Goal: Task Accomplishment & Management: Complete application form

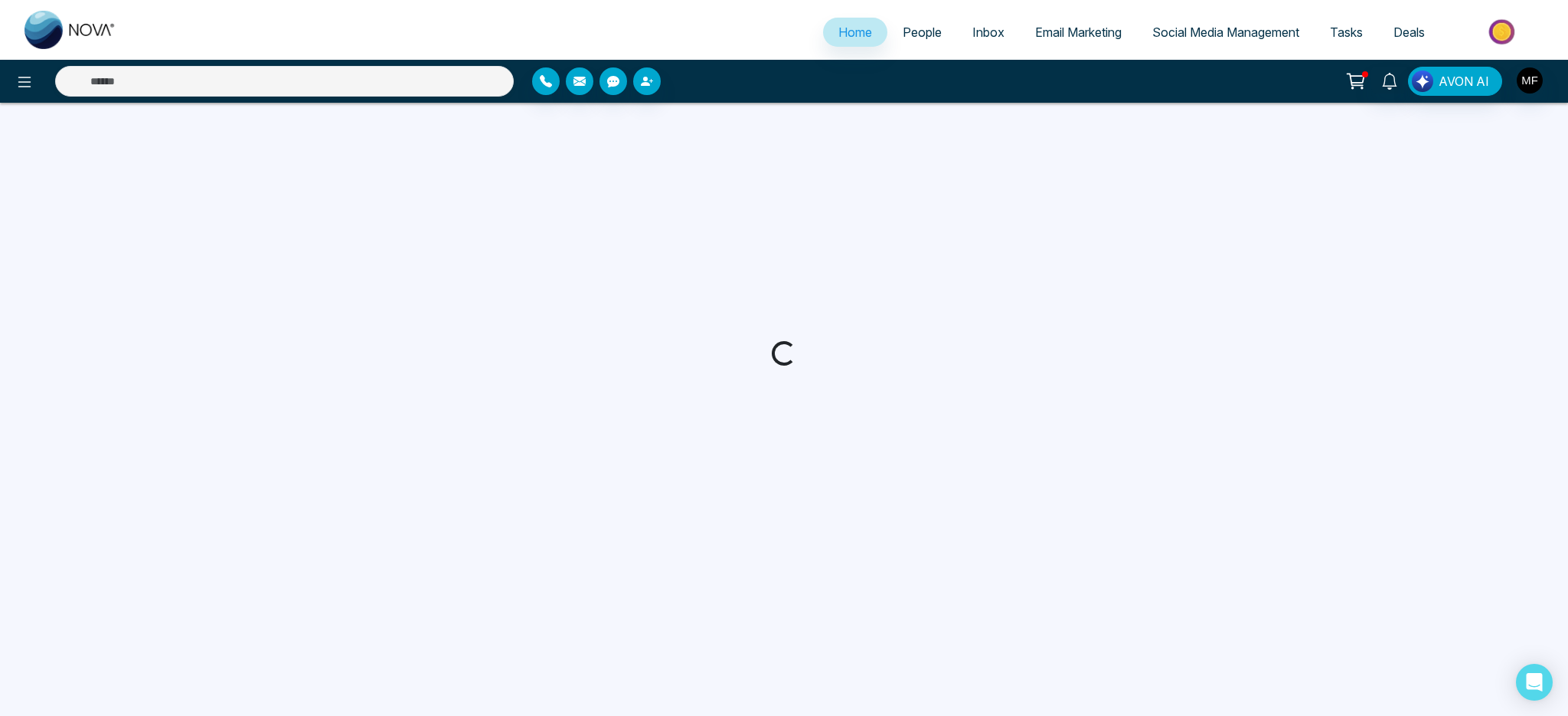
select select "*"
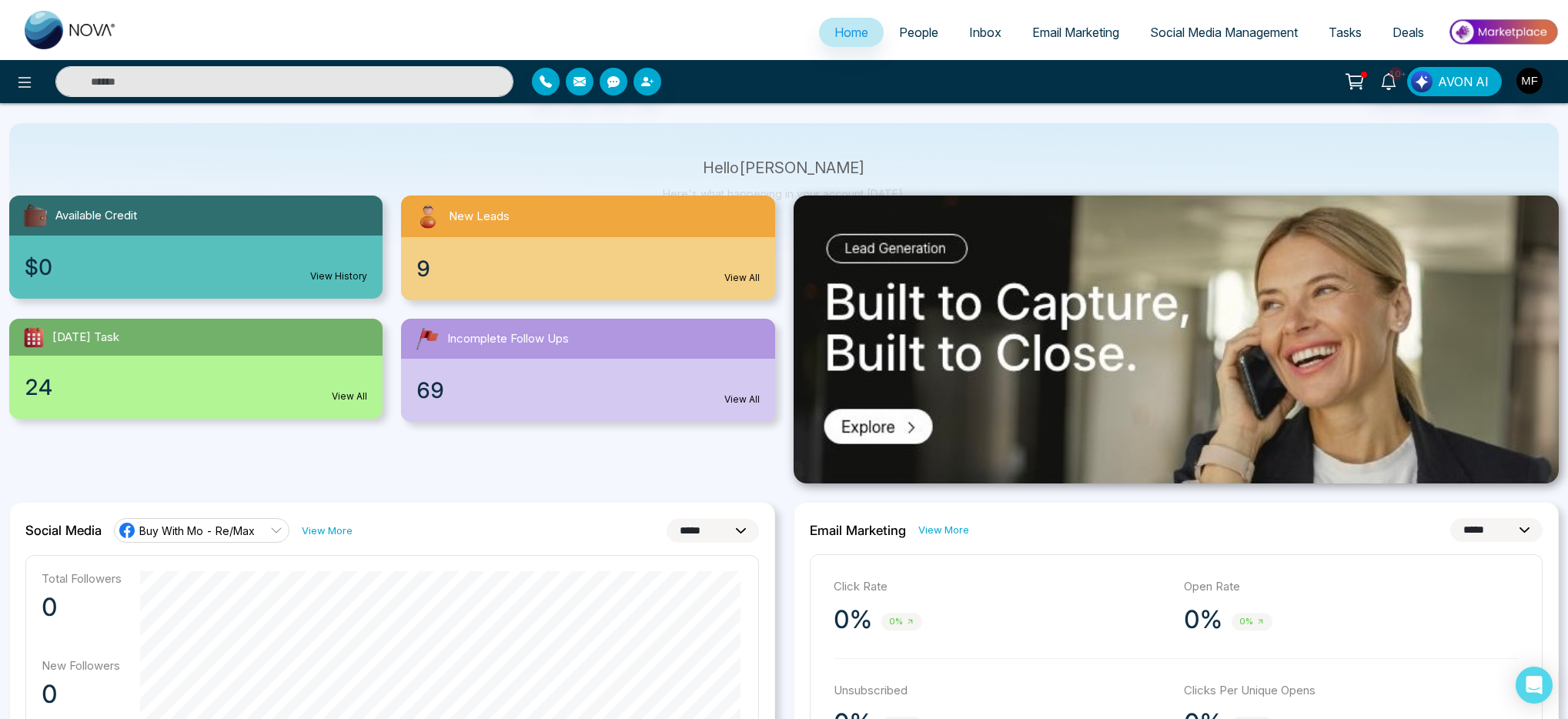
scroll to position [97, 0]
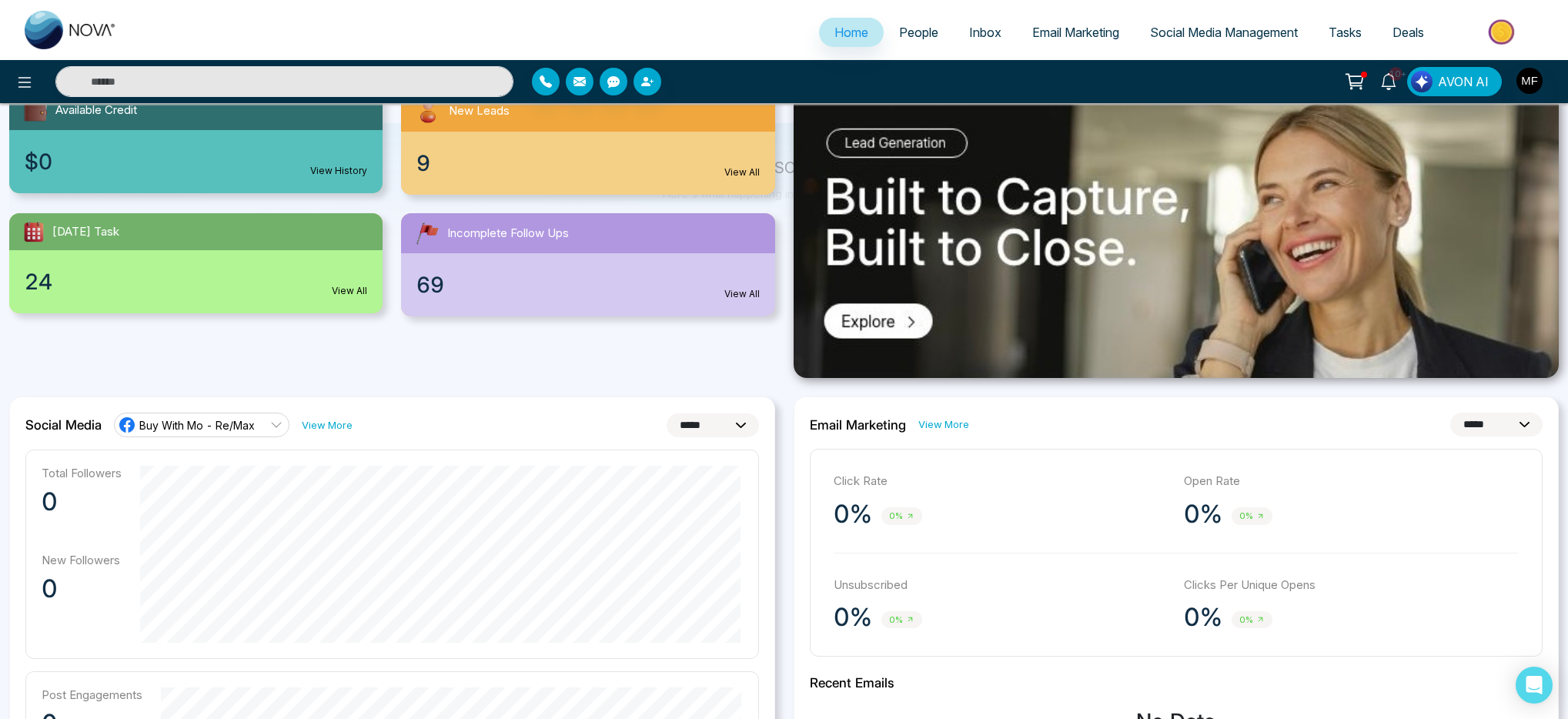
scroll to position [200, 0]
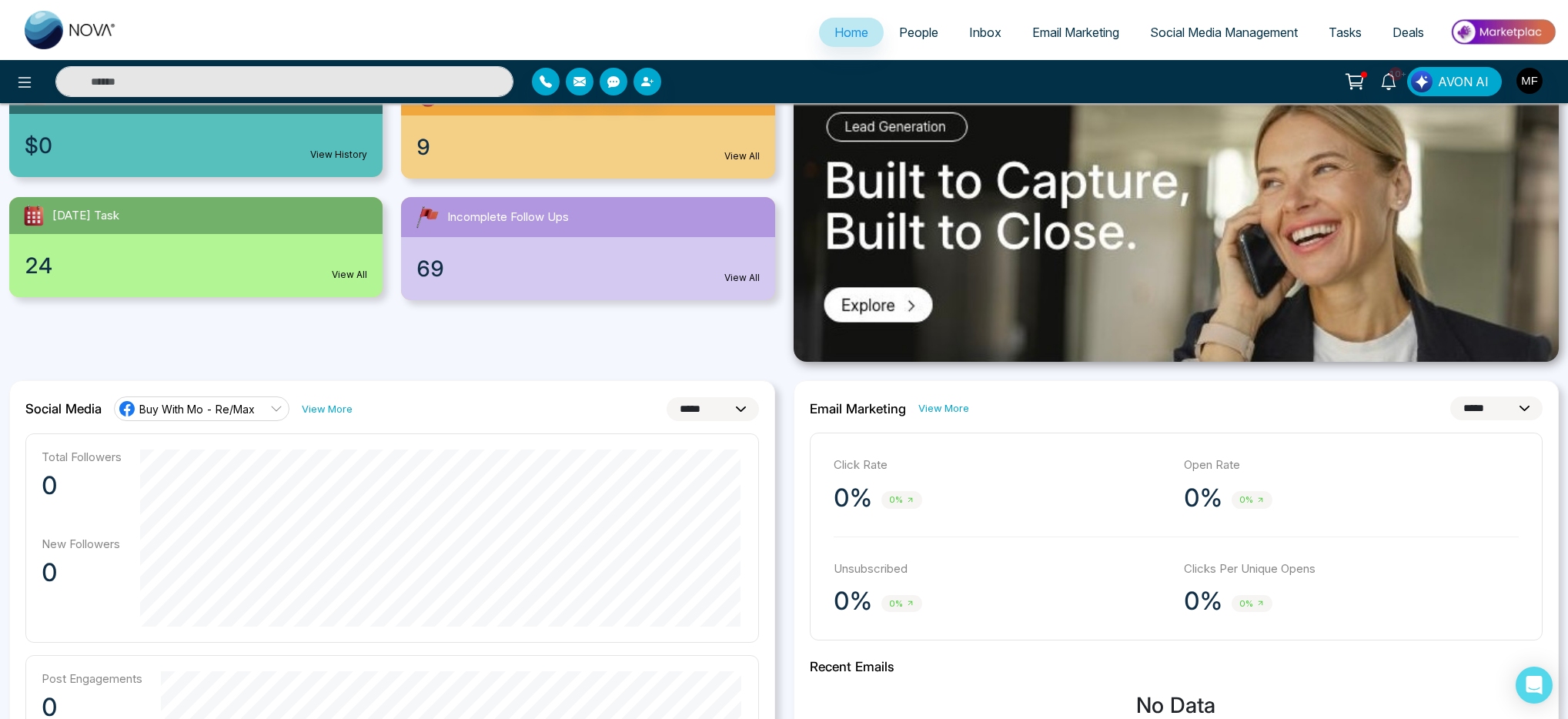
click at [830, 415] on h2 "Email Marketing" at bounding box center [858, 408] width 96 height 16
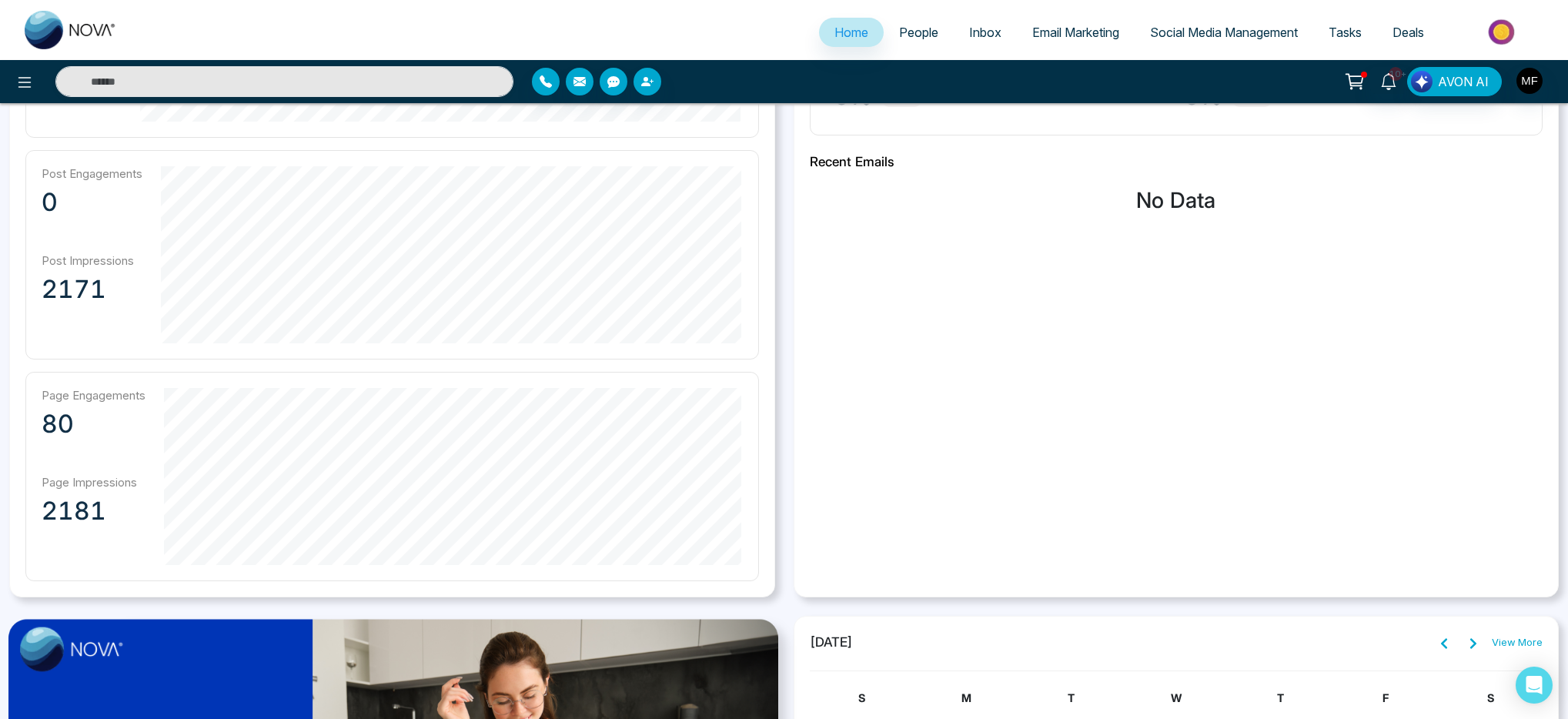
scroll to position [1193, 0]
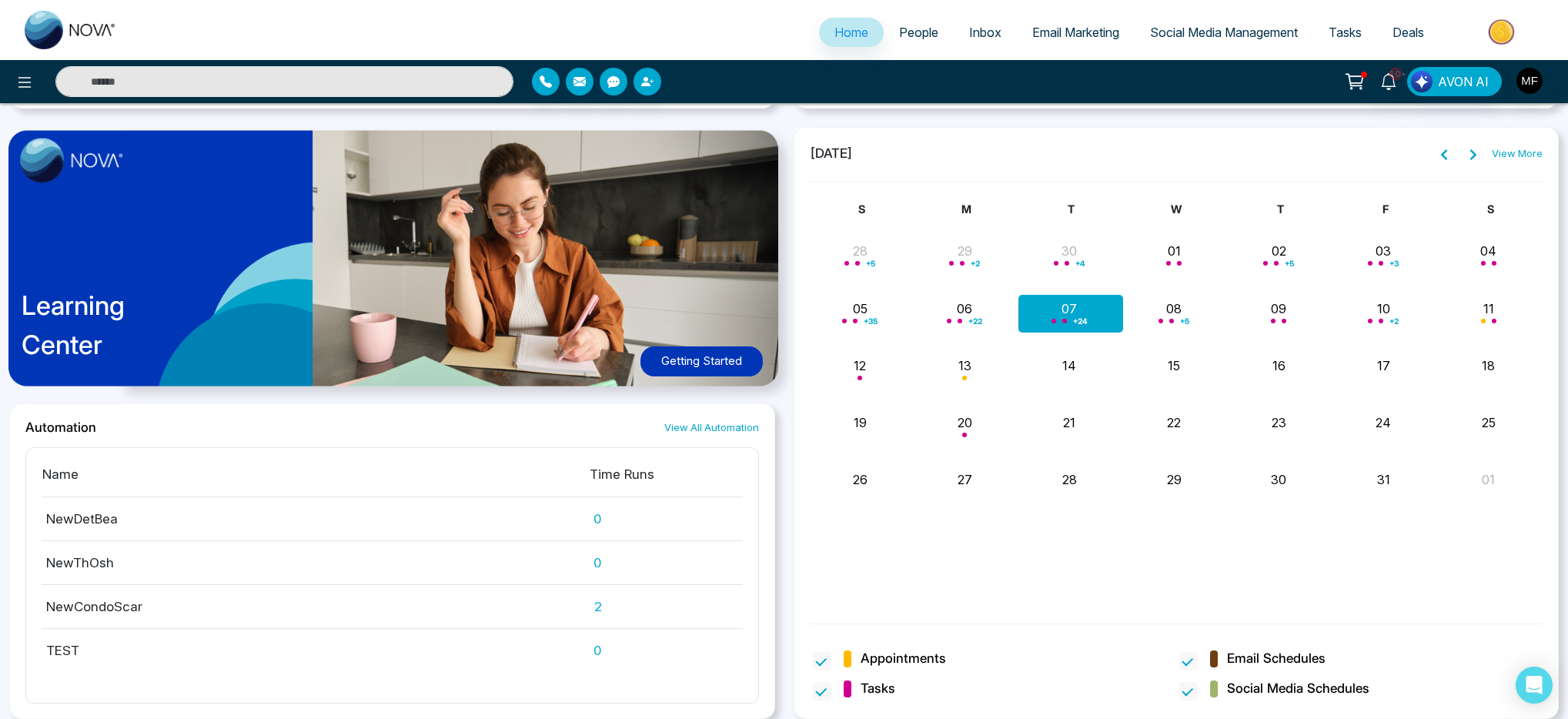
click at [100, 610] on td "NewCondoScar" at bounding box center [315, 606] width 548 height 44
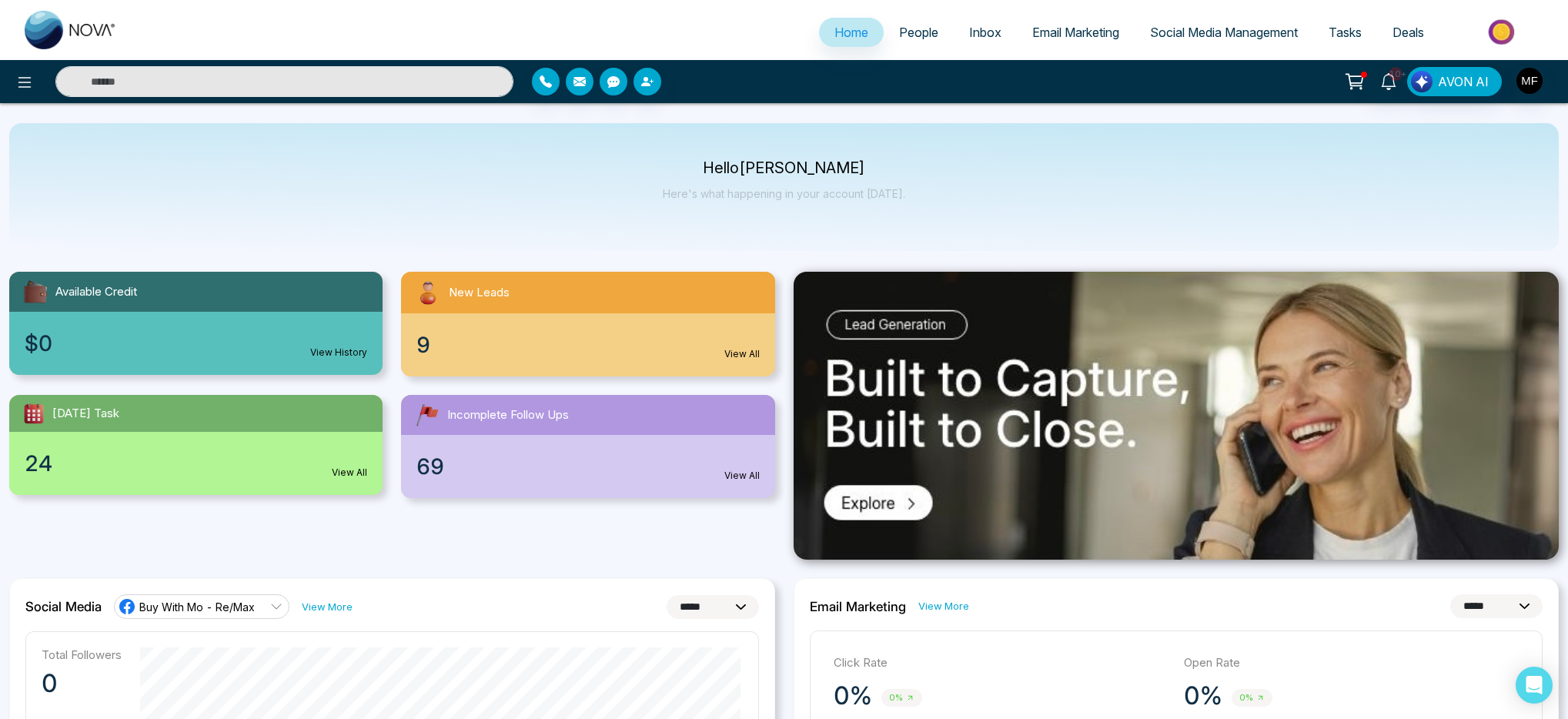
scroll to position [0, 0]
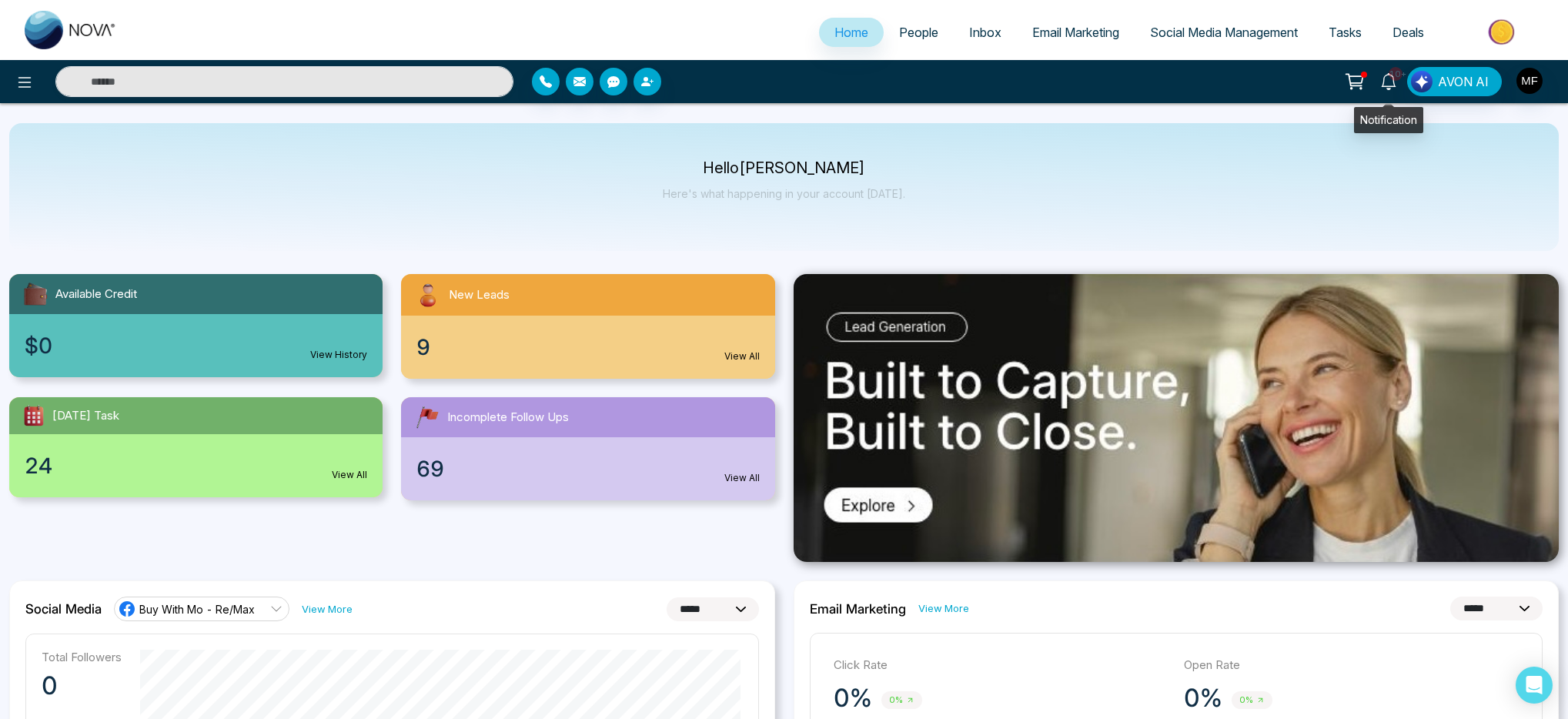
click at [1396, 80] on span "10+" at bounding box center [1395, 74] width 14 height 14
click at [1360, 85] on icon at bounding box center [1354, 80] width 16 height 12
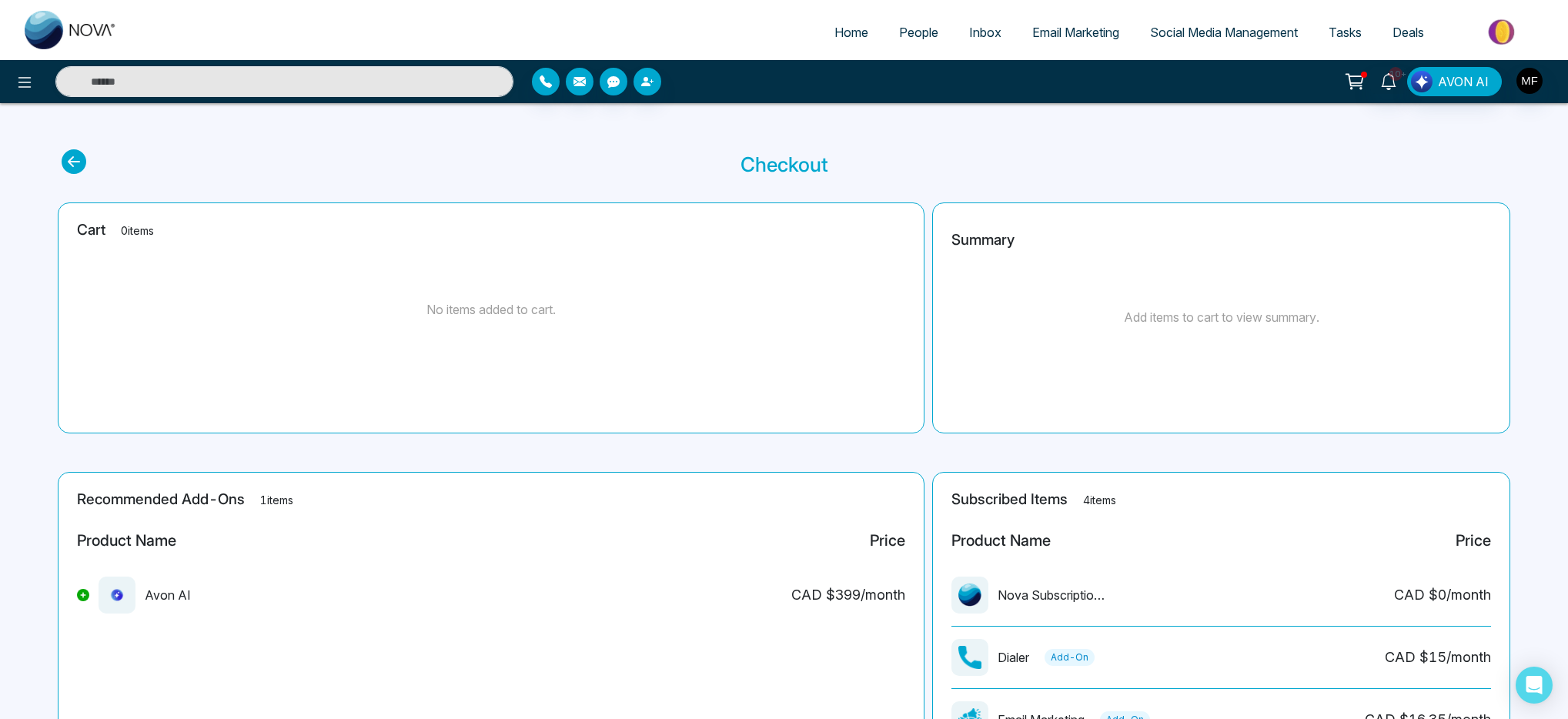
click at [884, 21] on link "People" at bounding box center [918, 32] width 70 height 29
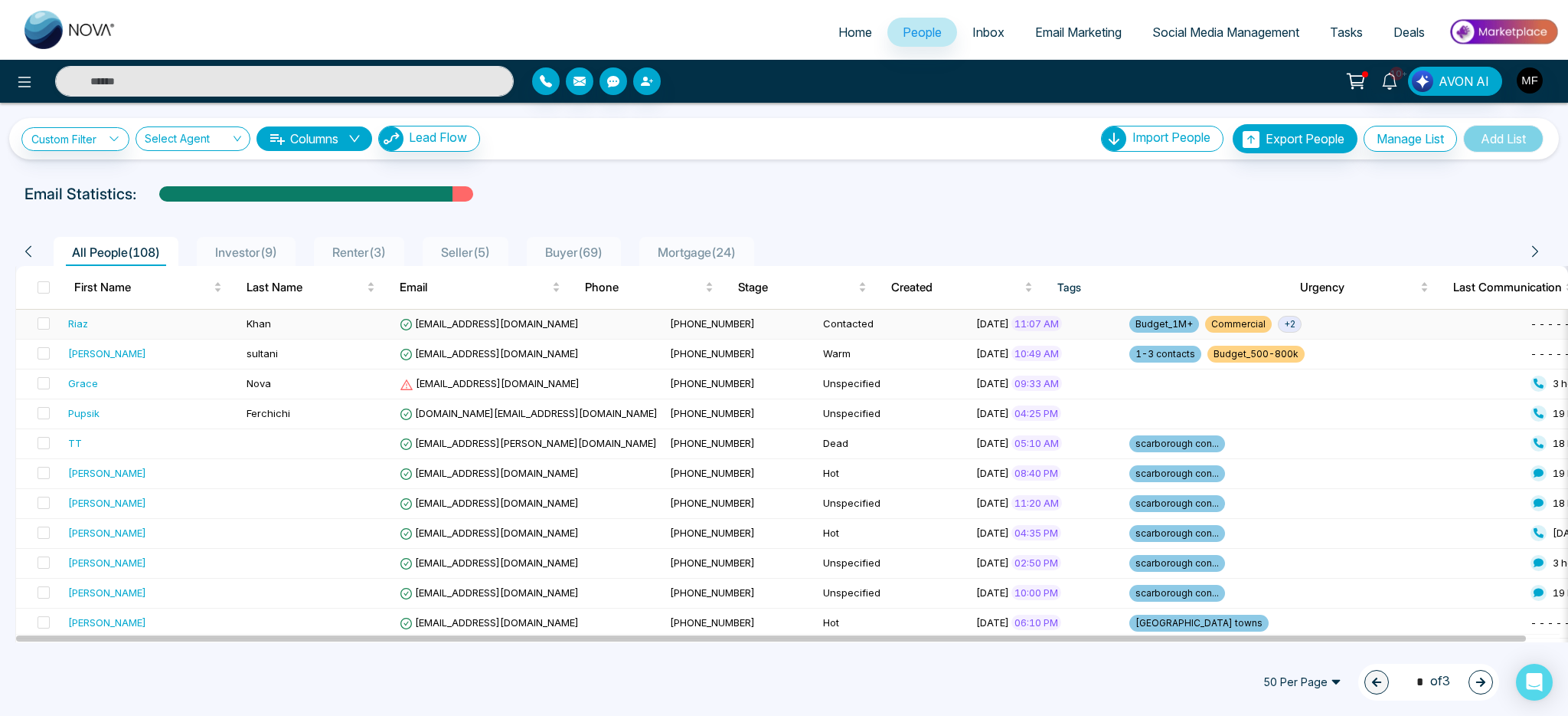
click at [210, 320] on div "Riaz" at bounding box center [151, 323] width 166 height 16
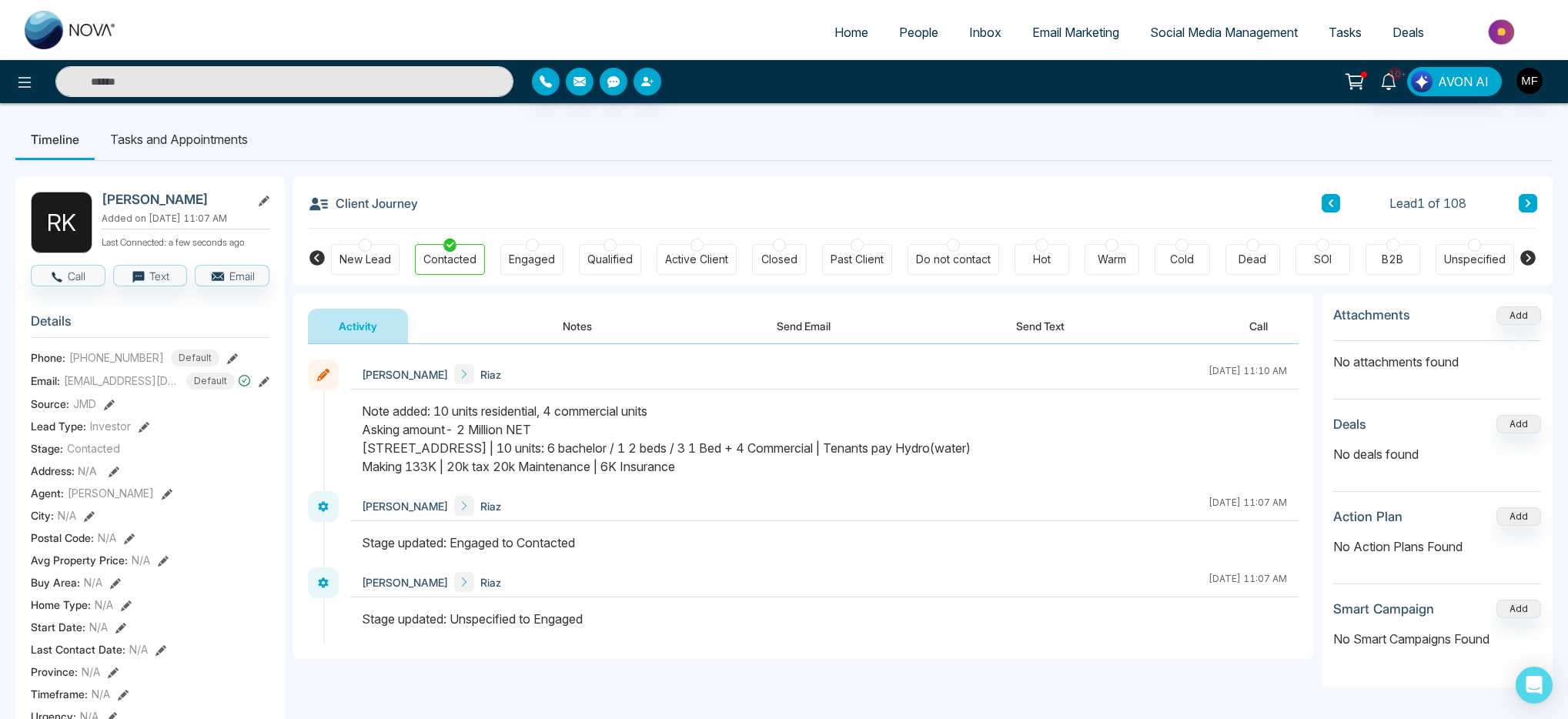
drag, startPoint x: 358, startPoint y: 444, endPoint x: 459, endPoint y: 451, distance: 101.2
click at [459, 451] on div at bounding box center [824, 446] width 948 height 90
click at [709, 153] on ul "Timeline Tasks and Appointments" at bounding box center [784, 139] width 1537 height 41
click at [35, 27] on img at bounding box center [71, 30] width 92 height 38
select select "*"
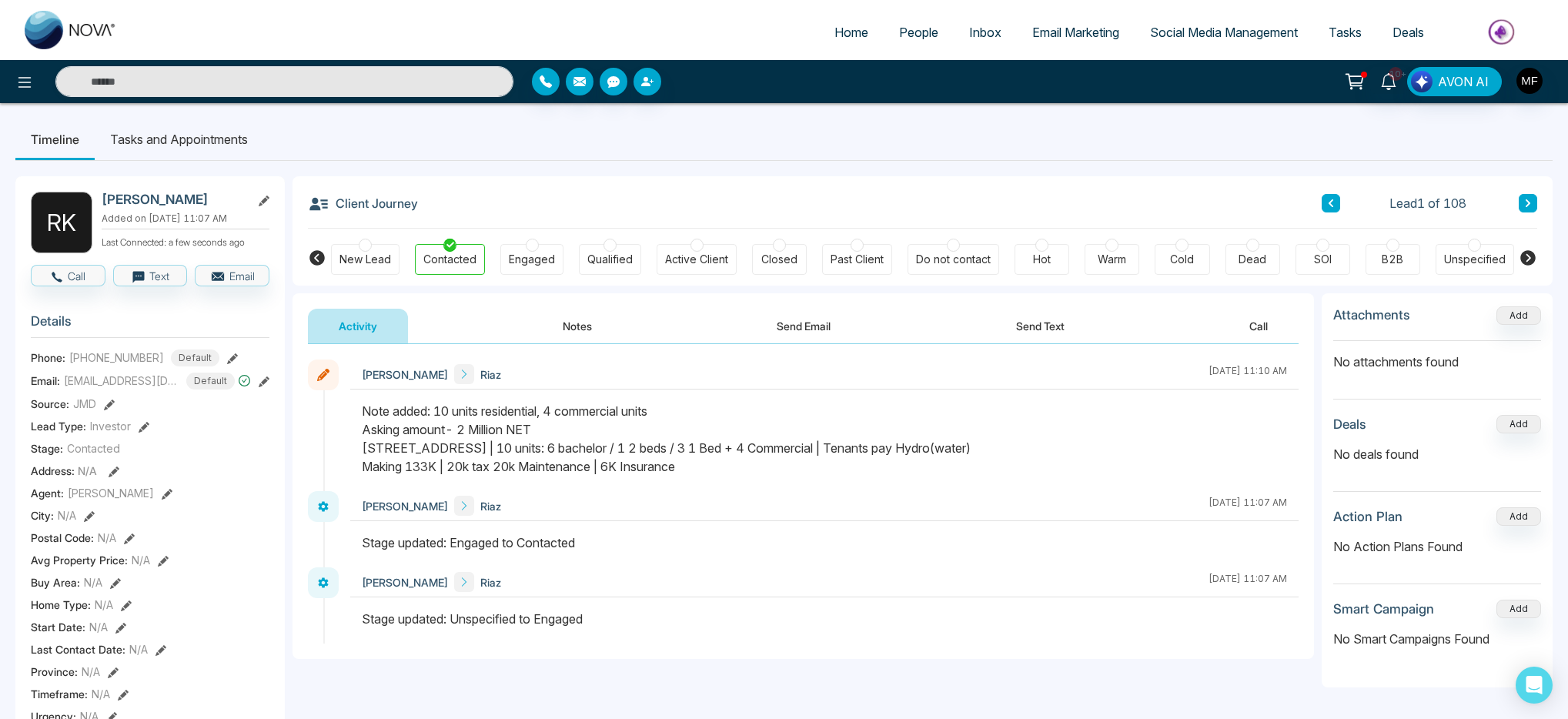
select select "*"
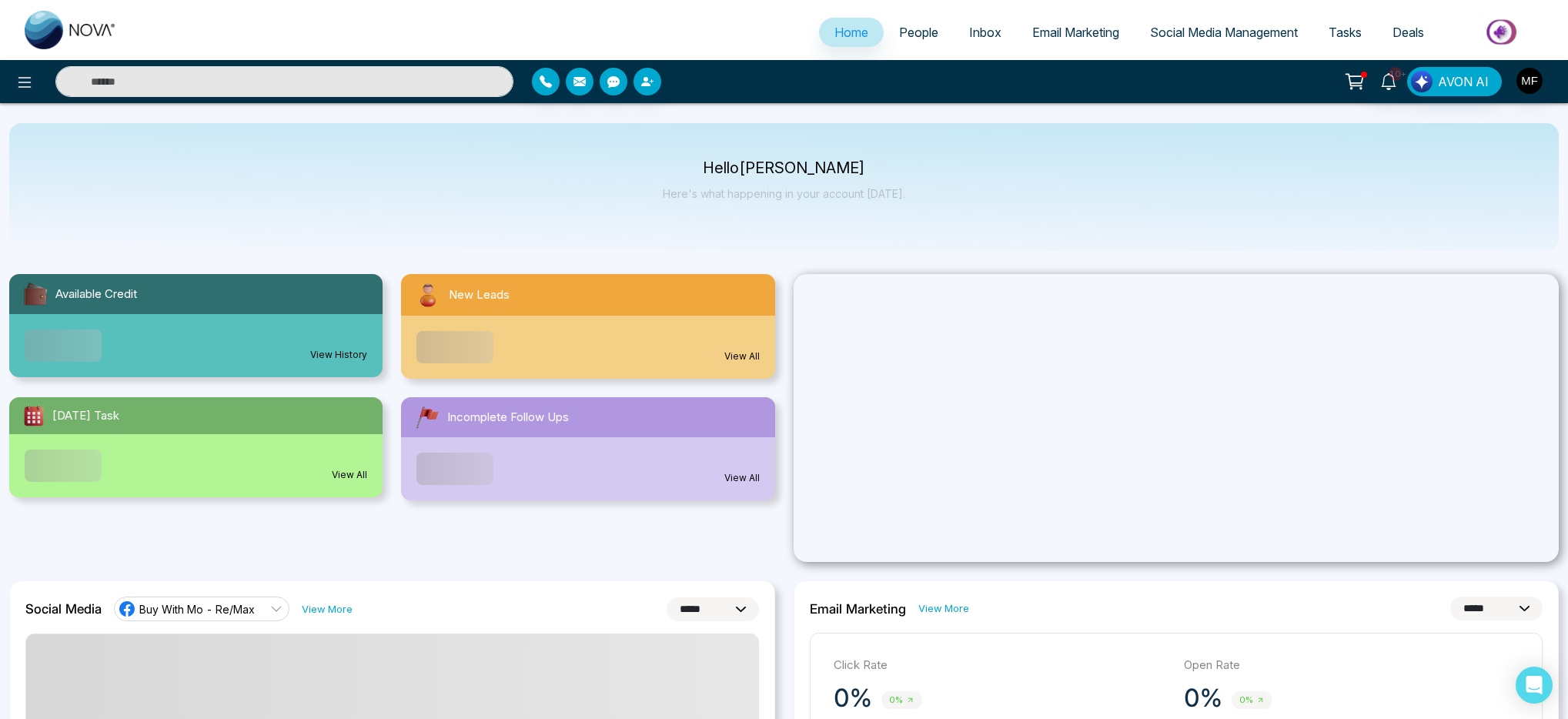
click at [923, 38] on span "People" at bounding box center [918, 32] width 39 height 16
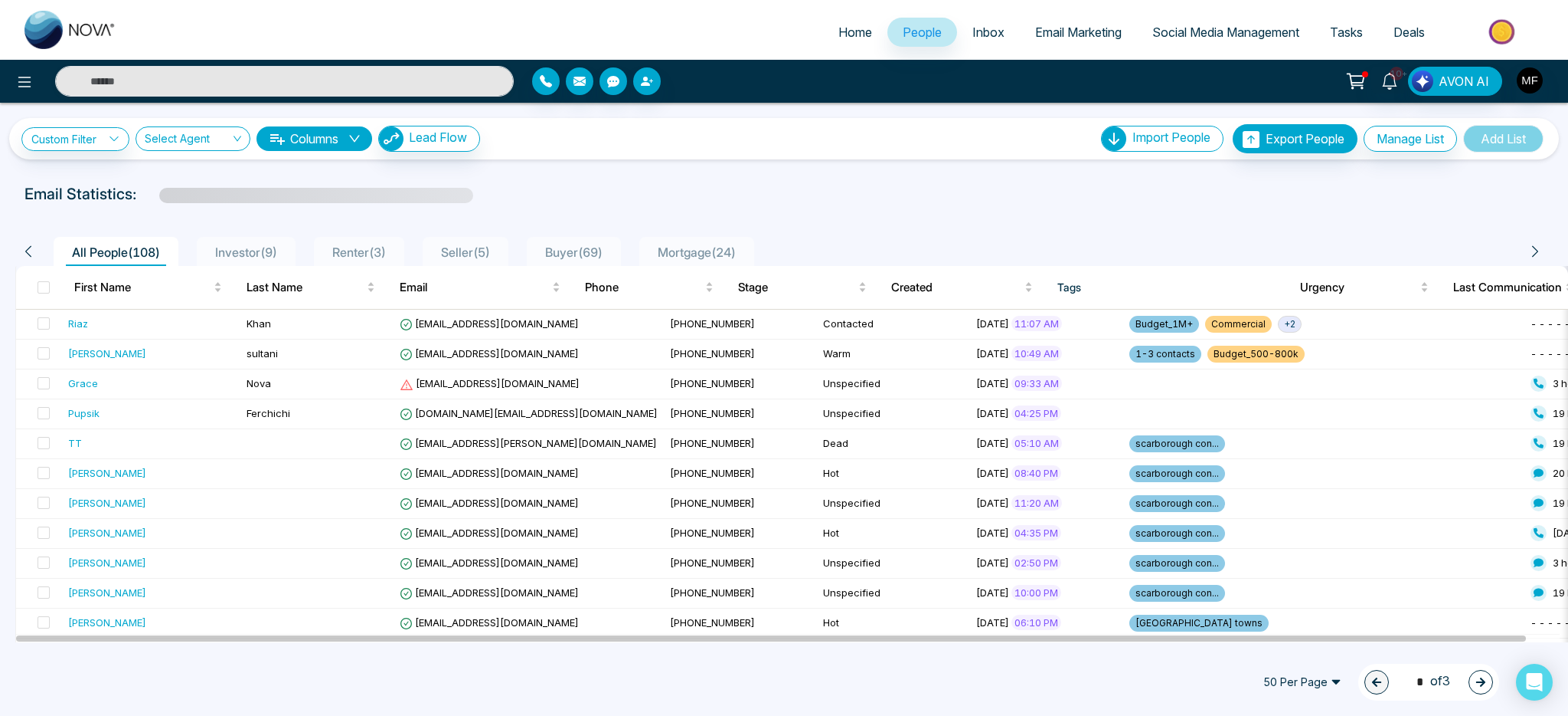
click at [271, 248] on span "Investor ( 9 )" at bounding box center [246, 252] width 74 height 16
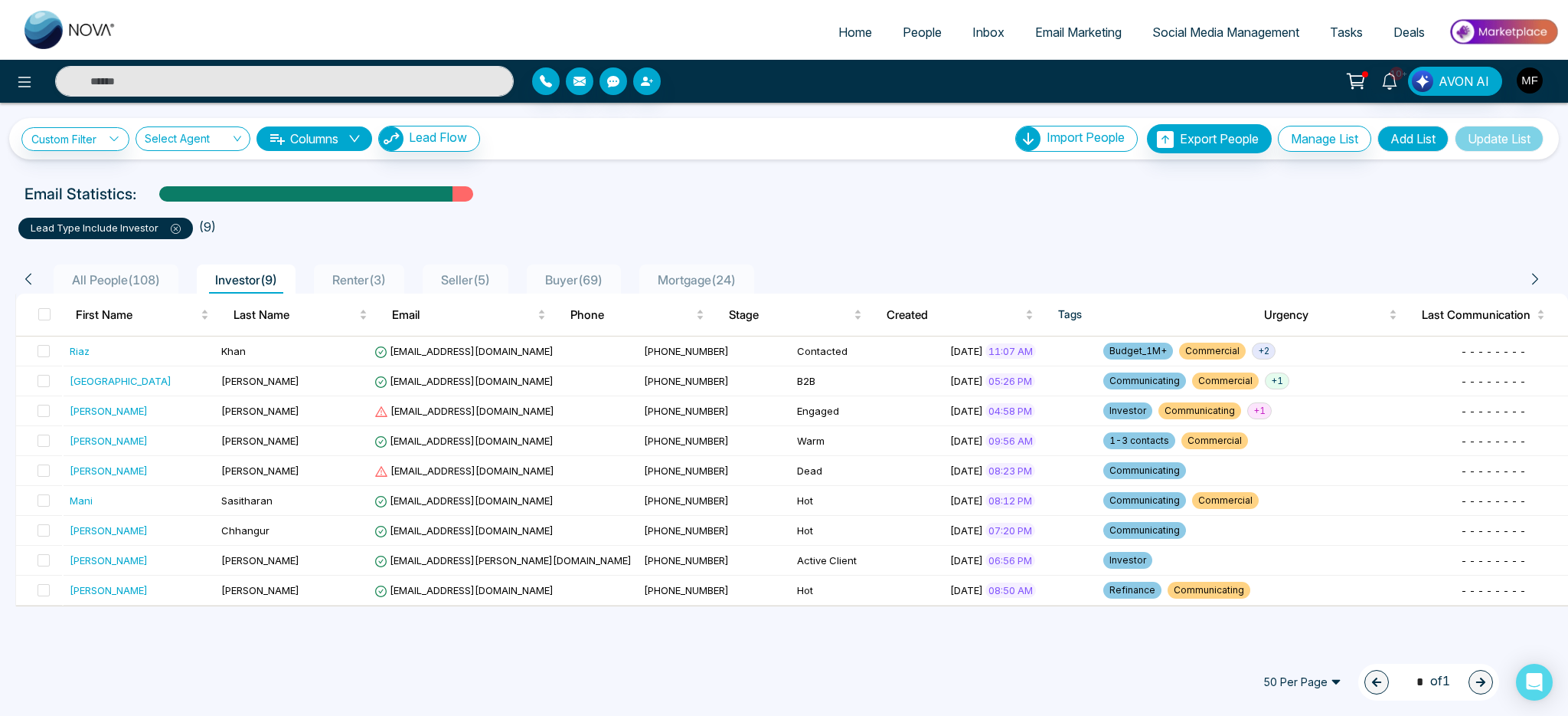
click at [1023, 250] on div "All People ( 108 ) Investor ( 9 ) Renter ( 3 ) Seller ( 5 ) Buyer ( 69 ) Mortga…" at bounding box center [784, 422] width 1550 height 367
click at [827, 223] on ul "lead type include Investor ( 9 )" at bounding box center [784, 225] width 1532 height 27
click at [144, 568] on td "Abdul" at bounding box center [140, 561] width 153 height 30
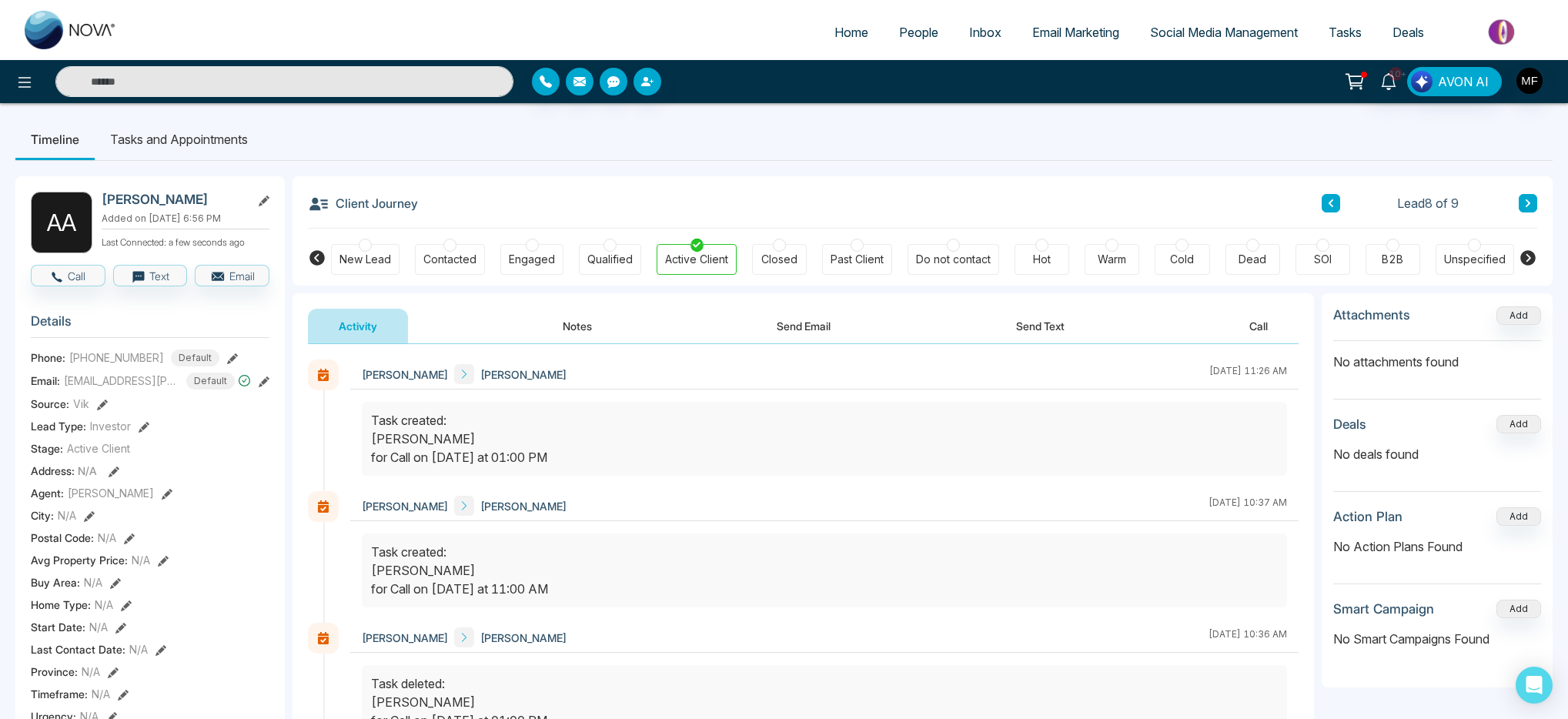
click at [240, 85] on input "text" at bounding box center [285, 81] width 458 height 31
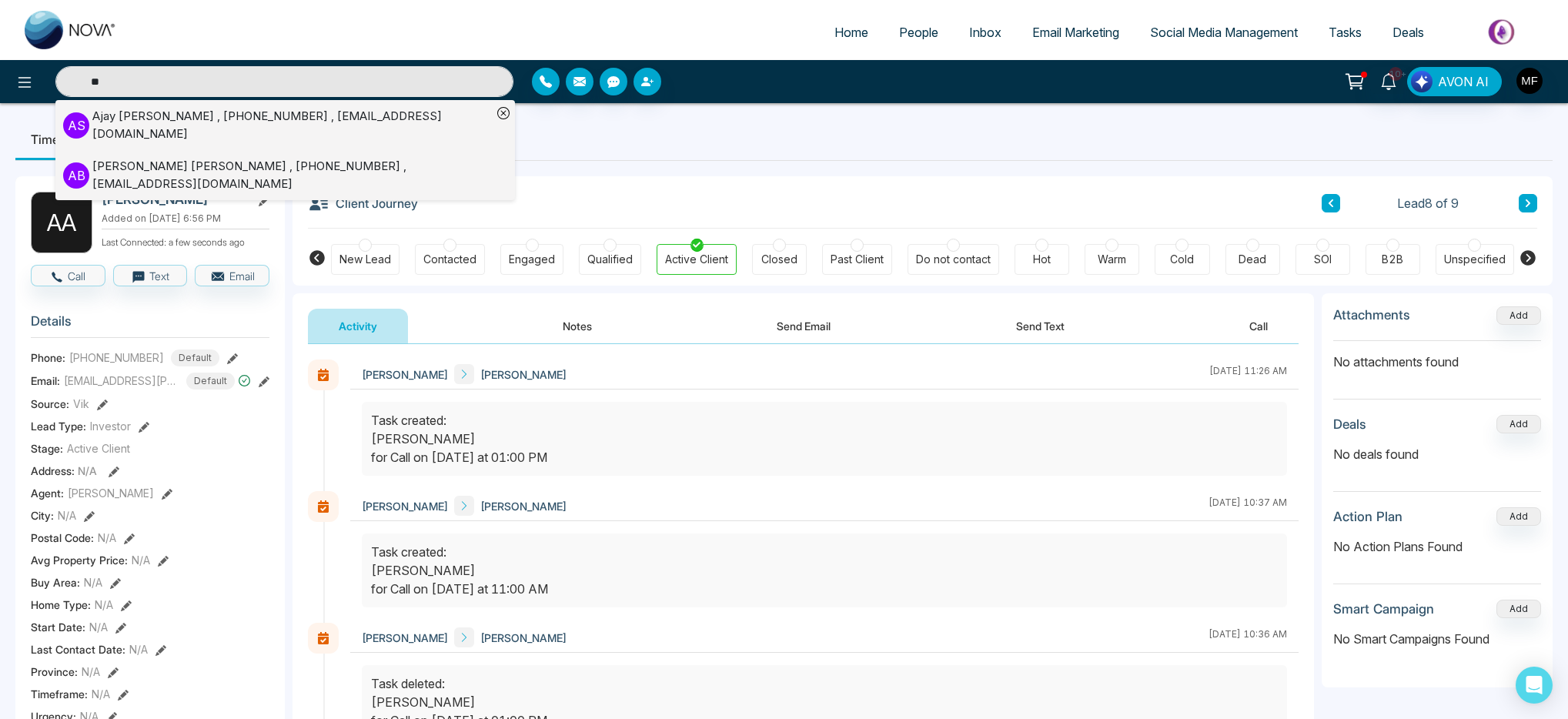
type input "**"
click at [739, 149] on ul "Timeline Tasks and Appointments" at bounding box center [784, 139] width 1537 height 41
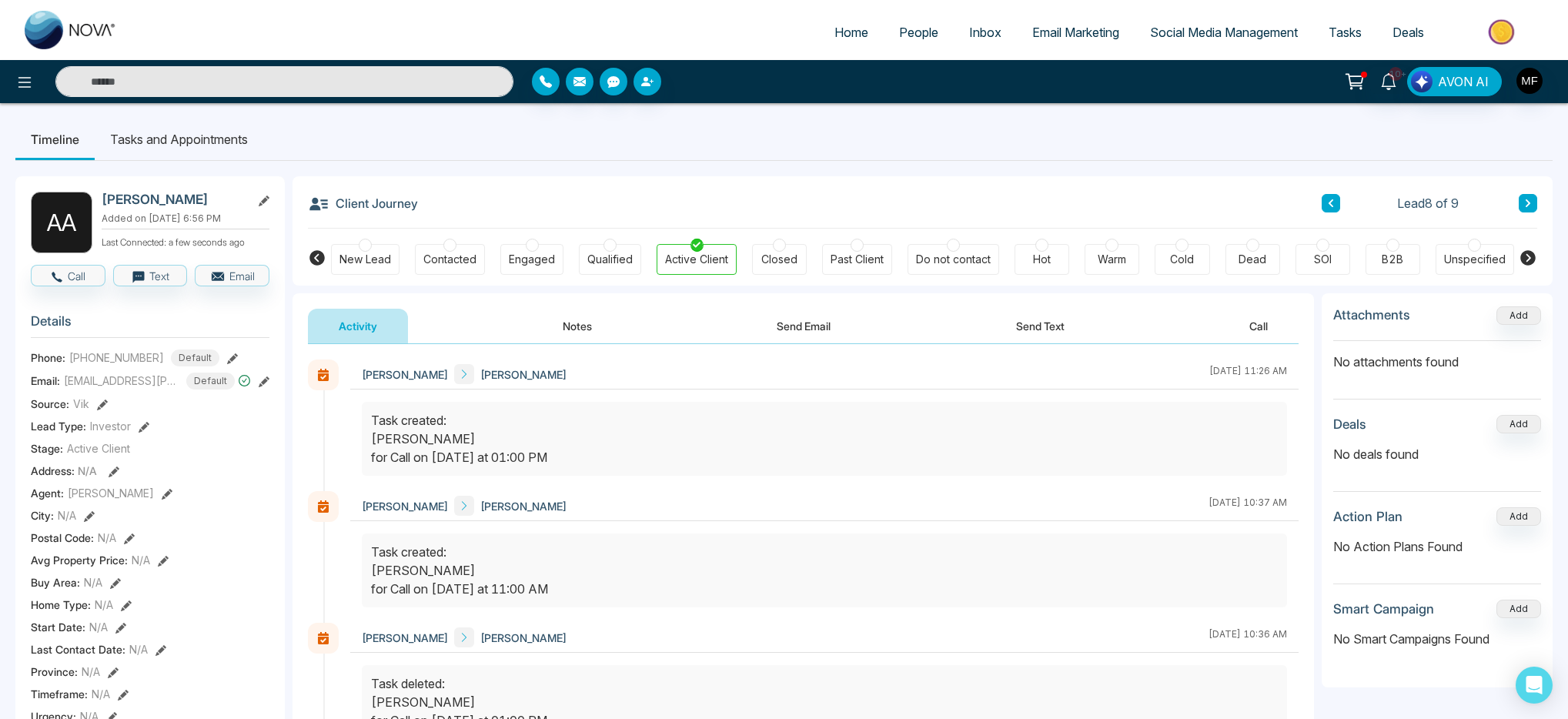
click at [168, 86] on input "text" at bounding box center [285, 81] width 458 height 31
type input "*****"
click at [223, 72] on input "*****" at bounding box center [285, 81] width 458 height 31
click at [223, 72] on input "text" at bounding box center [285, 81] width 458 height 31
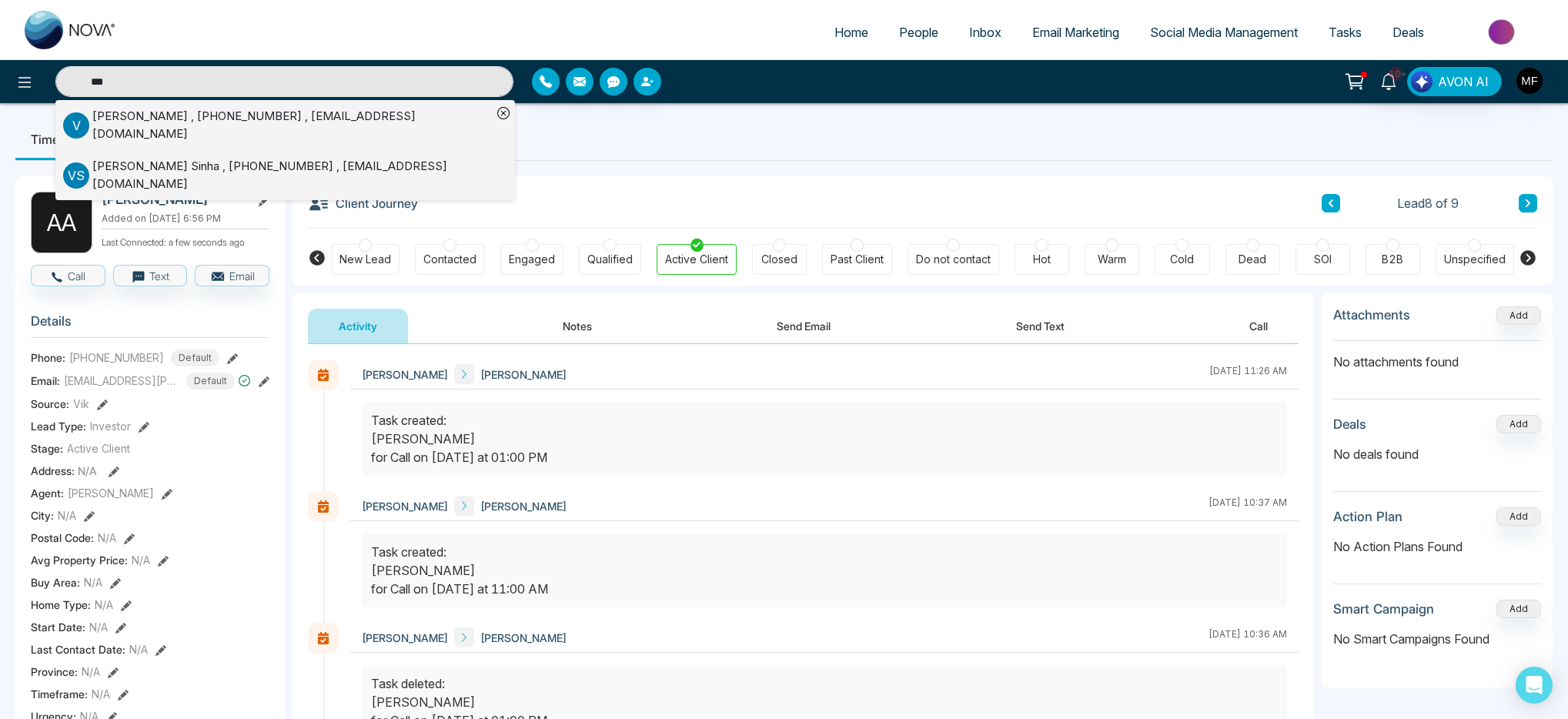
type input "***"
click at [409, 172] on div "V S Vijay Sinha , +16137997056 , shailsuta91@gmail.com" at bounding box center [277, 175] width 429 height 35
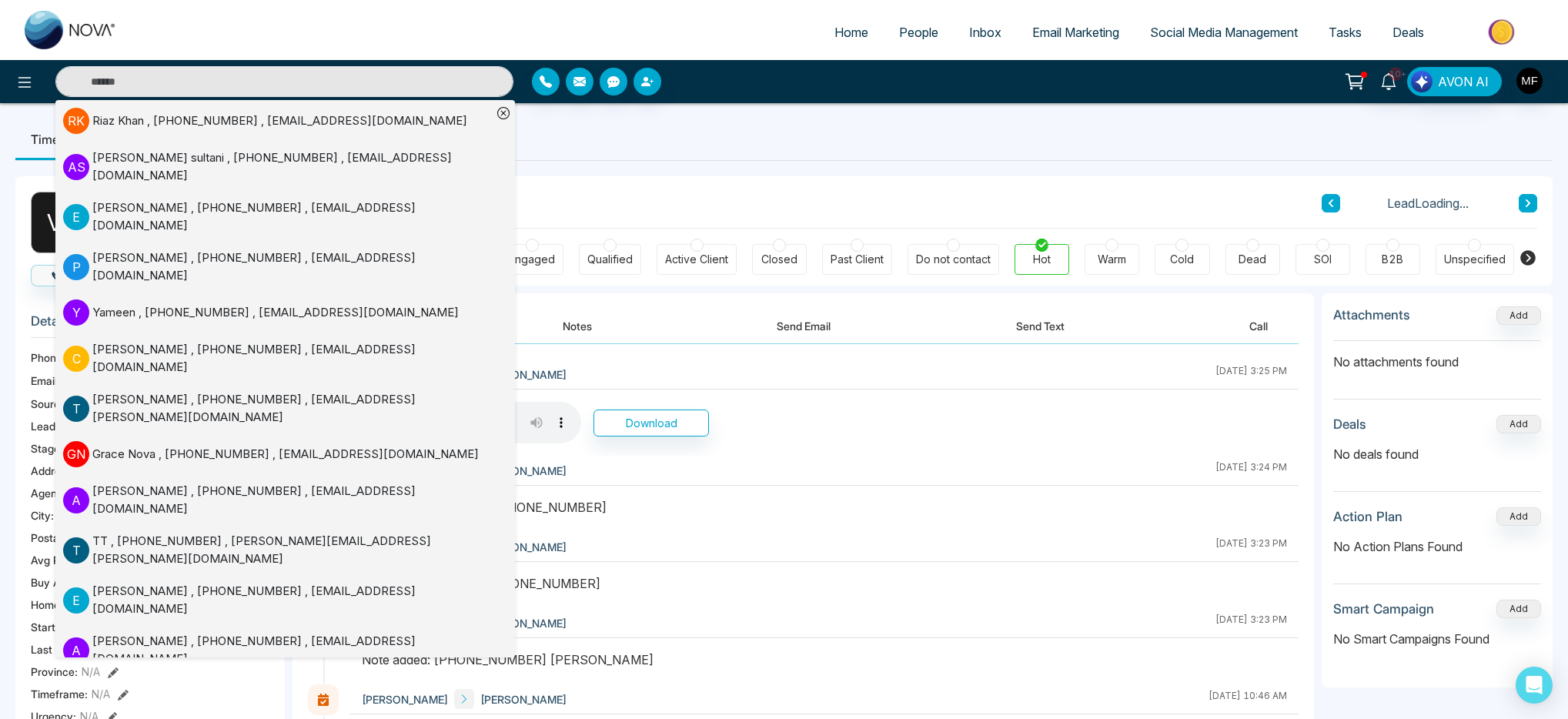
click at [805, 155] on ul "Timeline Tasks and Appointments" at bounding box center [784, 139] width 1537 height 41
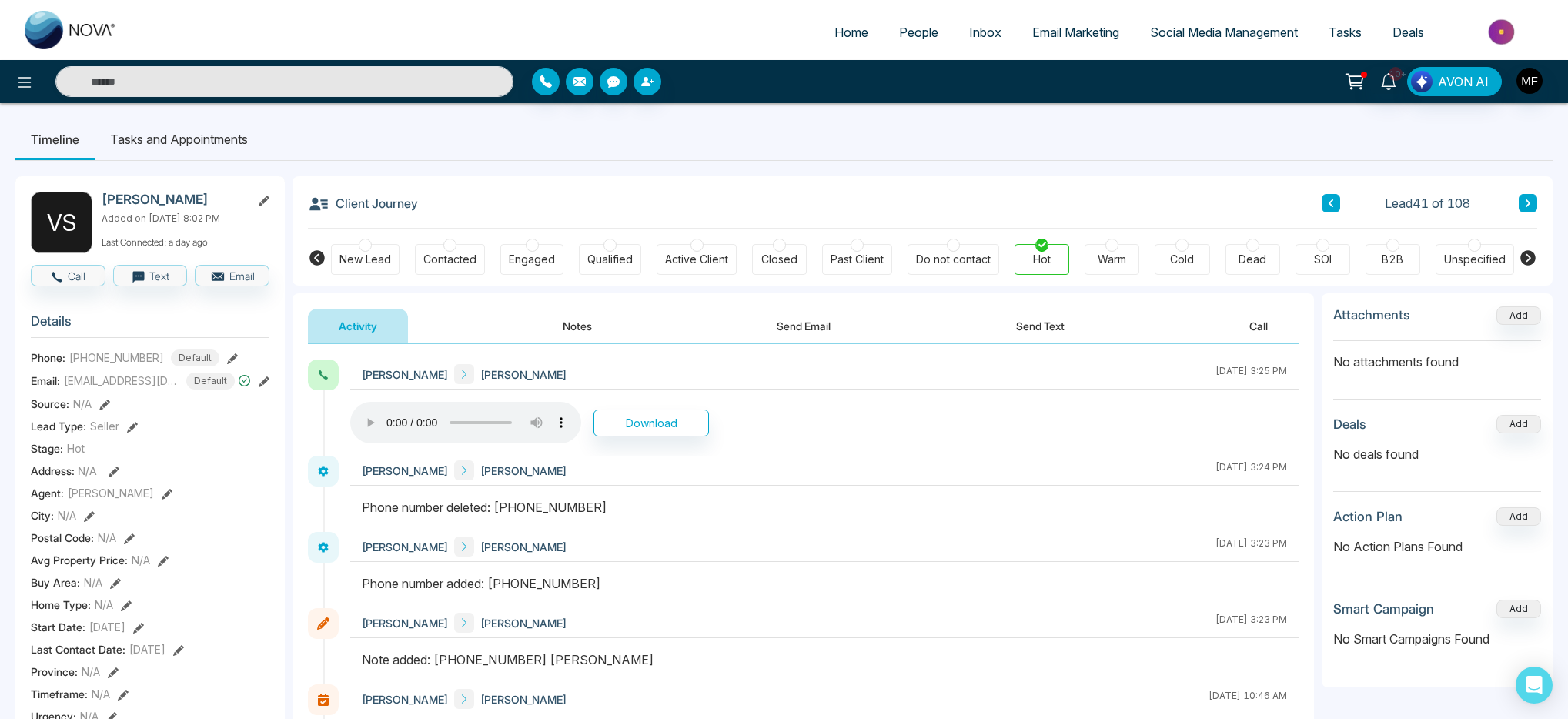
click at [570, 331] on button "Notes" at bounding box center [577, 326] width 90 height 35
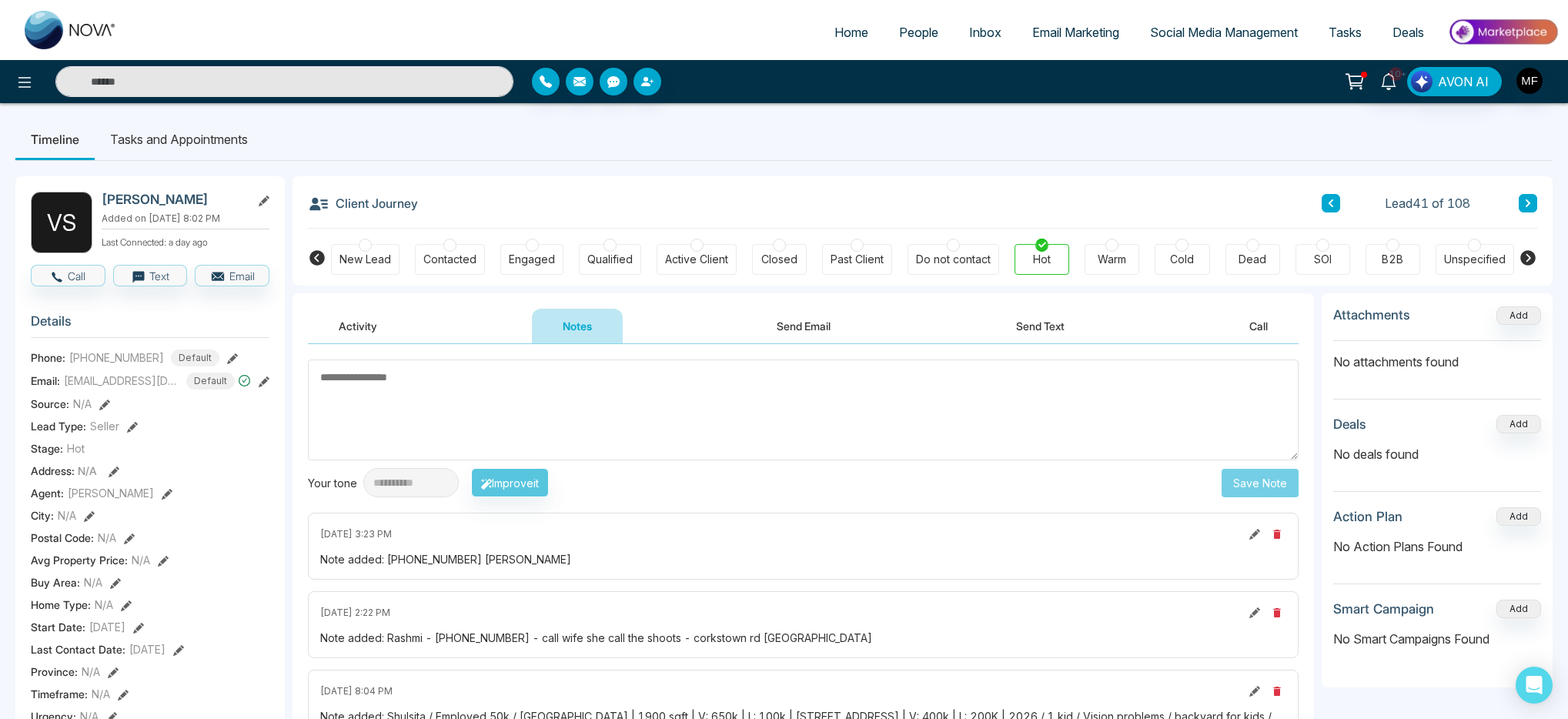
click at [208, 134] on li "Tasks and Appointments" at bounding box center [178, 139] width 168 height 41
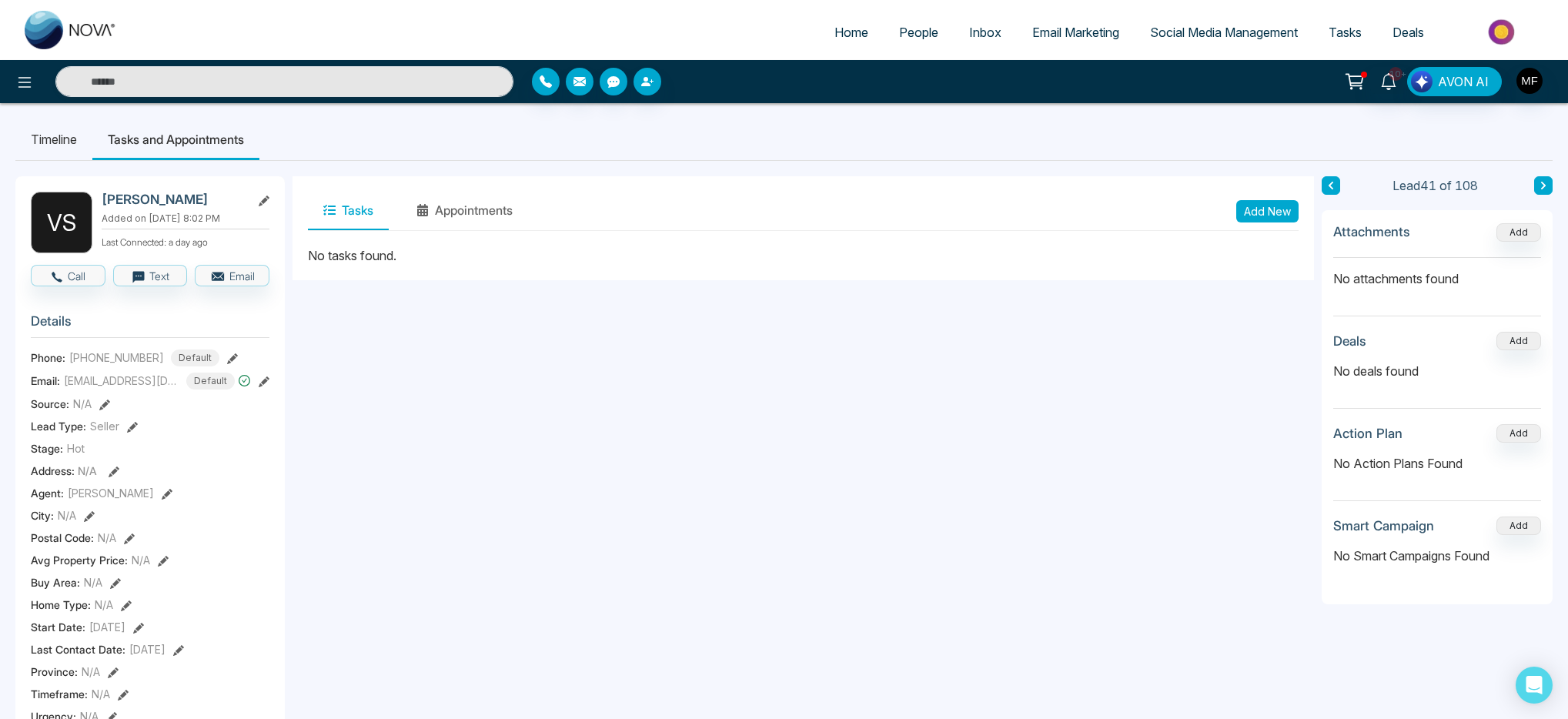
click at [1269, 200] on button "Add New" at bounding box center [1267, 211] width 62 height 22
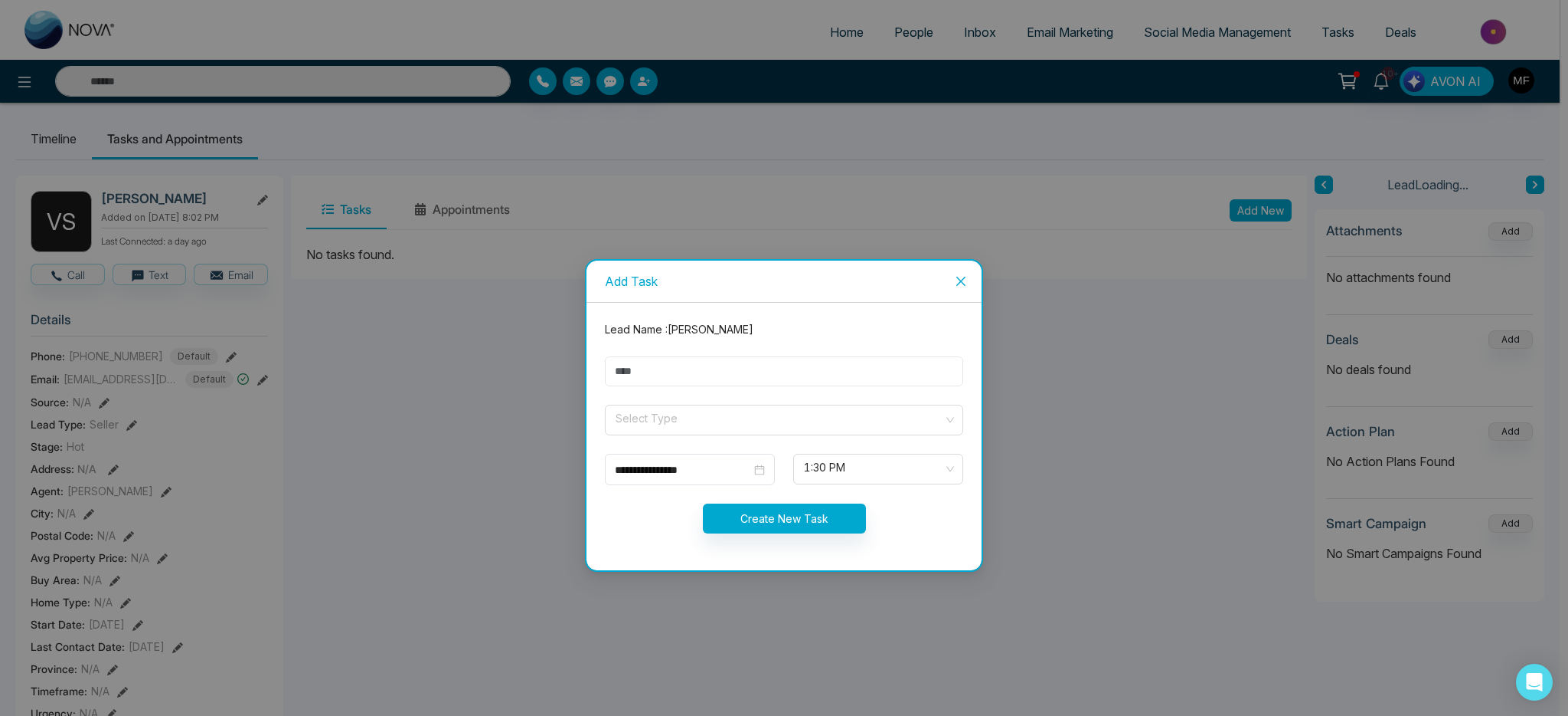
click at [746, 382] on input "text" at bounding box center [784, 371] width 358 height 30
type input "**********"
click at [695, 425] on input "search" at bounding box center [778, 417] width 329 height 23
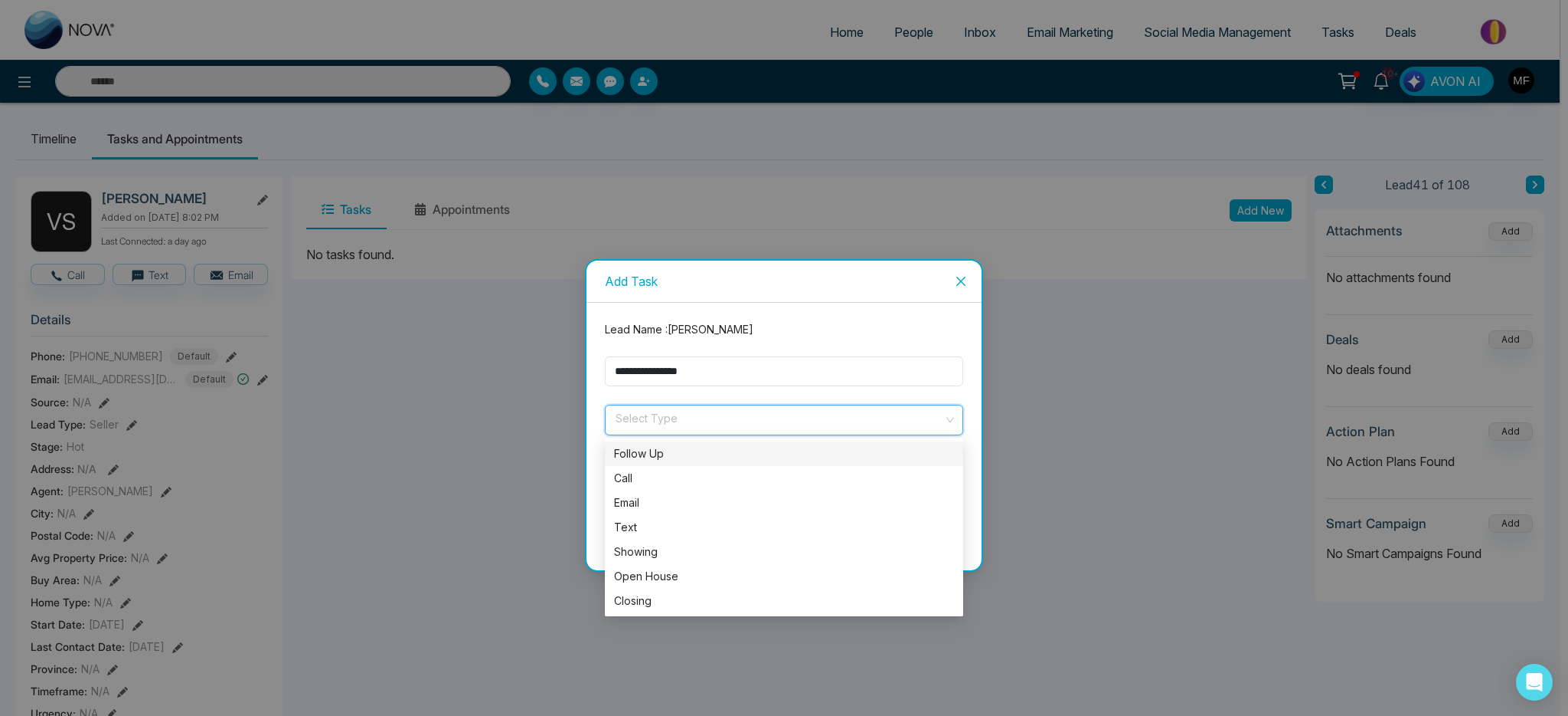
click at [737, 456] on div "Follow Up" at bounding box center [784, 453] width 340 height 17
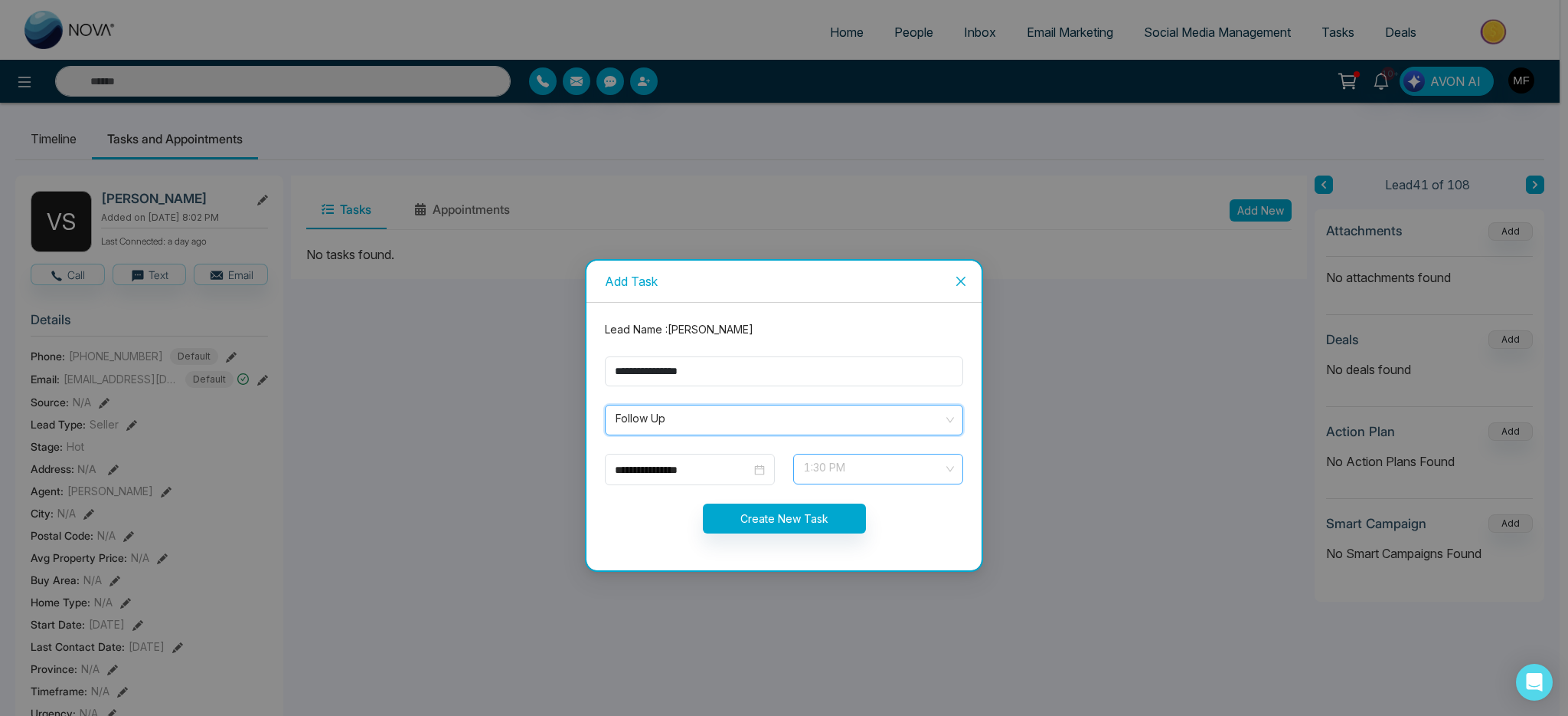
click at [856, 475] on span "1:30 PM" at bounding box center [878, 469] width 149 height 26
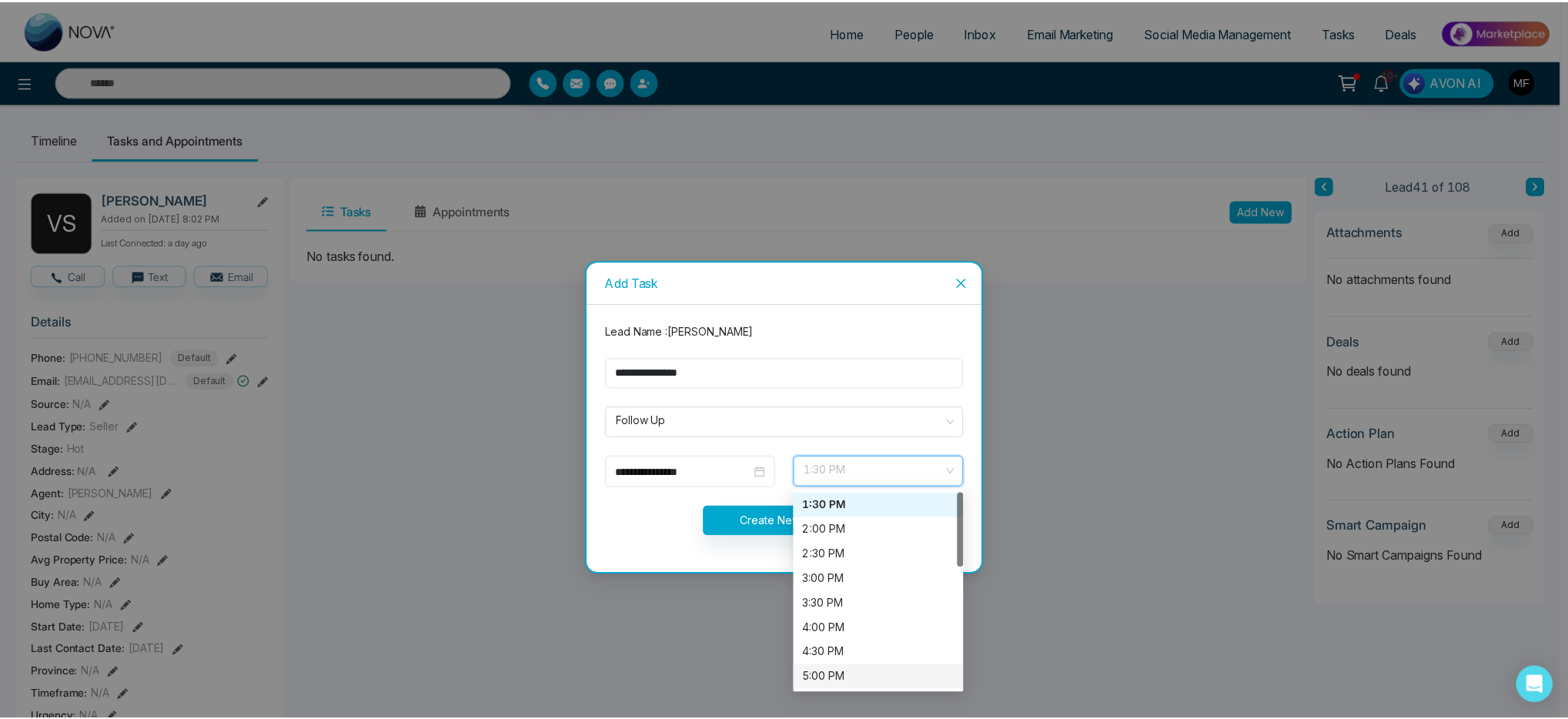
scroll to position [122, 0]
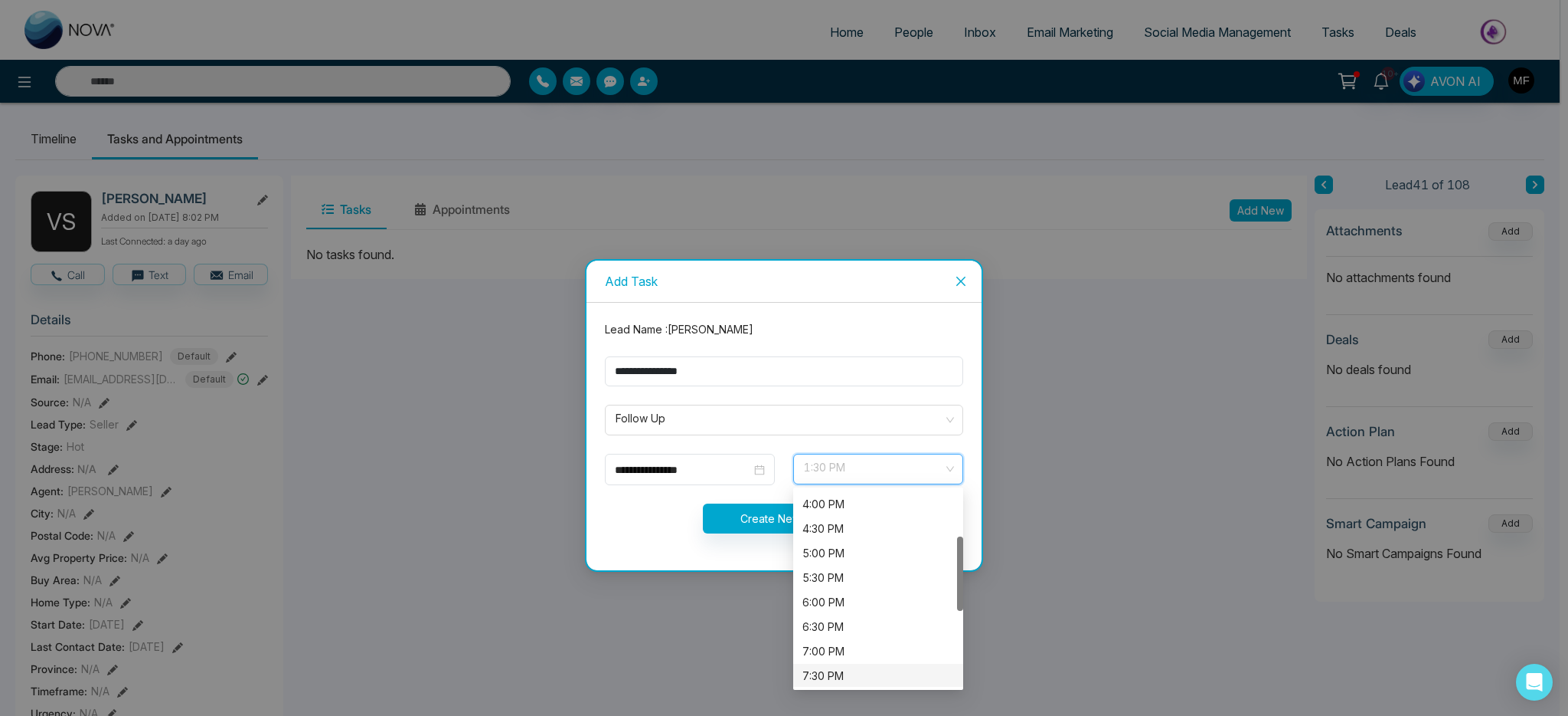
click at [859, 673] on div "7:30 PM" at bounding box center [878, 676] width 152 height 17
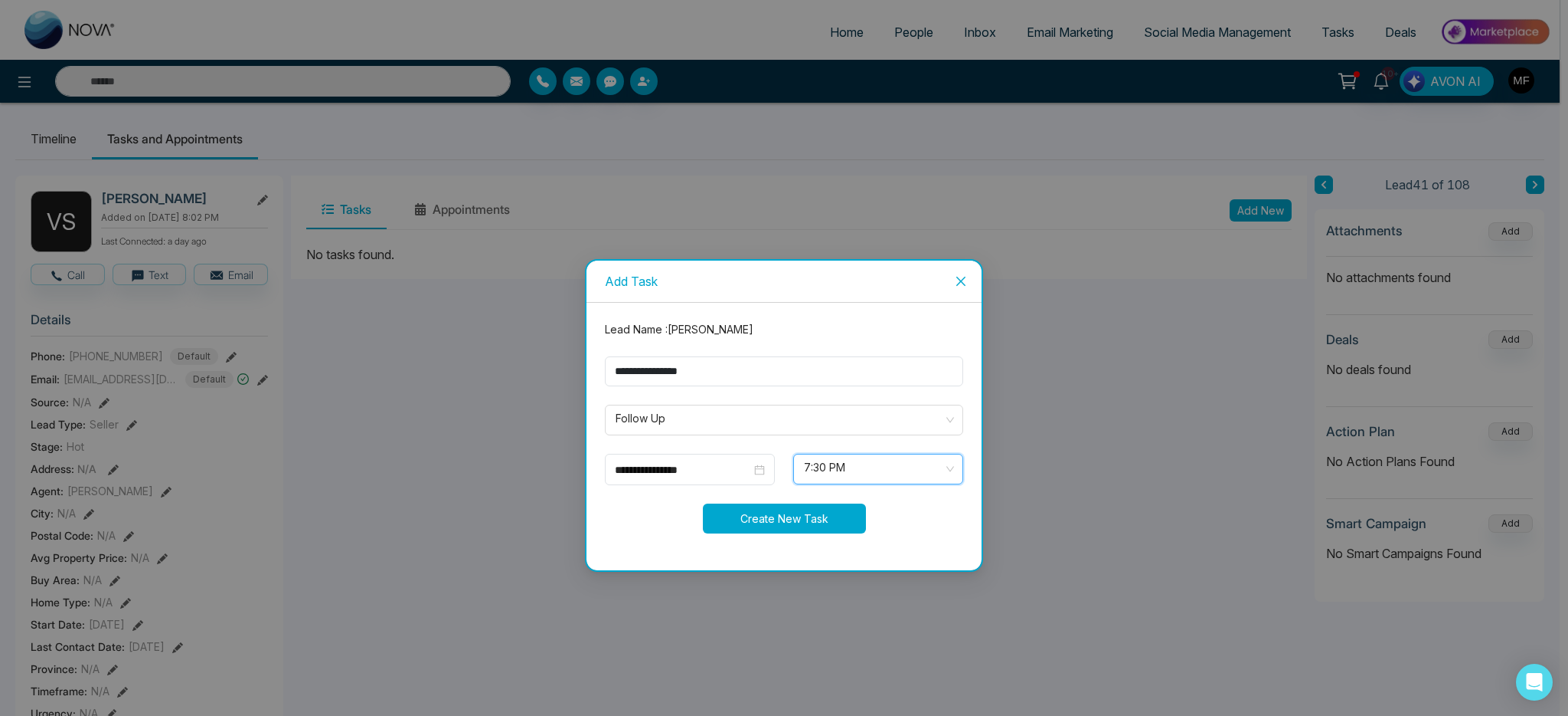
click at [774, 519] on button "Create New Task" at bounding box center [785, 519] width 163 height 30
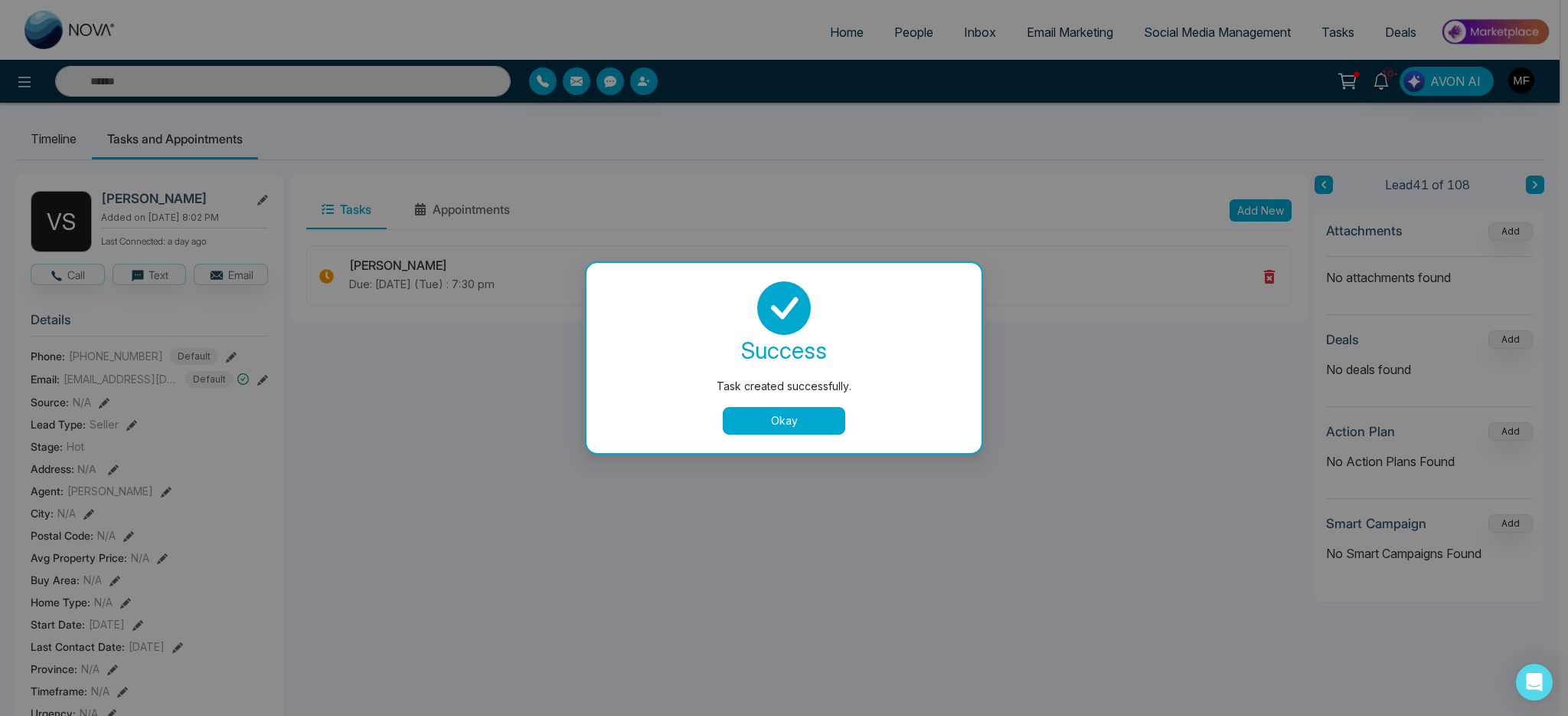
click at [780, 413] on button "Okay" at bounding box center [784, 420] width 122 height 27
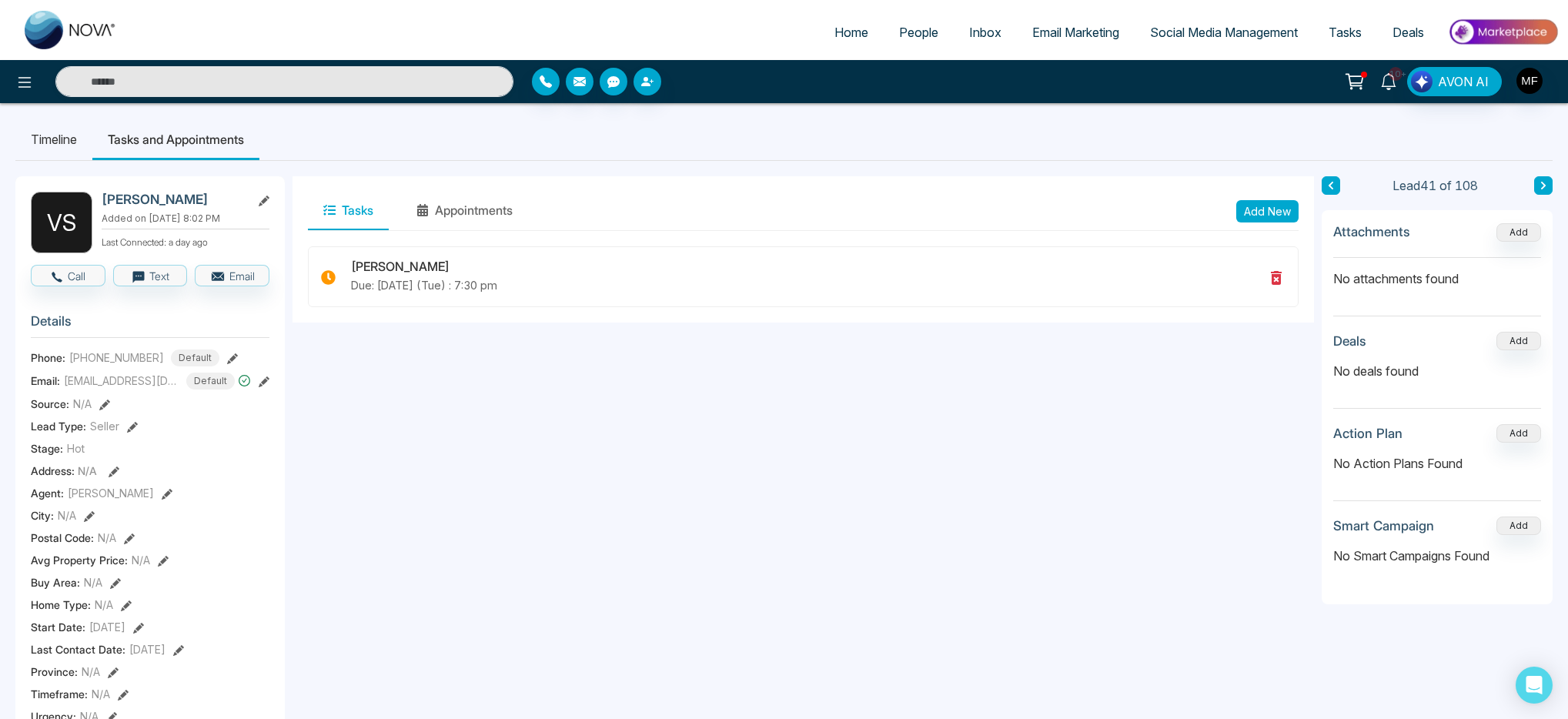
click at [1387, 85] on icon at bounding box center [1389, 81] width 17 height 17
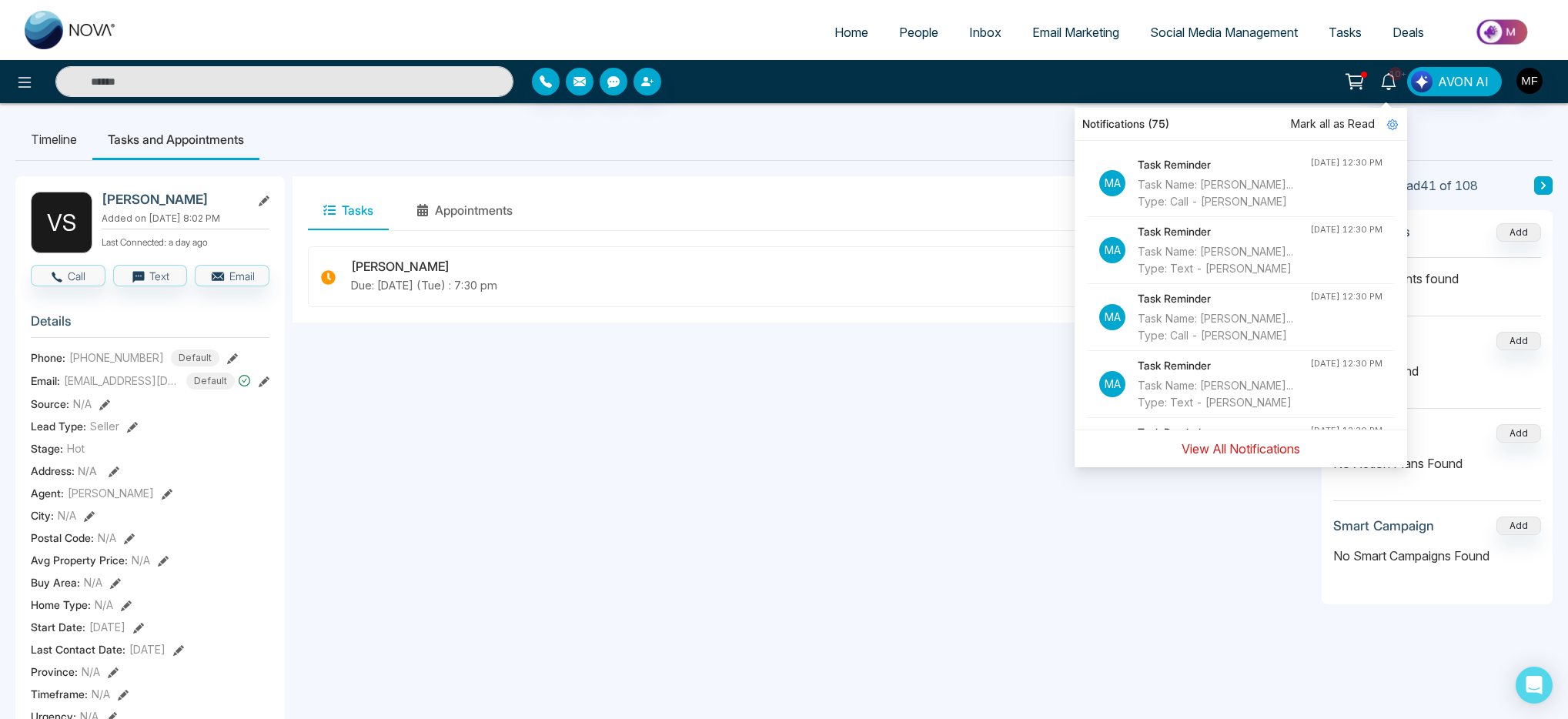
click at [1224, 452] on button "View All Notifications" at bounding box center [1240, 448] width 139 height 29
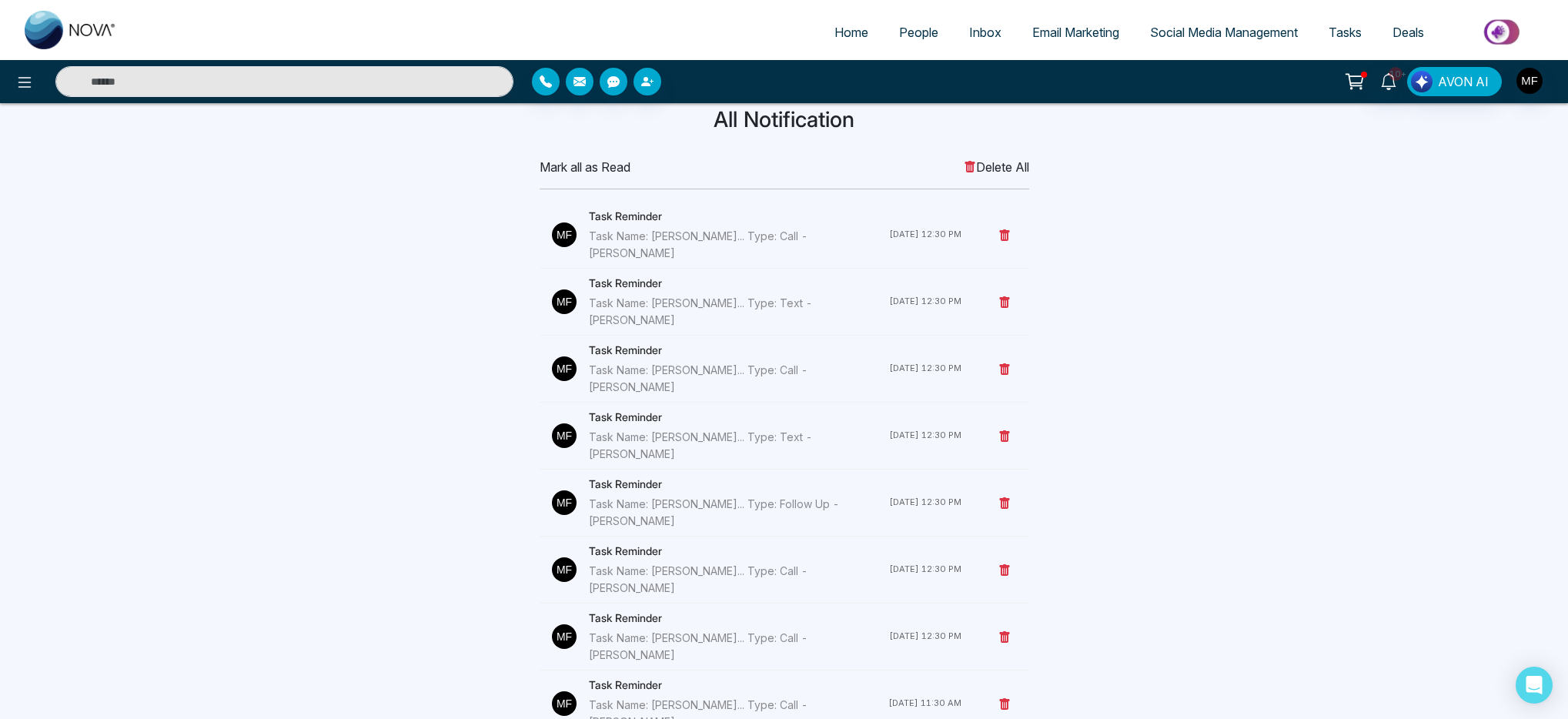
scroll to position [34, 0]
click at [892, 43] on link "People" at bounding box center [918, 32] width 70 height 29
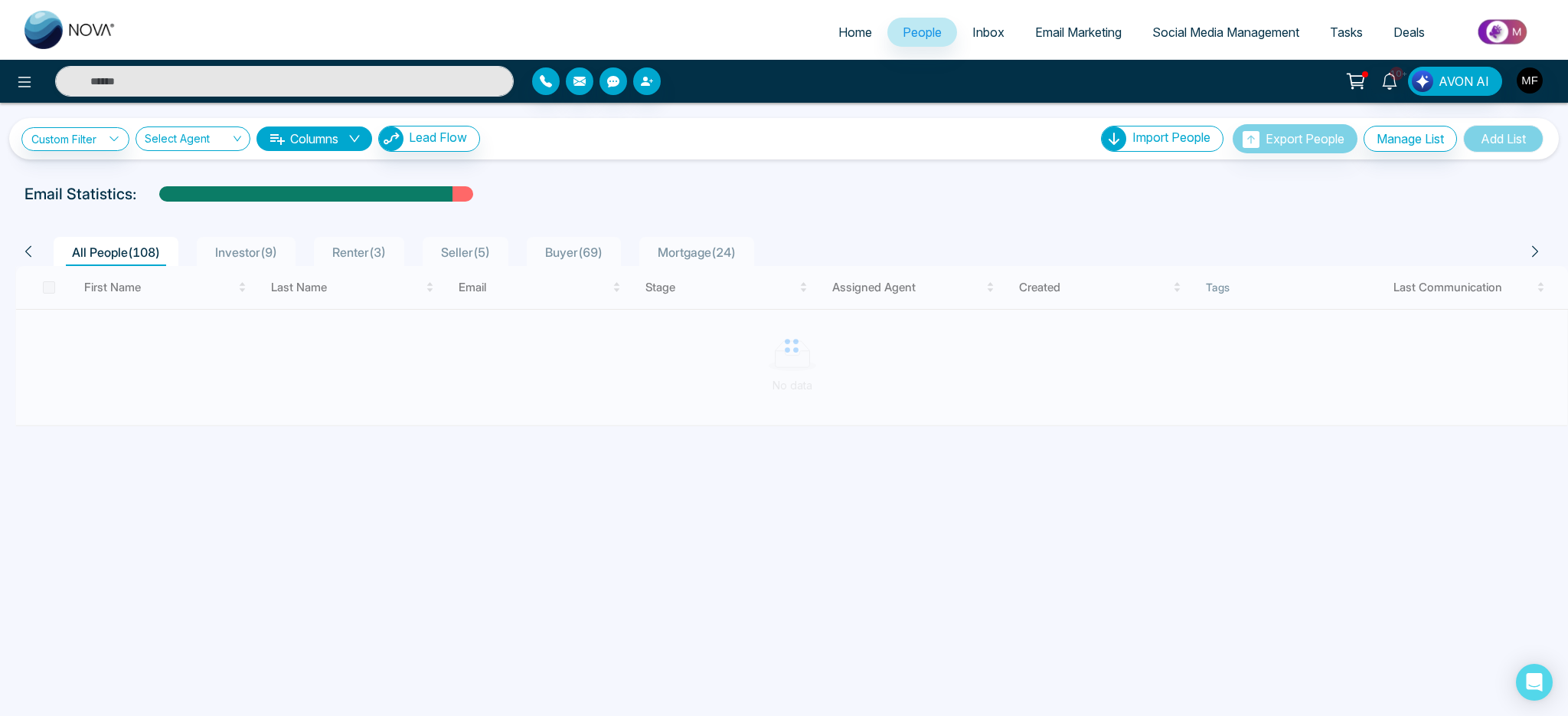
click at [268, 249] on span "Investor ( 9 )" at bounding box center [246, 252] width 74 height 16
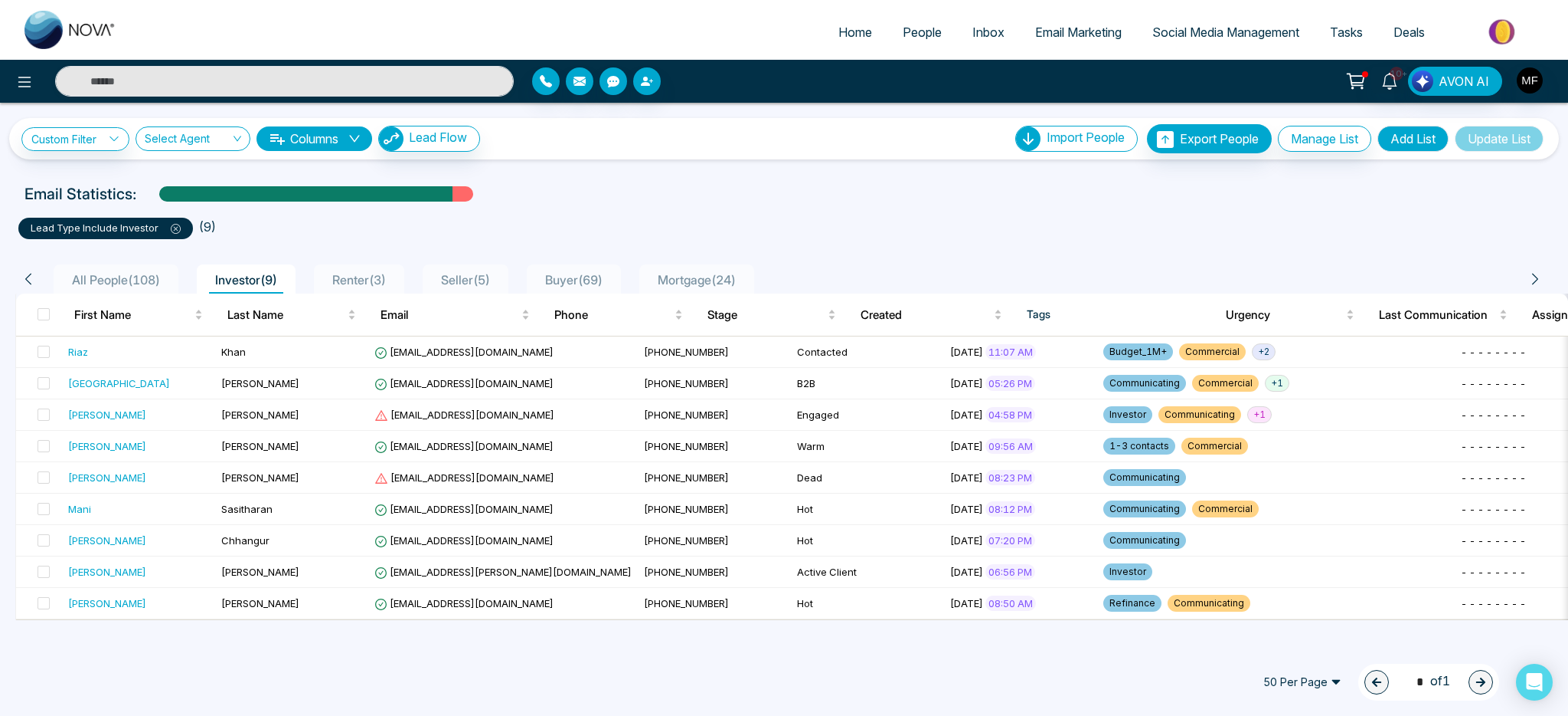
click at [379, 279] on span "Renter ( 3 )" at bounding box center [359, 279] width 66 height 16
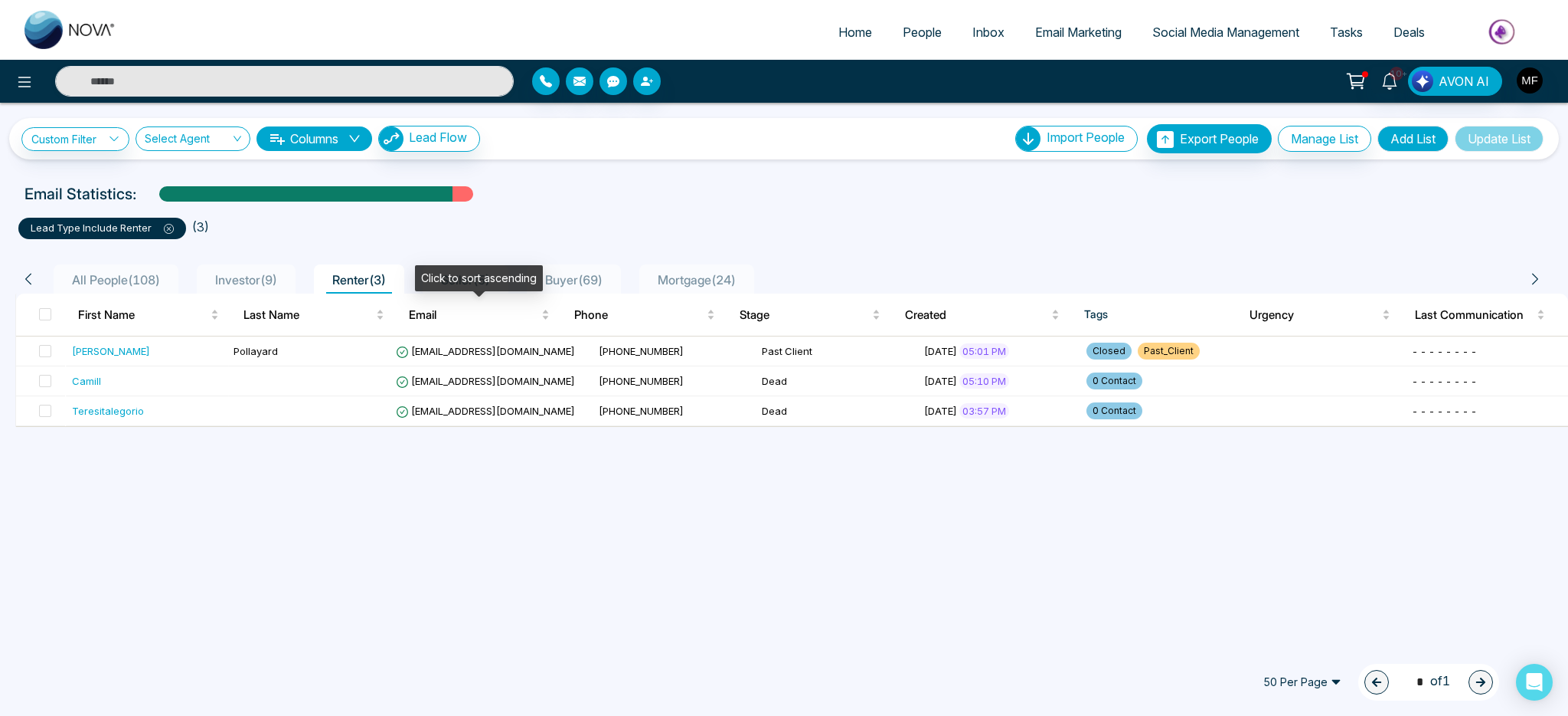
click at [505, 283] on div "Click to sort ascending" at bounding box center [479, 278] width 128 height 26
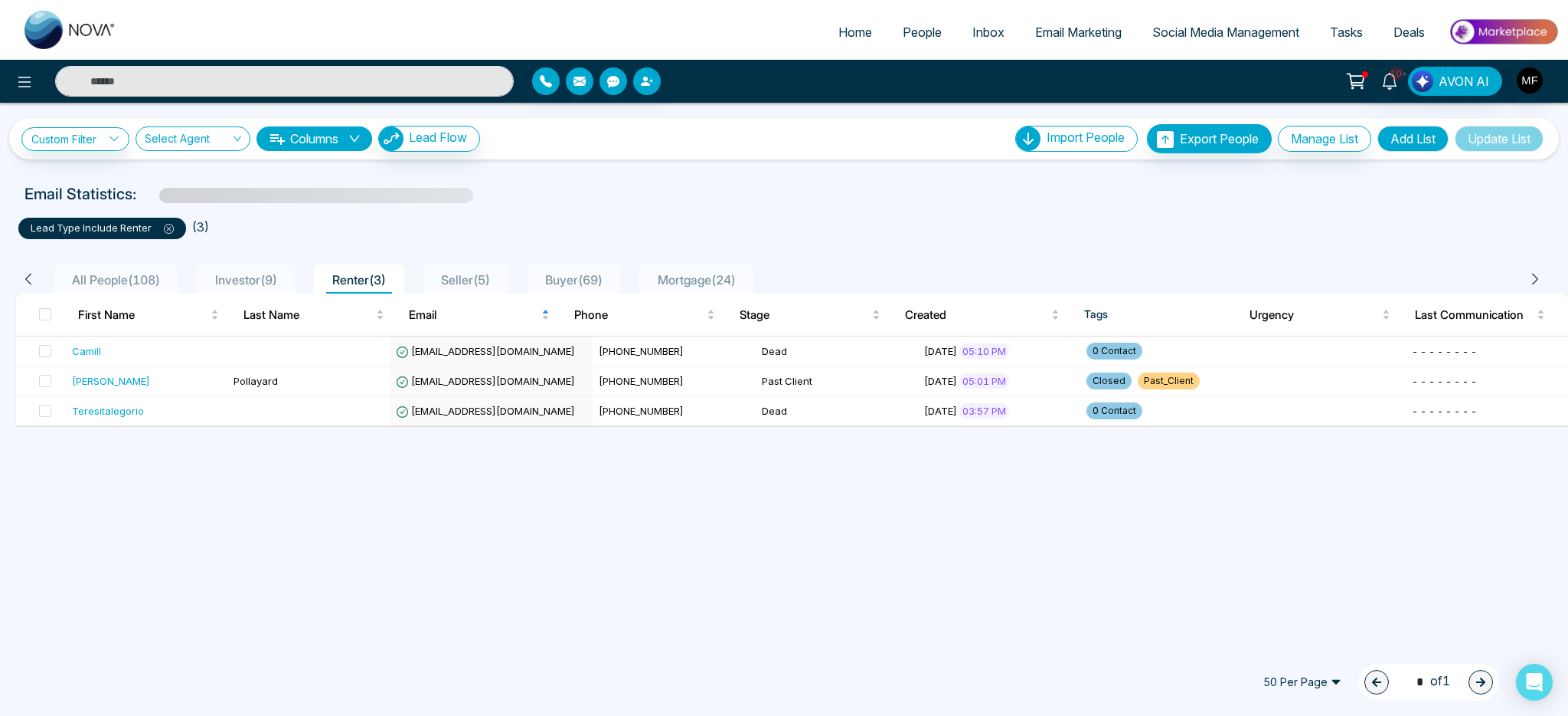
click at [576, 198] on div "Email Statistics:" at bounding box center [528, 194] width 1007 height 23
click at [490, 252] on div "All People ( 108 ) Investor ( 9 ) Renter ( 3 ) Seller ( 5 ) Buyer ( 69 ) Mortga…" at bounding box center [784, 333] width 1550 height 188
click at [483, 282] on span "Seller ( 5 )" at bounding box center [465, 279] width 61 height 16
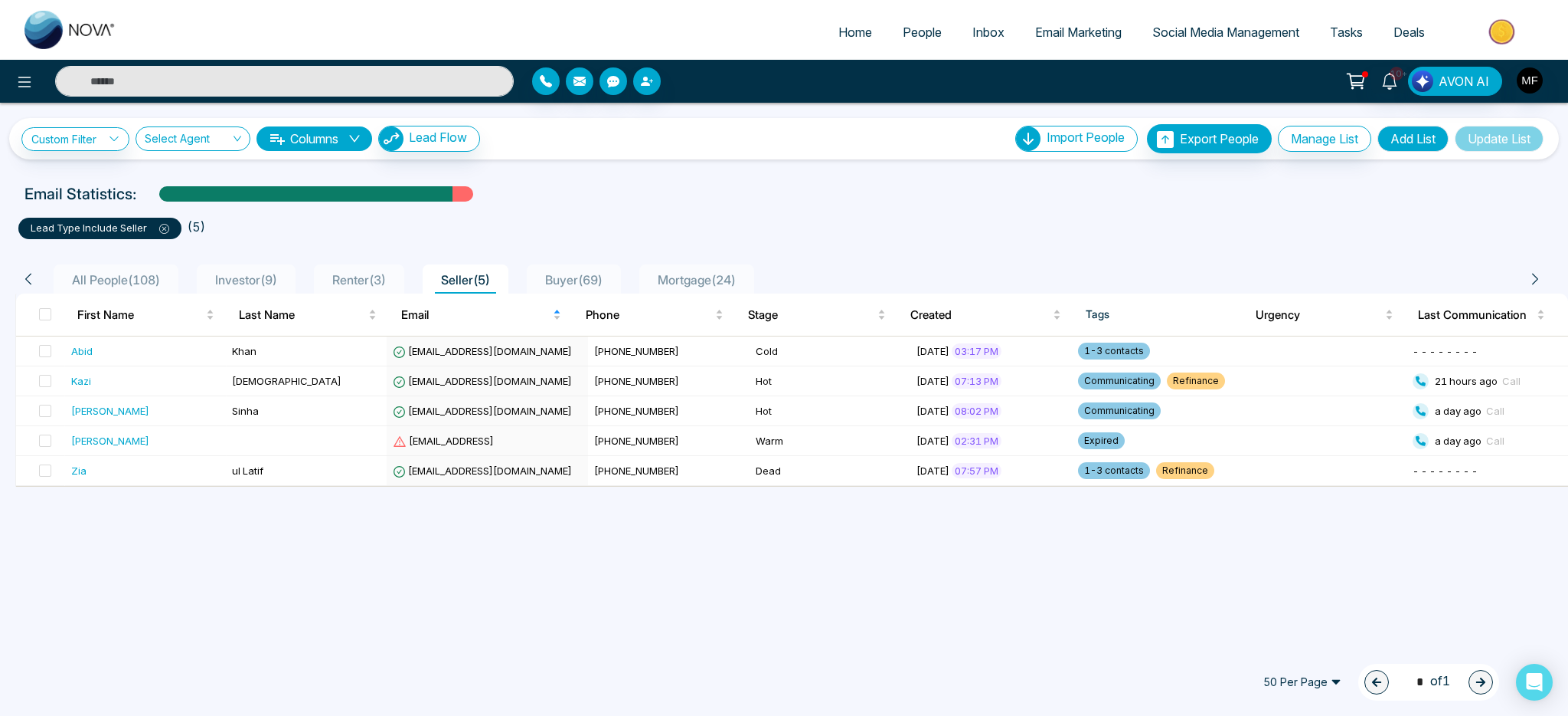
click at [239, 71] on input "text" at bounding box center [285, 81] width 459 height 31
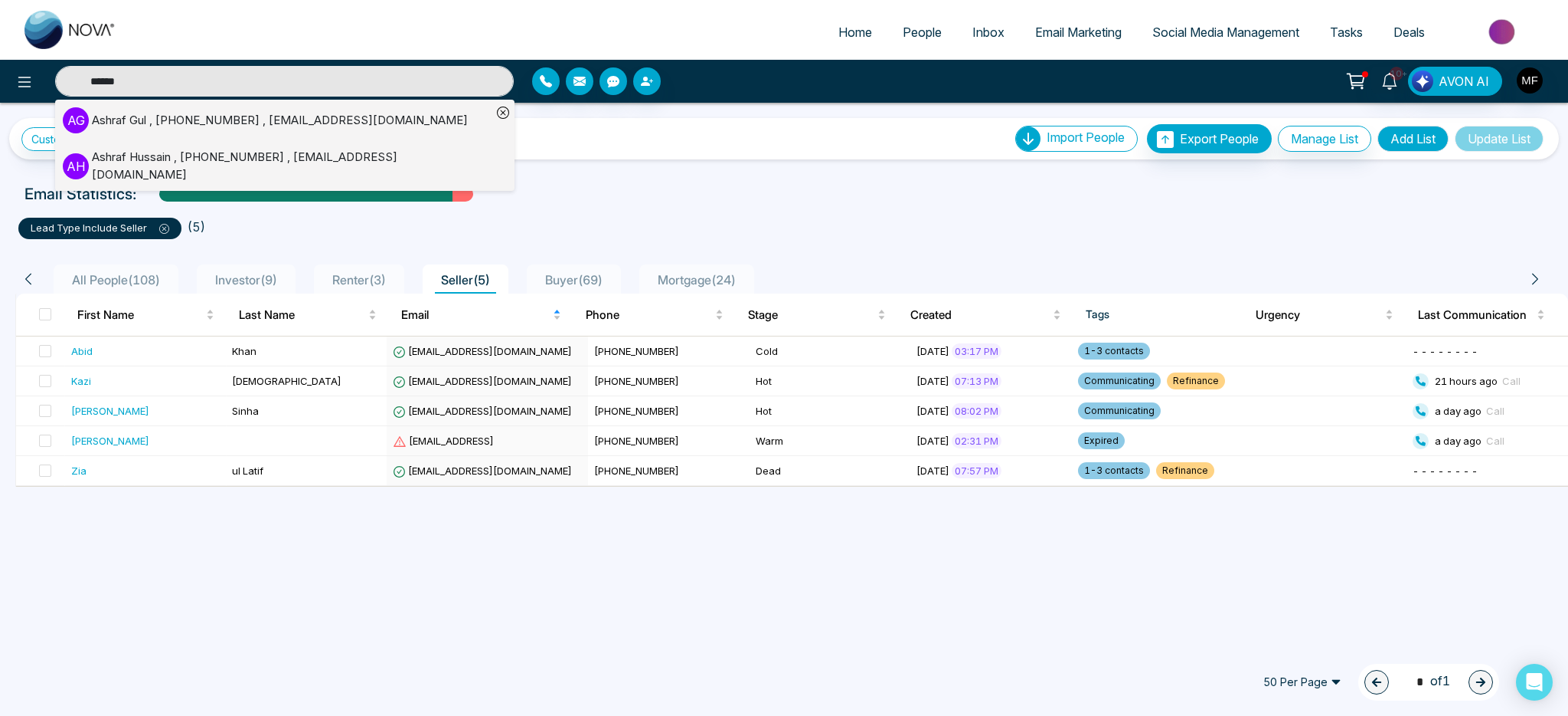
type input "******"
click at [139, 160] on div "Ashraf Hussain , +14167356177 , ashussain75@gmail.com" at bounding box center [291, 166] width 399 height 35
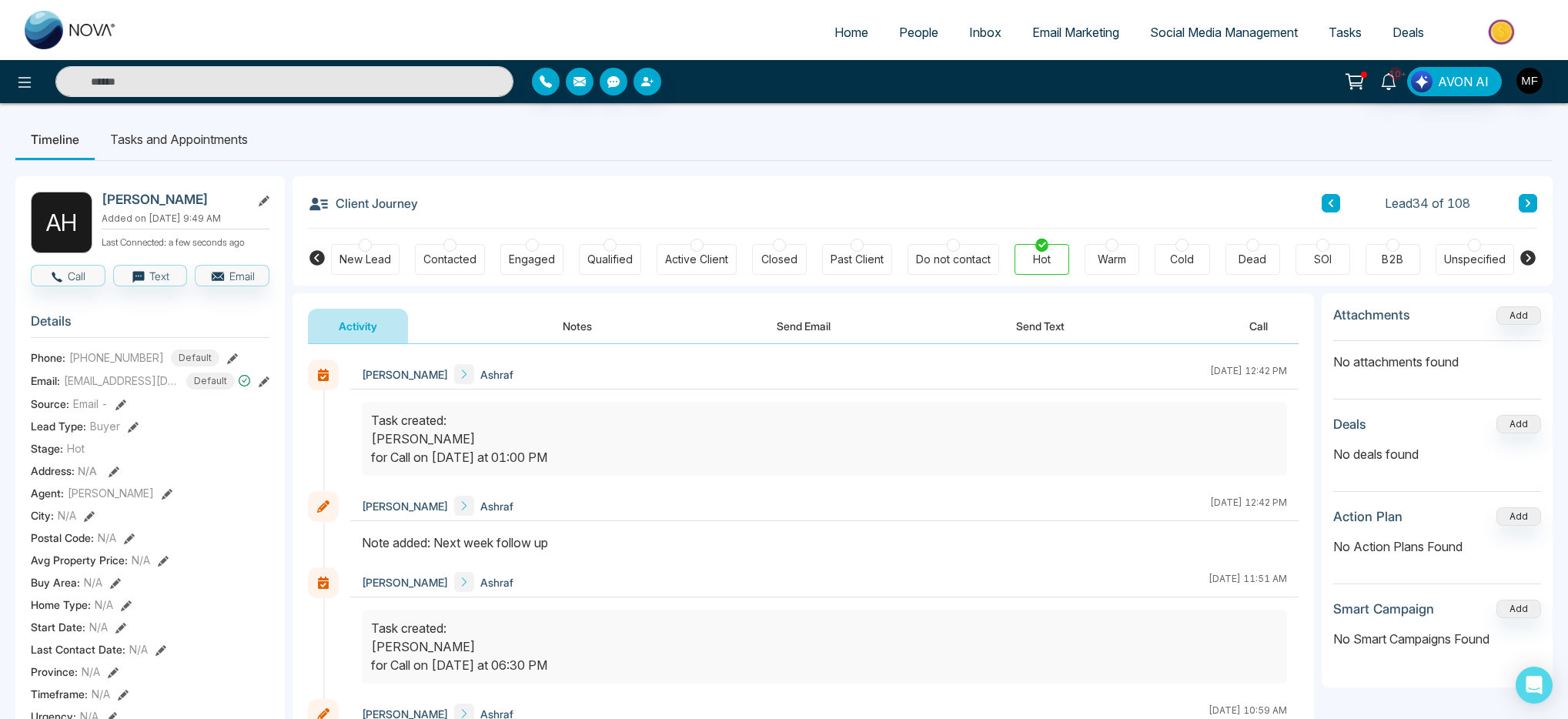
click at [571, 339] on button "Notes" at bounding box center [577, 326] width 90 height 35
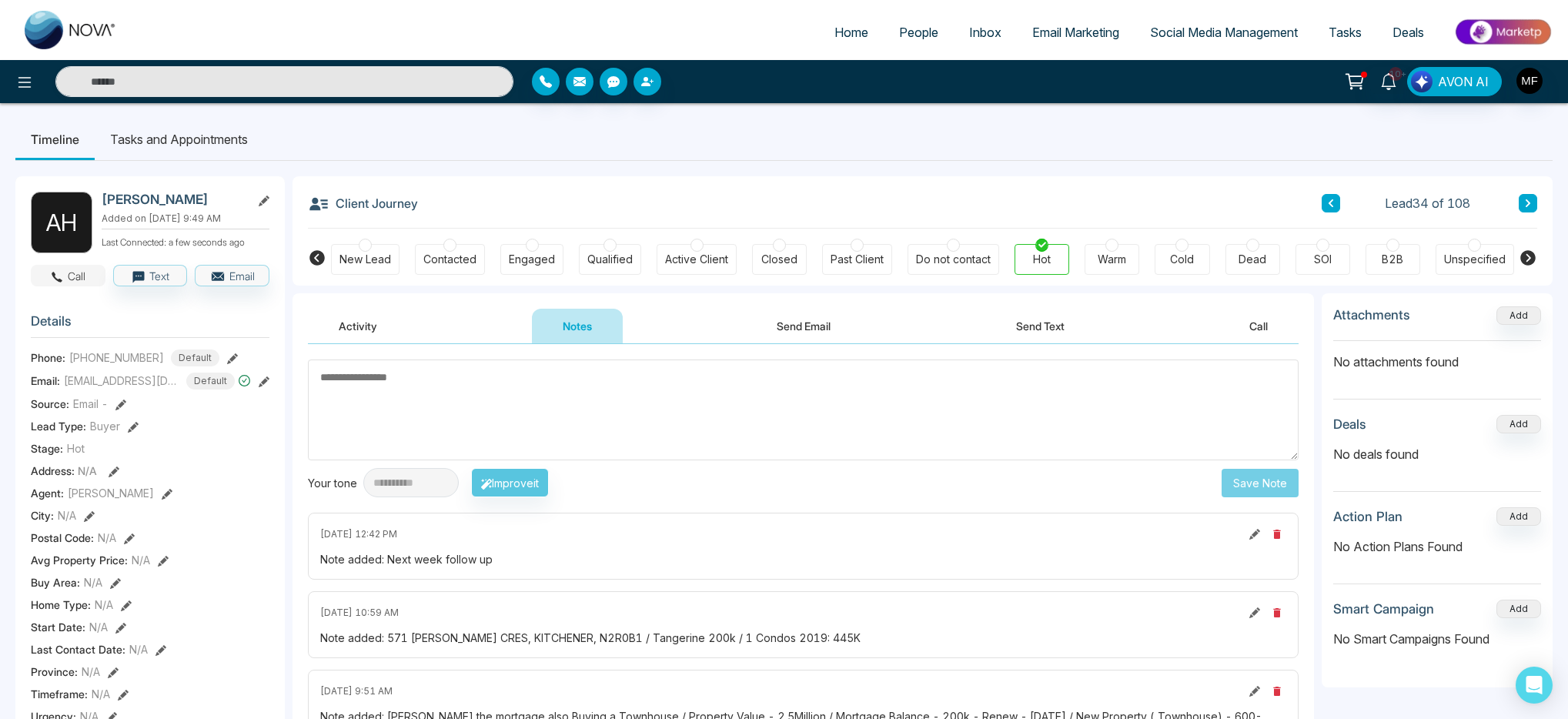
click at [64, 286] on button "Call" at bounding box center [68, 275] width 75 height 22
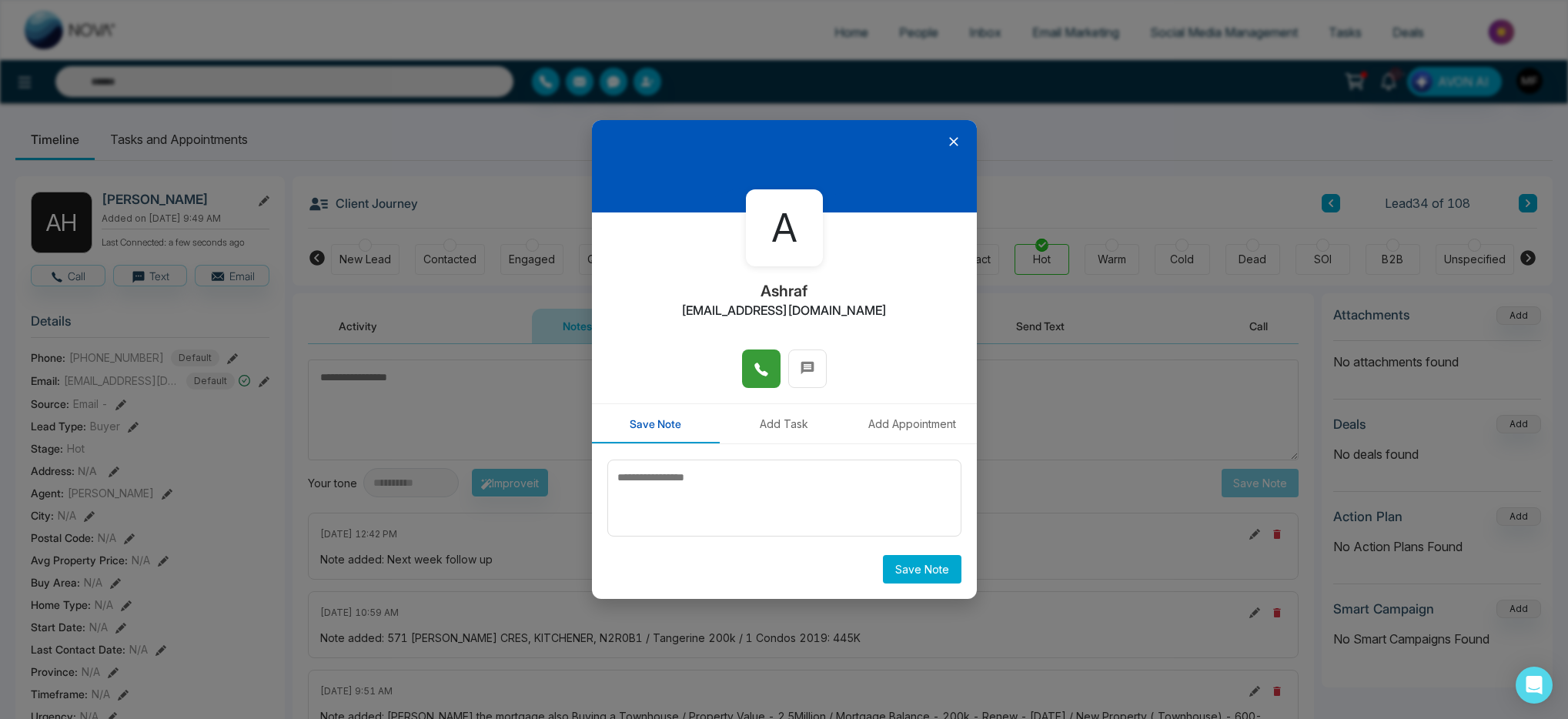
click at [770, 372] on button at bounding box center [761, 368] width 38 height 38
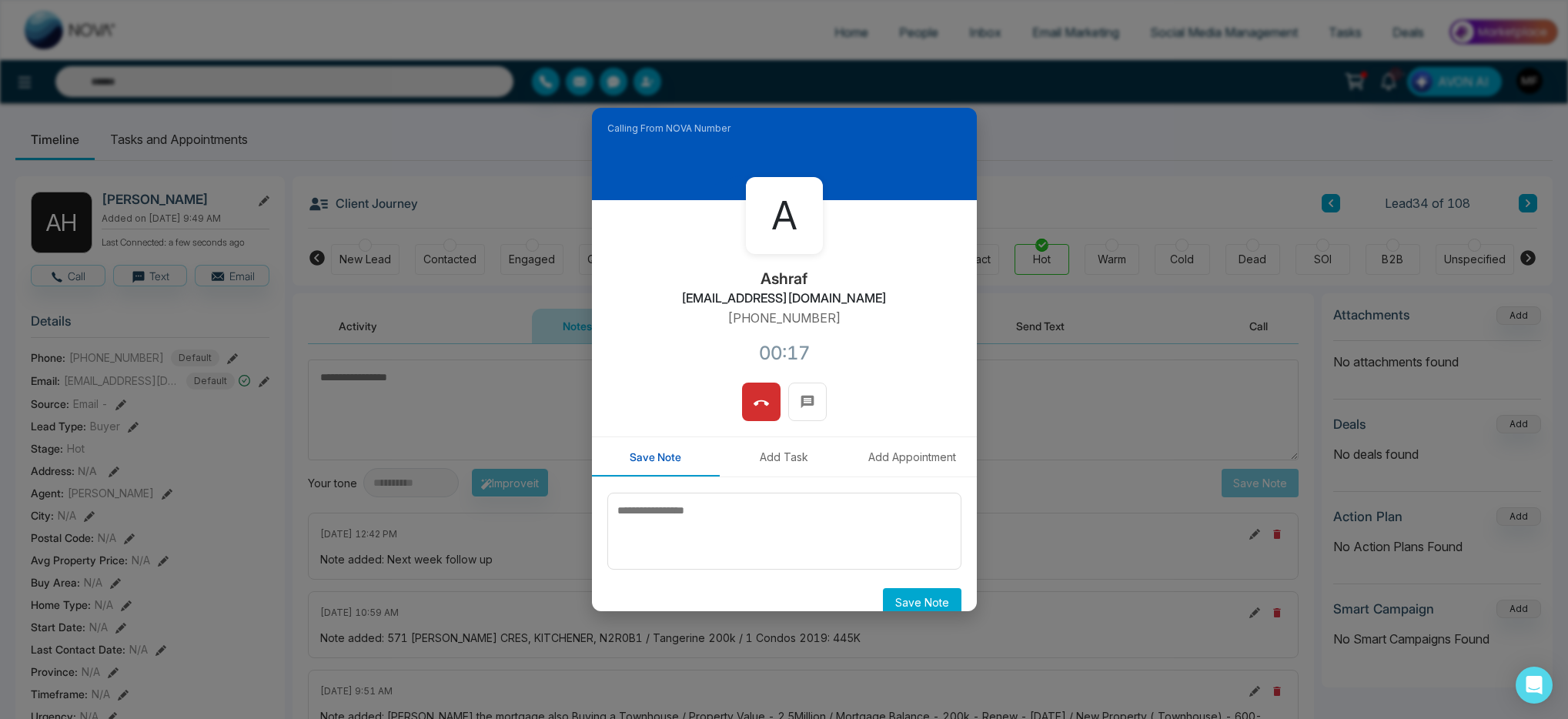
click at [756, 421] on div at bounding box center [784, 409] width 385 height 54
click at [757, 409] on icon at bounding box center [761, 403] width 16 height 16
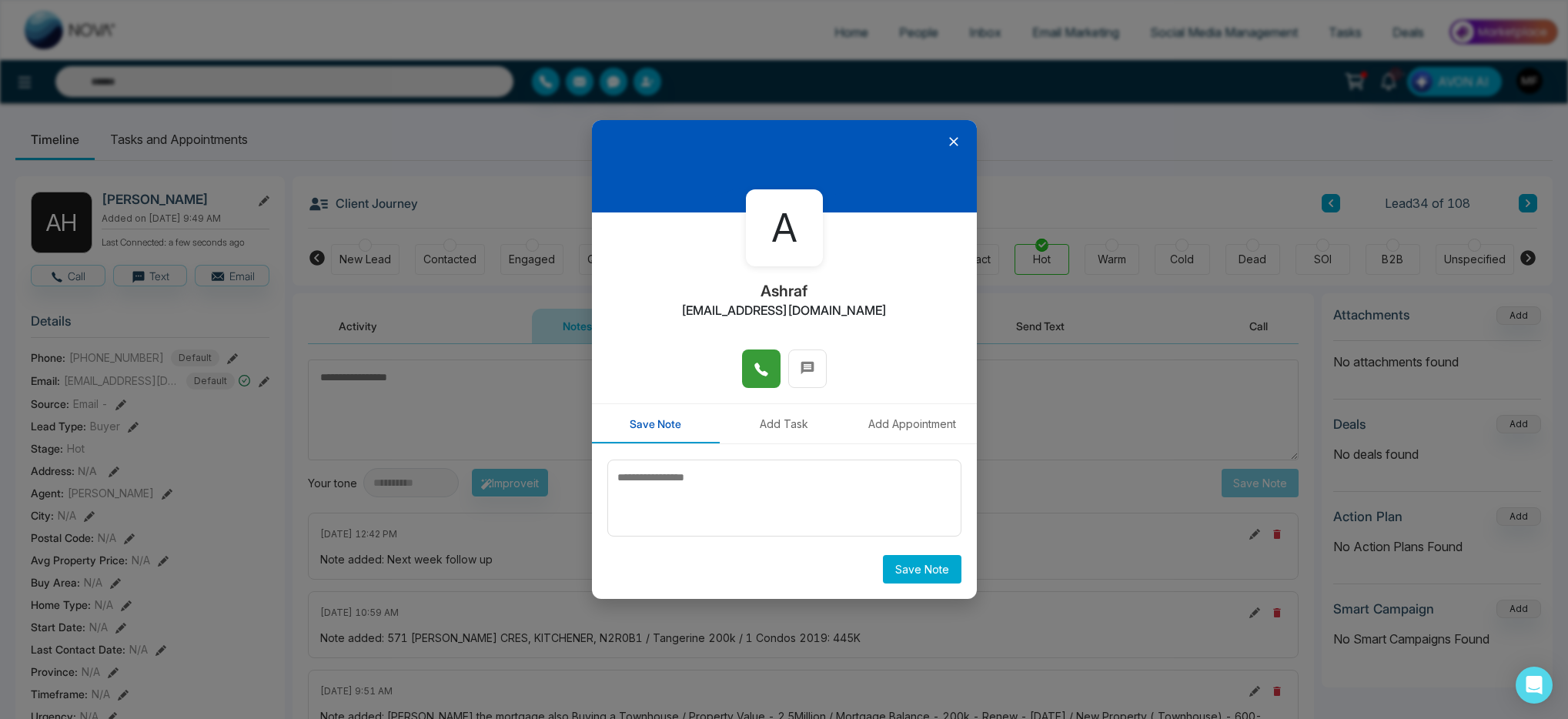
click at [955, 146] on icon at bounding box center [953, 141] width 16 height 16
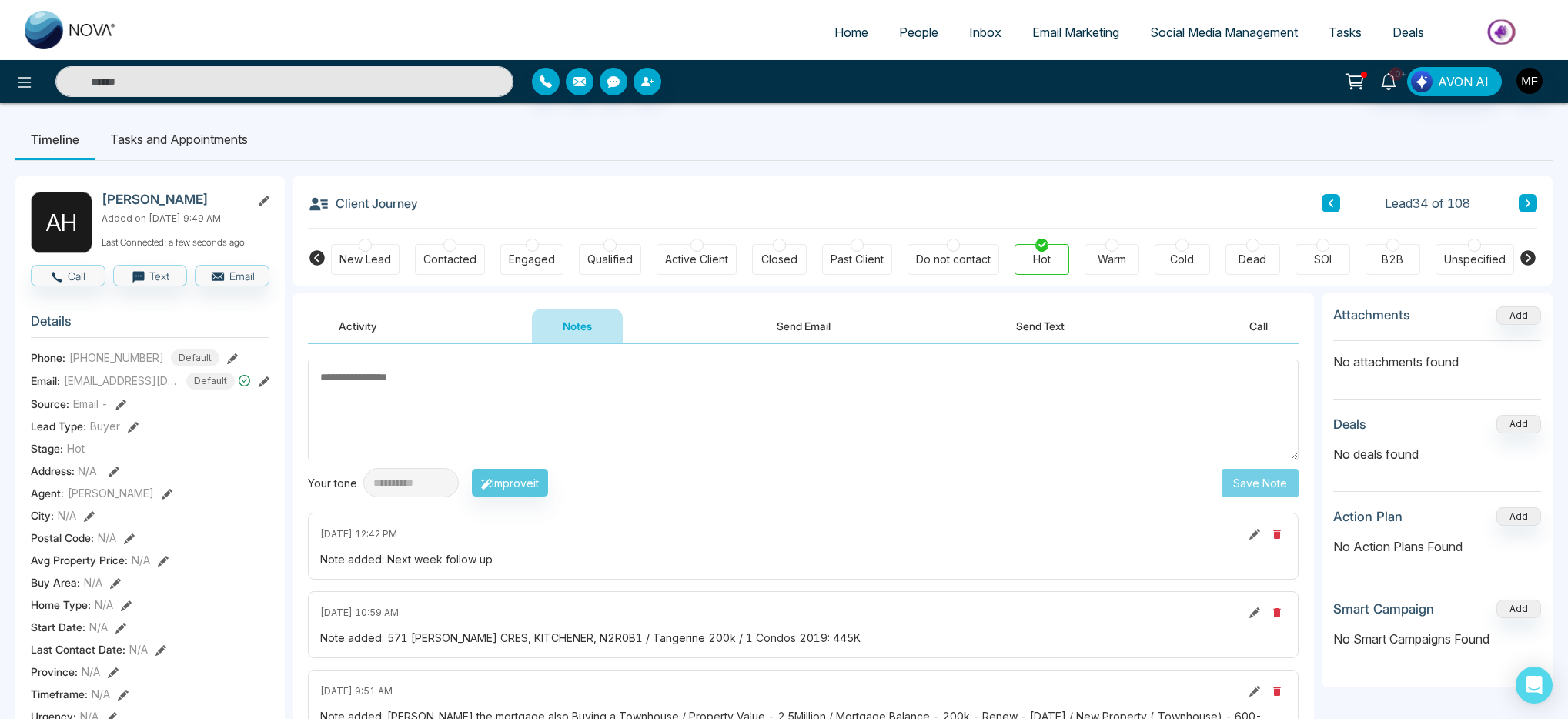
click at [200, 134] on li "Tasks and Appointments" at bounding box center [178, 139] width 168 height 41
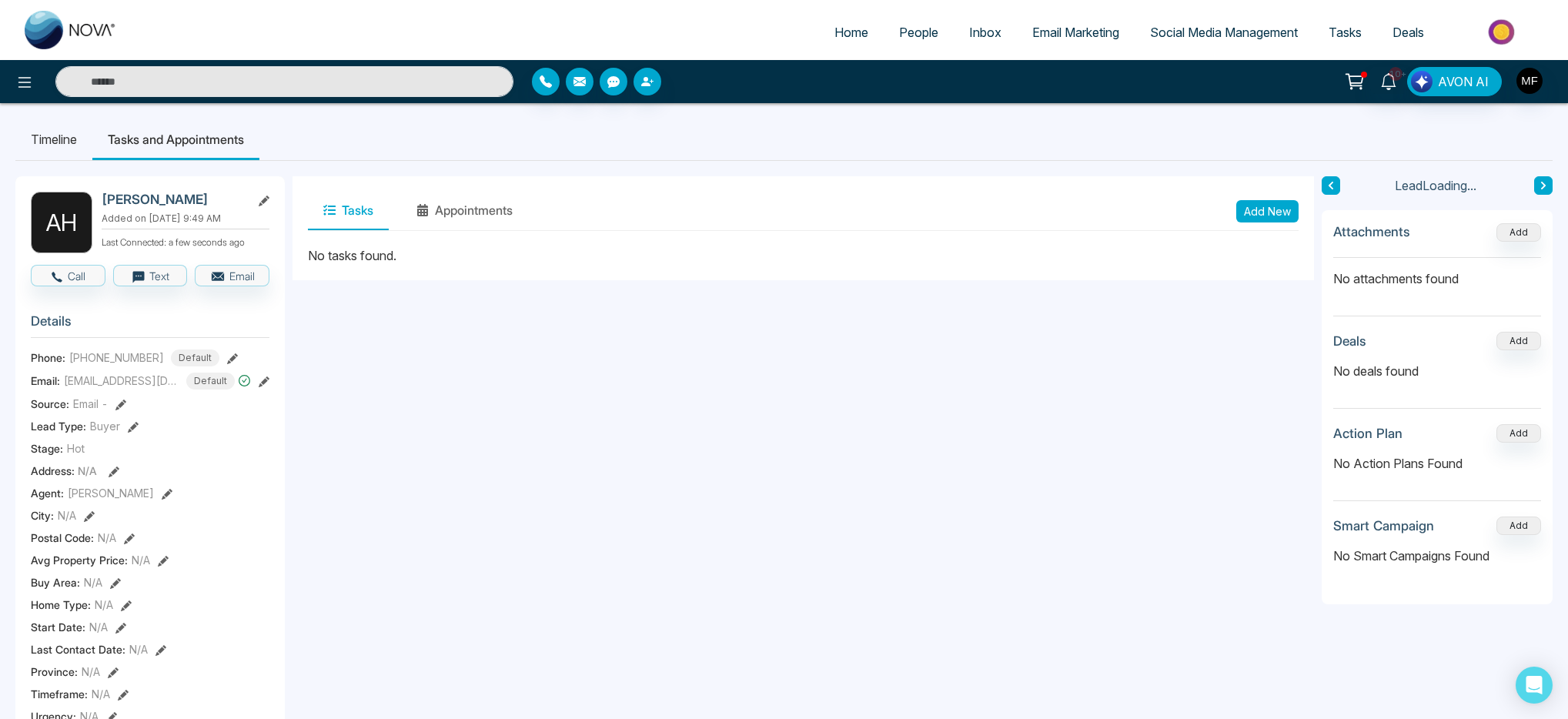
click at [1261, 215] on button "Add New" at bounding box center [1267, 211] width 62 height 22
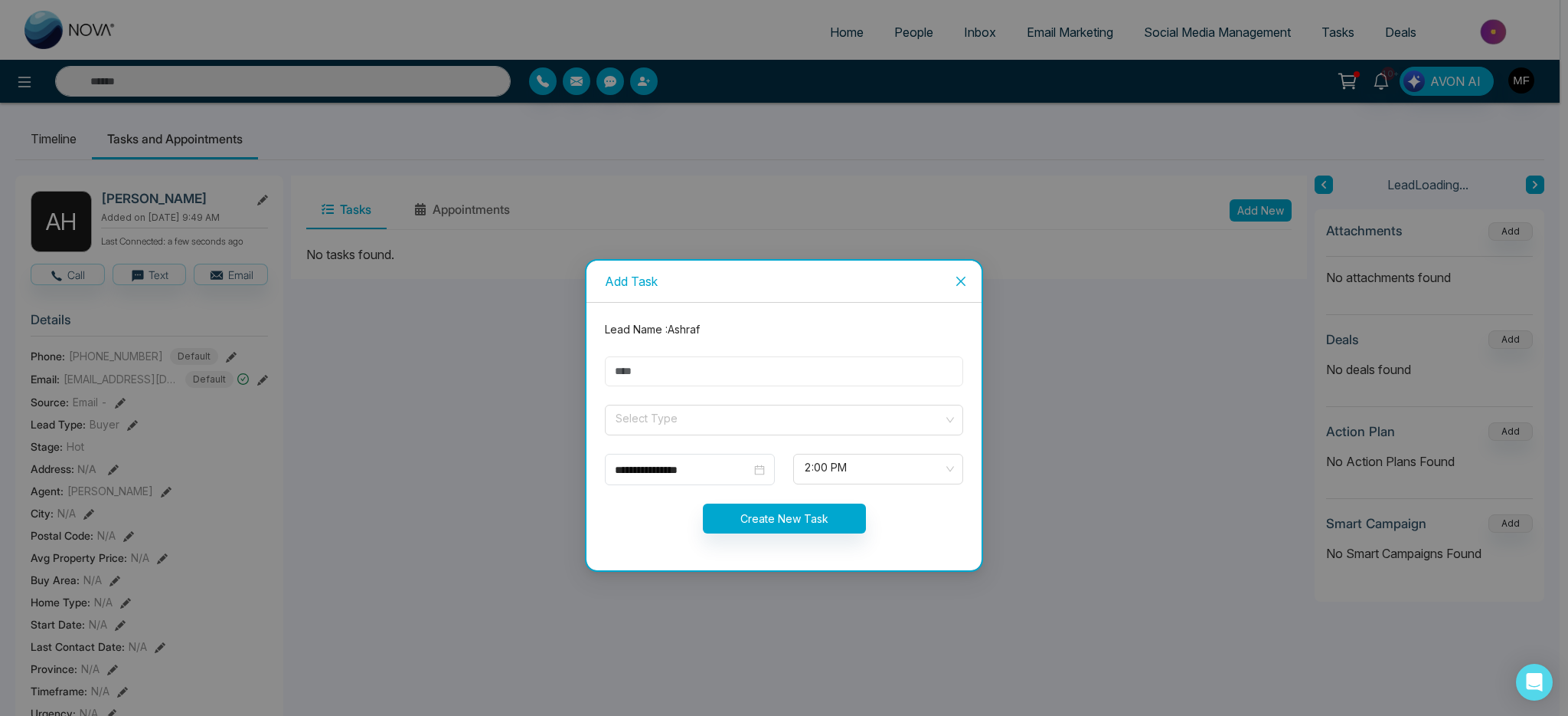
click at [772, 377] on input "text" at bounding box center [784, 371] width 358 height 30
type input "**********"
click at [716, 420] on input "search" at bounding box center [778, 417] width 329 height 23
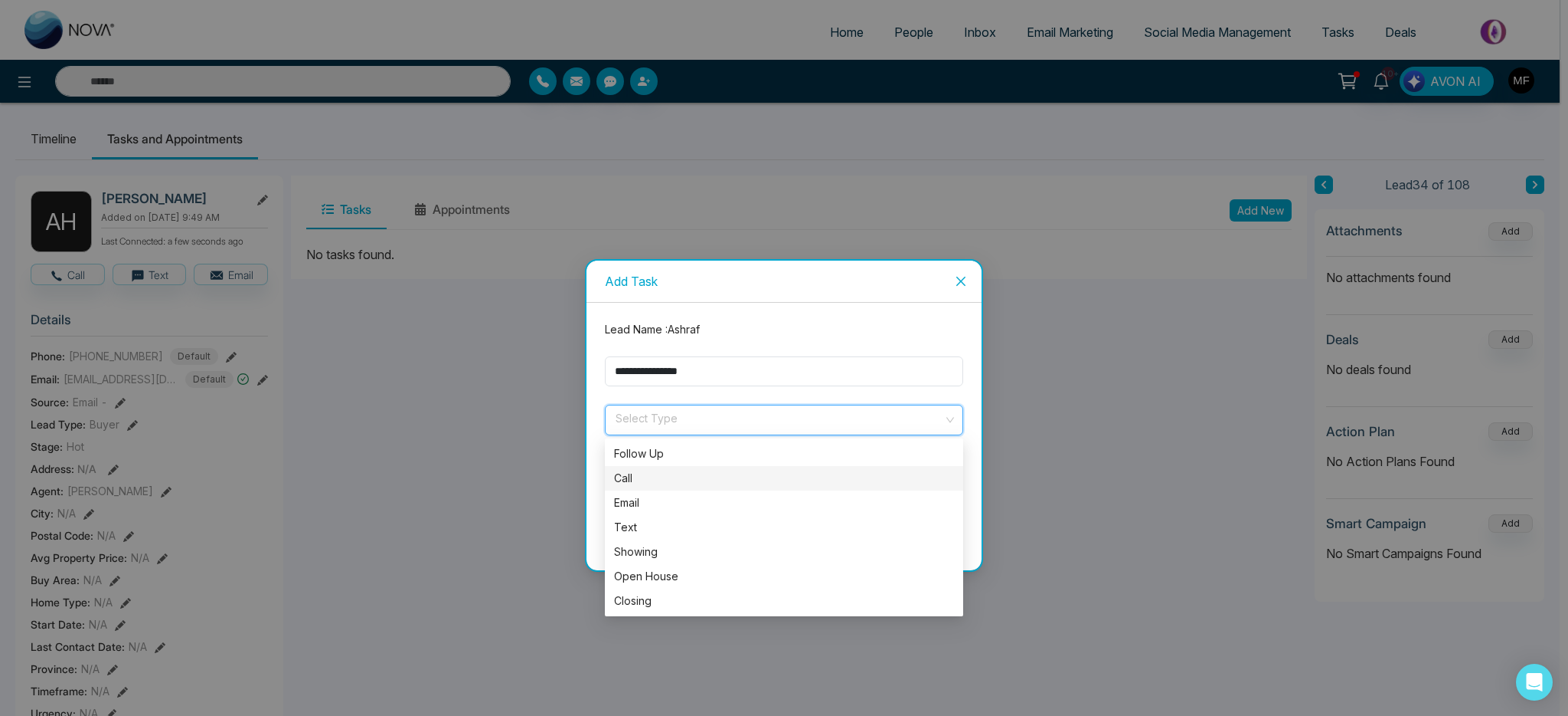
click at [679, 483] on div "Call" at bounding box center [784, 478] width 340 height 17
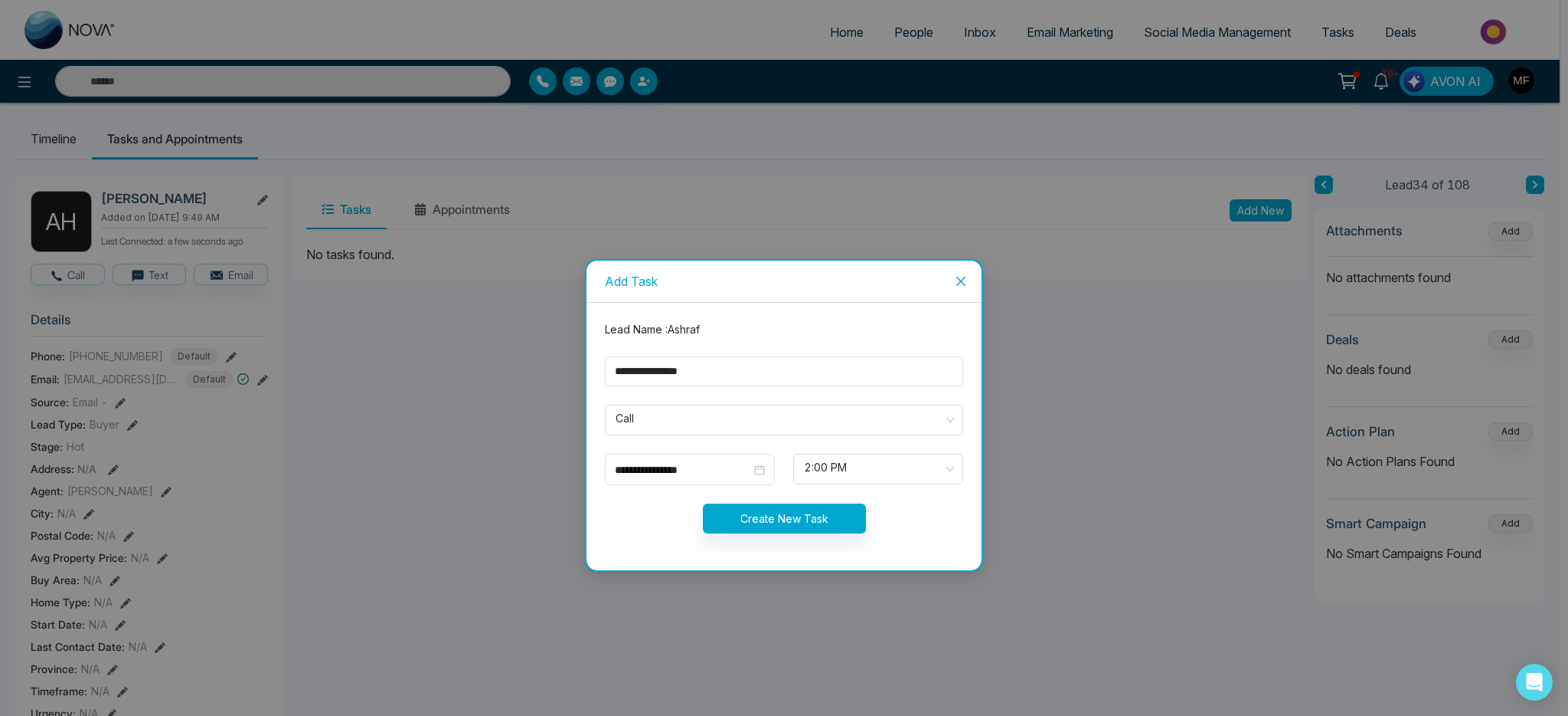
click at [893, 487] on form "**********" at bounding box center [784, 436] width 376 height 230
click at [839, 484] on form "**********" at bounding box center [784, 436] width 376 height 230
click at [843, 477] on span "2:00 PM" at bounding box center [878, 469] width 149 height 26
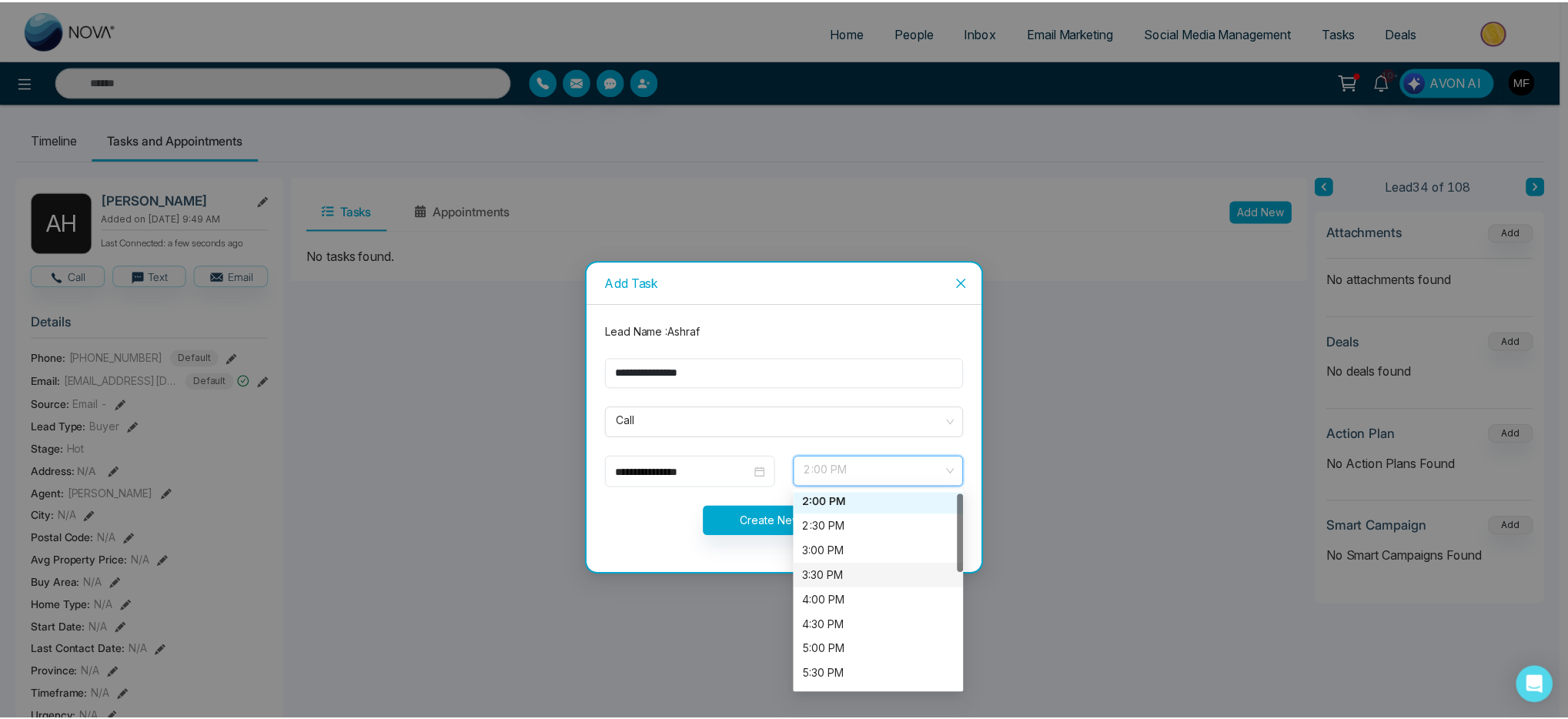
scroll to position [30, 0]
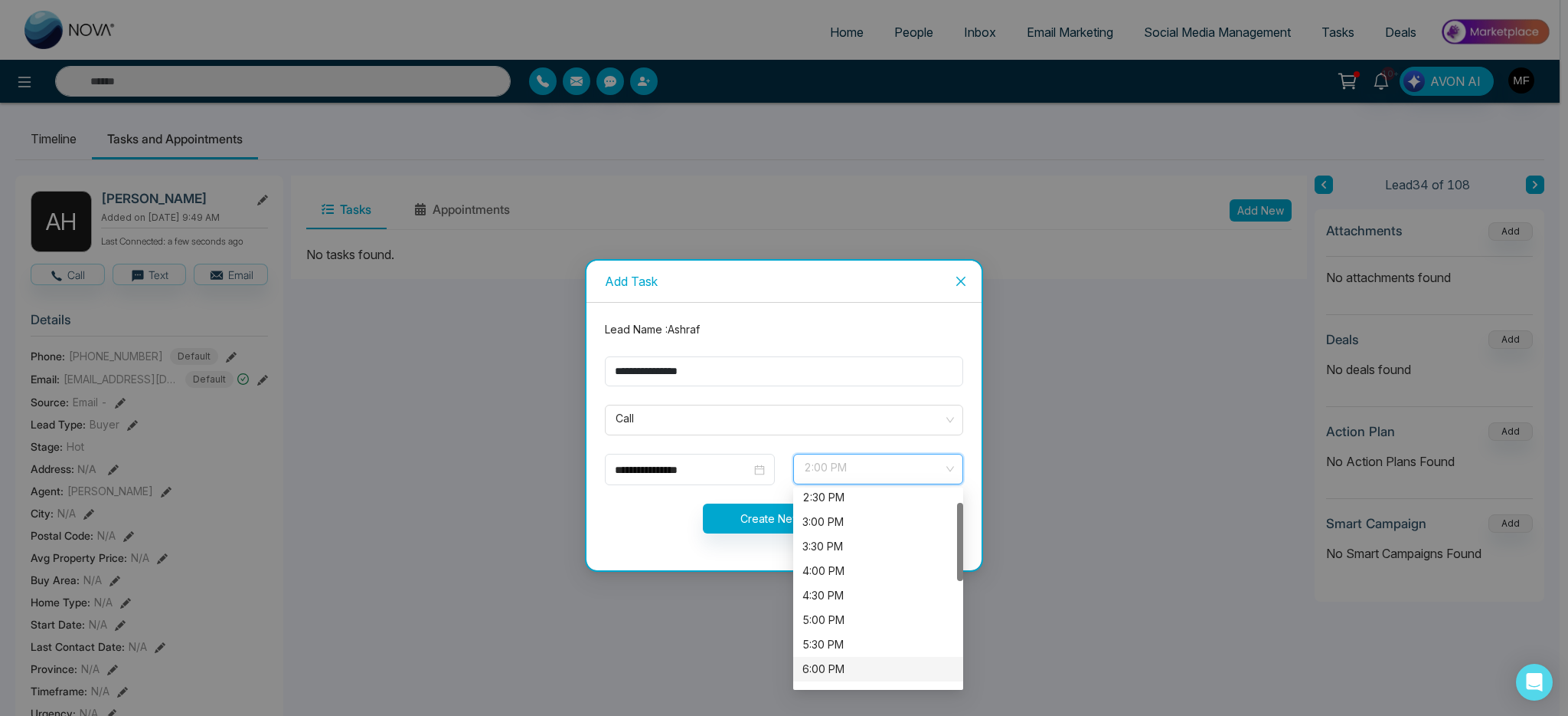
click at [838, 667] on div "6:00 PM" at bounding box center [878, 669] width 152 height 17
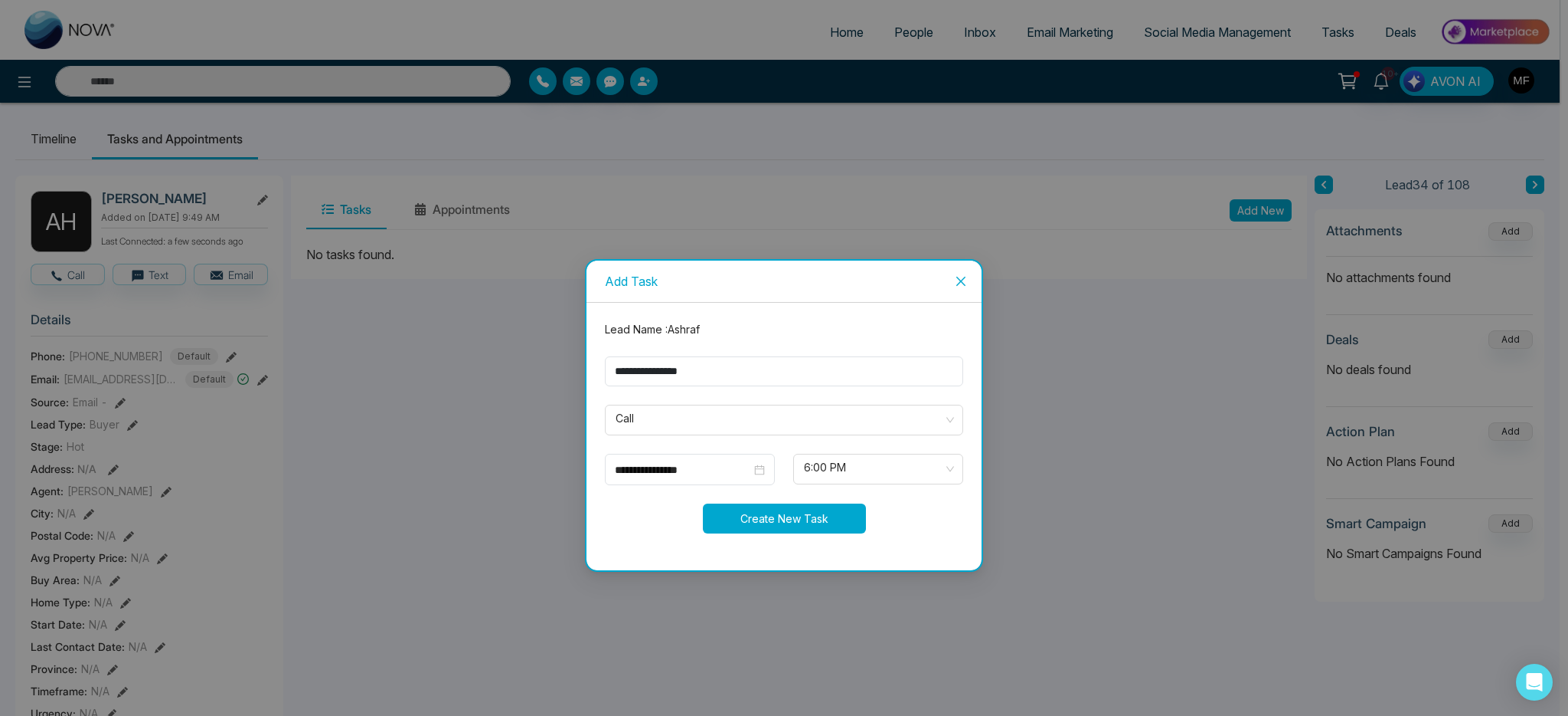
click at [754, 516] on button "Create New Task" at bounding box center [785, 519] width 163 height 30
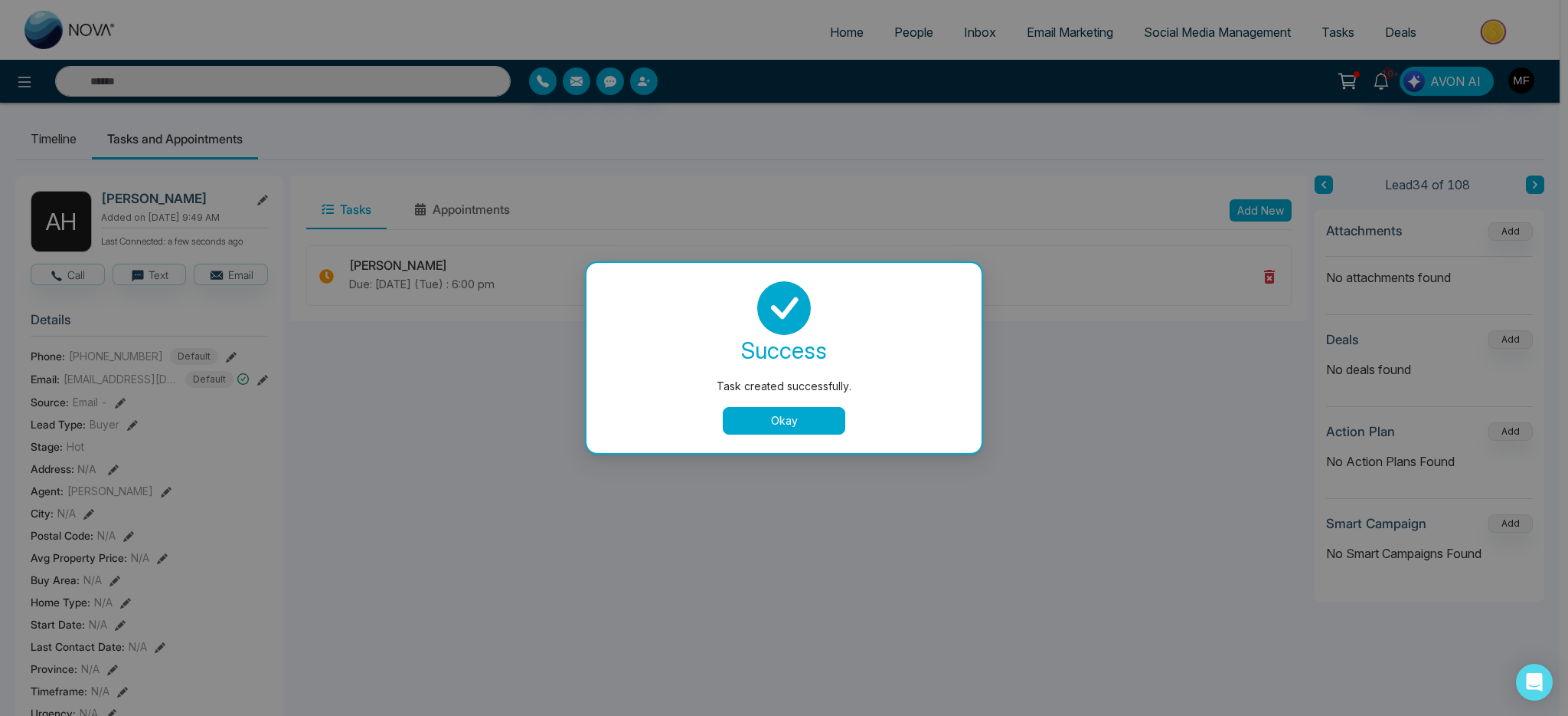
click at [794, 434] on div "success Task created successfully. Okay" at bounding box center [784, 358] width 395 height 190
click at [800, 423] on button "Okay" at bounding box center [784, 420] width 122 height 27
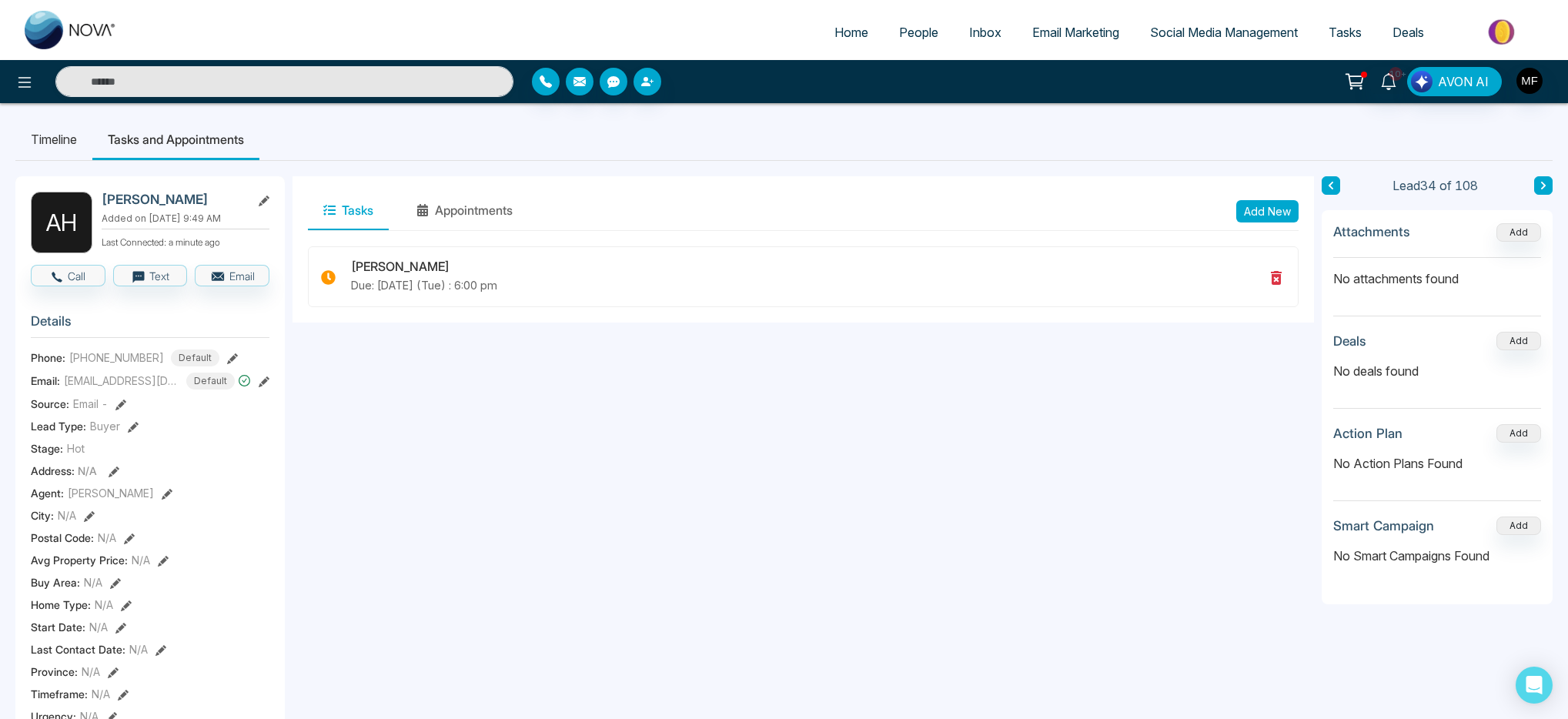
click at [348, 90] on input "text" at bounding box center [285, 81] width 458 height 31
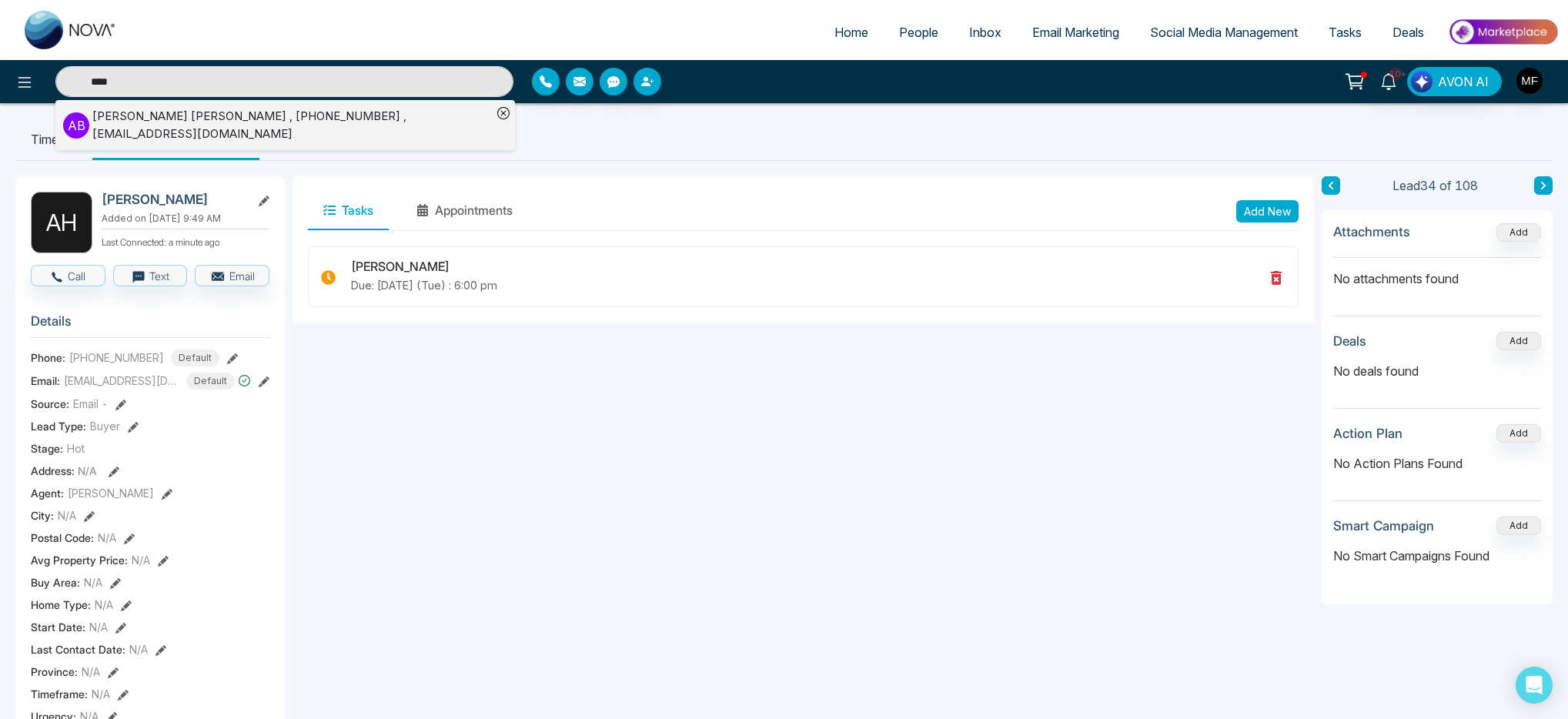
type input "****"
click at [106, 124] on div "Ajoy Banik , +14167561044 , ajoy724@gmail.com" at bounding box center [292, 125] width 400 height 35
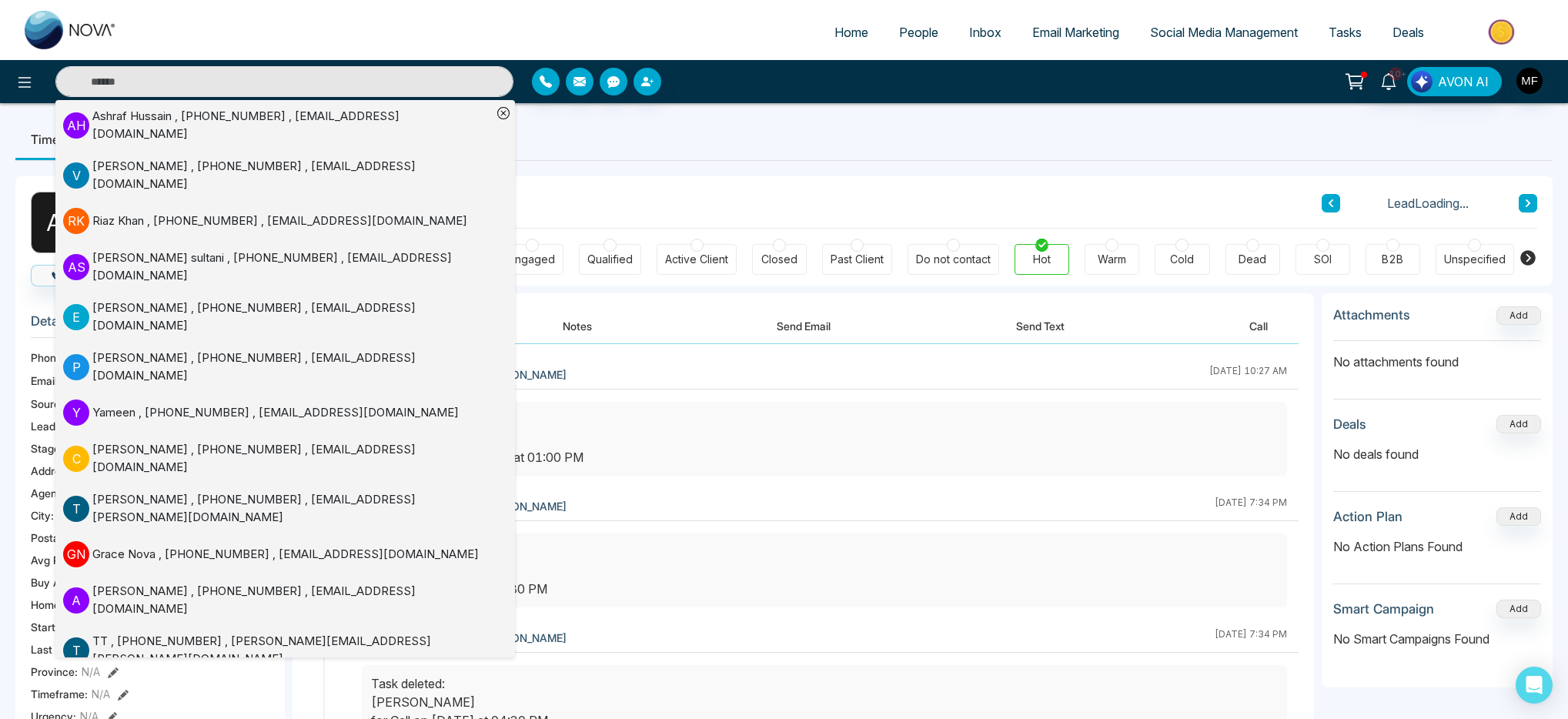
click at [783, 415] on div "Task created: Marwen Ferchichi for Follow Up on Oct, 07 2025 at 01:00 PM" at bounding box center [824, 438] width 907 height 56
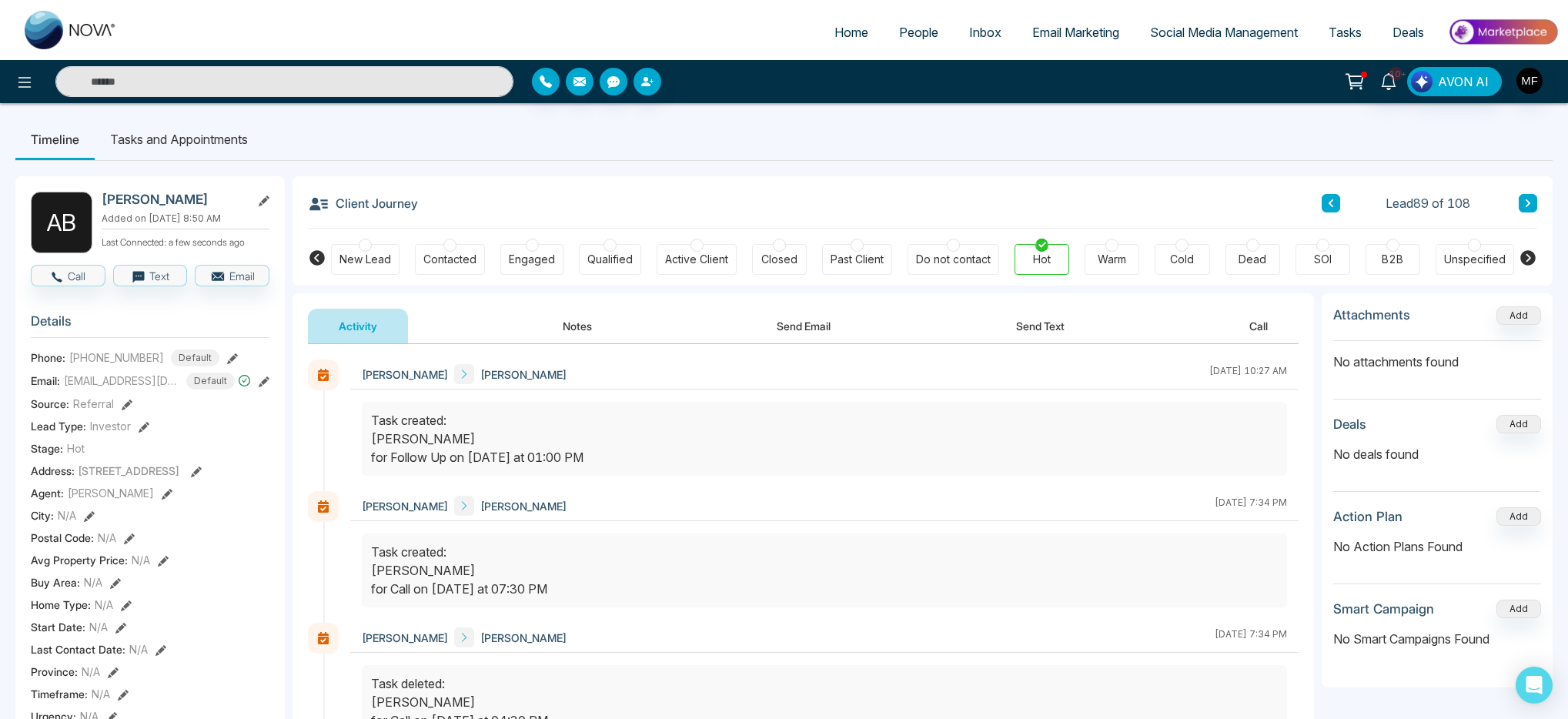
click at [589, 332] on button "Notes" at bounding box center [577, 326] width 90 height 35
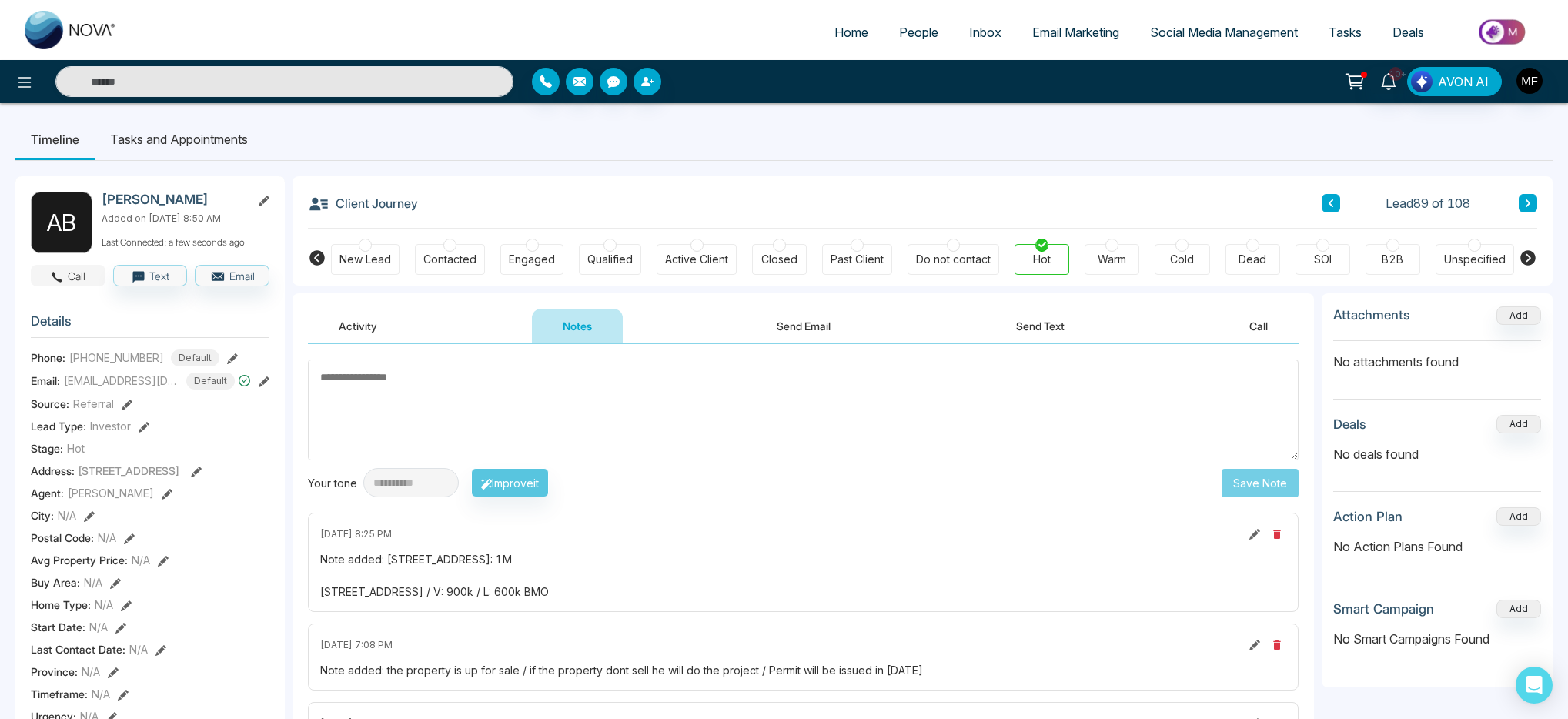
click at [86, 286] on button "Call" at bounding box center [68, 275] width 75 height 22
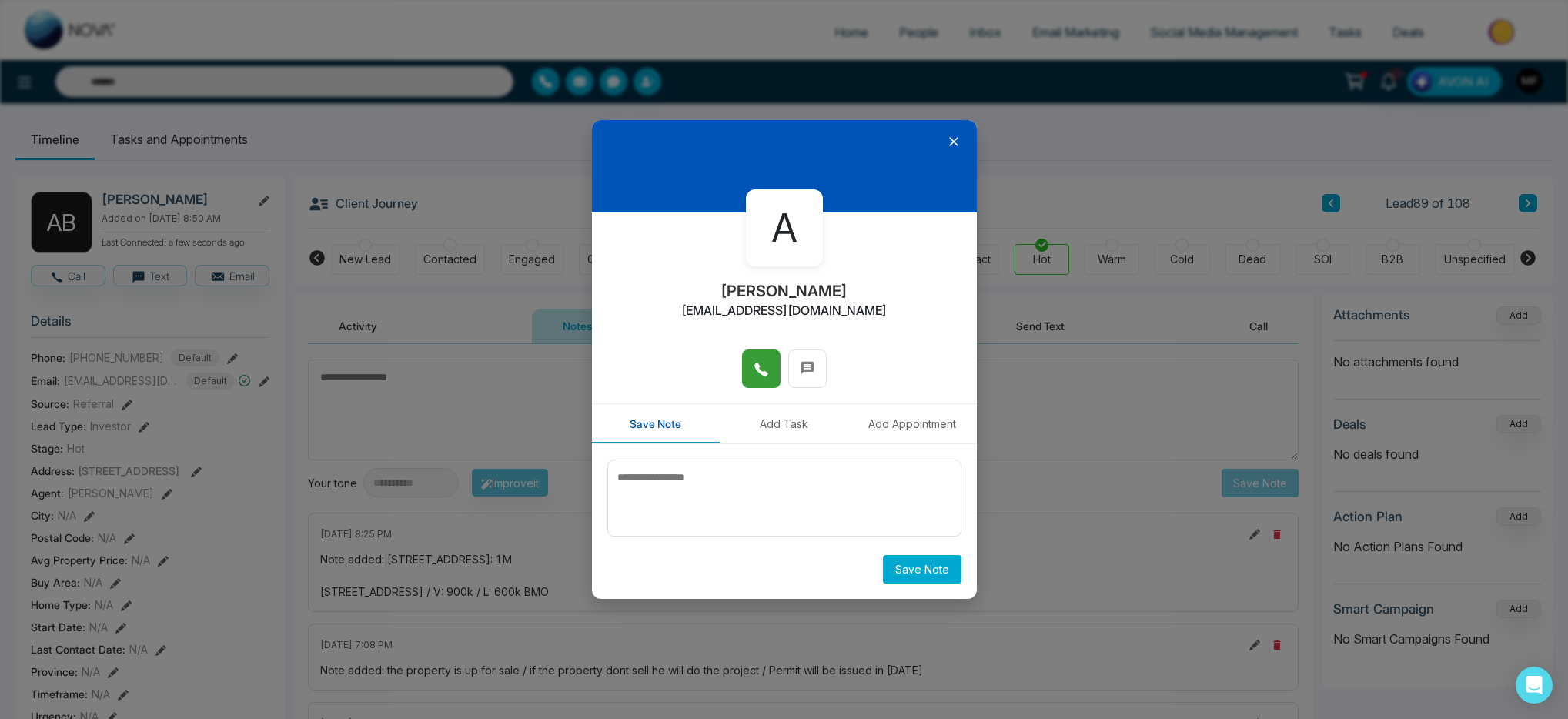
click at [757, 375] on icon at bounding box center [761, 369] width 16 height 16
click at [950, 148] on icon at bounding box center [953, 141] width 16 height 16
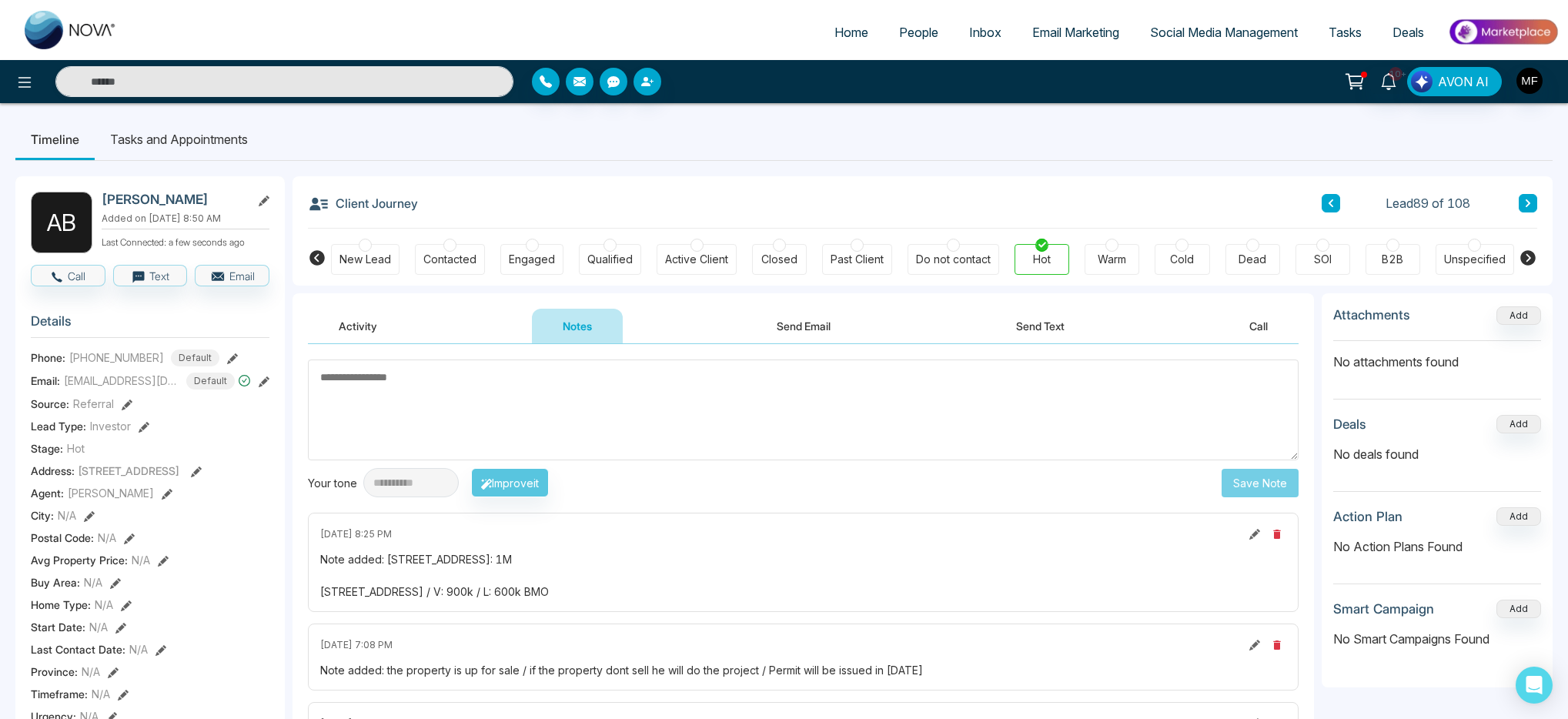
click at [195, 140] on li "Tasks and Appointments" at bounding box center [178, 139] width 168 height 41
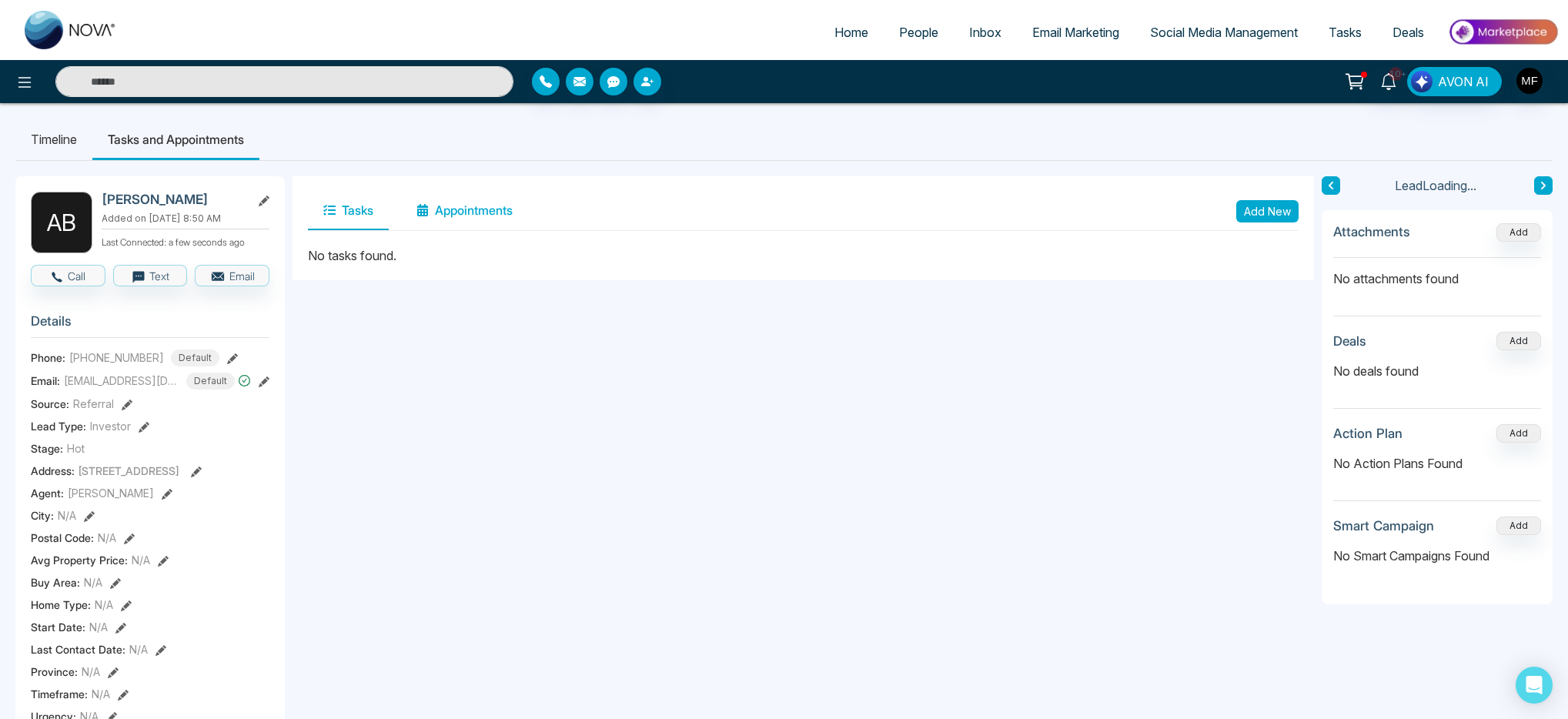
click at [504, 209] on button "Appointments" at bounding box center [464, 211] width 127 height 38
click at [373, 211] on button "Tasks" at bounding box center [348, 211] width 80 height 38
click at [1244, 215] on button "Add New" at bounding box center [1267, 211] width 62 height 22
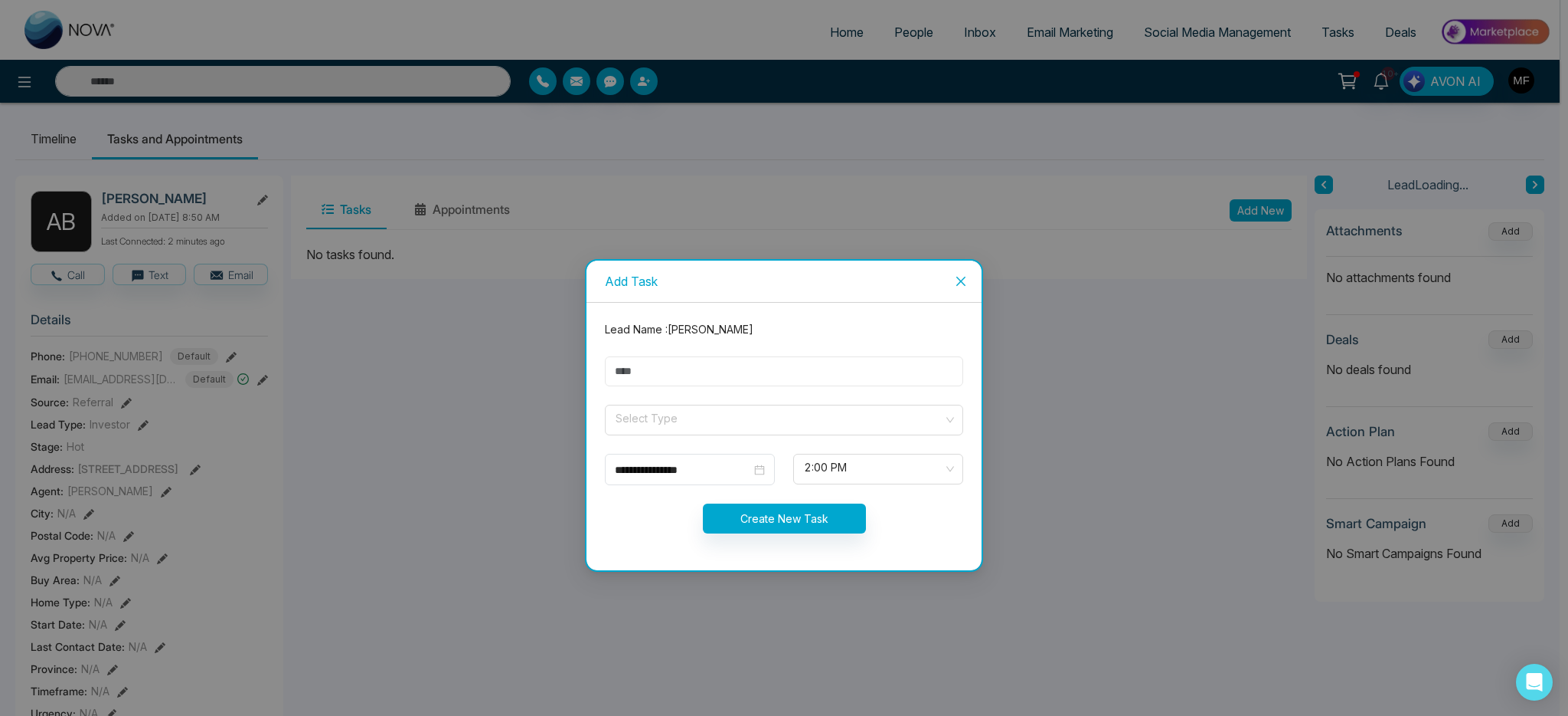
click at [724, 372] on input "text" at bounding box center [784, 371] width 358 height 30
type input "**********"
click at [716, 419] on input "search" at bounding box center [778, 417] width 329 height 23
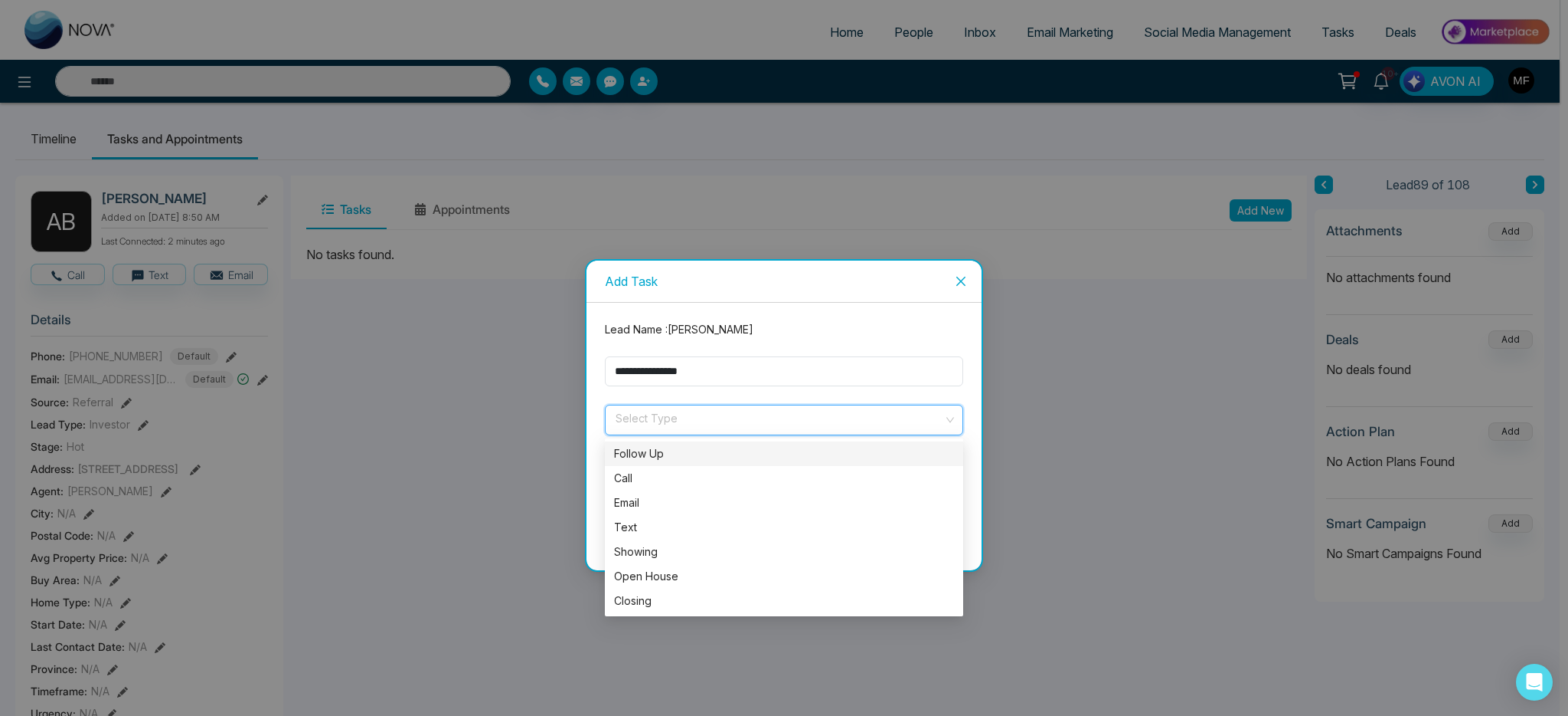
click at [678, 460] on div "Follow Up" at bounding box center [784, 453] width 340 height 17
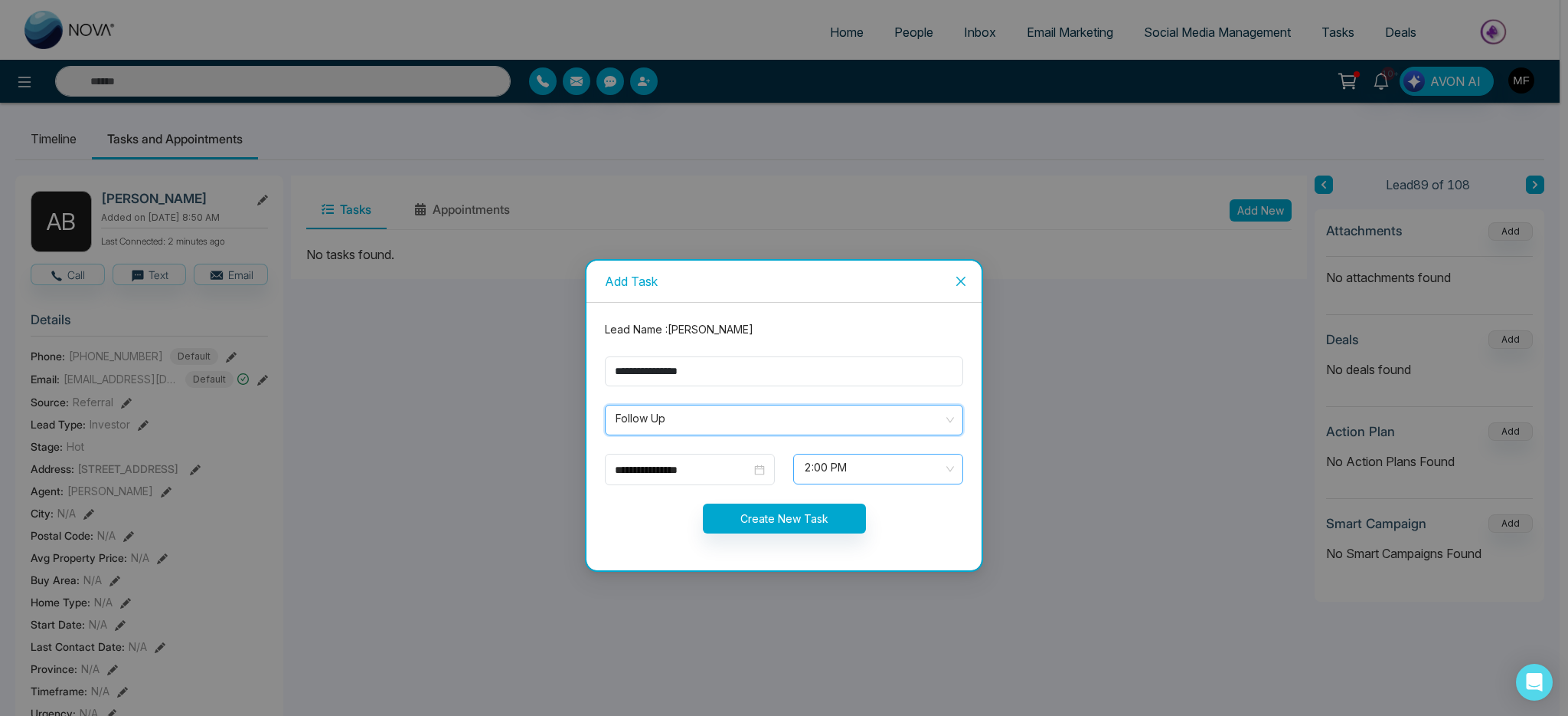
click at [824, 476] on span "2:00 PM" at bounding box center [878, 469] width 149 height 26
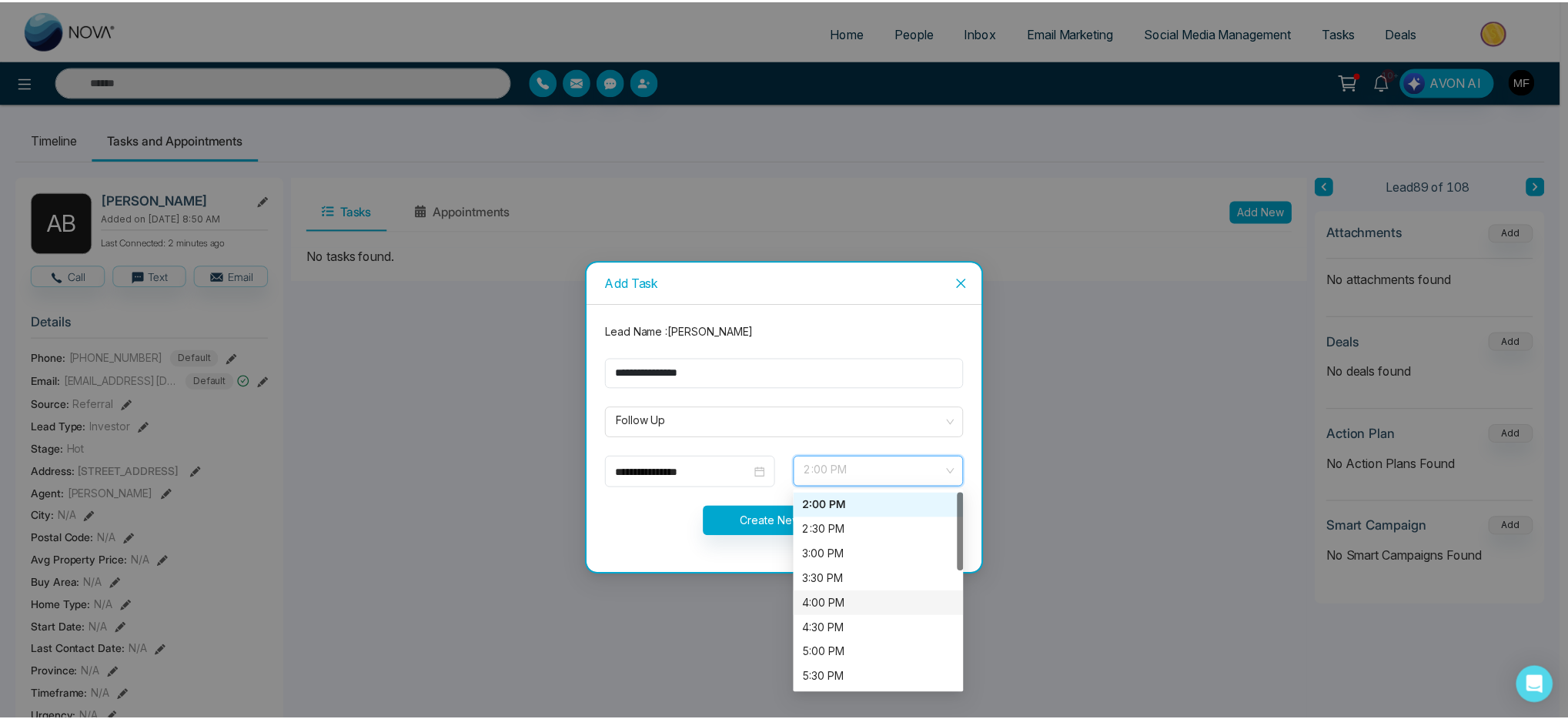
scroll to position [3, 0]
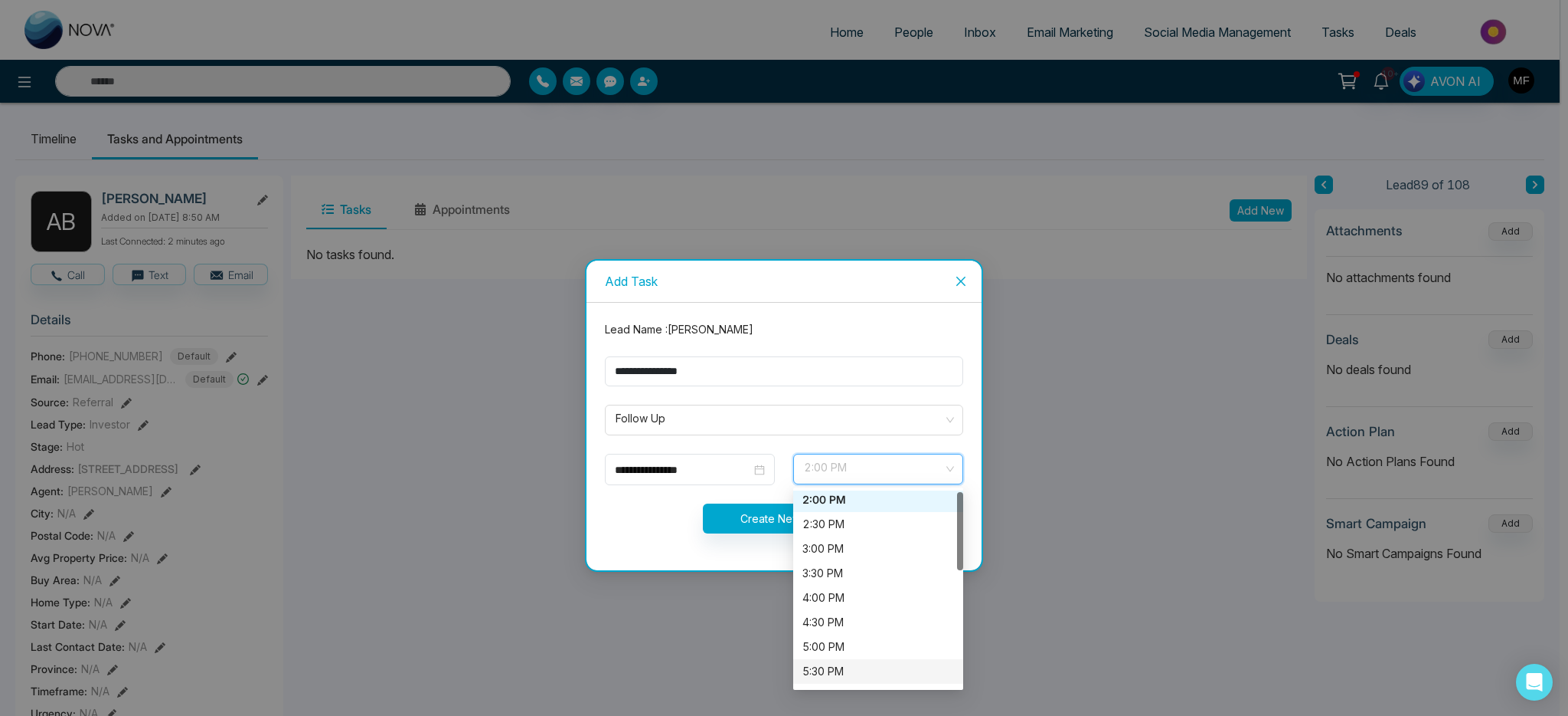
click at [843, 663] on div "5:30 PM" at bounding box center [878, 671] width 152 height 17
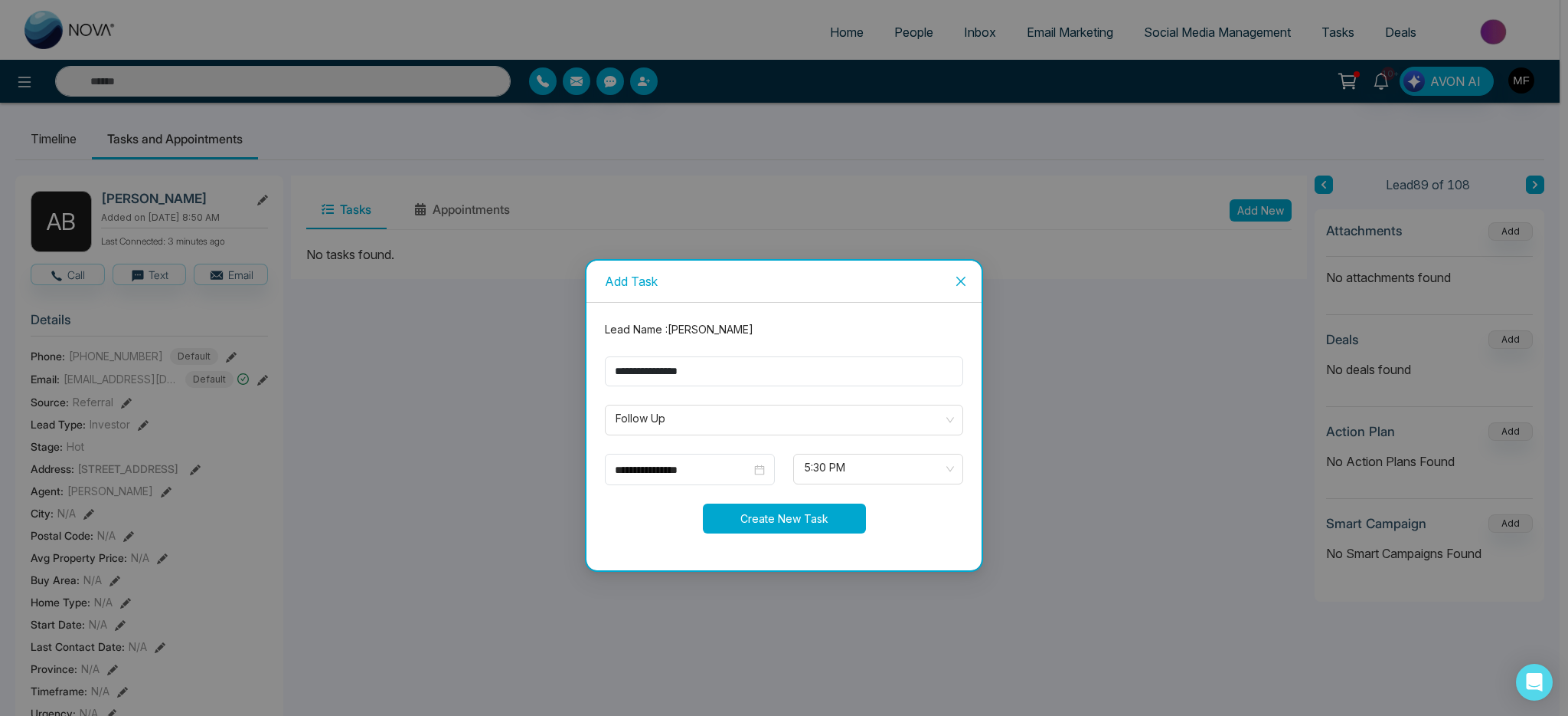
click at [731, 525] on button "Create New Task" at bounding box center [785, 519] width 163 height 30
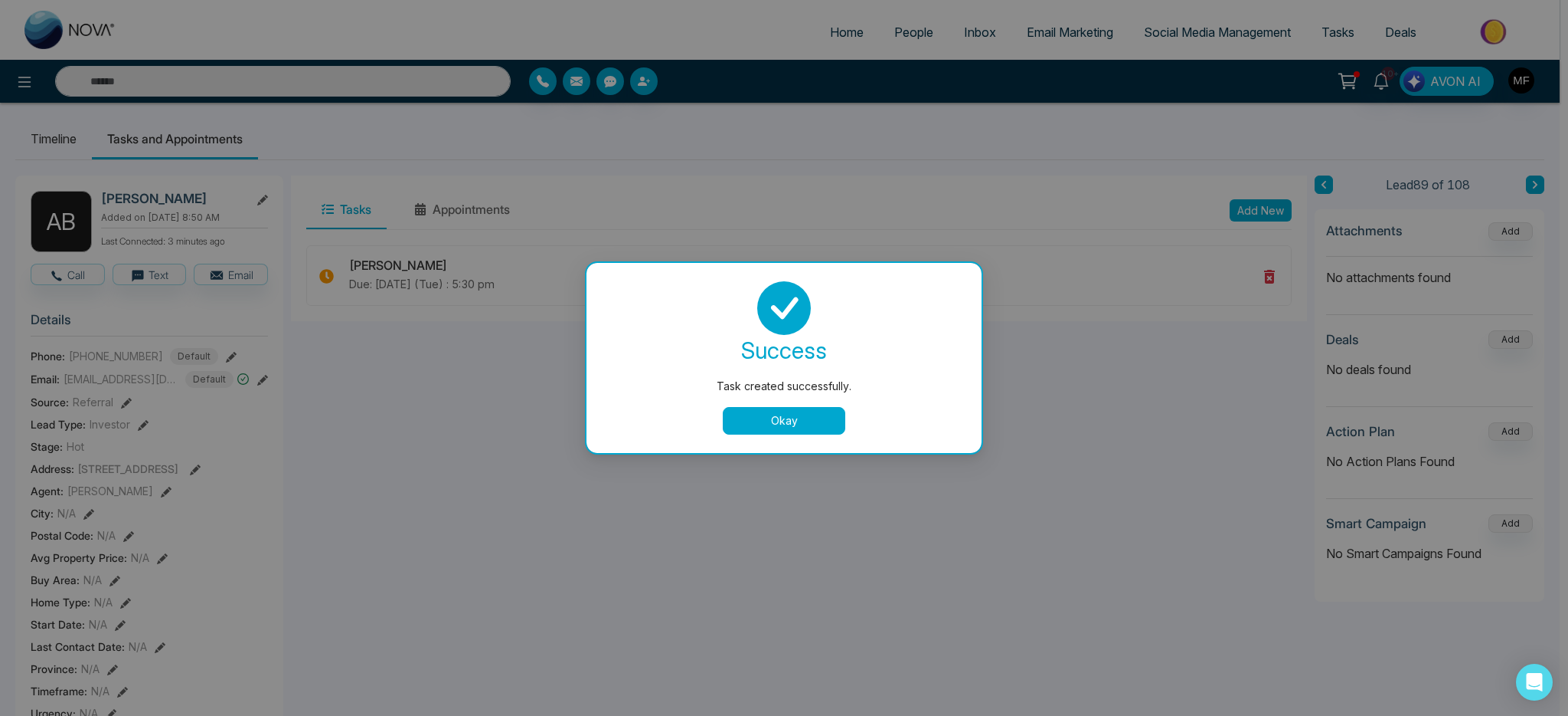
click at [784, 415] on button "Okay" at bounding box center [784, 420] width 122 height 27
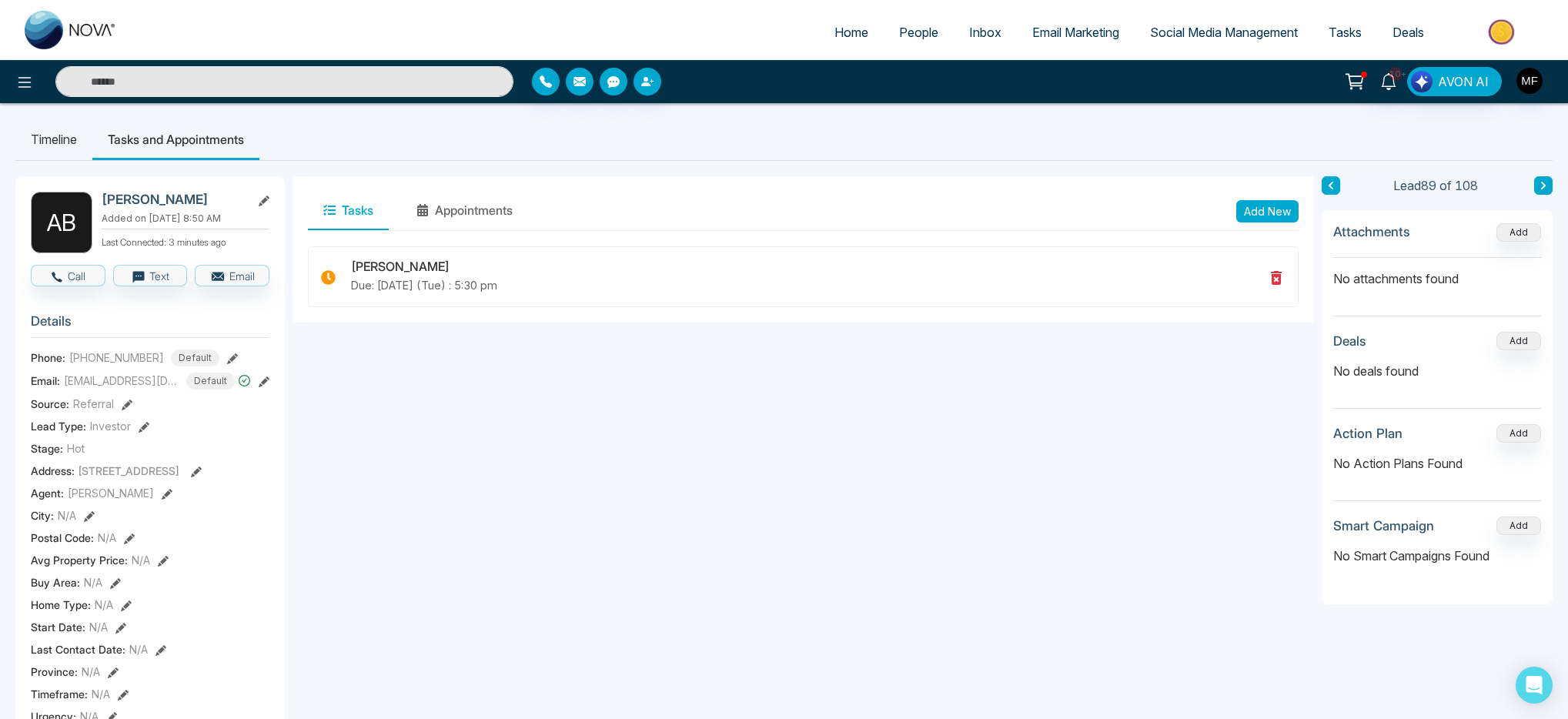
click at [280, 85] on input "text" at bounding box center [285, 81] width 458 height 31
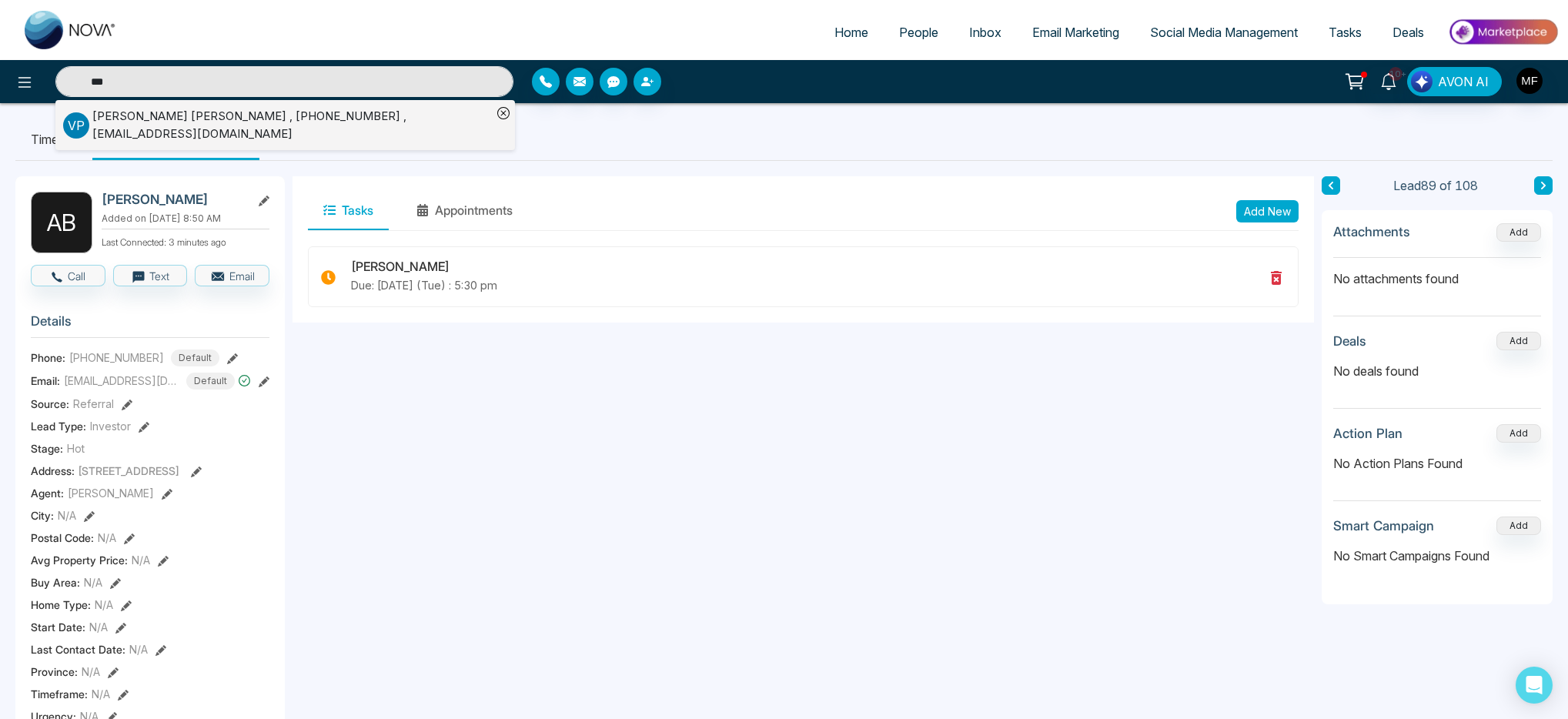
type input "***"
click at [261, 109] on div "V P Varghese Paul , +14168988779 , TsssEST@TEST.com" at bounding box center [277, 125] width 429 height 35
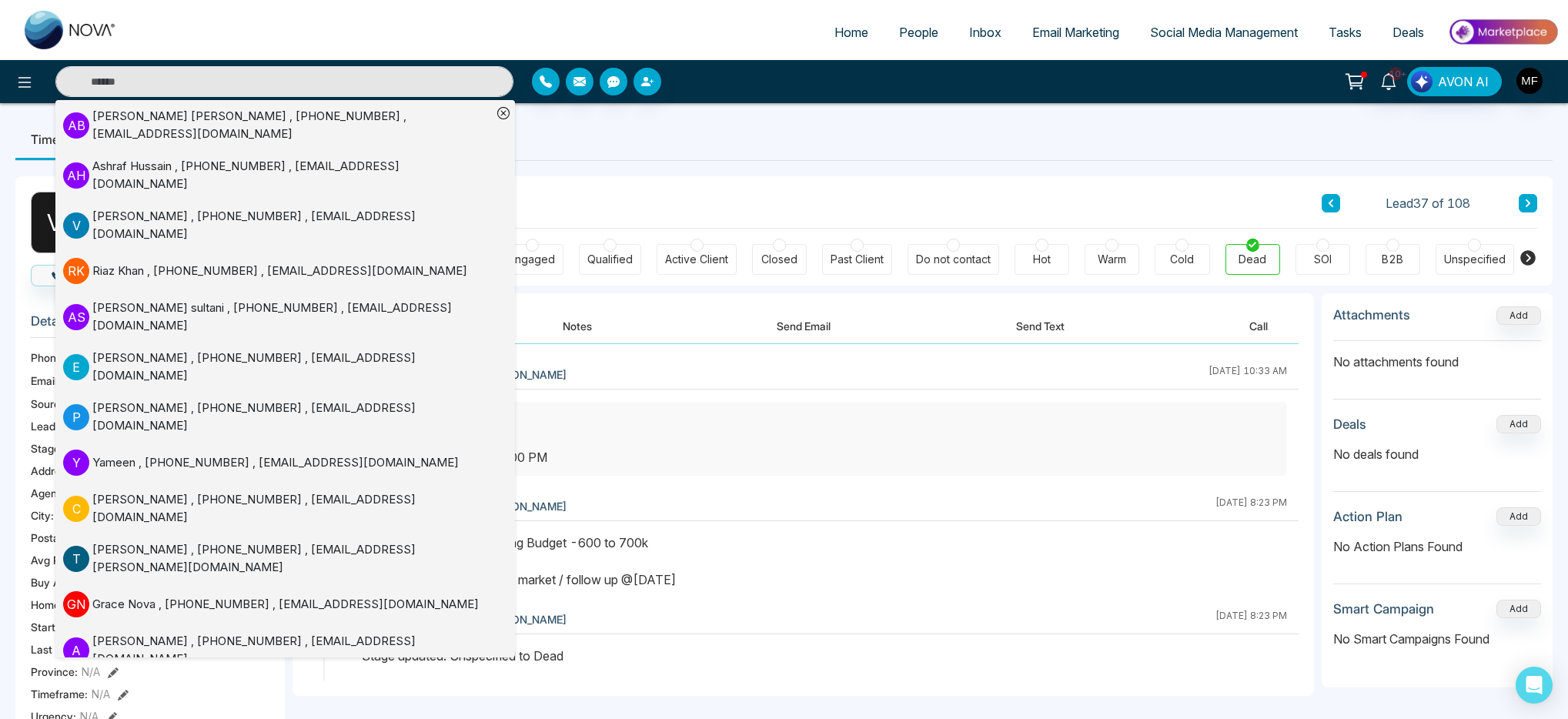
click at [693, 180] on div "Client Journey Lead 37 of 108" at bounding box center [923, 202] width 1230 height 52
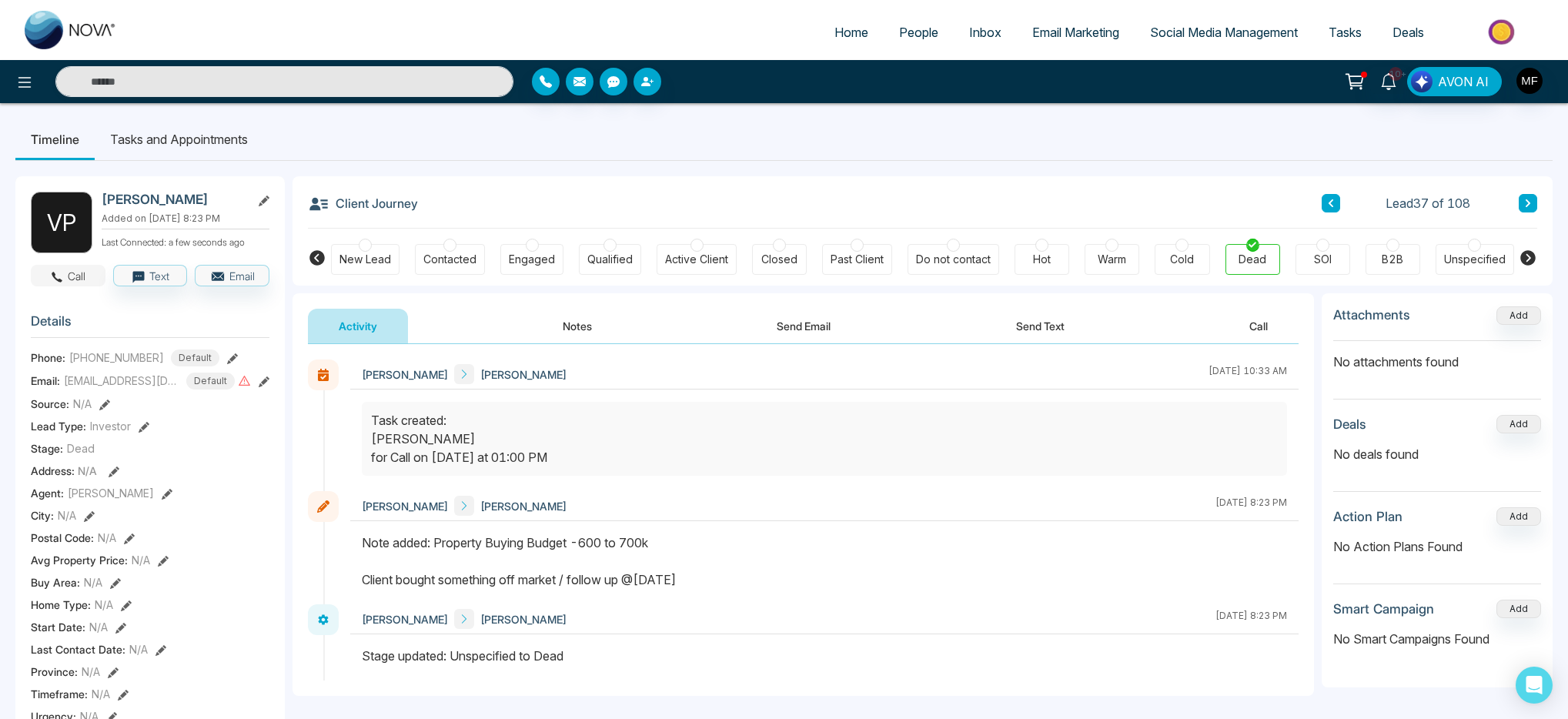
click at [75, 286] on button "Call" at bounding box center [68, 275] width 75 height 22
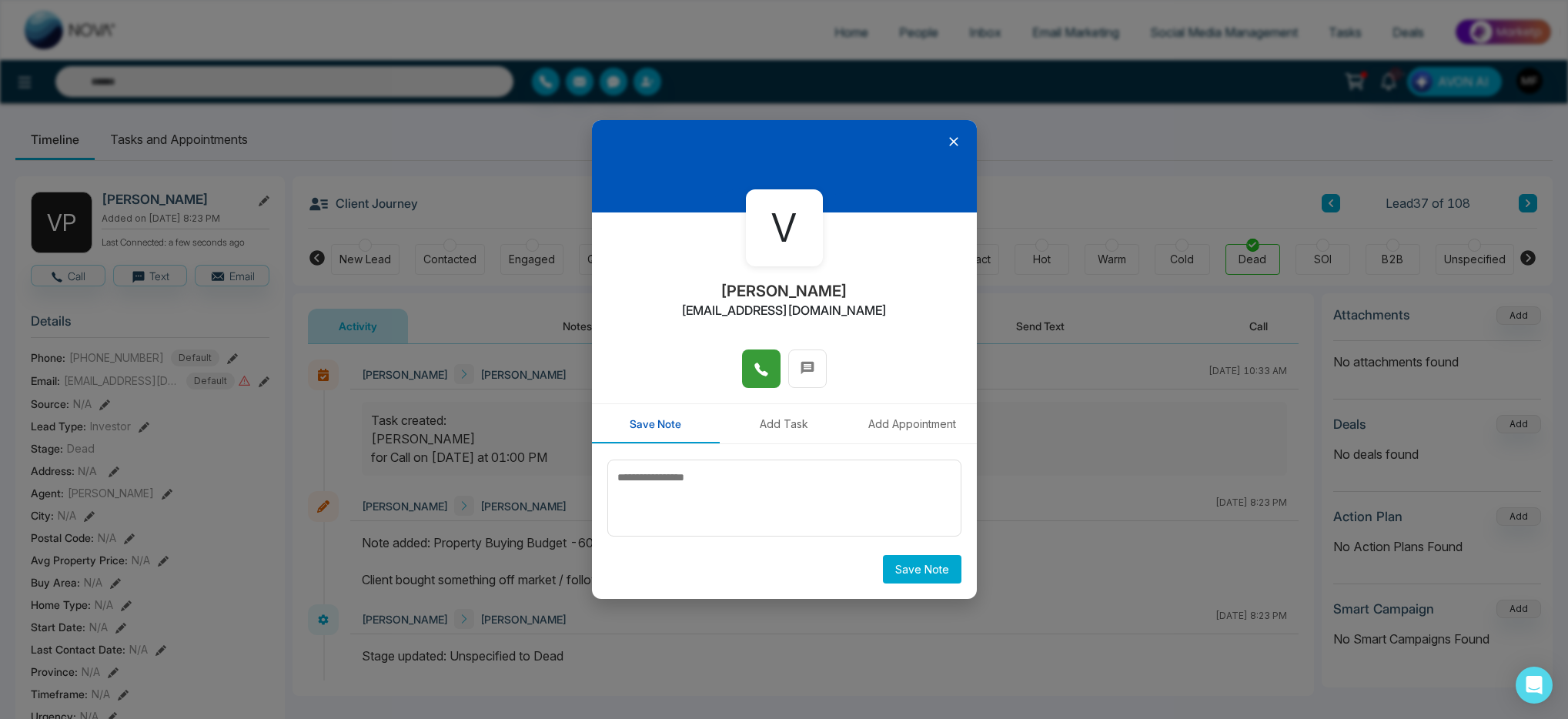
click at [762, 374] on icon at bounding box center [761, 369] width 13 height 13
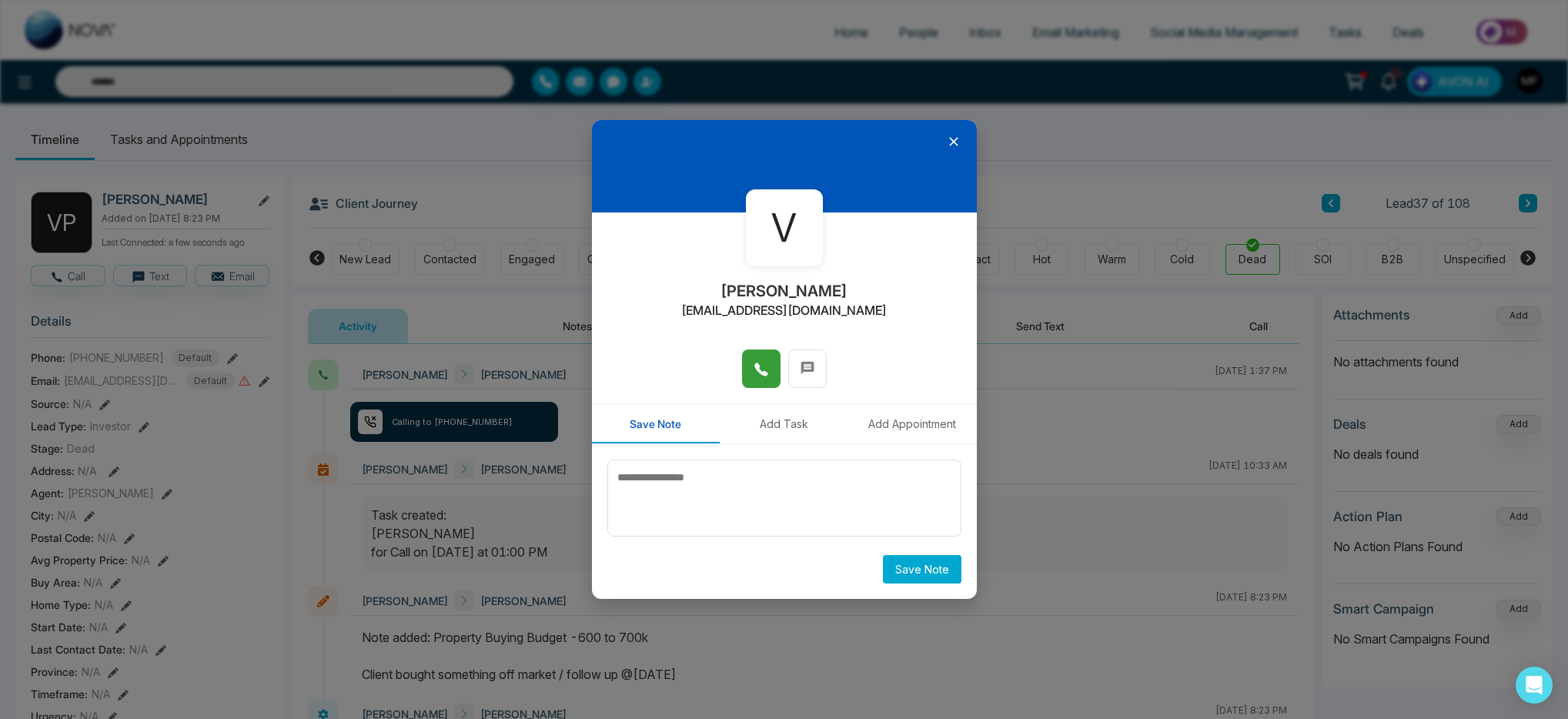
click at [745, 406] on button "Add Task" at bounding box center [784, 423] width 129 height 39
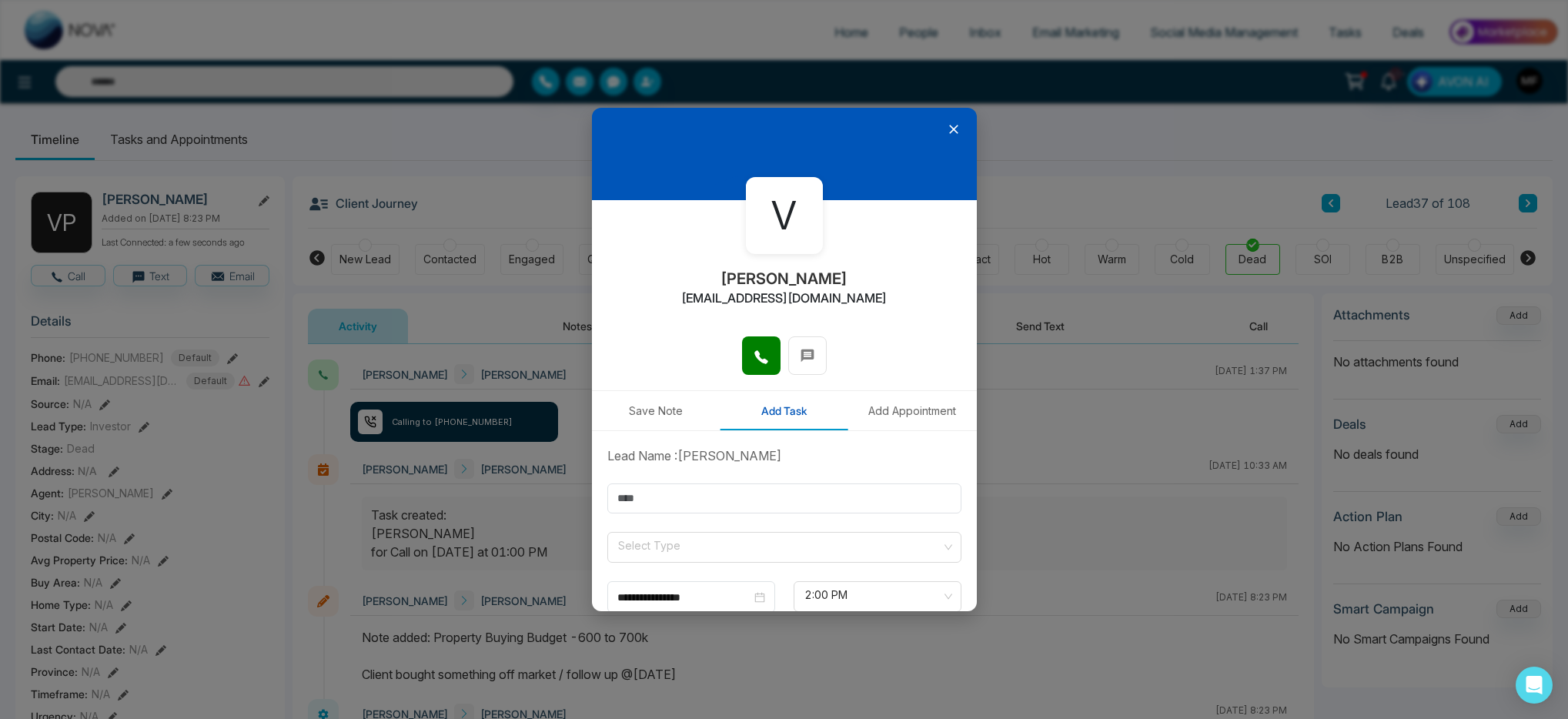
click at [946, 132] on icon at bounding box center [953, 129] width 16 height 16
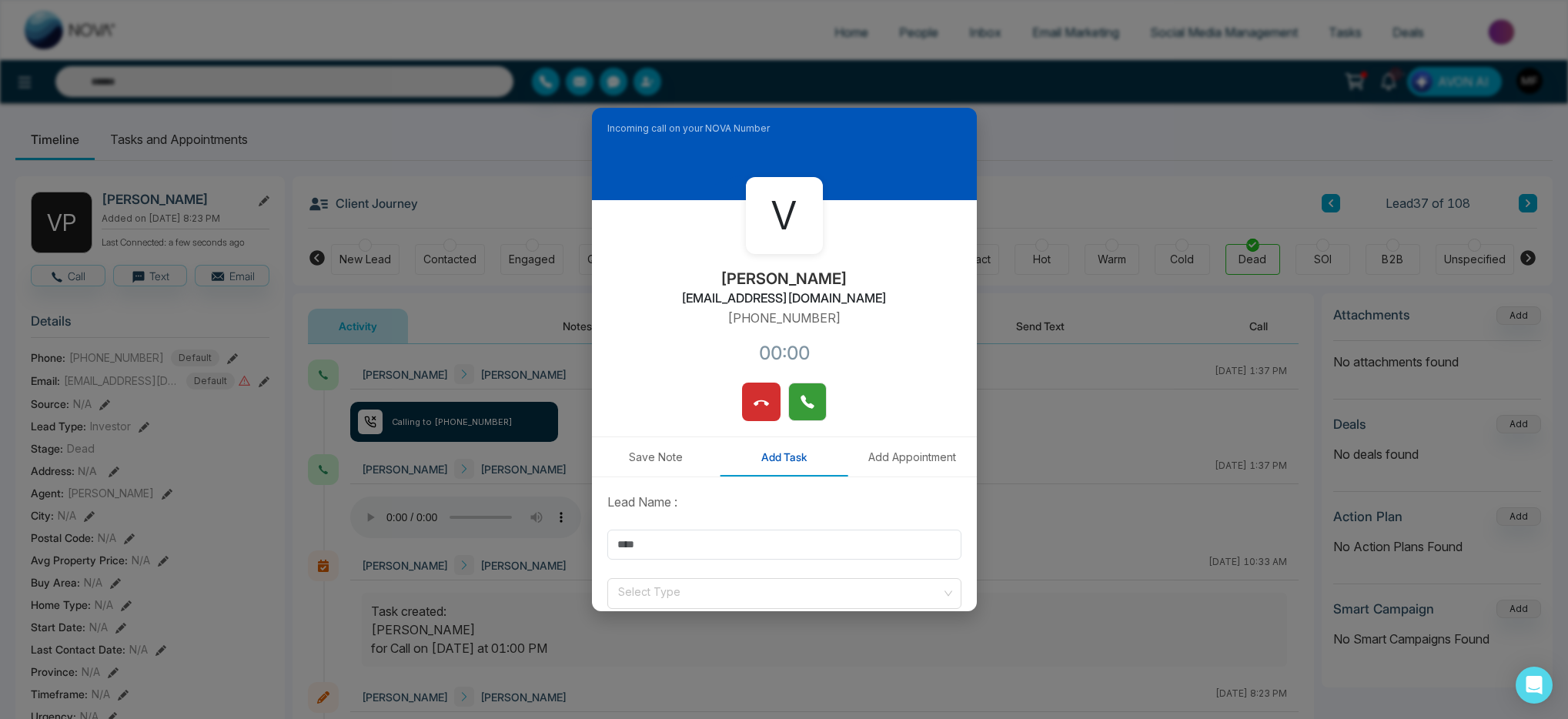
click at [803, 407] on icon at bounding box center [807, 401] width 16 height 16
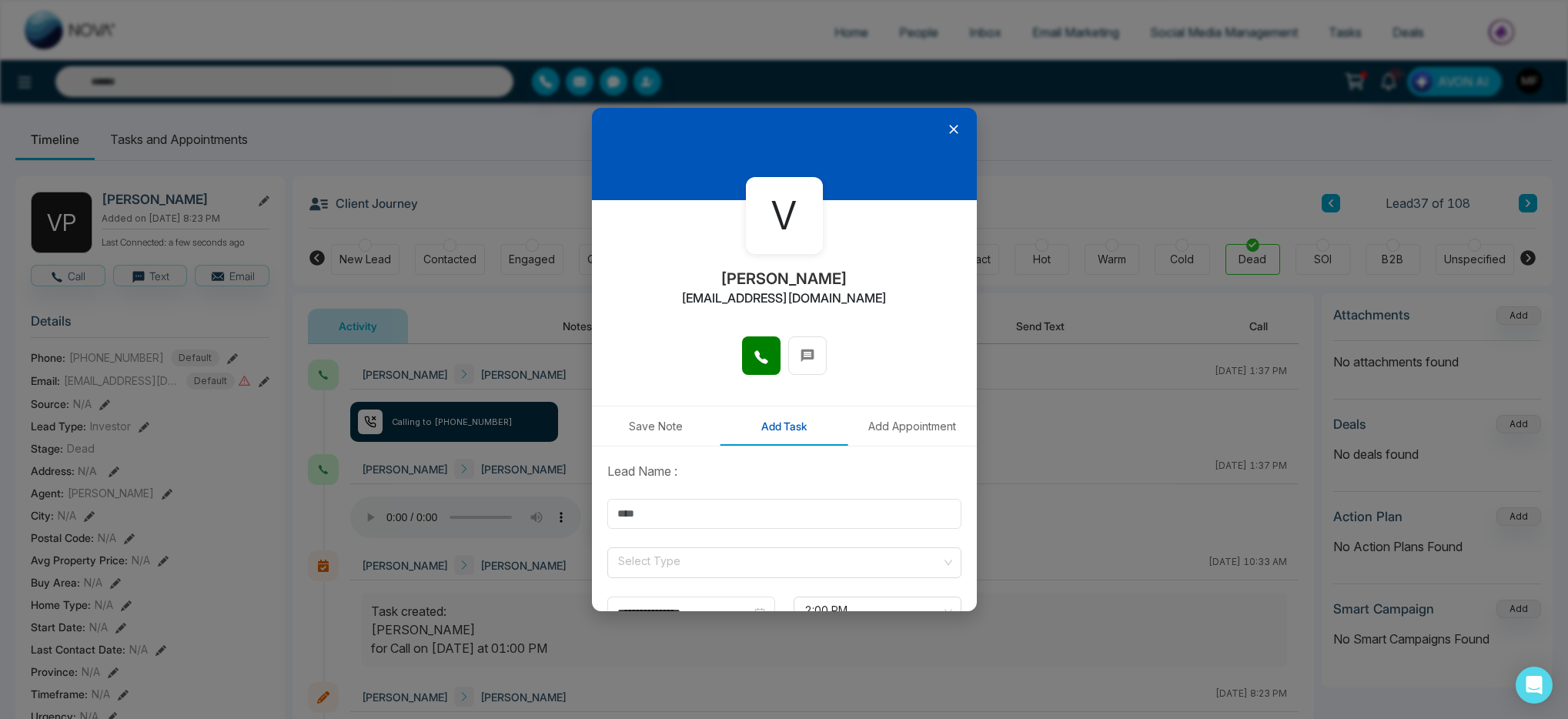
click at [949, 127] on icon at bounding box center [953, 129] width 9 height 9
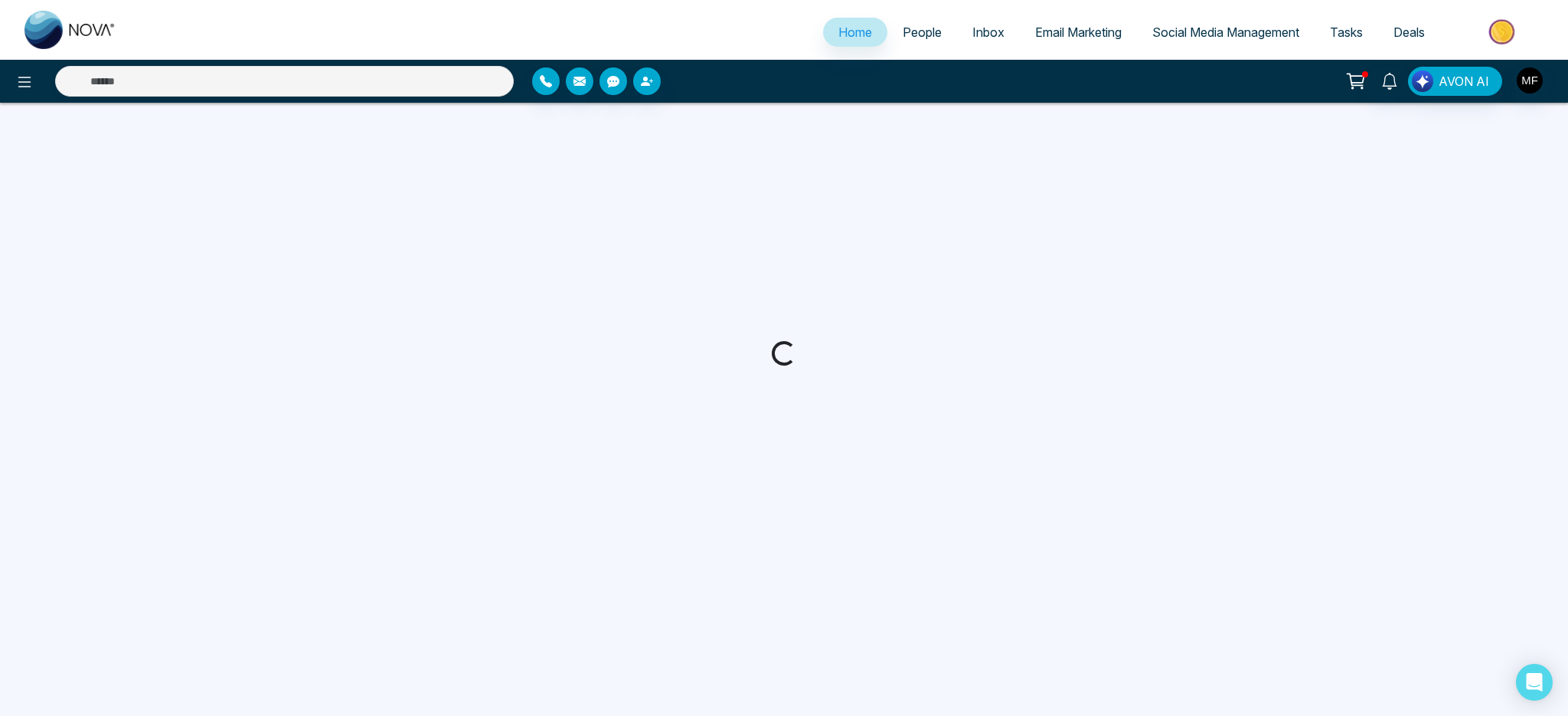
select select "*"
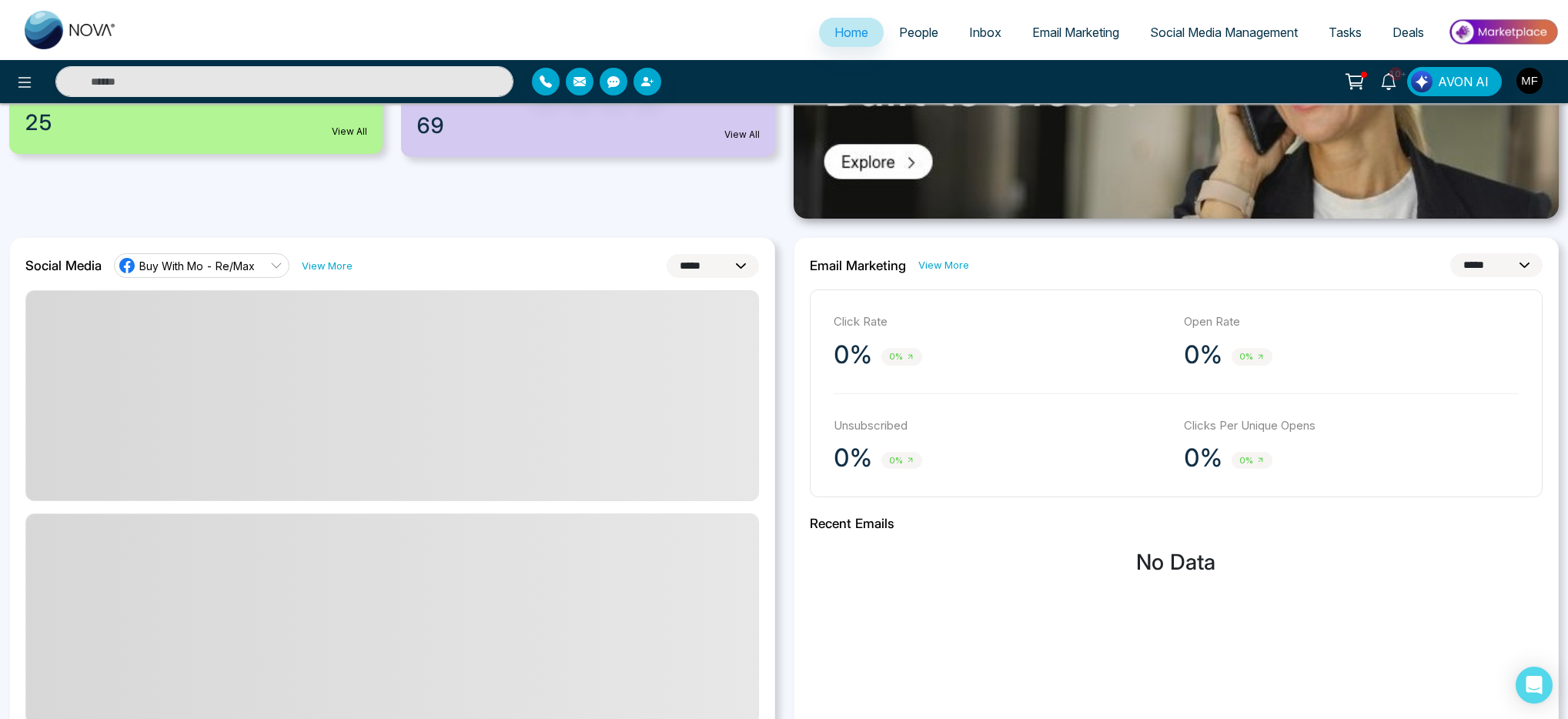
scroll to position [955, 0]
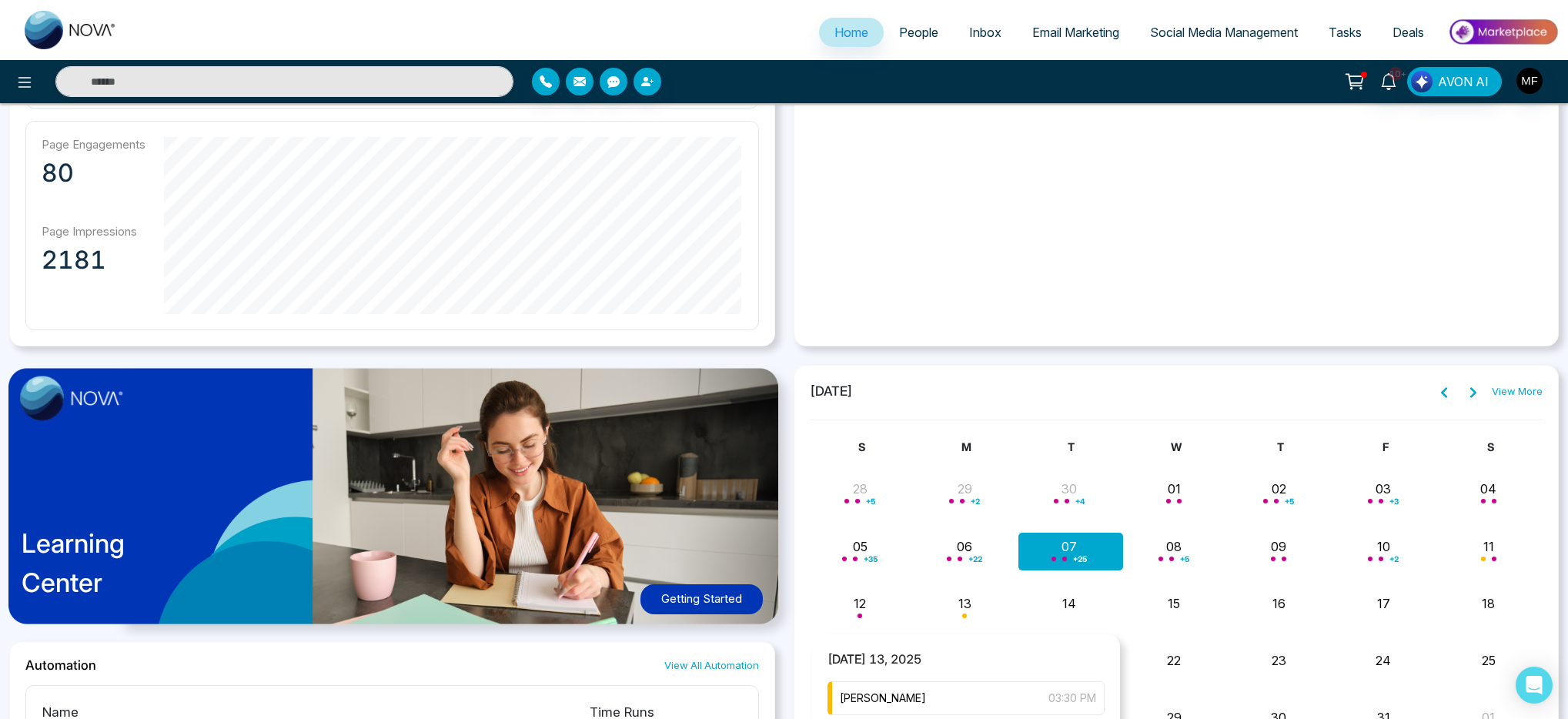
click at [1057, 569] on div "+ 25" at bounding box center [1071, 551] width 105 height 37
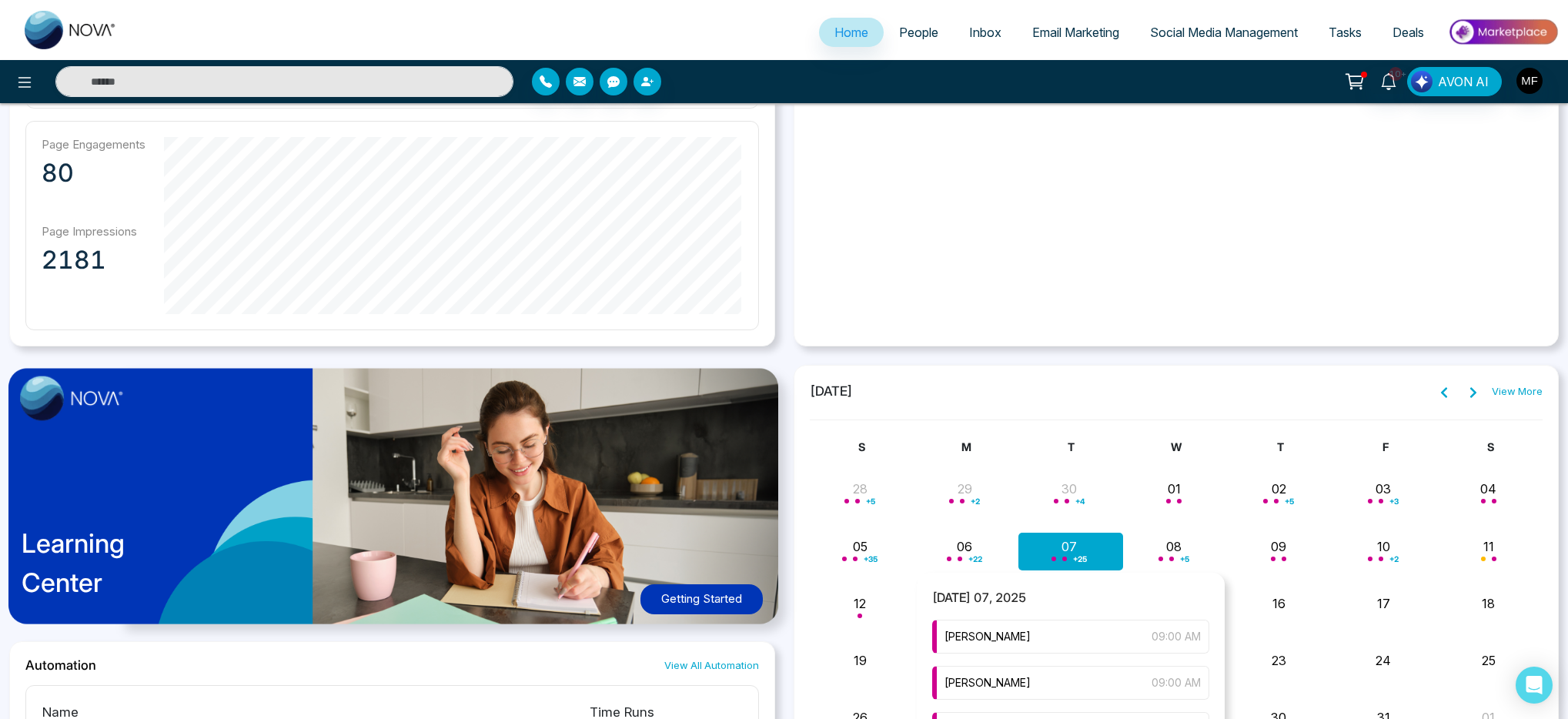
click at [1064, 553] on div "+ 25" at bounding box center [1071, 551] width 105 height 37
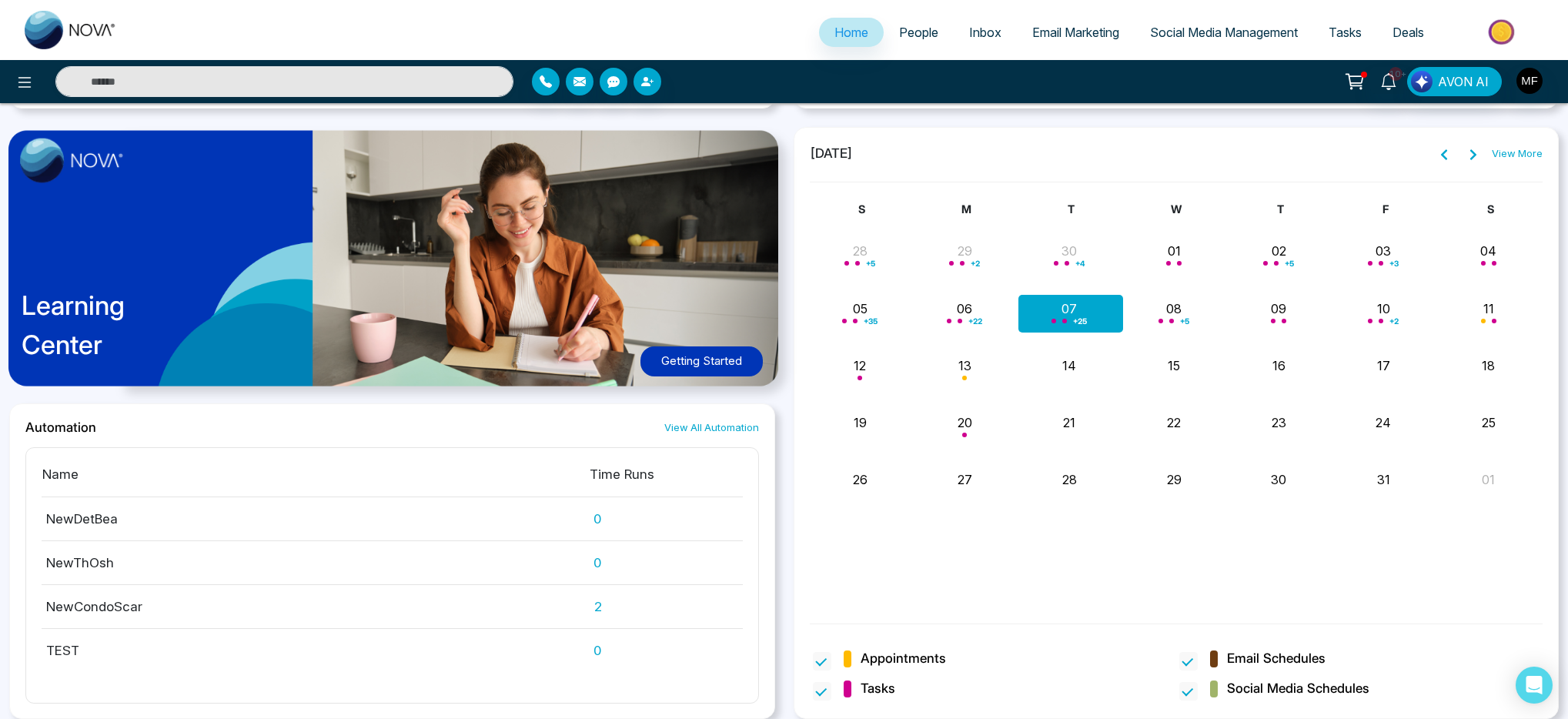
click at [1053, 318] on span "Month View" at bounding box center [1054, 321] width 5 height 5
click at [1505, 157] on link "View More" at bounding box center [1517, 153] width 51 height 16
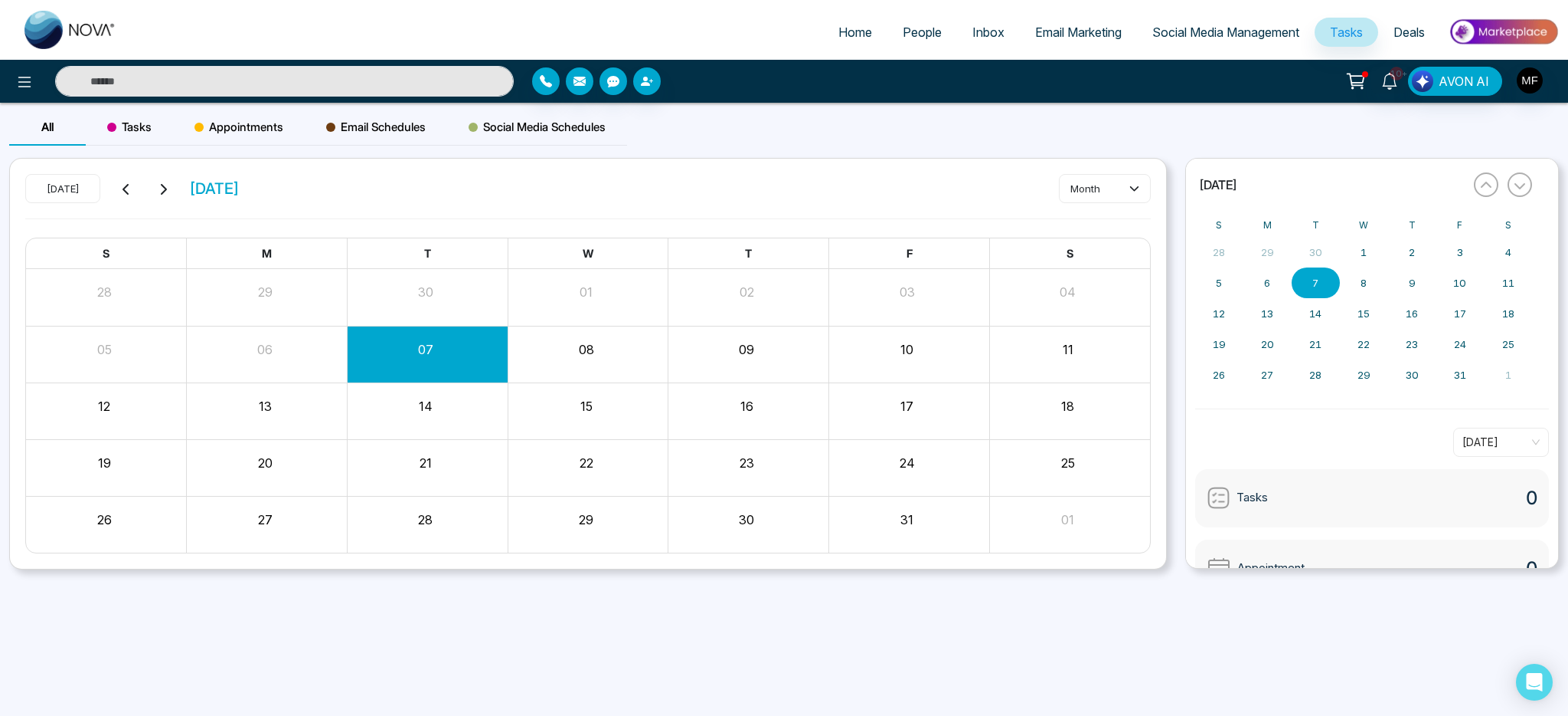
click at [443, 362] on div "07" at bounding box center [427, 353] width 161 height 37
click at [1112, 191] on button "month" at bounding box center [1104, 188] width 92 height 29
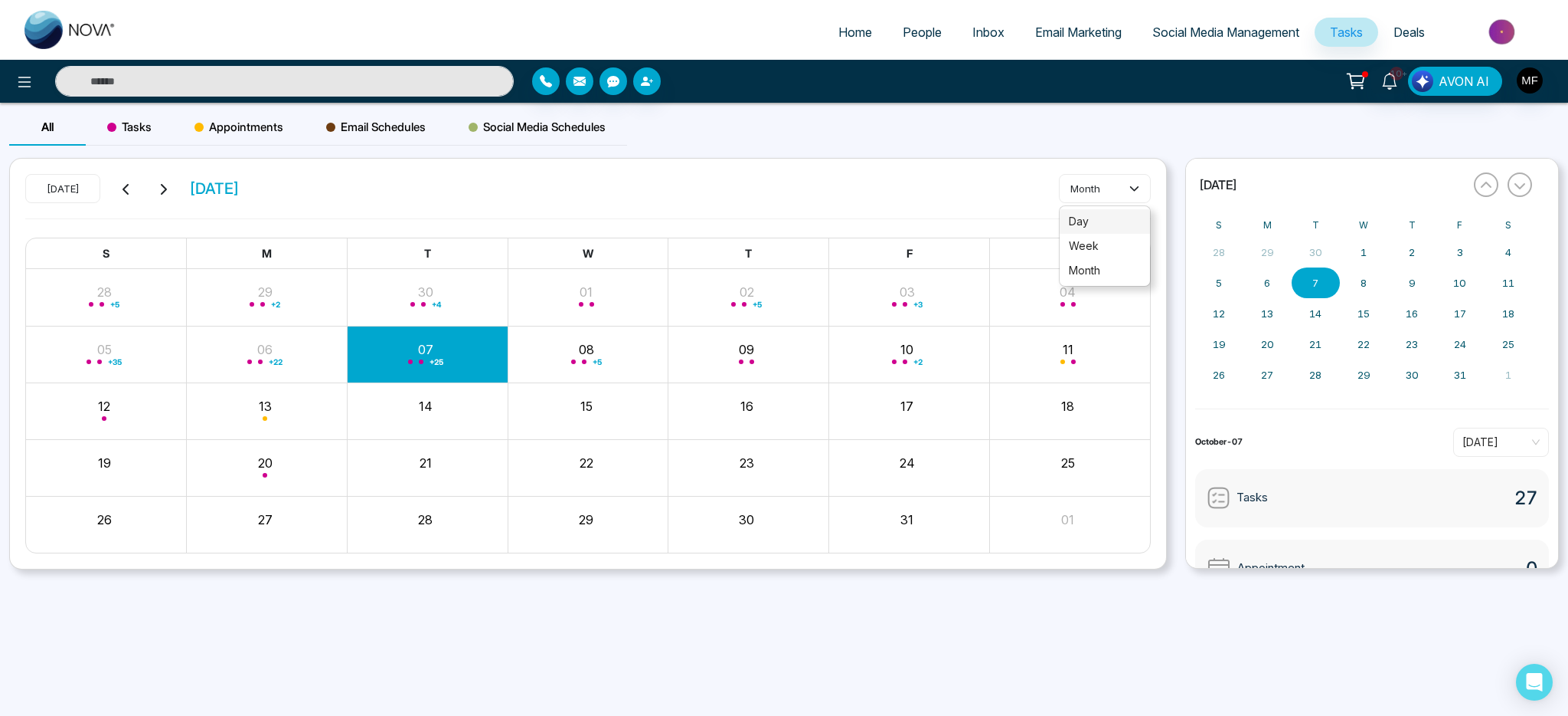
click at [1103, 230] on li "day" at bounding box center [1104, 221] width 90 height 25
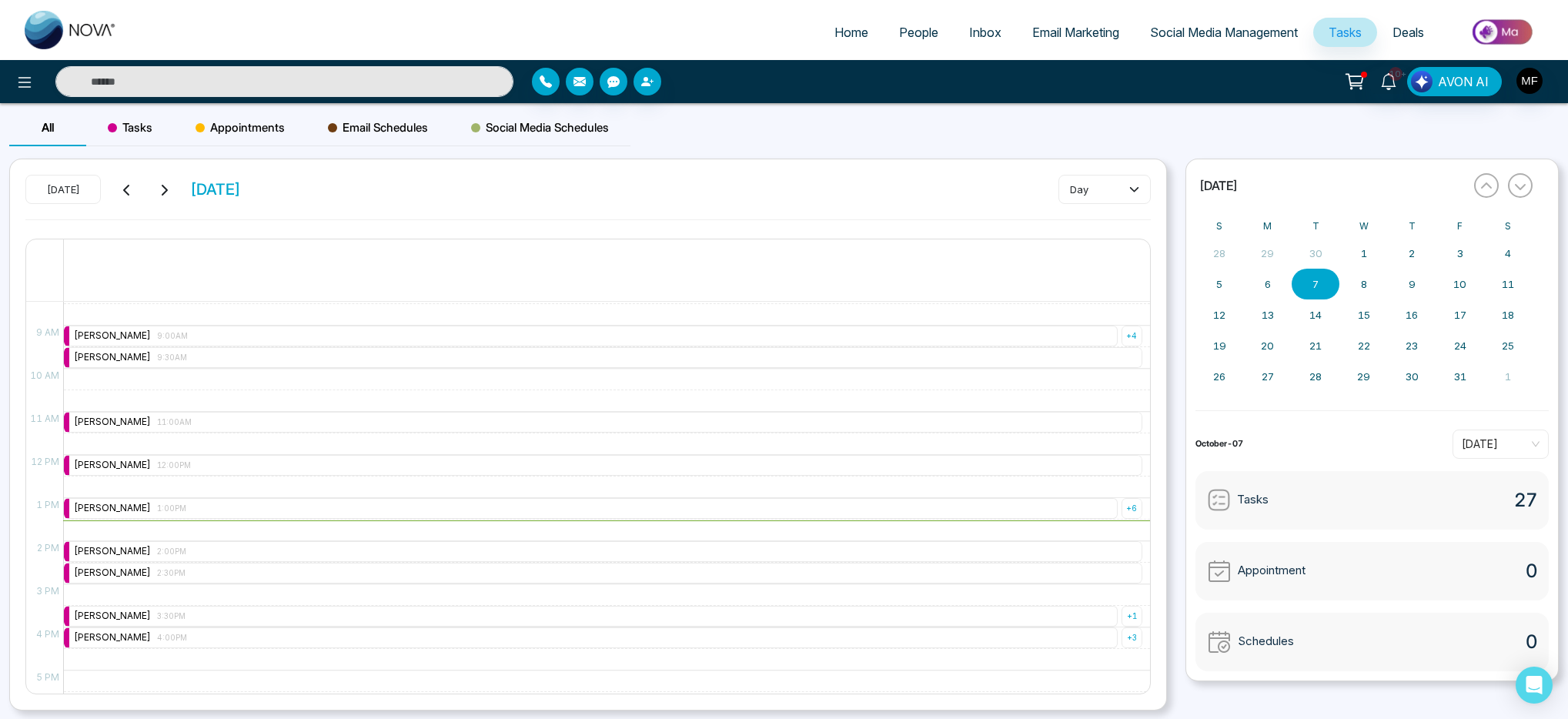
scroll to position [365, 0]
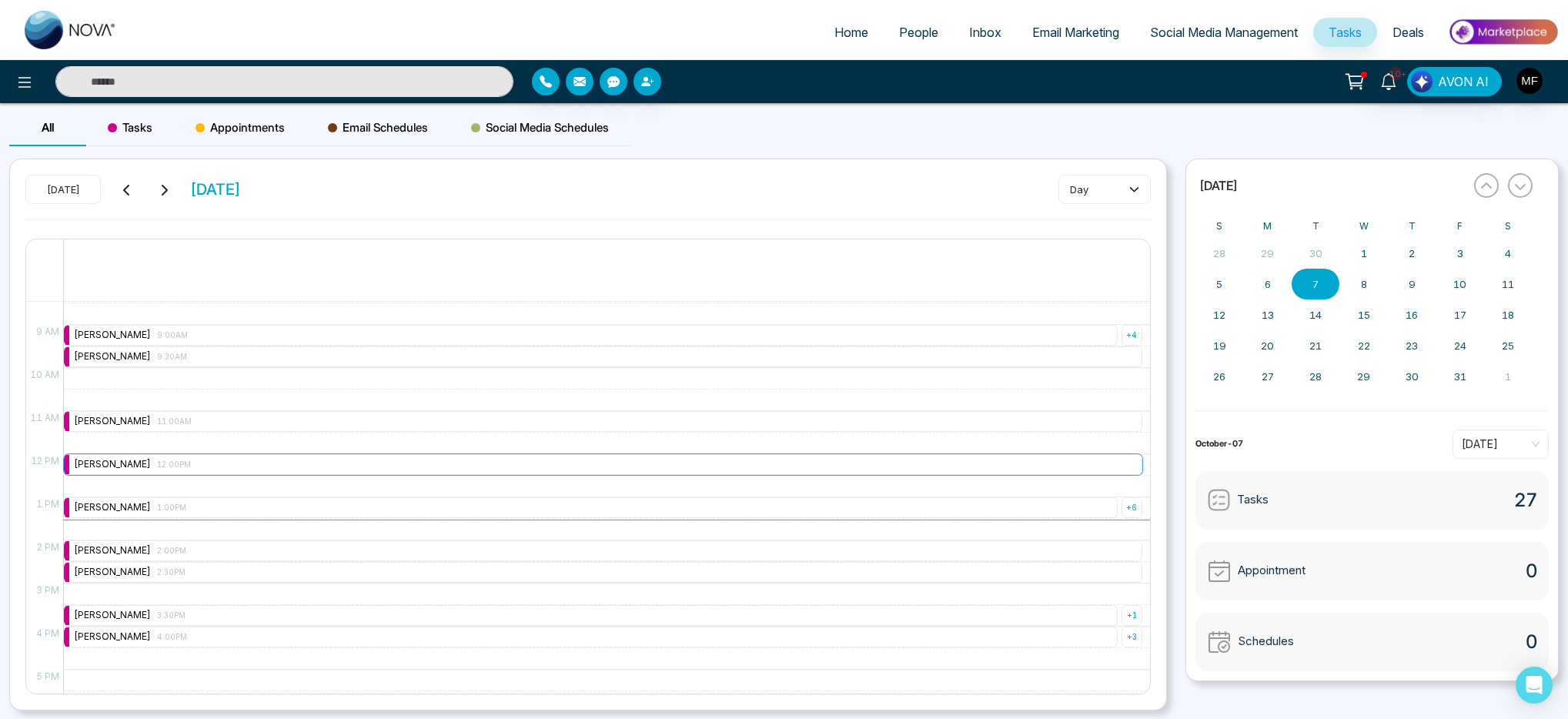
click at [192, 461] on div "Marwen Ferchichi 12:00PM" at bounding box center [603, 464] width 1079 height 21
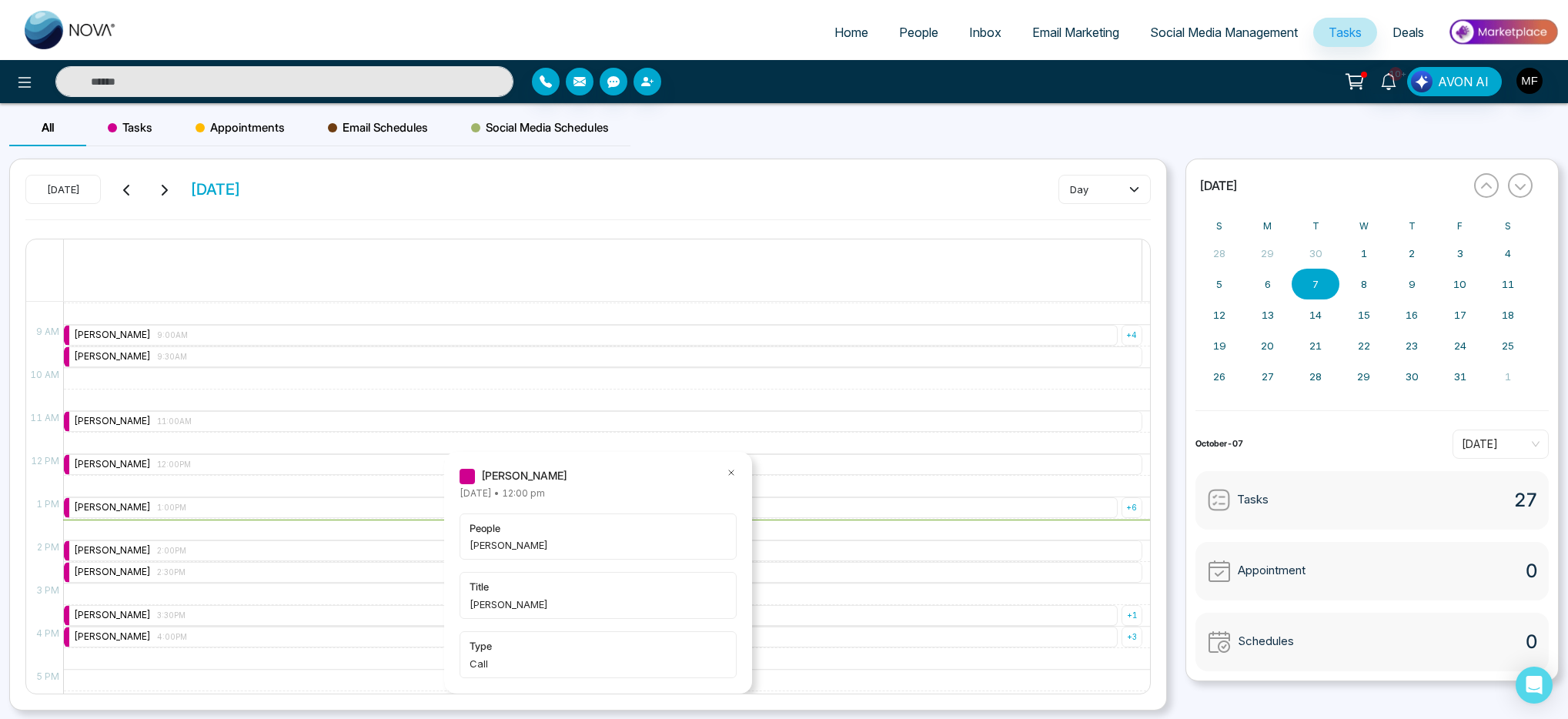
click at [244, 490] on div "9:00 AM – 9:00 AM Marwen Ferchichi 9:00AM + 4 9:30 AM – 9:30 AM Marwen Ferchich…" at bounding box center [602, 454] width 1079 height 1034
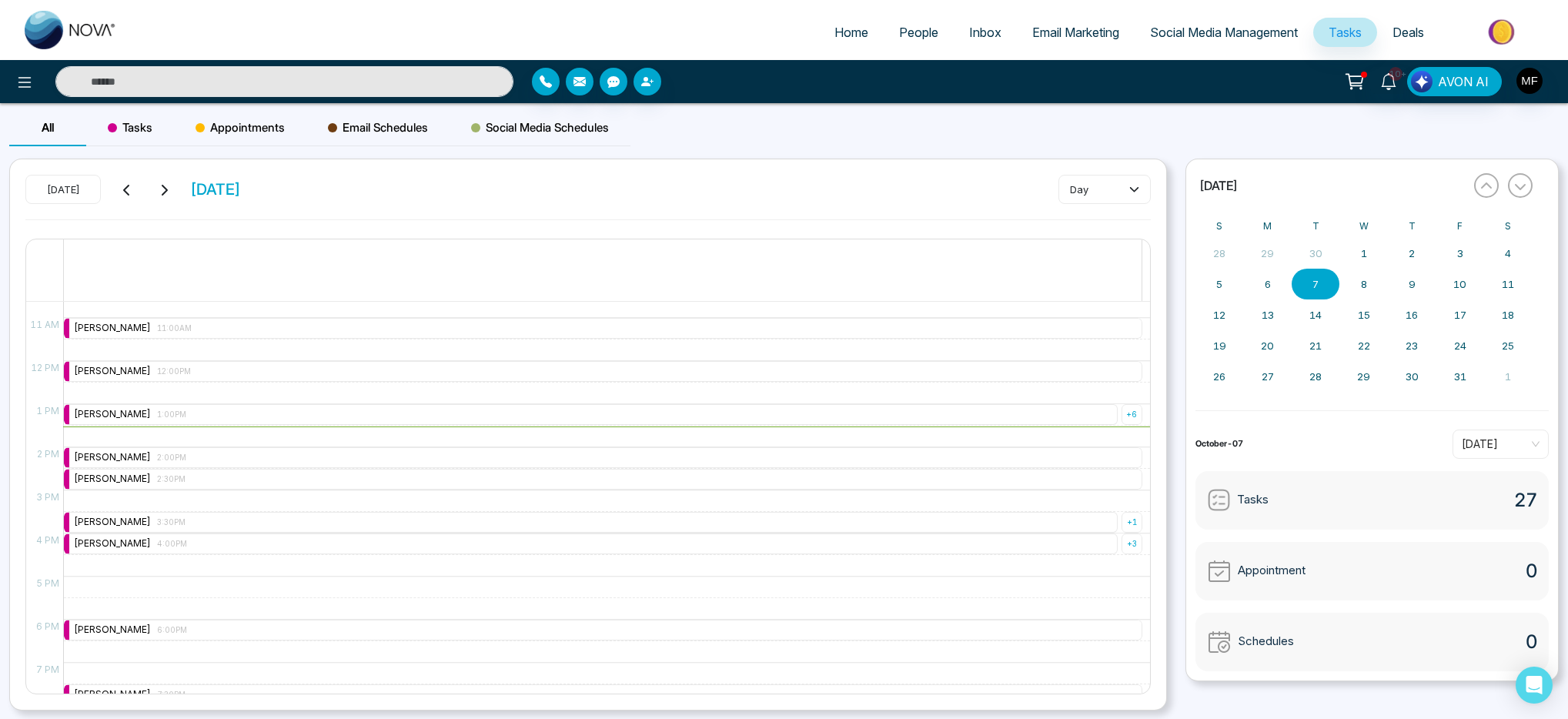
scroll to position [522, 0]
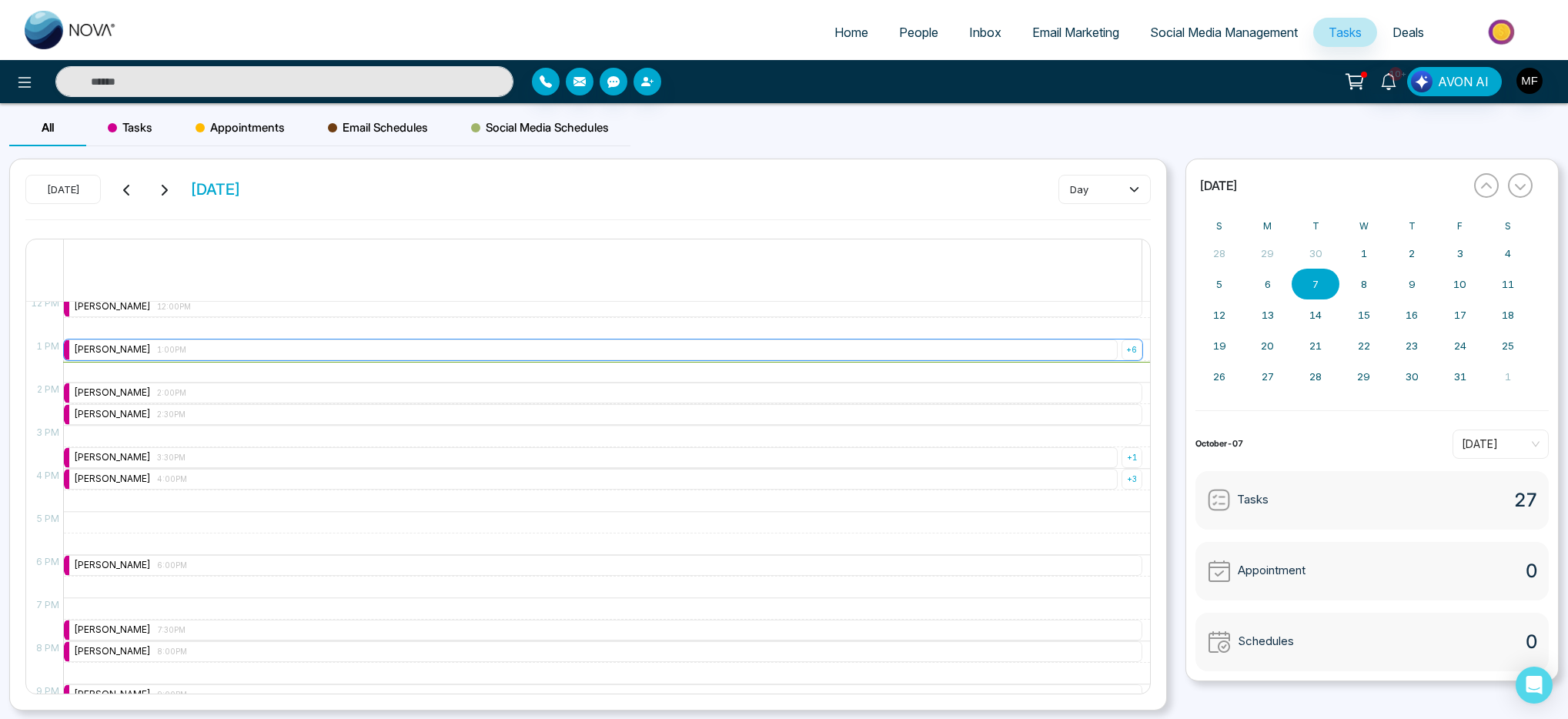
click at [1131, 349] on div "+ 6" at bounding box center [1132, 349] width 21 height 21
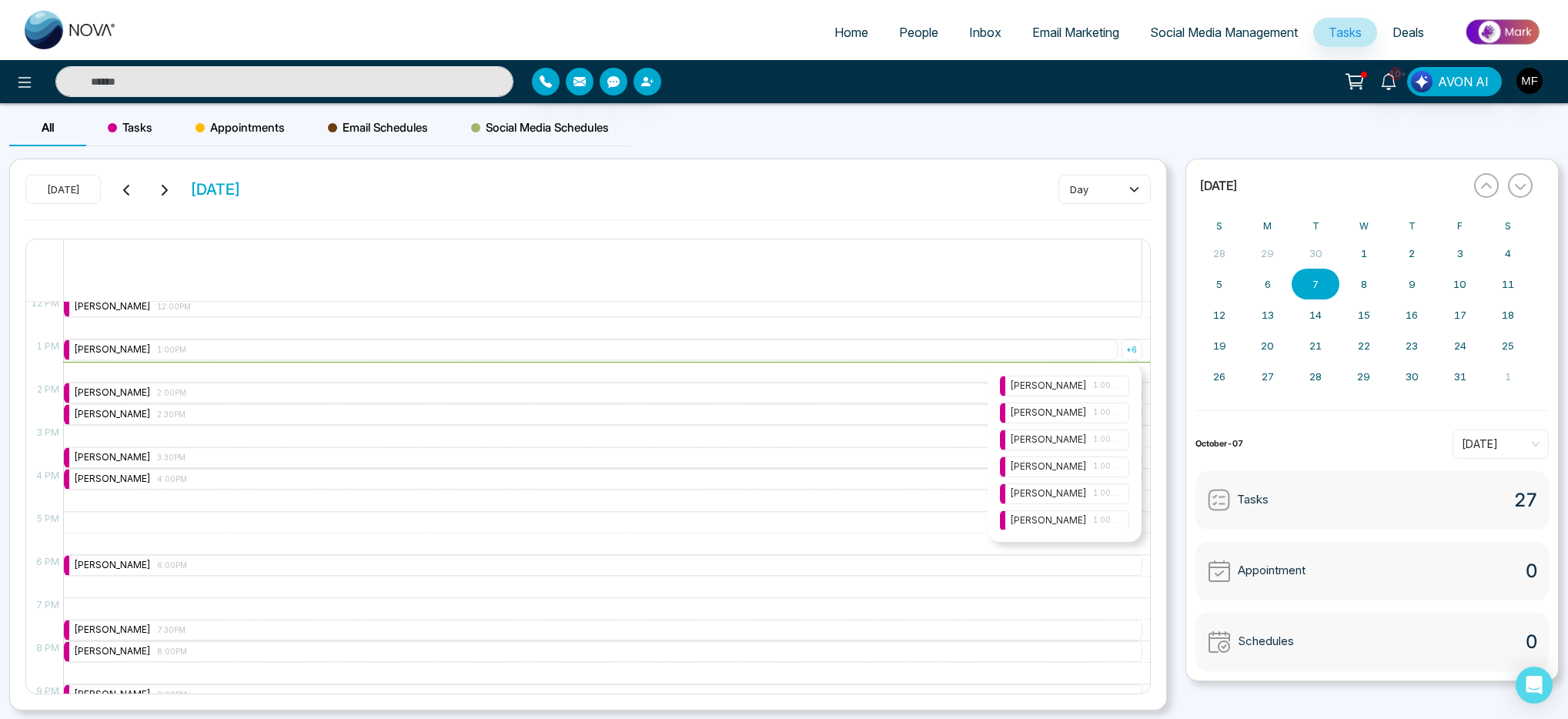
click at [1092, 384] on div "Marwen Ferchichi 1:00PM" at bounding box center [1064, 386] width 110 height 15
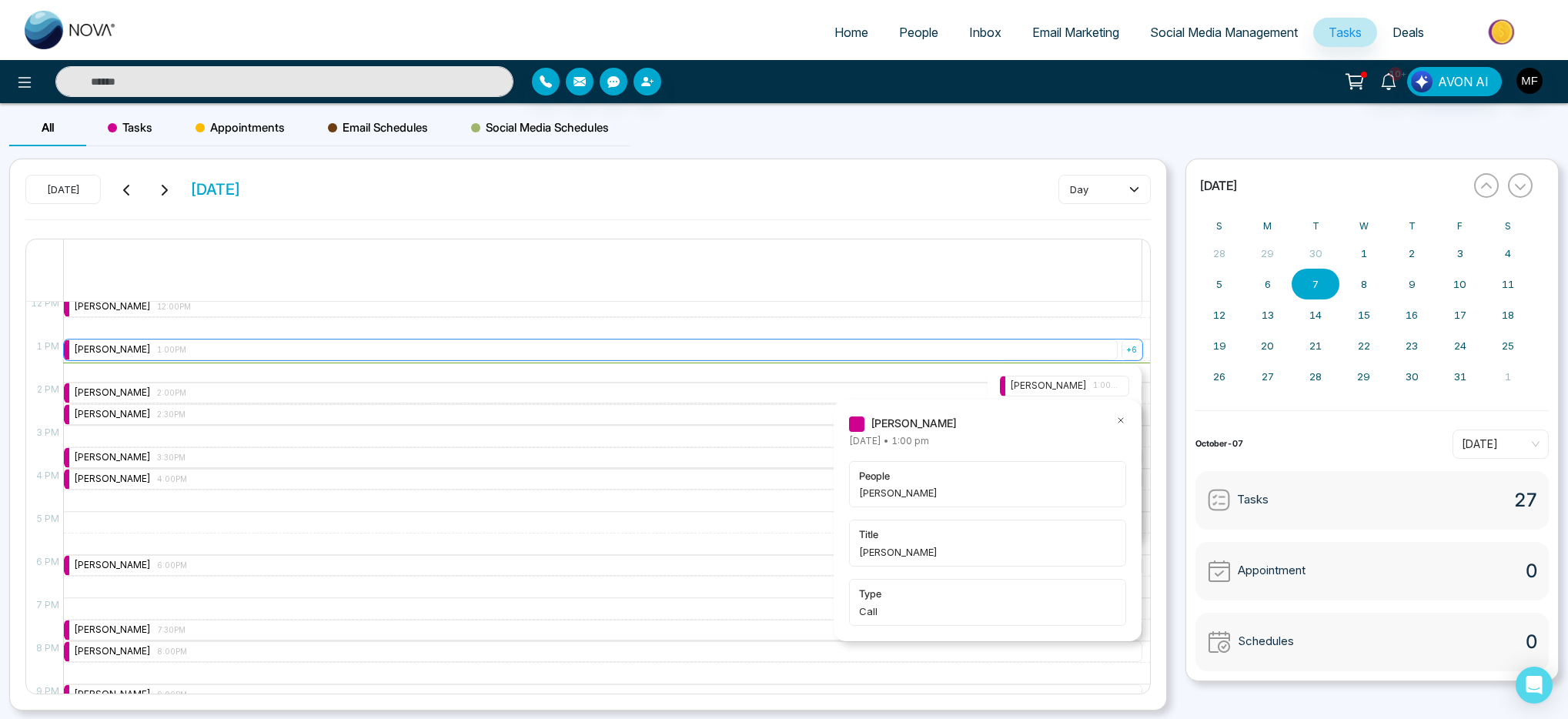
click at [1122, 354] on div "+ 6" at bounding box center [1132, 349] width 21 height 21
click at [1122, 353] on div "+ 6" at bounding box center [1132, 349] width 21 height 21
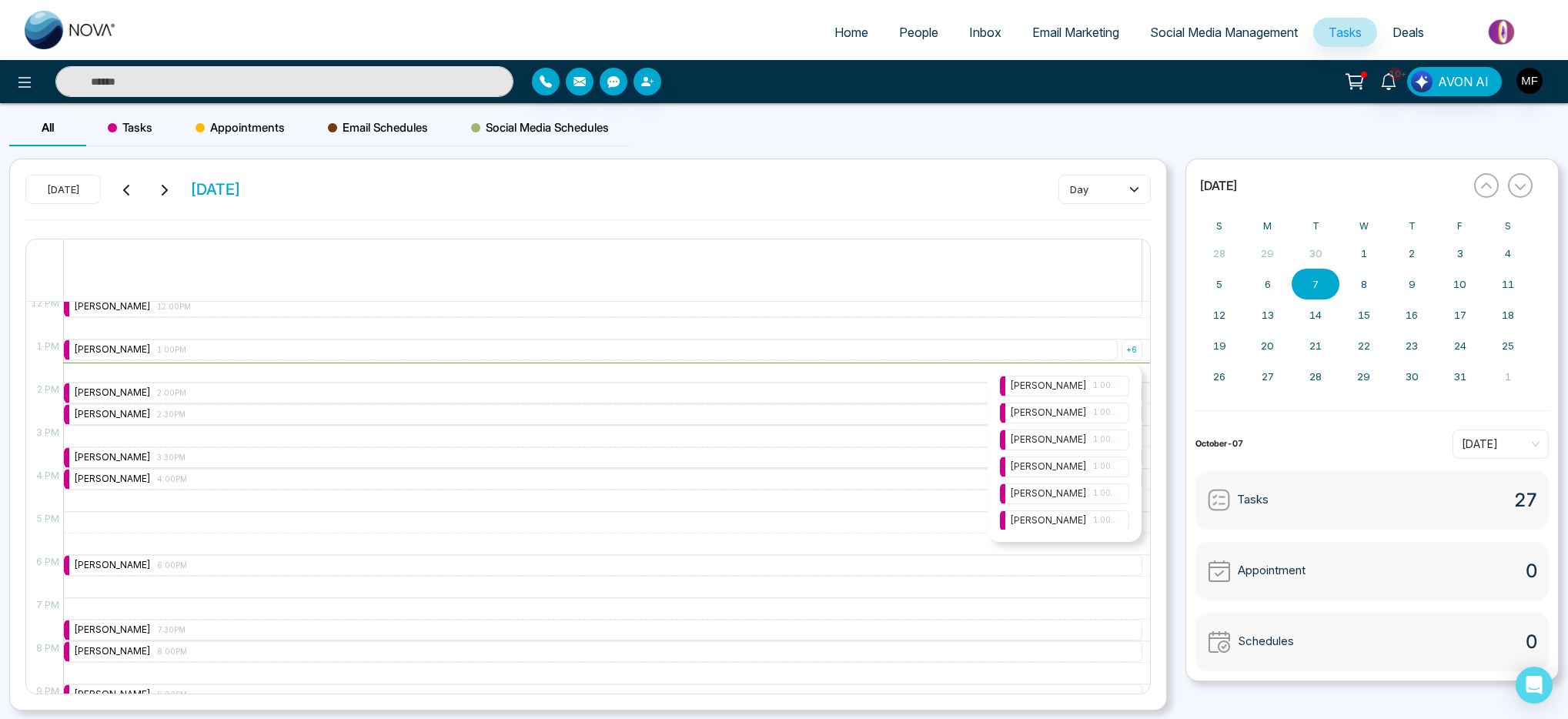
click at [1087, 414] on div "Marwen Ferchichi 1:00PM" at bounding box center [1064, 413] width 110 height 15
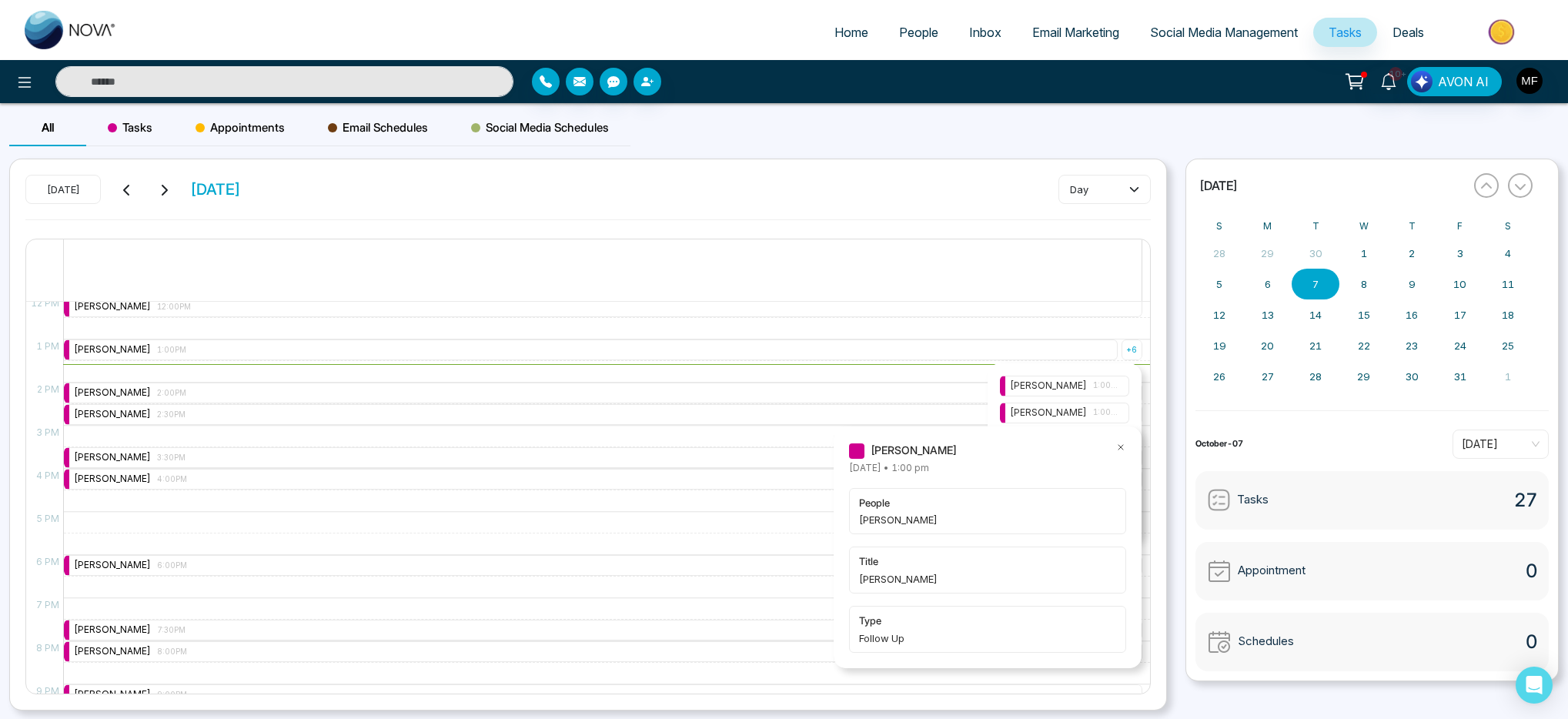
click at [1119, 447] on icon at bounding box center [1121, 447] width 5 height 5
click at [1119, 447] on div "12 AM 1 AM 2 AM 3 AM 4 AM 5 AM 6 AM 7 AM 8 AM 9 AM 10 AM 11 AM 12 PM 1 PM 2 PM …" at bounding box center [588, 497] width 1124 height 392
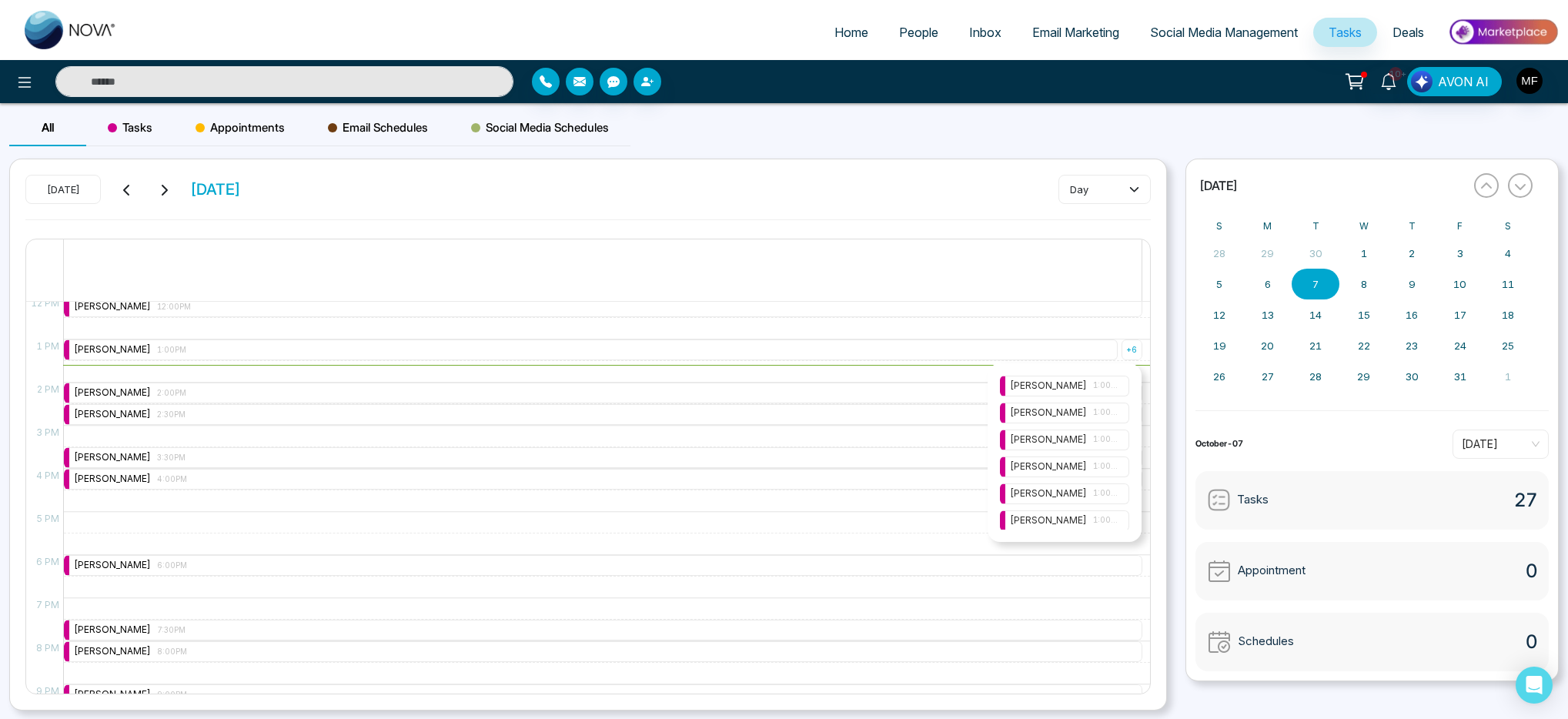
click at [1099, 445] on span "1:00PM" at bounding box center [1107, 439] width 27 height 12
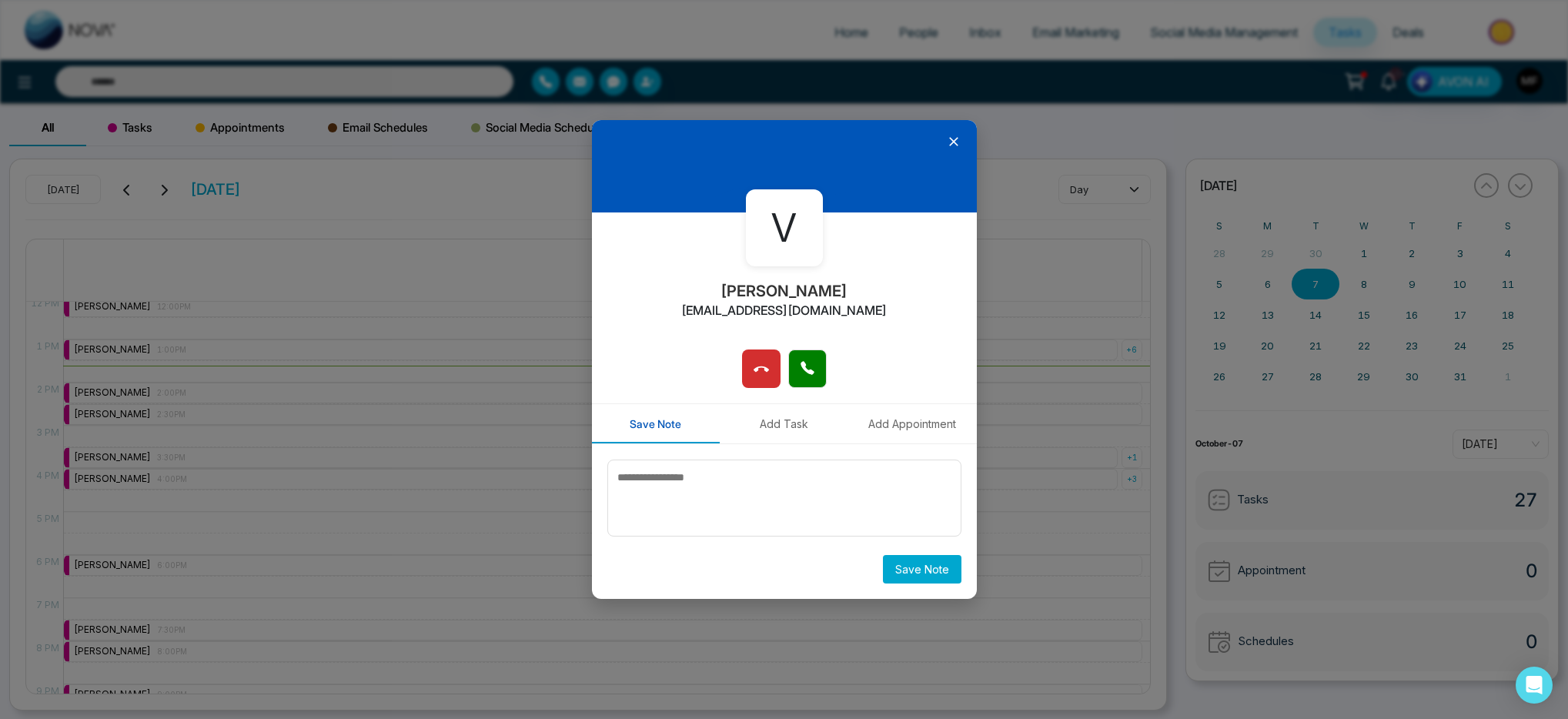
click at [951, 140] on icon at bounding box center [953, 141] width 16 height 16
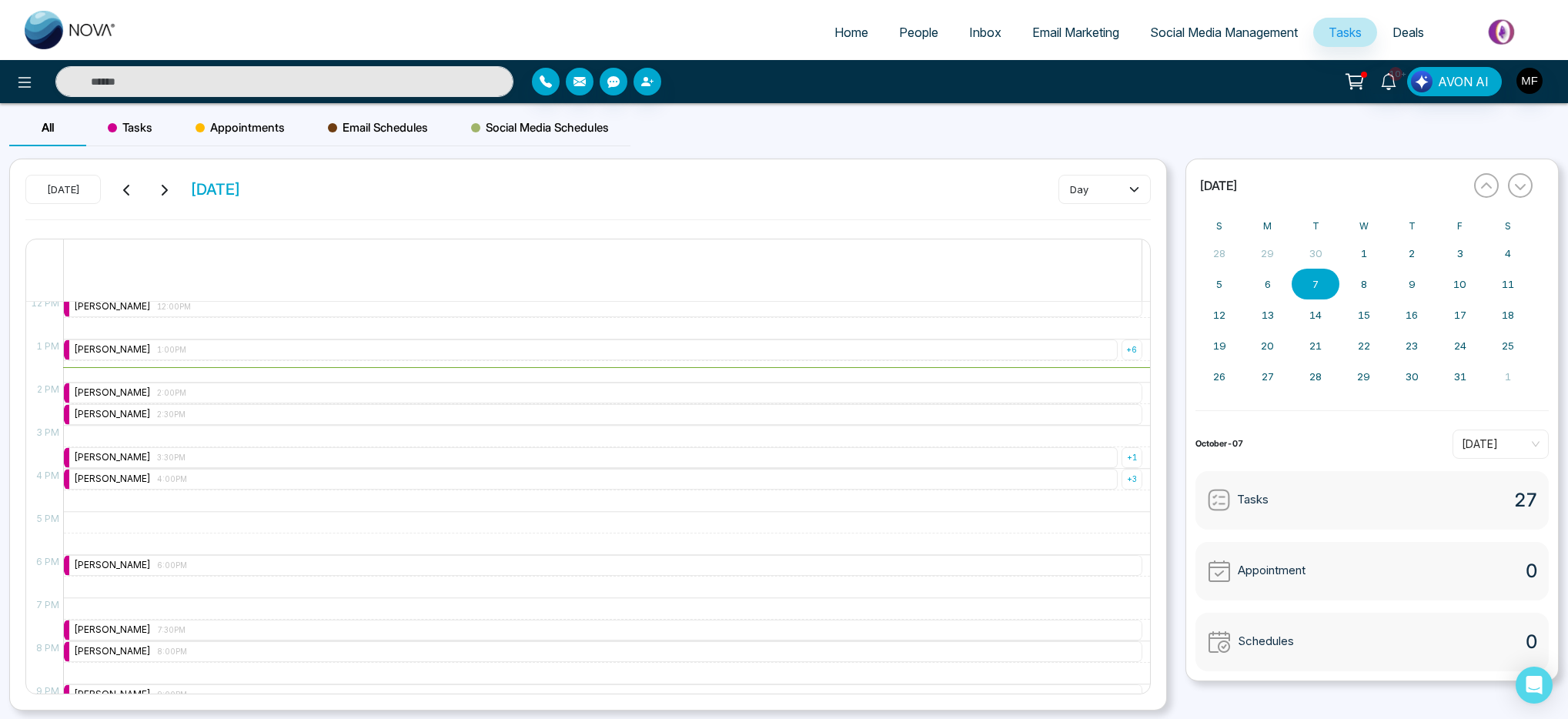
click at [1394, 90] on icon at bounding box center [1389, 81] width 17 height 17
click at [1394, 90] on div "10+" at bounding box center [1389, 81] width 37 height 29
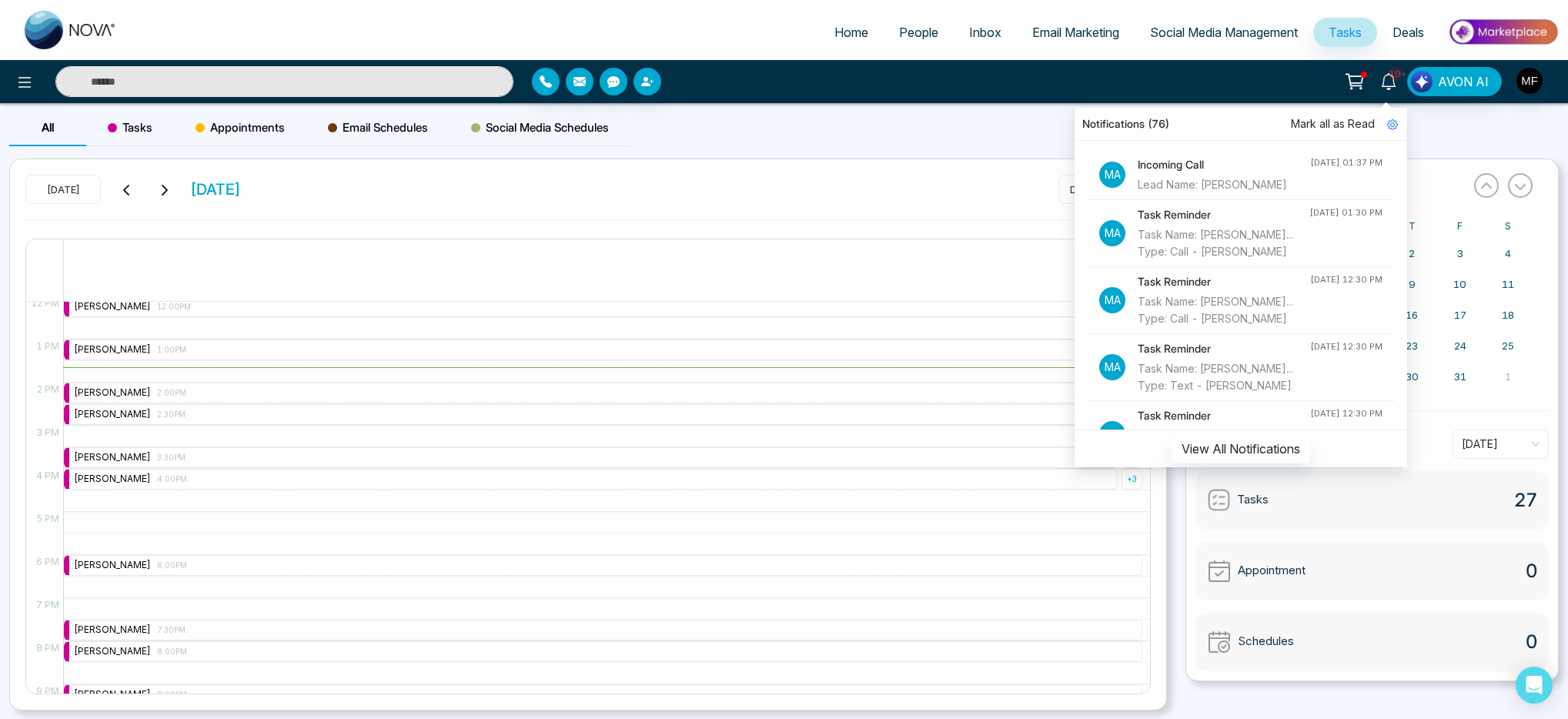
click at [1435, 137] on div "All Tasks Appointments Email Schedules Social Media Schedules" at bounding box center [784, 134] width 1568 height 49
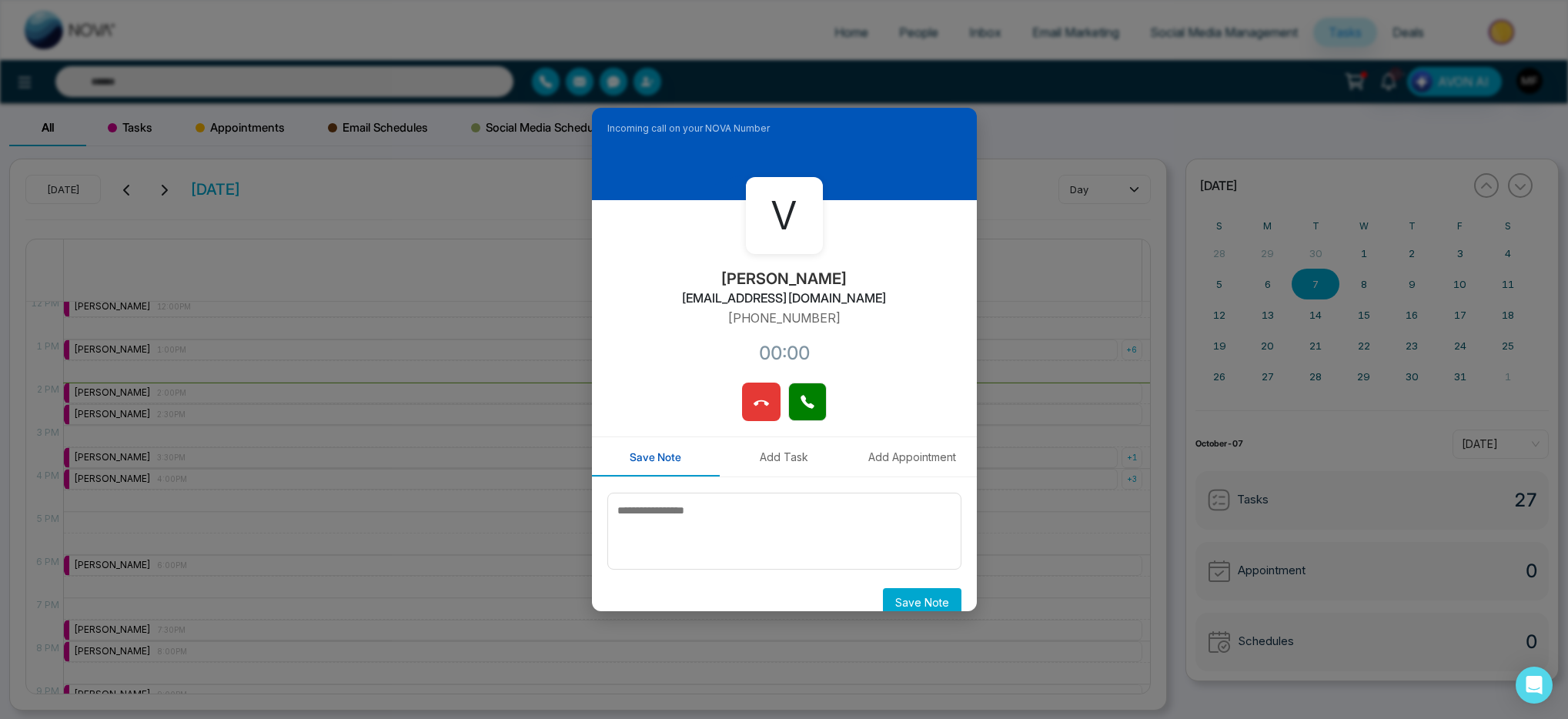
click at [755, 401] on icon at bounding box center [761, 403] width 16 height 16
click at [755, 401] on div "Marwen Ferchichi 2:00PM" at bounding box center [603, 392] width 1079 height 21
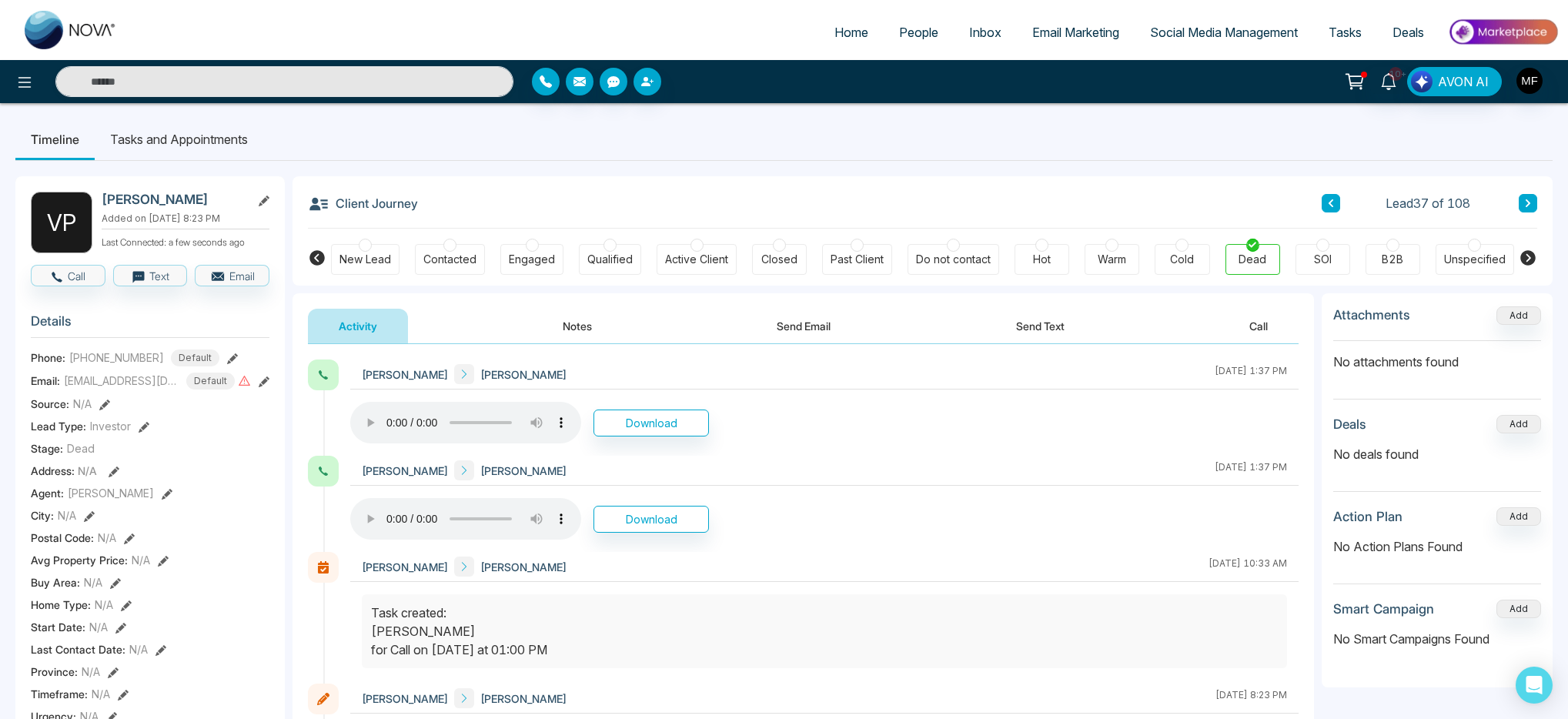
click at [908, 39] on span "People" at bounding box center [918, 32] width 39 height 16
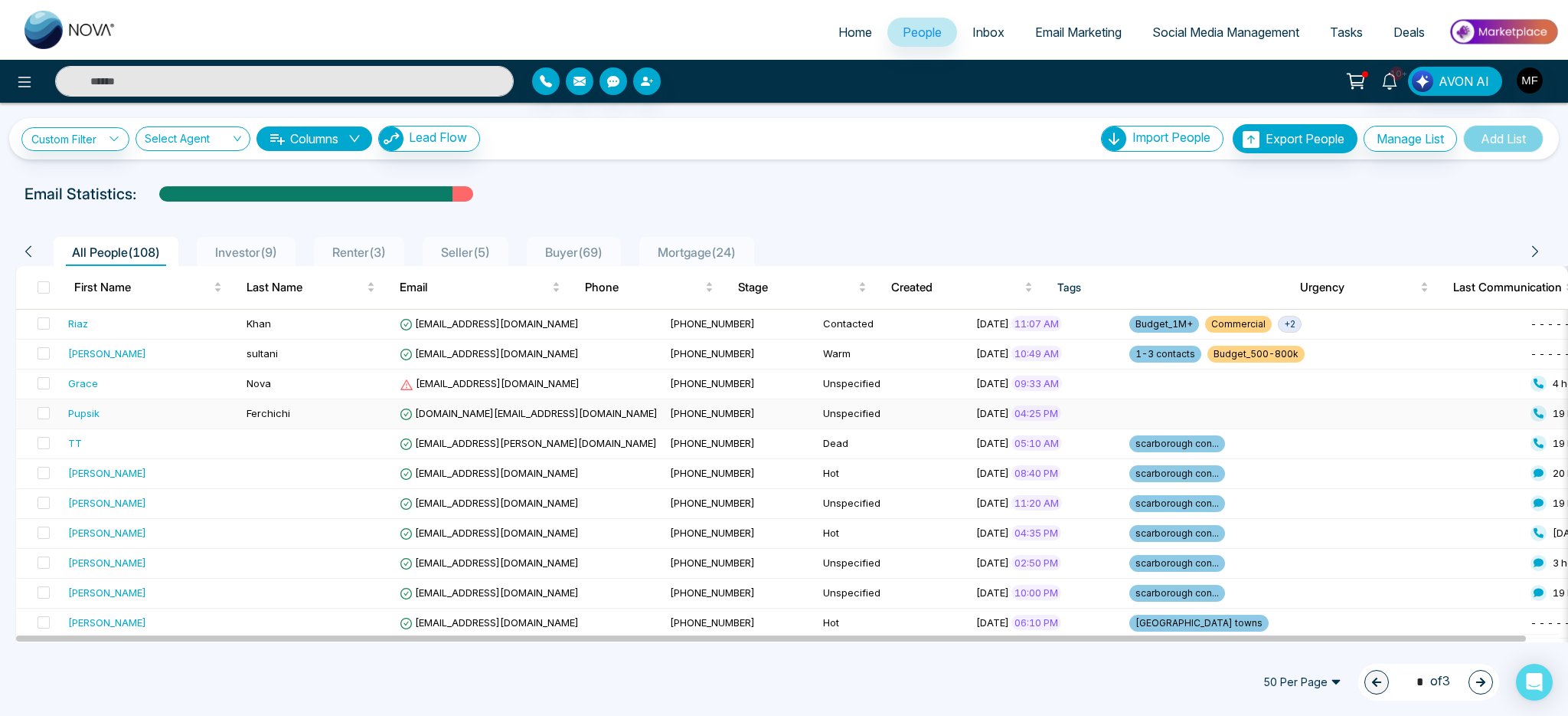
click at [150, 402] on td "Pupsik" at bounding box center [151, 414] width 178 height 30
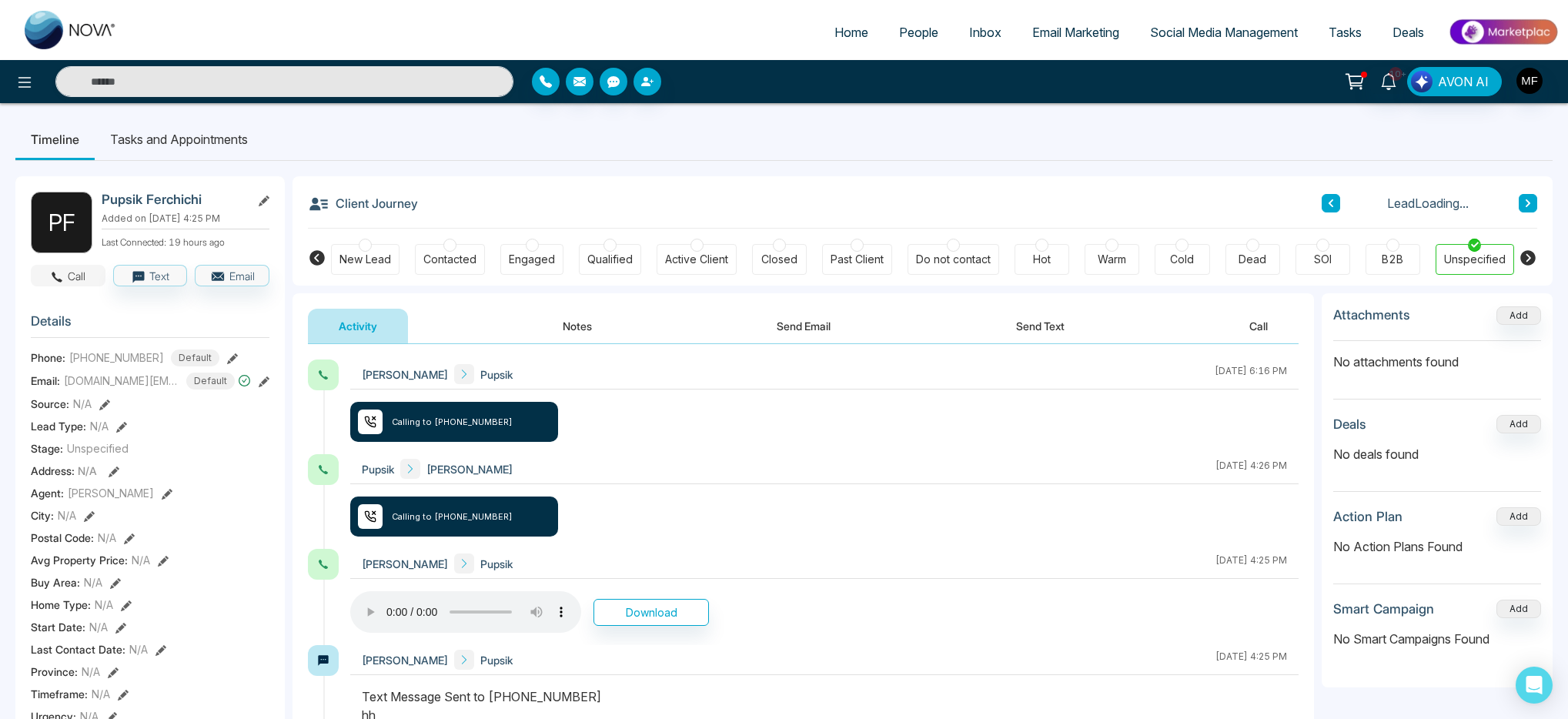
click at [71, 274] on button "Call" at bounding box center [68, 275] width 75 height 22
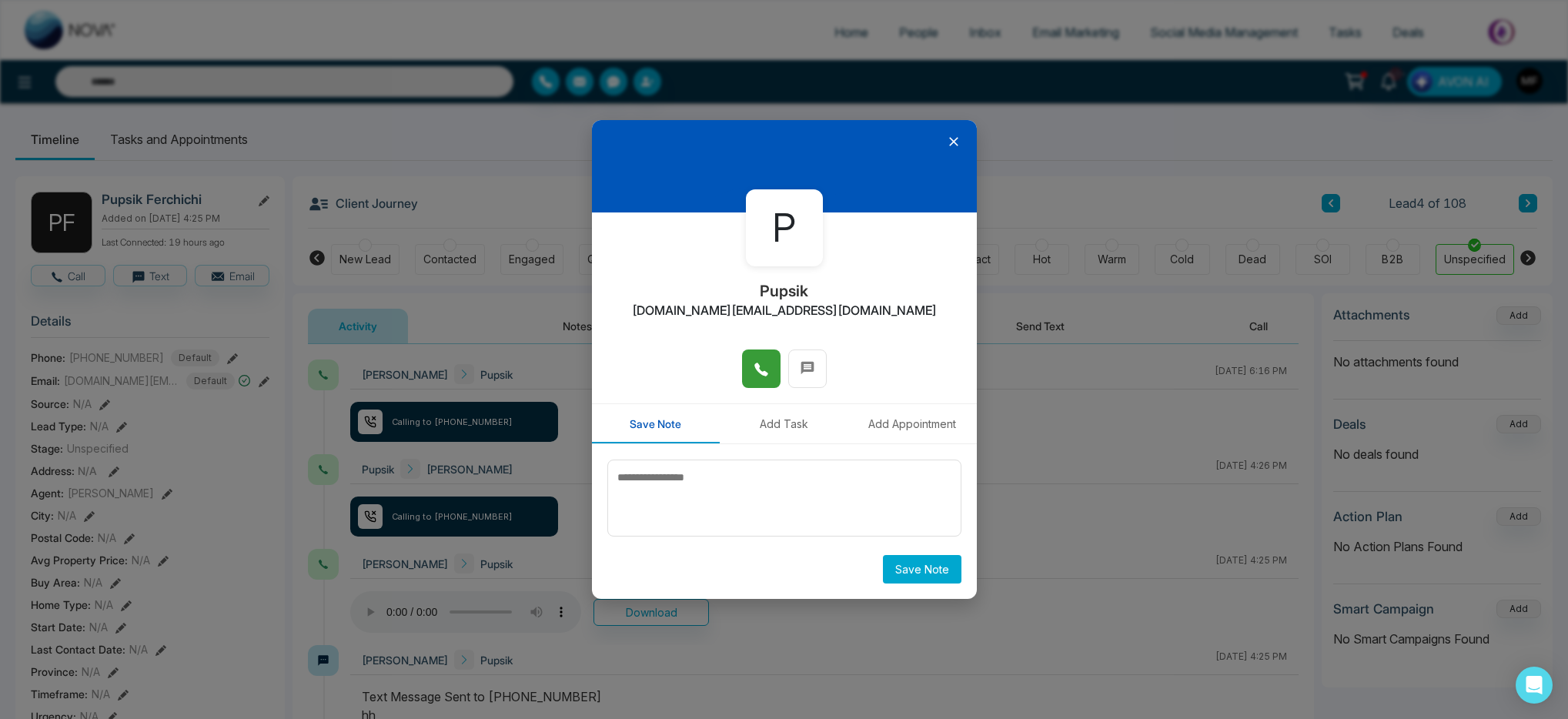
click at [753, 351] on button at bounding box center [761, 368] width 38 height 38
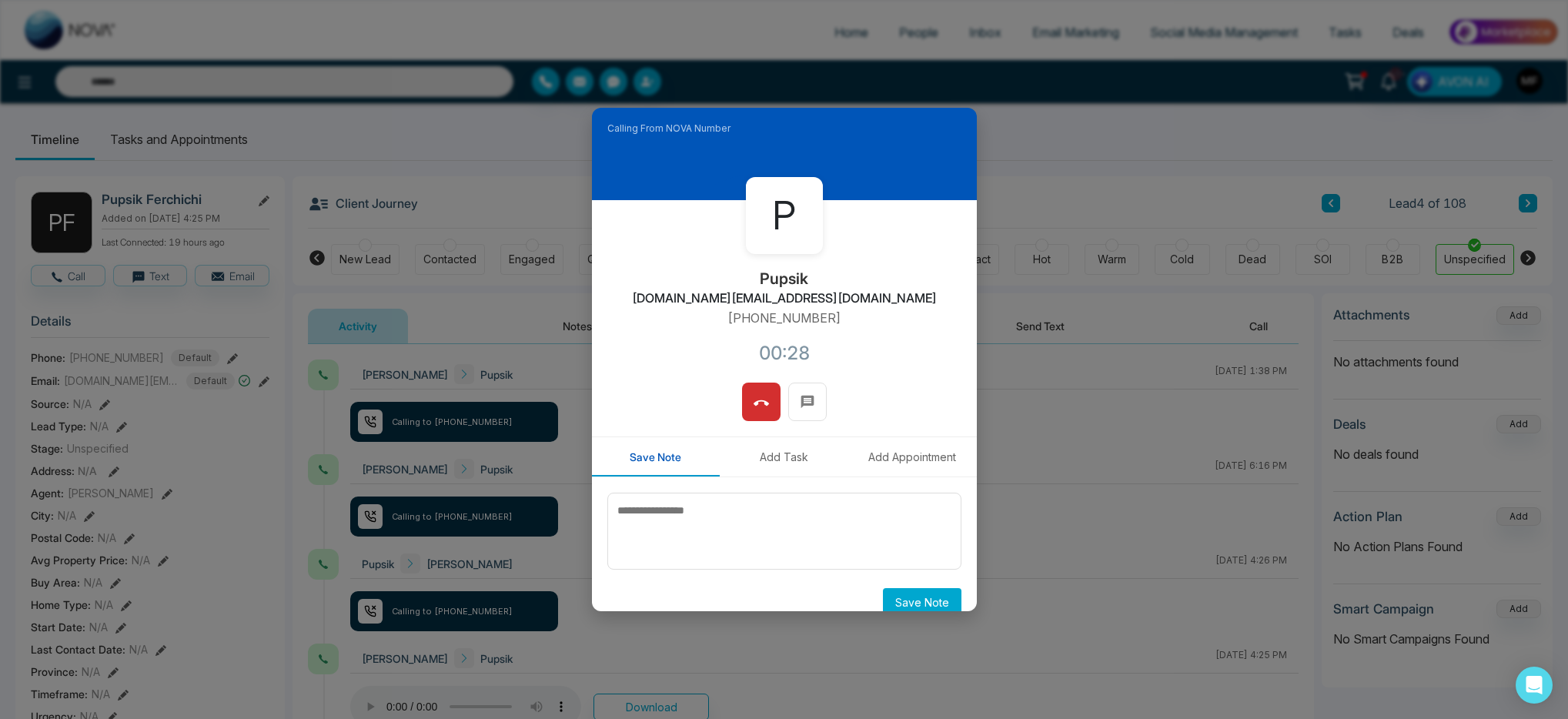
click at [782, 394] on div at bounding box center [784, 409] width 385 height 54
click at [764, 400] on button at bounding box center [761, 401] width 38 height 38
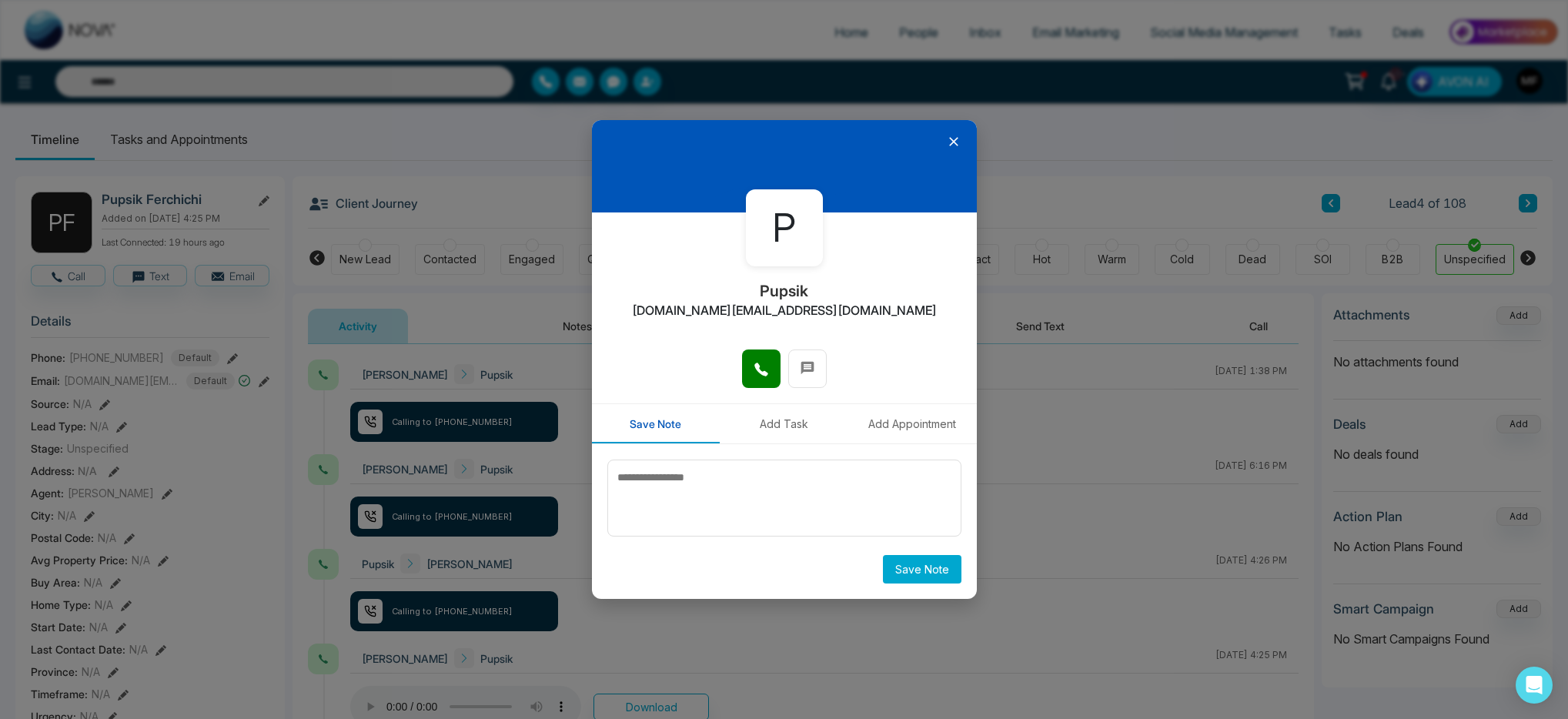
click at [961, 144] on div at bounding box center [784, 166] width 385 height 92
click at [957, 144] on icon at bounding box center [953, 141] width 16 height 16
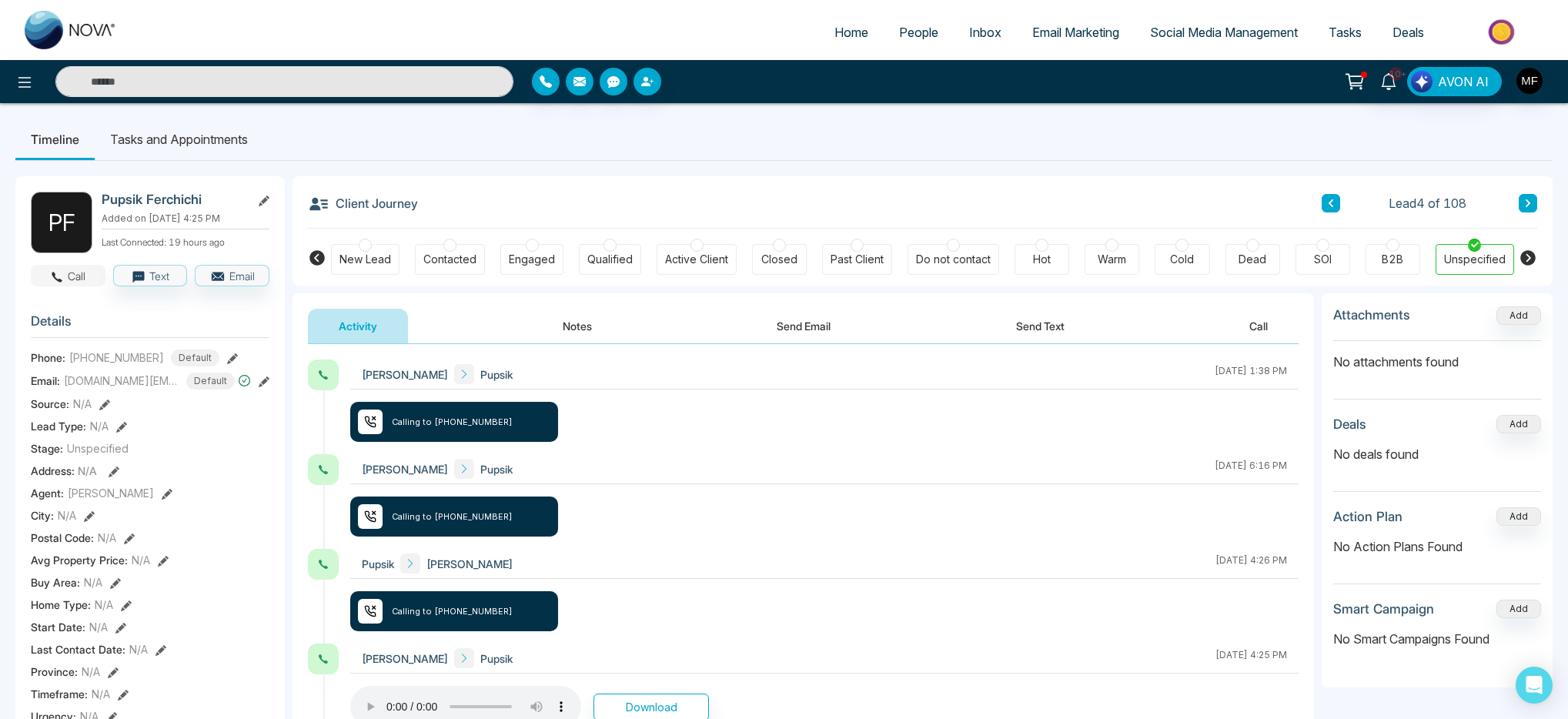
click at [85, 279] on button "Call" at bounding box center [68, 275] width 75 height 22
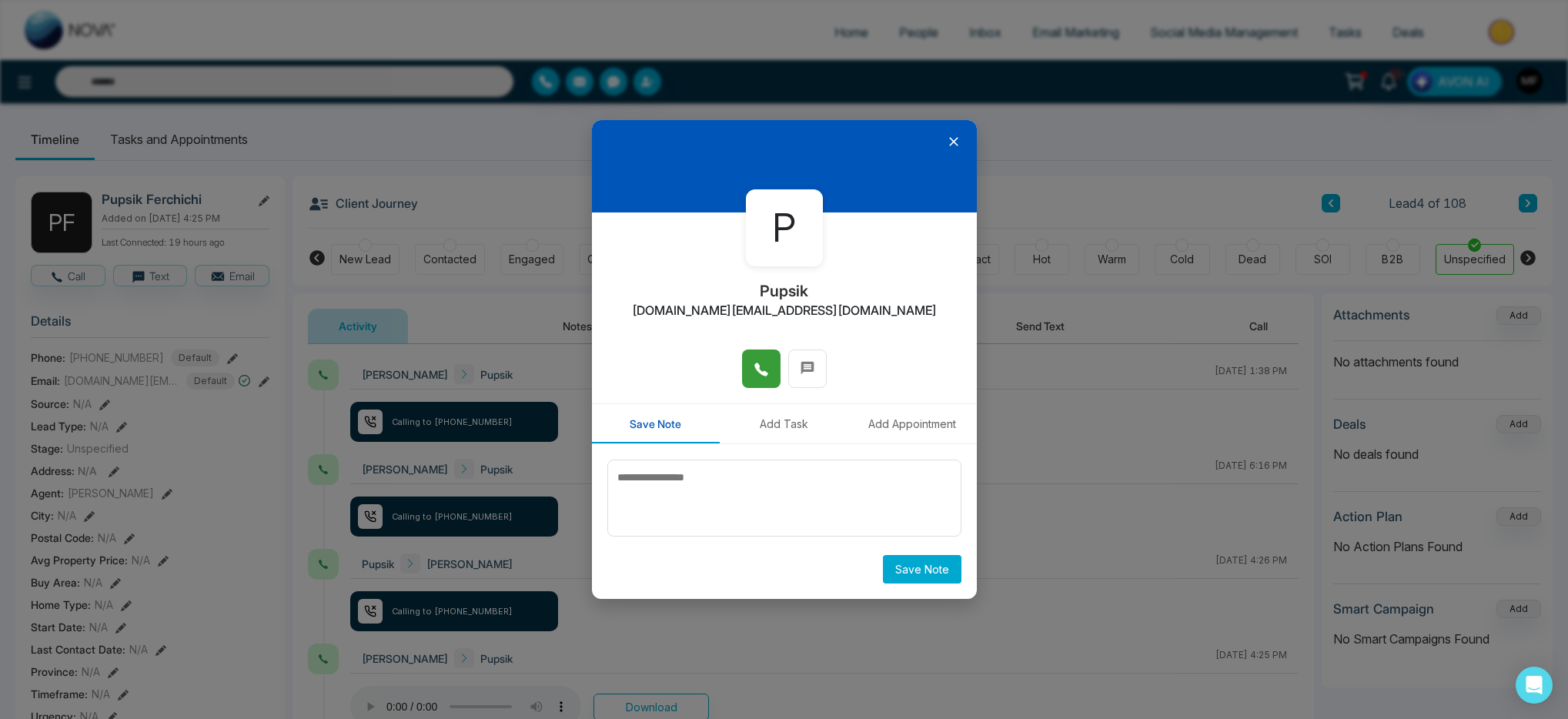
click at [762, 363] on icon at bounding box center [761, 369] width 16 height 16
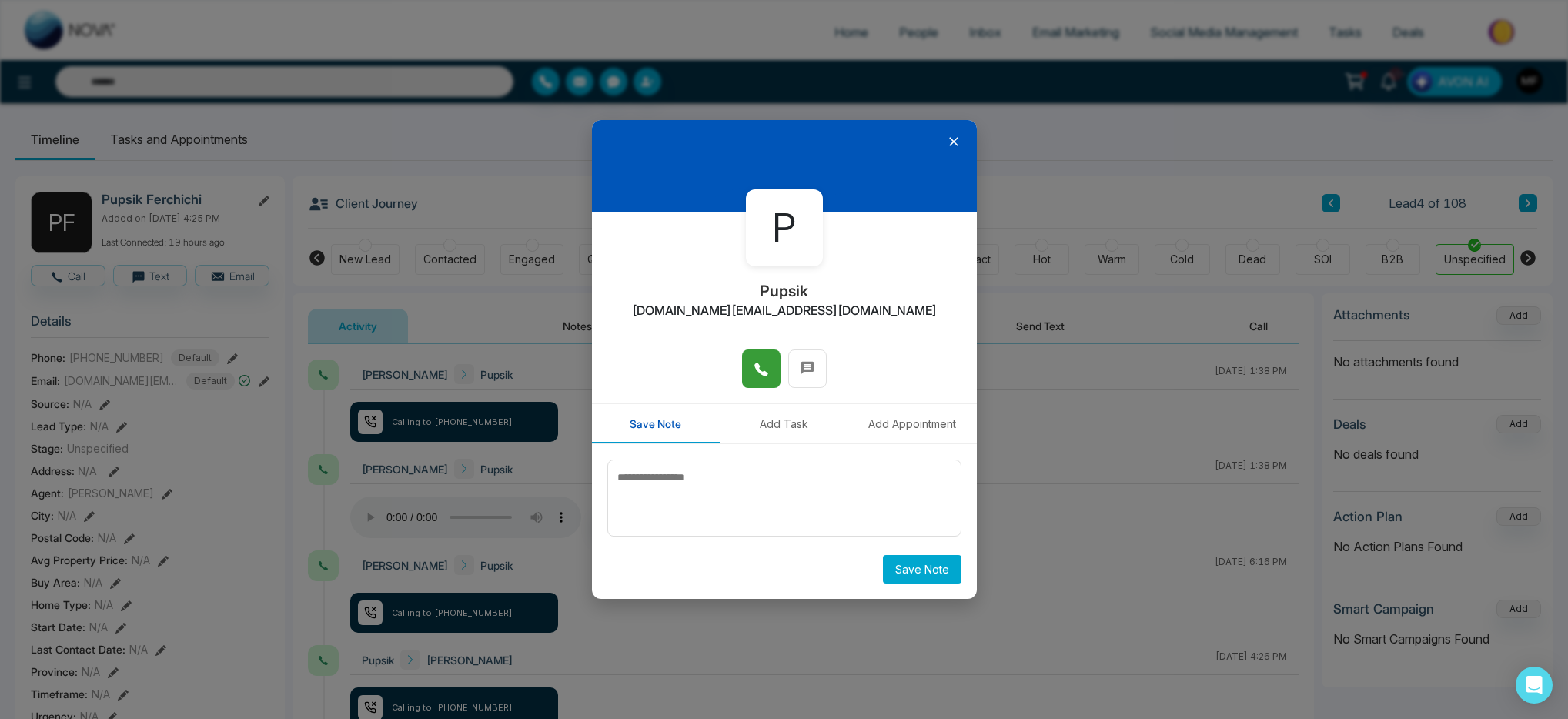
click at [957, 135] on icon at bounding box center [953, 141] width 16 height 16
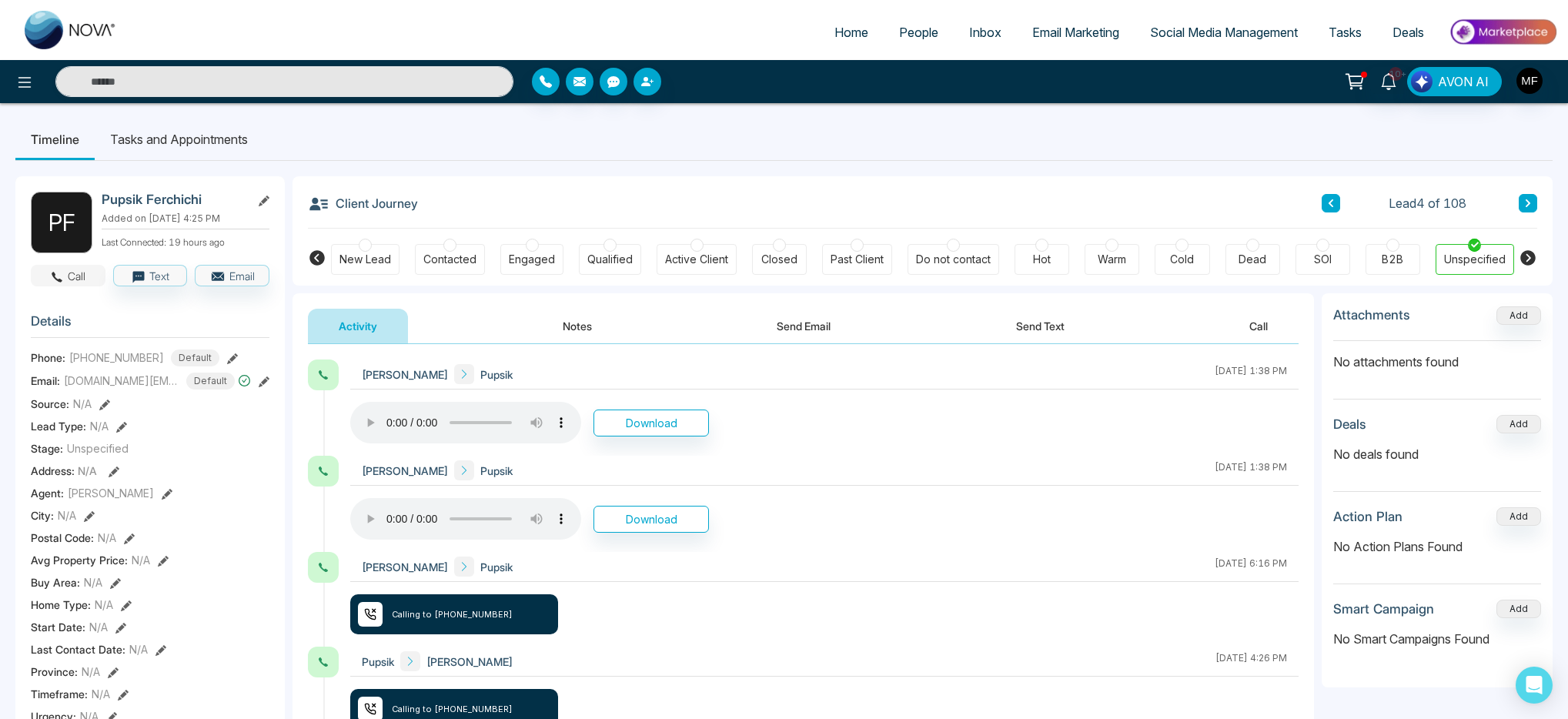
click at [87, 277] on button "Call" at bounding box center [68, 275] width 75 height 22
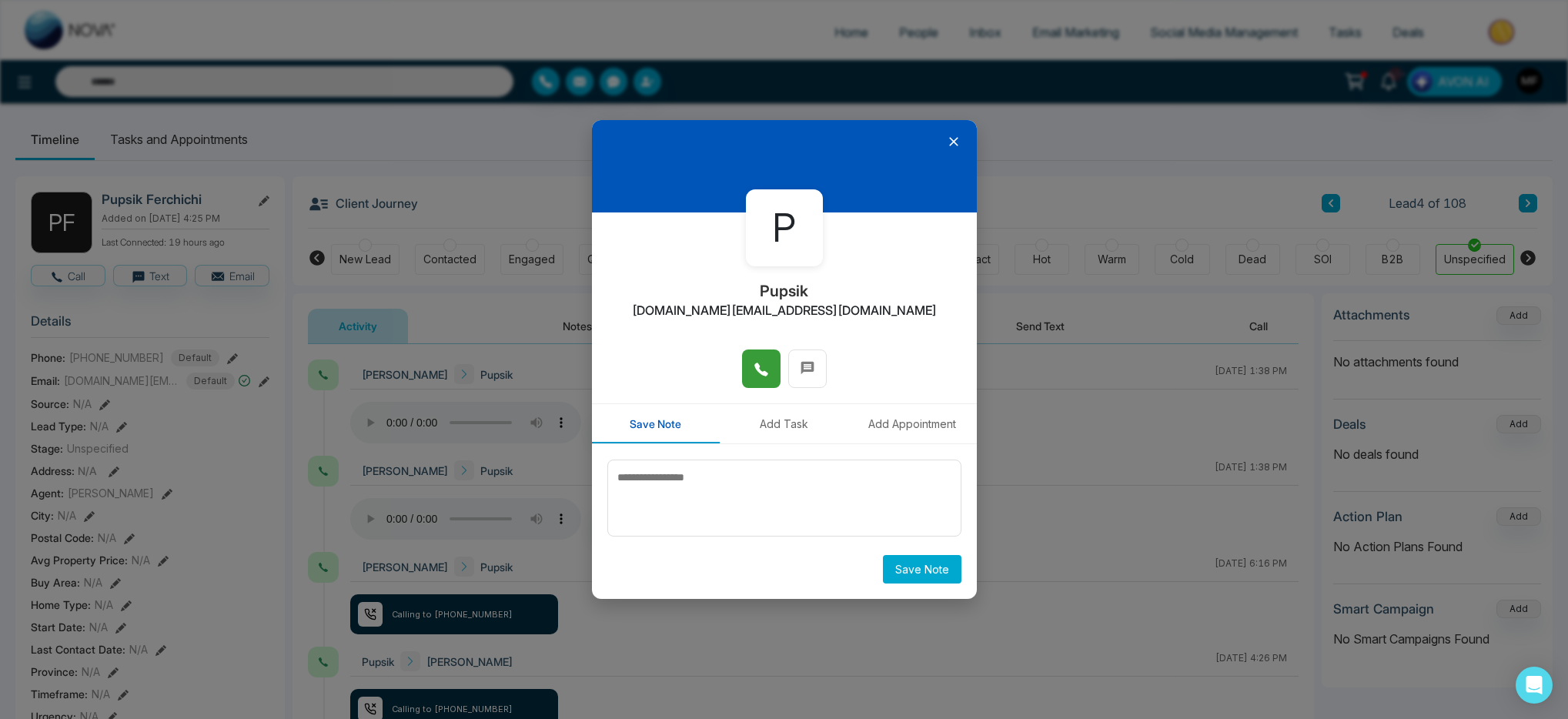
click at [753, 360] on span at bounding box center [761, 369] width 16 height 23
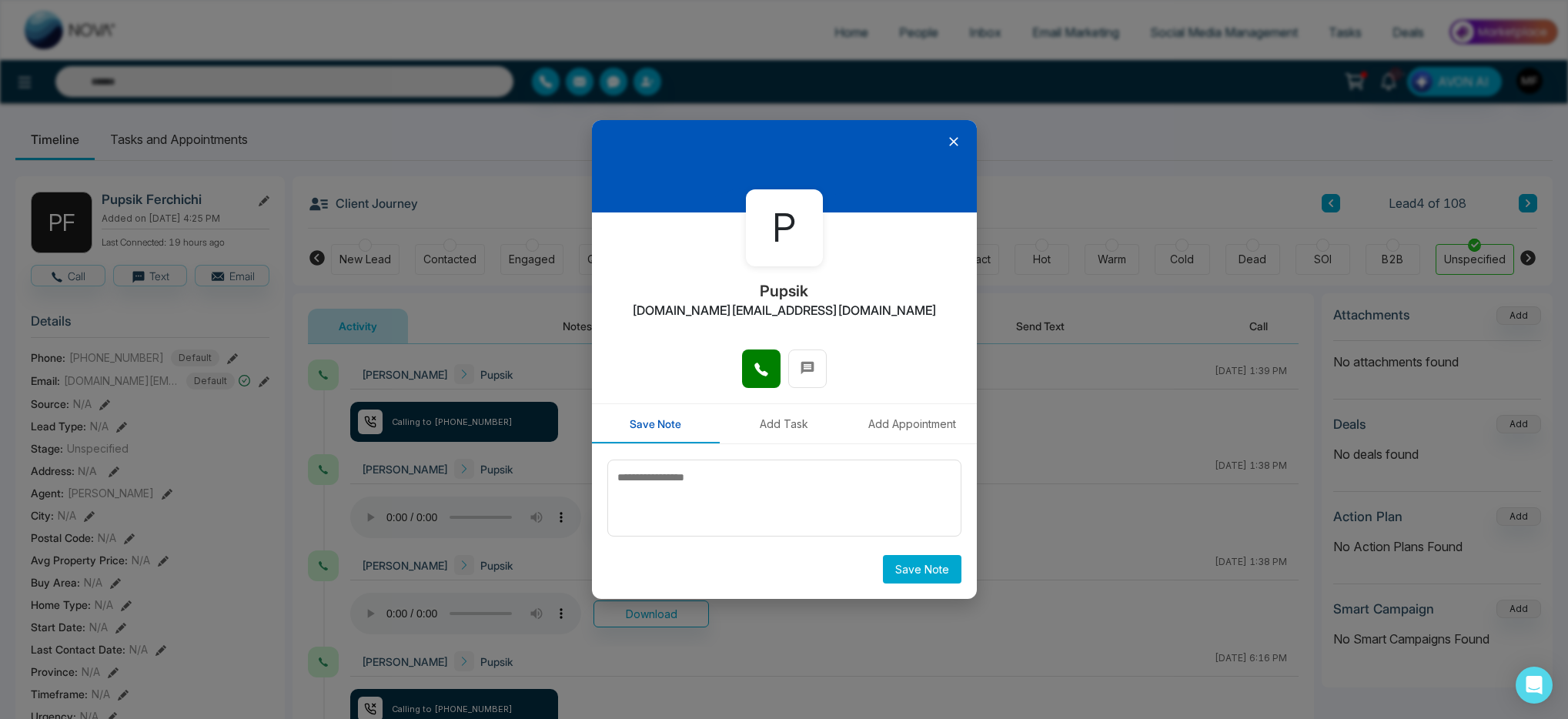
click at [959, 146] on icon at bounding box center [953, 141] width 16 height 16
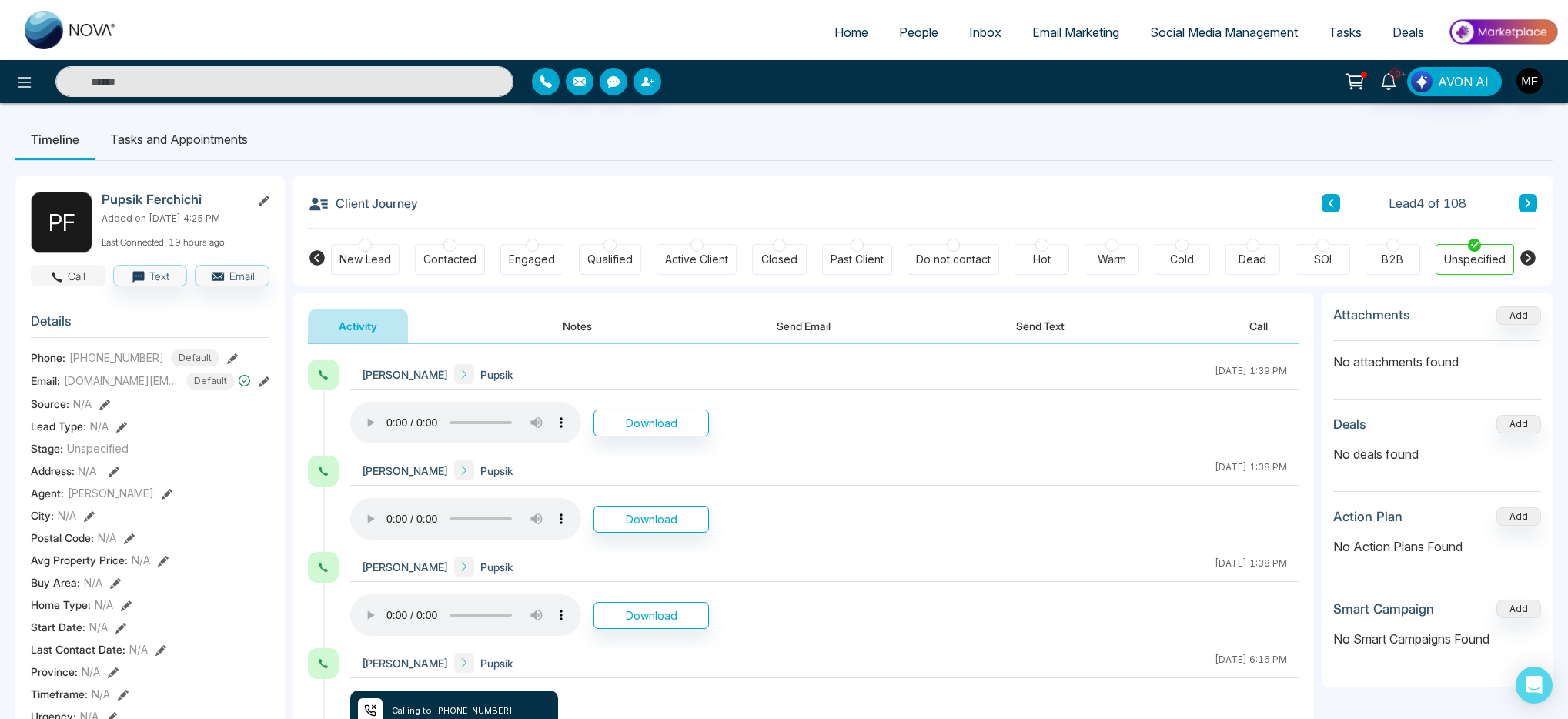
click at [75, 279] on button "Call" at bounding box center [68, 275] width 75 height 22
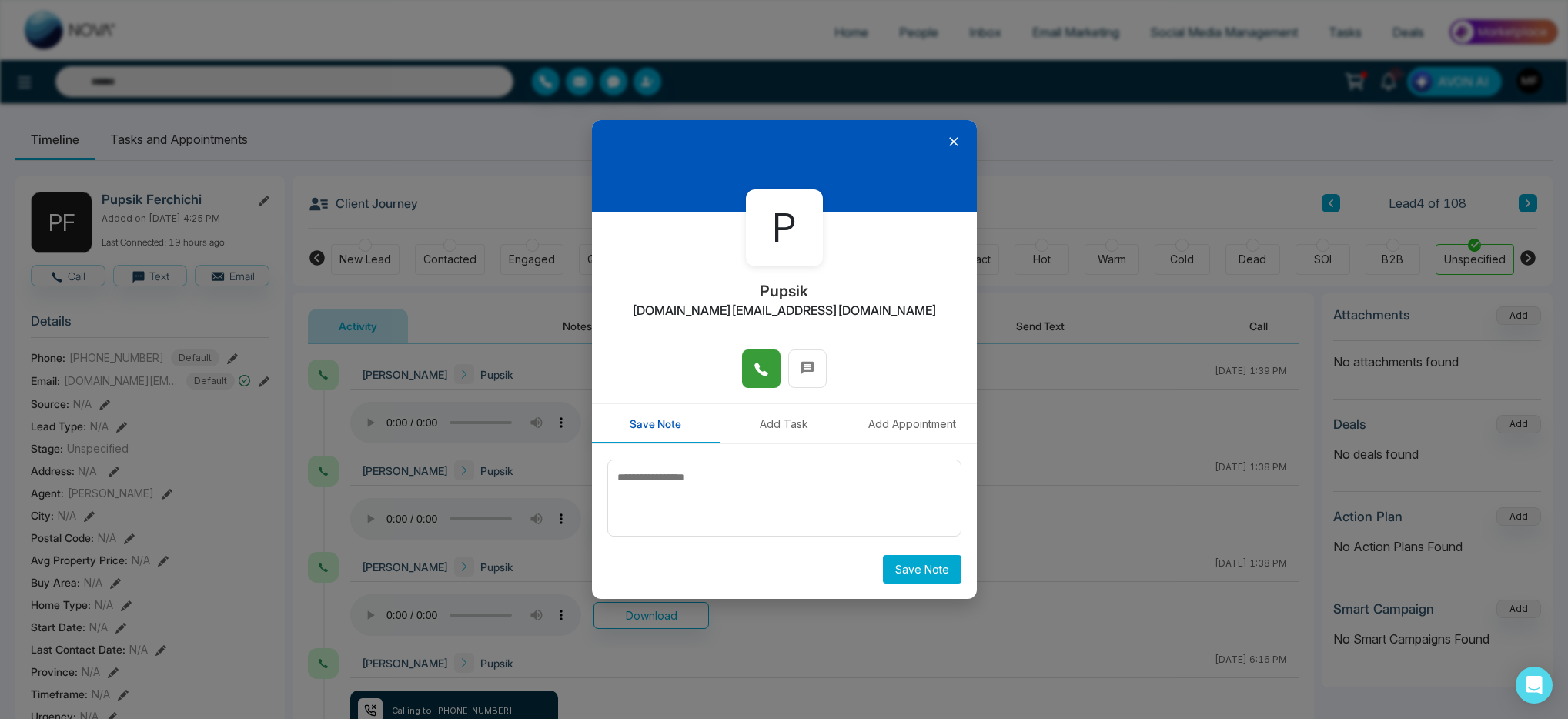
click at [748, 362] on button at bounding box center [761, 368] width 38 height 38
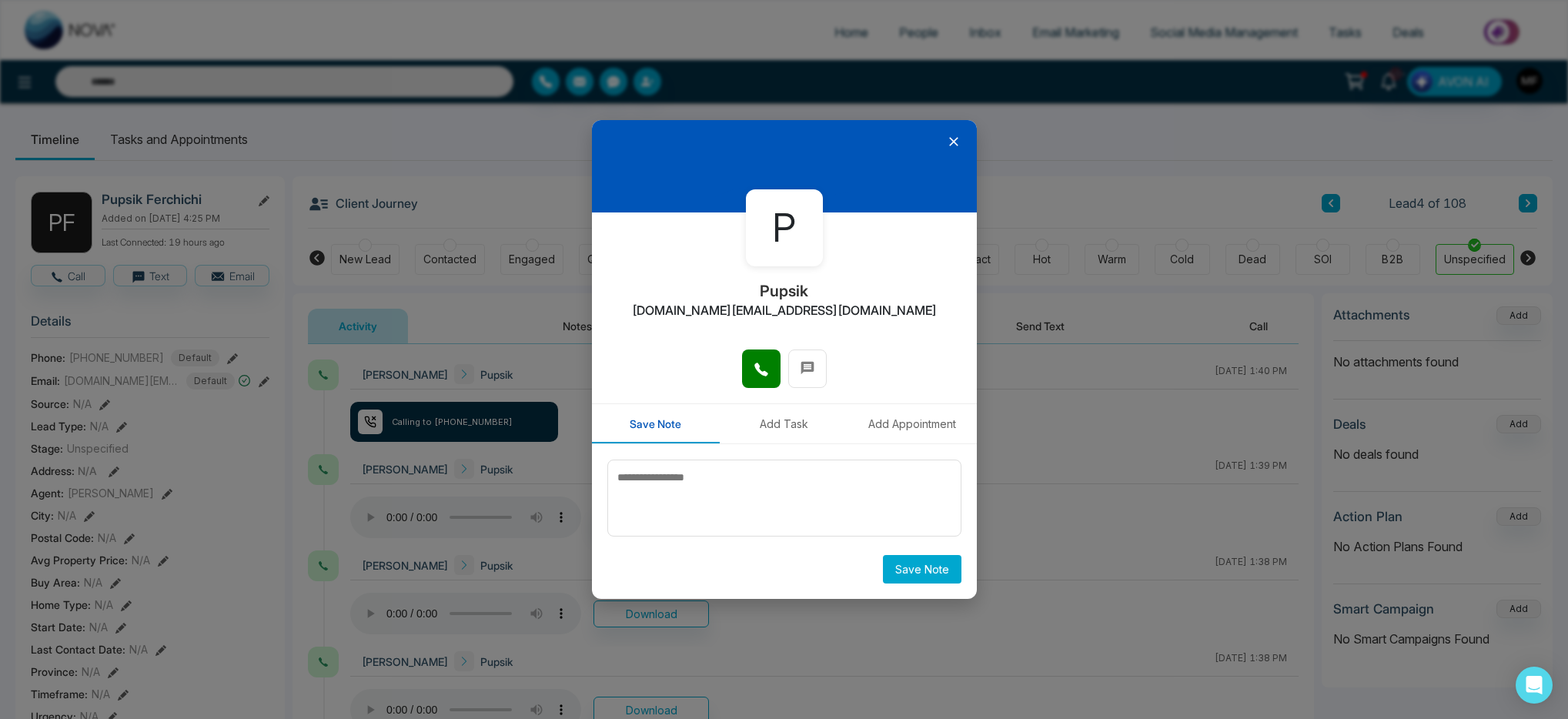
click at [957, 142] on icon at bounding box center [953, 141] width 16 height 16
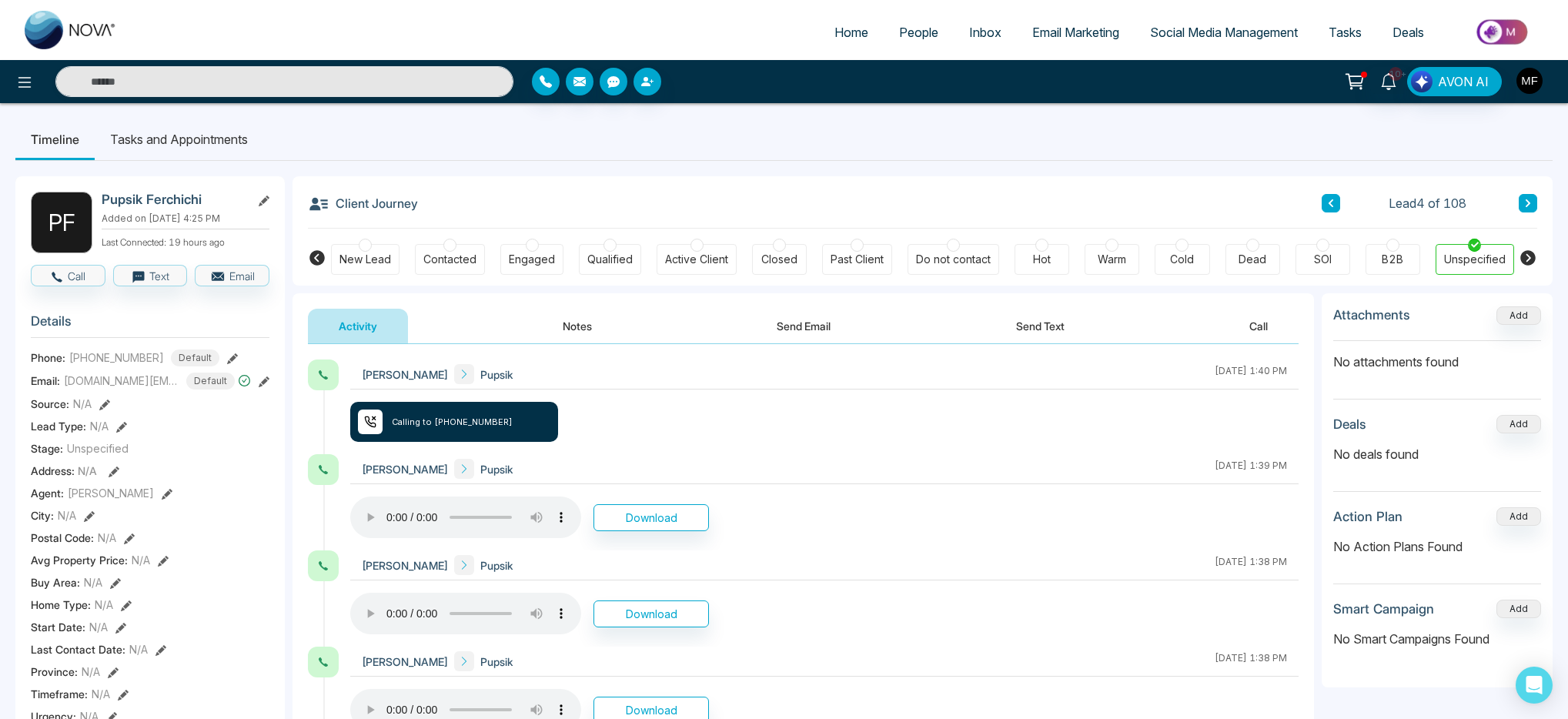
click at [1524, 88] on img "button" at bounding box center [1530, 81] width 27 height 27
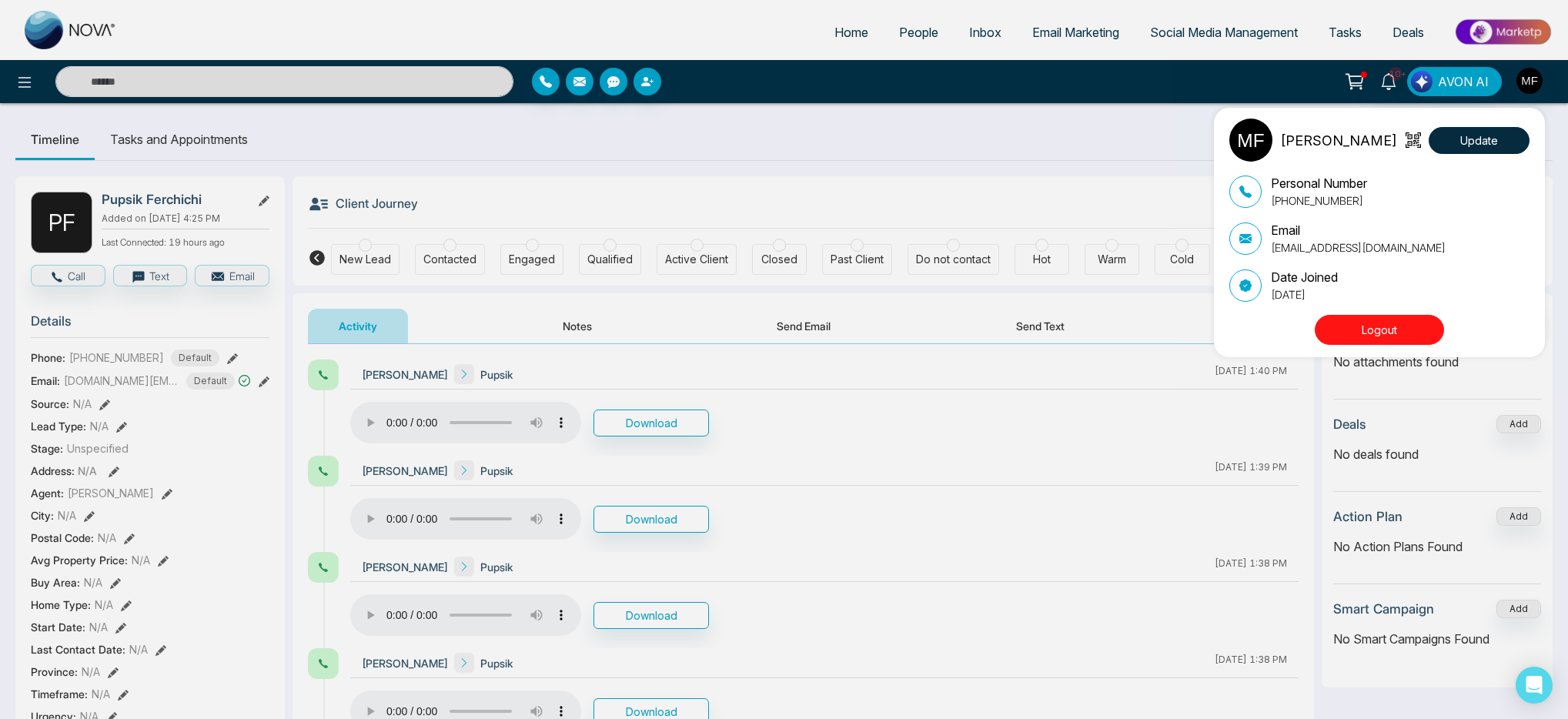
click at [767, 157] on div "Marwen Ferchichi Update Personal Number +14384598840 Email bourbagonestop@gmail…" at bounding box center [784, 359] width 1568 height 719
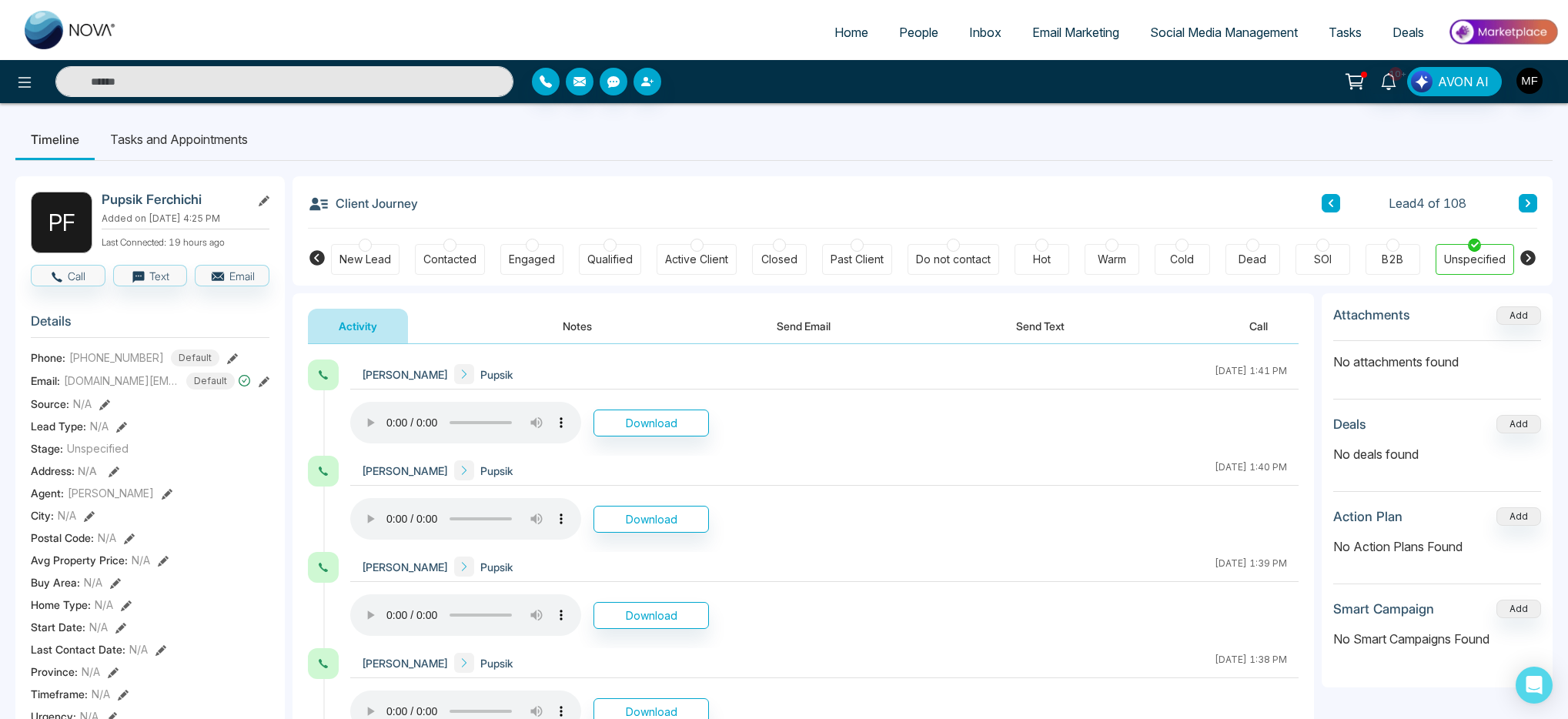
click at [403, 89] on input "text" at bounding box center [285, 81] width 458 height 31
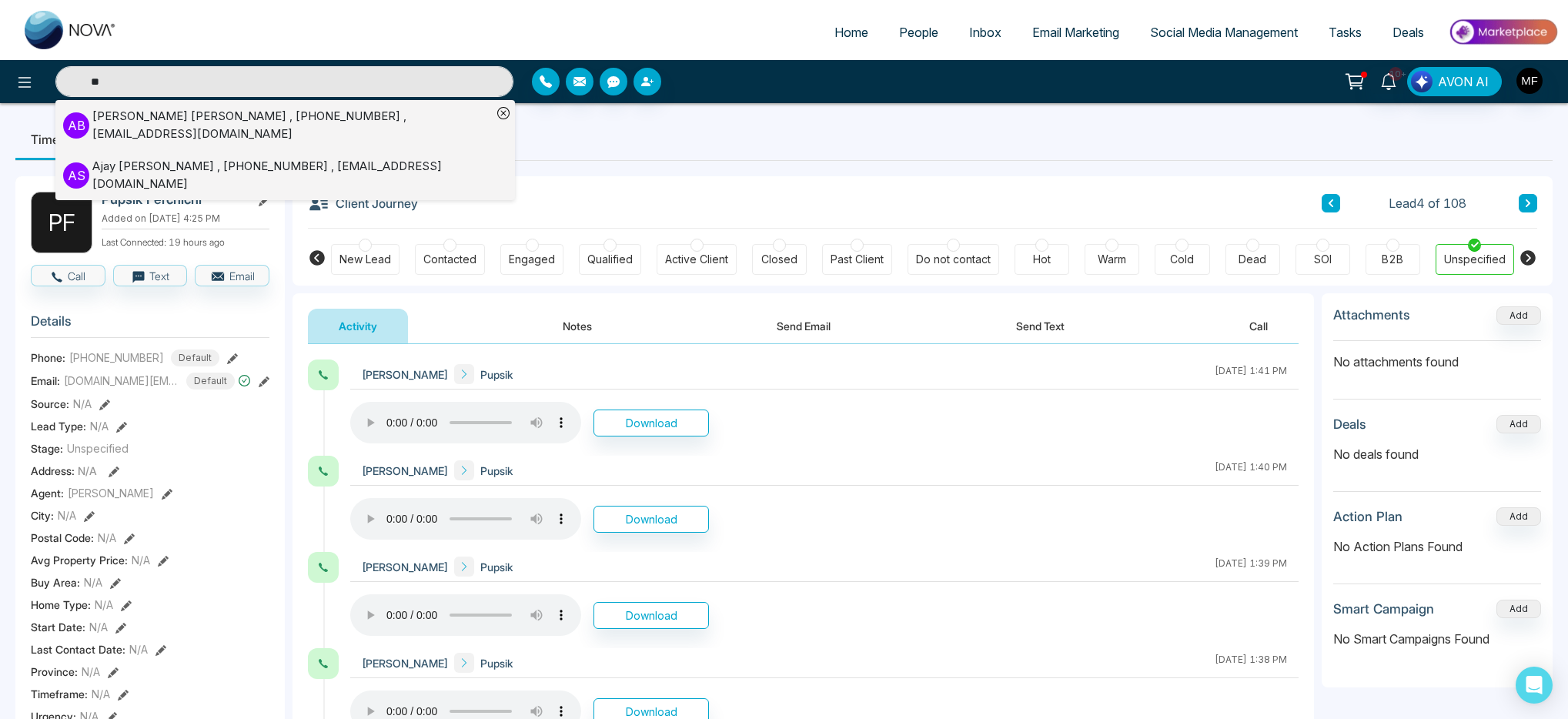
type input "**"
click at [93, 121] on div "Ajoy Banik , +14167561044 , ajoy724@gmail.com" at bounding box center [292, 125] width 400 height 35
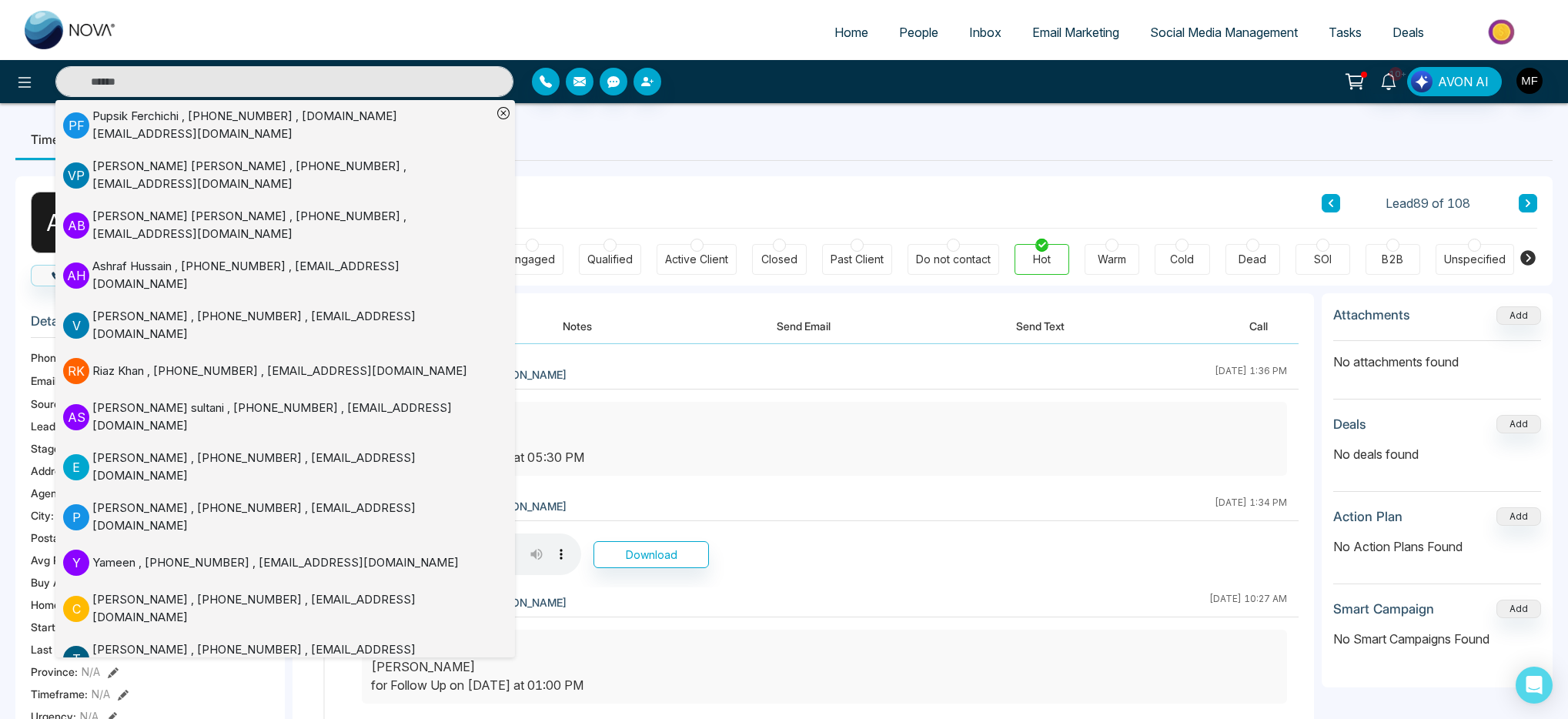
click at [779, 154] on ul "Timeline Tasks and Appointments" at bounding box center [784, 139] width 1537 height 41
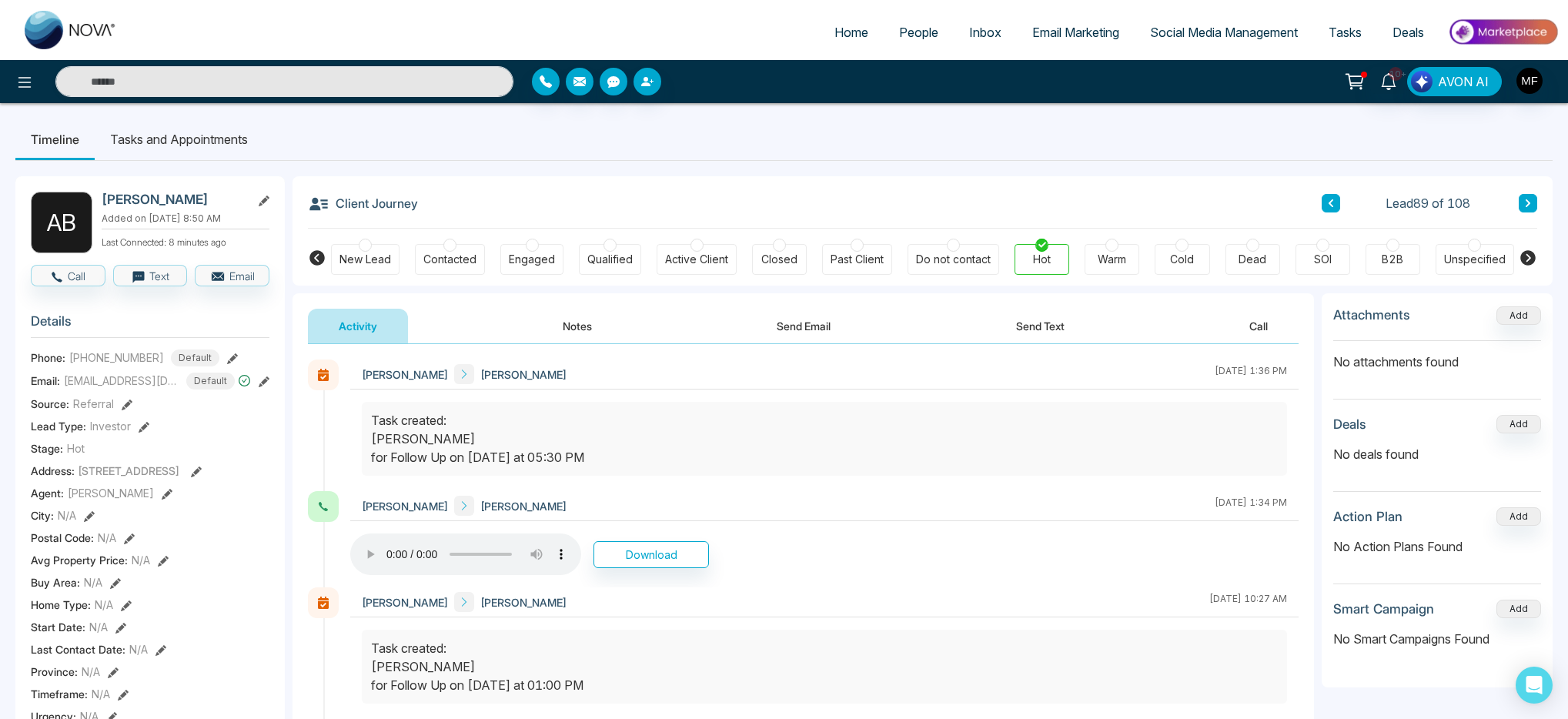
click at [588, 328] on button "Notes" at bounding box center [577, 326] width 90 height 35
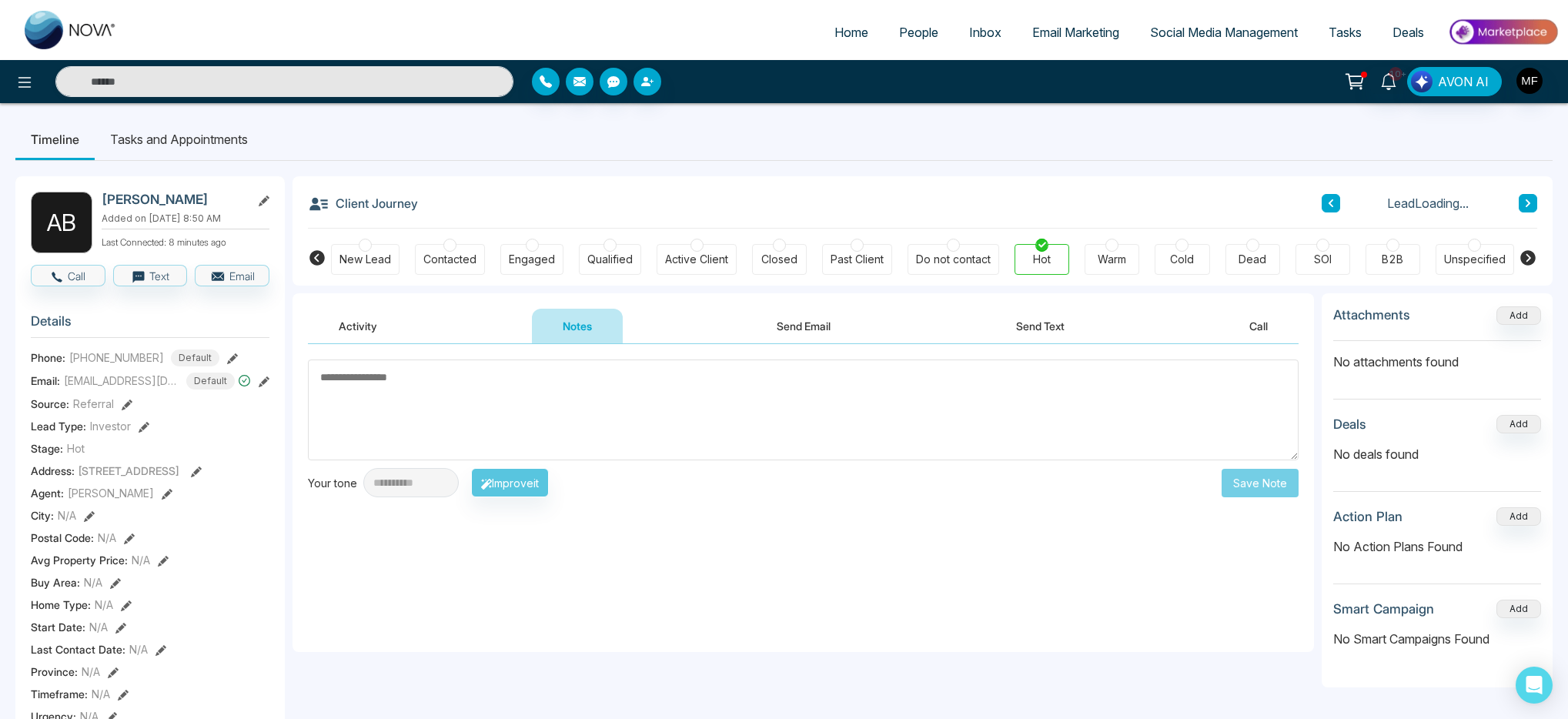
click at [219, 159] on li "Tasks and Appointments" at bounding box center [178, 139] width 168 height 41
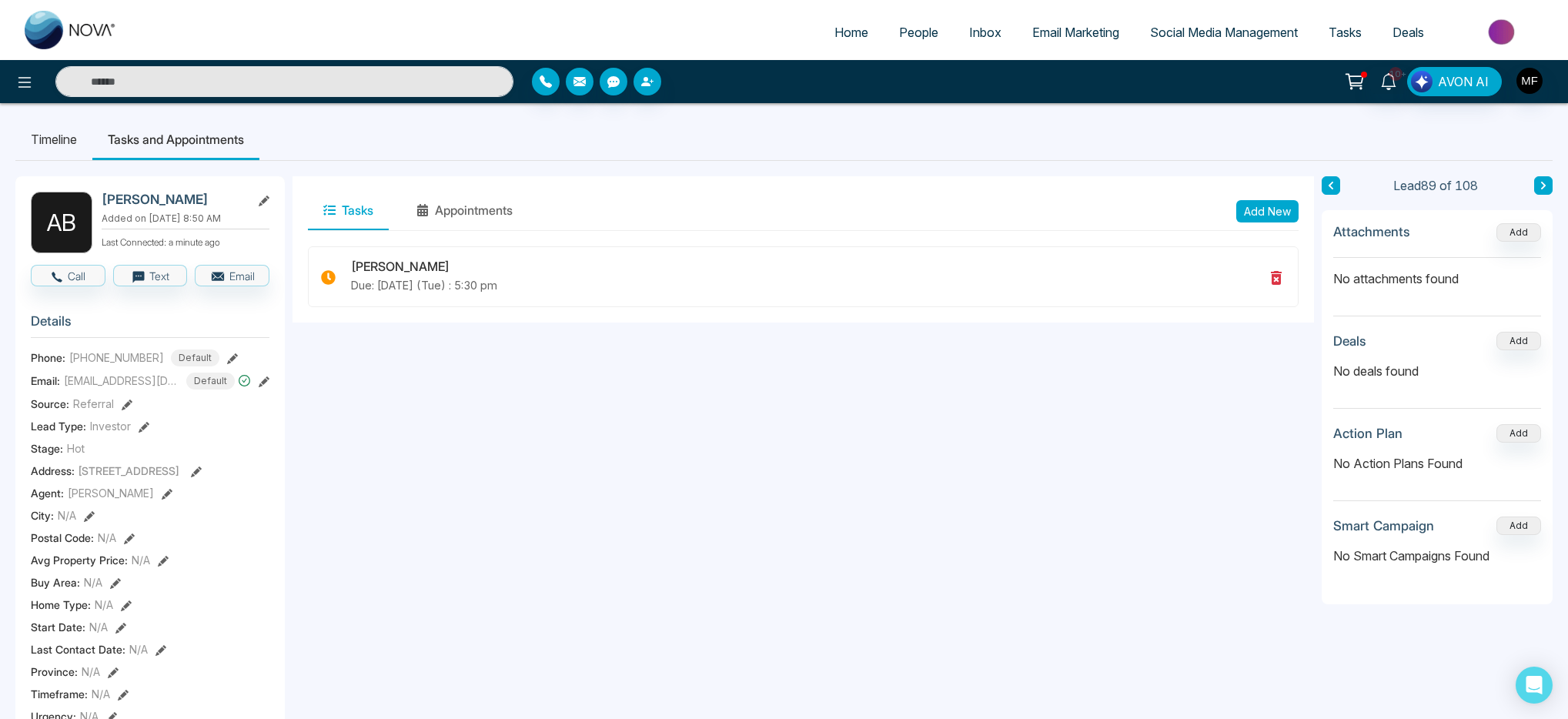
click at [74, 138] on li "Timeline" at bounding box center [54, 139] width 77 height 41
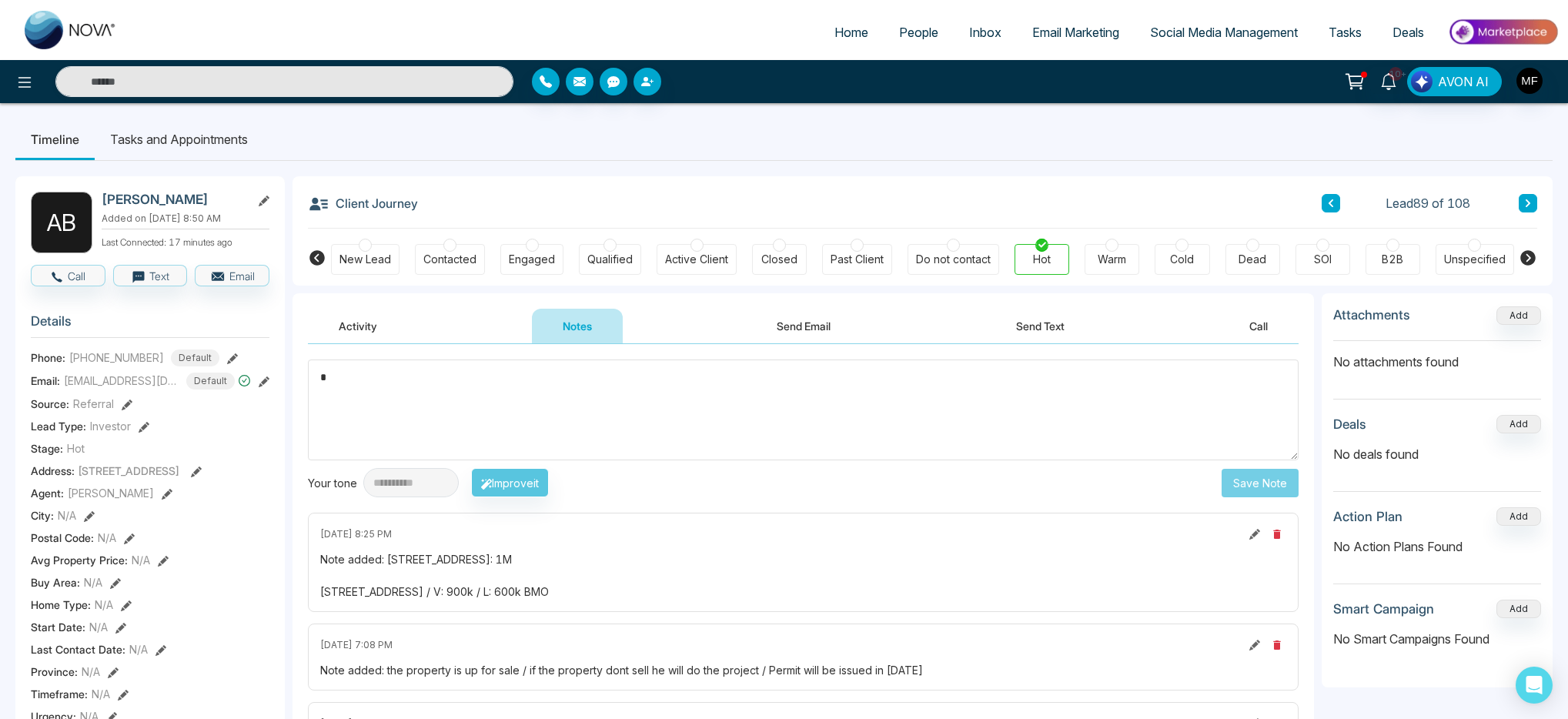
click at [222, 144] on li "Tasks and Appointments" at bounding box center [178, 139] width 168 height 41
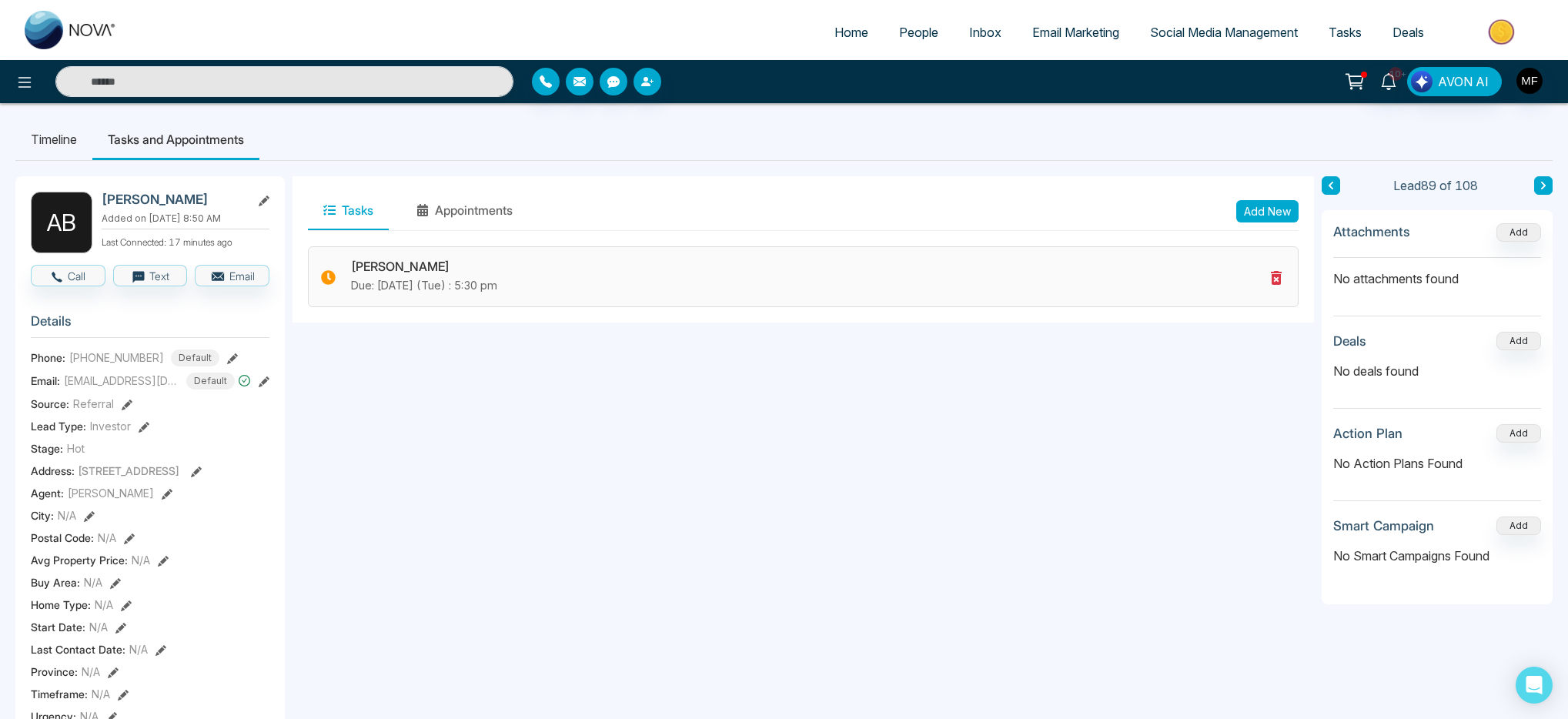
click at [1282, 278] on icon at bounding box center [1276, 278] width 18 height 18
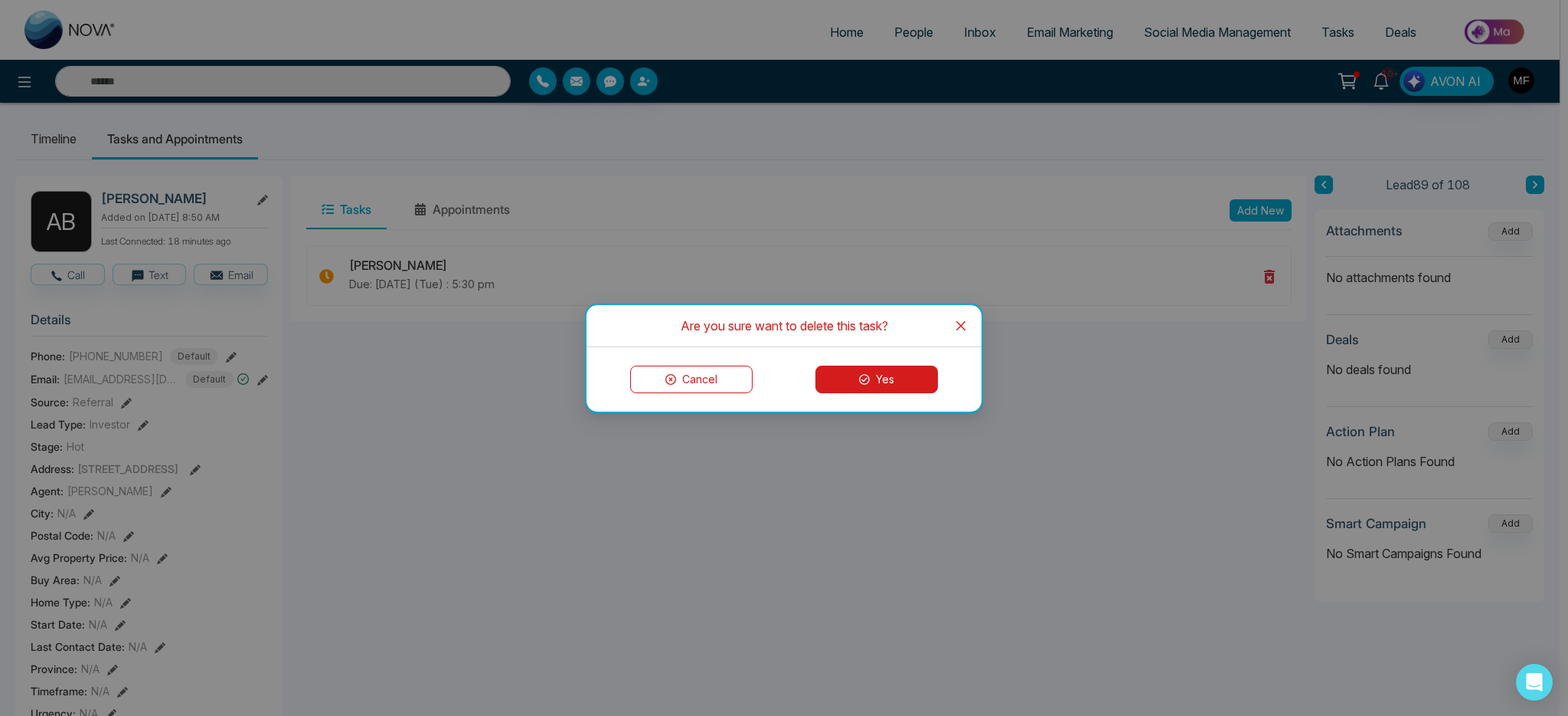
click at [900, 390] on button "Yes" at bounding box center [876, 379] width 122 height 27
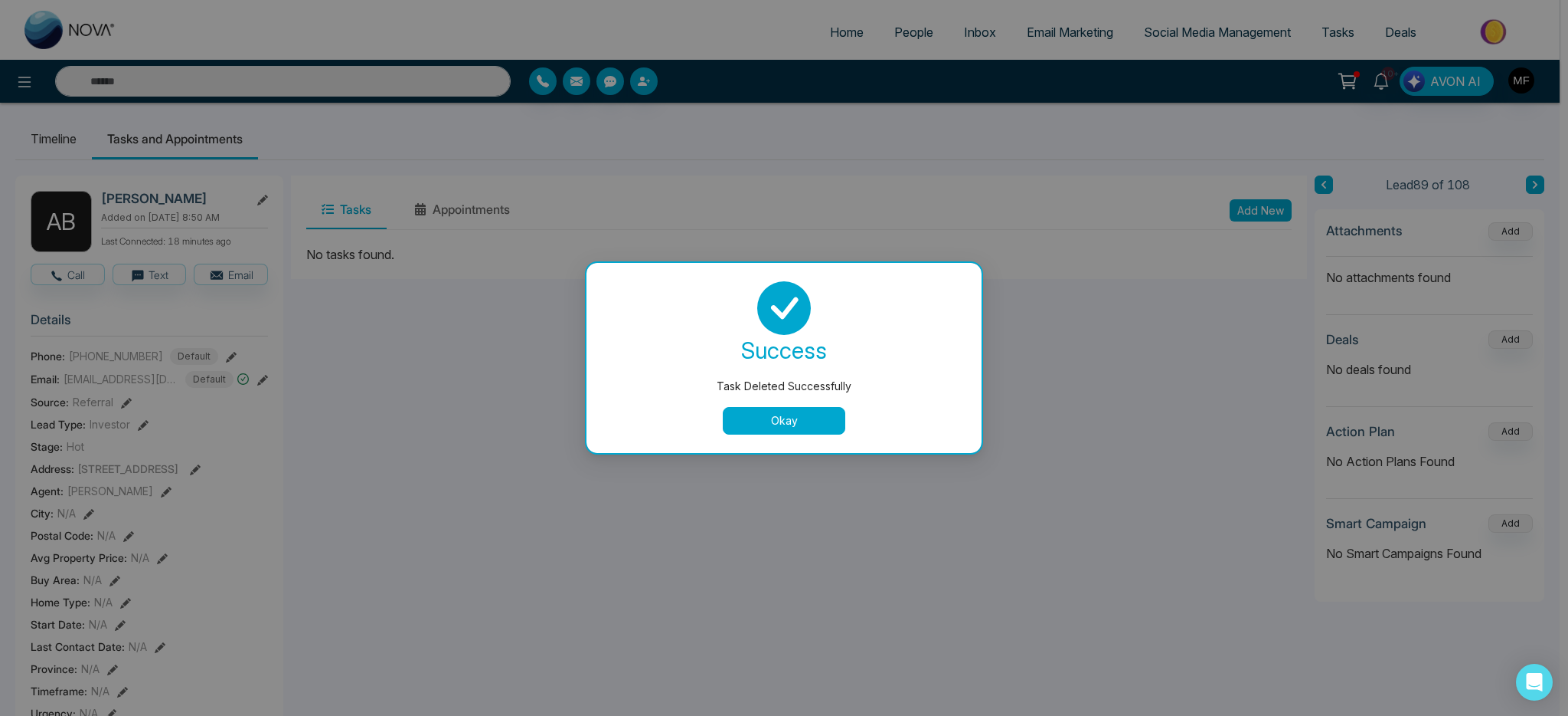
click at [777, 421] on button "Okay" at bounding box center [784, 420] width 122 height 27
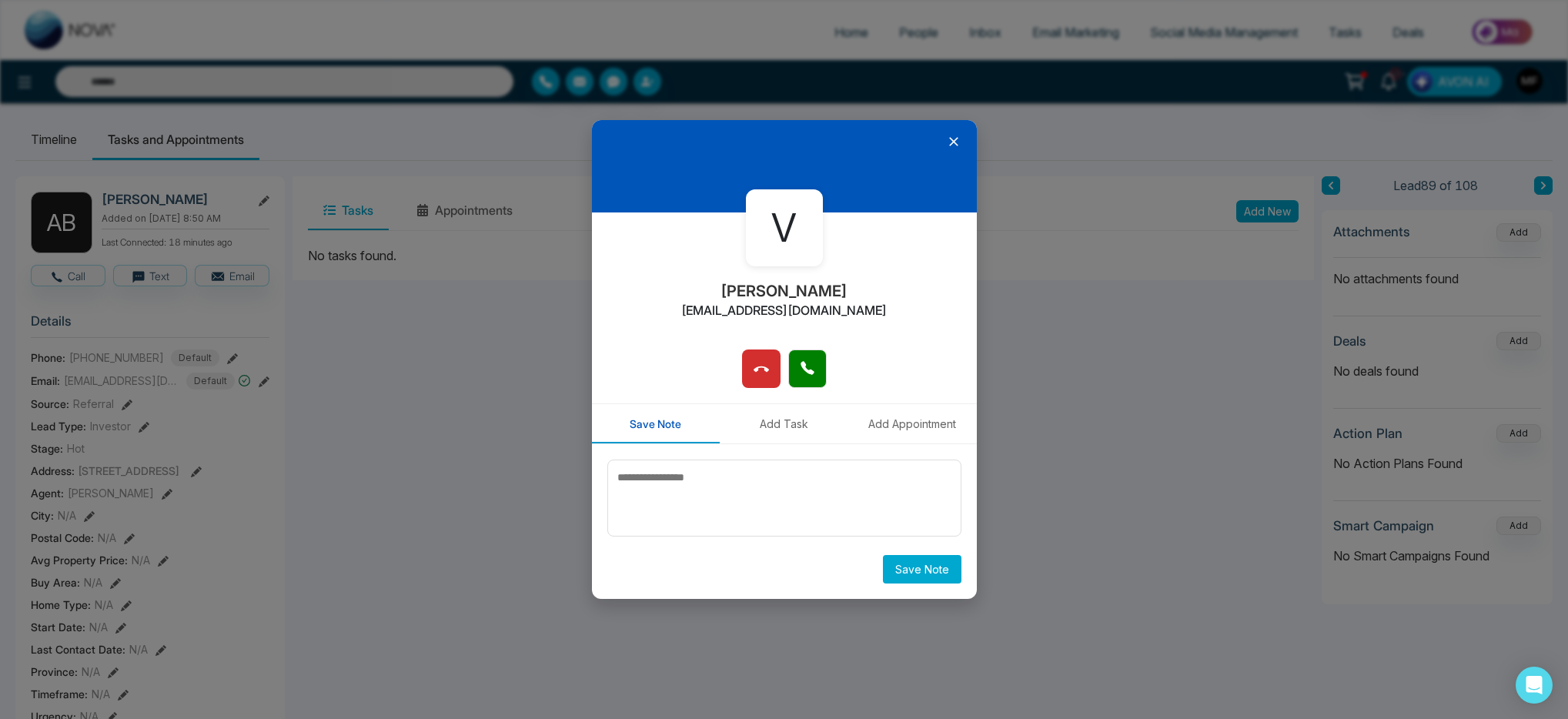
click at [958, 143] on icon at bounding box center [953, 141] width 16 height 16
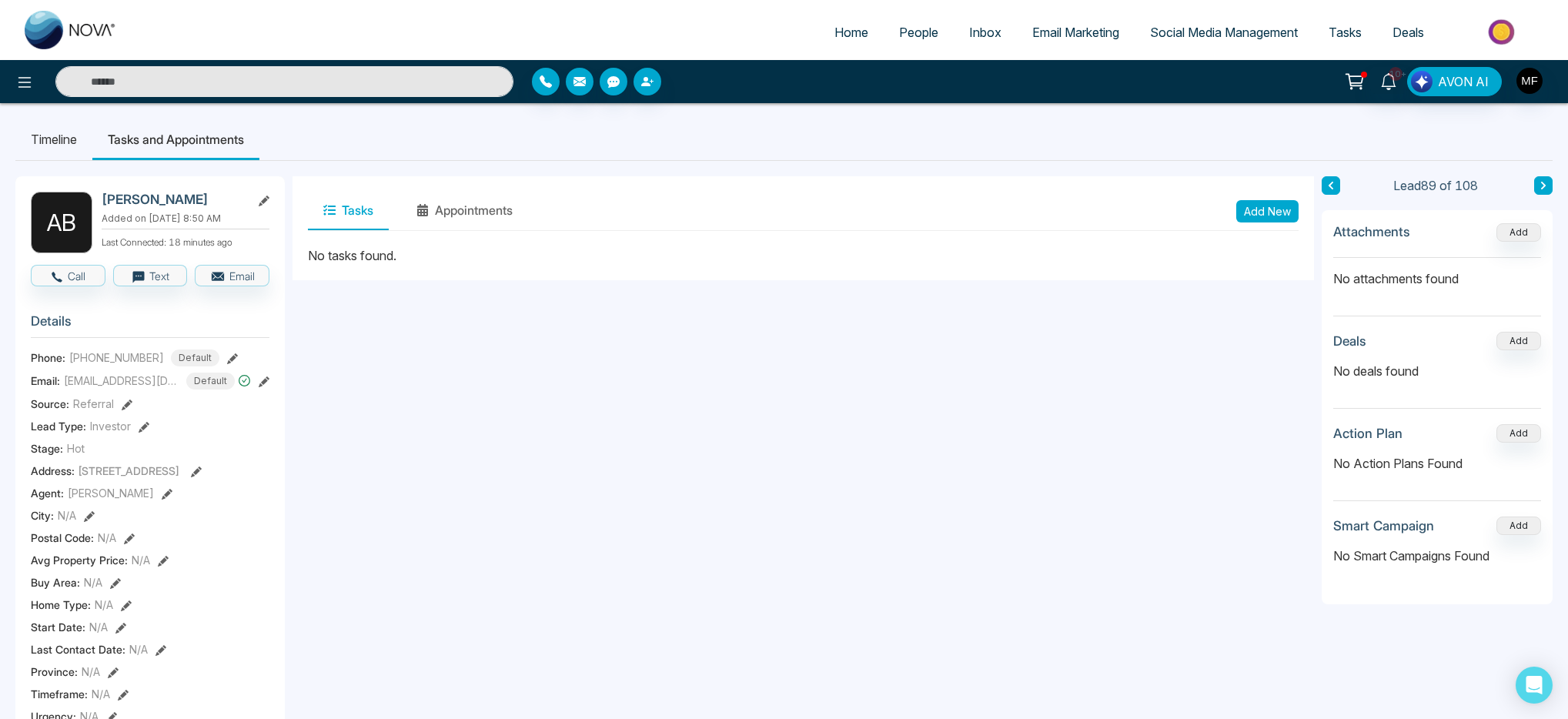
click at [256, 76] on input "text" at bounding box center [285, 81] width 458 height 31
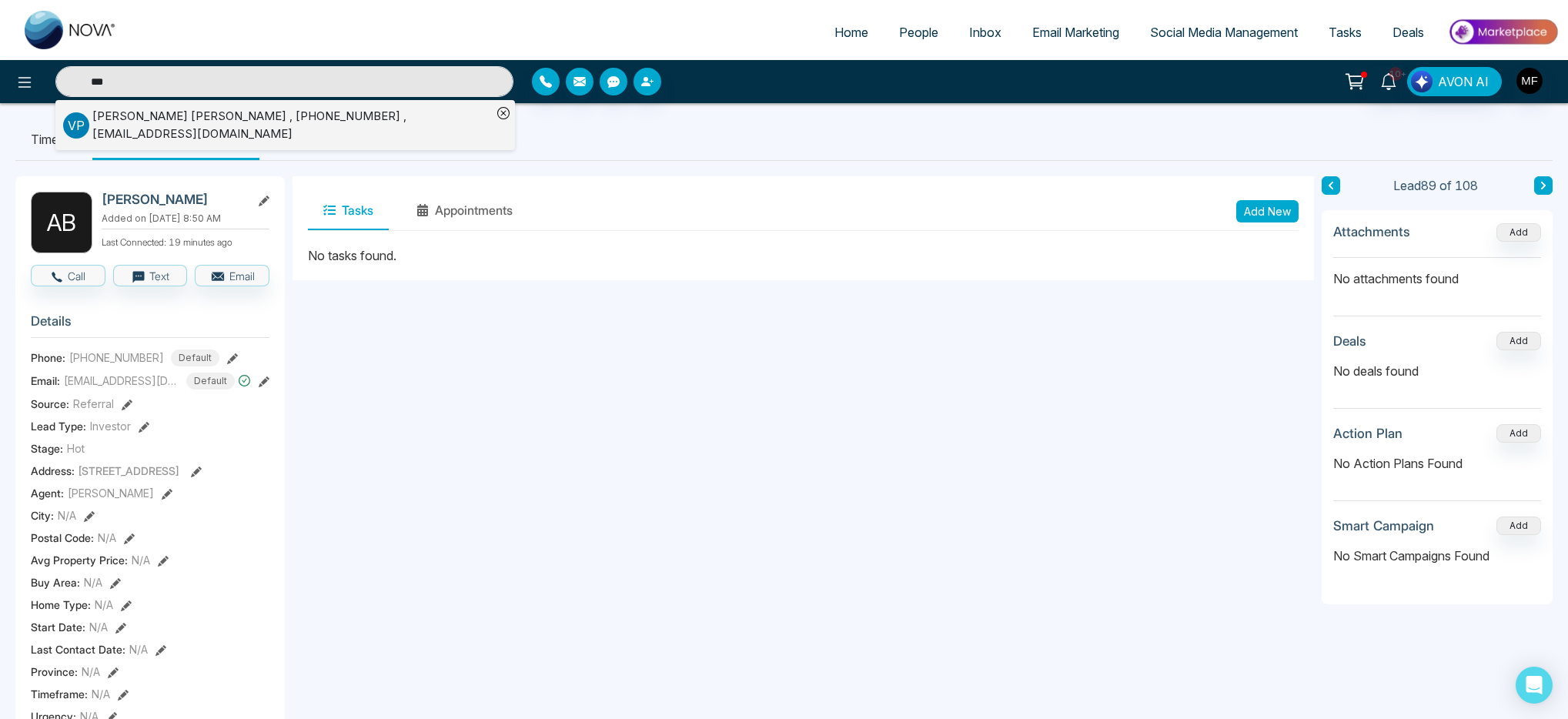
type input "***"
click at [245, 127] on div "Varghese Paul , +14168988779 , TsssEST@TEST.com" at bounding box center [292, 125] width 400 height 35
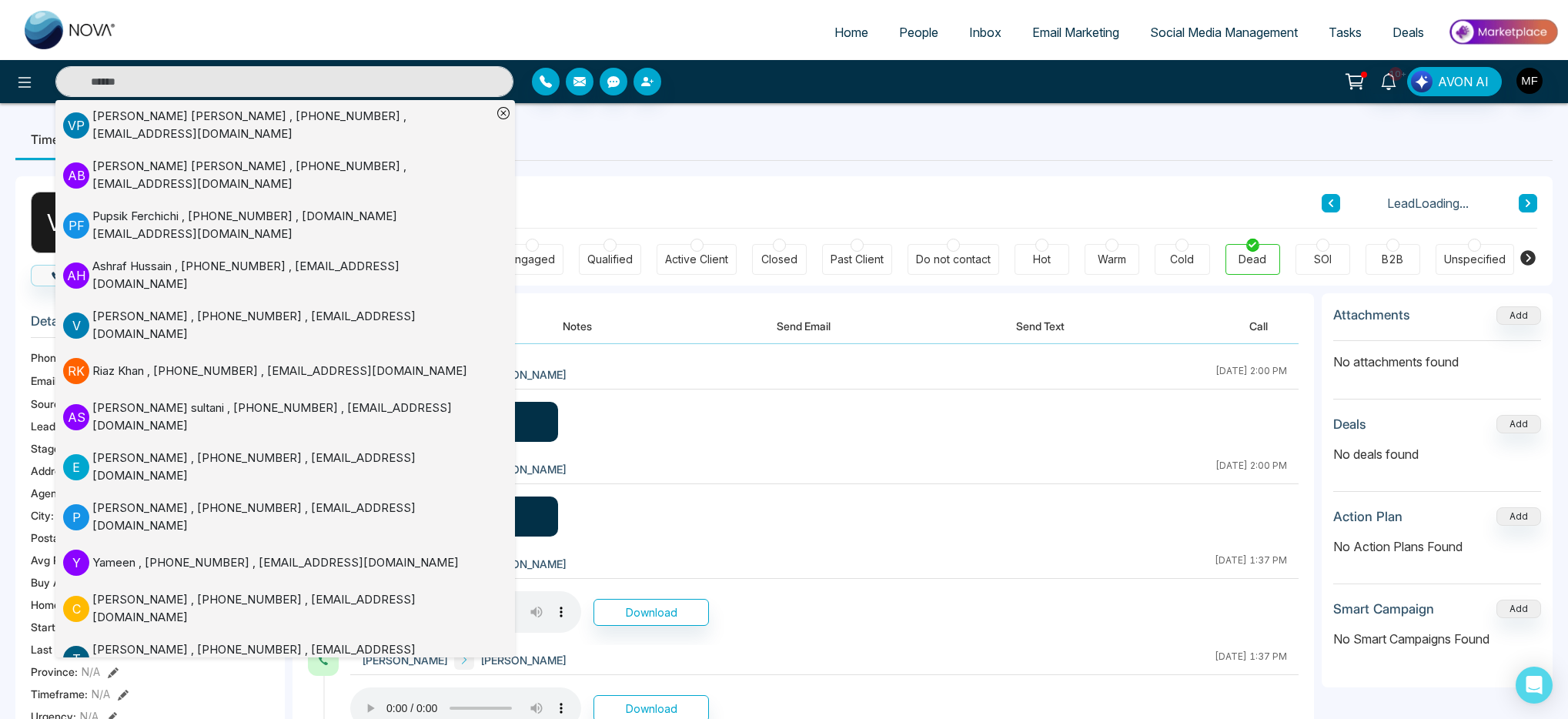
click at [571, 338] on button "Notes" at bounding box center [577, 326] width 90 height 35
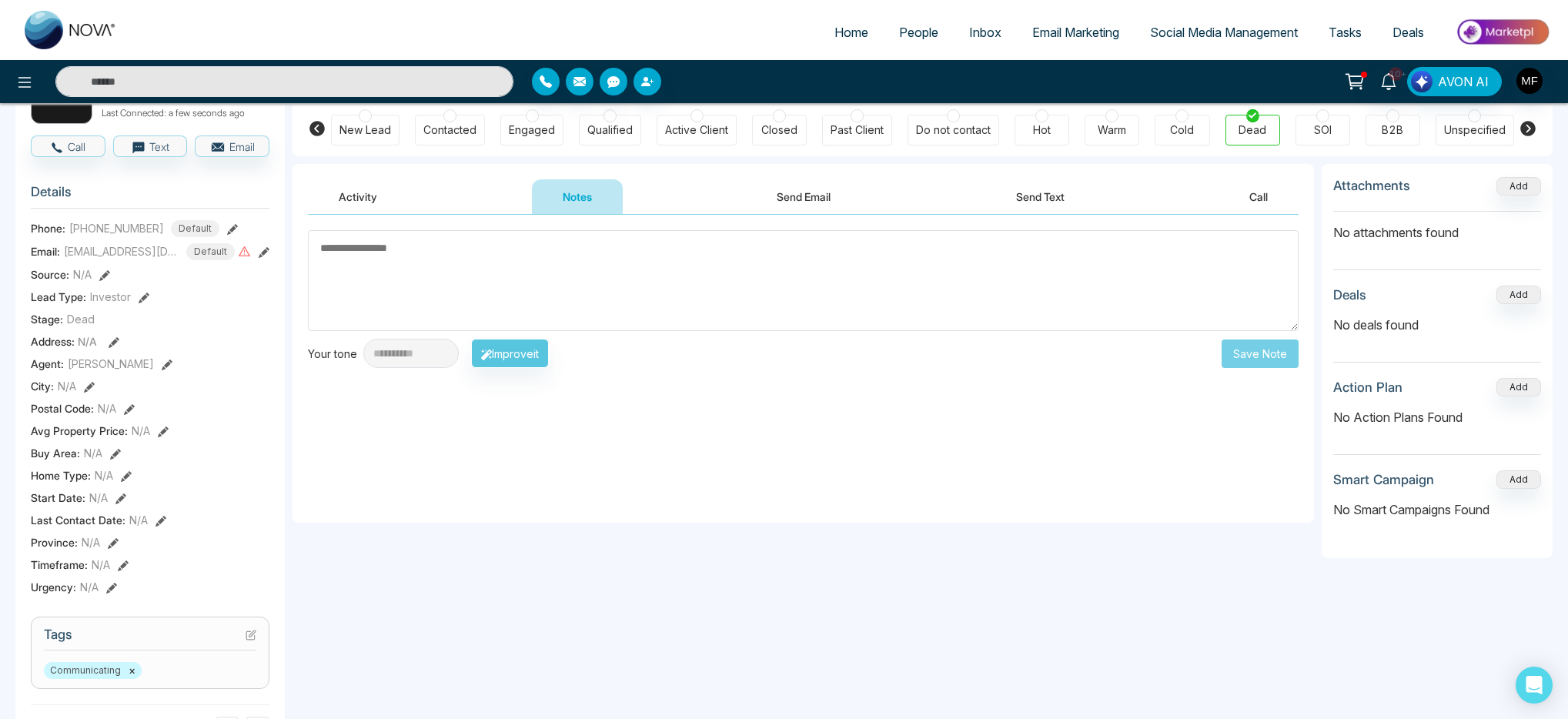
scroll to position [213, 0]
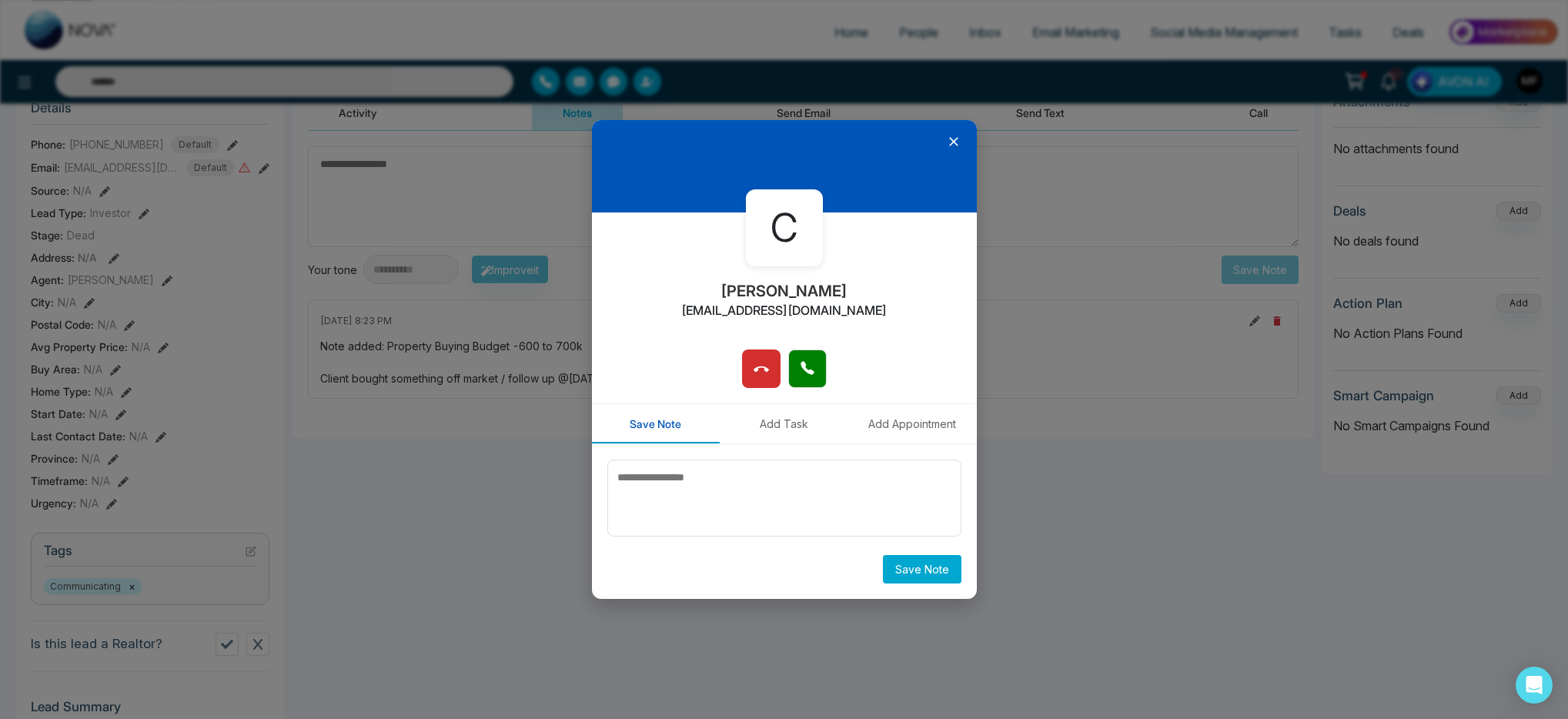
click at [957, 143] on icon at bounding box center [953, 141] width 16 height 16
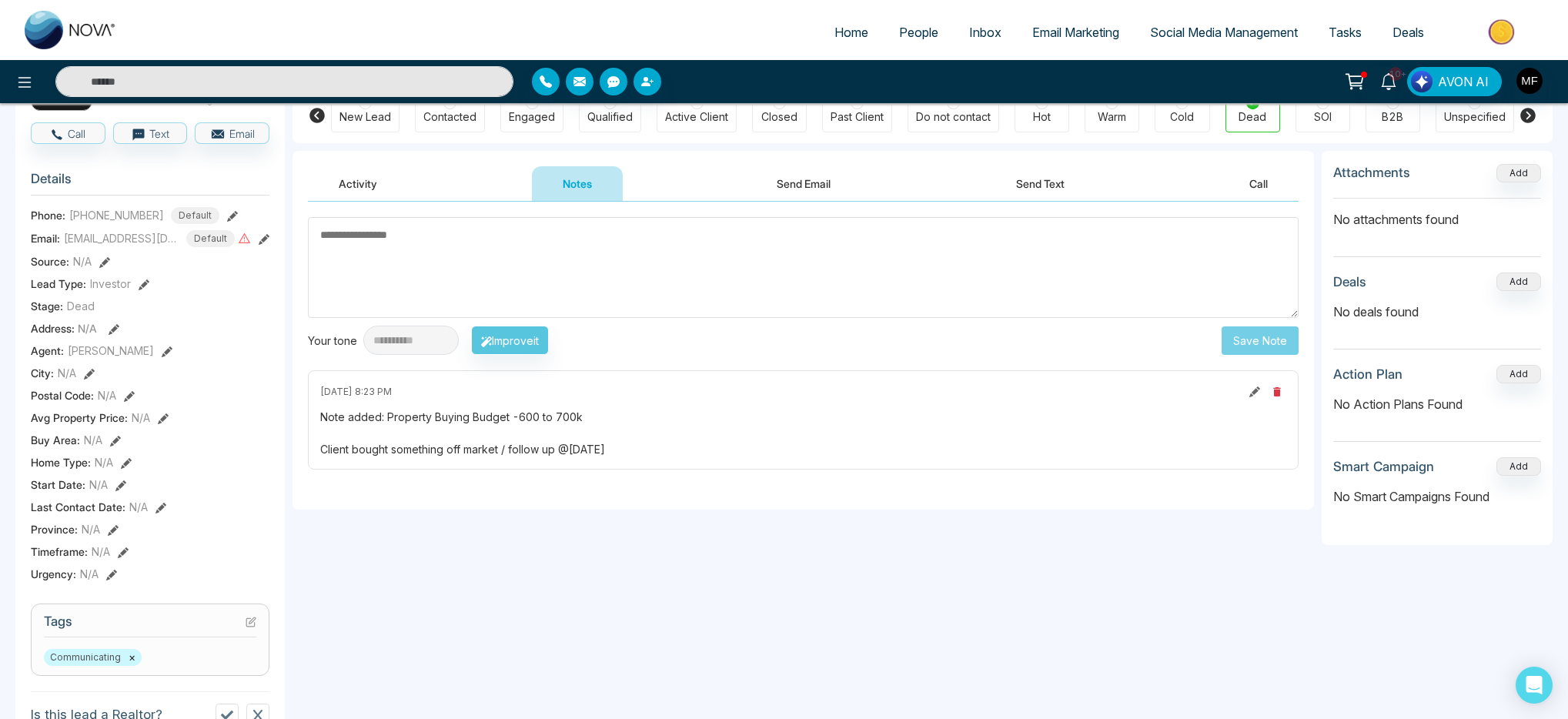
scroll to position [56, 0]
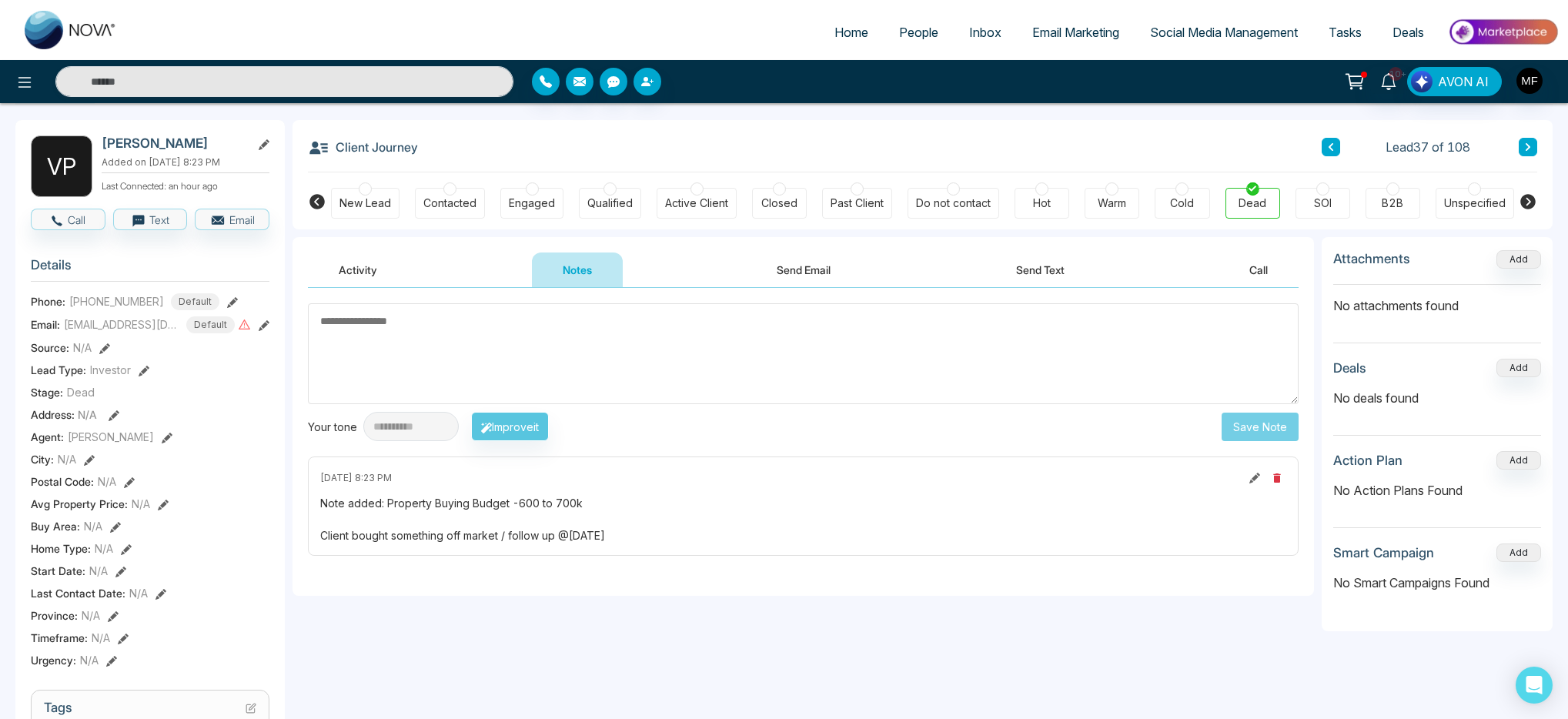
click at [640, 355] on textarea at bounding box center [803, 354] width 991 height 101
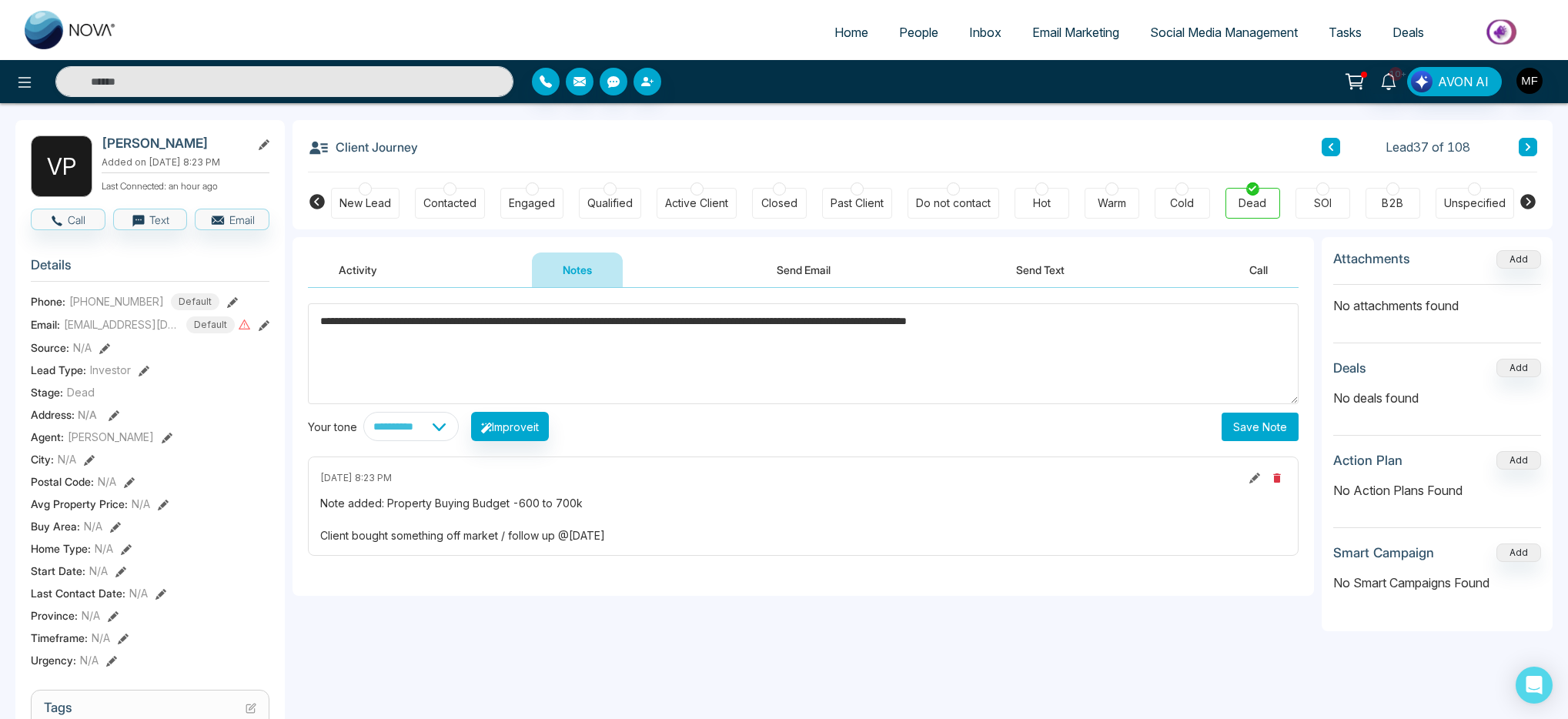
type textarea "**********"
click at [1245, 434] on button "Save Note" at bounding box center [1259, 426] width 77 height 28
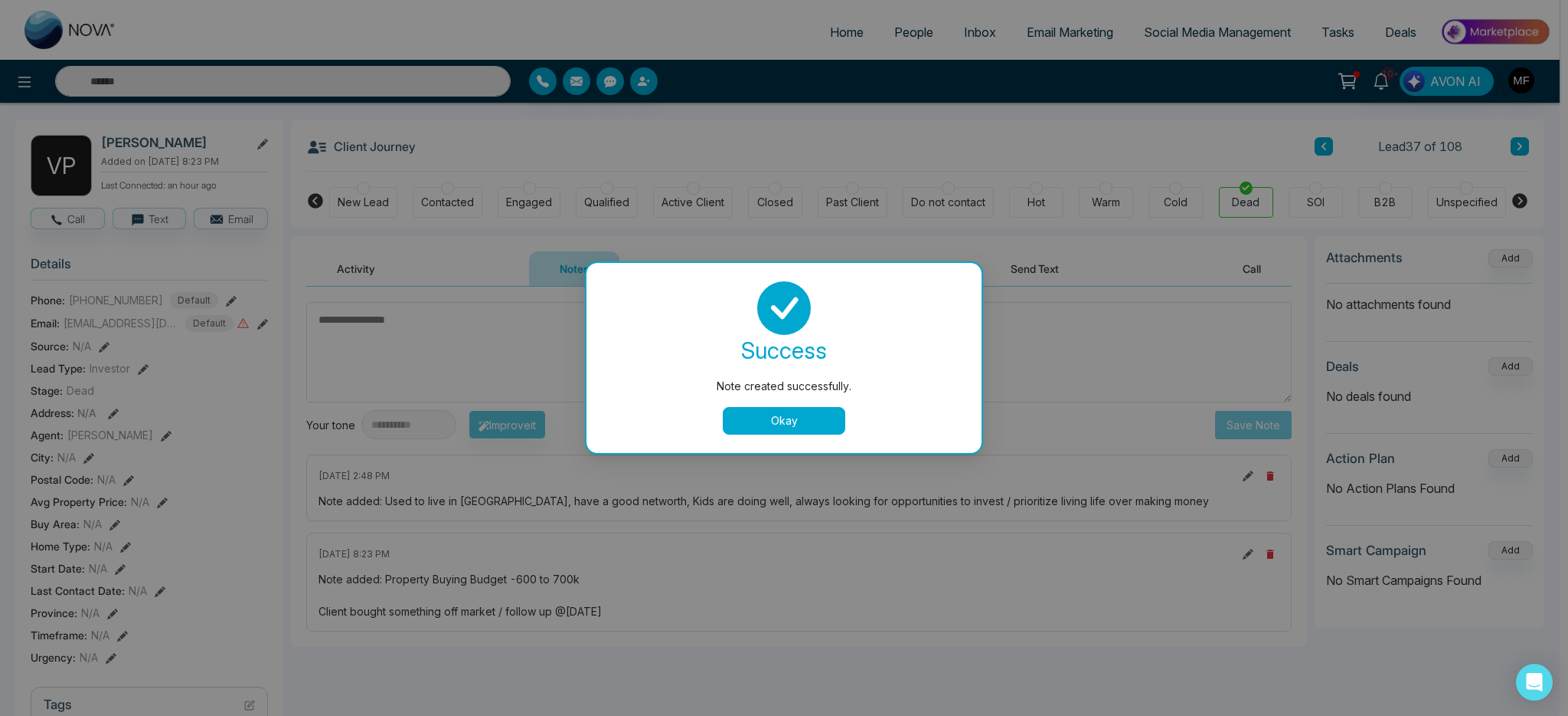
click at [776, 433] on button "Okay" at bounding box center [784, 420] width 122 height 27
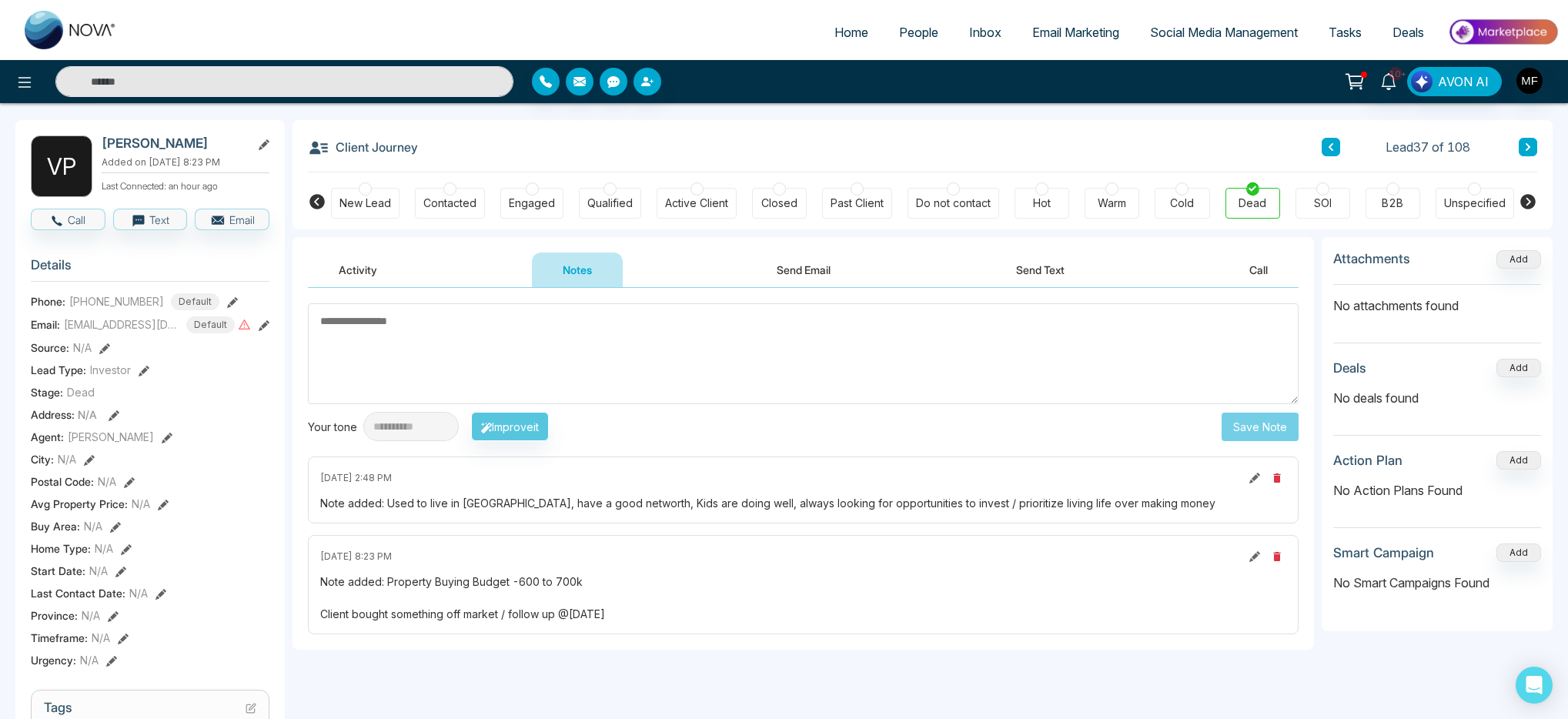
click at [387, 78] on input "text" at bounding box center [285, 81] width 458 height 31
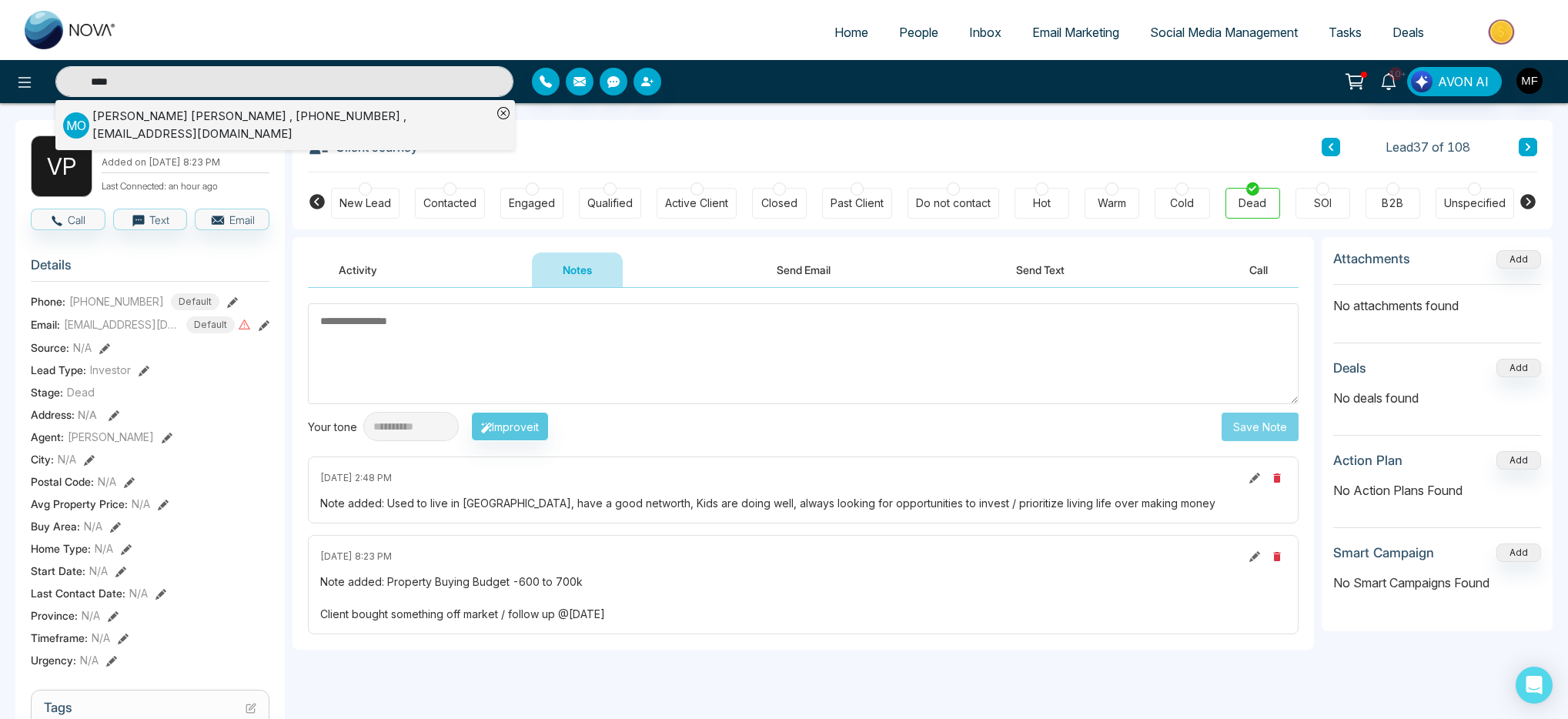
type input "****"
click at [694, 158] on div "Client Journey Lead 37 of 108" at bounding box center [923, 146] width 1230 height 52
type input "****"
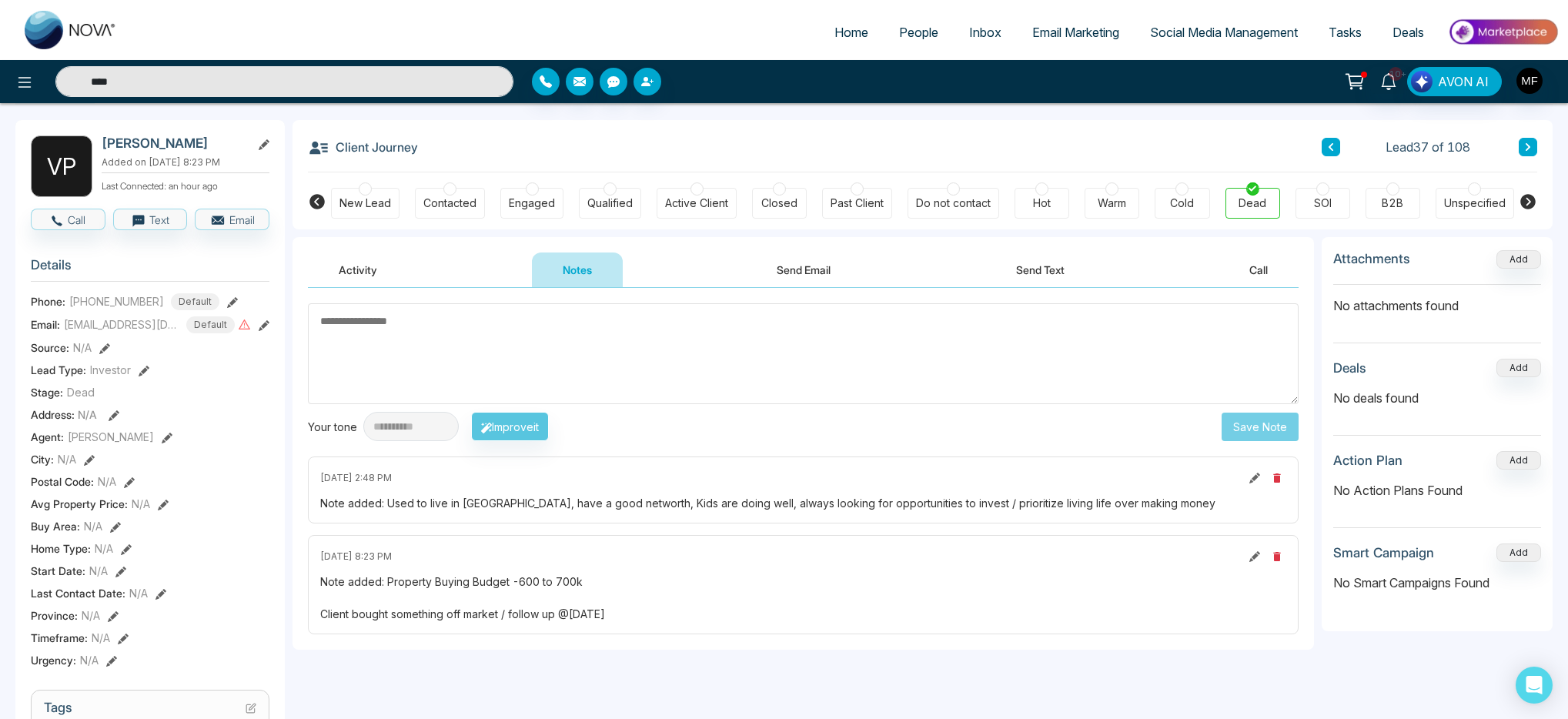
click at [329, 82] on input "****" at bounding box center [285, 81] width 458 height 31
click at [161, 86] on input "text" at bounding box center [285, 81] width 458 height 31
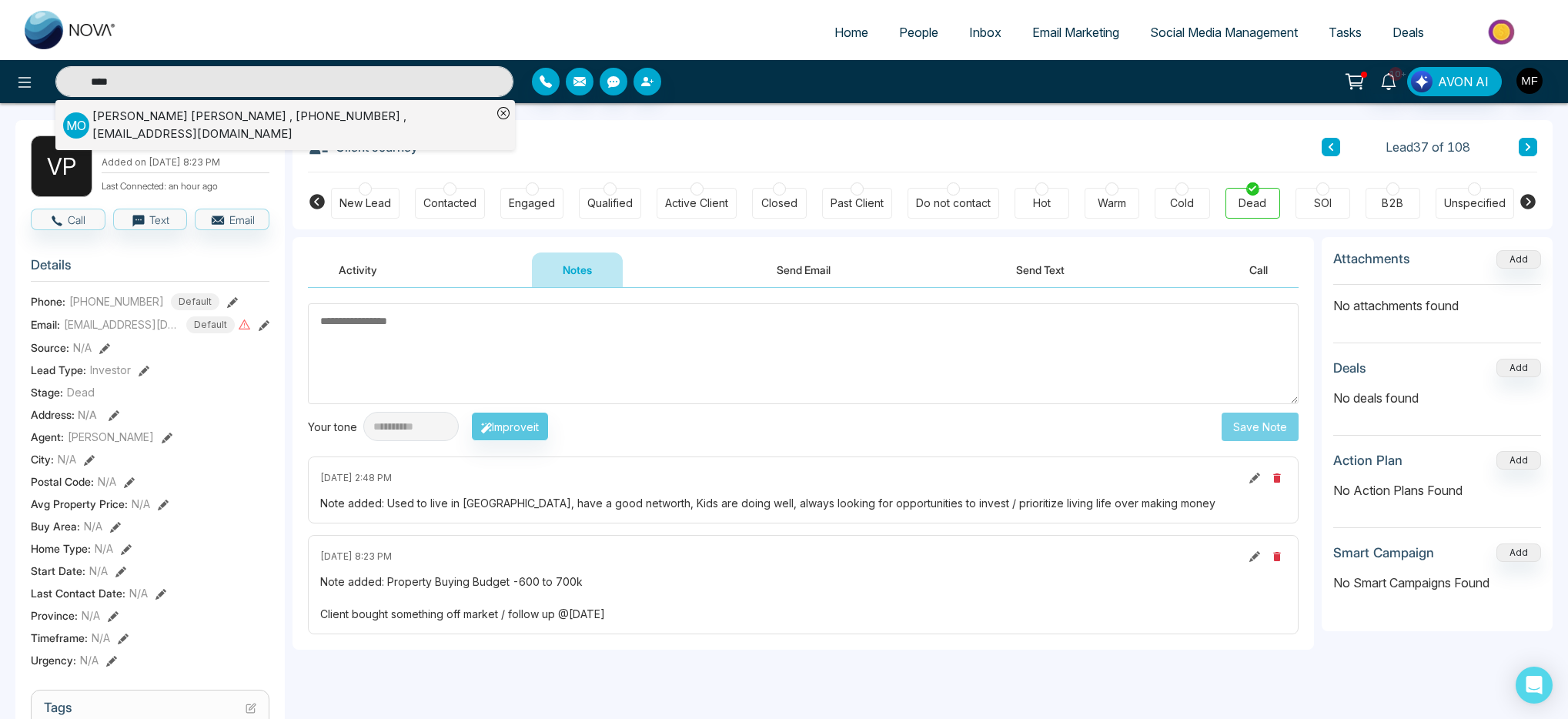
type input "****"
click at [140, 124] on div "Michael Otto , +16477205525 , acholimike@gmail.com" at bounding box center [292, 125] width 400 height 35
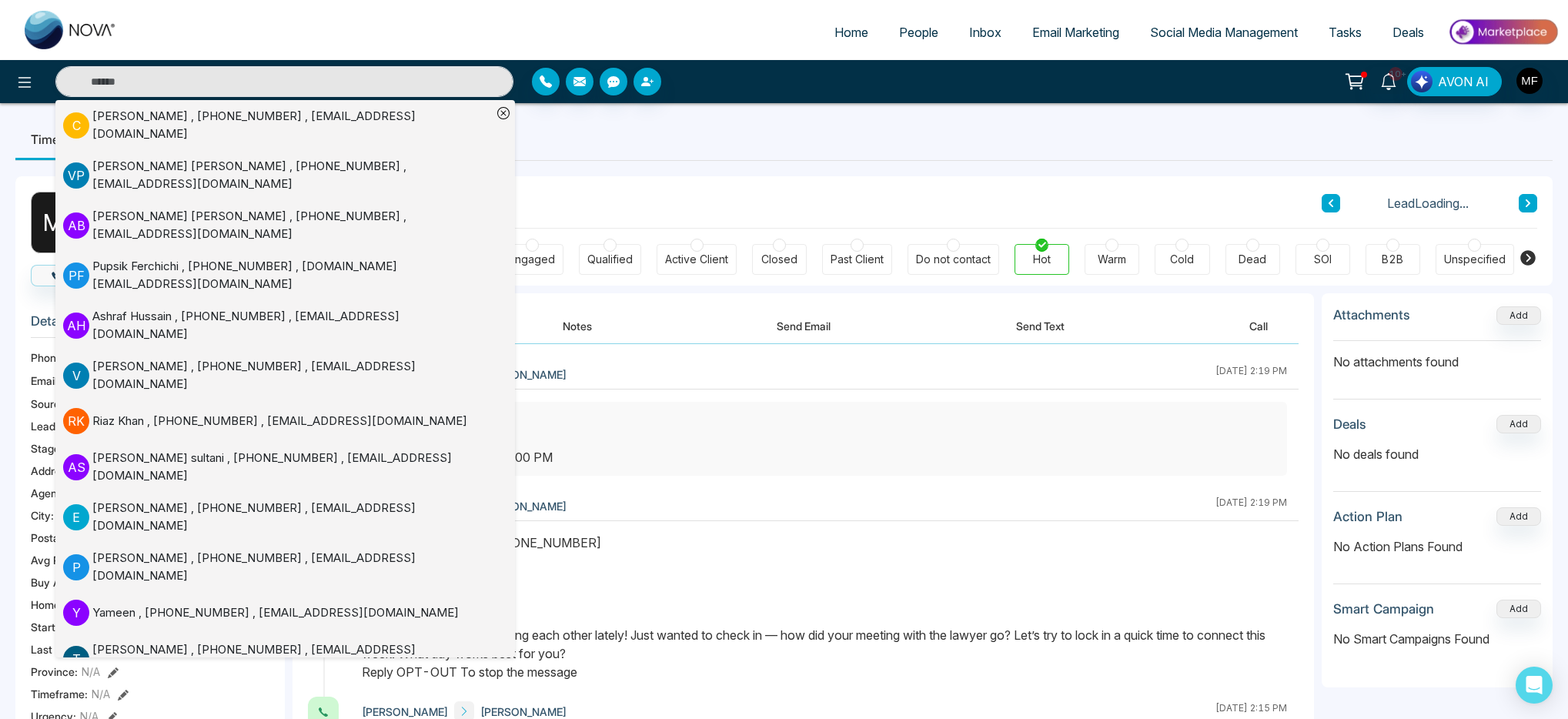
click at [212, 137] on li "C Chrisoula Kiriakou , +14164383363 , chriskiriakou1234@gmail.com" at bounding box center [277, 125] width 429 height 50
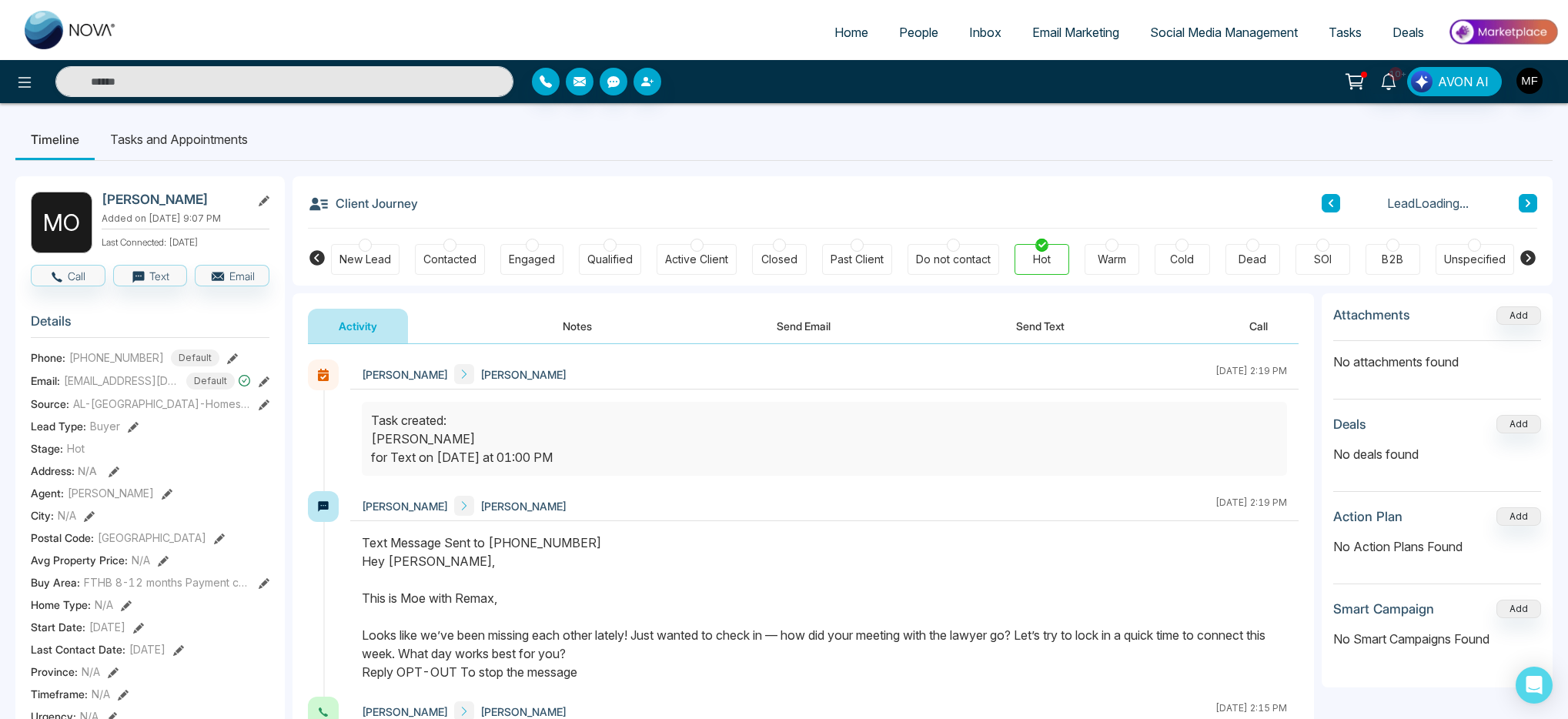
click at [583, 325] on button "Notes" at bounding box center [577, 326] width 90 height 35
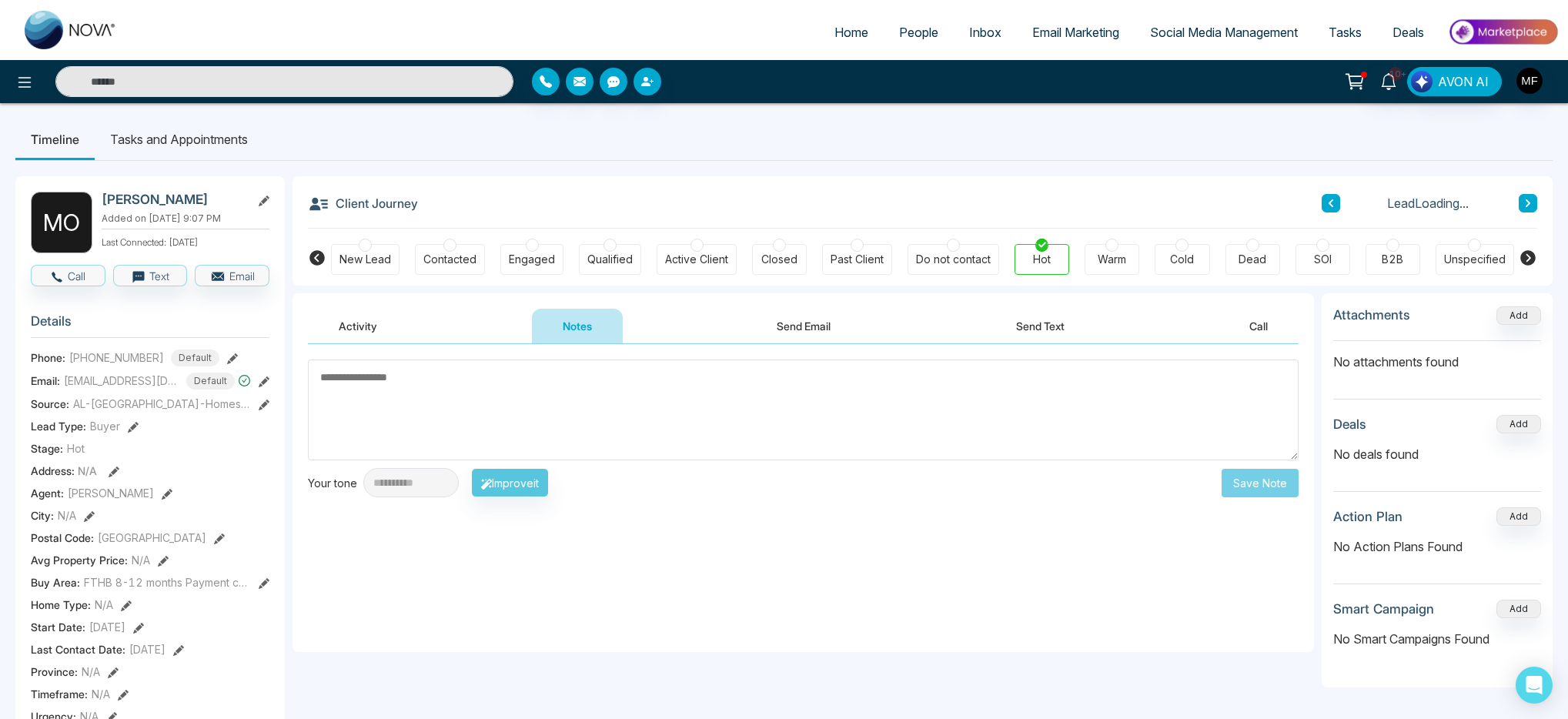
click at [261, 129] on li "Tasks and Appointments" at bounding box center [178, 139] width 168 height 41
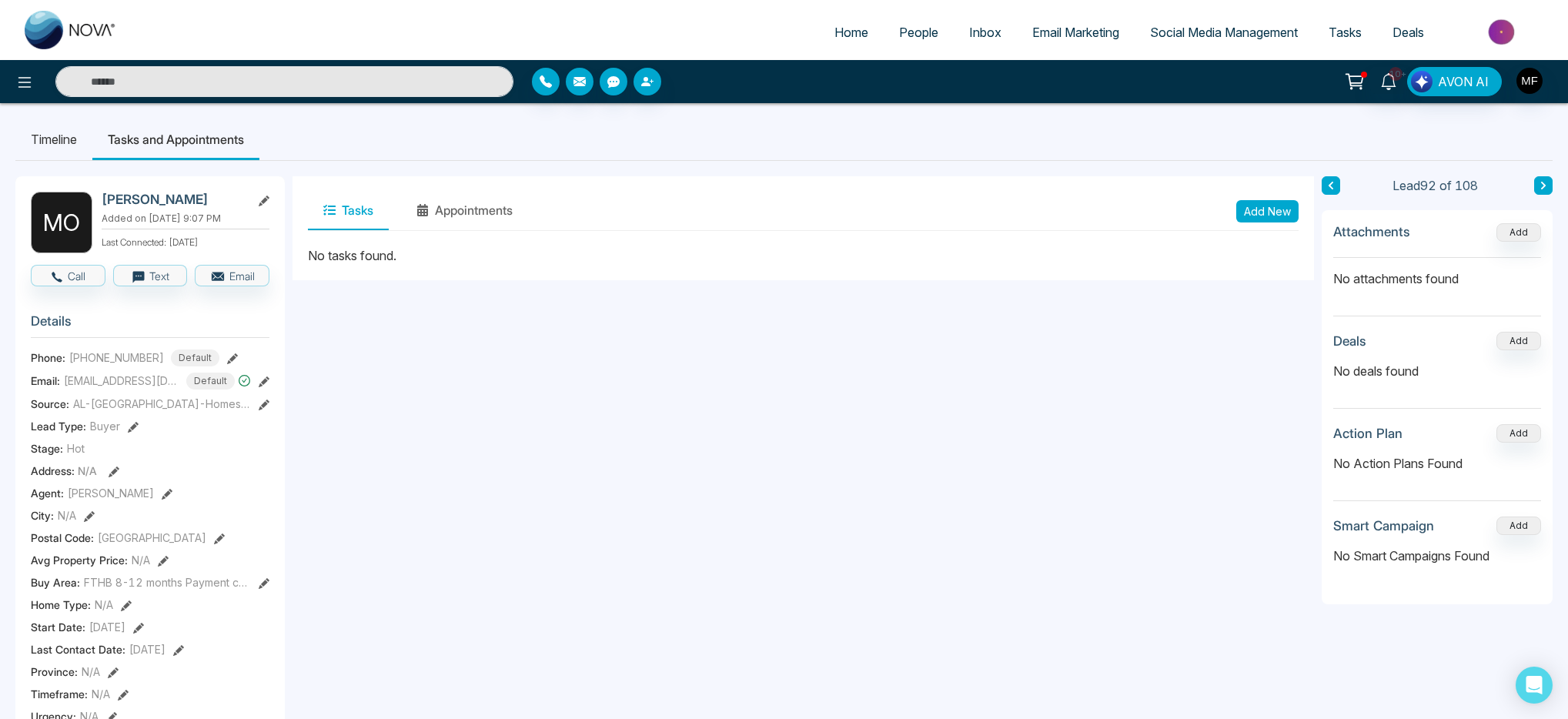
click at [51, 133] on li "Timeline" at bounding box center [54, 139] width 77 height 41
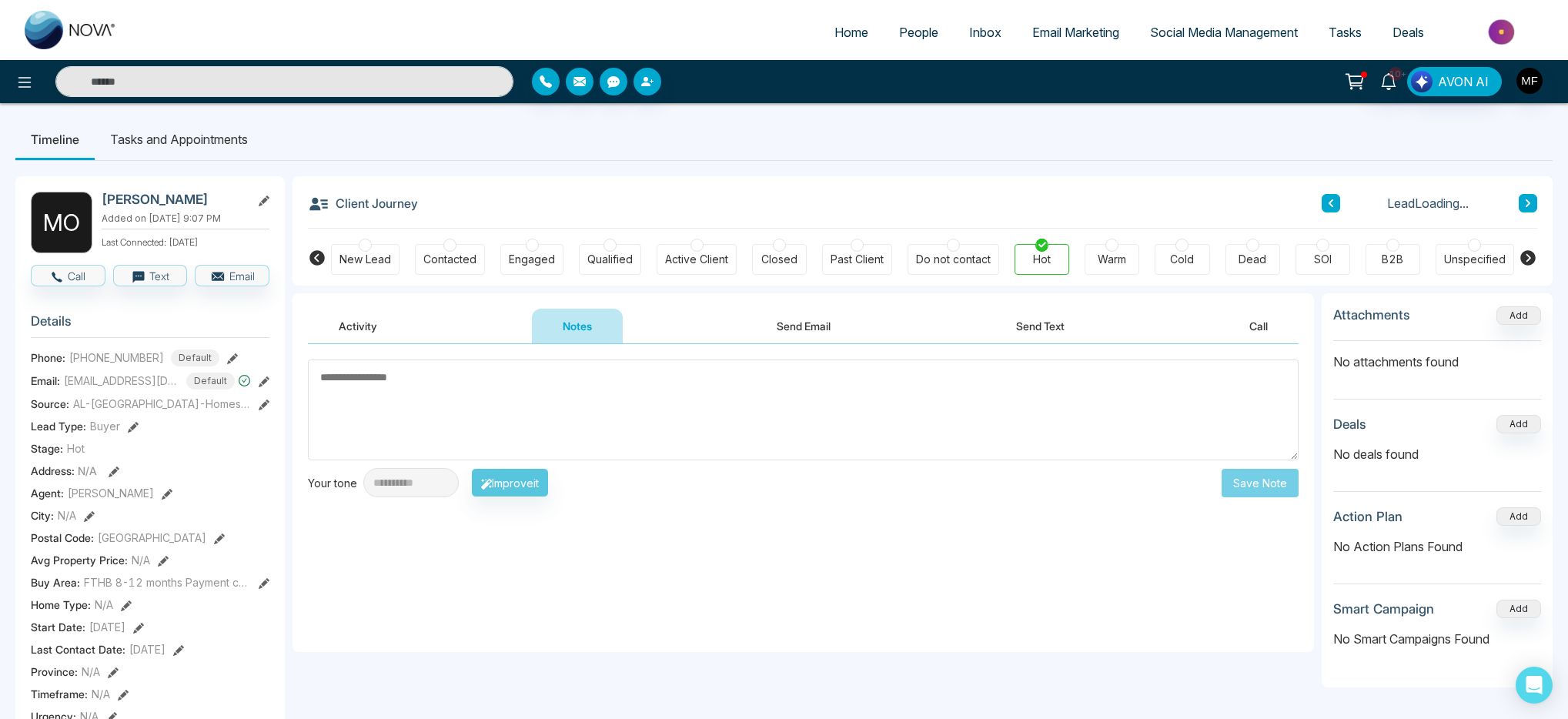
click at [558, 392] on textarea at bounding box center [803, 410] width 991 height 101
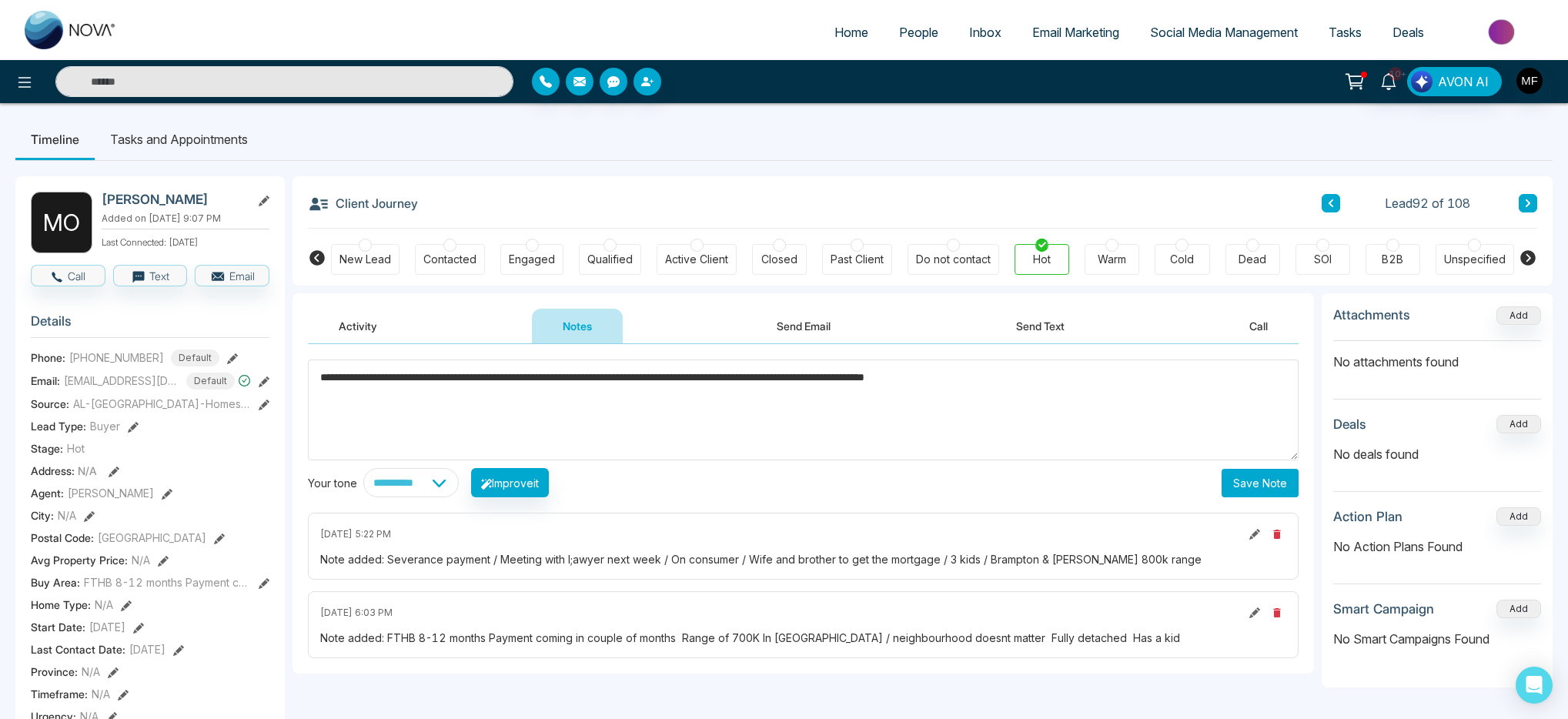
type textarea "**********"
click at [1273, 493] on button "Save Note" at bounding box center [1259, 483] width 77 height 28
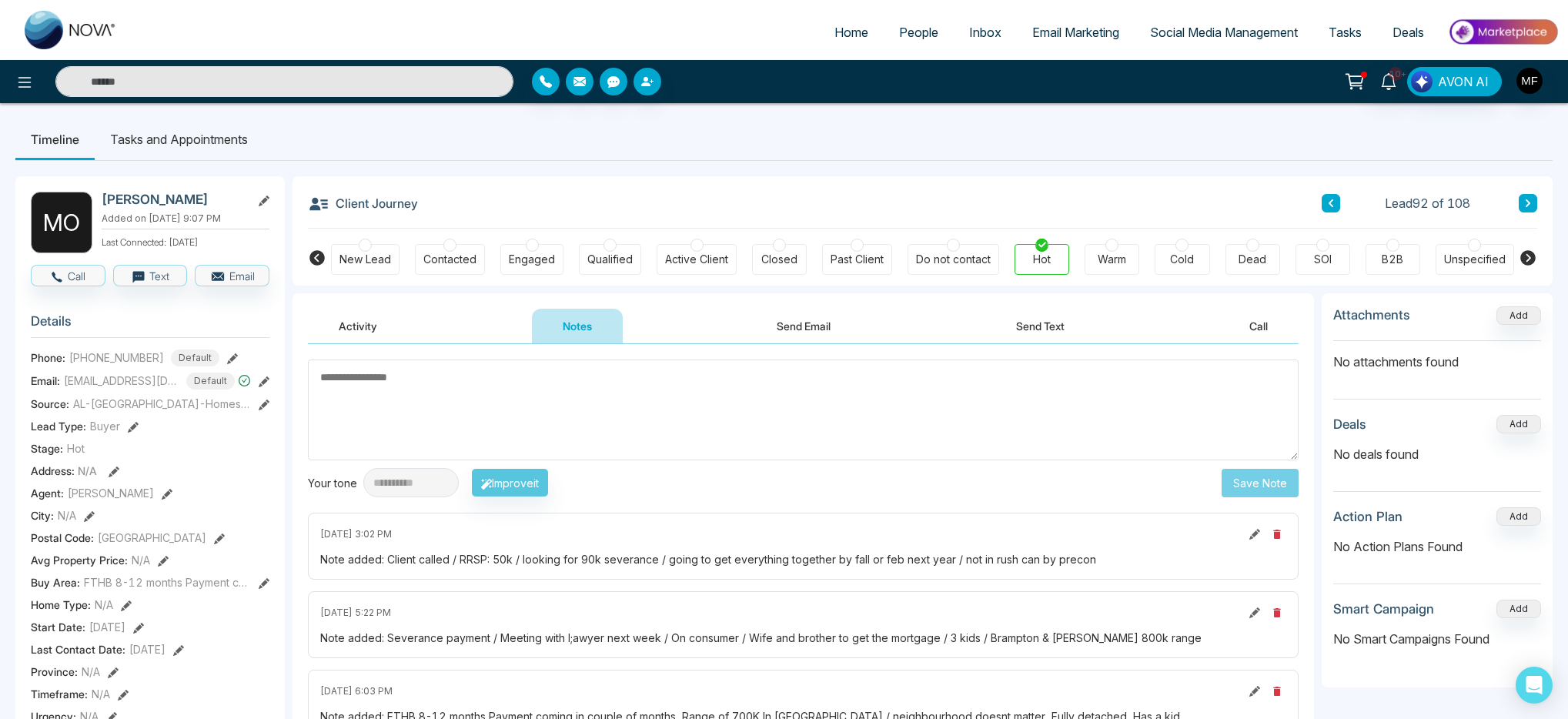
click at [285, 85] on input "text" at bounding box center [285, 81] width 458 height 31
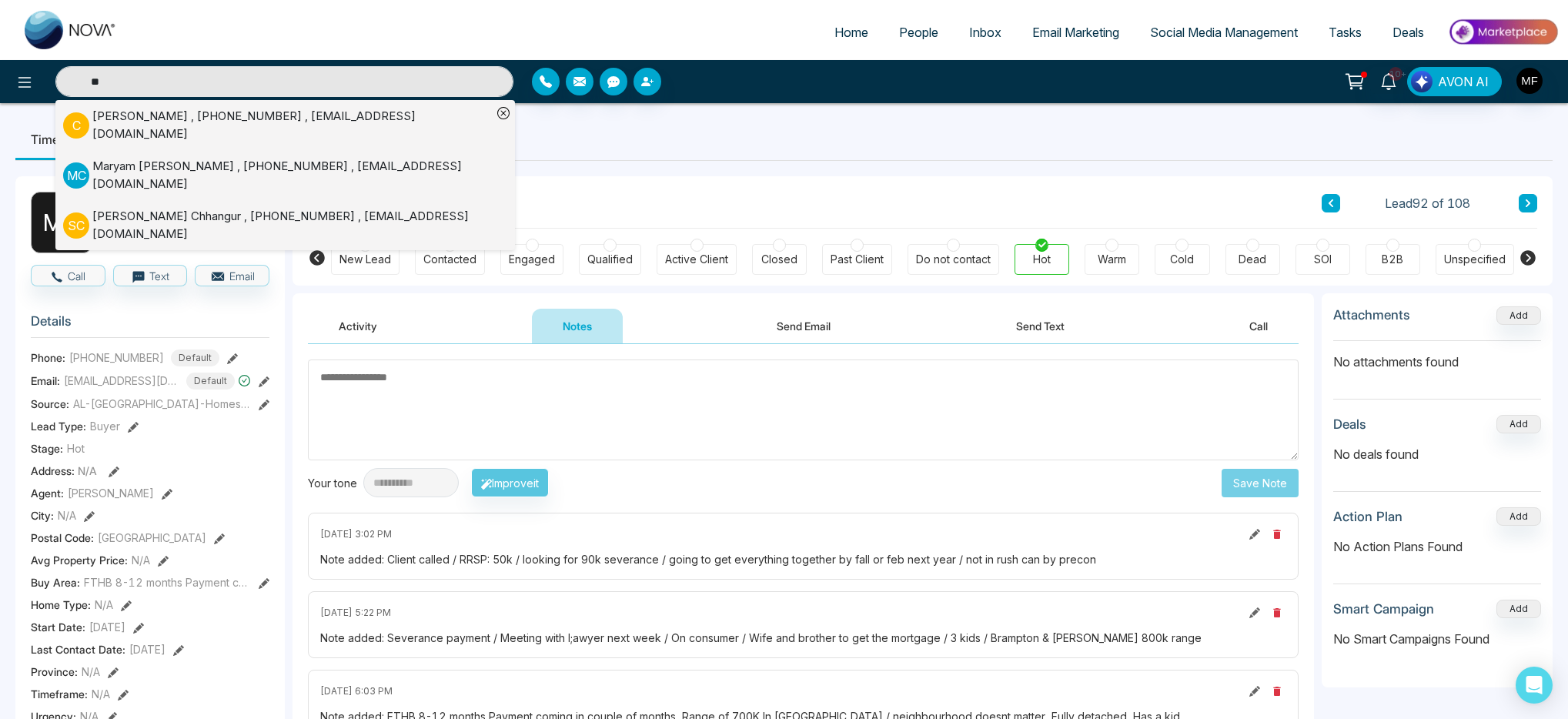
type input "**"
click at [181, 123] on div "Chrisoula Kiriakou , +14164383363 , chriskiriakou1234@gmail.com" at bounding box center [292, 125] width 400 height 35
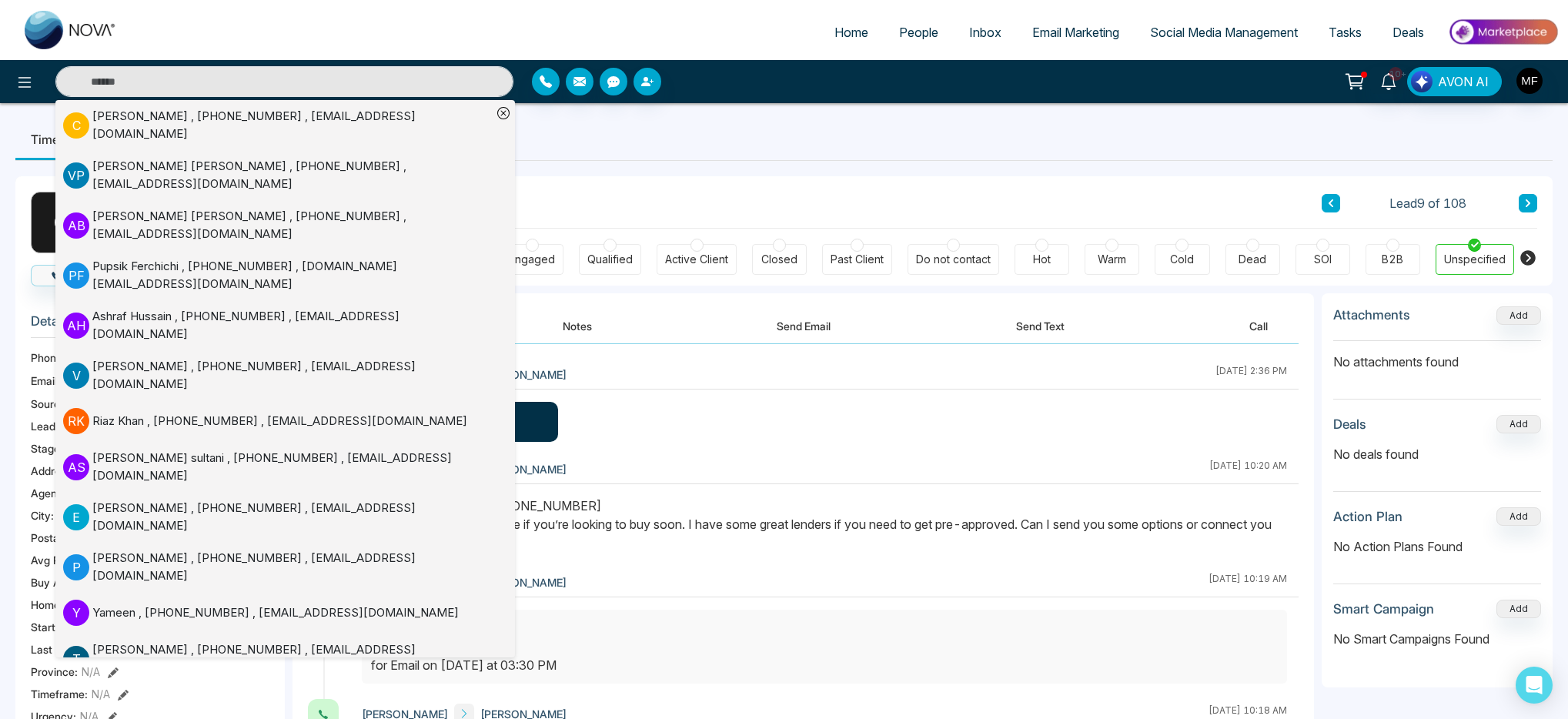
click at [773, 165] on div "C Chrisoula Kiriakou Added on October 4 2025 | 2:50 PM Last Connected: 27 minut…" at bounding box center [784, 730] width 1537 height 1139
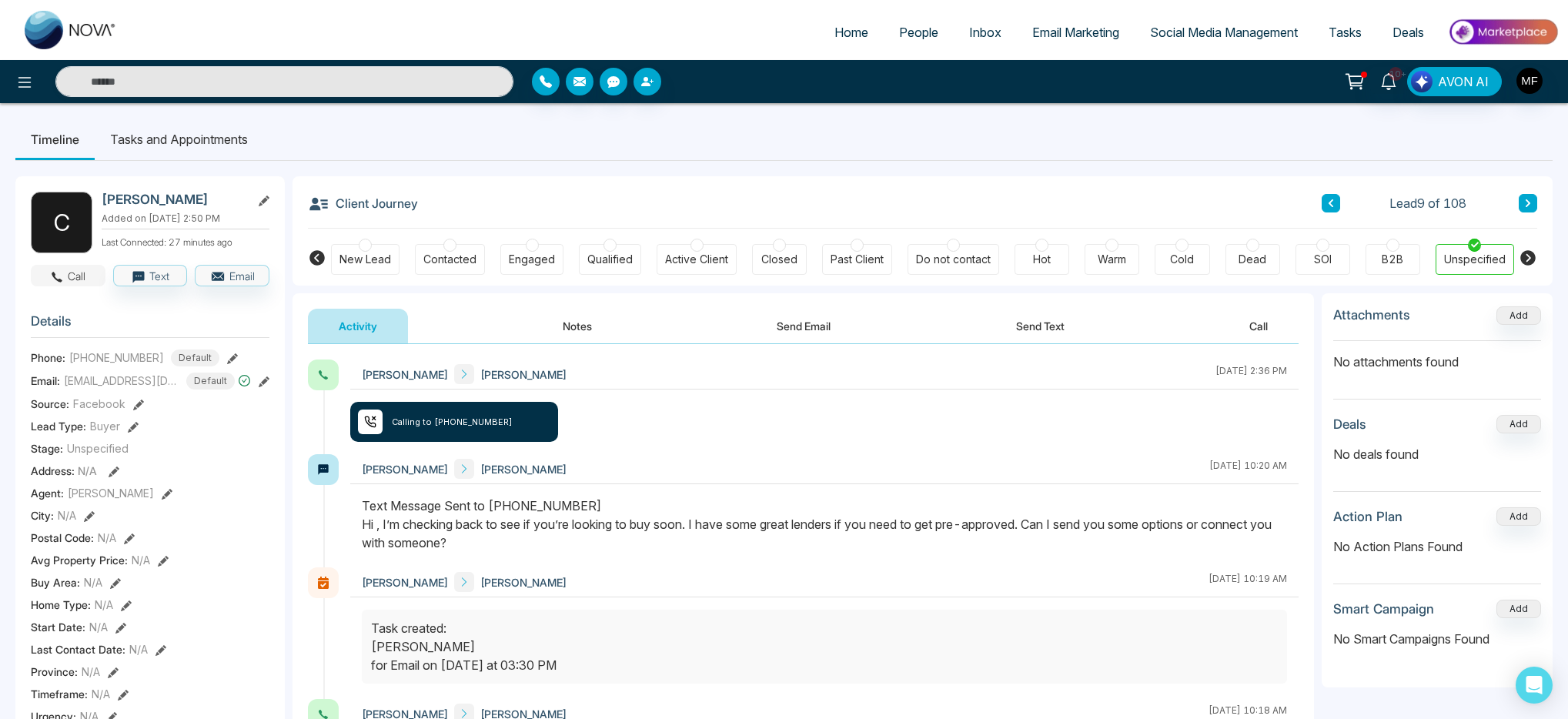
click at [61, 278] on icon "button" at bounding box center [56, 277] width 14 height 14
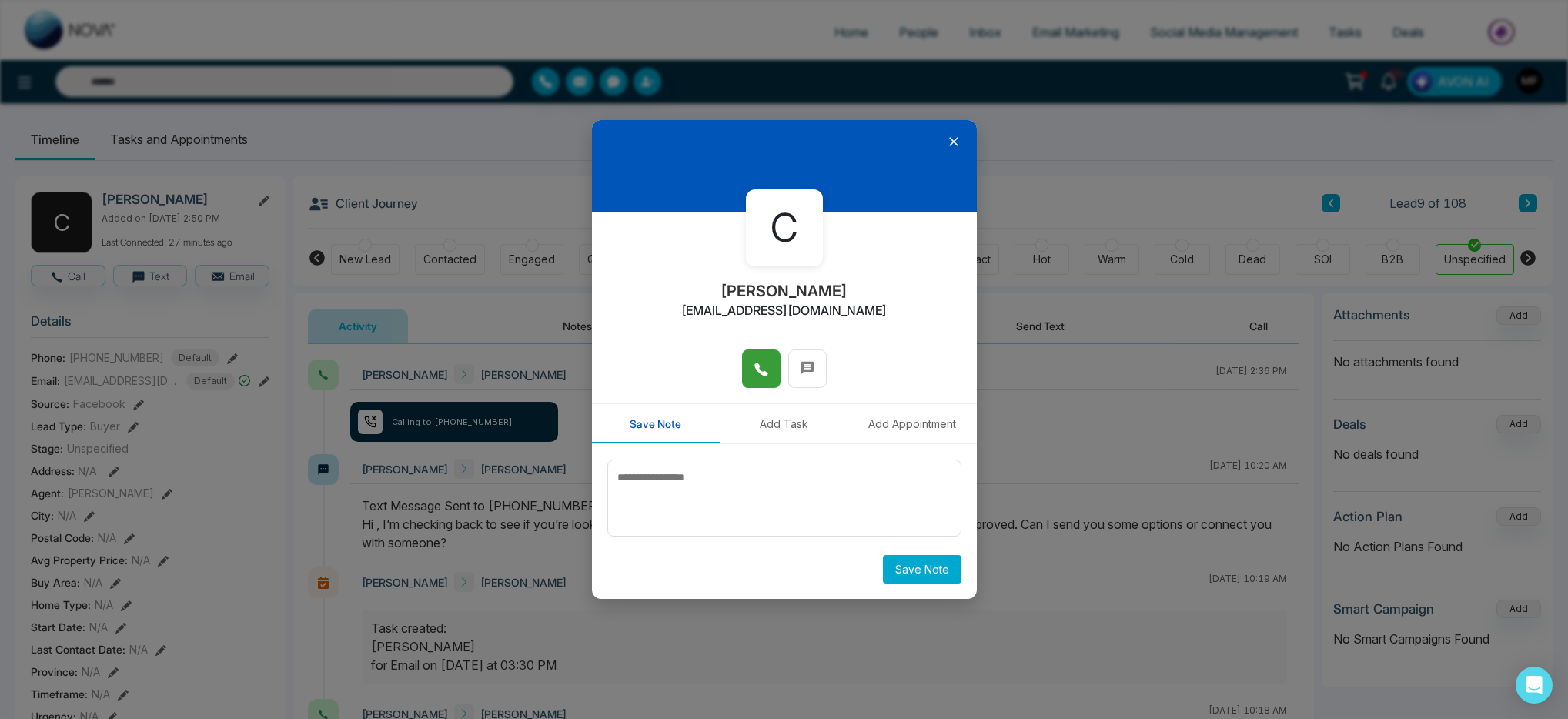
click at [764, 364] on icon at bounding box center [761, 369] width 16 height 16
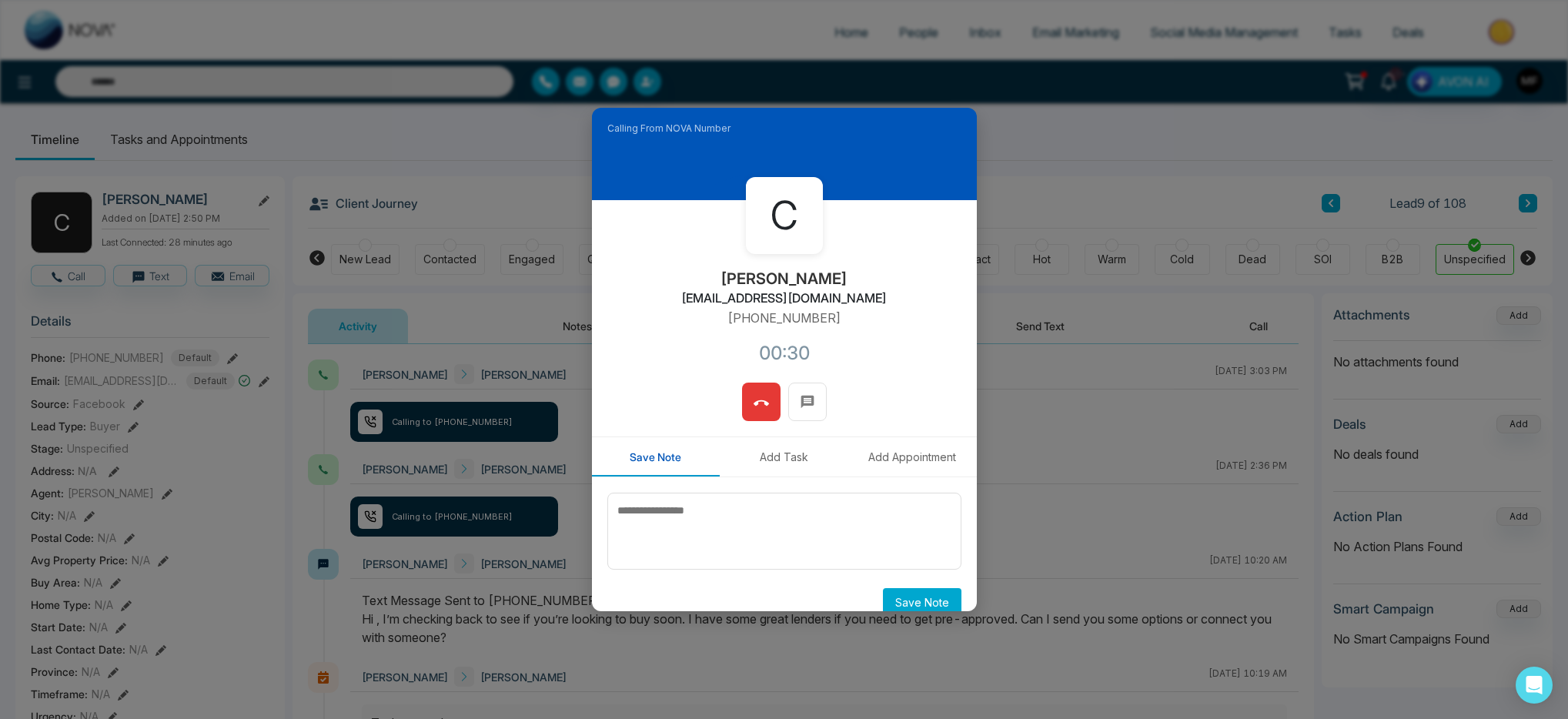
click at [765, 413] on button at bounding box center [761, 401] width 38 height 38
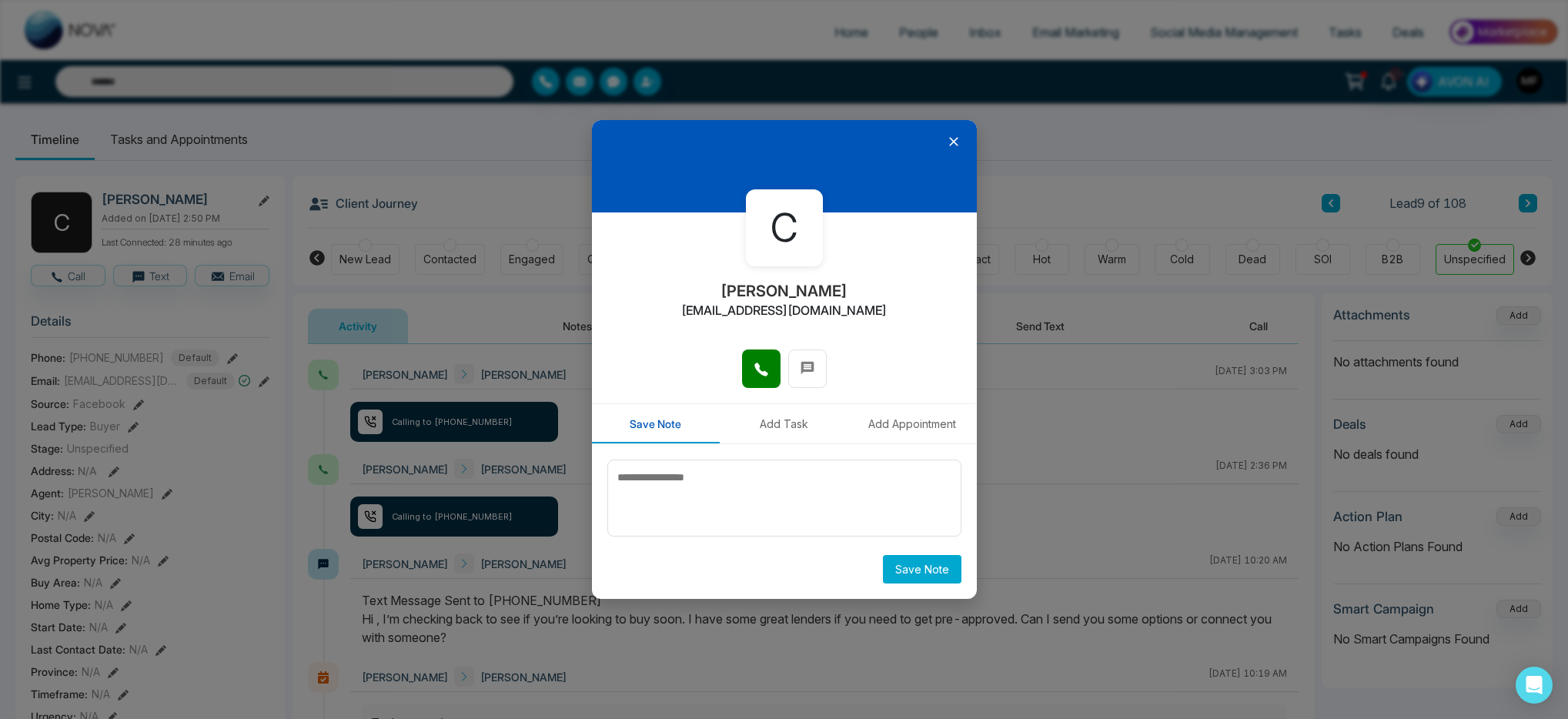
click at [956, 151] on div at bounding box center [784, 166] width 385 height 92
click at [955, 143] on icon at bounding box center [953, 142] width 9 height 9
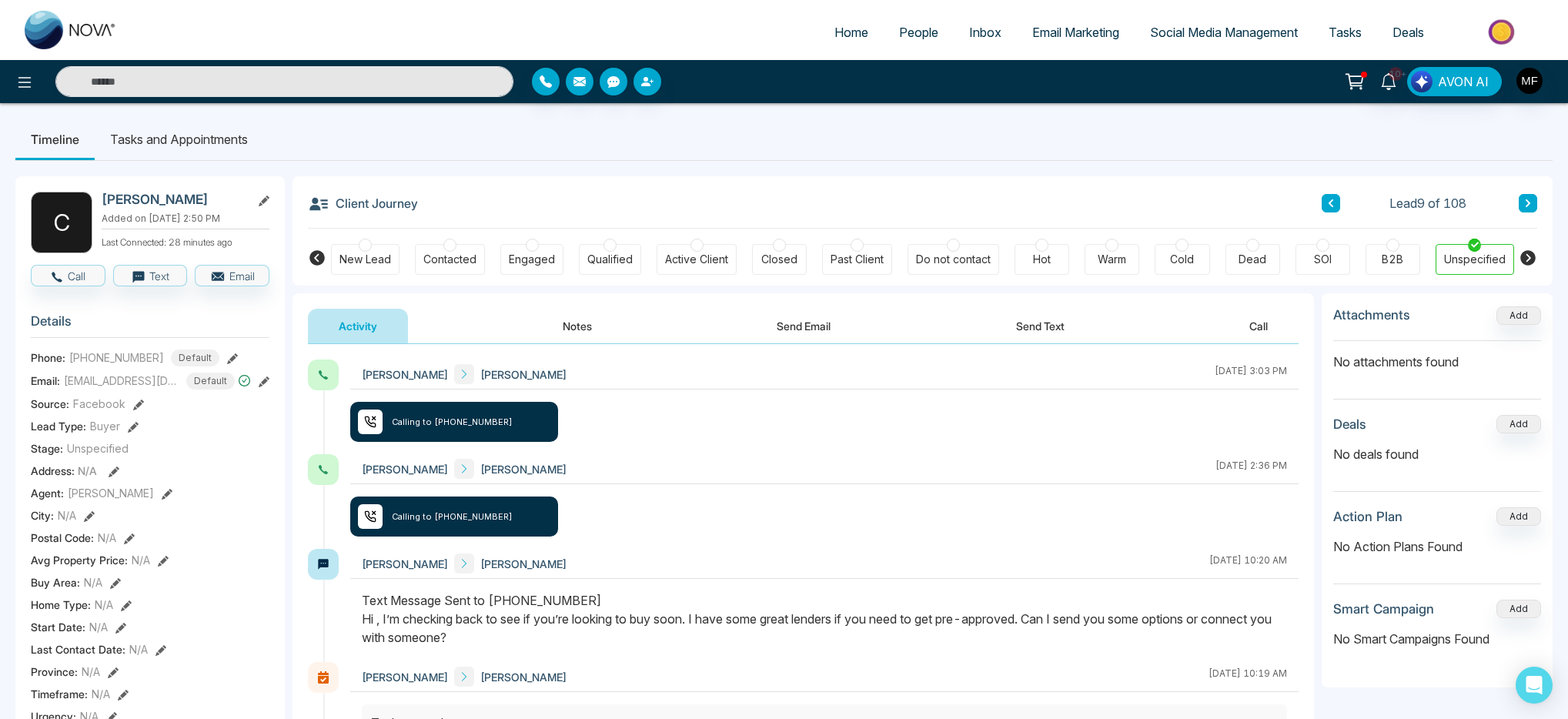
click at [826, 325] on button "Send Email" at bounding box center [803, 326] width 115 height 35
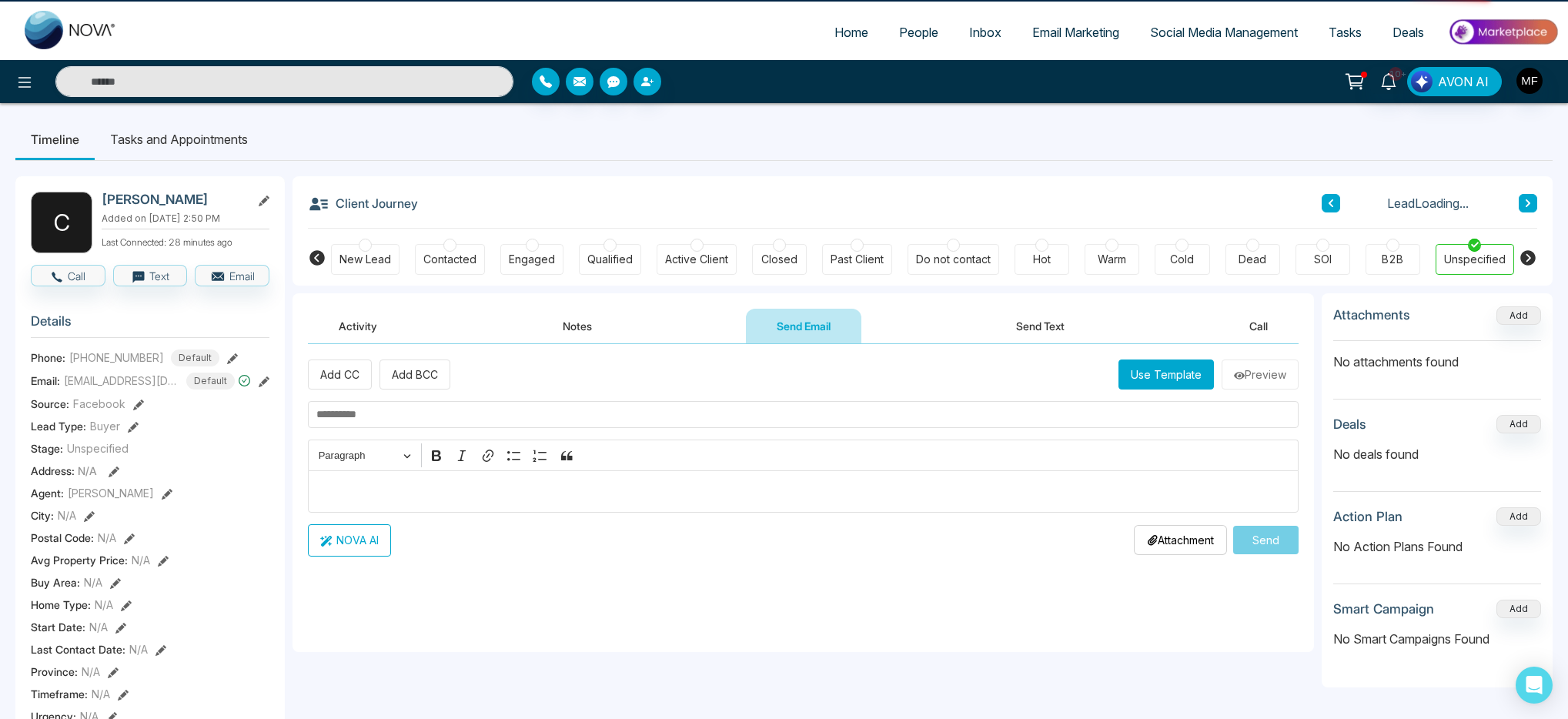
click at [997, 332] on button "Send Text" at bounding box center [1040, 326] width 110 height 35
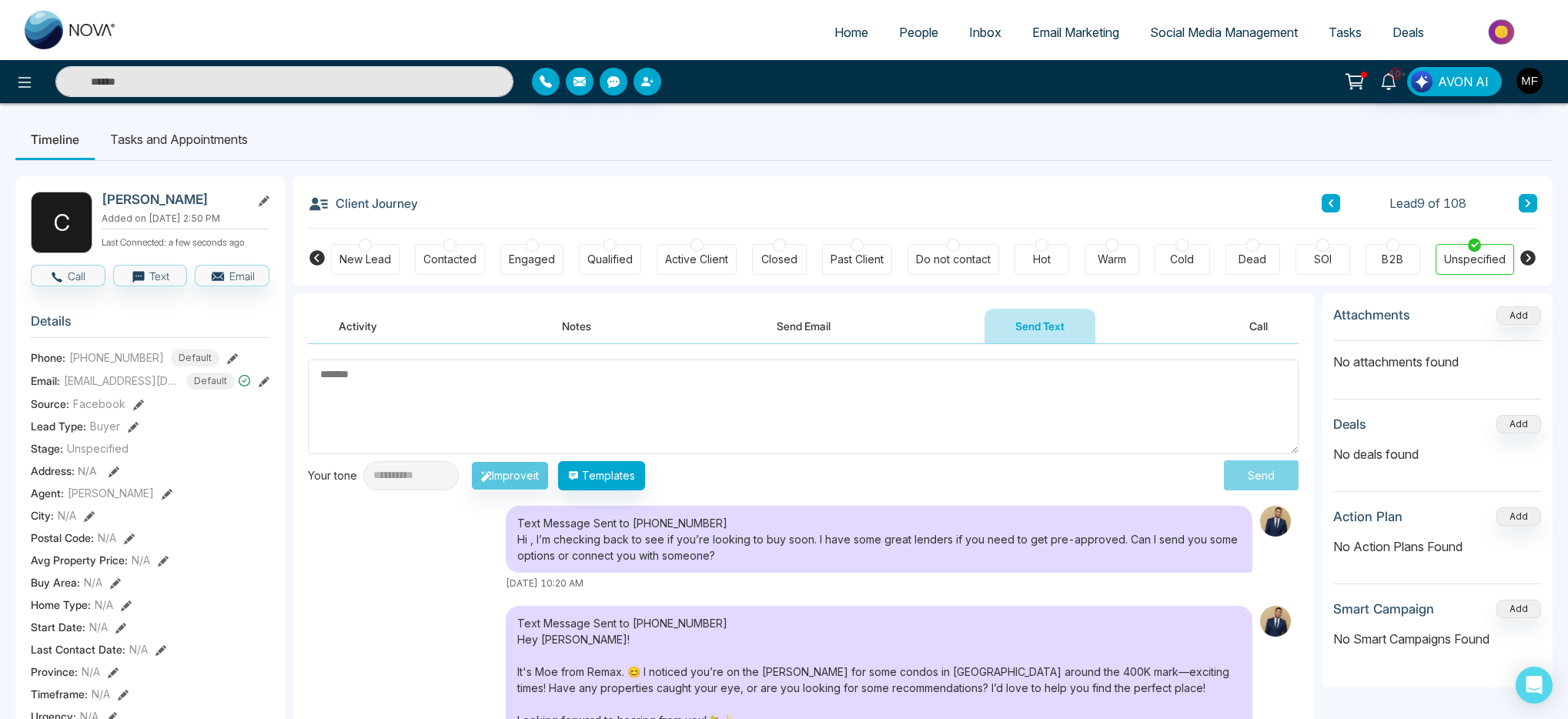
click at [446, 384] on textarea at bounding box center [803, 406] width 991 height 95
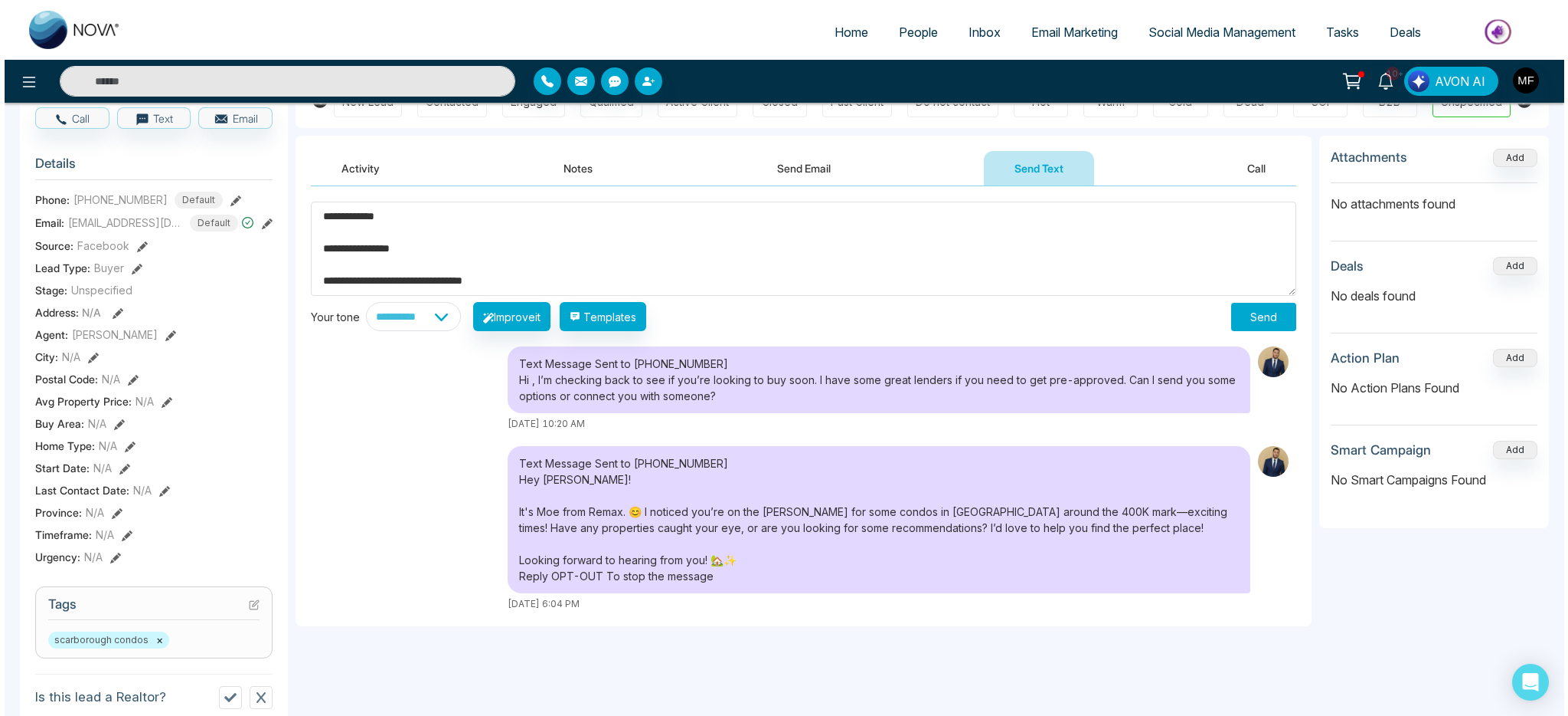
scroll to position [26, 0]
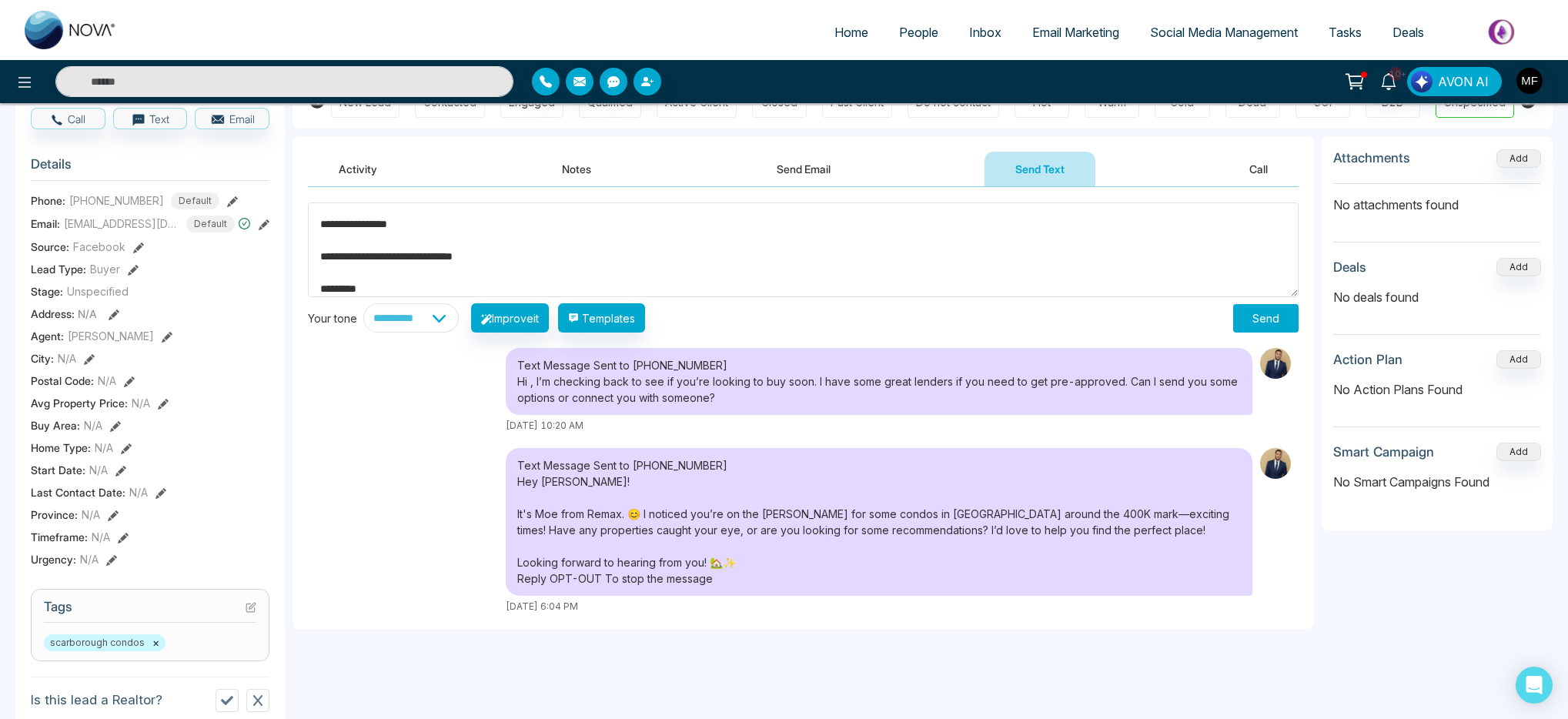
type textarea "**********"
click at [1244, 316] on button "Send" at bounding box center [1265, 318] width 66 height 28
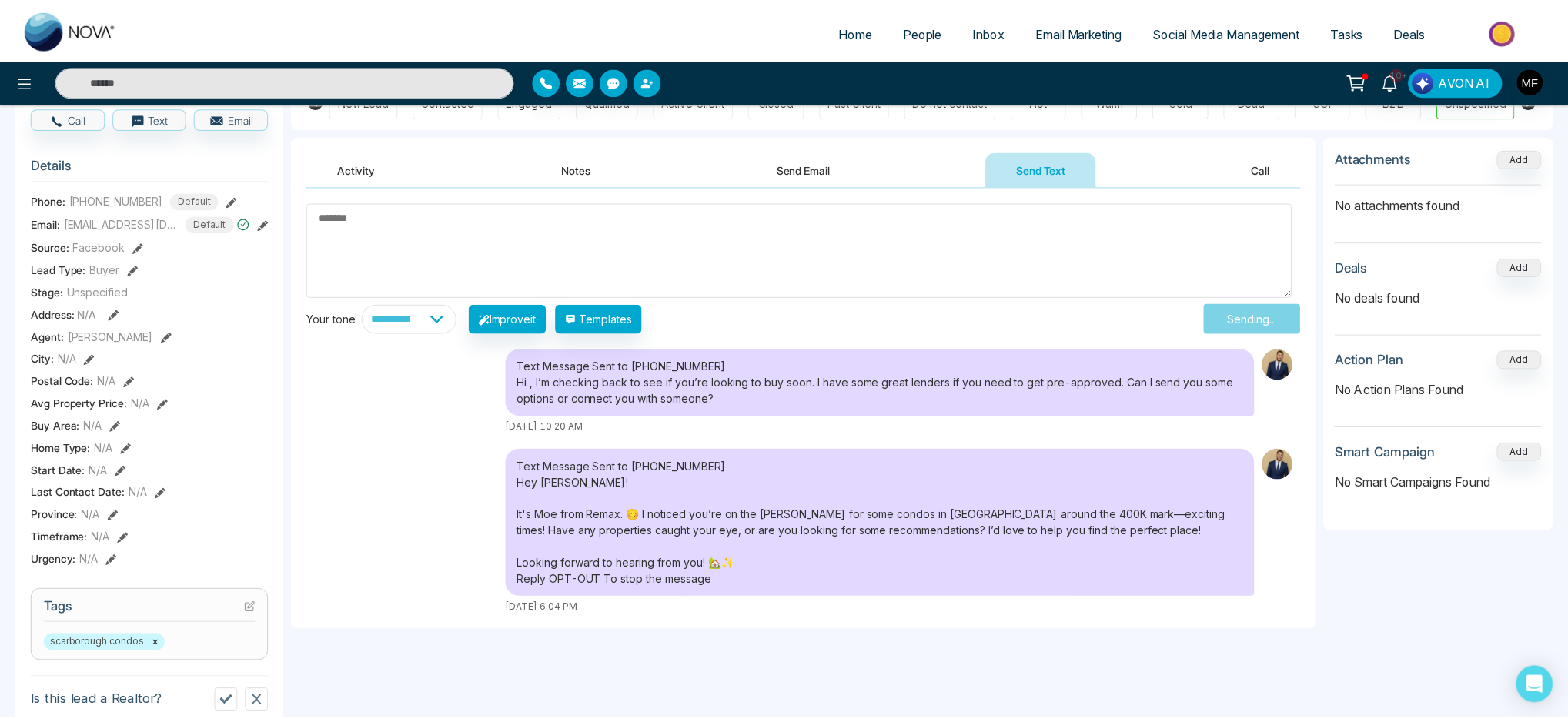
scroll to position [0, 0]
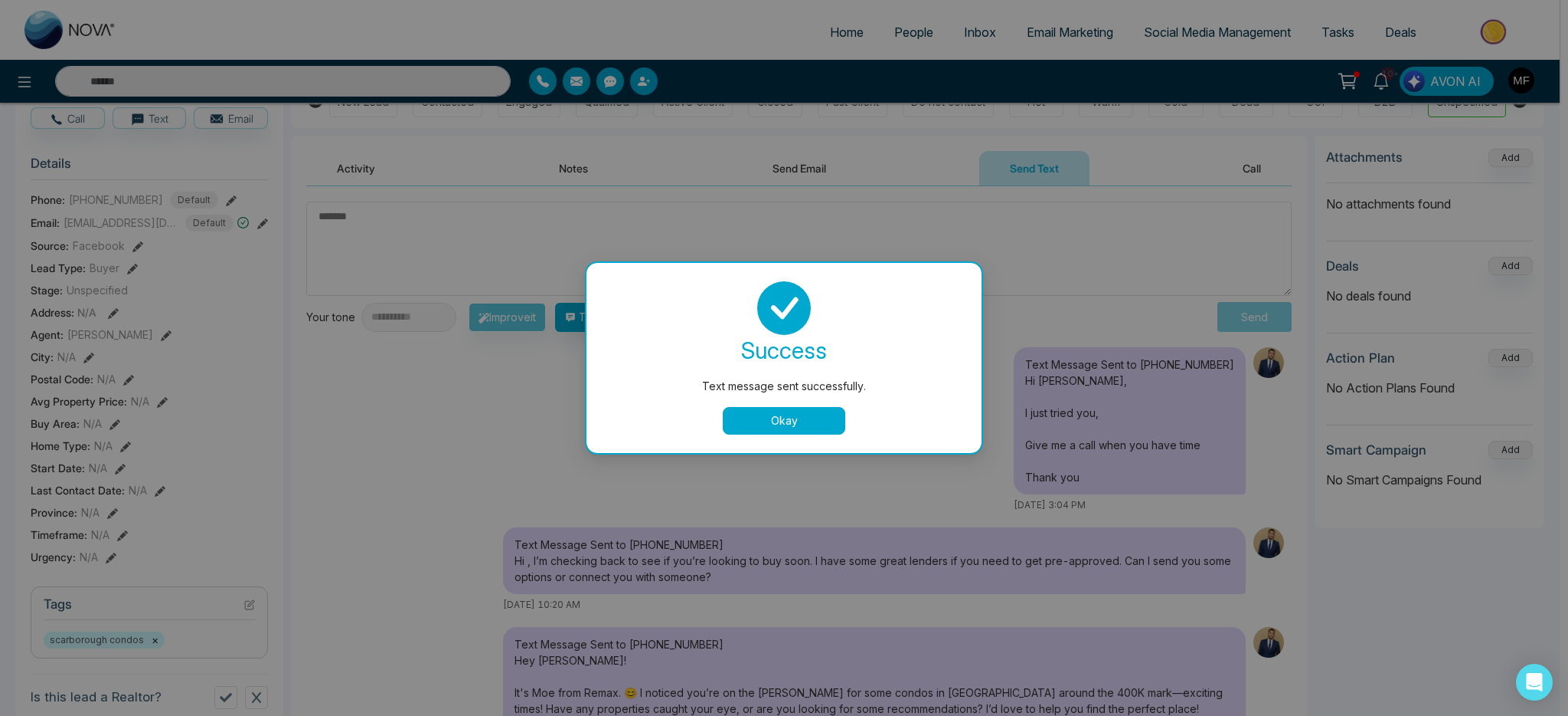
click at [790, 420] on button "Okay" at bounding box center [784, 420] width 122 height 27
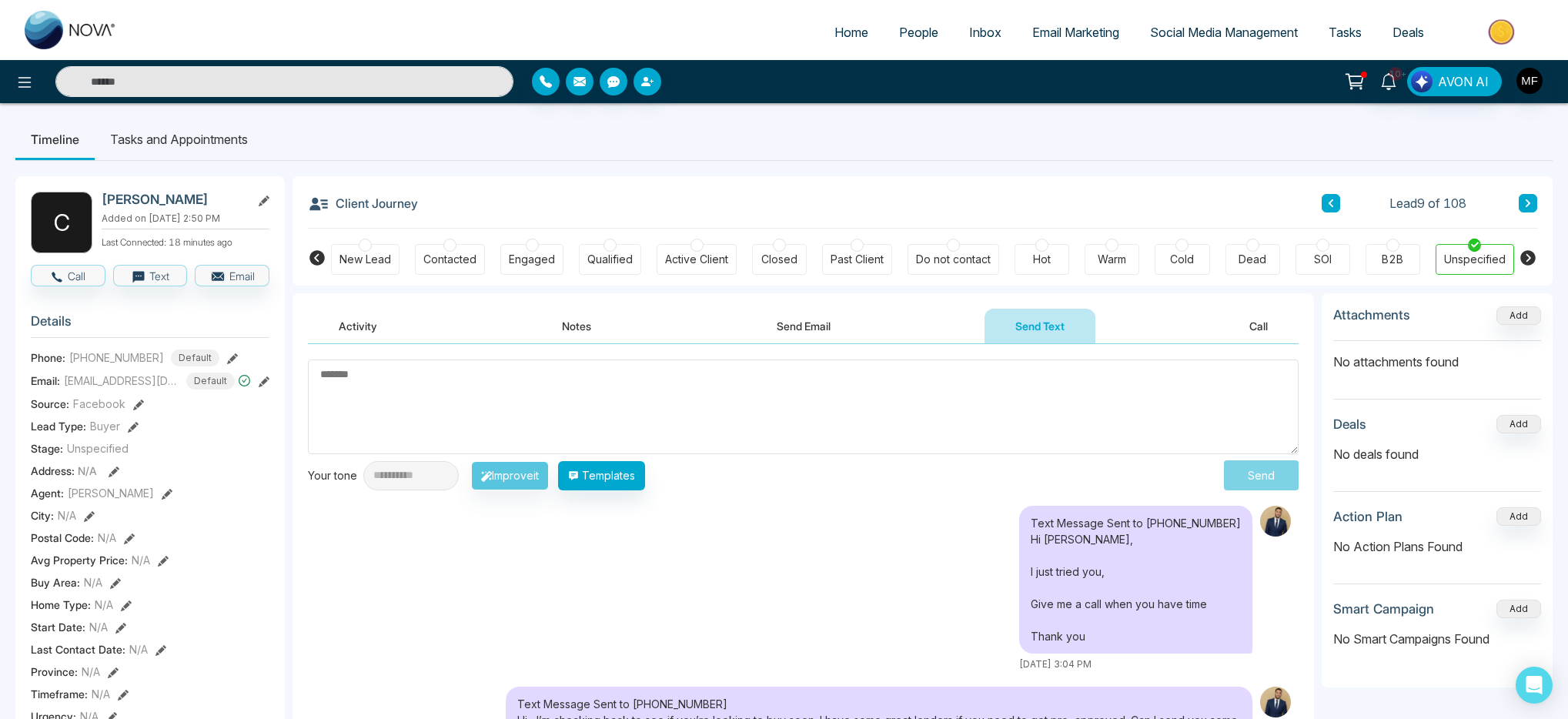
click at [393, 90] on input "text" at bounding box center [285, 81] width 458 height 31
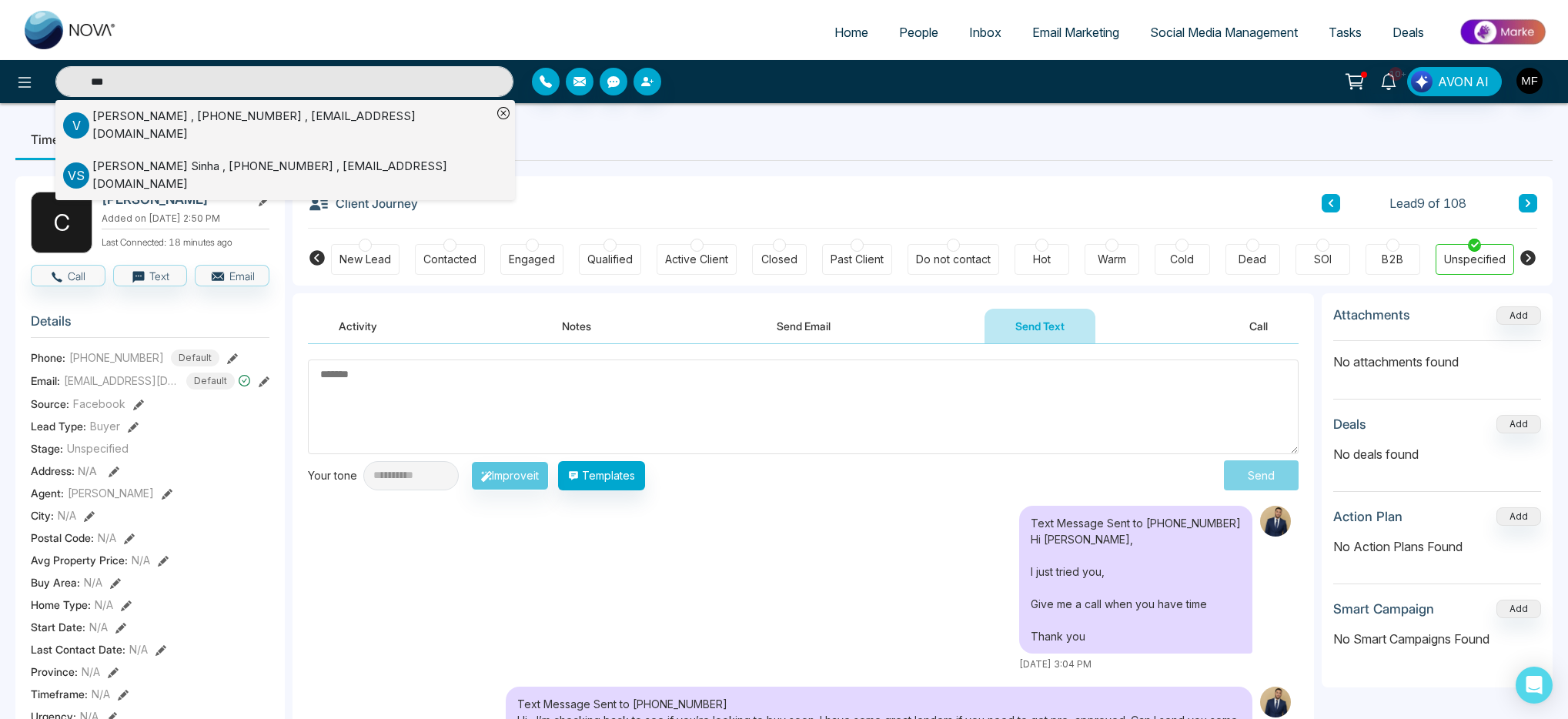
type input "***"
click at [381, 124] on div "Vijay Kumar Madur , +14163129838 , vkmadur@yahoo.com" at bounding box center [292, 125] width 400 height 35
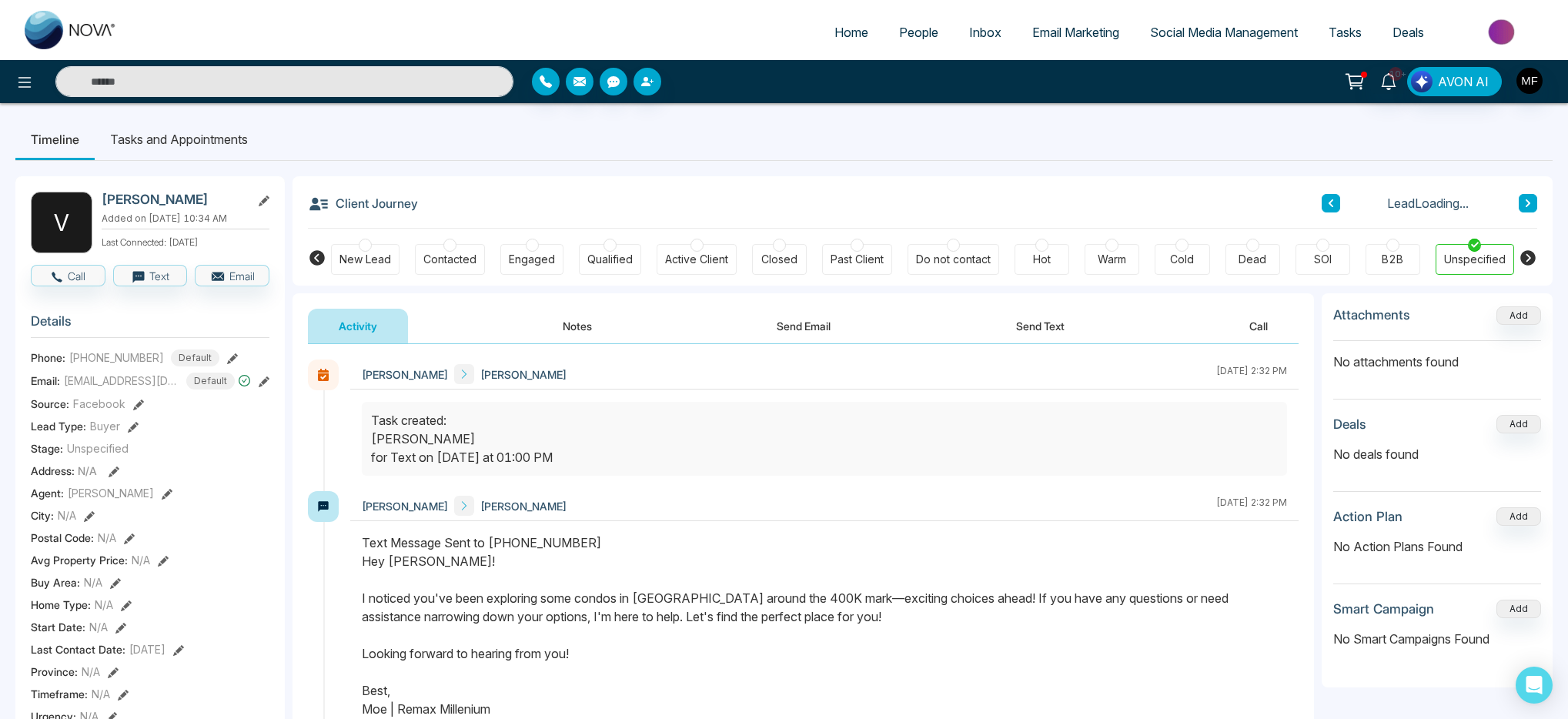
click at [555, 316] on button "Notes" at bounding box center [577, 326] width 90 height 35
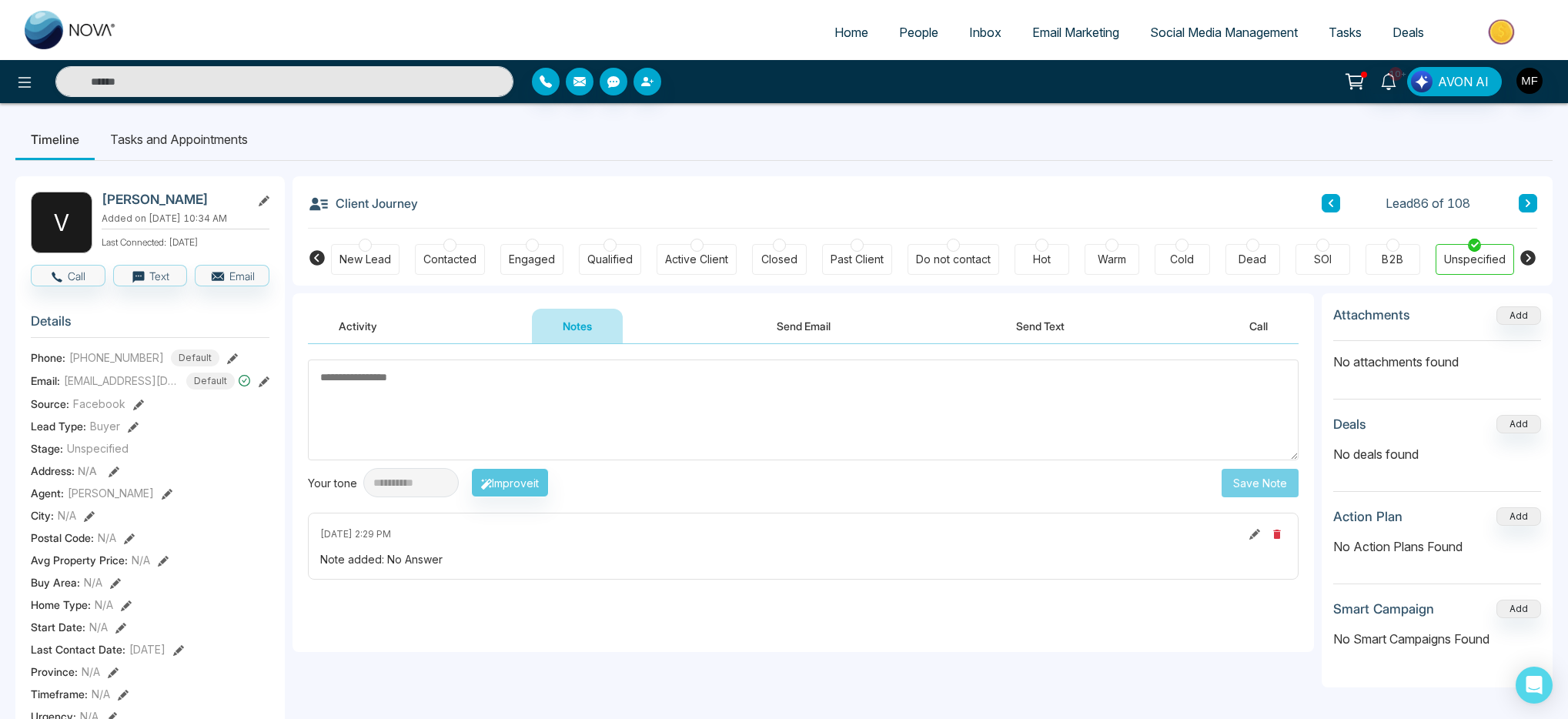
click at [448, 411] on textarea at bounding box center [803, 410] width 991 height 101
click at [80, 286] on button "Call" at bounding box center [68, 275] width 75 height 22
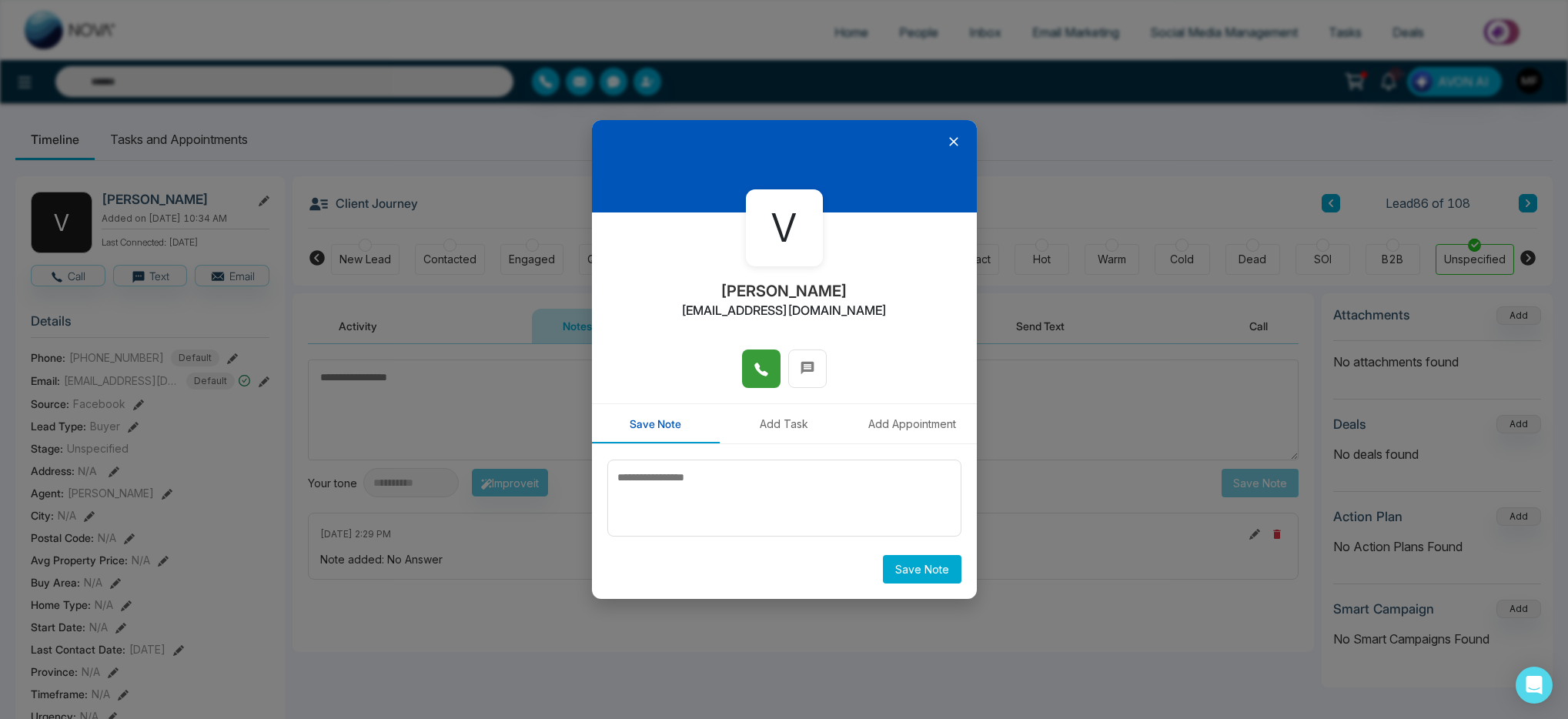
click at [765, 375] on icon at bounding box center [761, 369] width 13 height 13
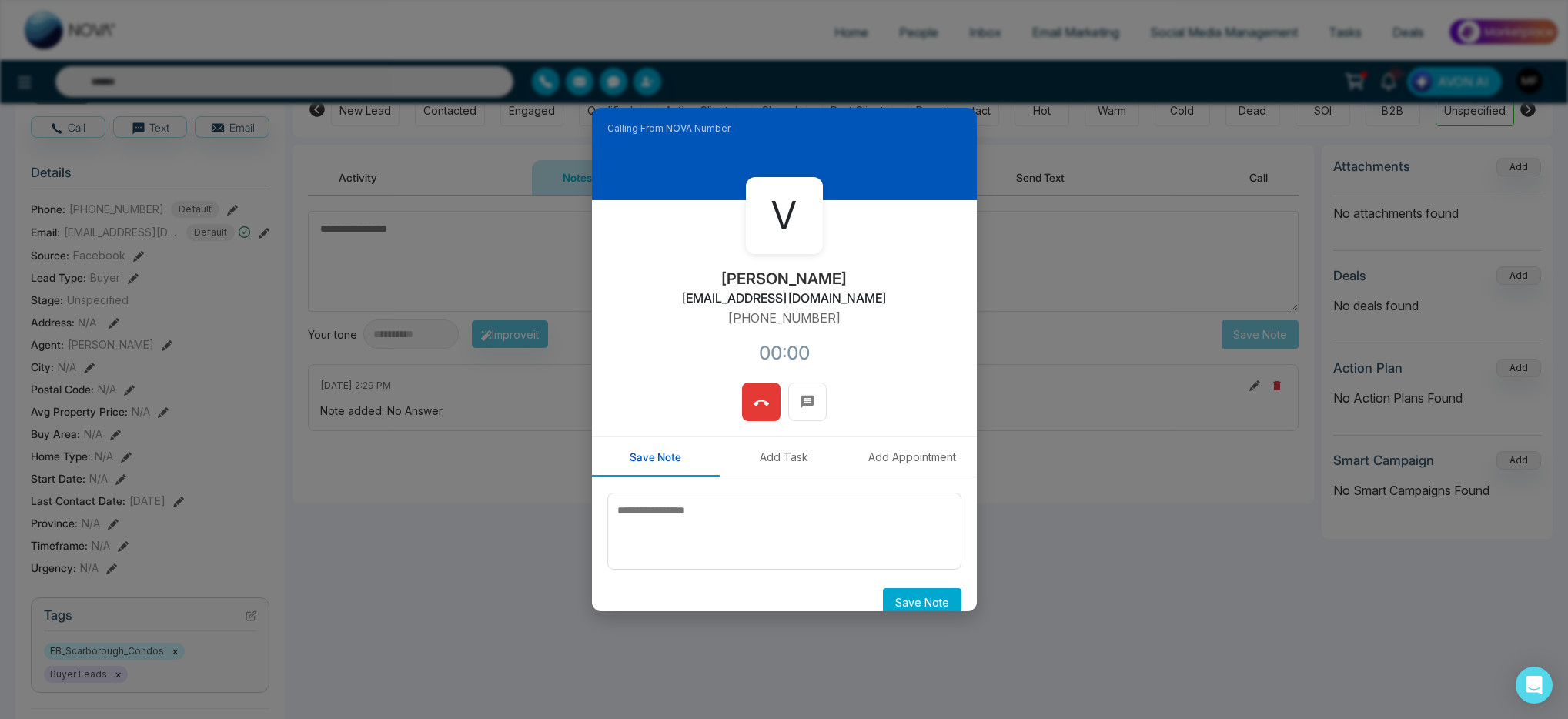
scroll to position [146, 0]
click at [753, 411] on span at bounding box center [761, 401] width 16 height 23
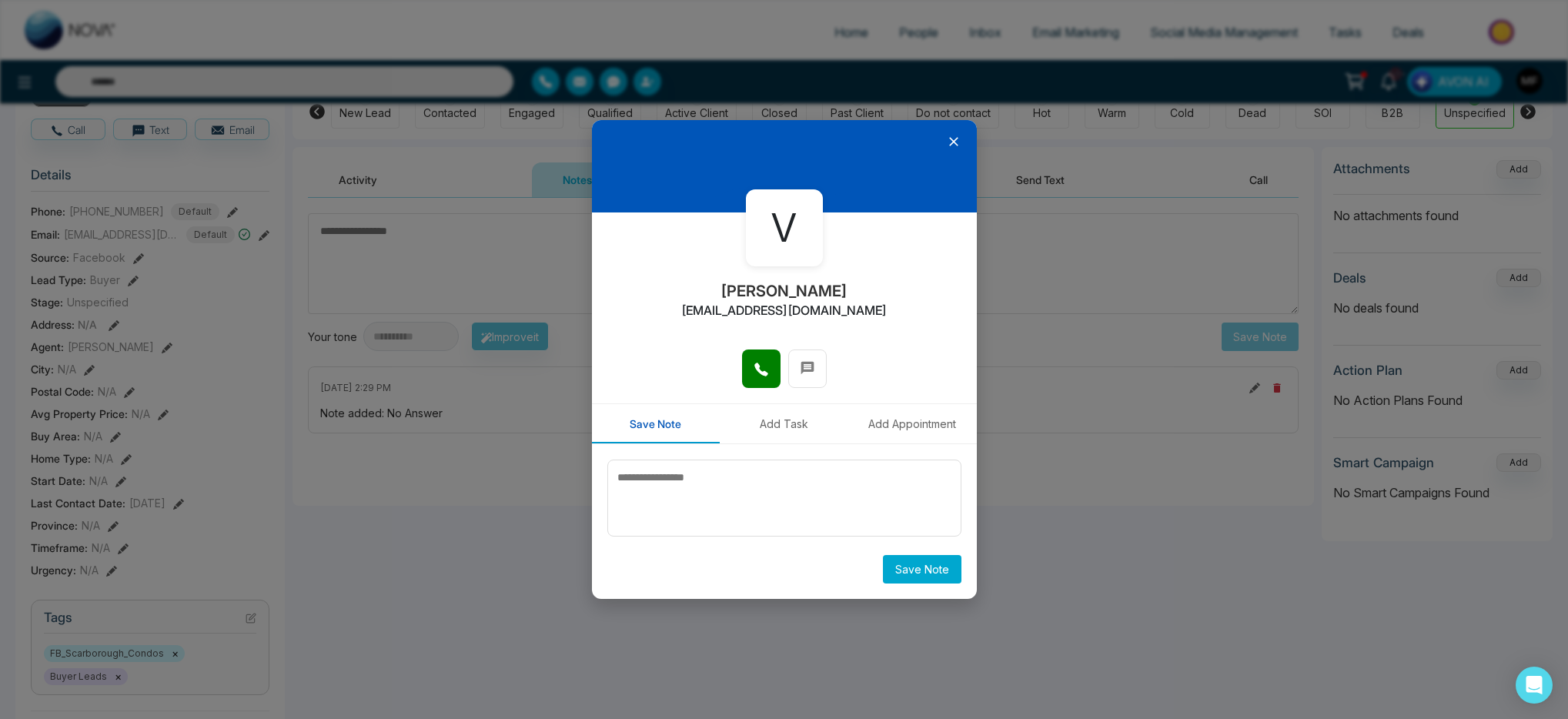
click at [947, 138] on icon at bounding box center [953, 141] width 16 height 16
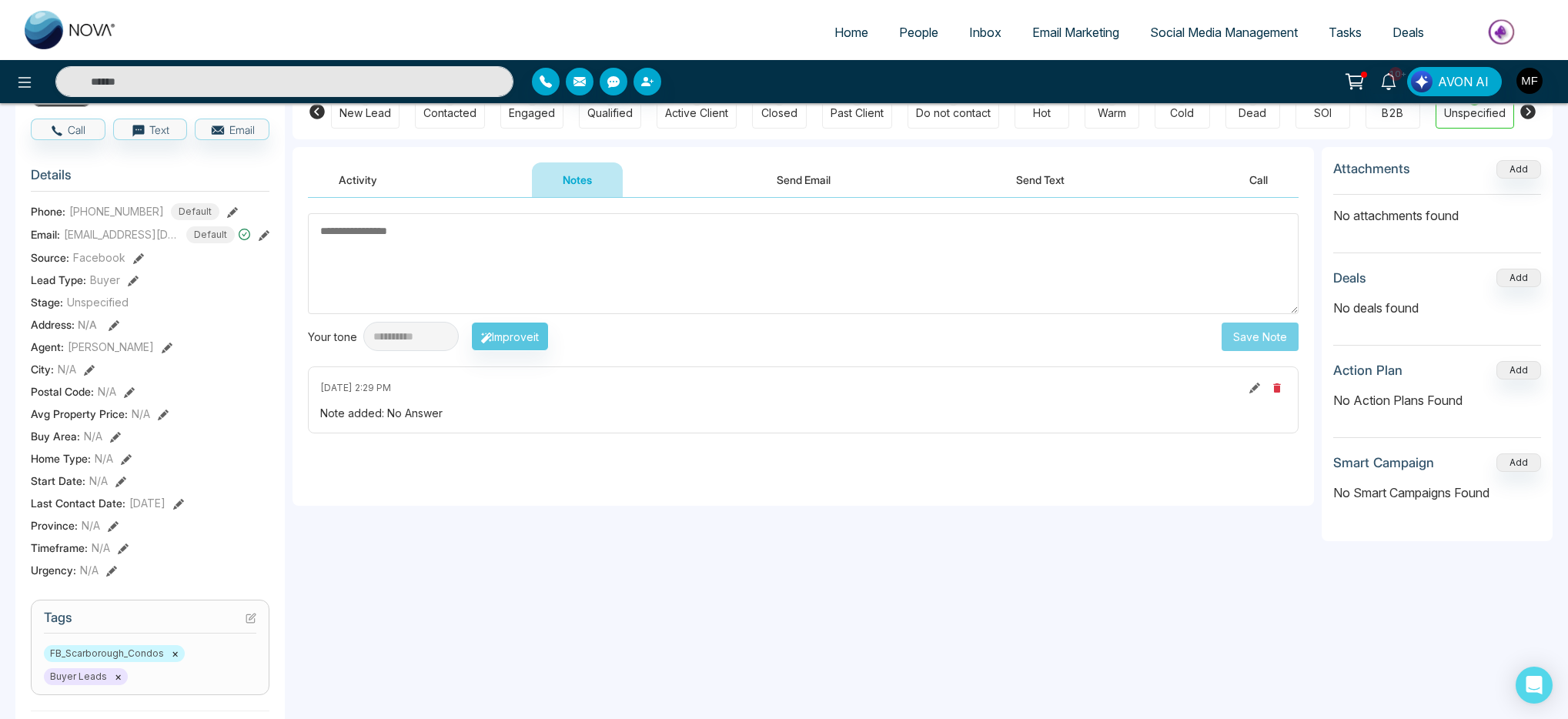
click at [1025, 168] on button "Send Text" at bounding box center [1040, 180] width 110 height 35
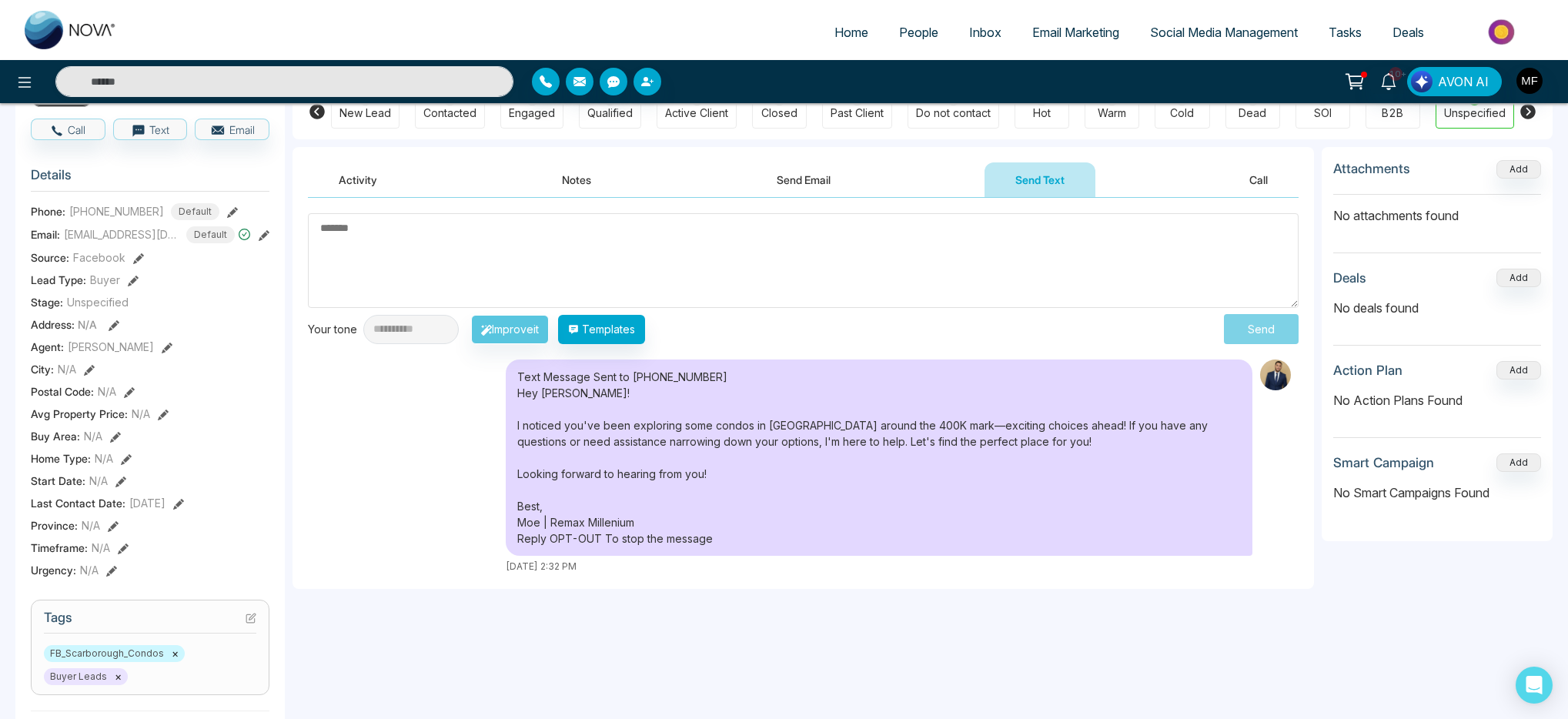
click at [670, 253] on textarea at bounding box center [803, 260] width 991 height 95
click at [634, 336] on button "Templates" at bounding box center [601, 328] width 87 height 29
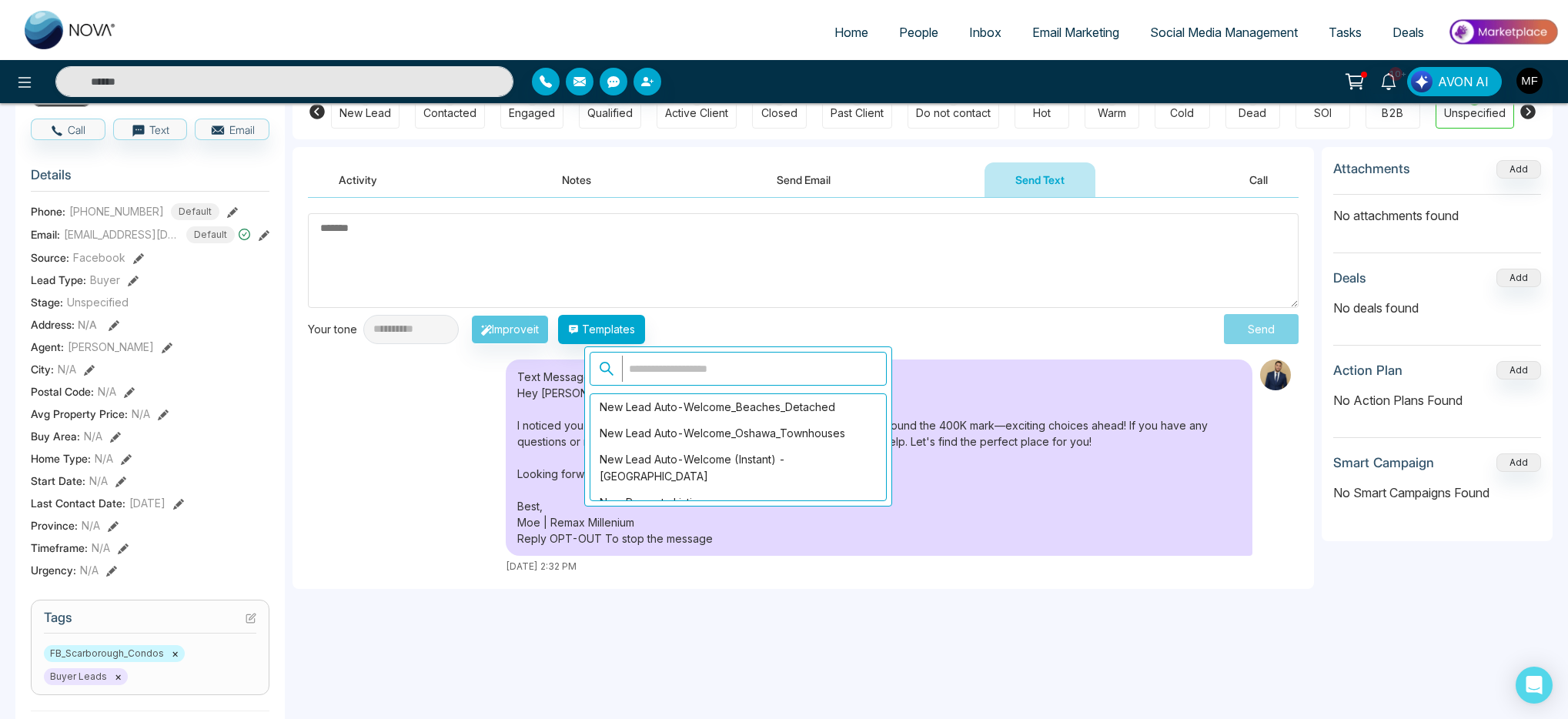
click at [747, 365] on input "text" at bounding box center [750, 369] width 256 height 27
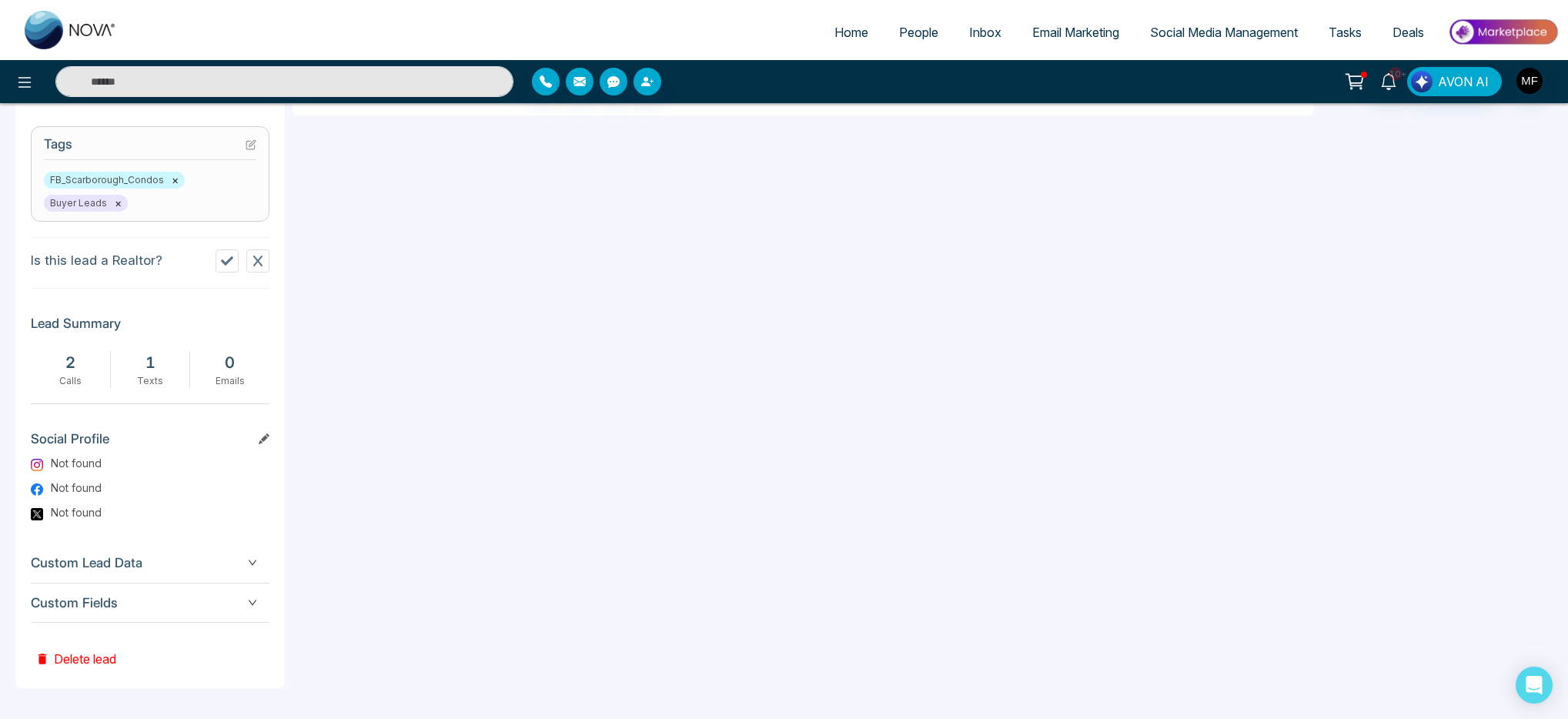
scroll to position [90, 0]
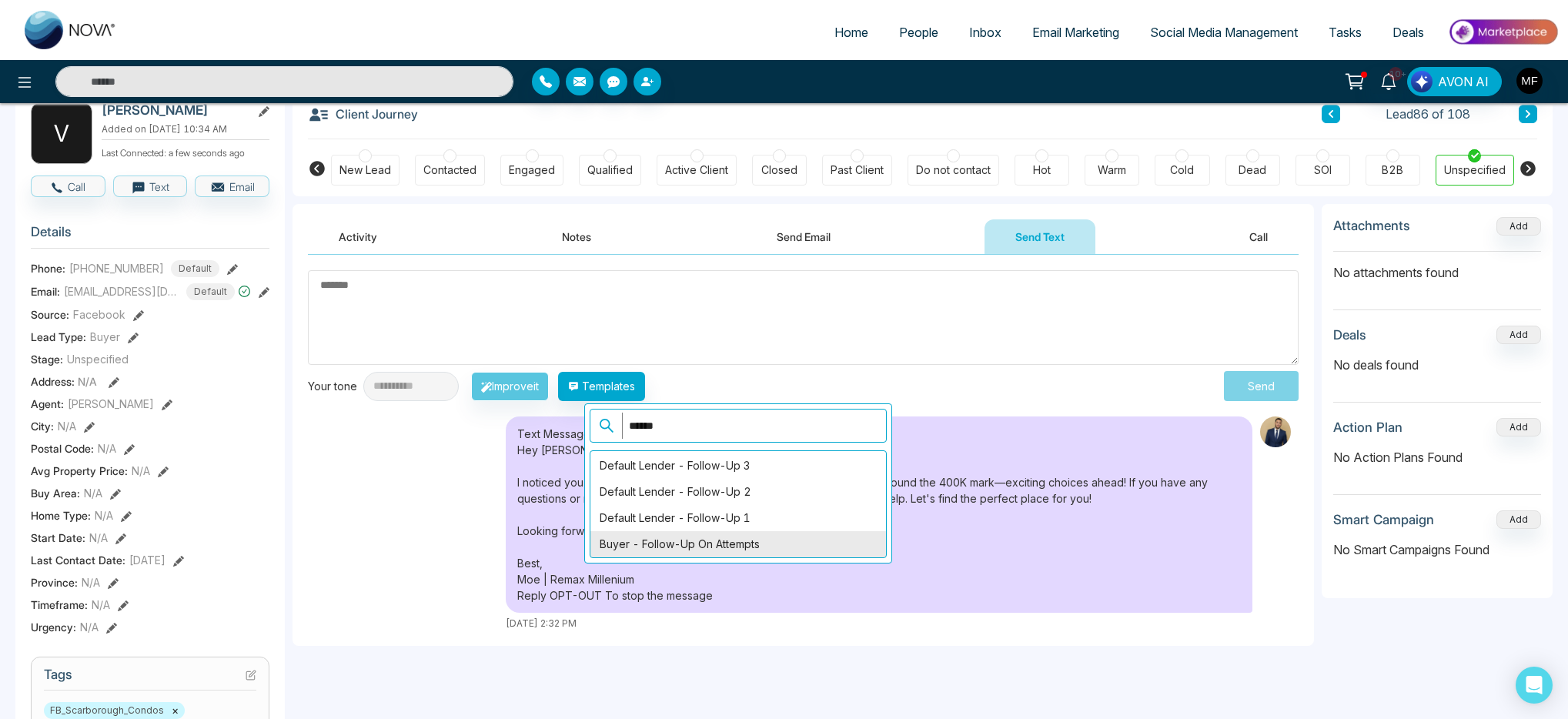
type input "******"
click at [718, 545] on div "Buyer - Follow-Up on Attempts" at bounding box center [738, 544] width 295 height 27
type textarea "**********"
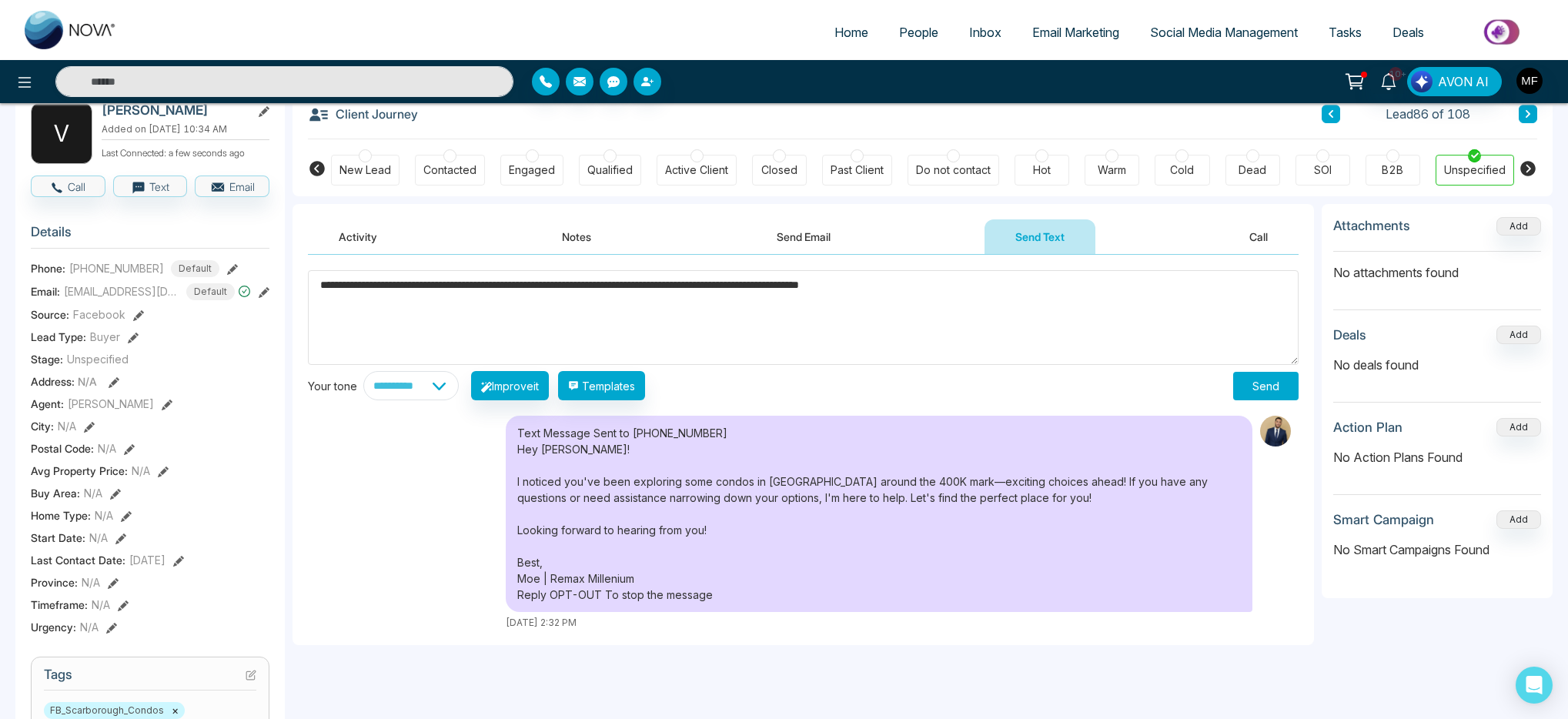
click at [1264, 389] on button "Send" at bounding box center [1265, 386] width 66 height 28
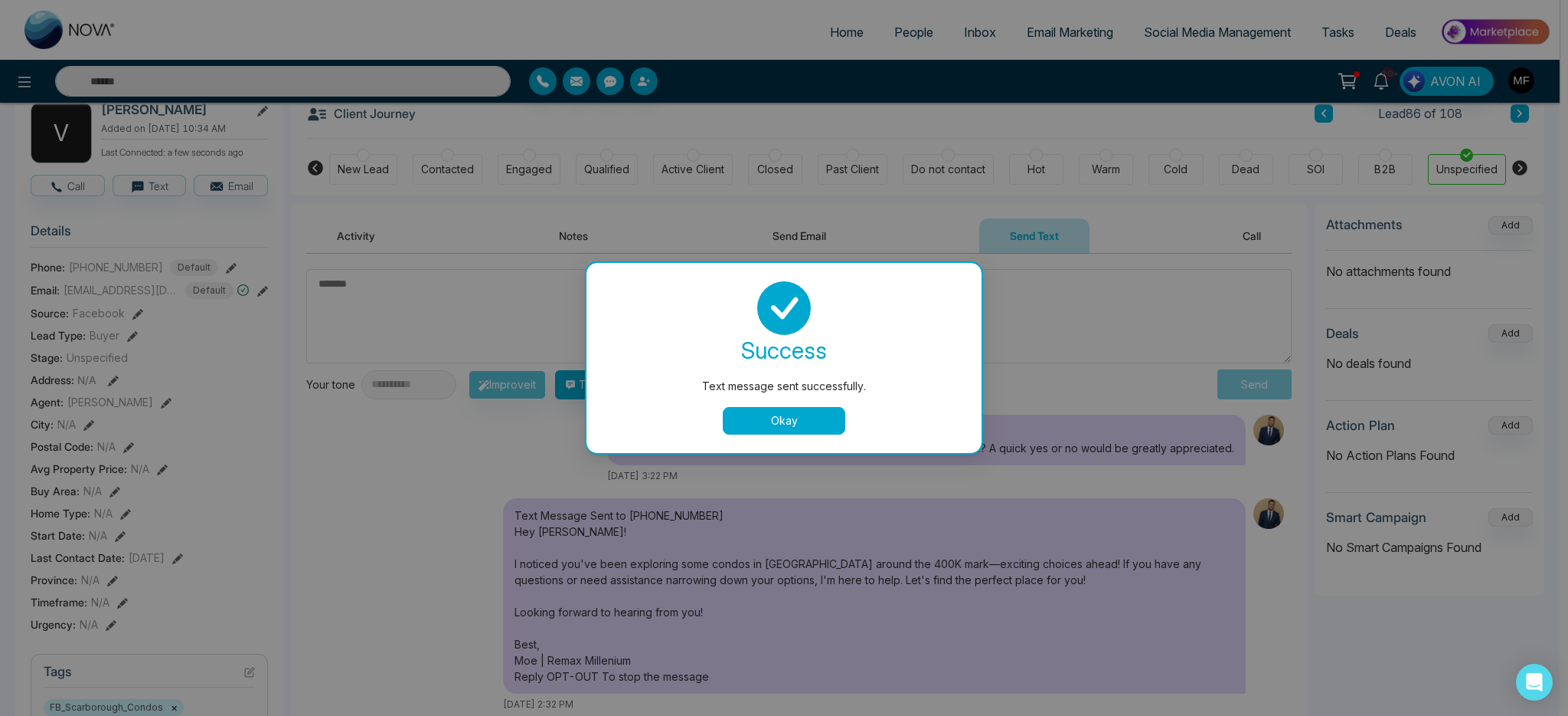
click at [760, 419] on button "Okay" at bounding box center [784, 420] width 122 height 27
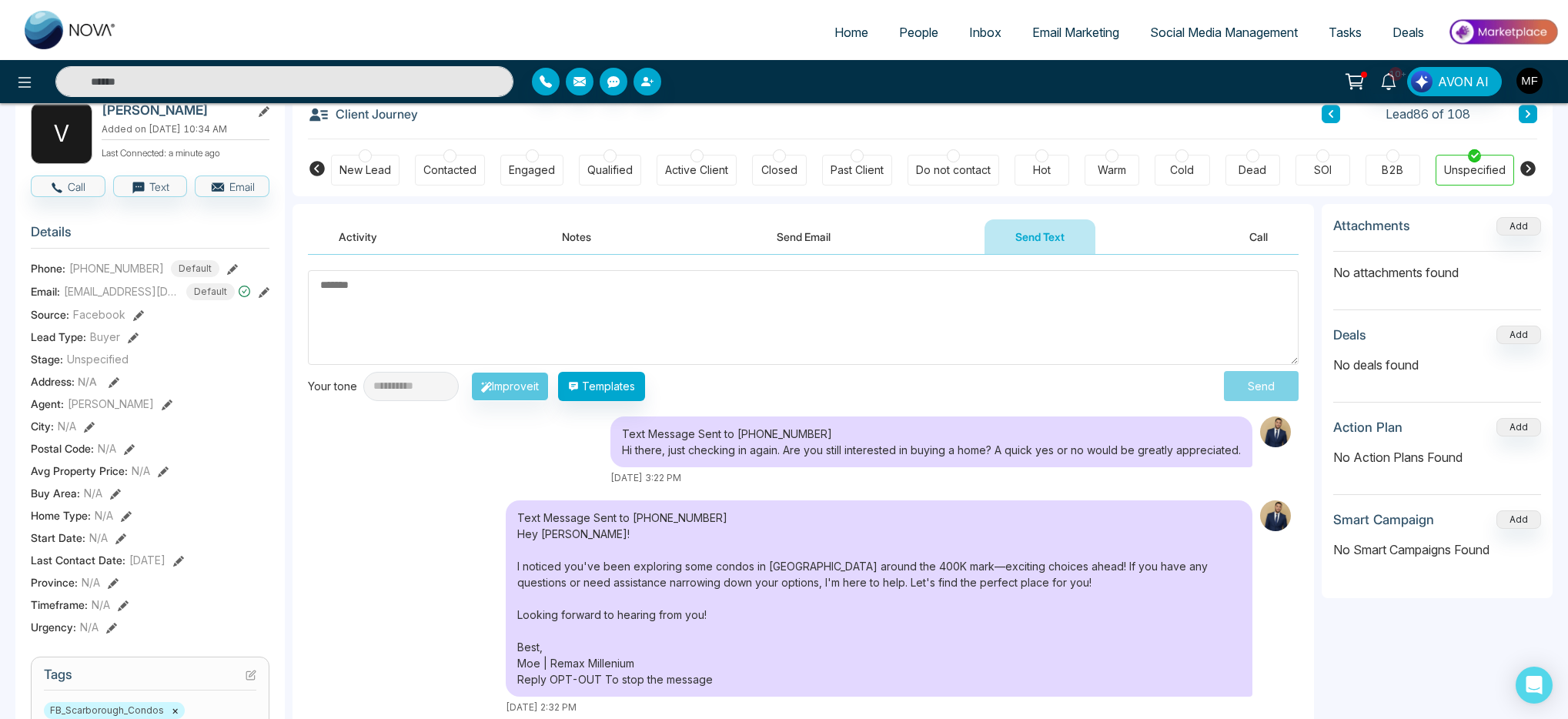
click at [325, 80] on input "text" at bounding box center [285, 81] width 458 height 31
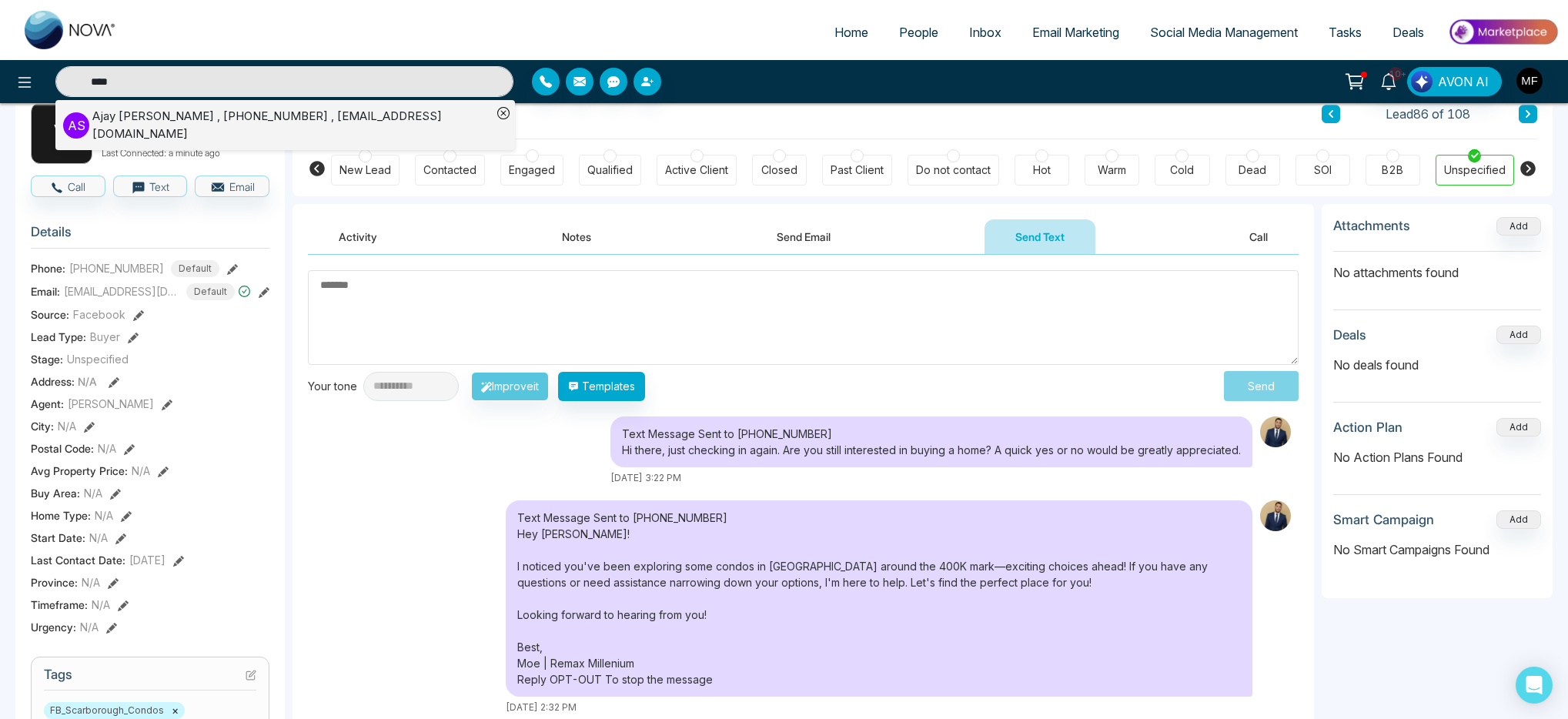
type input "****"
click at [94, 127] on div "Ajay Singh , +14168462598 , singhak9@hotmail.com" at bounding box center [292, 125] width 400 height 35
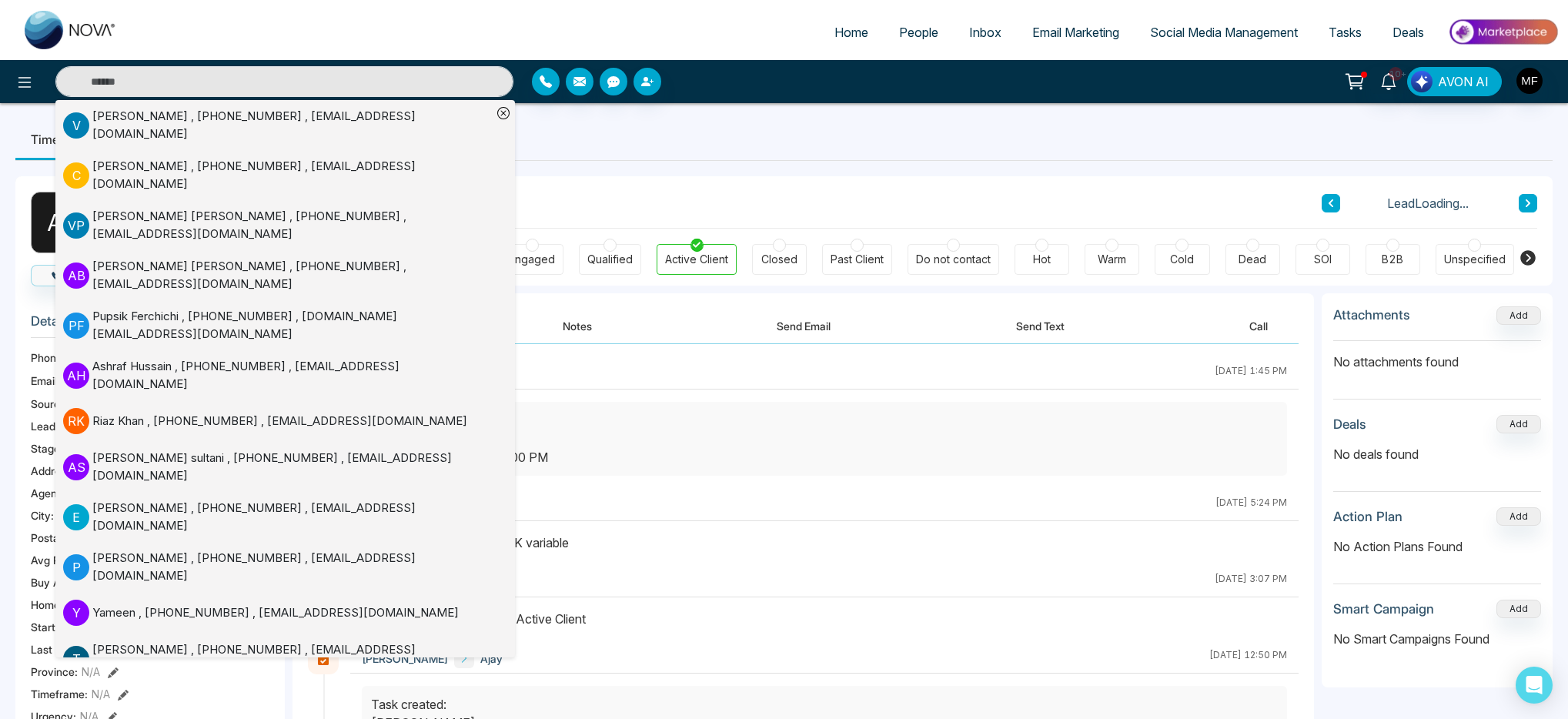
click at [579, 329] on button "Notes" at bounding box center [577, 326] width 90 height 35
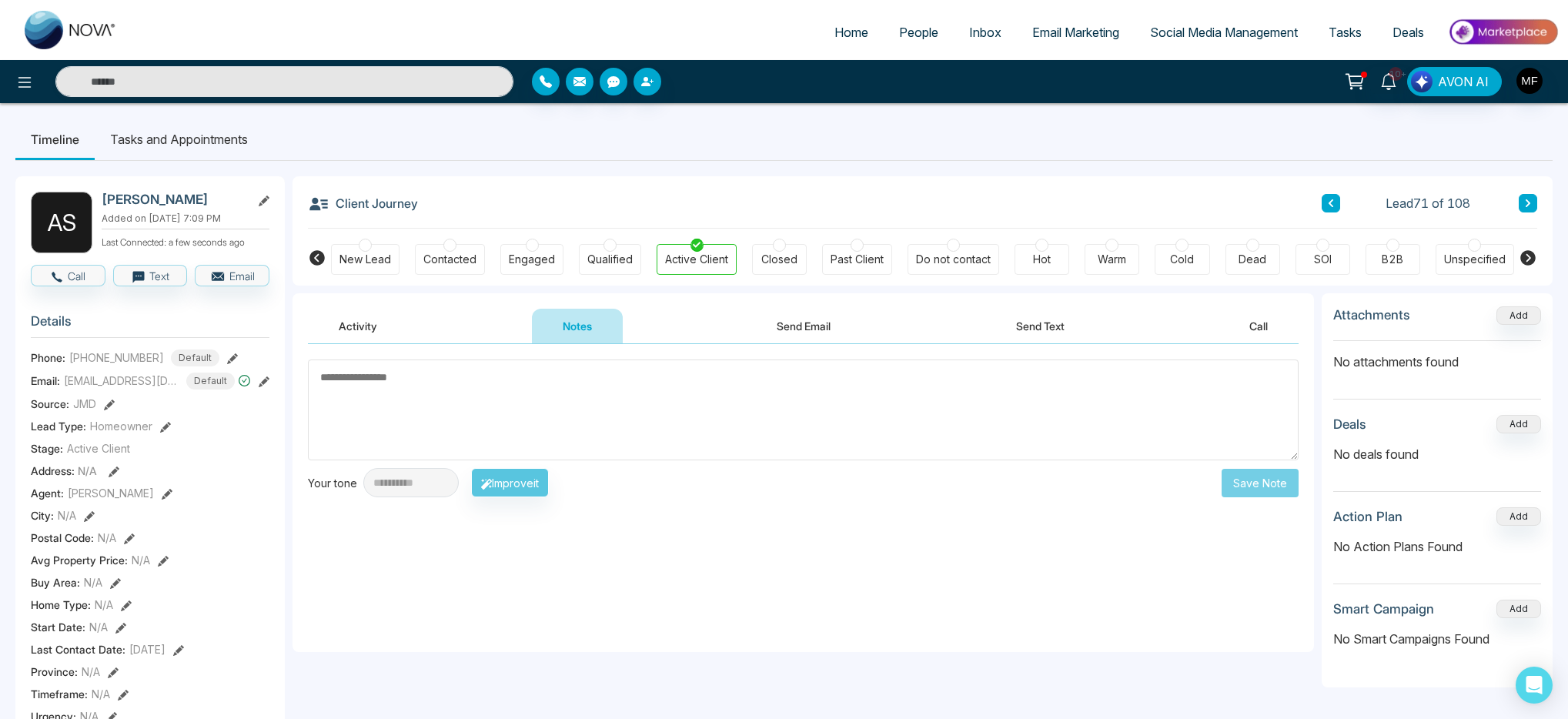
click at [785, 333] on button "Send Email" at bounding box center [803, 326] width 115 height 35
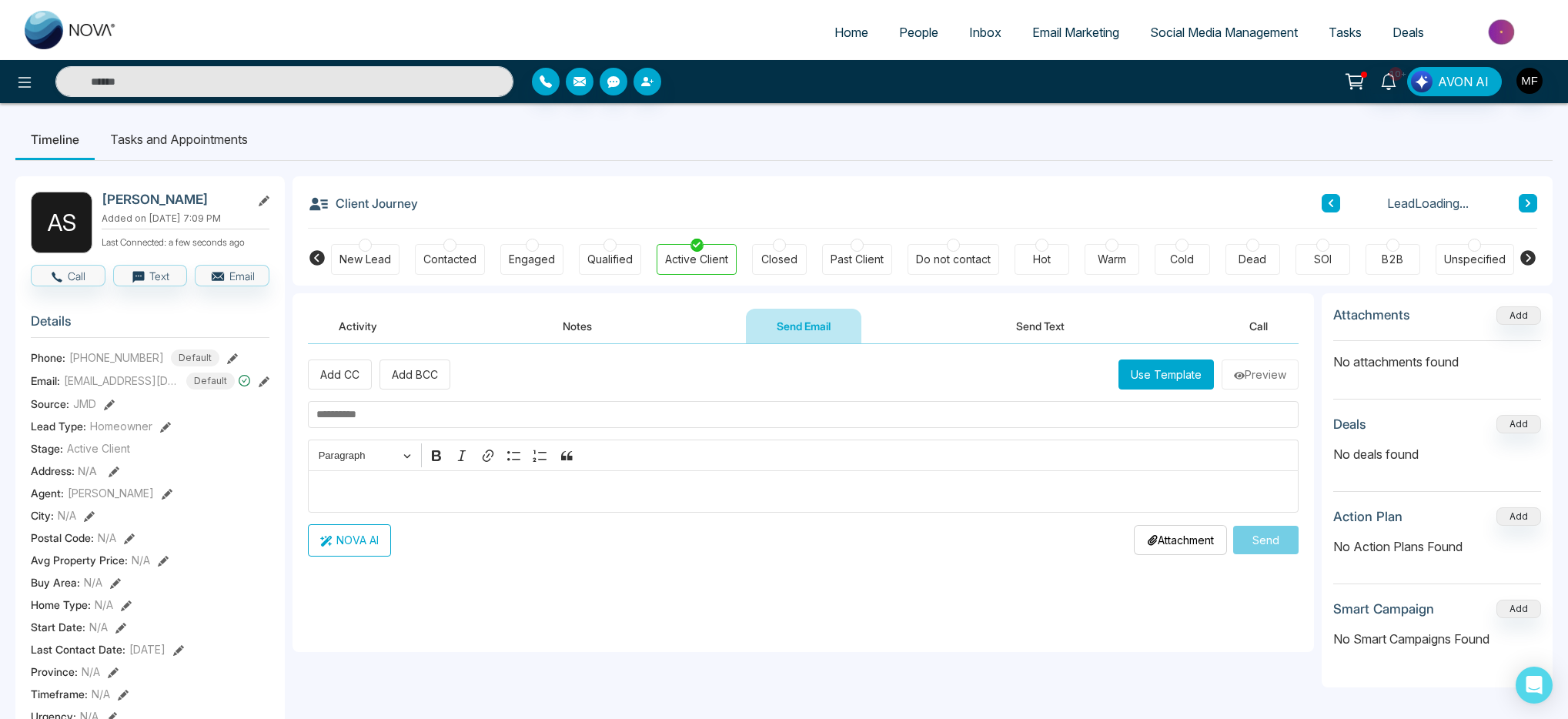
click at [555, 325] on button "Notes" at bounding box center [577, 326] width 90 height 35
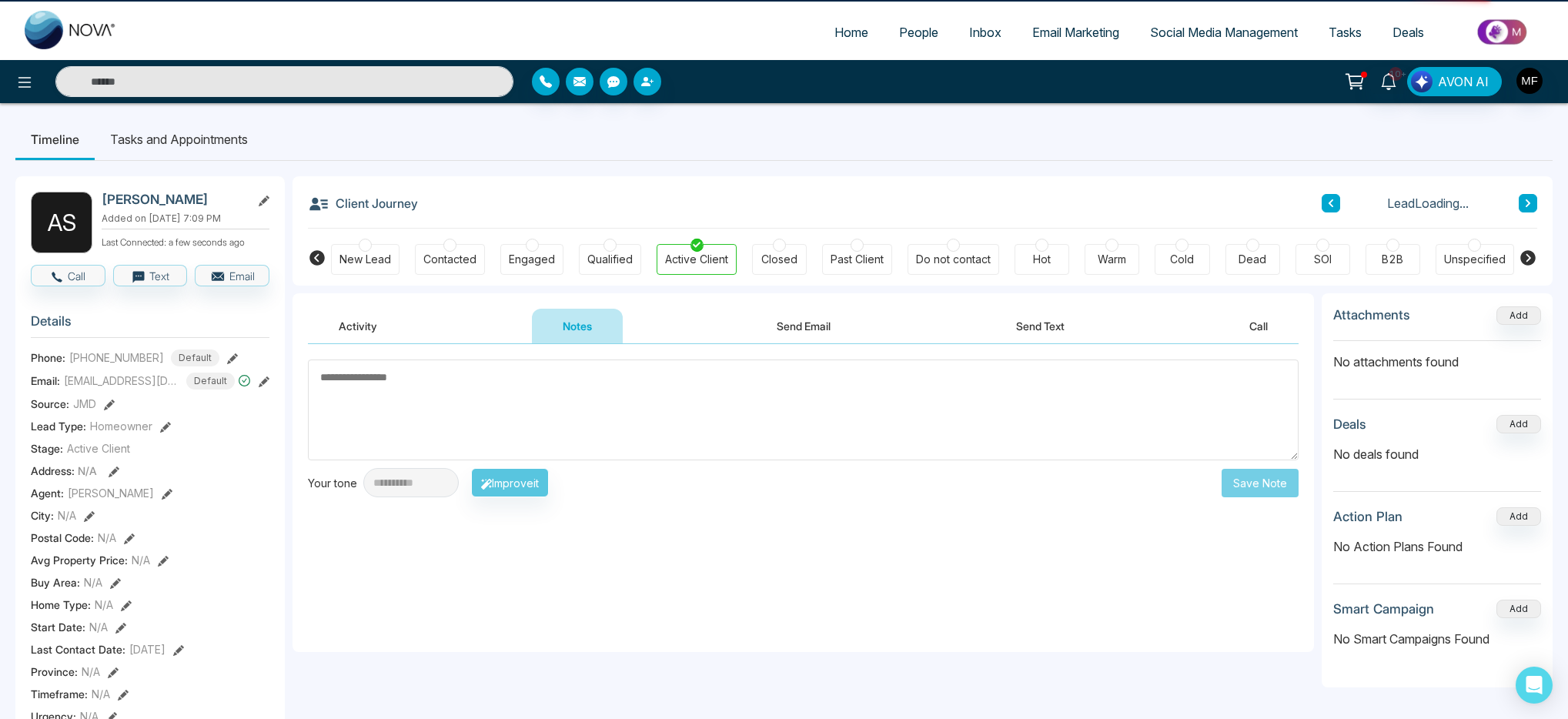
click at [987, 328] on button "Send Text" at bounding box center [1040, 326] width 110 height 35
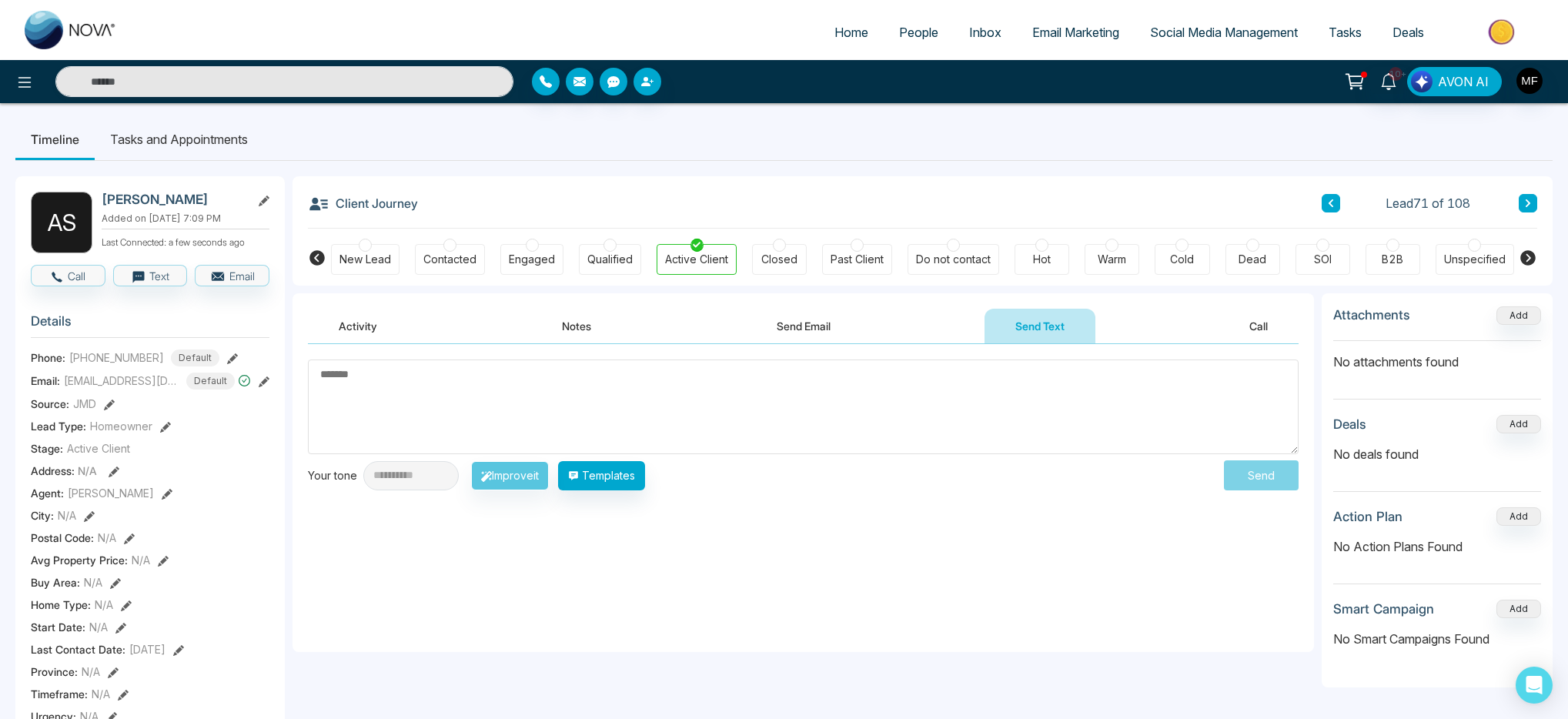
click at [620, 325] on button "Notes" at bounding box center [576, 326] width 90 height 35
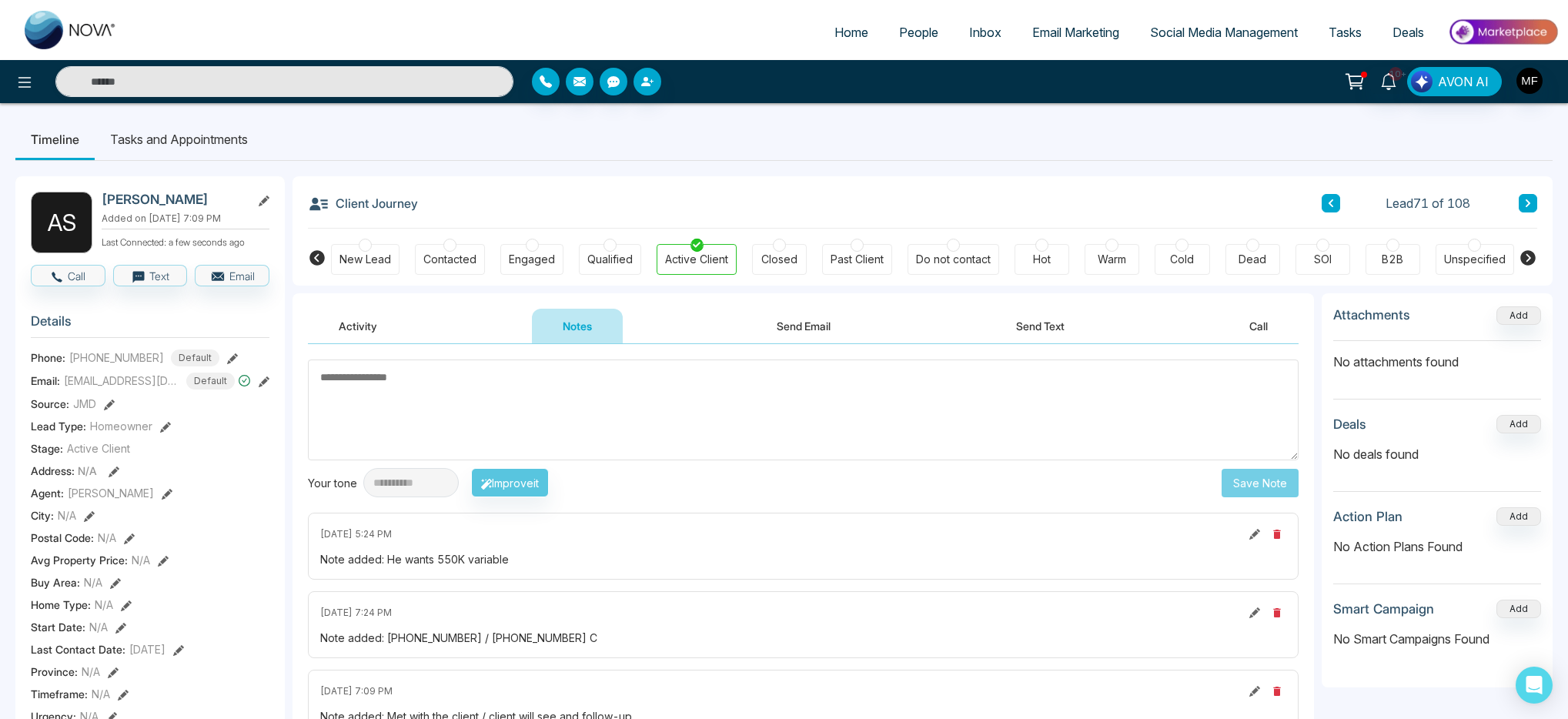
click at [61, 296] on div "A S Ajay Singh Added on September 26 2025 | 7:09 PM Last Connected: a few secon…" at bounding box center [150, 710] width 270 height 1069
click at [67, 286] on button "Call" at bounding box center [68, 275] width 75 height 22
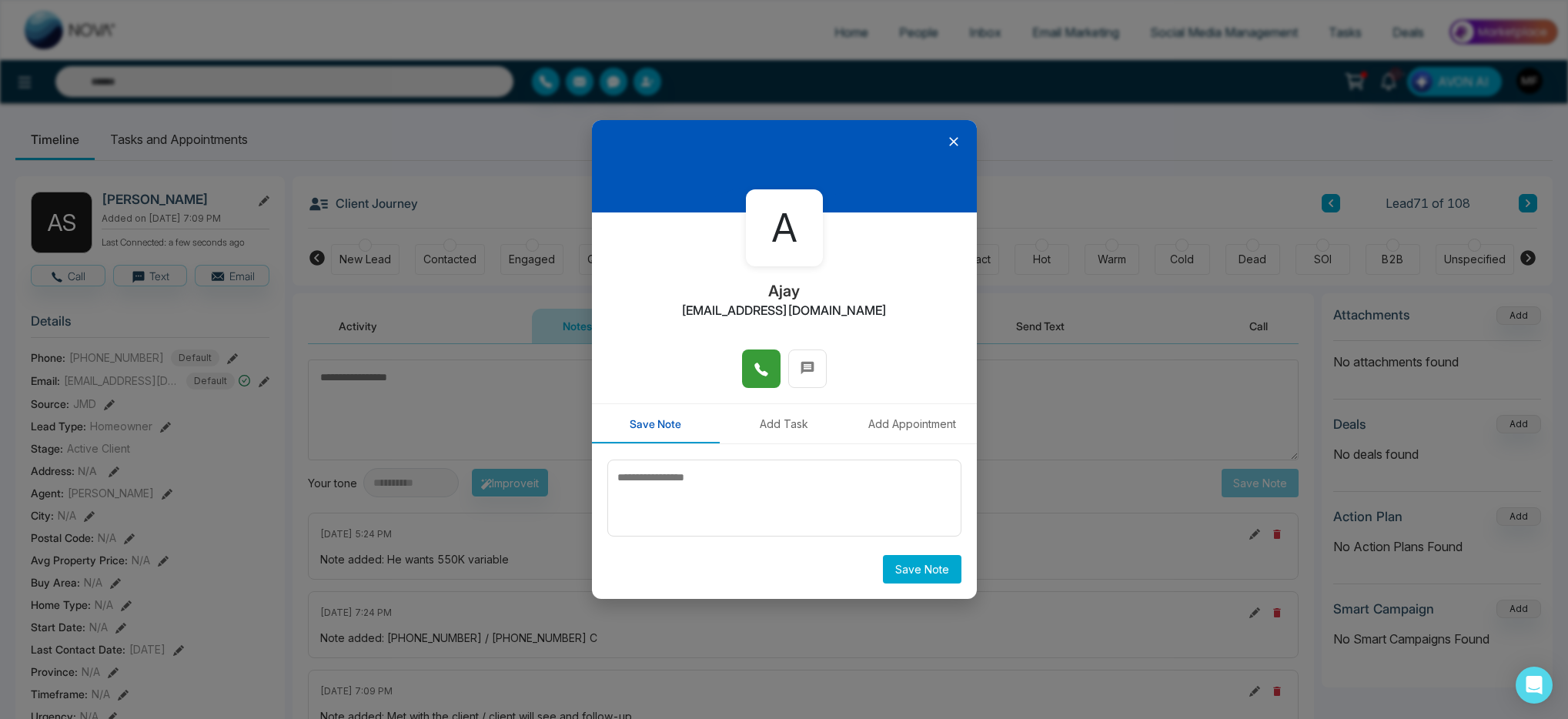
click at [757, 378] on span at bounding box center [761, 369] width 16 height 23
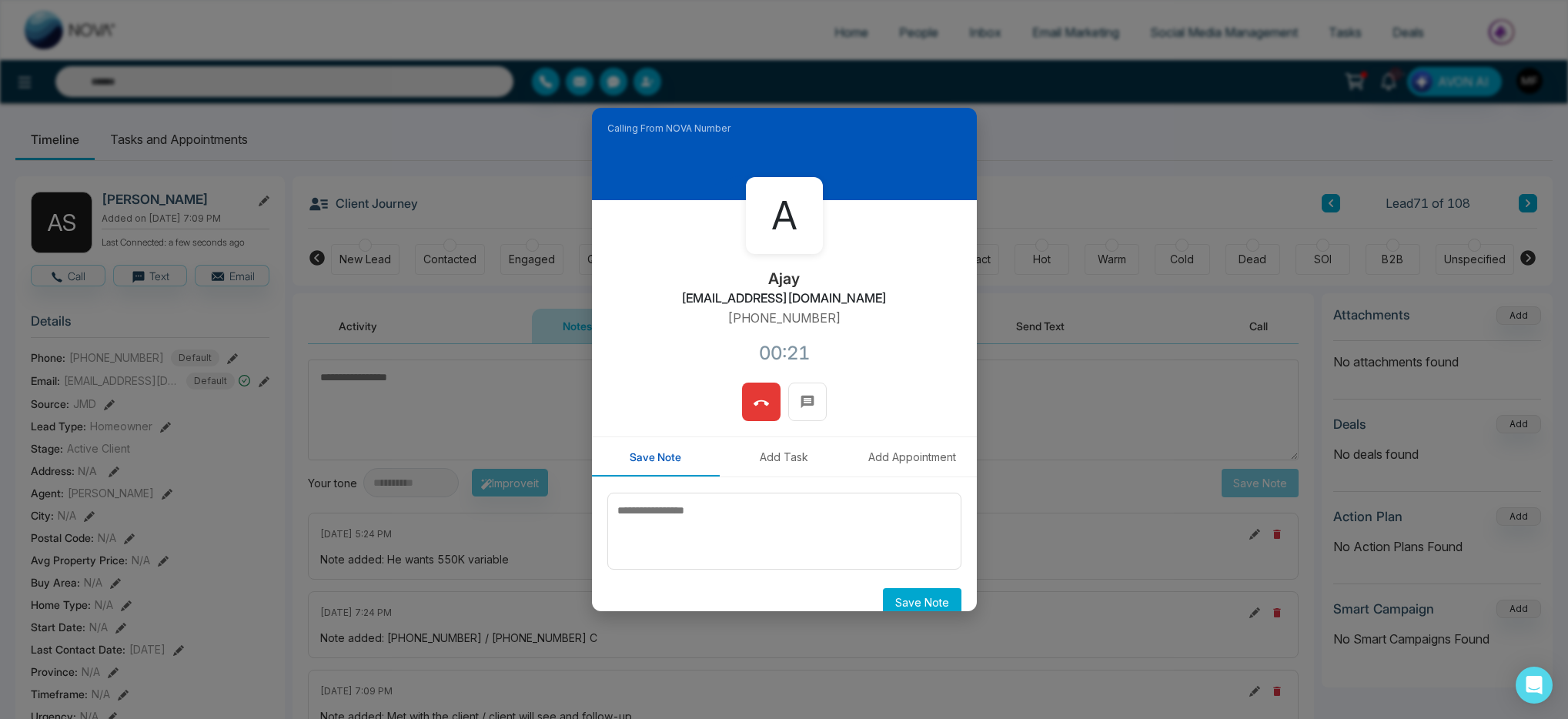
click at [756, 400] on icon at bounding box center [760, 402] width 16 height 5
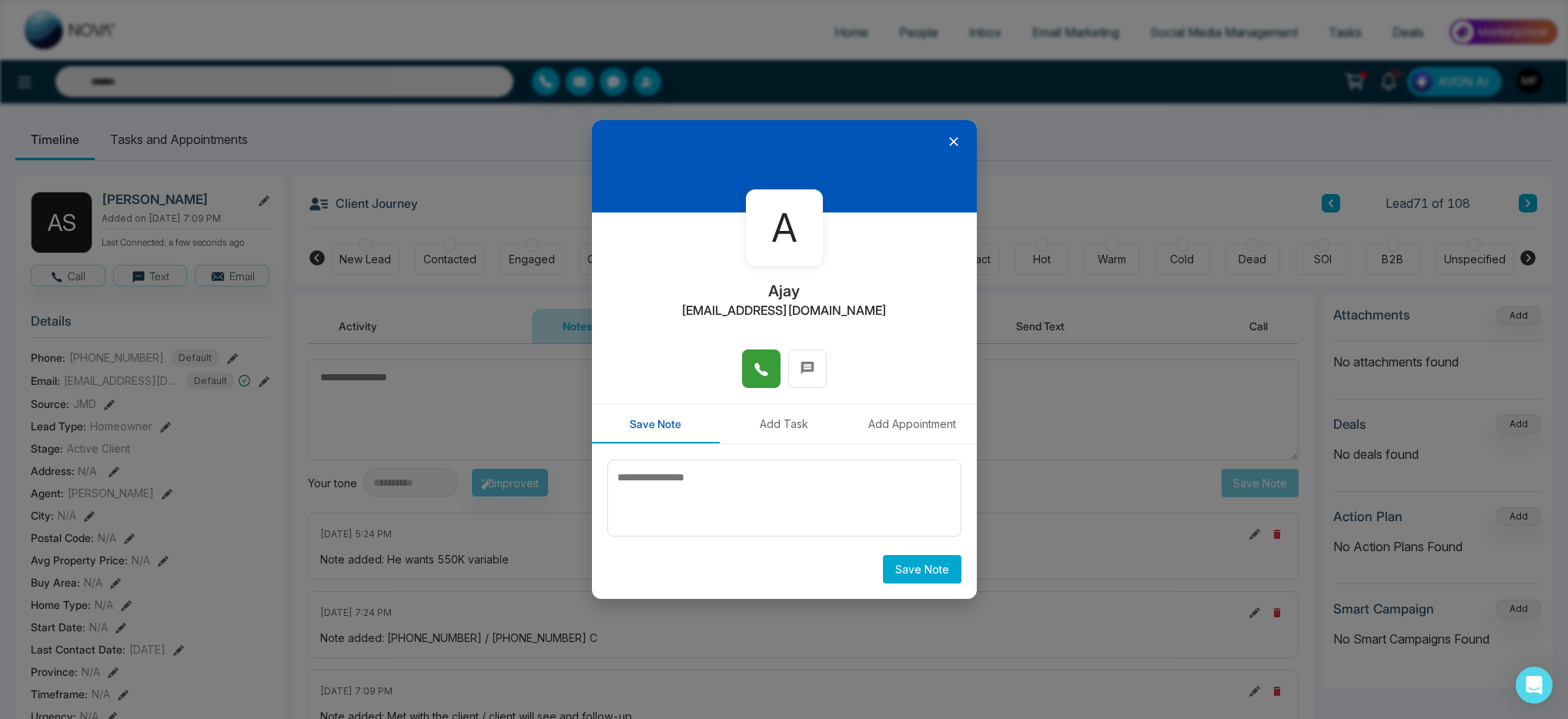
click at [953, 148] on icon at bounding box center [953, 141] width 16 height 16
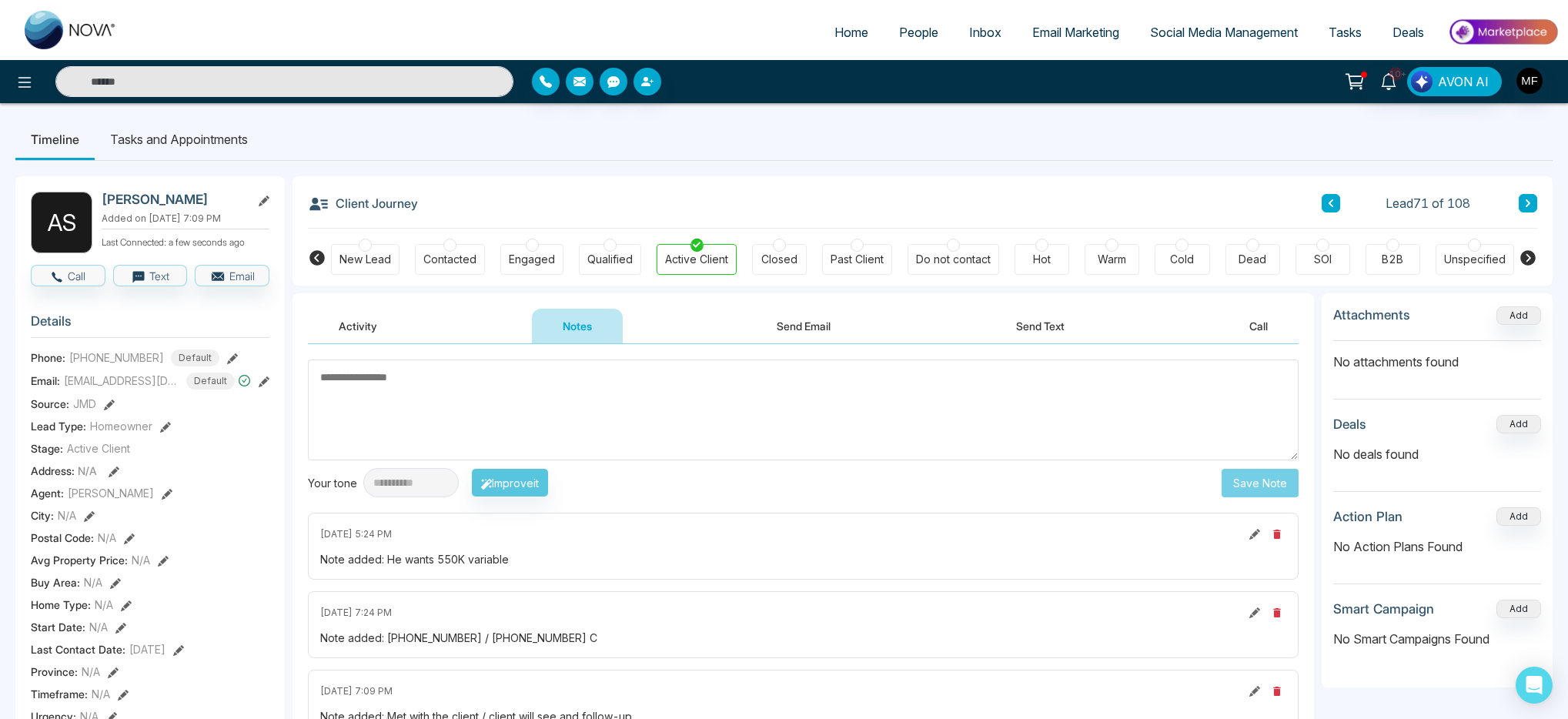
click at [402, 416] on textarea at bounding box center [803, 410] width 991 height 101
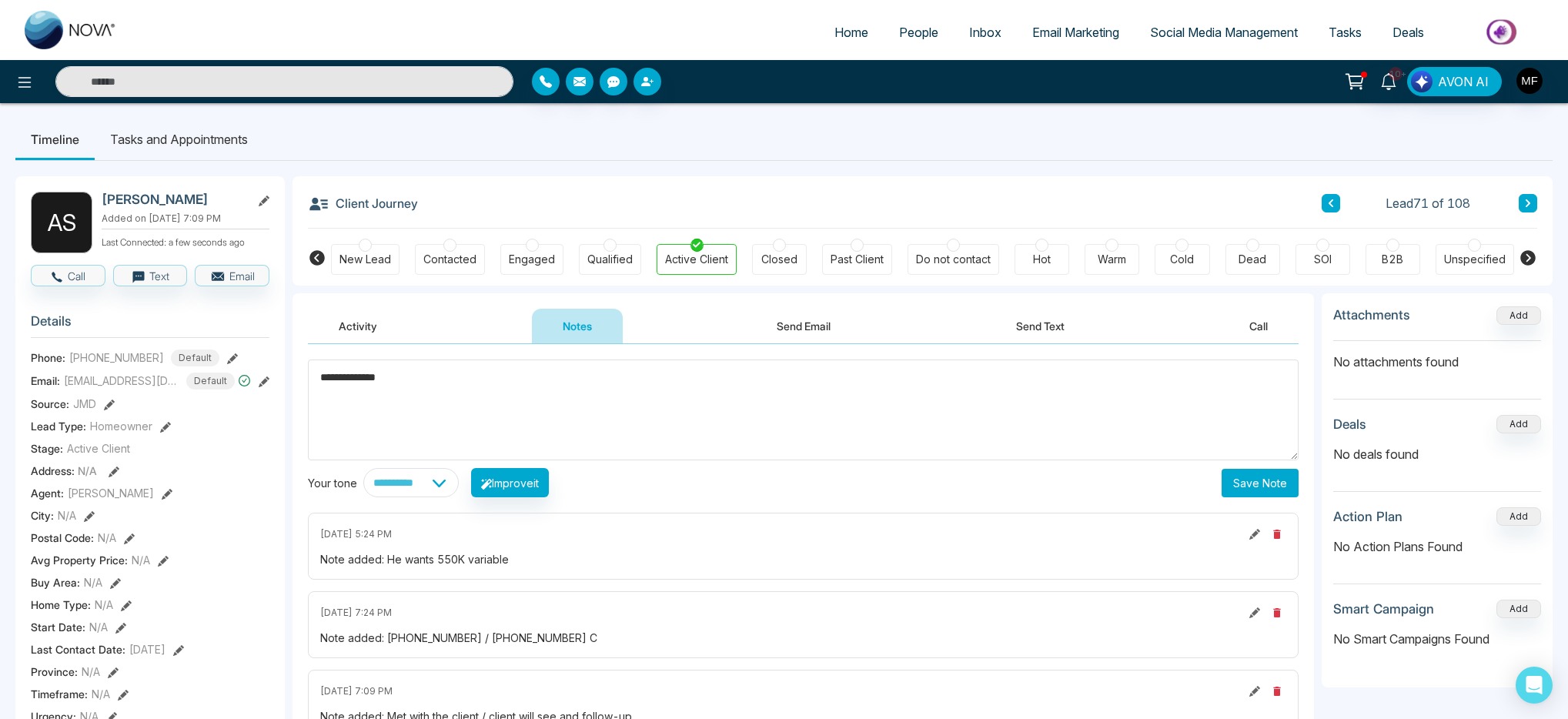
type textarea "**********"
click at [1267, 478] on button "Save Note" at bounding box center [1259, 483] width 77 height 28
click at [168, 129] on li "Tasks and Appointments" at bounding box center [178, 139] width 168 height 41
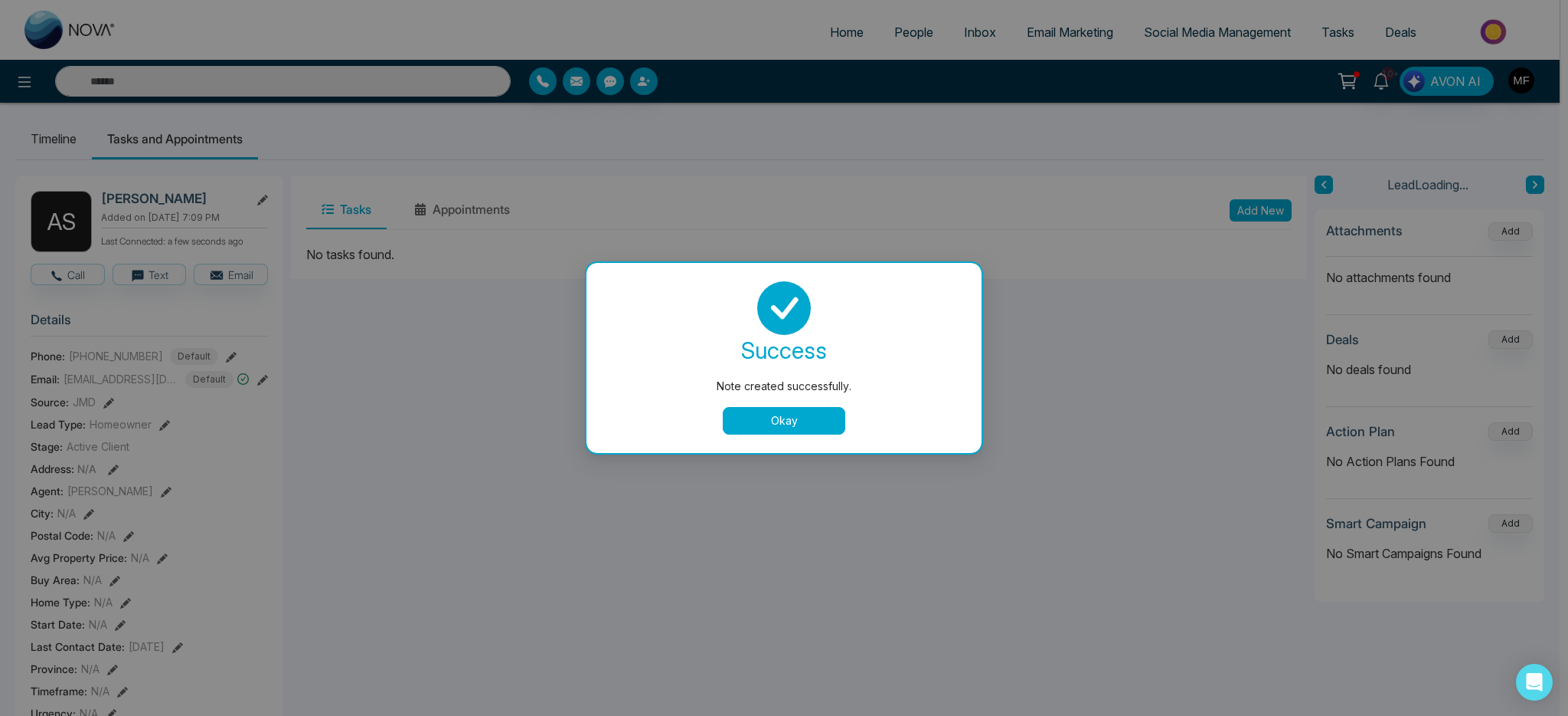
click at [762, 424] on button "Okay" at bounding box center [784, 420] width 122 height 27
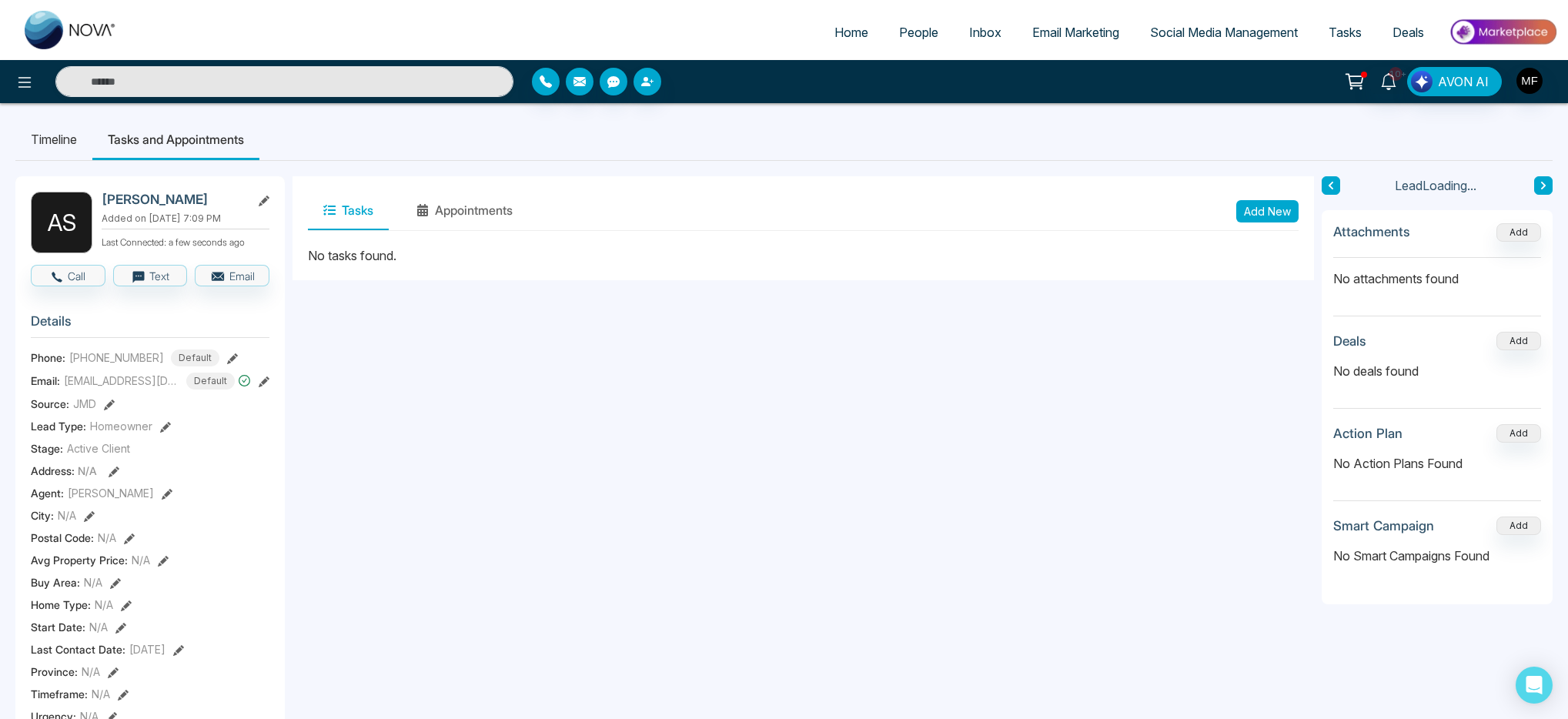
click at [1264, 218] on button "Add New" at bounding box center [1267, 211] width 62 height 22
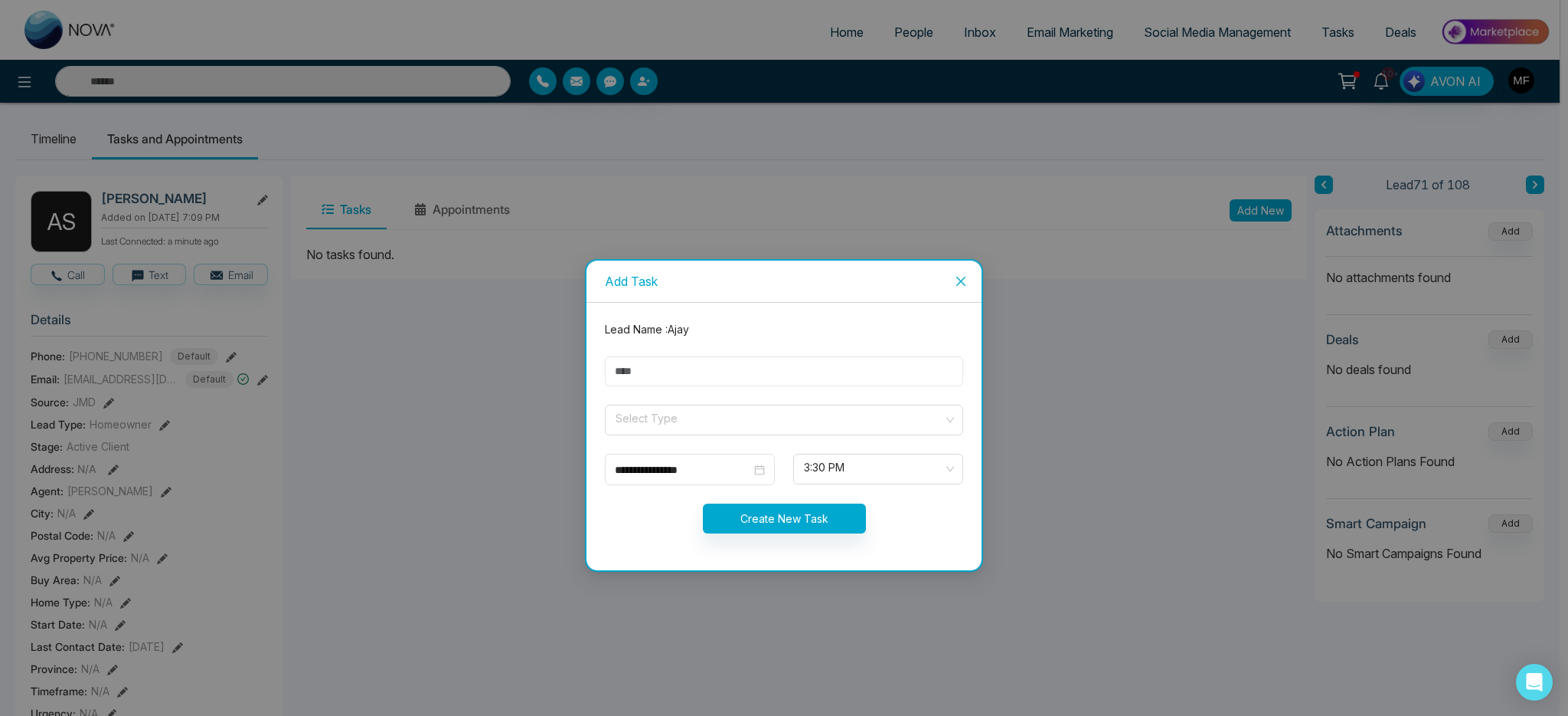
click at [782, 367] on input "text" at bounding box center [784, 371] width 358 height 30
type input "**********"
click at [628, 435] on form "**********" at bounding box center [784, 436] width 376 height 230
click at [635, 420] on input "search" at bounding box center [778, 417] width 329 height 23
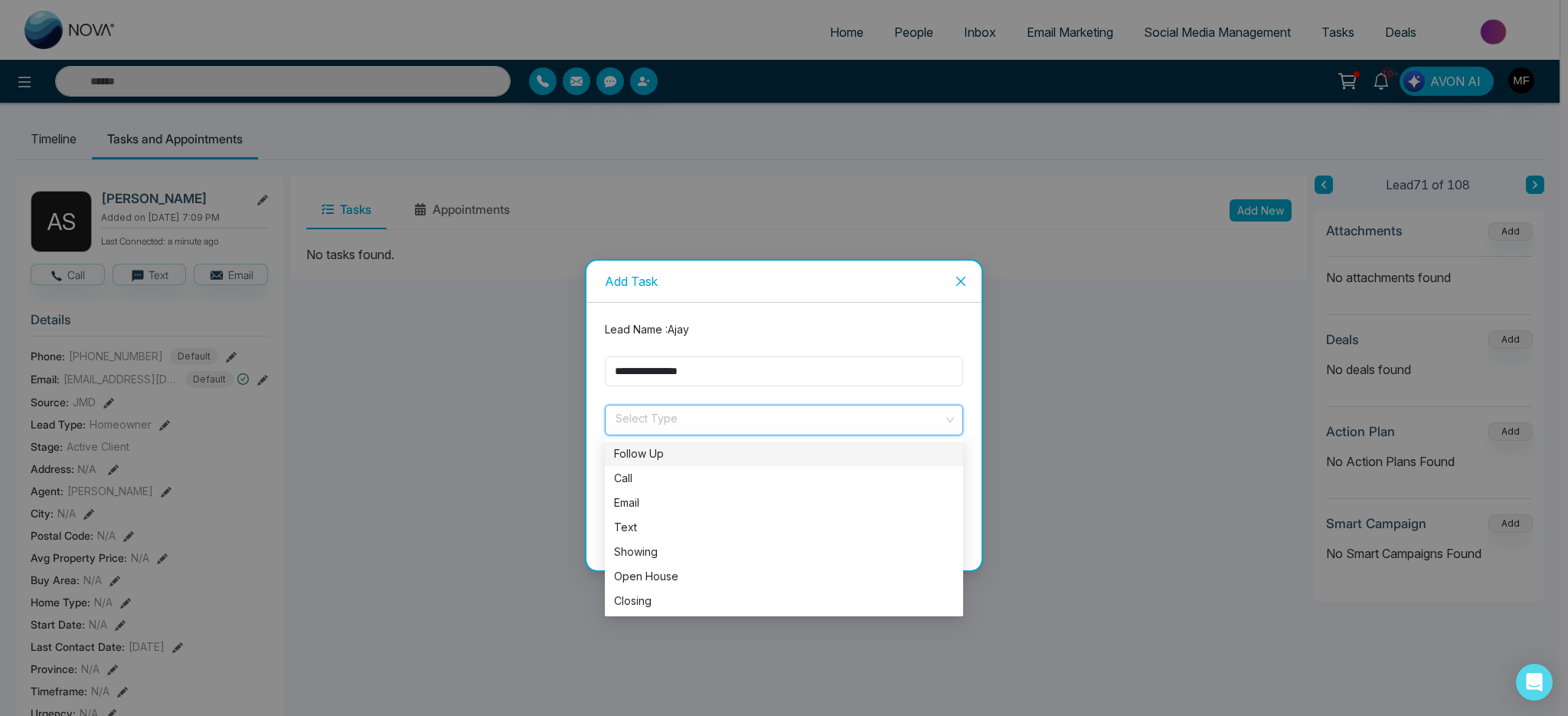
click at [663, 462] on div "Follow Up" at bounding box center [784, 453] width 358 height 25
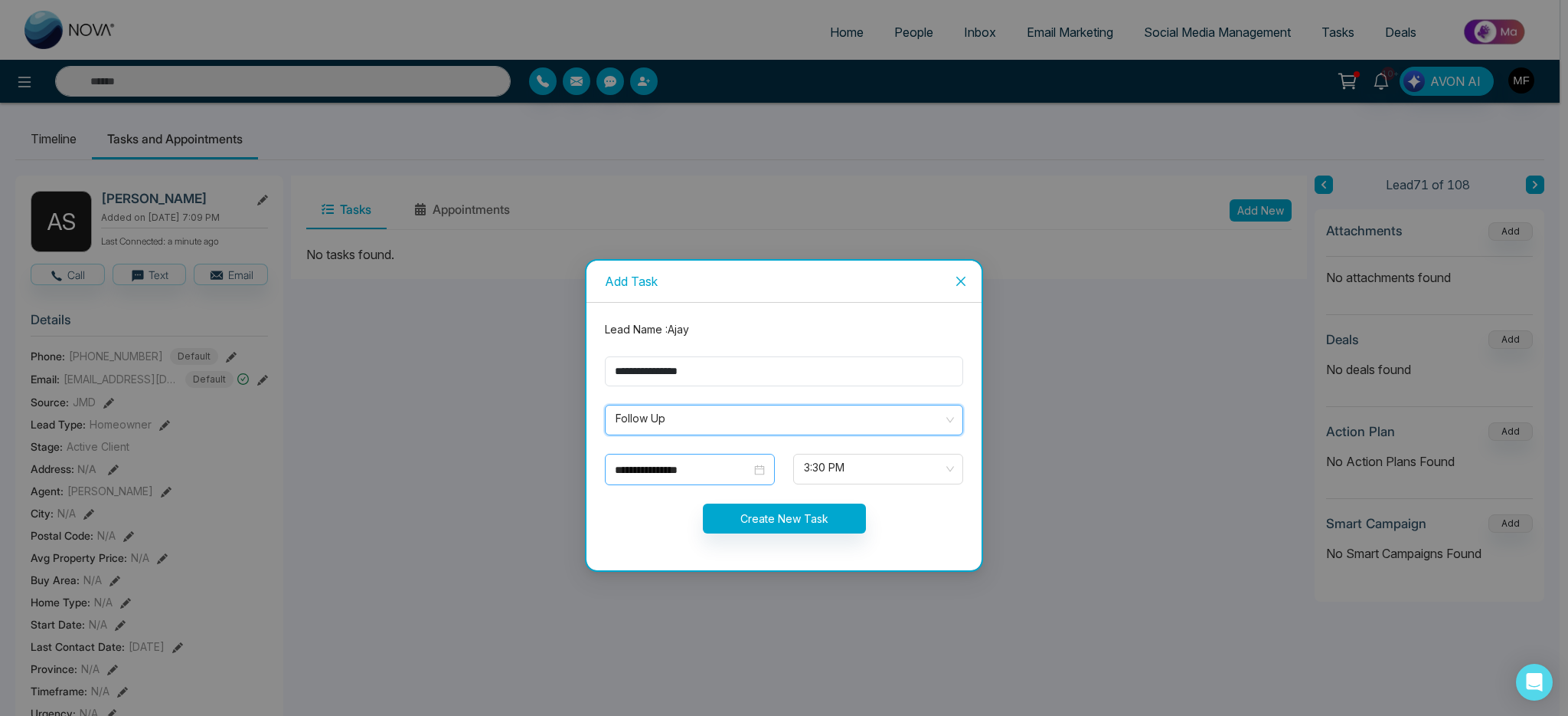
click at [668, 475] on input "**********" at bounding box center [682, 470] width 136 height 17
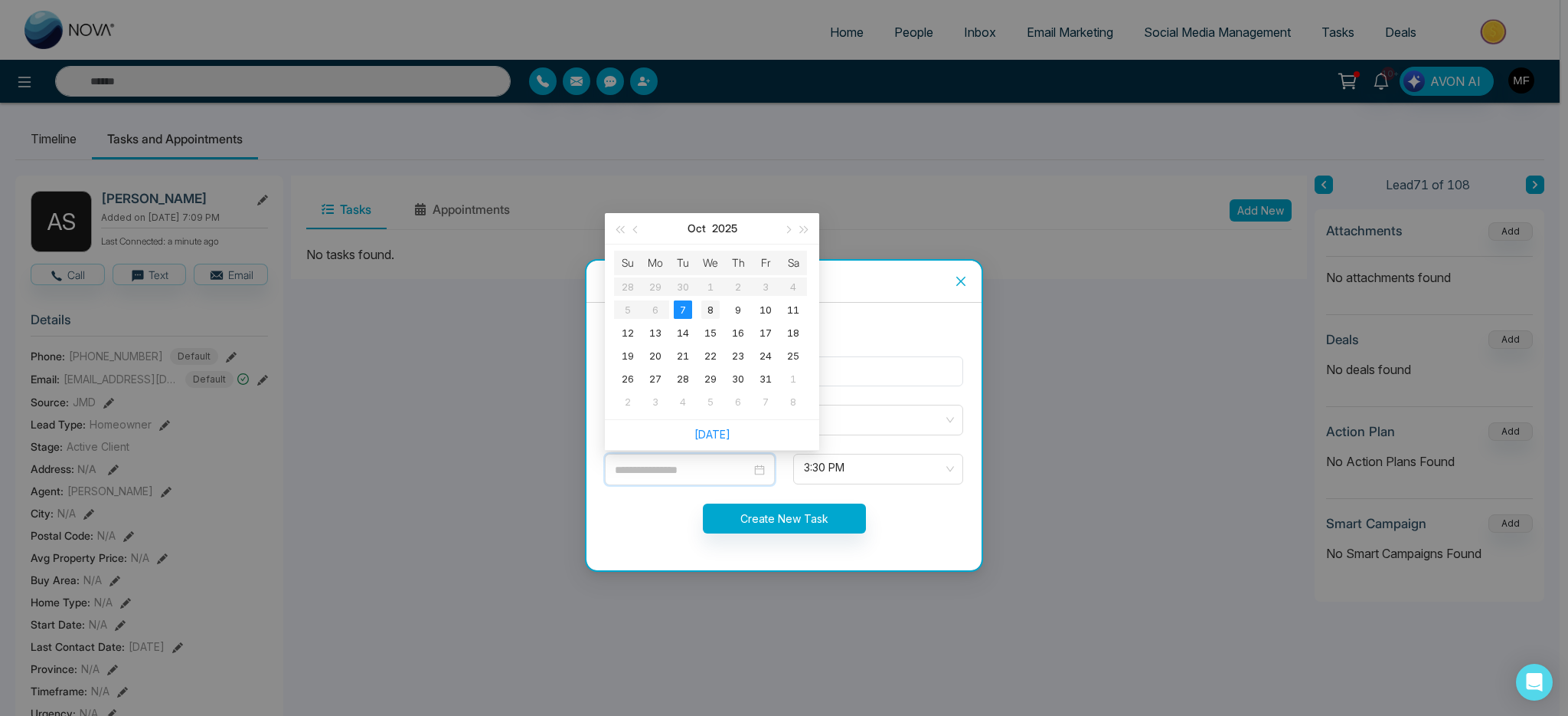
type input "**********"
click at [705, 307] on div "8" at bounding box center [711, 310] width 18 height 18
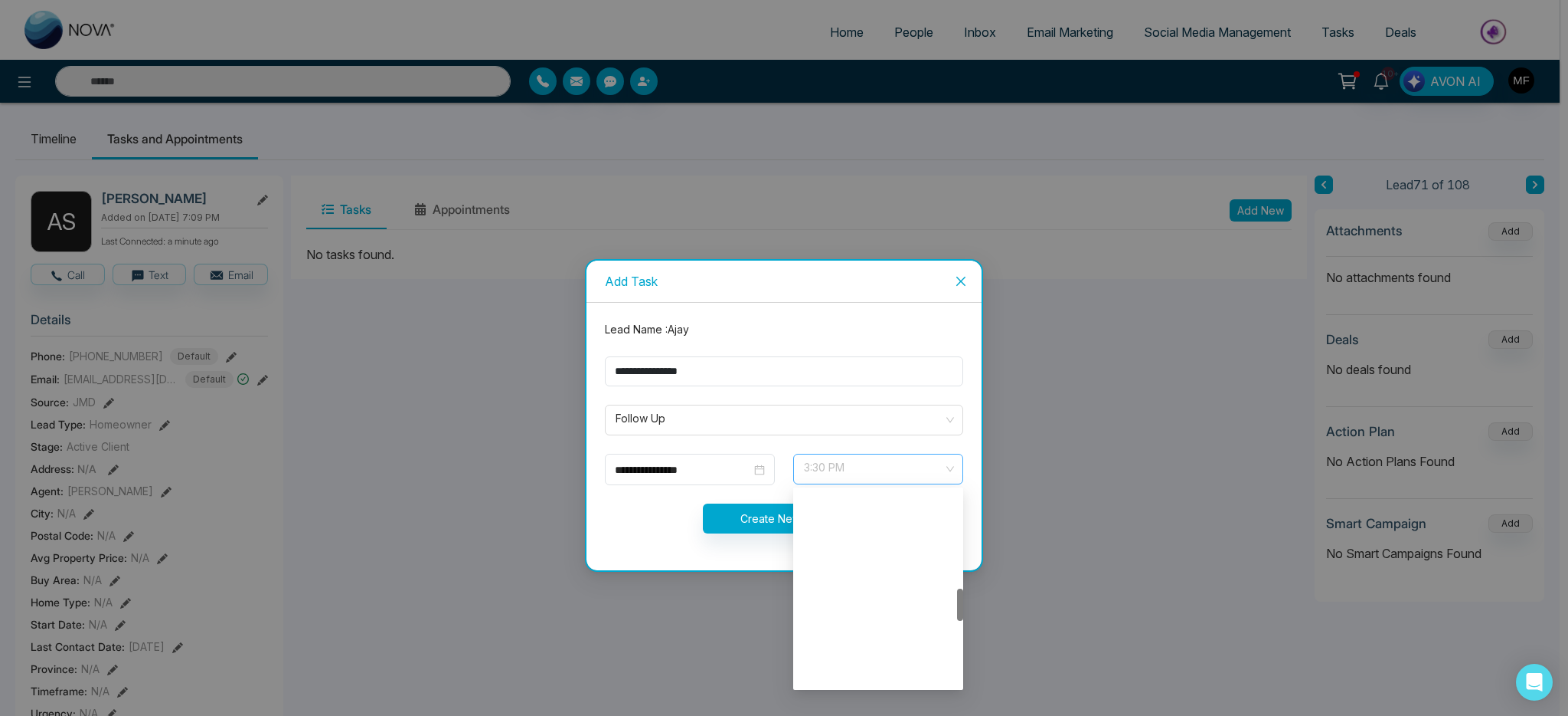
click at [860, 467] on span "3:30 PM" at bounding box center [878, 469] width 149 height 26
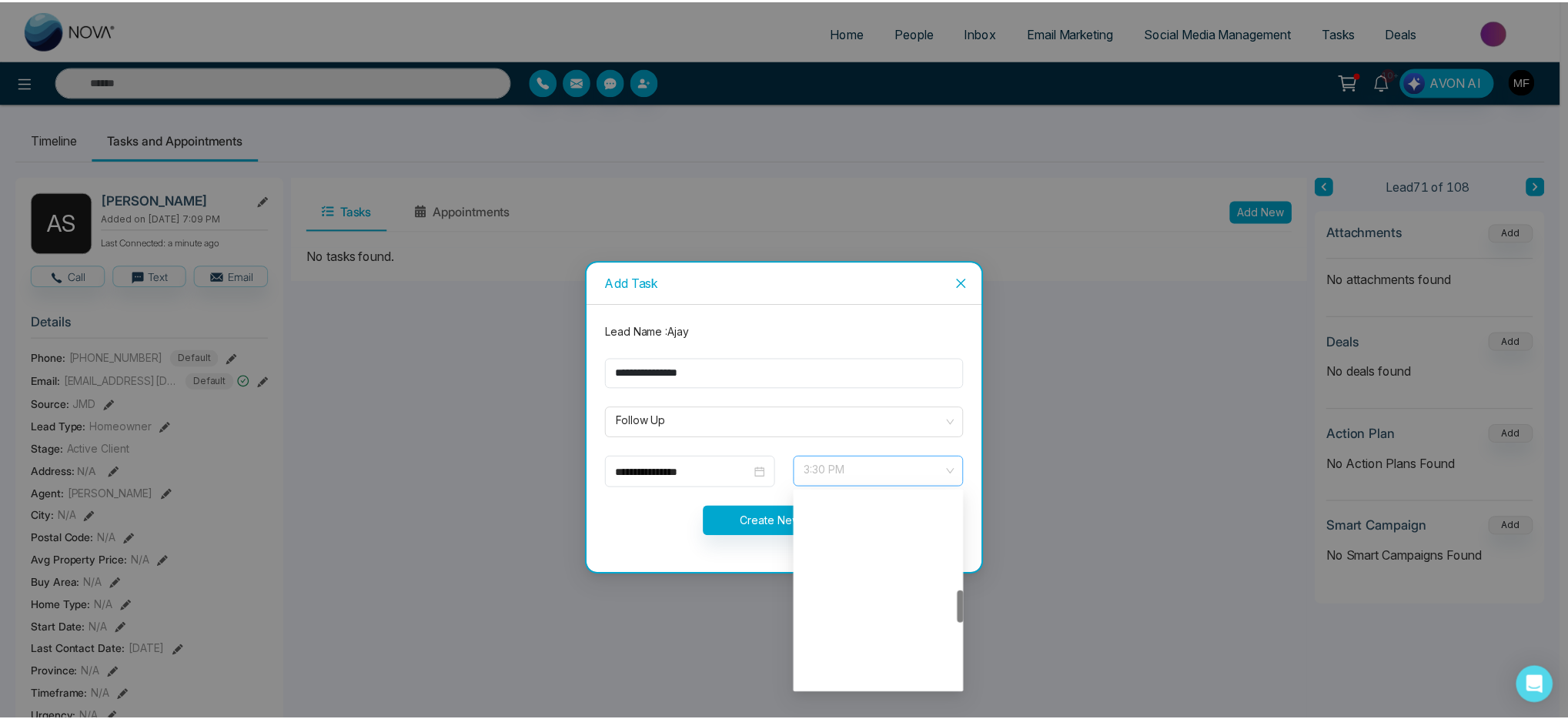
scroll to position [591, 0]
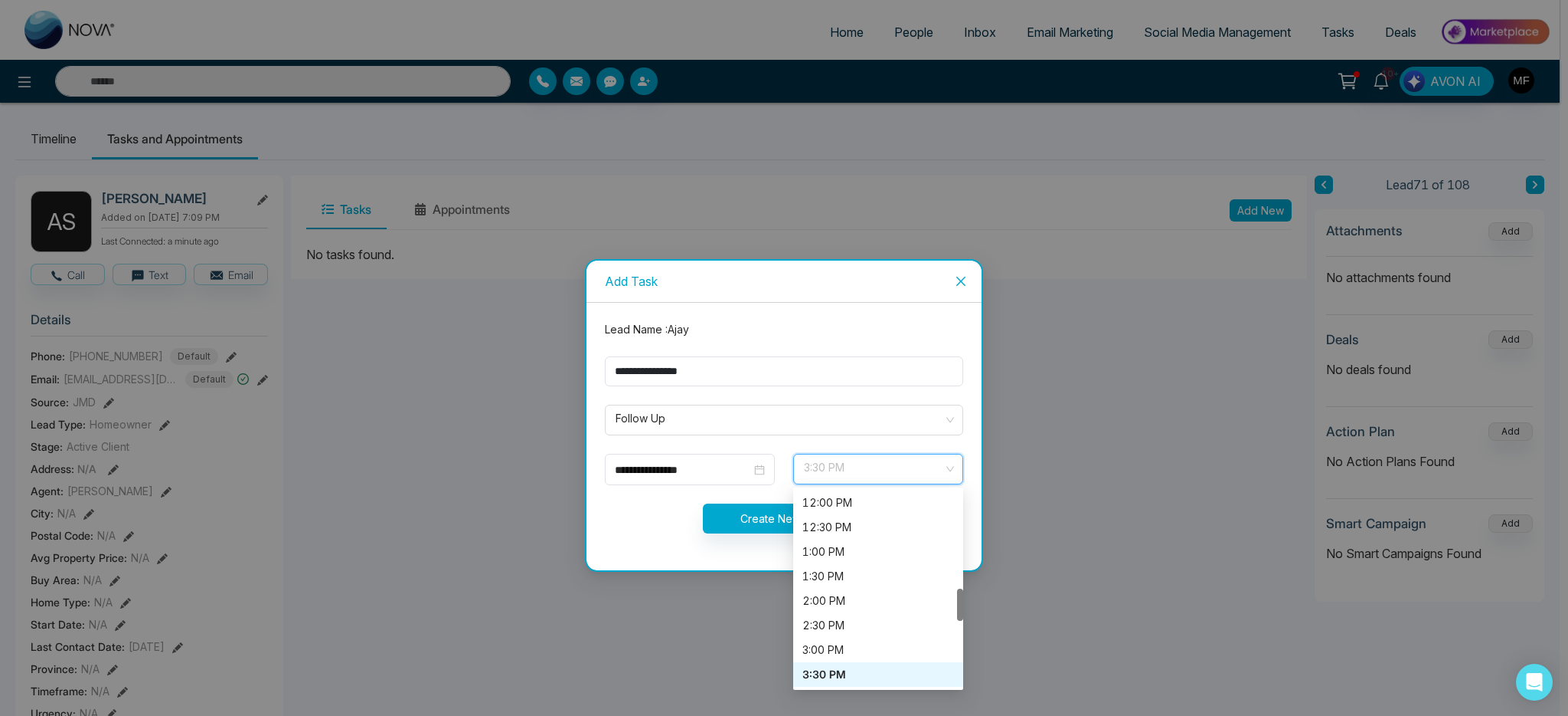
click at [836, 668] on div "3:30 PM" at bounding box center [878, 674] width 152 height 17
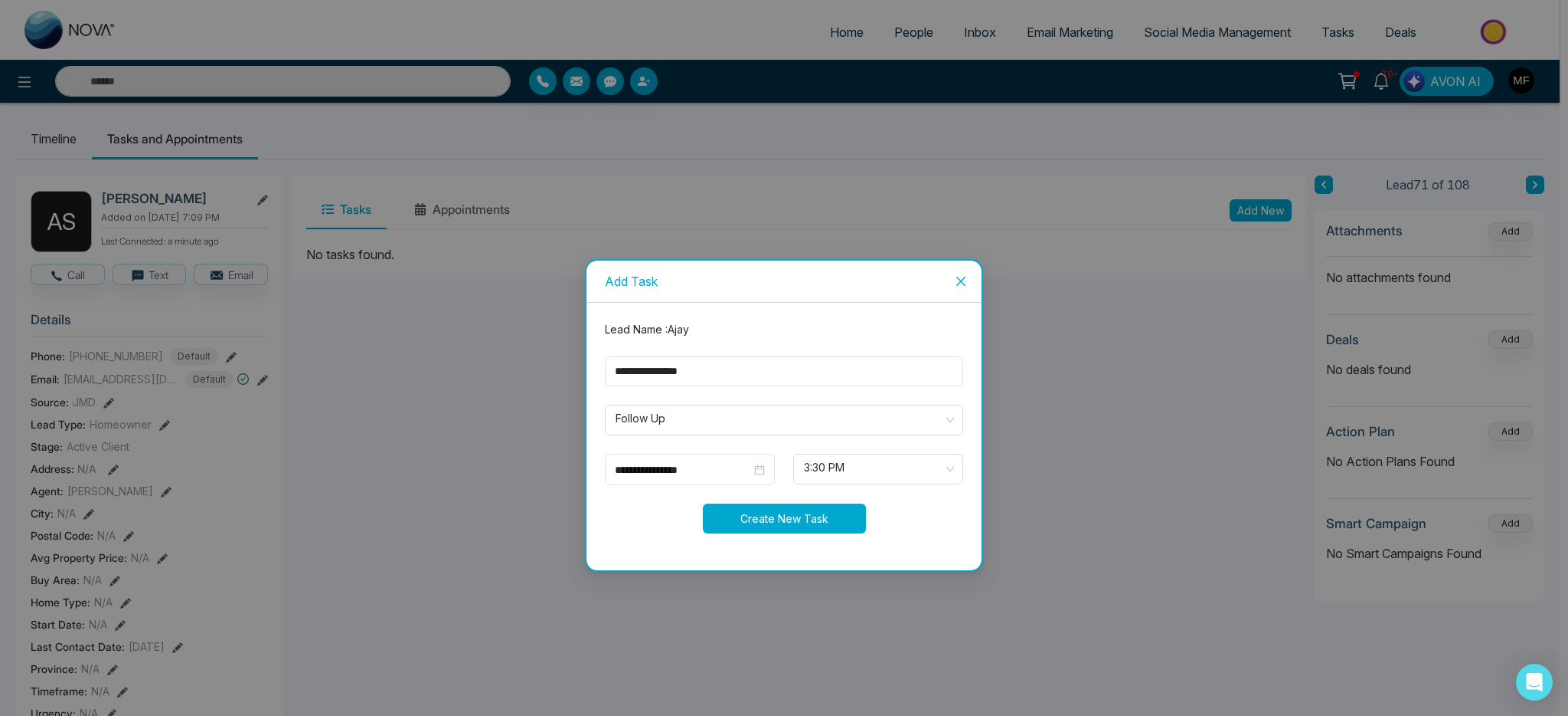
click at [750, 515] on button "Create New Task" at bounding box center [785, 519] width 163 height 30
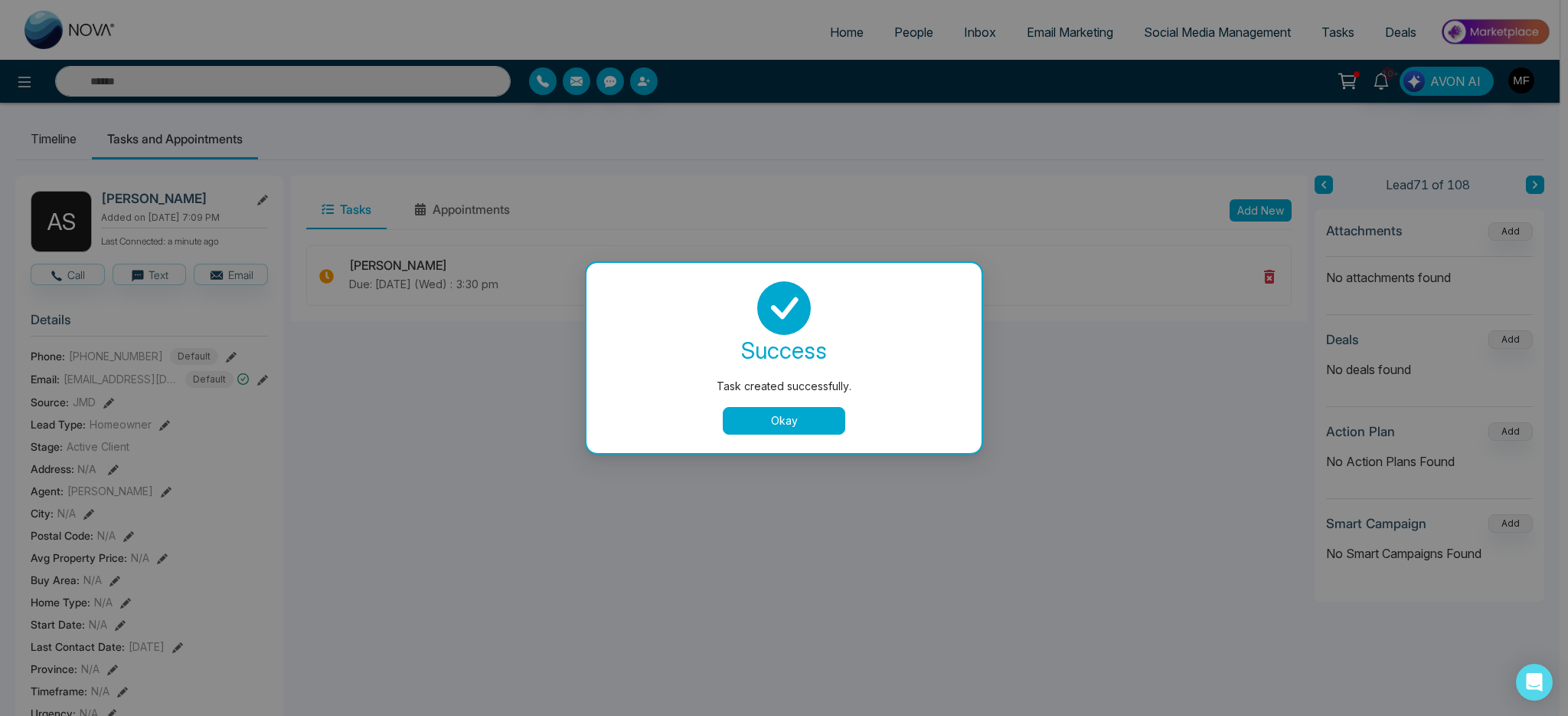
click at [777, 413] on button "Okay" at bounding box center [784, 420] width 122 height 27
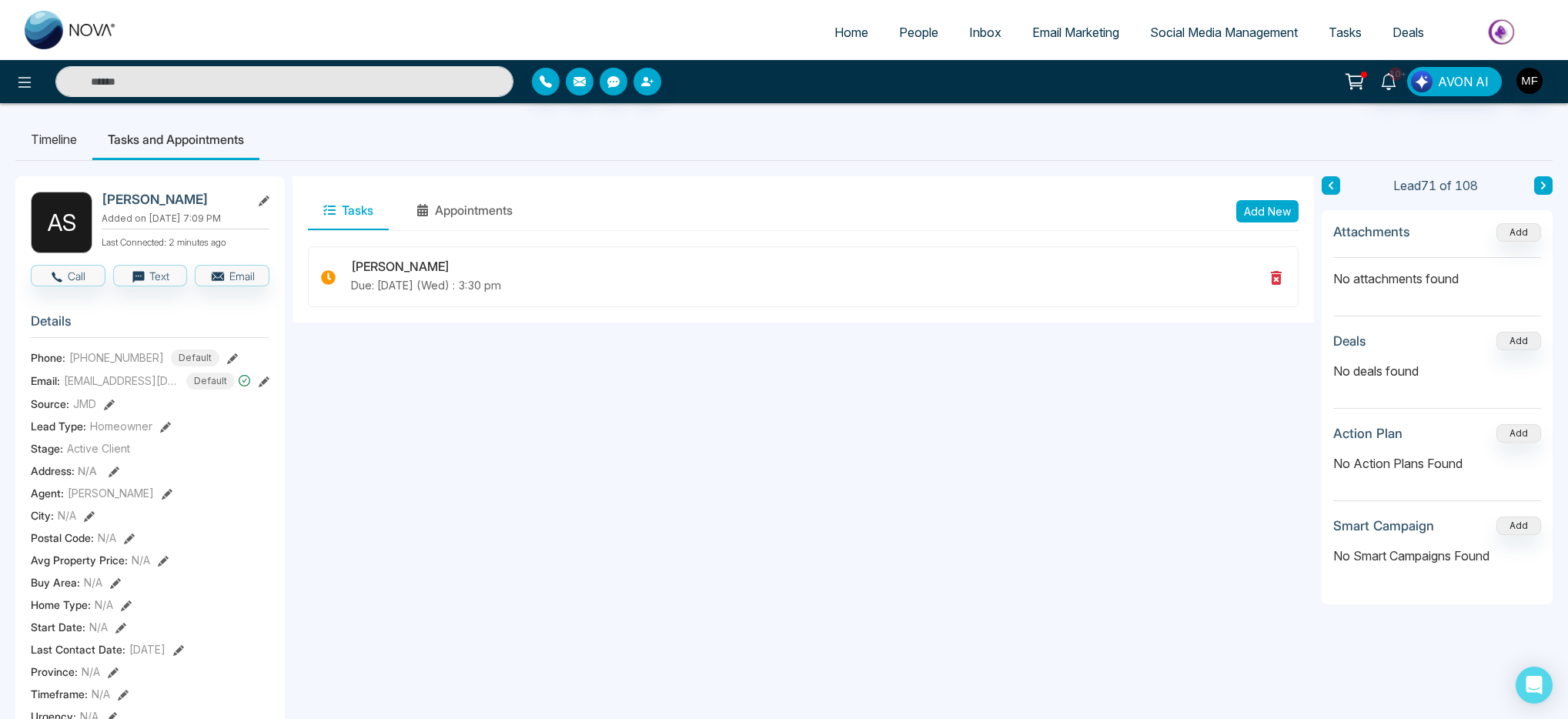
click at [245, 79] on input "text" at bounding box center [285, 81] width 458 height 31
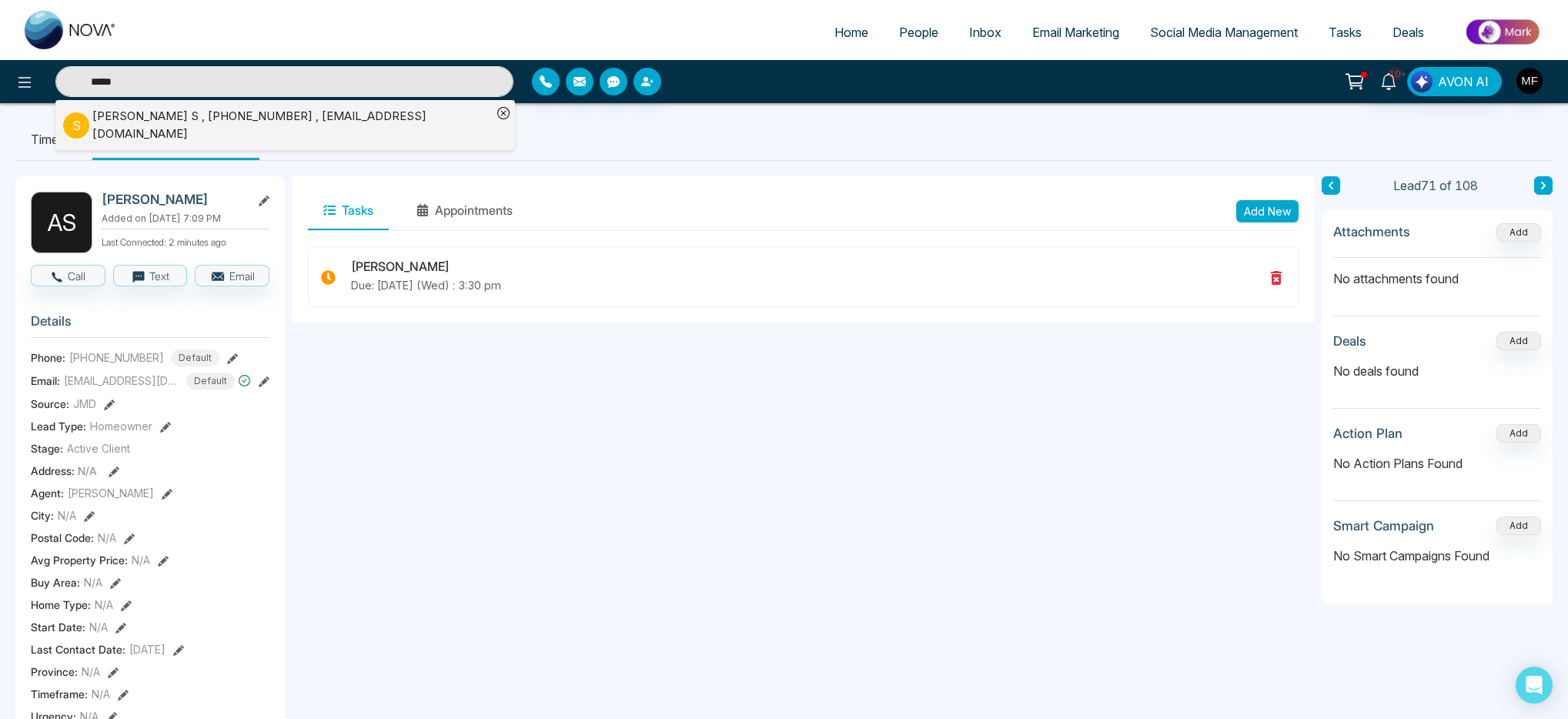
type input "*****"
click at [215, 119] on div "Swetha S , +16477015146 , swetha_11@hotmail.com" at bounding box center [292, 125] width 400 height 35
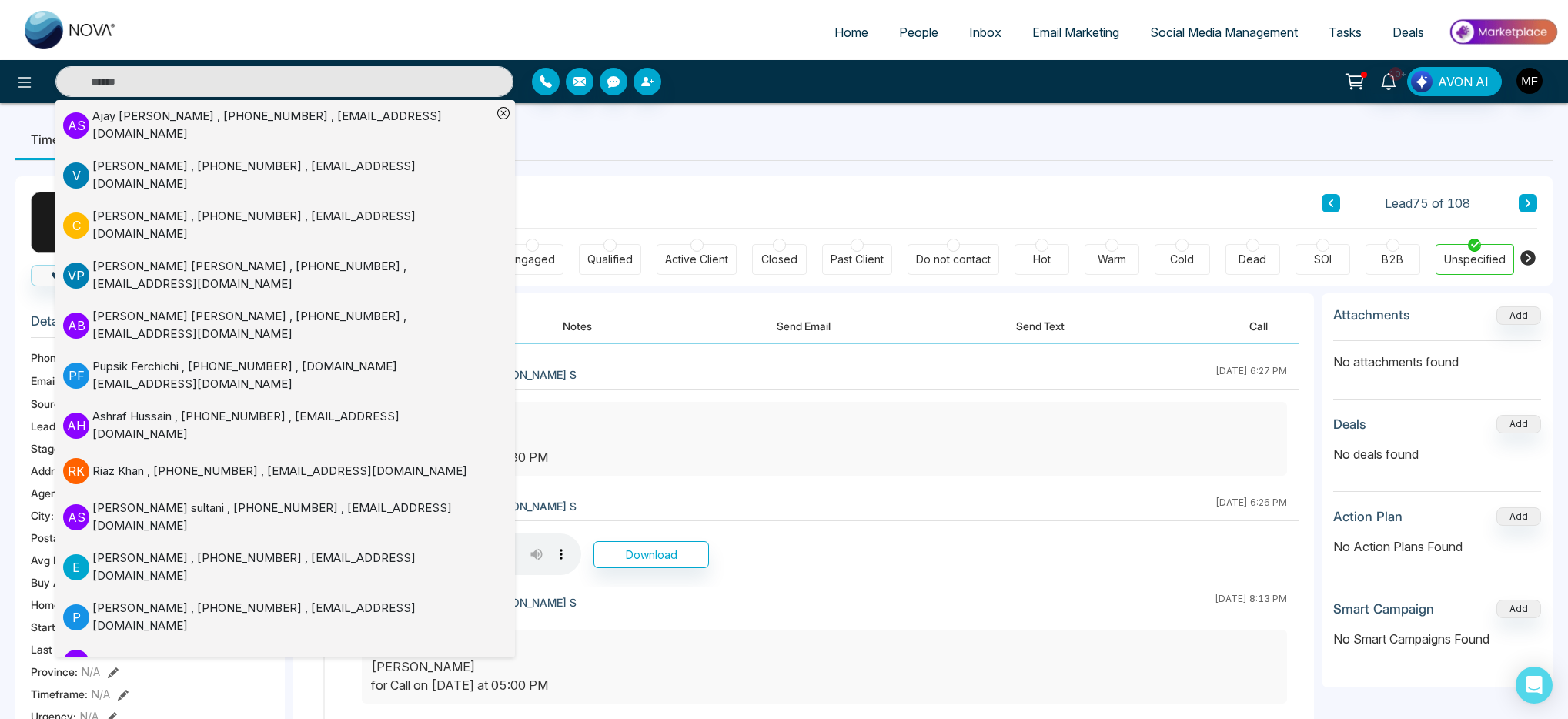
click at [755, 199] on div "Client Journey Lead 75 of 108" at bounding box center [923, 202] width 1230 height 52
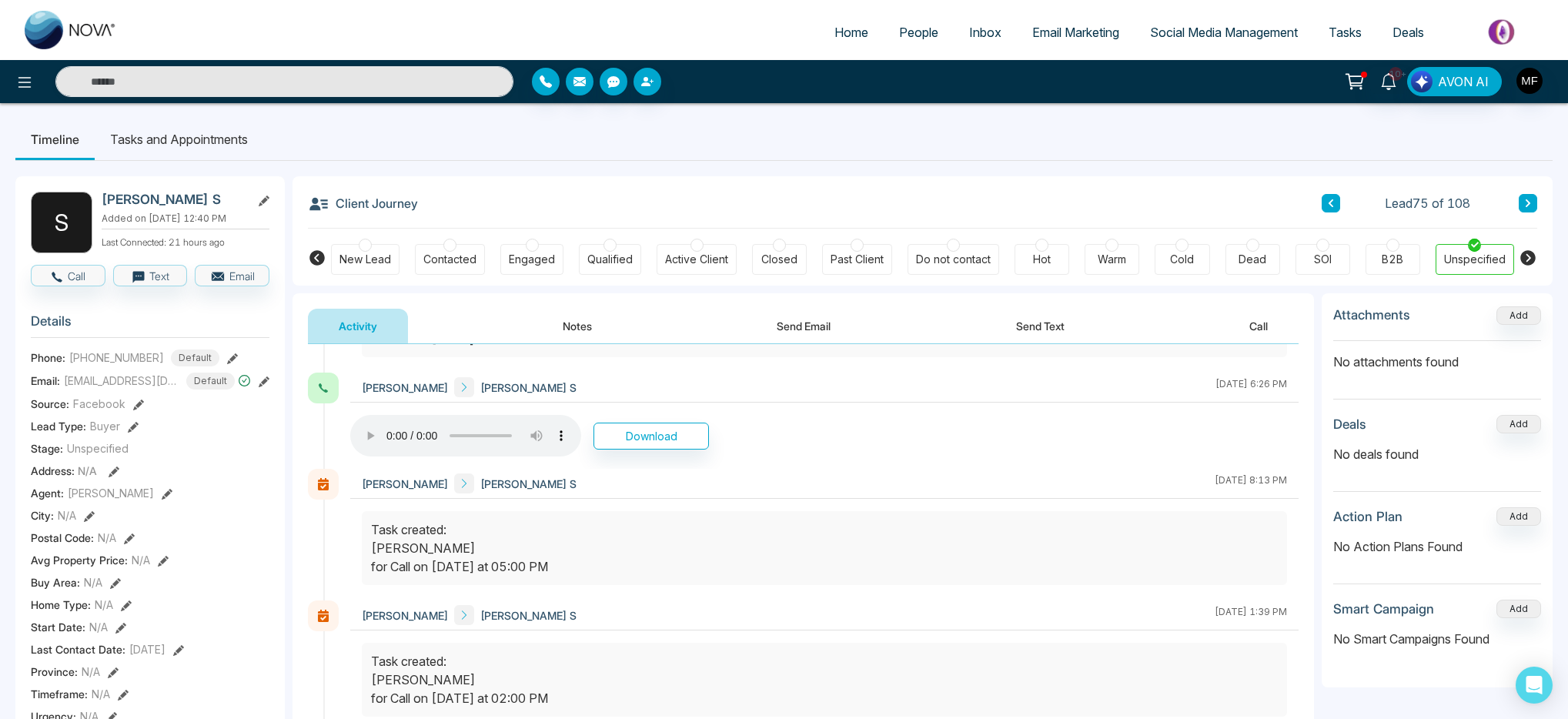
click at [1036, 325] on button "Send Text" at bounding box center [1040, 326] width 110 height 35
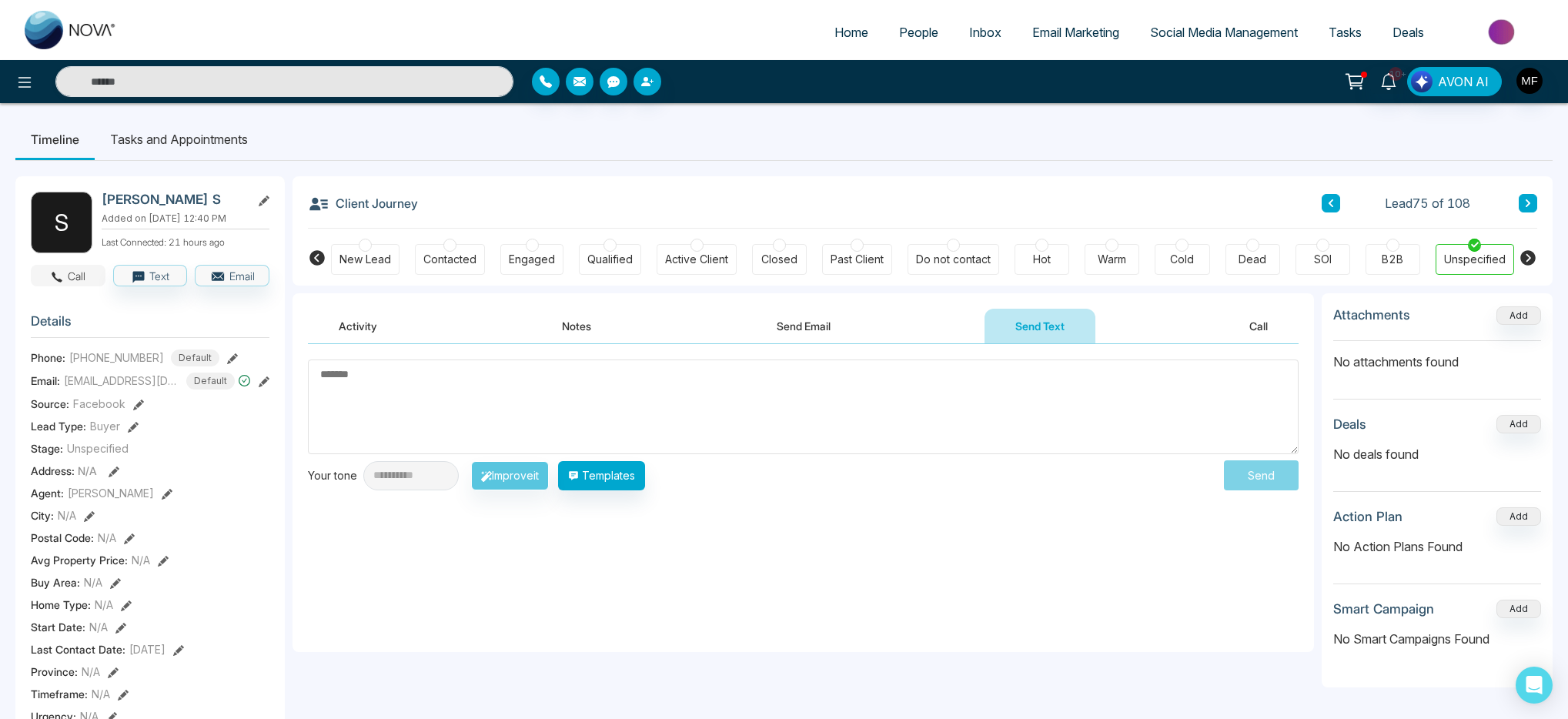
click at [71, 283] on button "Call" at bounding box center [68, 275] width 75 height 22
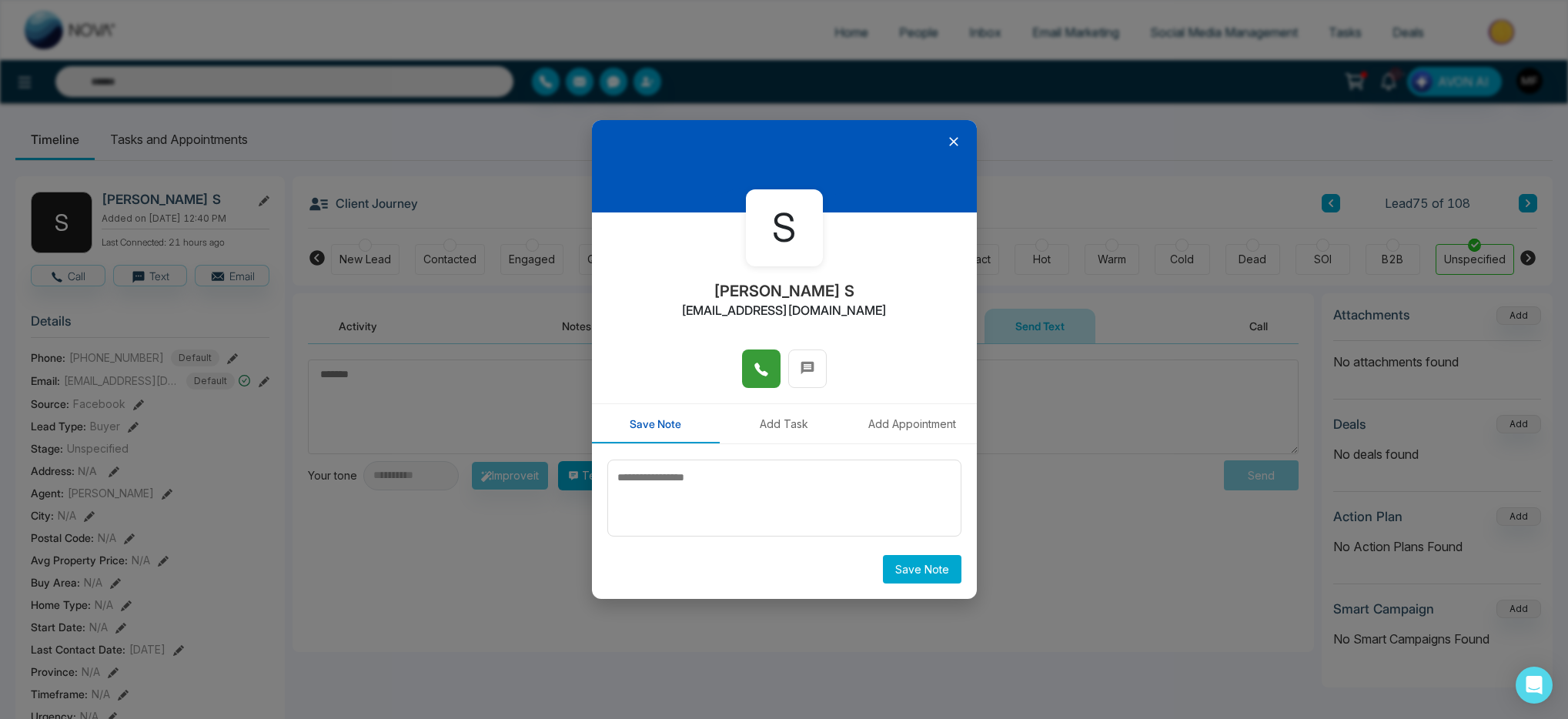
click at [751, 352] on button at bounding box center [761, 368] width 38 height 38
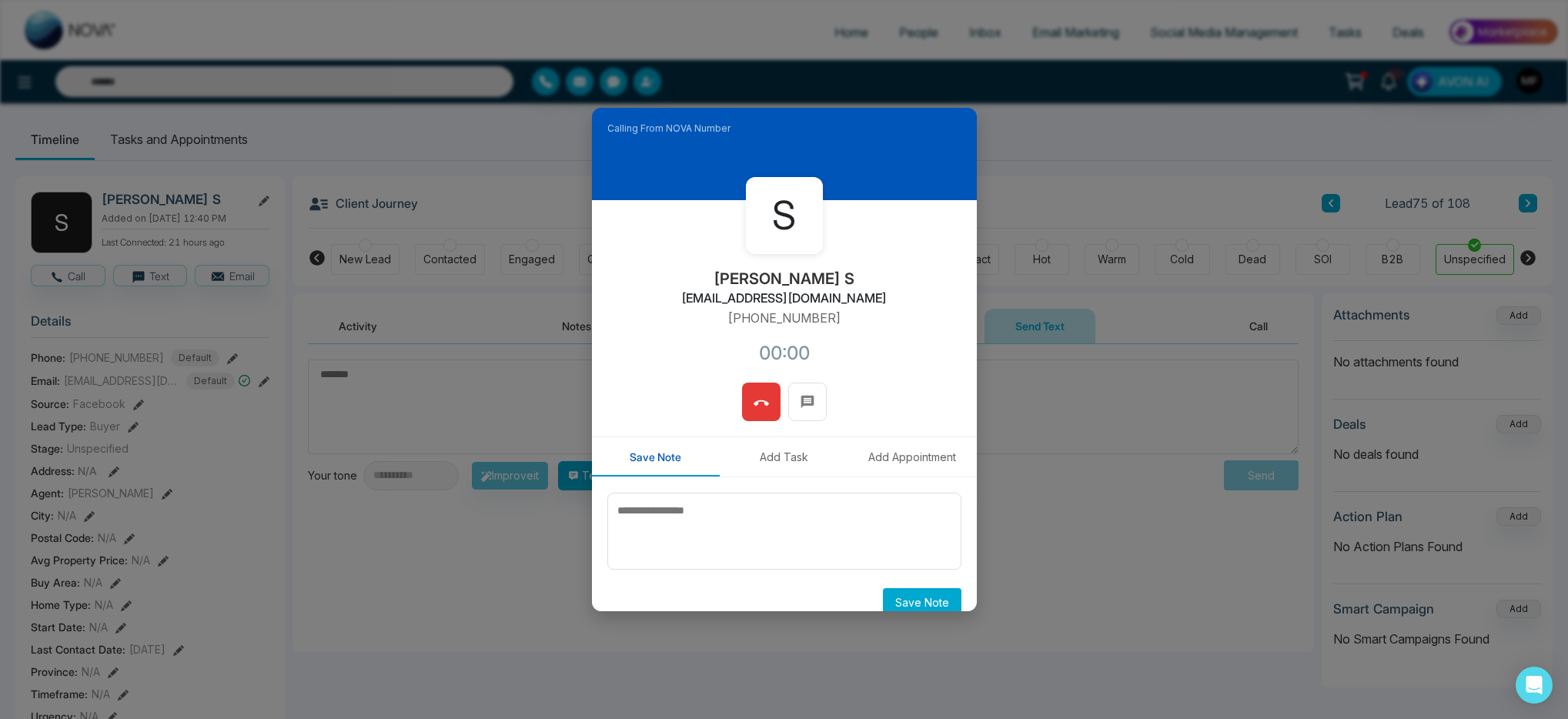
click at [744, 394] on button at bounding box center [761, 401] width 38 height 38
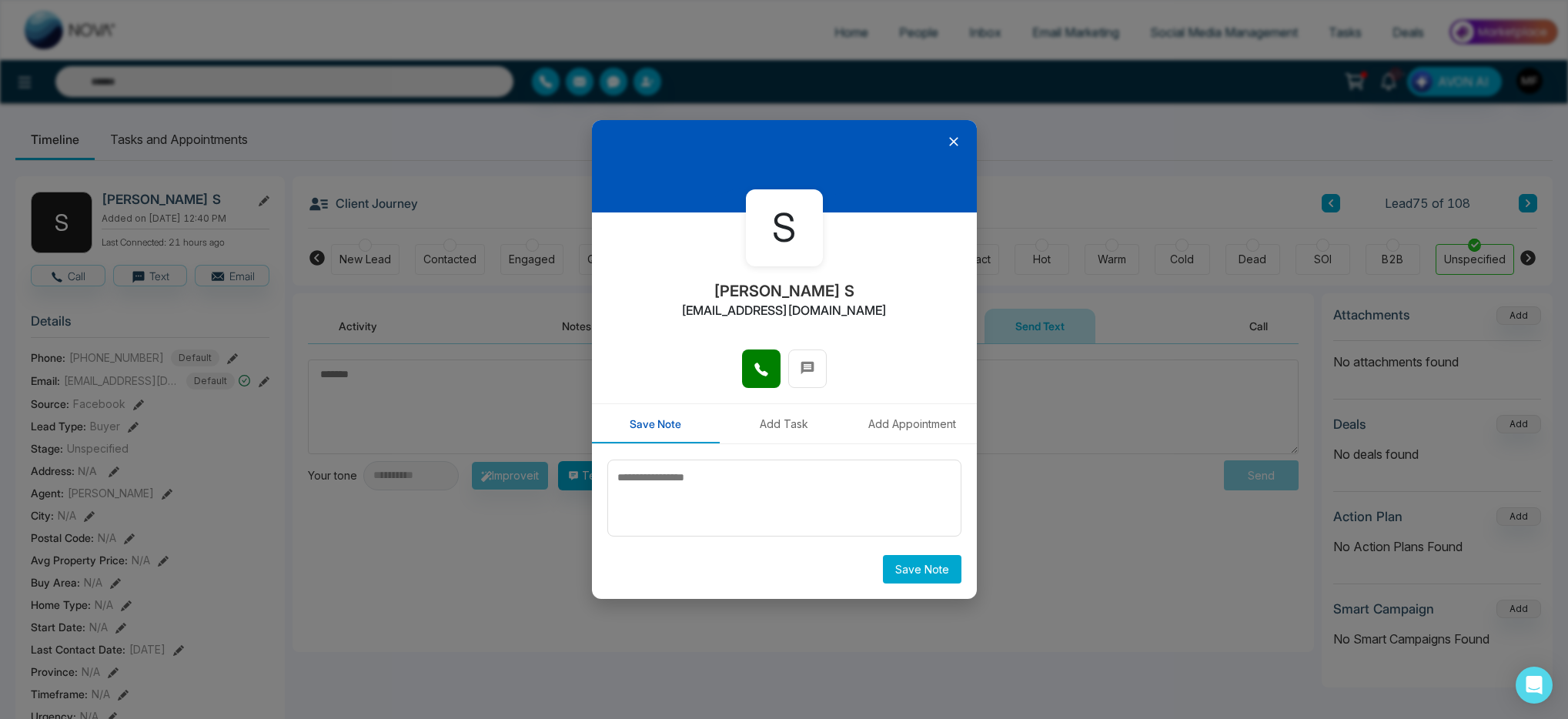
click at [947, 143] on icon at bounding box center [953, 141] width 16 height 16
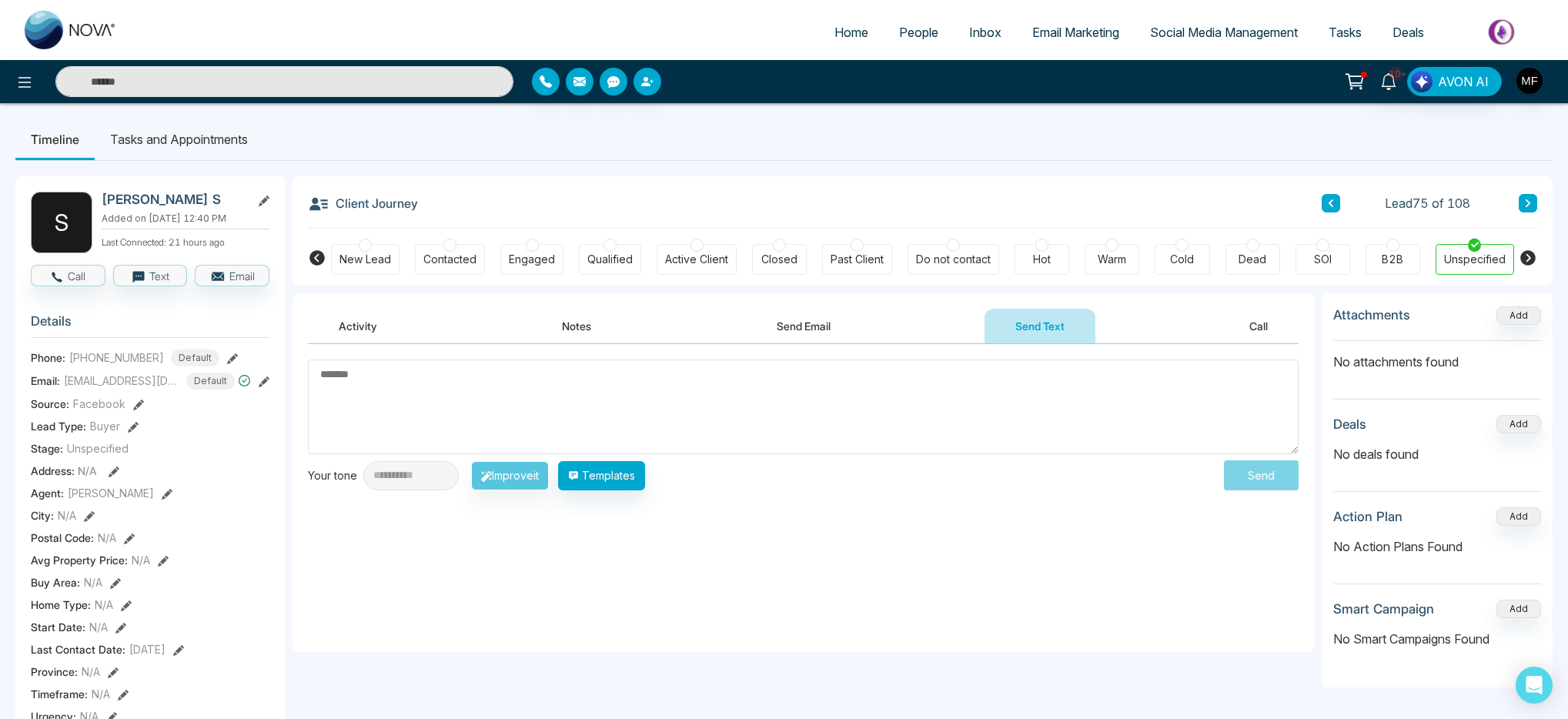
click at [821, 397] on textarea at bounding box center [803, 406] width 991 height 95
click at [639, 464] on button "Templates" at bounding box center [601, 475] width 87 height 29
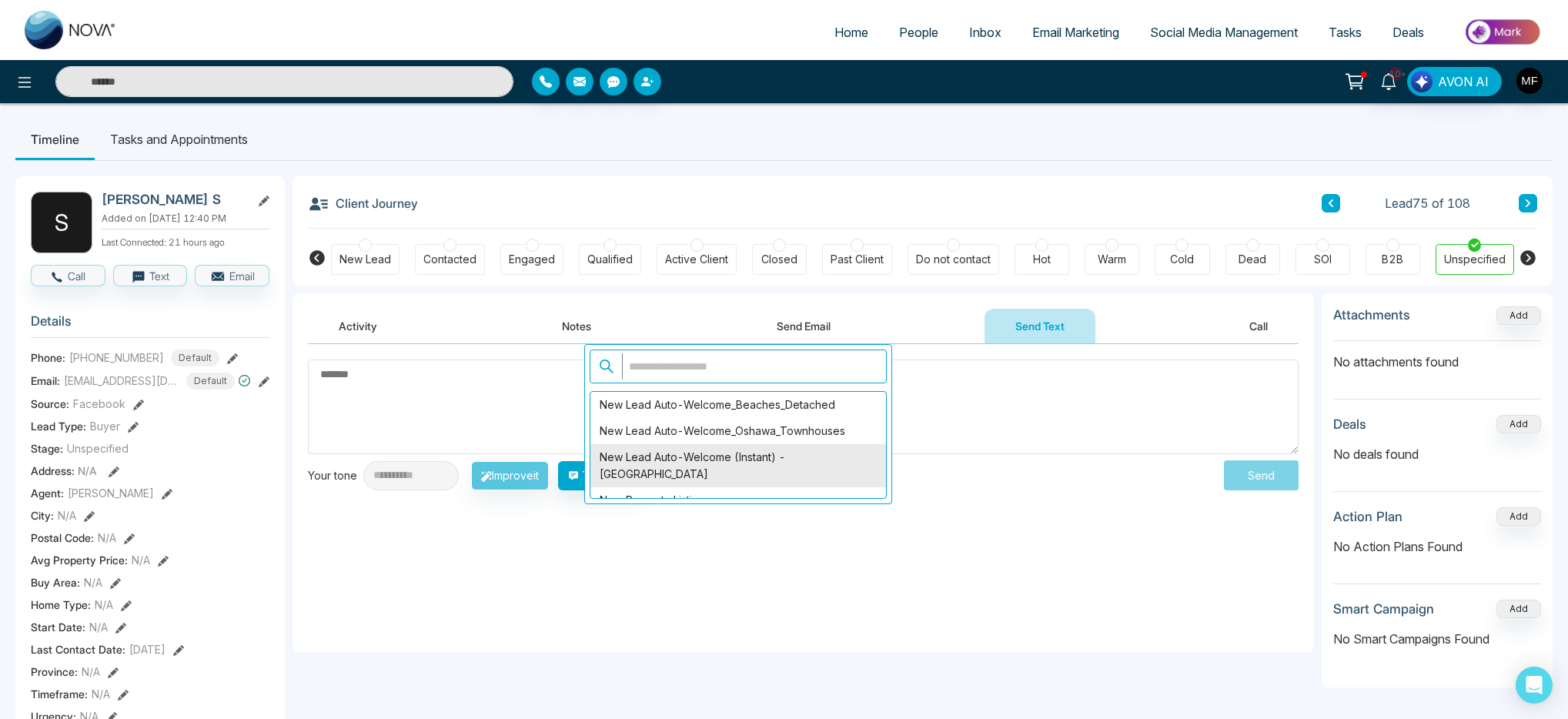
click at [738, 449] on div "New Lead Auto-Welcome (Instant) - Scarborough" at bounding box center [738, 465] width 295 height 43
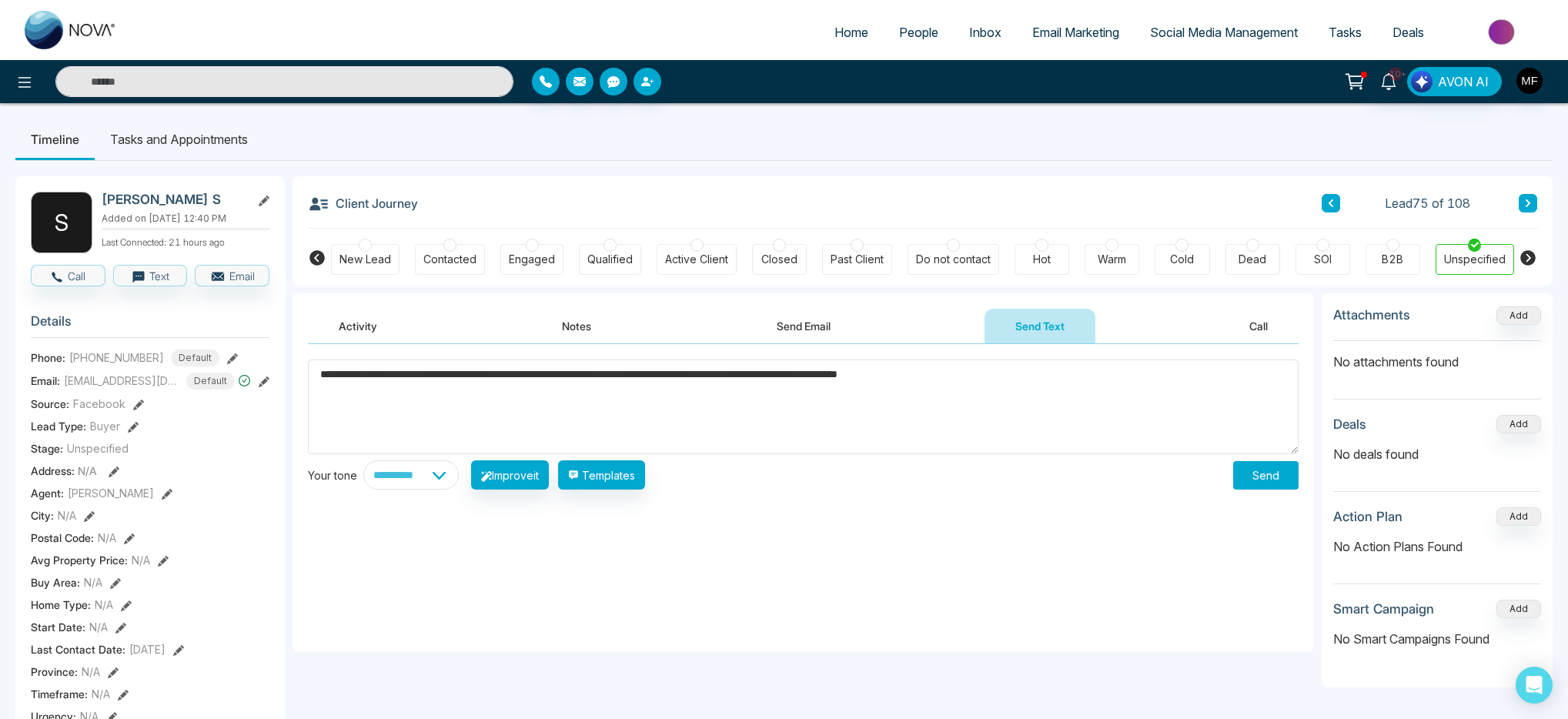
drag, startPoint x: 392, startPoint y: 375, endPoint x: 334, endPoint y: 380, distance: 58.2
click at [334, 380] on textarea "**********" at bounding box center [803, 406] width 991 height 95
type textarea "**********"
click at [1259, 484] on button "Send" at bounding box center [1265, 475] width 66 height 28
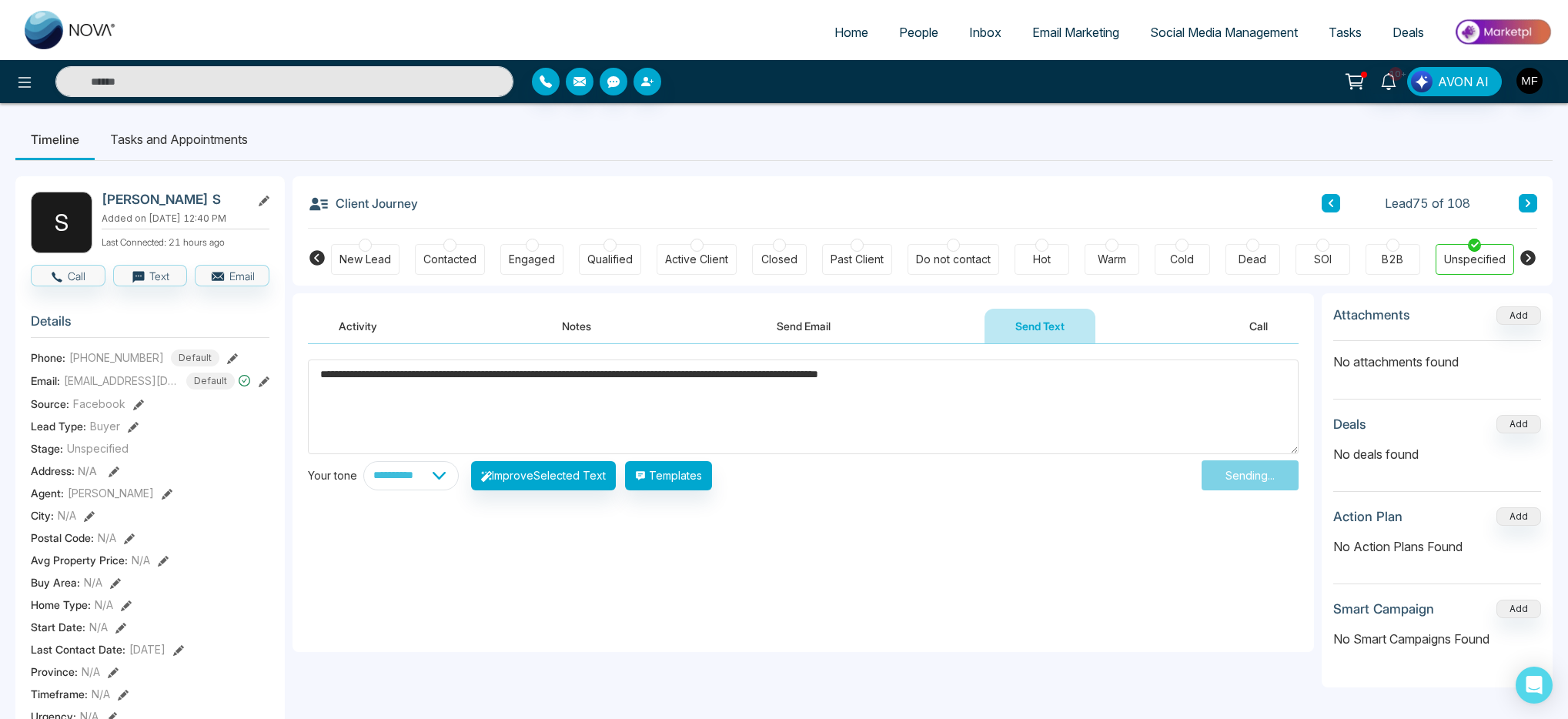
click at [781, 331] on button "Send Email" at bounding box center [803, 326] width 115 height 35
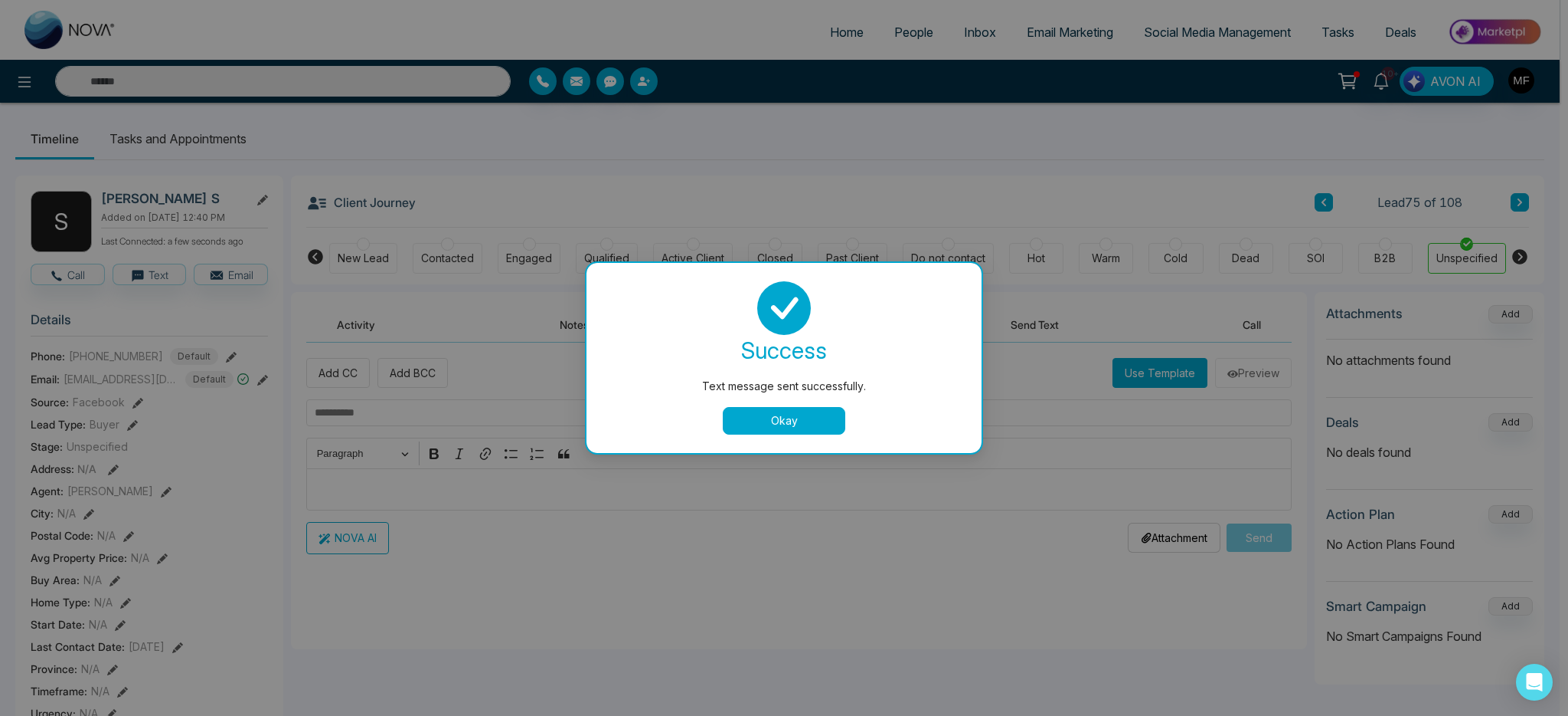
click at [731, 429] on button "Okay" at bounding box center [784, 420] width 122 height 27
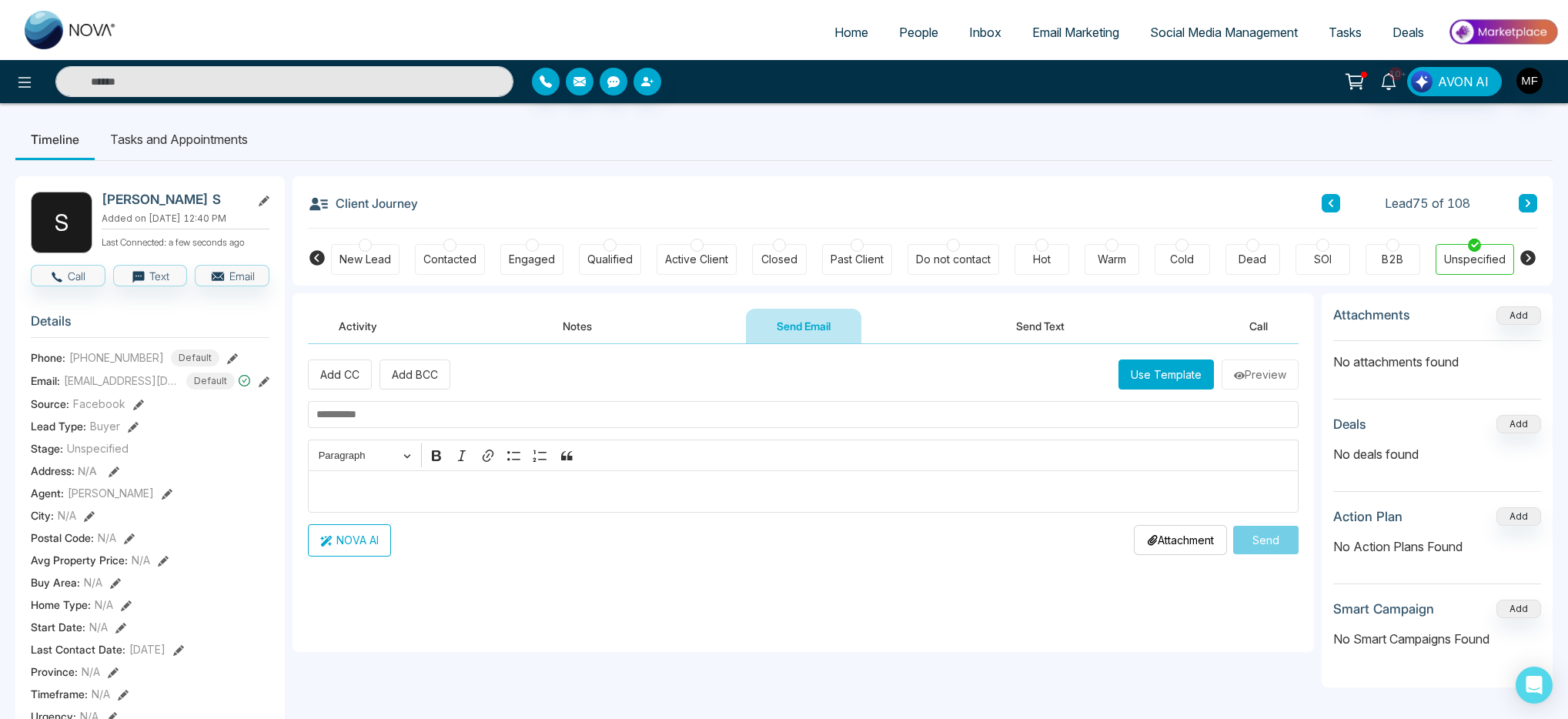
click at [1136, 371] on button "Use Template" at bounding box center [1166, 374] width 95 height 30
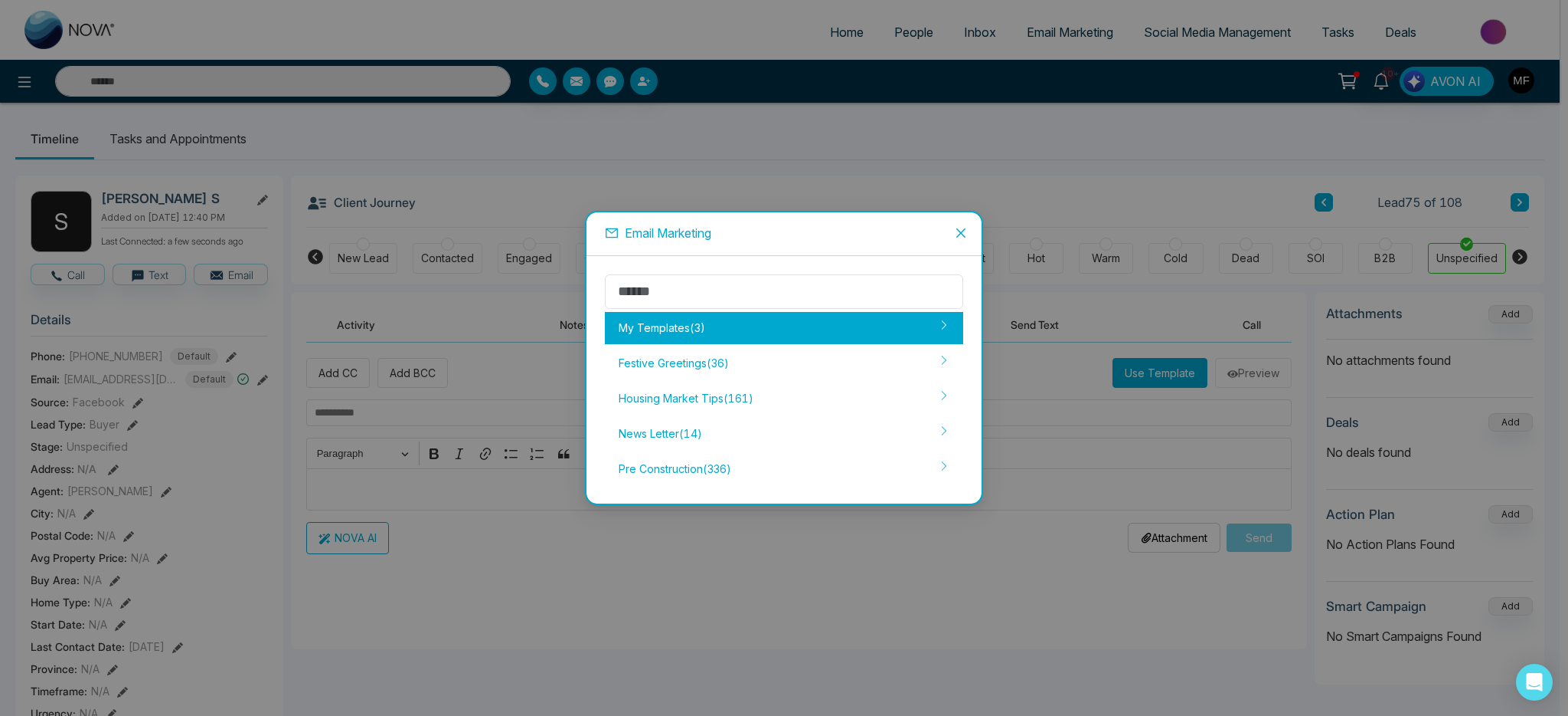
click at [734, 334] on div "My Templates ( 3 )" at bounding box center [784, 328] width 358 height 32
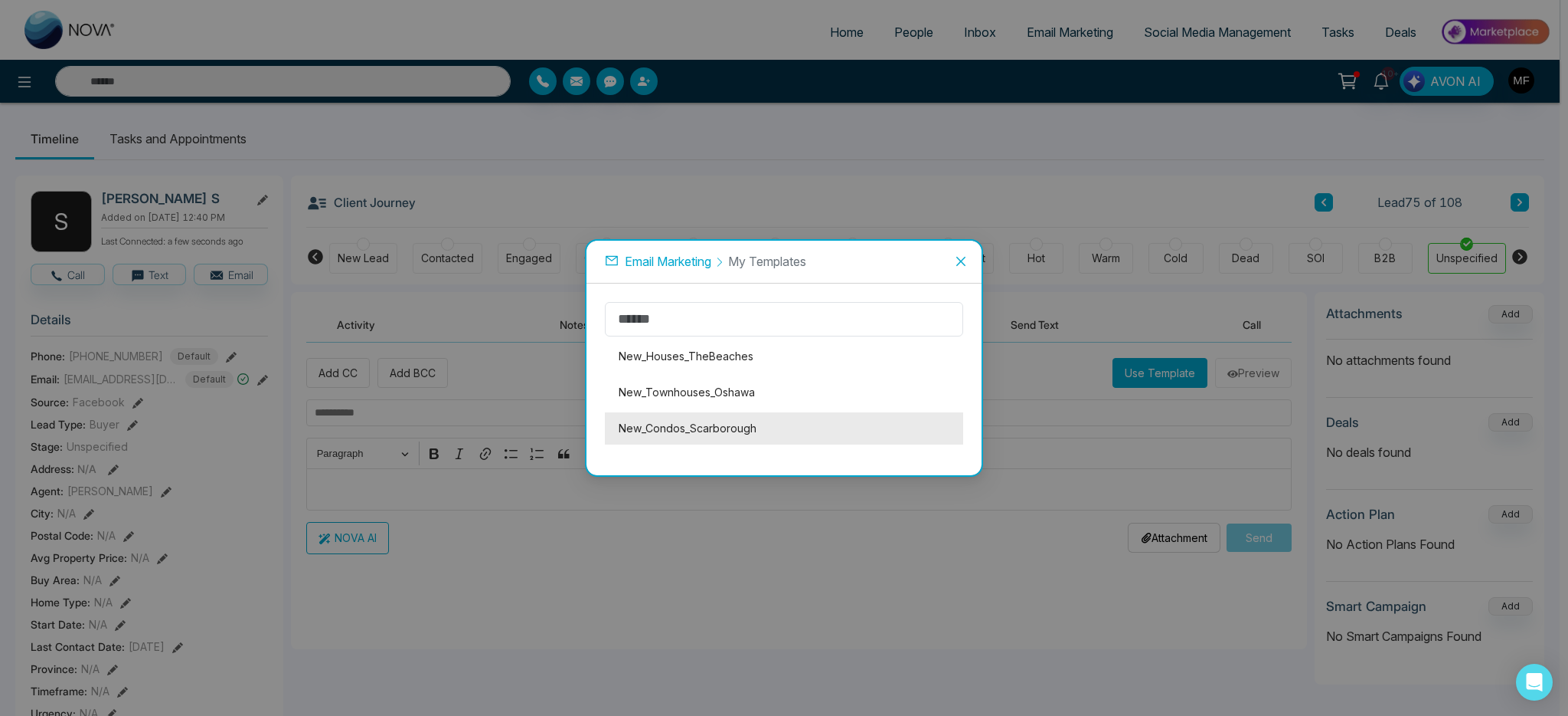
click at [743, 431] on li "New_Condos_Scarborough" at bounding box center [784, 428] width 358 height 32
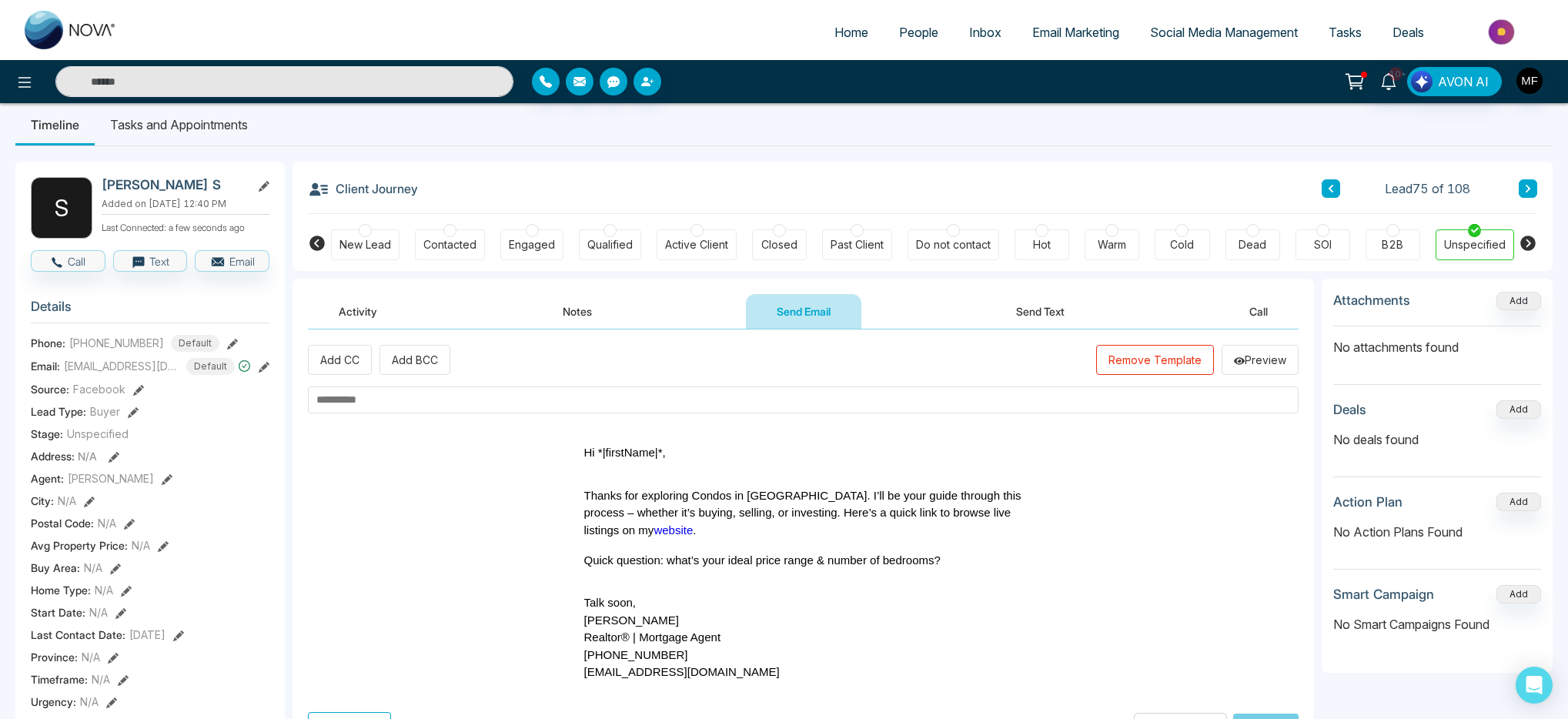
scroll to position [104, 0]
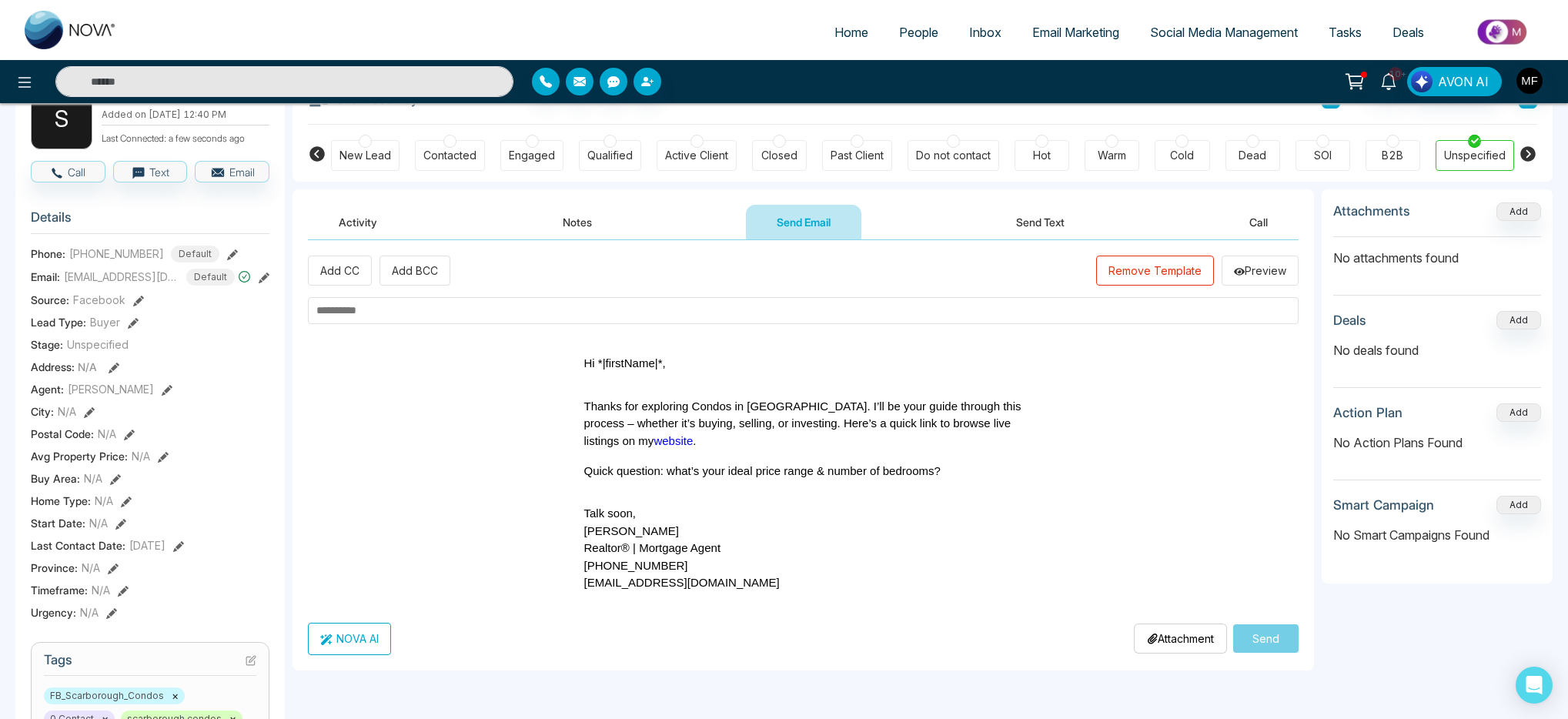
drag, startPoint x: 572, startPoint y: 364, endPoint x: 866, endPoint y: 593, distance: 372.7
click at [866, 593] on td "Hi *|firstName|*, Thanks for exploring Condos in Scarborough. I’ll be your guid…" at bounding box center [803, 474] width 462 height 260
click at [1151, 282] on button "Remove Template" at bounding box center [1155, 270] width 118 height 30
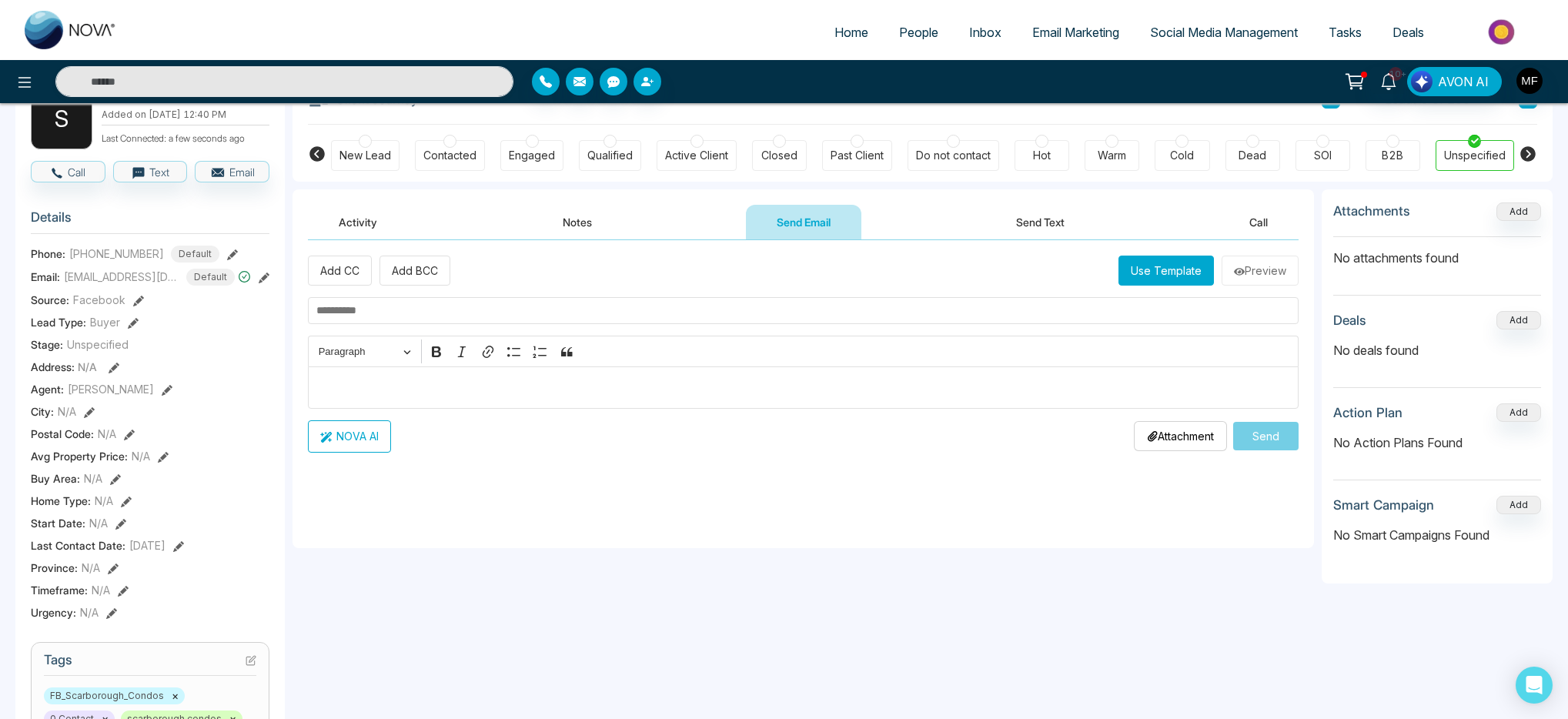
click at [488, 318] on input "text" at bounding box center [803, 310] width 991 height 27
click at [487, 401] on div "Editor editing area: main" at bounding box center [803, 387] width 991 height 42
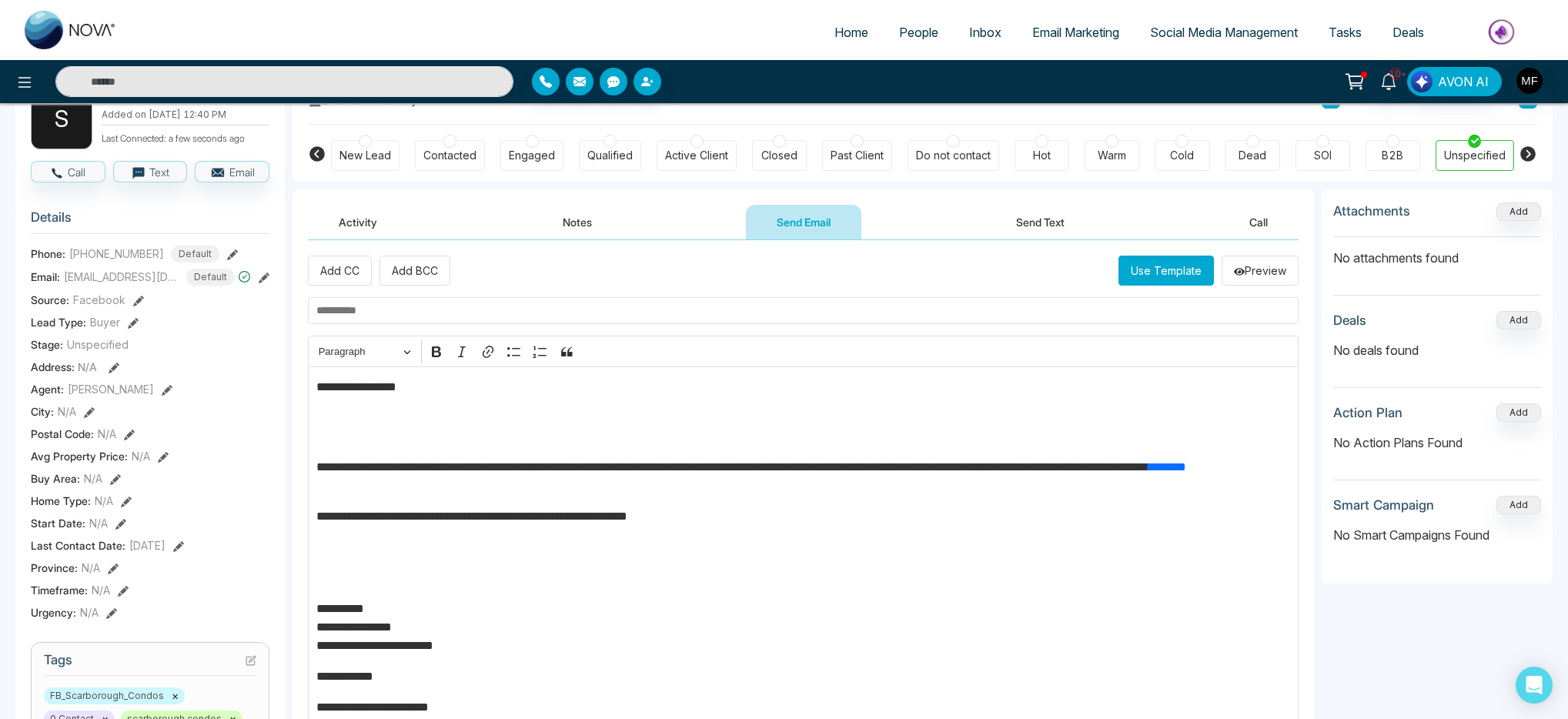
scroll to position [134, 0]
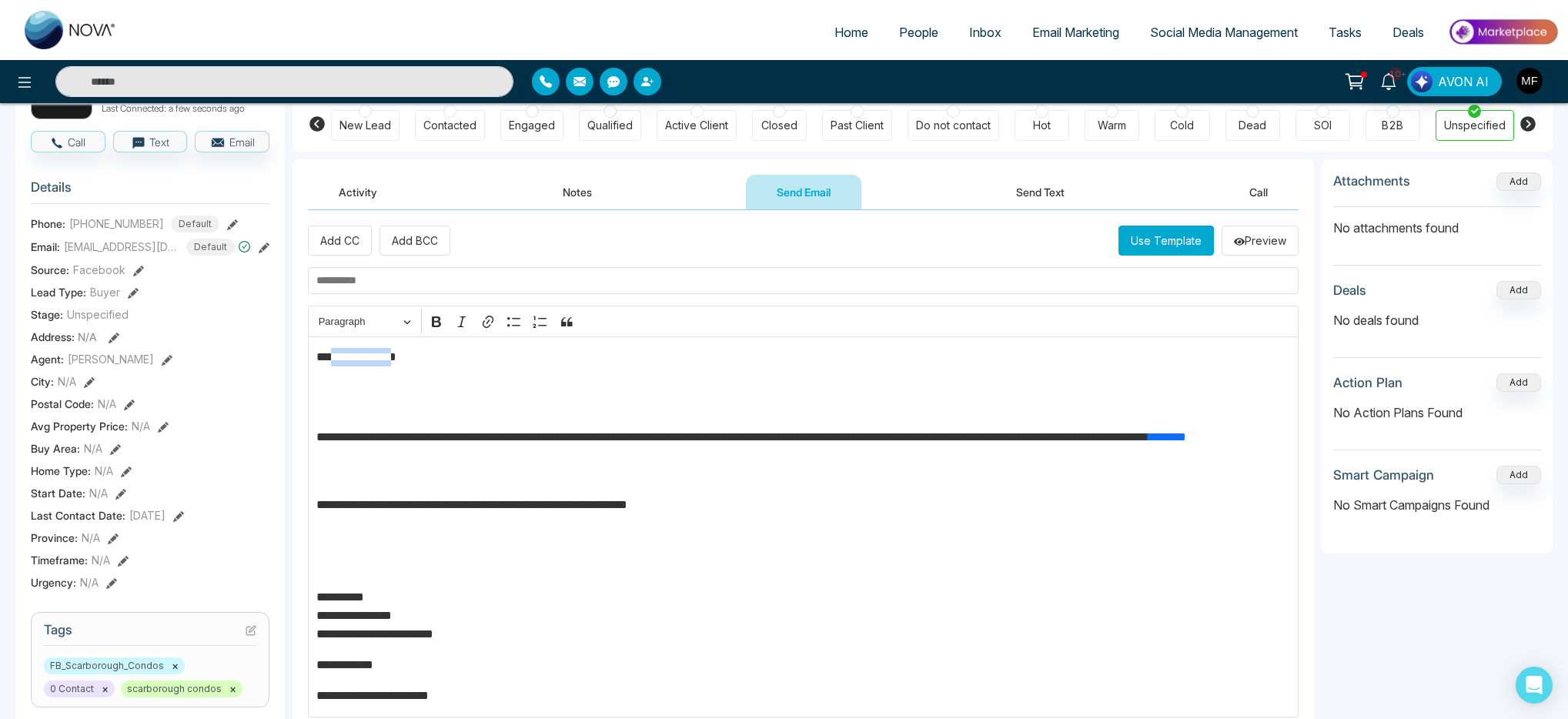
drag, startPoint x: 409, startPoint y: 359, endPoint x: 332, endPoint y: 362, distance: 77.1
click at [332, 362] on p "**********" at bounding box center [803, 357] width 975 height 18
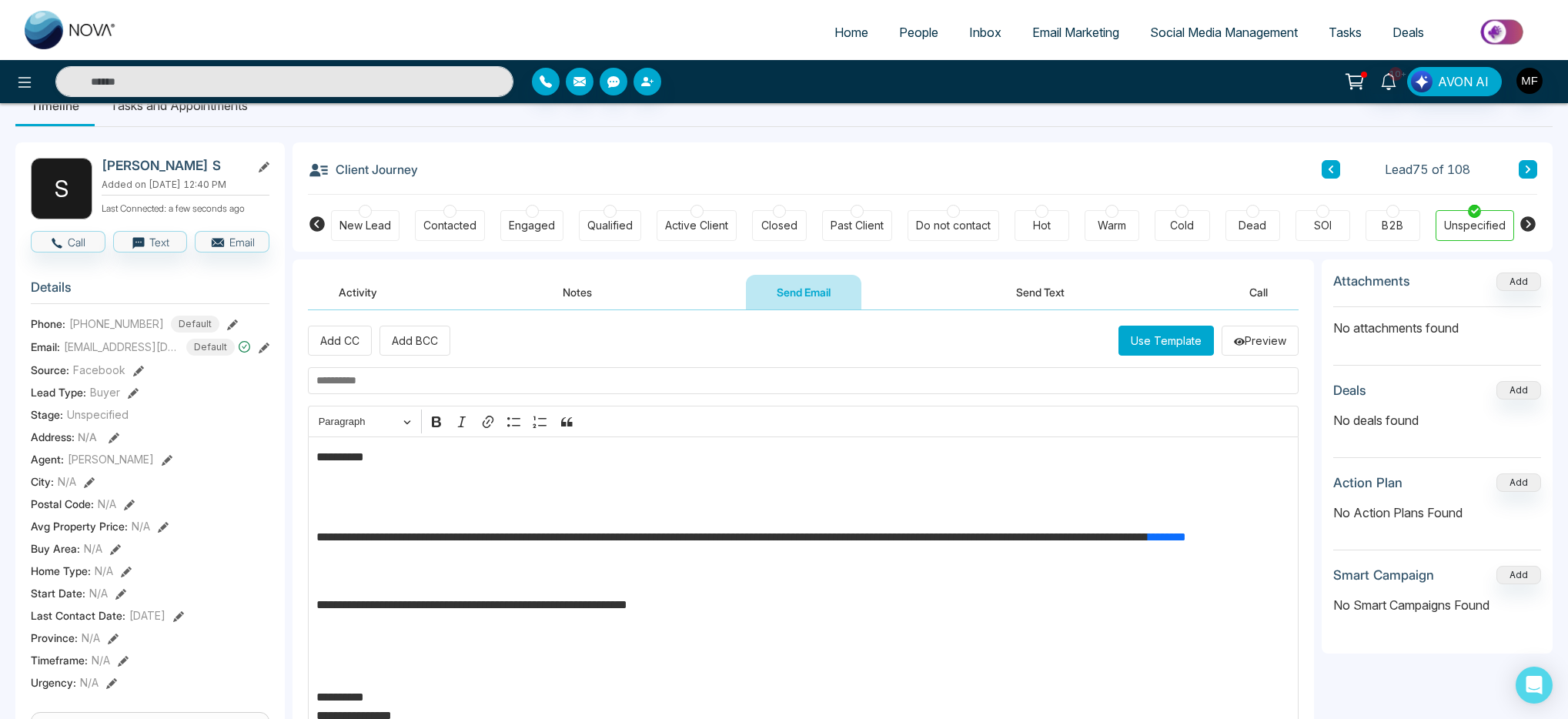
scroll to position [0, 0]
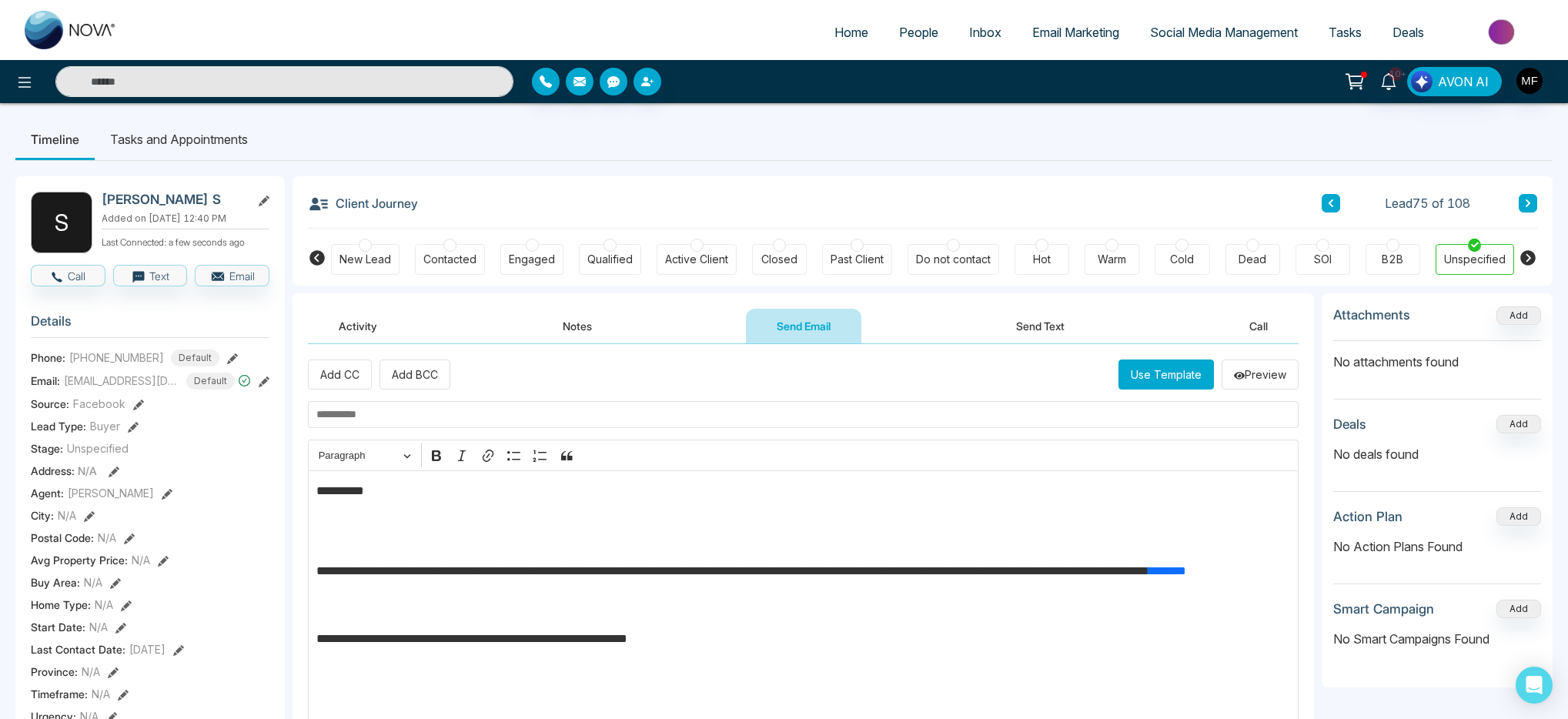
click at [513, 425] on input "text" at bounding box center [803, 414] width 991 height 27
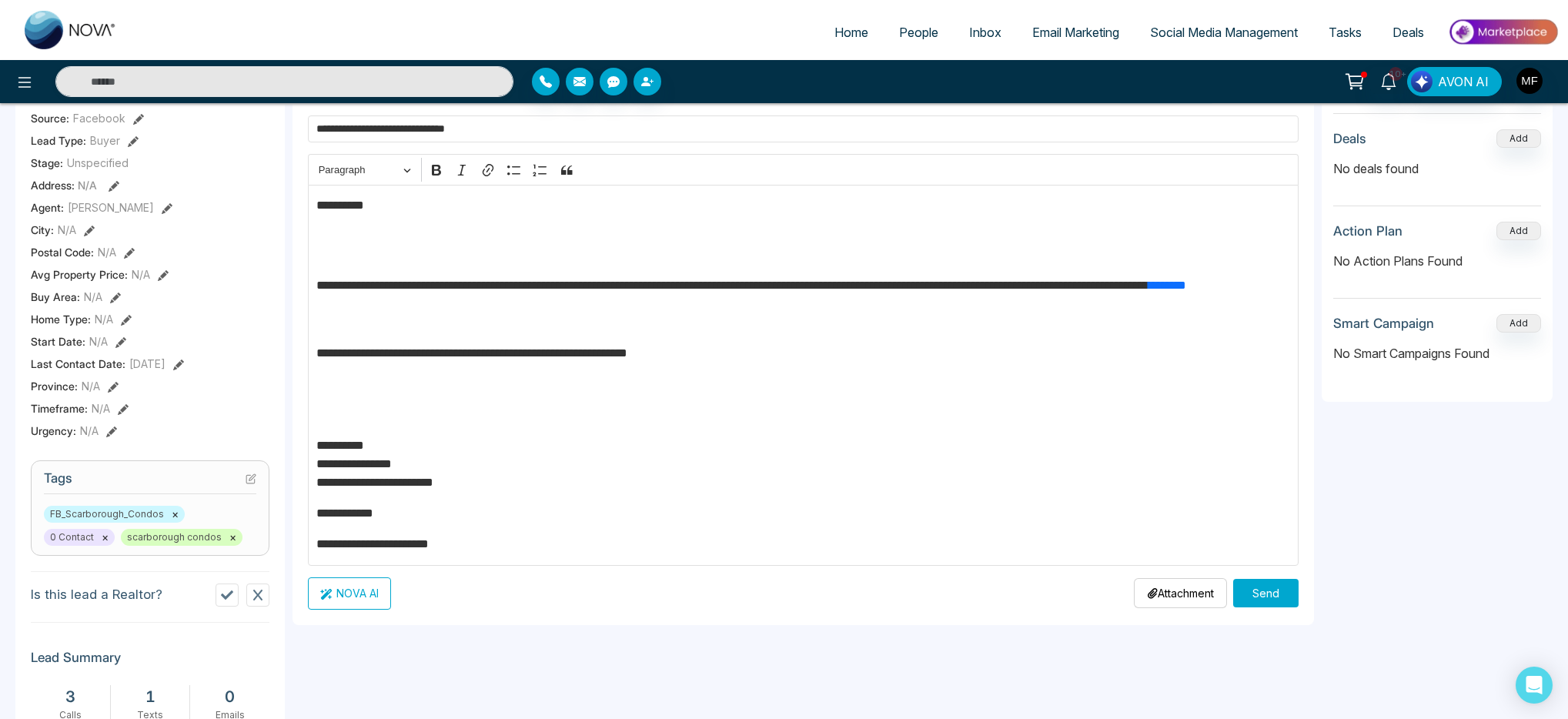
scroll to position [411, 0]
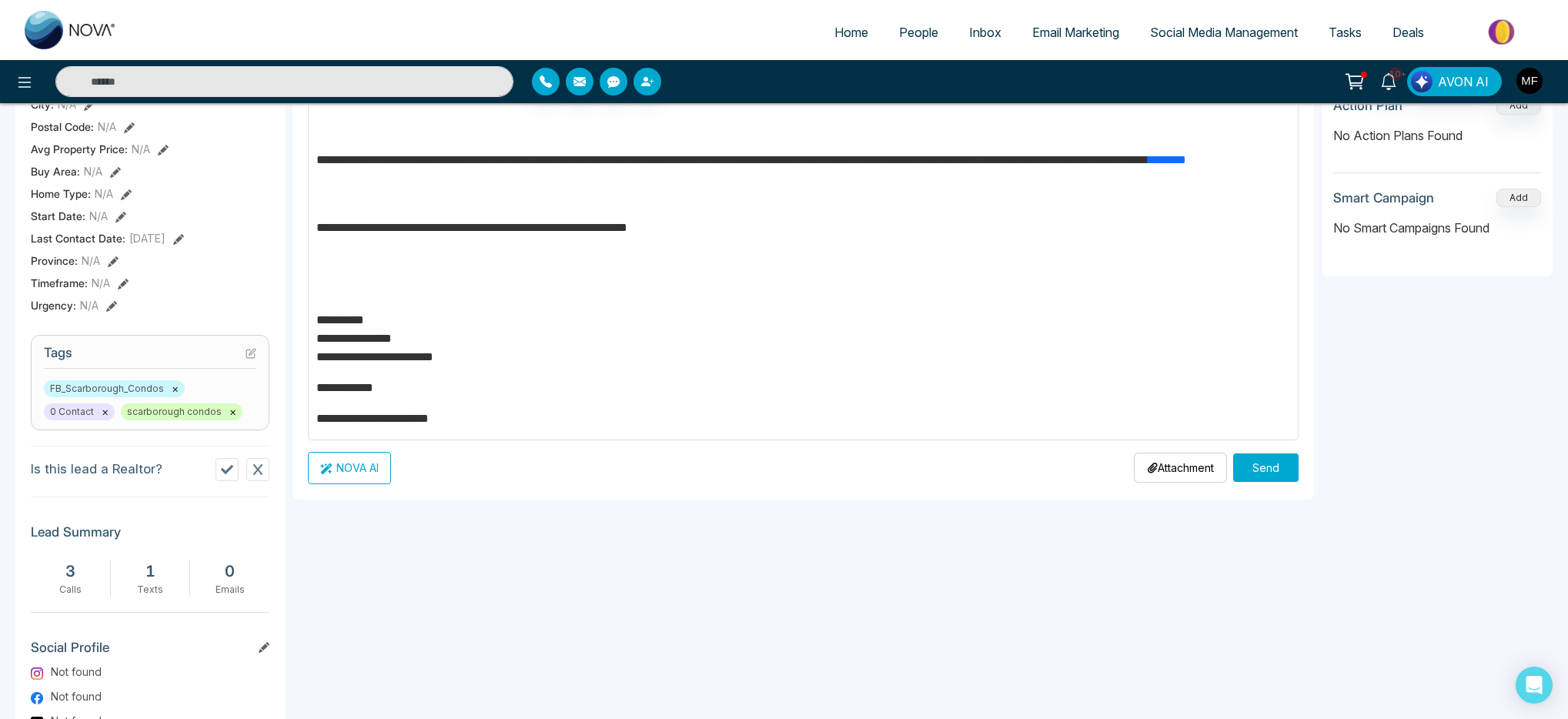
type input "**********"
click at [1263, 459] on button "Send" at bounding box center [1265, 467] width 66 height 28
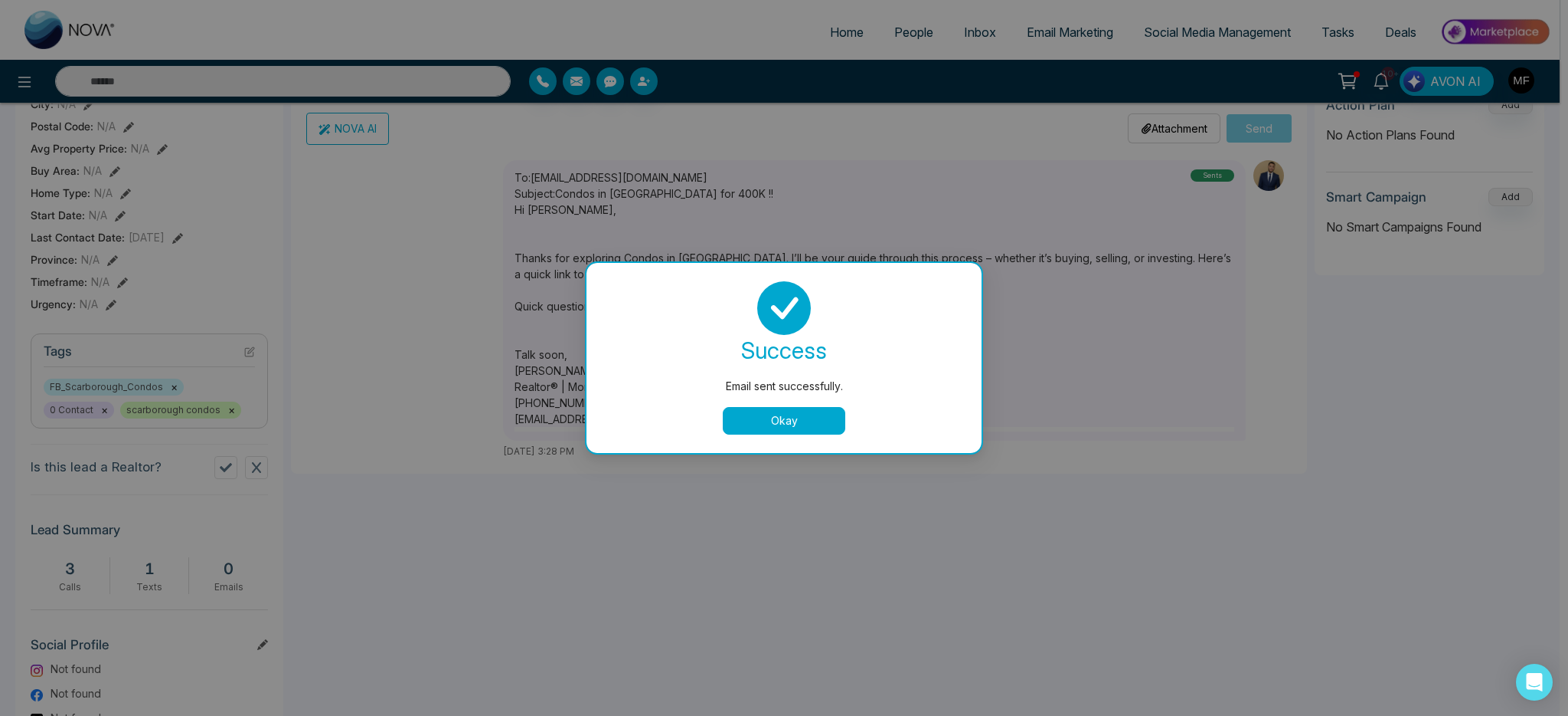
click at [802, 420] on button "Okay" at bounding box center [784, 420] width 122 height 27
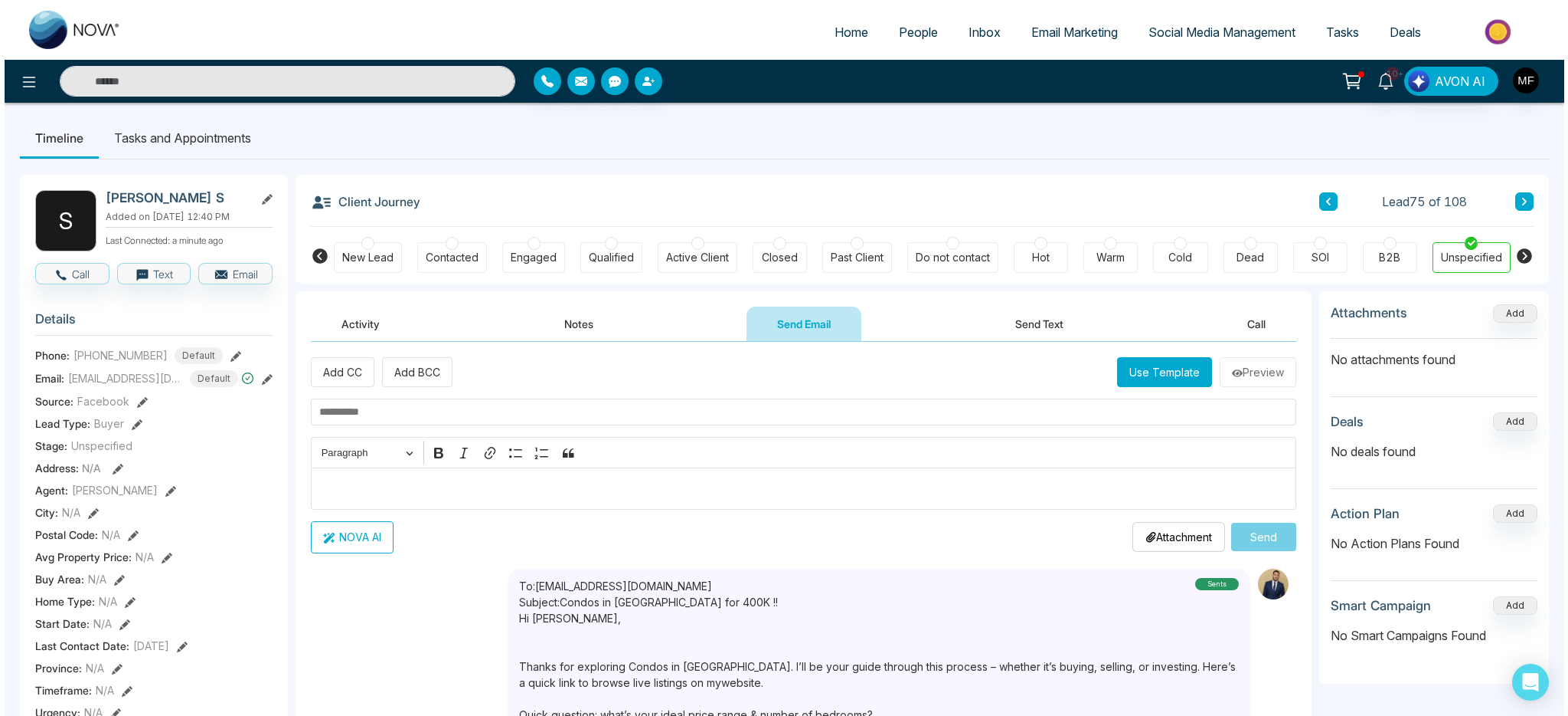
scroll to position [0, 0]
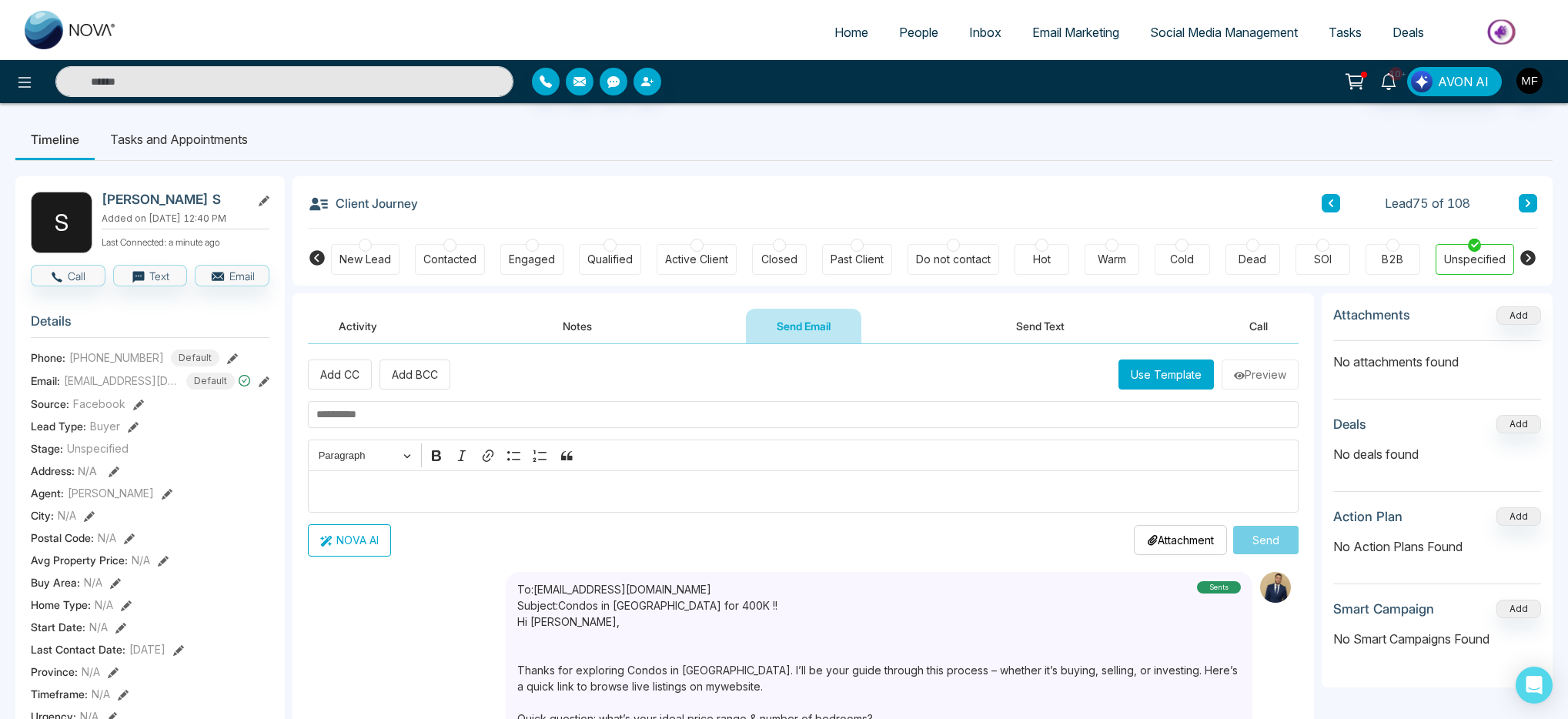
click at [167, 144] on li "Tasks and Appointments" at bounding box center [178, 139] width 168 height 41
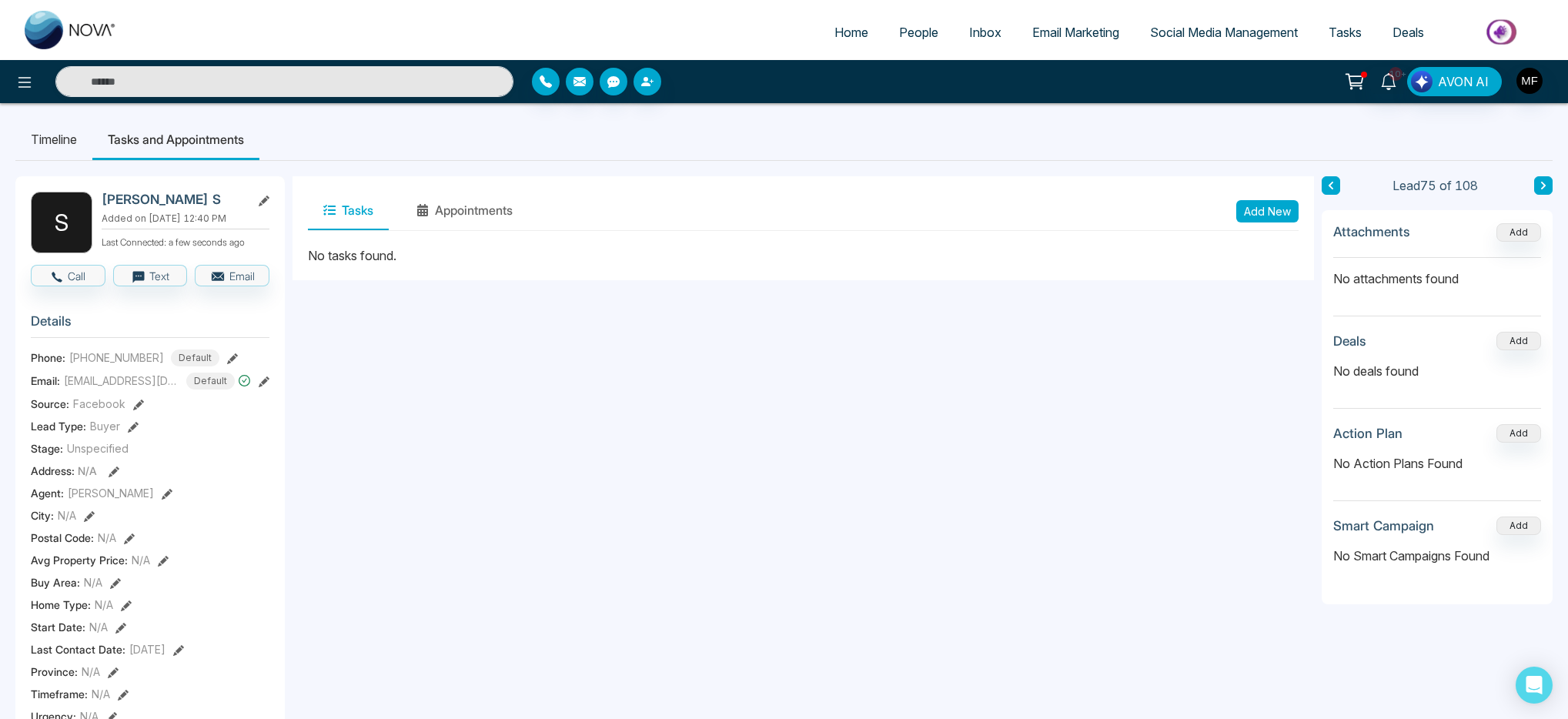
click at [1246, 202] on button "Add New" at bounding box center [1267, 211] width 62 height 22
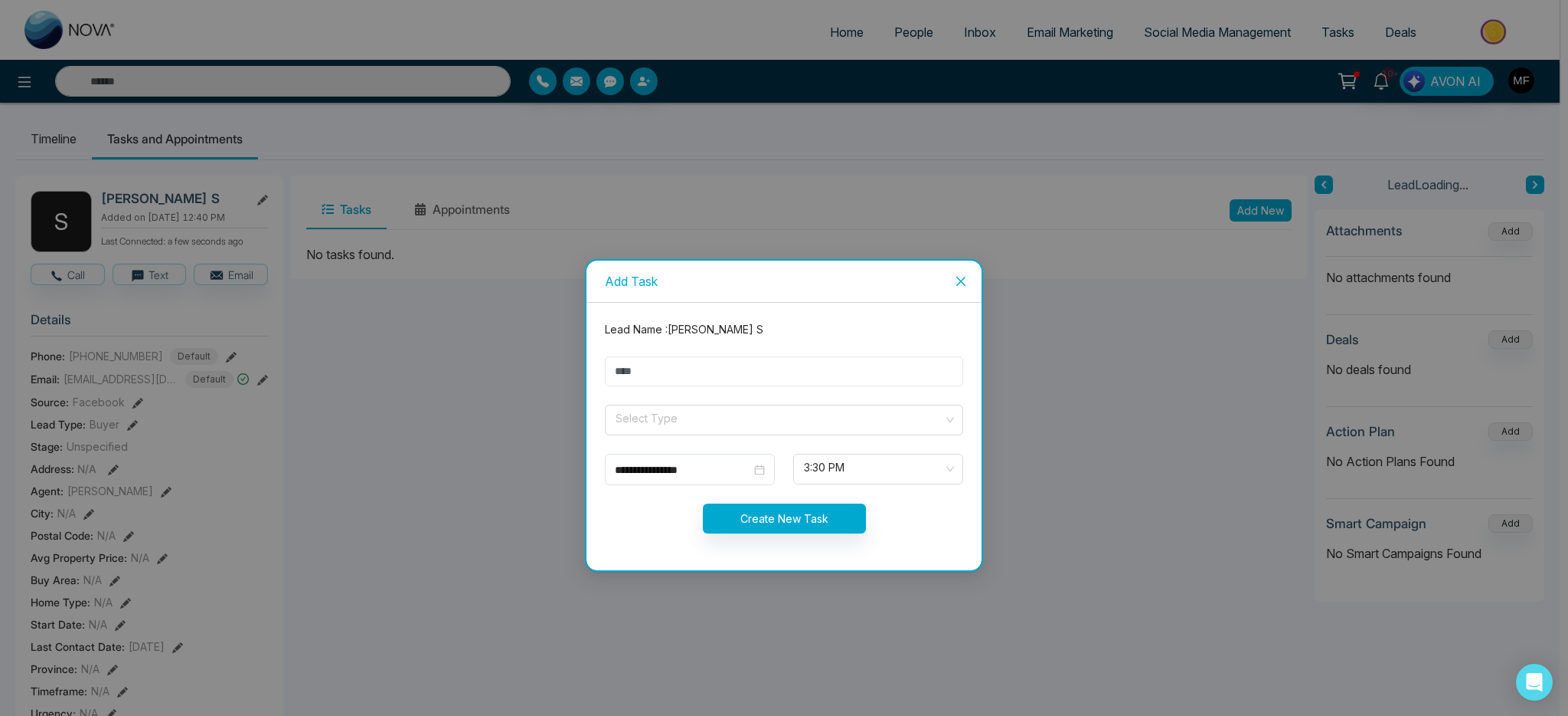
click at [782, 386] on input "text" at bounding box center [784, 371] width 358 height 30
type input "*****"
click at [769, 416] on input "search" at bounding box center [778, 417] width 329 height 23
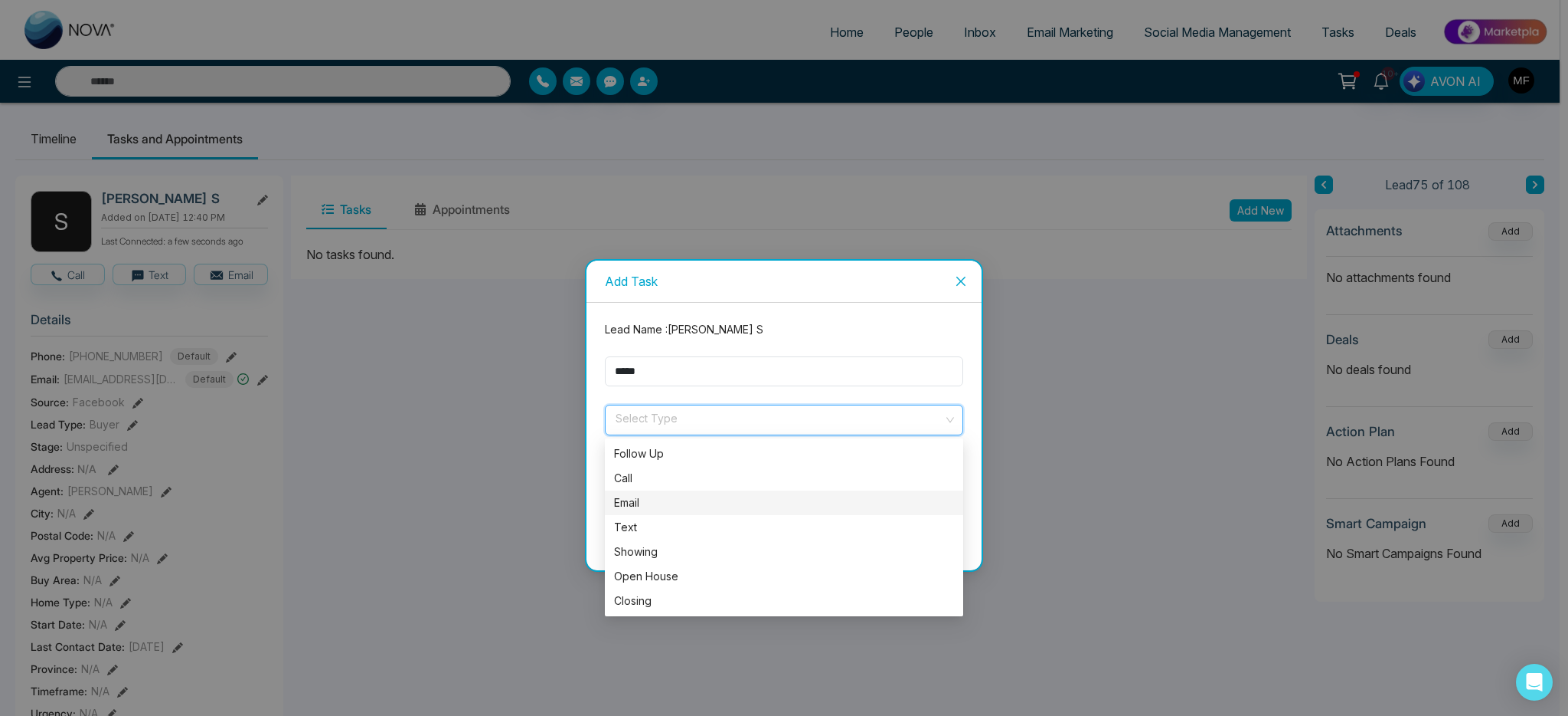
click at [677, 500] on div "Email" at bounding box center [784, 502] width 340 height 17
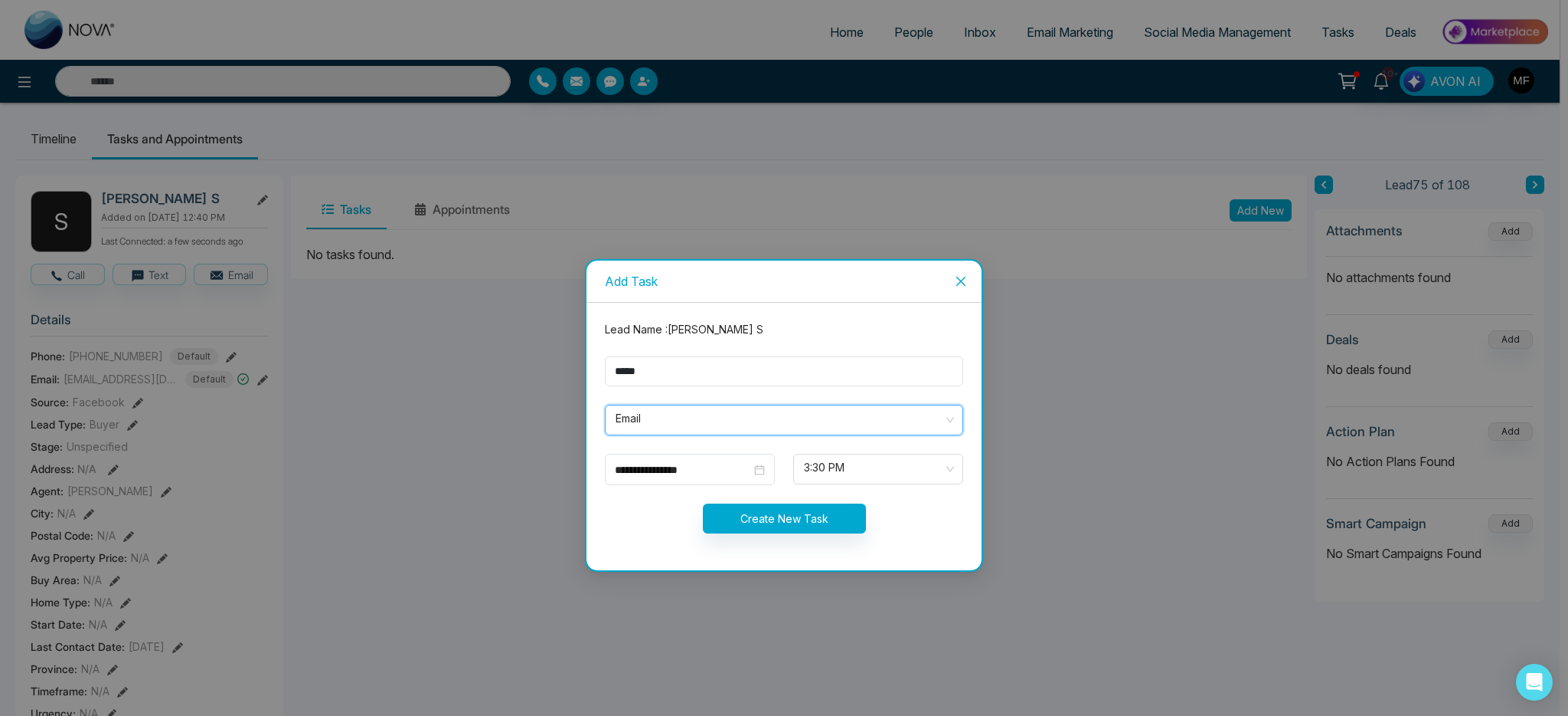
click at [728, 485] on form "**********" at bounding box center [784, 436] width 376 height 230
click at [728, 470] on input "**********" at bounding box center [682, 470] width 136 height 17
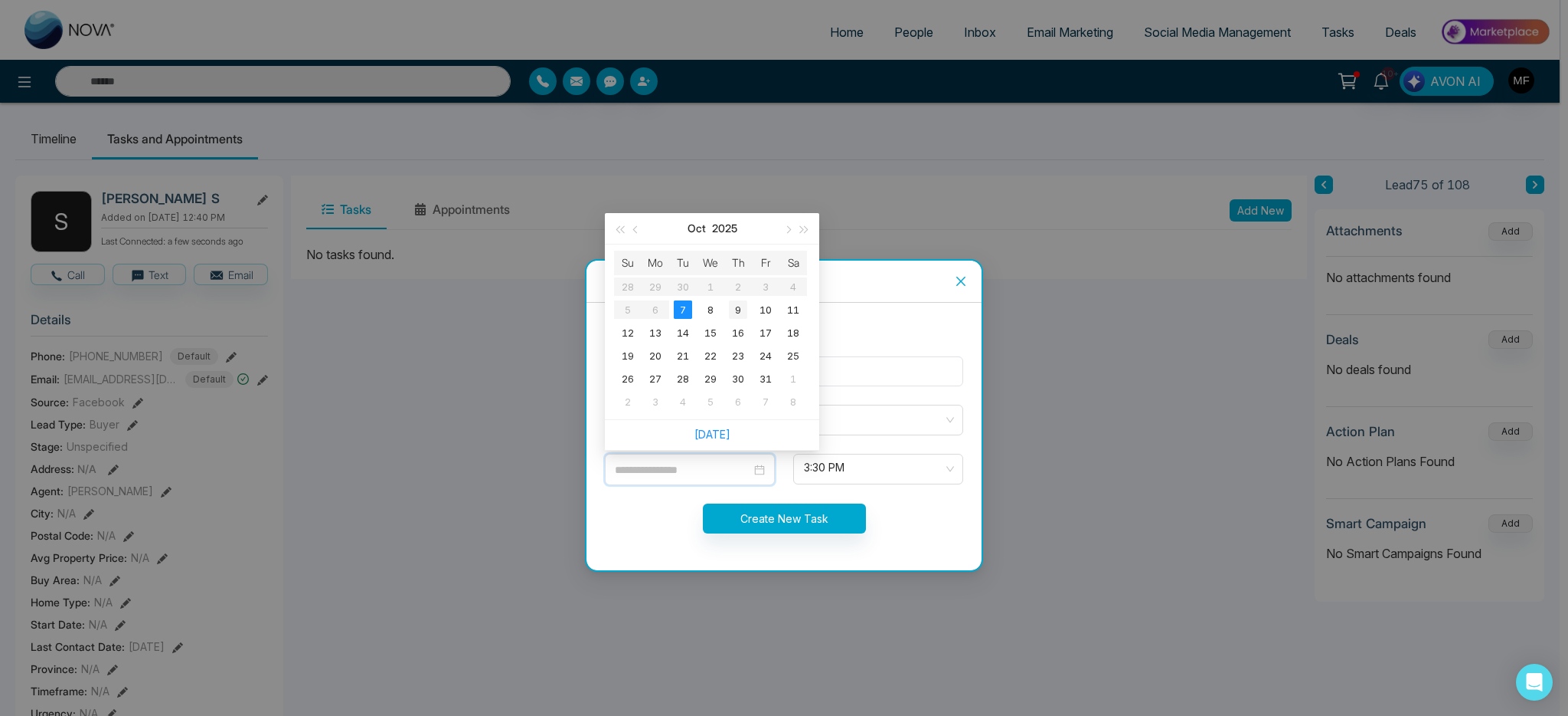
type input "**********"
click at [737, 307] on div "9" at bounding box center [738, 310] width 18 height 18
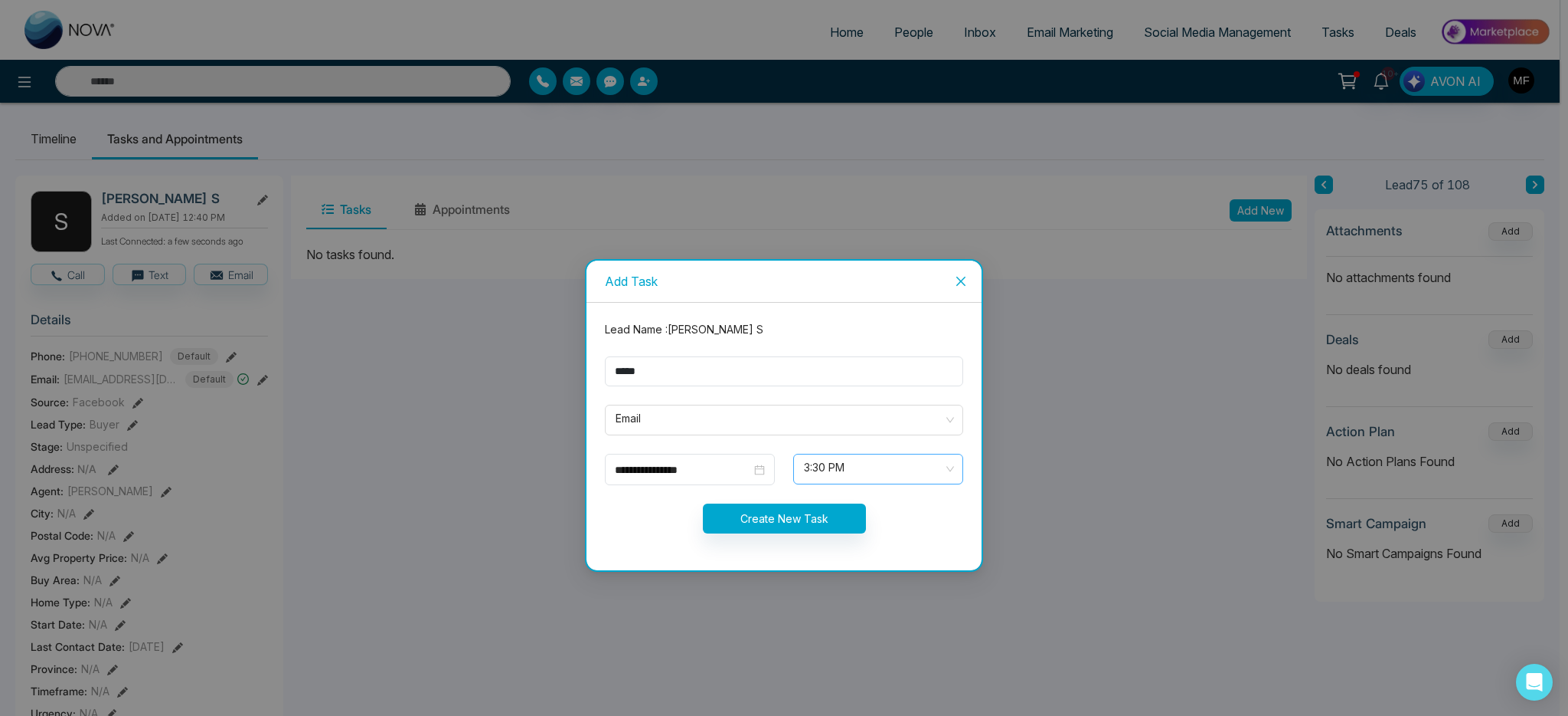
click at [838, 472] on span "3:30 PM" at bounding box center [878, 469] width 149 height 26
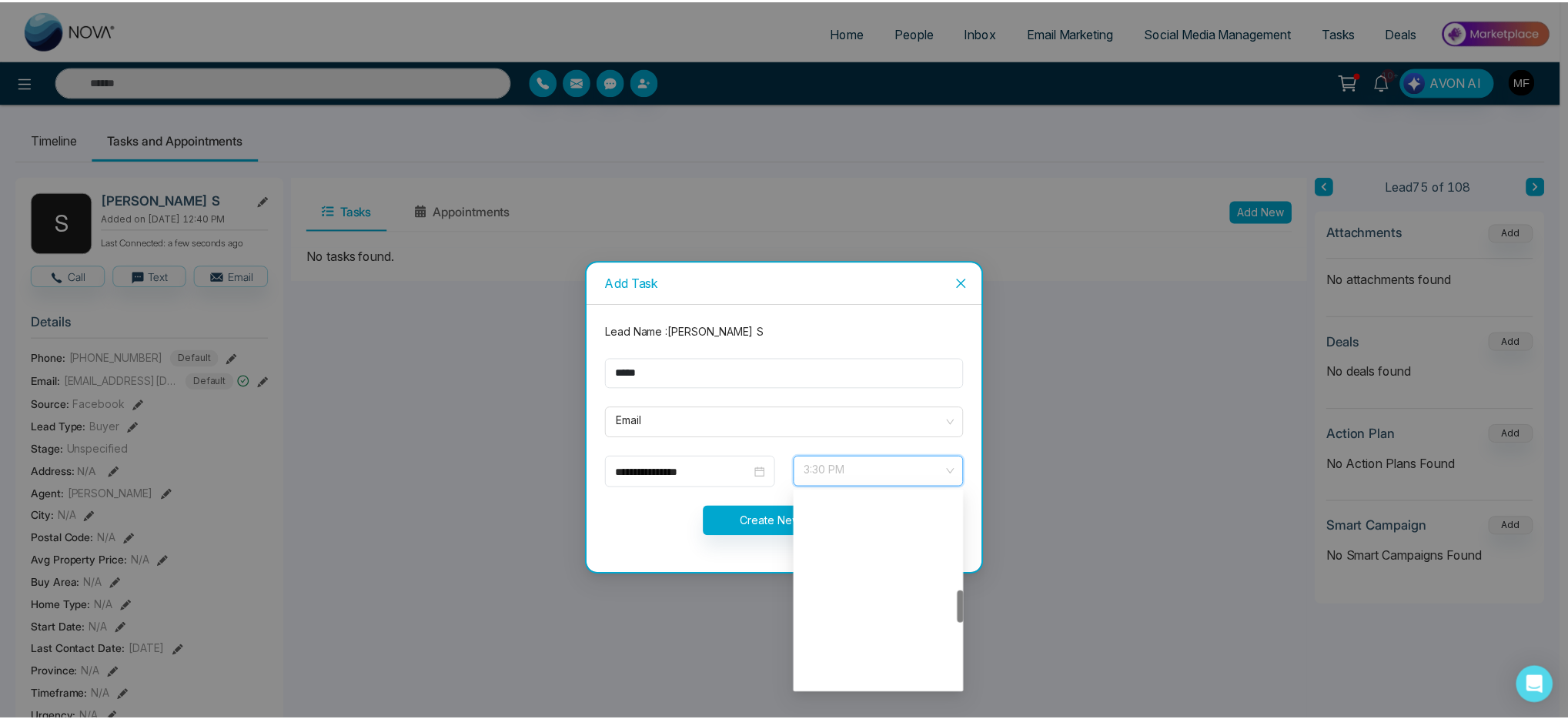
scroll to position [591, 0]
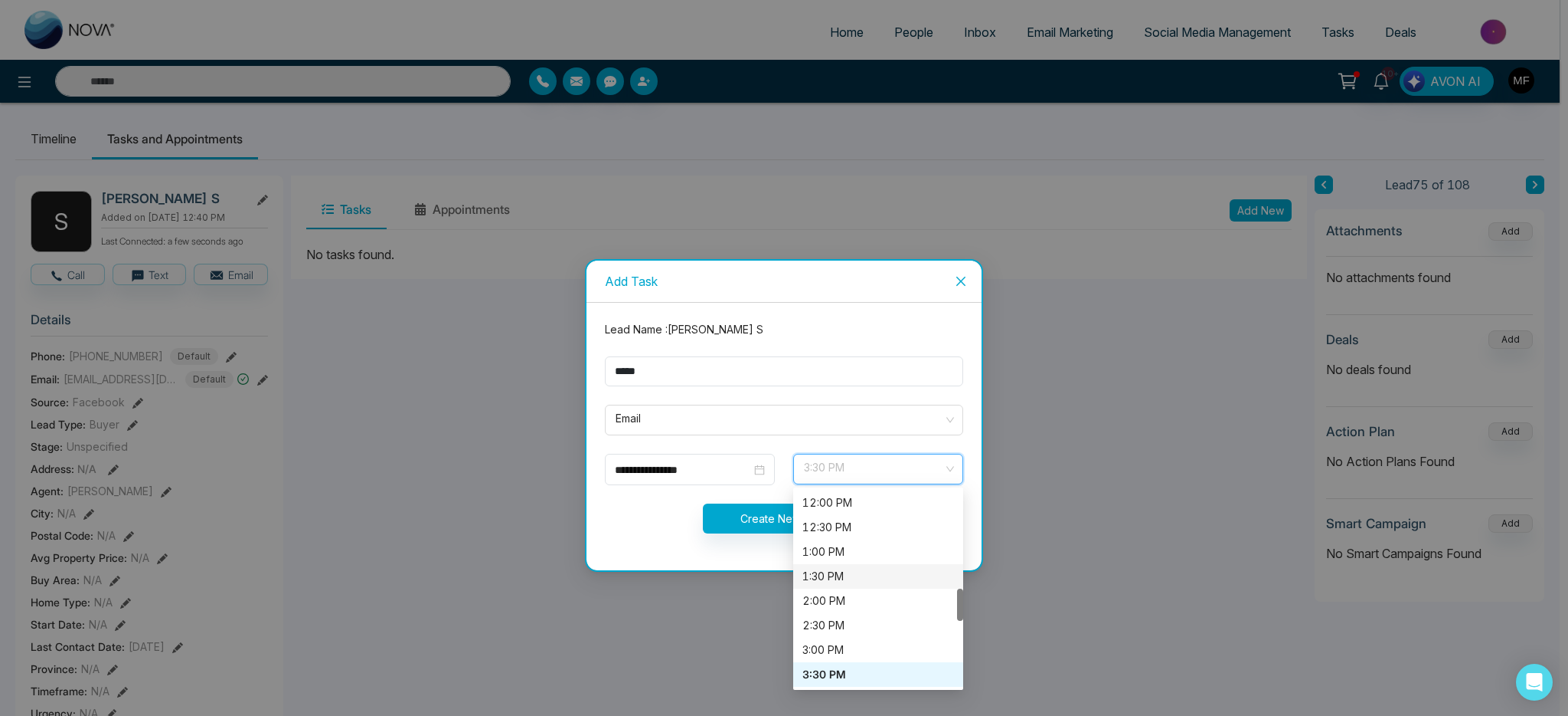
click at [834, 564] on div "1:30 PM" at bounding box center [878, 576] width 170 height 25
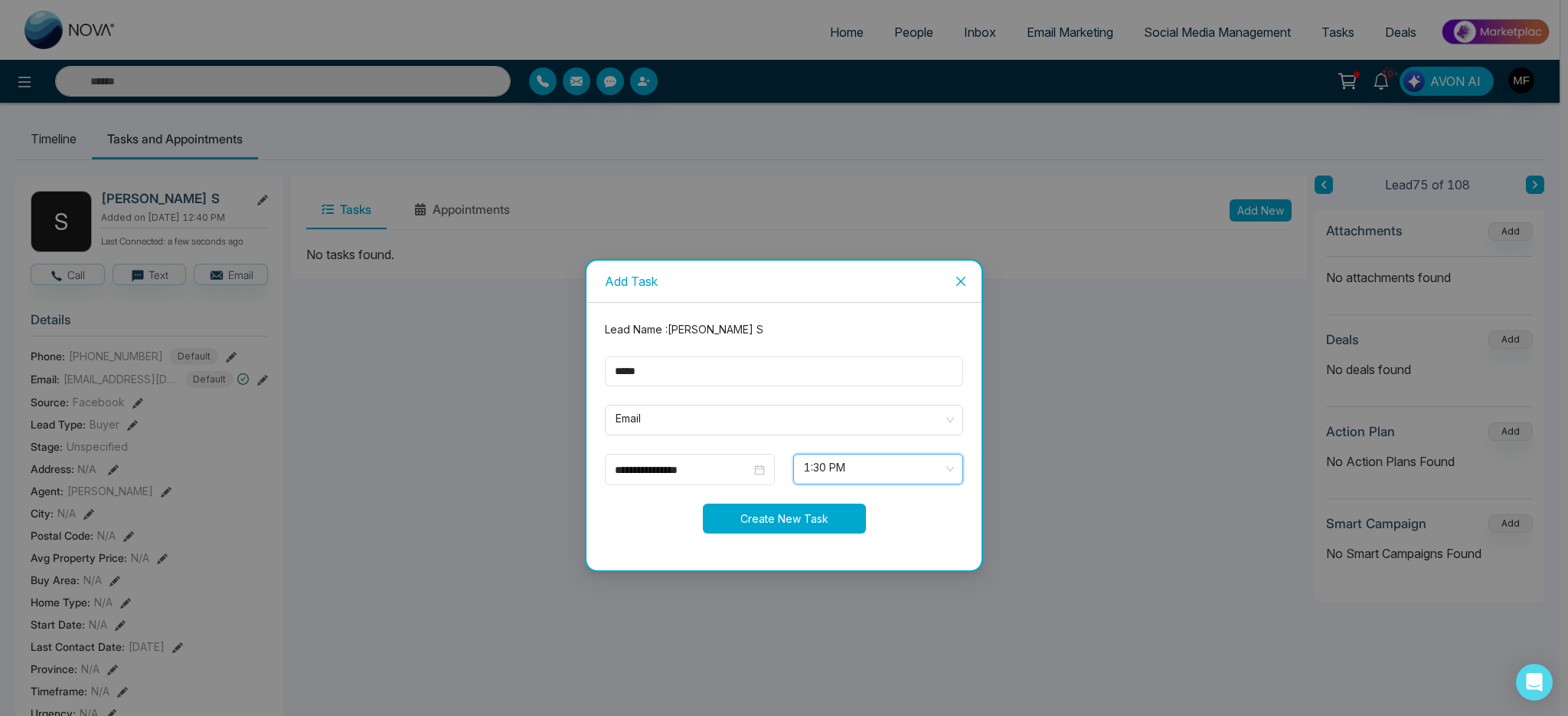
click at [815, 528] on button "Create New Task" at bounding box center [785, 519] width 163 height 30
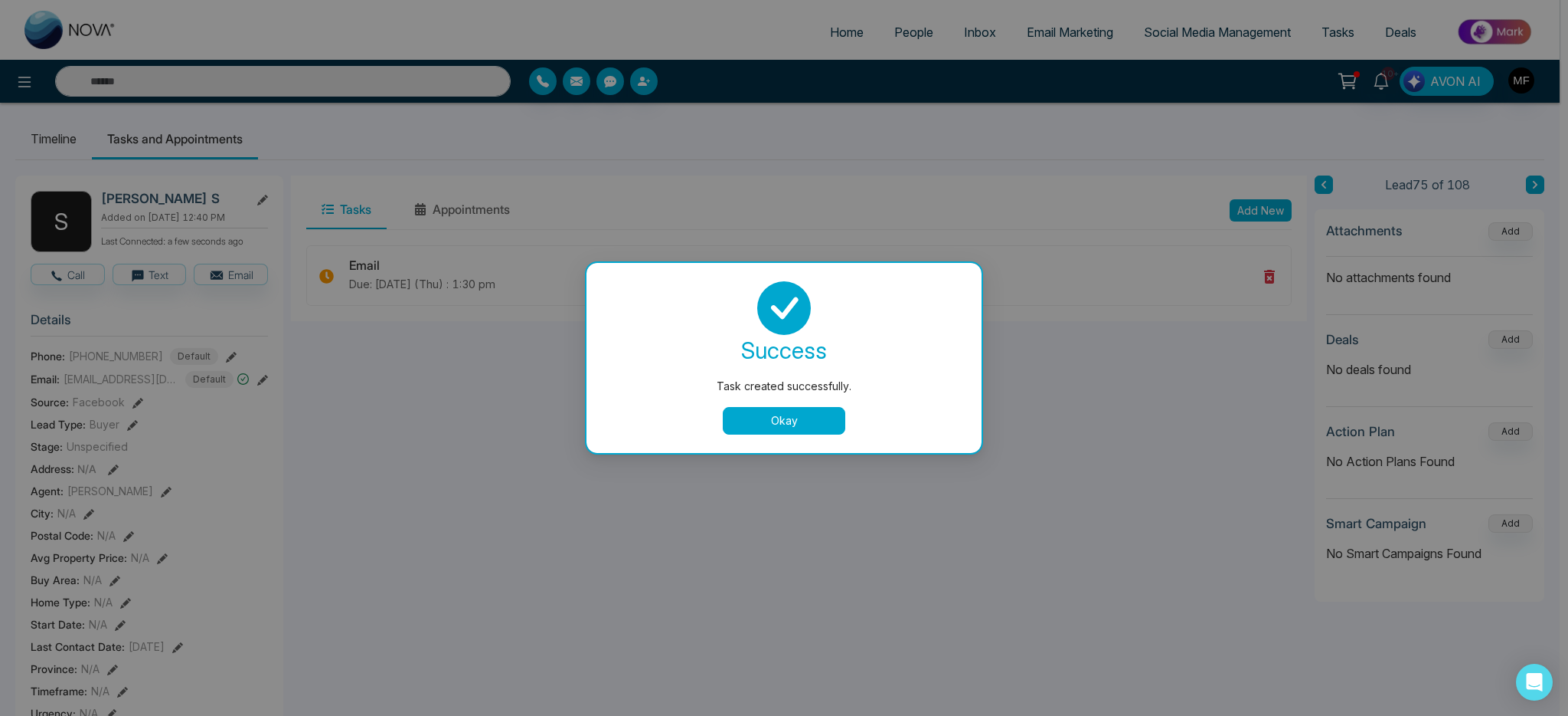
click at [807, 430] on button "Okay" at bounding box center [784, 420] width 122 height 27
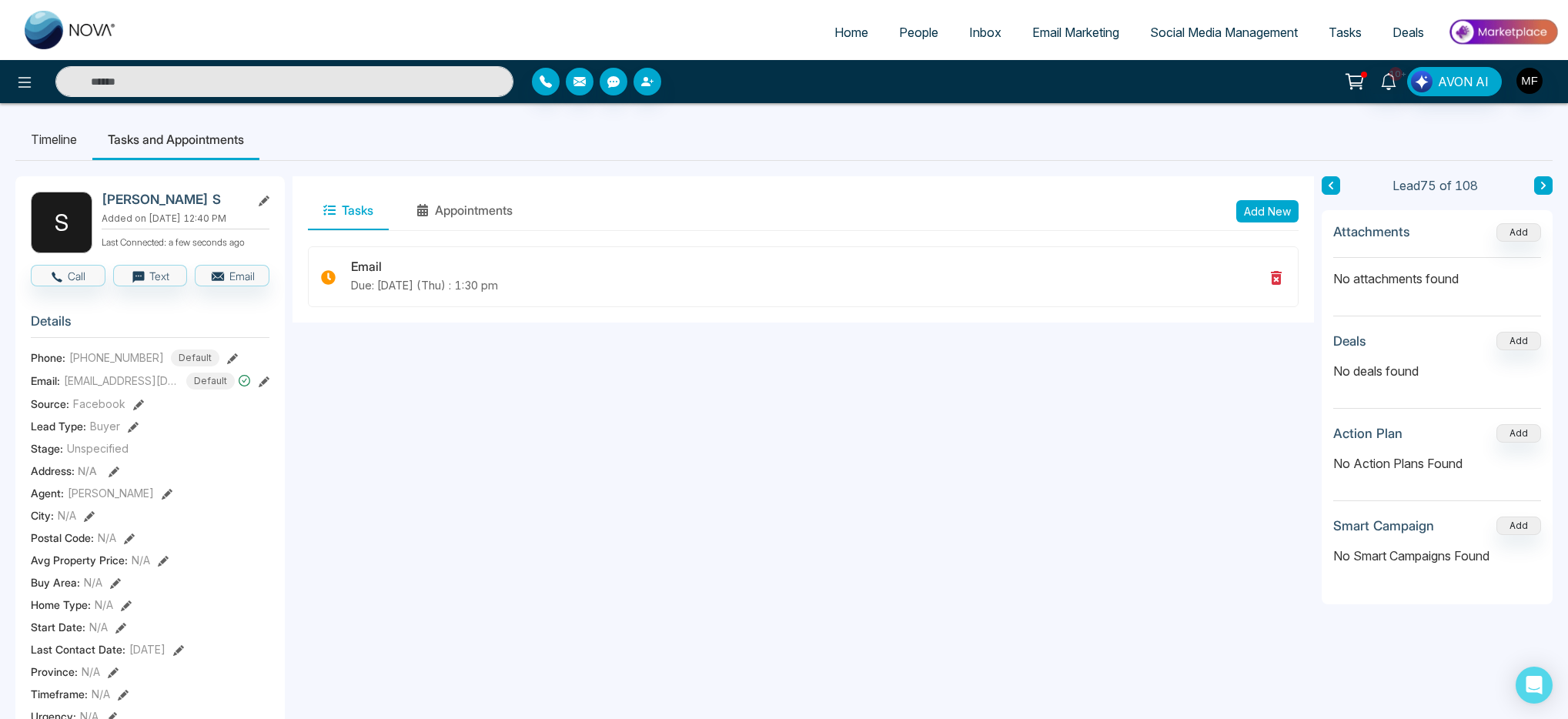
click at [336, 85] on input "text" at bounding box center [285, 81] width 458 height 31
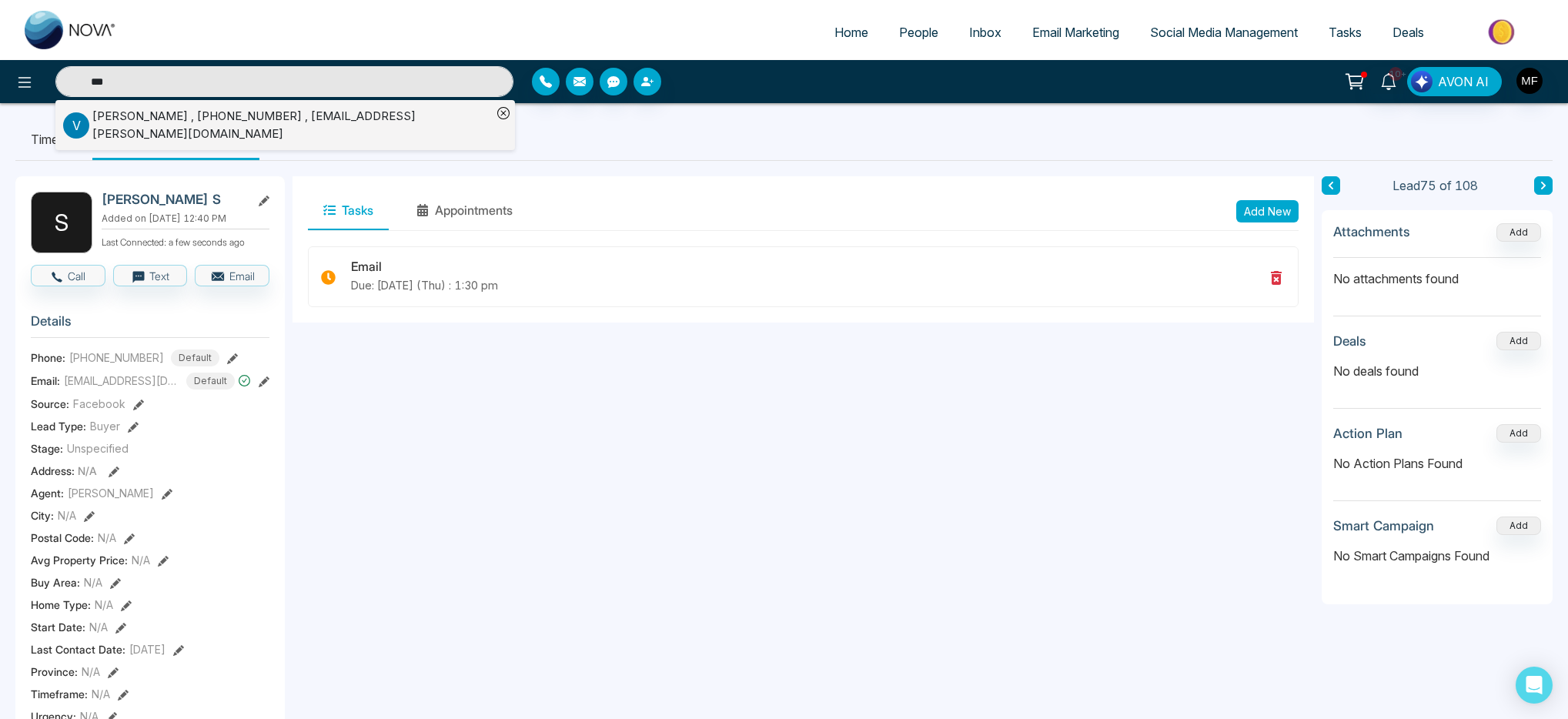
type input "***"
click at [284, 134] on li "V Venetia Rebeiro , +14166286264 , venetia.rebeiro@gmail.com" at bounding box center [277, 125] width 429 height 50
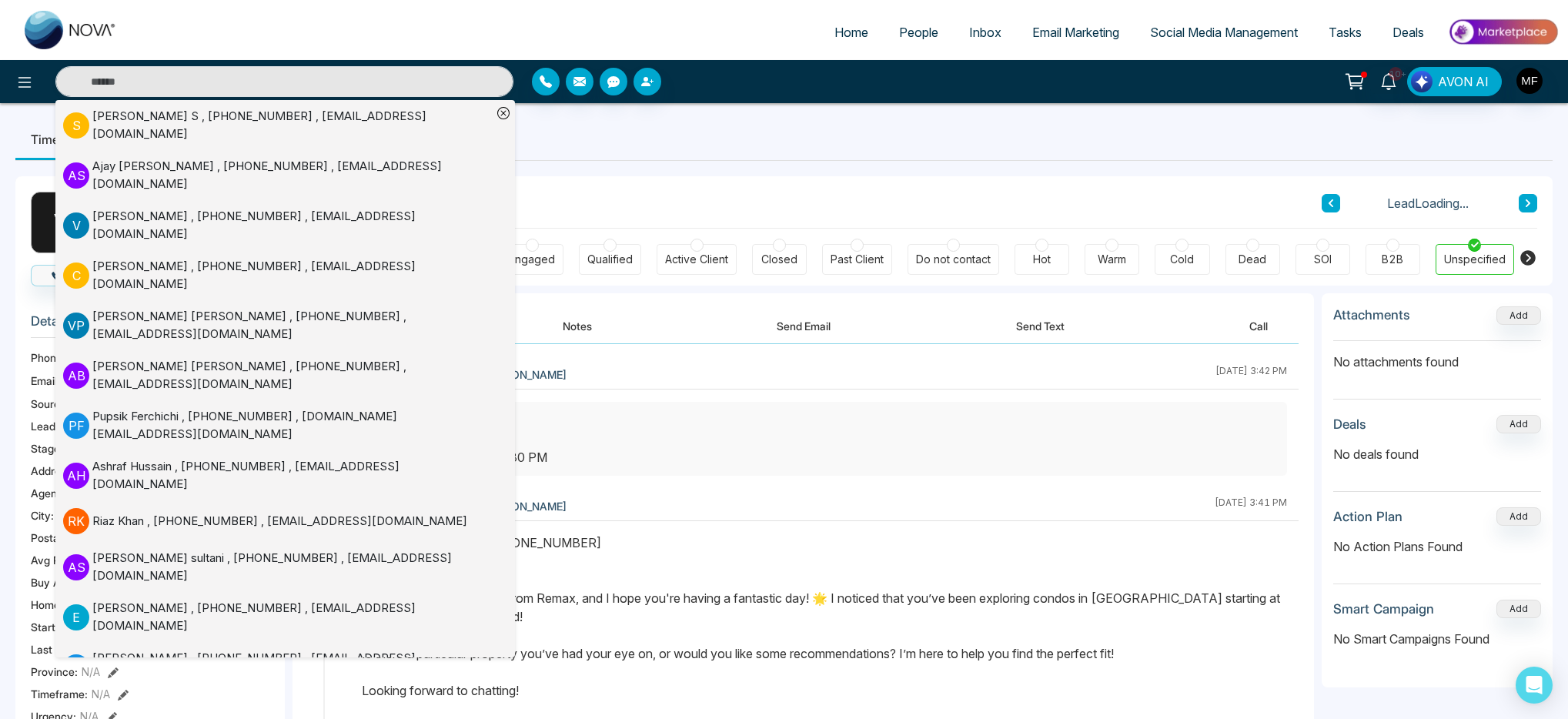
click at [1043, 330] on button "Send Text" at bounding box center [1040, 326] width 110 height 35
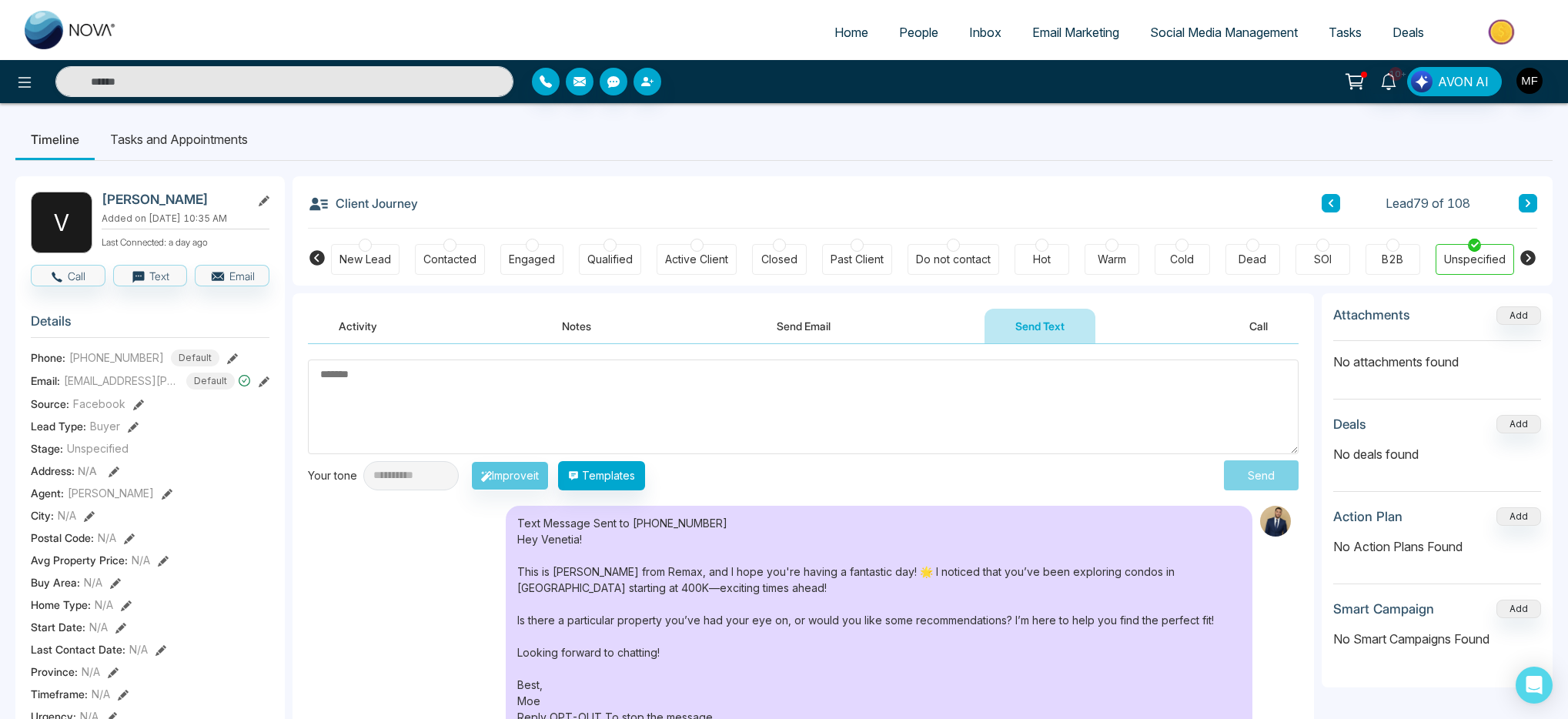
click at [645, 380] on textarea at bounding box center [803, 406] width 991 height 95
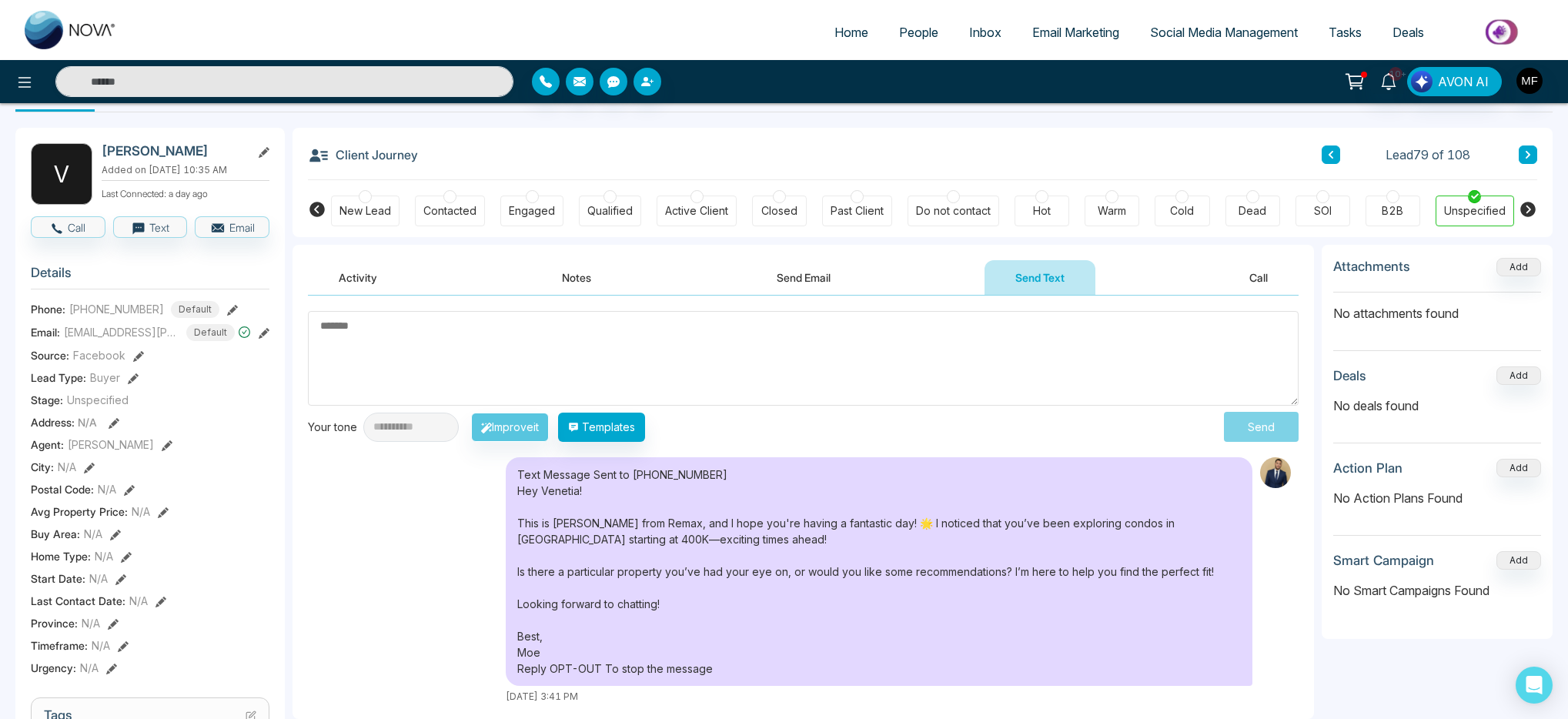
scroll to position [48, 0]
click at [785, 350] on textarea at bounding box center [803, 359] width 991 height 95
click at [828, 326] on textarea at bounding box center [803, 359] width 991 height 95
click at [632, 430] on button "Templates" at bounding box center [601, 427] width 87 height 29
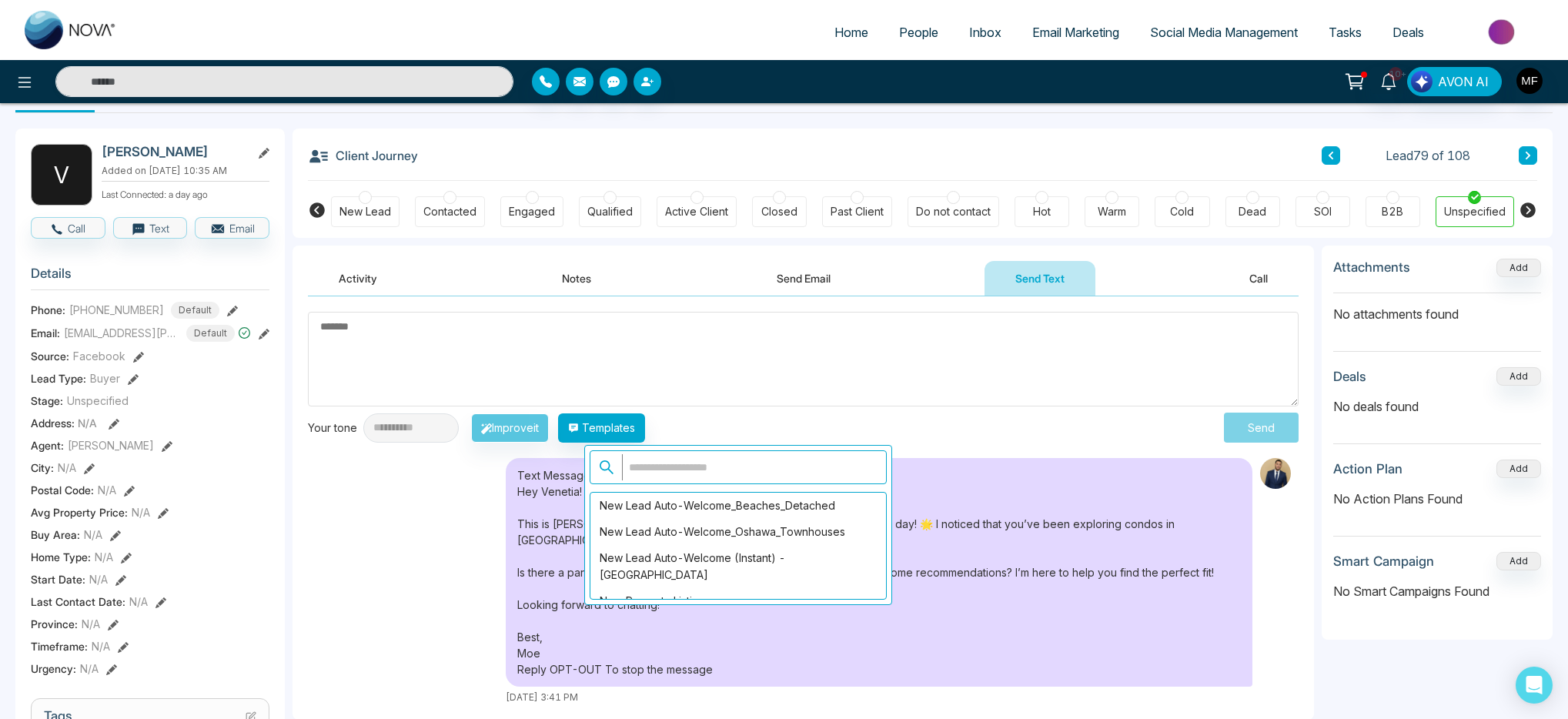
click at [736, 450] on span at bounding box center [738, 467] width 297 height 34
click at [733, 467] on input "text" at bounding box center [750, 467] width 256 height 27
type input "*"
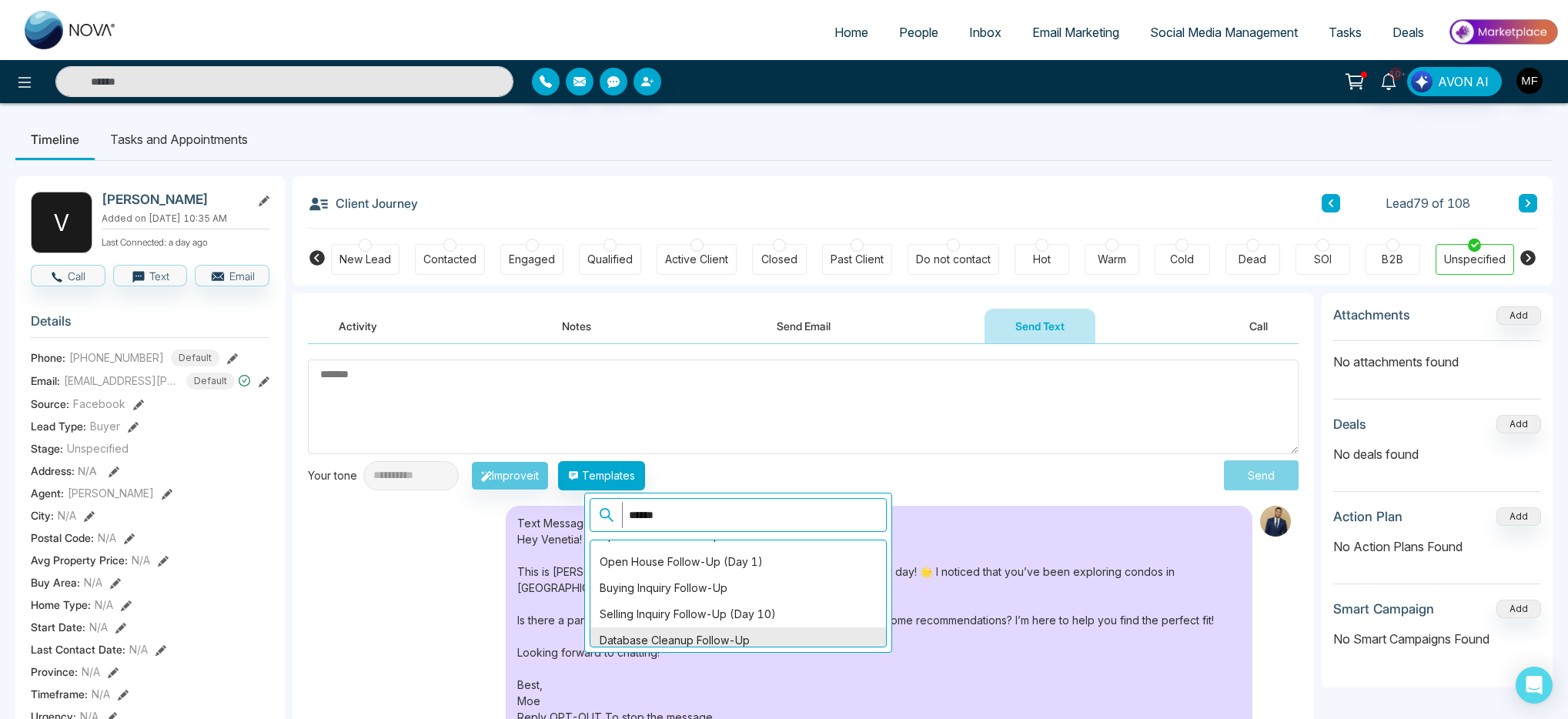
scroll to position [228, 0]
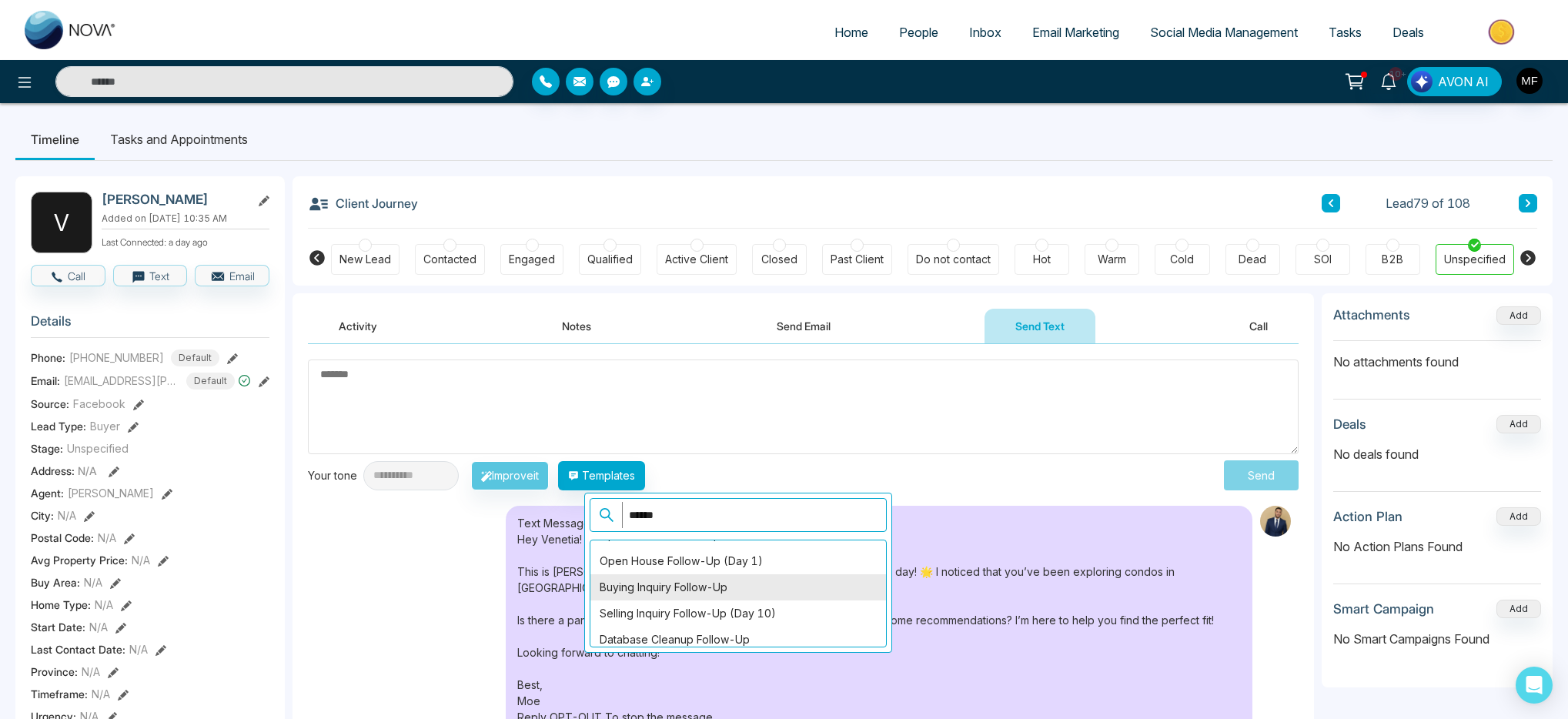
type input "******"
click at [801, 594] on div "Buying Inquiry Follow-Up" at bounding box center [738, 587] width 295 height 27
type textarea "**********"
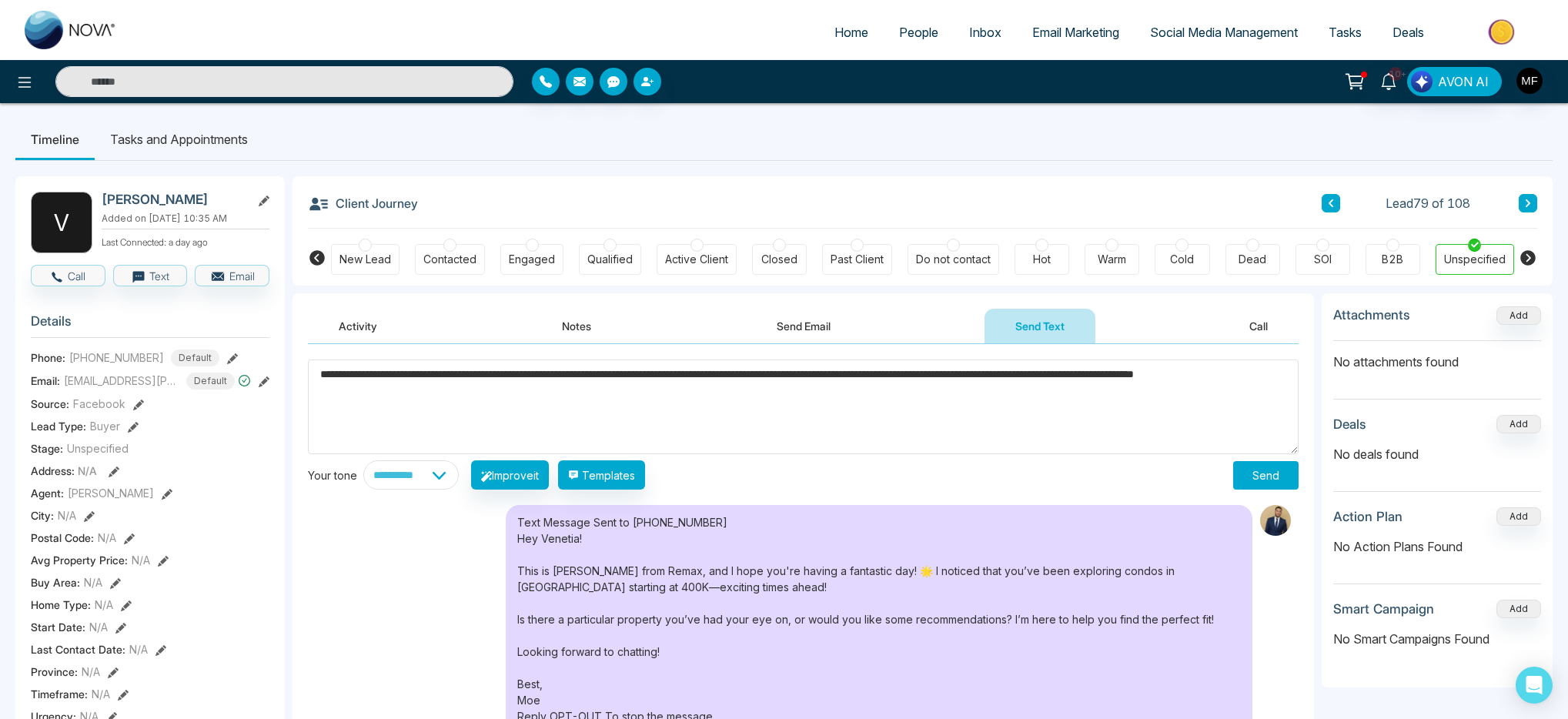
click at [1254, 483] on button "Send" at bounding box center [1265, 475] width 66 height 28
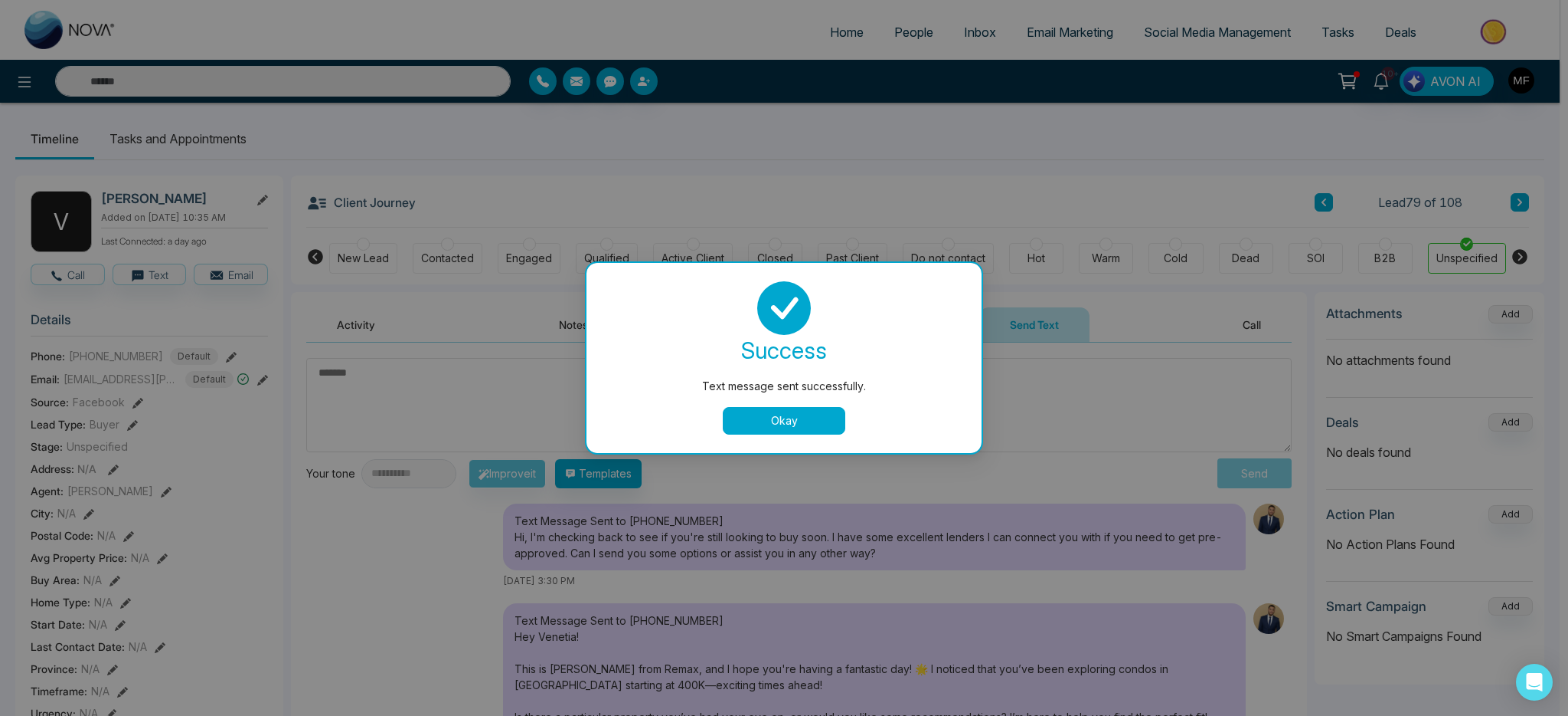
click at [754, 434] on button "Okay" at bounding box center [784, 420] width 122 height 27
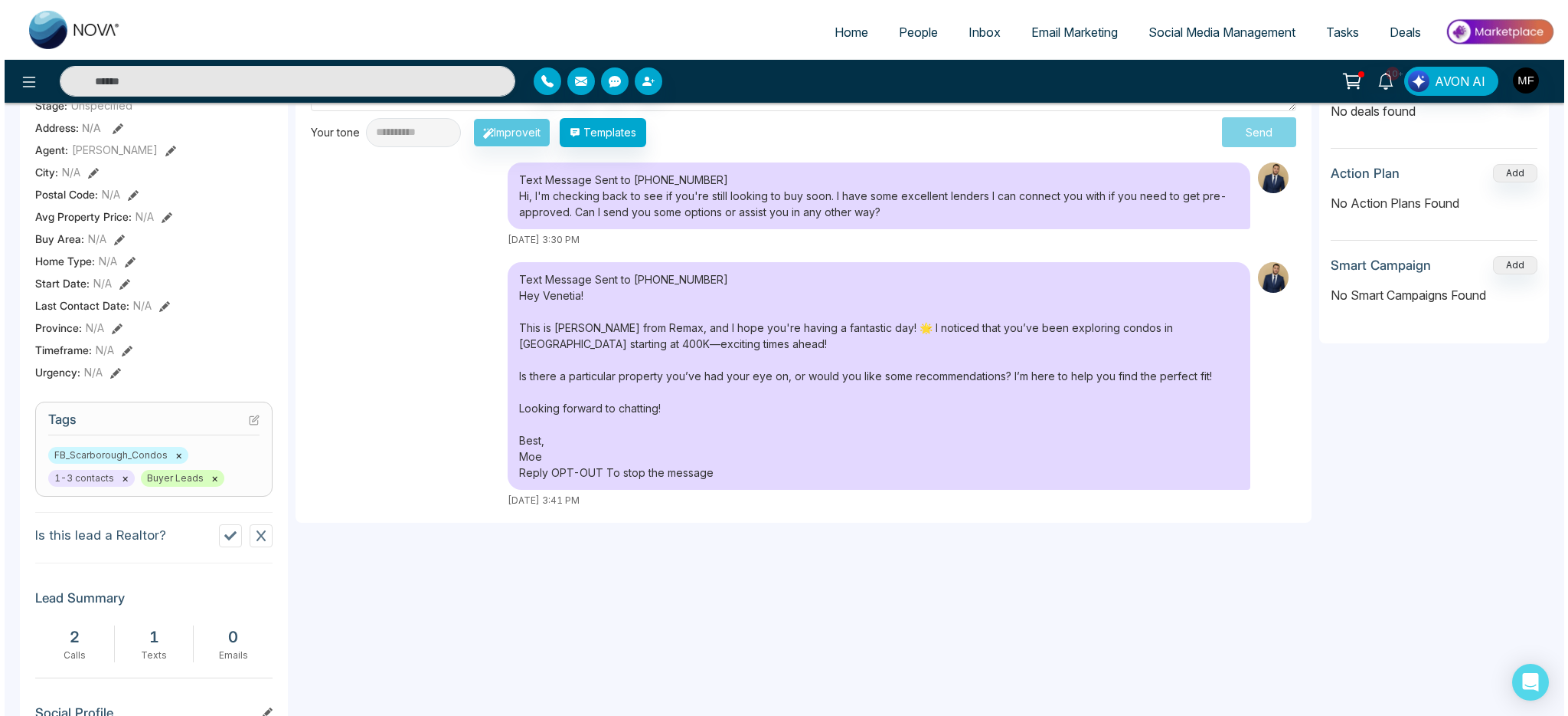
scroll to position [0, 0]
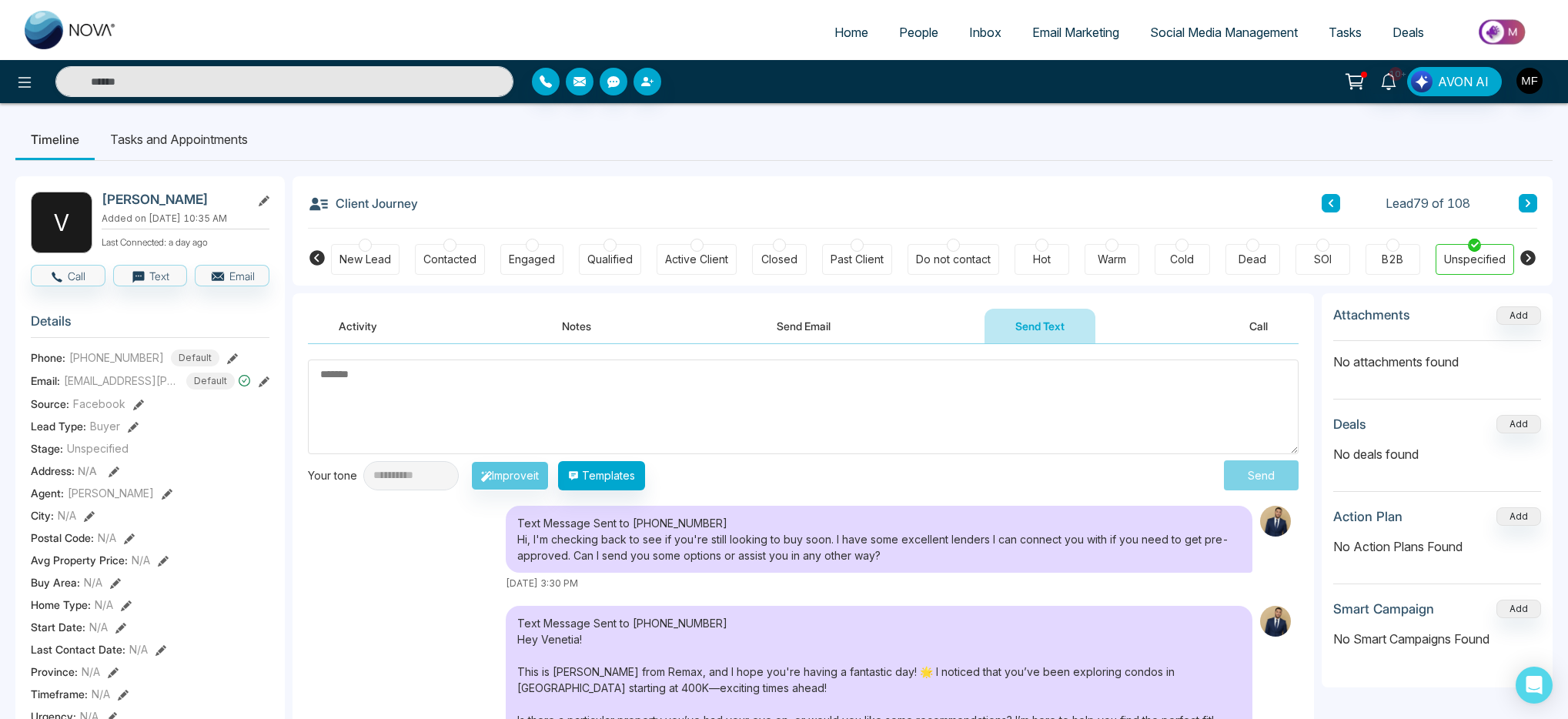
click at [168, 139] on li "Tasks and Appointments" at bounding box center [178, 139] width 168 height 41
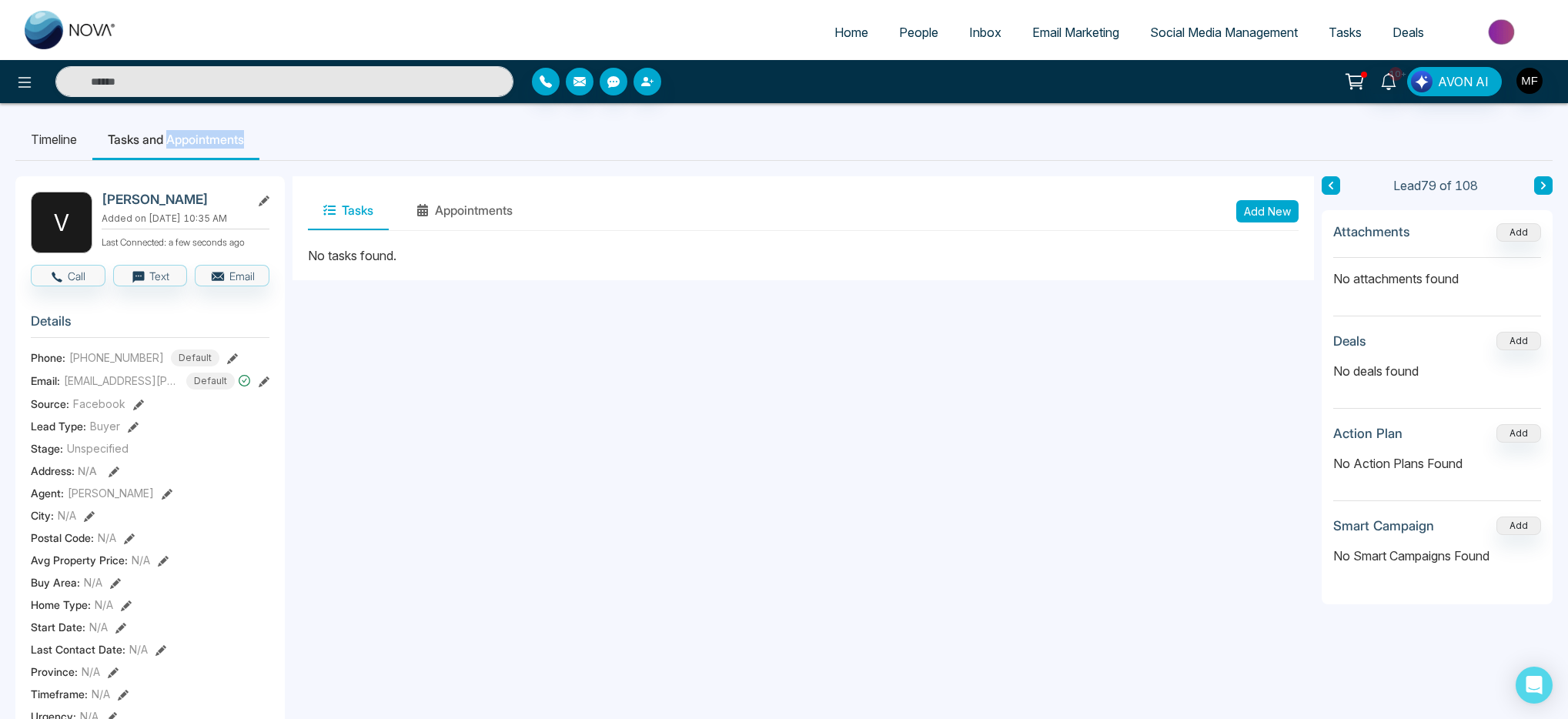
click at [1267, 206] on button "Add New" at bounding box center [1267, 211] width 62 height 22
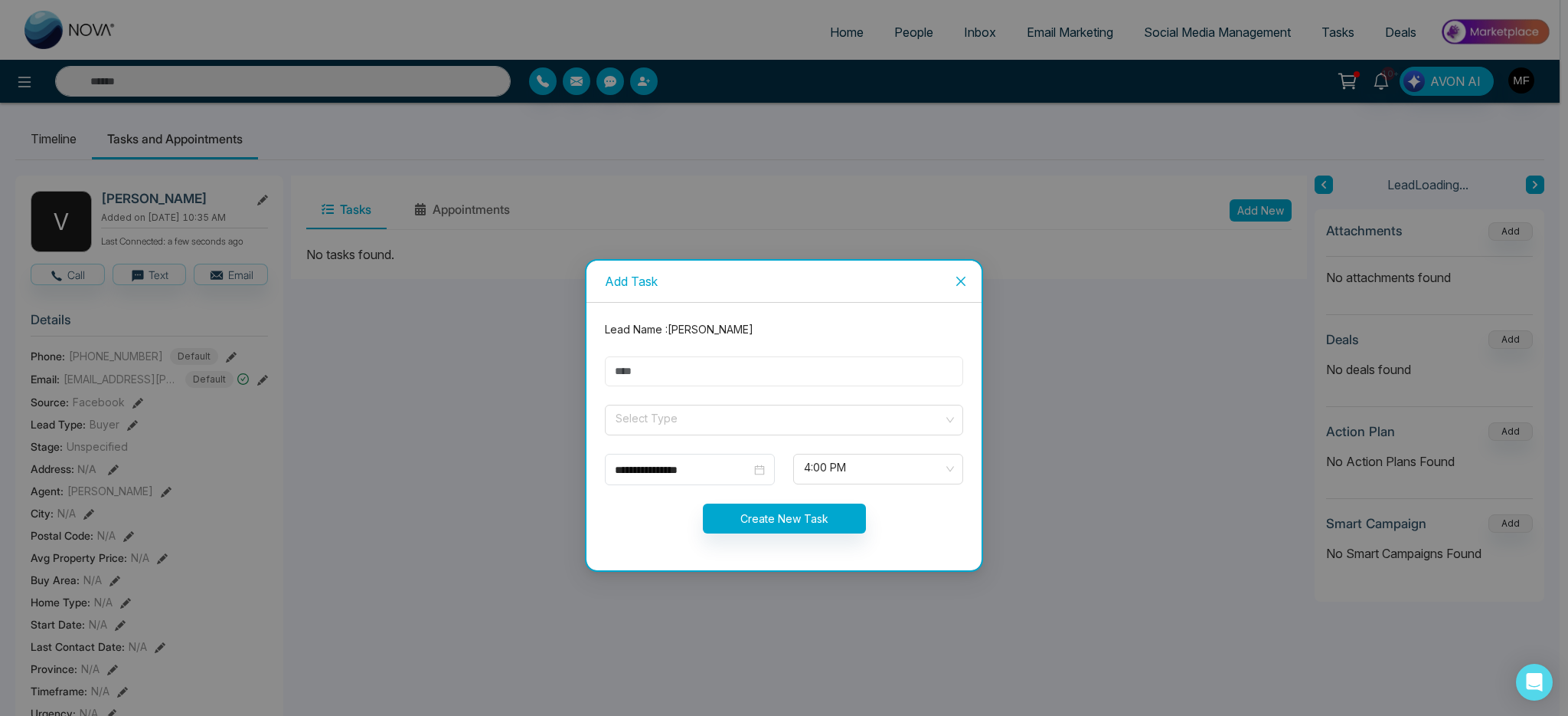
click at [791, 368] on input "text" at bounding box center [784, 371] width 358 height 30
type input "**********"
click at [673, 430] on span at bounding box center [778, 420] width 329 height 29
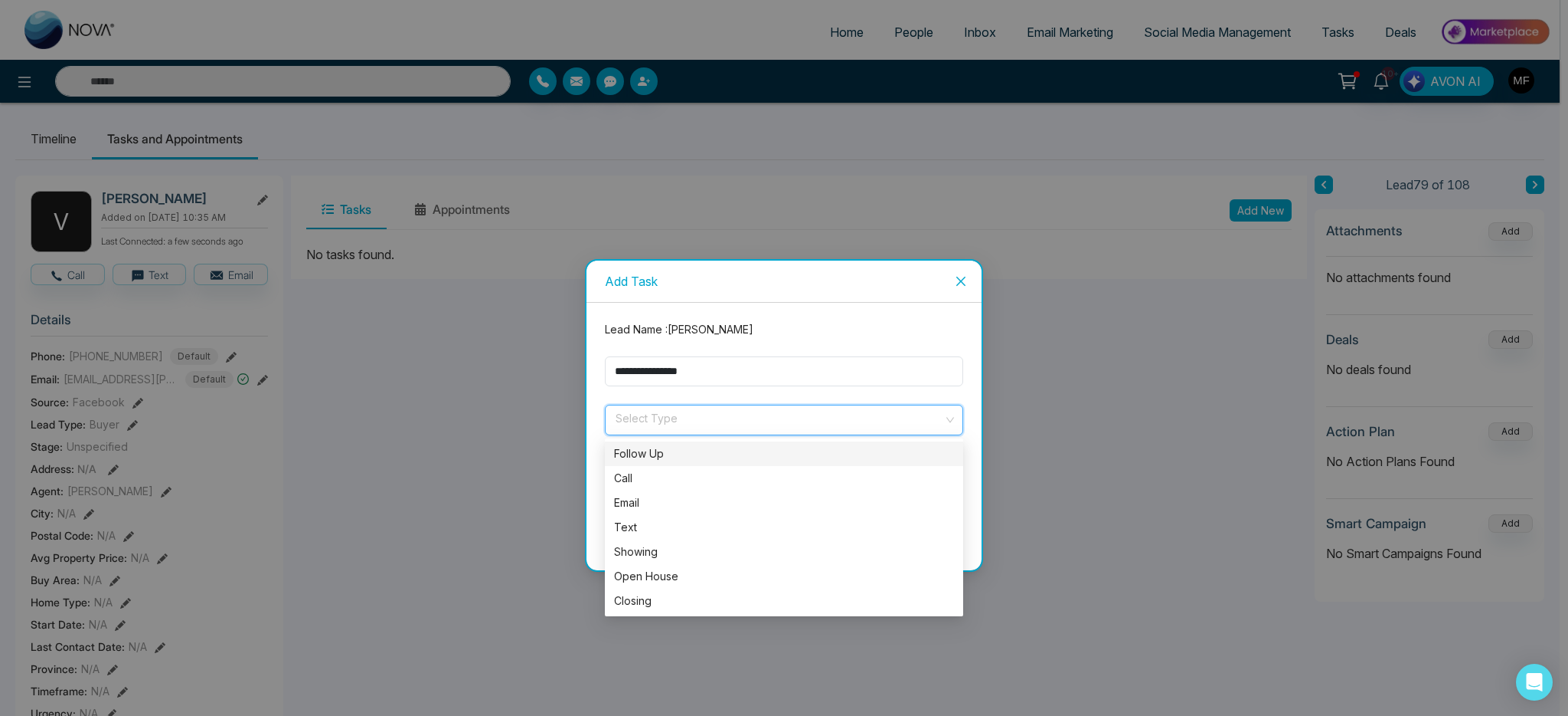
click at [689, 462] on div "Follow Up" at bounding box center [784, 453] width 358 height 25
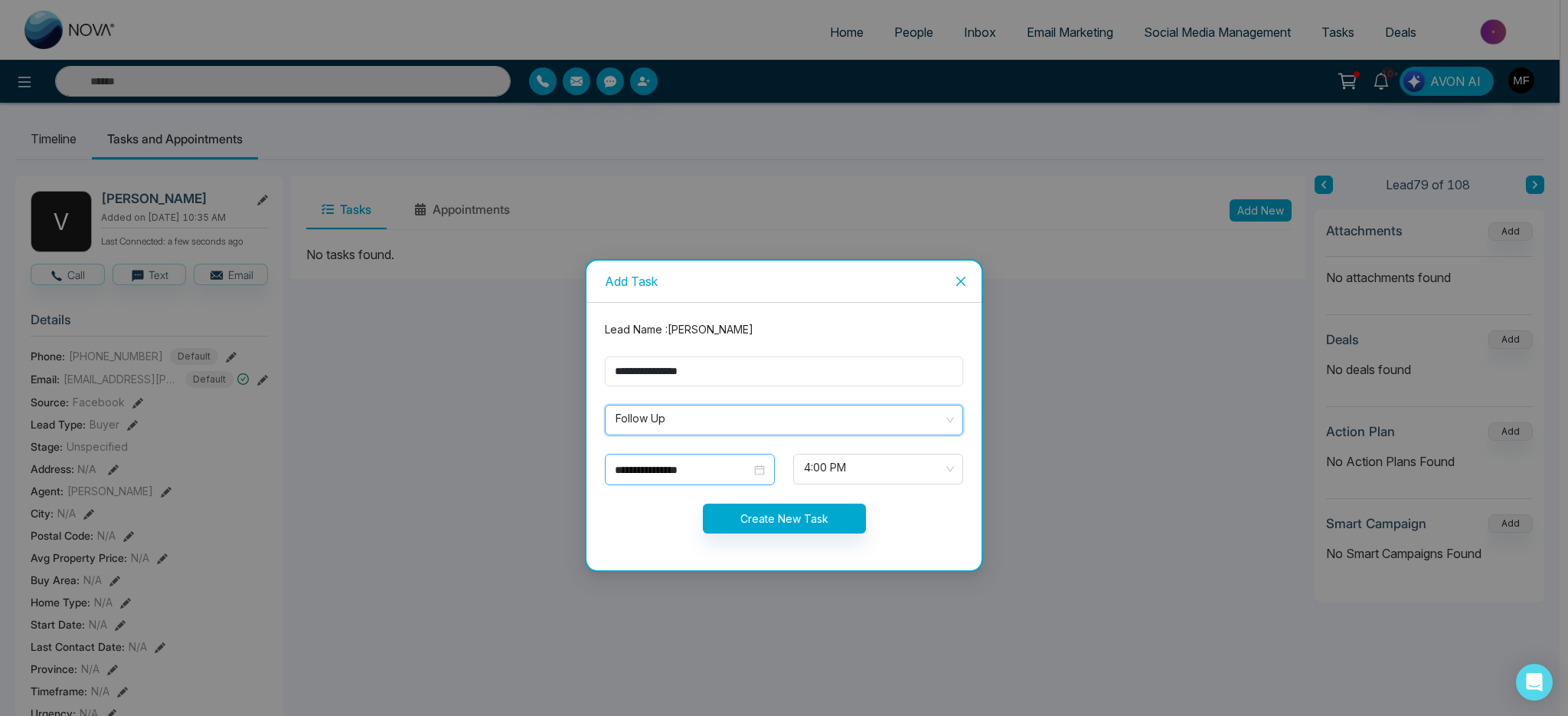
click at [729, 477] on input "**********" at bounding box center [682, 470] width 136 height 17
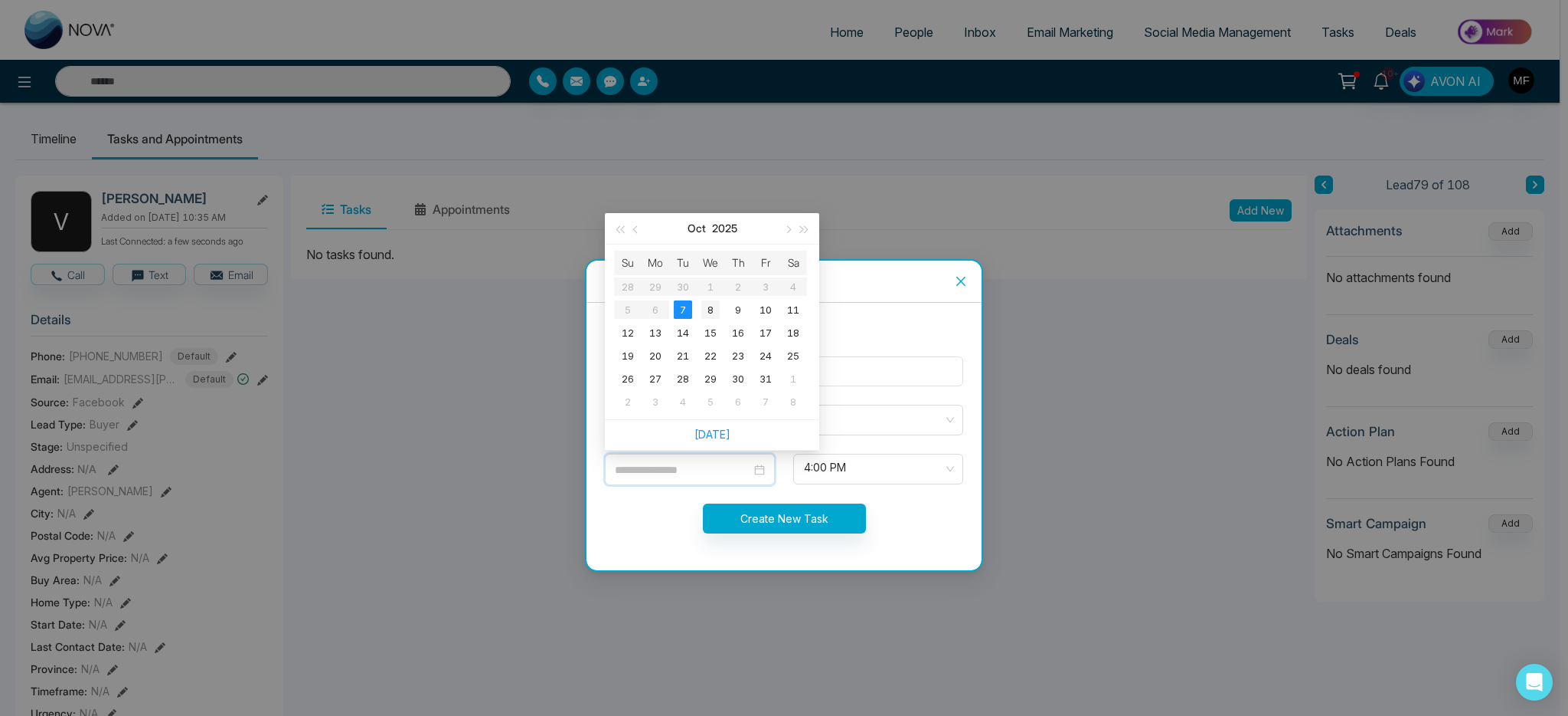
type input "**********"
click at [720, 312] on td "8" at bounding box center [710, 310] width 27 height 23
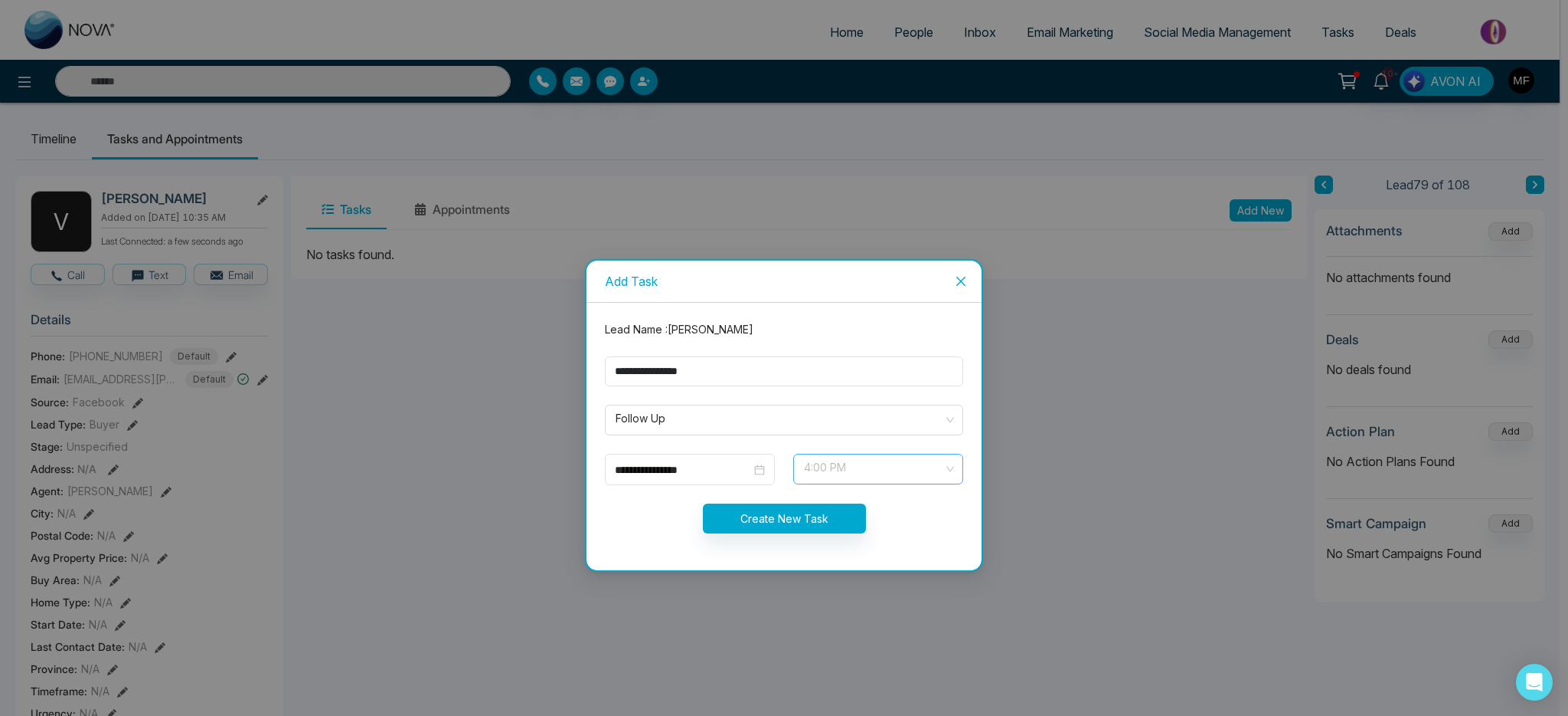
click at [857, 472] on span "4:00 PM" at bounding box center [878, 469] width 149 height 26
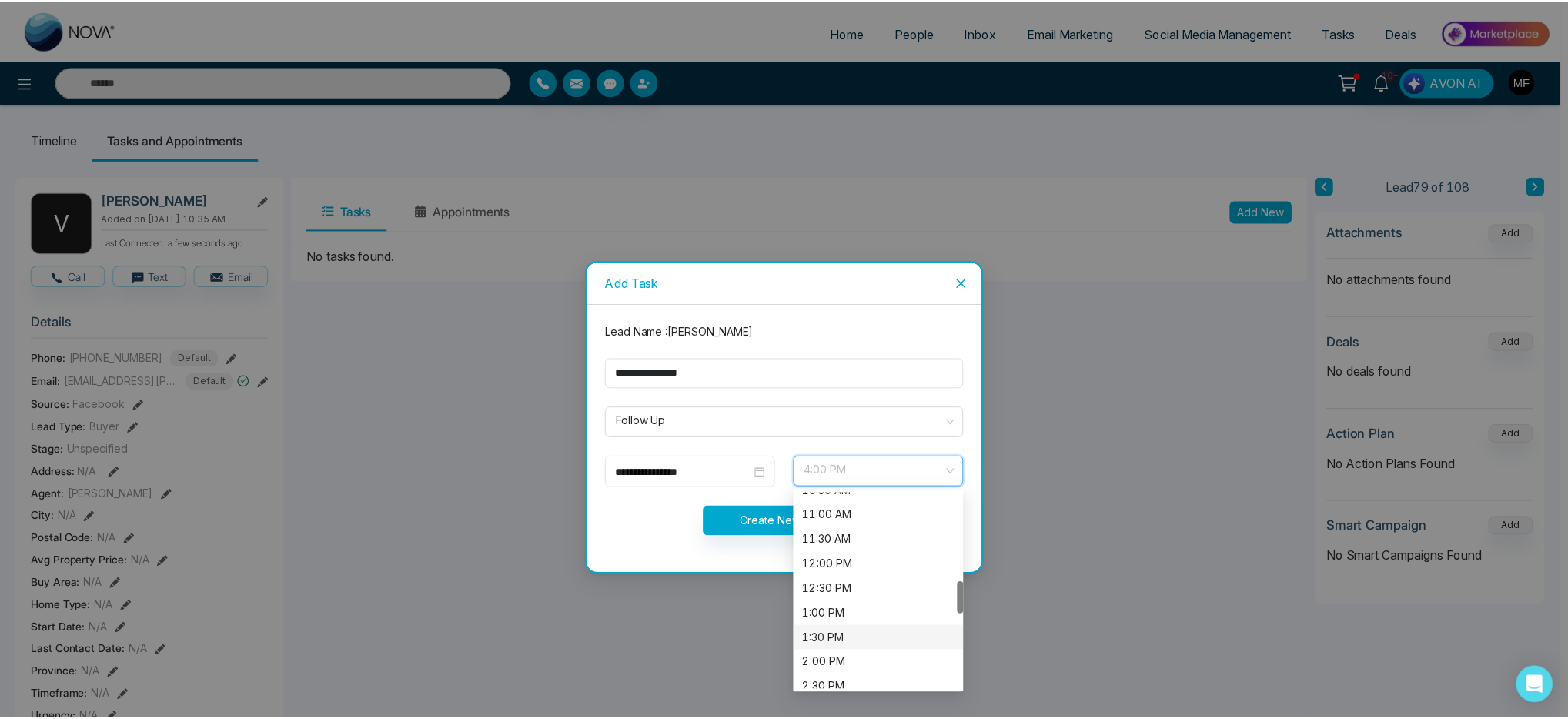
scroll to position [443, 0]
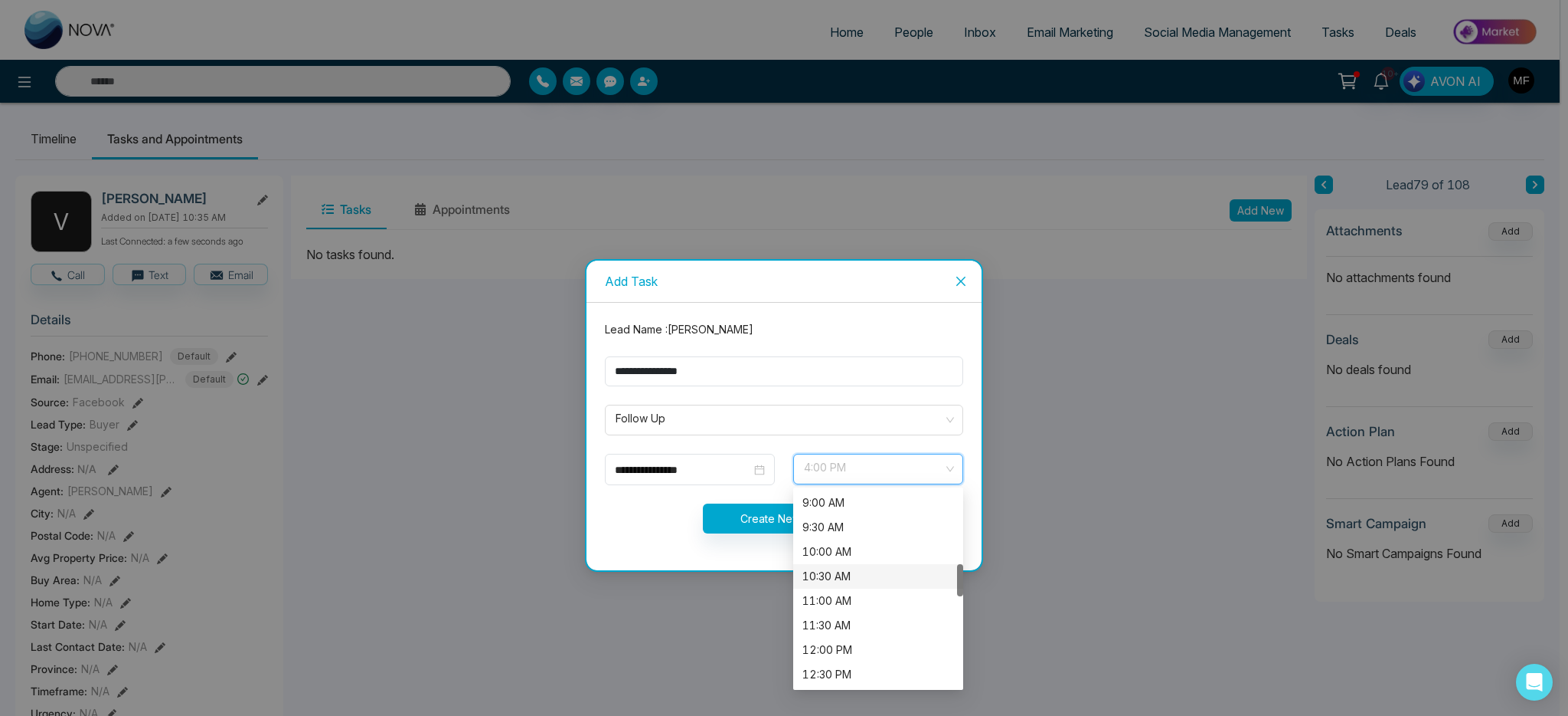
click at [855, 579] on div "10:30 AM" at bounding box center [878, 576] width 152 height 17
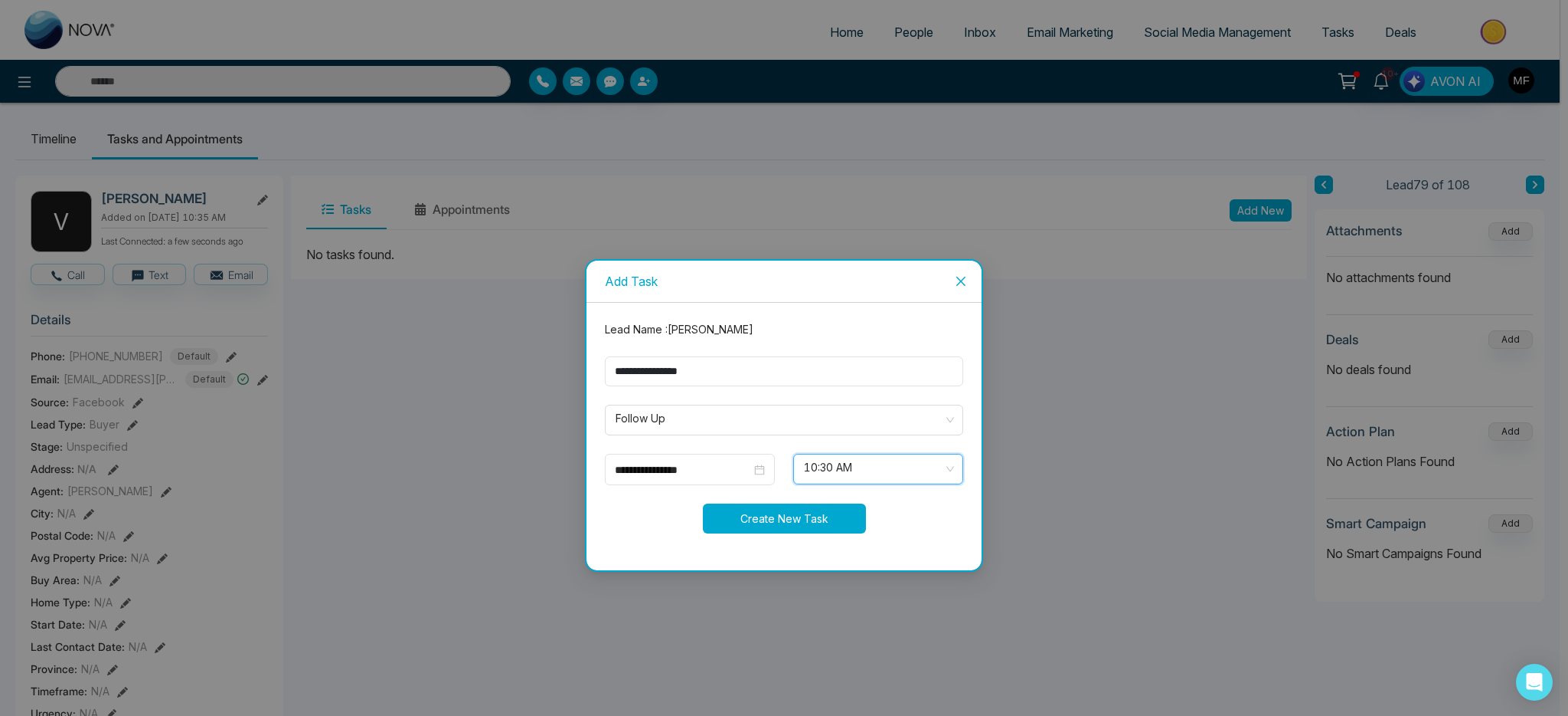
click at [825, 517] on button "Create New Task" at bounding box center [785, 519] width 163 height 30
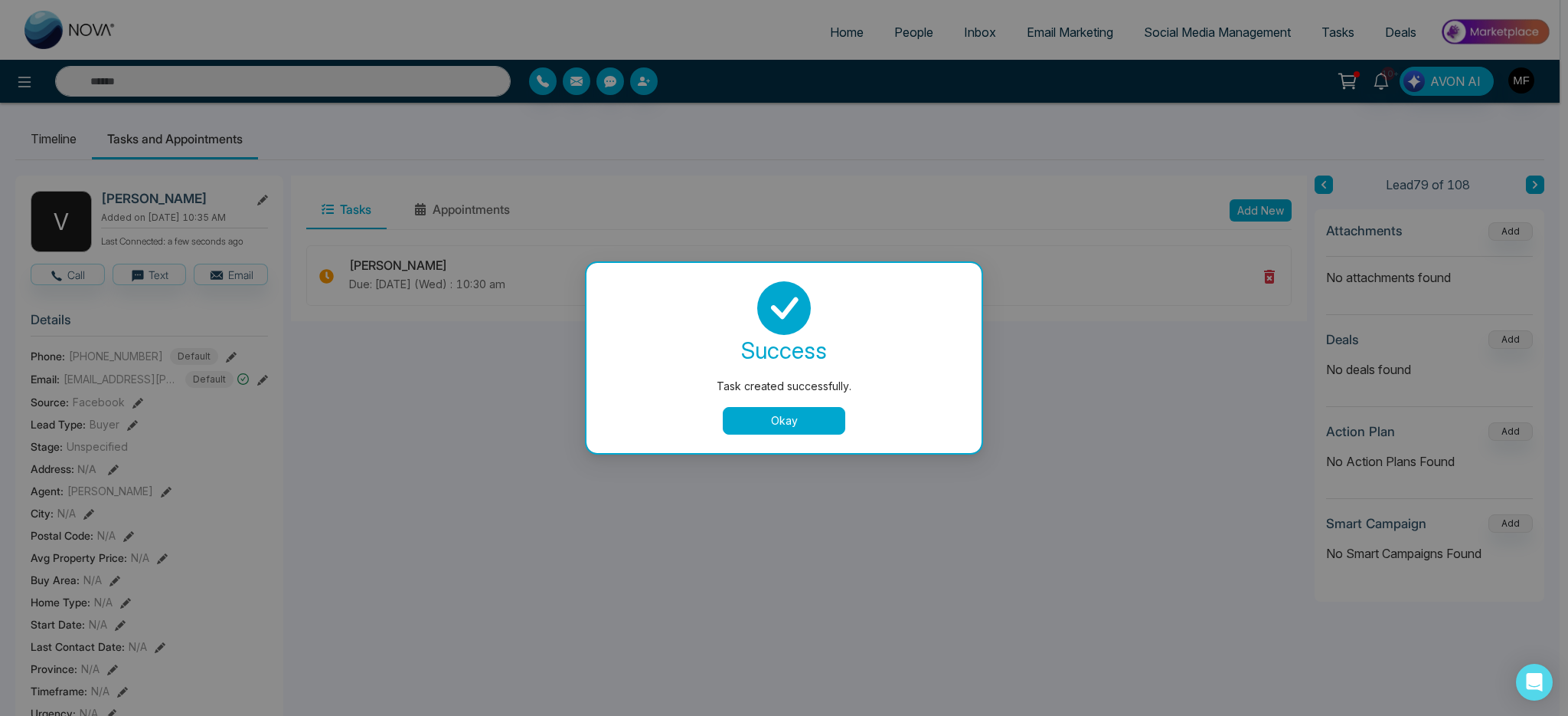
click at [790, 409] on button "Okay" at bounding box center [784, 420] width 122 height 27
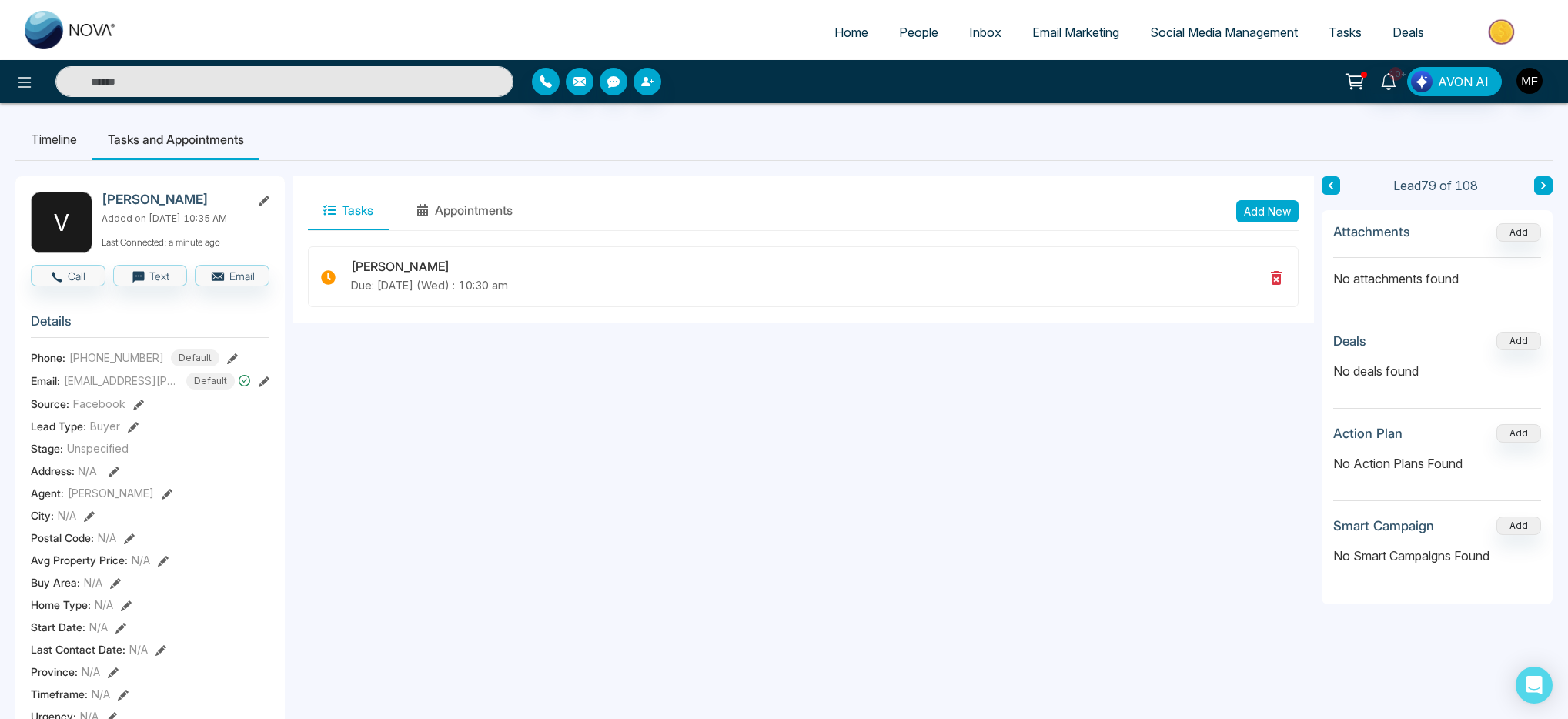
click at [297, 85] on input "text" at bounding box center [285, 81] width 458 height 31
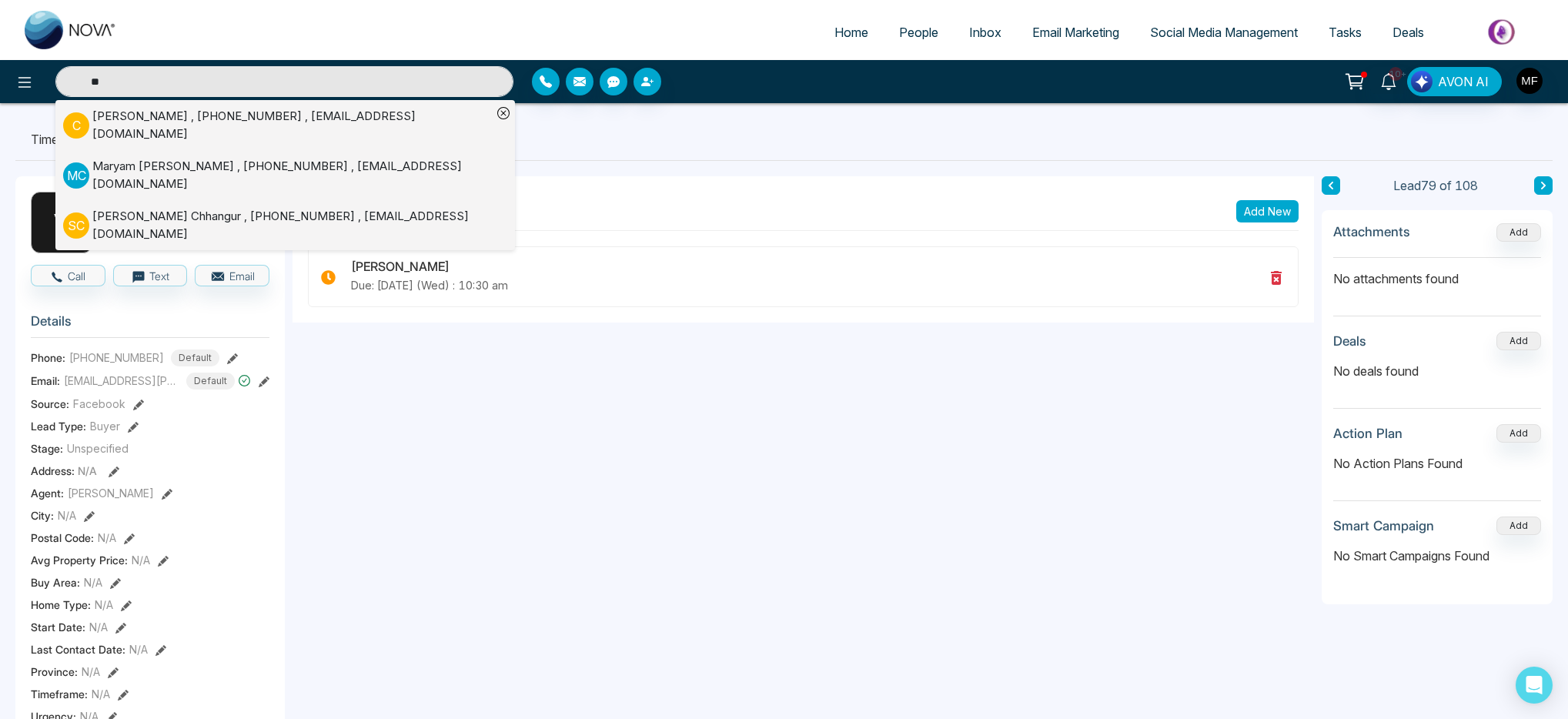
type input "**"
click at [137, 116] on div "Chrisoula Kiriakou , +14164383363 , chriskiriakou1234@gmail.com" at bounding box center [292, 125] width 400 height 35
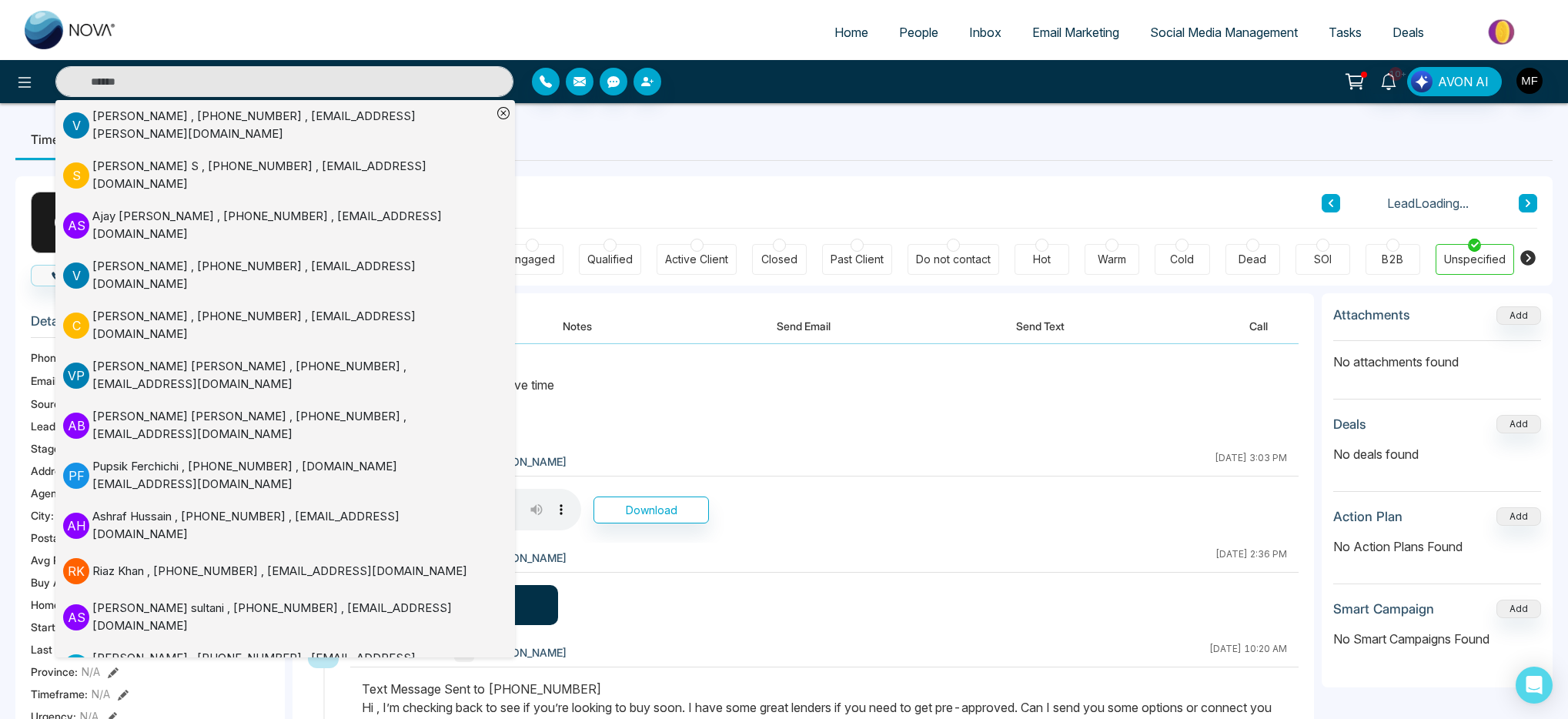
scroll to position [195, 0]
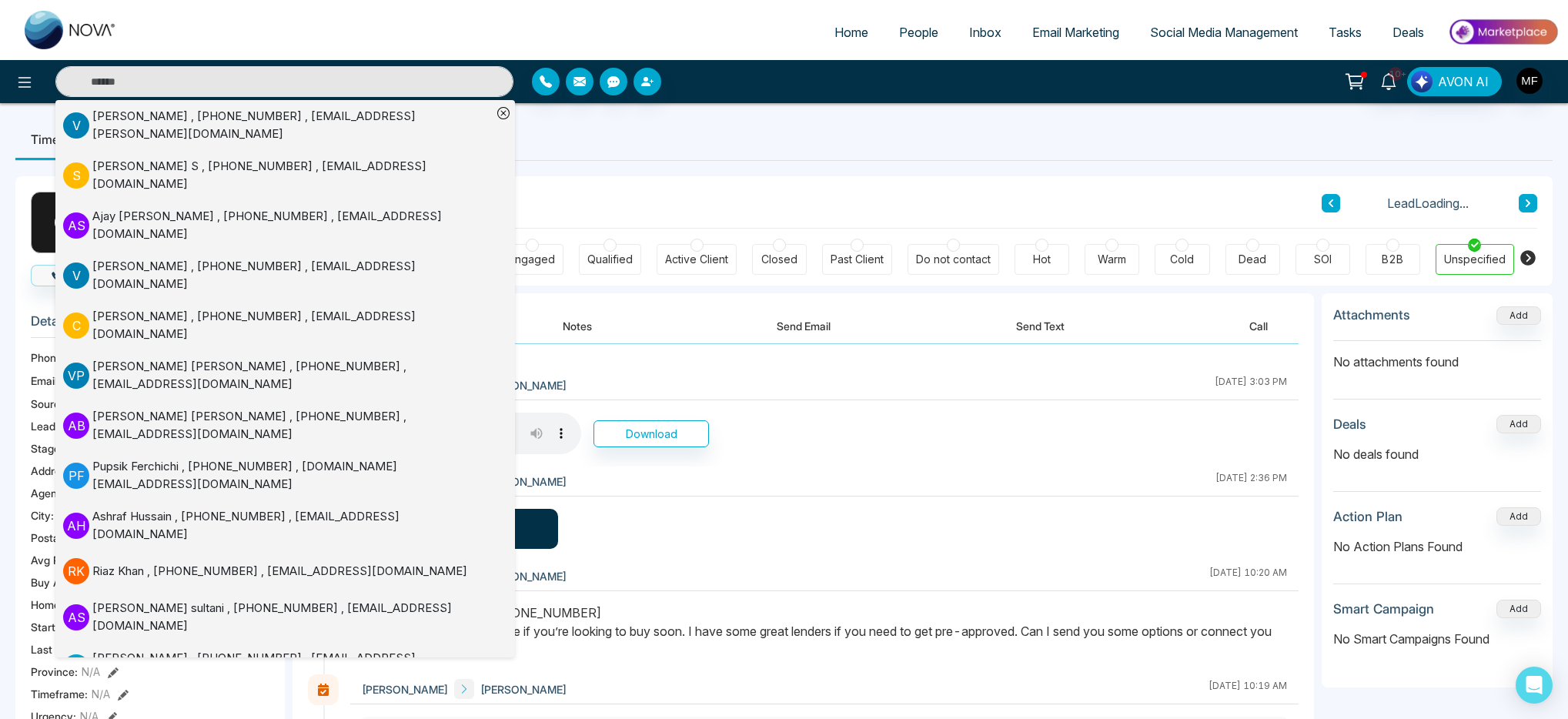
click at [822, 406] on div "Marwen Ferchichi Chrisoula Kiriakou October 7 2025 | 3:03 PM Download" at bounding box center [824, 418] width 948 height 96
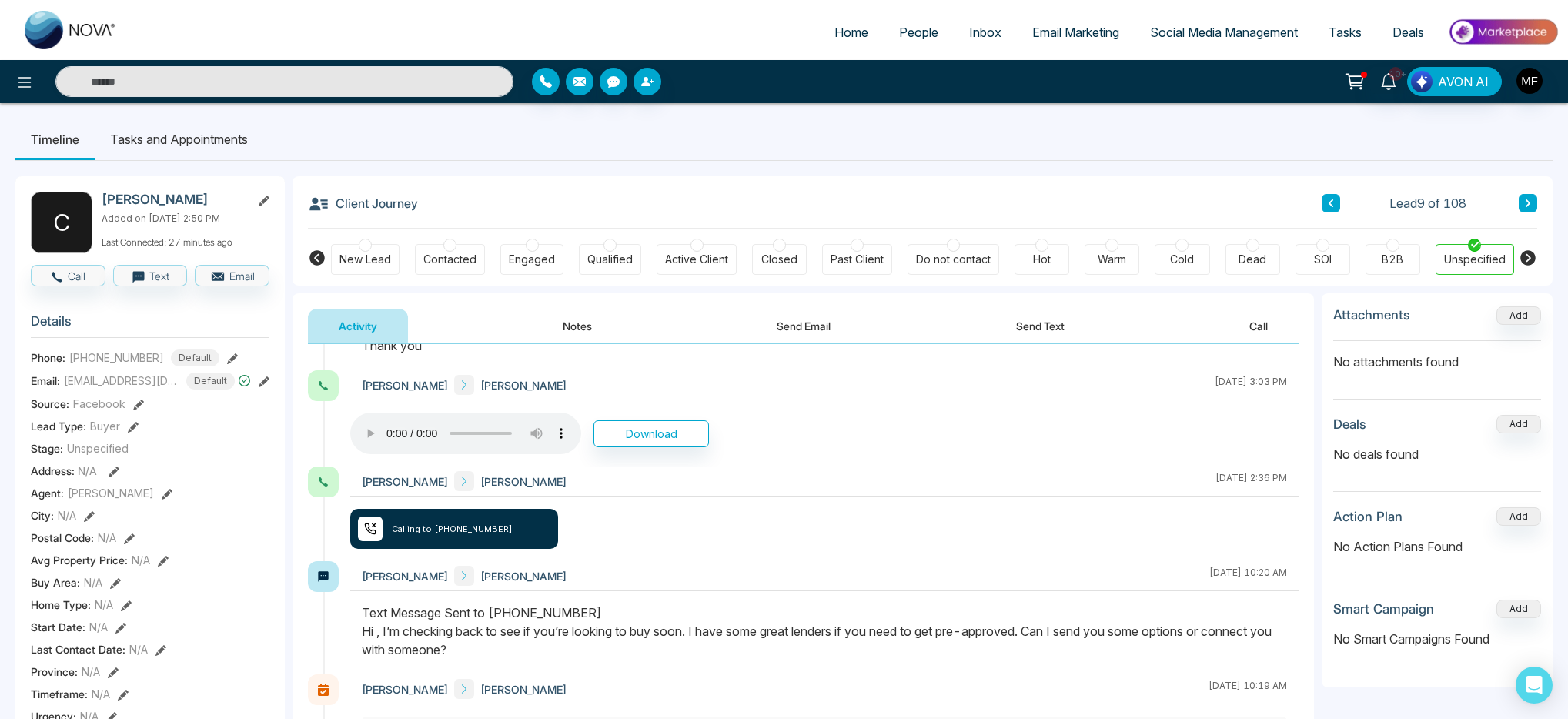
click at [1040, 315] on button "Send Text" at bounding box center [1040, 326] width 110 height 35
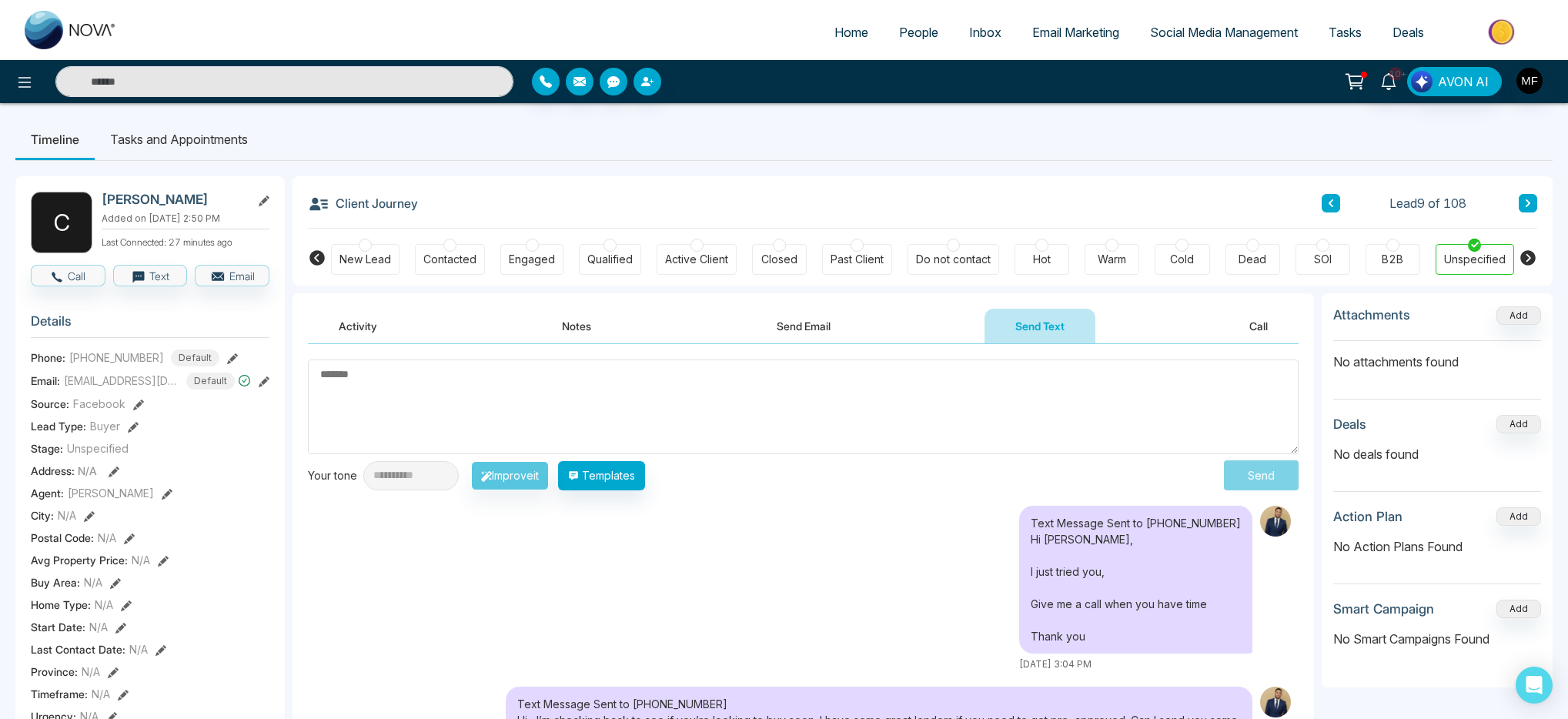
click at [178, 126] on li "Tasks and Appointments" at bounding box center [178, 139] width 168 height 41
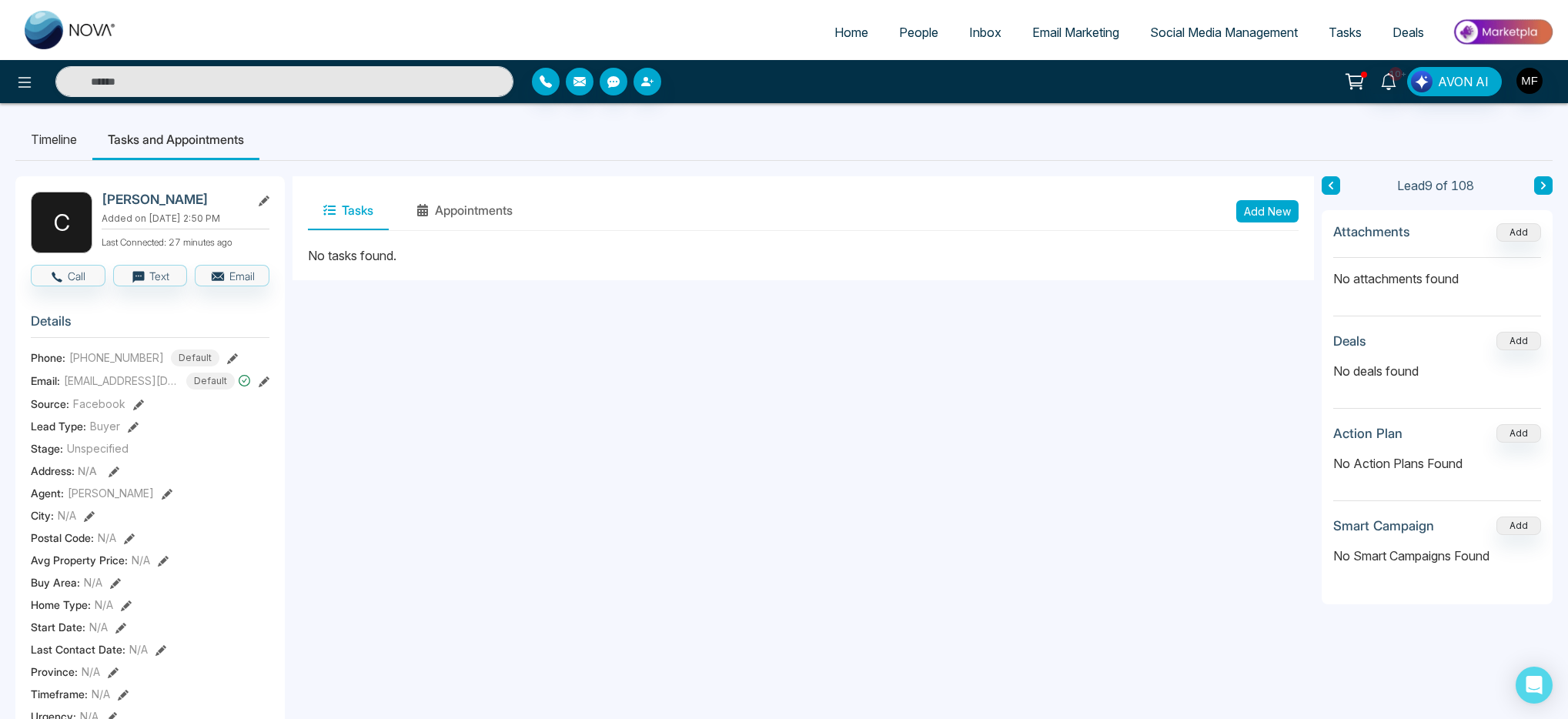
click at [1259, 217] on button "Add New" at bounding box center [1267, 211] width 62 height 22
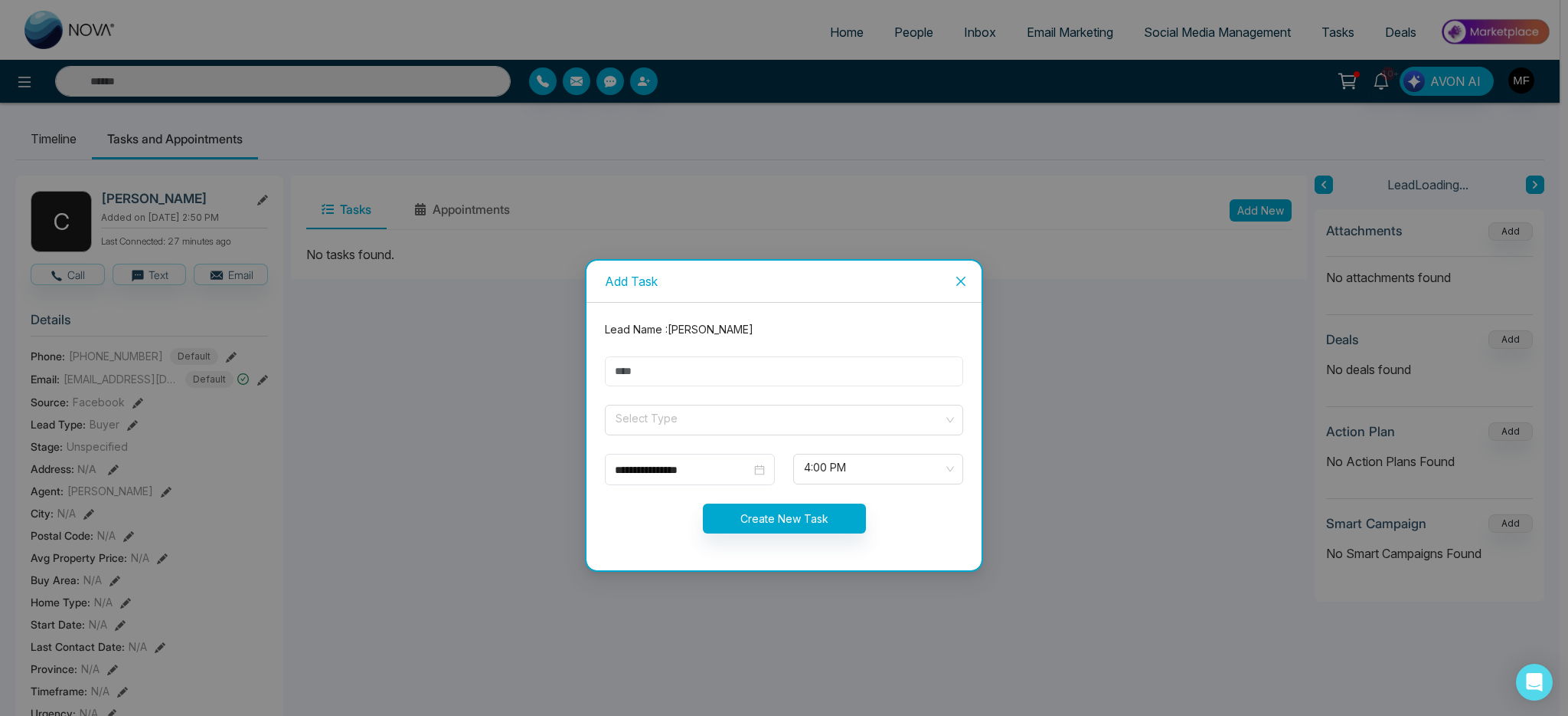
click at [858, 367] on input "text" at bounding box center [784, 371] width 358 height 30
type input "**********"
click at [662, 422] on input "search" at bounding box center [778, 417] width 329 height 23
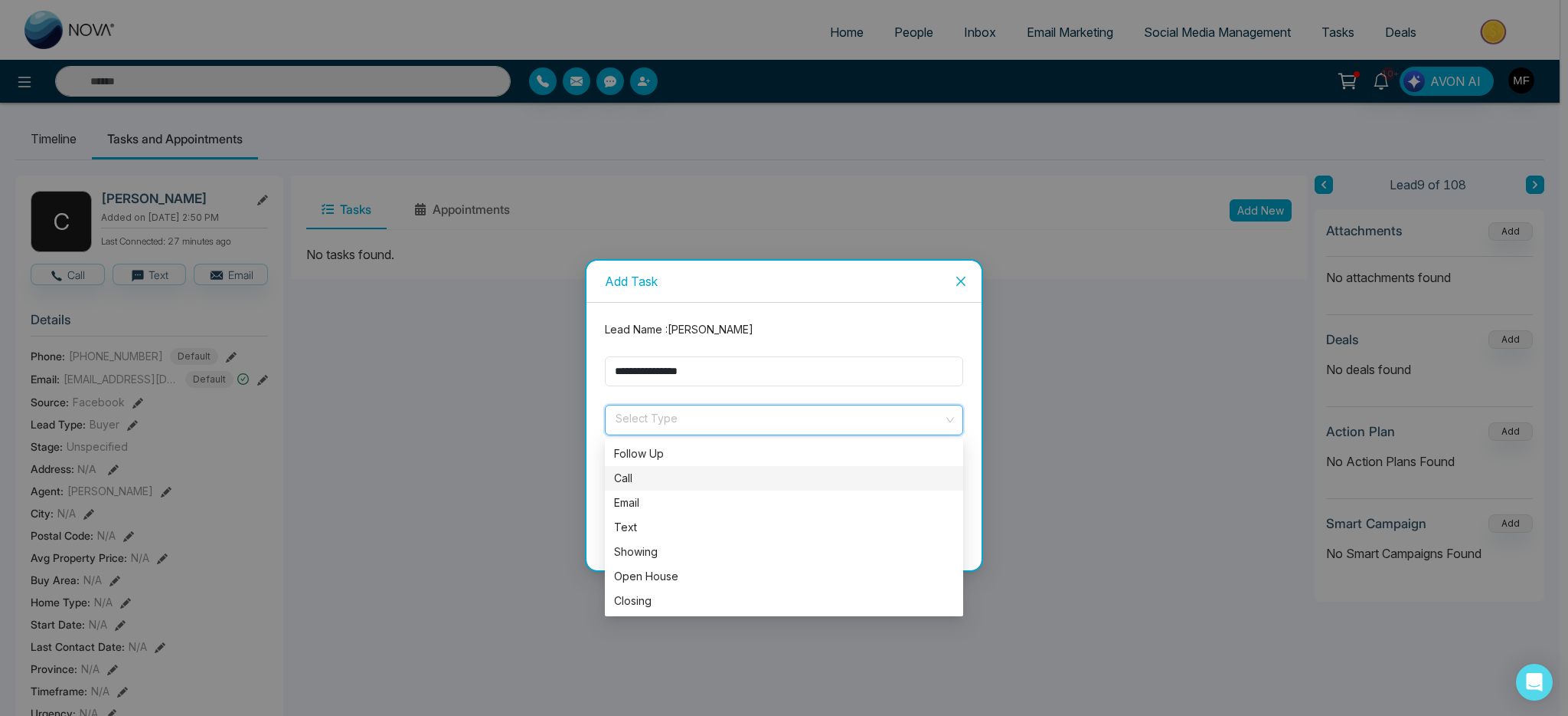
click at [662, 483] on div "Call" at bounding box center [784, 478] width 340 height 17
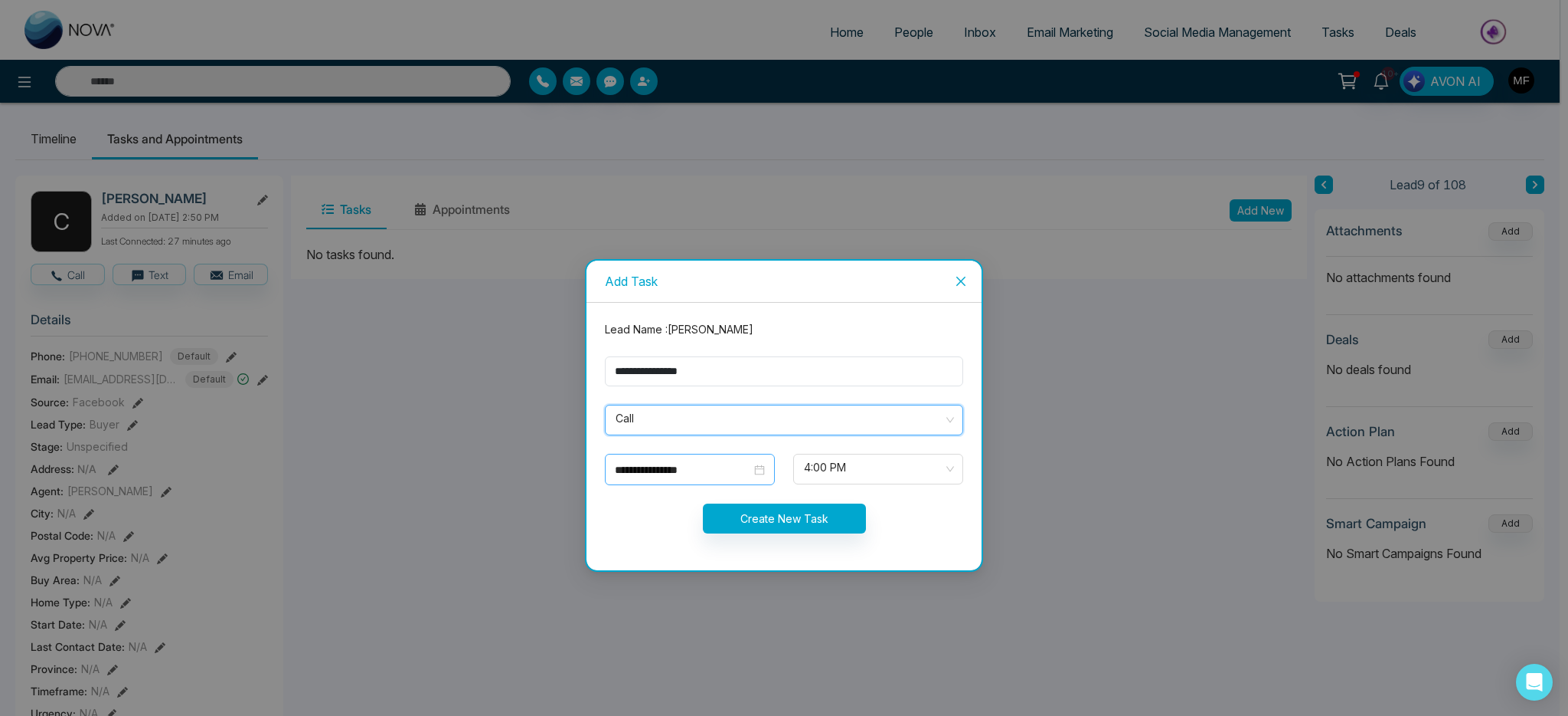
click at [756, 467] on div "**********" at bounding box center [690, 470] width 150 height 17
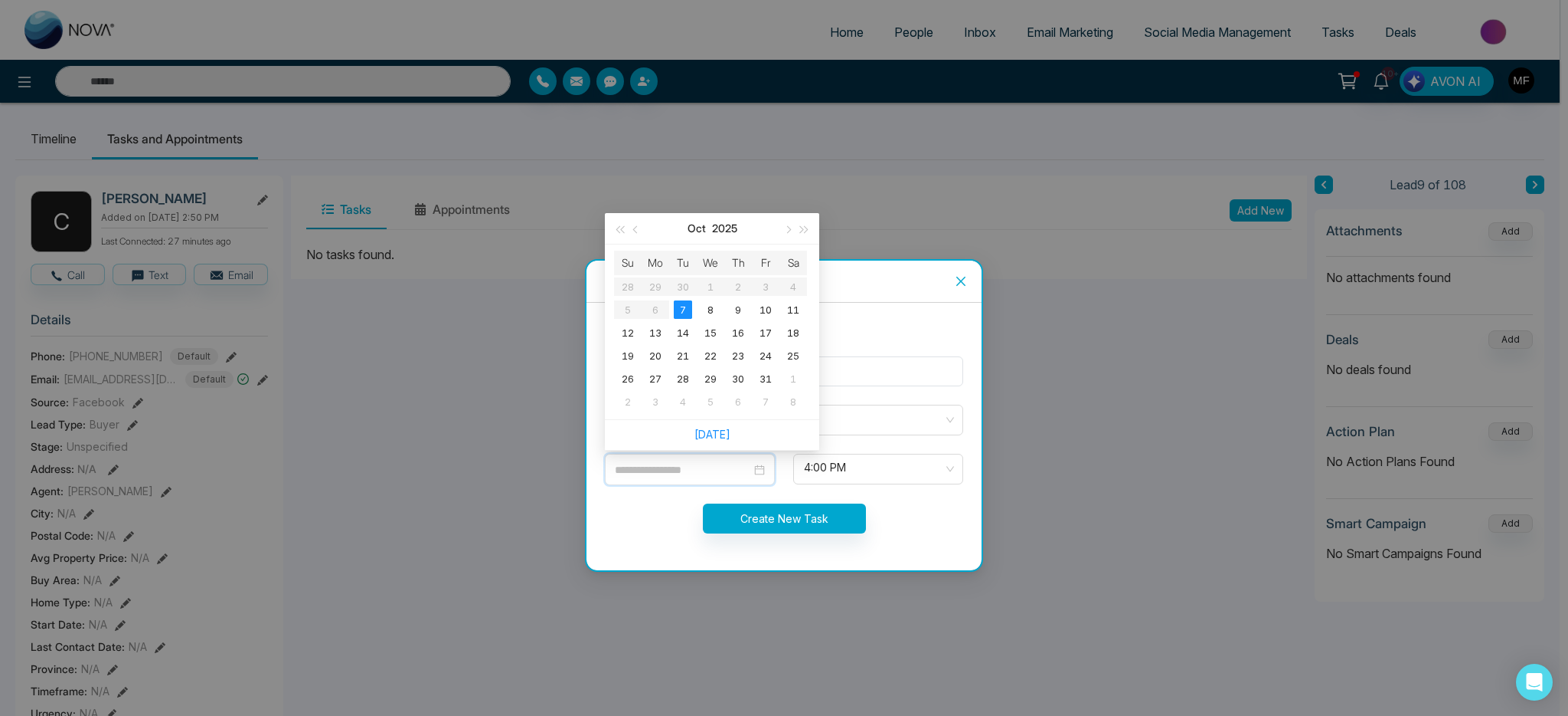
type input "**********"
click at [829, 471] on span "4:00 PM" at bounding box center [878, 469] width 149 height 26
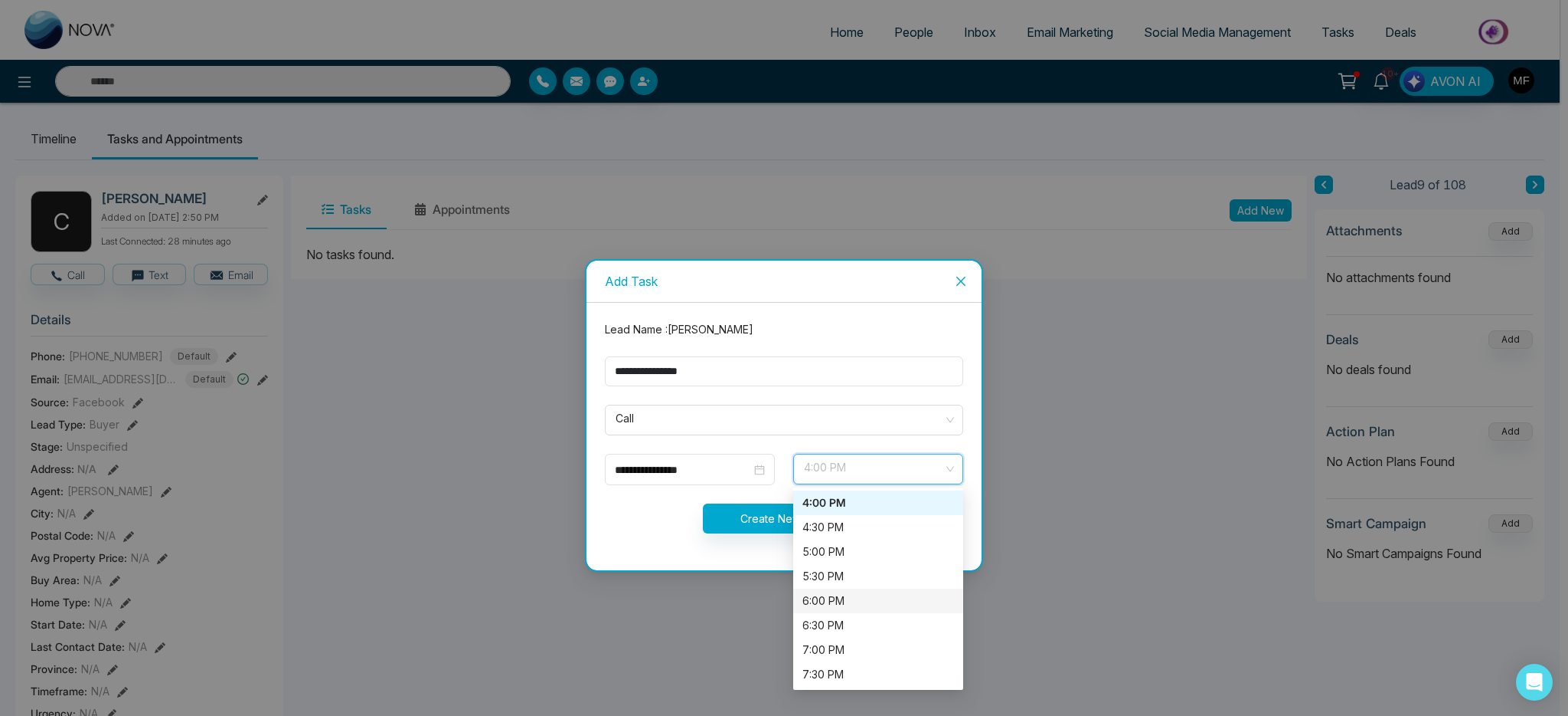
click at [860, 605] on div "6:00 PM" at bounding box center [878, 600] width 152 height 17
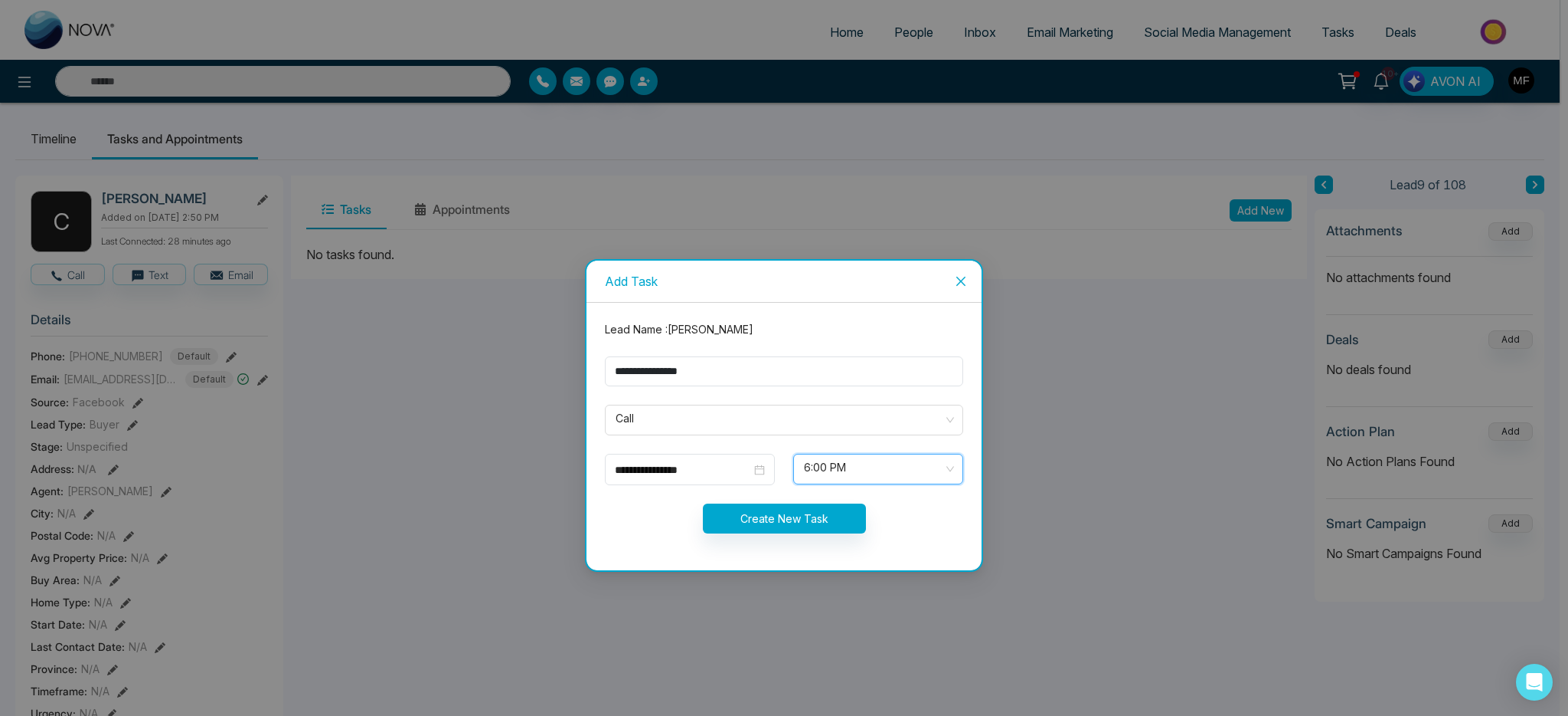
click at [618, 532] on div "Create New Task" at bounding box center [784, 519] width 376 height 30
click at [843, 481] on span "6:00 PM" at bounding box center [878, 469] width 149 height 26
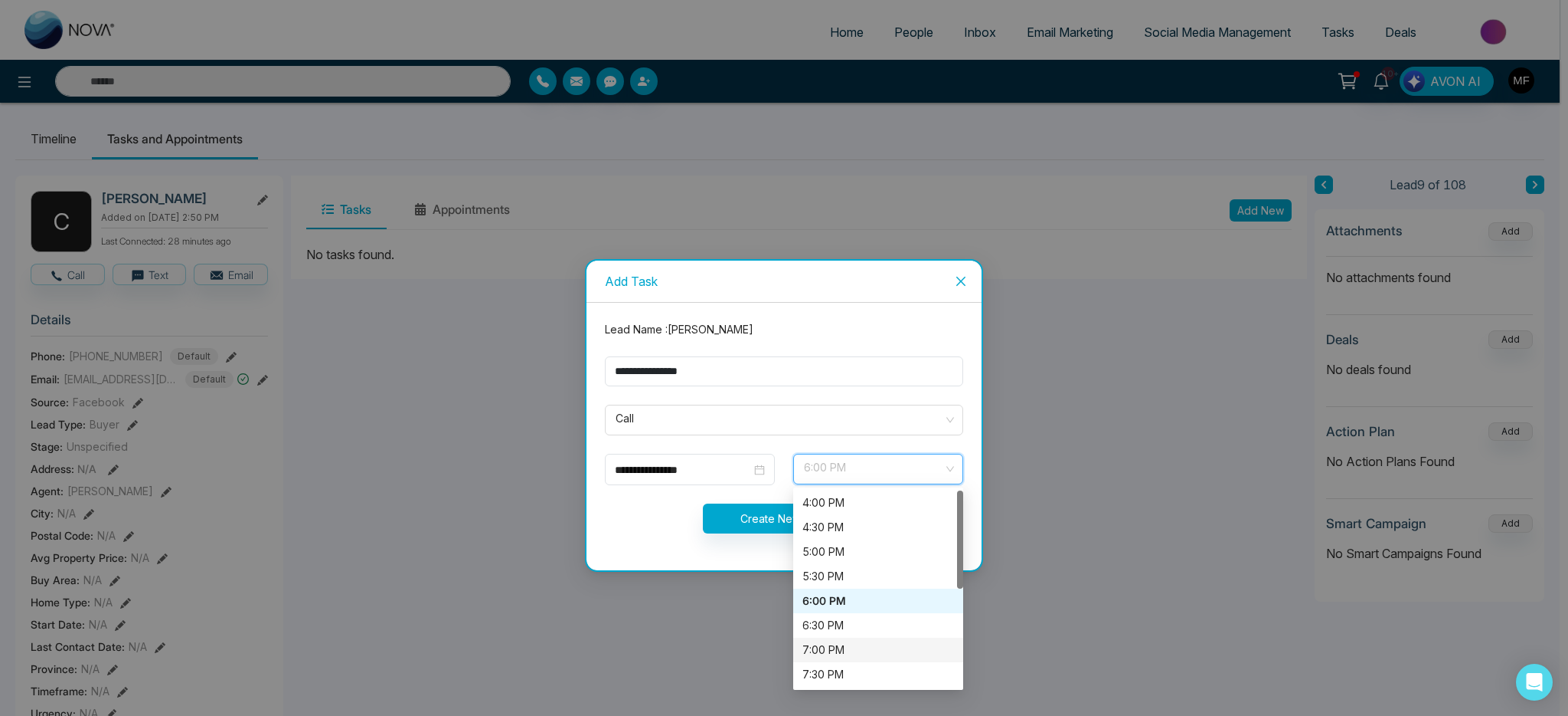
click at [840, 652] on div "7:00 PM" at bounding box center [878, 650] width 152 height 17
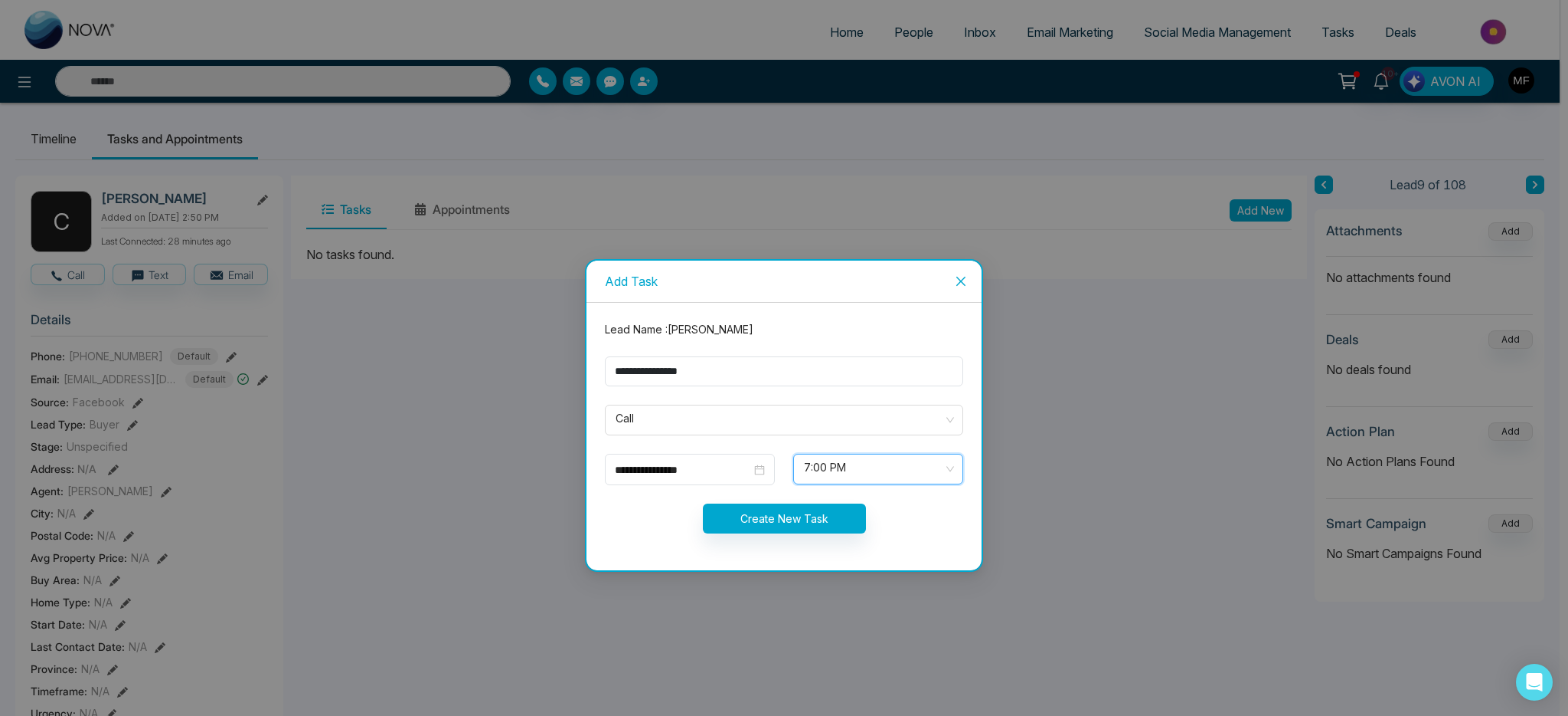
click at [694, 521] on div "Create New Task" at bounding box center [784, 519] width 376 height 30
click at [796, 521] on button "Create New Task" at bounding box center [785, 519] width 163 height 30
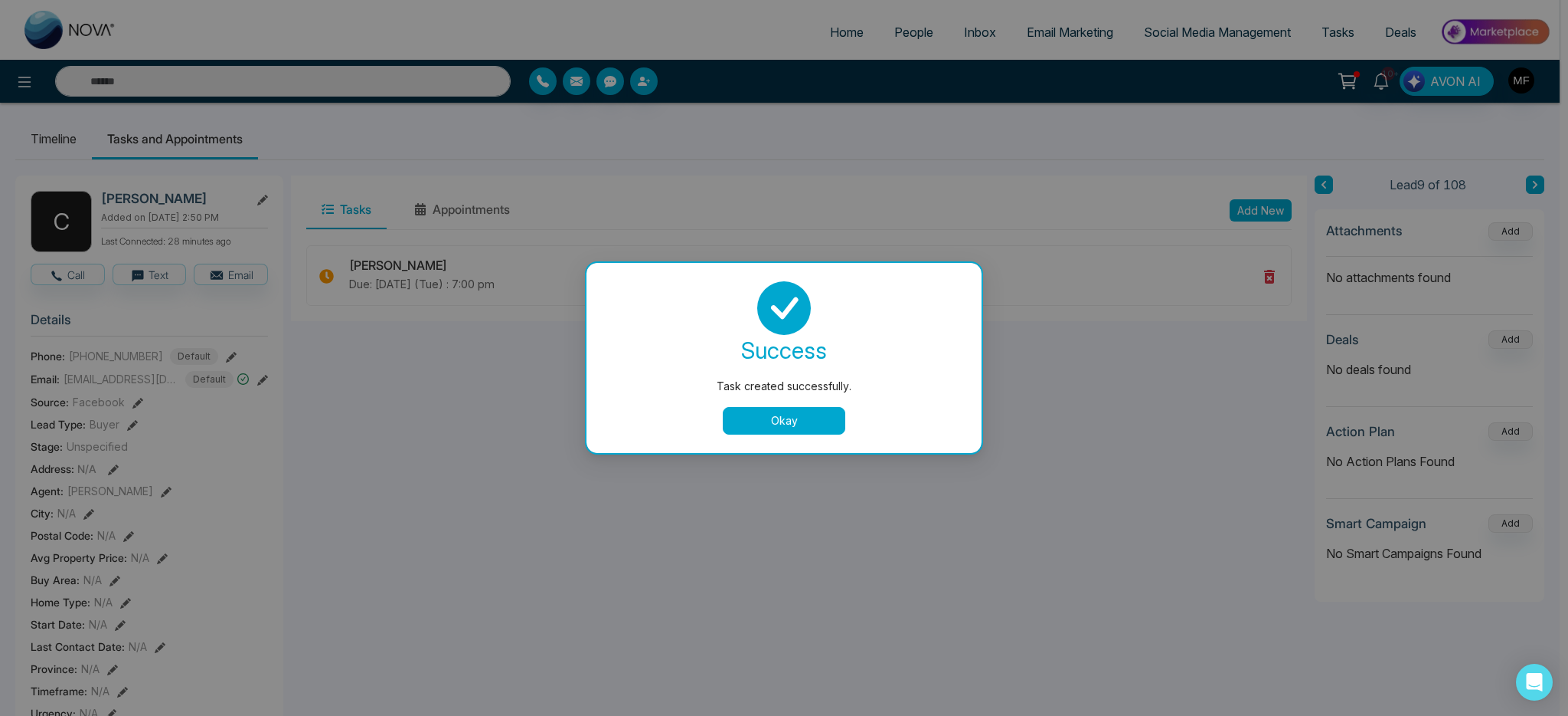
click at [801, 420] on button "Okay" at bounding box center [784, 420] width 122 height 27
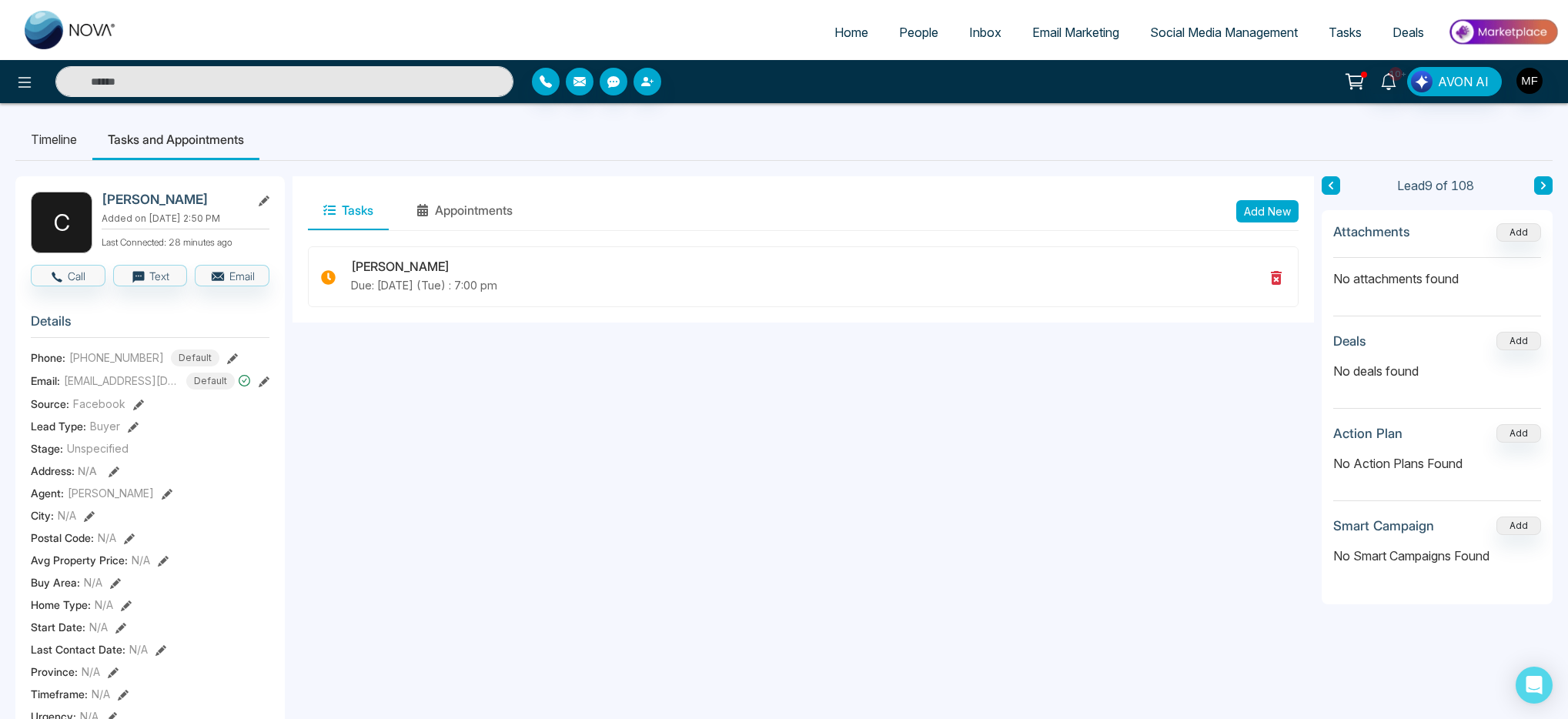
click at [212, 90] on input "text" at bounding box center [285, 81] width 458 height 31
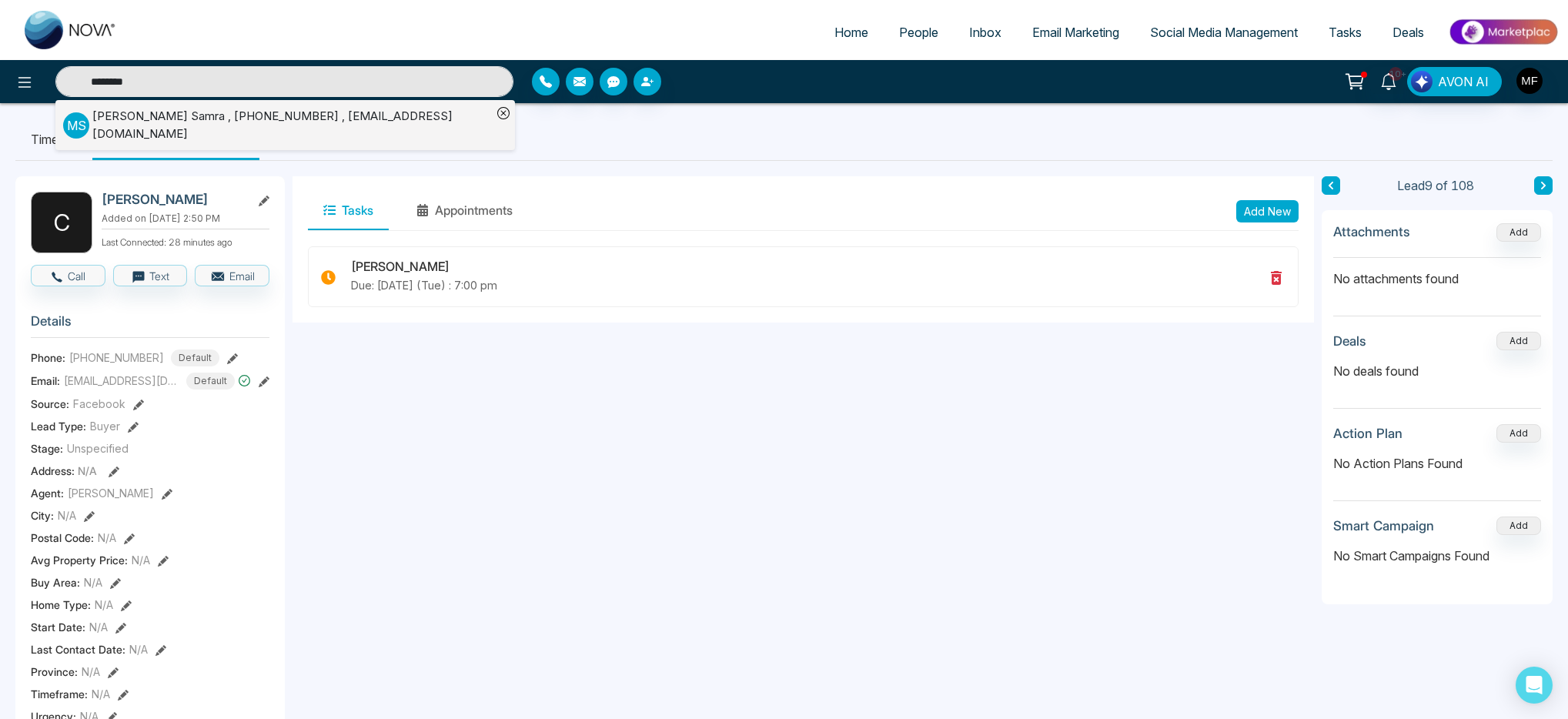
type input "********"
click at [240, 125] on div "Mohinder Samra , +14162718477 , mohindersamra2015@gmail.com" at bounding box center [292, 125] width 400 height 35
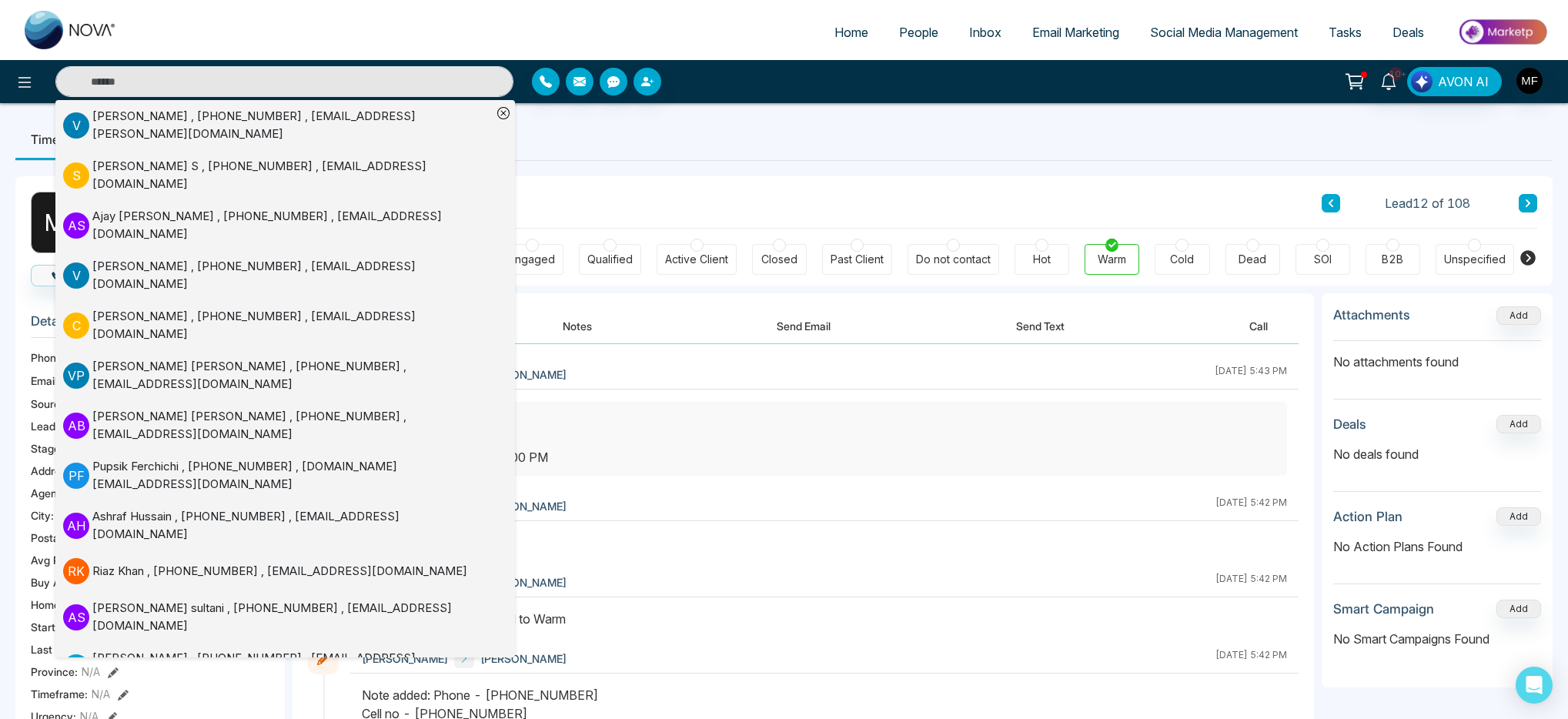
click at [664, 154] on ul "Timeline Tasks and Appointments" at bounding box center [784, 139] width 1537 height 41
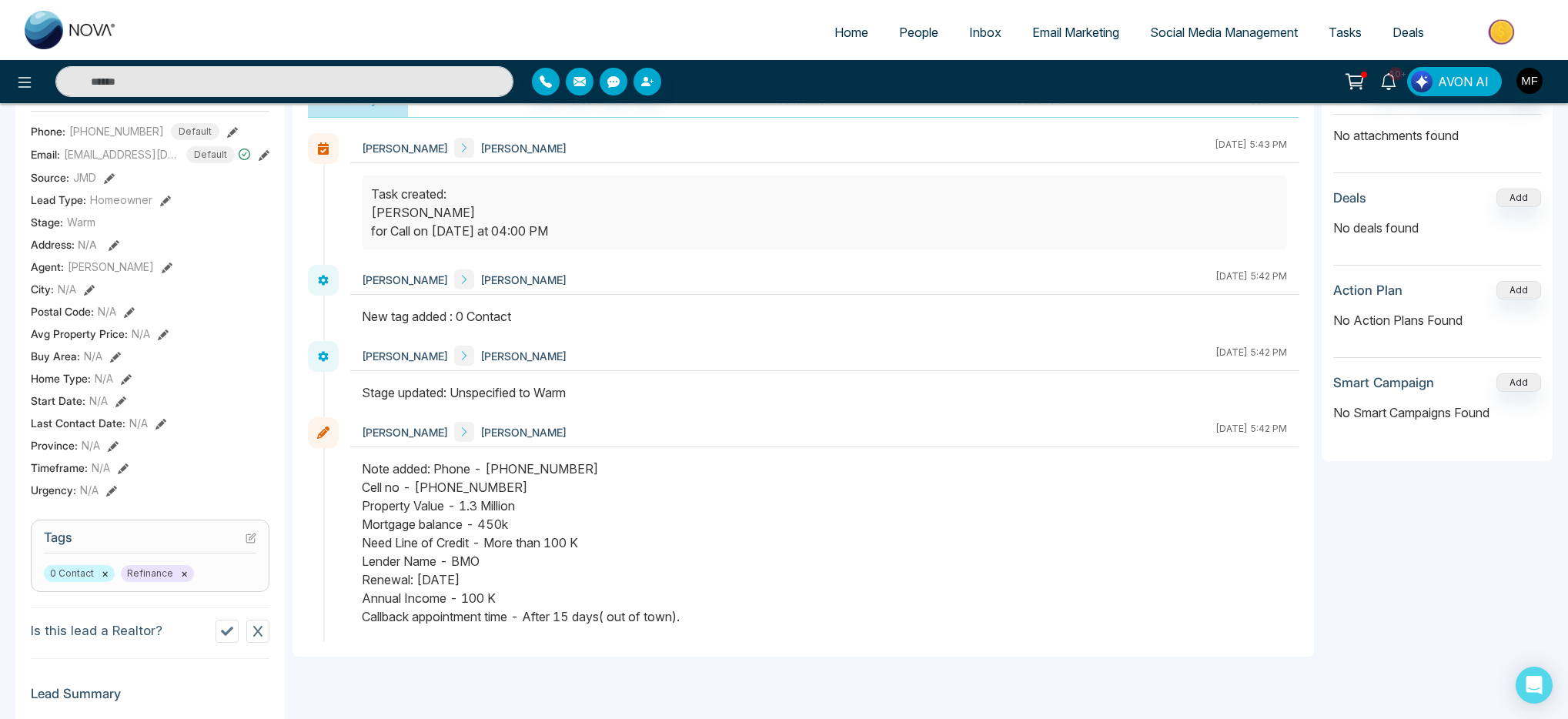
scroll to position [233, 0]
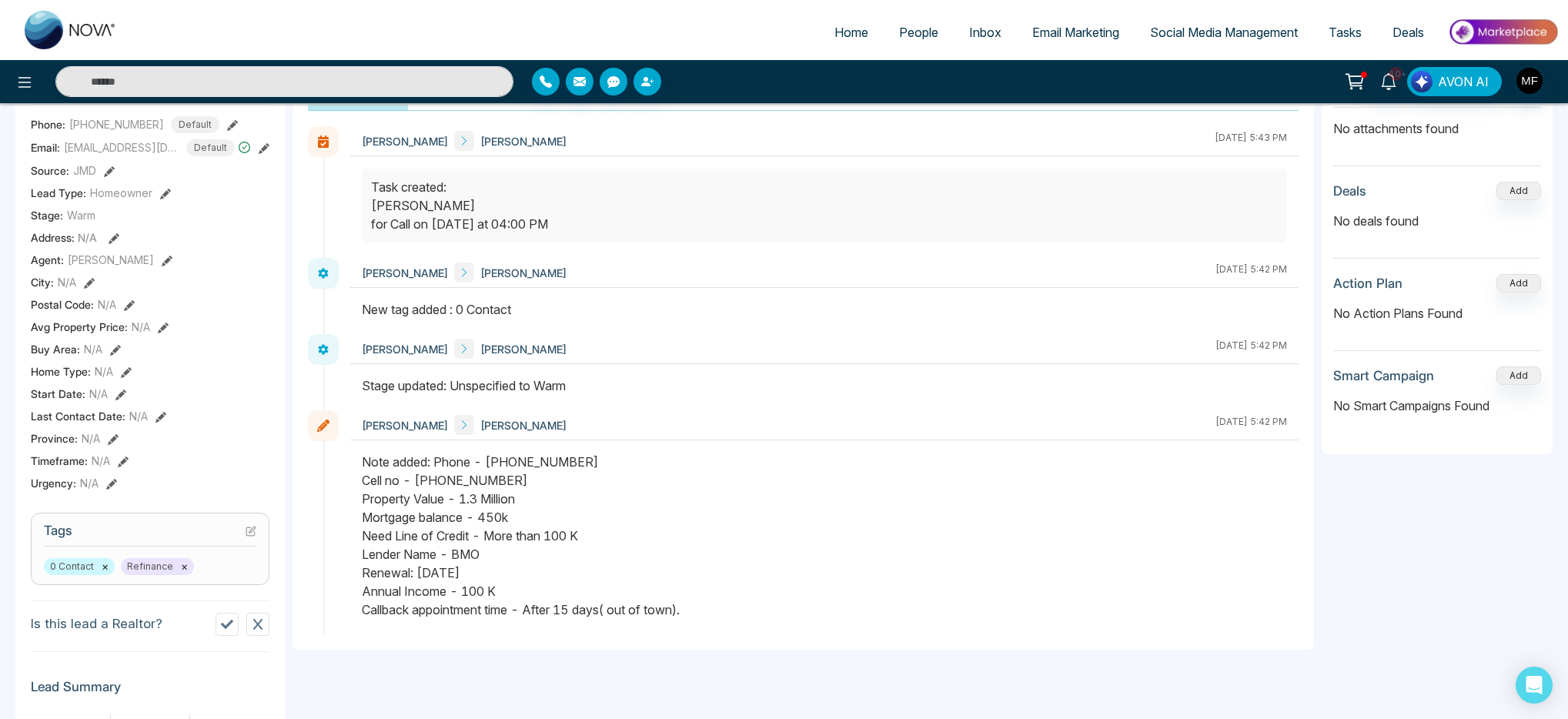
click at [56, 36] on img at bounding box center [71, 30] width 92 height 38
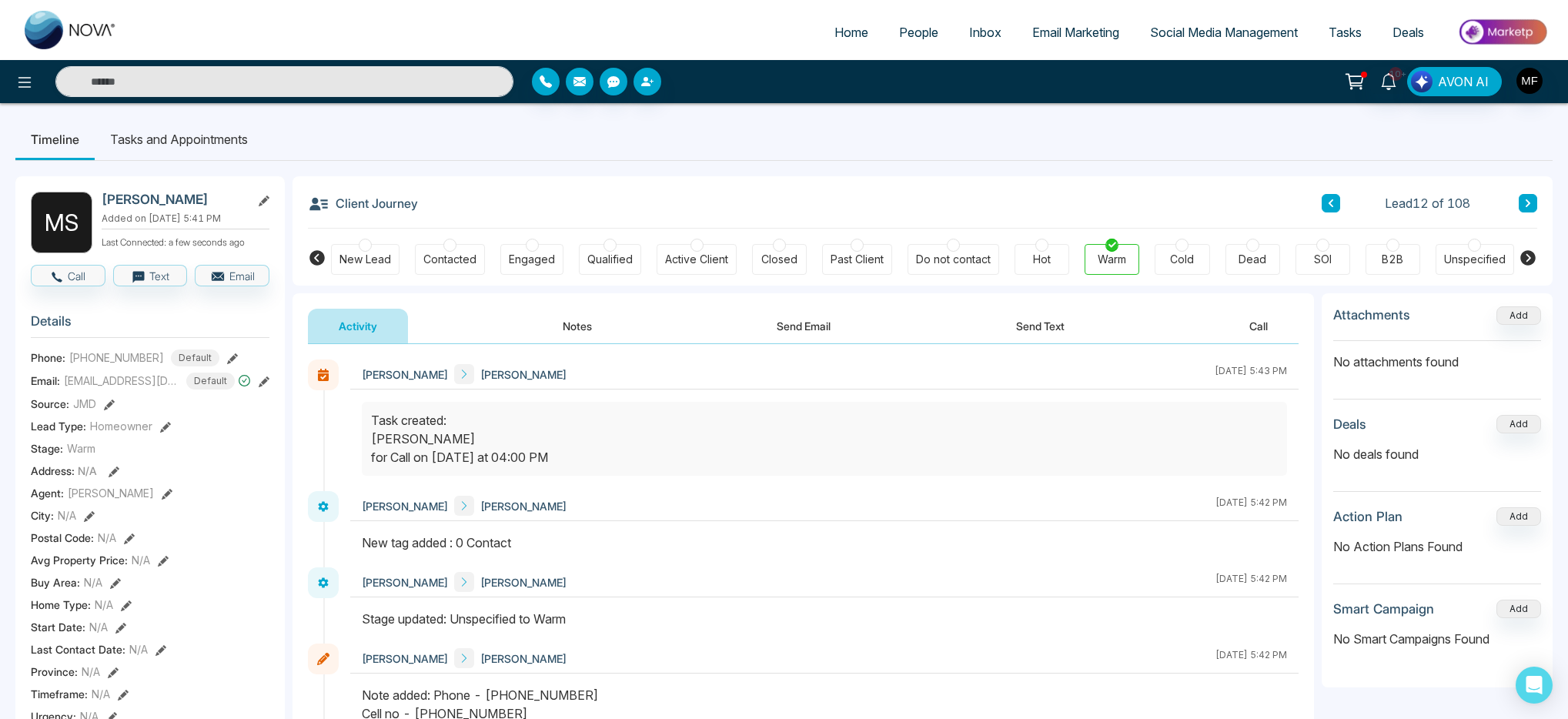
select select "*"
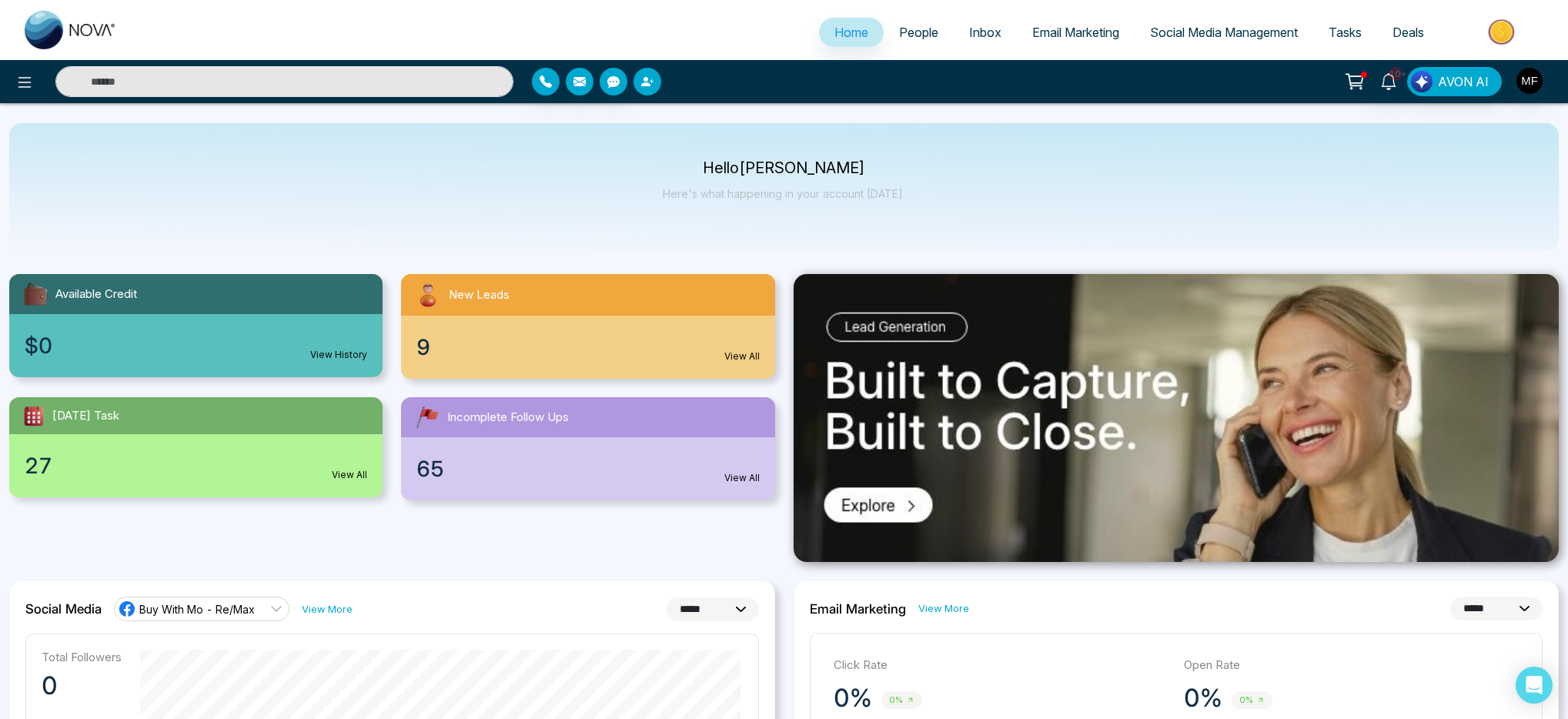
click at [655, 86] on button "button" at bounding box center [647, 81] width 27 height 27
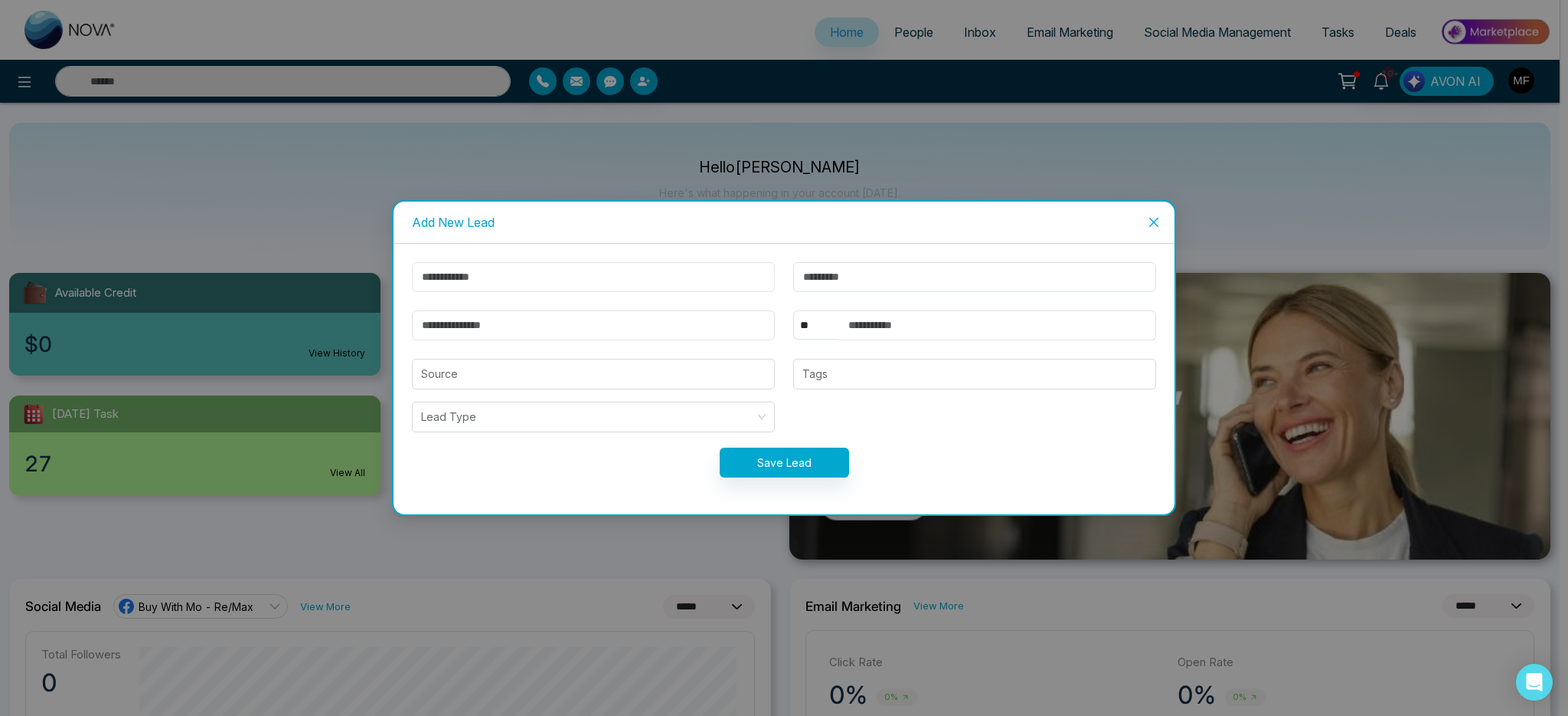
click at [588, 268] on input "text" at bounding box center [593, 277] width 363 height 30
paste input "**********"
drag, startPoint x: 438, startPoint y: 275, endPoint x: 387, endPoint y: 276, distance: 51.0
click at [392, 276] on div "**********" at bounding box center [784, 358] width 784 height 315
click at [490, 287] on input "**********" at bounding box center [593, 277] width 363 height 30
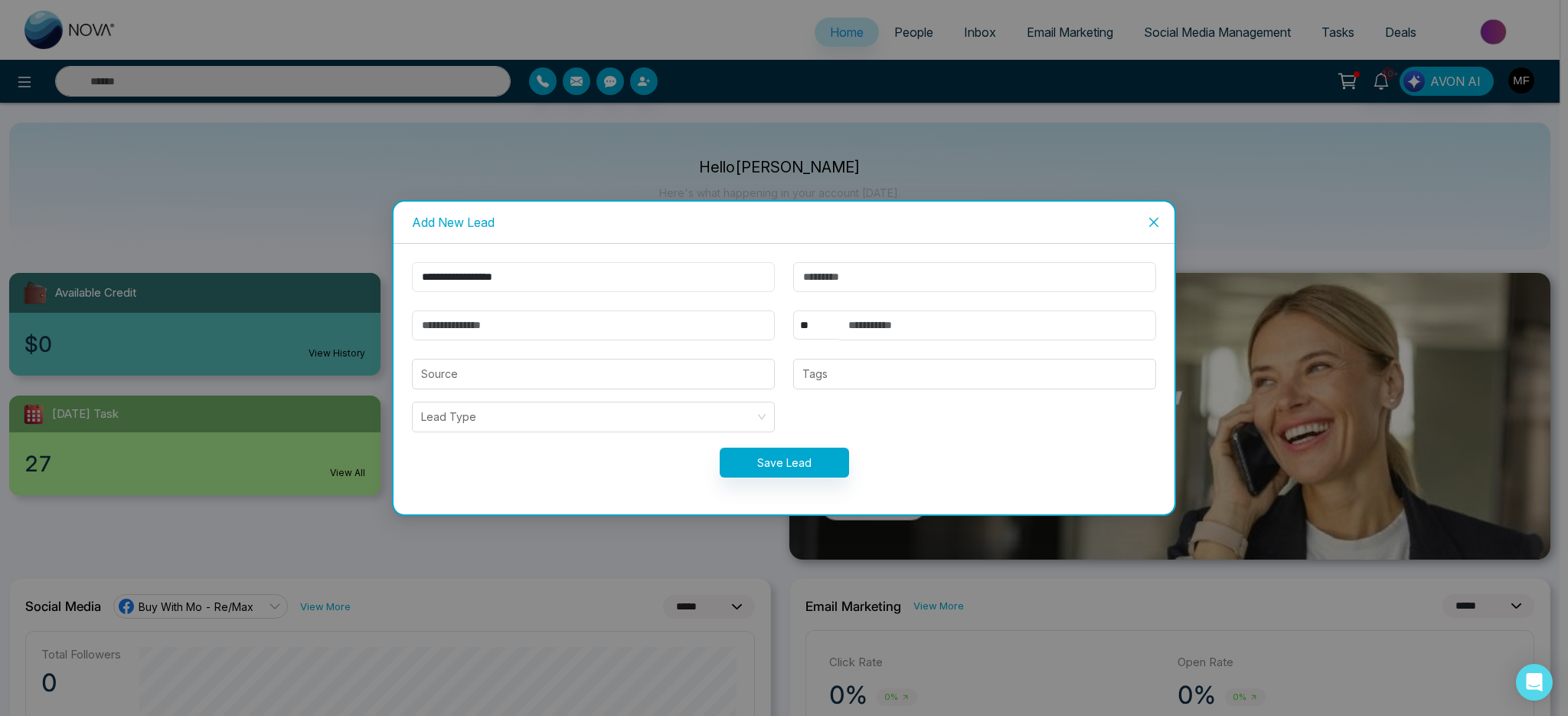
click at [490, 287] on input "**********" at bounding box center [593, 277] width 363 height 30
click at [491, 279] on input "**********" at bounding box center [593, 277] width 363 height 30
type input "******"
click at [861, 275] on input "text" at bounding box center [975, 277] width 363 height 30
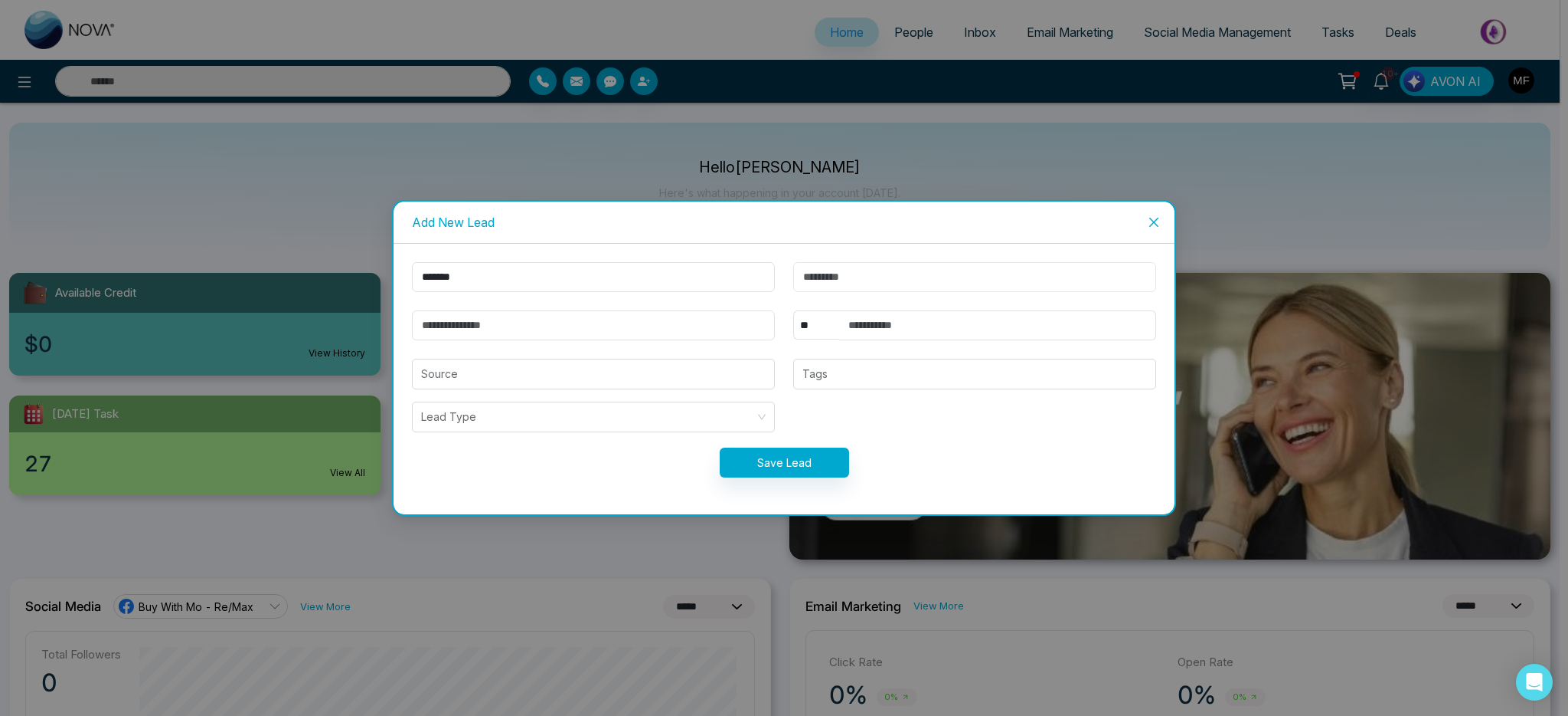
paste input "**********"
type input "**********"
click at [590, 316] on input "email" at bounding box center [593, 325] width 363 height 30
type input "**********"
click at [845, 325] on input "text" at bounding box center [998, 325] width 317 height 30
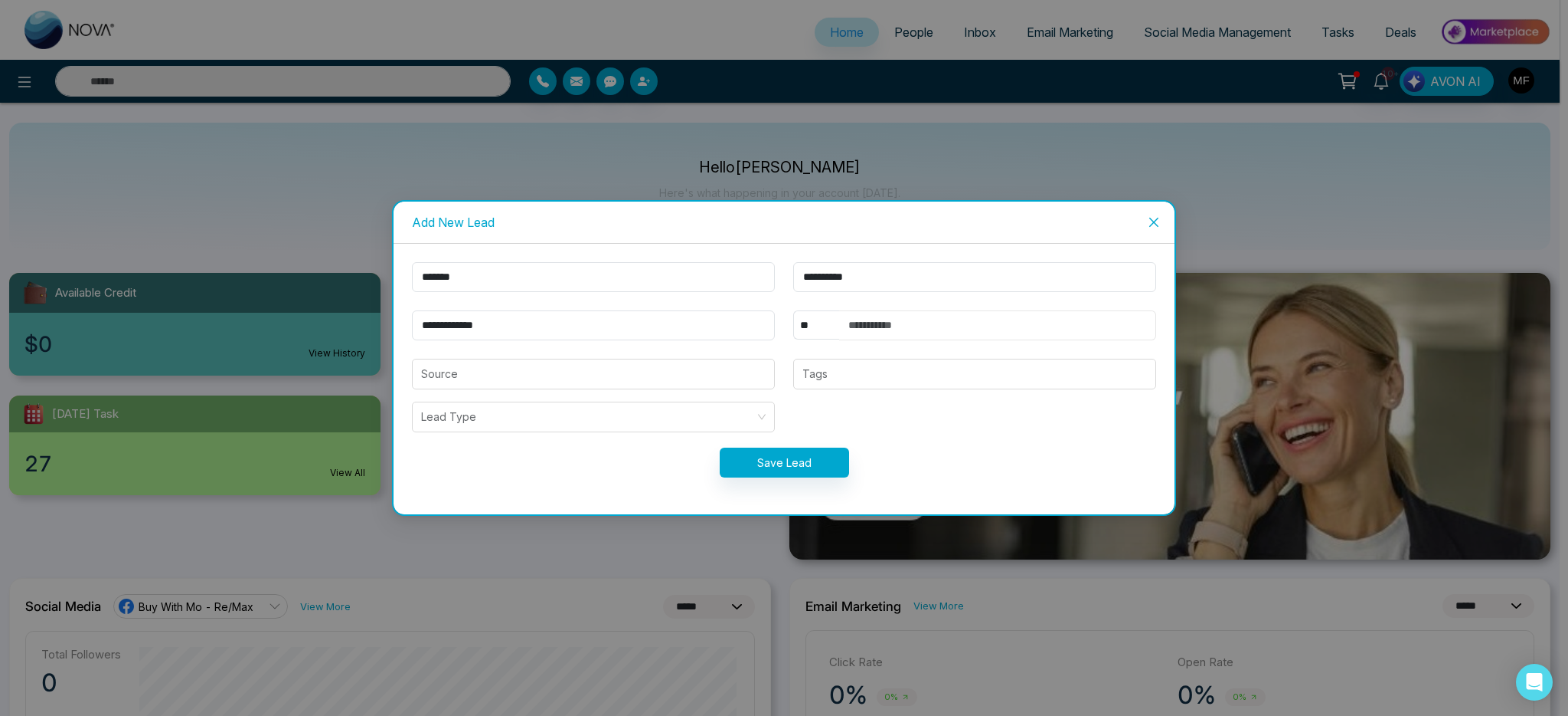
click at [901, 330] on input "text" at bounding box center [998, 325] width 317 height 30
paste input "**********"
type input "**********"
click at [553, 386] on input "search" at bounding box center [593, 373] width 345 height 29
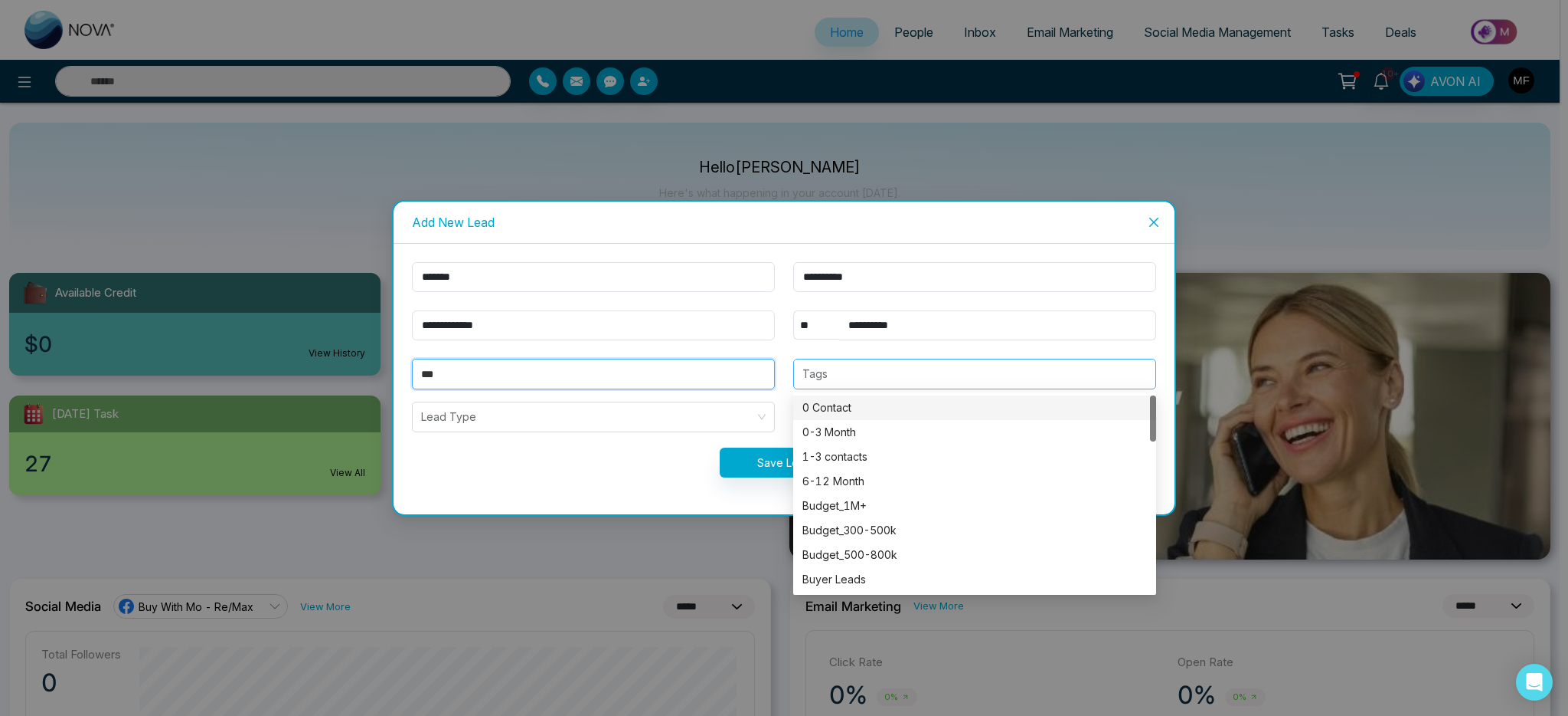
click at [896, 377] on div at bounding box center [975, 374] width 354 height 18
type input "***"
click at [906, 556] on div "Budget_500-800k" at bounding box center [975, 555] width 345 height 17
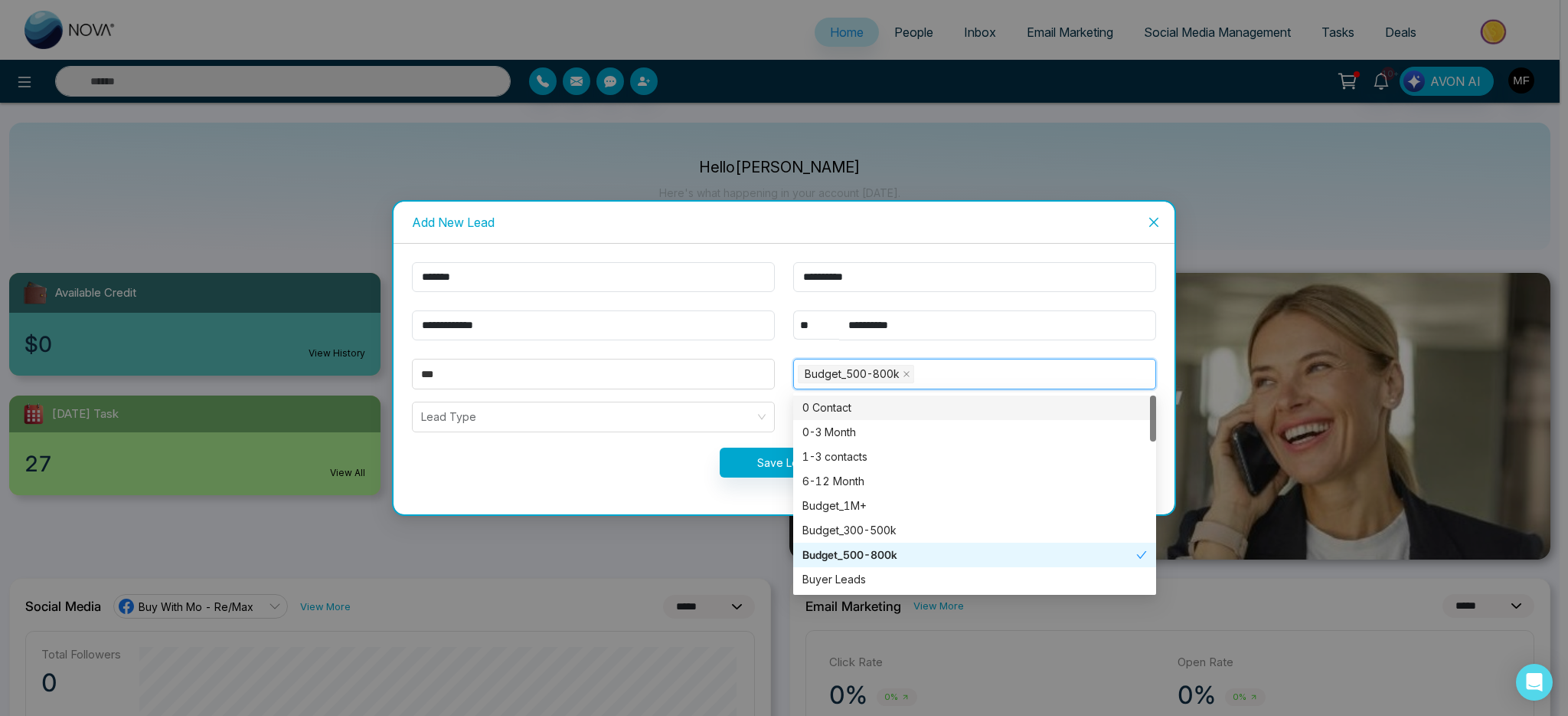
click at [912, 404] on div "0 Contact" at bounding box center [975, 407] width 345 height 17
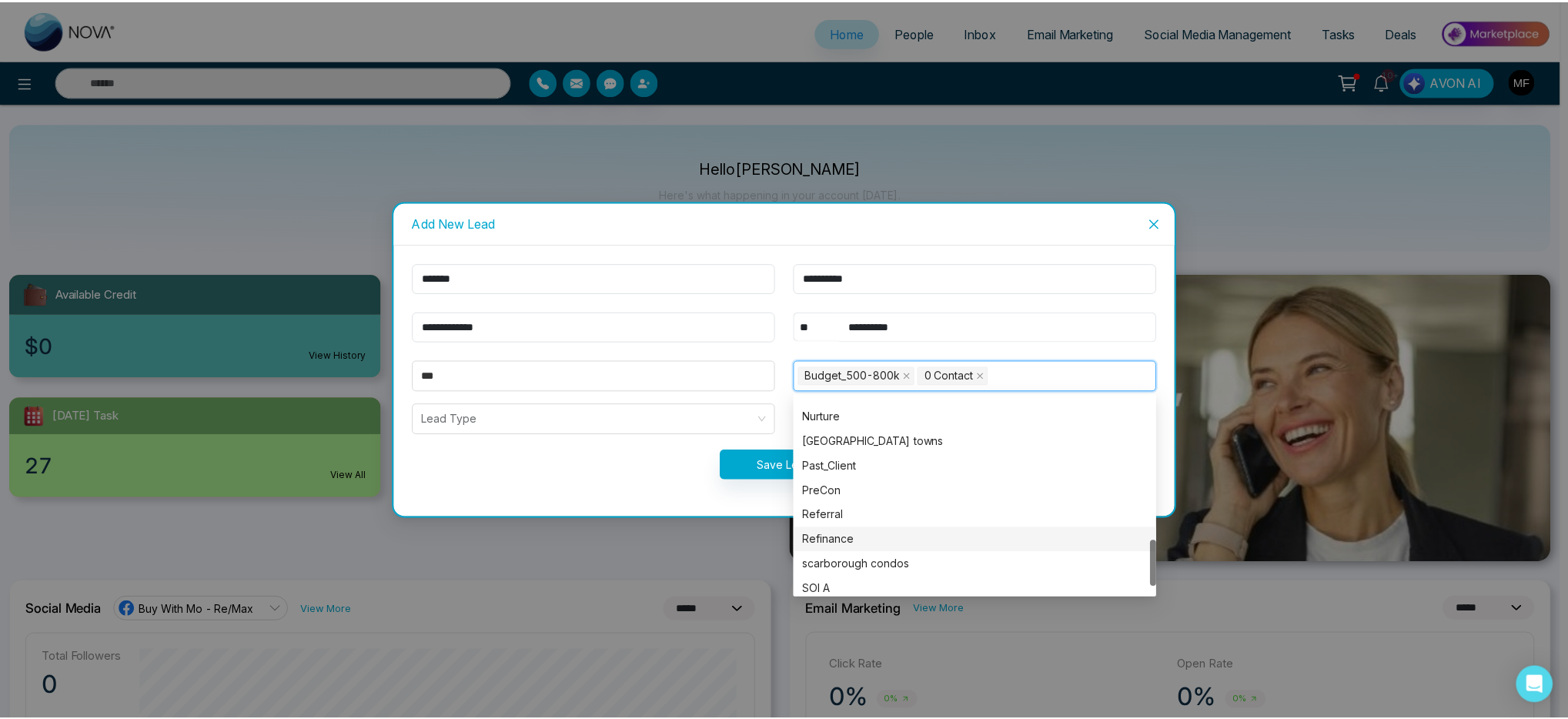
scroll to position [640, 0]
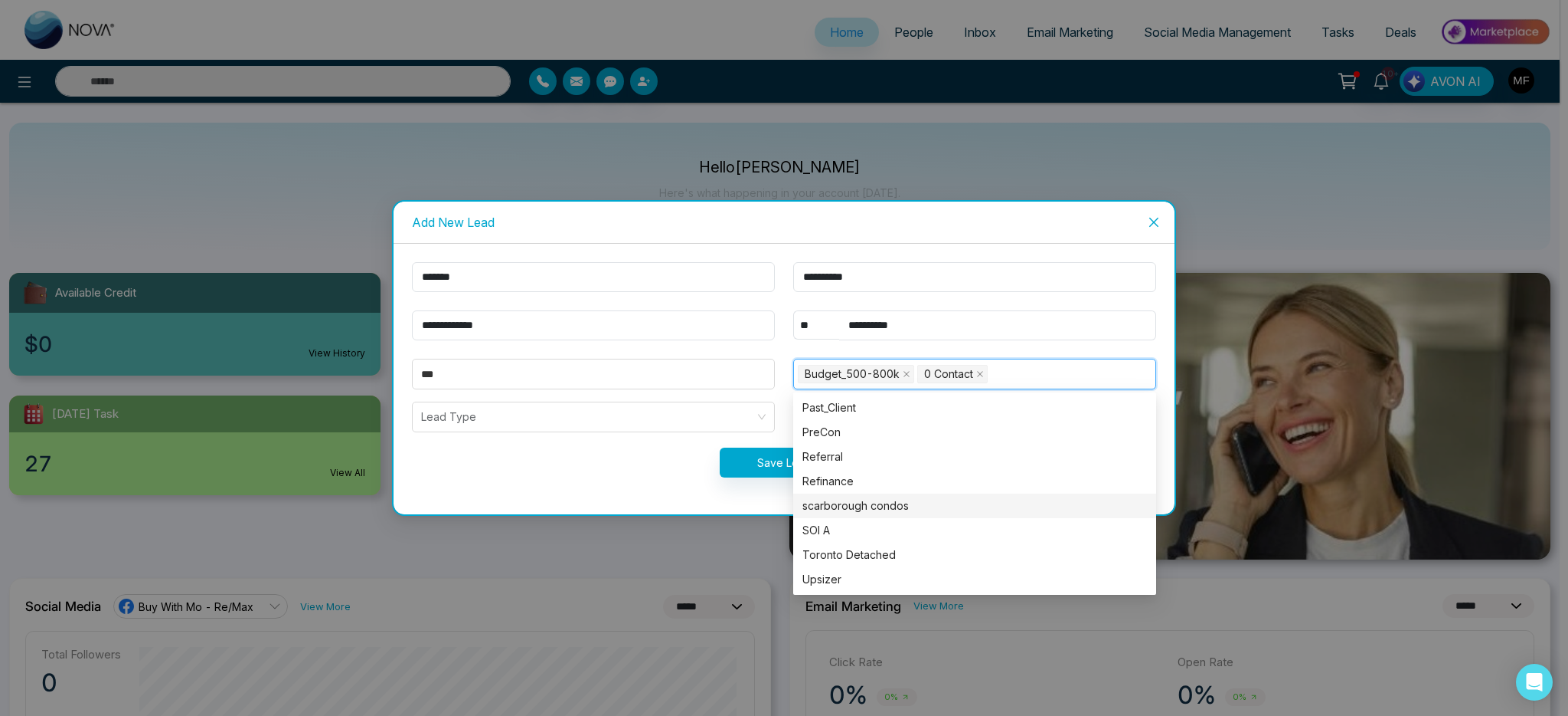
click at [613, 472] on div "Save Lead" at bounding box center [784, 462] width 763 height 30
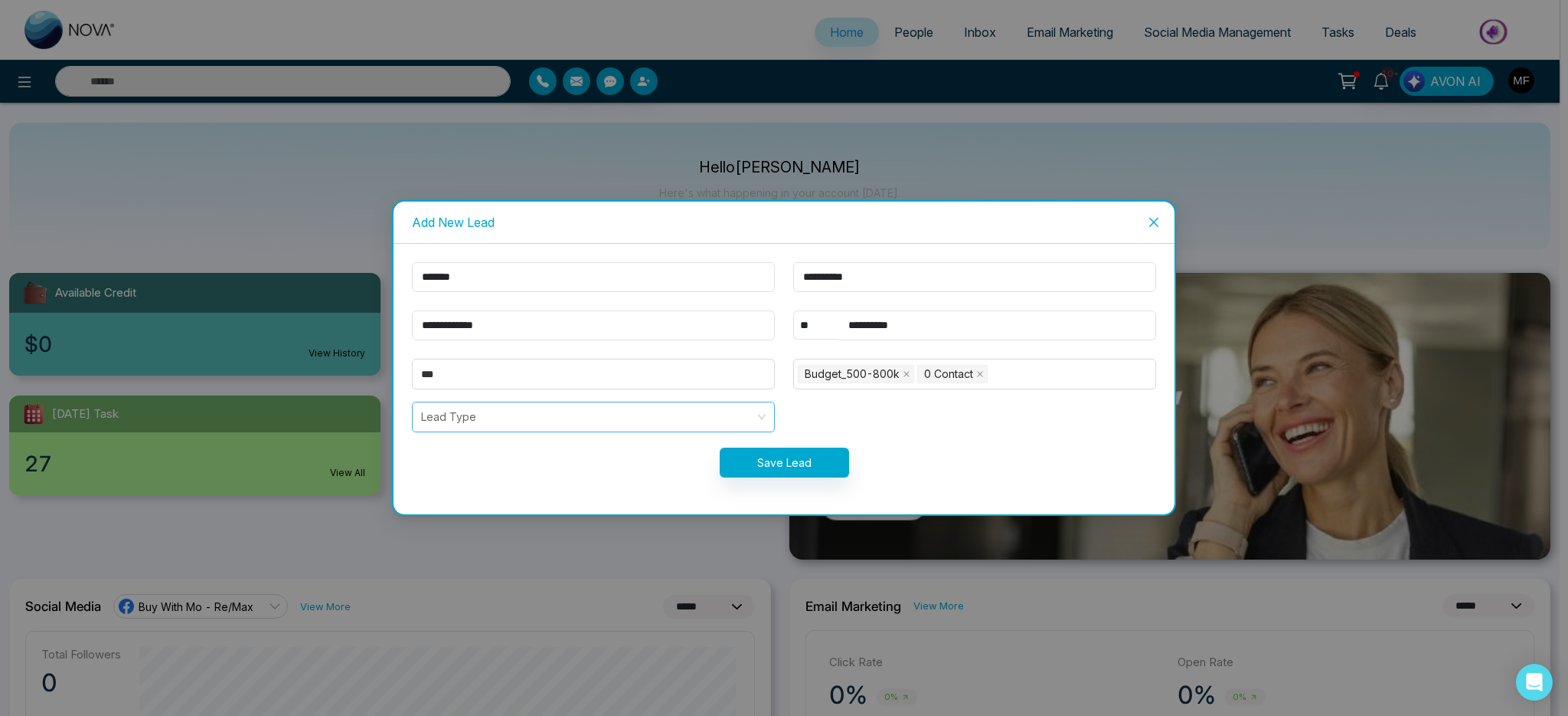
click at [651, 412] on input "search" at bounding box center [588, 416] width 334 height 29
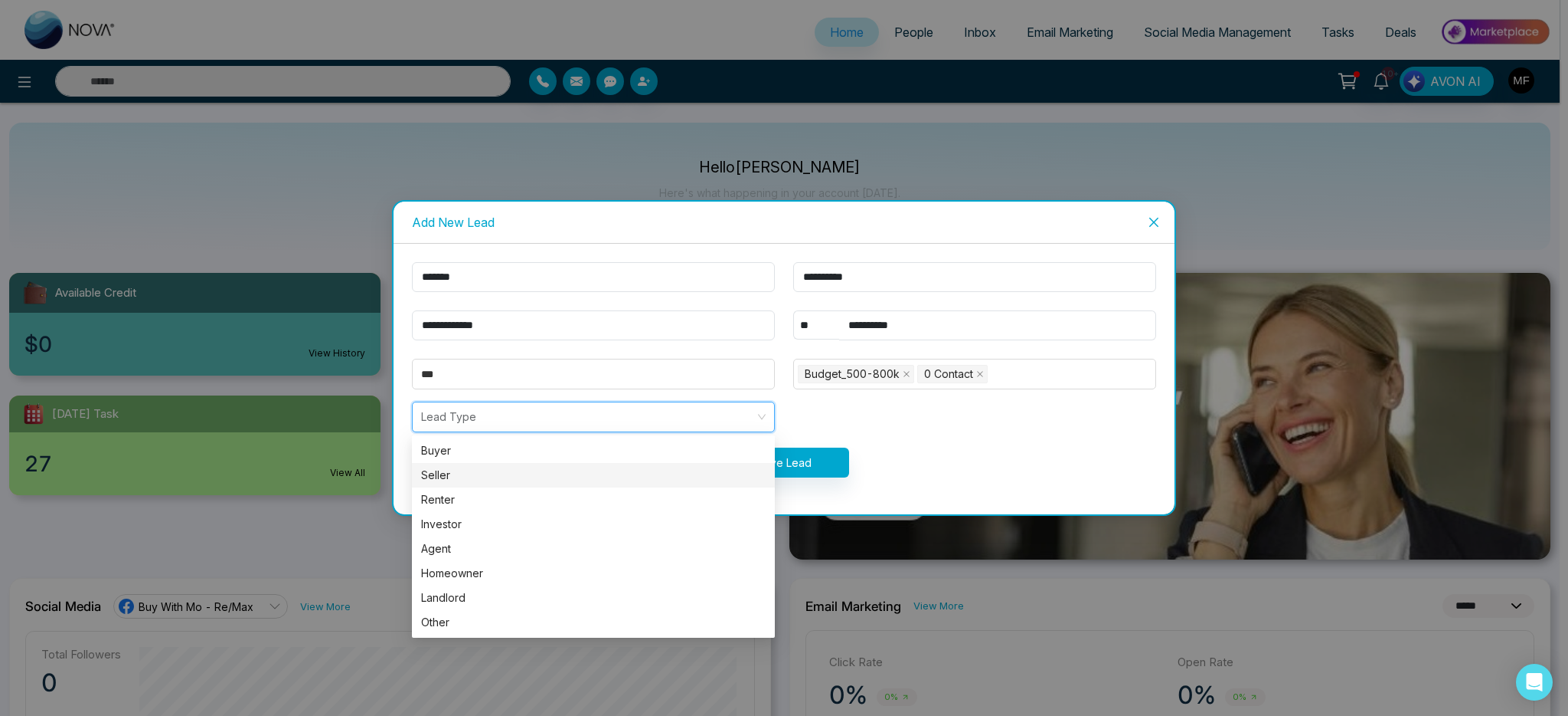
click at [482, 479] on div "Seller" at bounding box center [593, 475] width 345 height 17
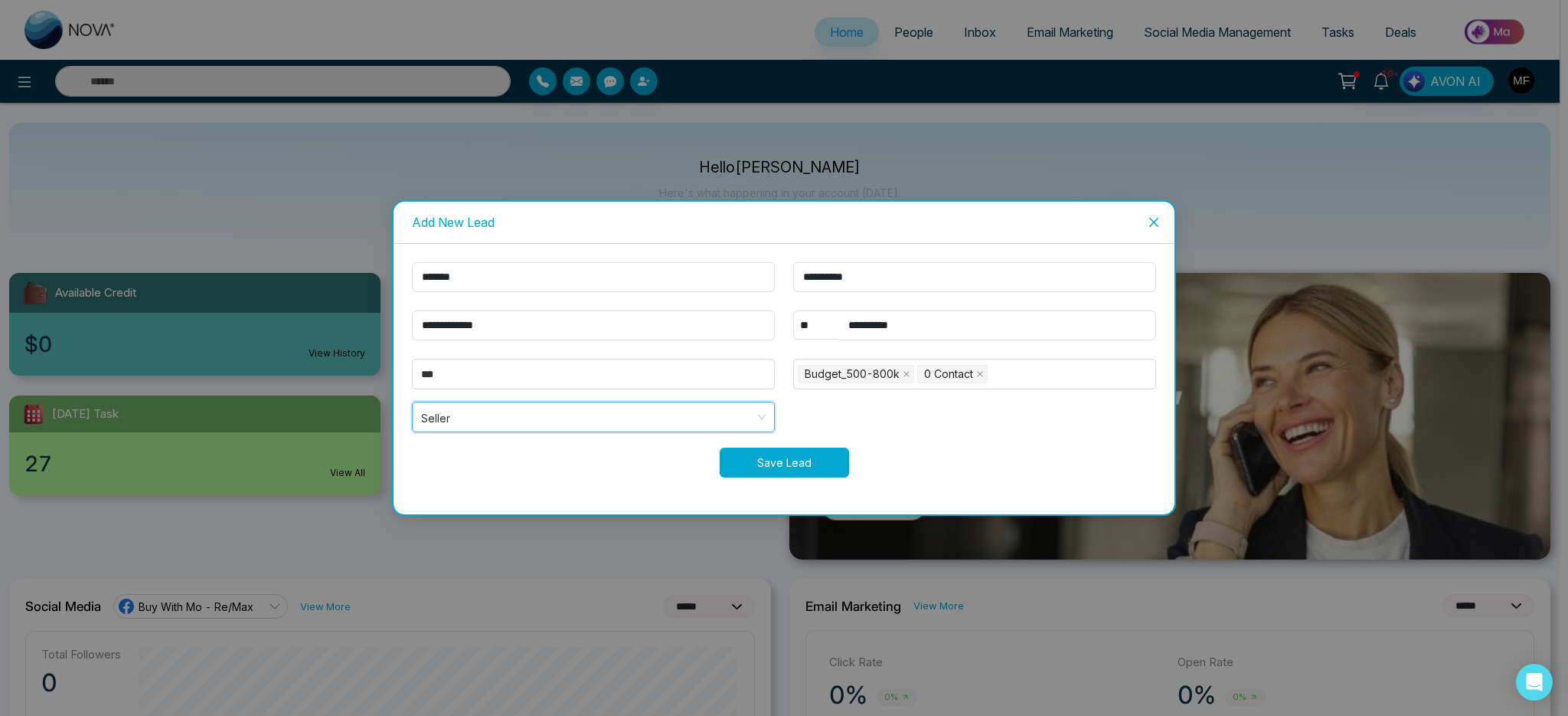
click at [822, 460] on button "Save Lead" at bounding box center [784, 462] width 130 height 30
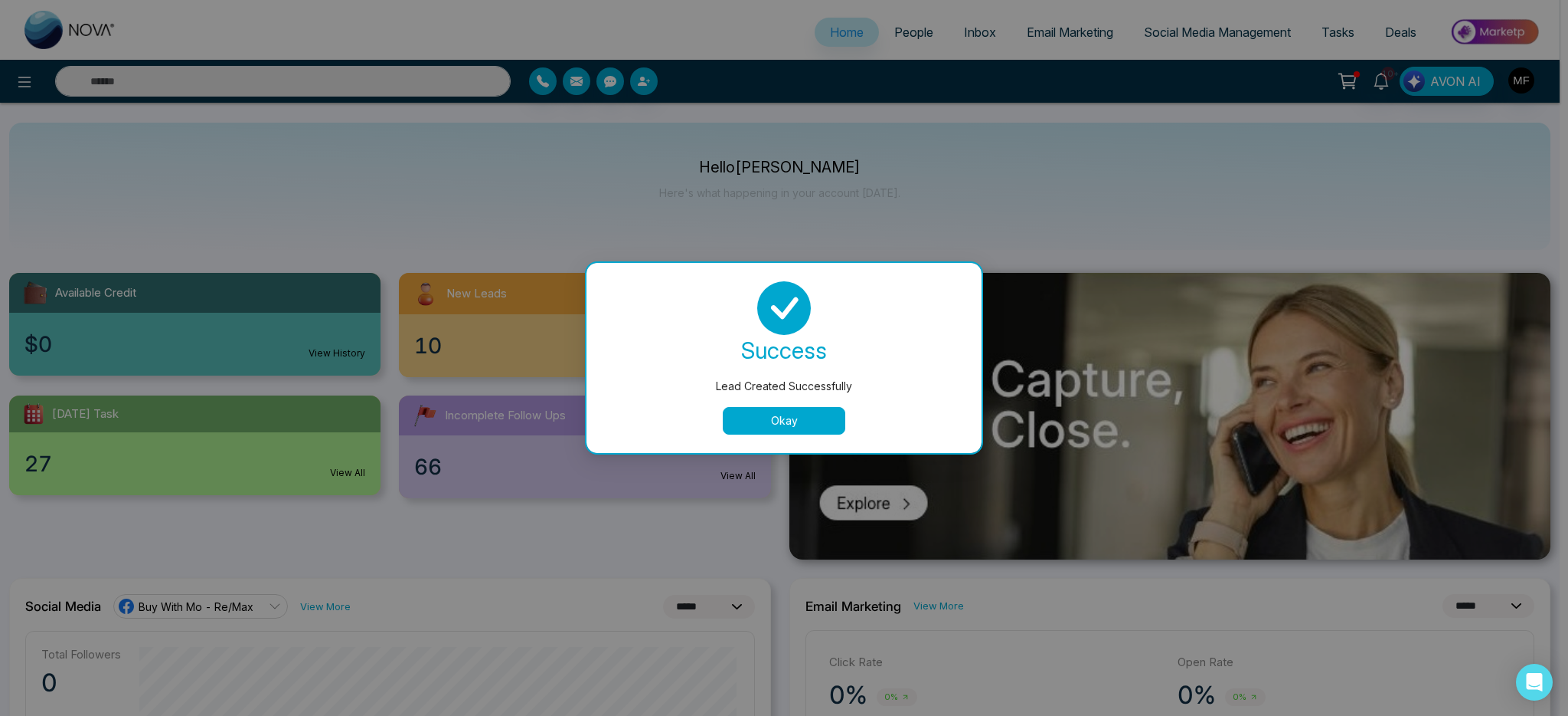
click at [810, 432] on button "Okay" at bounding box center [784, 420] width 122 height 27
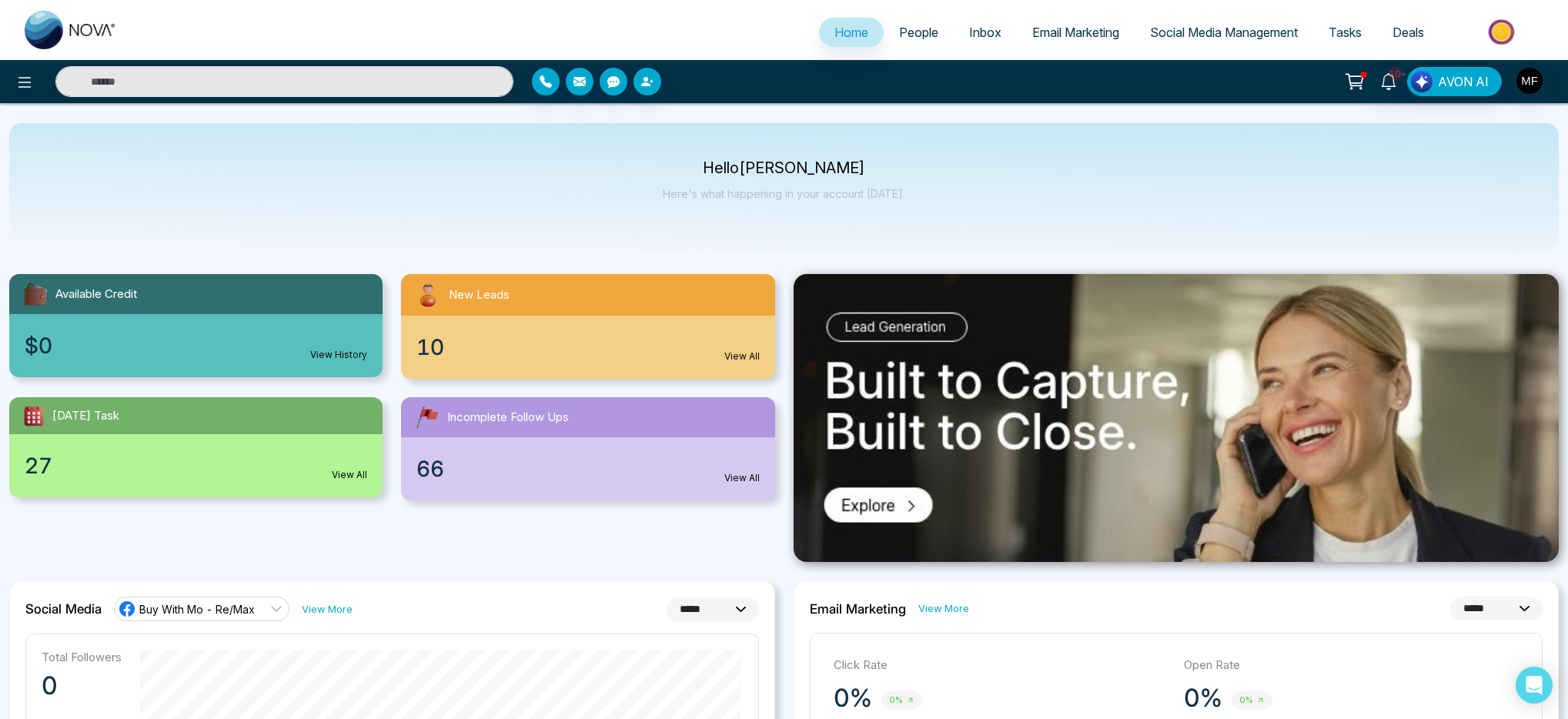
click at [908, 32] on span "People" at bounding box center [918, 32] width 39 height 16
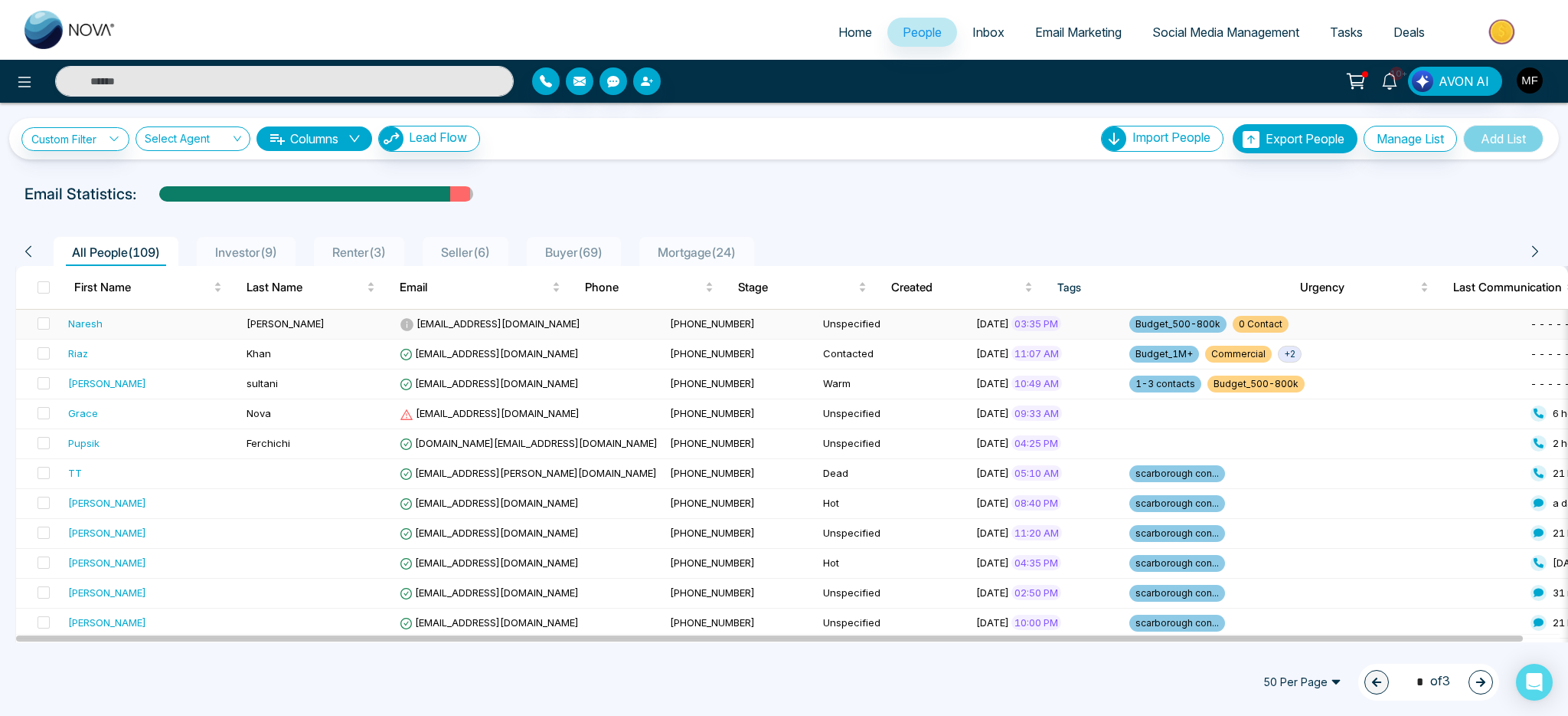
click at [208, 321] on div "Naresh" at bounding box center [151, 323] width 166 height 16
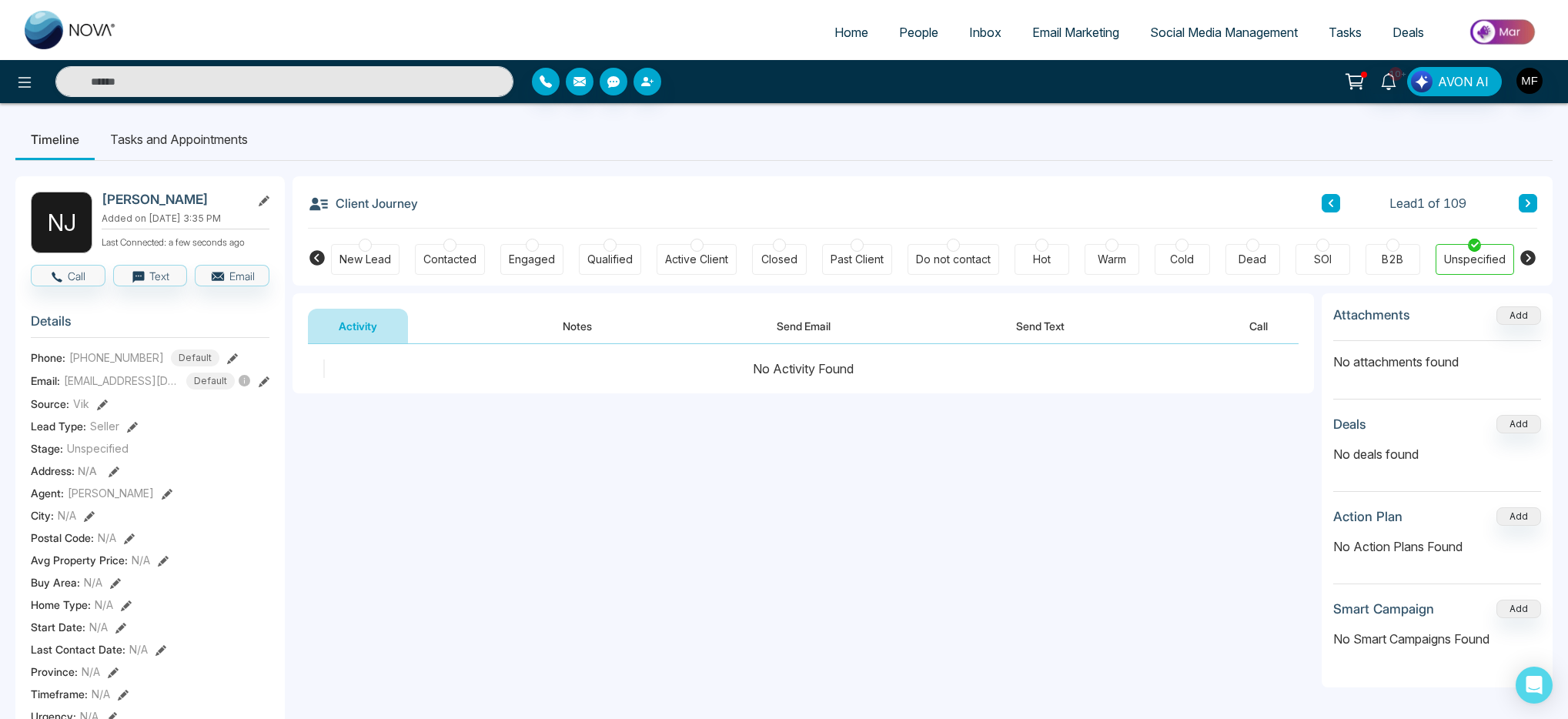
click at [609, 332] on button "Notes" at bounding box center [577, 326] width 90 height 35
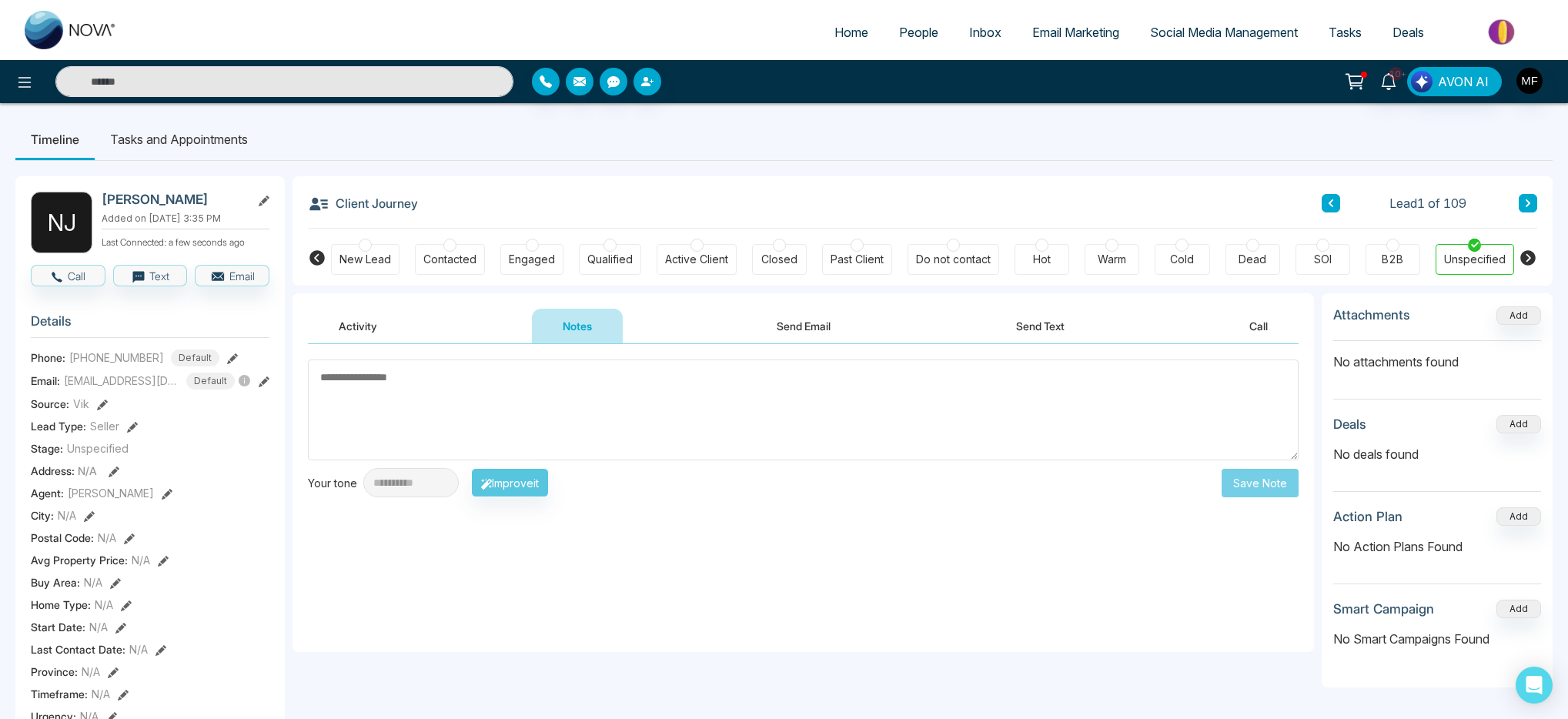
paste textarea "**********"
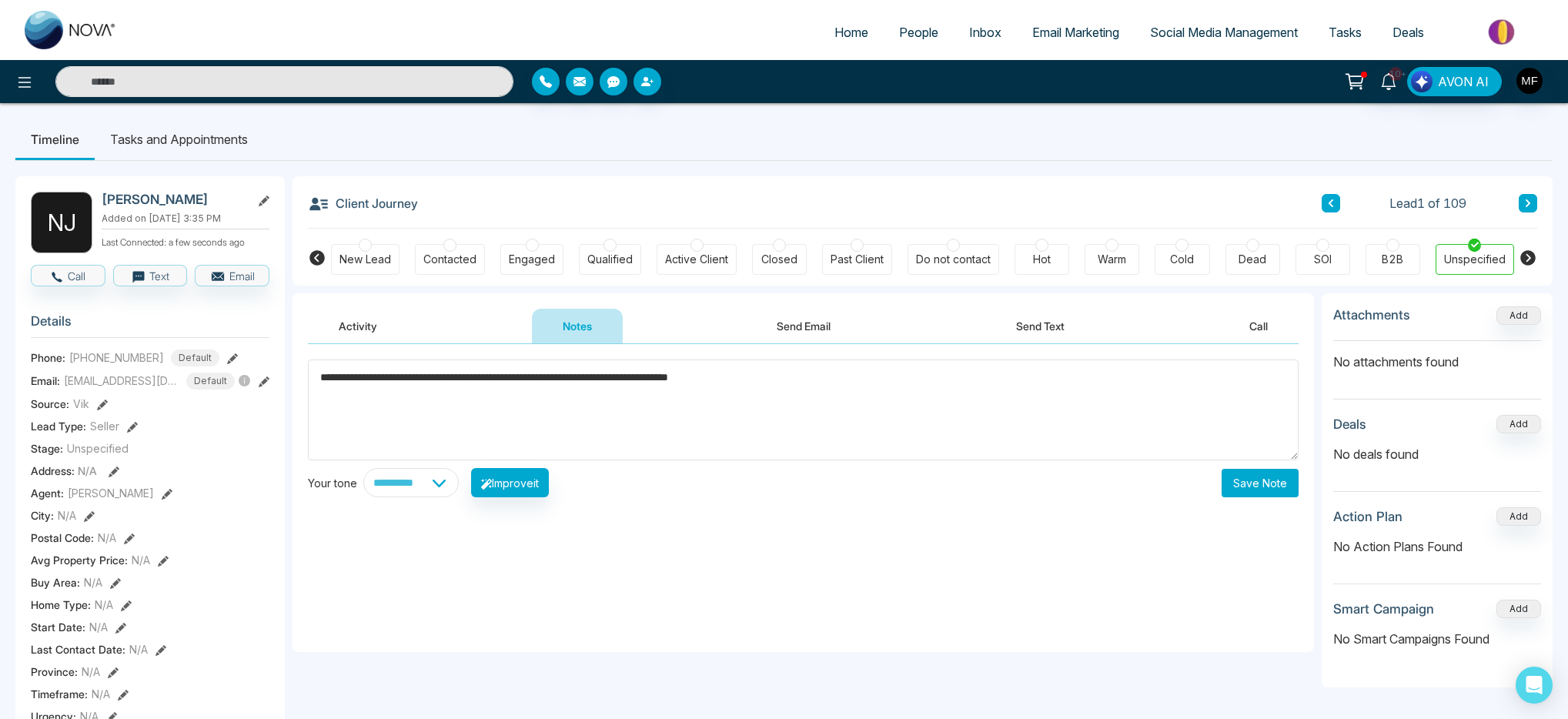
type textarea "**********"
click at [1273, 485] on button "Save Note" at bounding box center [1259, 483] width 77 height 28
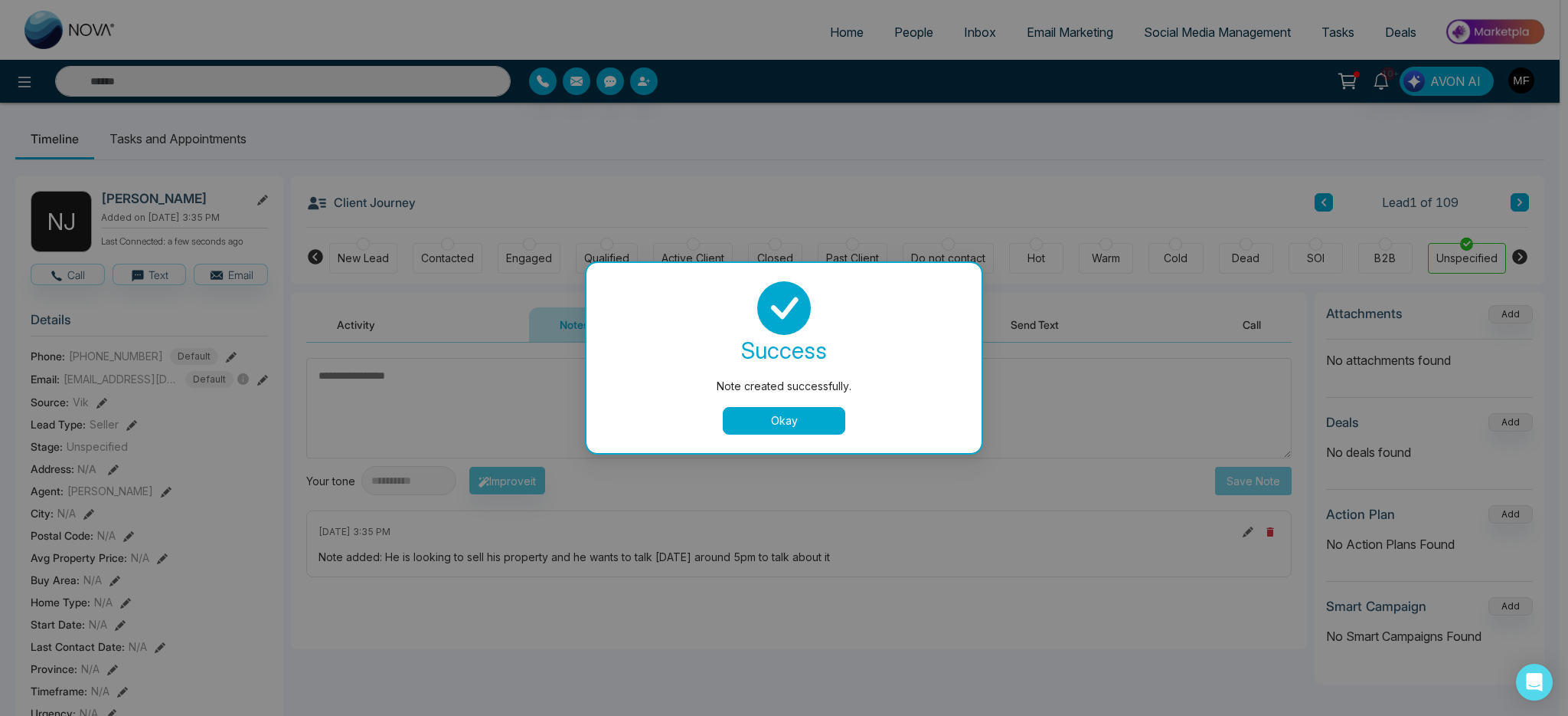
click at [807, 426] on button "Okay" at bounding box center [784, 420] width 122 height 27
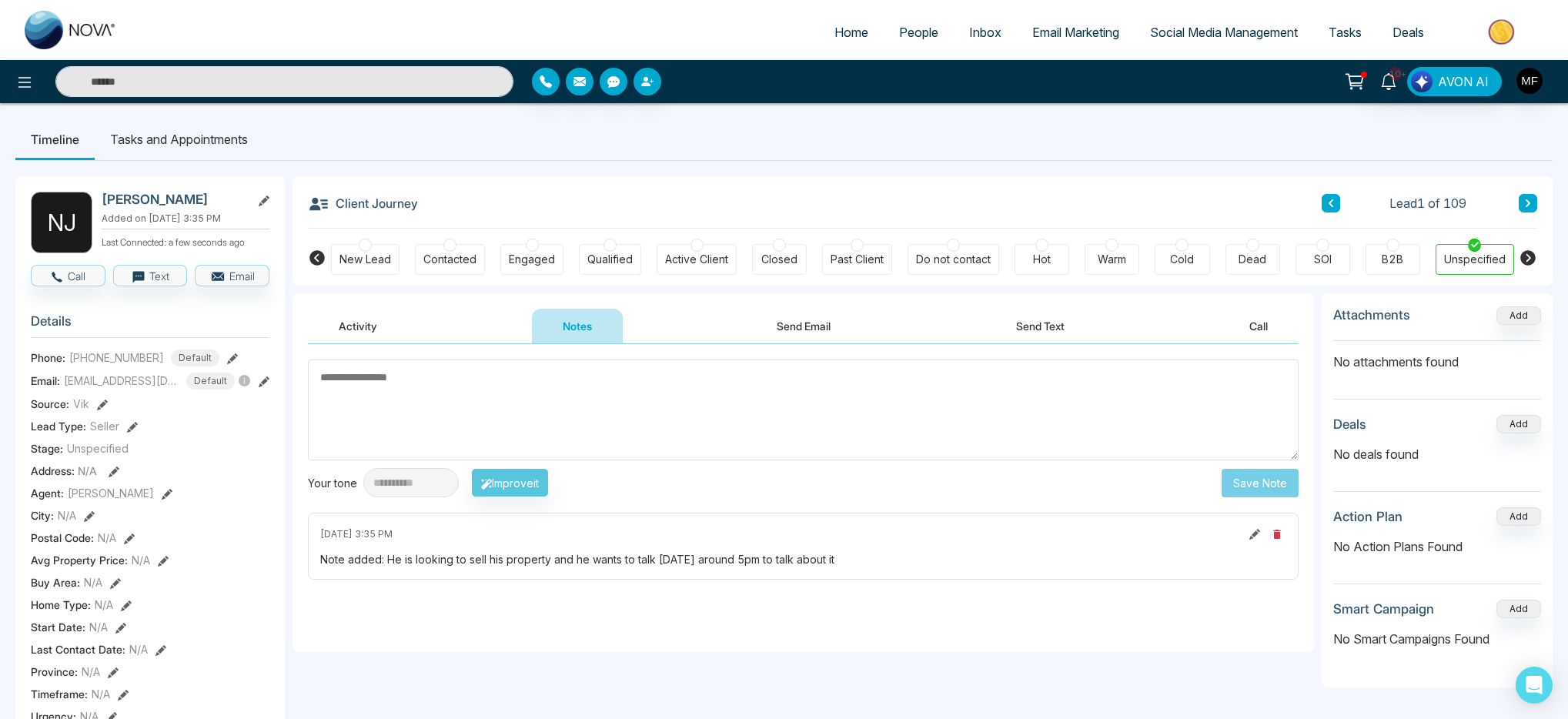
click at [1258, 532] on icon at bounding box center [1254, 533] width 11 height 11
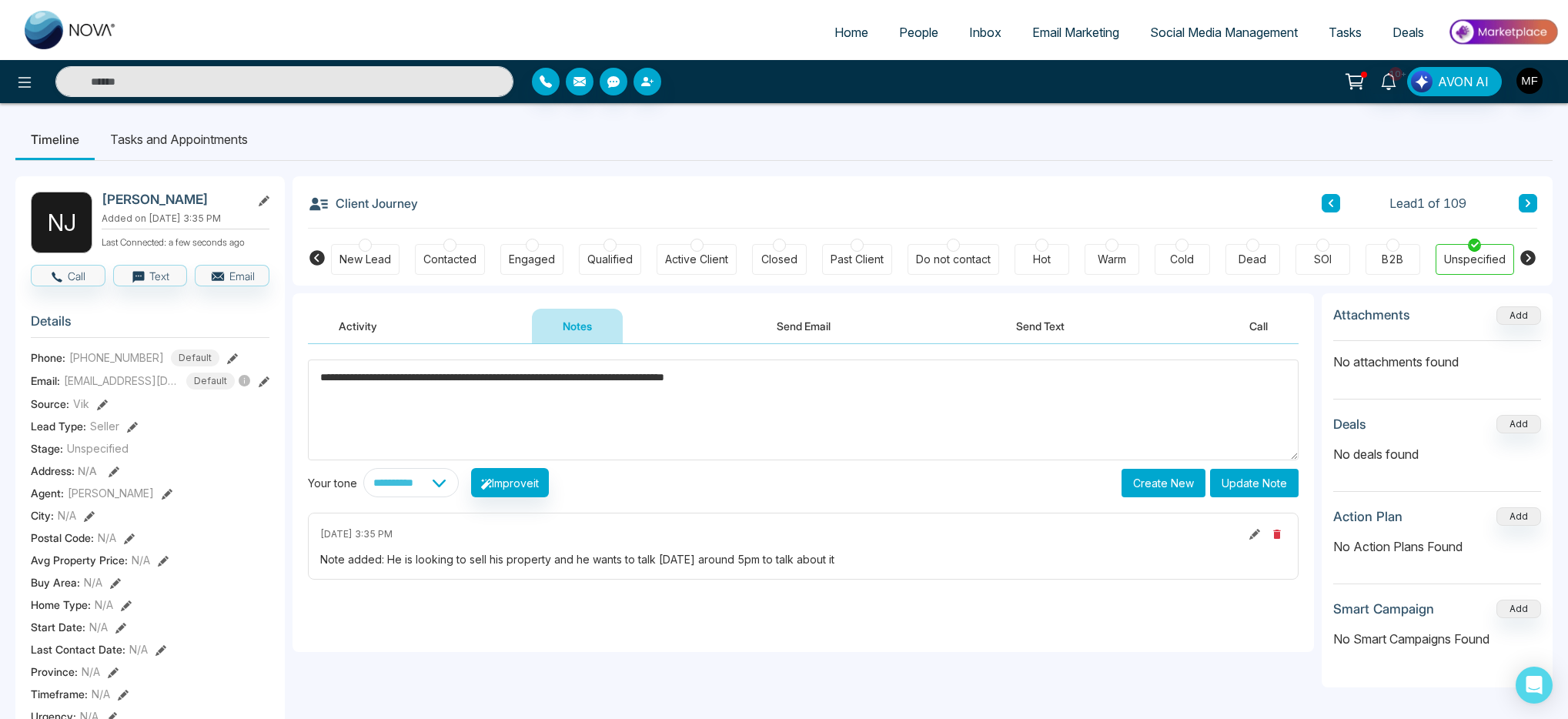
click at [687, 428] on textarea "**********" at bounding box center [803, 410] width 991 height 101
paste textarea "**********"
type textarea "**********"
click at [1244, 488] on button "Update Note" at bounding box center [1254, 483] width 89 height 28
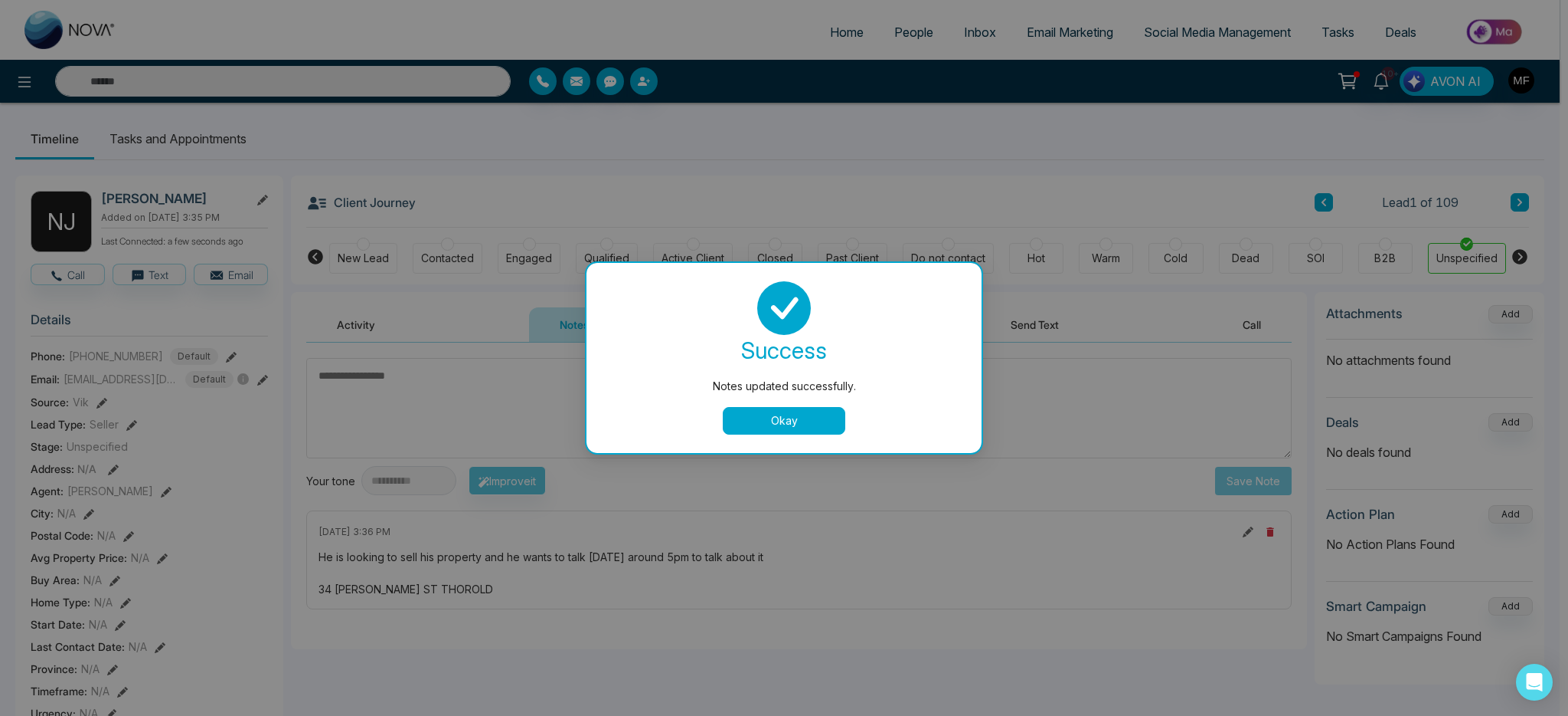
click at [772, 420] on button "Okay" at bounding box center [784, 420] width 122 height 27
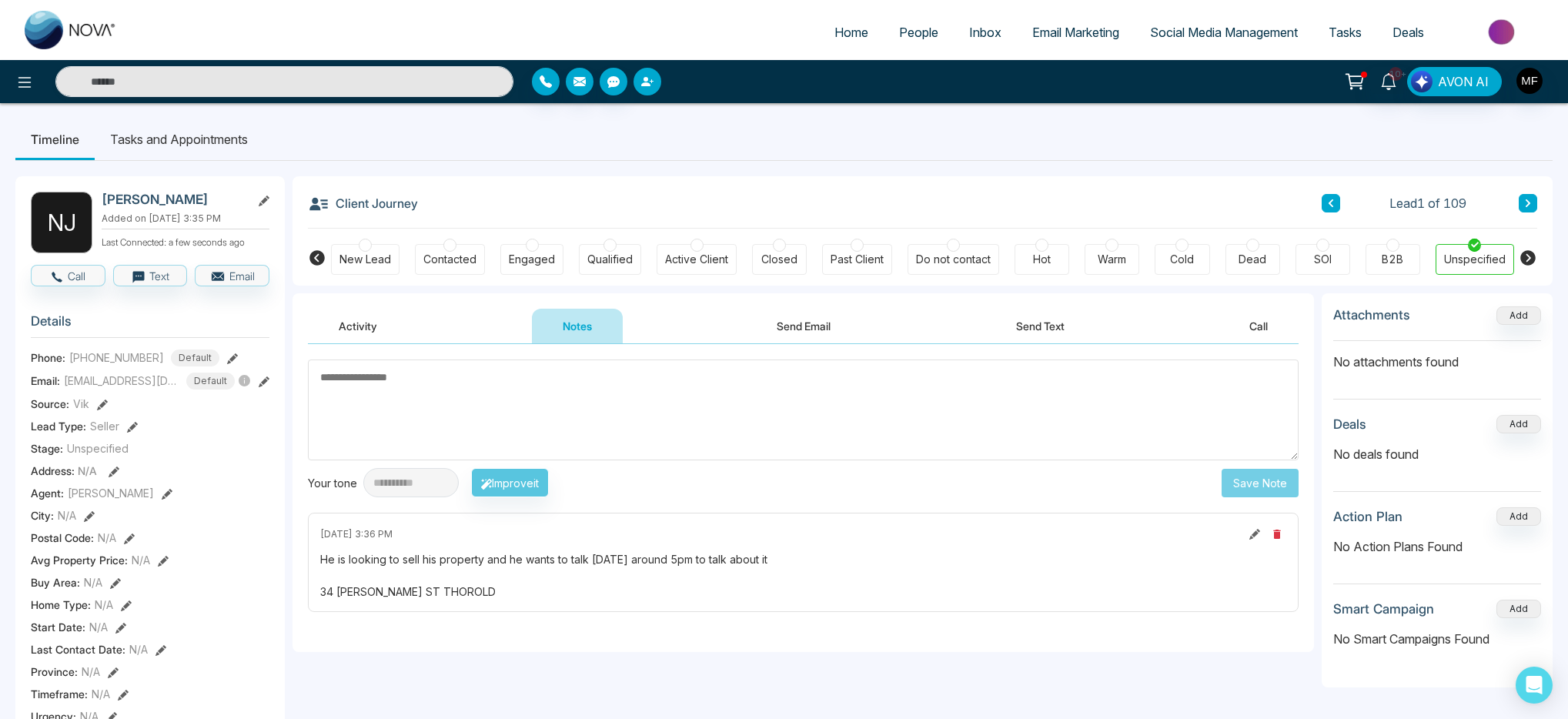
click at [657, 73] on button "button" at bounding box center [647, 81] width 27 height 27
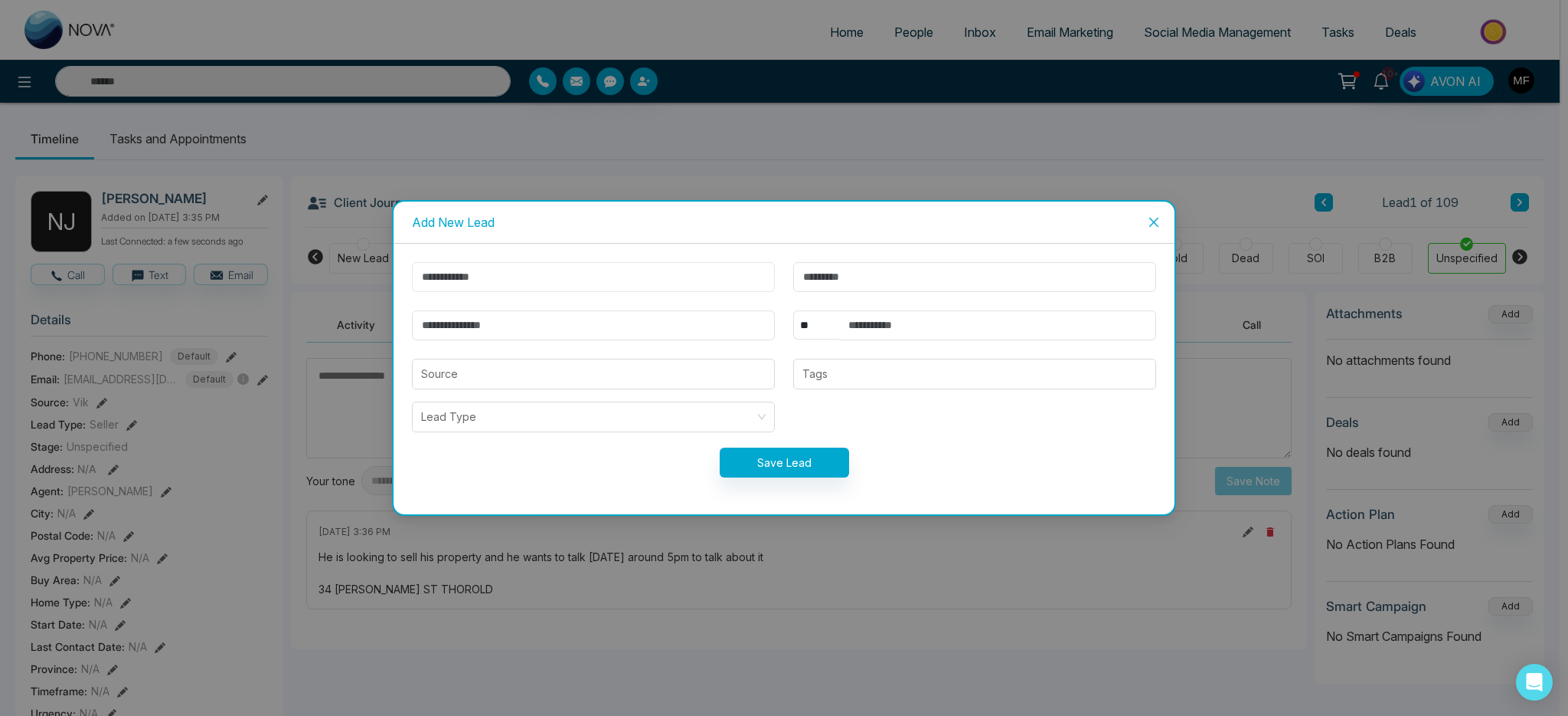
click at [528, 276] on input "text" at bounding box center [593, 277] width 363 height 30
paste input "**********"
click at [439, 277] on input "**********" at bounding box center [593, 277] width 363 height 30
click at [476, 285] on input "**********" at bounding box center [593, 277] width 363 height 30
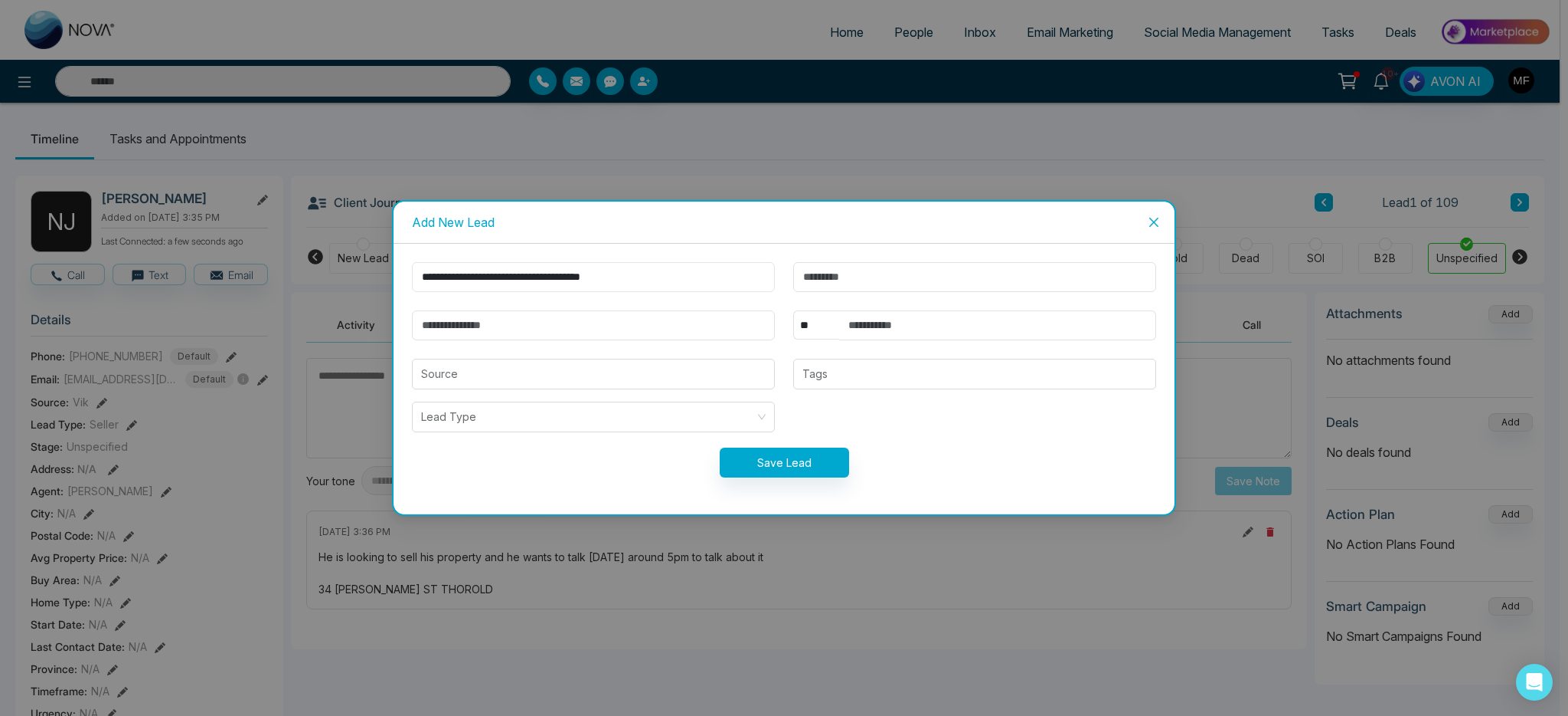
click at [478, 280] on input "**********" at bounding box center [593, 277] width 363 height 30
type input "**********"
click at [894, 280] on input "text" at bounding box center [975, 277] width 363 height 30
paste input "**********"
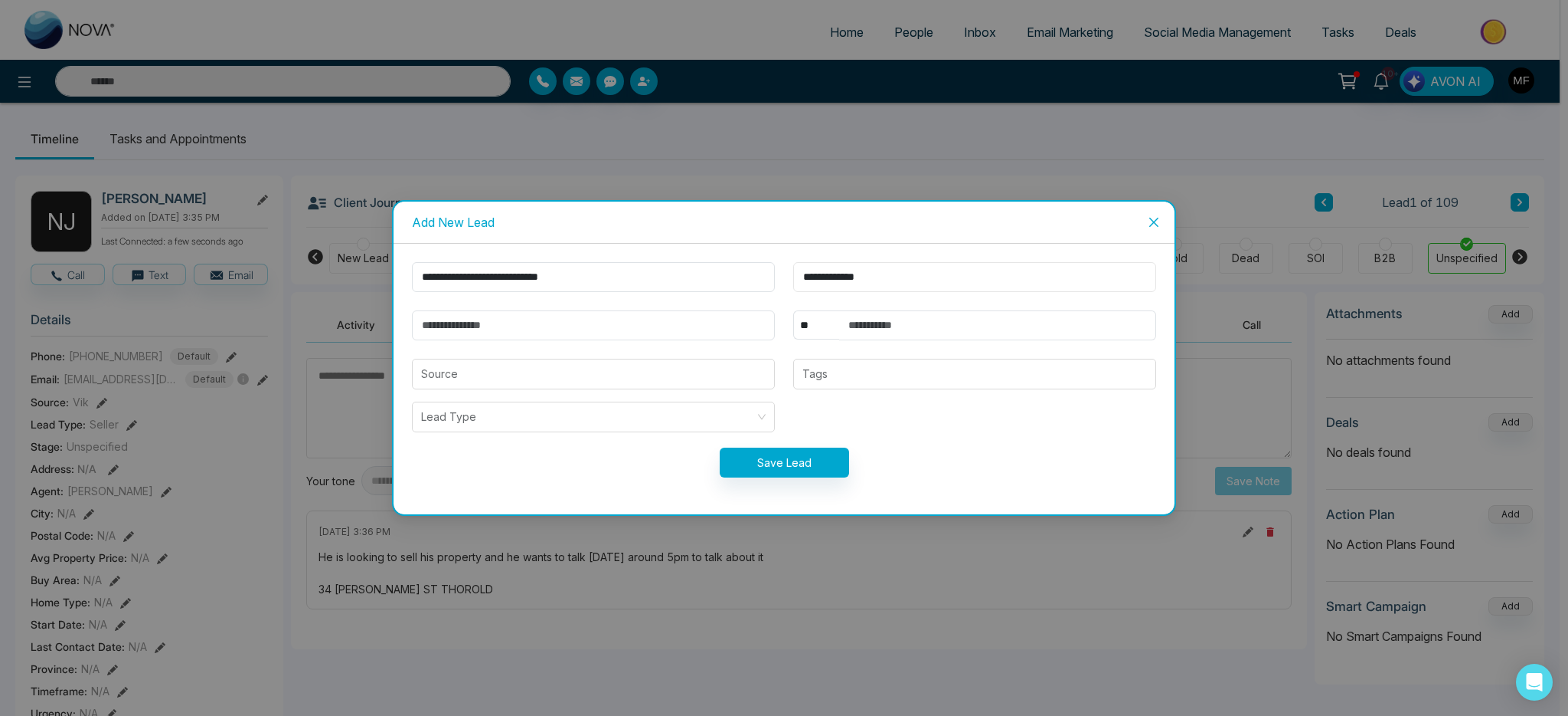
click at [880, 275] on input "**********" at bounding box center [975, 277] width 363 height 30
type input "**********"
click at [460, 279] on input "**********" at bounding box center [593, 277] width 363 height 30
click at [474, 278] on input "**********" at bounding box center [593, 277] width 363 height 30
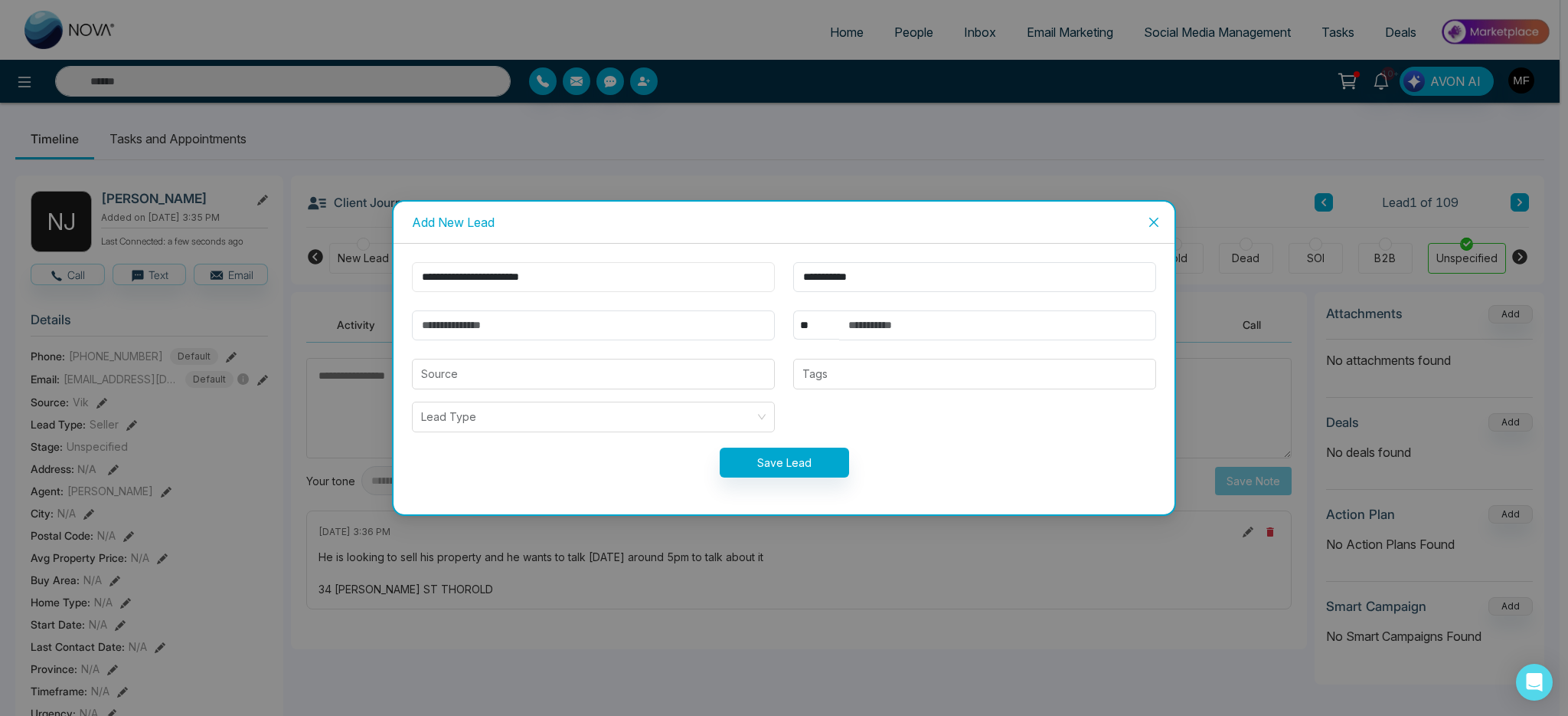
click at [527, 273] on input "**********" at bounding box center [593, 277] width 363 height 30
type input "**********"
click at [936, 323] on input "text" at bounding box center [998, 325] width 317 height 30
paste input "**********"
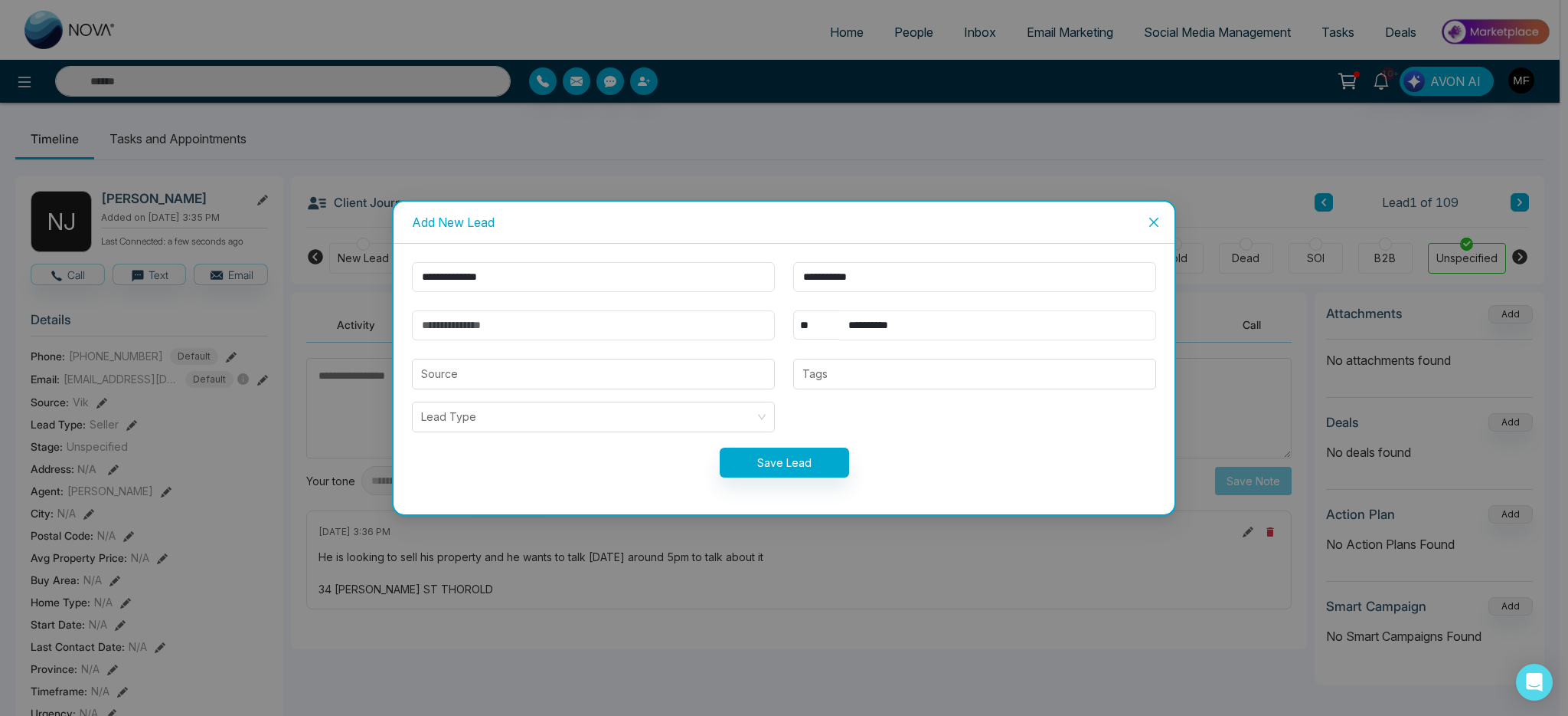
type input "**********"
click at [613, 330] on input "email" at bounding box center [593, 325] width 363 height 30
paste input "**********"
click at [611, 313] on input "**********" at bounding box center [593, 325] width 363 height 30
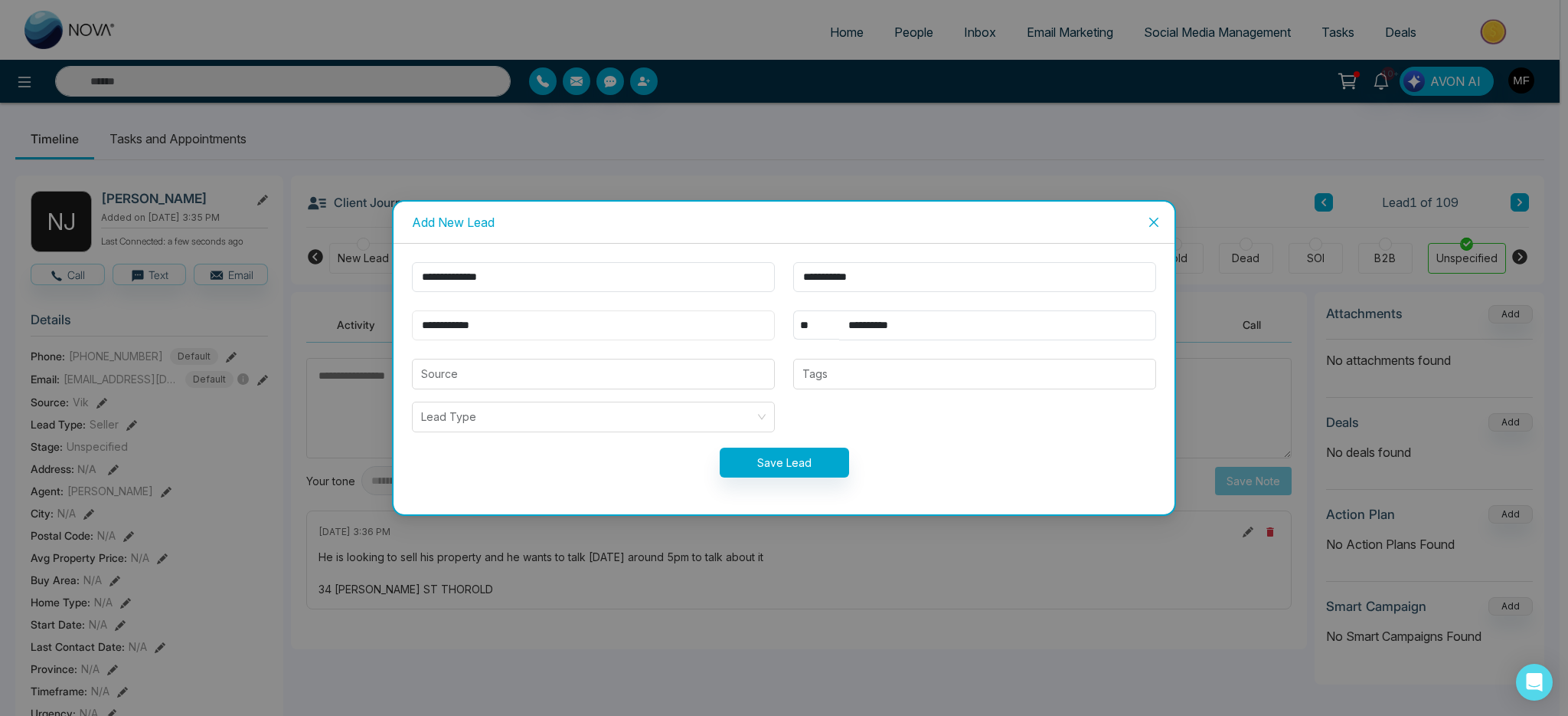
click at [607, 325] on input "**********" at bounding box center [593, 325] width 363 height 30
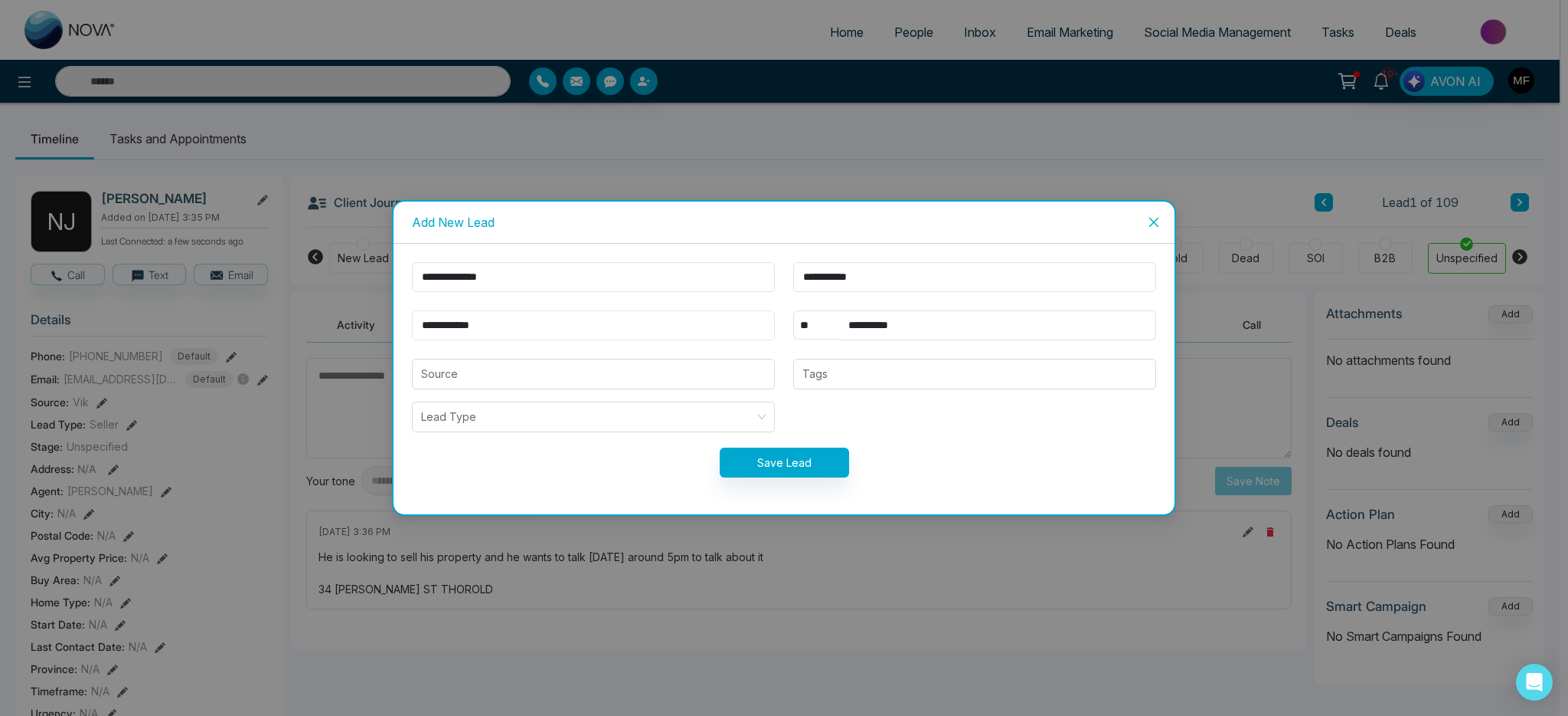
click at [607, 325] on input "**********" at bounding box center [593, 325] width 363 height 30
paste input "********"
type input "**********"
click at [502, 376] on input "search" at bounding box center [593, 373] width 345 height 29
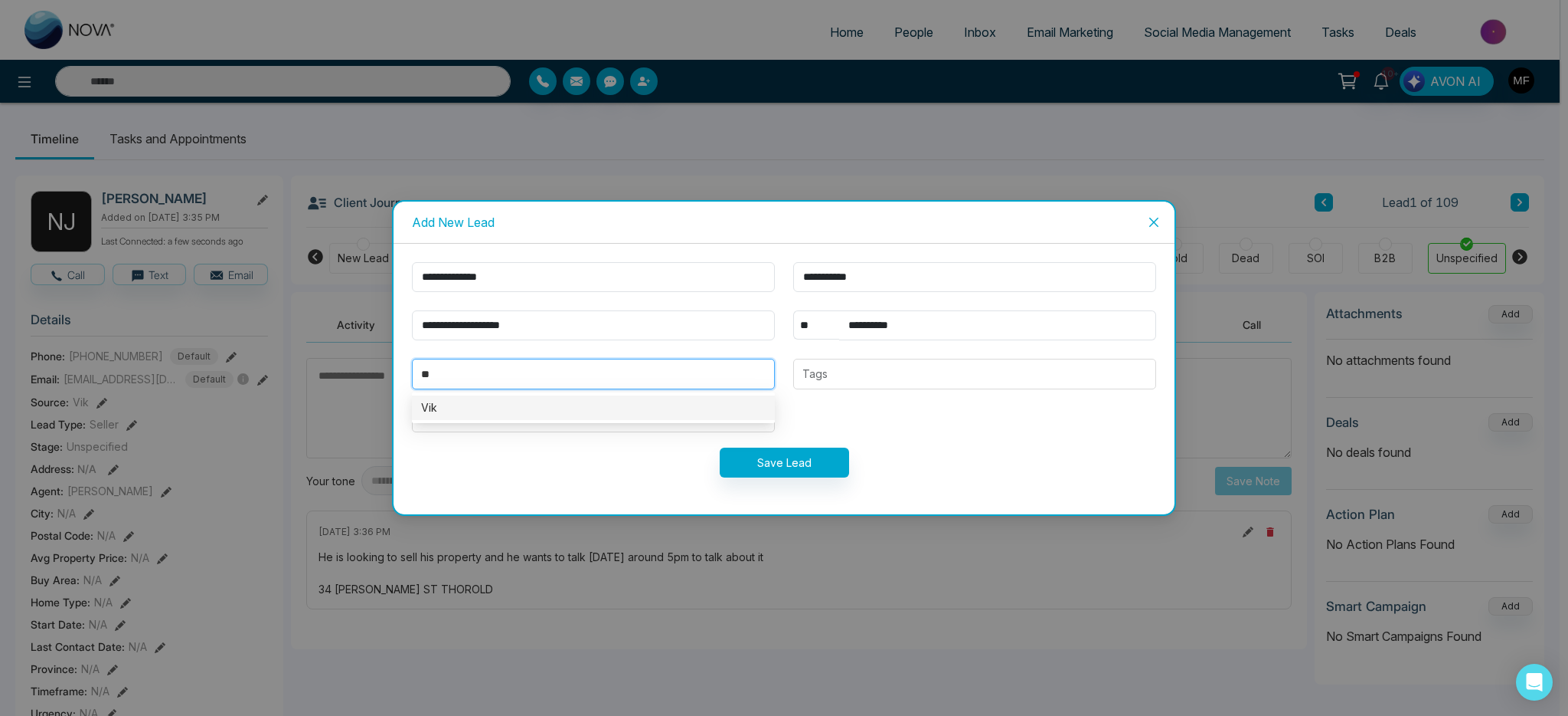
click at [543, 409] on div "Vik" at bounding box center [593, 407] width 345 height 17
click at [928, 379] on div at bounding box center [975, 374] width 354 height 18
type input "***"
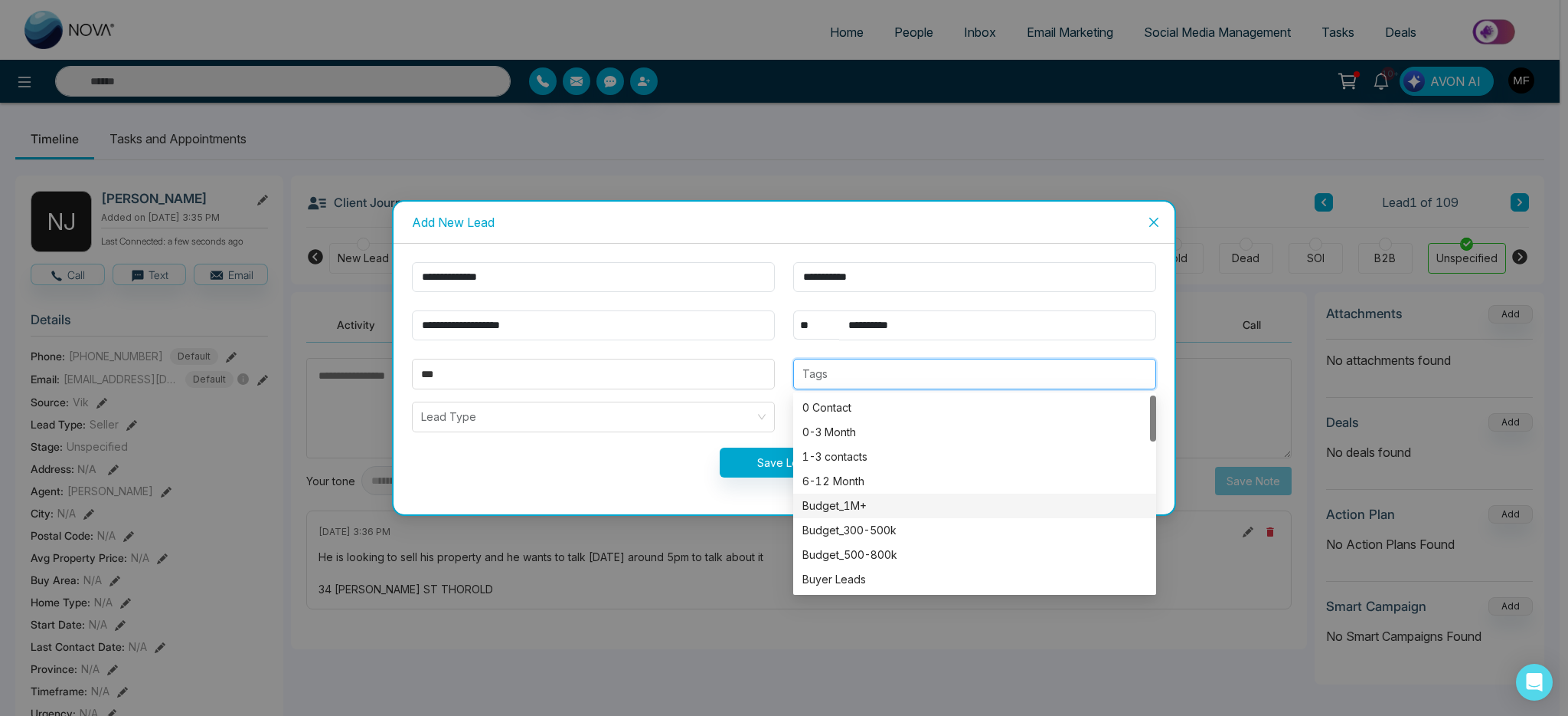
click at [886, 505] on div "Budget_1M+" at bounding box center [975, 505] width 345 height 17
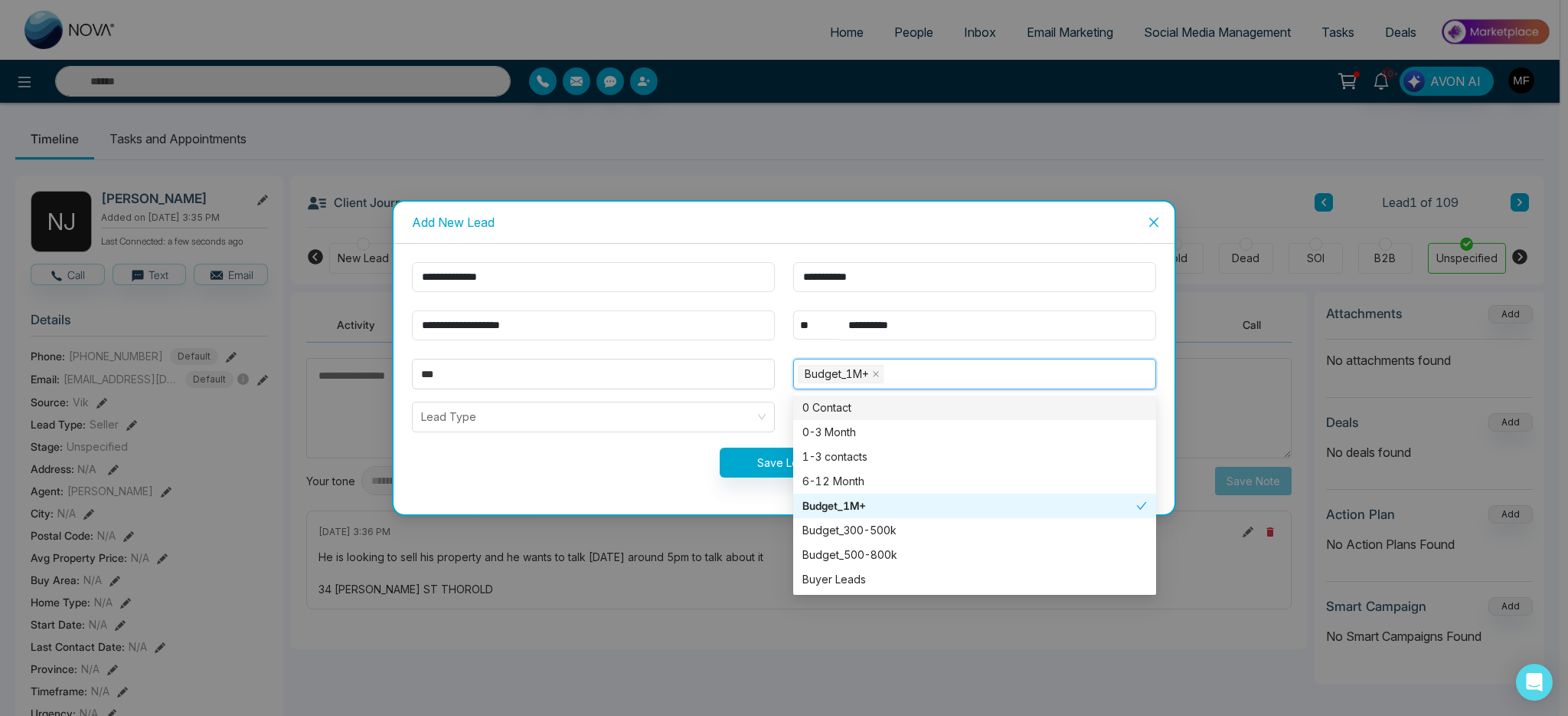
click at [950, 405] on div "0 Contact" at bounding box center [975, 407] width 345 height 17
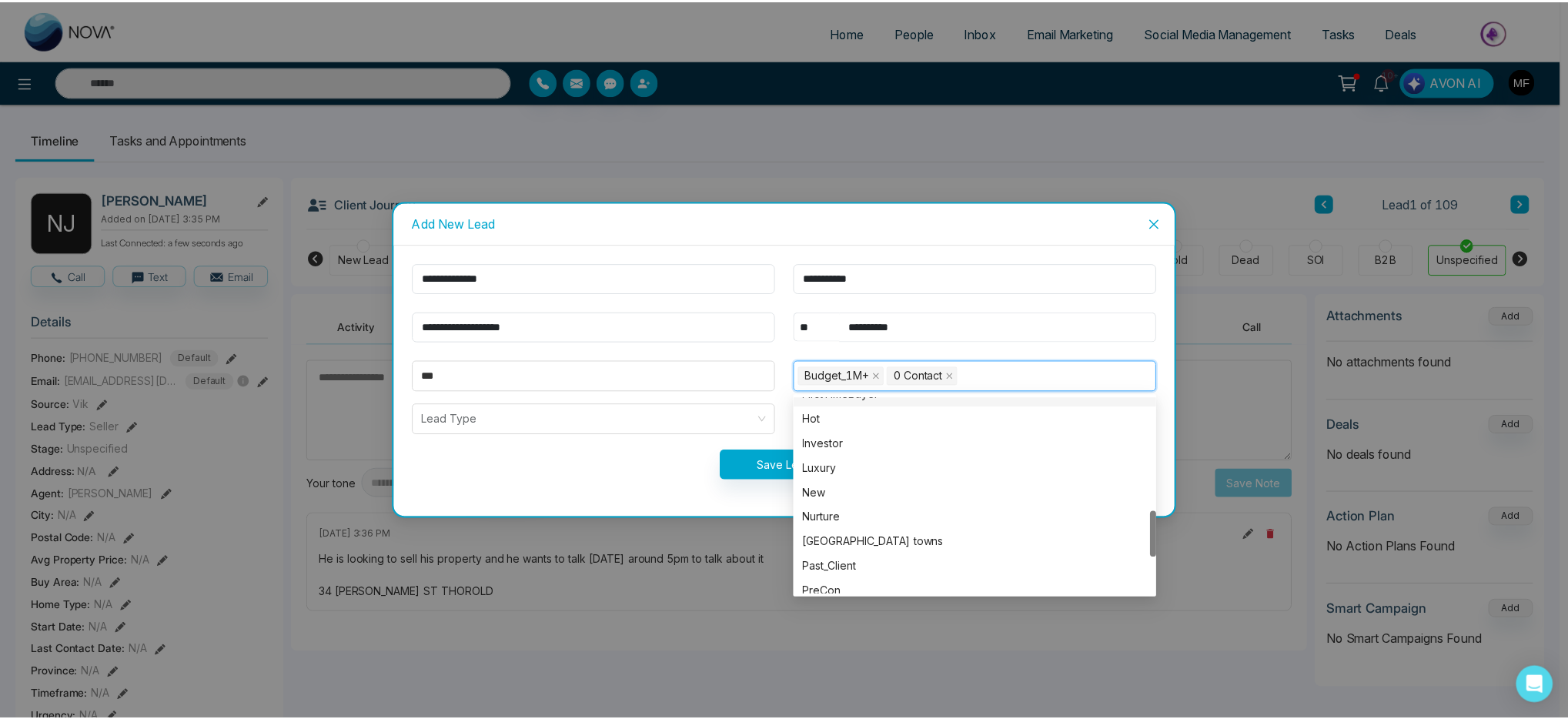
scroll to position [591, 0]
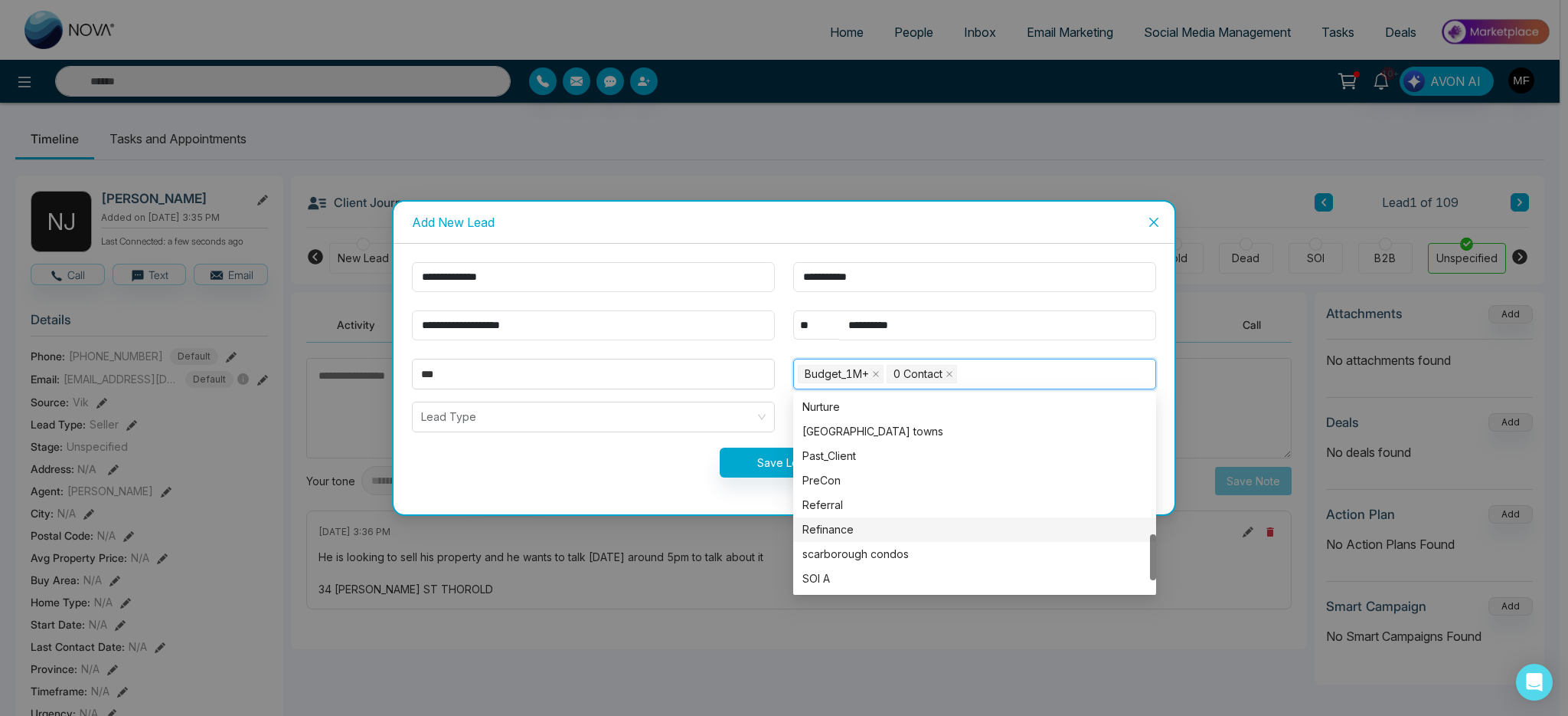
click at [857, 528] on div "Refinance" at bounding box center [975, 529] width 345 height 17
click at [626, 420] on input "search" at bounding box center [588, 416] width 334 height 29
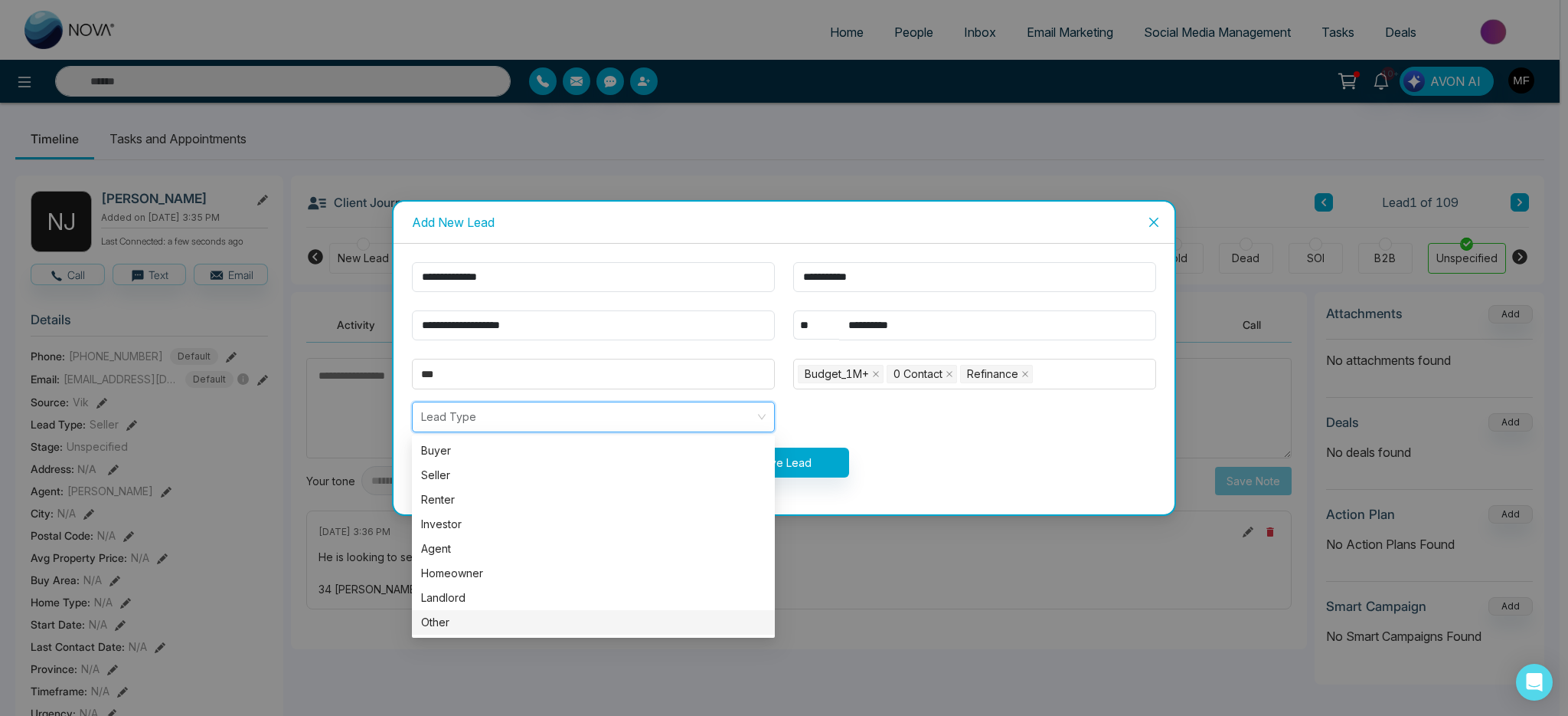
click at [472, 624] on div "Other" at bounding box center [593, 622] width 345 height 17
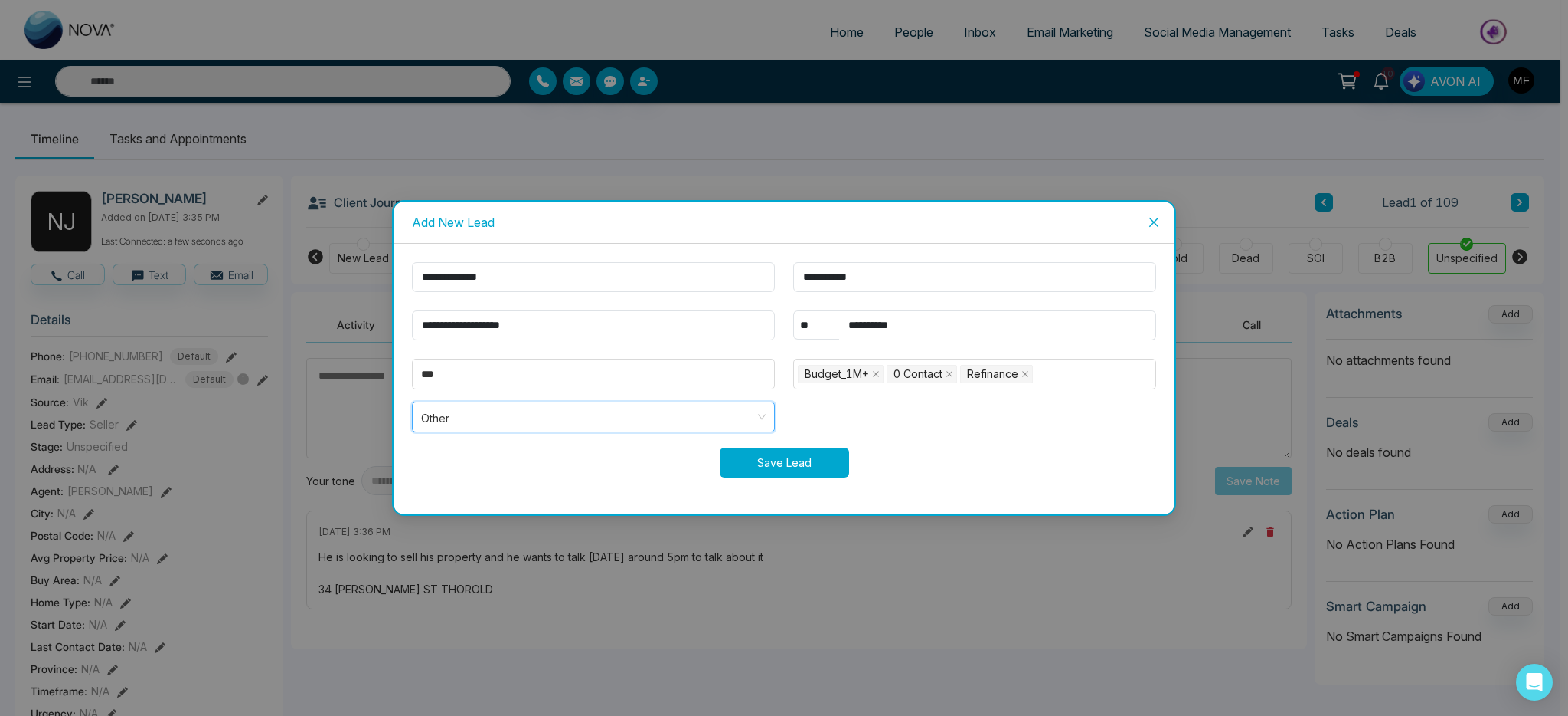
click at [781, 472] on button "Save Lead" at bounding box center [784, 462] width 130 height 30
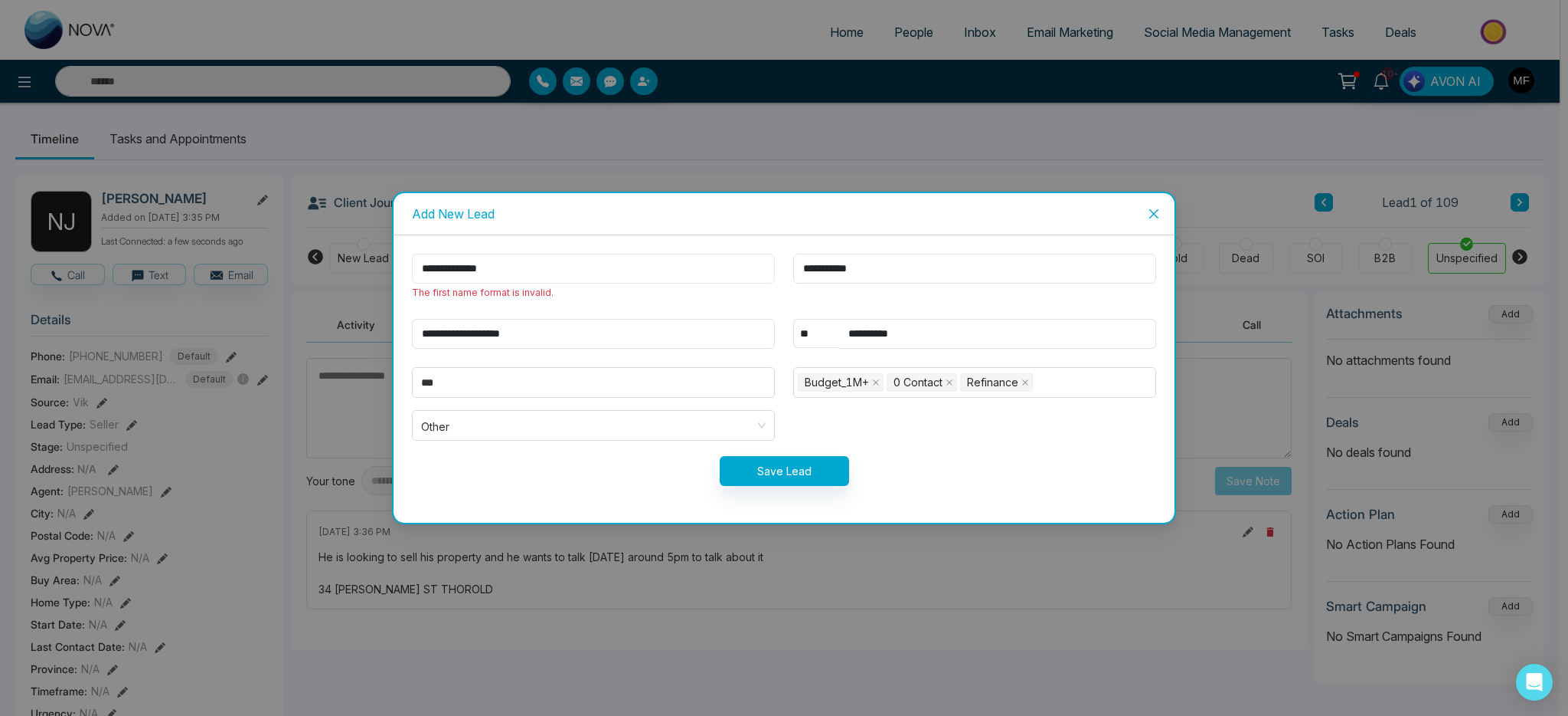
click at [606, 277] on input "**********" at bounding box center [593, 268] width 363 height 30
click at [457, 263] on input "**********" at bounding box center [593, 268] width 363 height 30
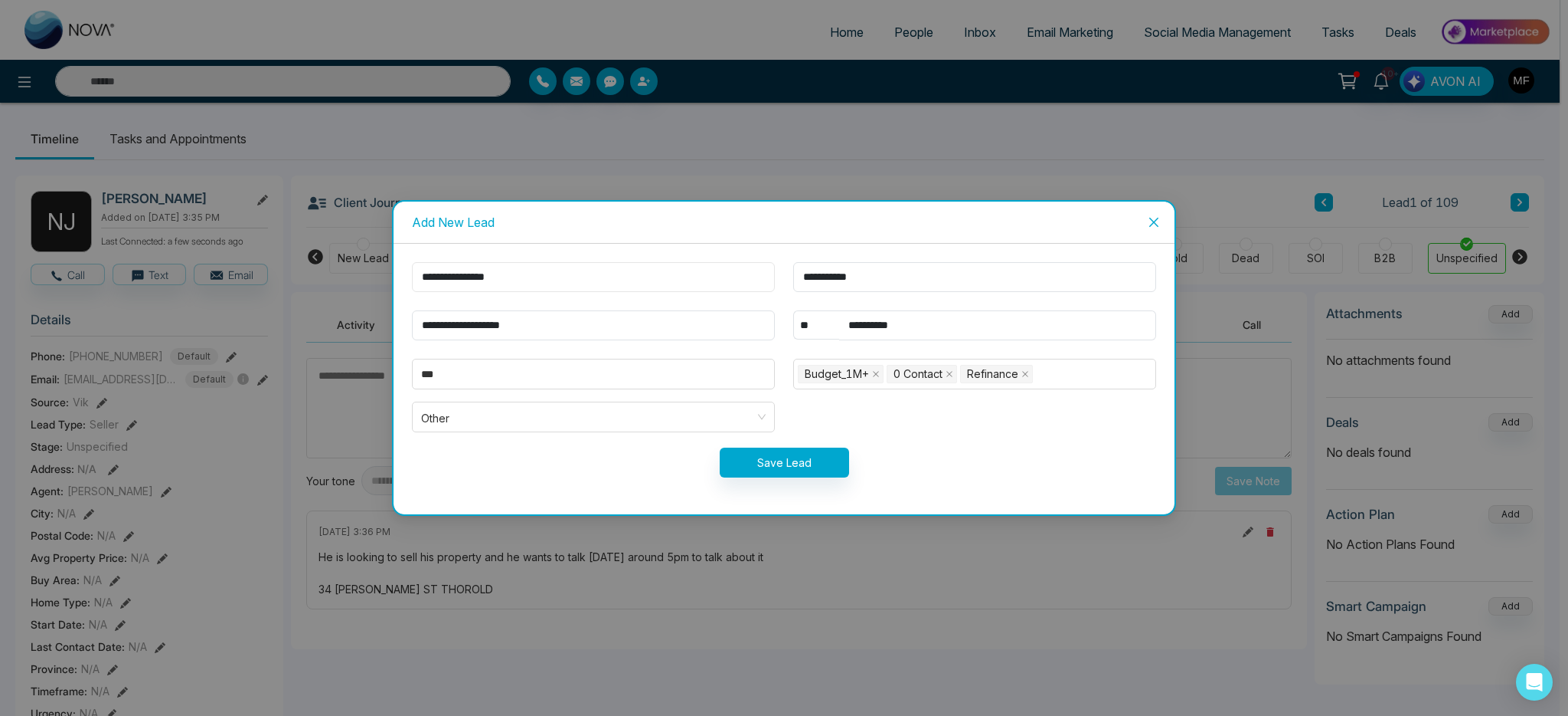
type input "**********"
click at [749, 460] on button "Save Lead" at bounding box center [784, 462] width 130 height 30
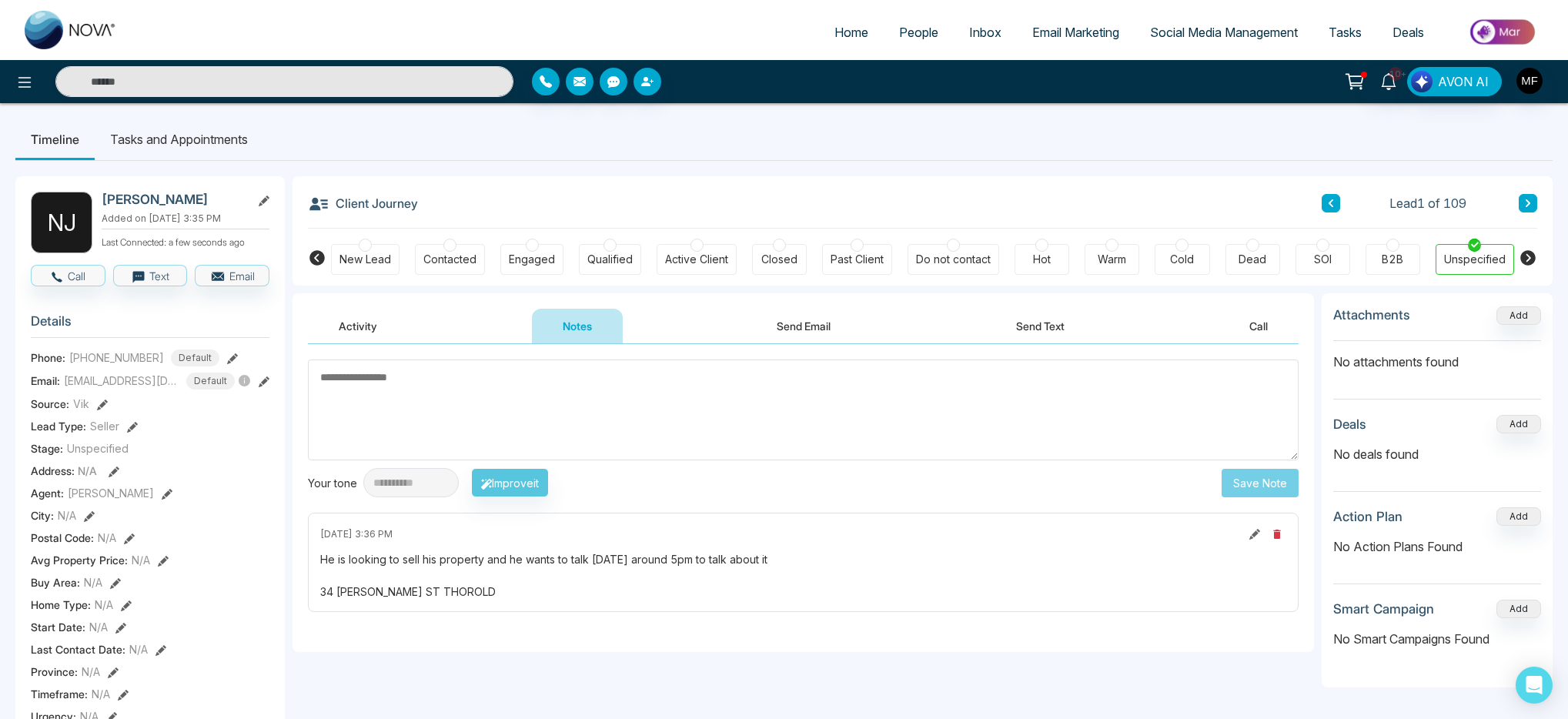
click at [907, 46] on link "People" at bounding box center [918, 32] width 70 height 29
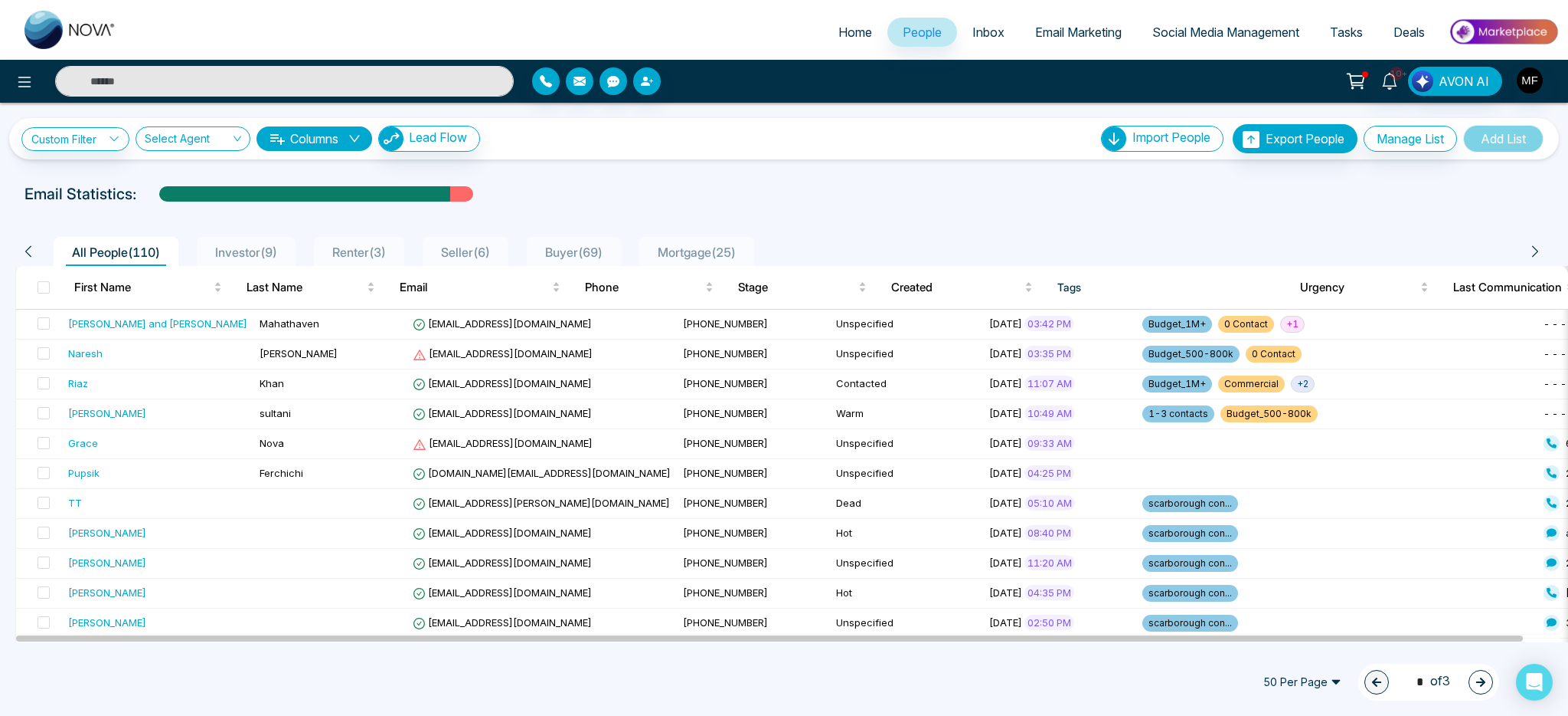
click at [470, 253] on span "Seller ( 6 )" at bounding box center [465, 252] width 61 height 16
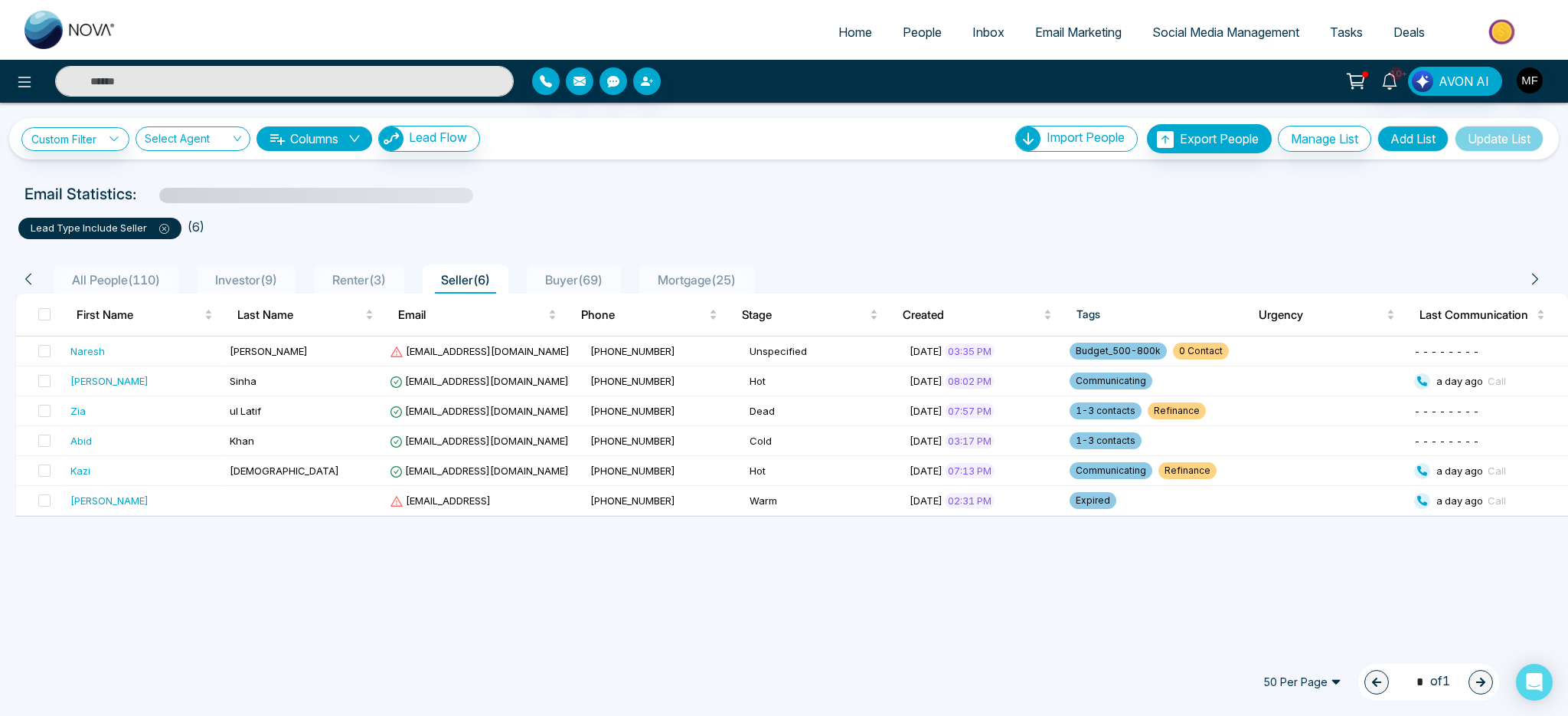
click at [721, 255] on div "All People ( 110 ) Investor ( 9 ) Renter ( 3 ) Seller ( 6 ) Buyer ( 69 ) Mortga…" at bounding box center [783, 273] width 1556 height 39
click at [720, 275] on span "Mortgage ( 25 )" at bounding box center [697, 279] width 90 height 16
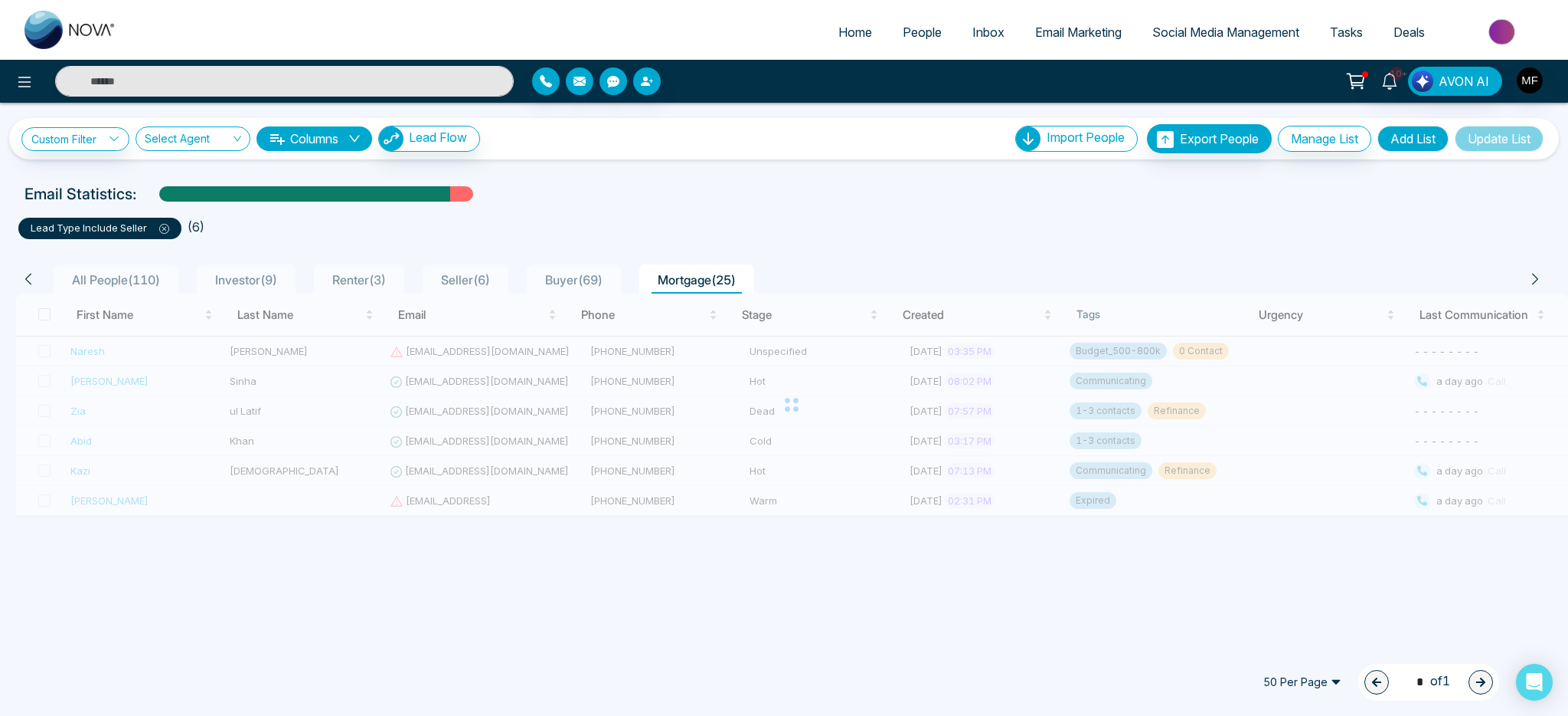
click at [142, 282] on span "All People ( 110 )" at bounding box center [116, 279] width 101 height 16
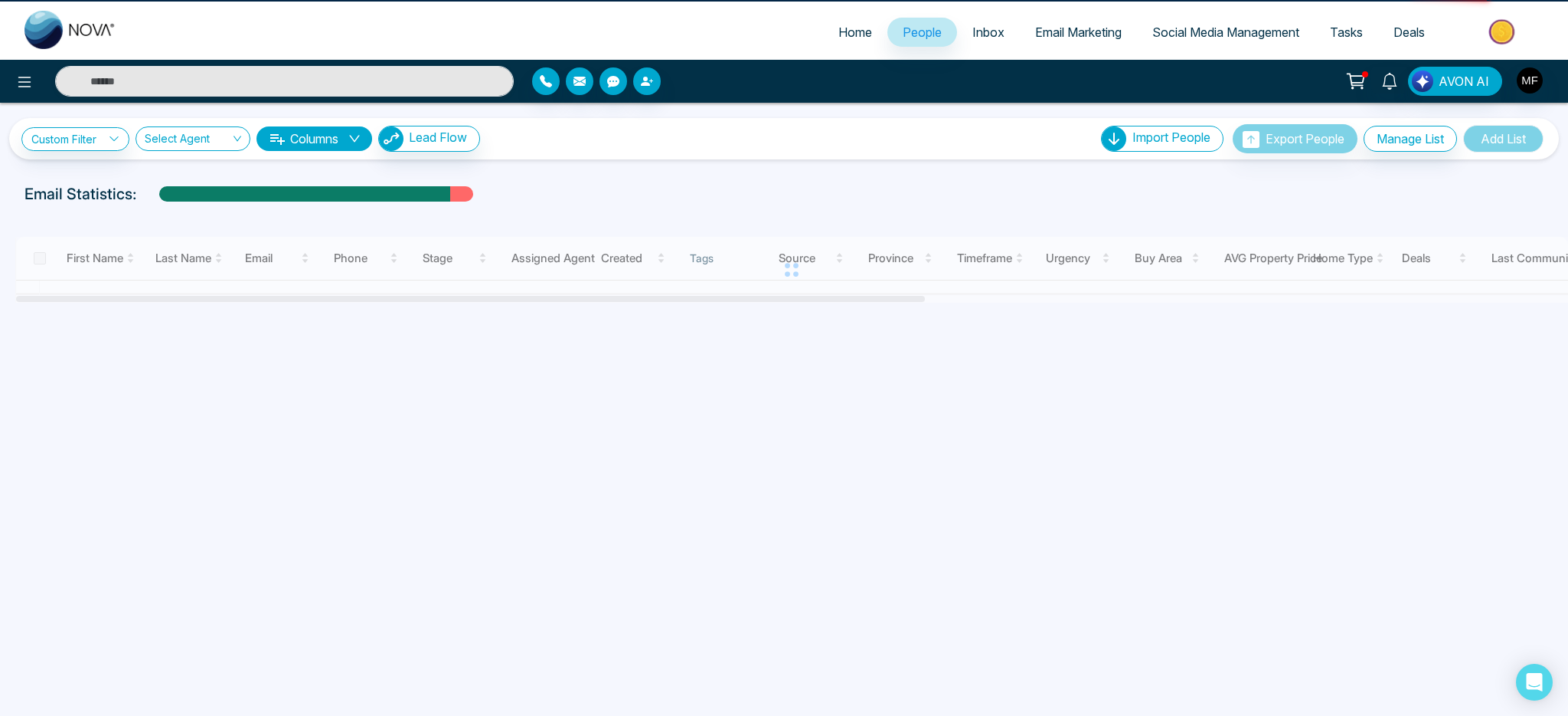
click at [142, 282] on div at bounding box center [792, 270] width 1553 height 66
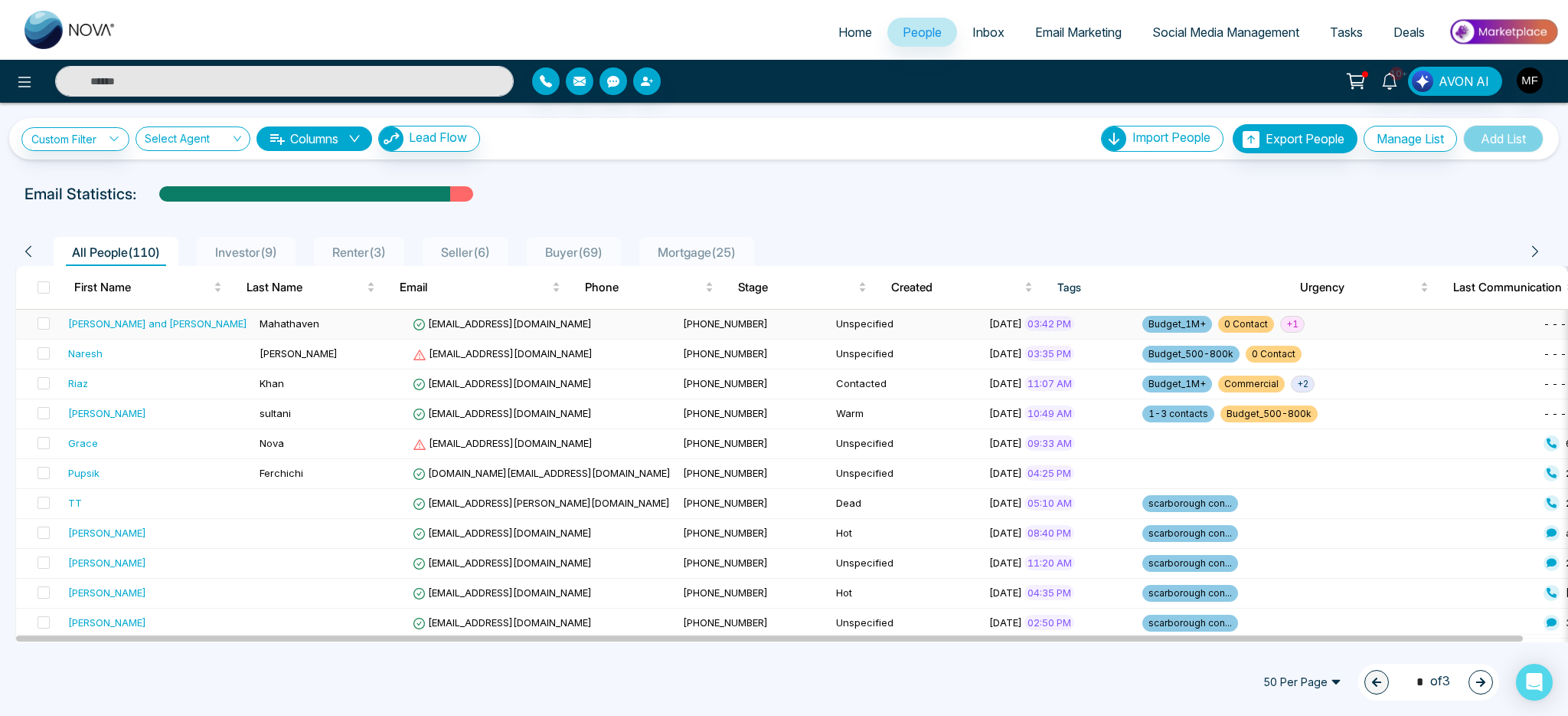
click at [340, 328] on td "Mahathaven" at bounding box center [330, 325] width 153 height 30
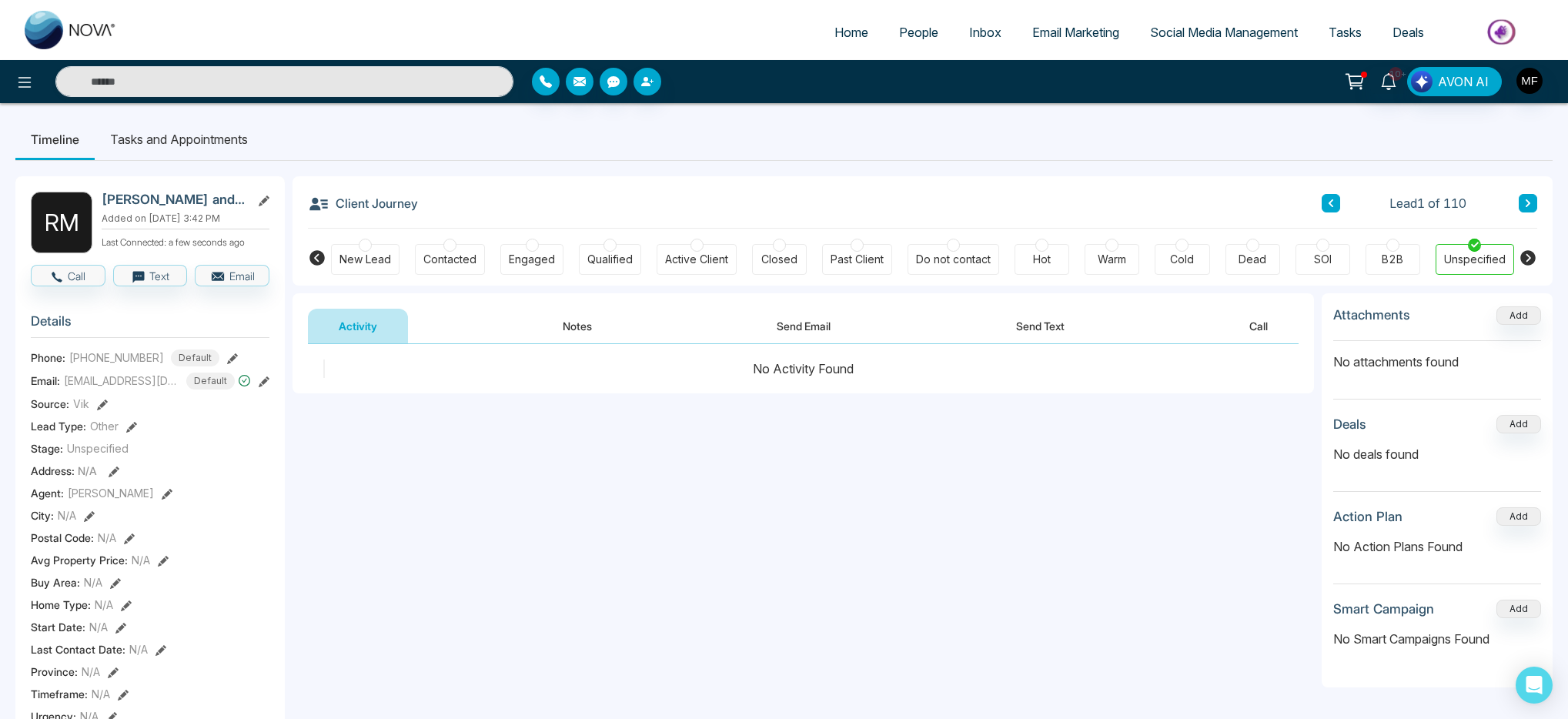
click at [595, 339] on button "Notes" at bounding box center [577, 326] width 90 height 35
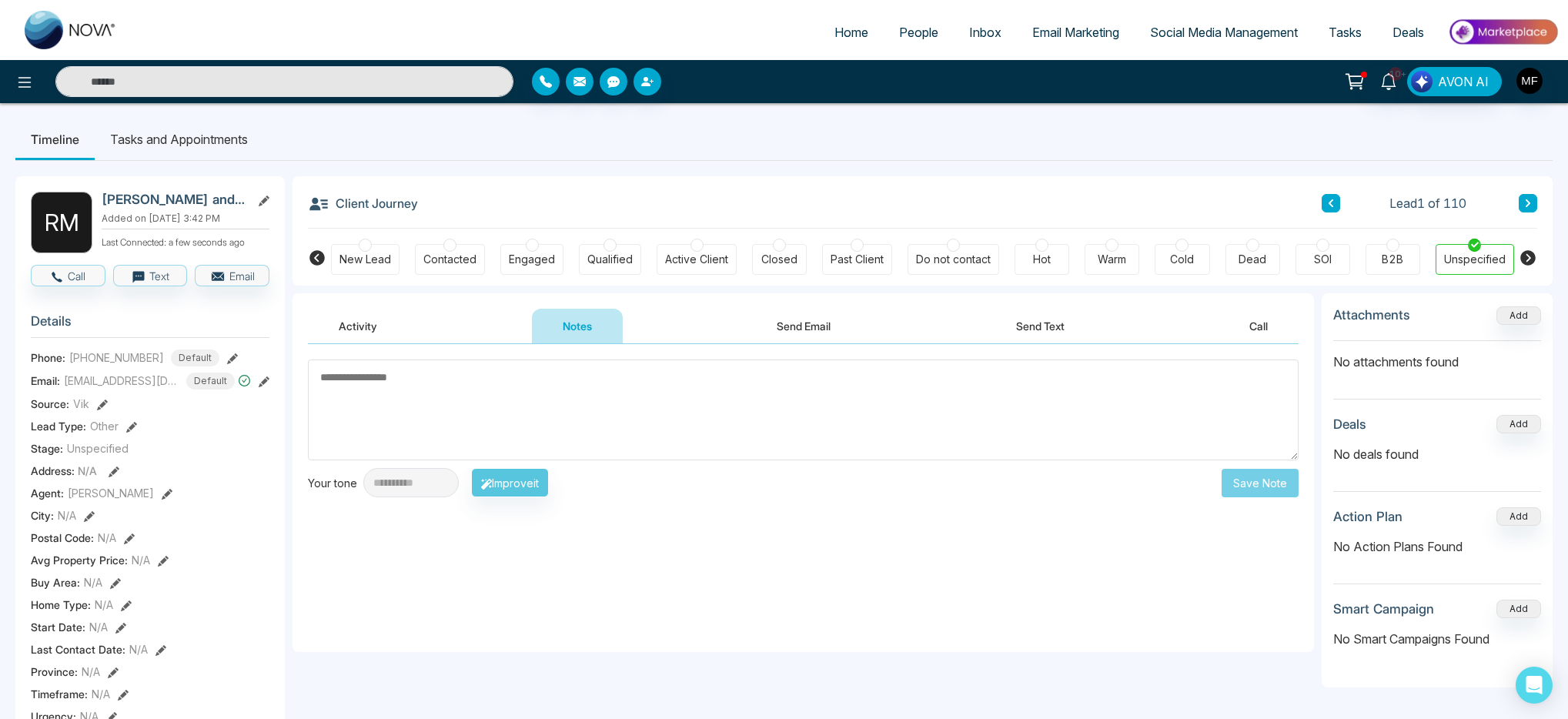
paste textarea "**********"
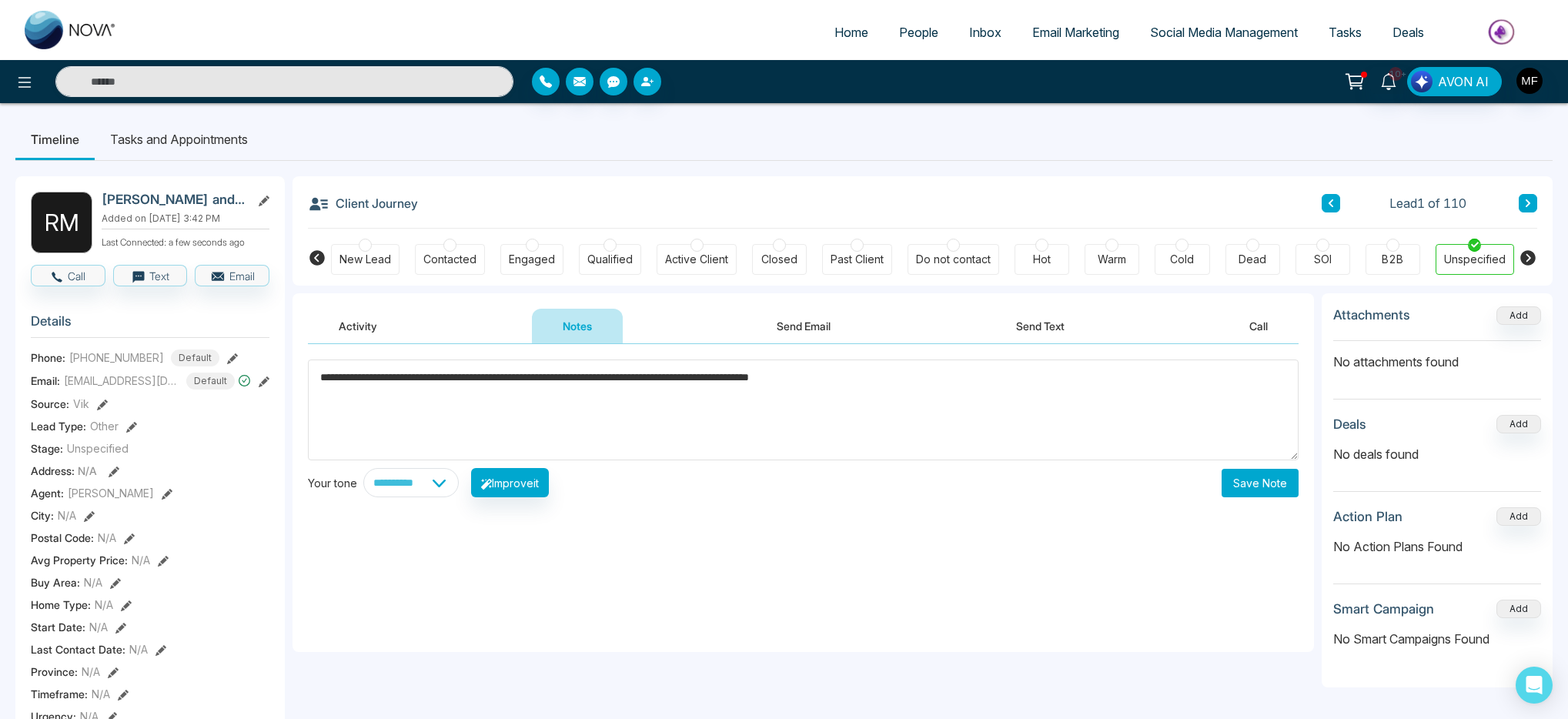
paste textarea "**********"
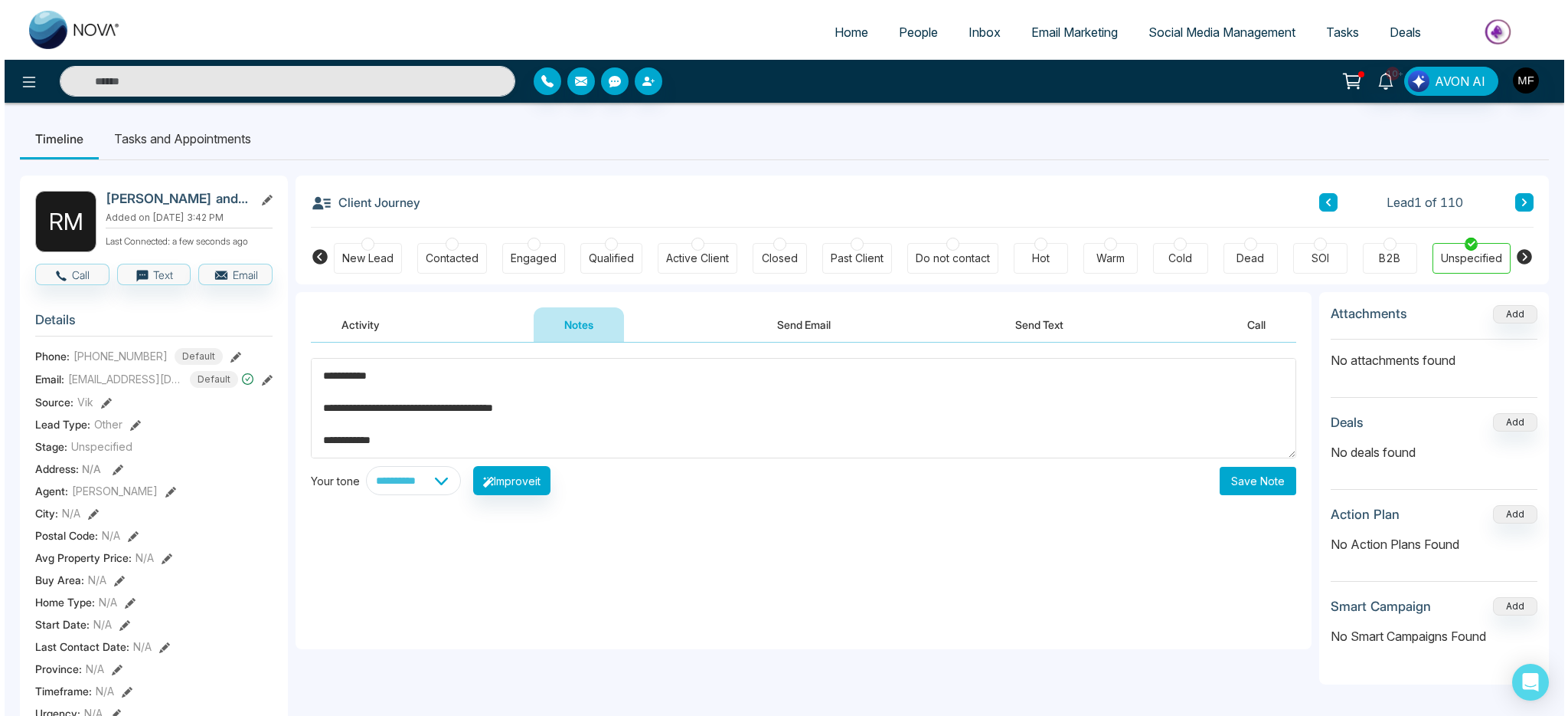
scroll to position [55, 0]
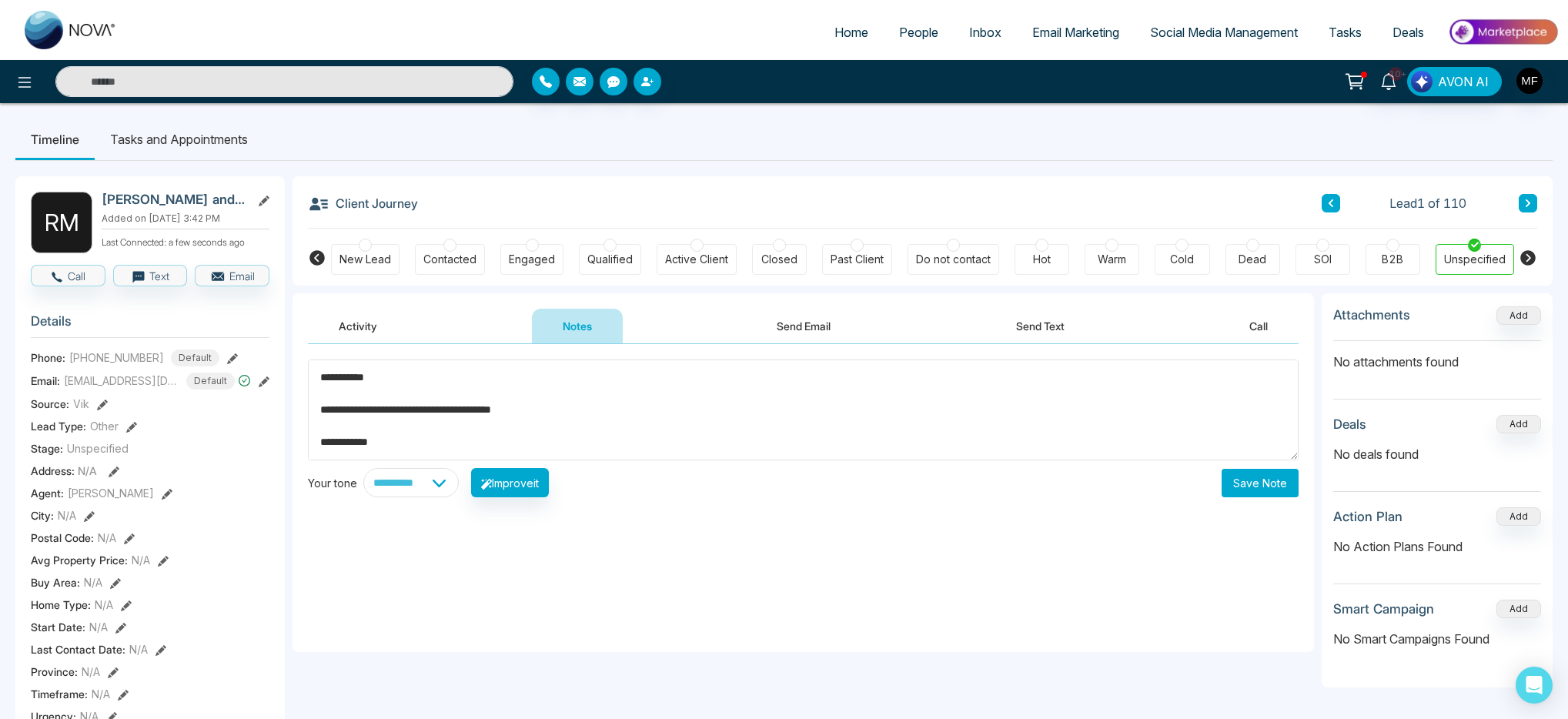
click at [418, 416] on textarea "**********" at bounding box center [803, 410] width 991 height 101
paste textarea "**********"
paste textarea "*****"
paste textarea "**********"
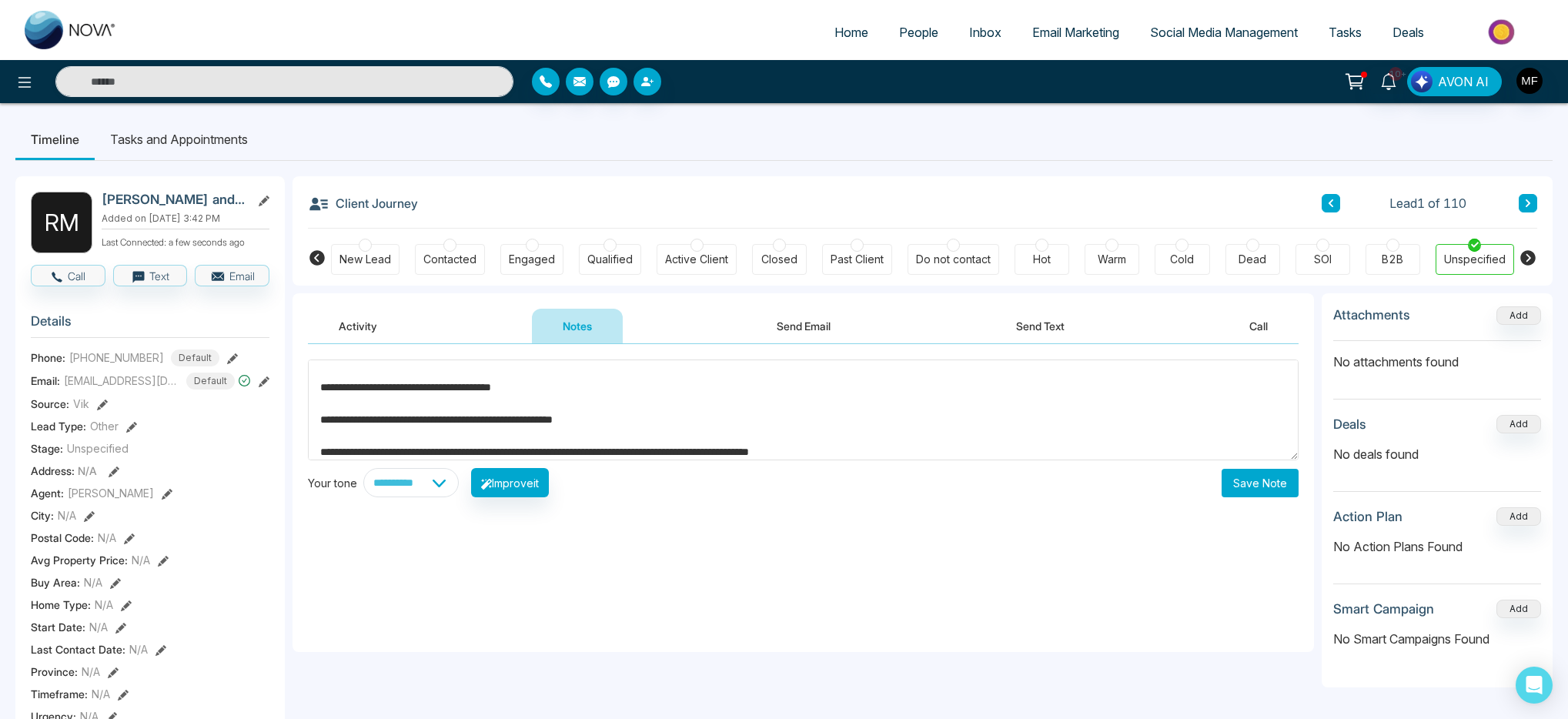
type textarea "**********"
click at [1270, 488] on button "Save Note" at bounding box center [1259, 483] width 77 height 28
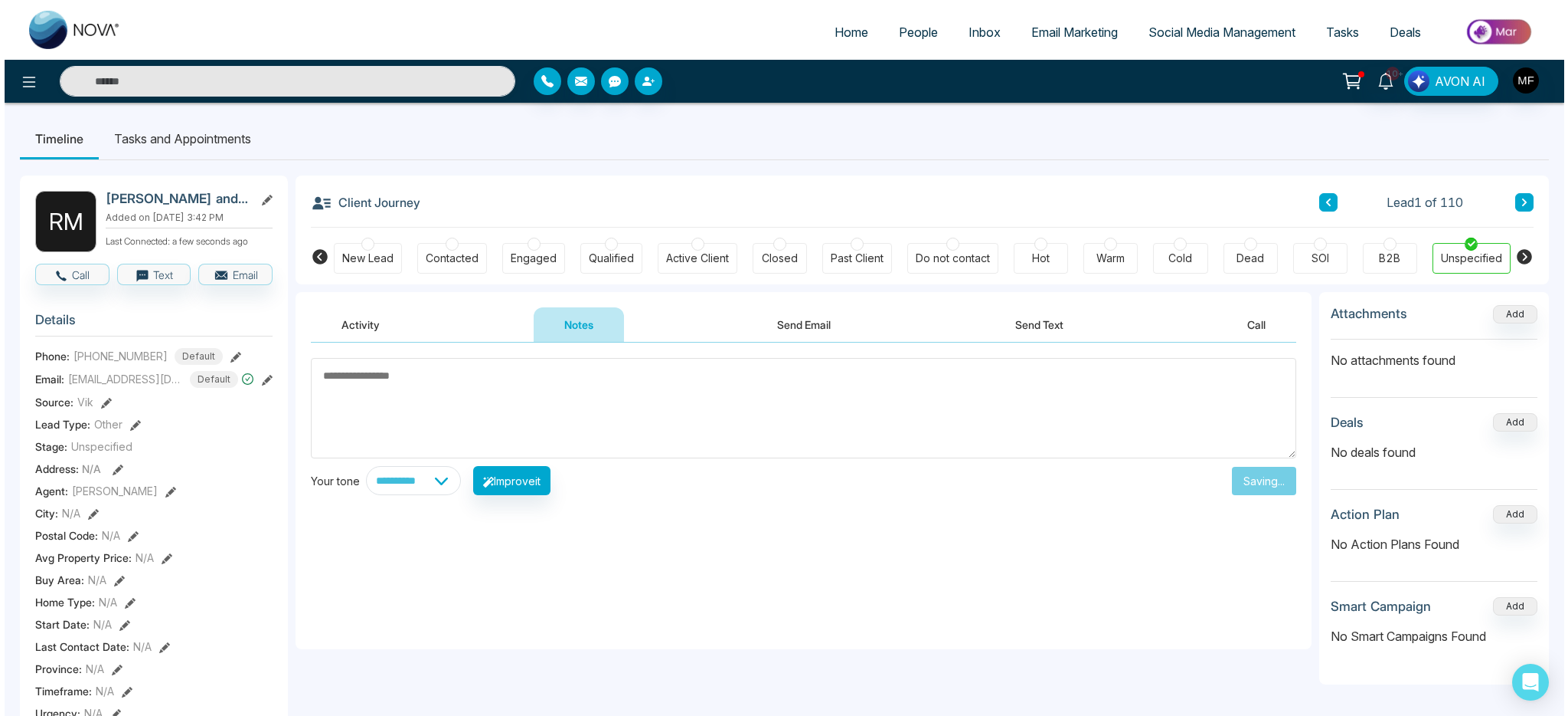
scroll to position [0, 0]
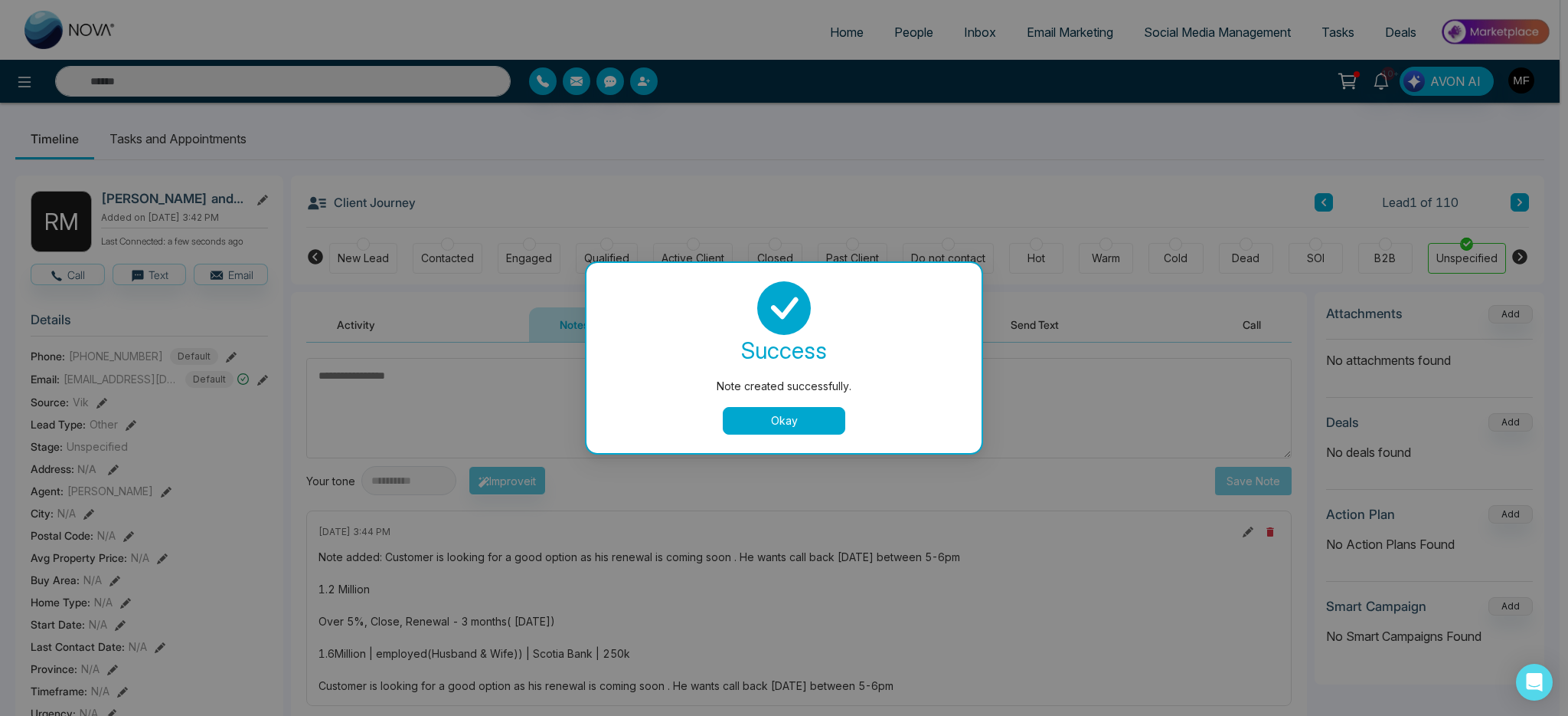
click at [838, 433] on button "Okay" at bounding box center [784, 420] width 122 height 27
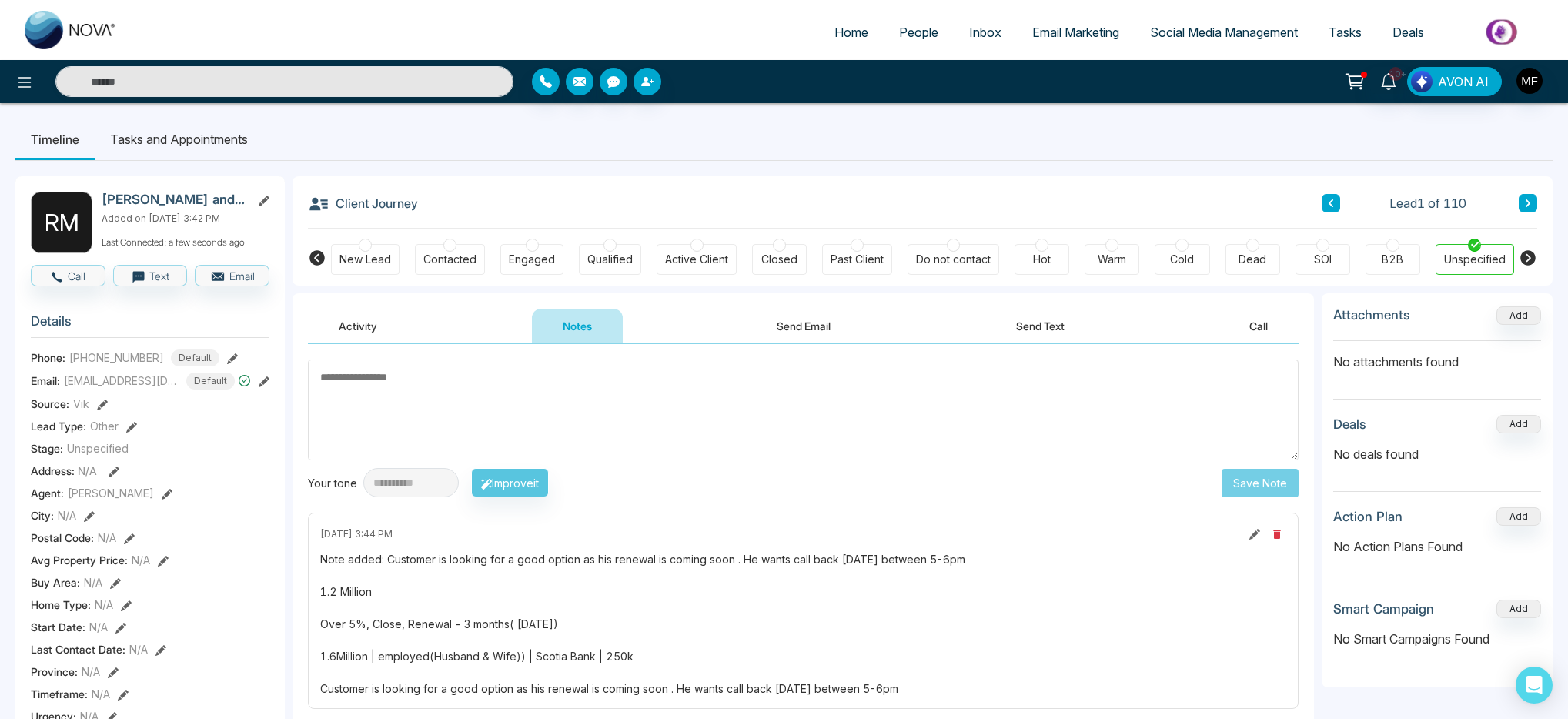
click at [190, 124] on li "Tasks and Appointments" at bounding box center [178, 139] width 168 height 41
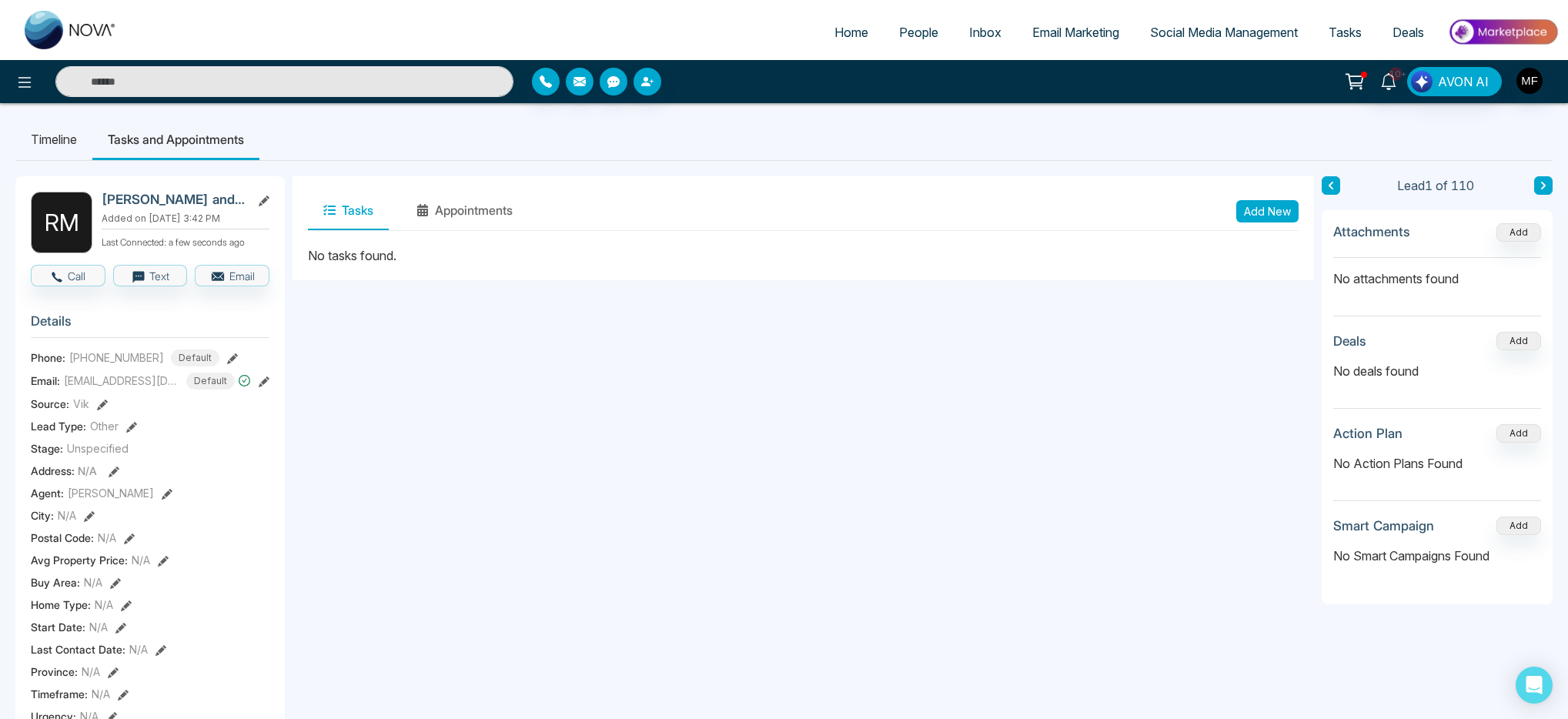
click at [1257, 206] on button "Add New" at bounding box center [1267, 211] width 62 height 22
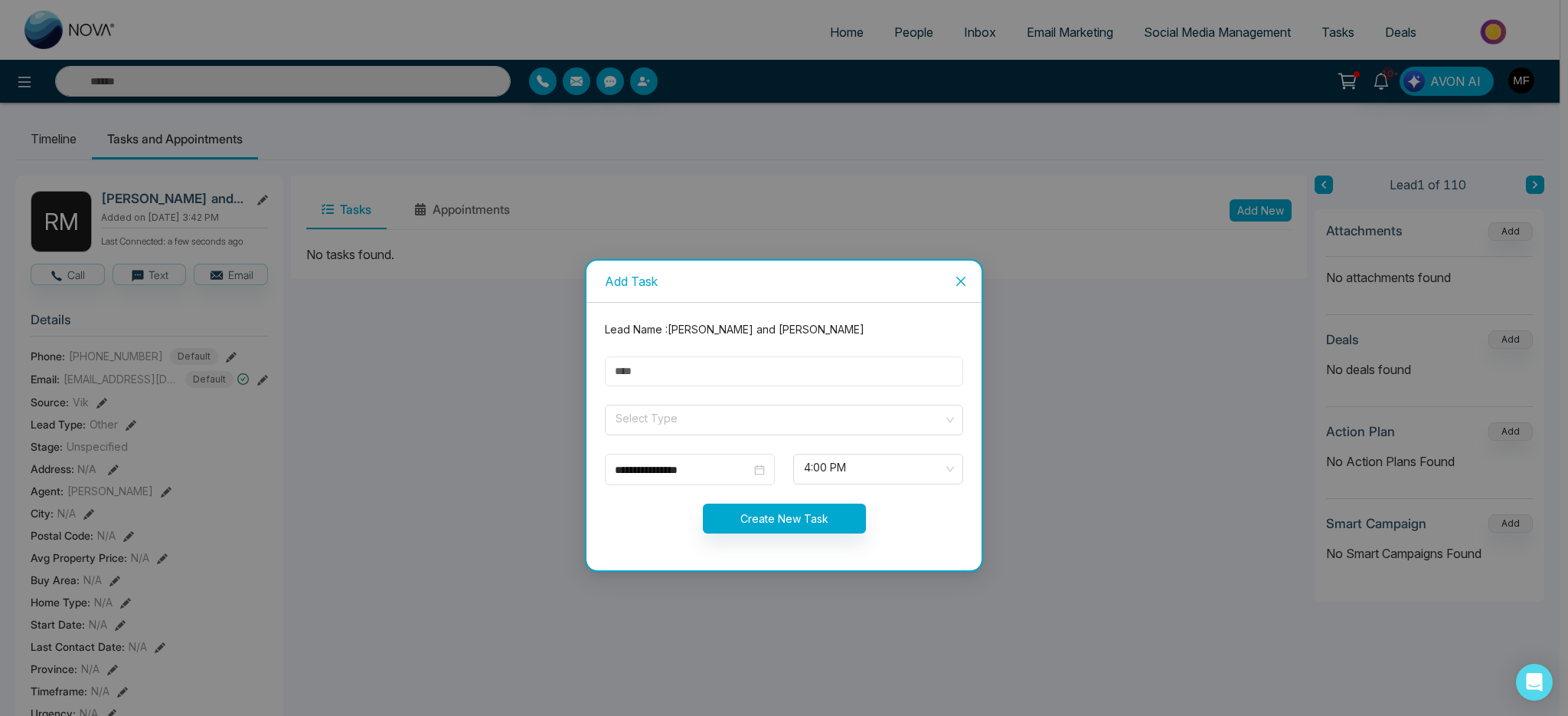
click at [675, 372] on input "text" at bounding box center [784, 371] width 358 height 30
type input "**********"
click at [715, 417] on input "search" at bounding box center [778, 417] width 329 height 23
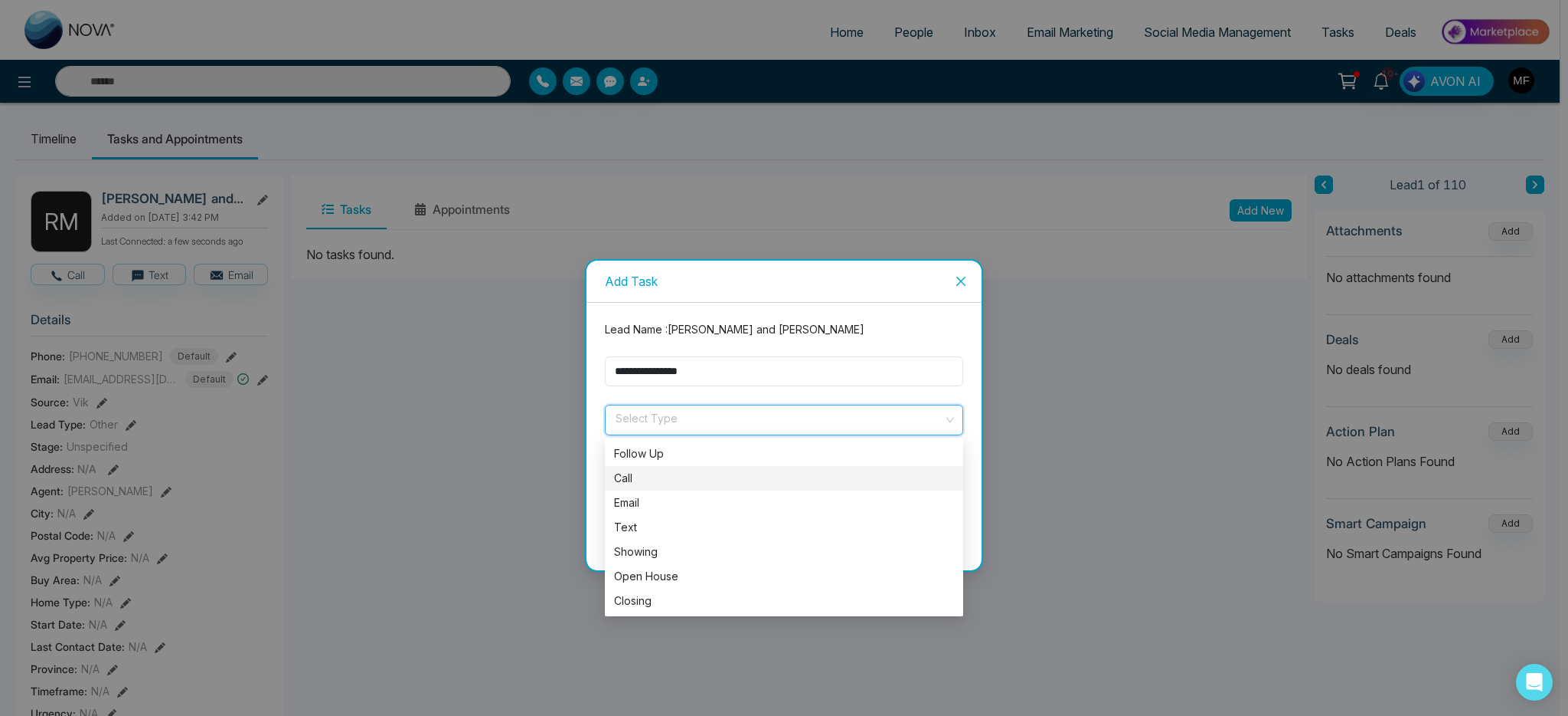
click at [628, 477] on div "Call" at bounding box center [784, 478] width 340 height 17
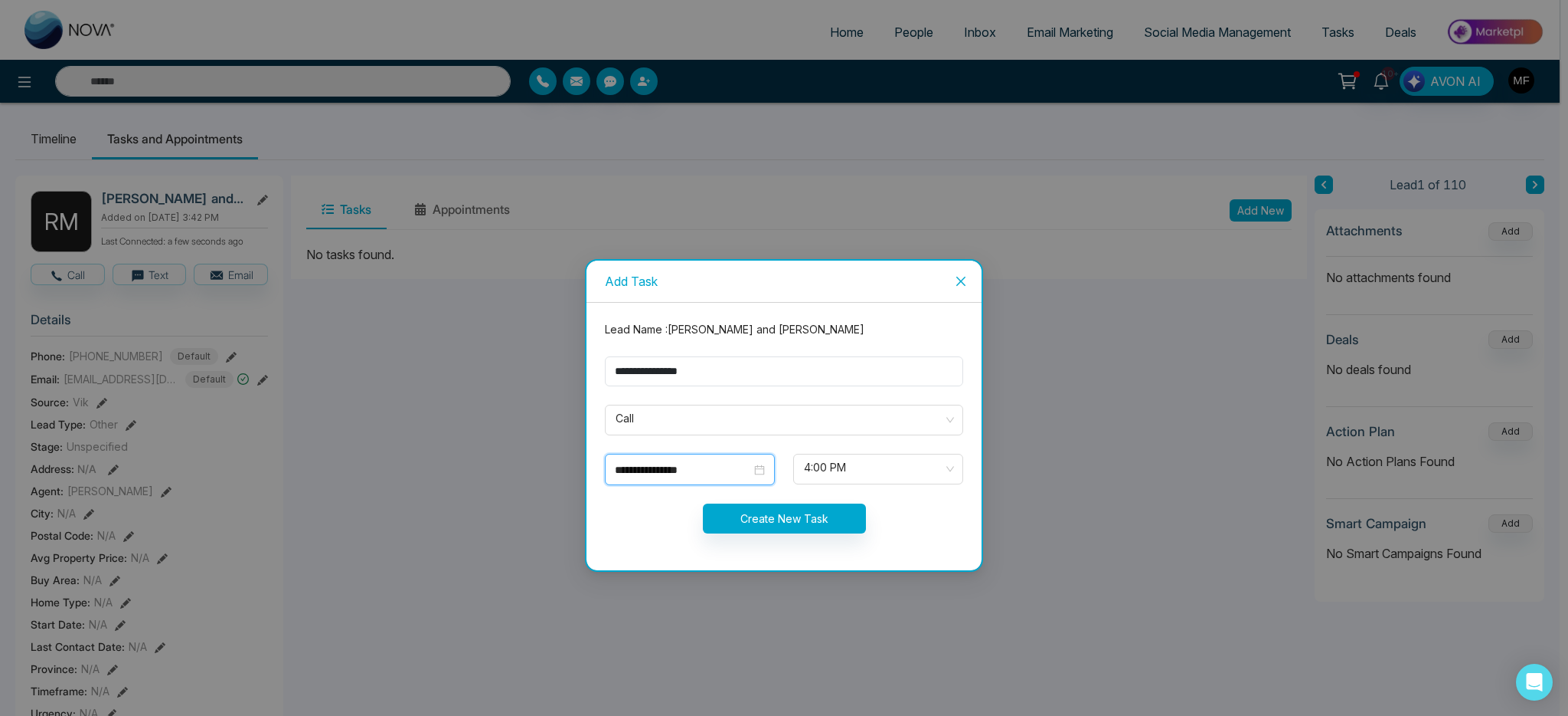
click at [722, 474] on input "**********" at bounding box center [682, 470] width 136 height 17
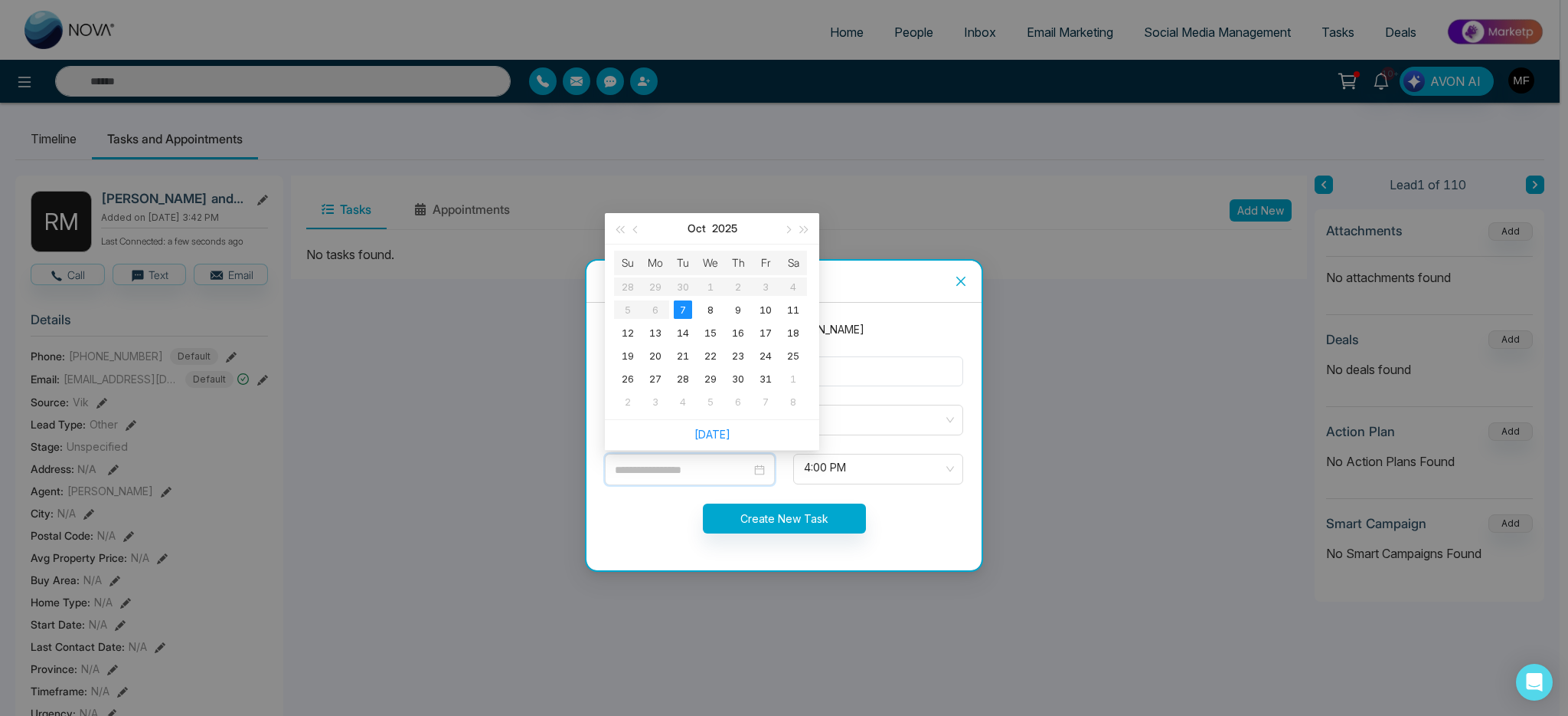
type input "**********"
click at [853, 462] on span "4:00 PM" at bounding box center [878, 469] width 149 height 26
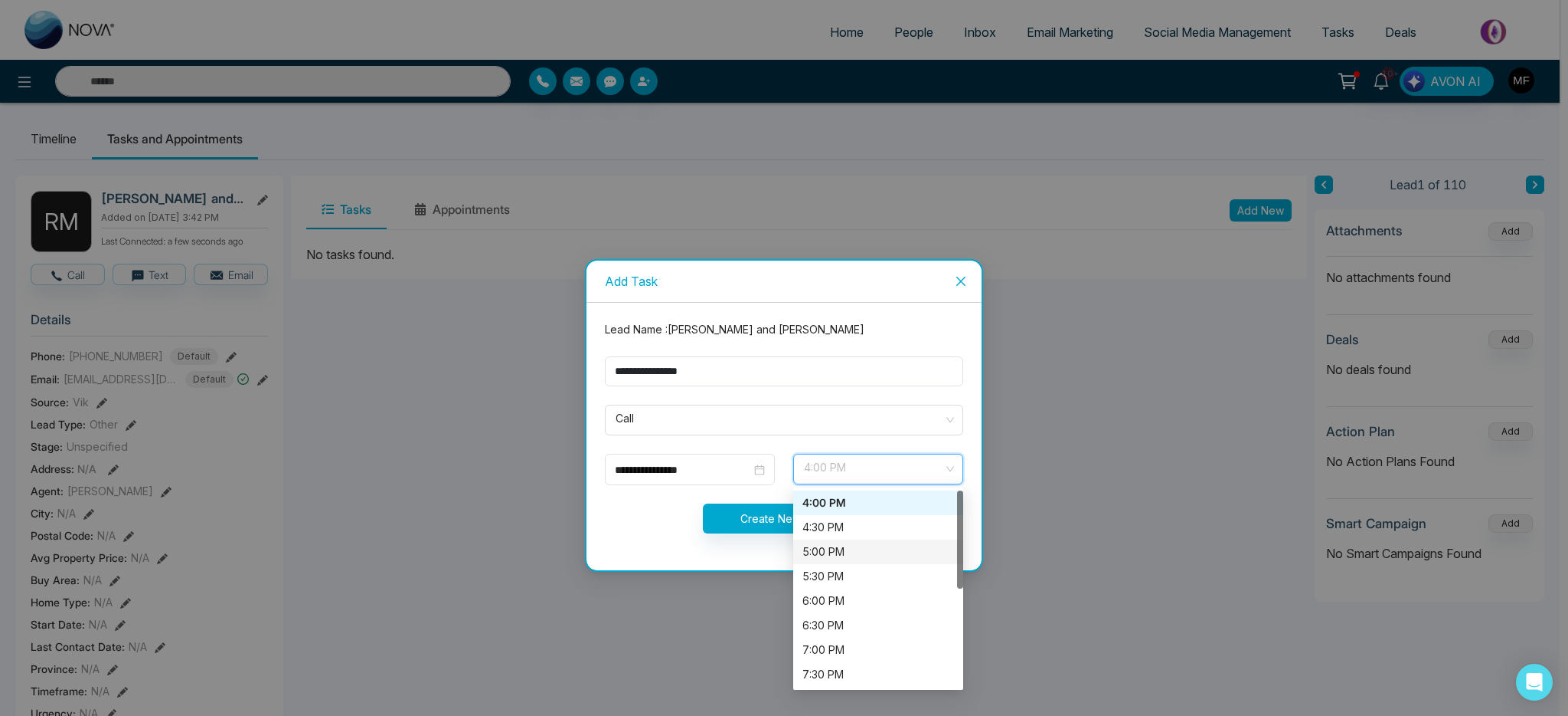
click at [837, 548] on div "5:00 PM" at bounding box center [878, 552] width 152 height 17
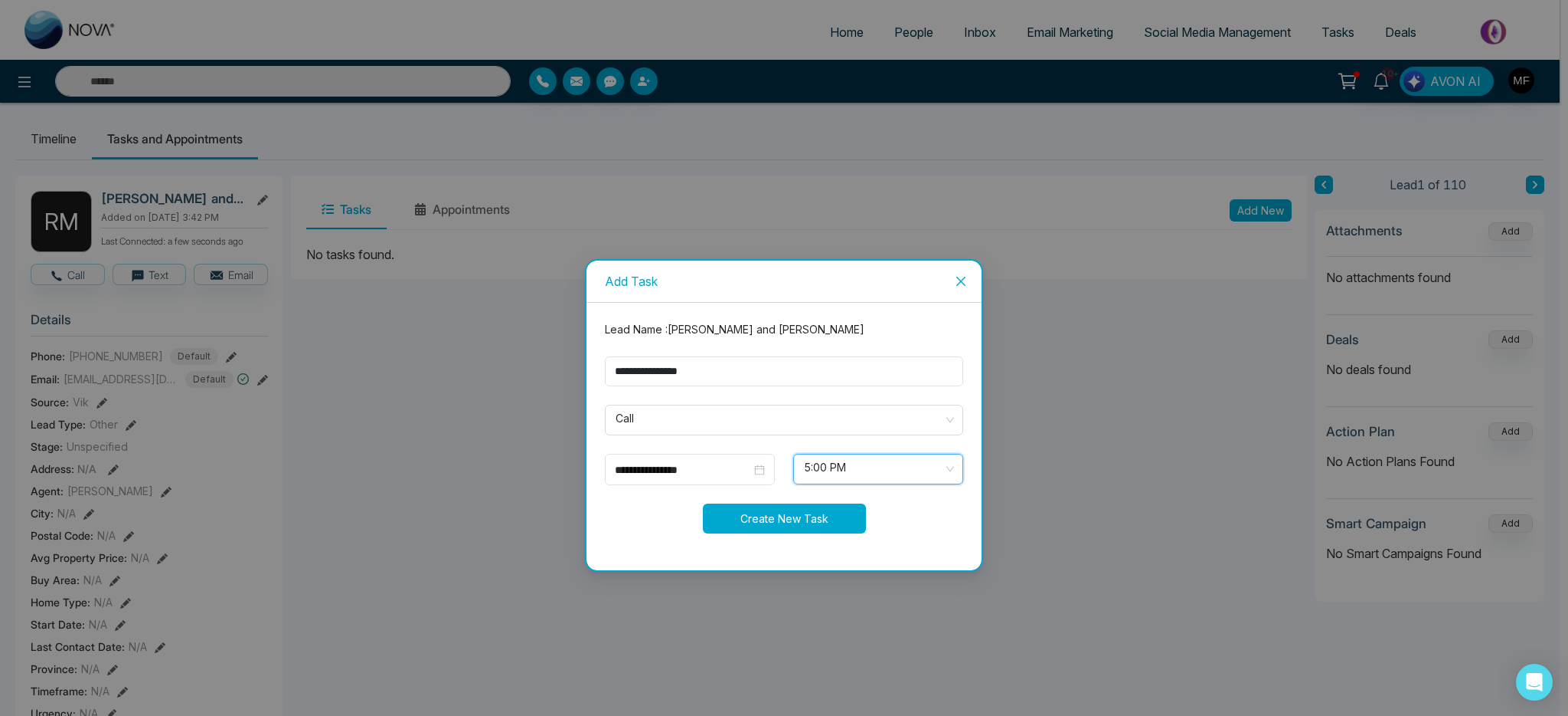
click at [768, 528] on button "Create New Task" at bounding box center [785, 519] width 163 height 30
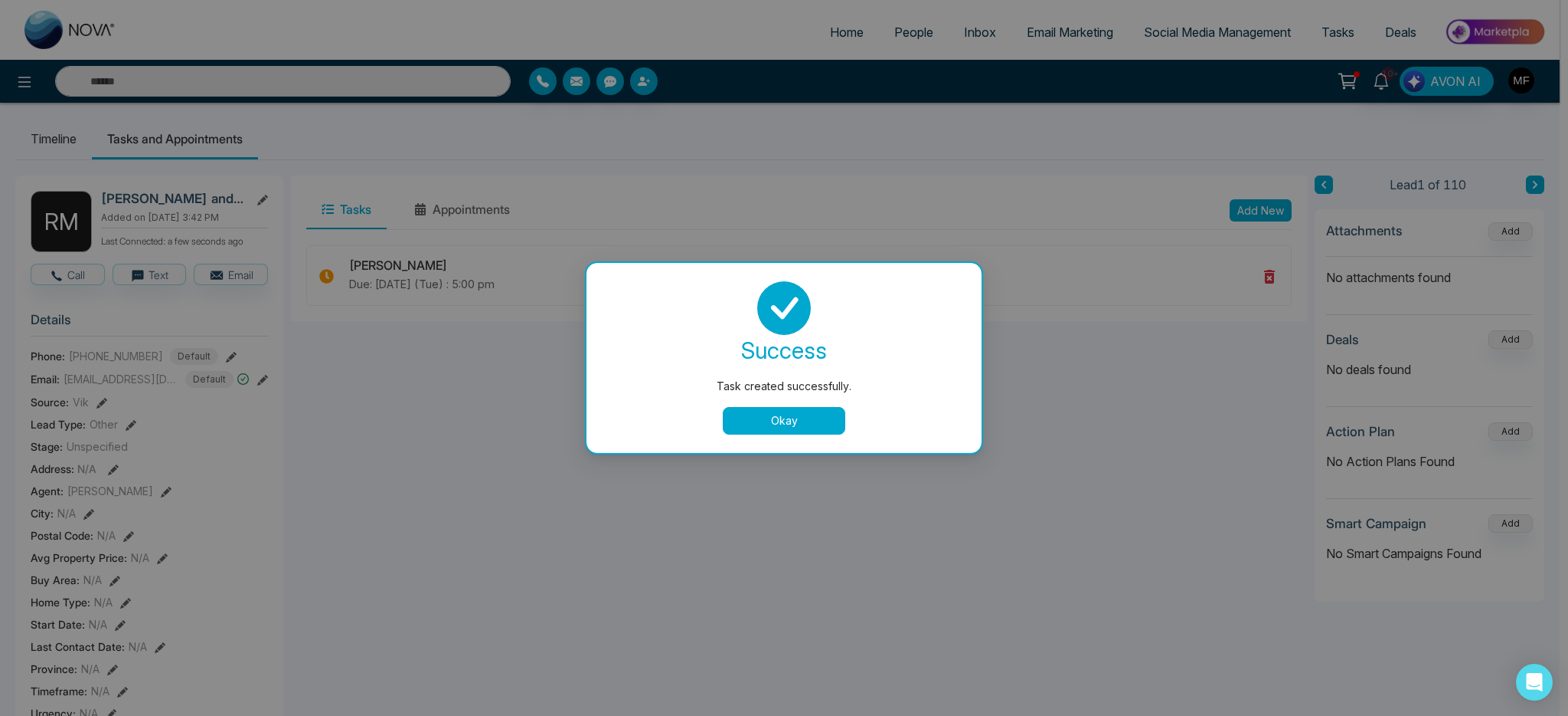
click at [811, 396] on div "success Task created successfully. Okay" at bounding box center [784, 358] width 358 height 154
click at [809, 424] on button "Okay" at bounding box center [784, 420] width 122 height 27
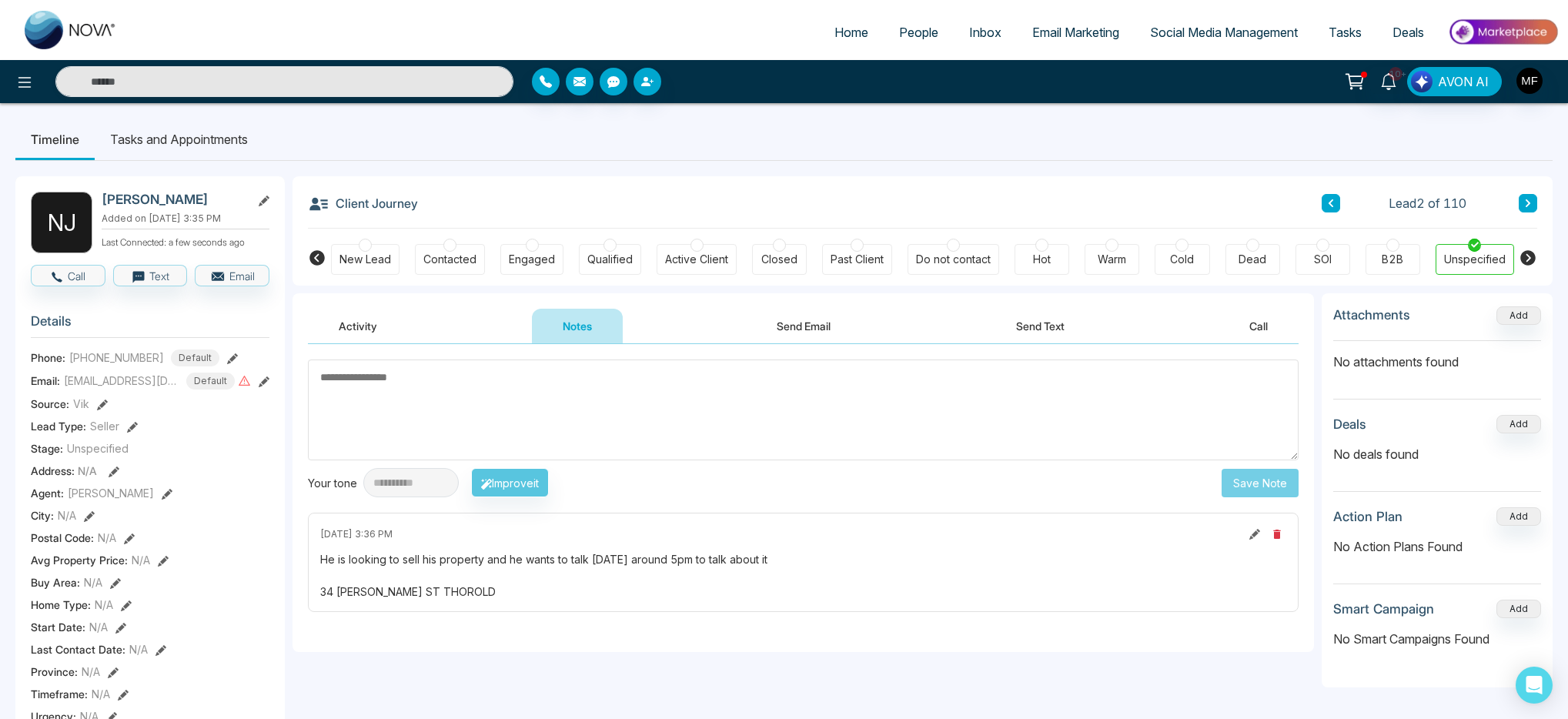
click at [190, 148] on li "Tasks and Appointments" at bounding box center [178, 139] width 168 height 41
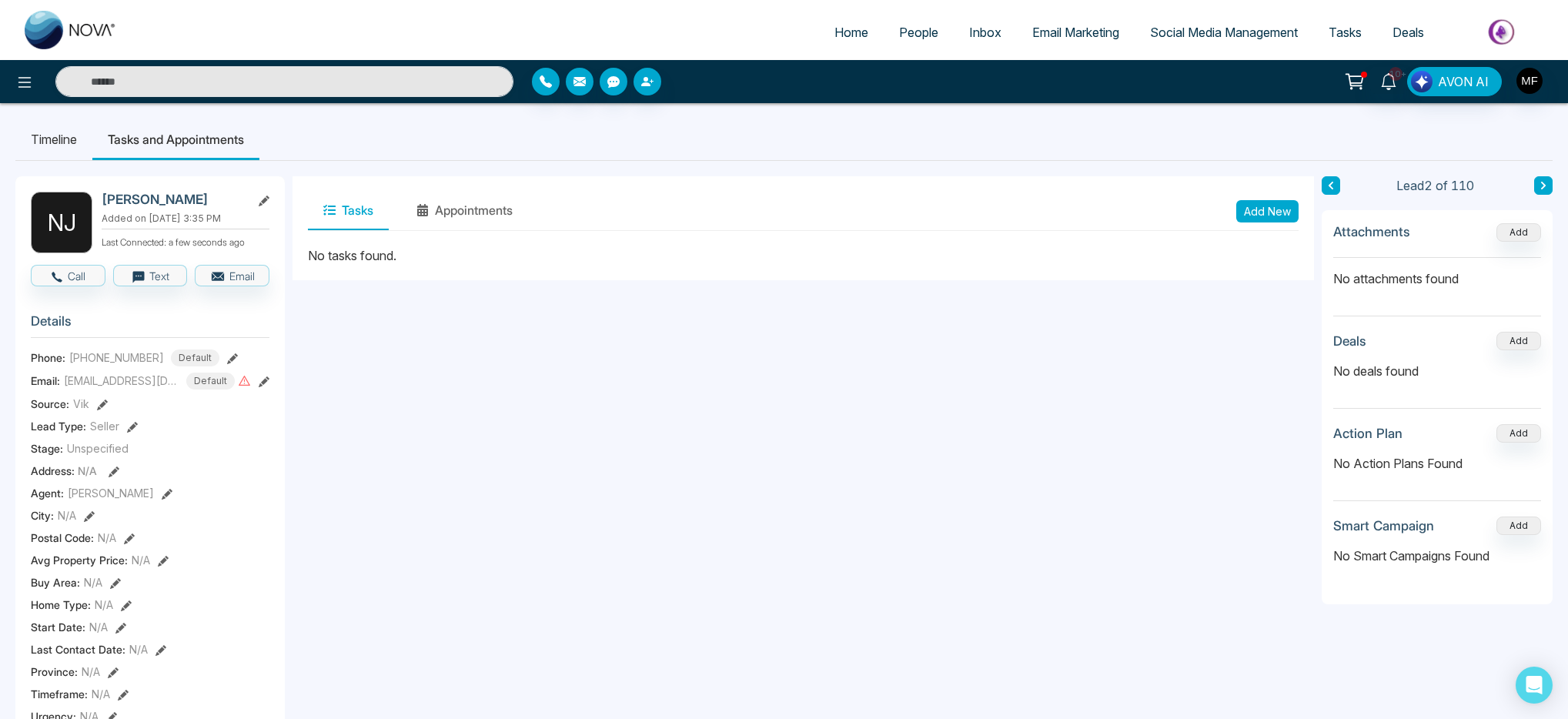
click at [1263, 217] on button "Add New" at bounding box center [1267, 211] width 62 height 22
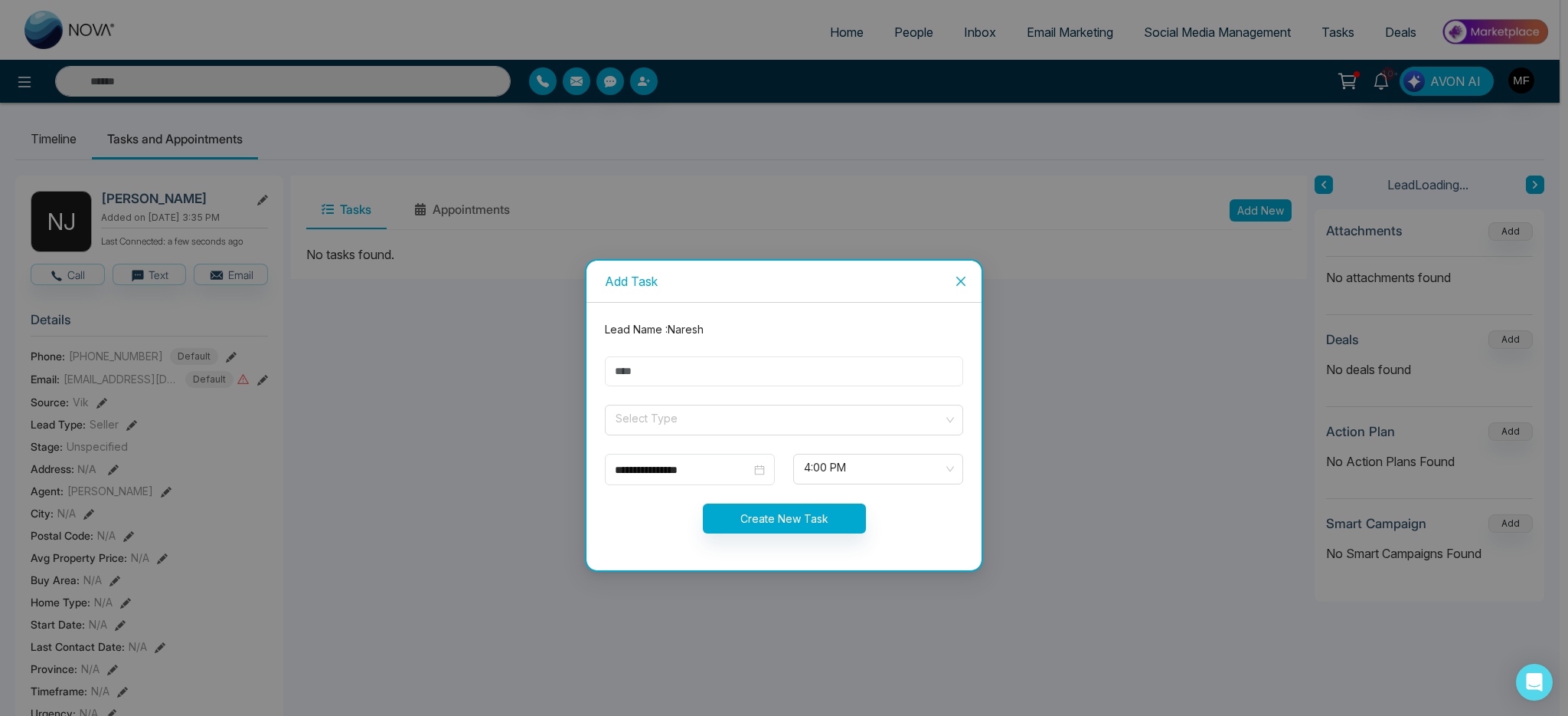
click at [737, 374] on input "text" at bounding box center [784, 371] width 358 height 30
type input "********"
click at [716, 371] on input "********" at bounding box center [784, 371] width 358 height 30
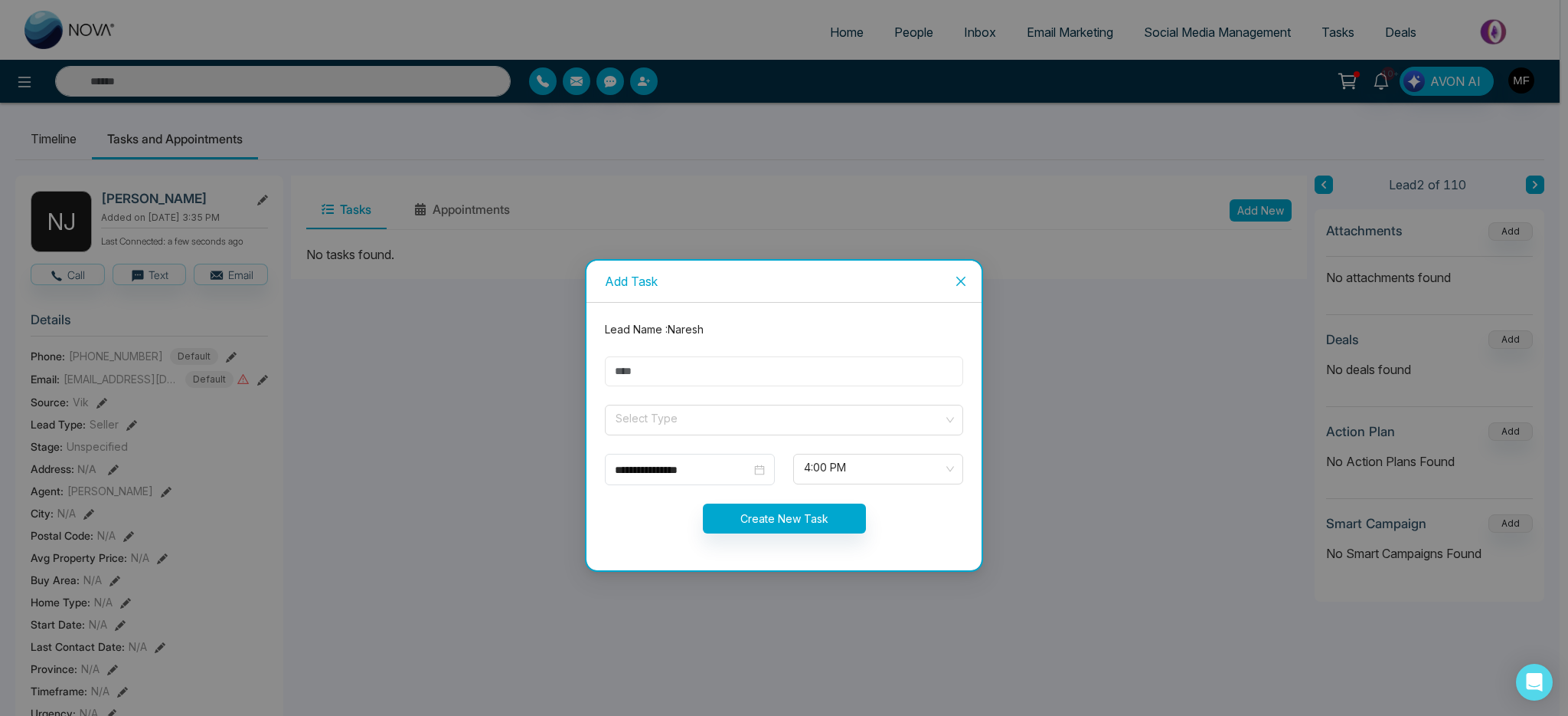
click at [734, 377] on input "text" at bounding box center [784, 371] width 358 height 30
type input "**********"
click at [668, 420] on input "search" at bounding box center [778, 417] width 329 height 23
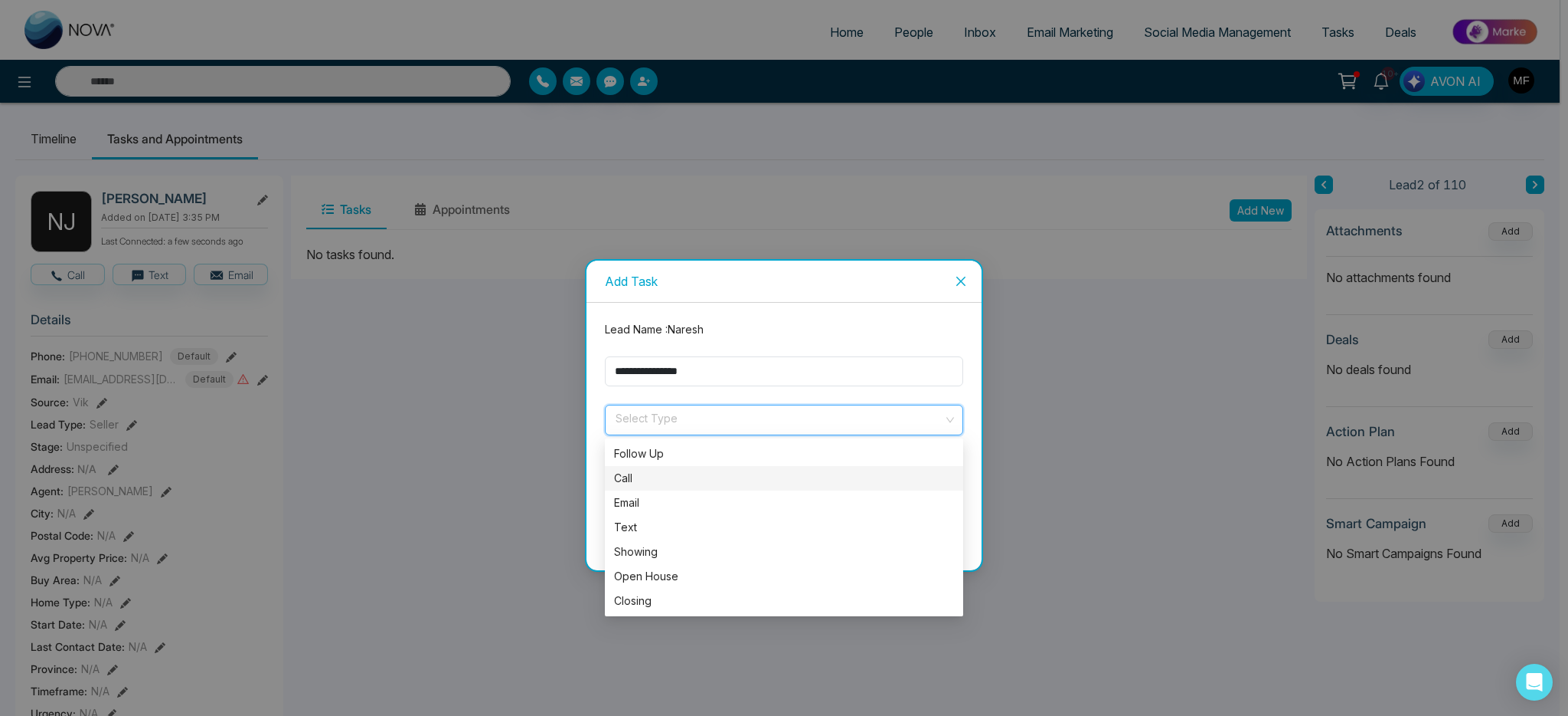
click at [654, 474] on div "Call" at bounding box center [784, 478] width 340 height 17
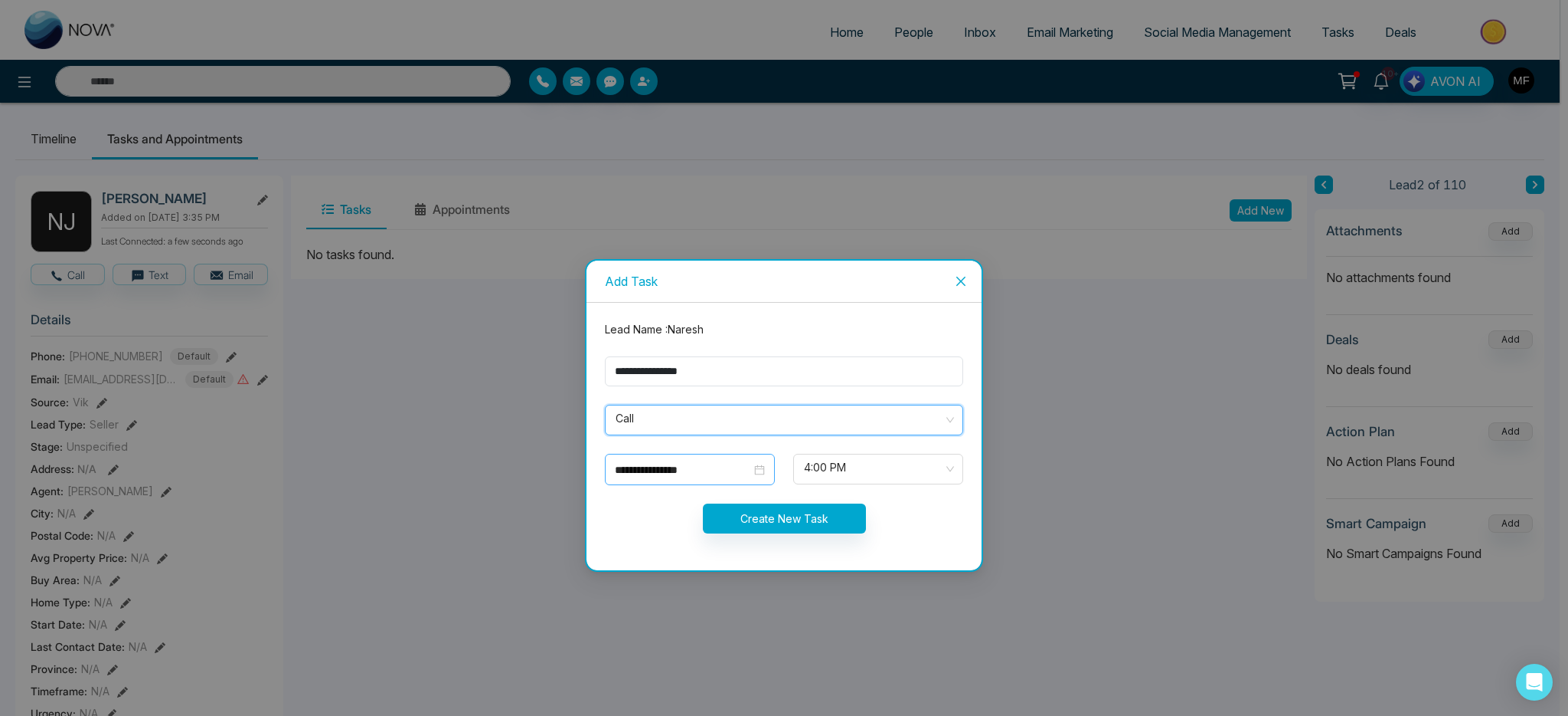
click at [687, 465] on input "**********" at bounding box center [682, 470] width 136 height 17
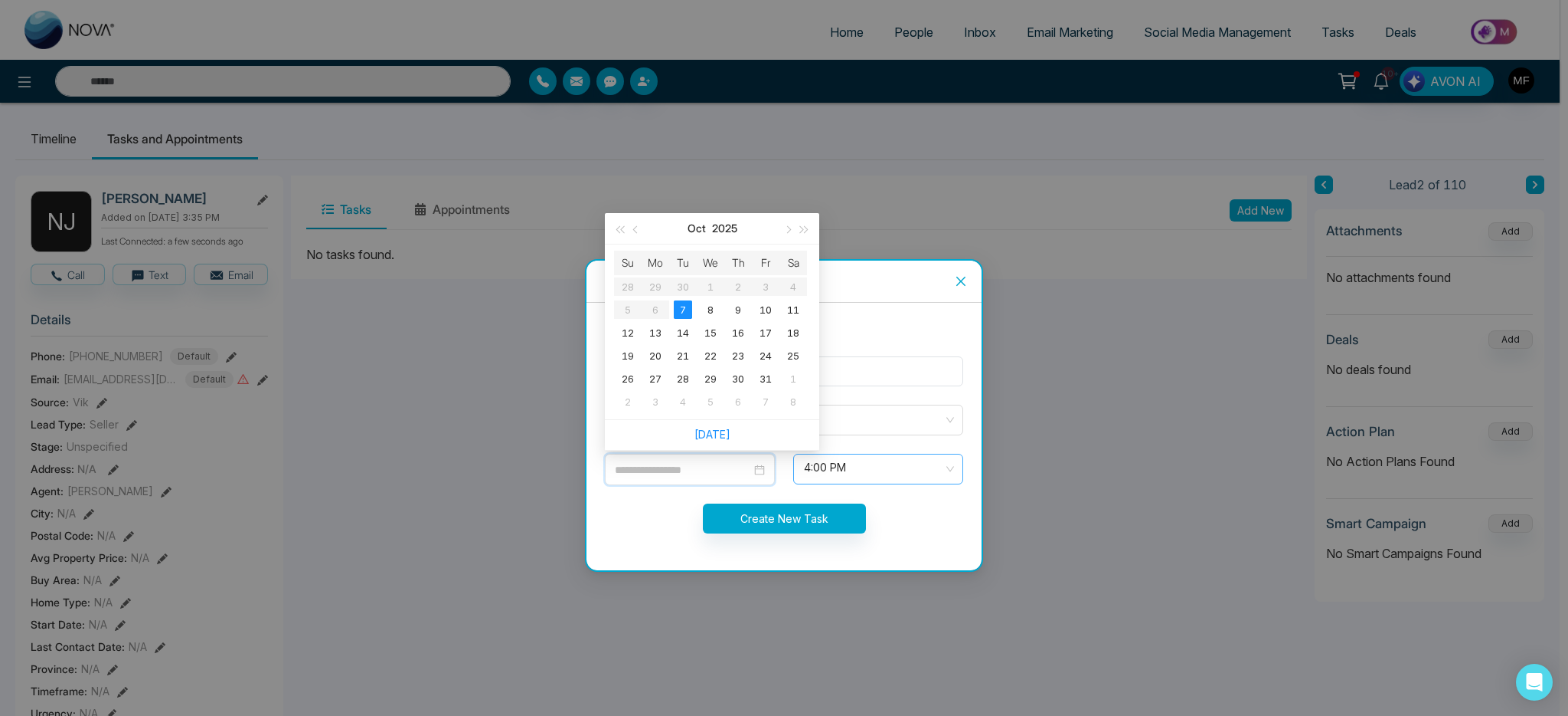
type input "**********"
click at [854, 472] on span "4:00 PM" at bounding box center [878, 469] width 149 height 26
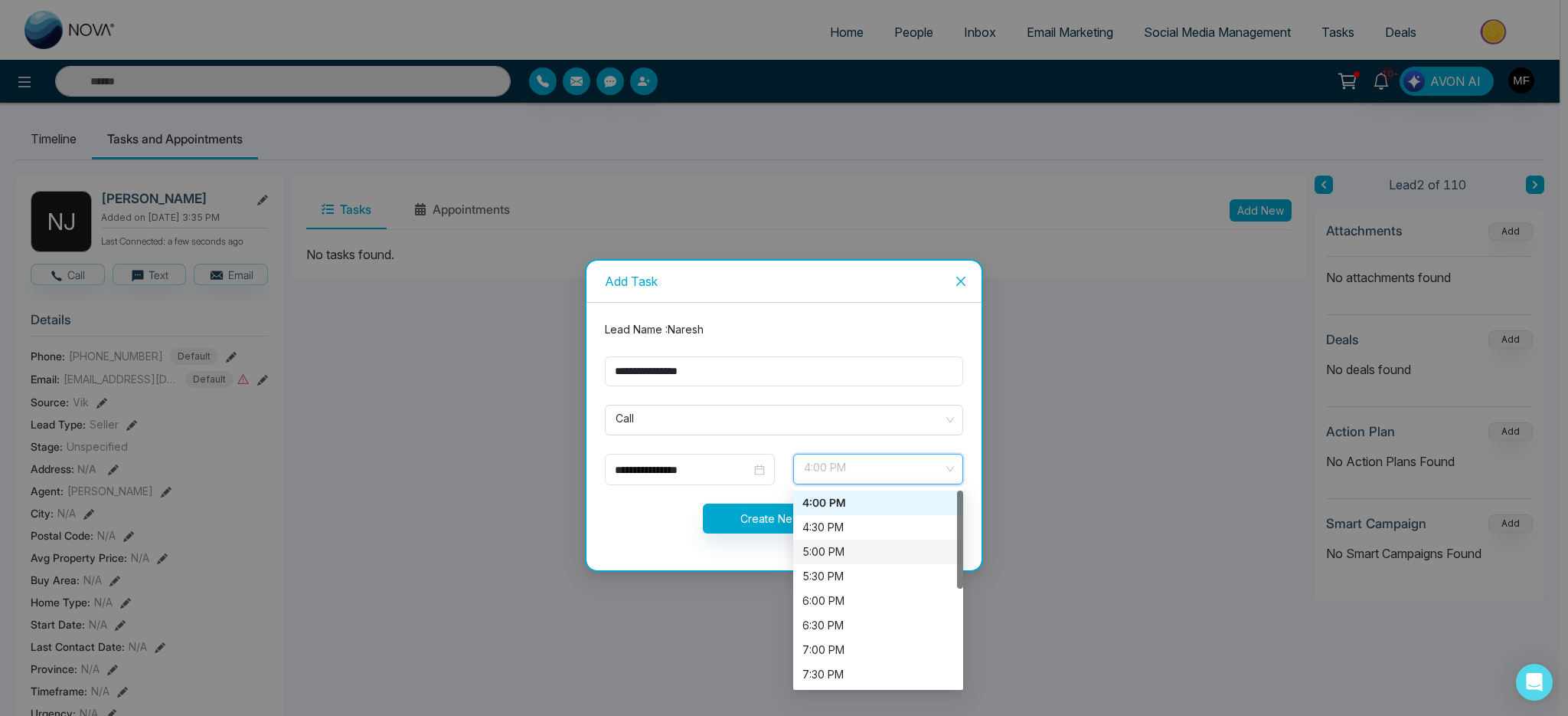
click at [834, 551] on div "5:00 PM" at bounding box center [878, 552] width 152 height 17
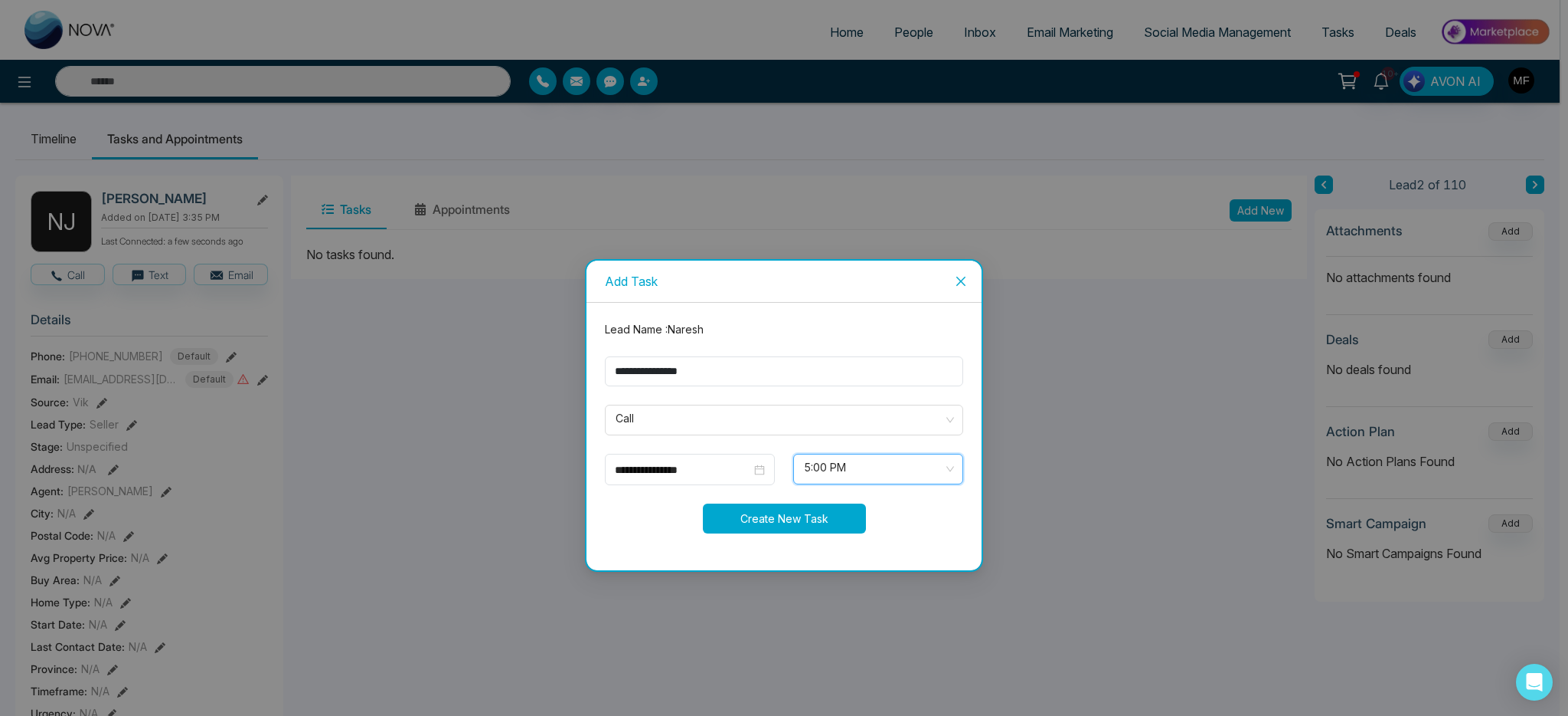
click at [779, 518] on button "Create New Task" at bounding box center [785, 519] width 163 height 30
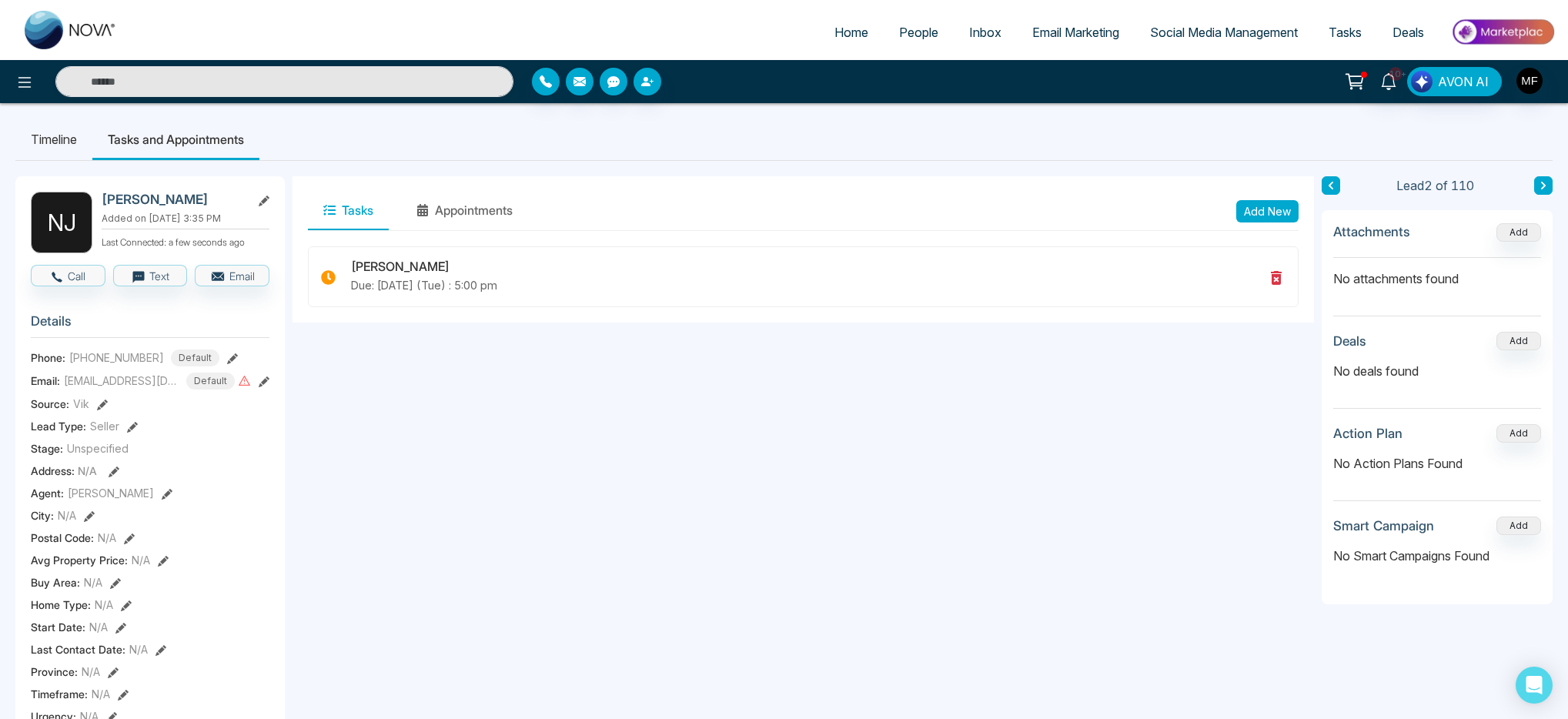
click at [651, 82] on icon "button" at bounding box center [651, 81] width 4 height 4
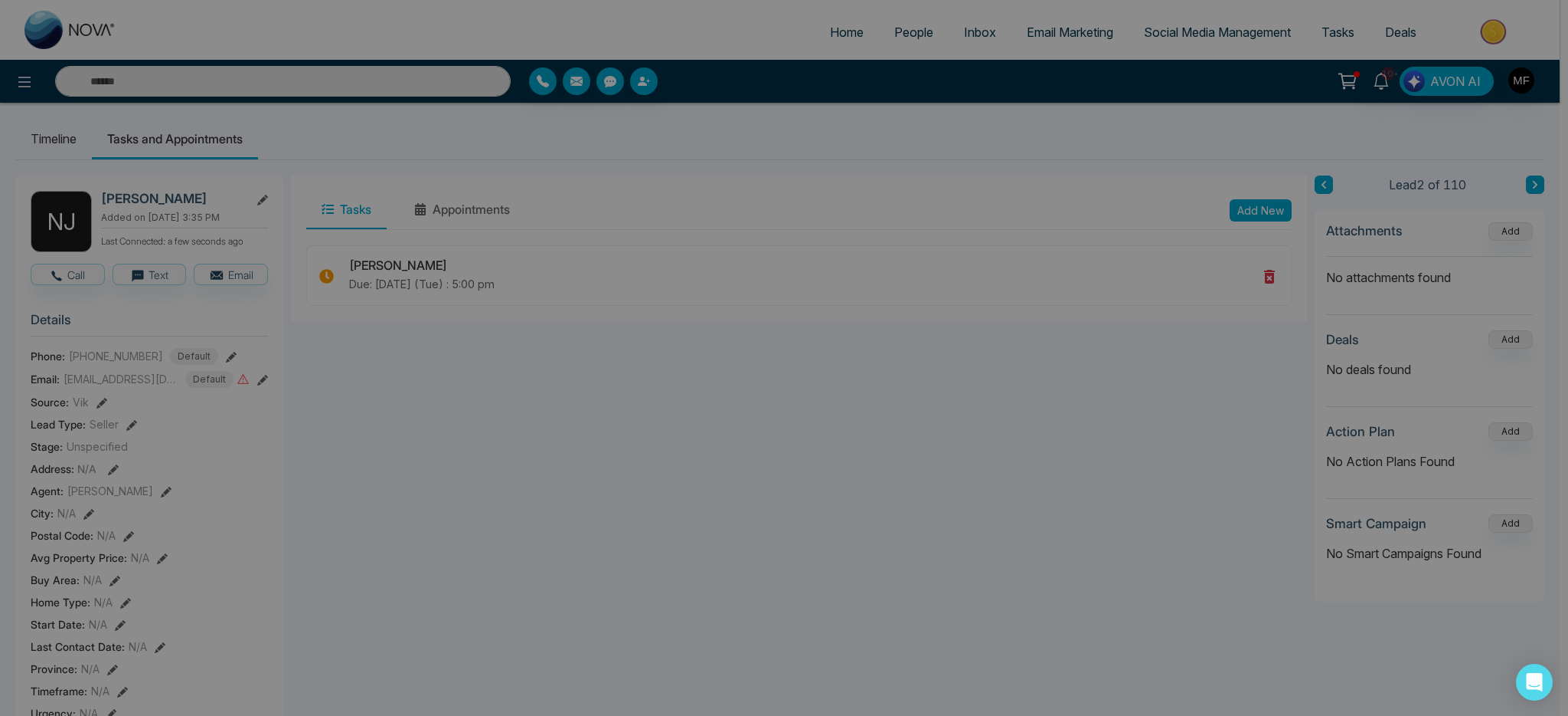
click at [648, 82] on div "Add New Lead ** **** *** *** *** **** *** Source Tags Lead Type Save Lead" at bounding box center [784, 358] width 1568 height 716
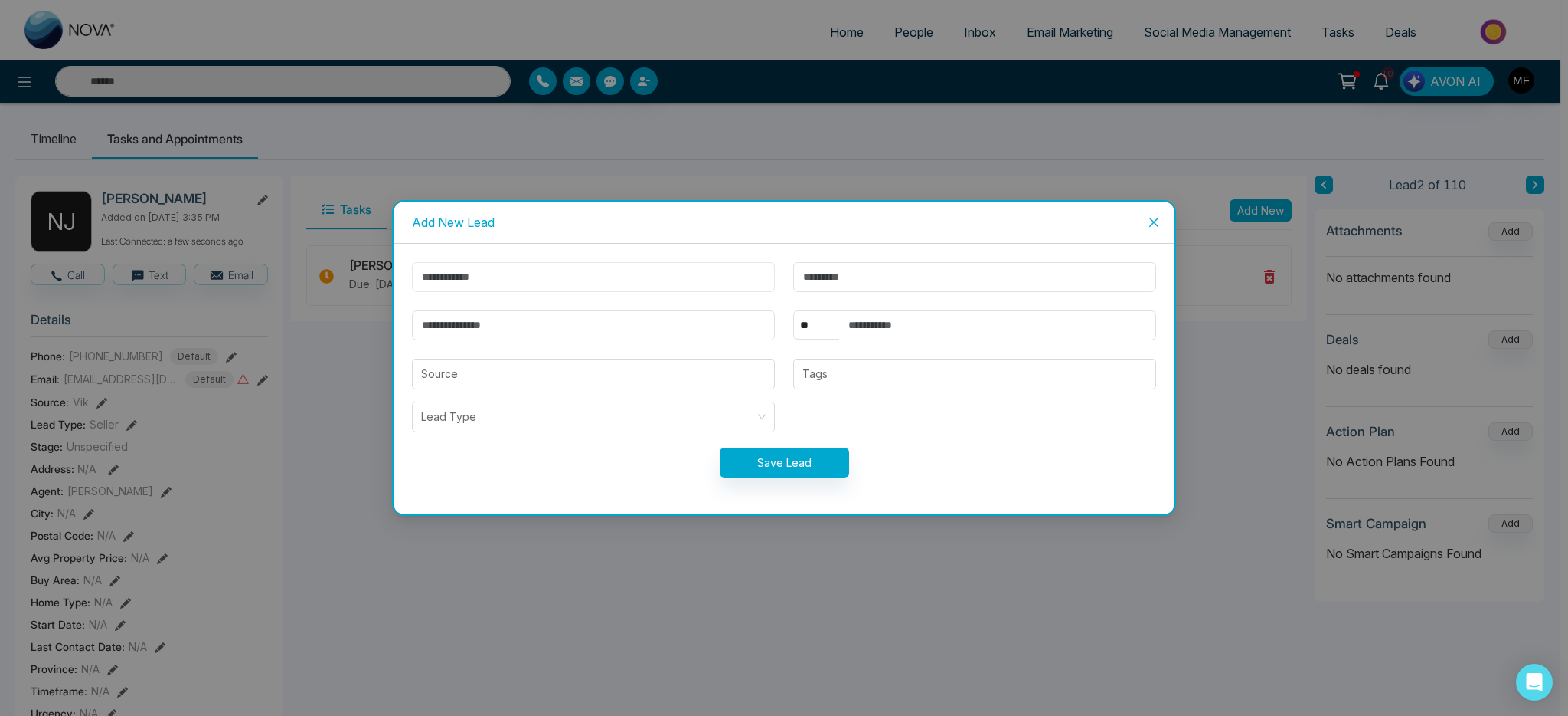
click at [461, 282] on input "text" at bounding box center [593, 277] width 363 height 30
paste input "******"
type input "******"
click at [905, 279] on input "text" at bounding box center [975, 277] width 363 height 30
paste input "*****"
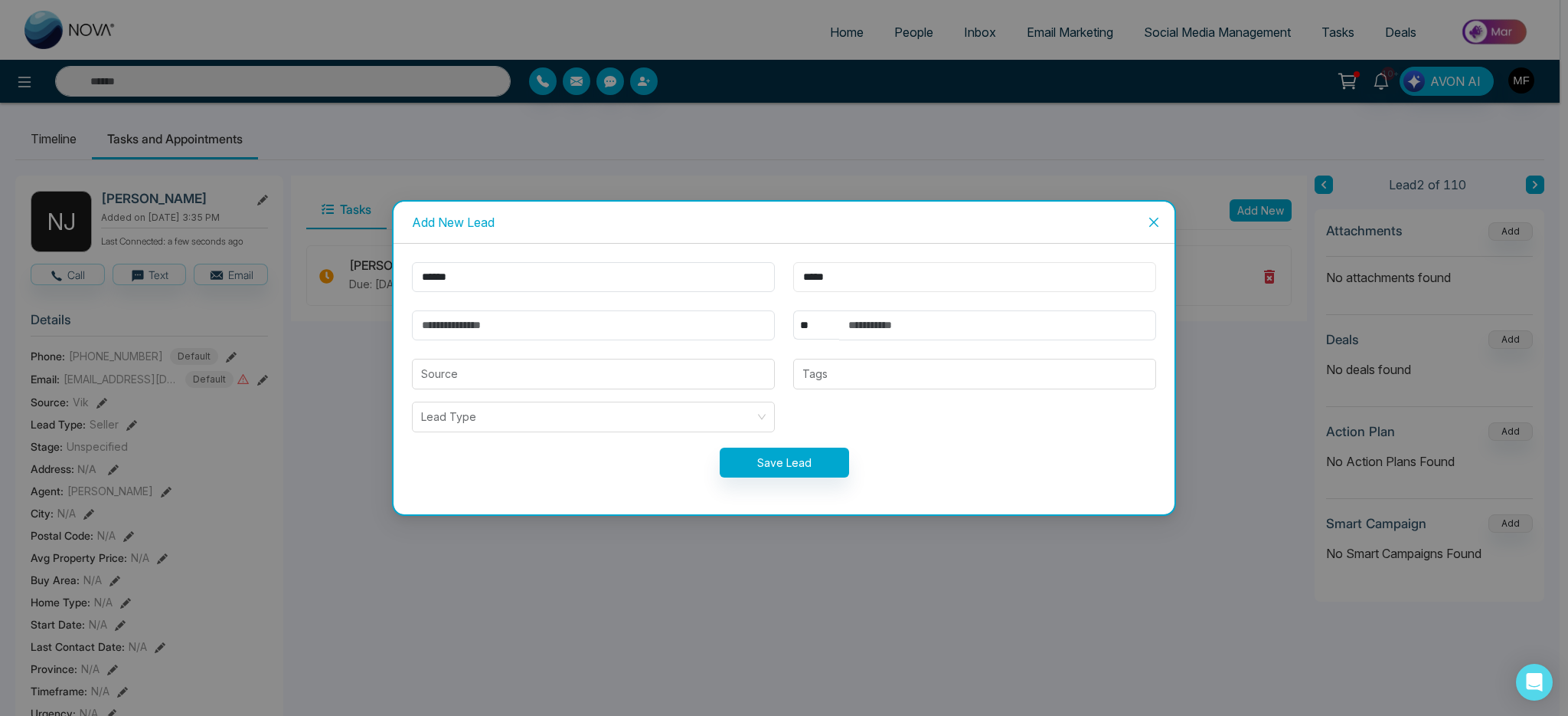
type input "*****"
click at [545, 330] on input "email" at bounding box center [593, 325] width 363 height 30
type input "**********"
click at [881, 320] on input "text" at bounding box center [998, 325] width 317 height 30
paste input "**********"
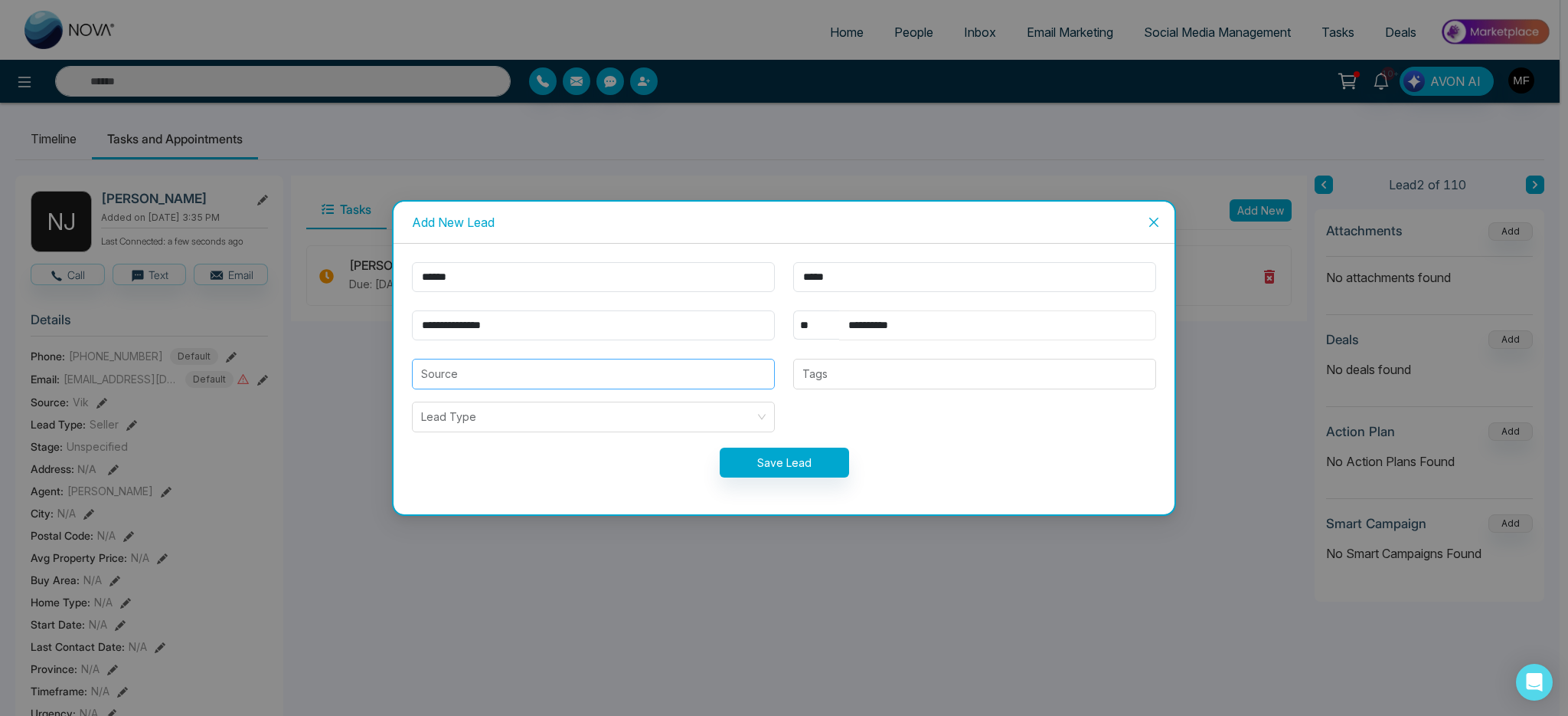
type input "**********"
click at [509, 377] on input "search" at bounding box center [593, 373] width 345 height 29
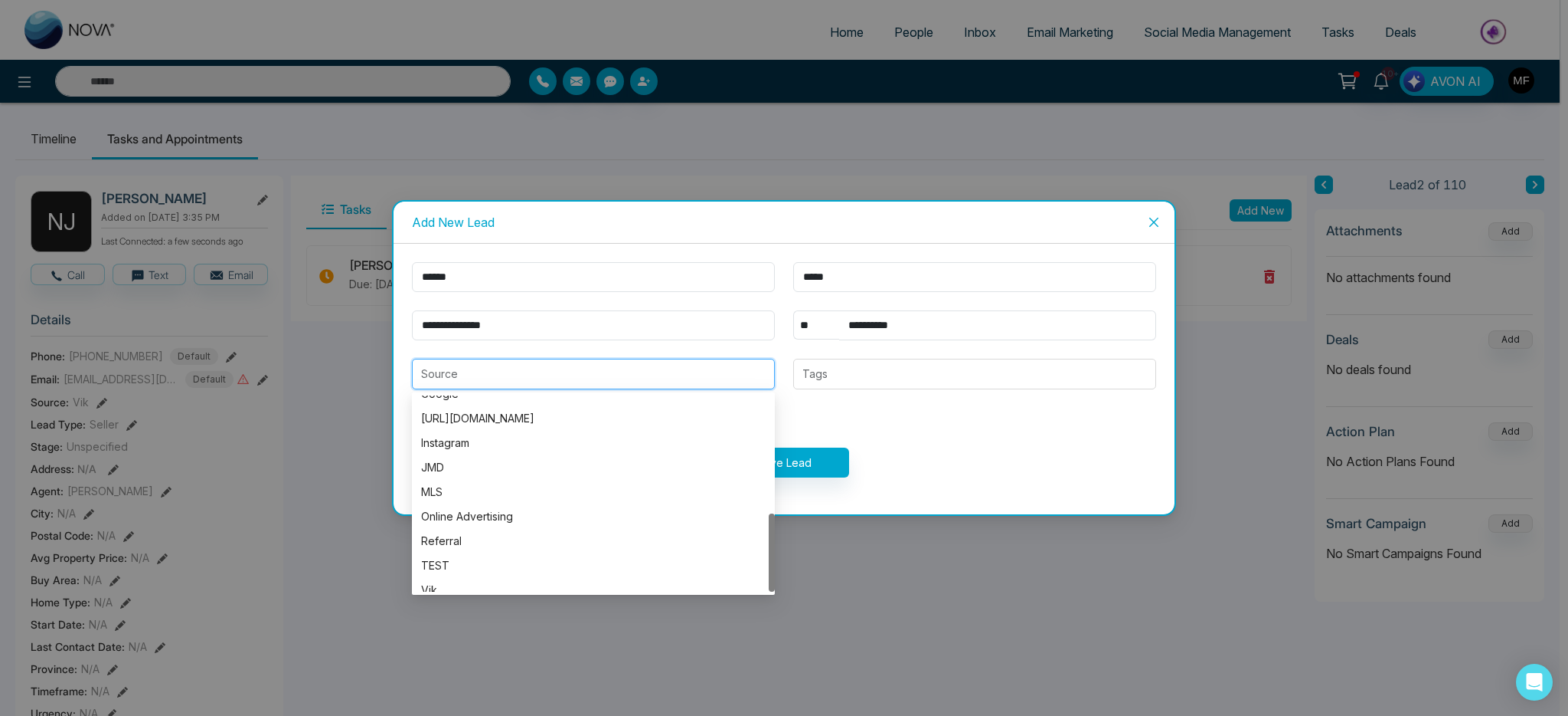
scroll to position [294, 0]
click at [465, 450] on div "JMD" at bounding box center [593, 457] width 345 height 17
type input "***"
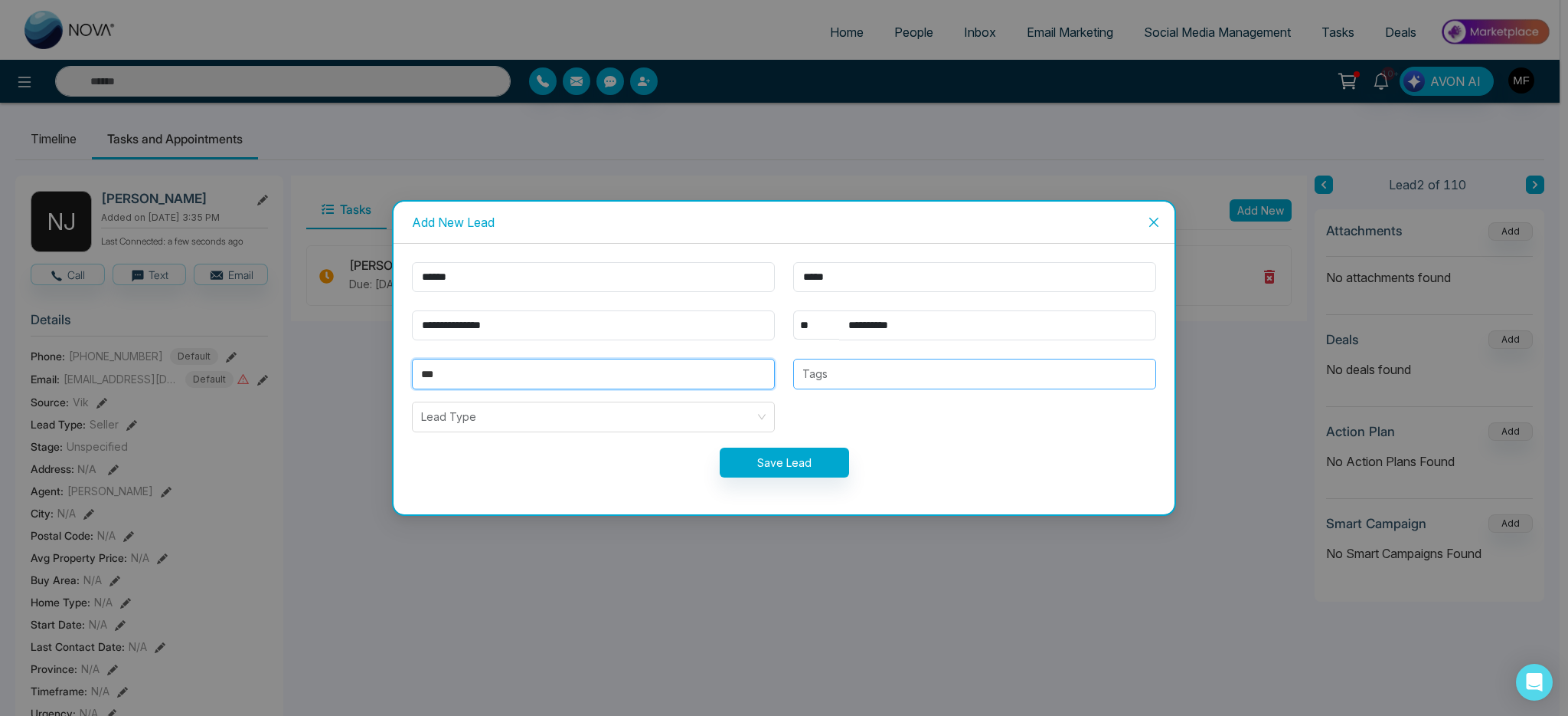
click at [900, 367] on div at bounding box center [975, 374] width 354 height 18
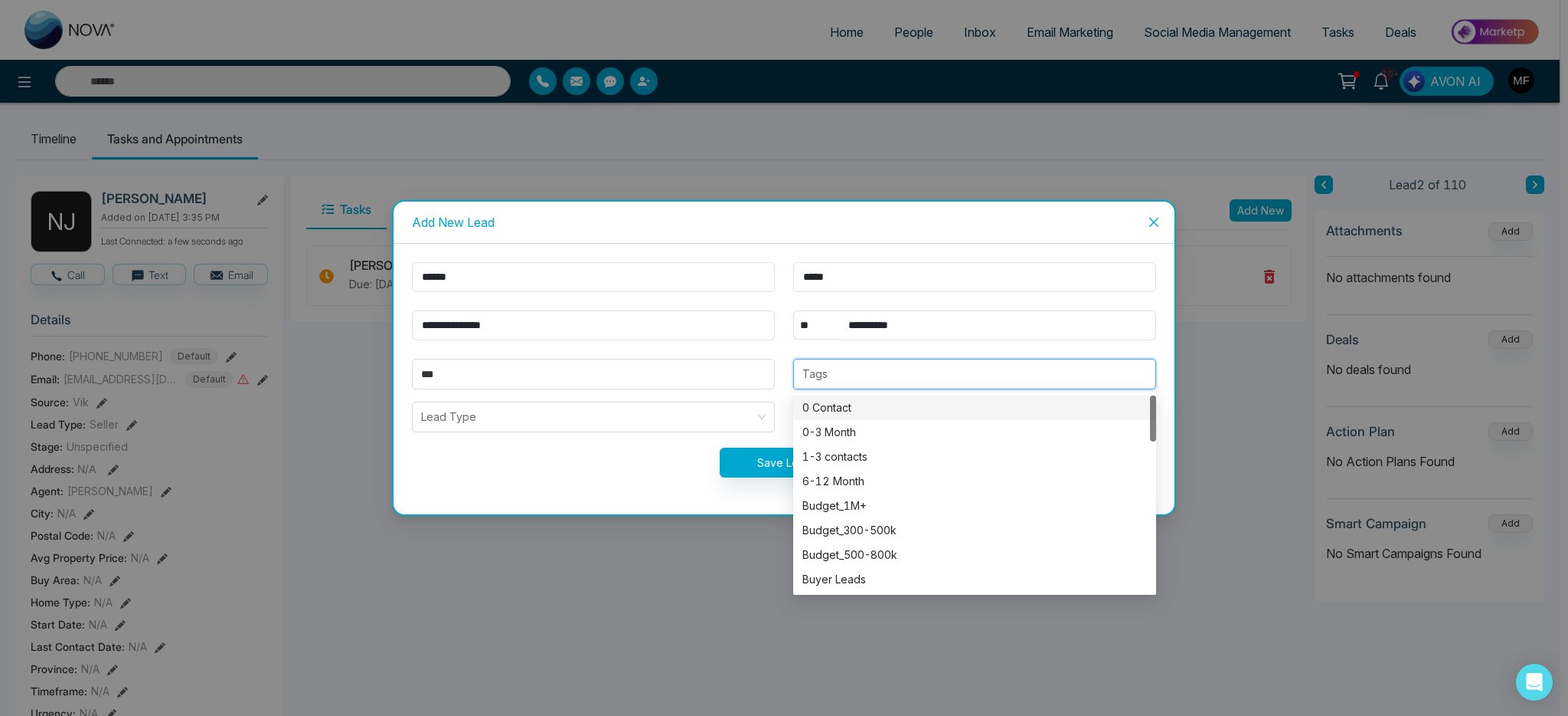
click at [880, 411] on div "0 Contact" at bounding box center [975, 407] width 345 height 17
click at [929, 499] on div "Budget_1M+" at bounding box center [975, 505] width 345 height 17
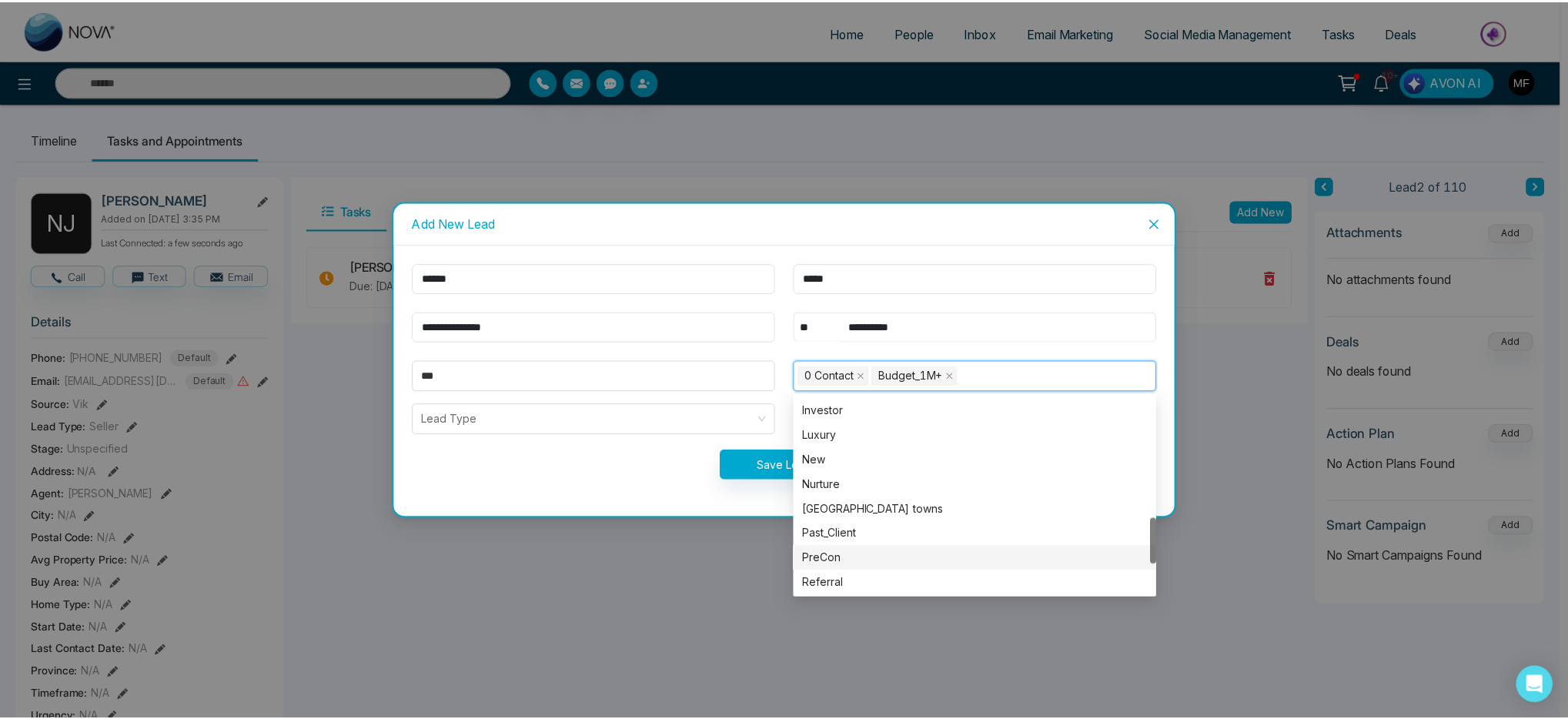
scroll to position [479, 0]
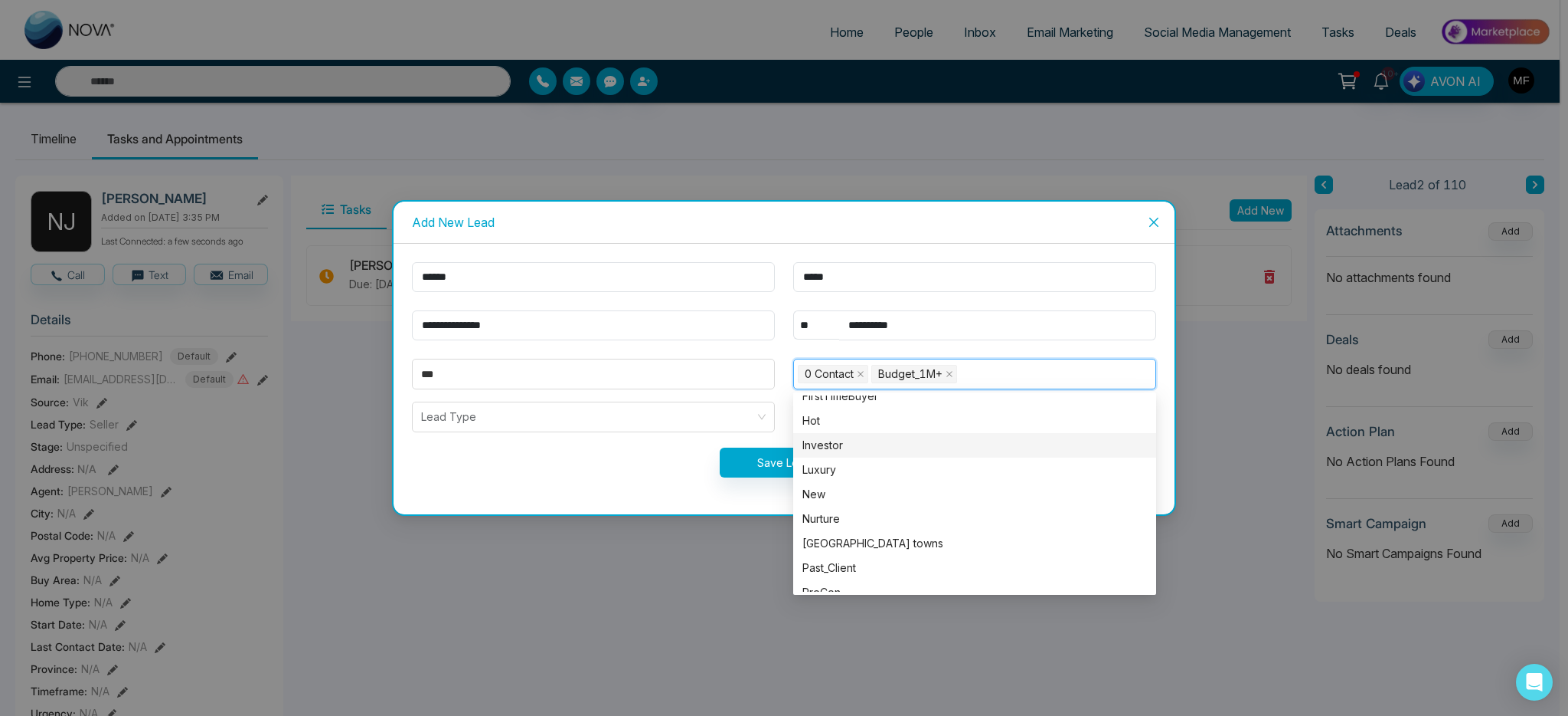
click at [867, 449] on div "Investor" at bounding box center [975, 445] width 345 height 17
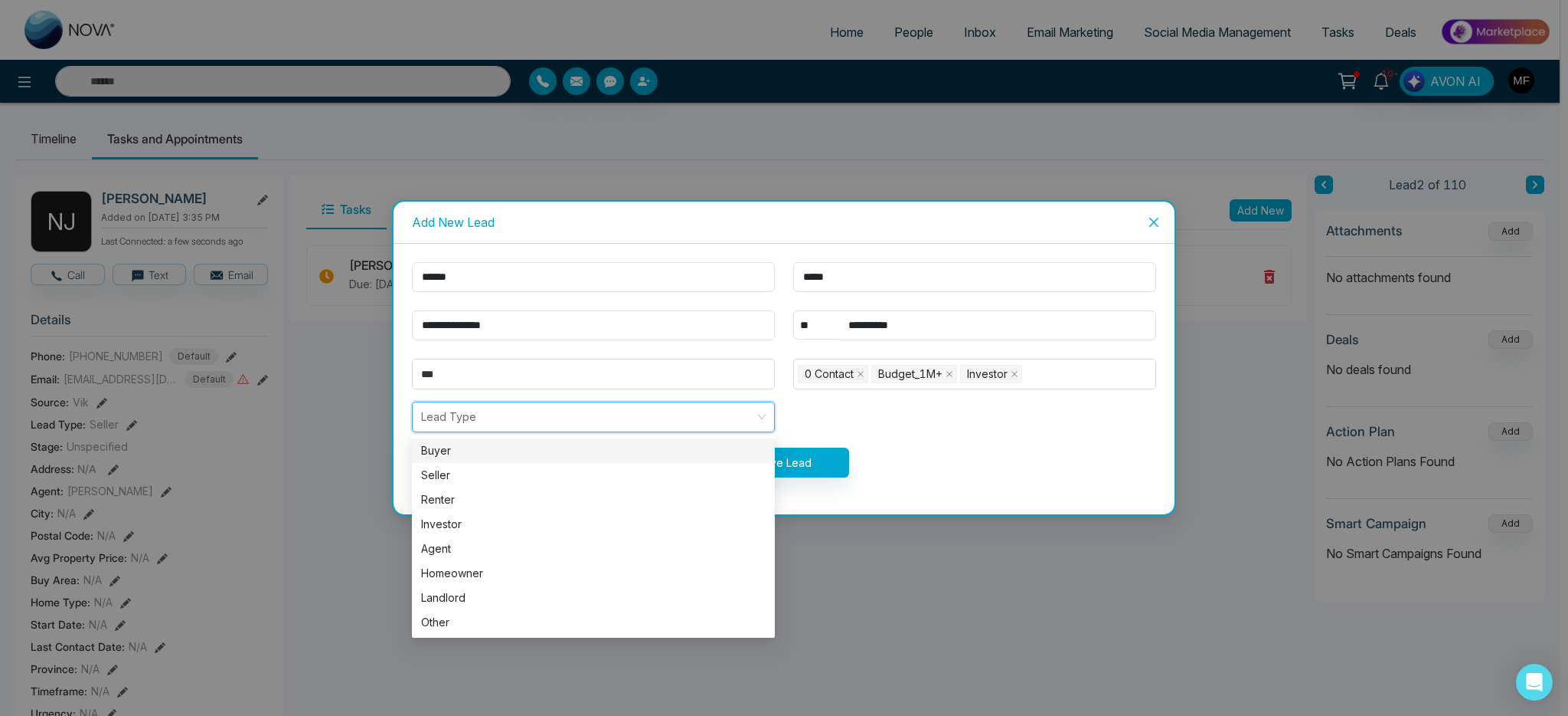
click at [593, 417] on input "search" at bounding box center [588, 416] width 334 height 29
click at [534, 452] on div "Buyer" at bounding box center [593, 450] width 345 height 17
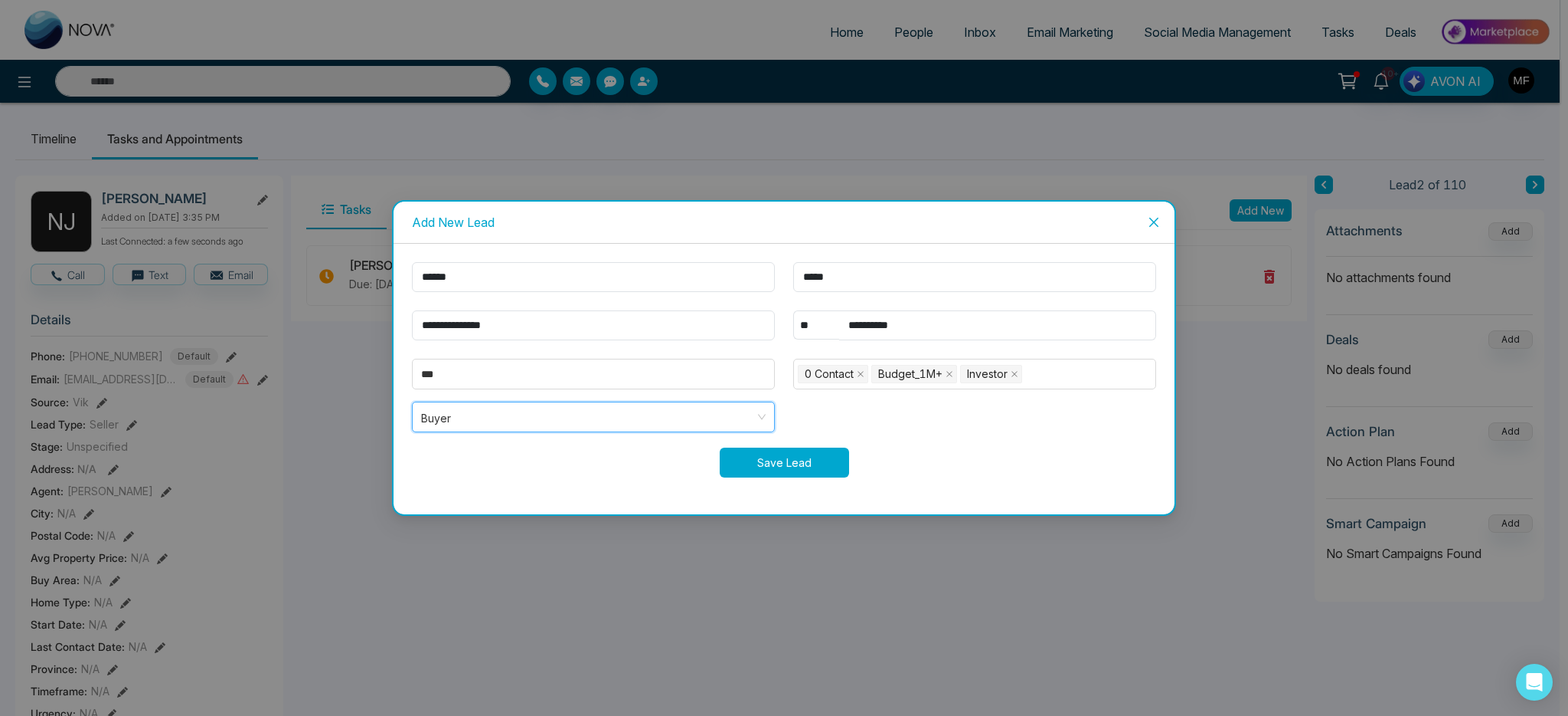
click at [763, 460] on button "Save Lead" at bounding box center [784, 462] width 130 height 30
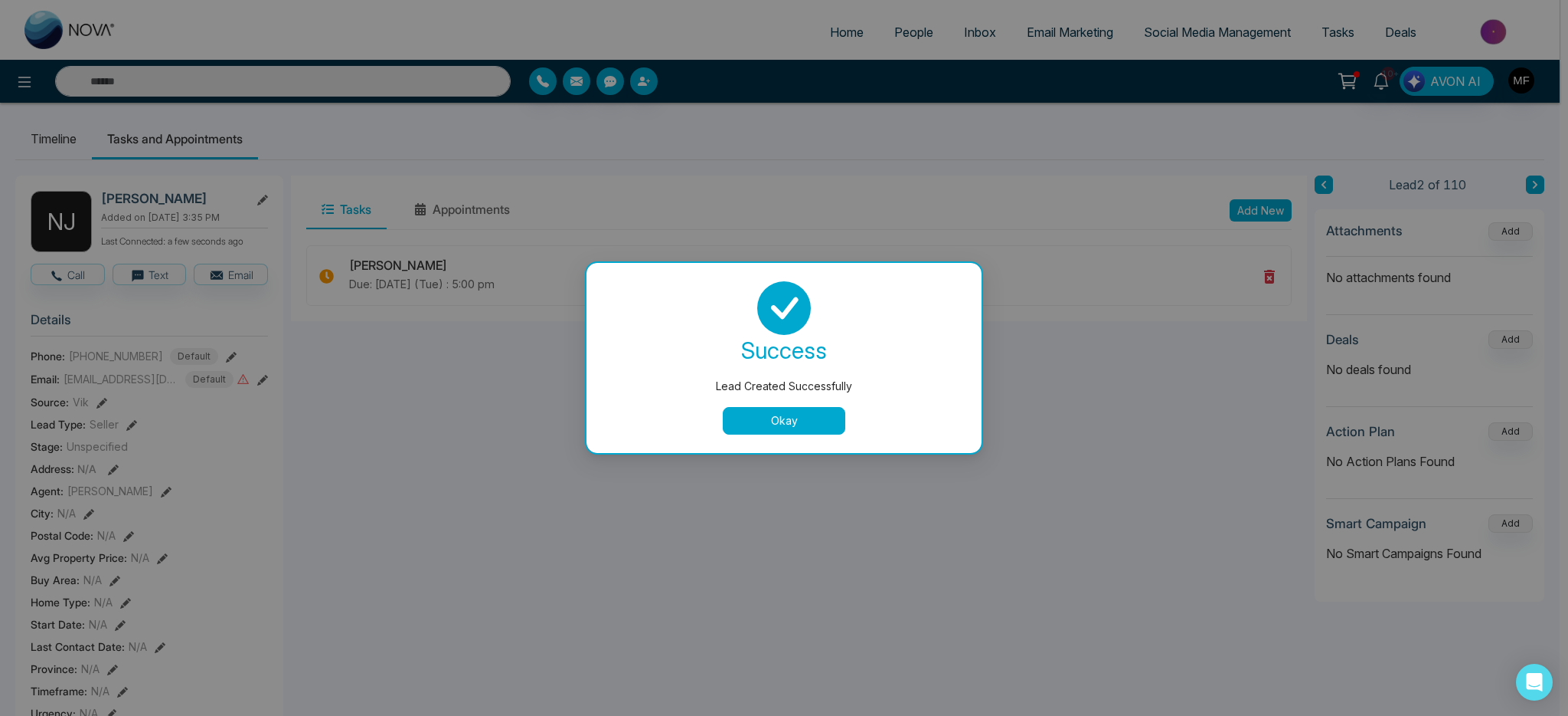
click at [778, 431] on button "Okay" at bounding box center [784, 420] width 122 height 27
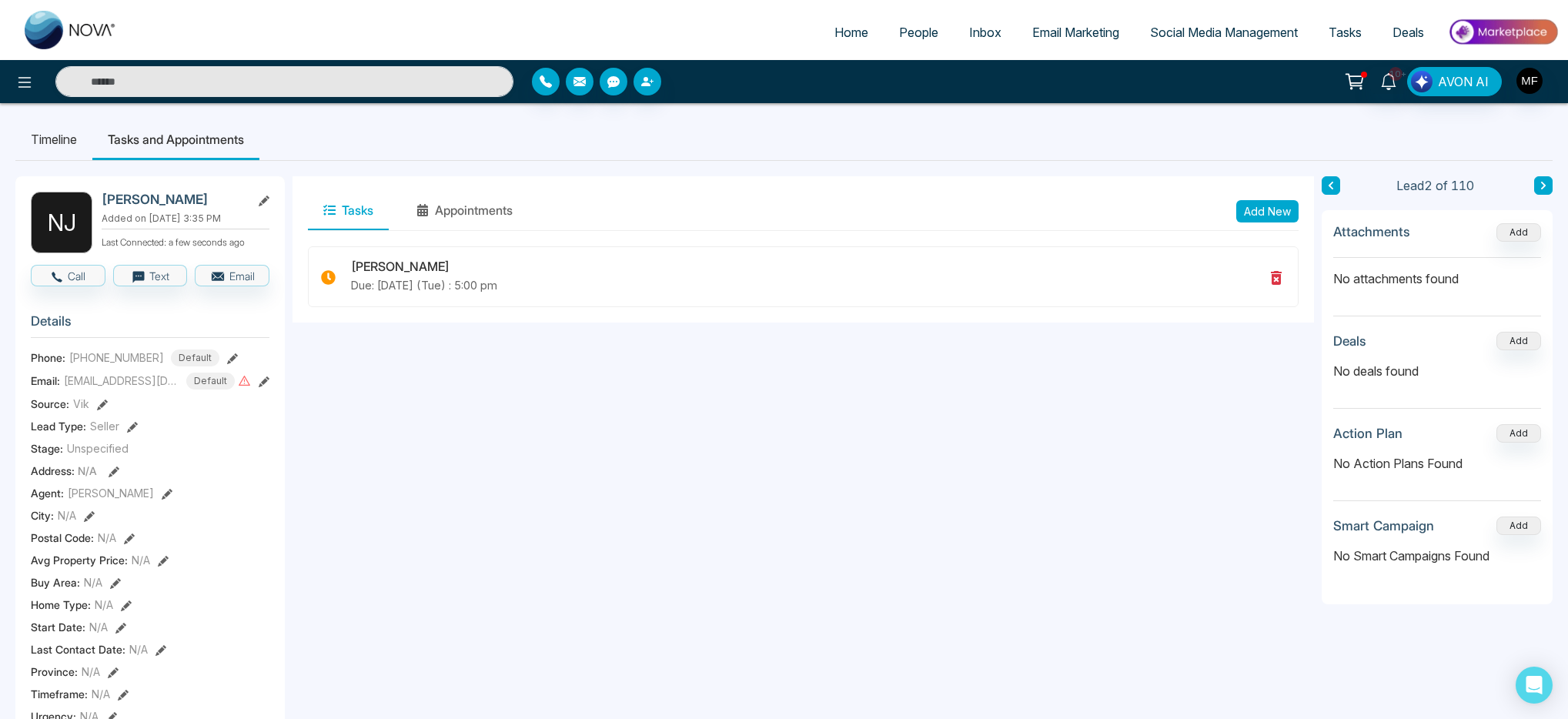
click at [889, 23] on link "People" at bounding box center [918, 32] width 70 height 29
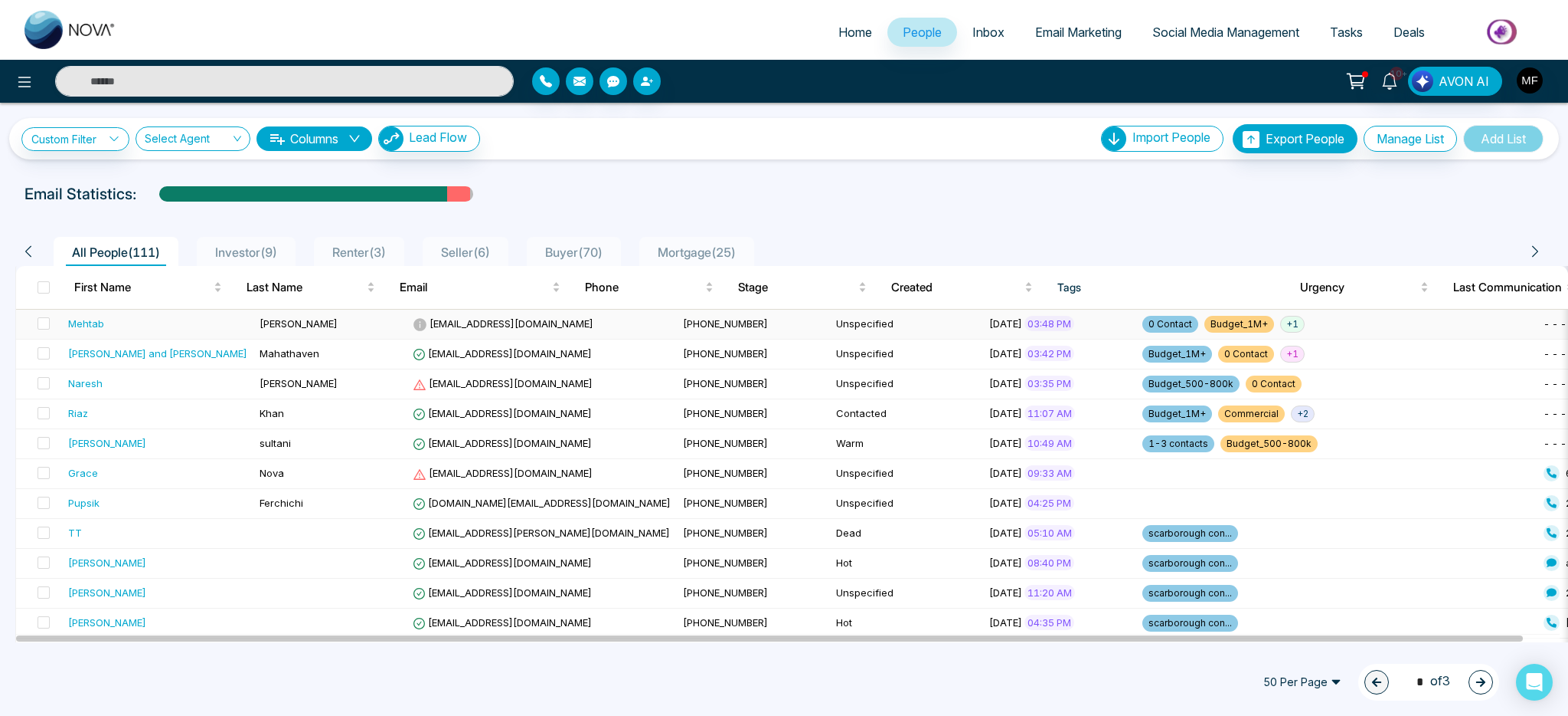
click at [170, 327] on div "Mehtab" at bounding box center [158, 323] width 179 height 16
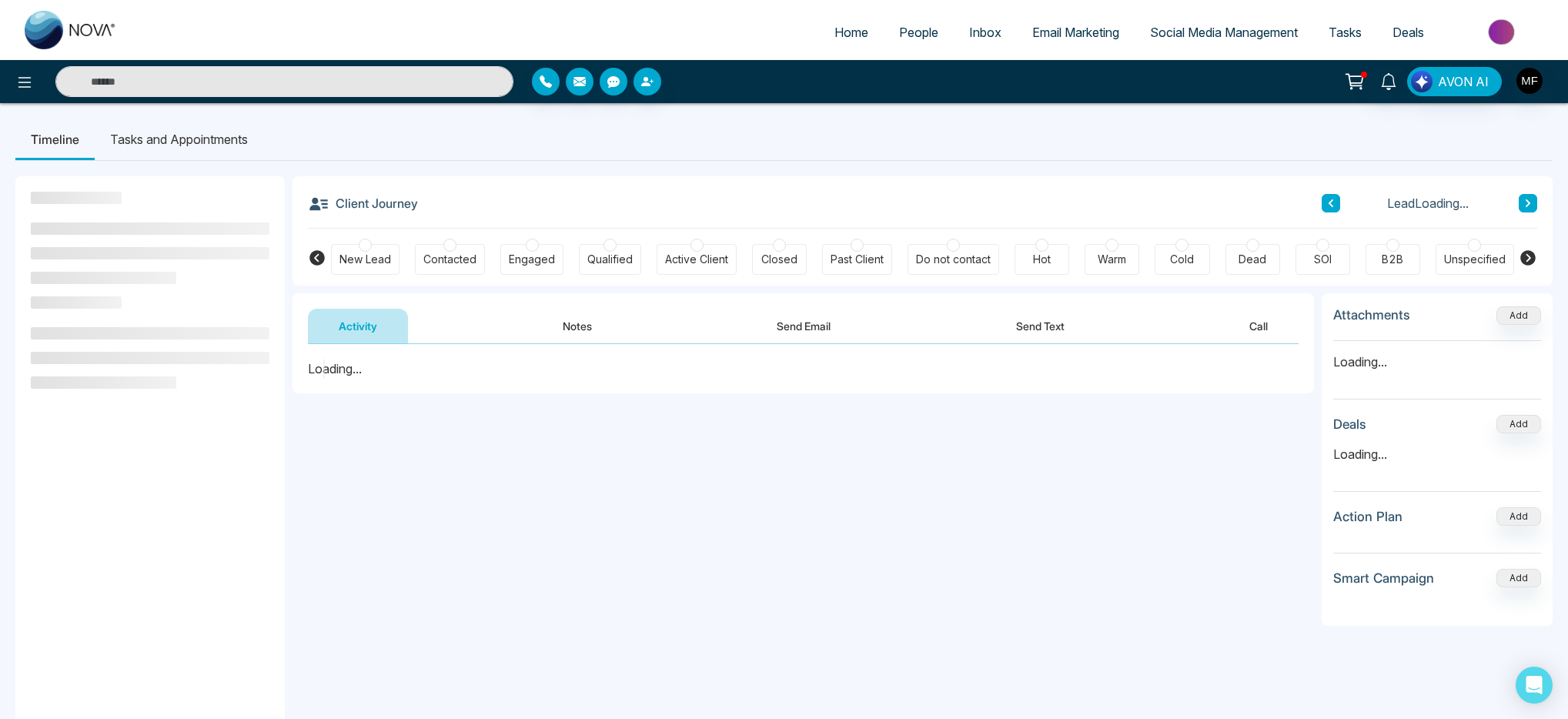
click at [562, 330] on button "Notes" at bounding box center [577, 326] width 90 height 35
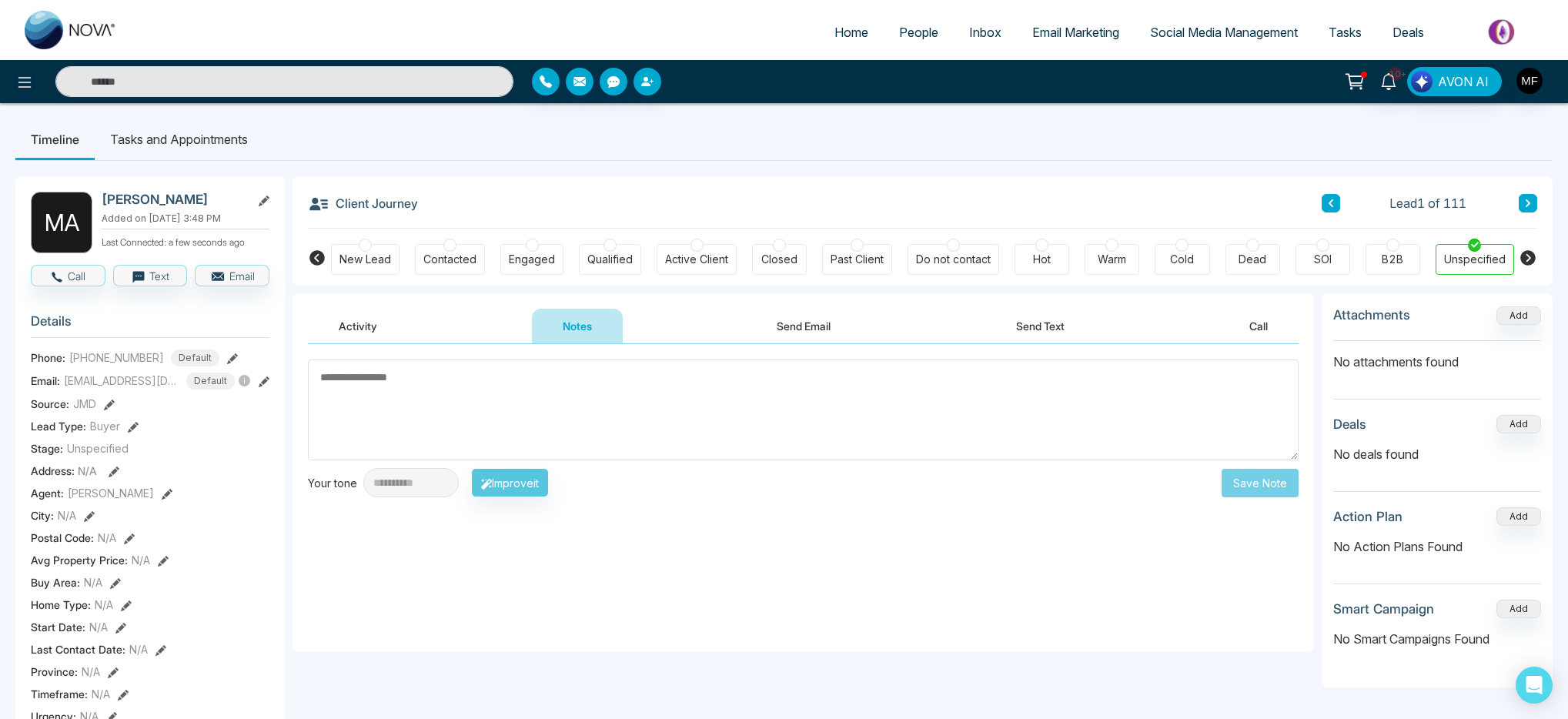
click at [460, 386] on textarea at bounding box center [803, 410] width 991 height 101
paste textarea "**********"
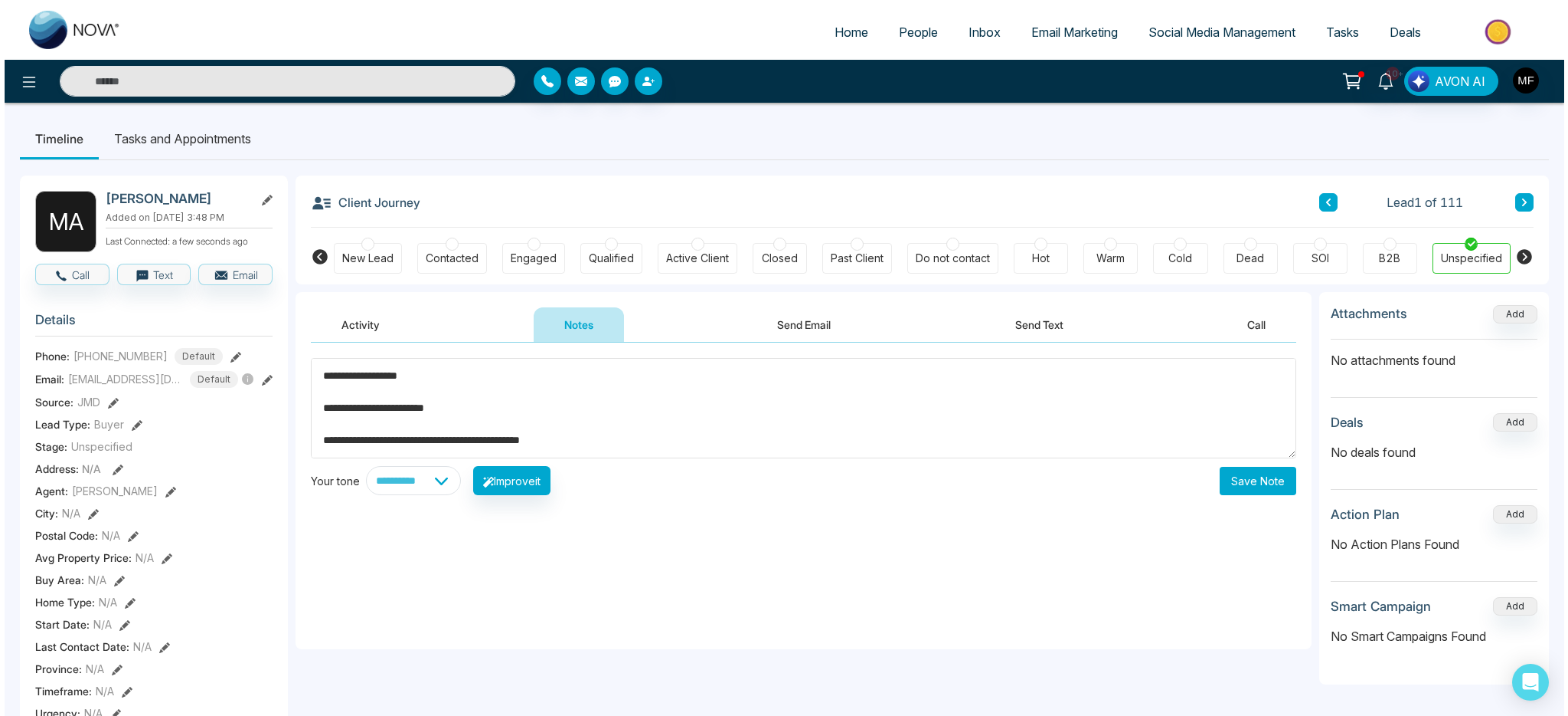
scroll to position [216, 0]
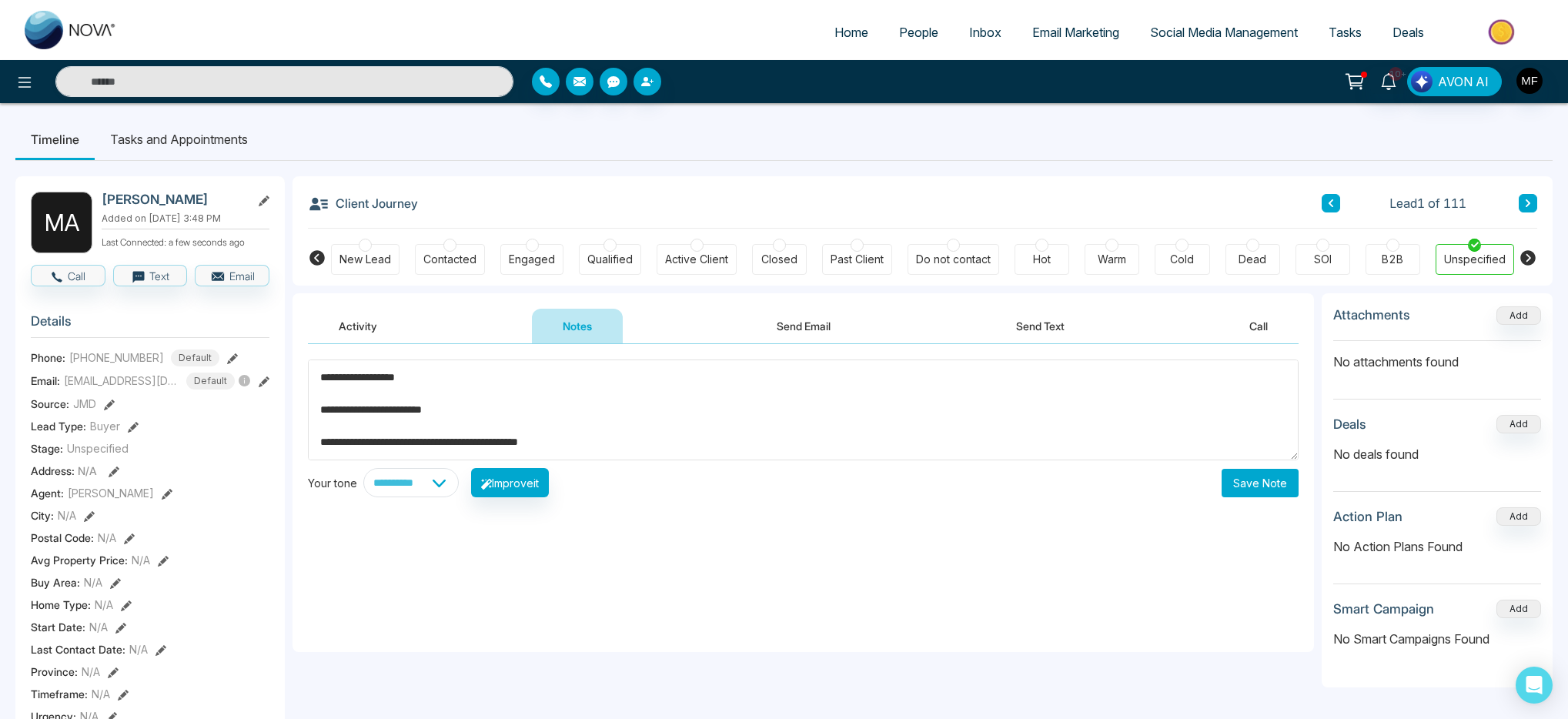
paste textarea "**********"
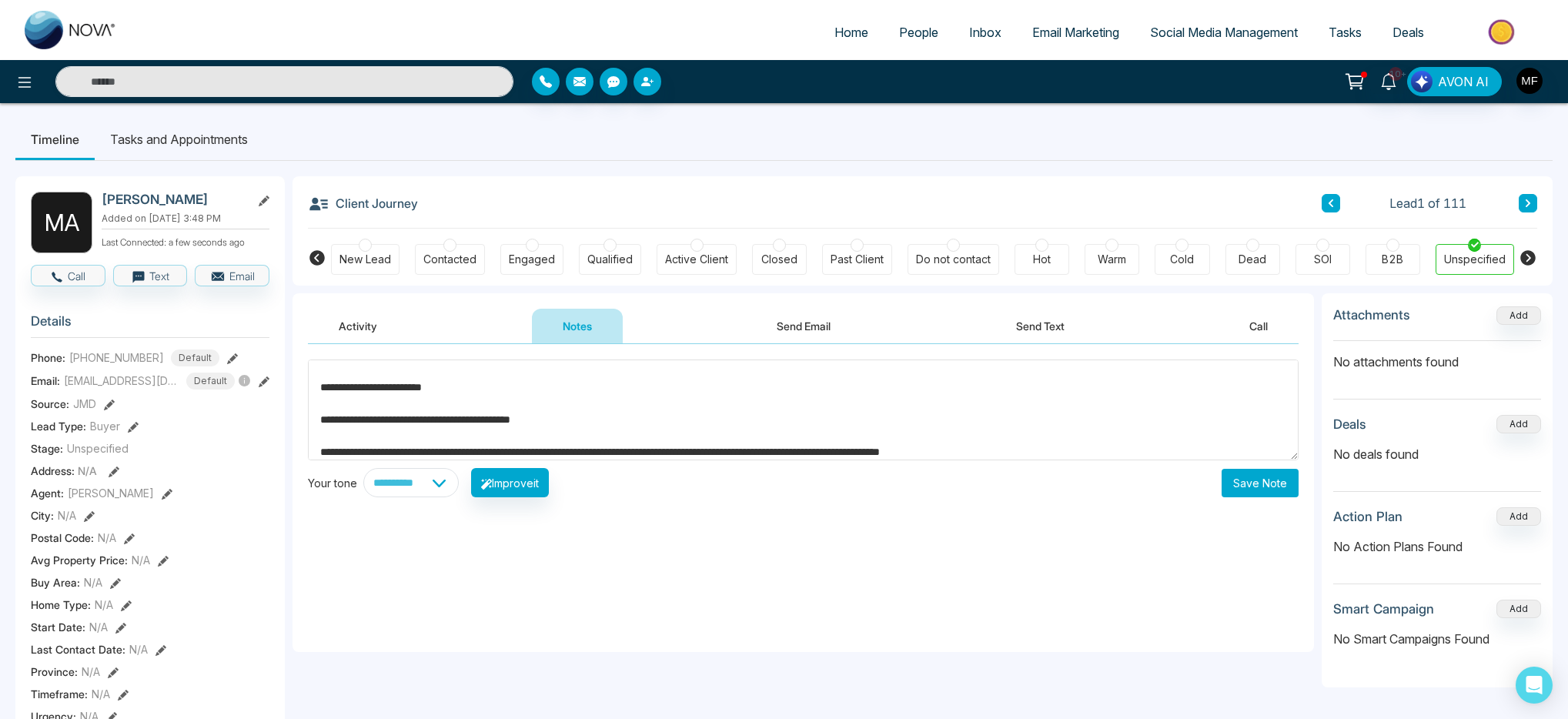
type textarea "**********"
click at [1234, 481] on button "Save Note" at bounding box center [1259, 483] width 77 height 28
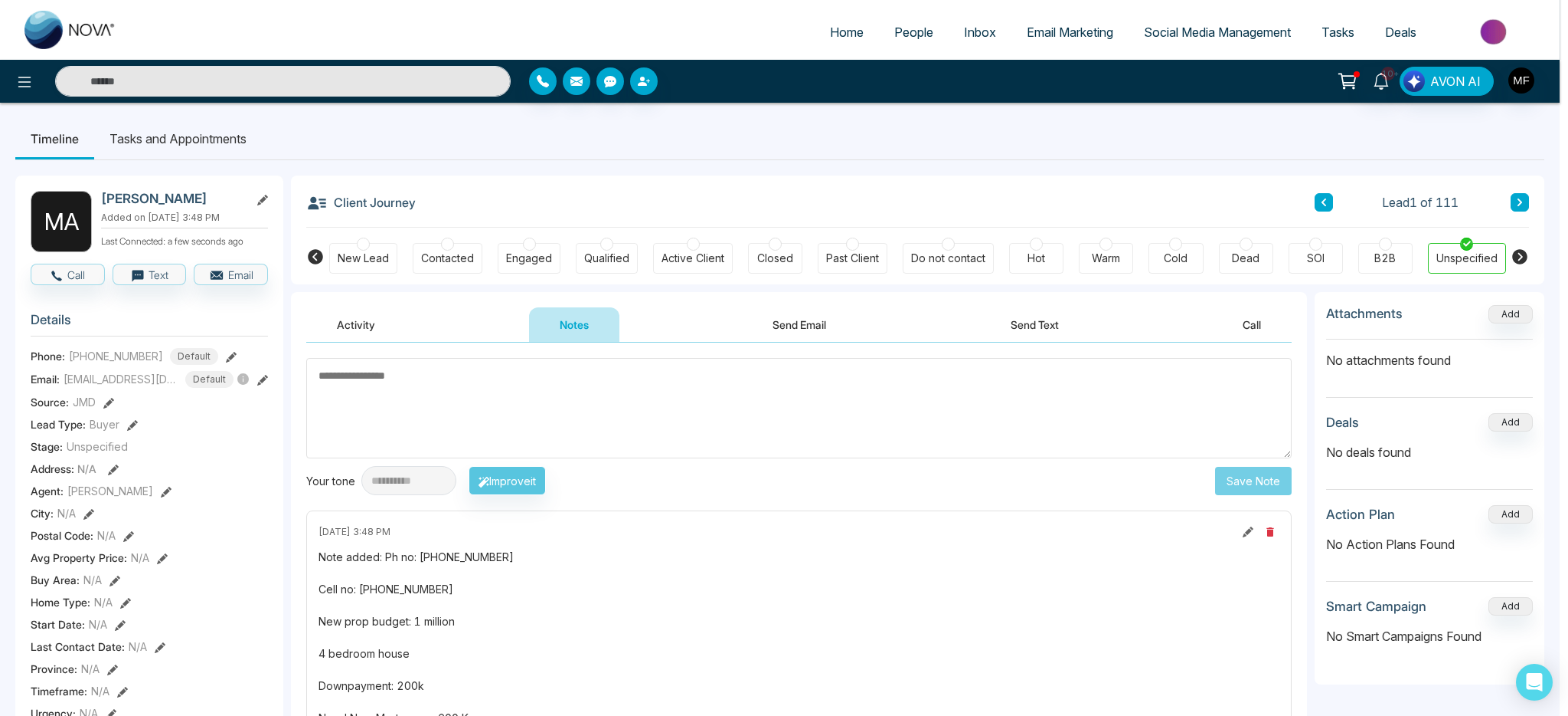
scroll to position [0, 0]
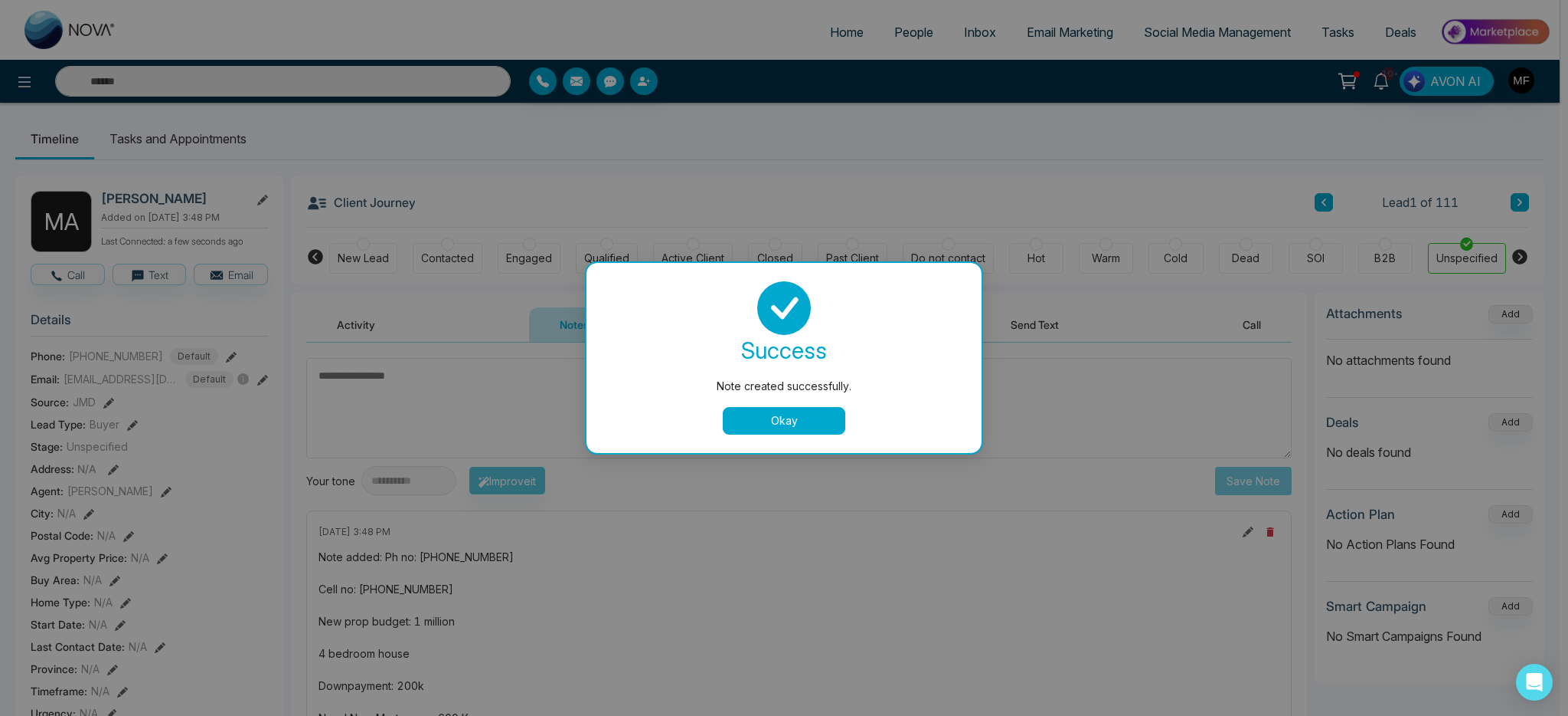
click at [201, 138] on div "Note created successfully. success Note created successfully. Okay" at bounding box center [784, 358] width 1568 height 716
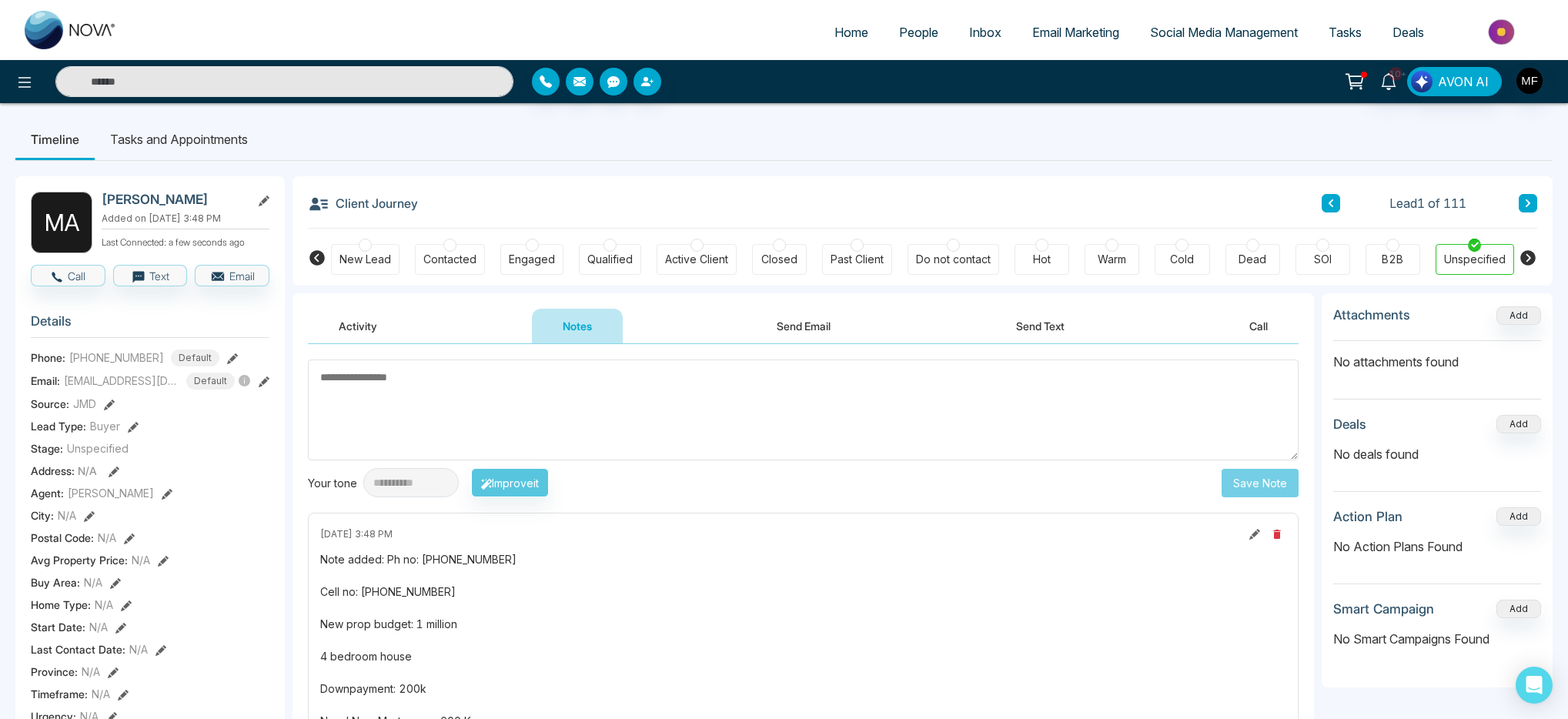
click at [202, 138] on li "Tasks and Appointments" at bounding box center [178, 139] width 168 height 41
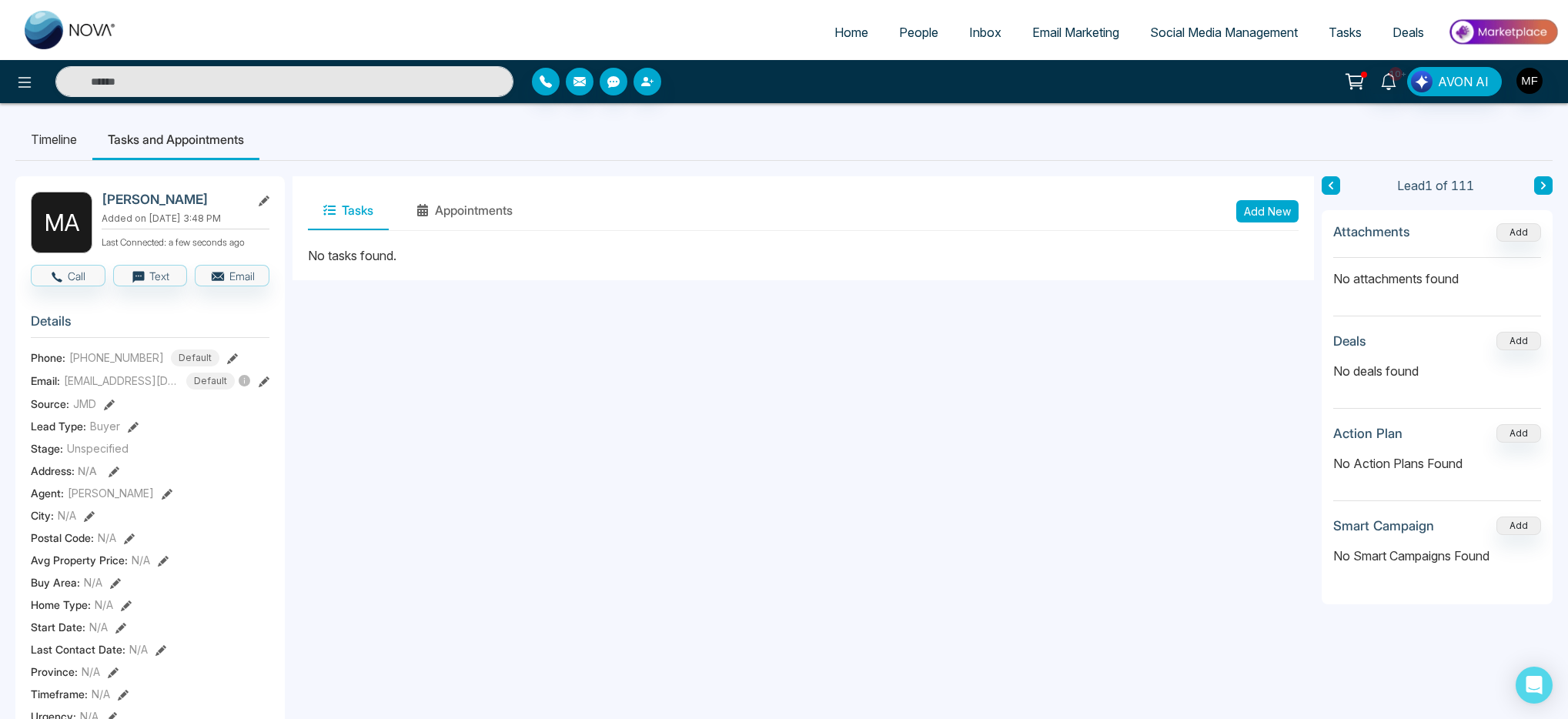
click at [1273, 214] on button "Add New" at bounding box center [1267, 211] width 62 height 22
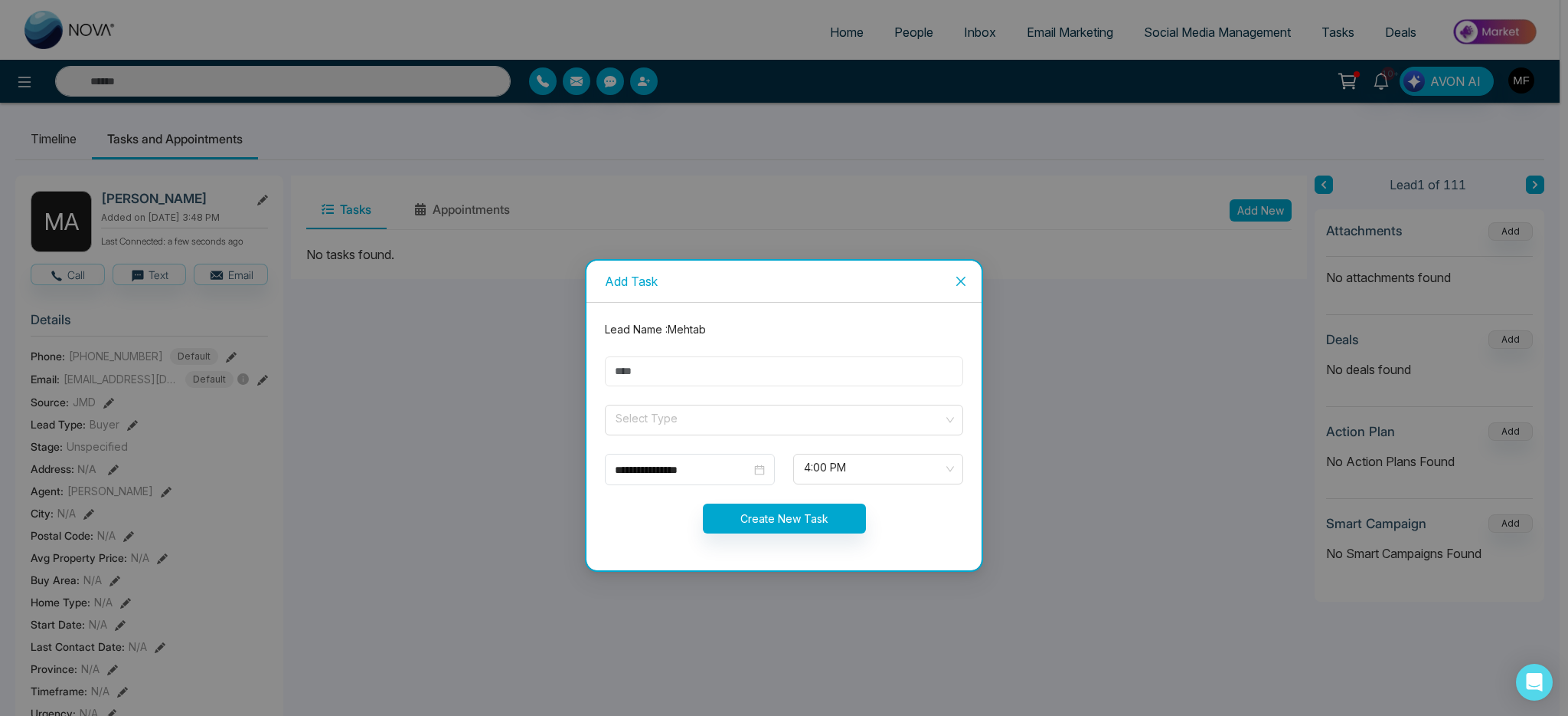
click at [773, 366] on input "text" at bounding box center [784, 371] width 358 height 30
type input "**********"
click at [702, 415] on input "search" at bounding box center [778, 417] width 329 height 23
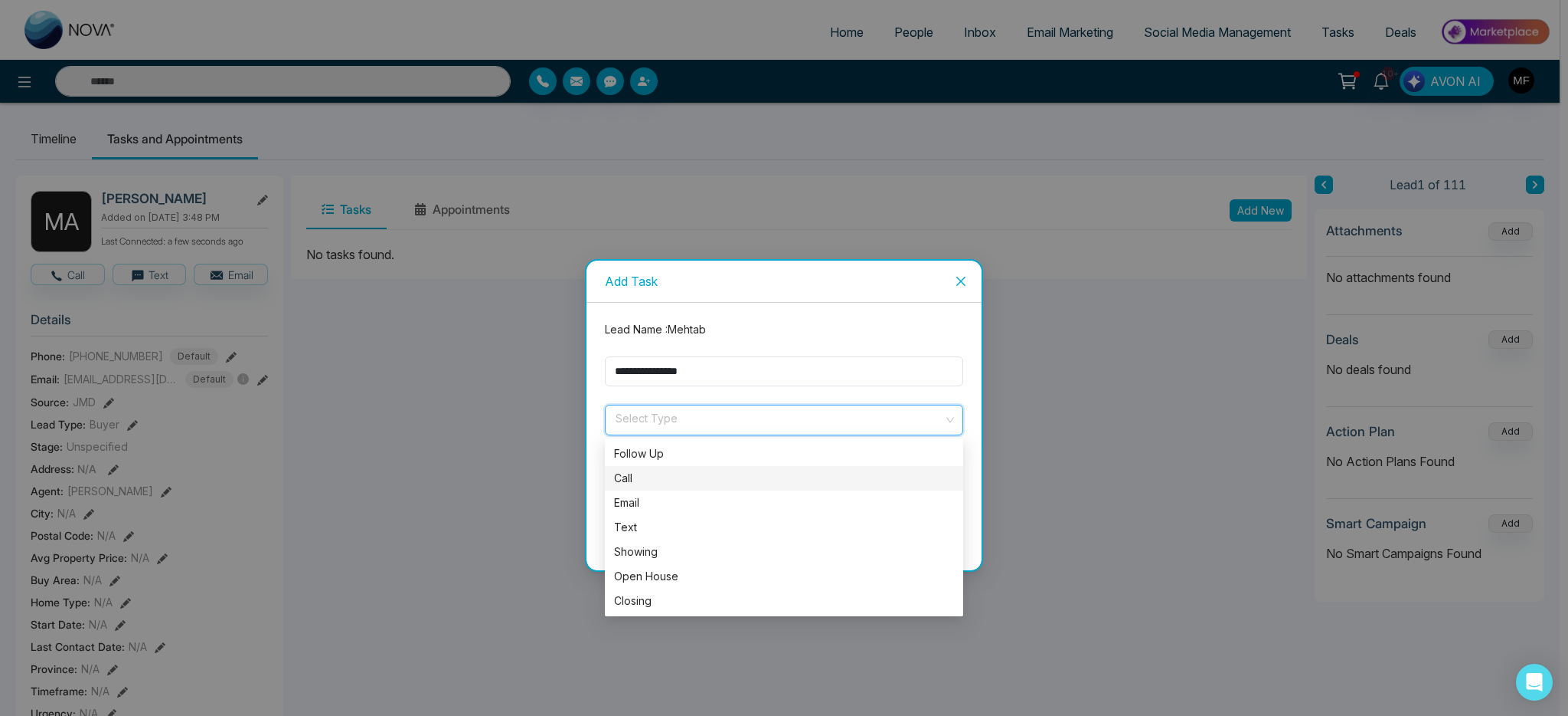
click at [675, 472] on div "Call" at bounding box center [784, 478] width 340 height 17
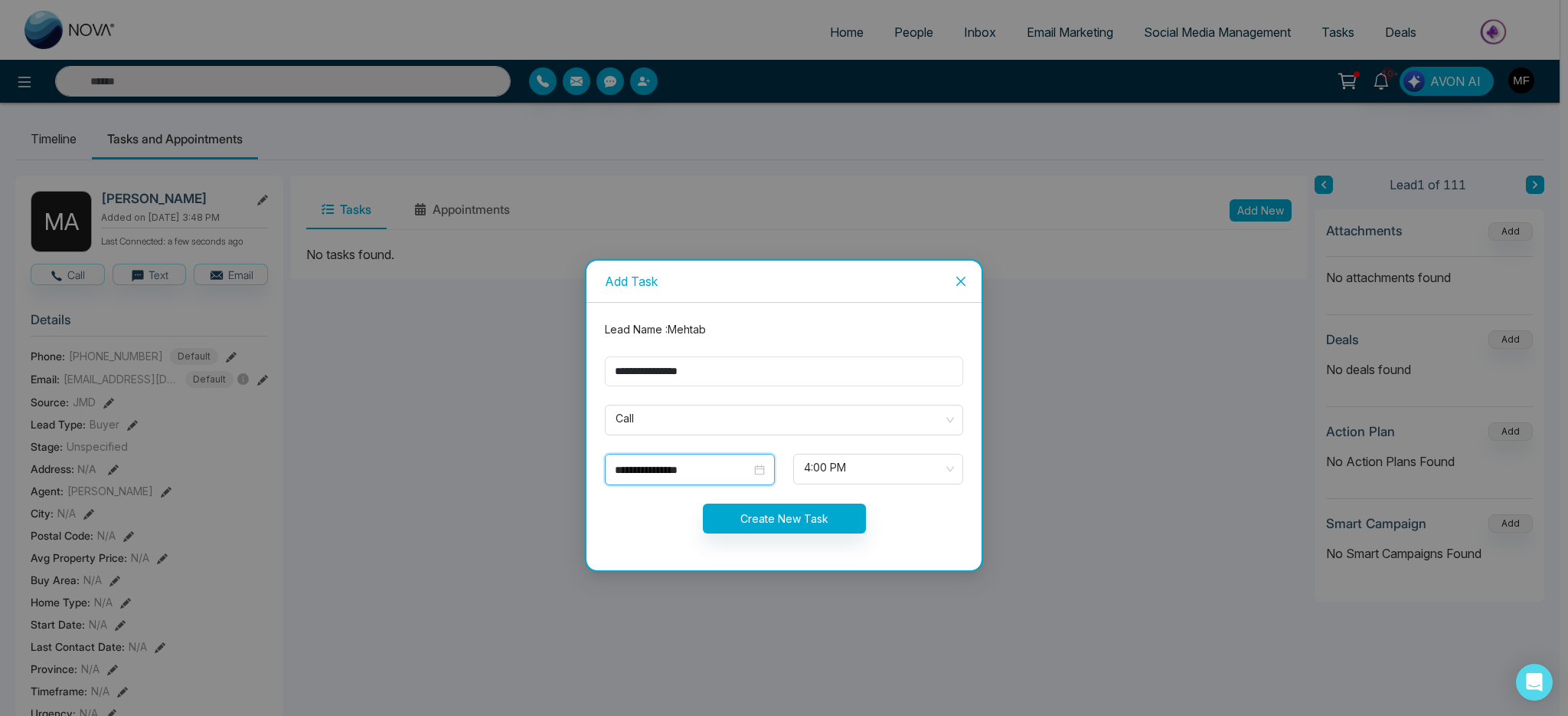
click at [732, 473] on input "**********" at bounding box center [682, 470] width 136 height 17
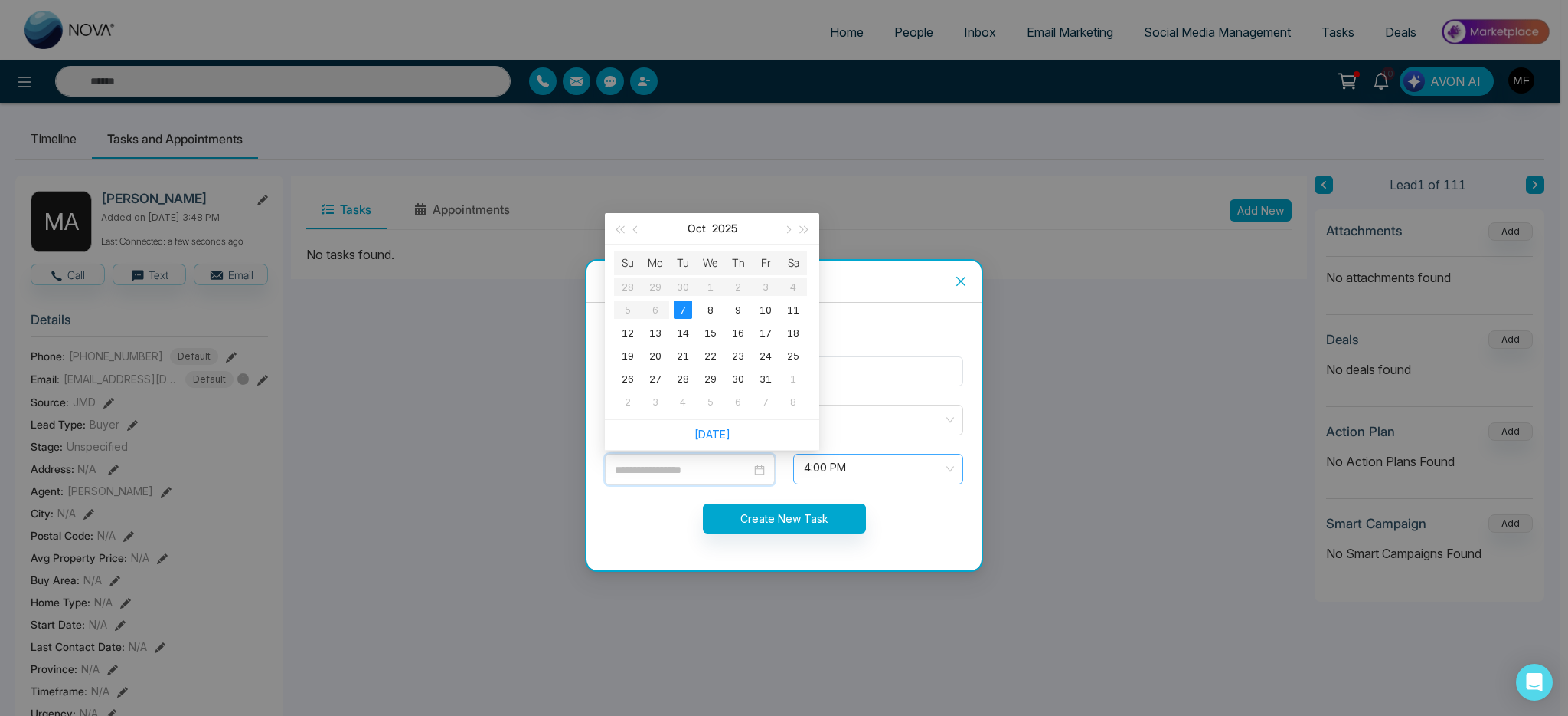
type input "**********"
click at [849, 462] on span "4:00 PM" at bounding box center [878, 469] width 149 height 26
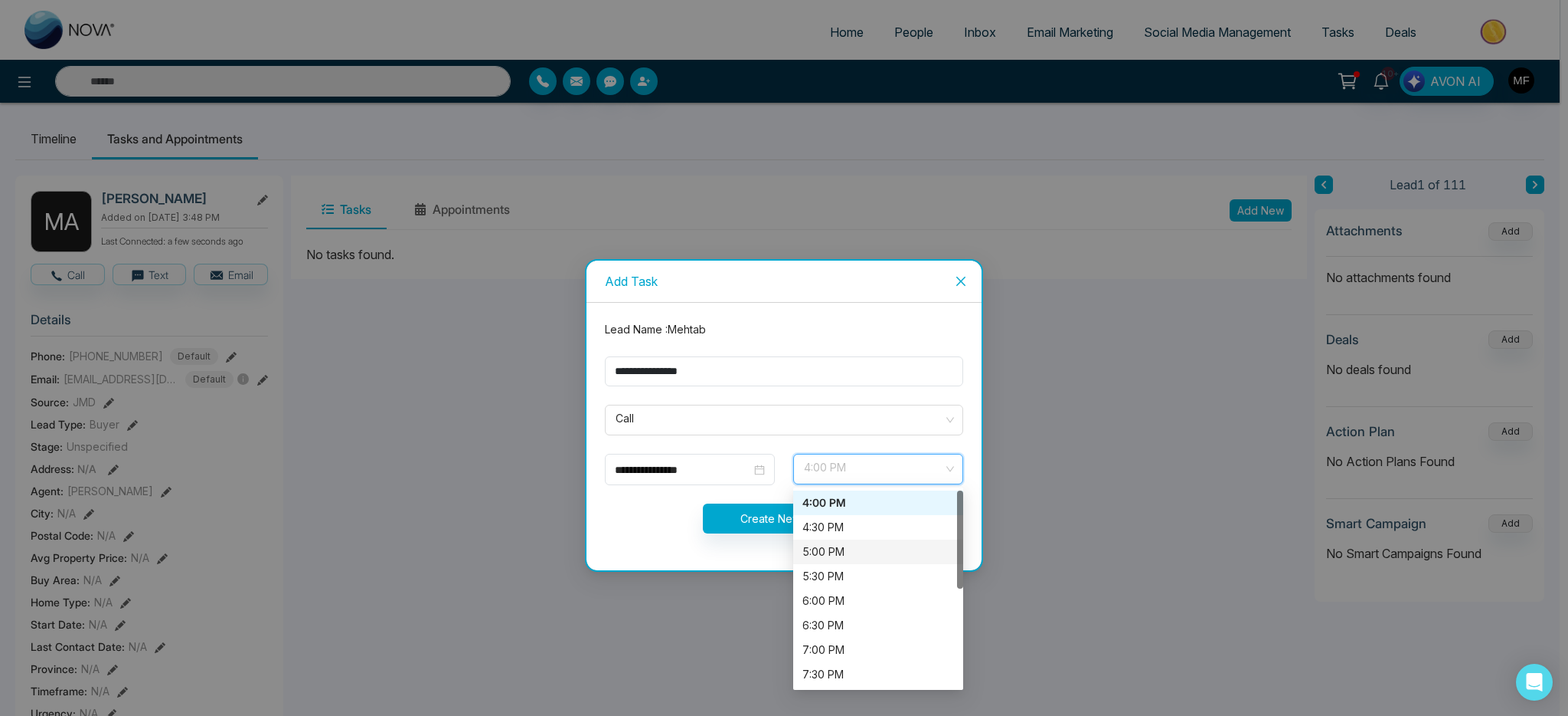
click at [847, 545] on div "5:00 PM" at bounding box center [878, 552] width 152 height 17
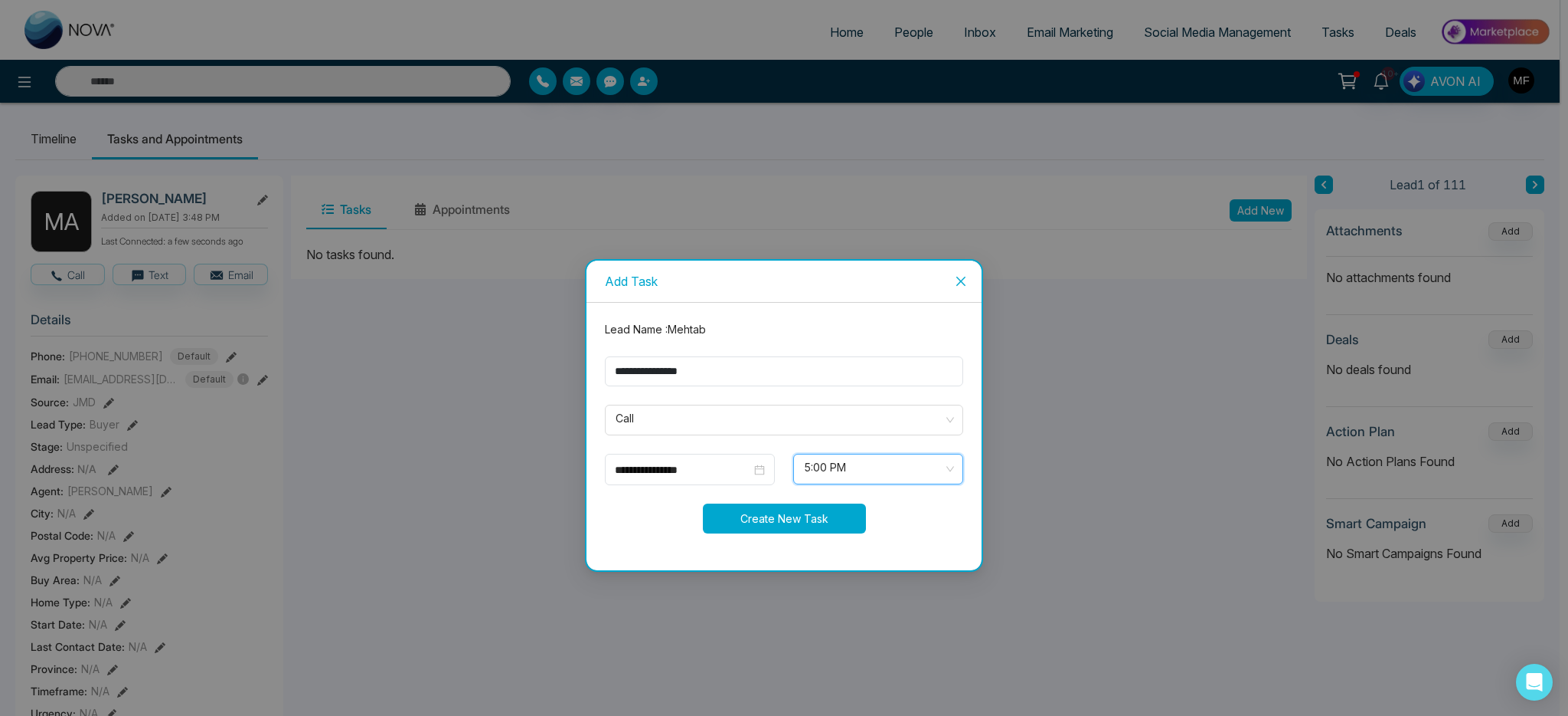
click at [757, 514] on button "Create New Task" at bounding box center [785, 519] width 163 height 30
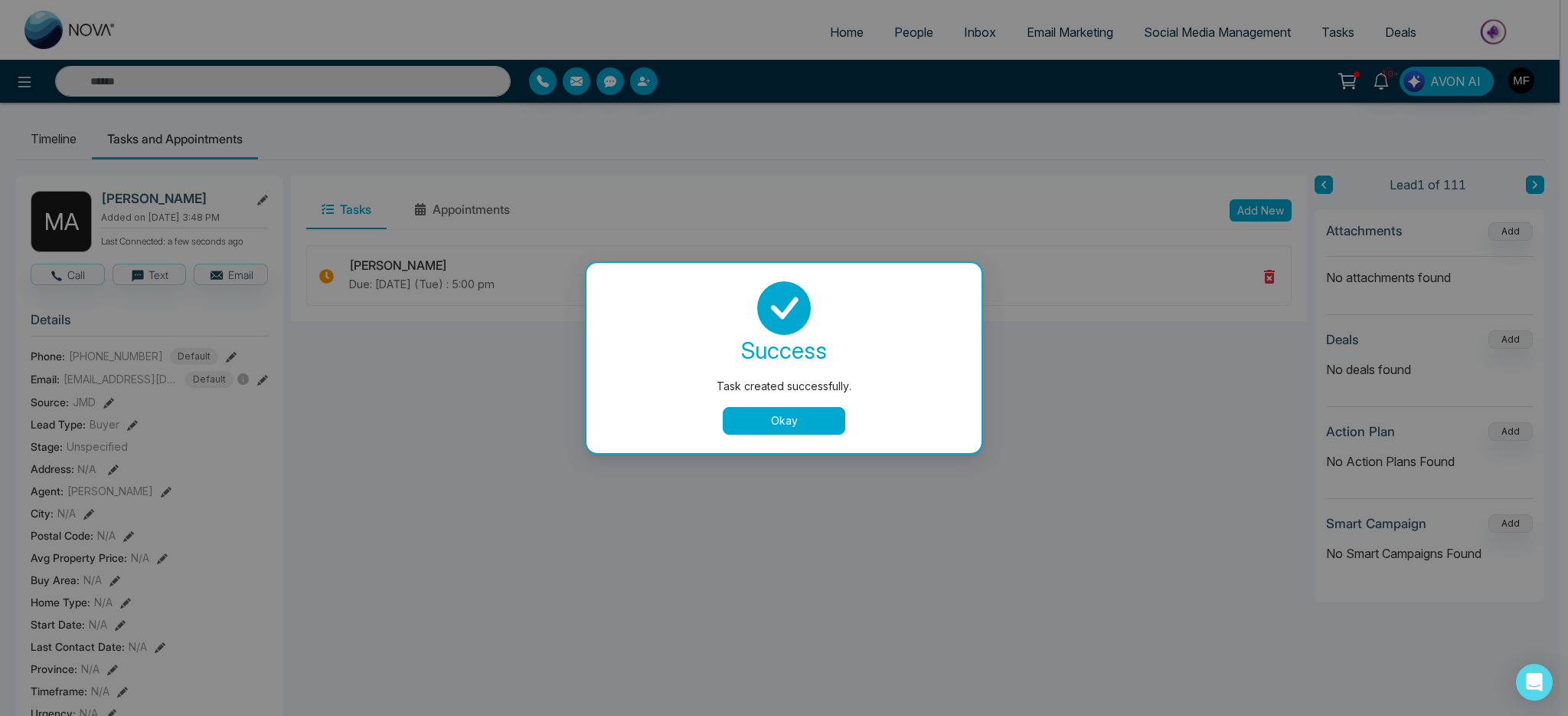
click at [794, 424] on button "Okay" at bounding box center [784, 420] width 122 height 27
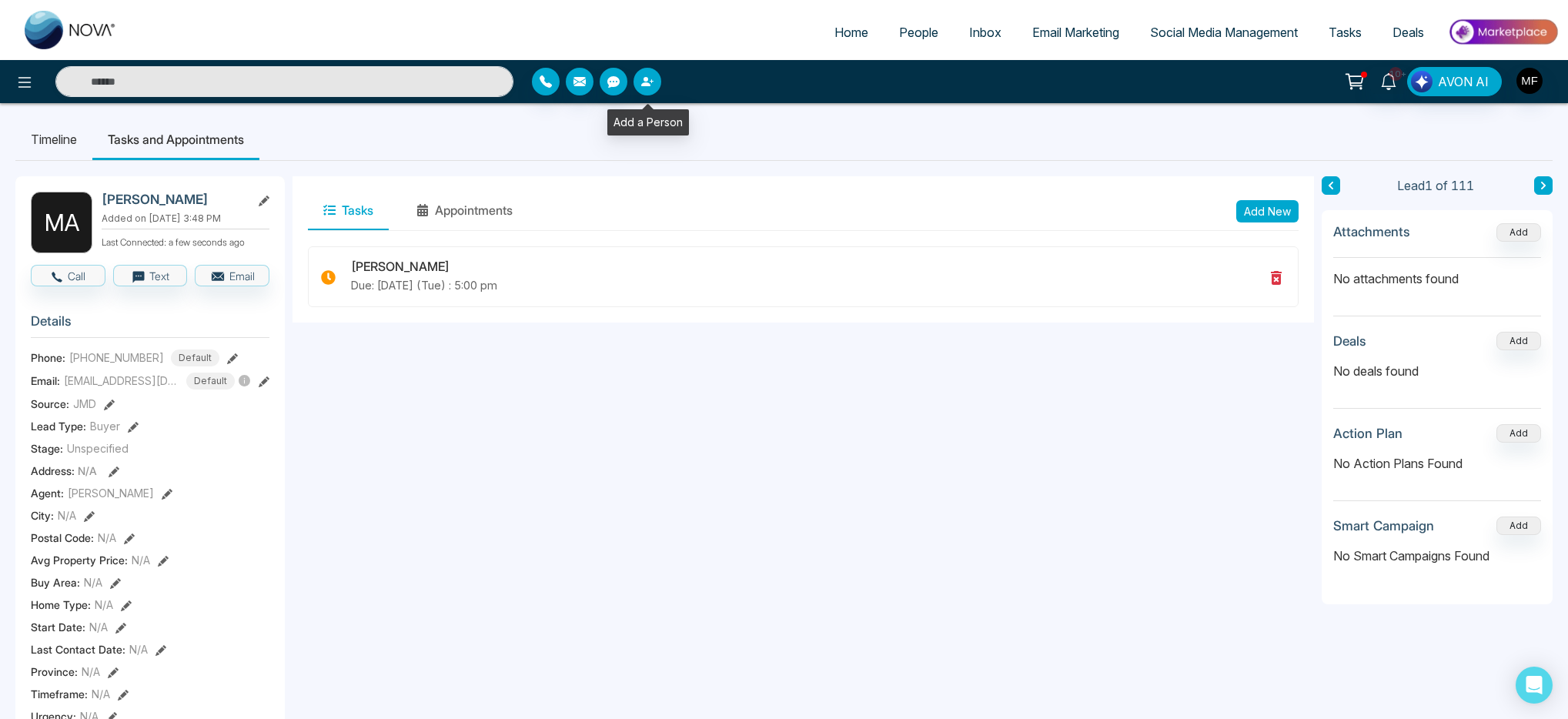
click at [647, 85] on icon "button" at bounding box center [645, 81] width 9 height 9
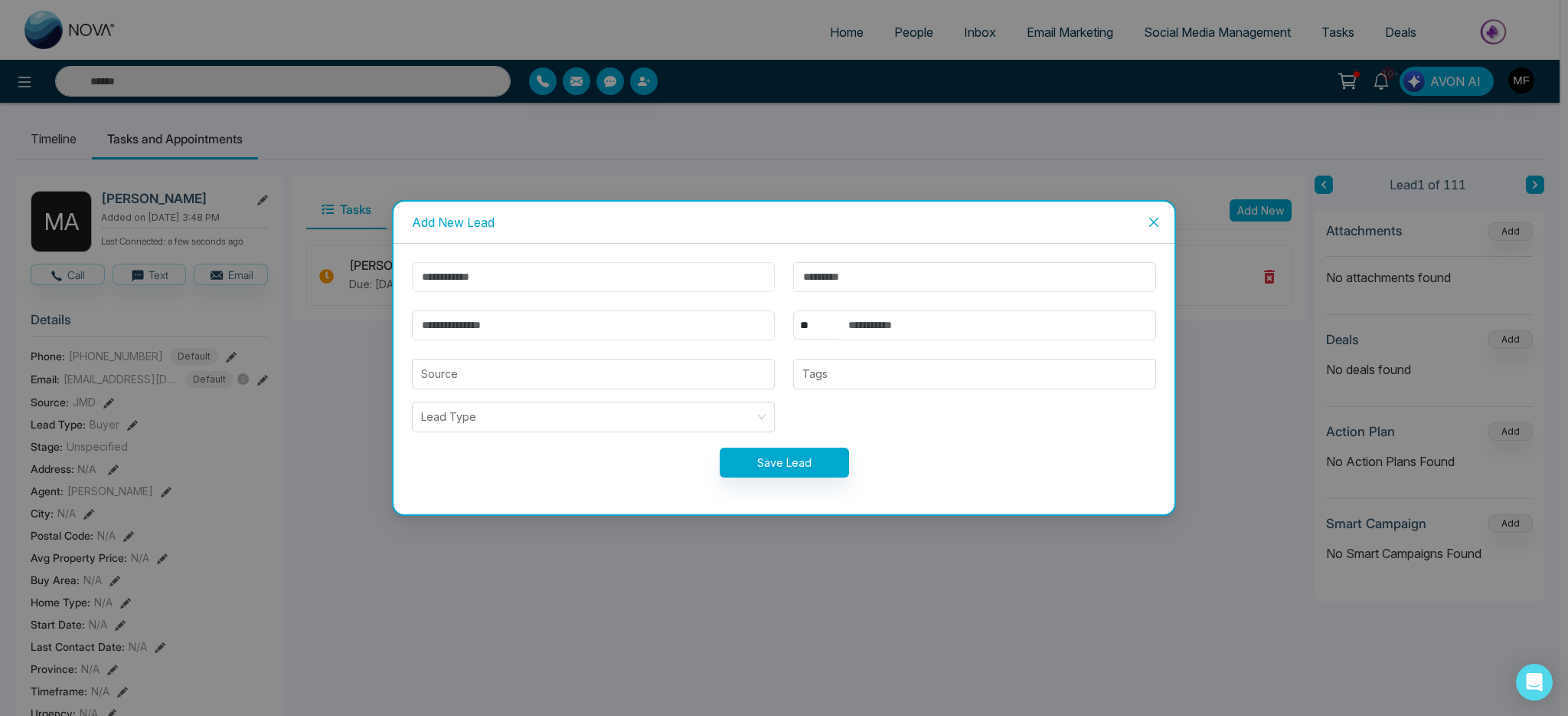
click at [633, 282] on input "text" at bounding box center [593, 277] width 363 height 30
paste input "****"
type input "****"
click at [886, 282] on input "text" at bounding box center [975, 277] width 363 height 30
paste input "********"
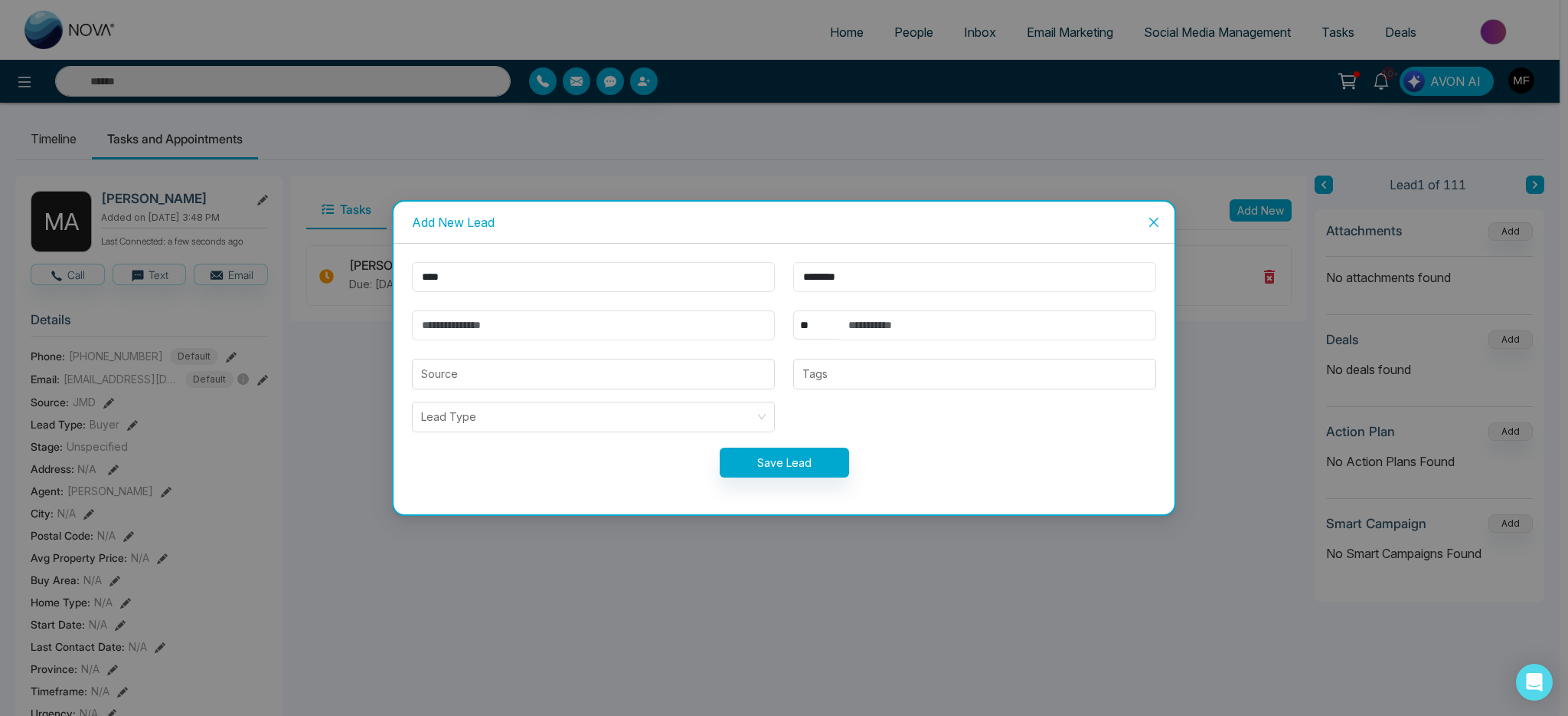
type input "********"
click at [971, 323] on input "text" at bounding box center [998, 325] width 317 height 30
paste input "**********"
type input "**********"
click at [546, 325] on input "email" at bounding box center [593, 325] width 363 height 30
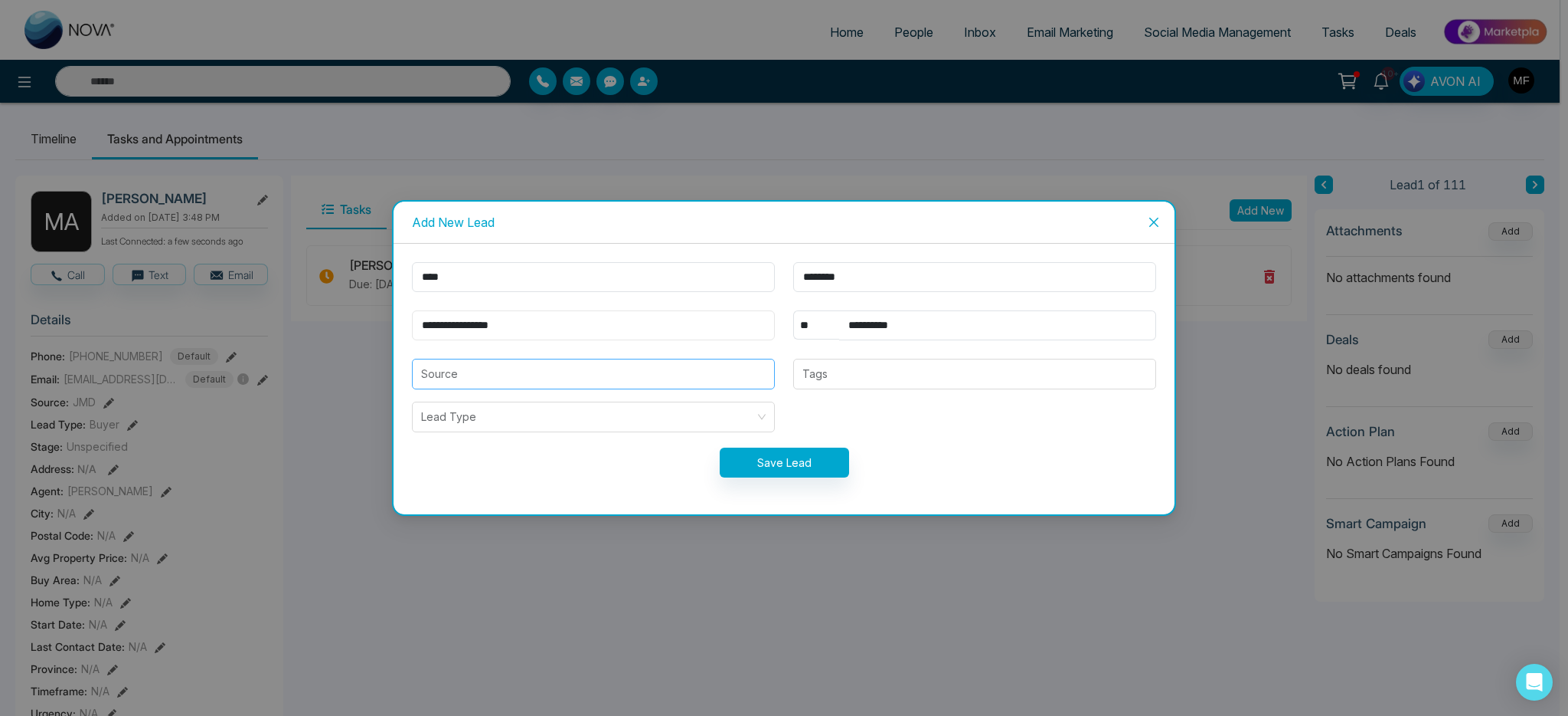
type input "**********"
click at [621, 374] on input "search" at bounding box center [593, 373] width 345 height 29
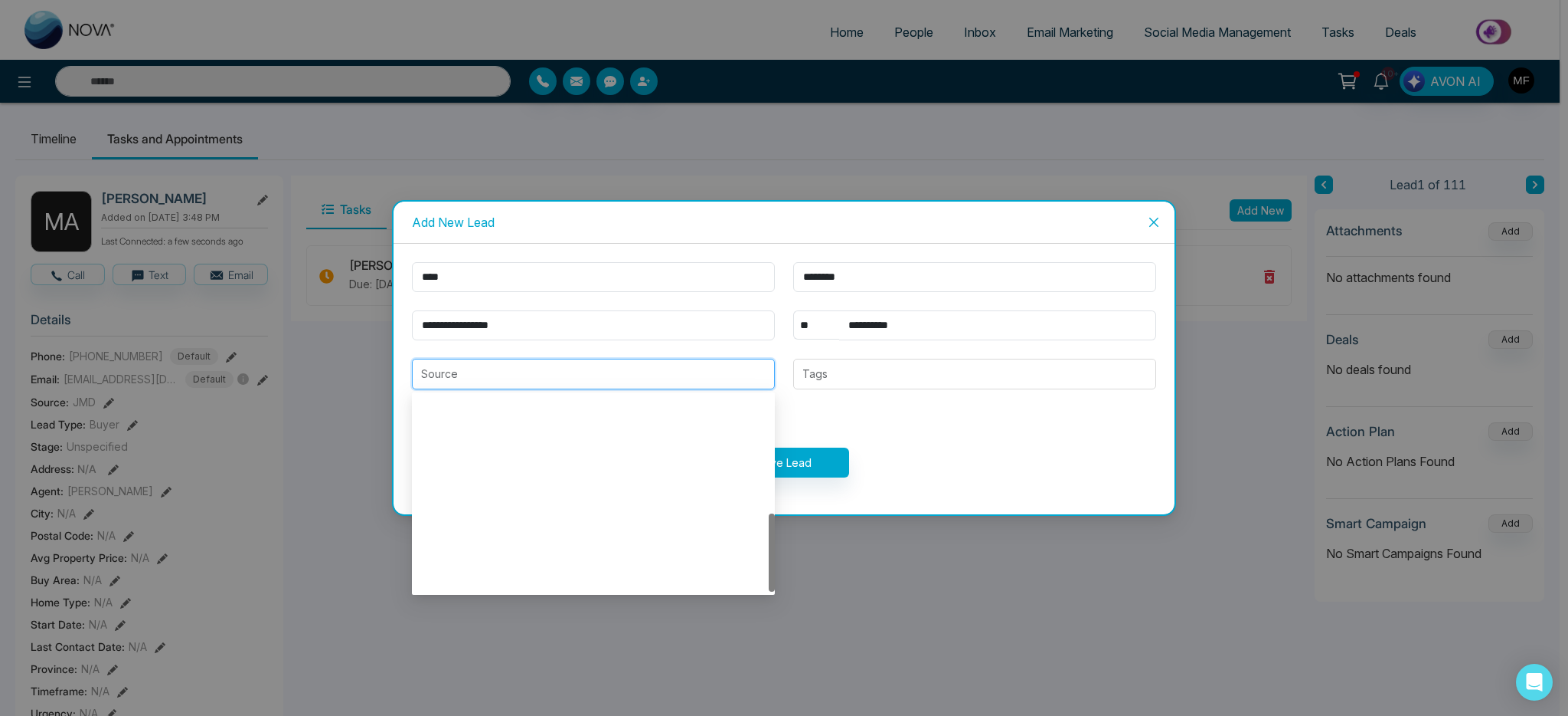
scroll to position [294, 0]
click at [463, 462] on div "JMD" at bounding box center [593, 457] width 345 height 17
type input "***"
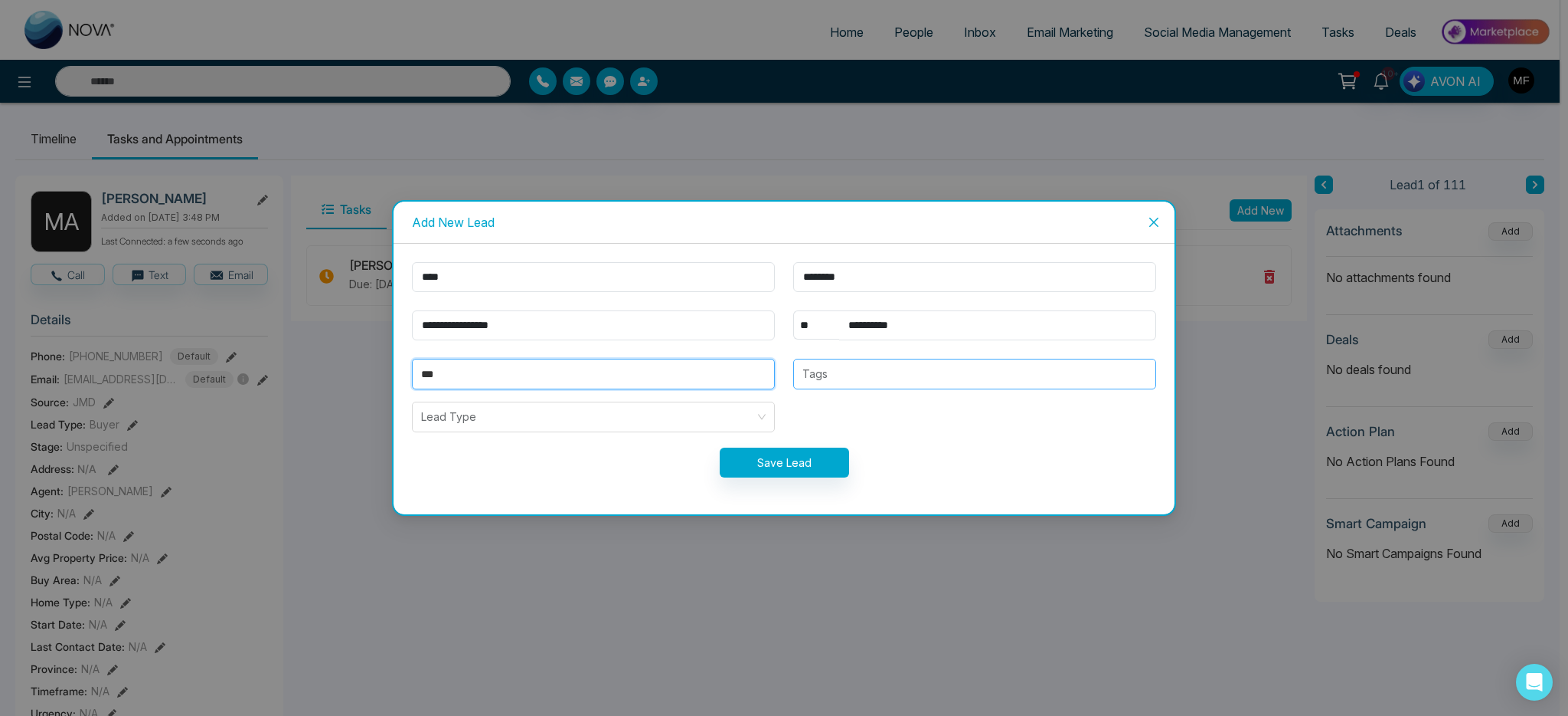
click at [951, 376] on div at bounding box center [975, 374] width 354 height 18
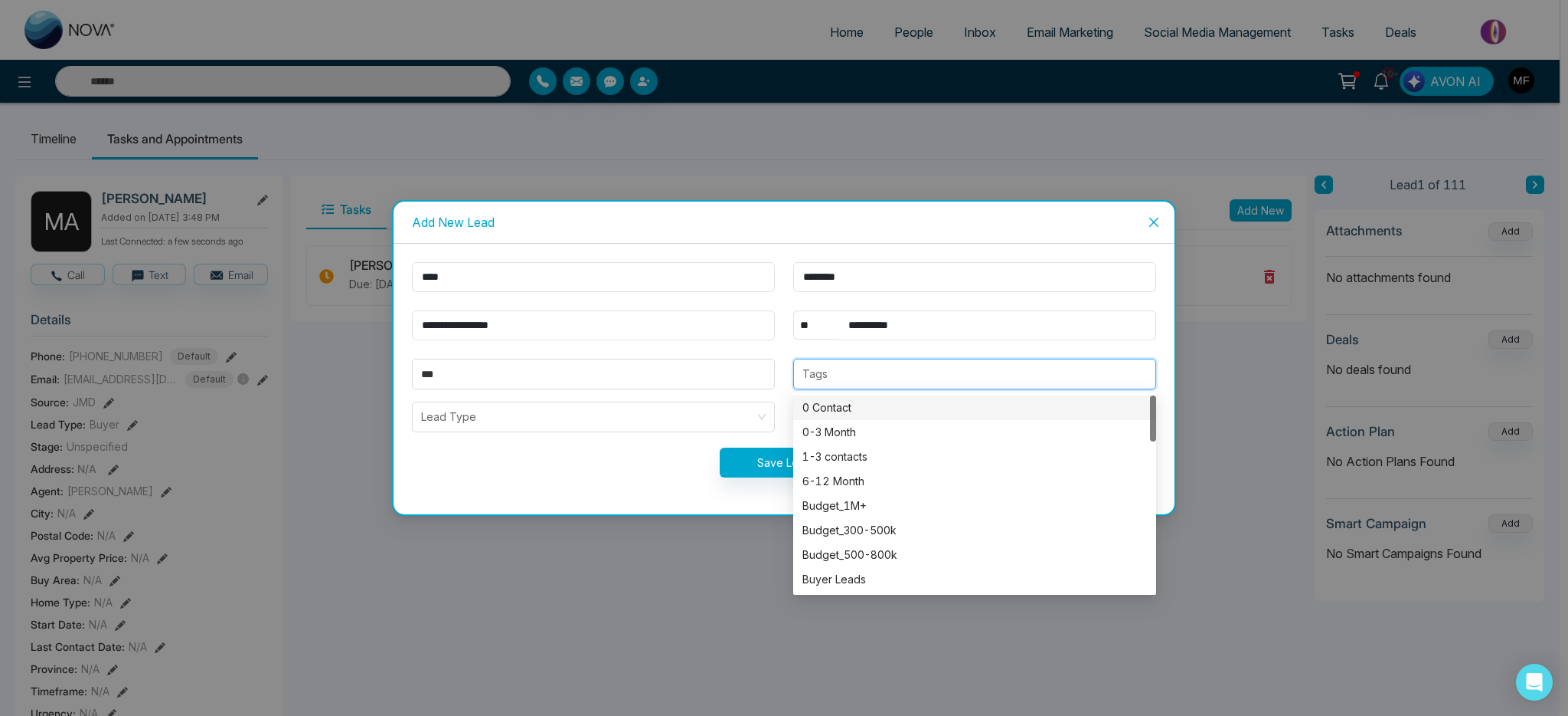
click at [935, 402] on div "0 Contact" at bounding box center [975, 407] width 345 height 17
click at [940, 508] on div "Budget_1M+" at bounding box center [975, 505] width 345 height 17
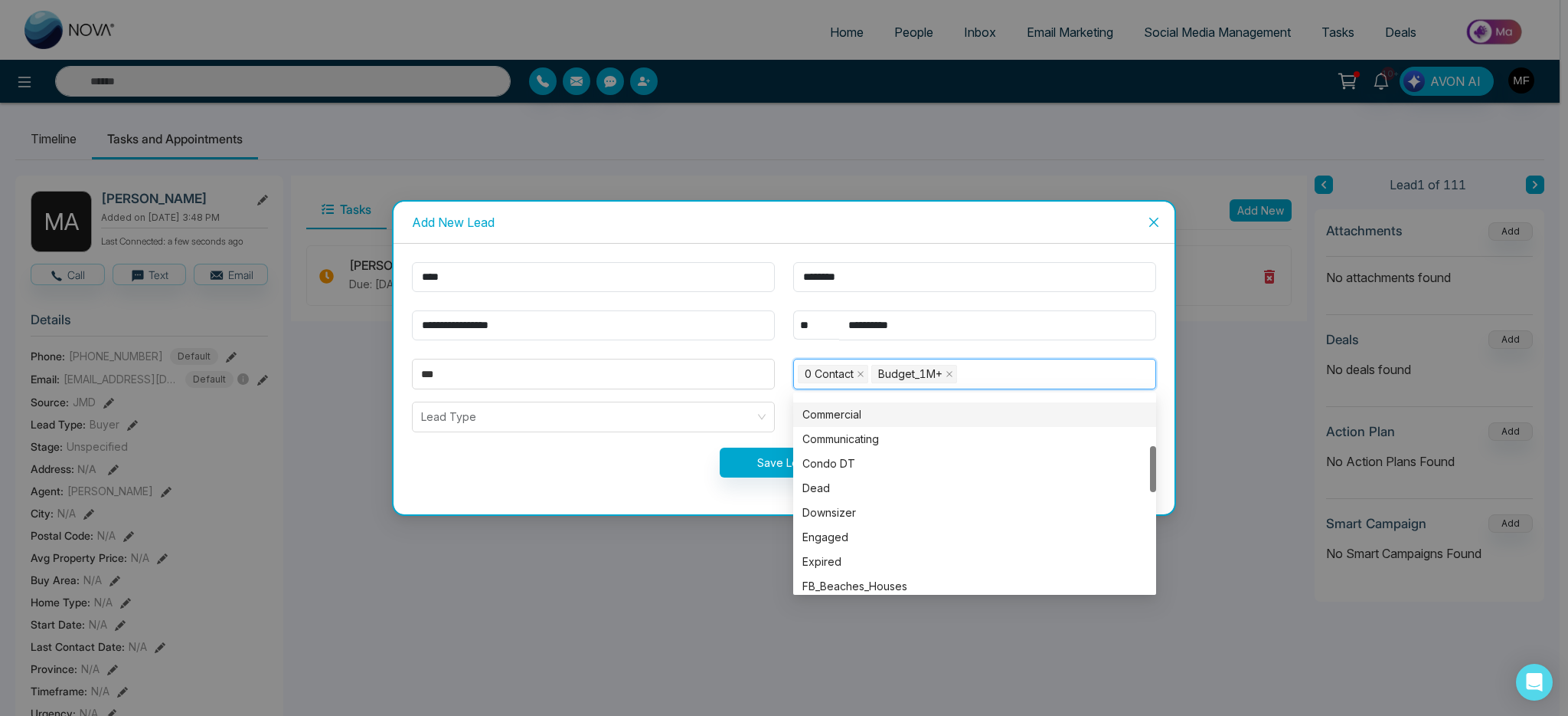
click at [849, 420] on div "Commercial" at bounding box center [975, 415] width 345 height 17
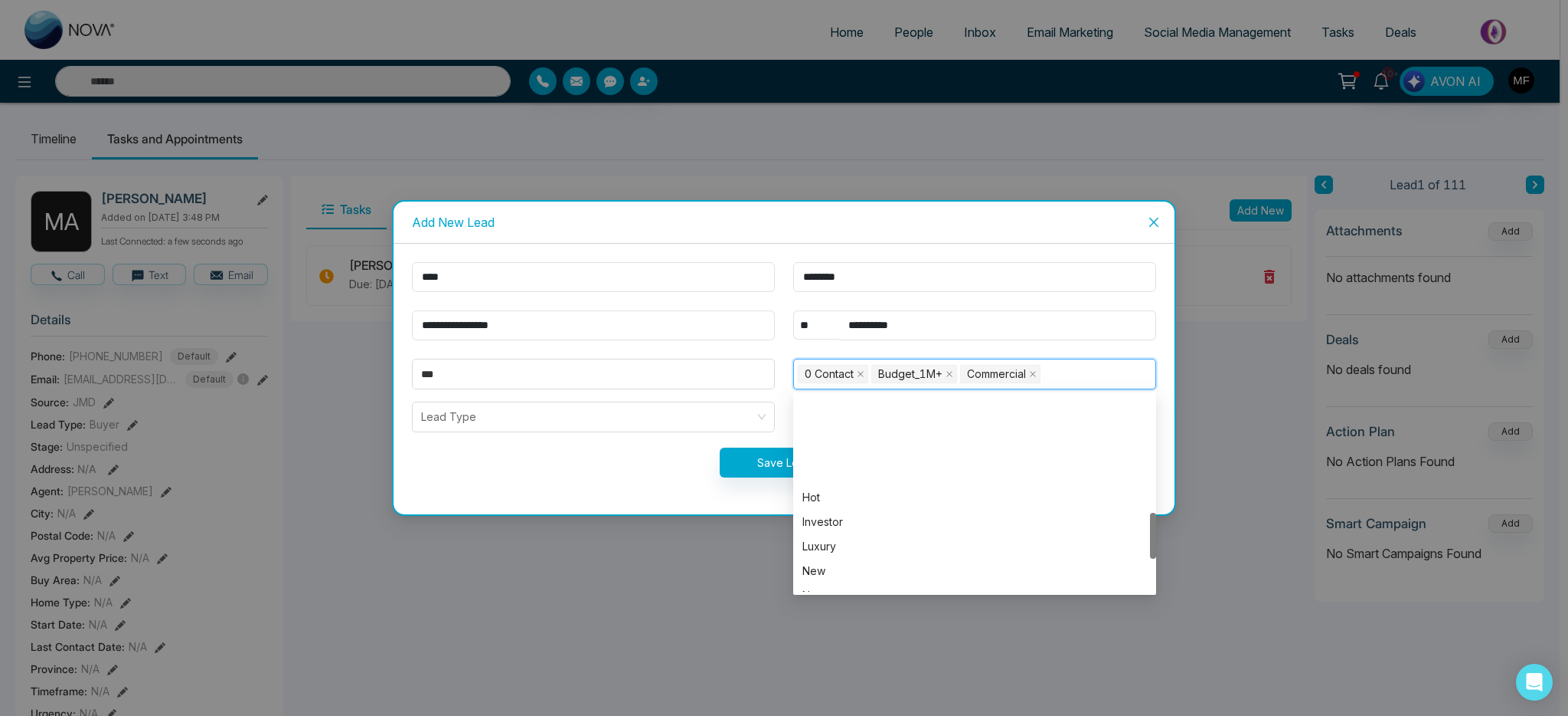
scroll to position [499, 0]
click at [866, 421] on div "Investor" at bounding box center [975, 424] width 345 height 17
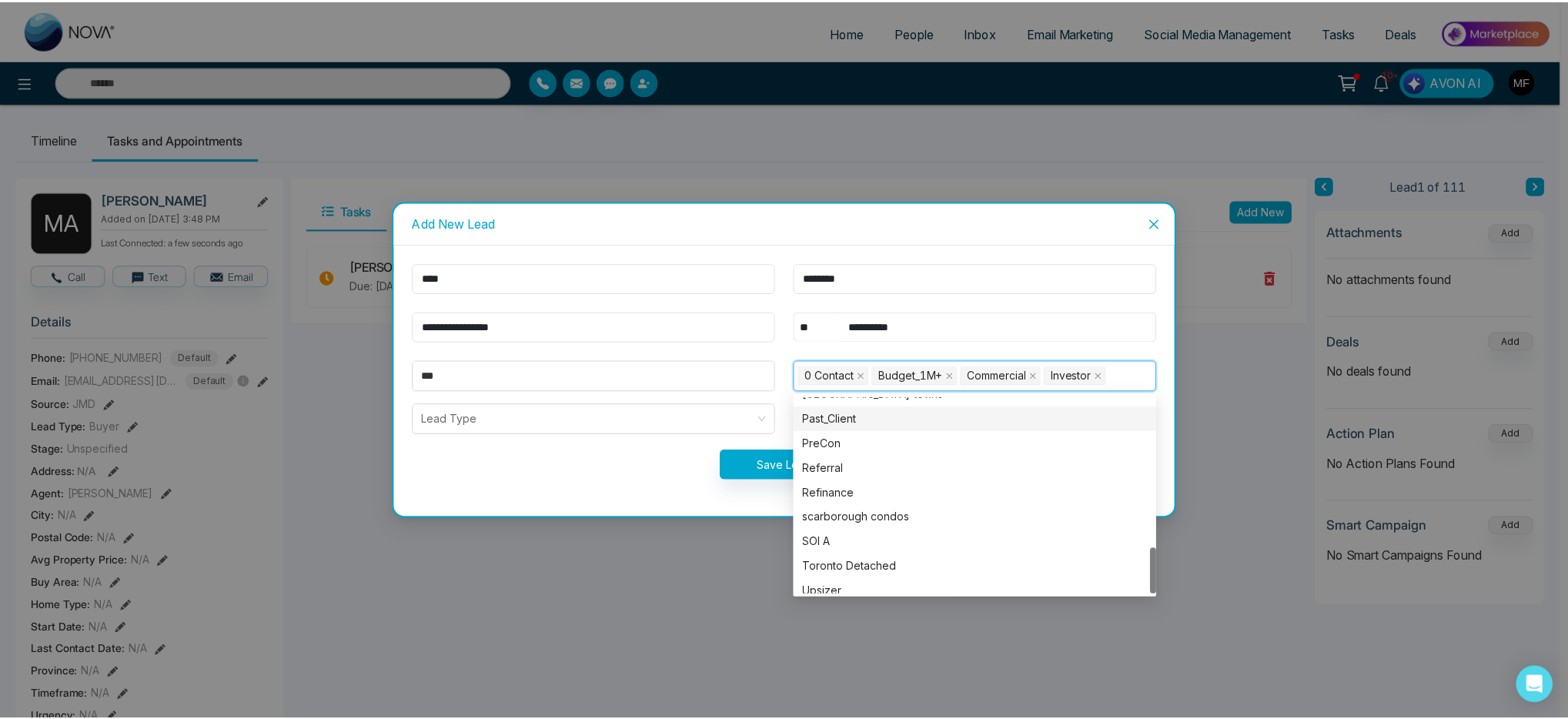
scroll to position [640, 0]
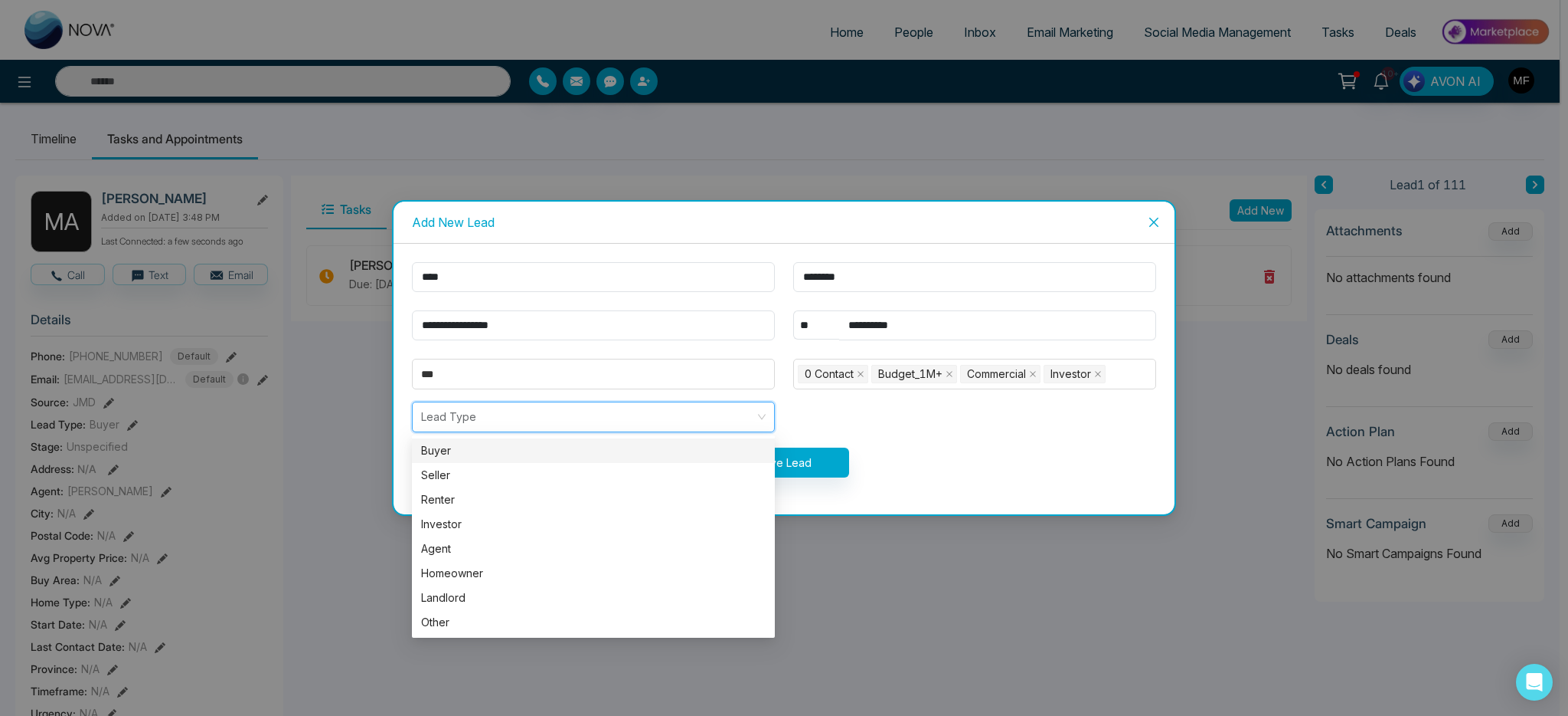
click at [612, 423] on input "search" at bounding box center [588, 416] width 334 height 29
click at [458, 525] on div "Investor" at bounding box center [593, 524] width 345 height 17
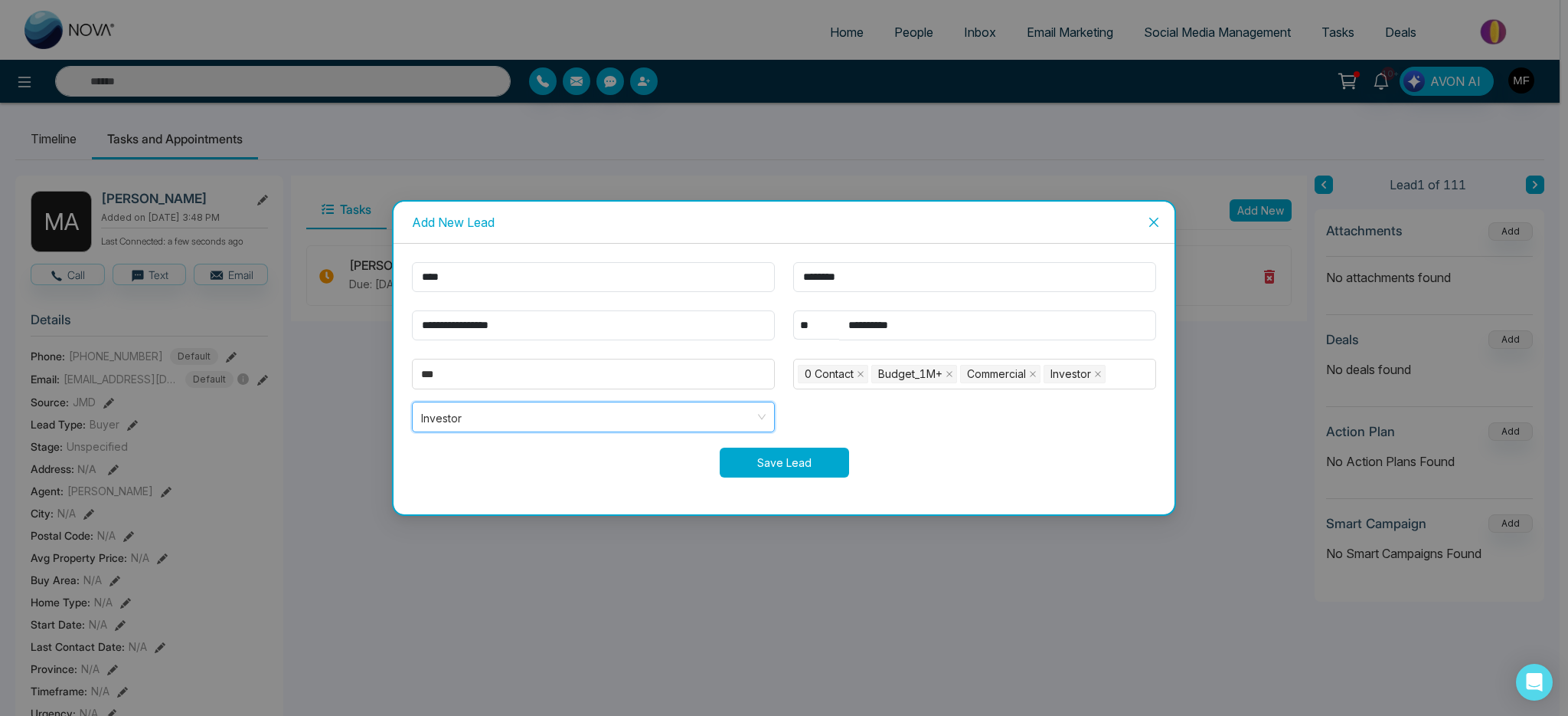
click at [829, 460] on button "Save Lead" at bounding box center [784, 462] width 130 height 30
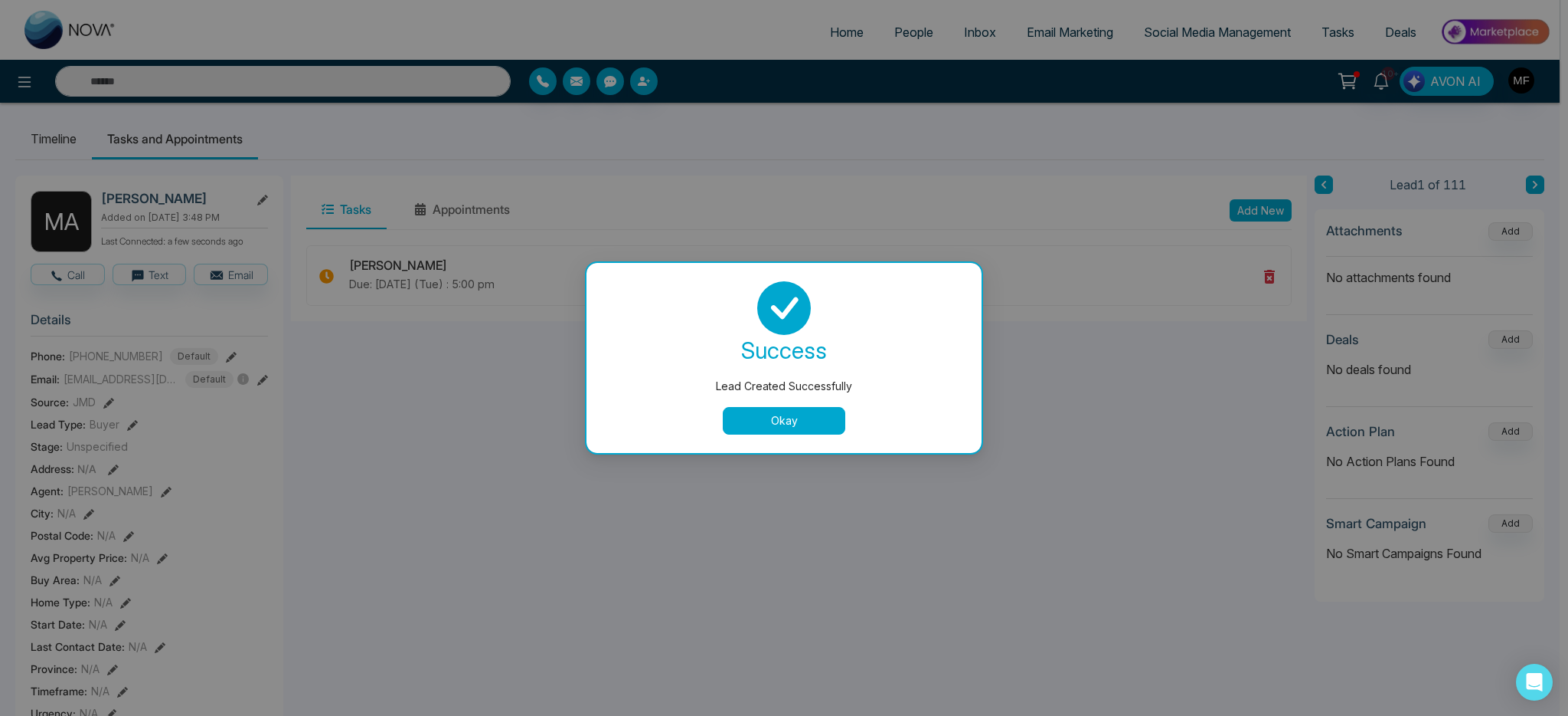
click at [822, 424] on button "Okay" at bounding box center [784, 420] width 122 height 27
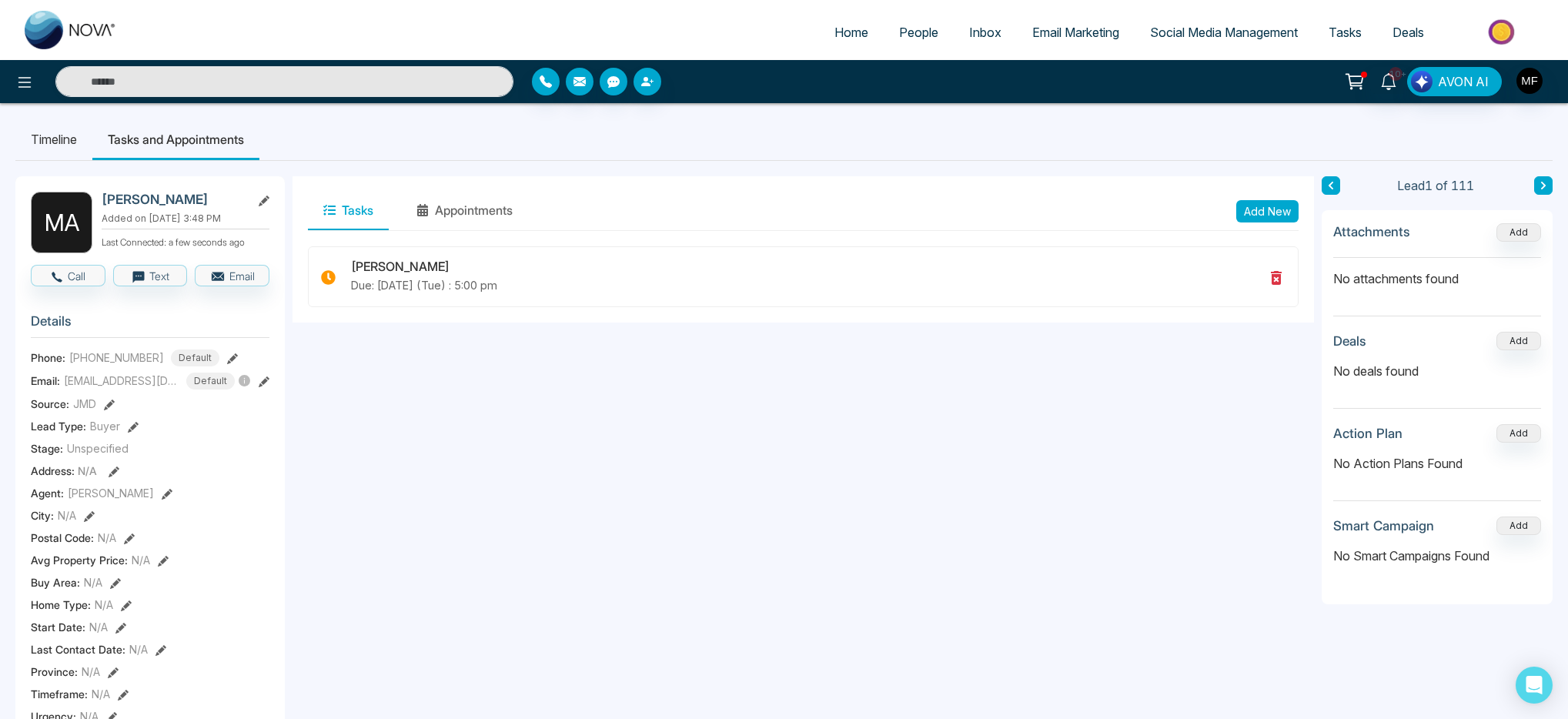
click at [913, 34] on span "People" at bounding box center [918, 32] width 39 height 16
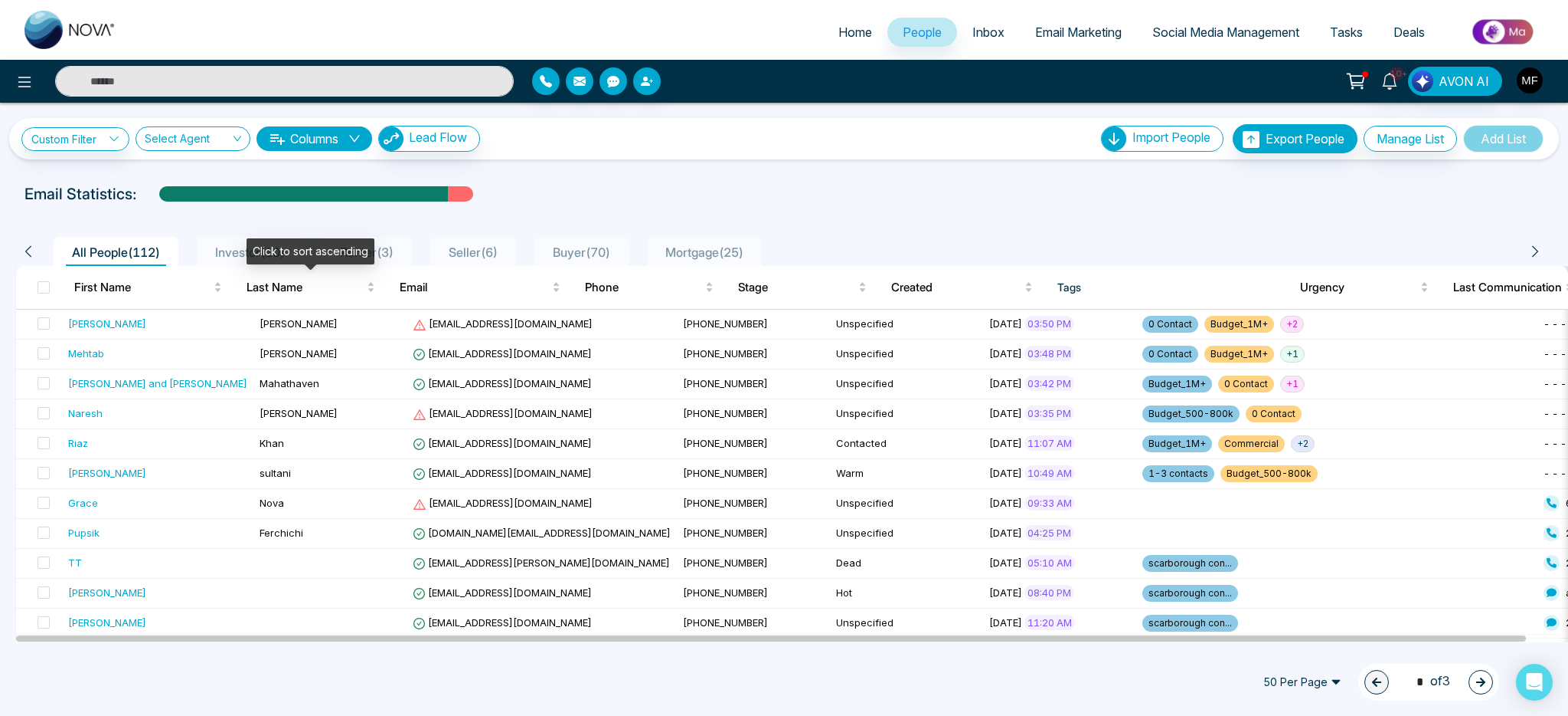
click at [281, 249] on div "Click to sort ascending" at bounding box center [310, 252] width 128 height 26
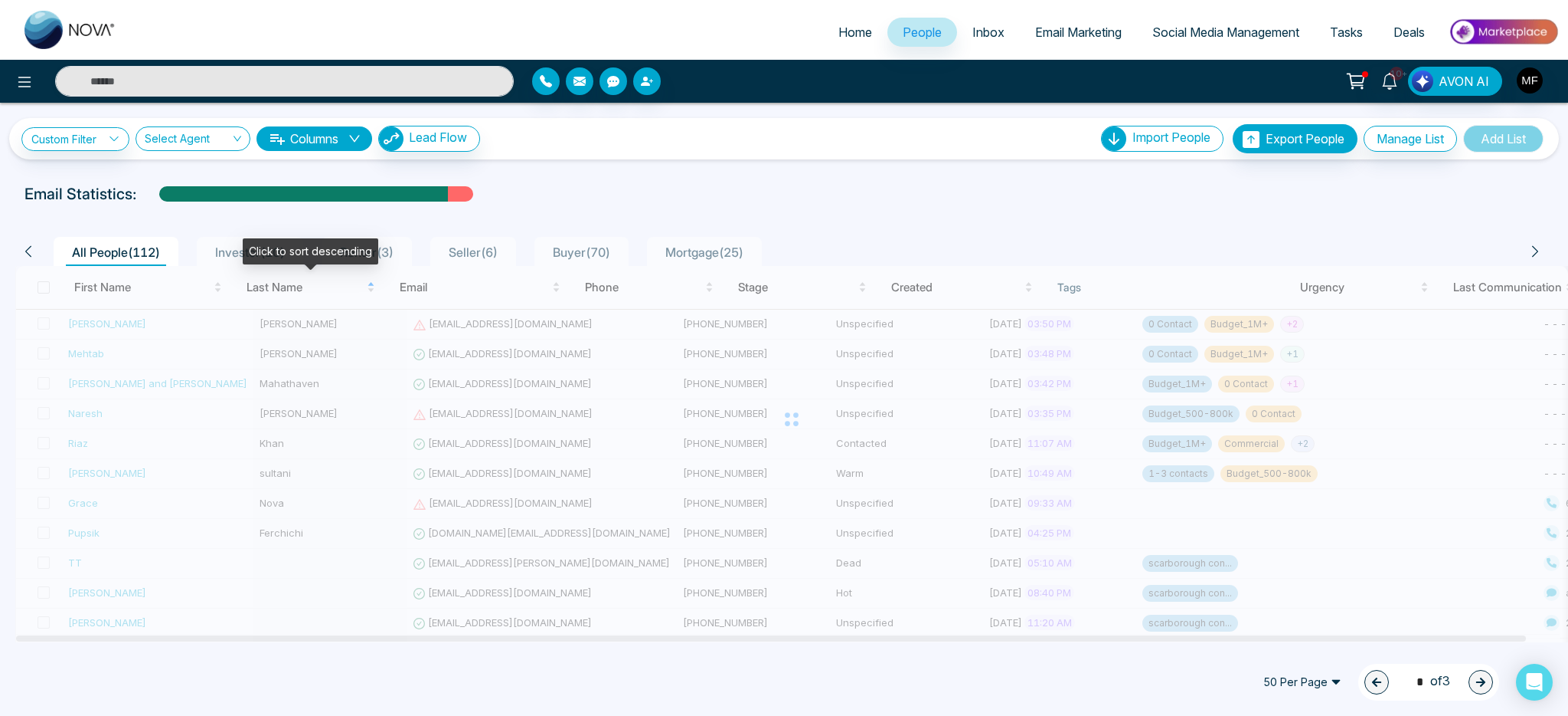
click at [227, 252] on span "Investor ( 10 )" at bounding box center [249, 252] width 82 height 16
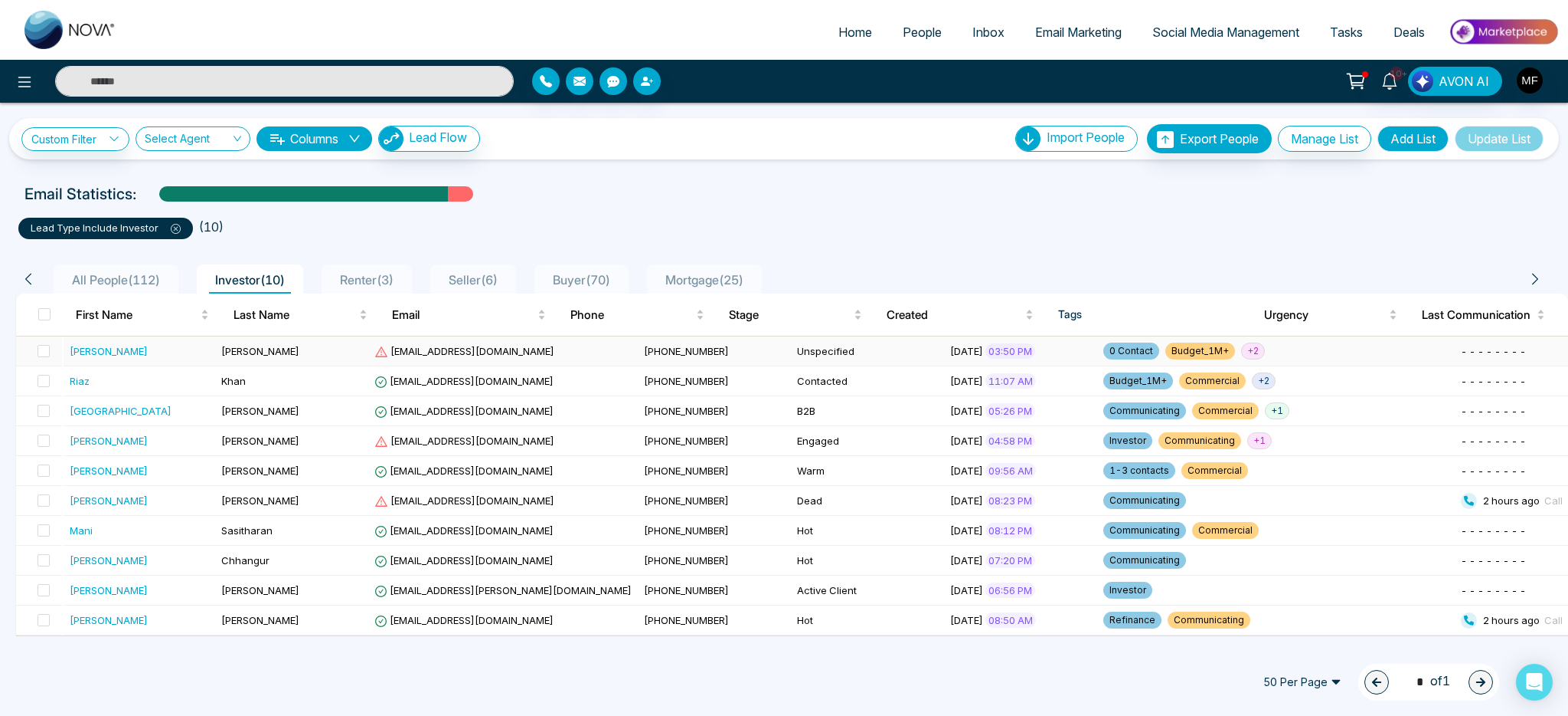
click at [161, 359] on td "John" at bounding box center [140, 351] width 153 height 30
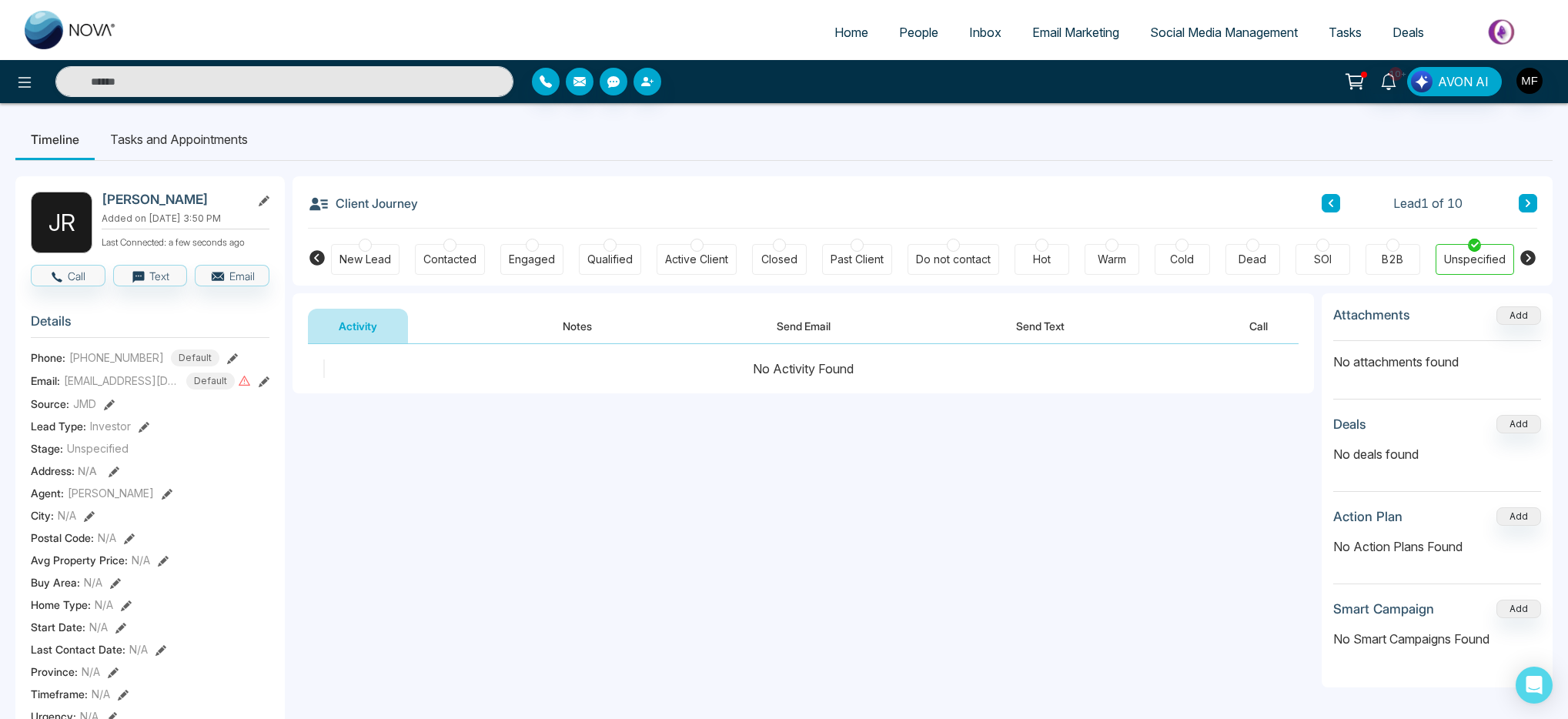
click at [590, 338] on button "Notes" at bounding box center [577, 326] width 90 height 35
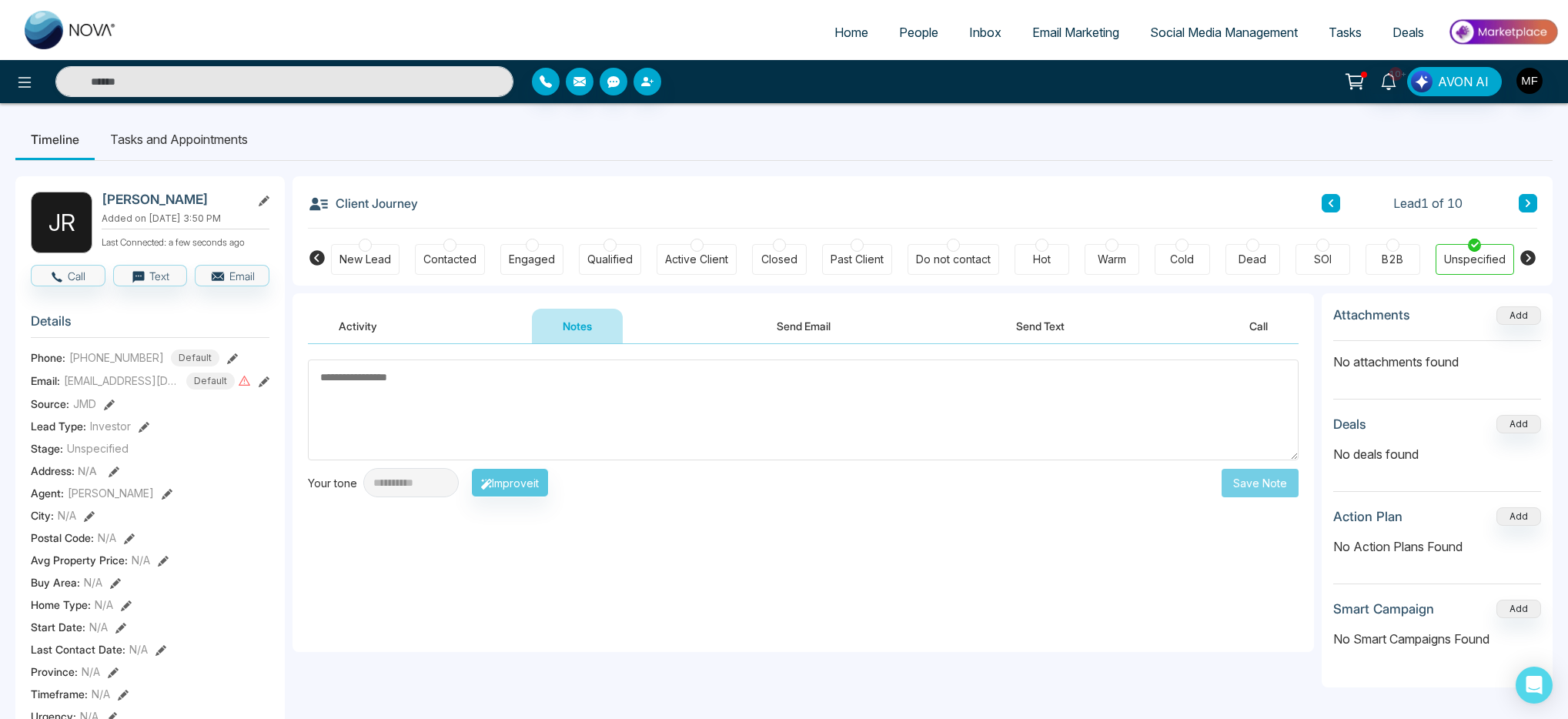
paste textarea "**********"
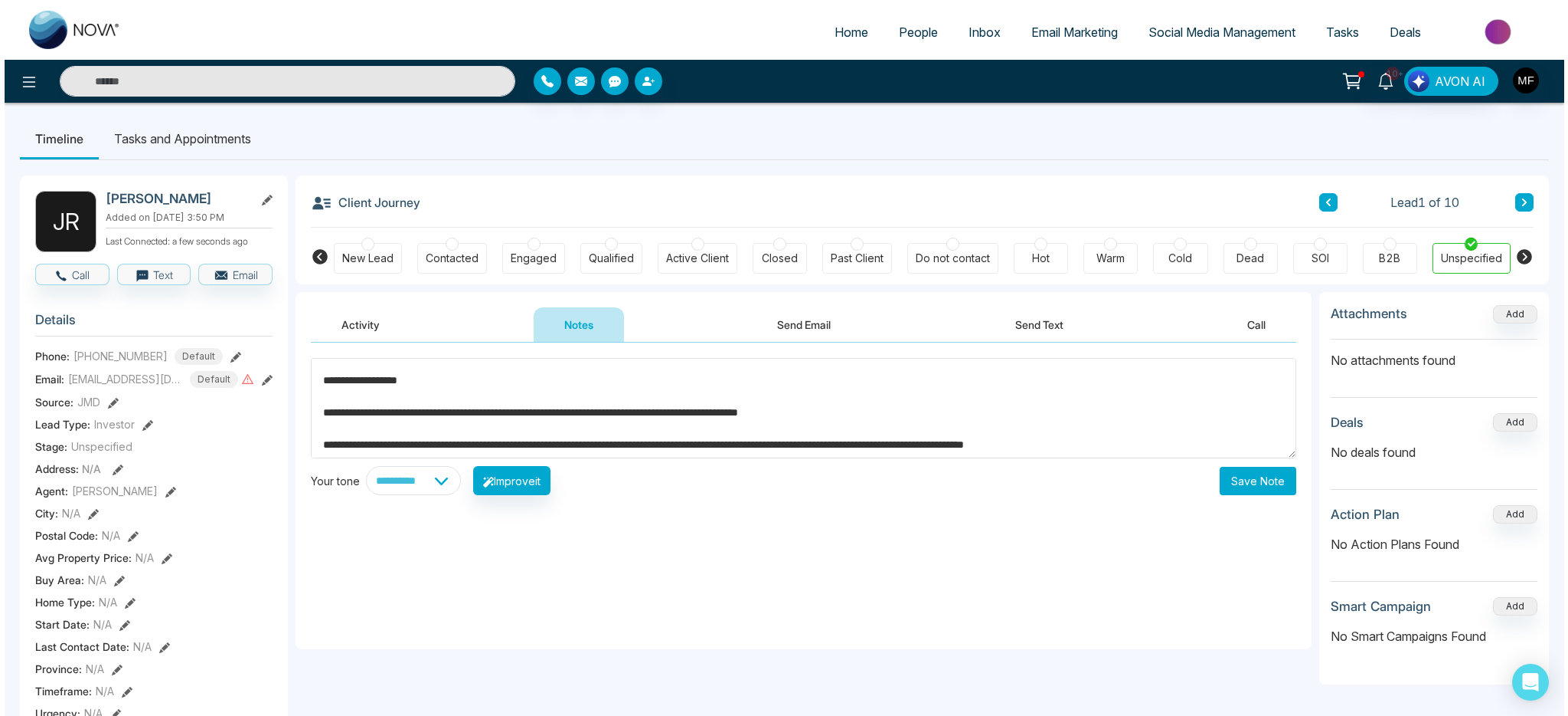
scroll to position [193, 0]
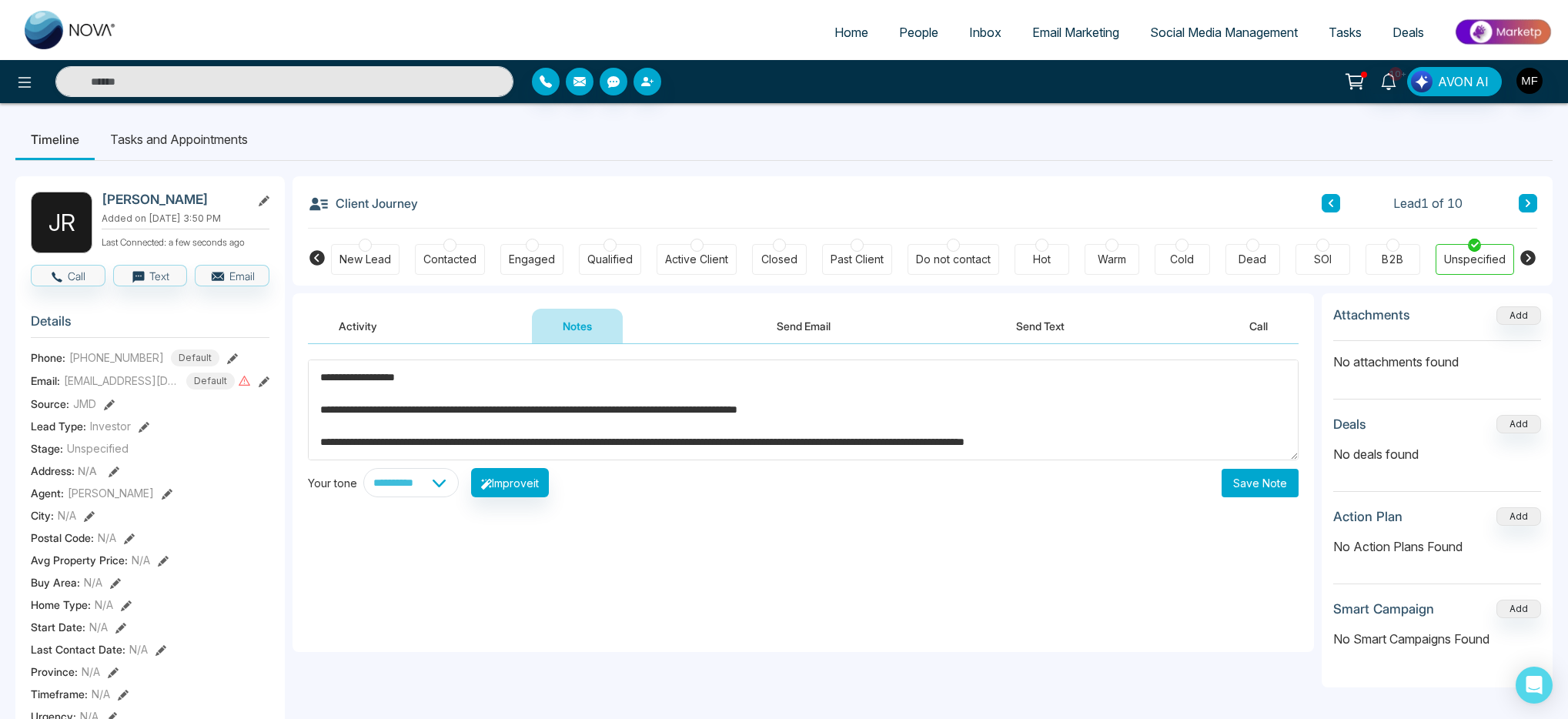
type textarea "**********"
click at [1247, 482] on button "Save Note" at bounding box center [1259, 483] width 77 height 28
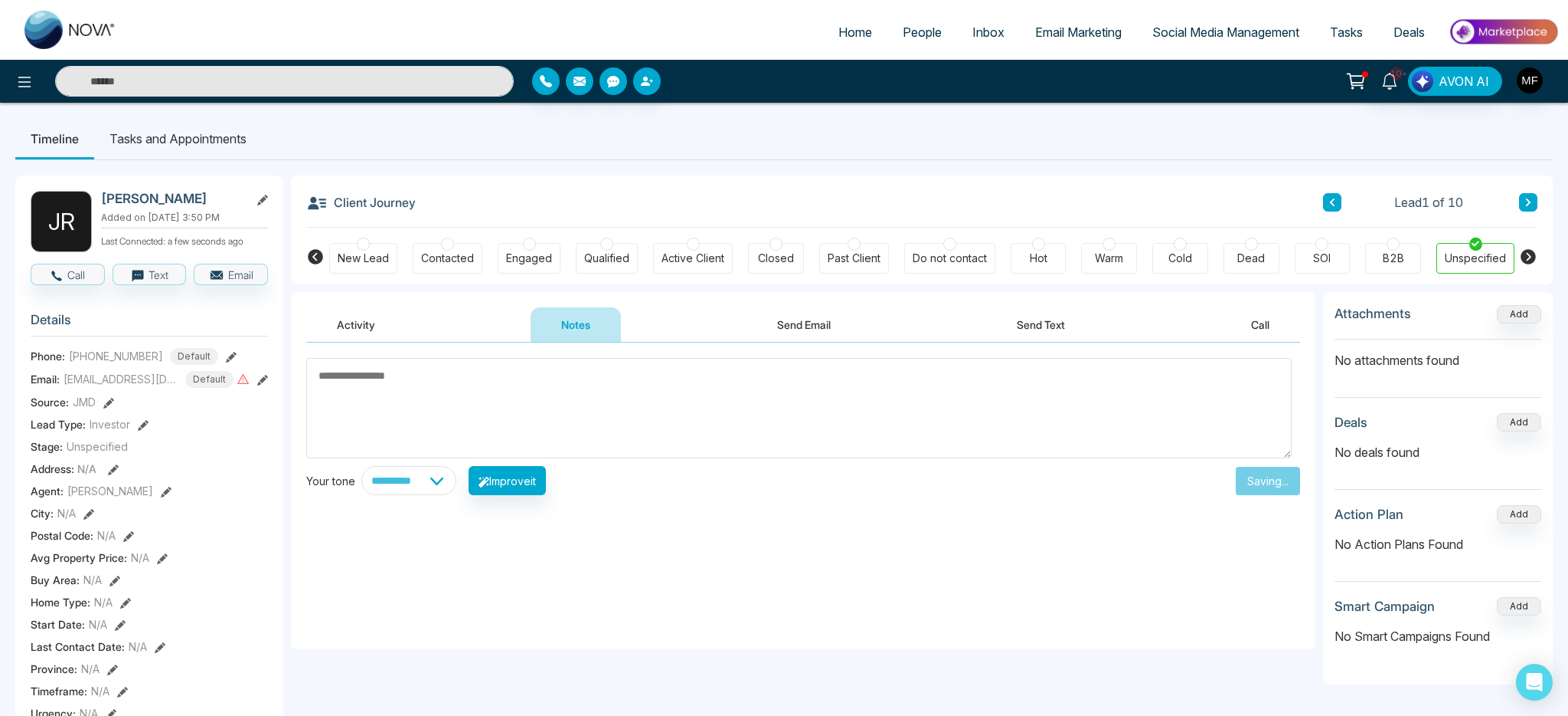
scroll to position [0, 0]
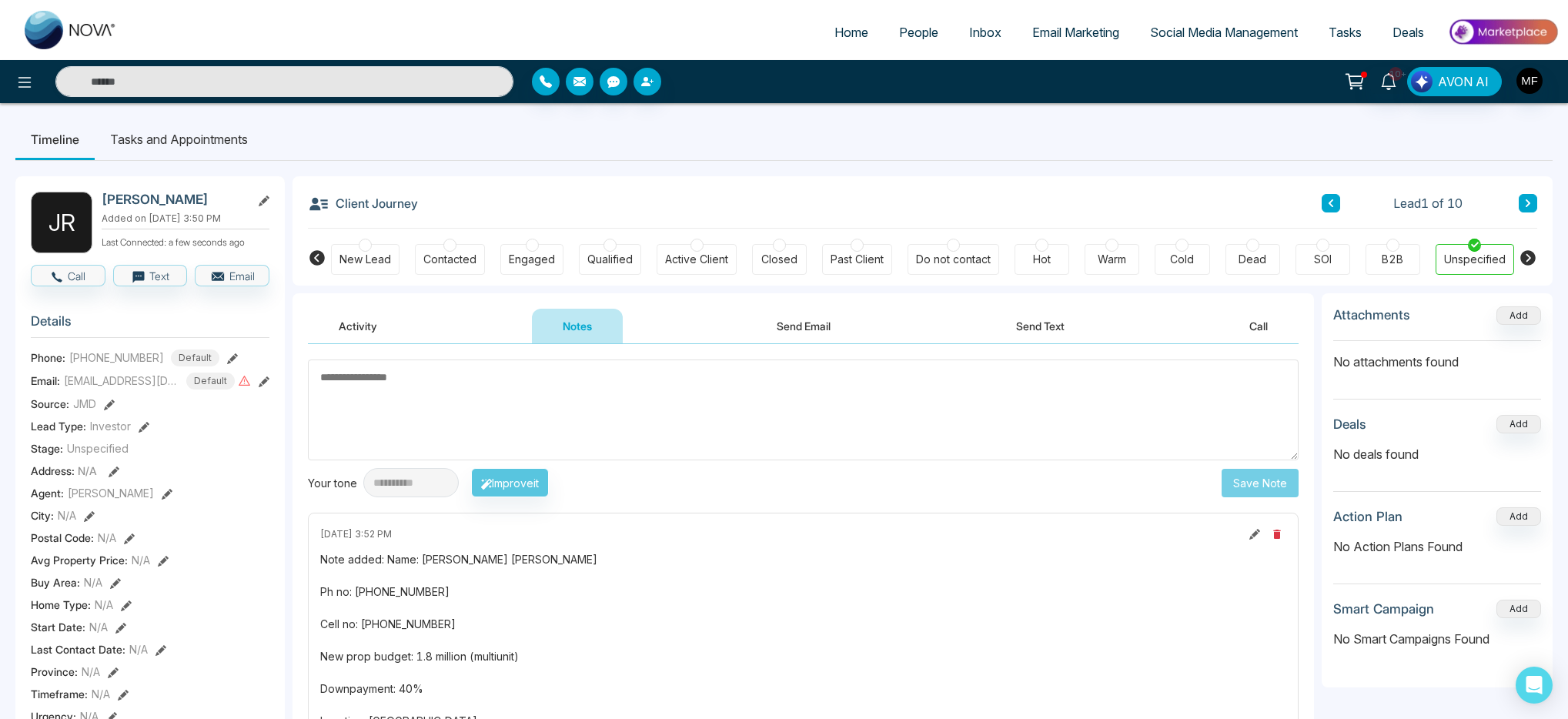
click at [178, 133] on li "Tasks and Appointments" at bounding box center [178, 139] width 168 height 41
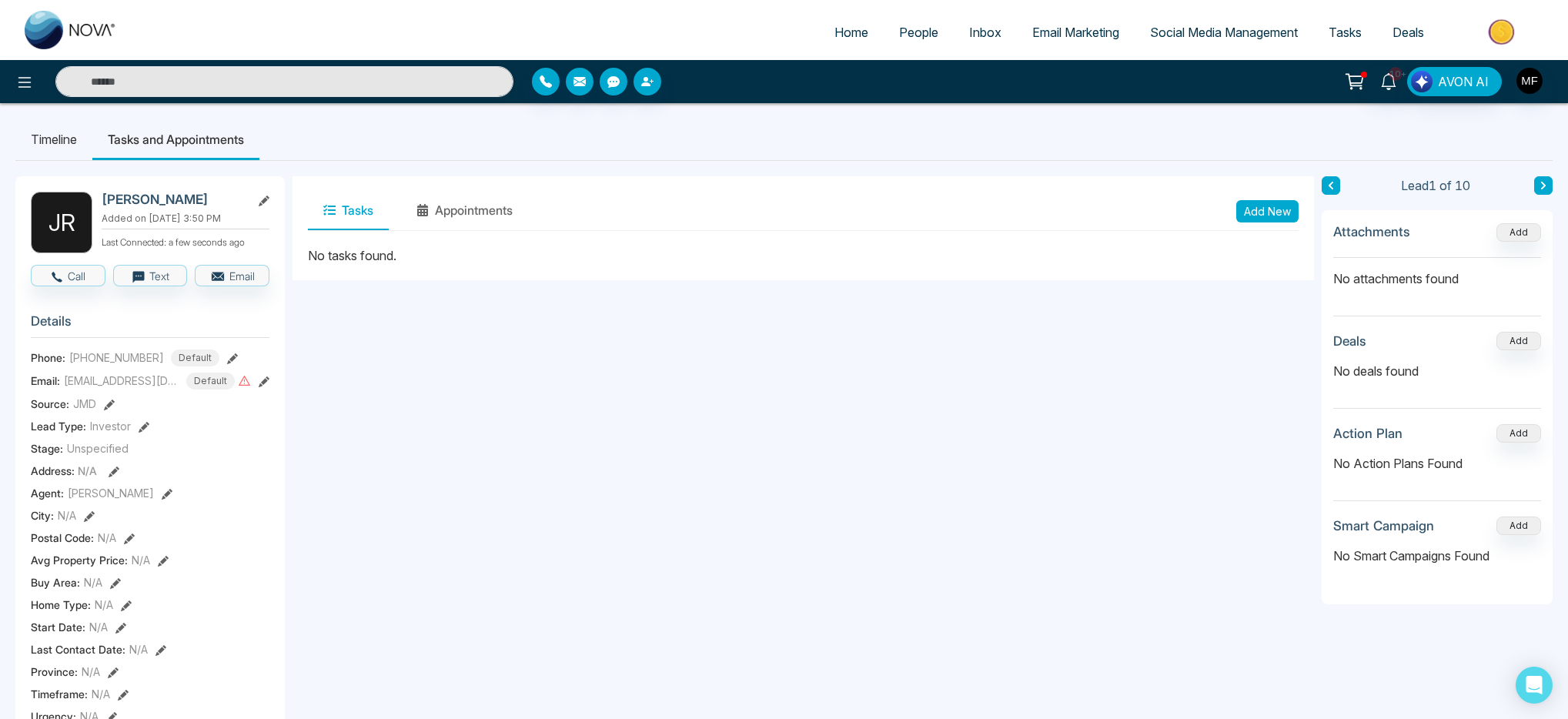
click at [1273, 209] on button "Add New" at bounding box center [1267, 211] width 62 height 22
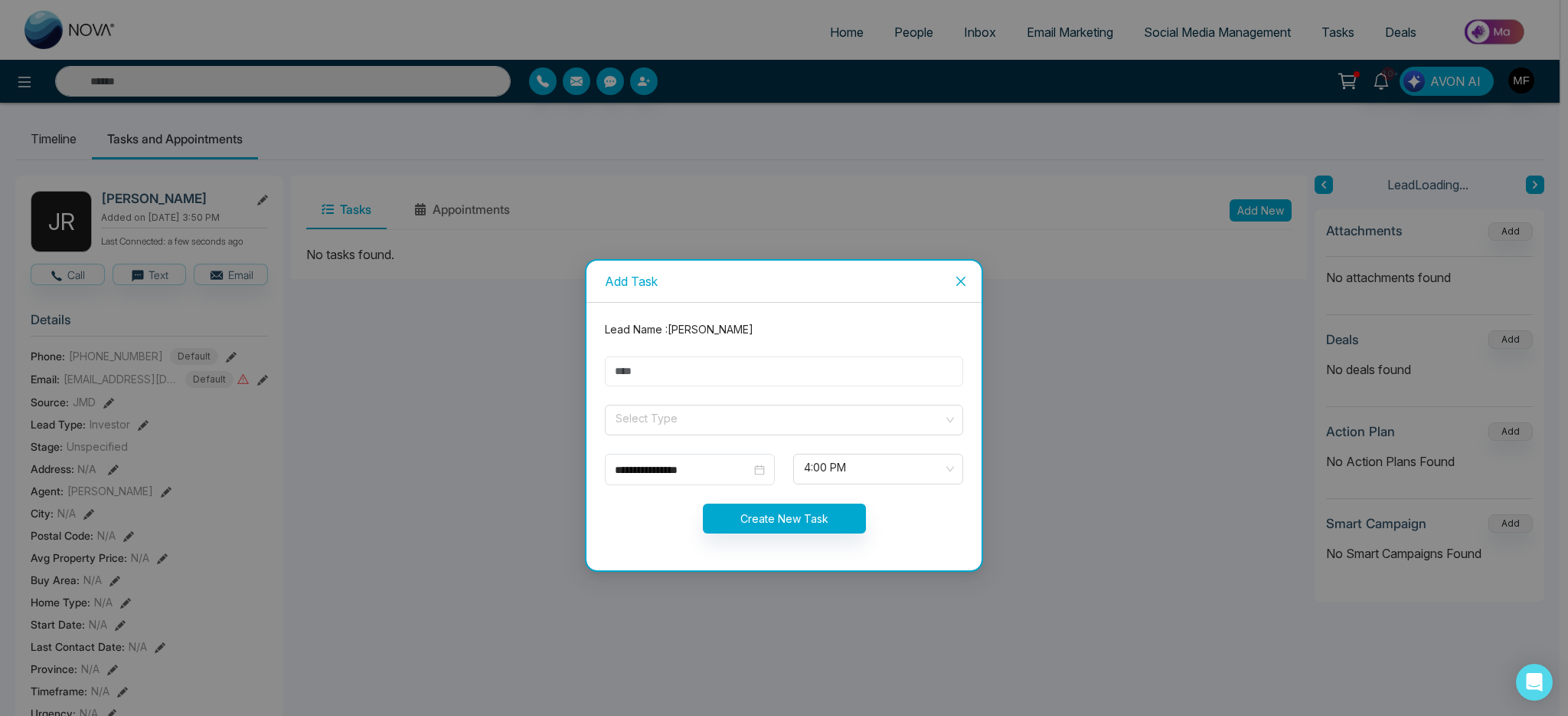
click at [662, 374] on input "text" at bounding box center [784, 371] width 358 height 30
type input "**********"
click at [726, 419] on input "search" at bounding box center [778, 417] width 329 height 23
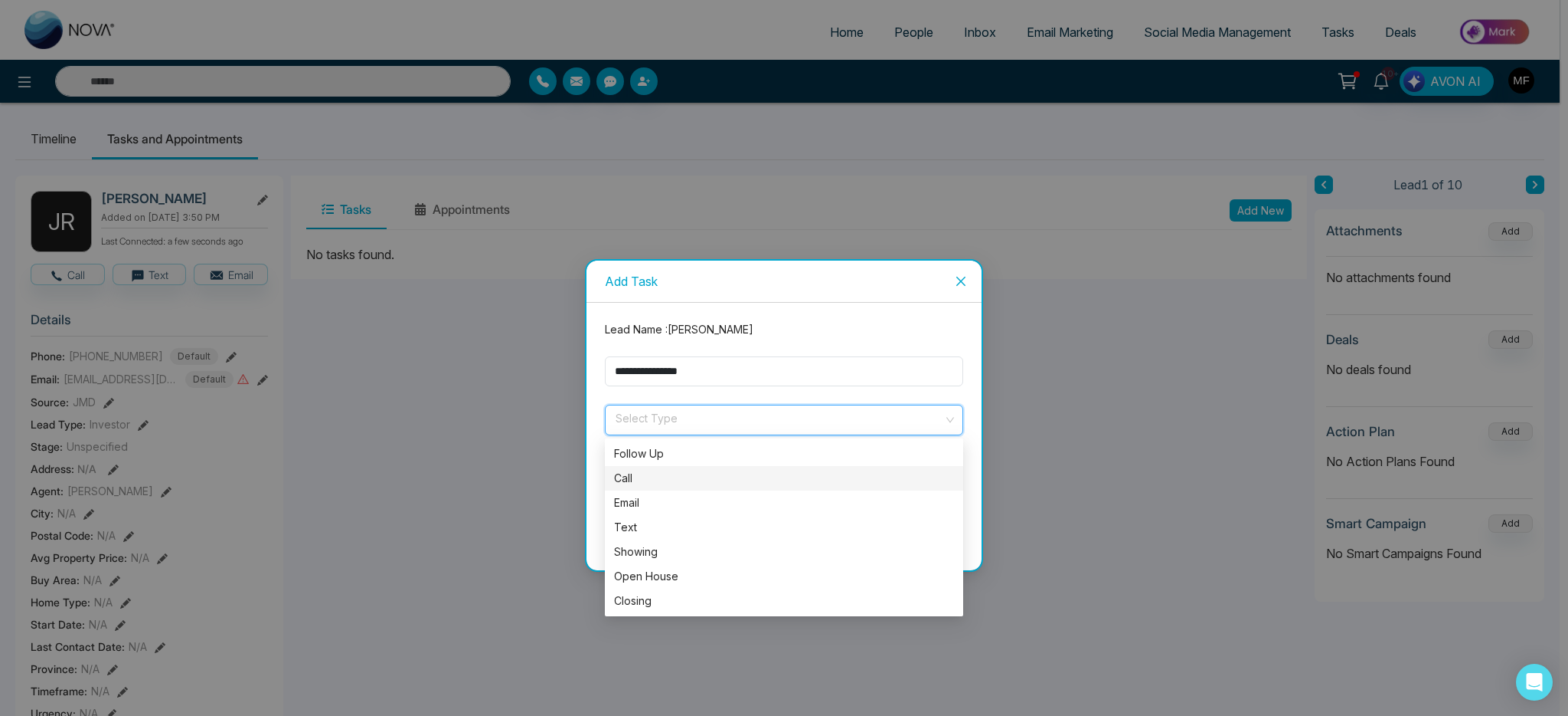
click at [735, 485] on div "Call" at bounding box center [784, 478] width 340 height 17
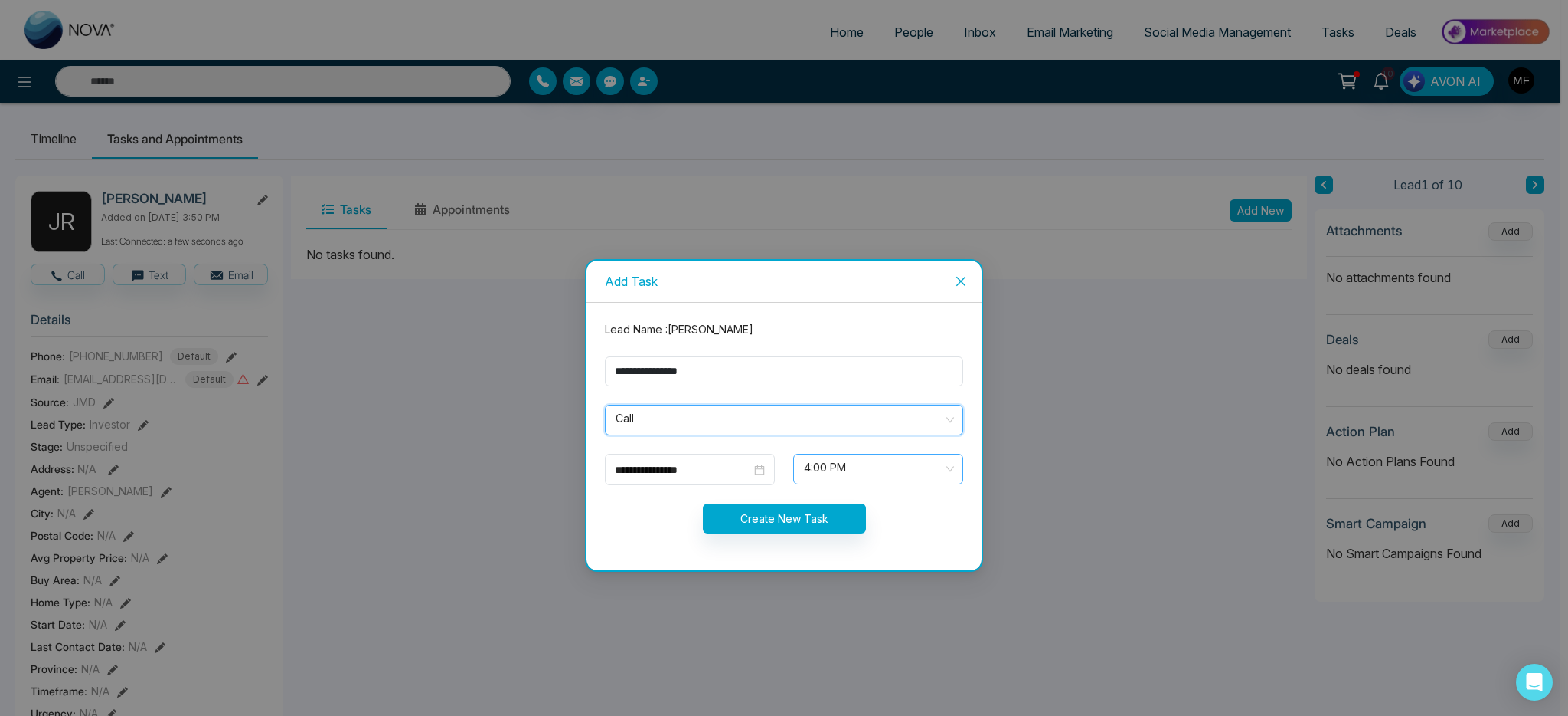
click at [852, 469] on span "4:00 PM" at bounding box center [878, 469] width 149 height 26
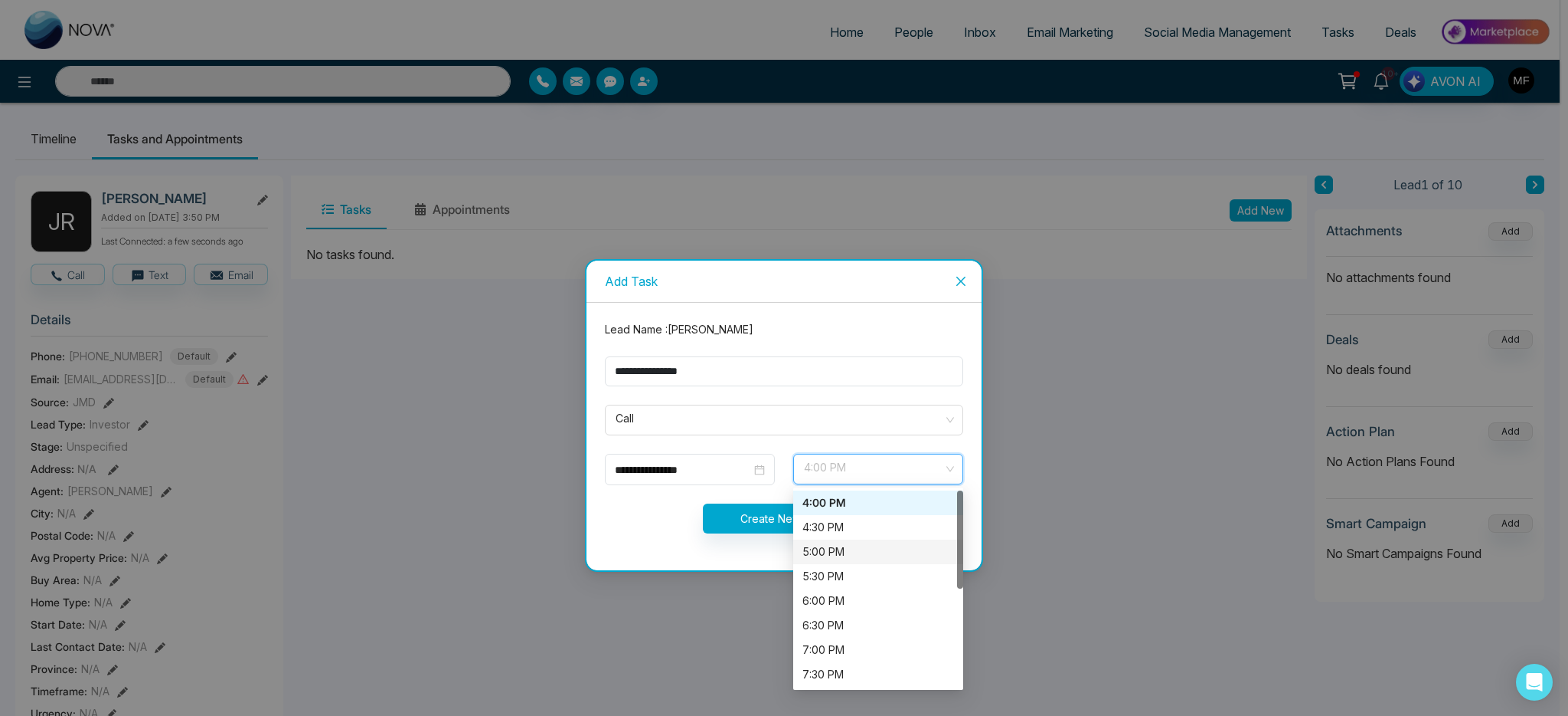
click at [838, 550] on div "5:00 PM" at bounding box center [878, 552] width 152 height 17
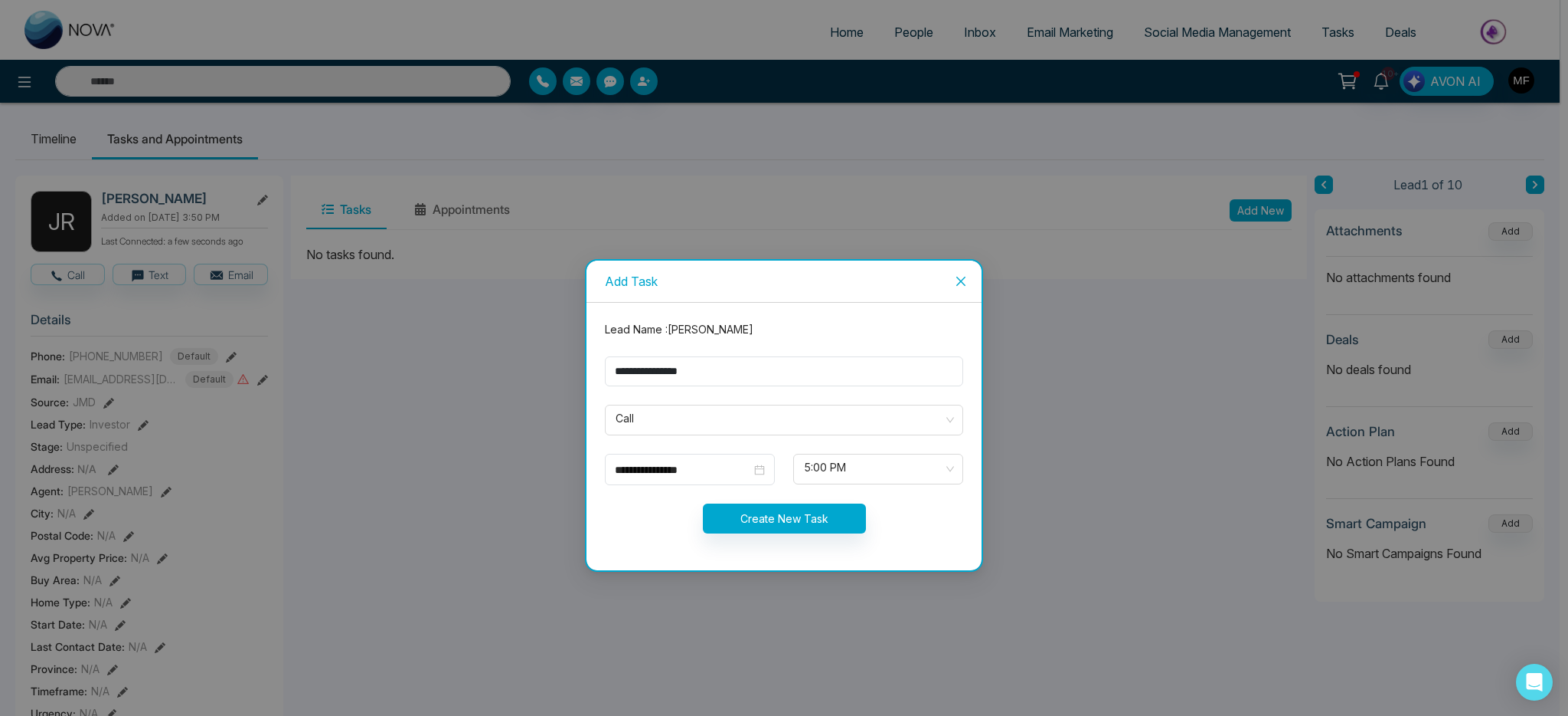
click at [648, 510] on div "Create New Task" at bounding box center [784, 519] width 376 height 30
click at [744, 511] on button "Create New Task" at bounding box center [785, 519] width 163 height 30
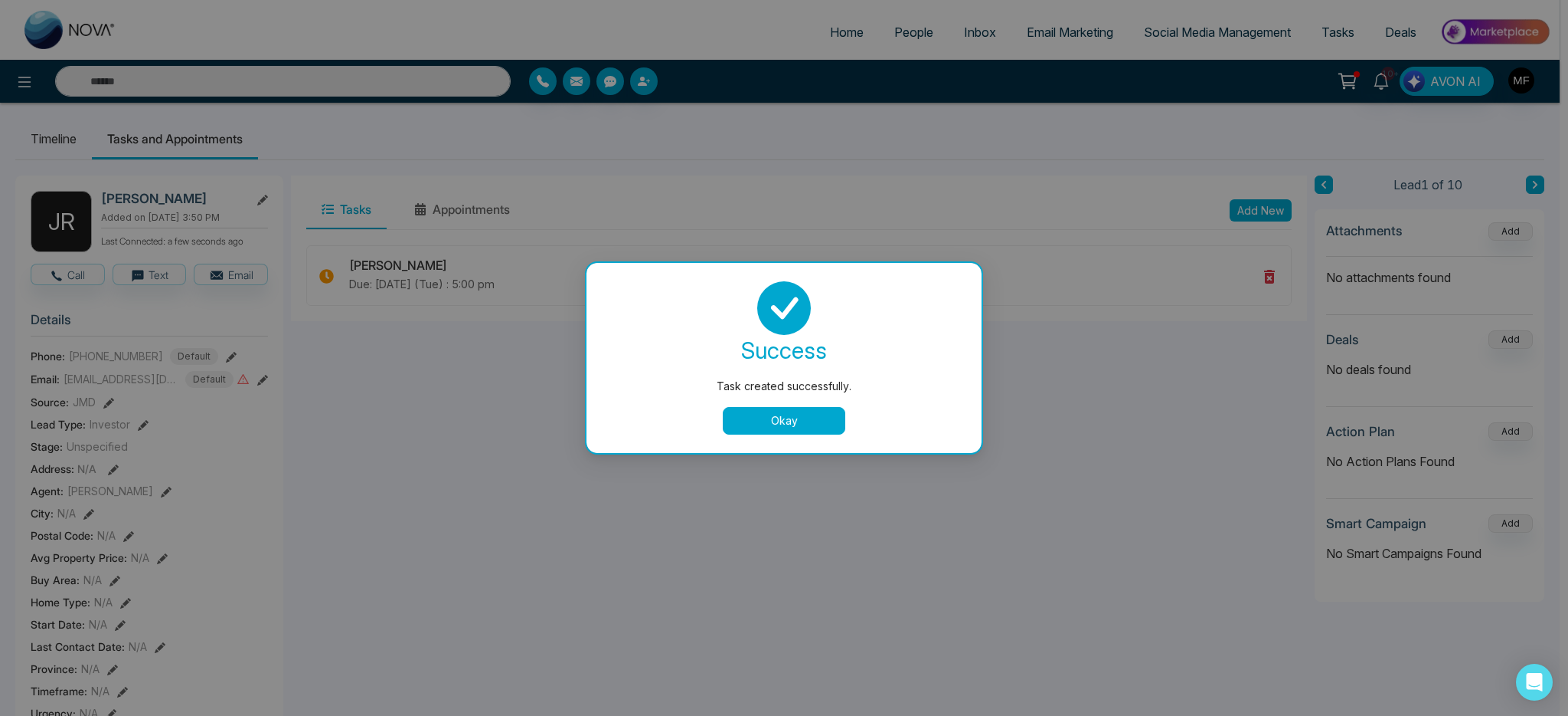
click at [770, 423] on button "Okay" at bounding box center [784, 420] width 122 height 27
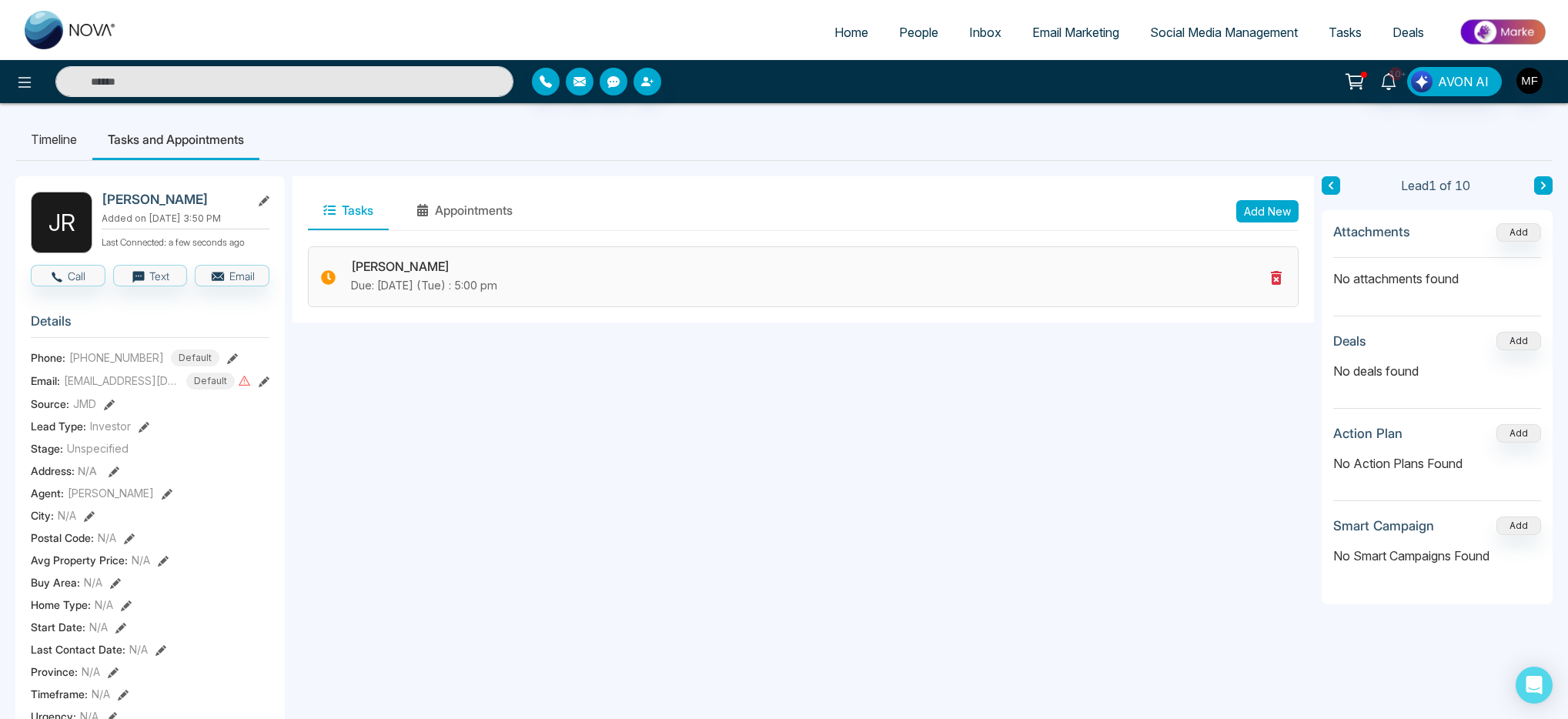
click at [1271, 275] on icon at bounding box center [1276, 278] width 18 height 18
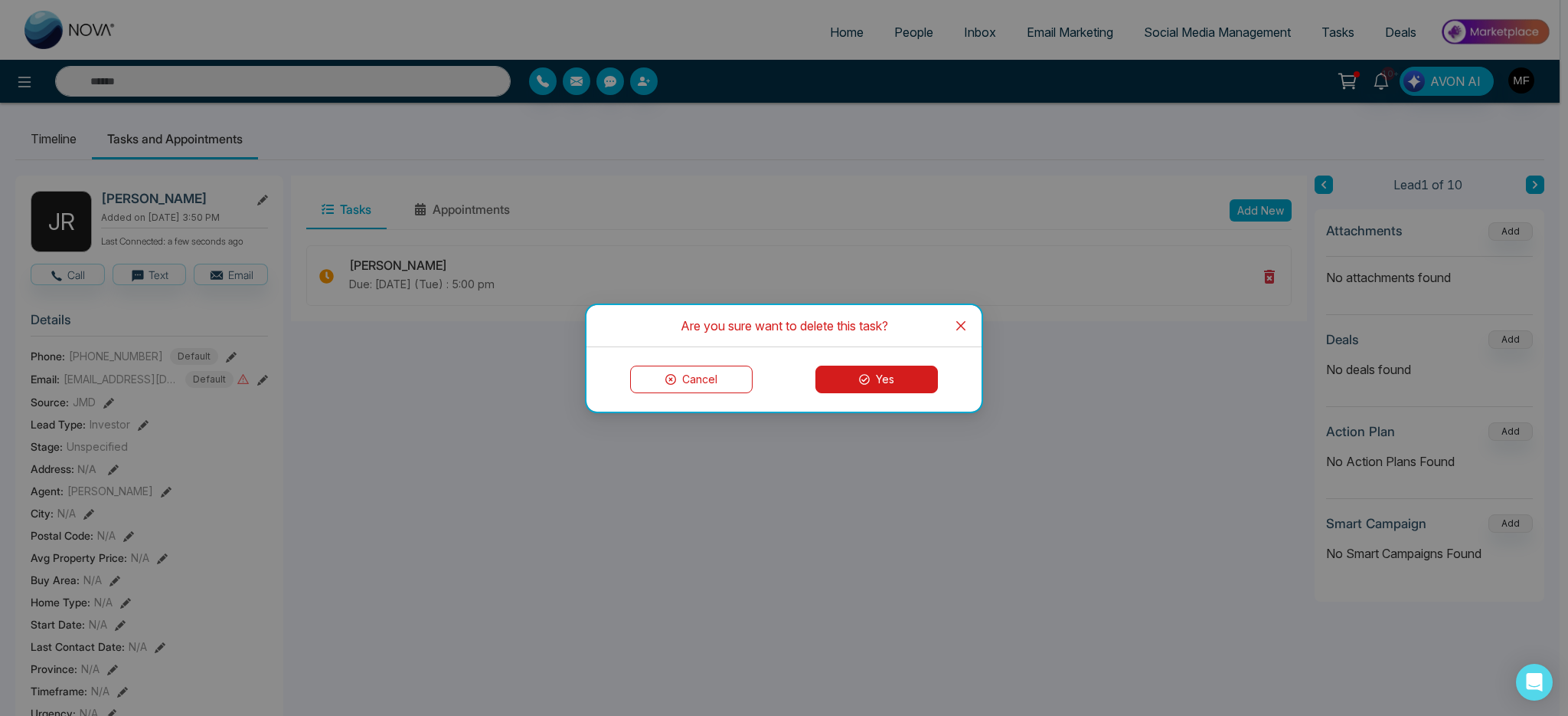
click at [872, 367] on button "Yes" at bounding box center [876, 379] width 122 height 27
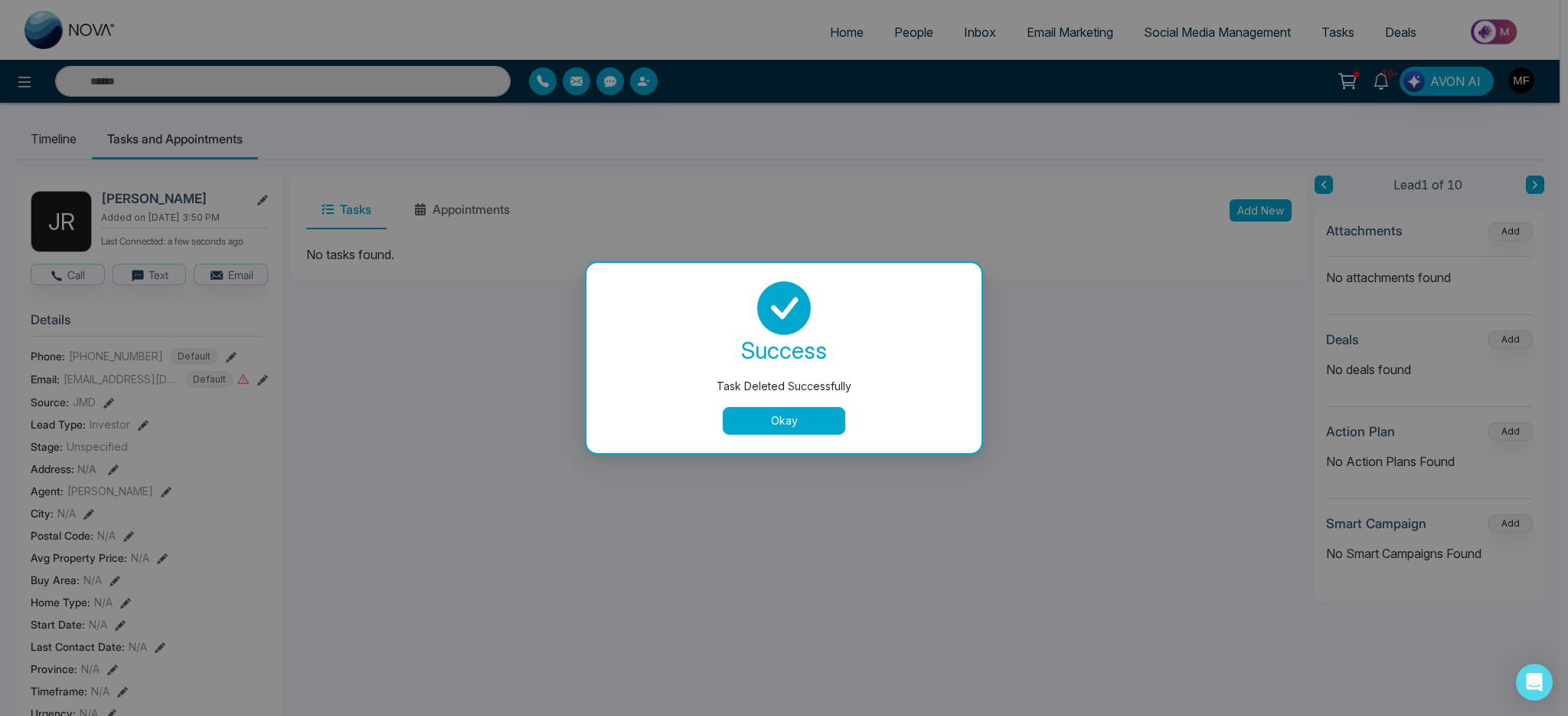
click at [794, 424] on button "Okay" at bounding box center [784, 420] width 122 height 27
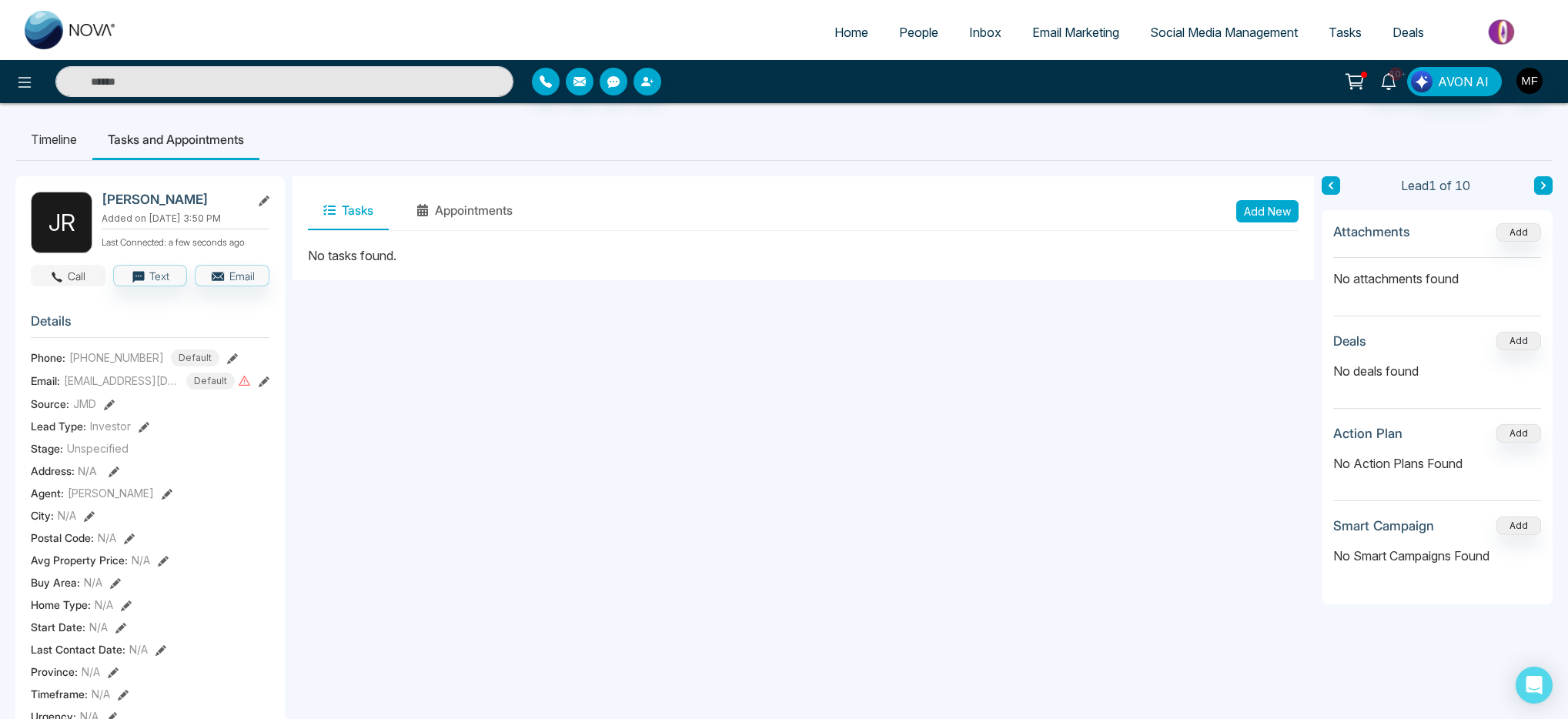
click at [86, 276] on button "Call" at bounding box center [68, 275] width 75 height 22
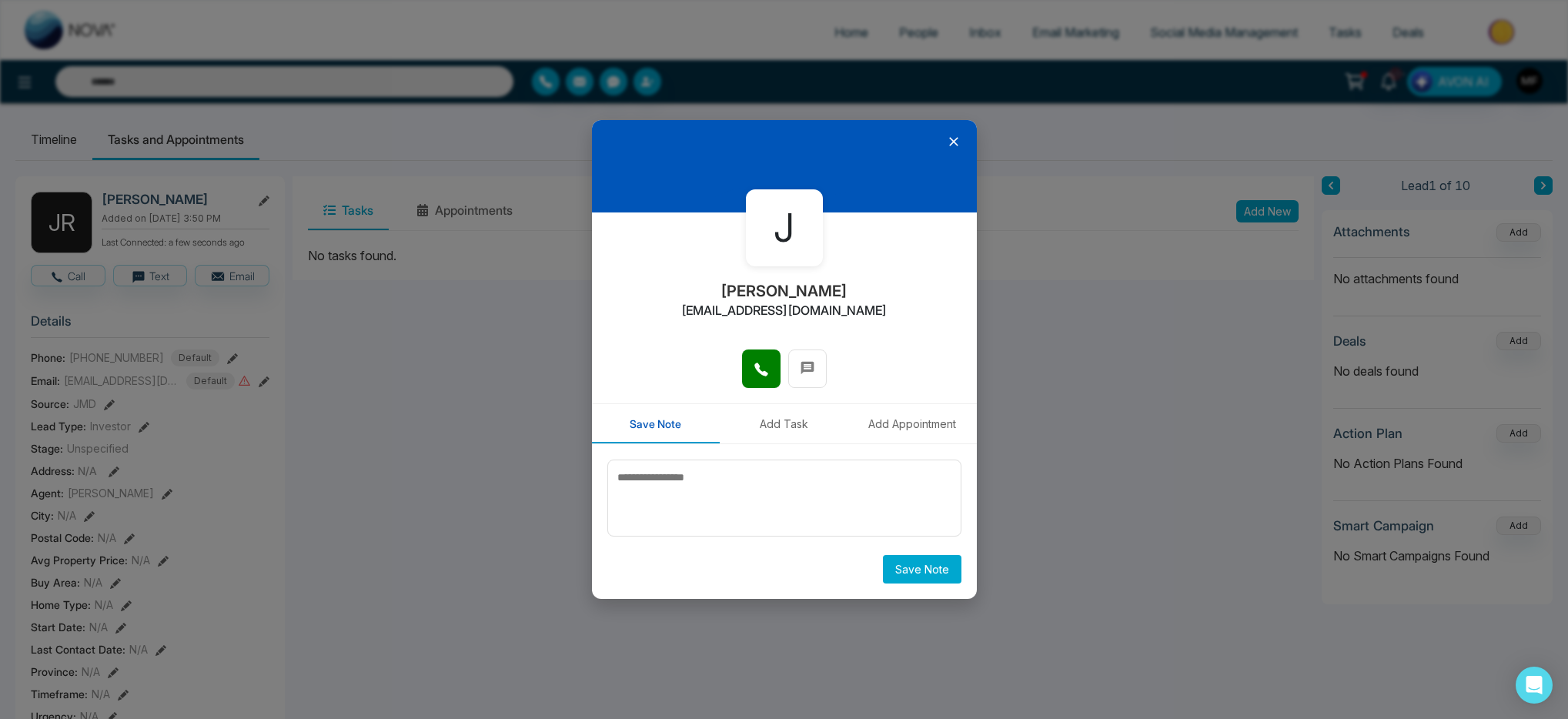
click at [956, 144] on icon at bounding box center [953, 142] width 9 height 9
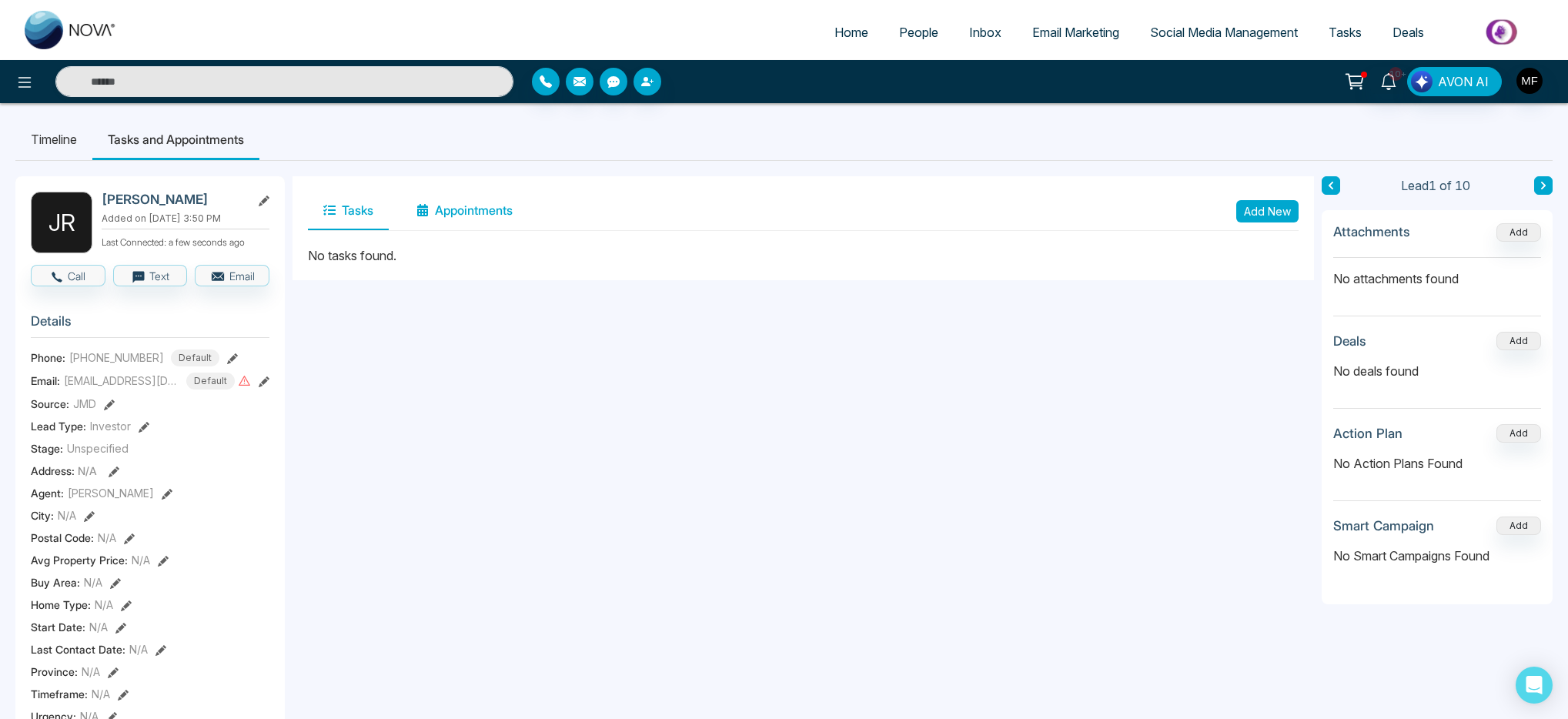
click at [479, 210] on button "Appointments" at bounding box center [464, 211] width 127 height 38
click at [362, 209] on button "Tasks" at bounding box center [348, 211] width 80 height 38
click at [1256, 212] on button "Add New" at bounding box center [1267, 211] width 62 height 22
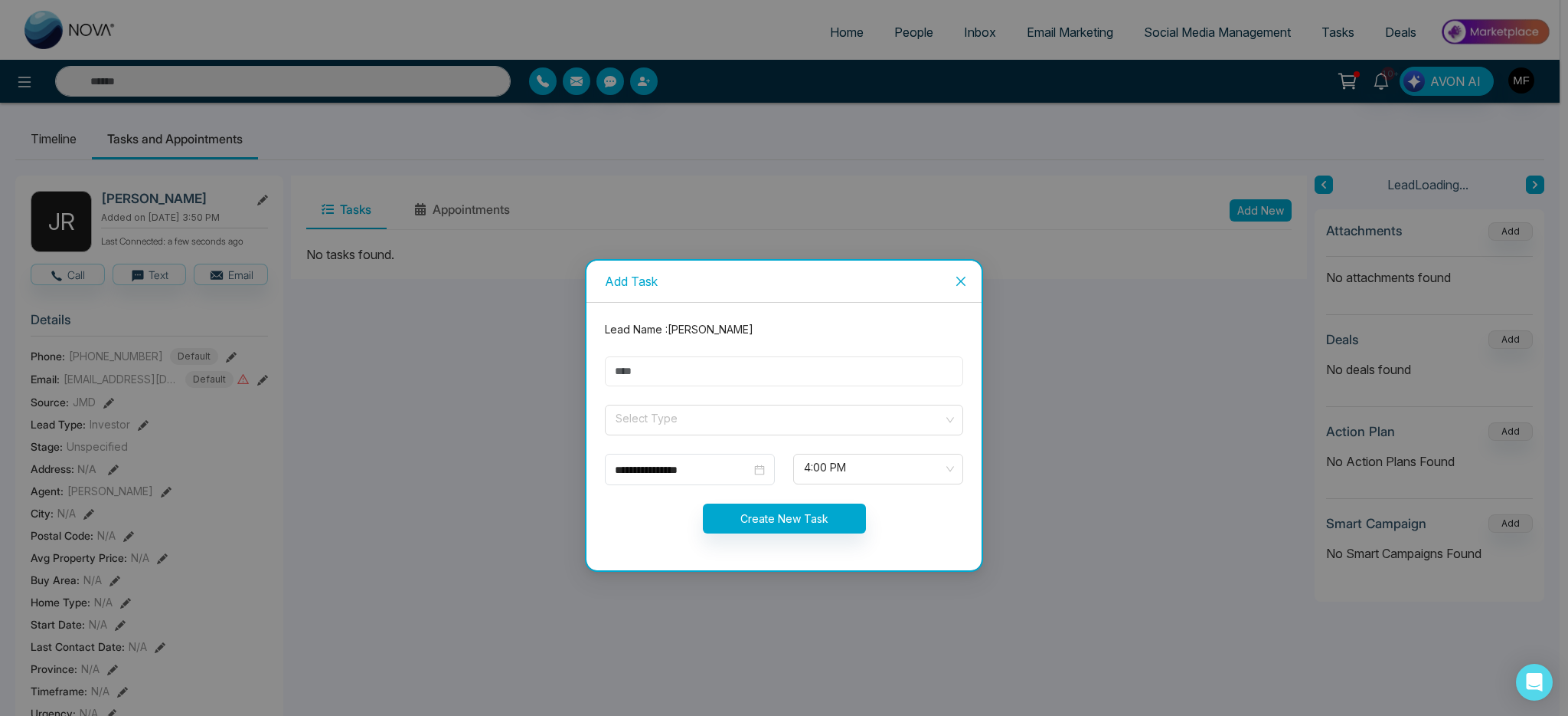
click at [733, 377] on input "text" at bounding box center [784, 371] width 358 height 30
type input "**********"
click at [710, 430] on span at bounding box center [778, 420] width 329 height 29
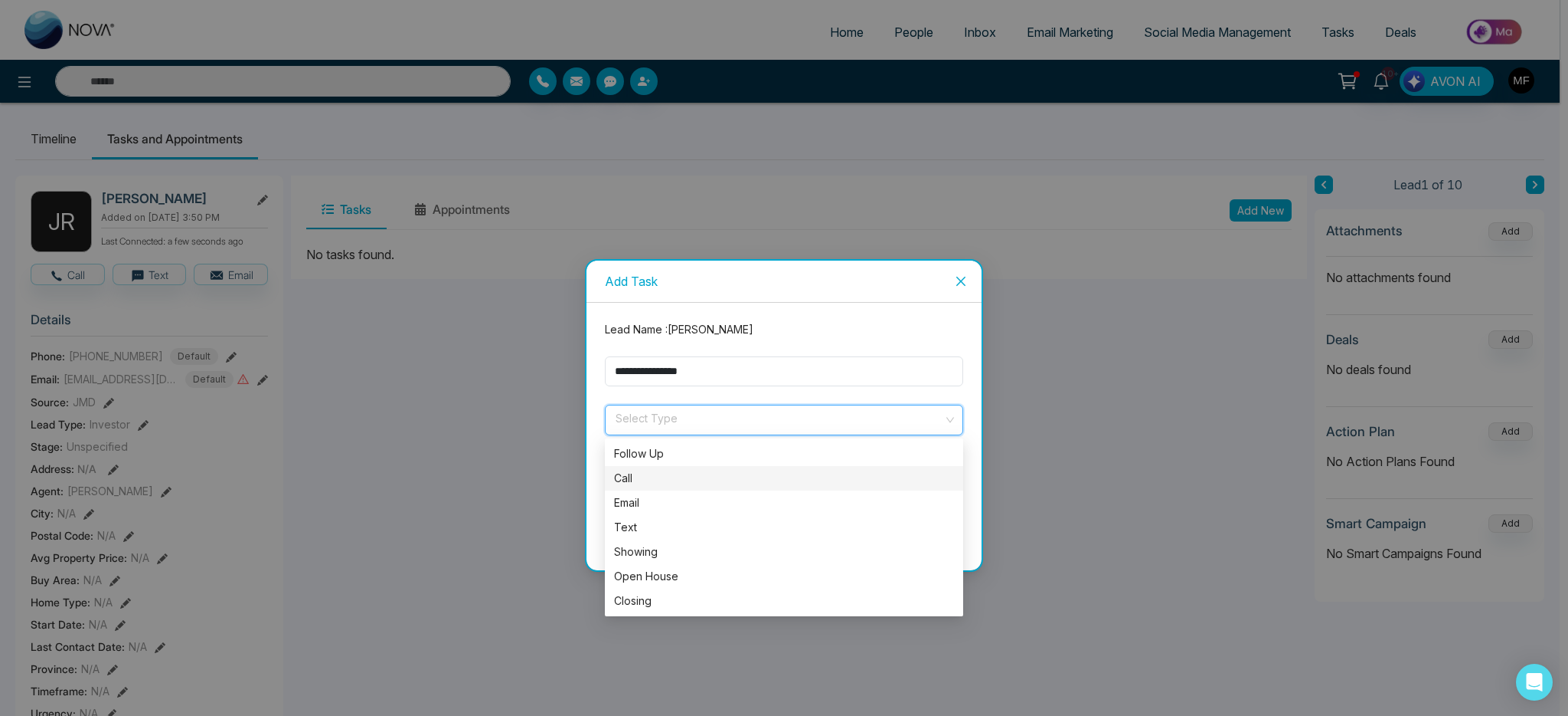
click at [678, 472] on div "Call" at bounding box center [784, 478] width 340 height 17
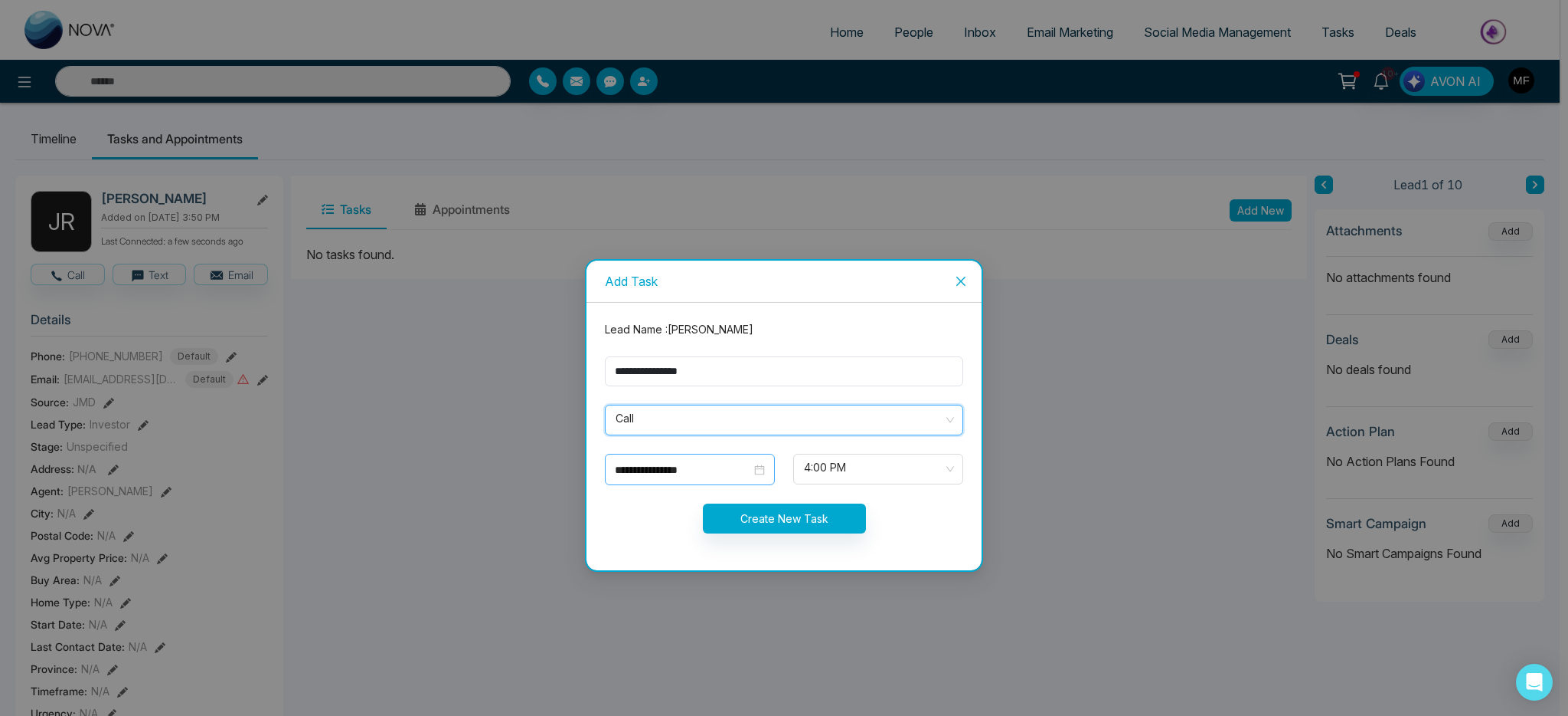
click at [737, 472] on input "**********" at bounding box center [682, 470] width 136 height 17
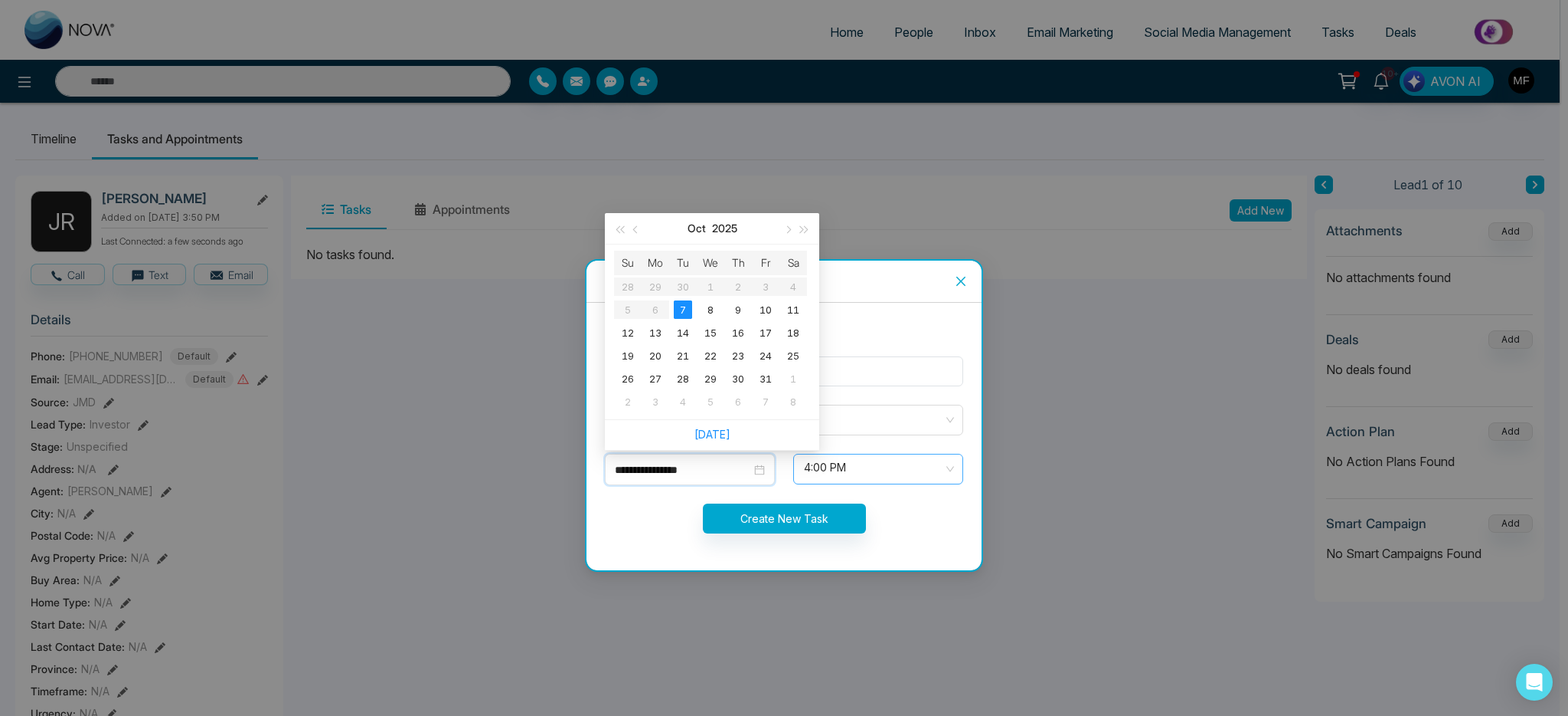
click at [856, 469] on span "4:00 PM" at bounding box center [878, 469] width 149 height 26
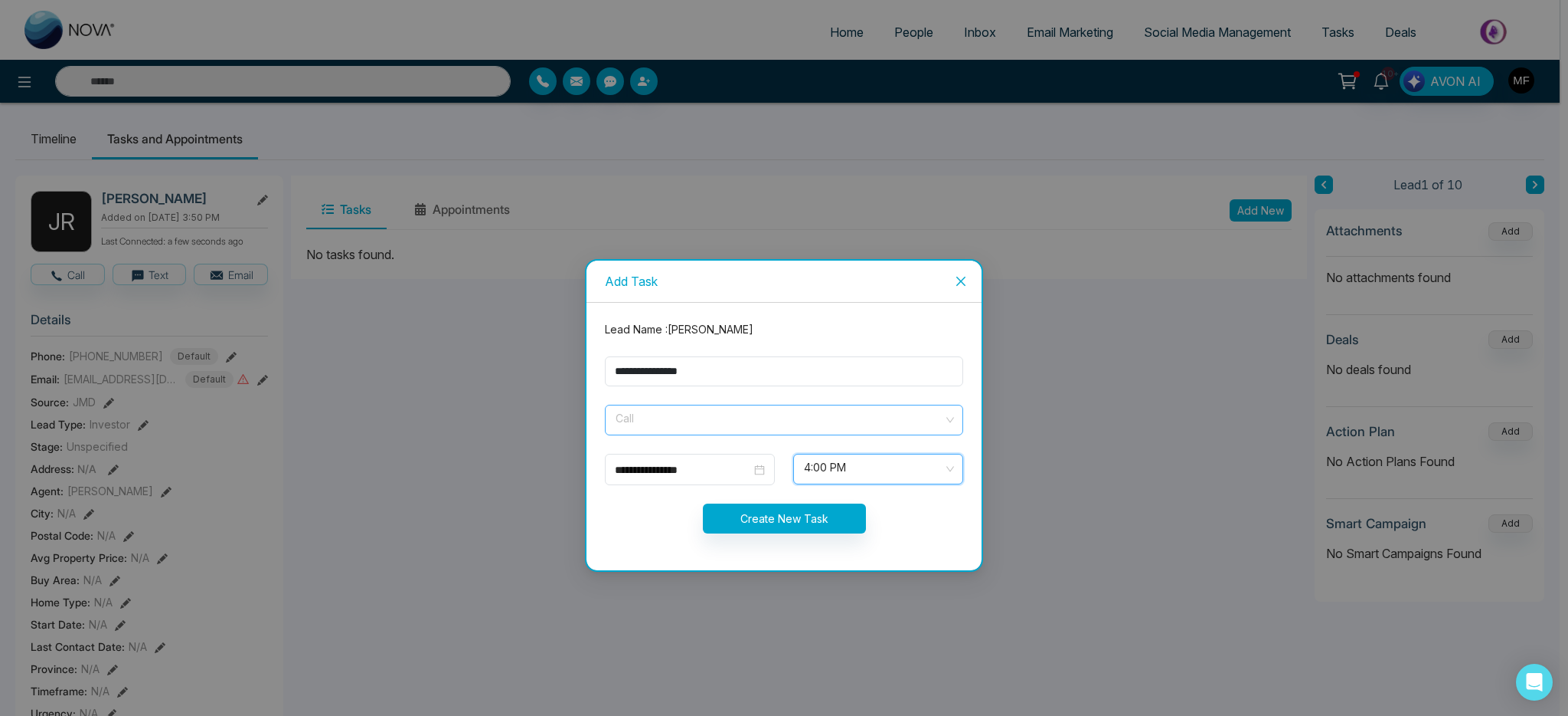
click at [735, 434] on div "Call" at bounding box center [784, 420] width 358 height 31
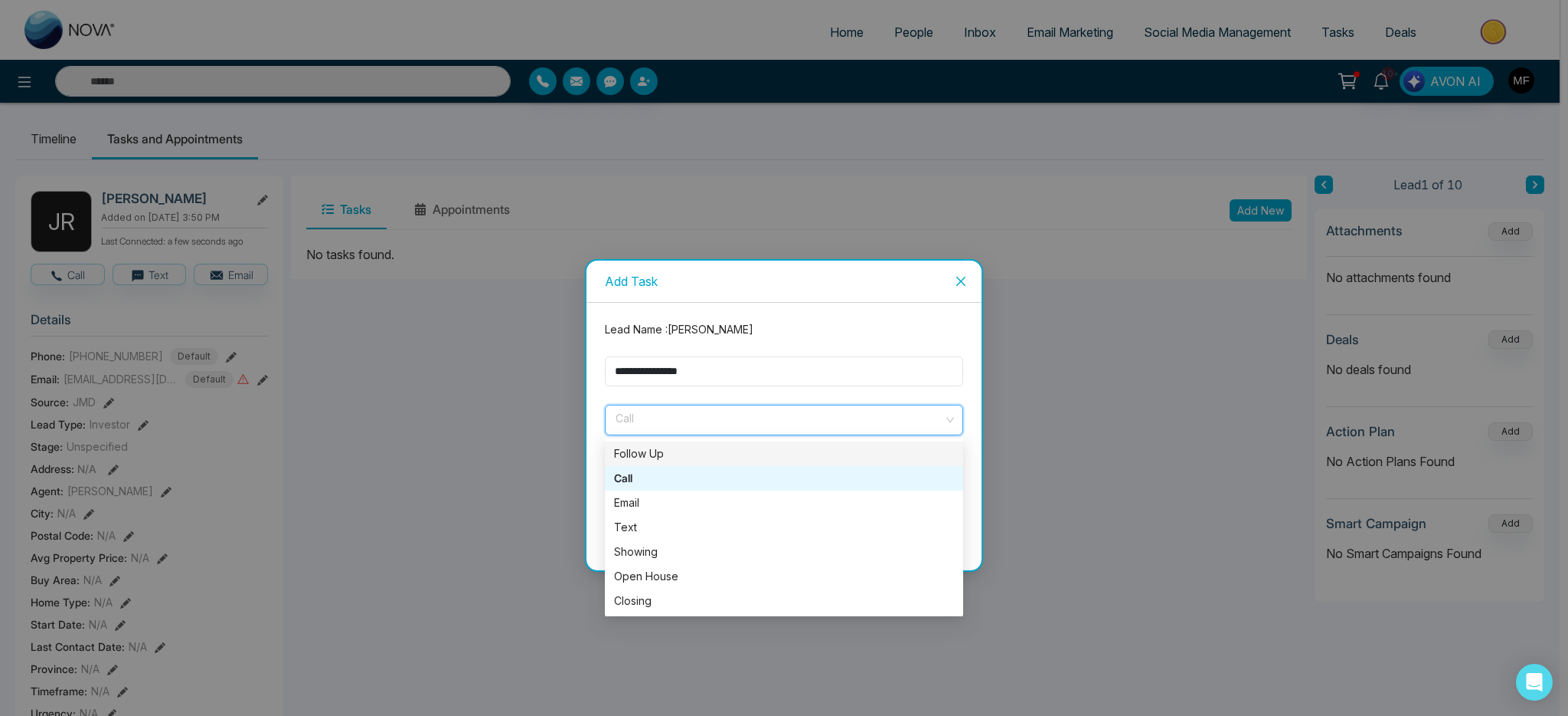
click at [749, 395] on form "**********" at bounding box center [784, 436] width 376 height 230
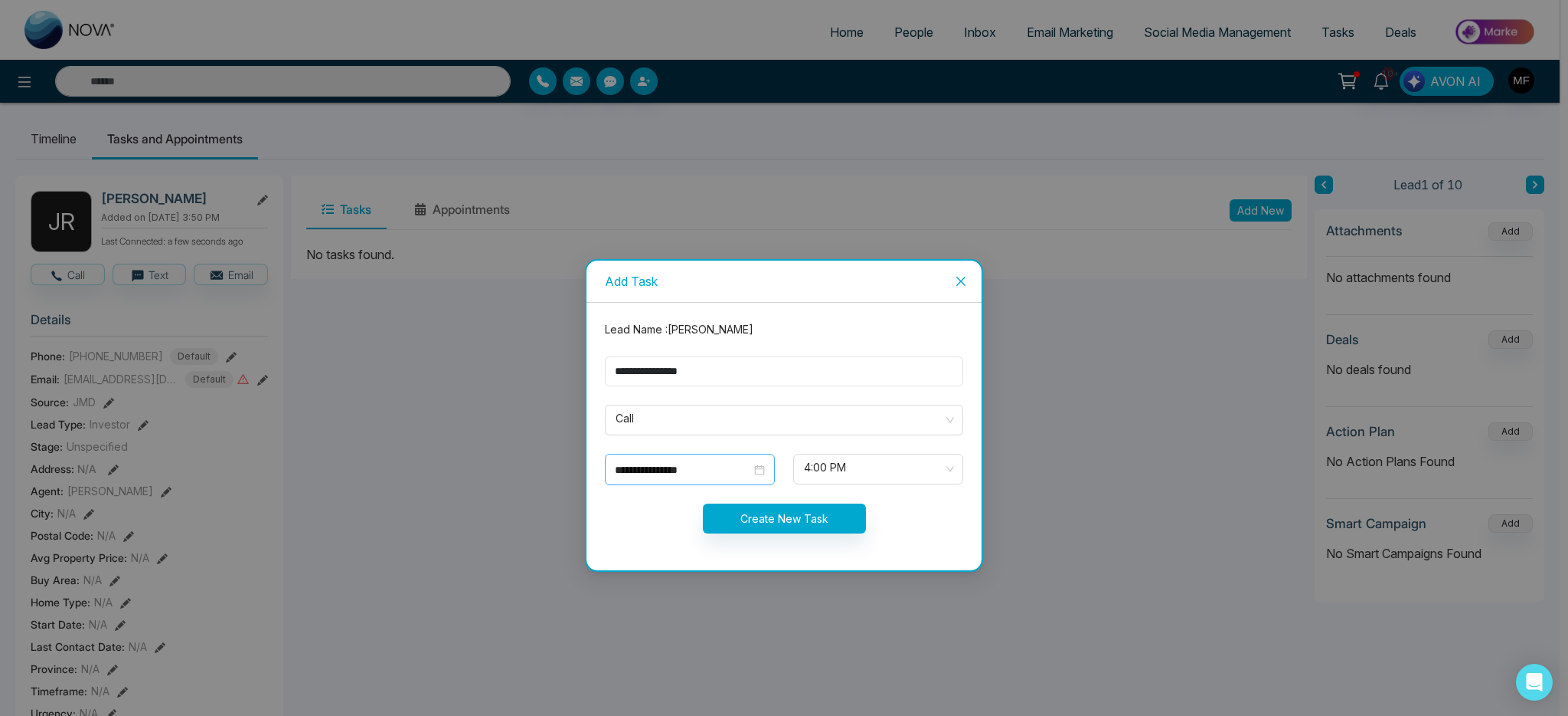
click at [692, 467] on input "**********" at bounding box center [682, 470] width 136 height 17
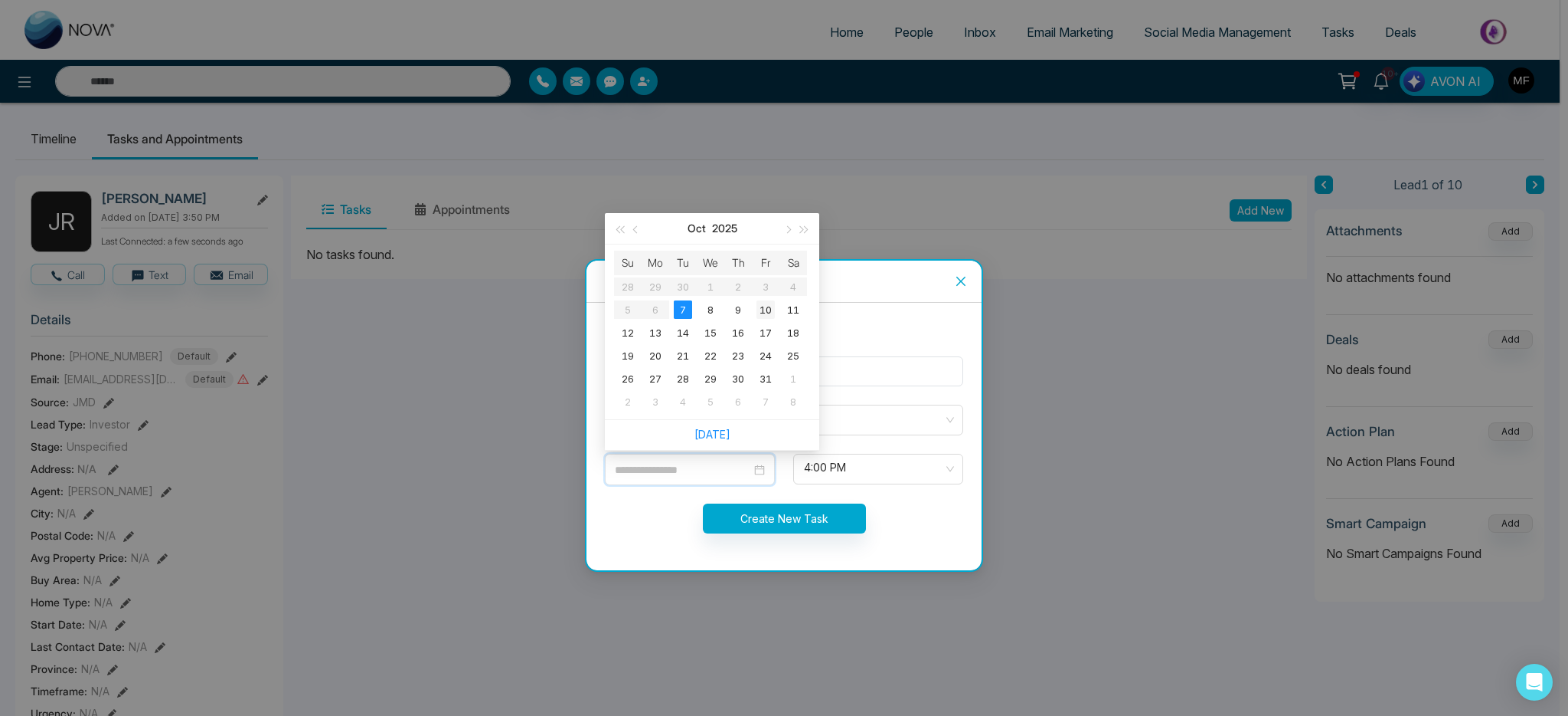
type input "**********"
click at [759, 310] on div "10" at bounding box center [766, 310] width 18 height 18
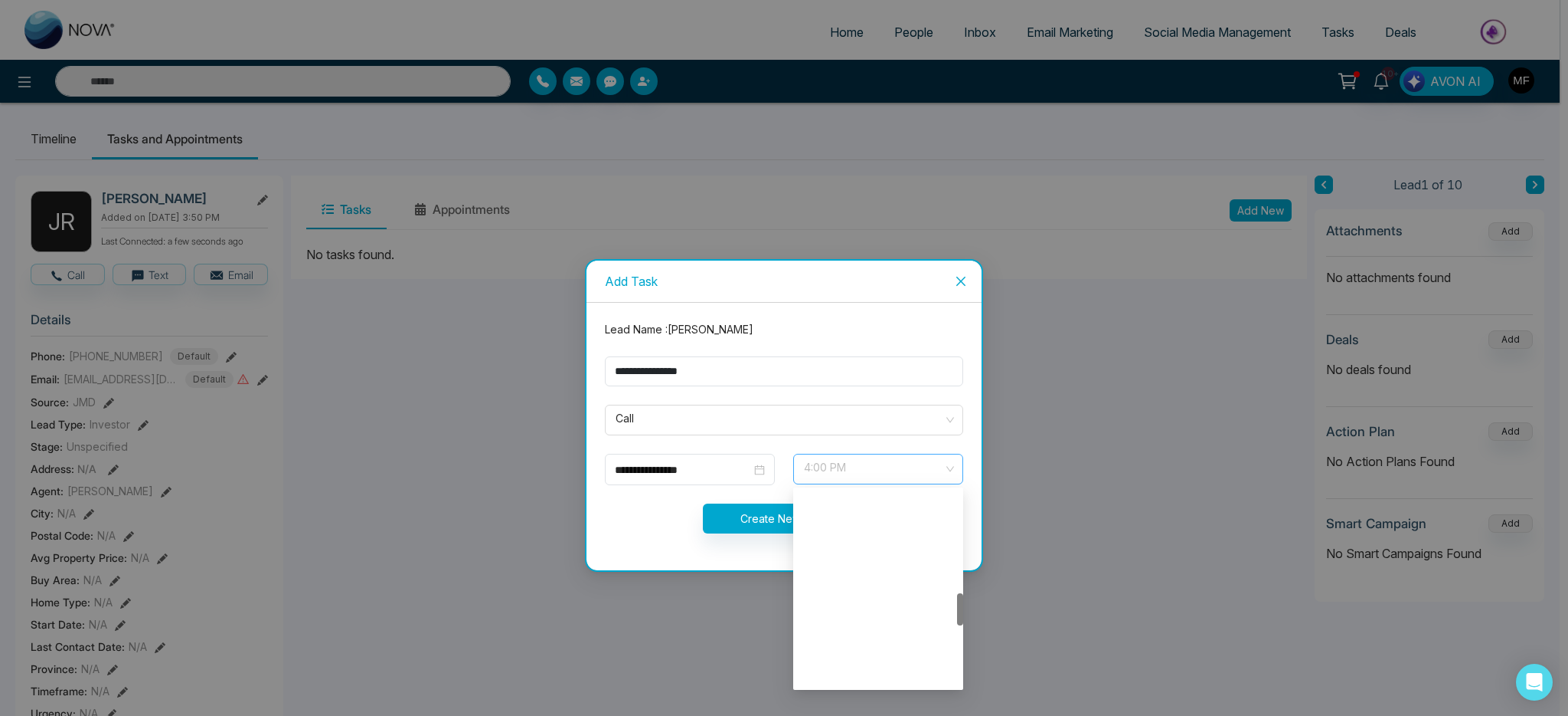
click at [819, 476] on span "4:00 PM" at bounding box center [878, 469] width 149 height 26
click at [849, 547] on div "11:00 AM" at bounding box center [878, 548] width 152 height 17
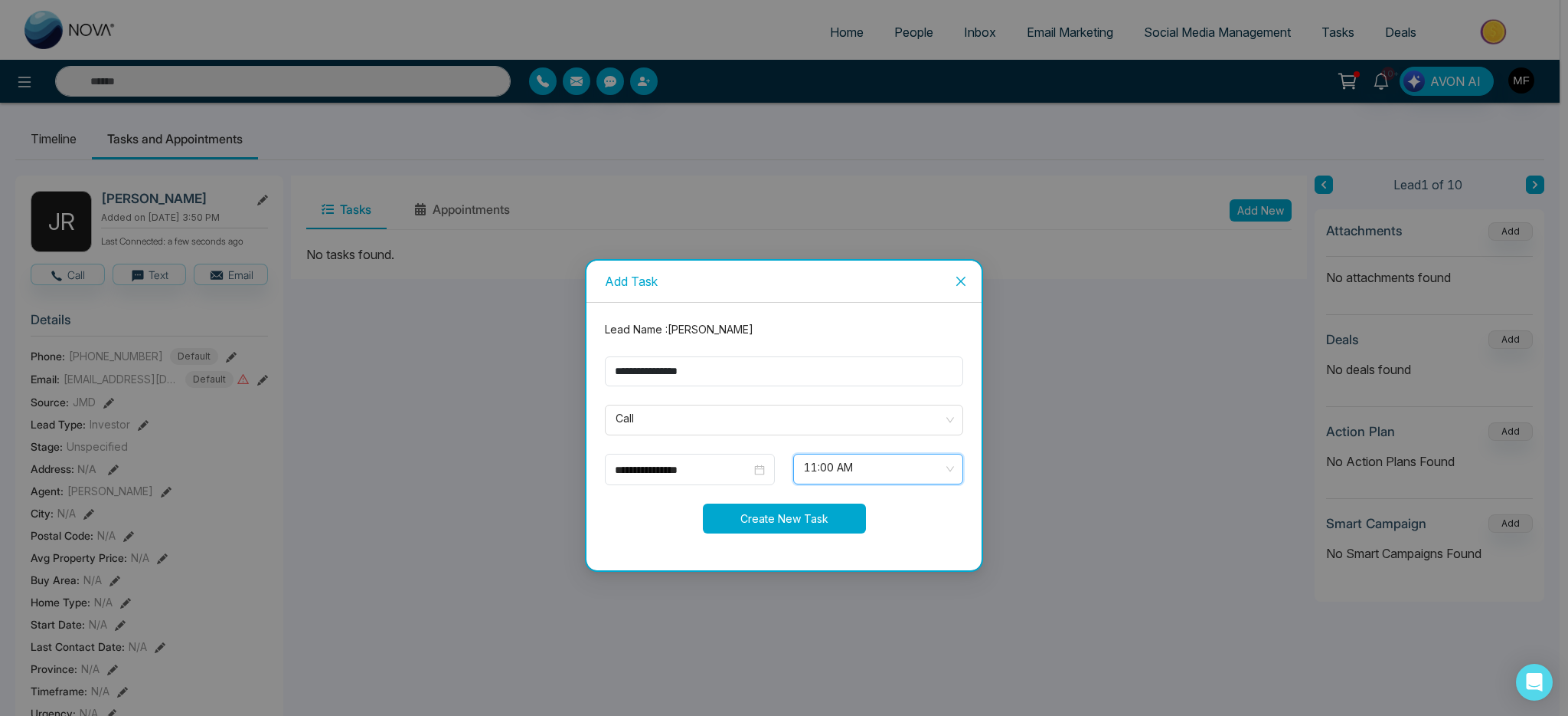
click at [796, 529] on button "Create New Task" at bounding box center [785, 519] width 163 height 30
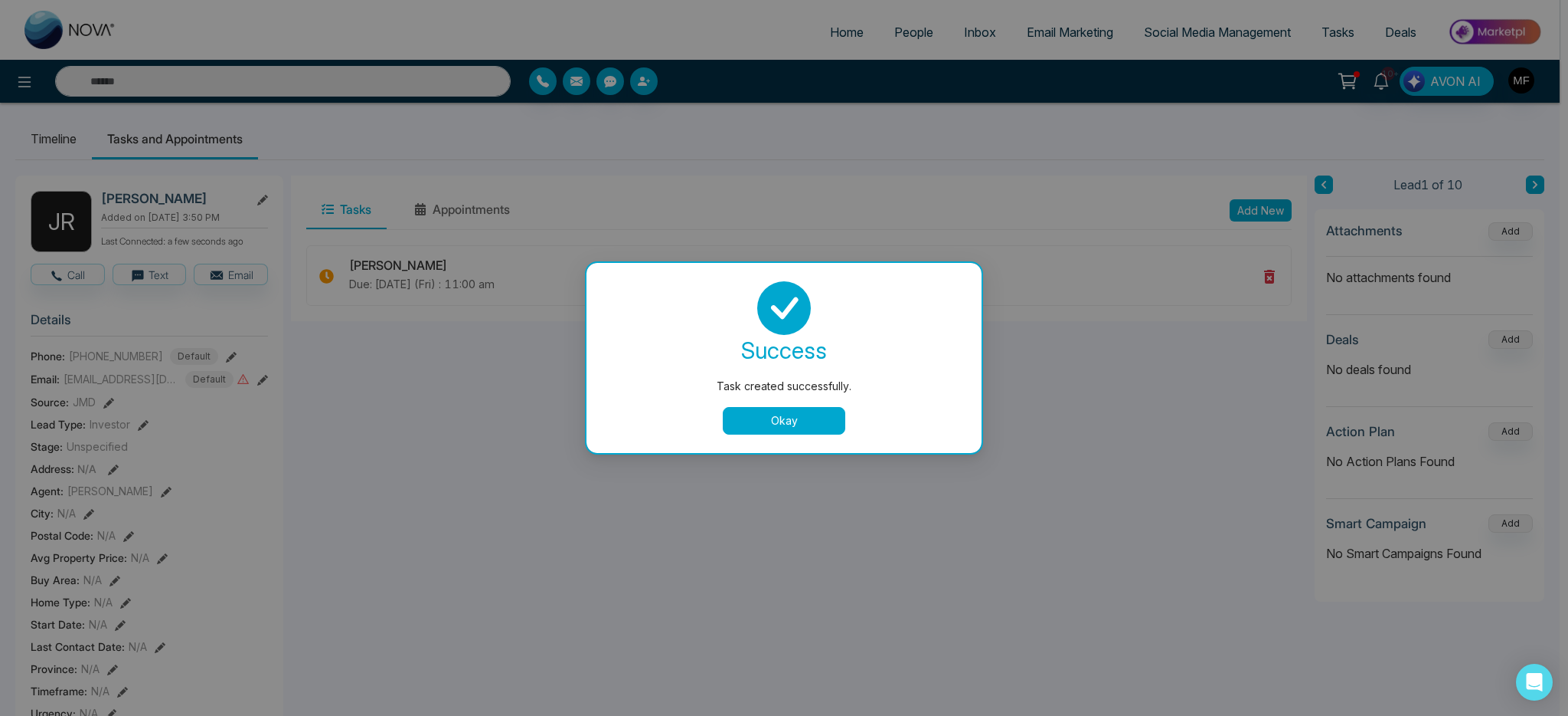
click at [807, 422] on button "Okay" at bounding box center [784, 420] width 122 height 27
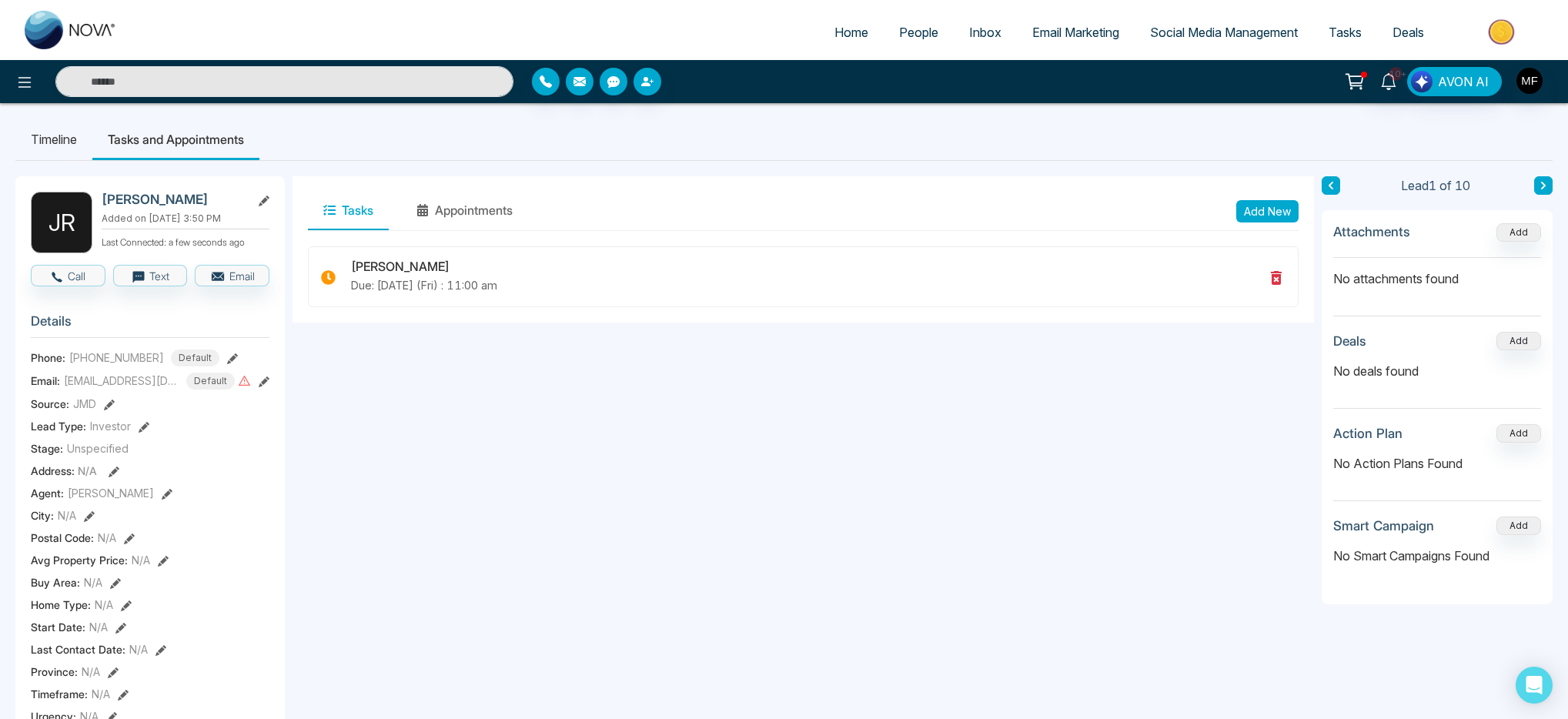
click at [913, 36] on span "People" at bounding box center [918, 32] width 39 height 16
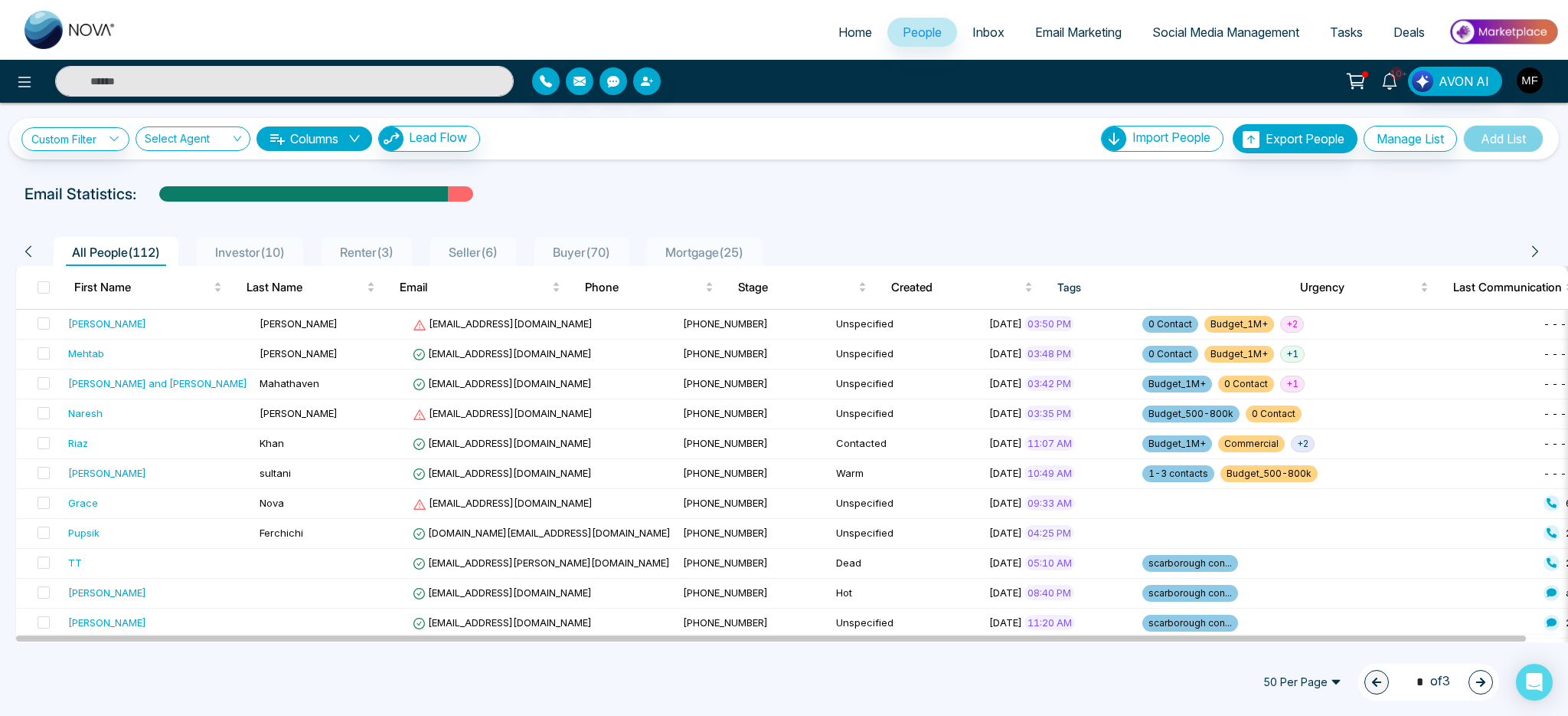
click at [1392, 87] on icon at bounding box center [1390, 81] width 17 height 17
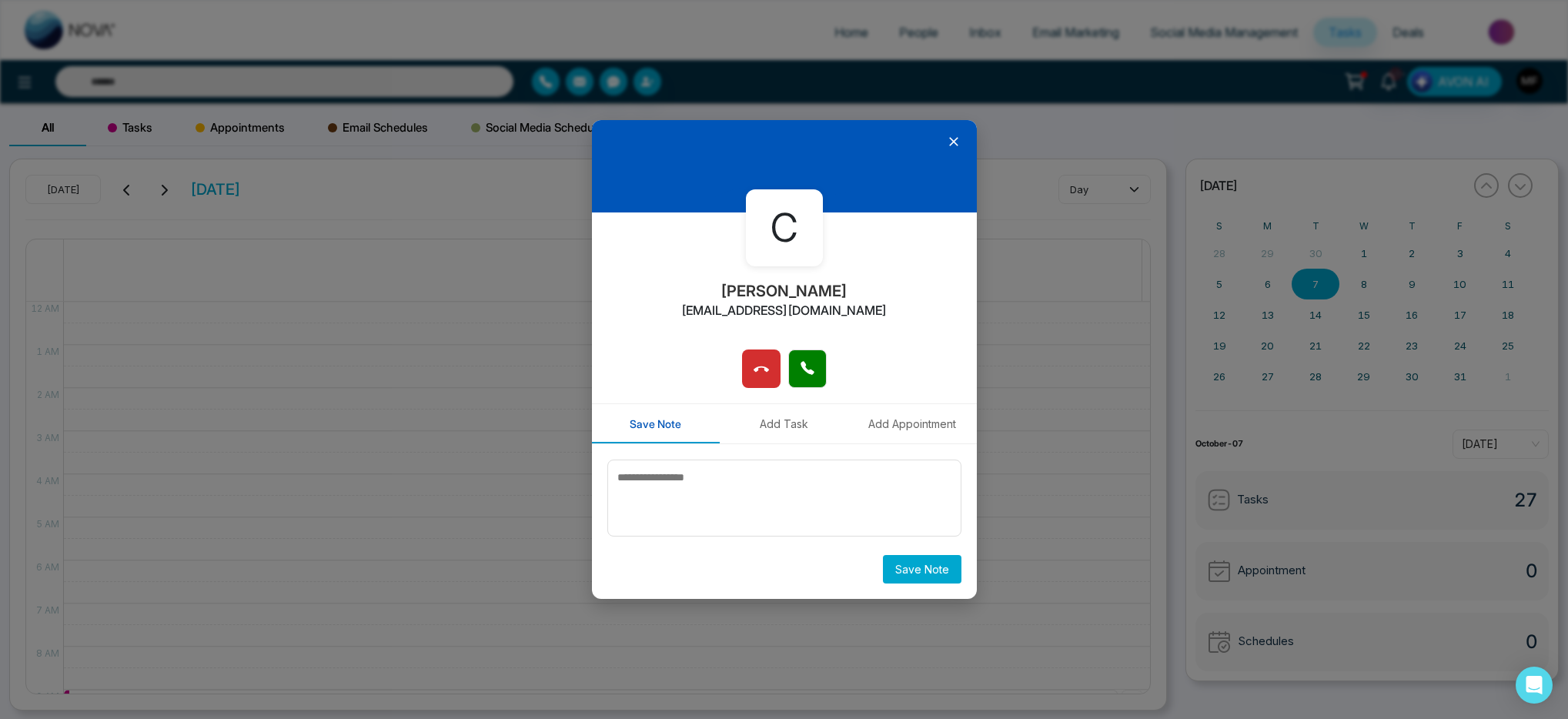
scroll to position [522, 0]
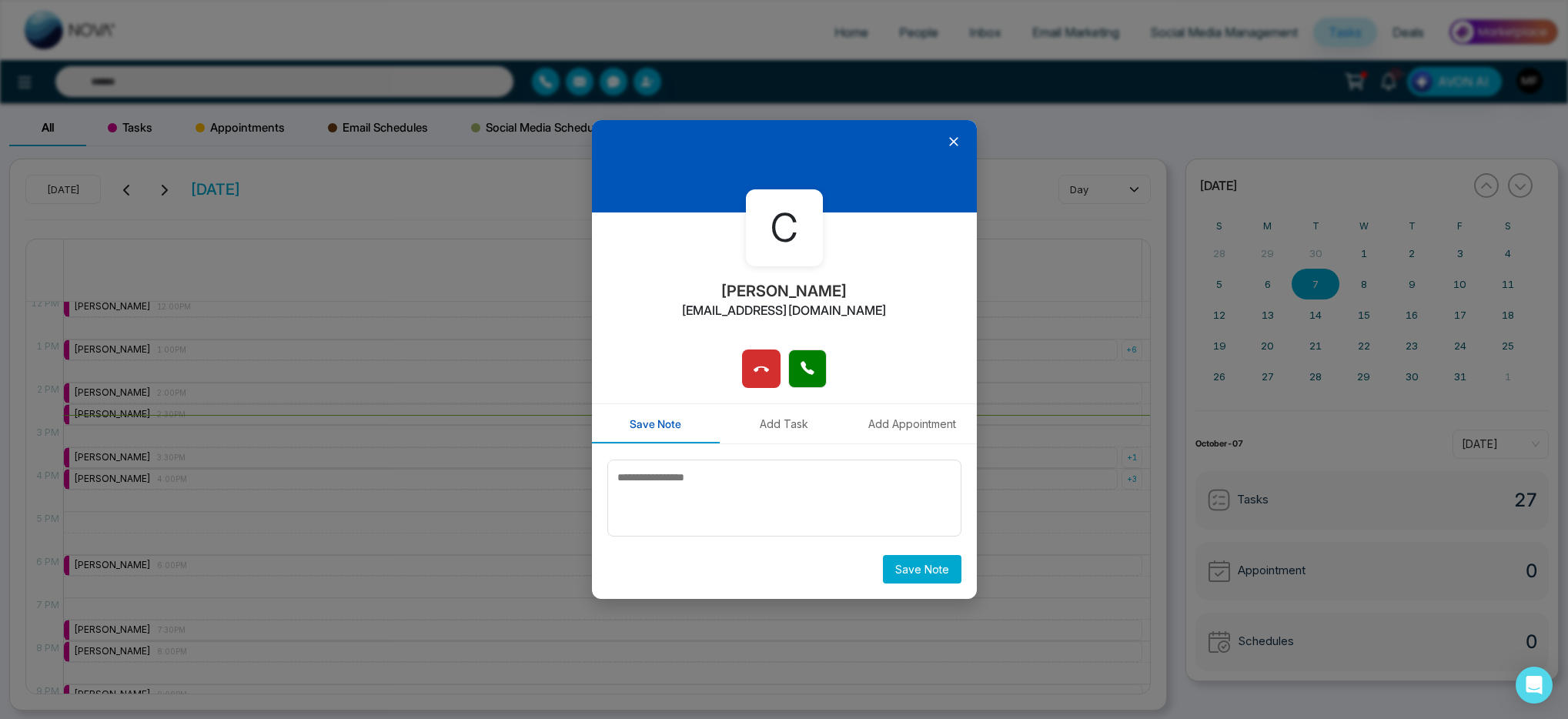
click at [957, 143] on icon at bounding box center [953, 141] width 16 height 16
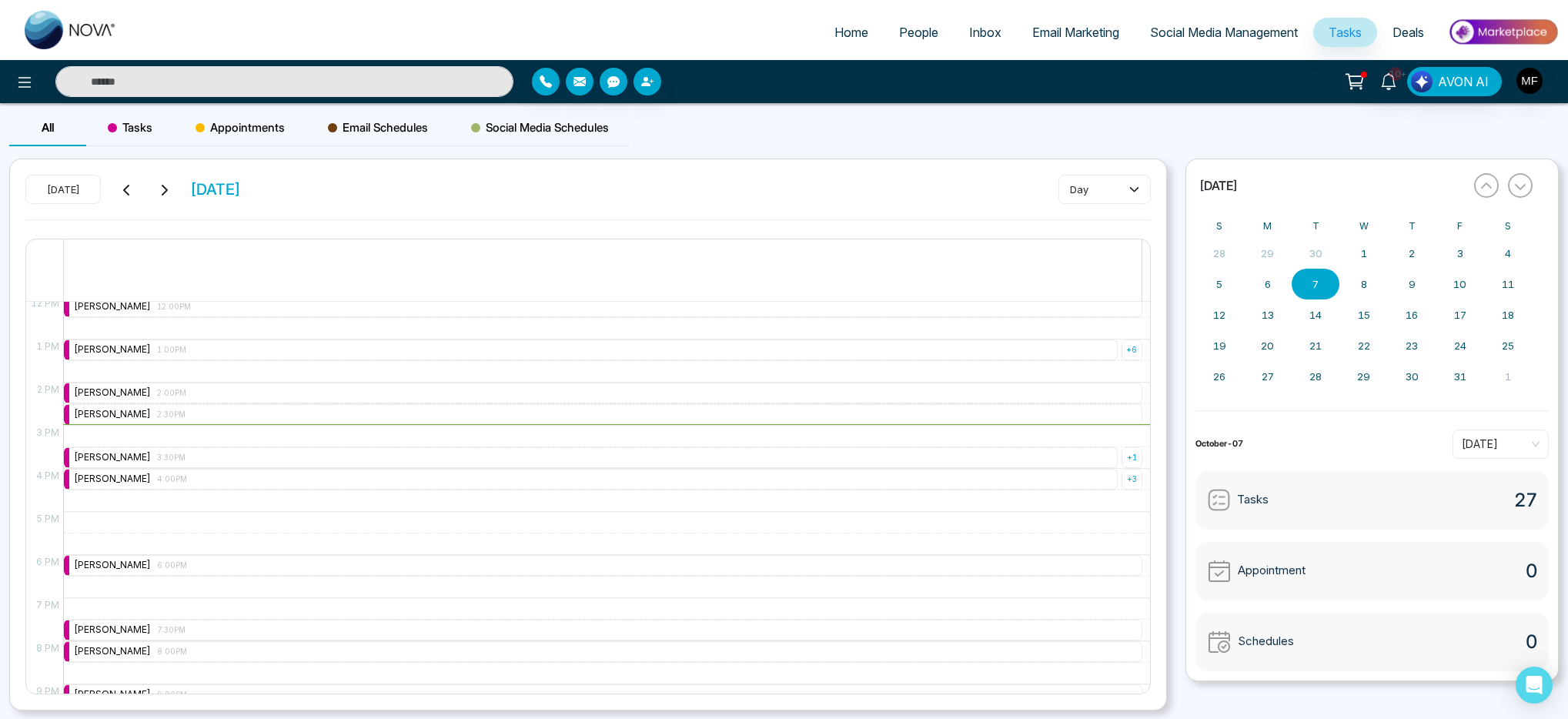
click at [1180, 136] on div "All Tasks Appointments Email Schedules Social Media Schedules" at bounding box center [784, 134] width 1568 height 49
click at [184, 420] on div "Marwen Ferchichi 2:30PM" at bounding box center [129, 415] width 112 height 15
click at [187, 389] on div "Marwen Ferchichi 2:00PM" at bounding box center [603, 392] width 1079 height 21
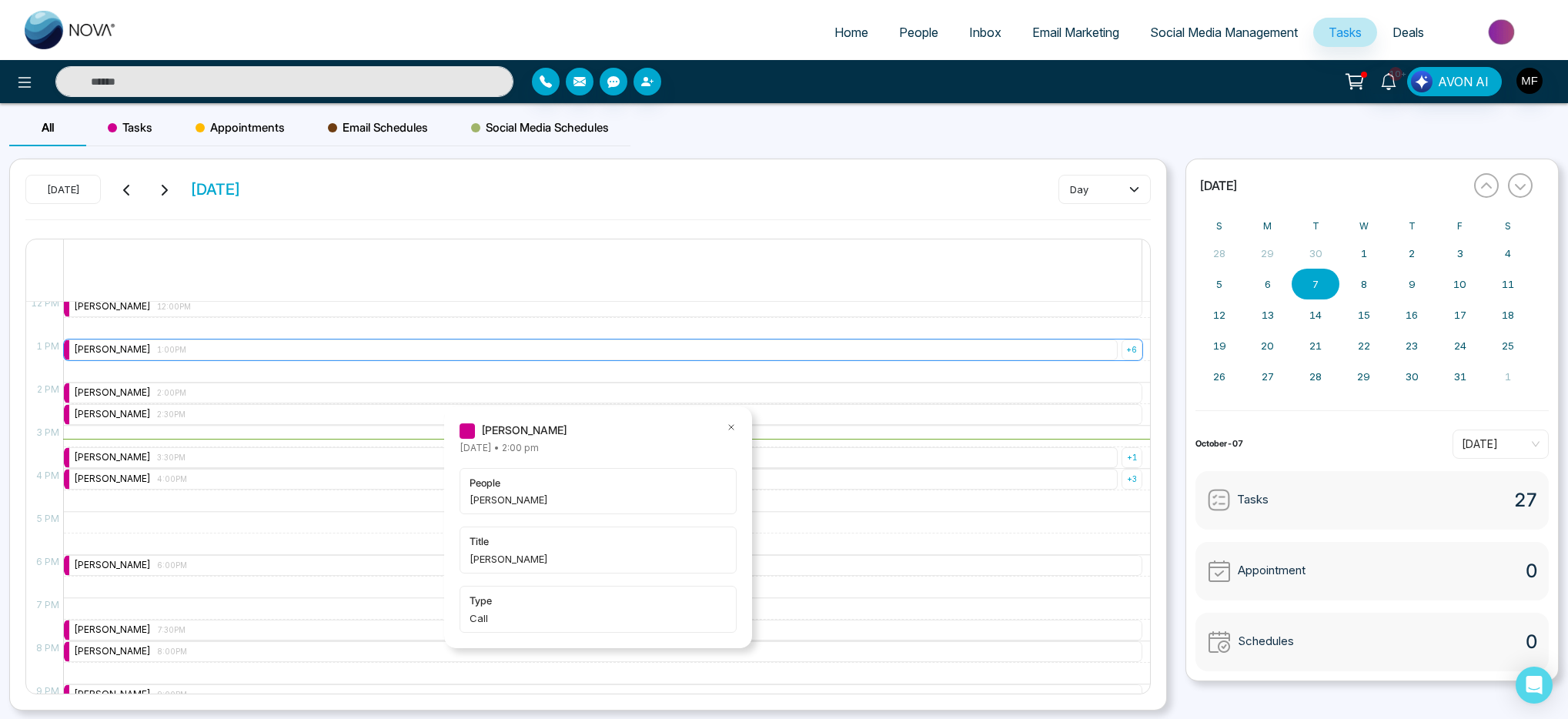
click at [193, 347] on div "Marwen Ferchichi 1:00PM" at bounding box center [591, 349] width 1054 height 21
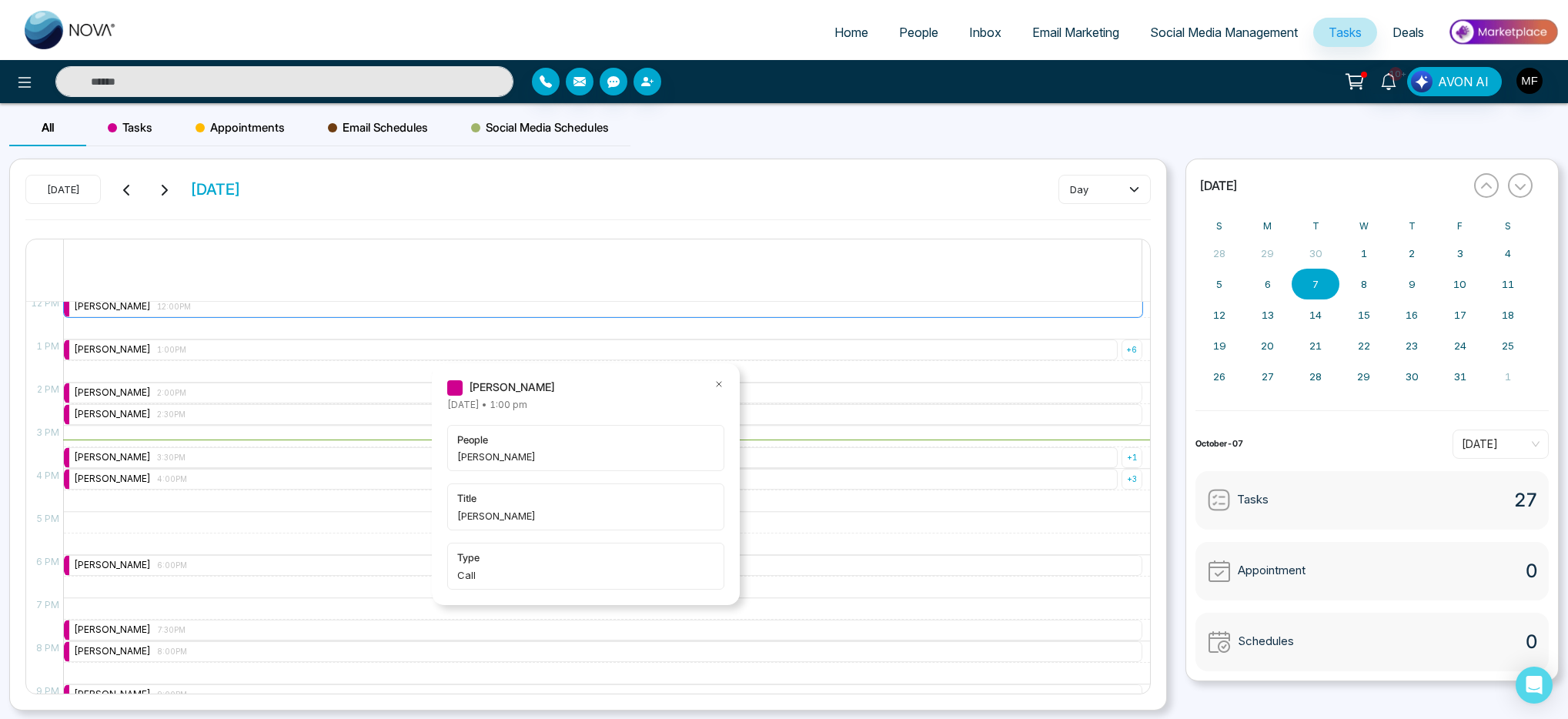
click at [208, 311] on div "Marwen Ferchichi 12:00PM" at bounding box center [603, 306] width 1079 height 21
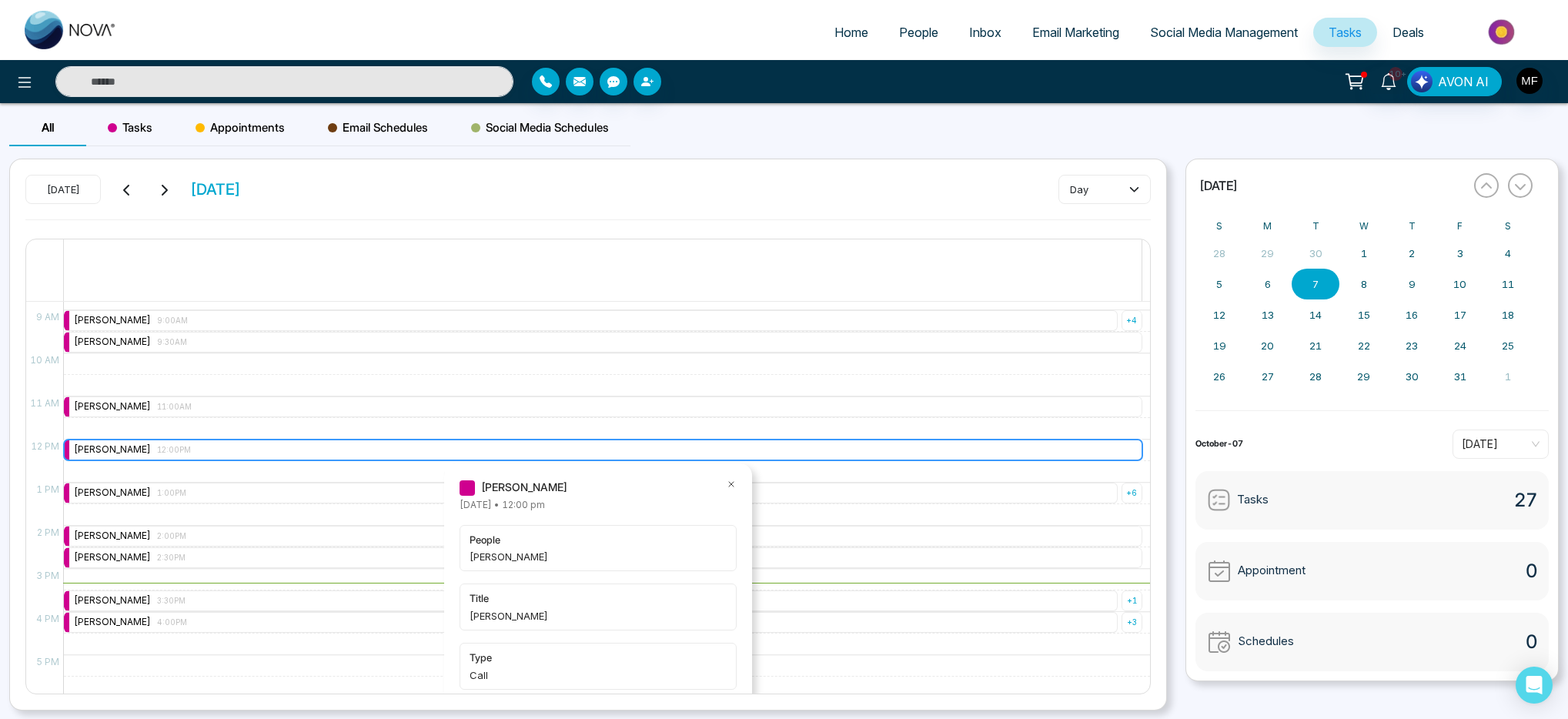
scroll to position [376, 0]
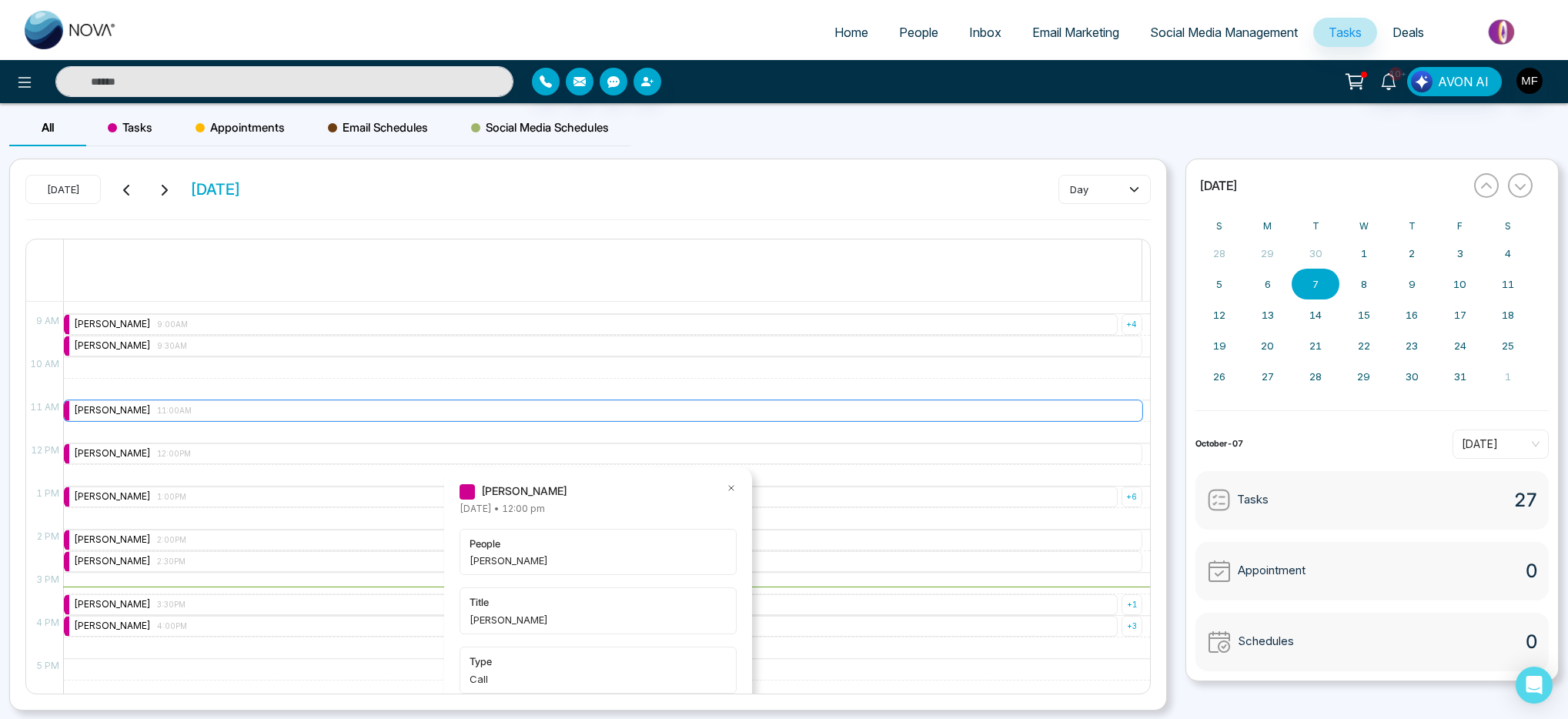
click at [212, 415] on div "Marwen Ferchichi 11:00AM" at bounding box center [603, 410] width 1079 height 21
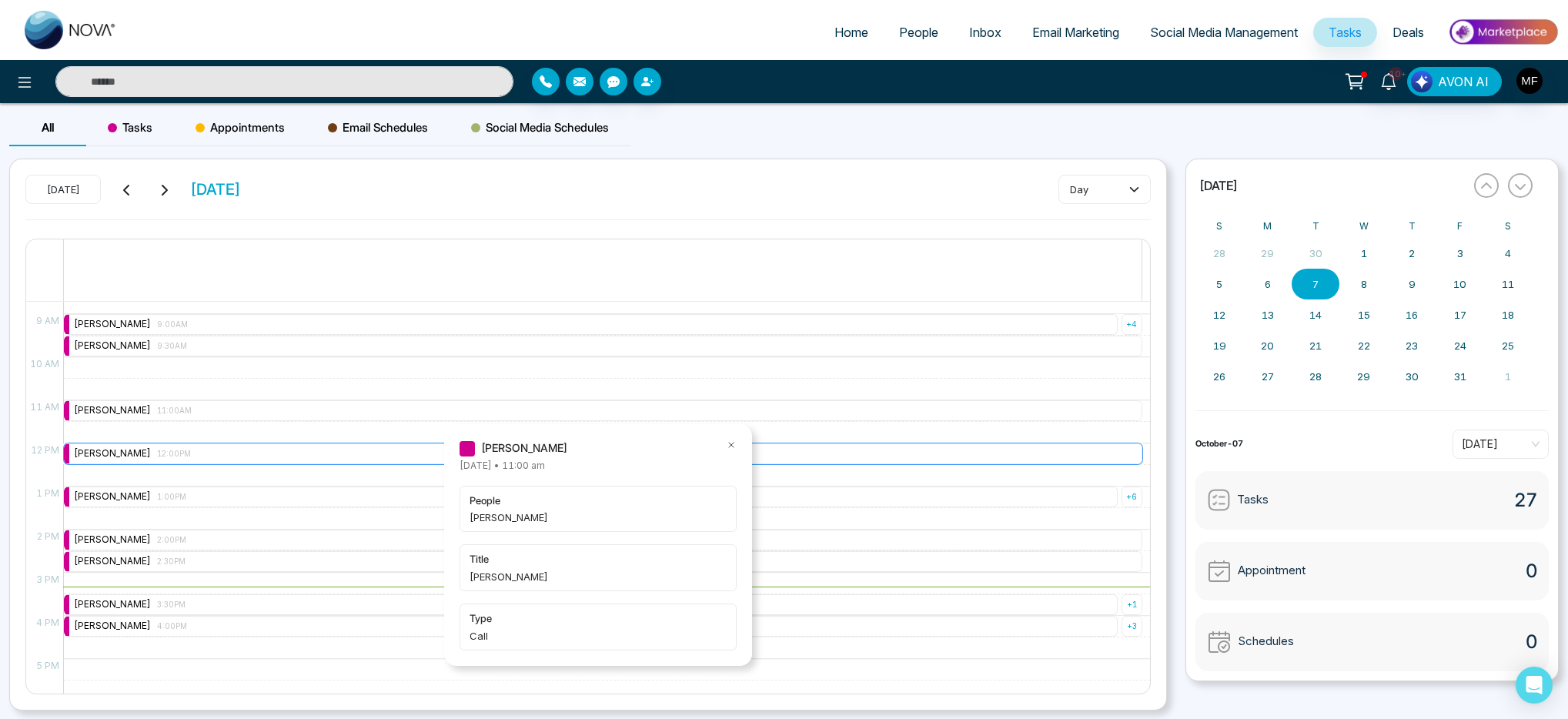
click at [212, 453] on div "Marwen Ferchichi 12:00PM" at bounding box center [603, 453] width 1079 height 21
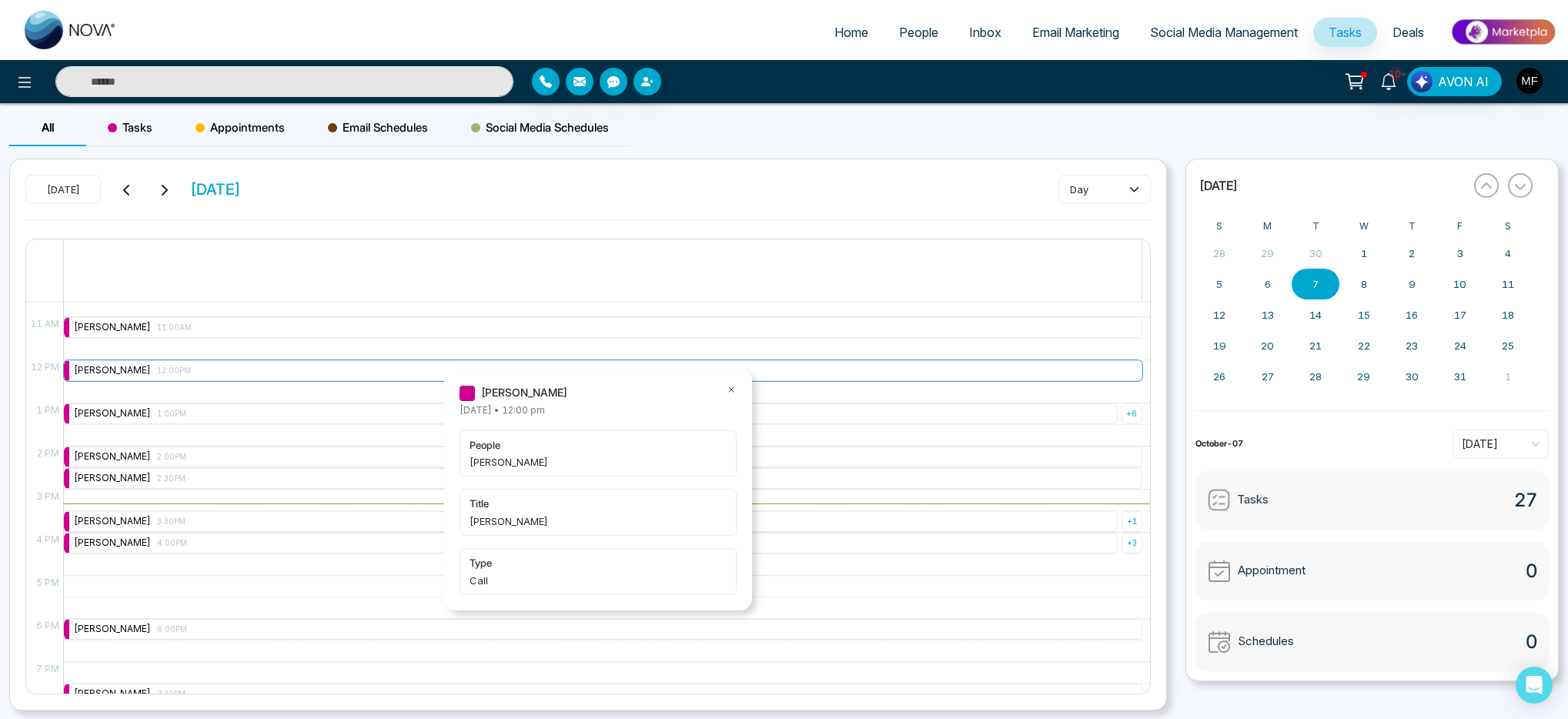
scroll to position [459, 0]
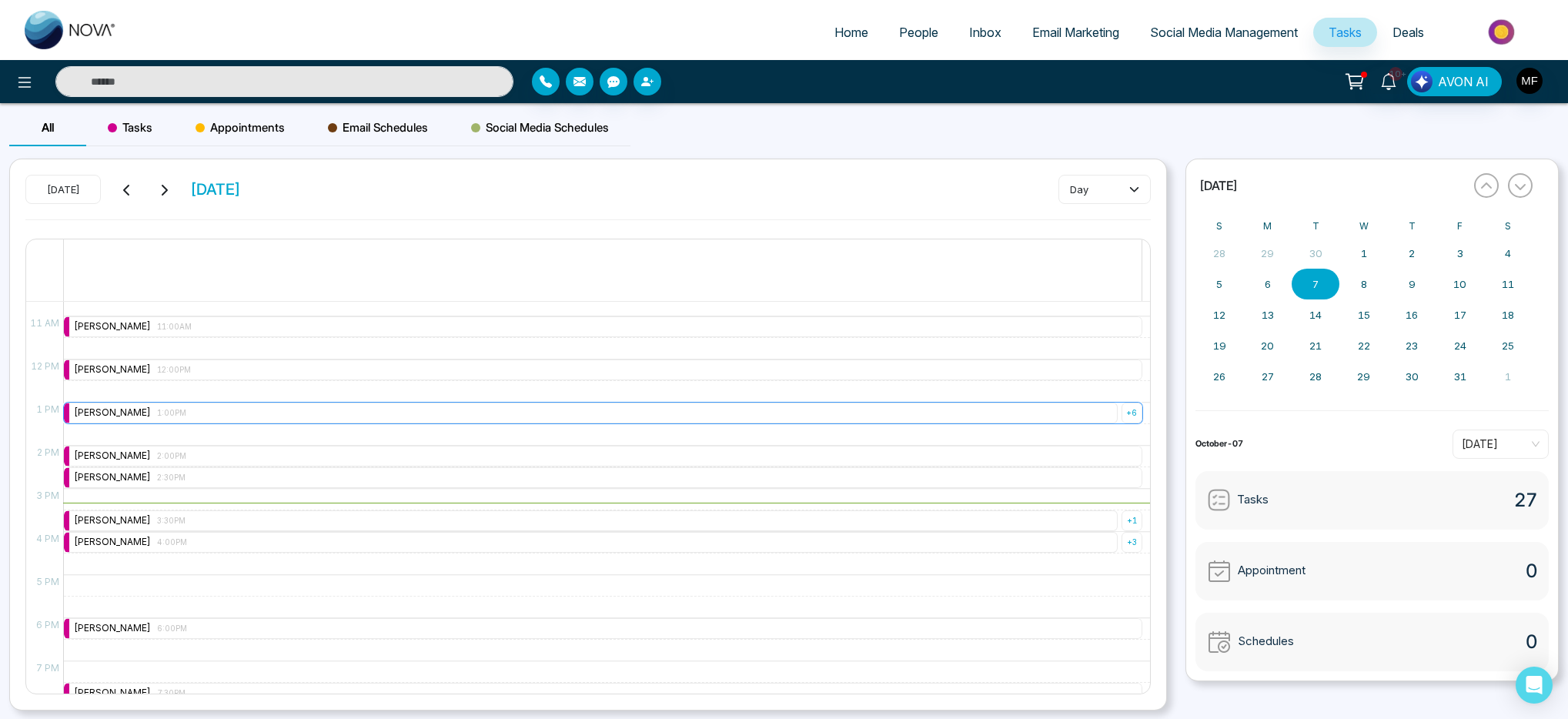
click at [218, 407] on div "Marwen Ferchichi 1:00PM" at bounding box center [591, 412] width 1054 height 21
click at [1125, 409] on div "+ 6" at bounding box center [1132, 412] width 21 height 21
click at [1059, 538] on div "Marwen Ferchichi 1:00PM" at bounding box center [1064, 529] width 129 height 21
click at [1123, 472] on icon at bounding box center [1120, 472] width 11 height 11
click at [1093, 556] on div "Marwen Ferchichi 1:00PM" at bounding box center [1064, 556] width 110 height 15
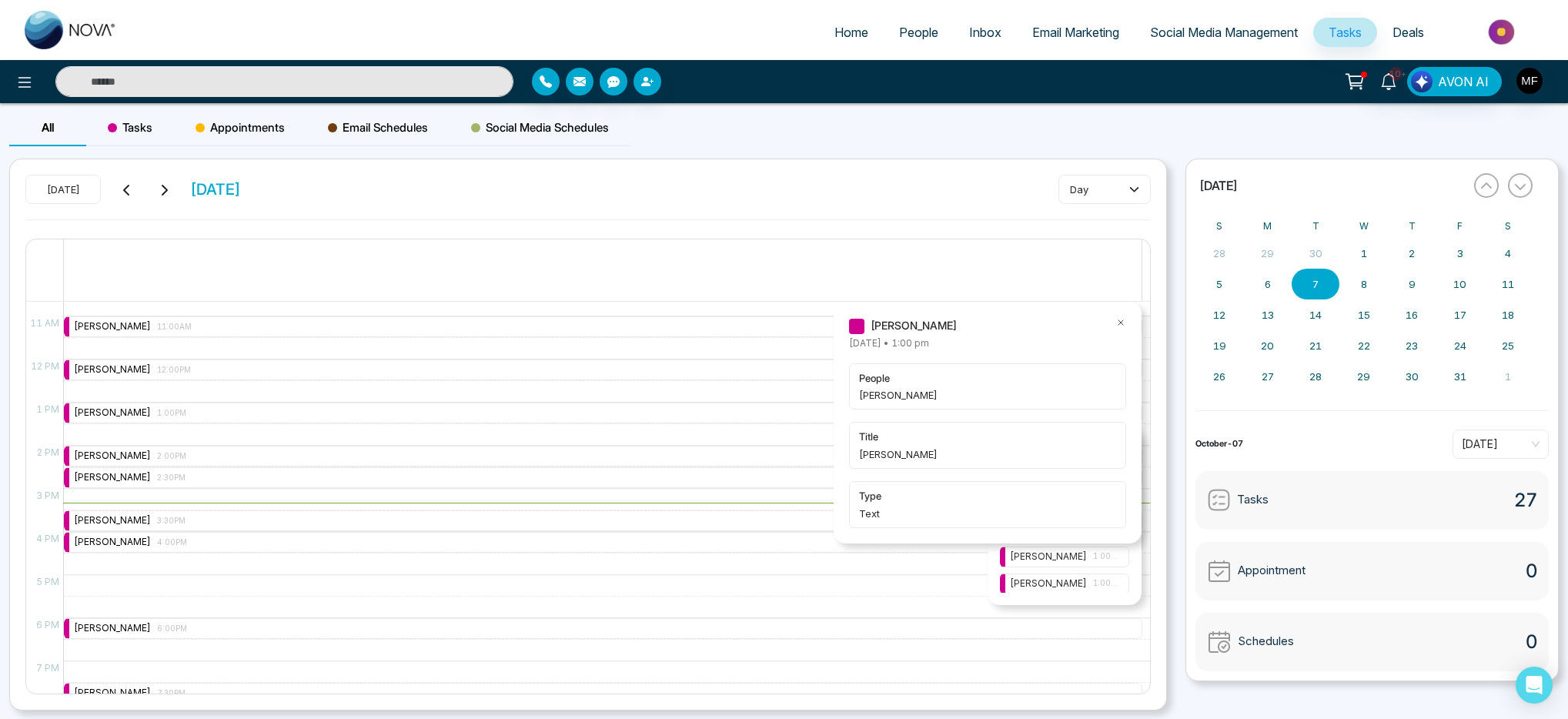
click at [1122, 318] on icon at bounding box center [1120, 322] width 11 height 11
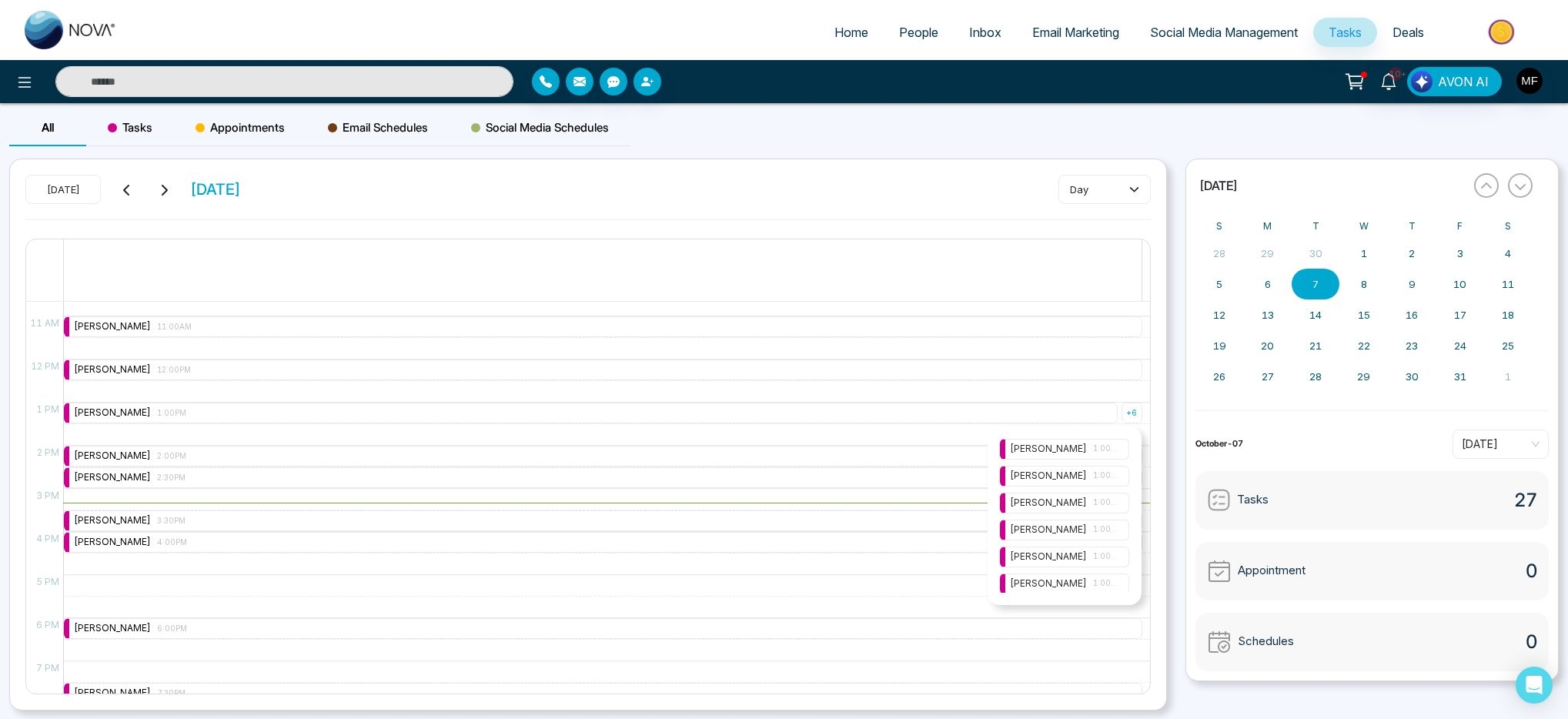
click at [1093, 581] on span "1:00PM" at bounding box center [1107, 583] width 27 height 12
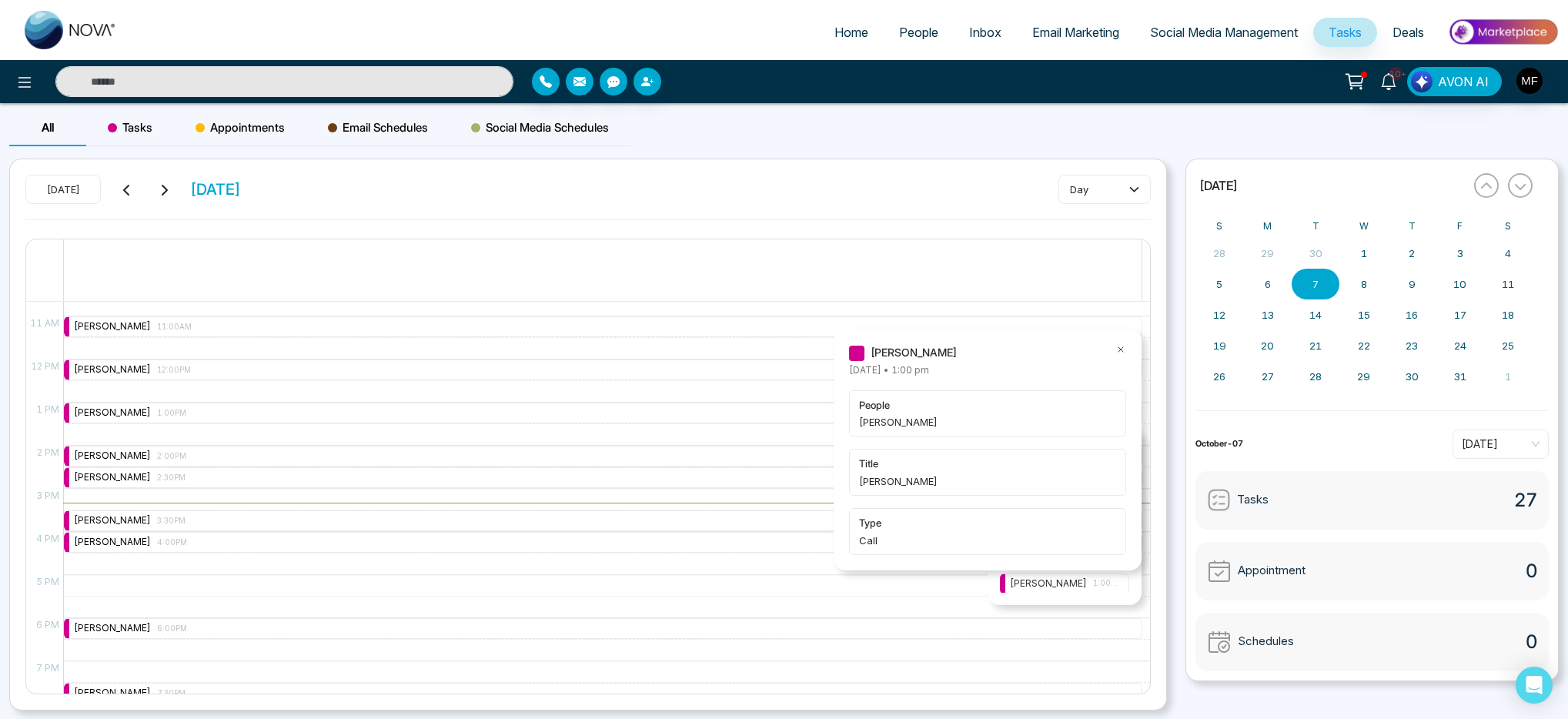
click at [1124, 348] on icon at bounding box center [1120, 349] width 11 height 11
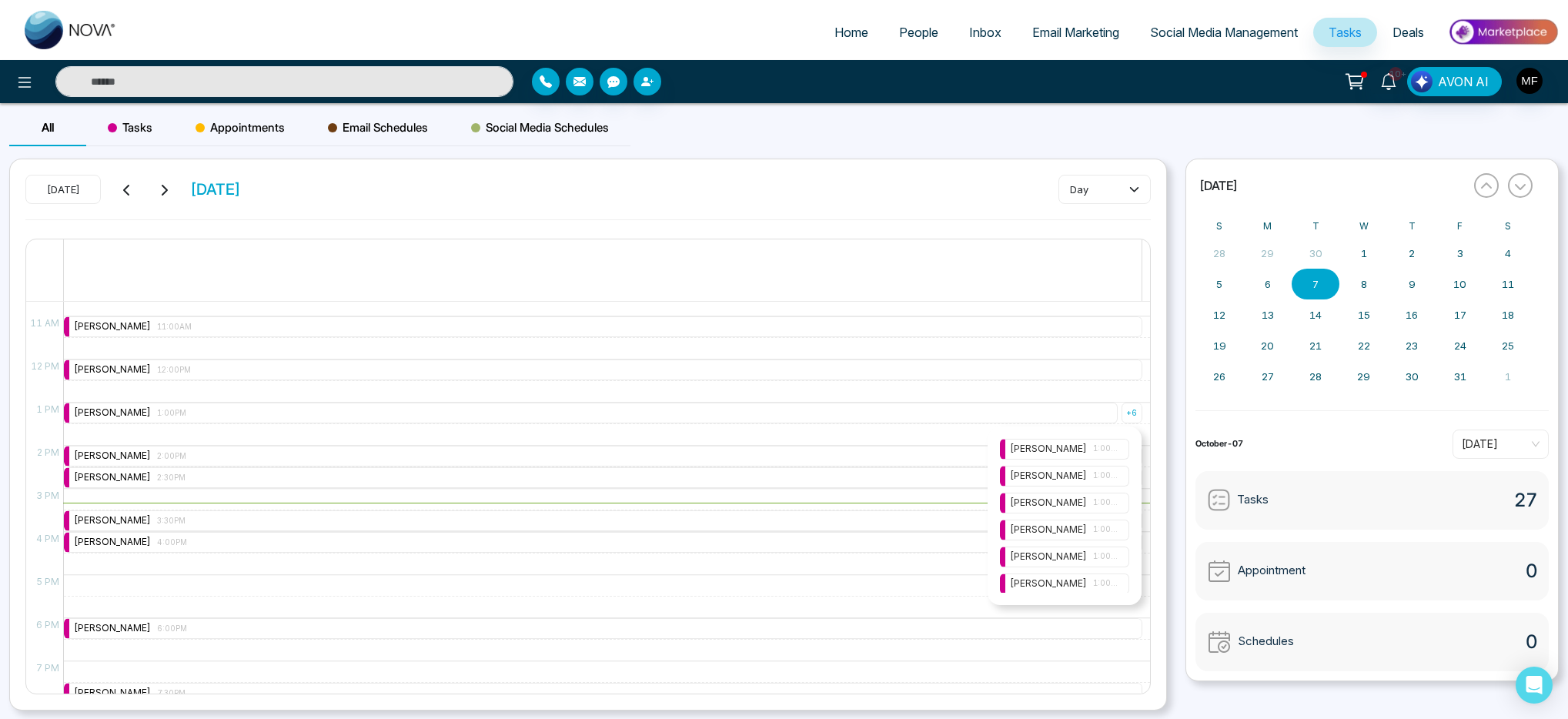
click at [1089, 532] on div "Marwen Ferchichi 1:00PM" at bounding box center [1064, 530] width 110 height 15
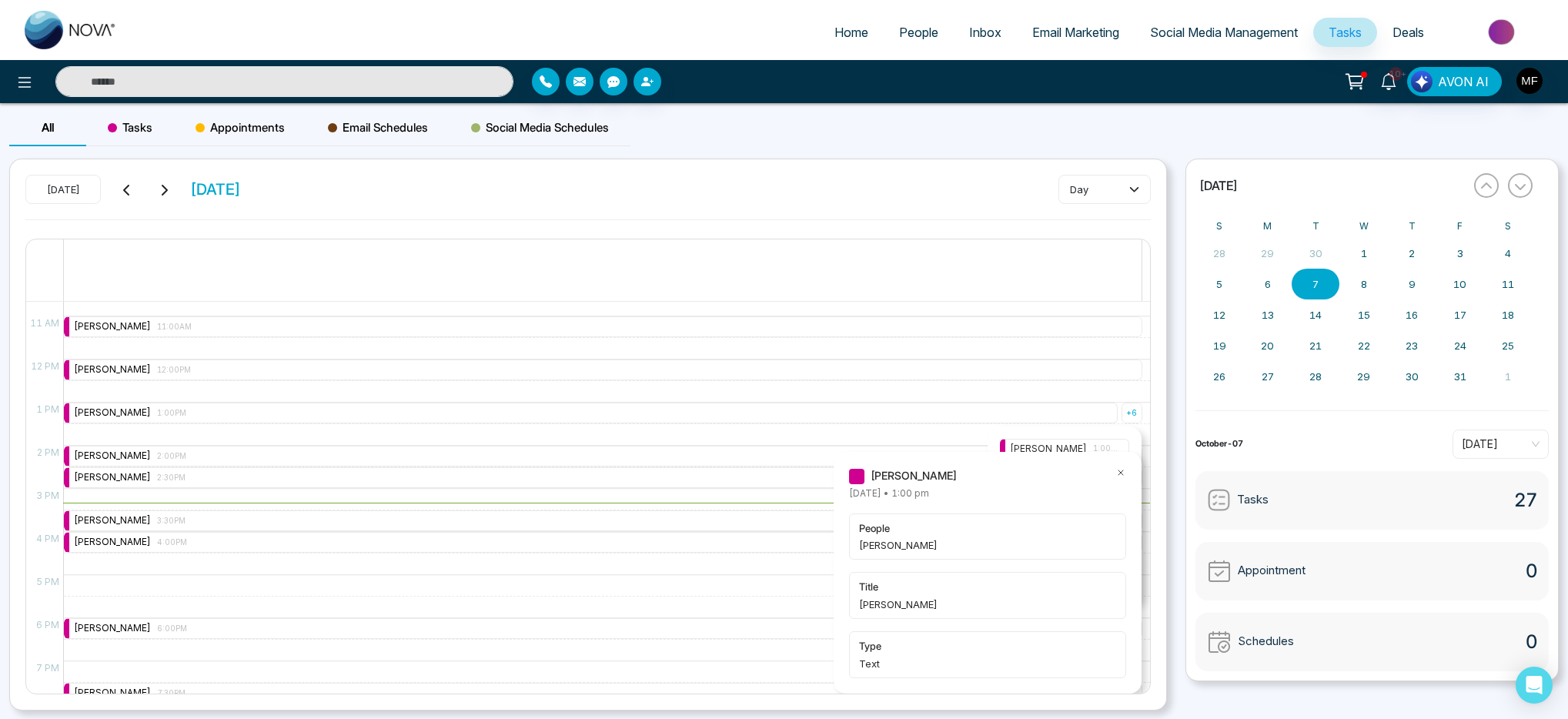
click at [1125, 469] on icon at bounding box center [1120, 472] width 11 height 11
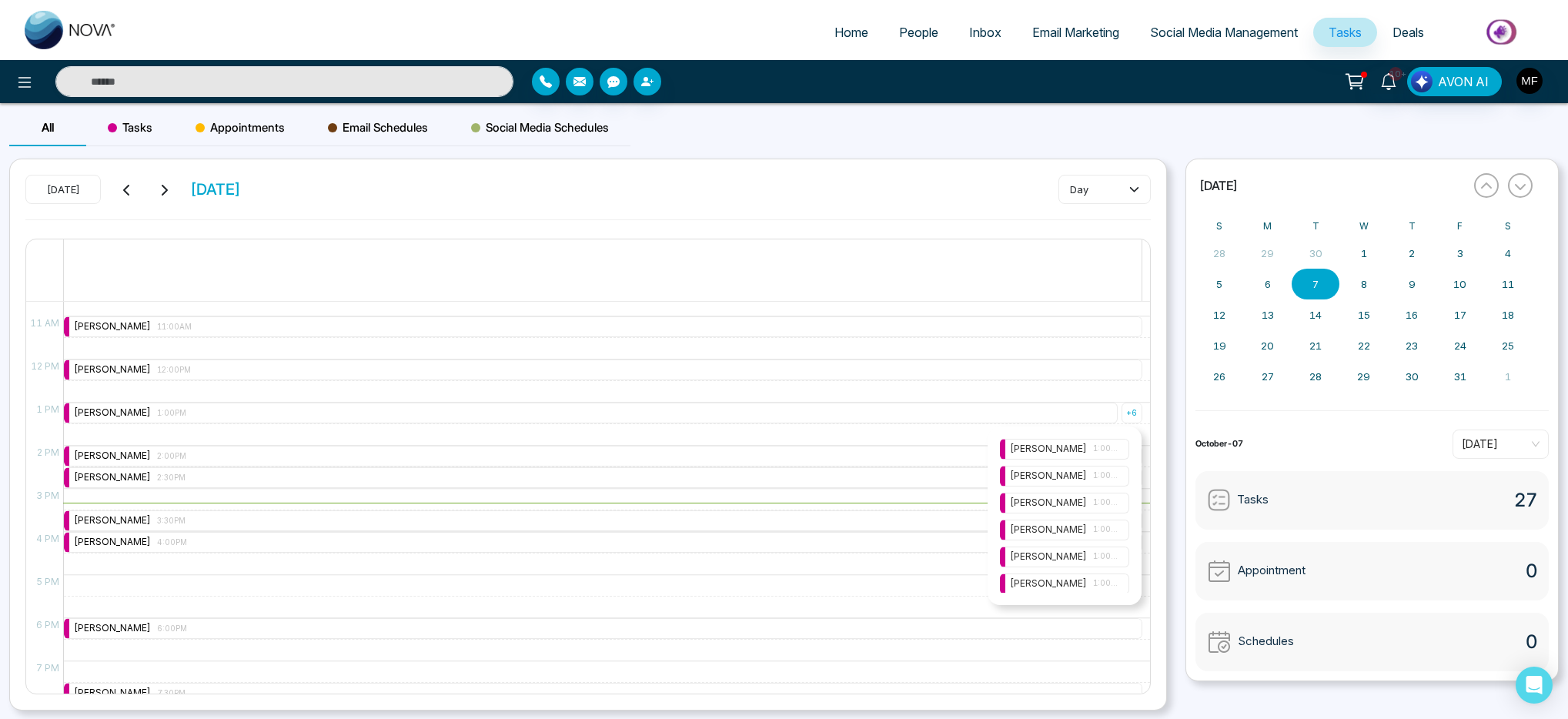
click at [1095, 526] on span "1:00PM" at bounding box center [1107, 529] width 27 height 12
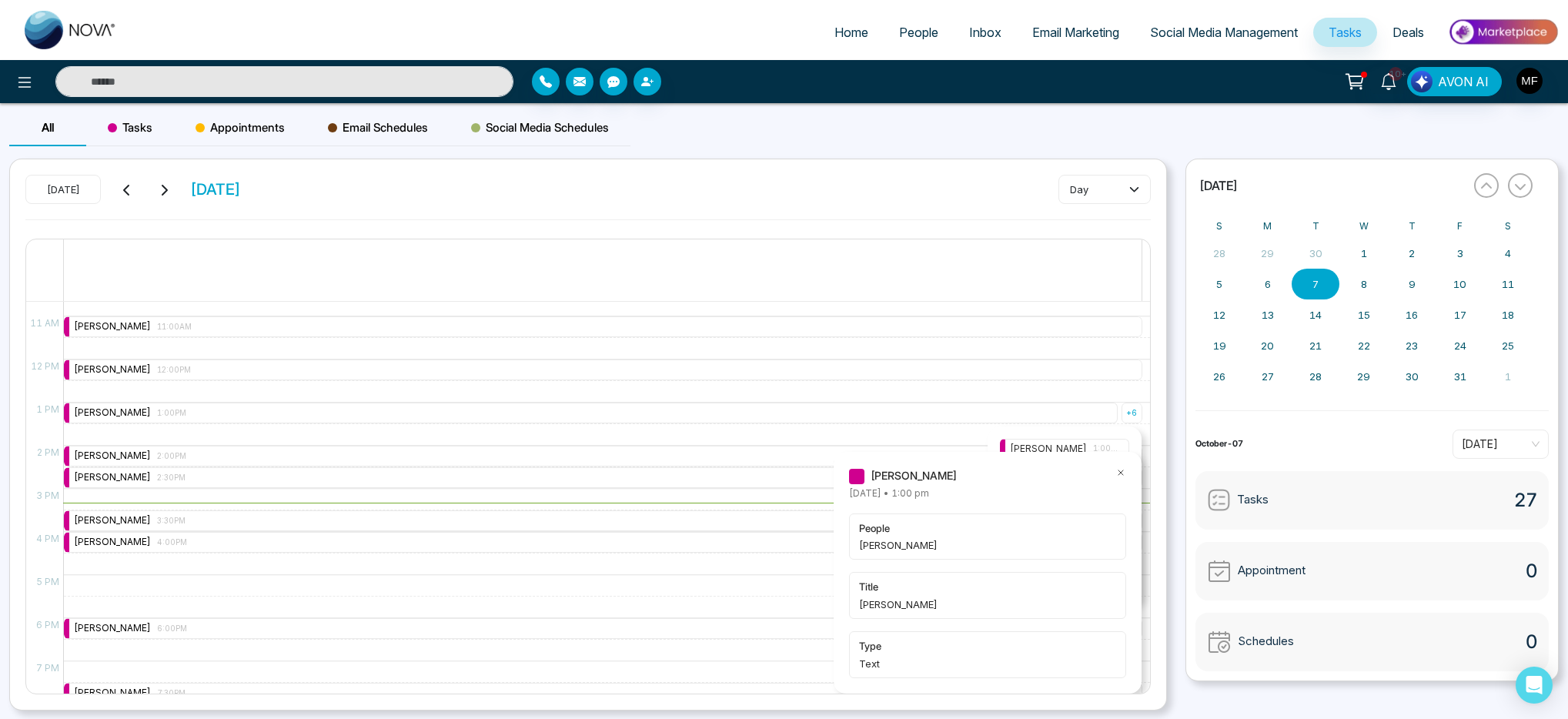
click at [1125, 471] on icon at bounding box center [1120, 472] width 11 height 11
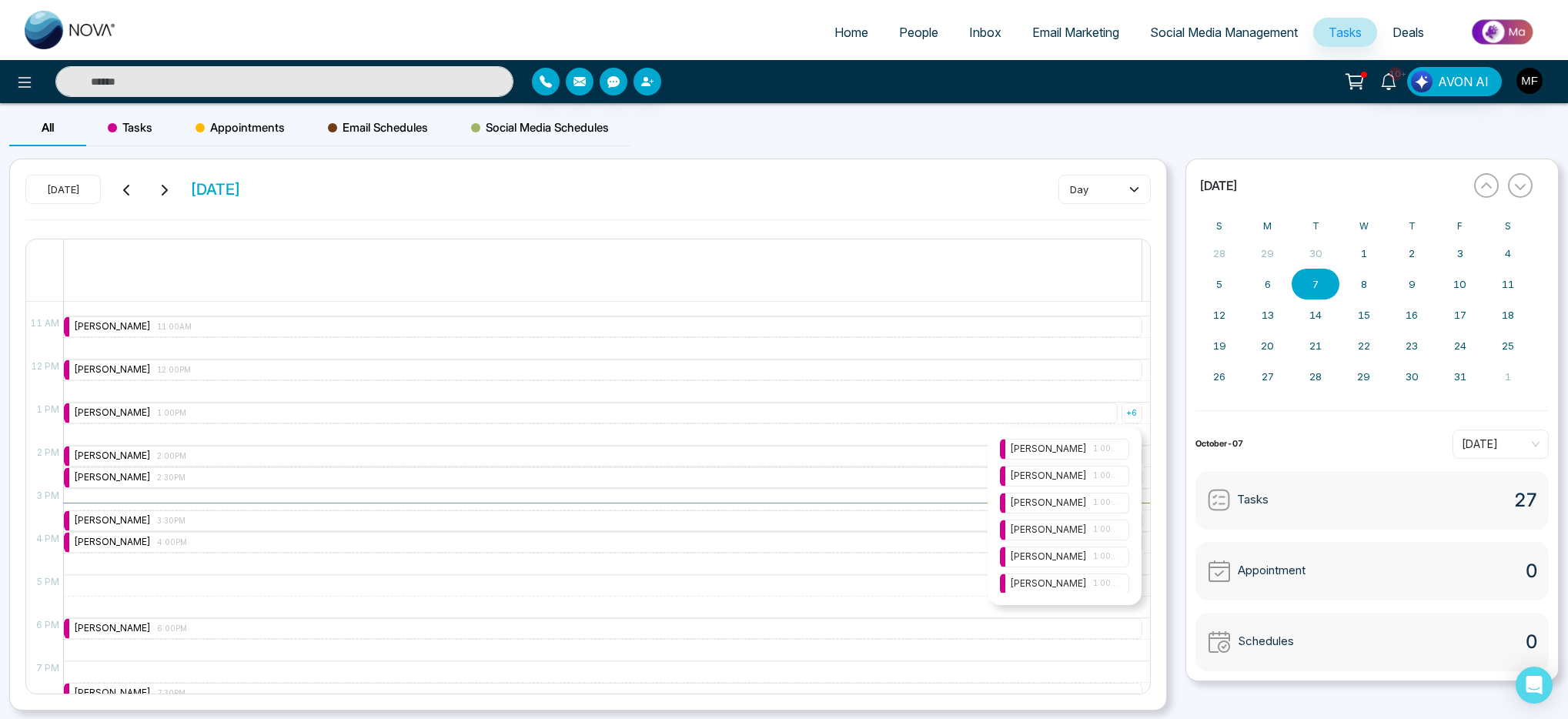
click at [1076, 506] on div "Marwen Ferchichi 1:00PM" at bounding box center [1064, 503] width 110 height 15
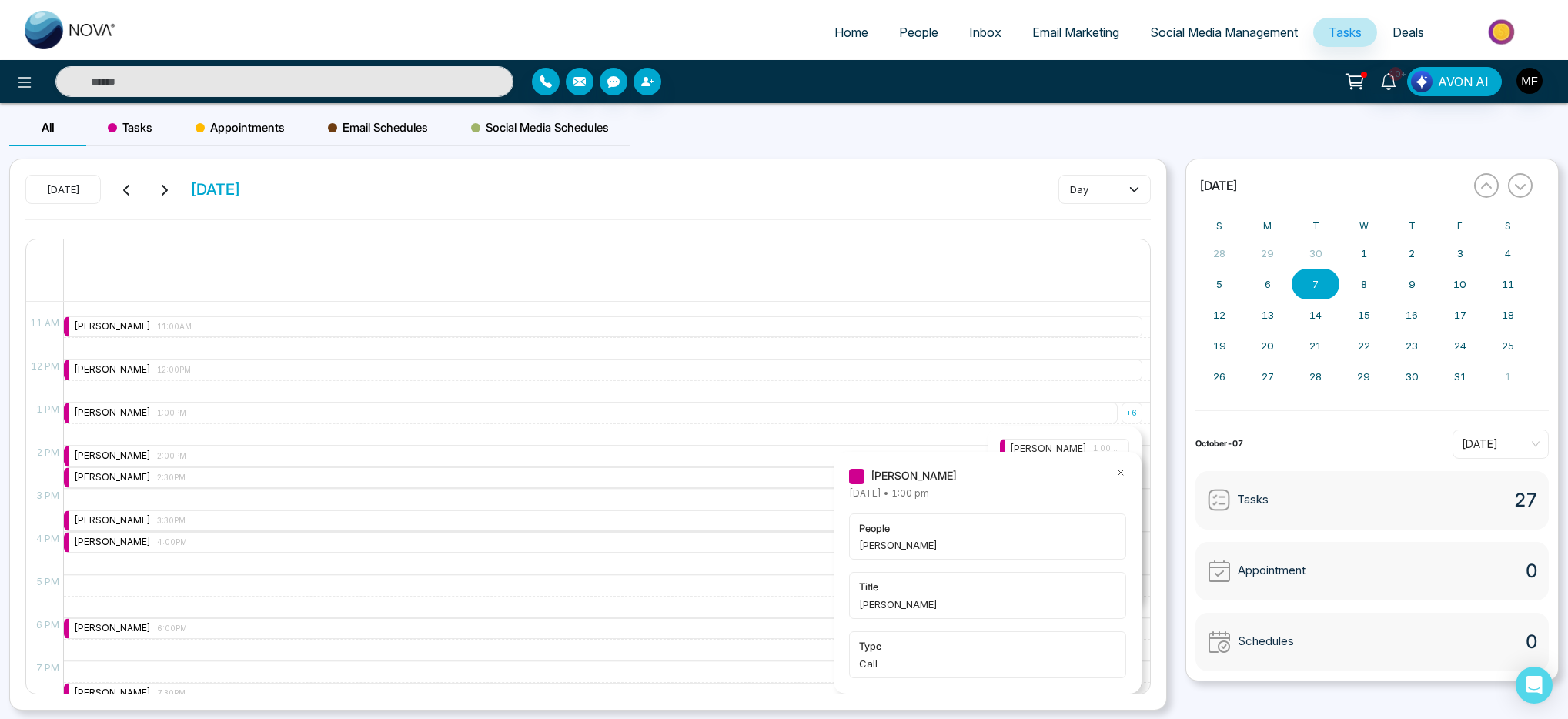
click at [1123, 474] on icon at bounding box center [1121, 473] width 5 height 5
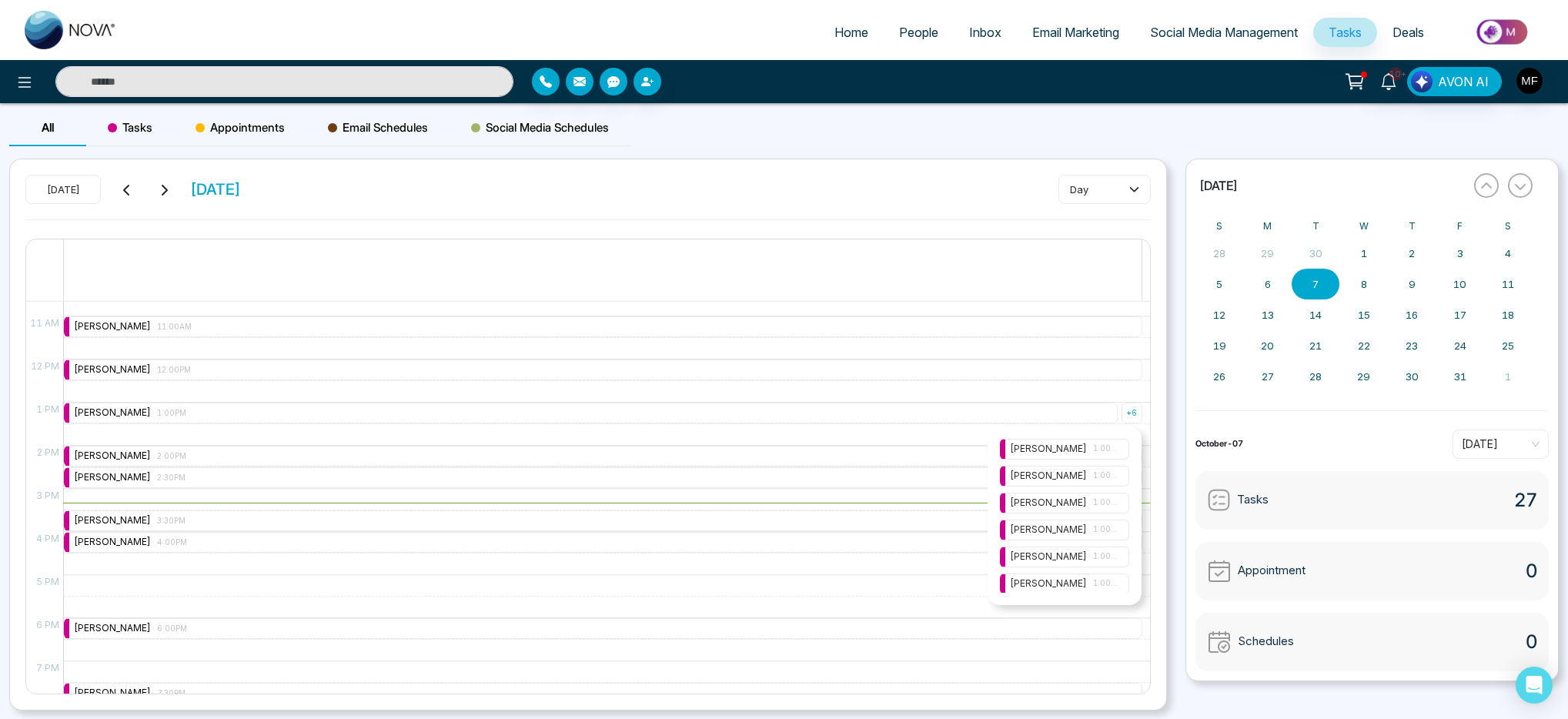
click at [1066, 479] on div "Marwen Ferchichi 1:00PM" at bounding box center [1064, 476] width 110 height 15
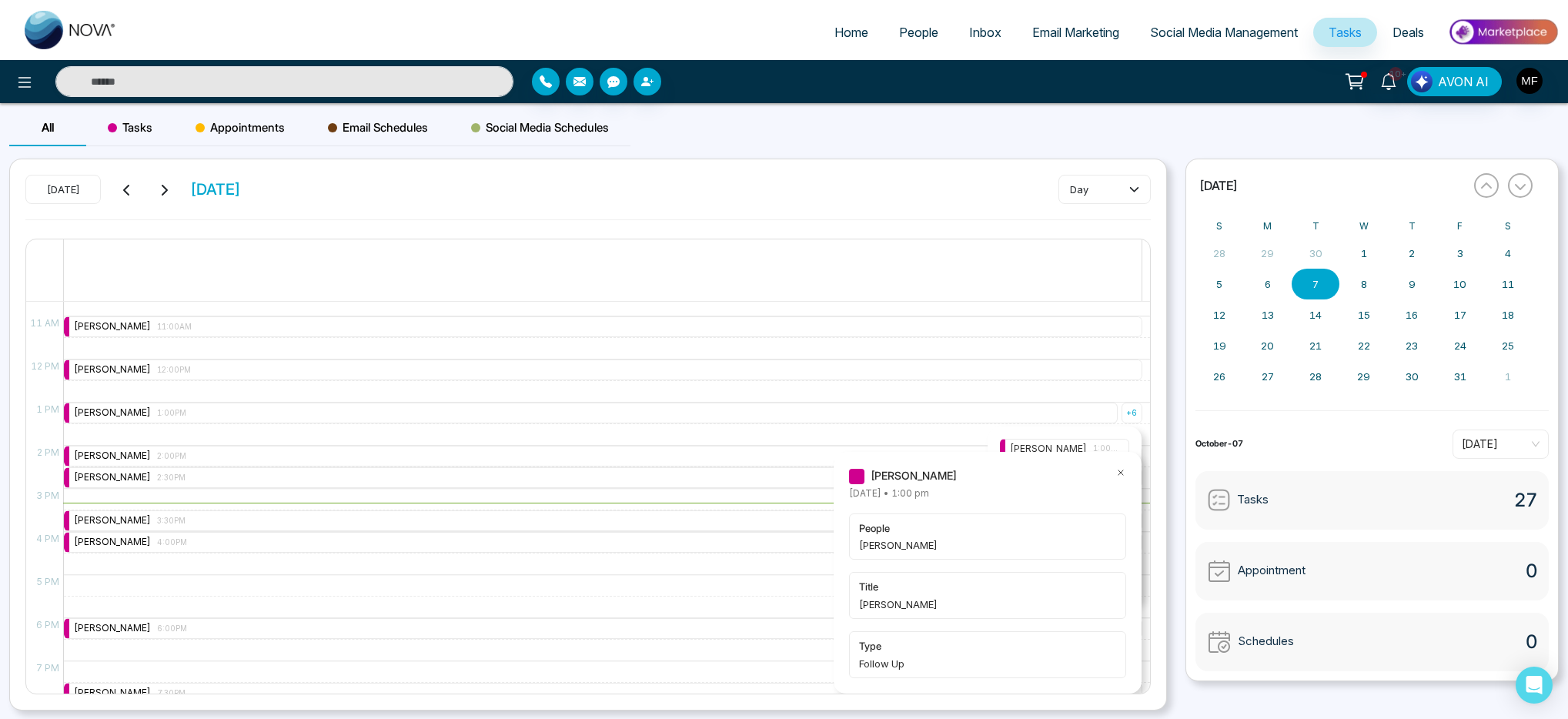
click at [1118, 474] on icon at bounding box center [1120, 472] width 11 height 11
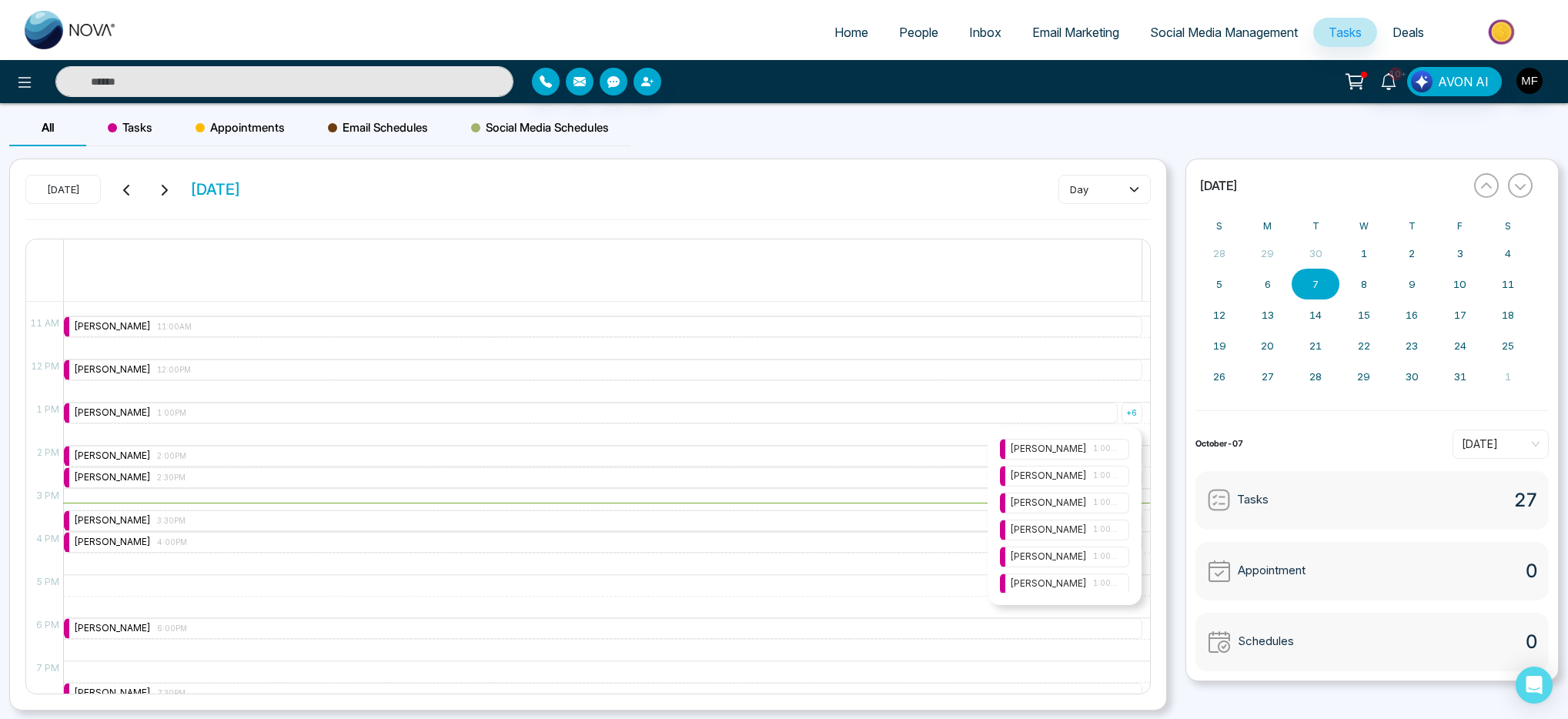
click at [1078, 453] on div "Marwen Ferchichi 1:00PM" at bounding box center [1064, 449] width 110 height 15
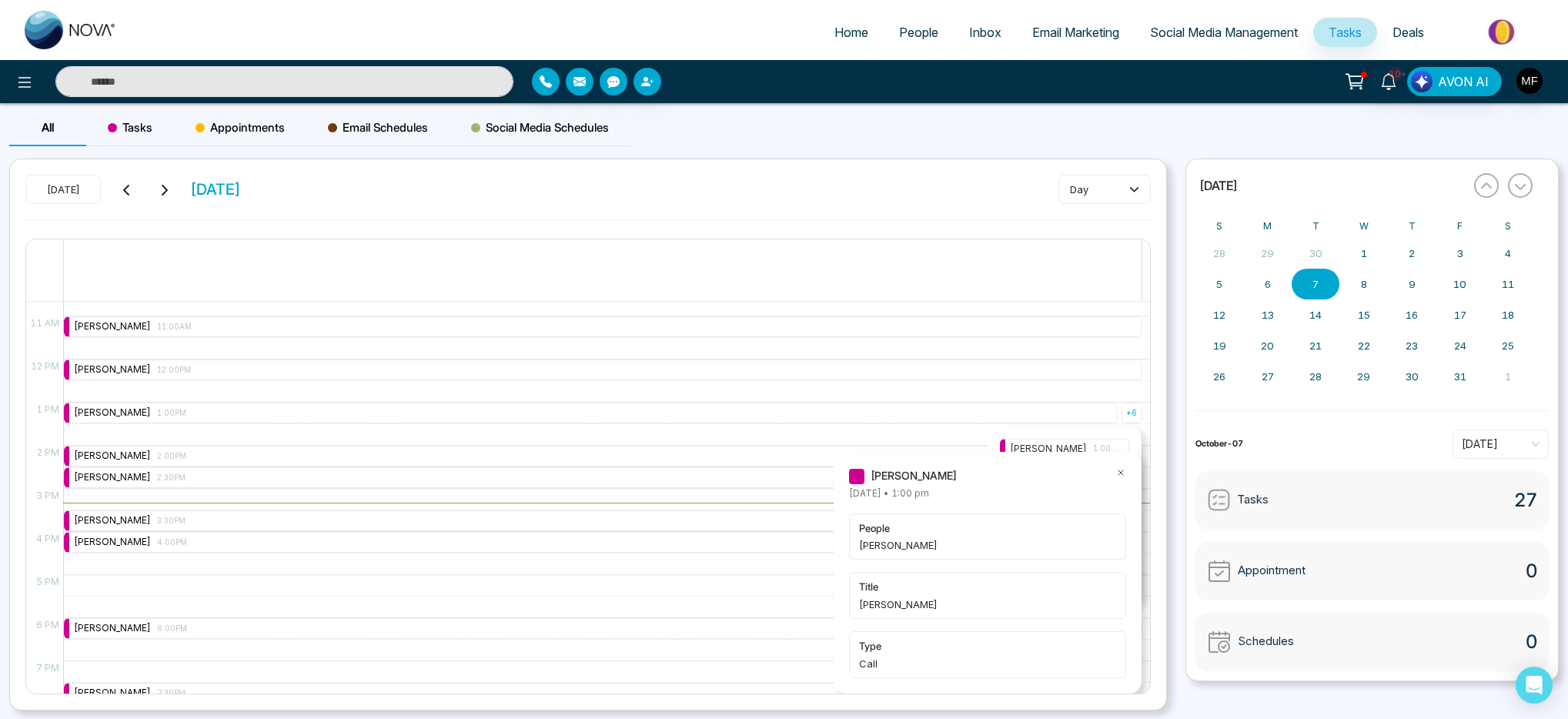
click at [1118, 472] on icon at bounding box center [1120, 472] width 11 height 11
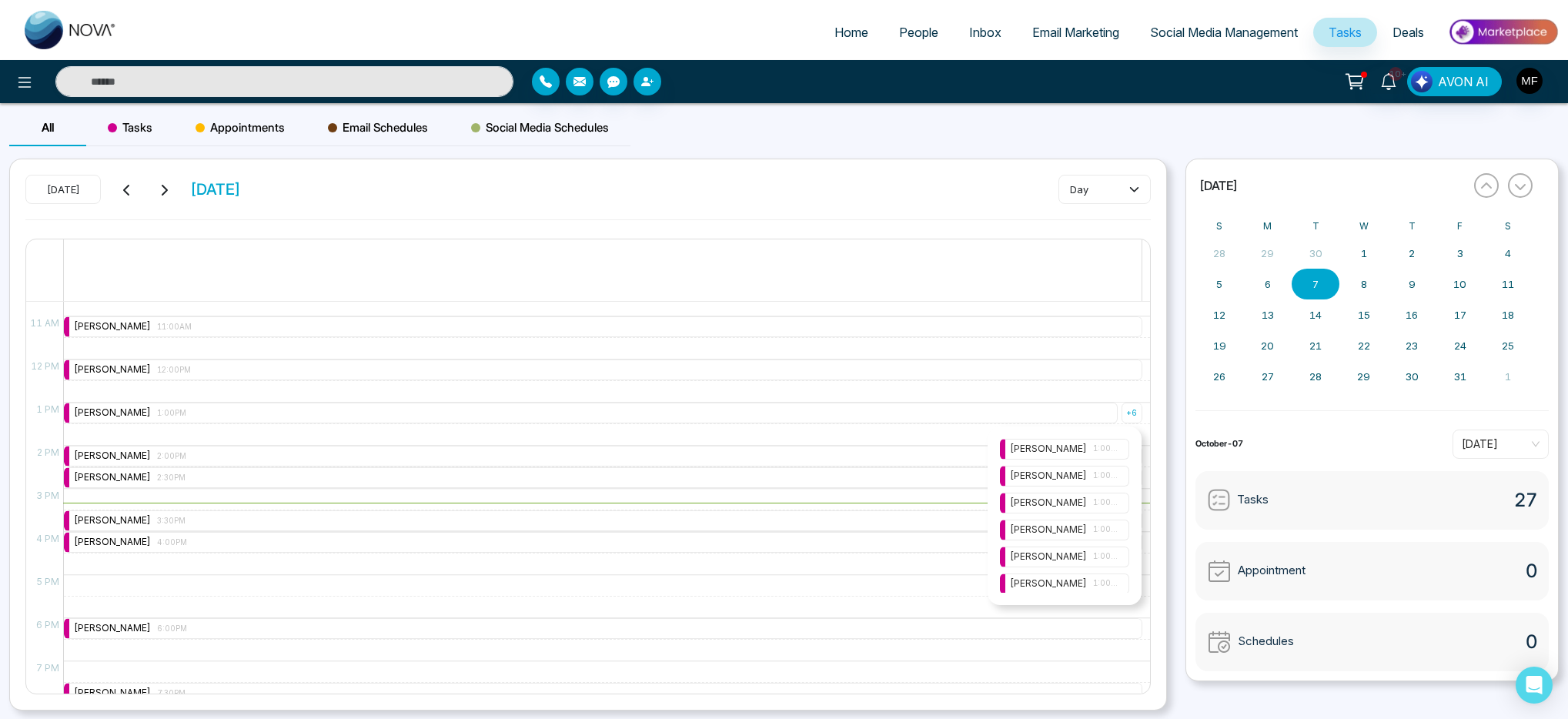
click at [1059, 554] on div "Marwen Ferchichi 1:00PM" at bounding box center [1064, 556] width 110 height 15
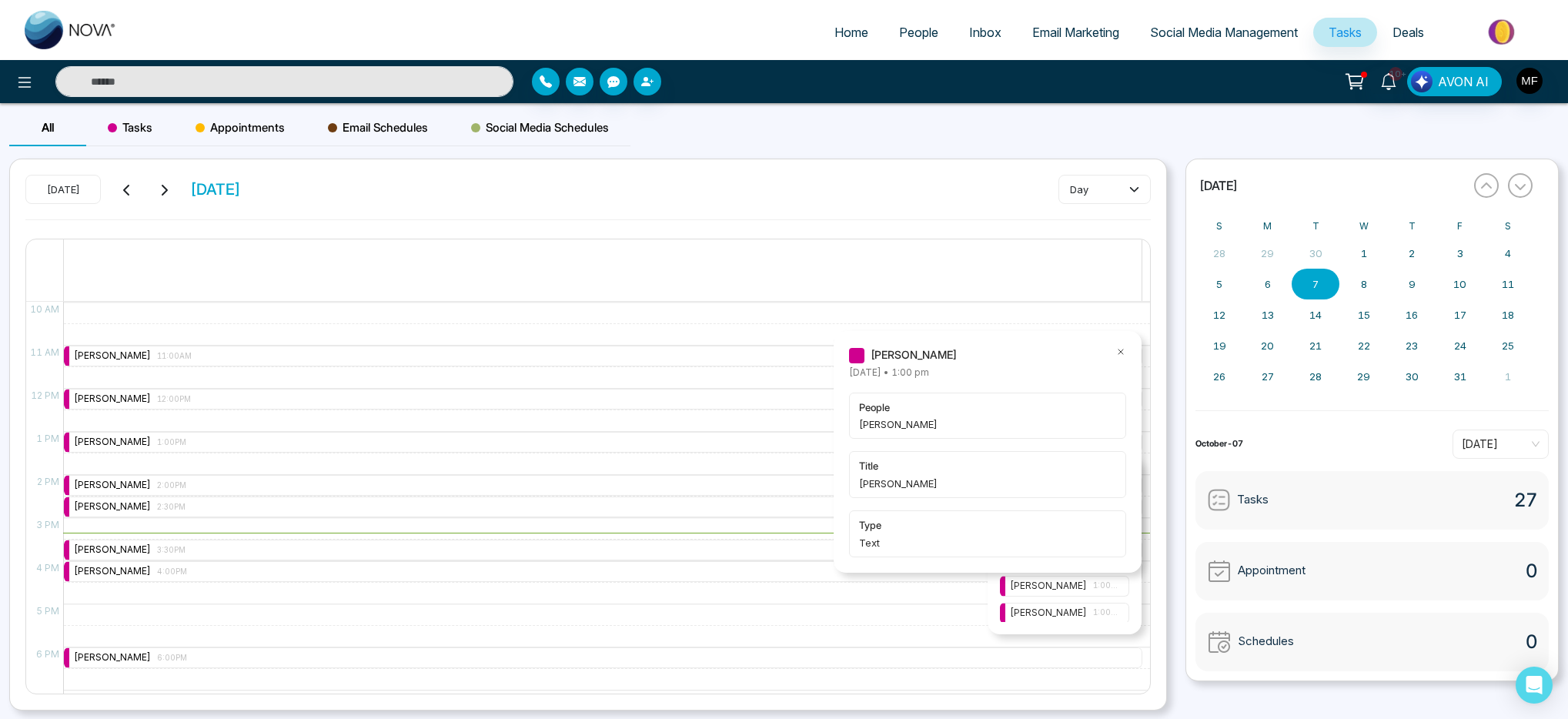
scroll to position [416, 0]
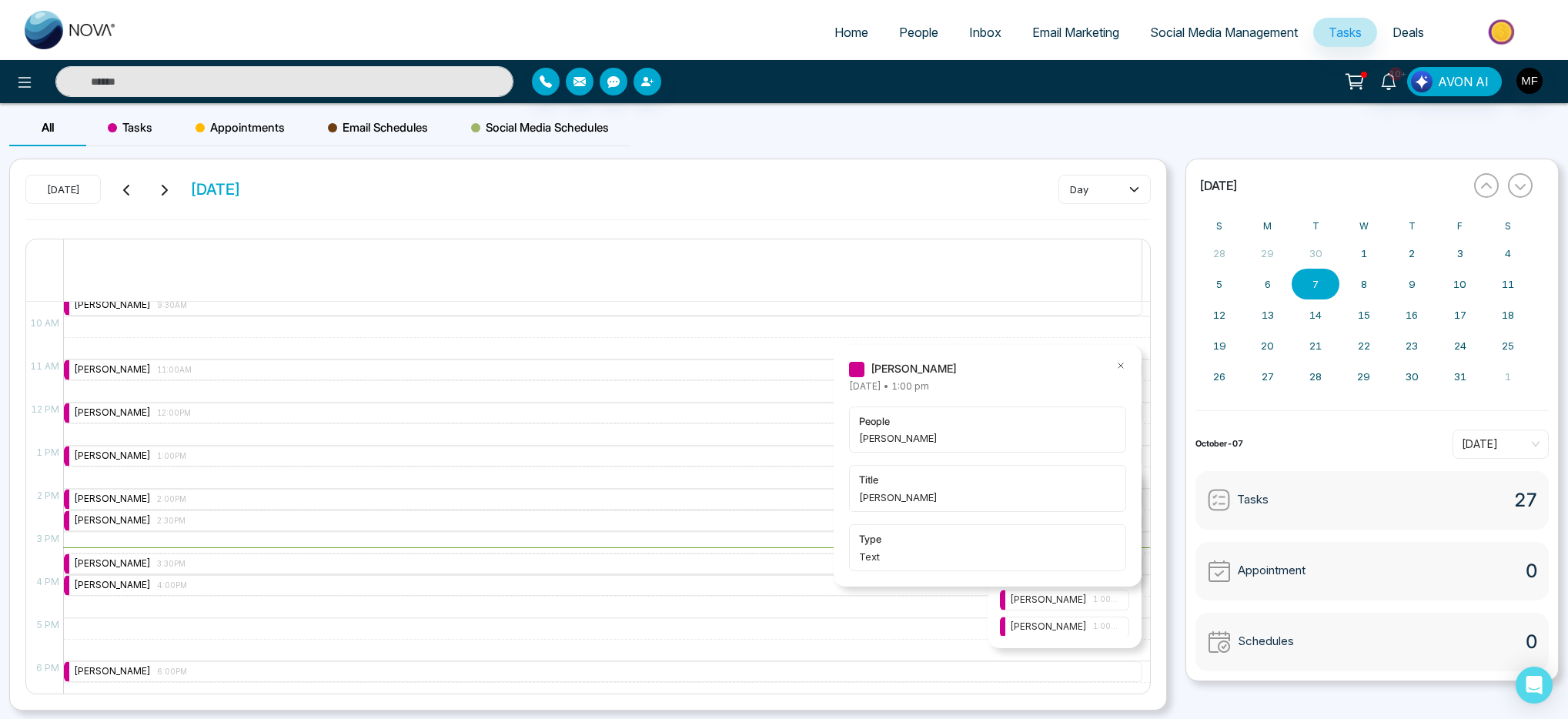
click at [1122, 367] on icon at bounding box center [1121, 366] width 5 height 5
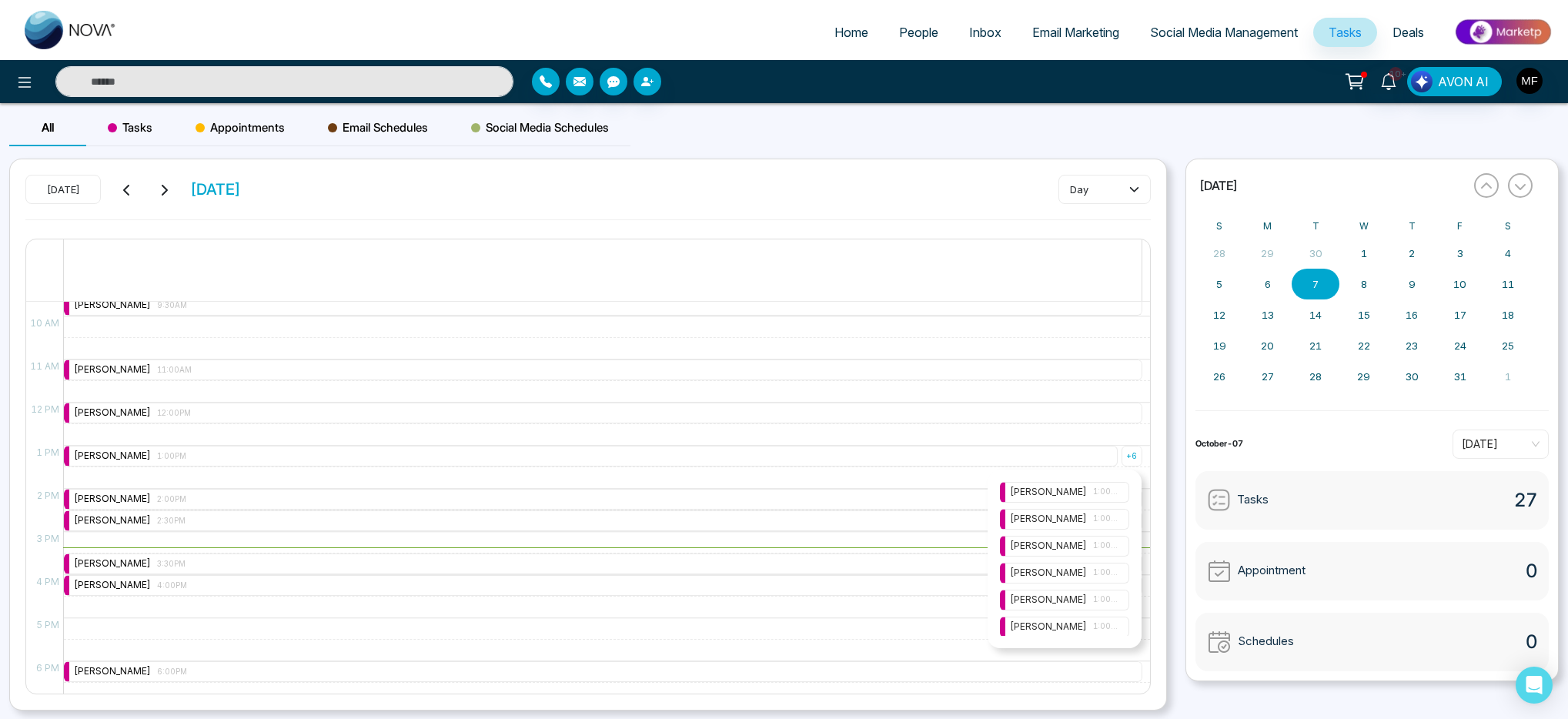
click at [1084, 549] on div "Marwen Ferchichi 1:00PM" at bounding box center [1064, 546] width 110 height 15
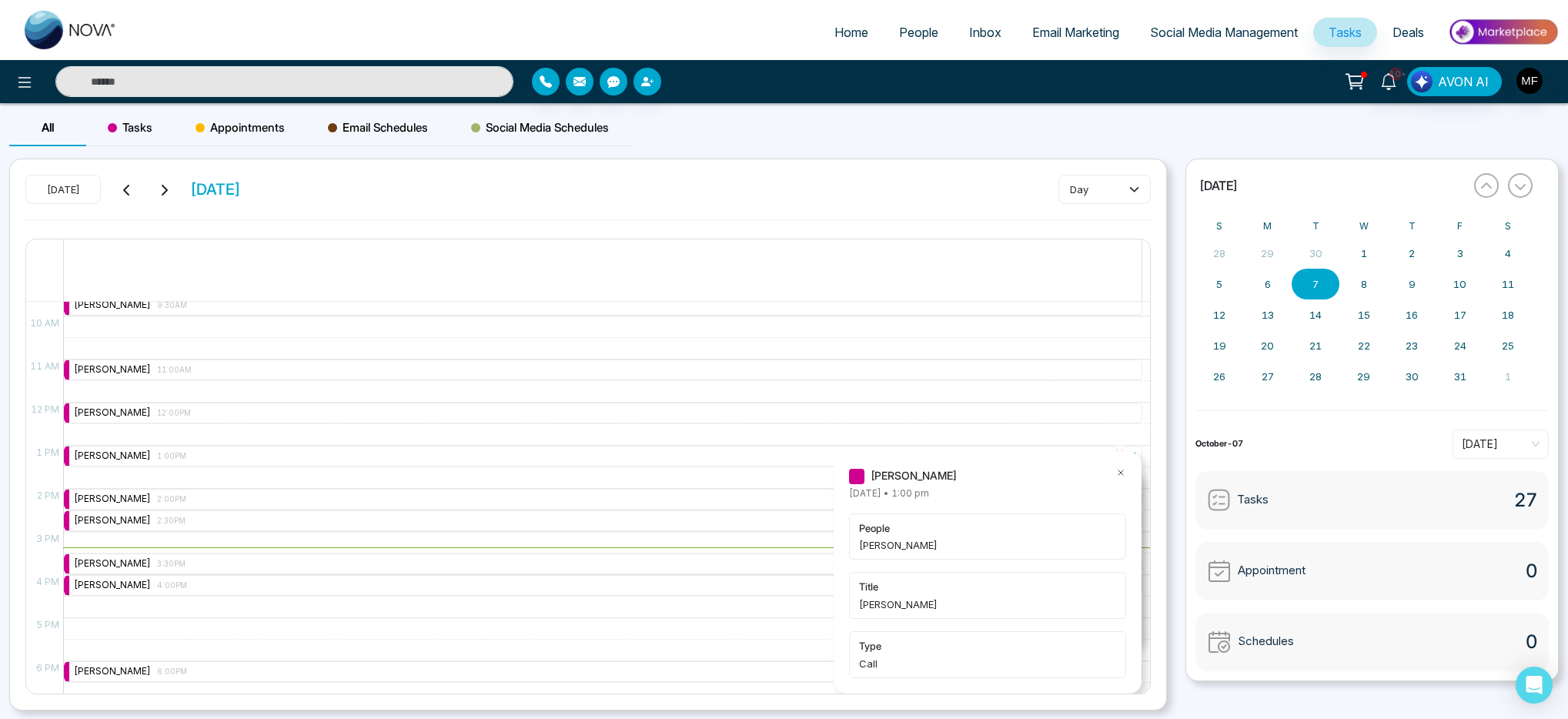
click at [1119, 473] on icon at bounding box center [1121, 473] width 5 height 5
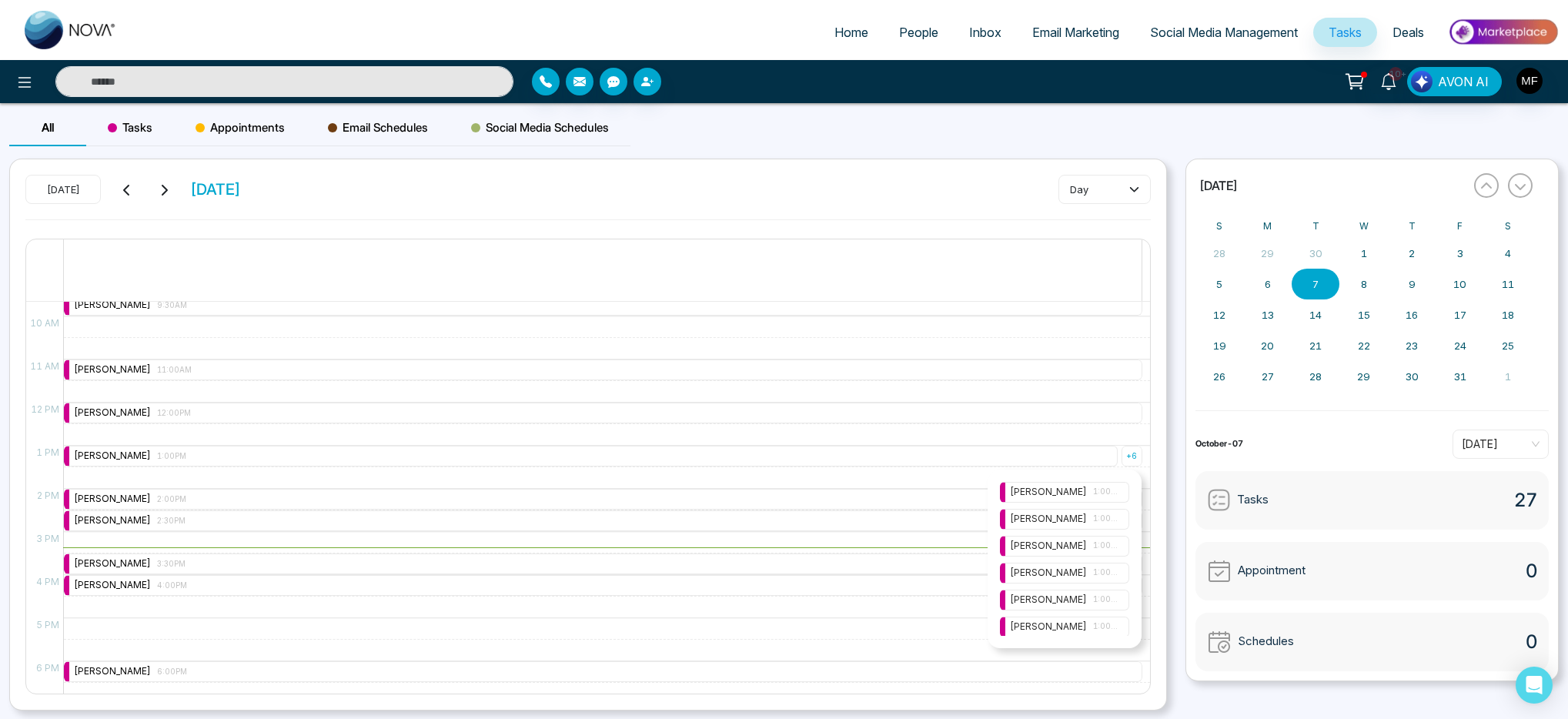
click at [1100, 514] on span "1:00PM" at bounding box center [1107, 518] width 27 height 12
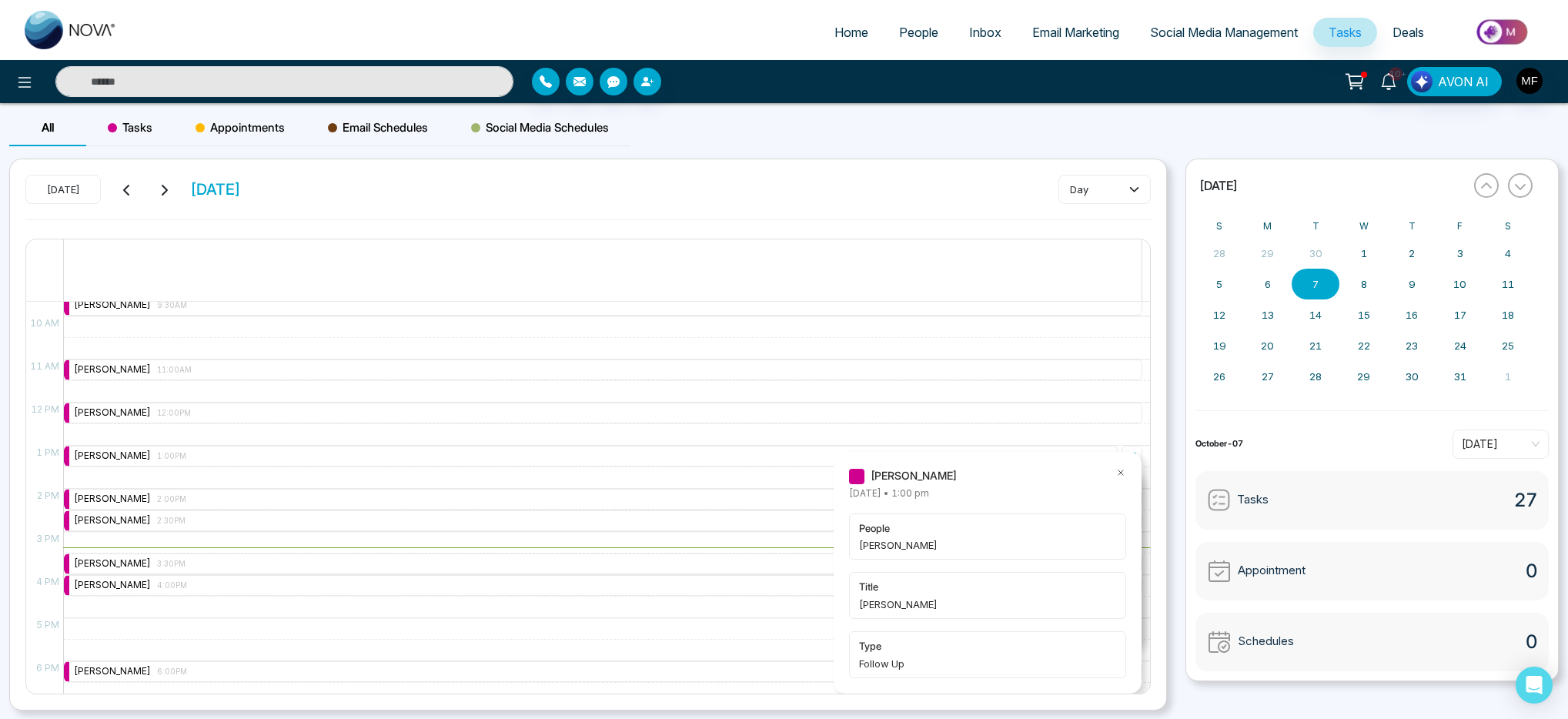
click at [1122, 474] on icon at bounding box center [1120, 472] width 11 height 11
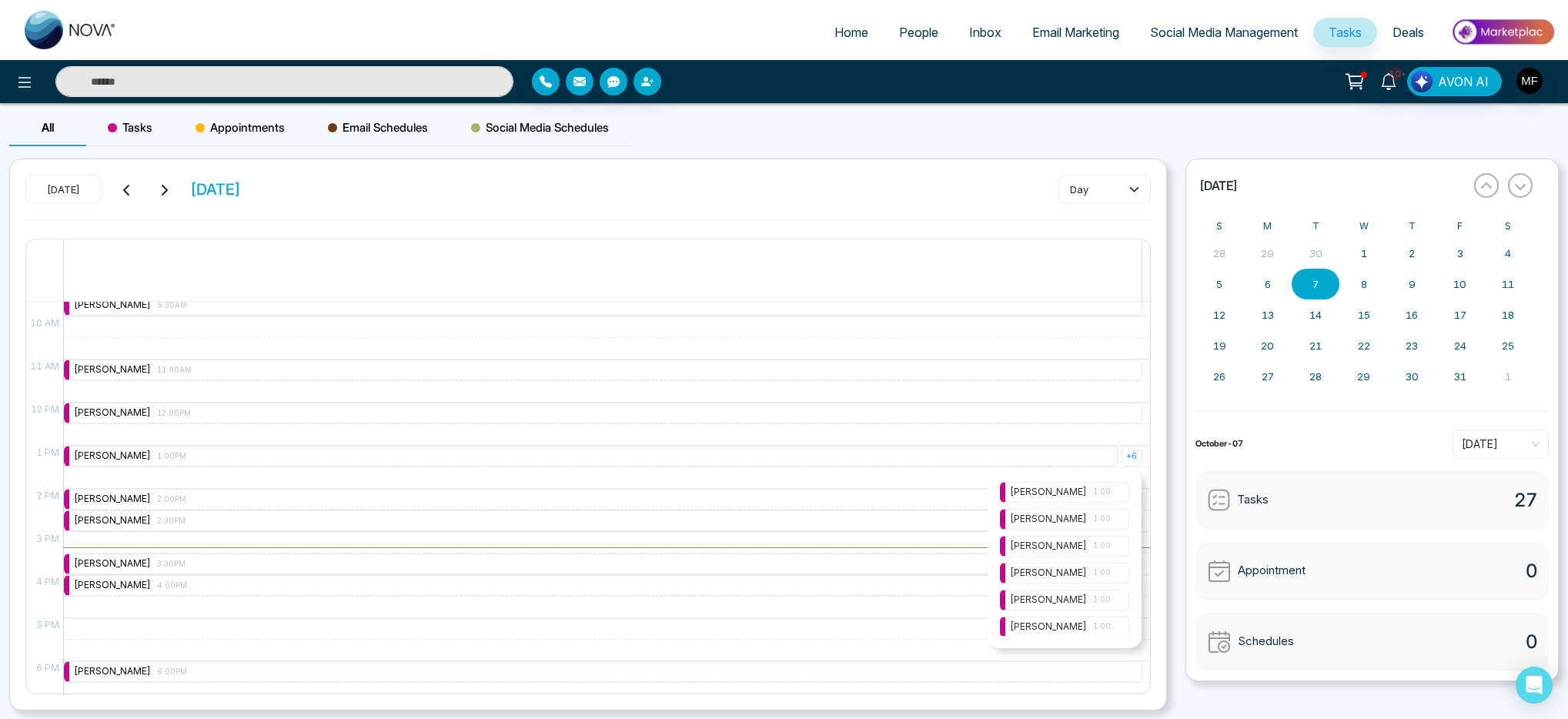
click at [1112, 493] on div "Marwen Ferchichi 1:00PM" at bounding box center [1064, 492] width 129 height 21
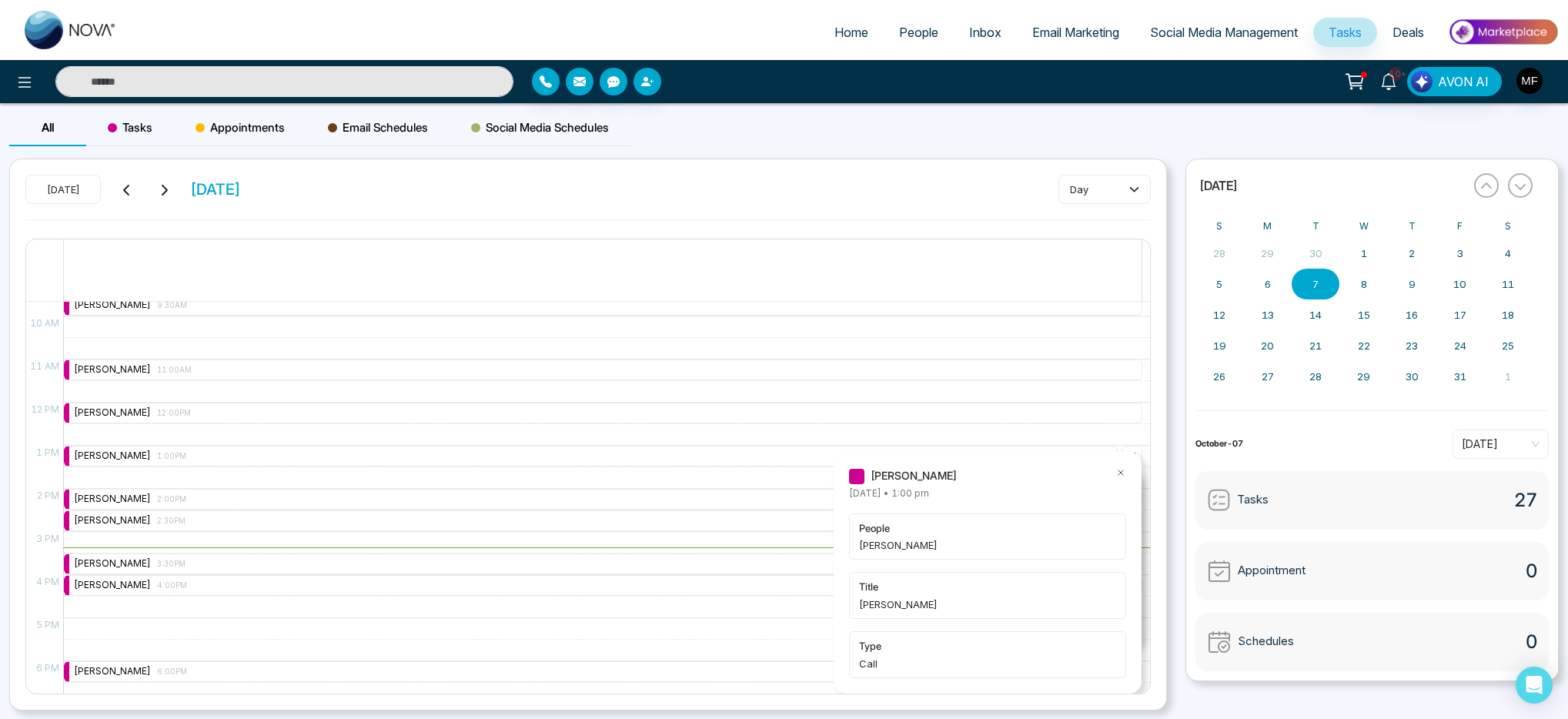
click at [1120, 473] on icon at bounding box center [1120, 472] width 11 height 11
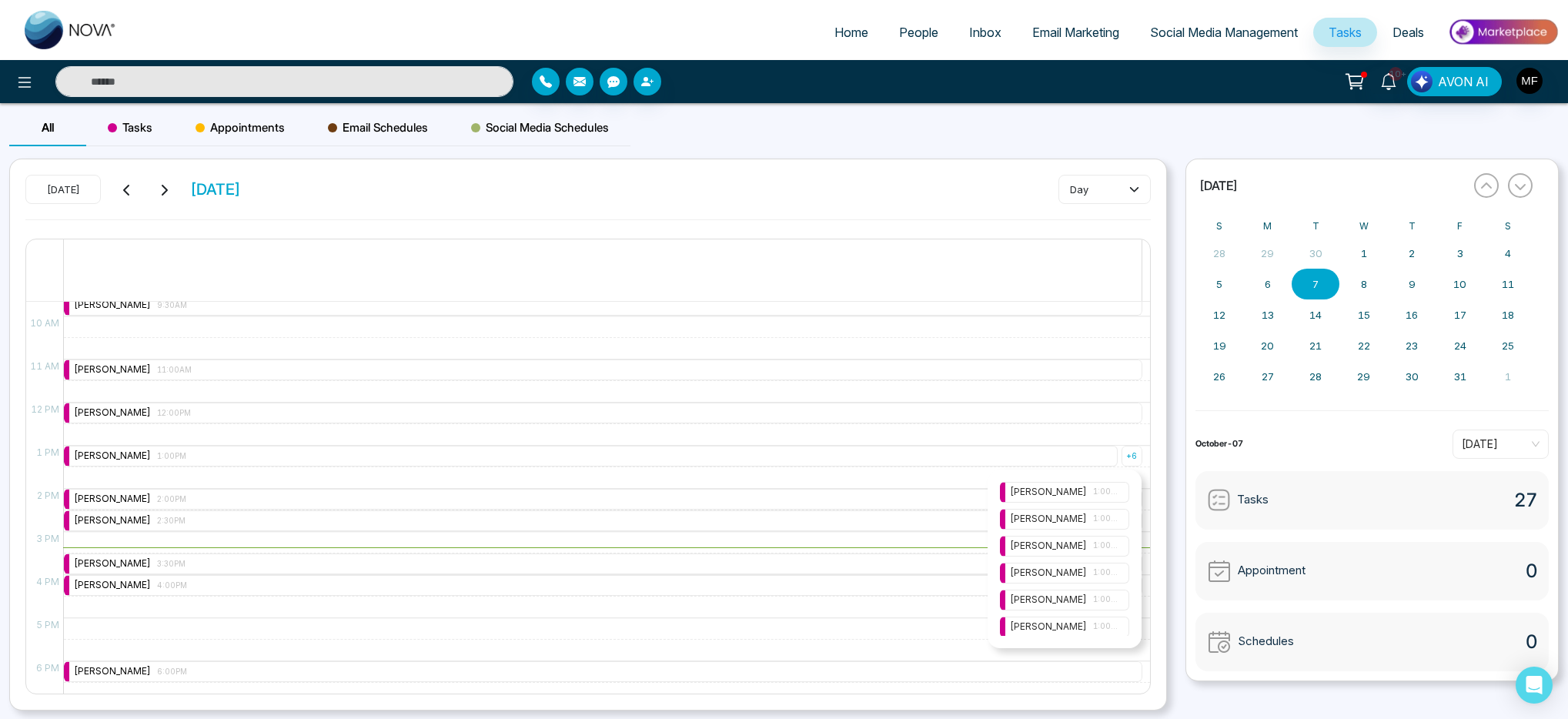
click at [1068, 594] on div "Marwen Ferchichi 1:00PM" at bounding box center [1064, 600] width 110 height 15
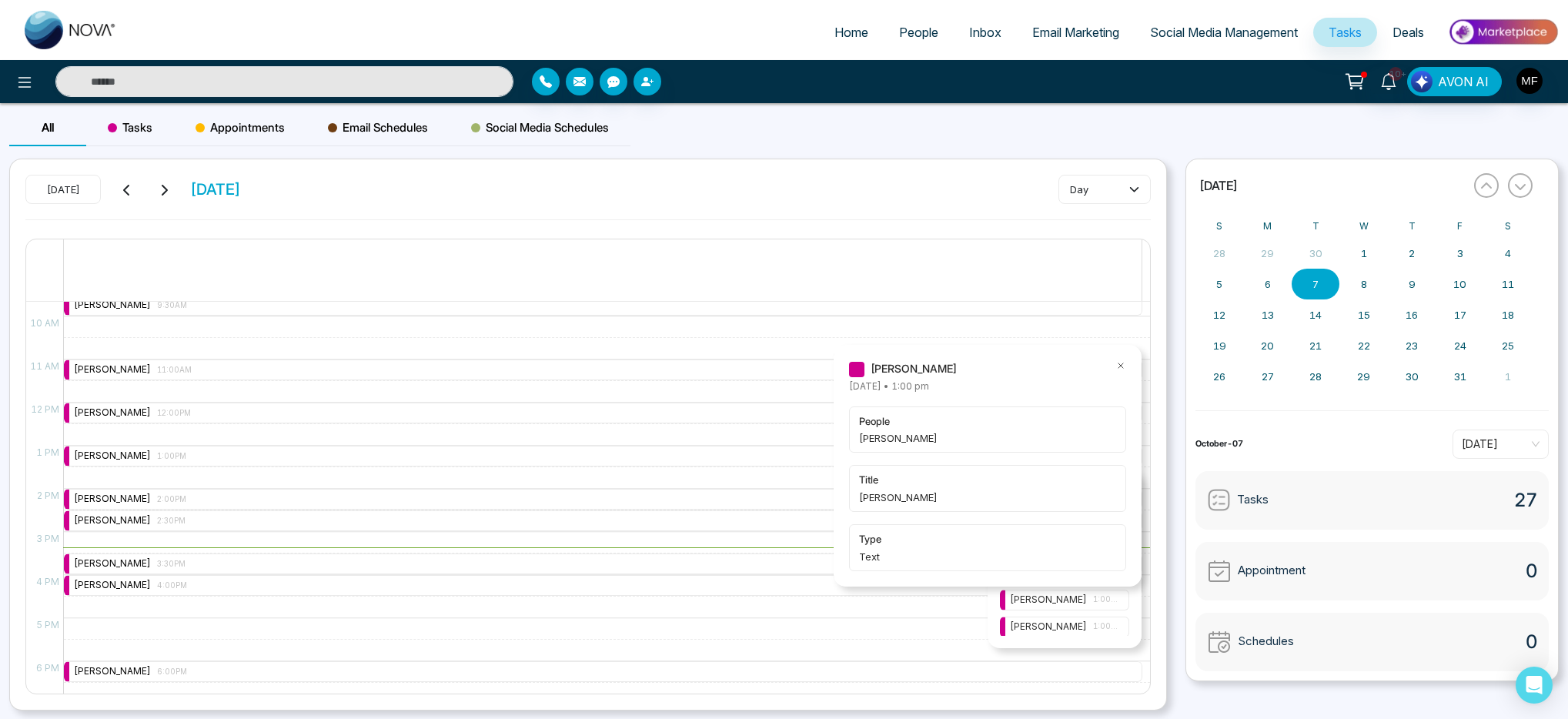
click at [1122, 367] on icon at bounding box center [1120, 365] width 11 height 11
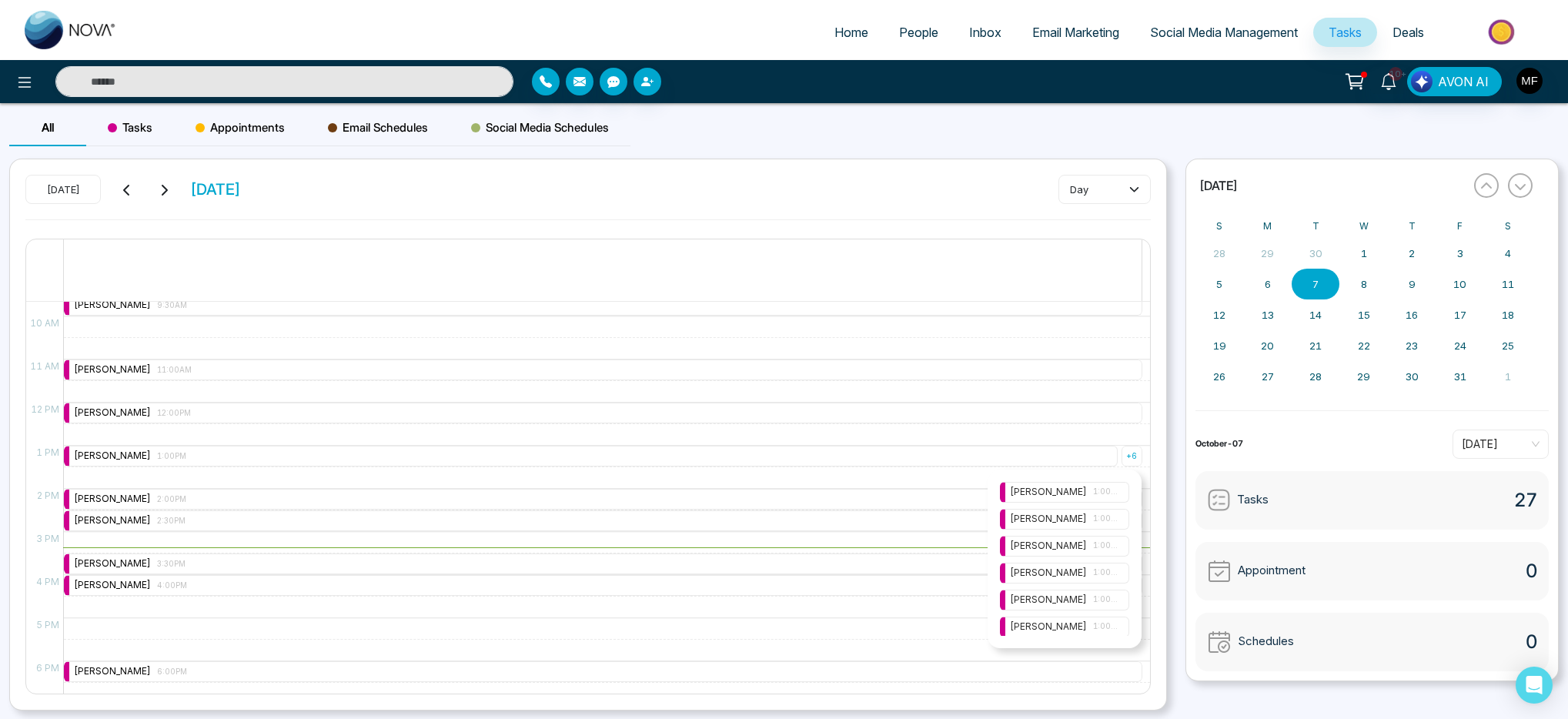
scroll to position [2, 0]
click at [1072, 624] on div "Marwen Ferchichi 1:00PM" at bounding box center [1064, 625] width 110 height 15
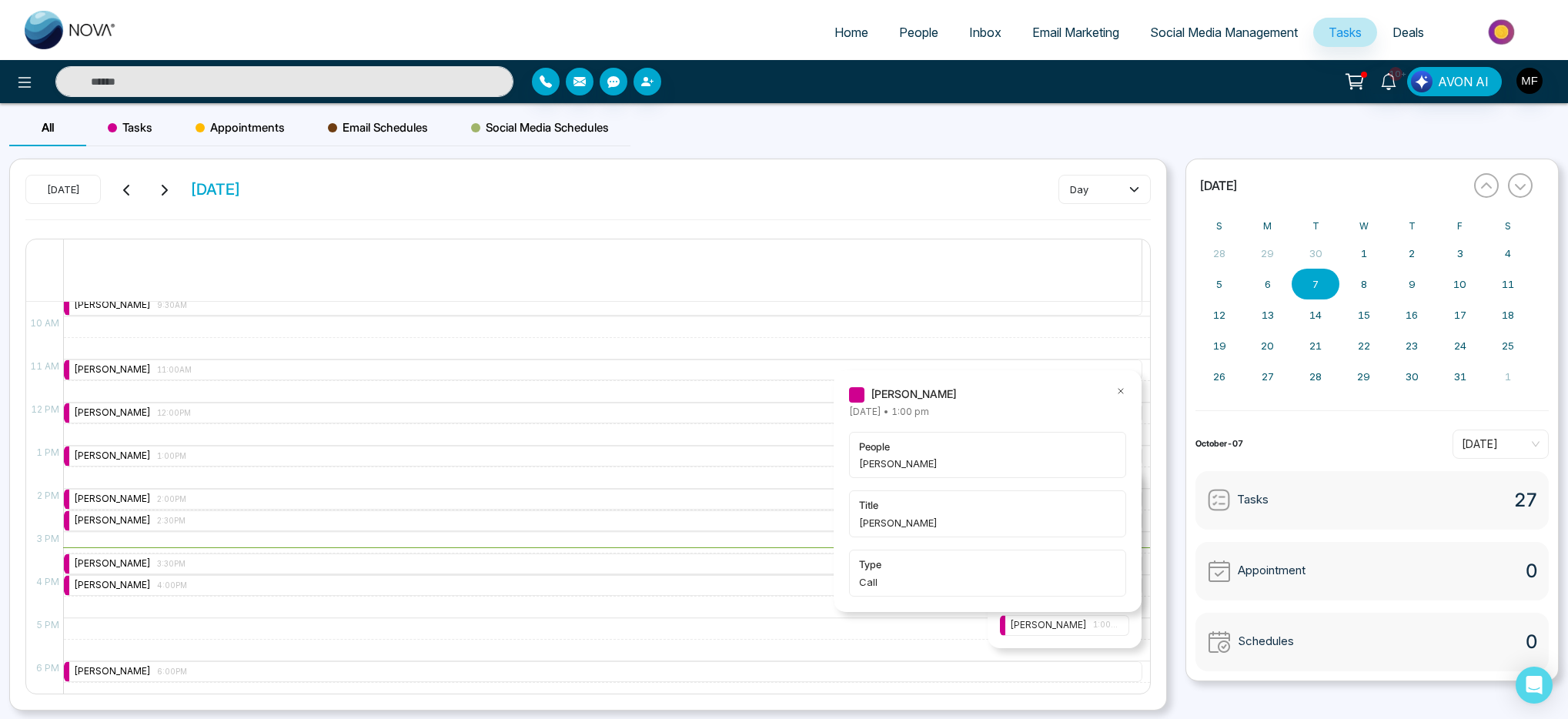
click at [1118, 393] on icon at bounding box center [1120, 391] width 11 height 11
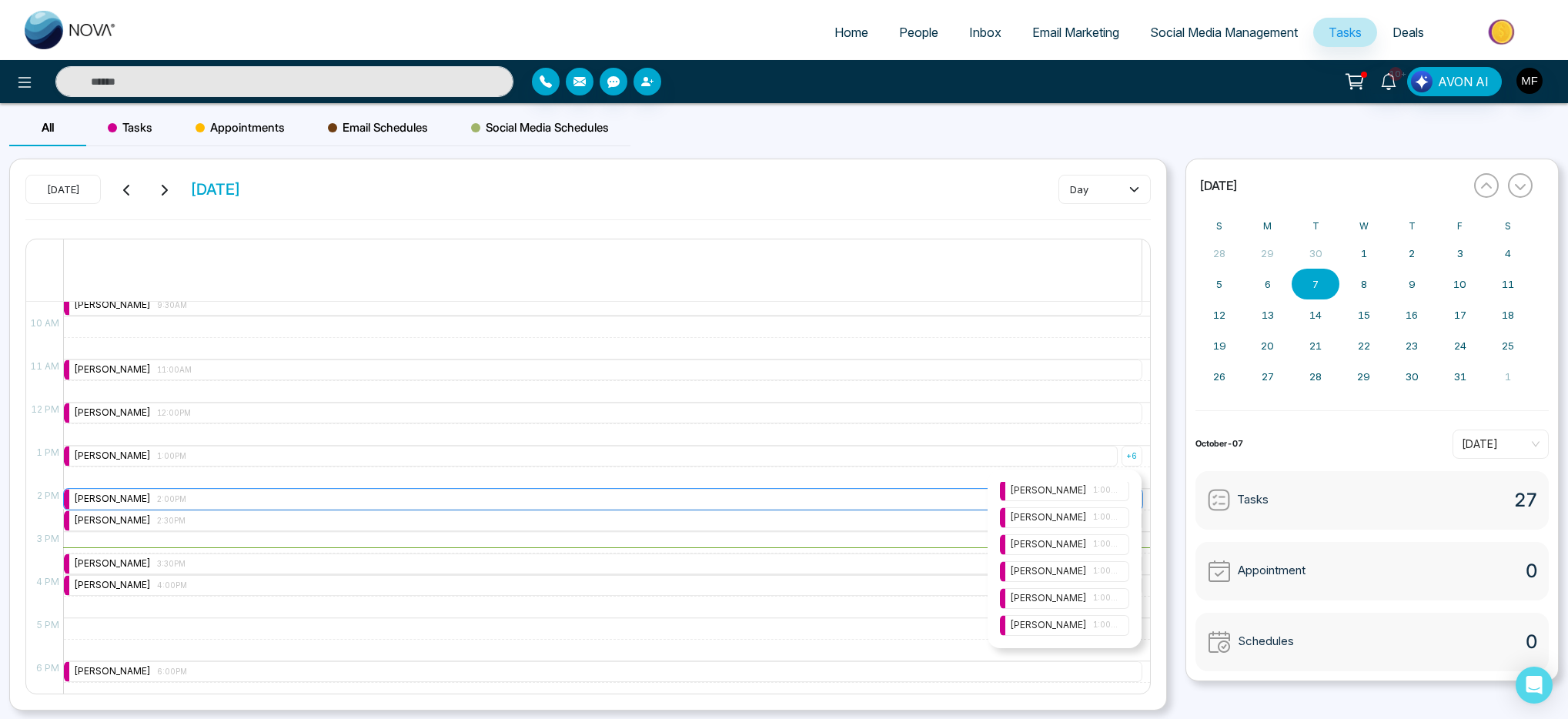
click at [882, 497] on div "Marwen Ferchichi 2:00PM" at bounding box center [603, 498] width 1079 height 21
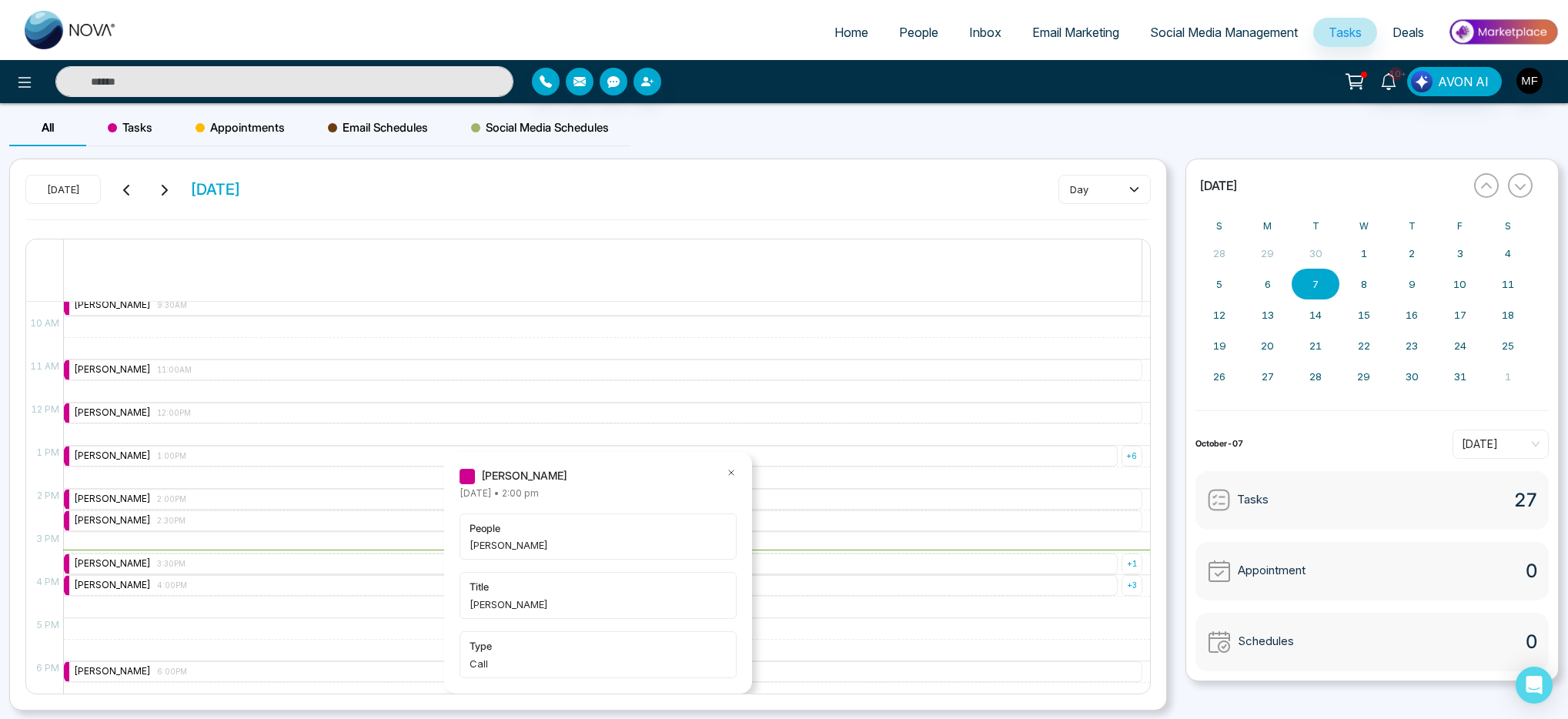
click at [733, 470] on icon at bounding box center [731, 472] width 11 height 11
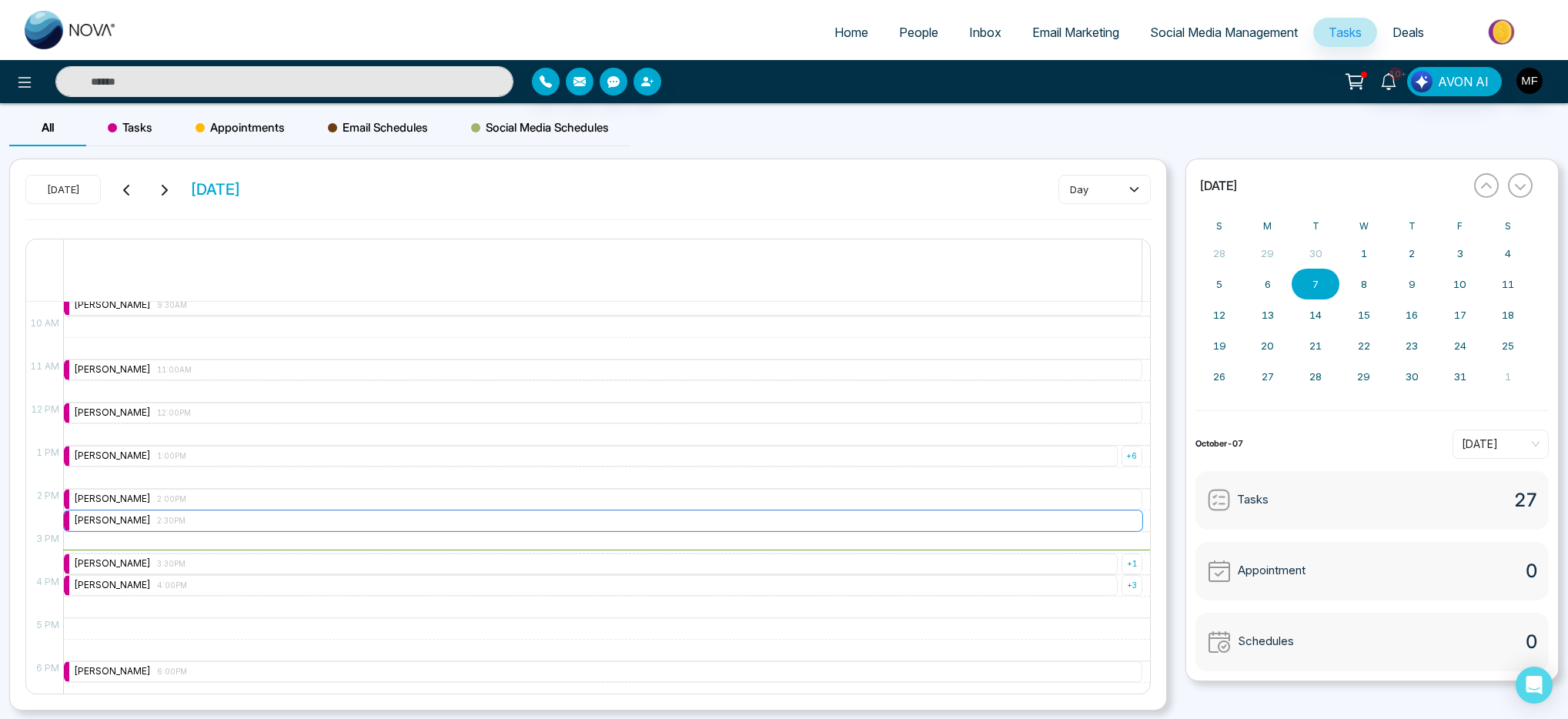
click at [314, 525] on div "Marwen Ferchichi 2:30PM" at bounding box center [603, 520] width 1079 height 21
click at [730, 469] on icon at bounding box center [731, 472] width 11 height 11
click at [592, 503] on div "Marwen Ferchichi 2:00PM" at bounding box center [603, 498] width 1079 height 21
click at [735, 472] on icon at bounding box center [731, 472] width 11 height 11
click at [241, 524] on div "Marwen Ferchichi 2:30PM" at bounding box center [603, 520] width 1079 height 21
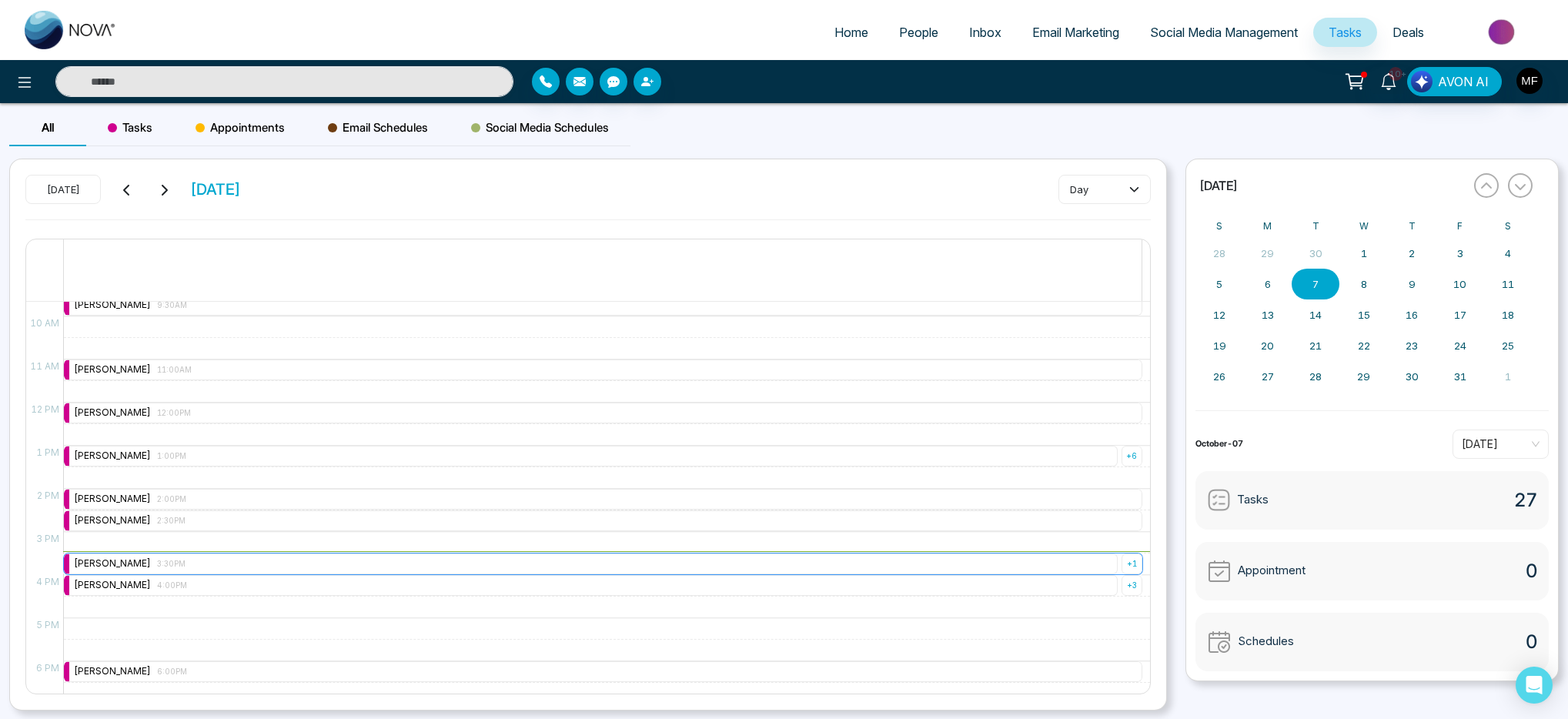
click at [235, 554] on div "Marwen Ferchichi 3:30PM" at bounding box center [591, 563] width 1054 height 21
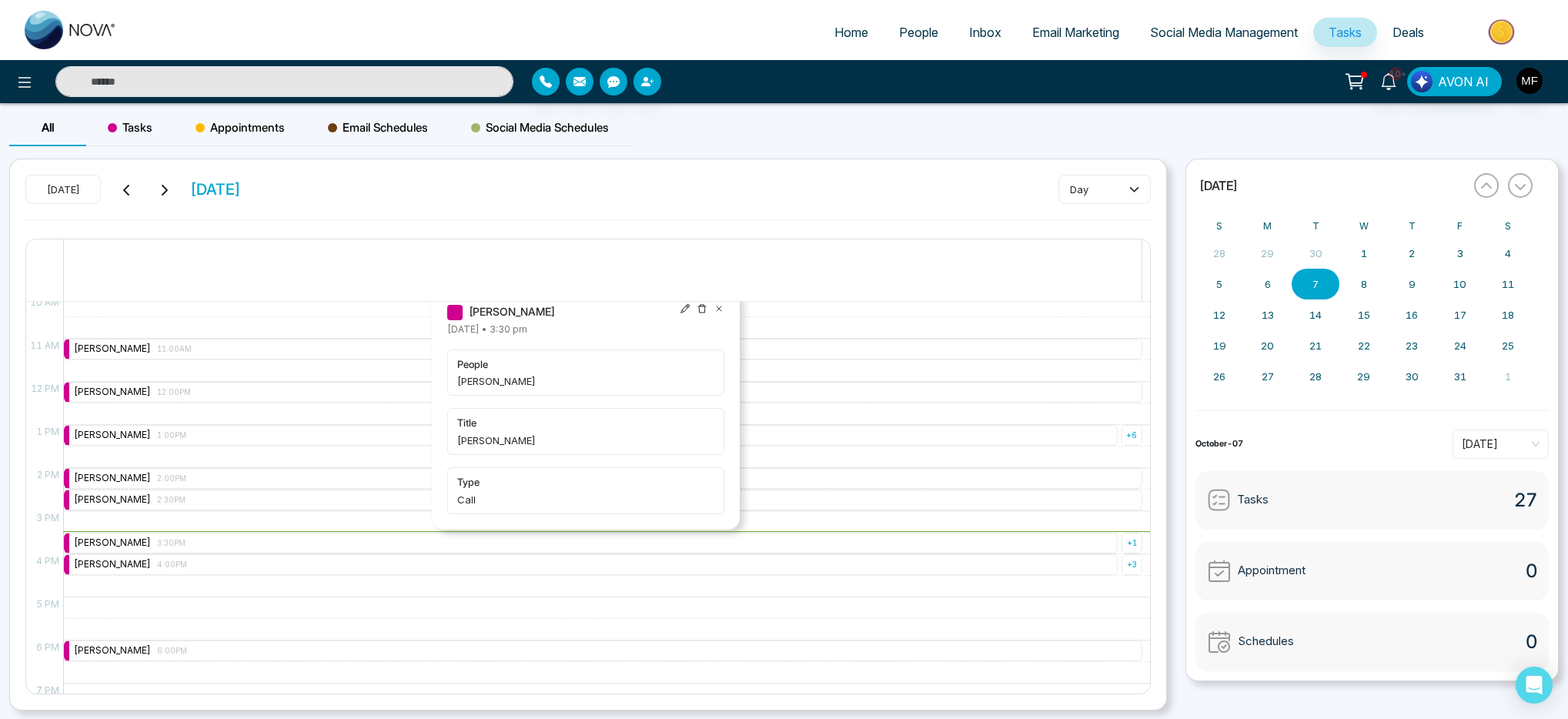
scroll to position [427, 0]
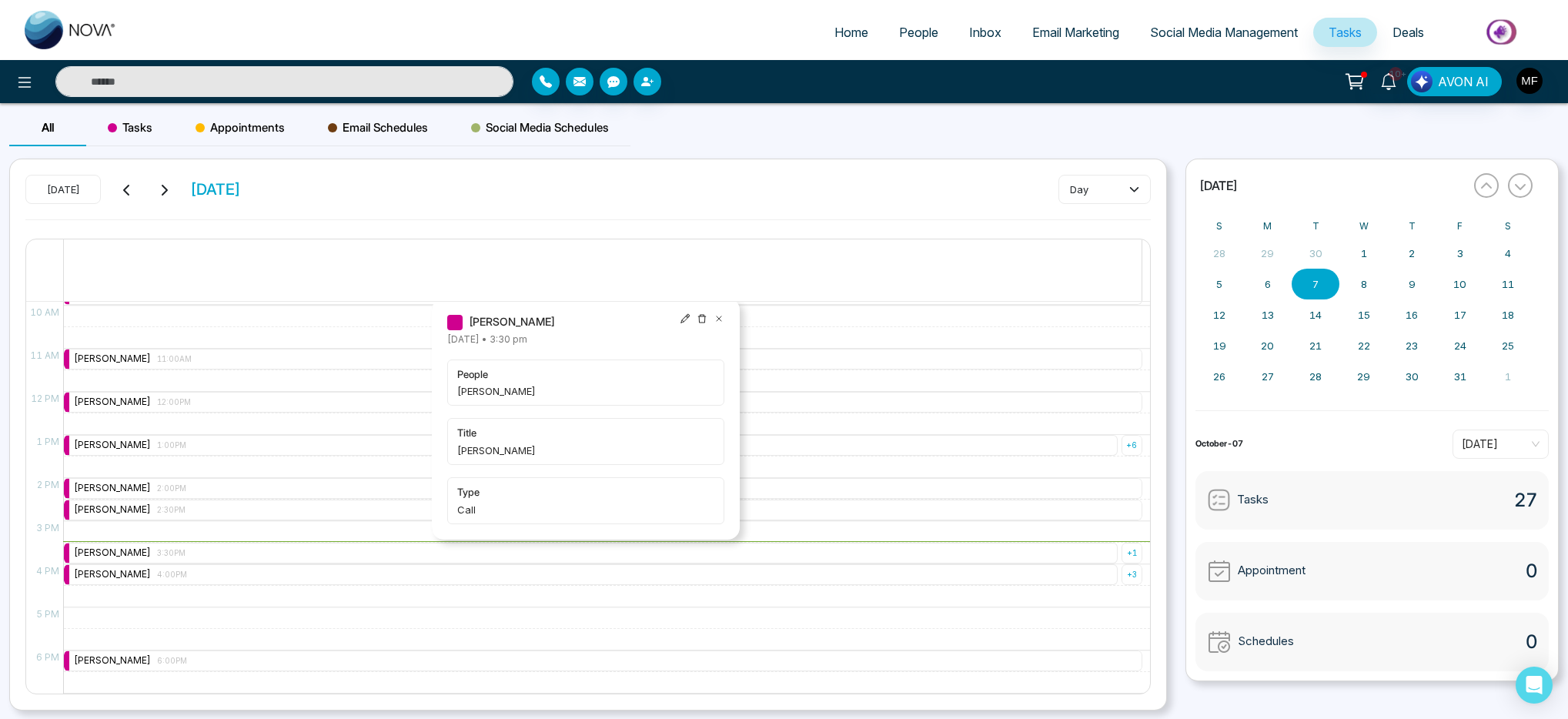
click at [720, 319] on icon at bounding box center [718, 318] width 11 height 11
click at [720, 319] on div "12 AM 1 AM 2 AM 3 AM 4 AM 5 AM 6 AM 7 AM 8 AM 9 AM 10 AM 11 AM 12 PM 1 PM 2 PM …" at bounding box center [588, 497] width 1124 height 392
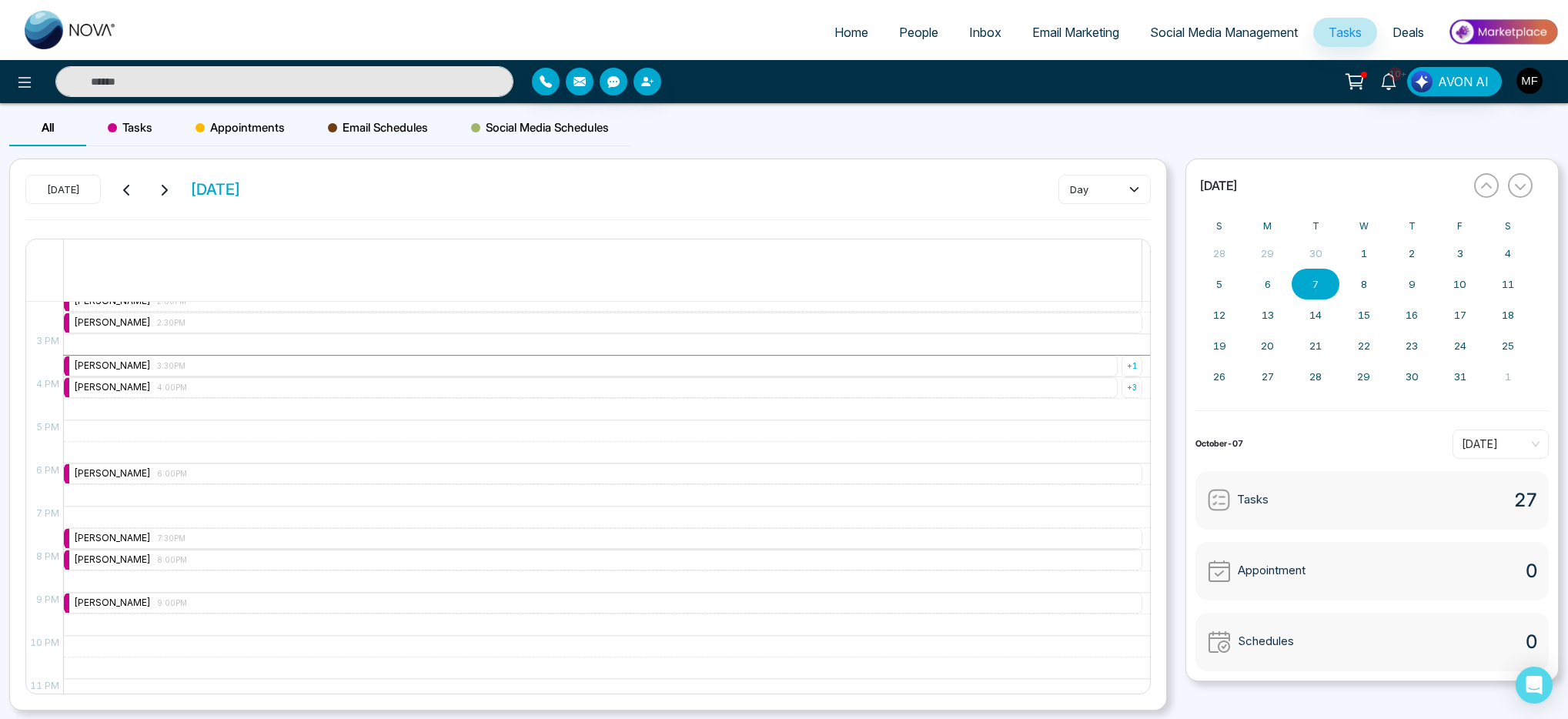
scroll to position [606, 0]
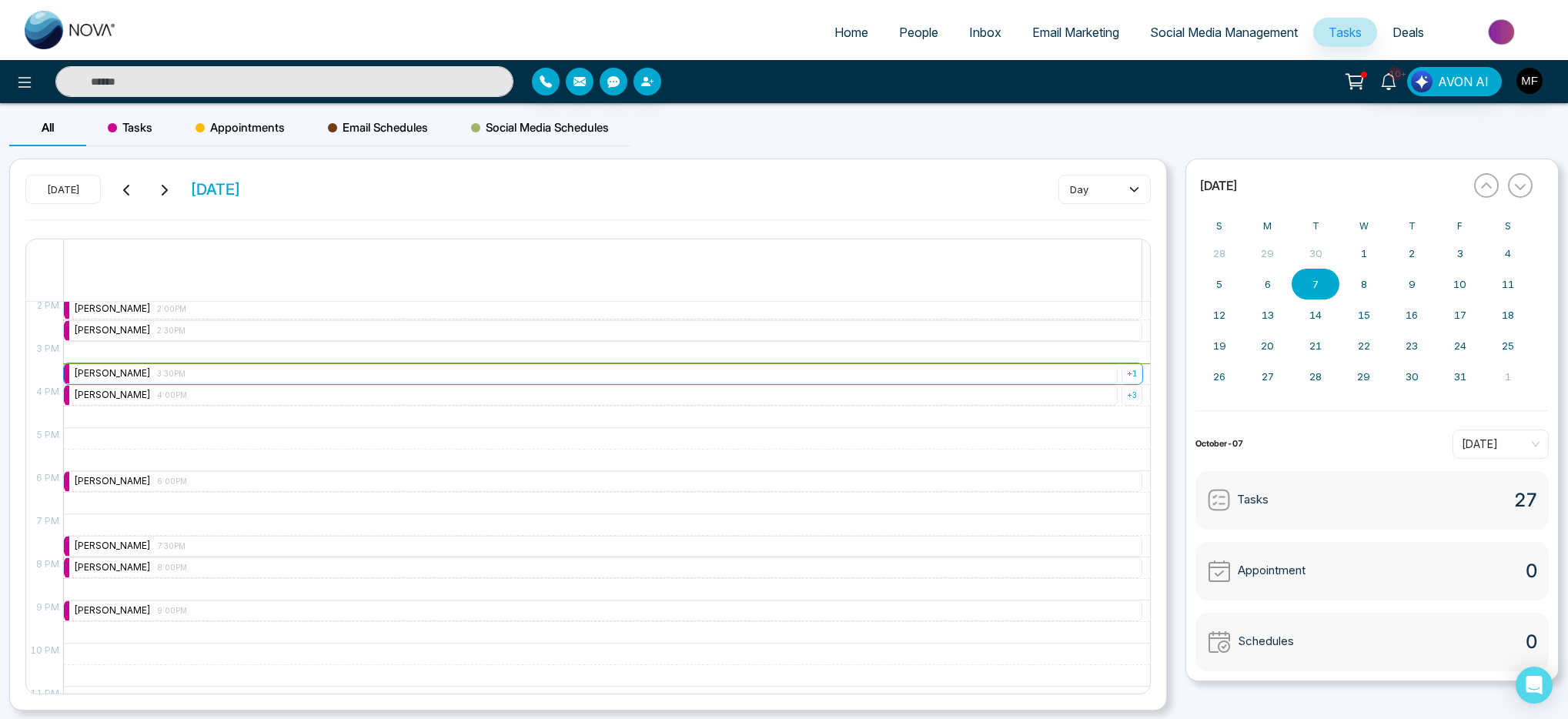
click at [336, 377] on div "Marwen Ferchichi 3:30PM" at bounding box center [591, 373] width 1054 height 21
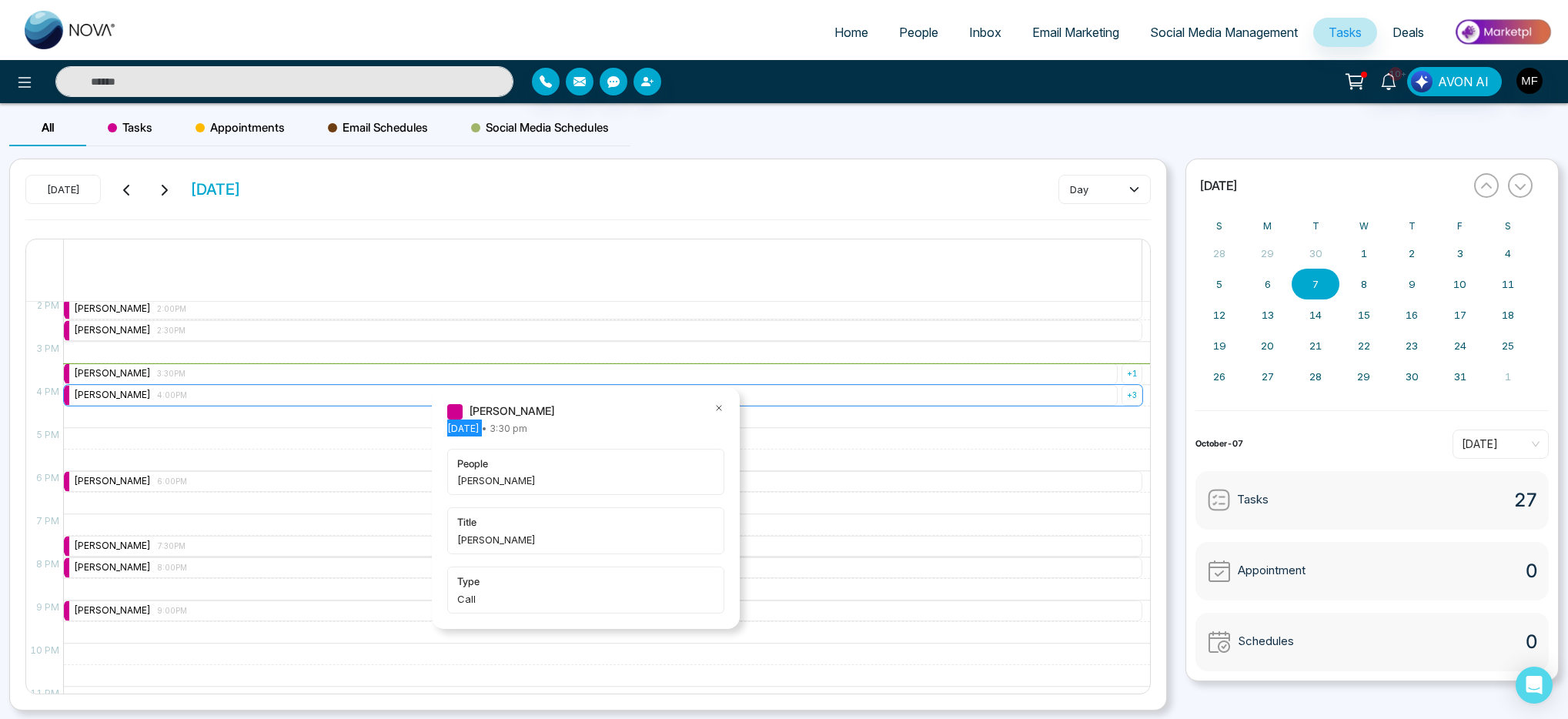
click at [261, 399] on div "Marwen Ferchichi 4:00PM" at bounding box center [591, 395] width 1054 height 21
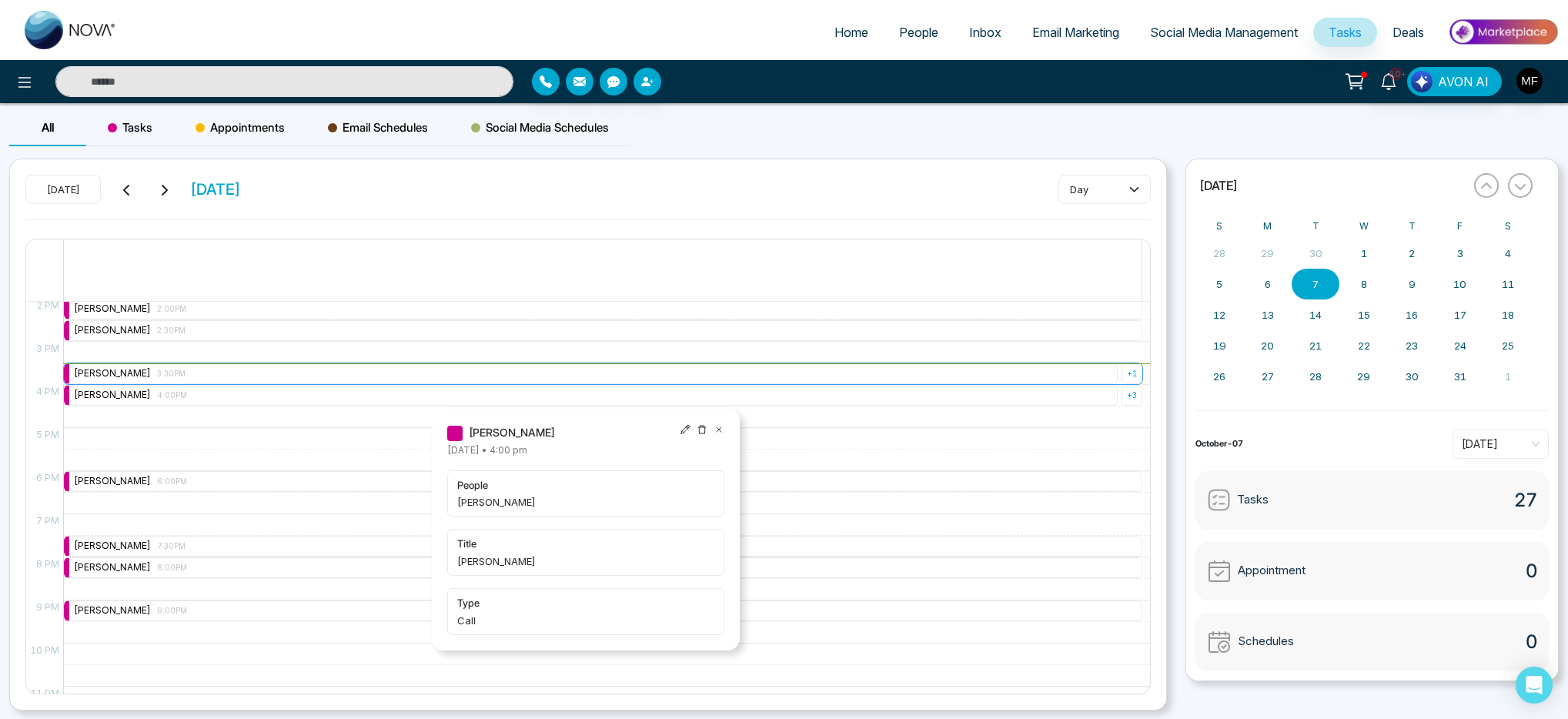
click at [1122, 375] on div "+ 1" at bounding box center [1132, 373] width 21 height 21
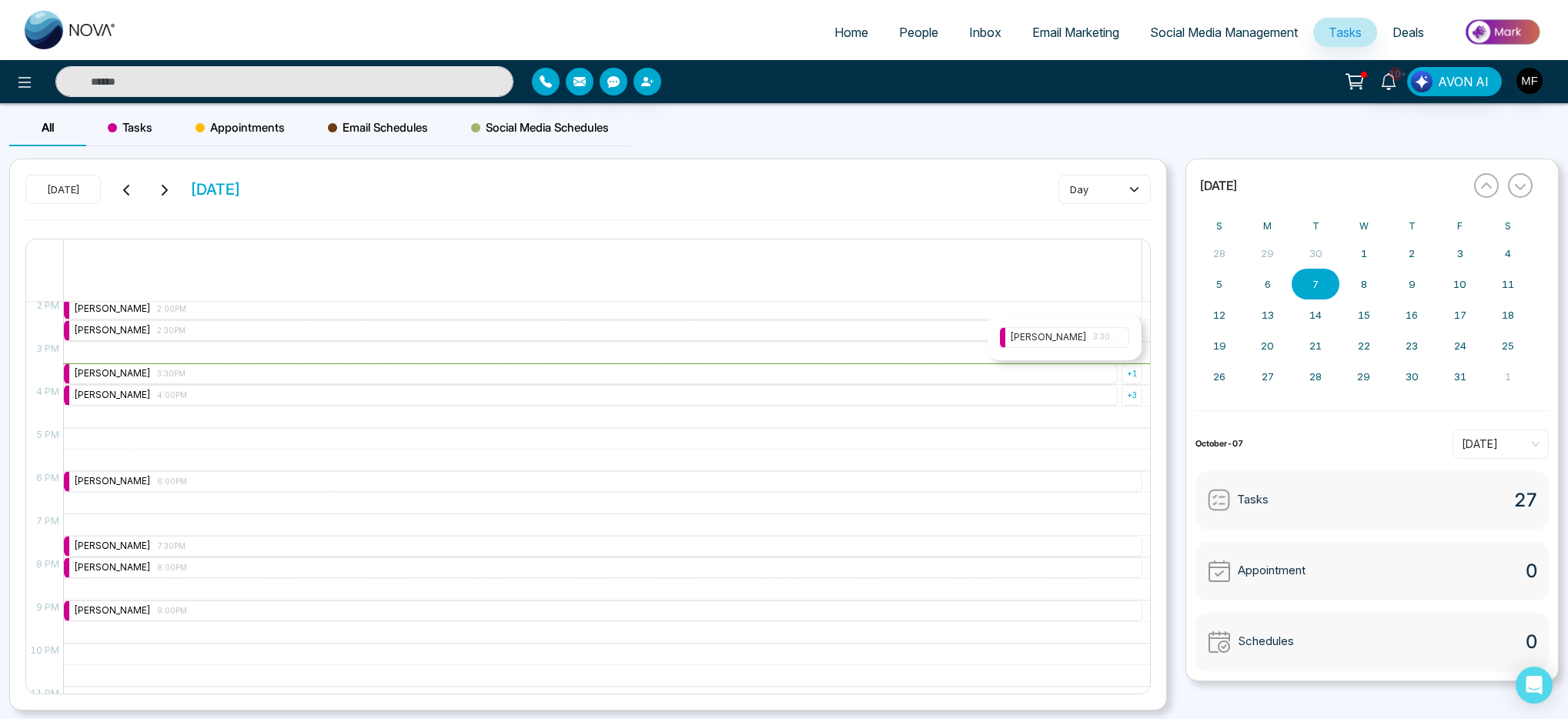
click at [1107, 333] on span "3:30PM" at bounding box center [1107, 337] width 27 height 12
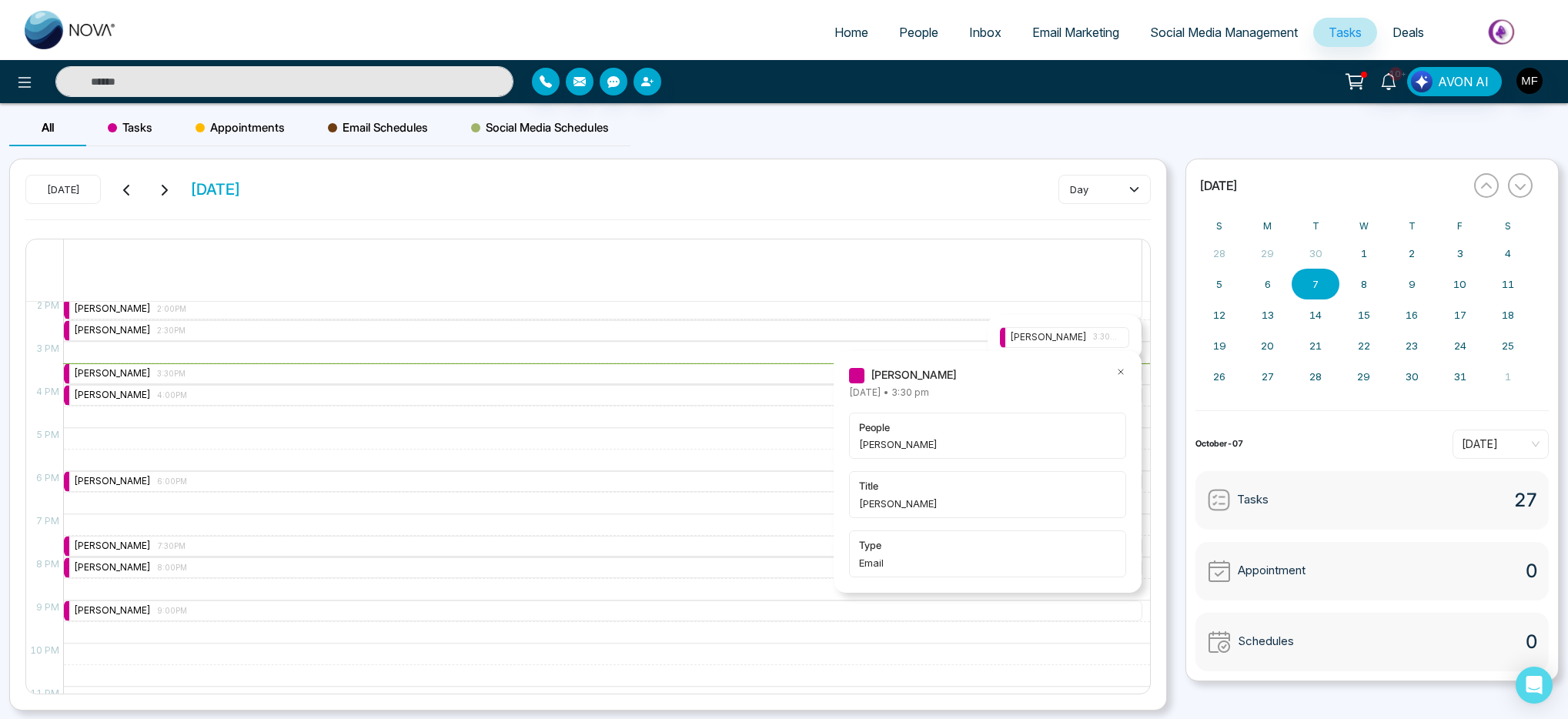
click at [1121, 374] on icon at bounding box center [1120, 372] width 11 height 11
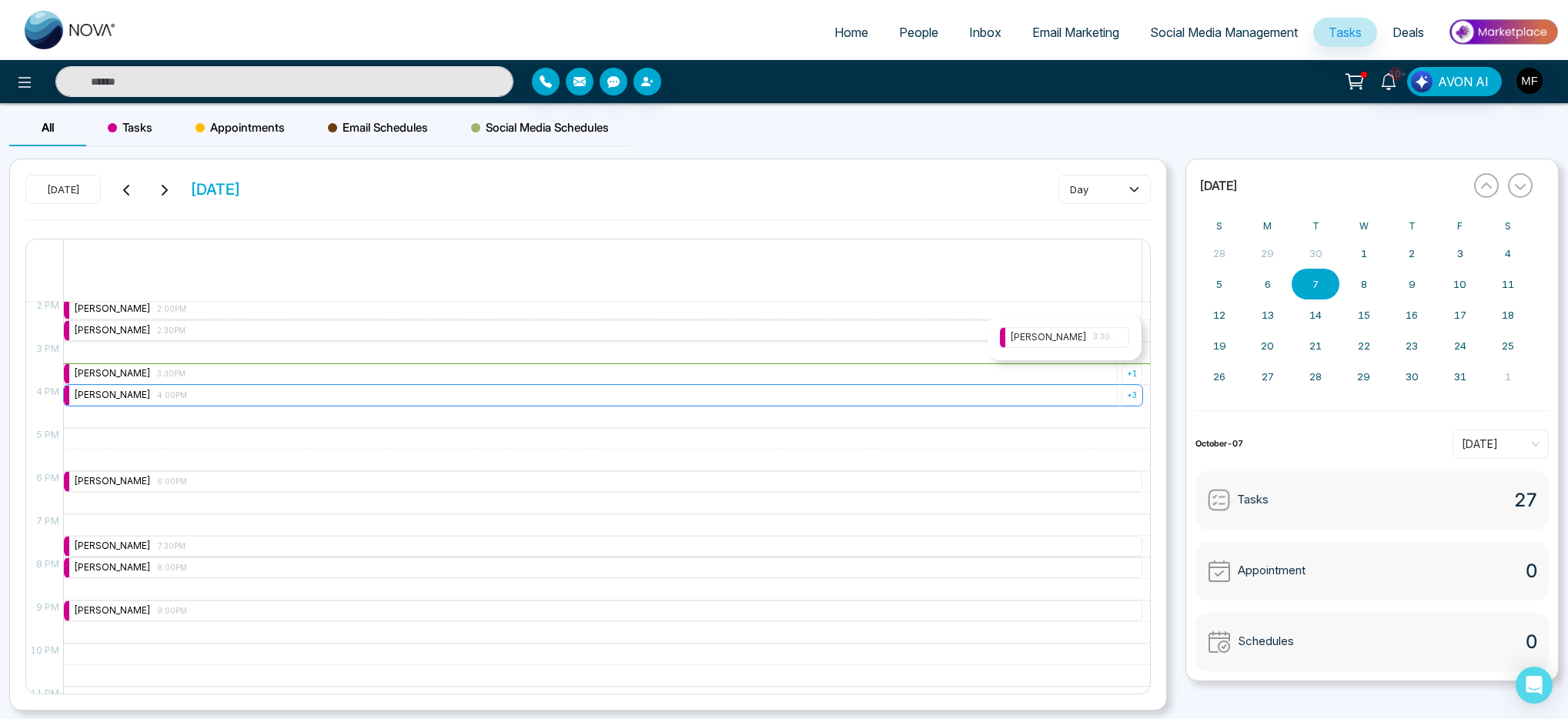
click at [1122, 396] on div "+ 3" at bounding box center [1132, 395] width 21 height 21
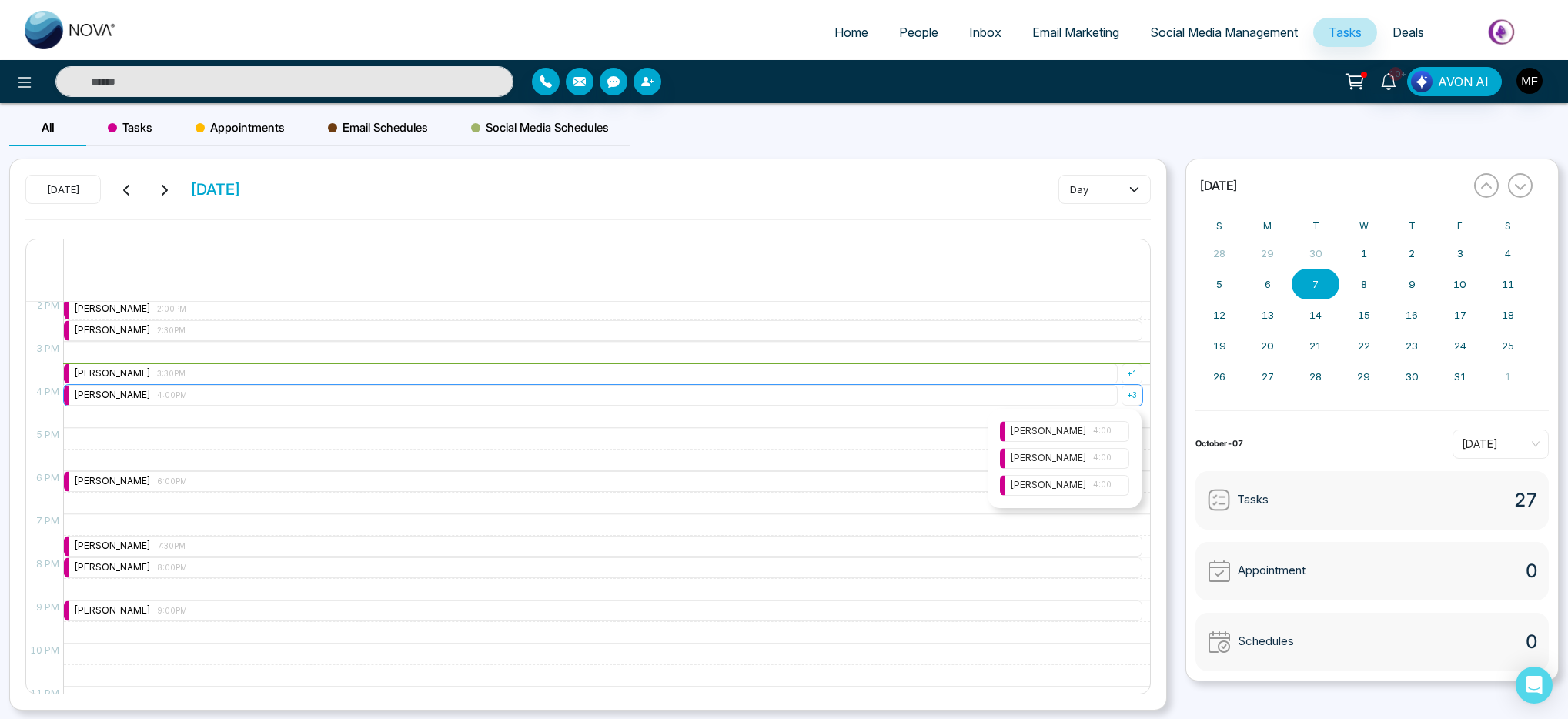
click at [952, 400] on div "Marwen Ferchichi 4:00PM" at bounding box center [591, 395] width 1054 height 21
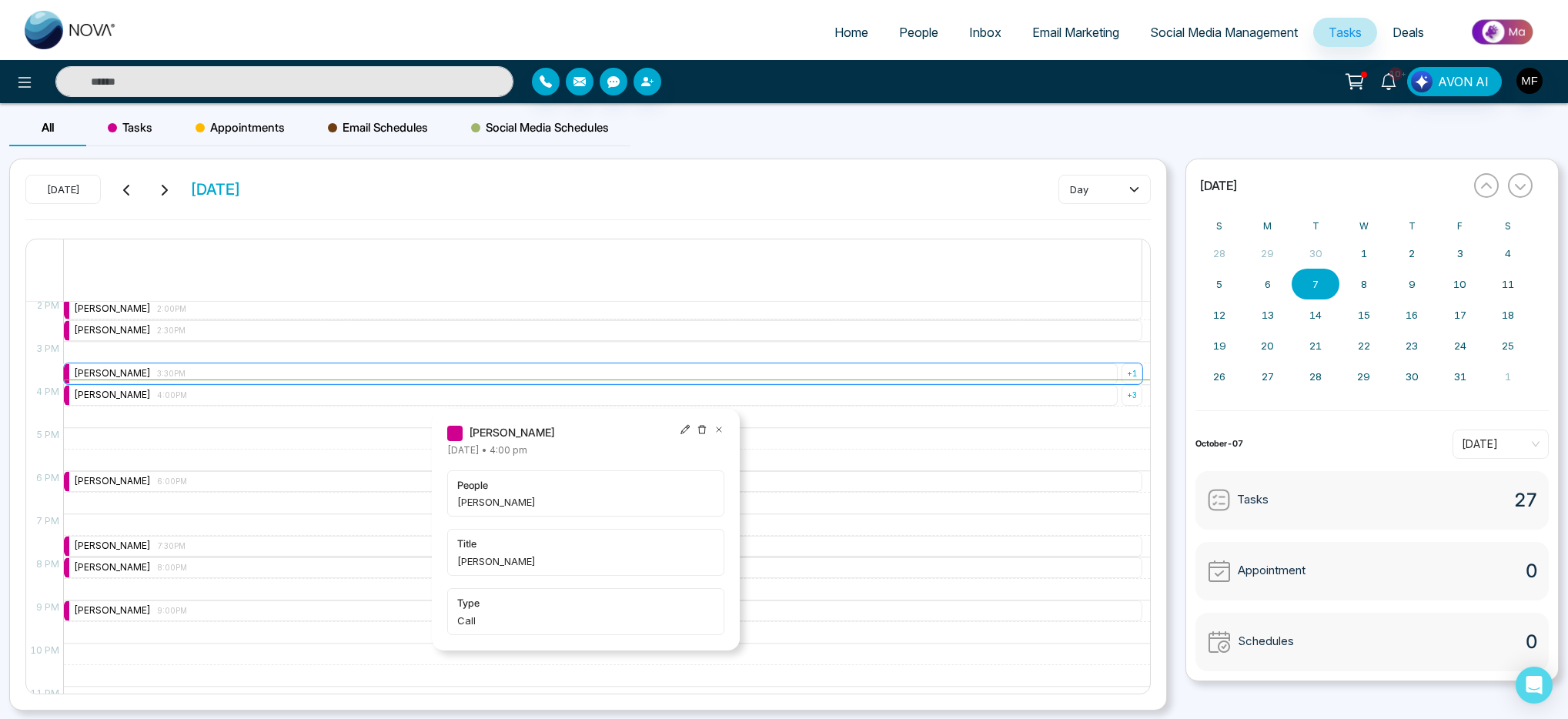
click at [331, 377] on div "Marwen Ferchichi 3:30PM" at bounding box center [591, 373] width 1054 height 21
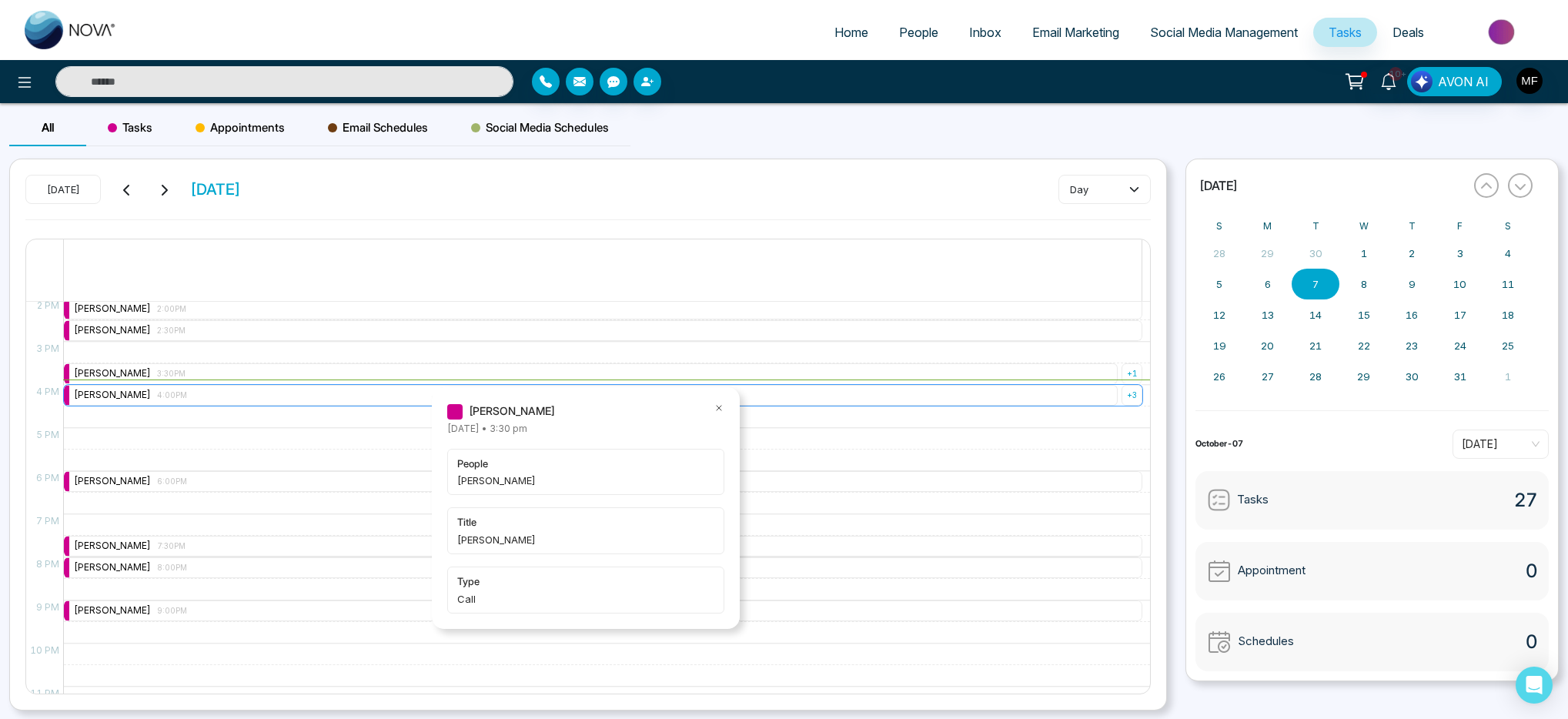
click at [325, 389] on div "Marwen Ferchichi 4:00PM" at bounding box center [591, 395] width 1054 height 21
click at [1125, 400] on div "+ 3" at bounding box center [1132, 395] width 21 height 21
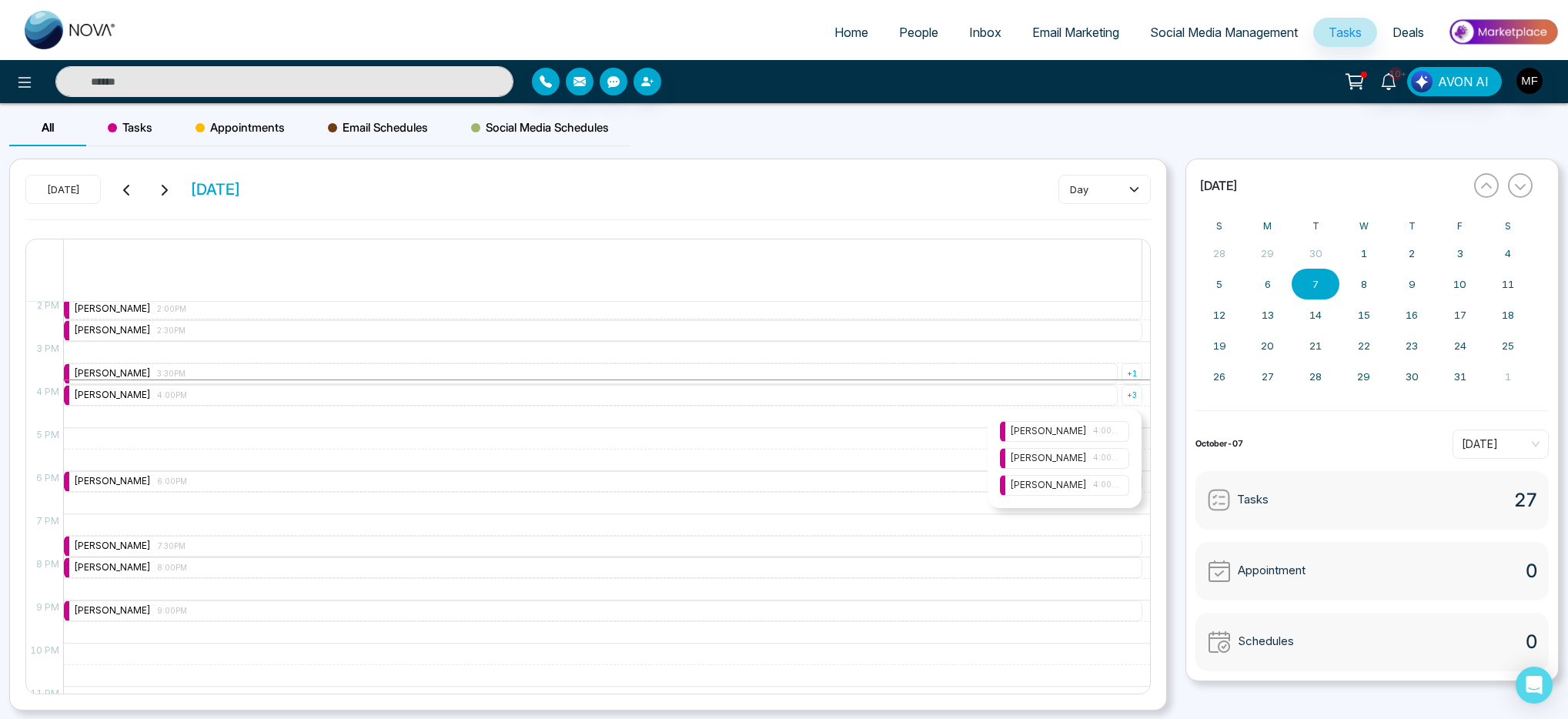
click at [1090, 428] on div "Marwen Ferchichi 4:00PM" at bounding box center [1064, 431] width 110 height 15
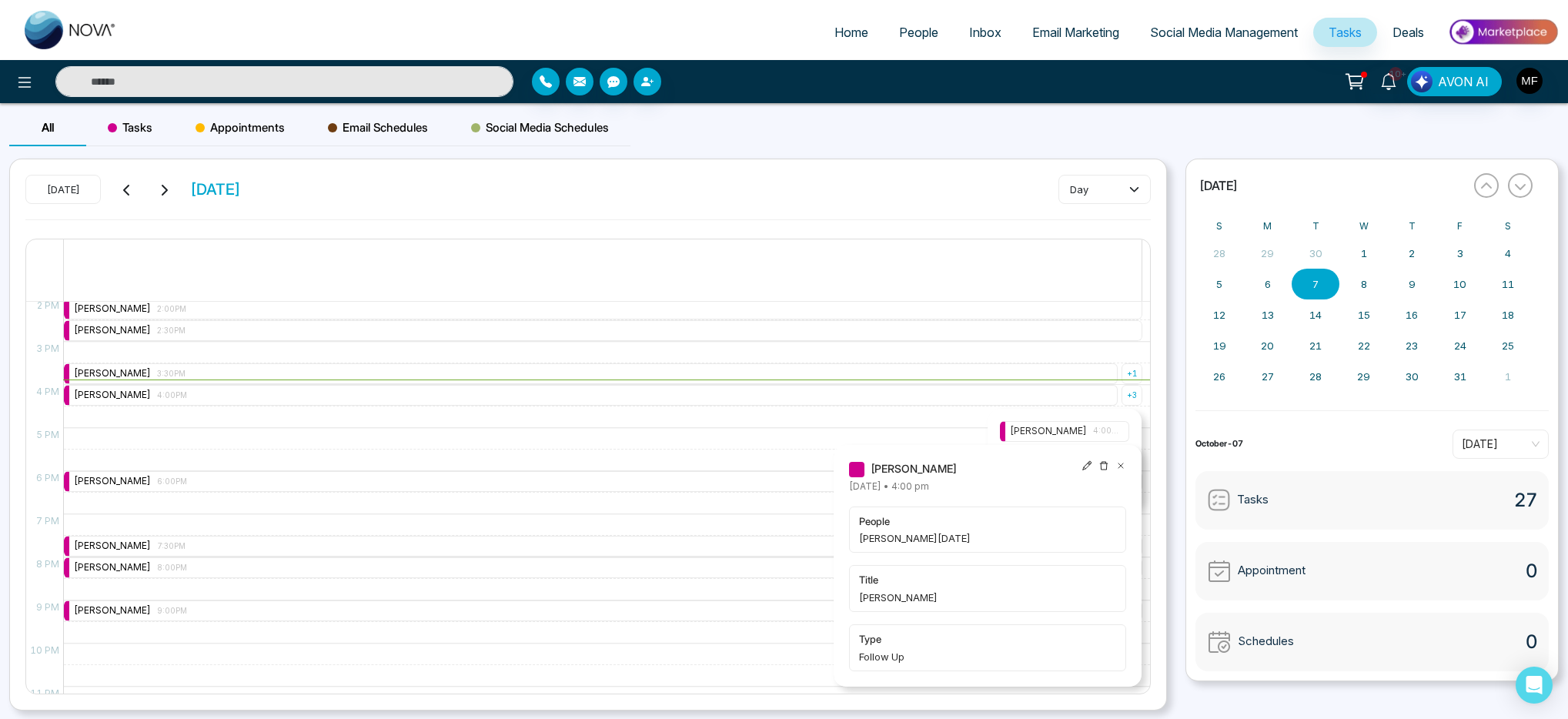
click at [1118, 464] on icon at bounding box center [1121, 466] width 5 height 5
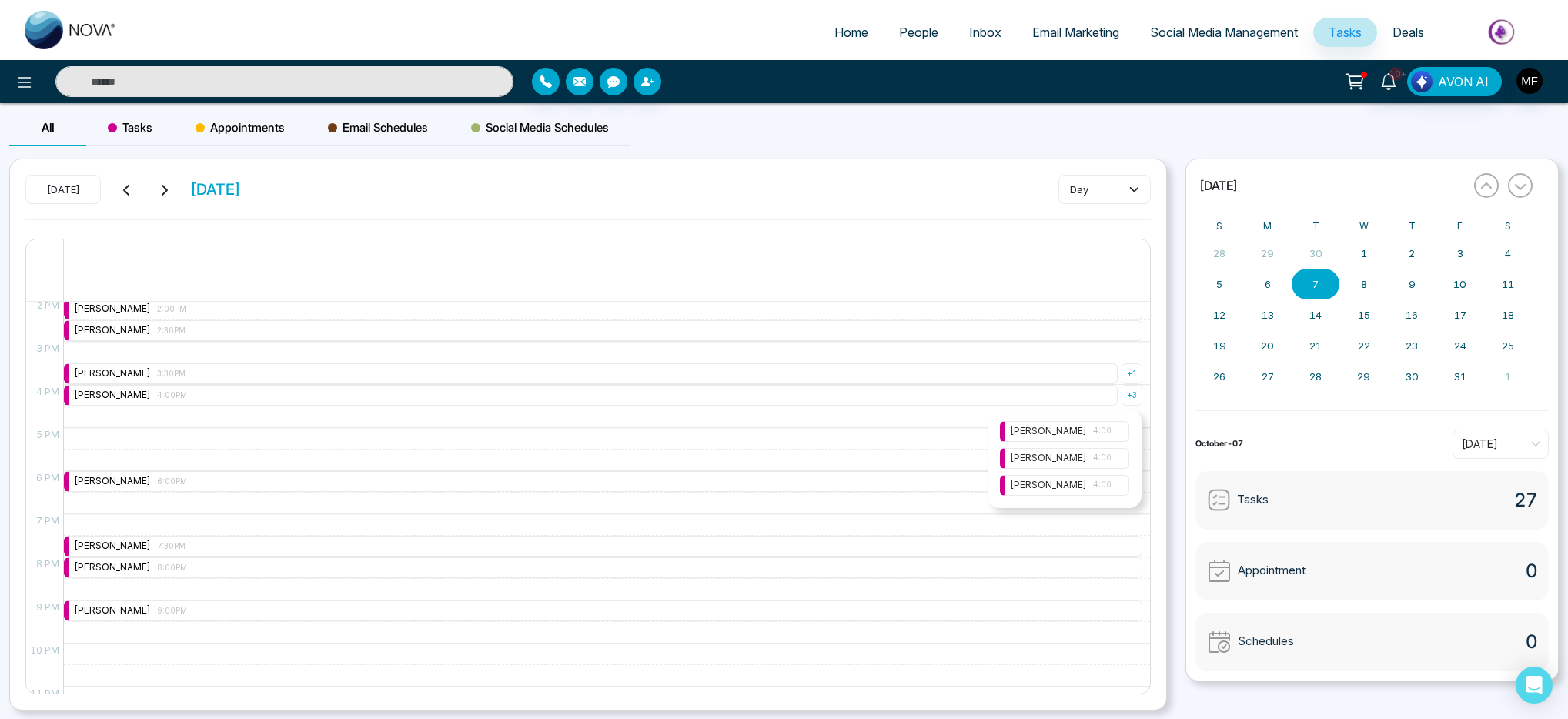
click at [1099, 452] on span "4:00PM" at bounding box center [1107, 458] width 27 height 12
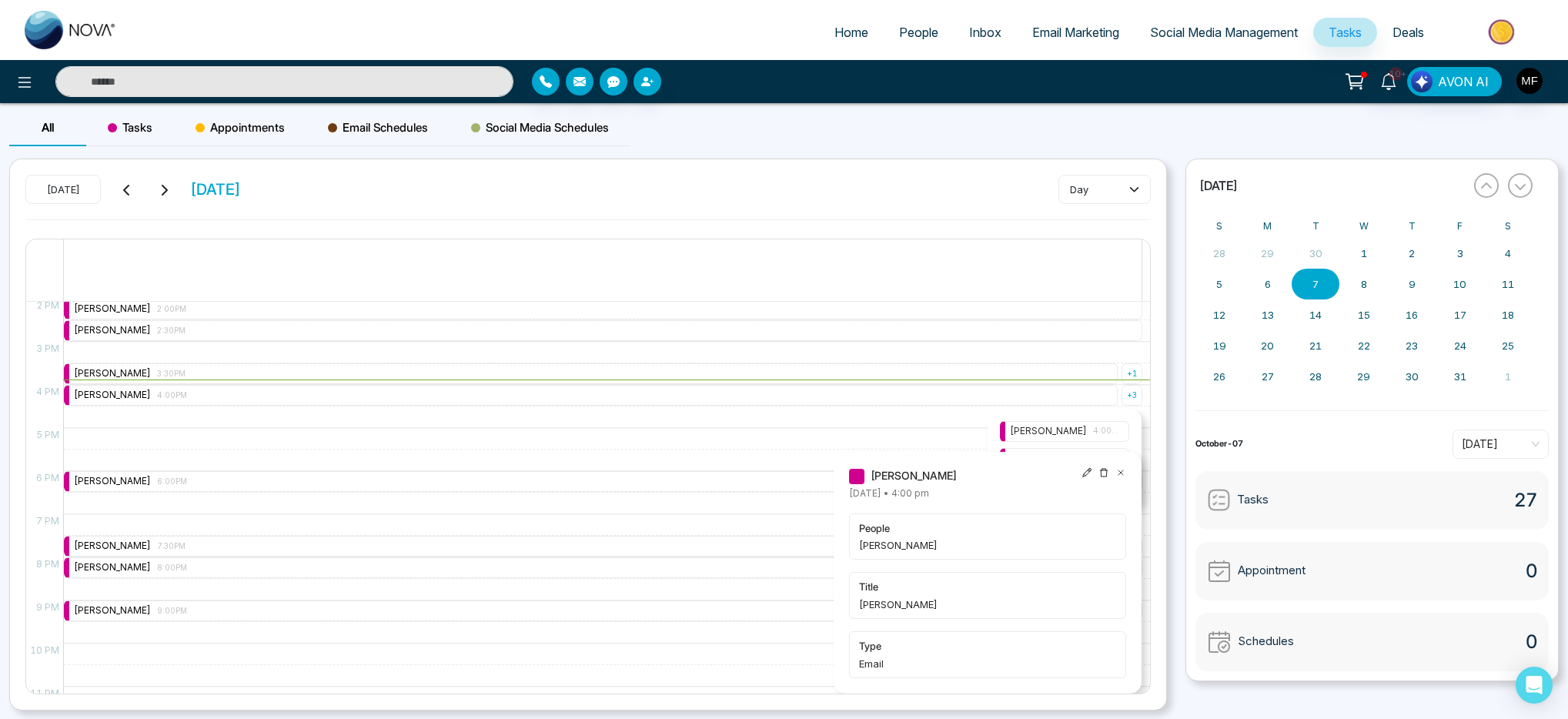
click at [1122, 470] on icon at bounding box center [1120, 472] width 11 height 11
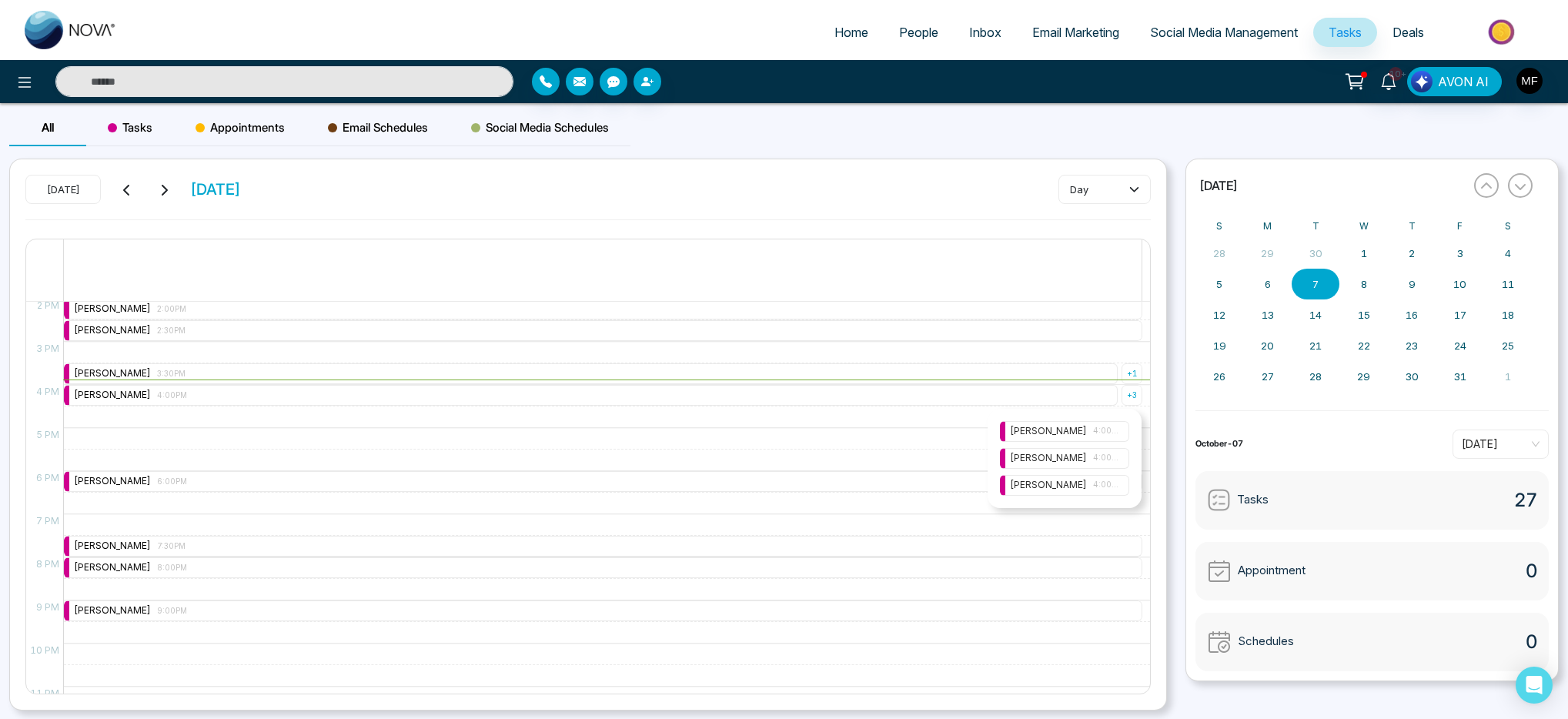
click at [1104, 479] on span "4:00PM" at bounding box center [1107, 484] width 27 height 12
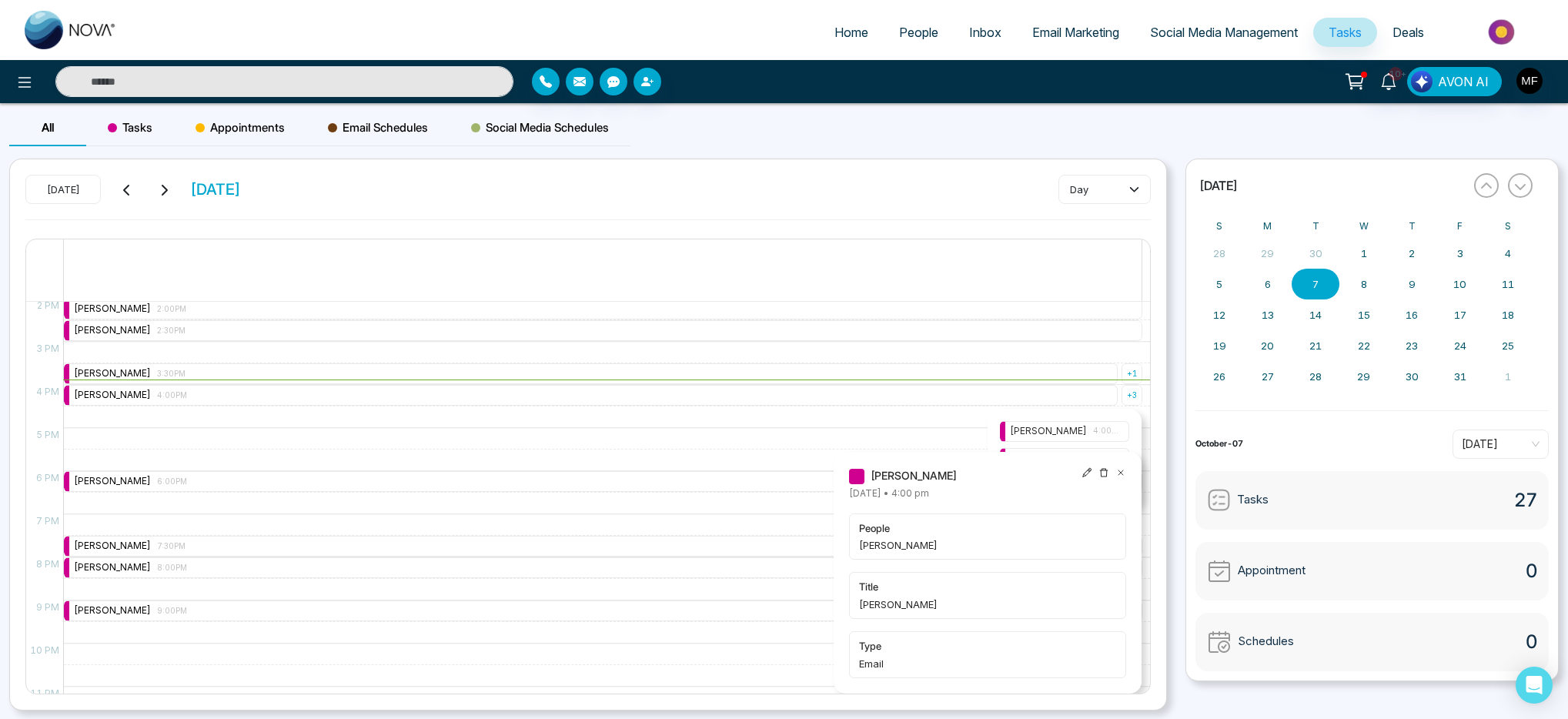
click at [1119, 467] on icon at bounding box center [1120, 472] width 11 height 11
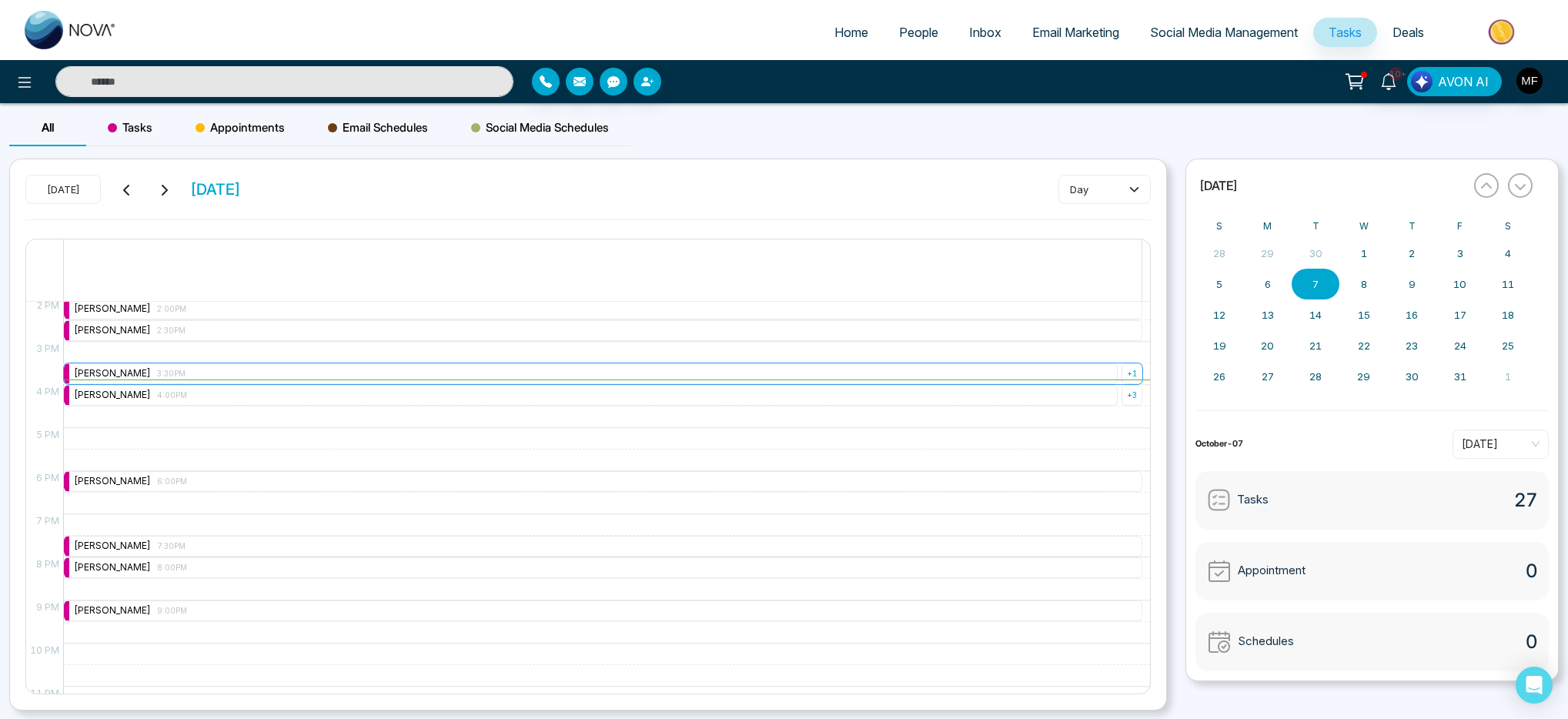
click at [1131, 372] on div "+ 1" at bounding box center [1132, 373] width 21 height 21
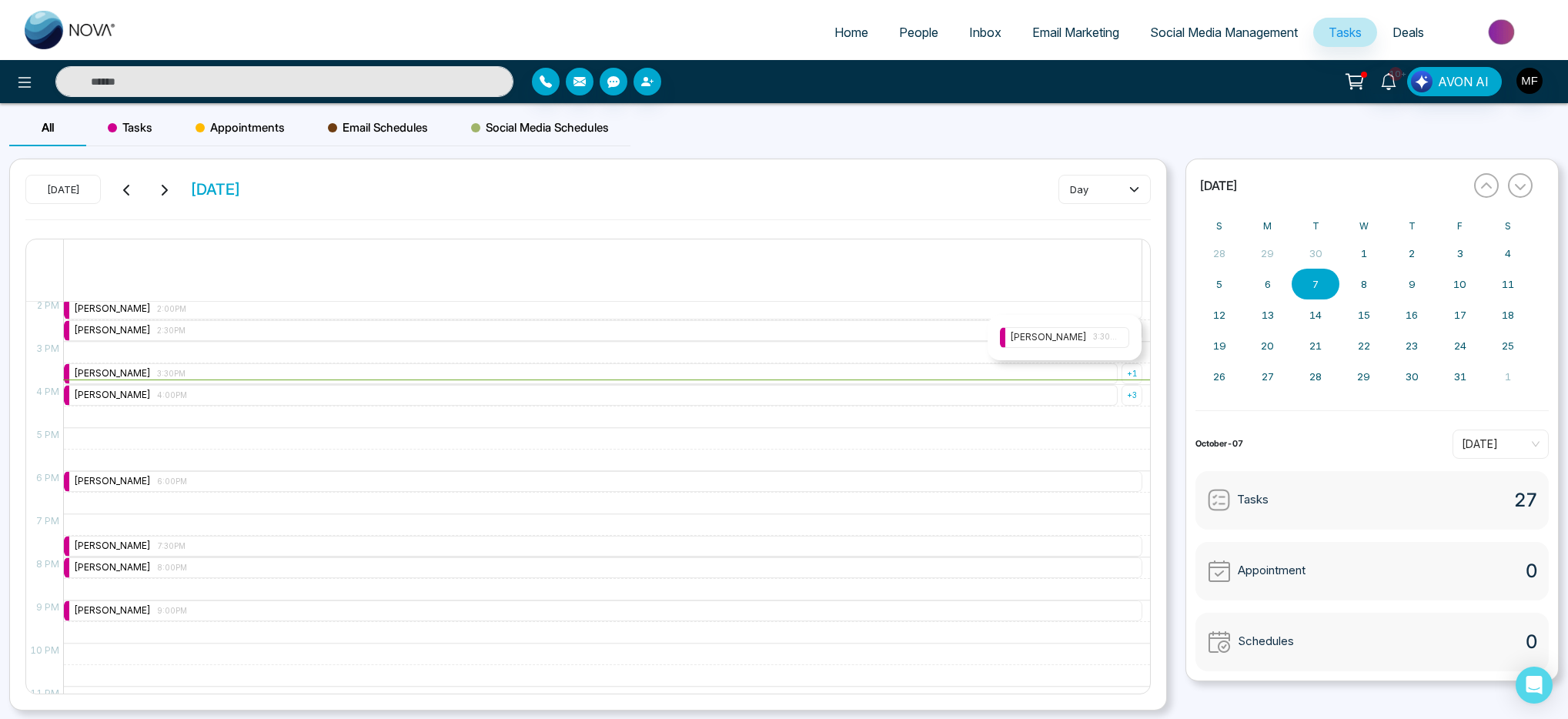
click at [1117, 338] on span "3:30PM" at bounding box center [1107, 337] width 27 height 12
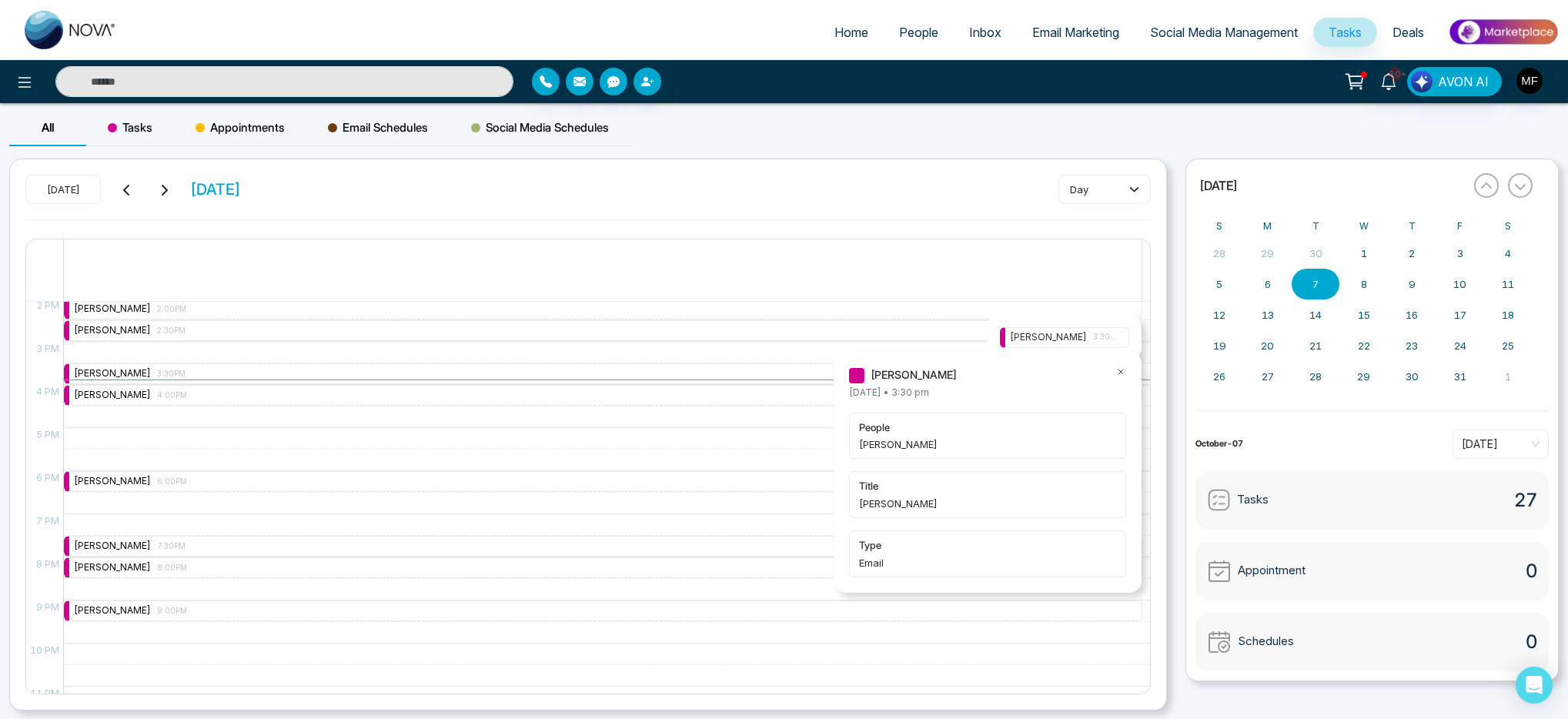
click at [1118, 370] on icon at bounding box center [1120, 372] width 11 height 11
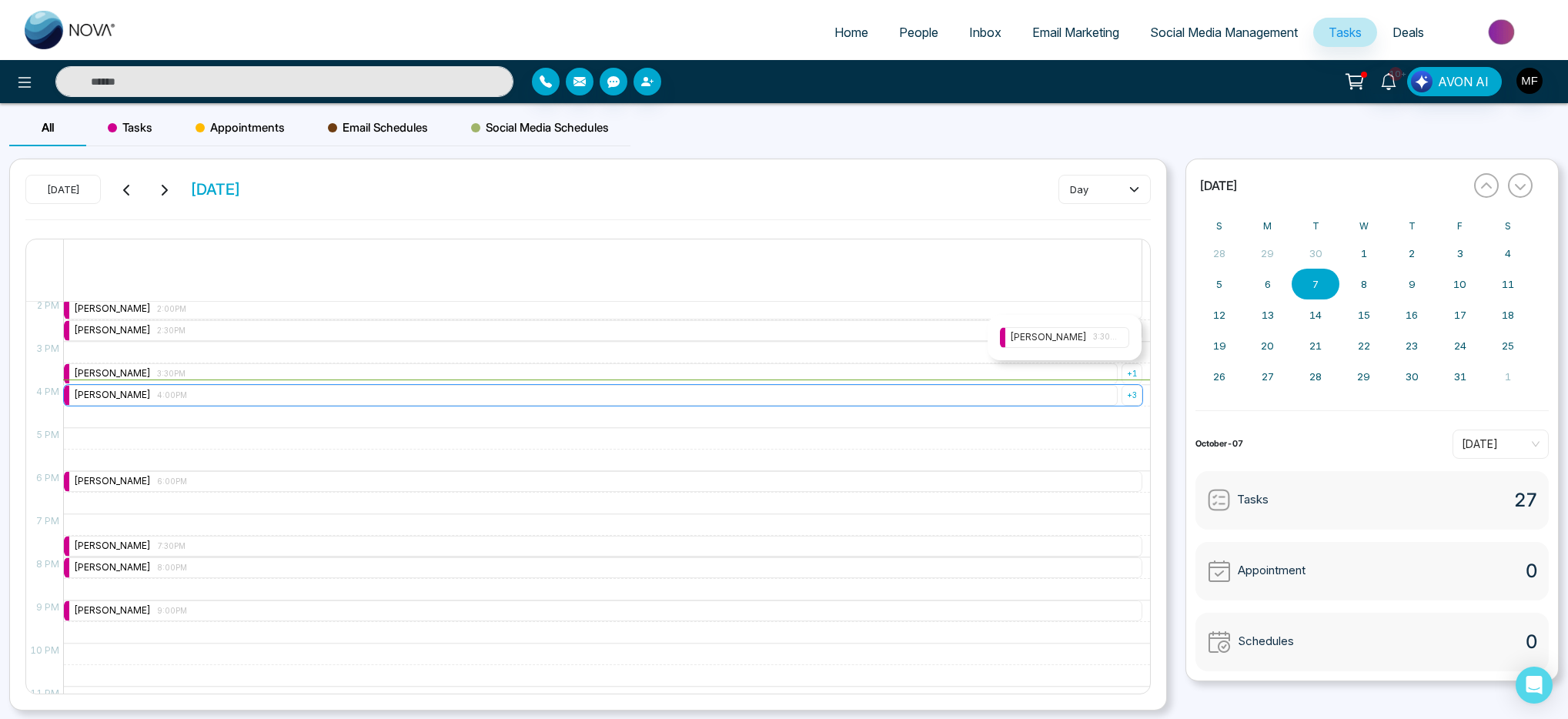
click at [1018, 395] on div "Marwen Ferchichi 4:00PM" at bounding box center [591, 395] width 1054 height 21
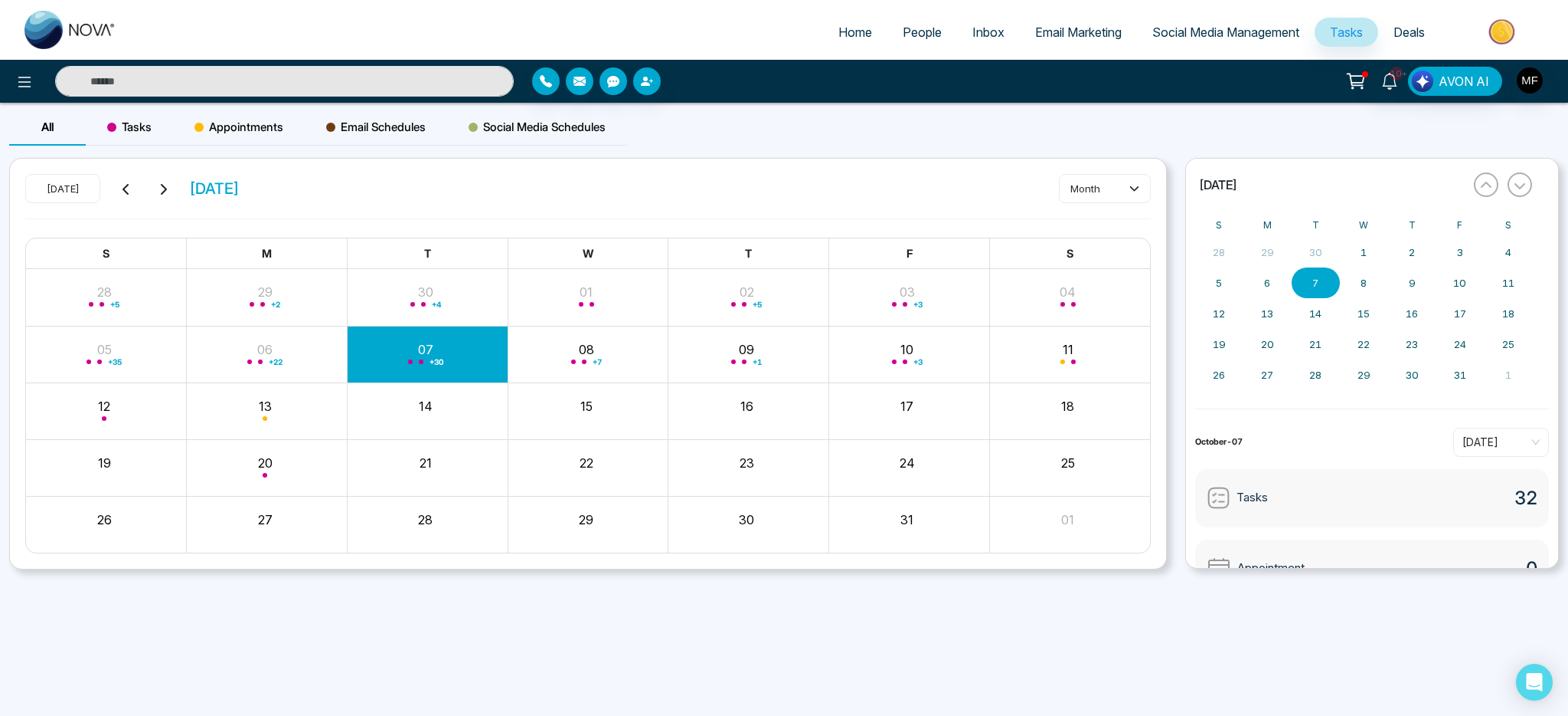
click at [442, 349] on div "+ 30" at bounding box center [427, 353] width 161 height 37
click at [1130, 186] on icon at bounding box center [1135, 188] width 10 height 10
click at [1119, 179] on button "month" at bounding box center [1104, 188] width 92 height 29
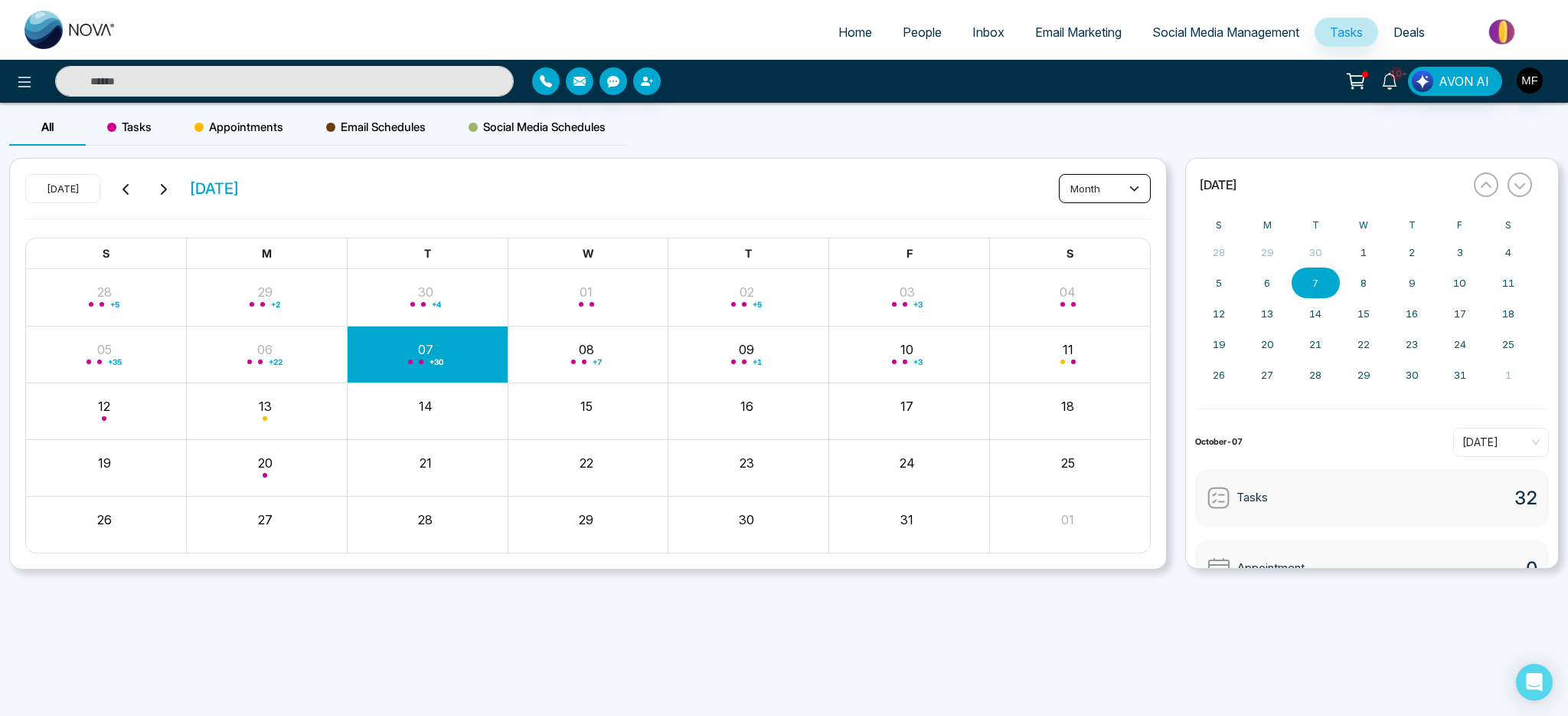
click at [1108, 185] on button "month" at bounding box center [1104, 188] width 92 height 29
click at [1091, 220] on span "day" at bounding box center [1104, 221] width 72 height 17
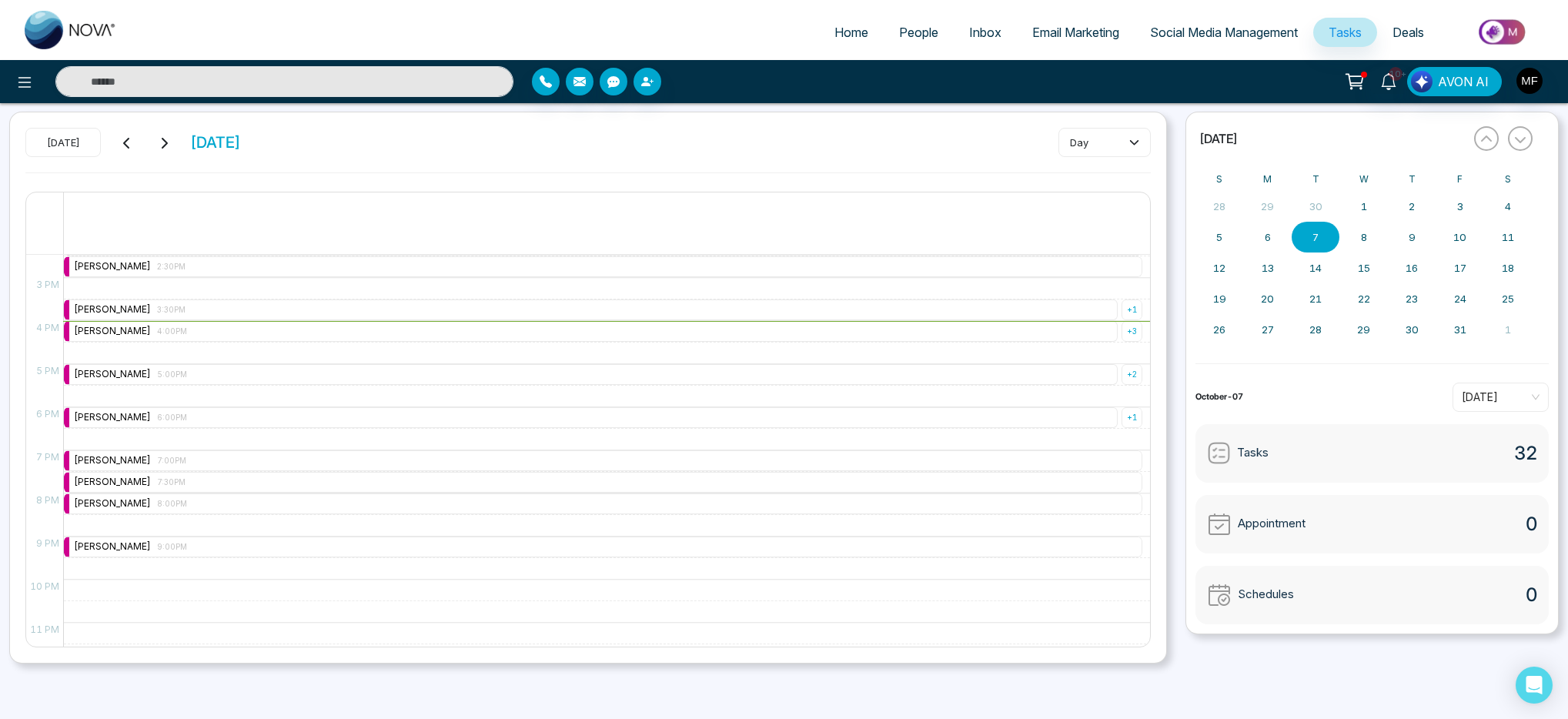
scroll to position [623, 0]
click at [1124, 333] on div "+ 3" at bounding box center [1132, 332] width 21 height 21
click at [954, 358] on div "9:00 AM – 9:00 AM [PERSON_NAME] 9:00AM + 4 9:30 AM – 9:30 AM [PERSON_NAME] 9:30…" at bounding box center [602, 148] width 1079 height 1034
click at [1125, 421] on div "+ 1" at bounding box center [1132, 418] width 21 height 21
click at [1101, 379] on span "6:00PM" at bounding box center [1107, 381] width 27 height 12
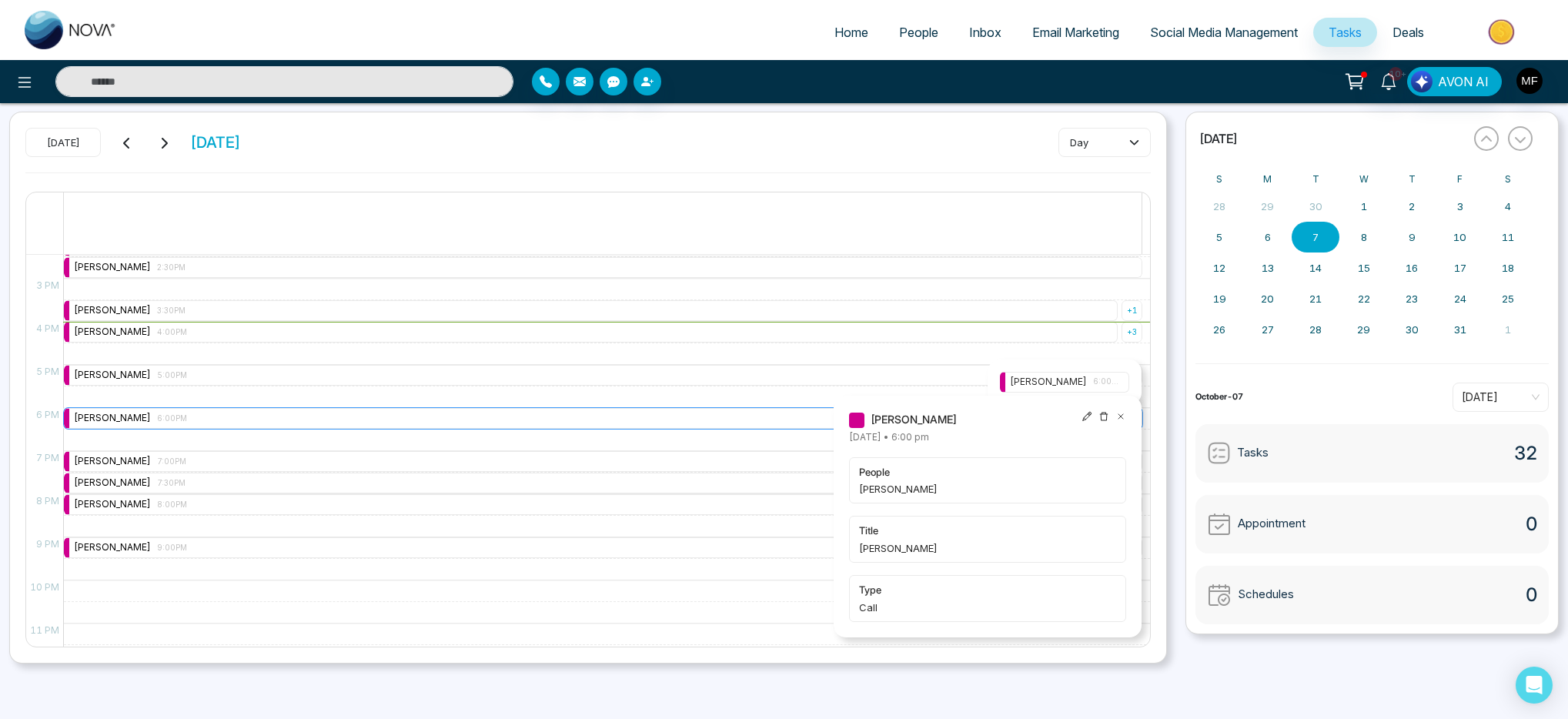
click at [744, 416] on div "[PERSON_NAME] 6:00PM" at bounding box center [591, 418] width 1054 height 21
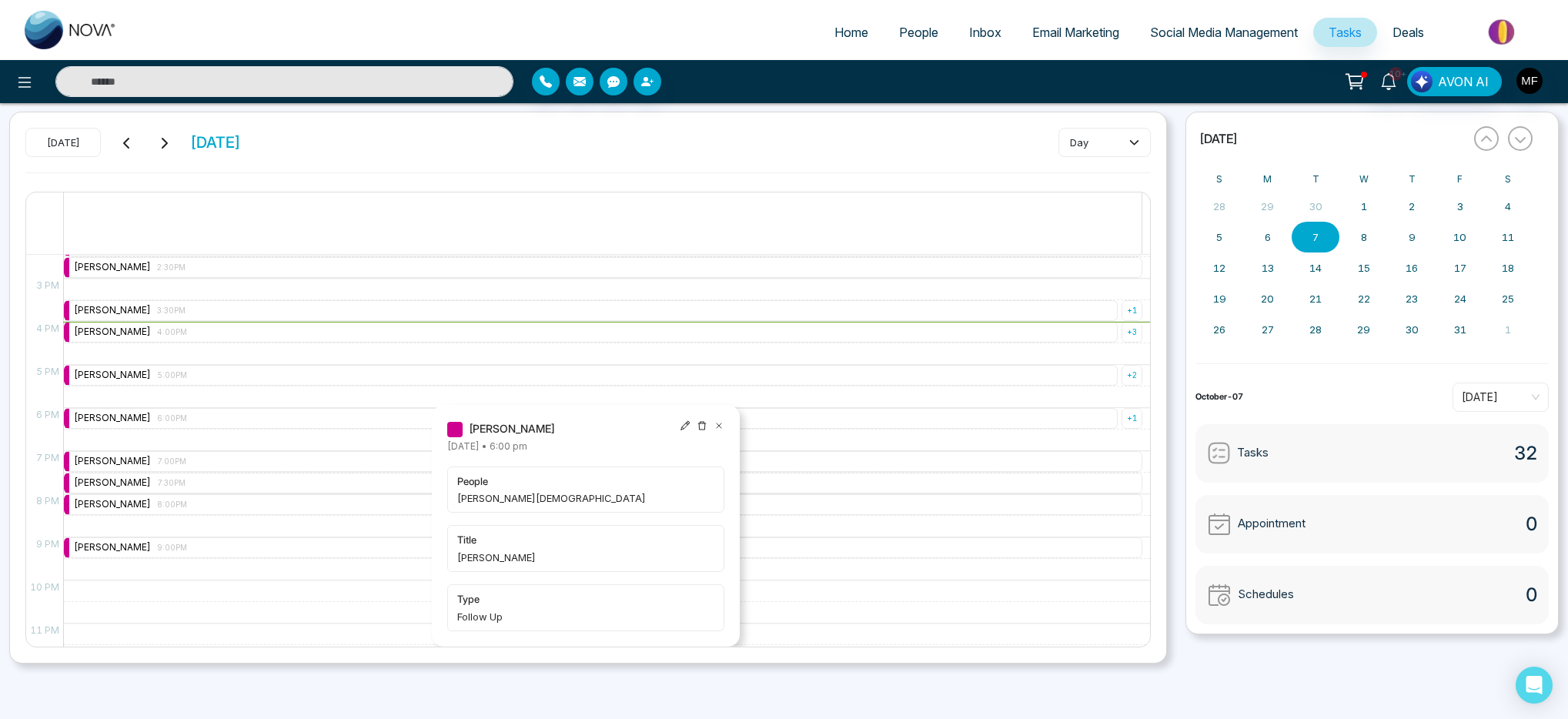
click at [848, 397] on div "9:00 AM – 9:00 AM [PERSON_NAME] 9:00AM + 4 9:30 AM – 9:30 AM [PERSON_NAME] 9:30…" at bounding box center [602, 148] width 1079 height 1034
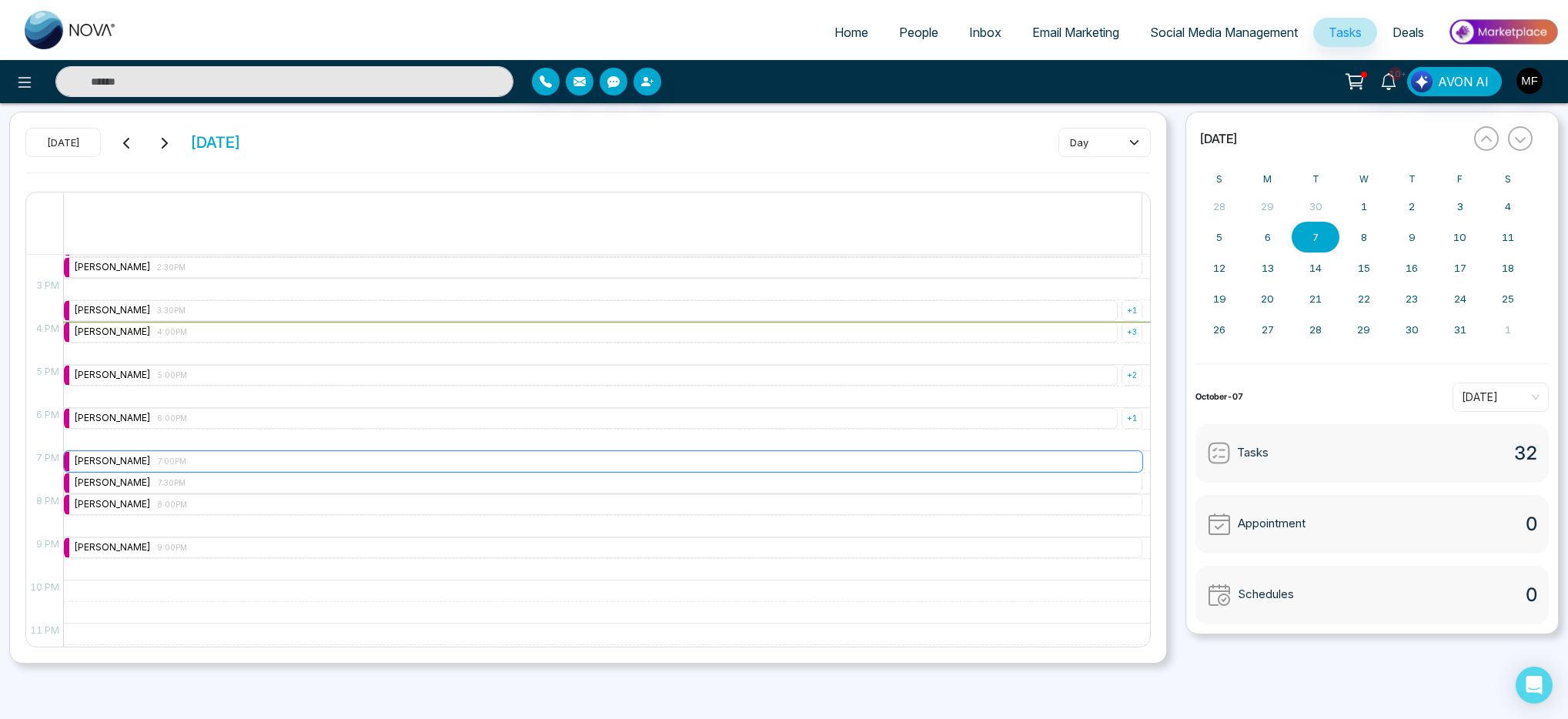
click at [265, 464] on div "[PERSON_NAME] 7:00PM" at bounding box center [603, 461] width 1079 height 21
click at [258, 484] on div "[PERSON_NAME] 7:30PM" at bounding box center [603, 483] width 1079 height 21
click at [263, 504] on div "[PERSON_NAME] 8:00PM" at bounding box center [603, 504] width 1079 height 21
click at [258, 545] on div "[PERSON_NAME] 9:00PM" at bounding box center [603, 547] width 1079 height 21
click at [728, 313] on icon at bounding box center [731, 313] width 11 height 11
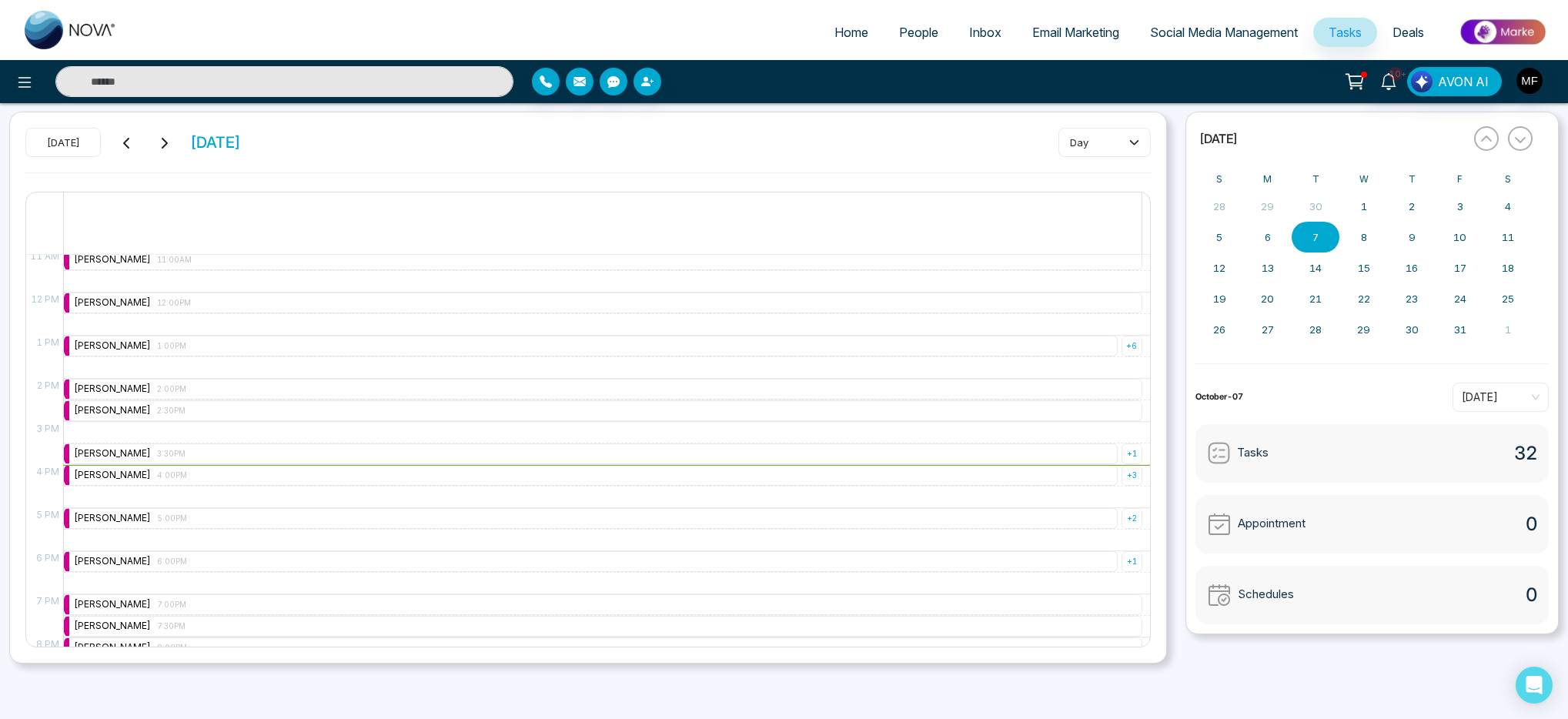
scroll to position [473, 0]
